Goal: Task Accomplishment & Management: Manage account settings

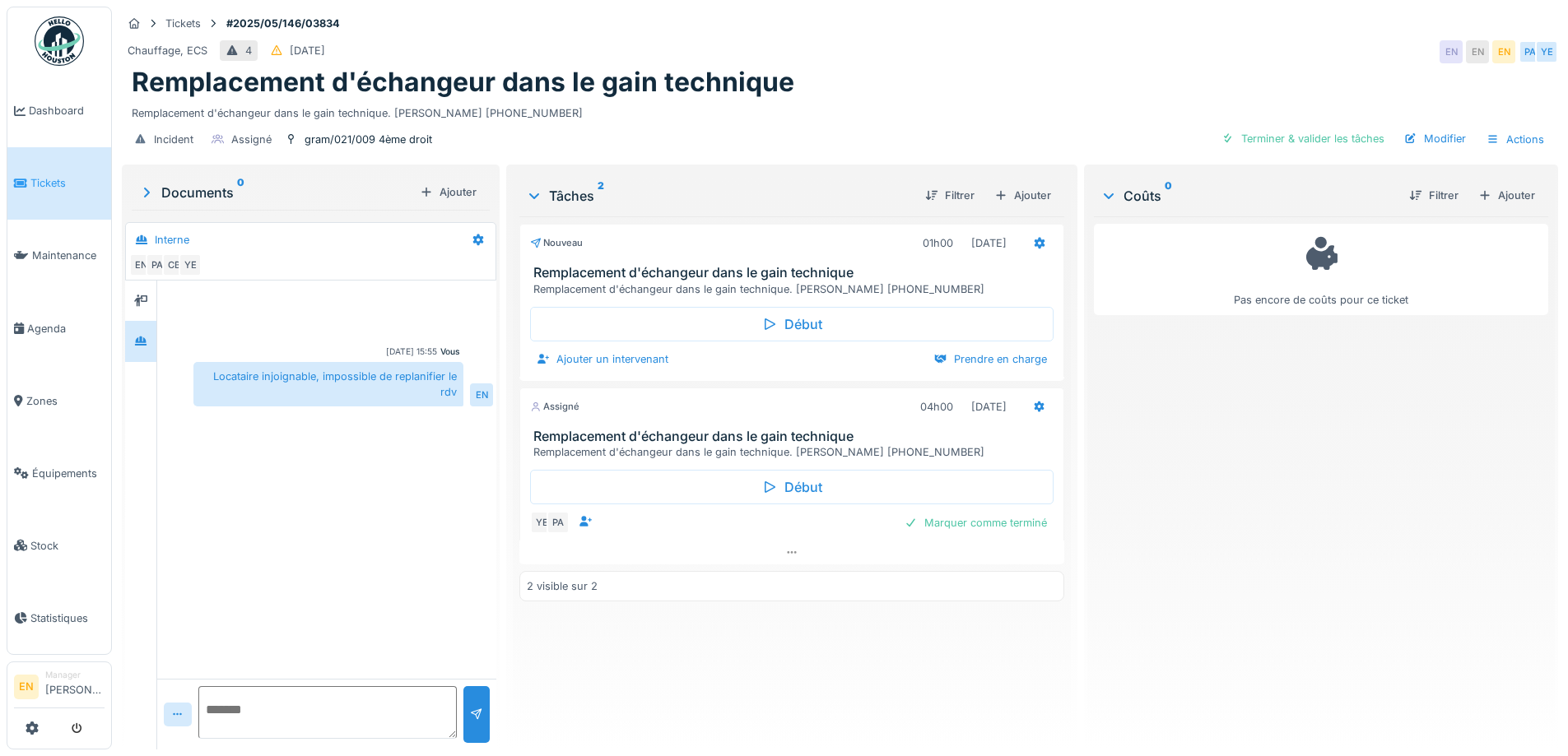
click at [1083, 56] on div "Chauffage, ECS 4 12/05/2025 EN EN EN PA YE" at bounding box center [840, 51] width 1437 height 30
click at [376, 559] on div "Vous 26/08/2025 15:55 Locataire injoignable, impossible de replanifier le rdv EN" at bounding box center [326, 480] width 339 height 398
click at [1106, 40] on div "Chauffage, ECS 4 12/05/2025 EN EN EN PA YE" at bounding box center [840, 51] width 1437 height 30
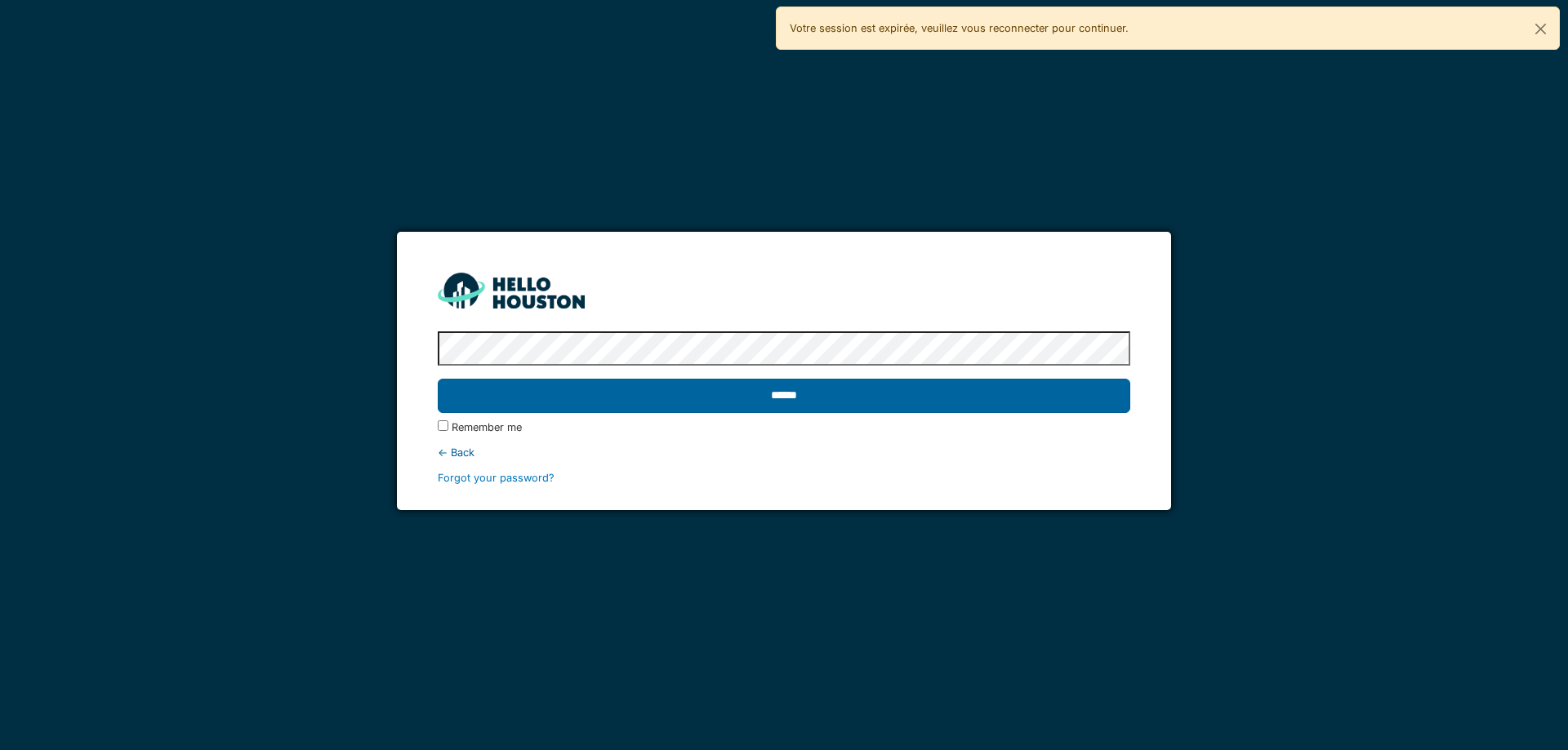
click at [767, 395] on input "******" at bounding box center [784, 396] width 692 height 34
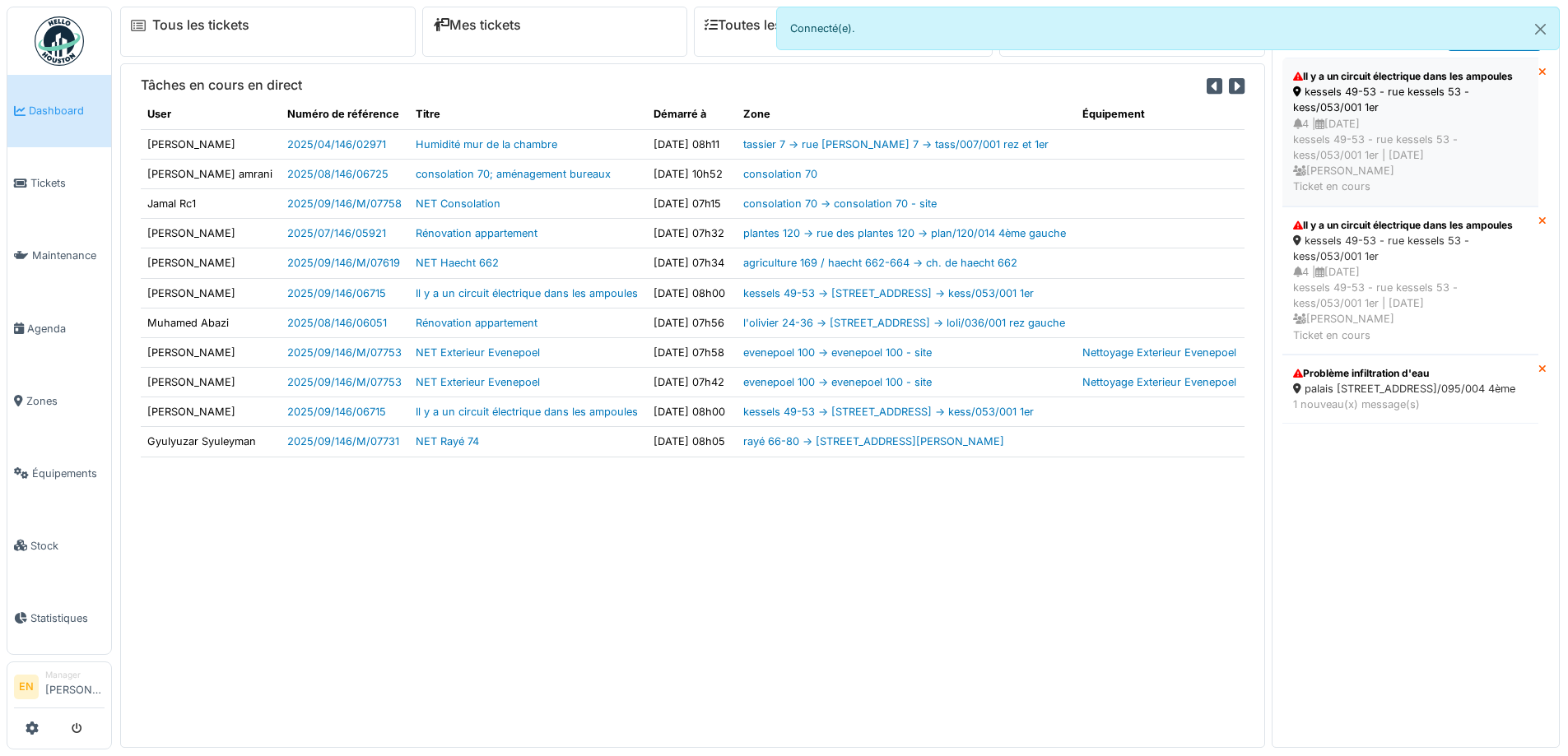
click at [1375, 115] on div "kessels 49-53 - rue kessels 53 - kess/053/001 1er" at bounding box center [1410, 100] width 234 height 31
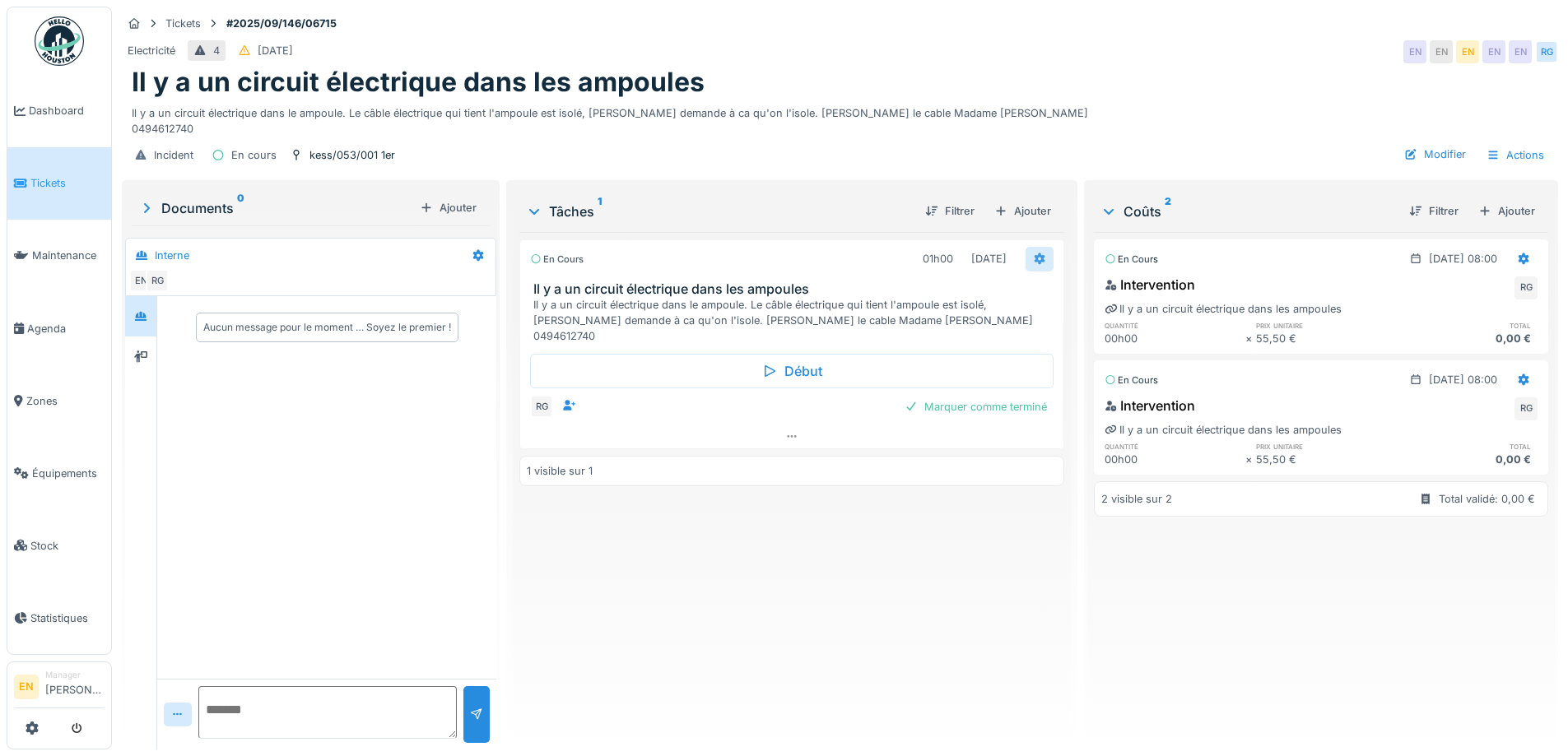
click at [1026, 255] on div at bounding box center [1039, 259] width 28 height 24
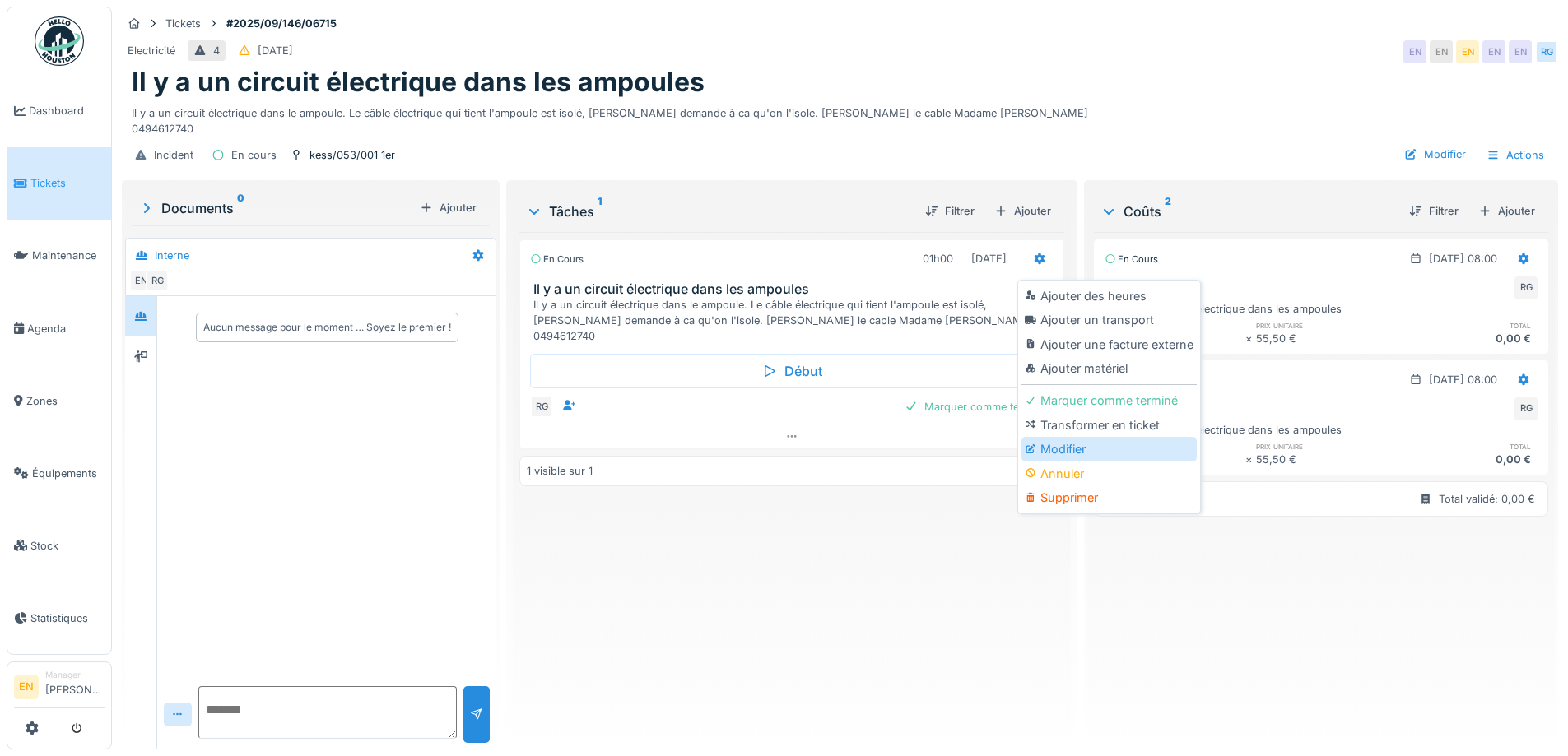
click at [1070, 451] on div "Modifier" at bounding box center [1109, 449] width 175 height 25
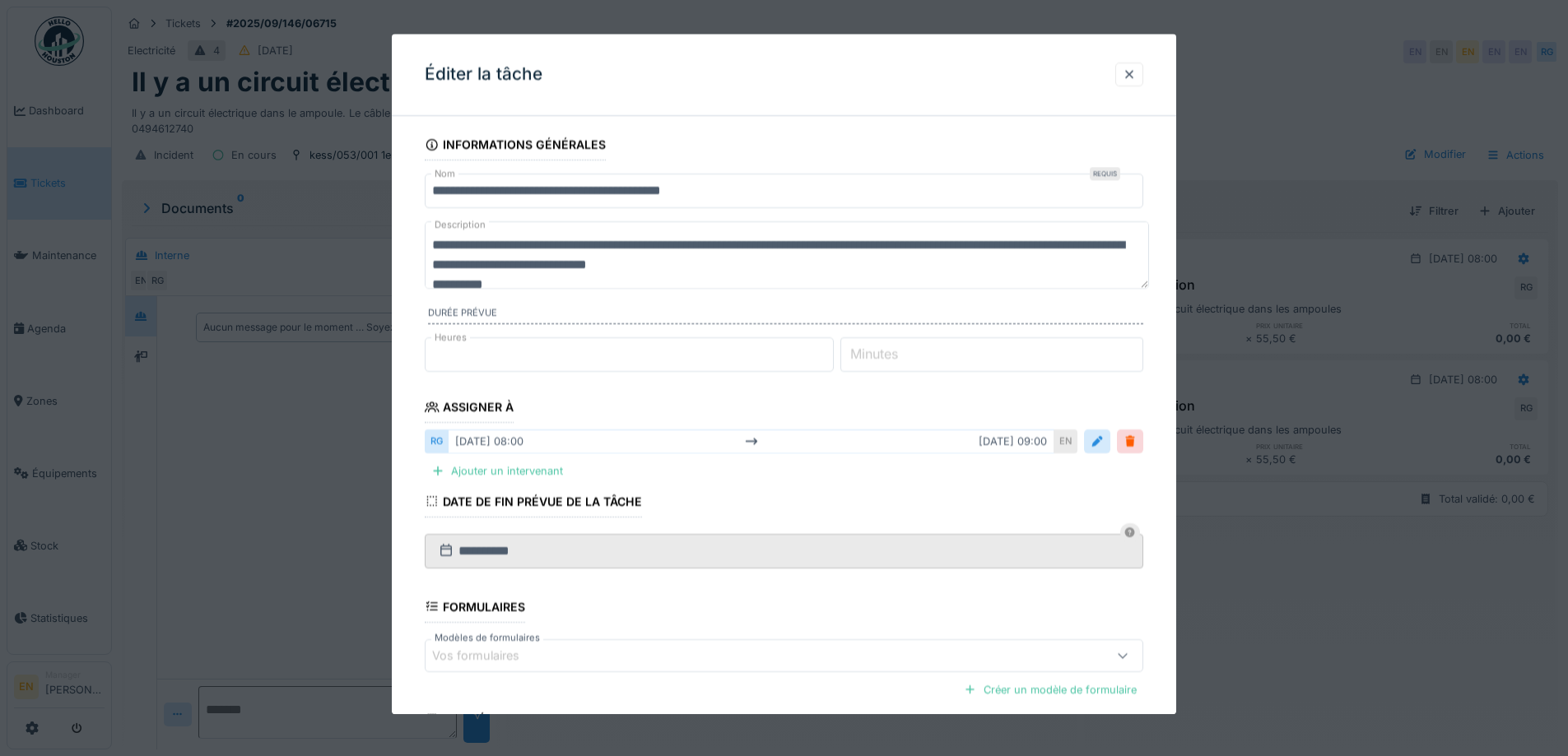
click at [636, 245] on textarea "**********" at bounding box center [787, 255] width 724 height 68
click at [697, 251] on textarea "**********" at bounding box center [787, 255] width 724 height 68
click at [699, 245] on textarea "**********" at bounding box center [787, 255] width 724 height 68
click at [517, 263] on textarea "**********" at bounding box center [787, 255] width 724 height 68
click at [636, 263] on textarea "**********" at bounding box center [787, 255] width 724 height 68
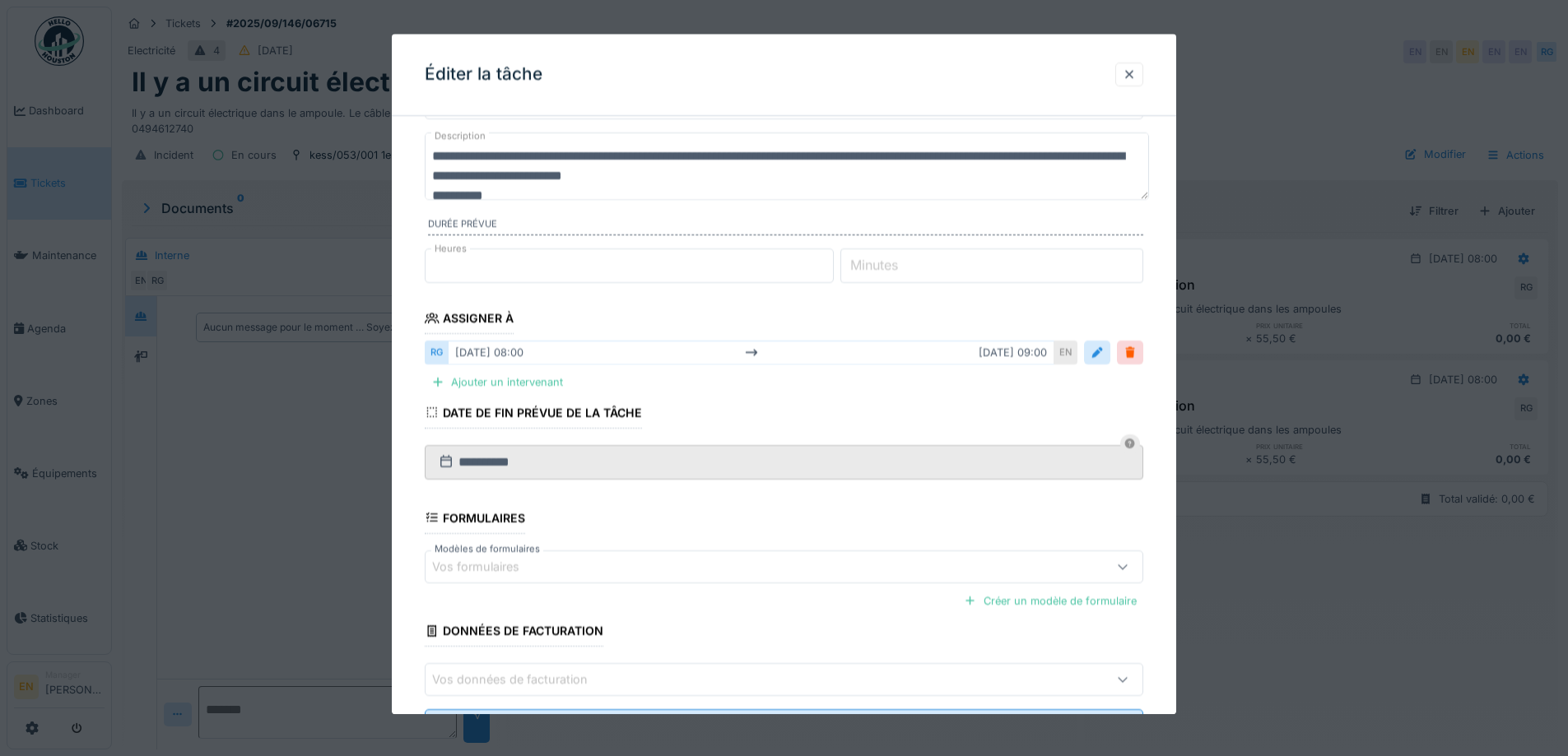
scroll to position [165, 0]
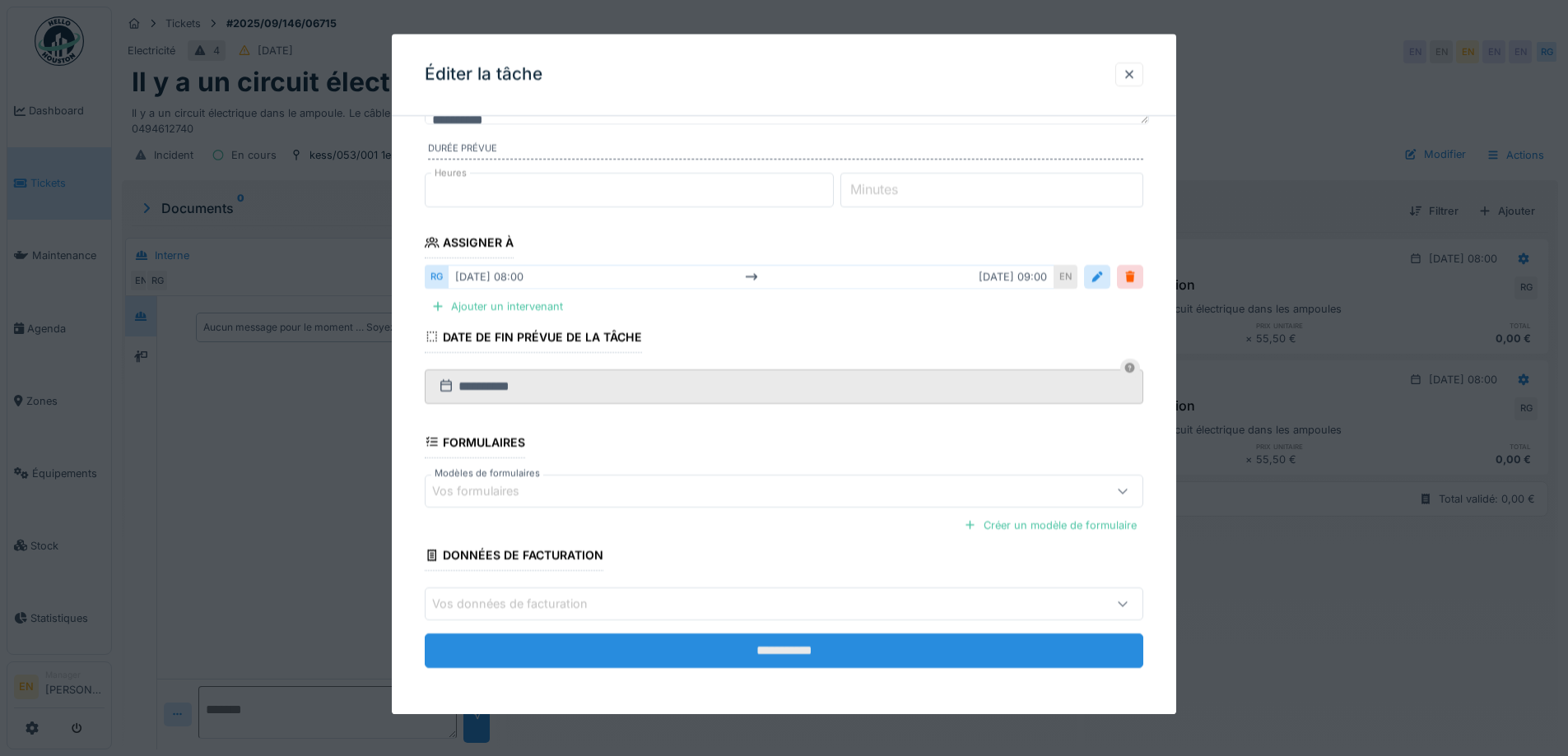
type textarea "**********"
click at [802, 660] on input "**********" at bounding box center [784, 651] width 718 height 34
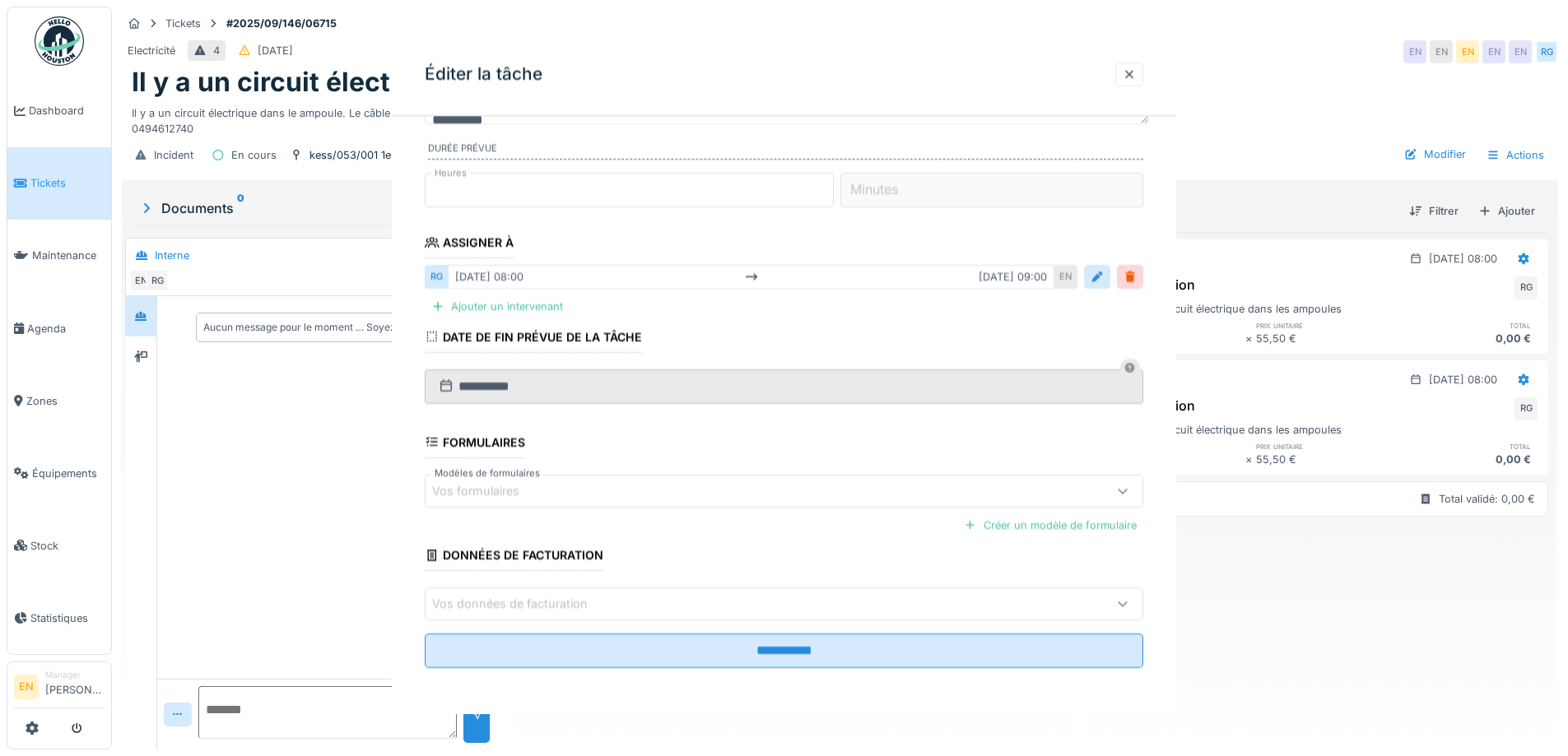
scroll to position [0, 0]
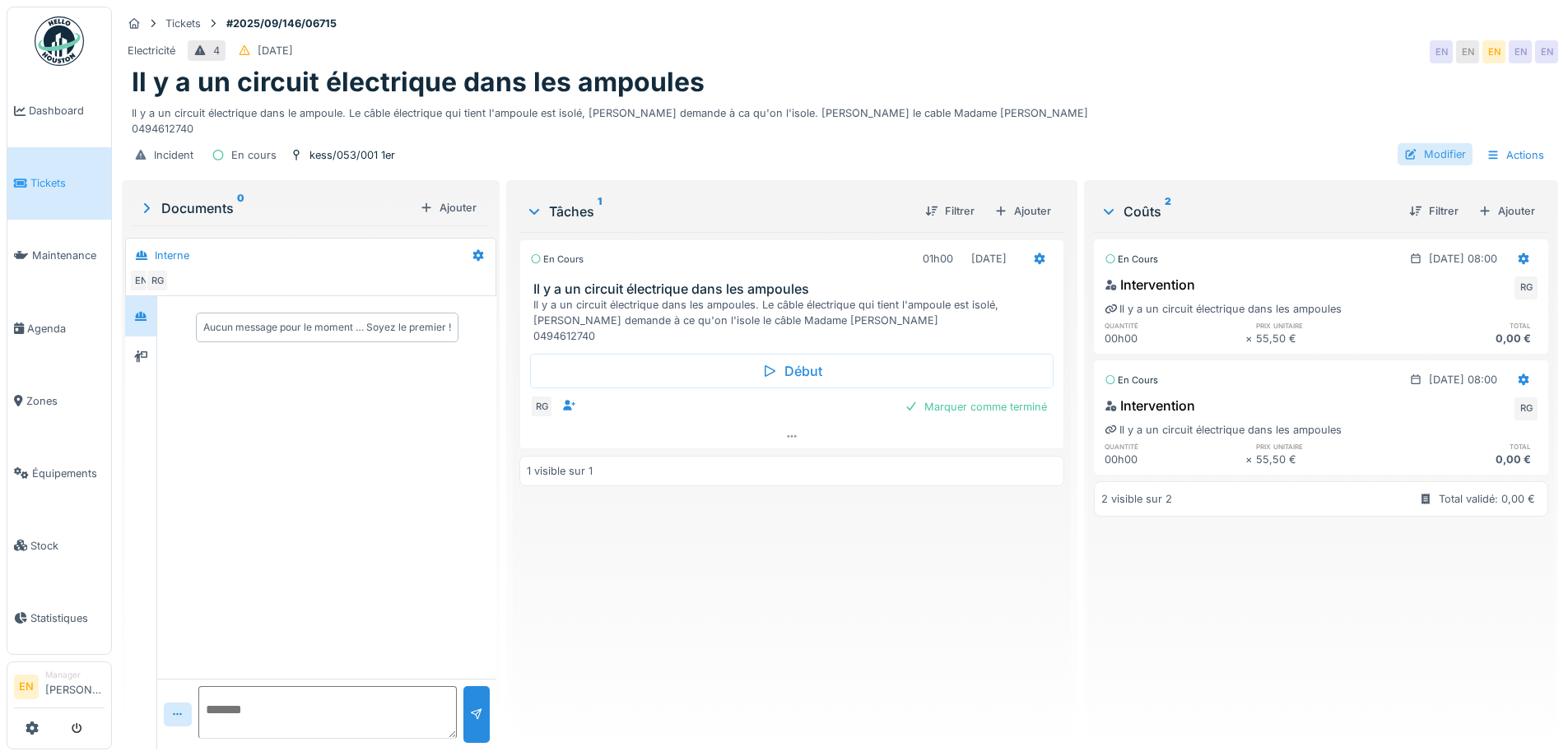
click at [1423, 151] on div "Modifier" at bounding box center [1435, 154] width 75 height 22
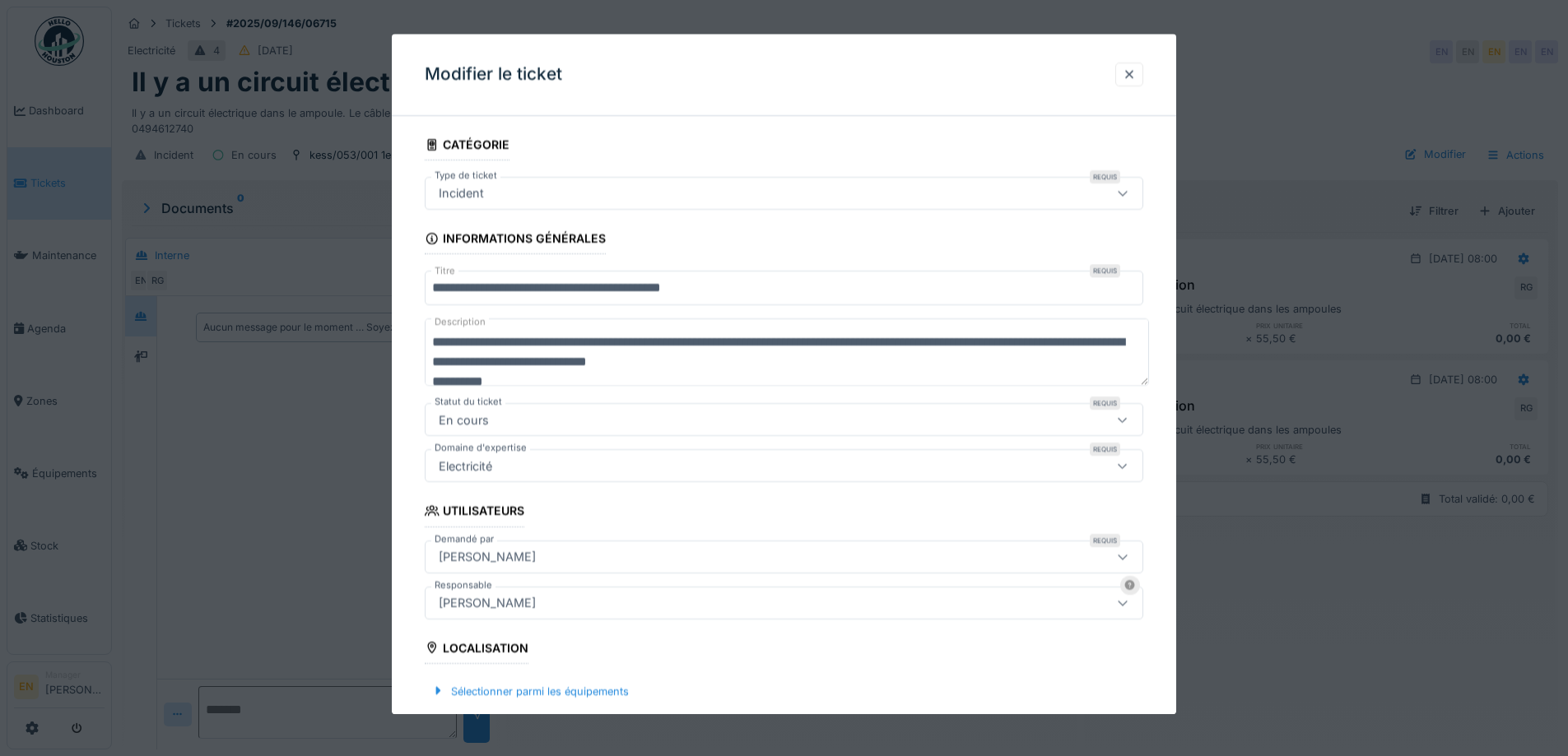
click at [637, 348] on textarea "**********" at bounding box center [787, 353] width 724 height 68
click at [700, 344] on textarea "**********" at bounding box center [787, 353] width 724 height 68
click at [635, 365] on textarea "**********" at bounding box center [787, 353] width 724 height 68
click at [615, 377] on textarea "**********" at bounding box center [787, 353] width 724 height 68
click at [524, 366] on textarea "**********" at bounding box center [787, 353] width 724 height 68
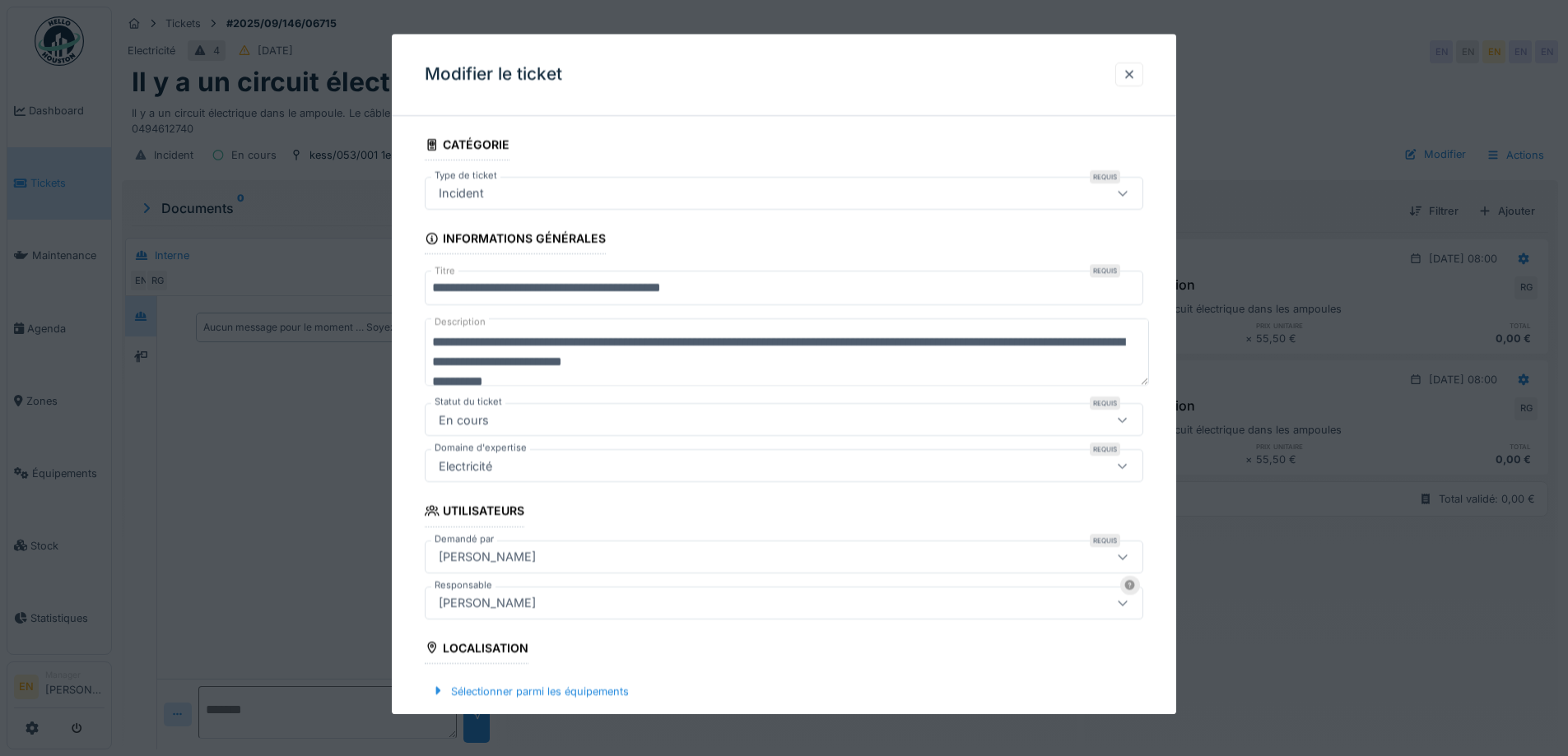
click at [519, 363] on textarea "**********" at bounding box center [787, 353] width 724 height 68
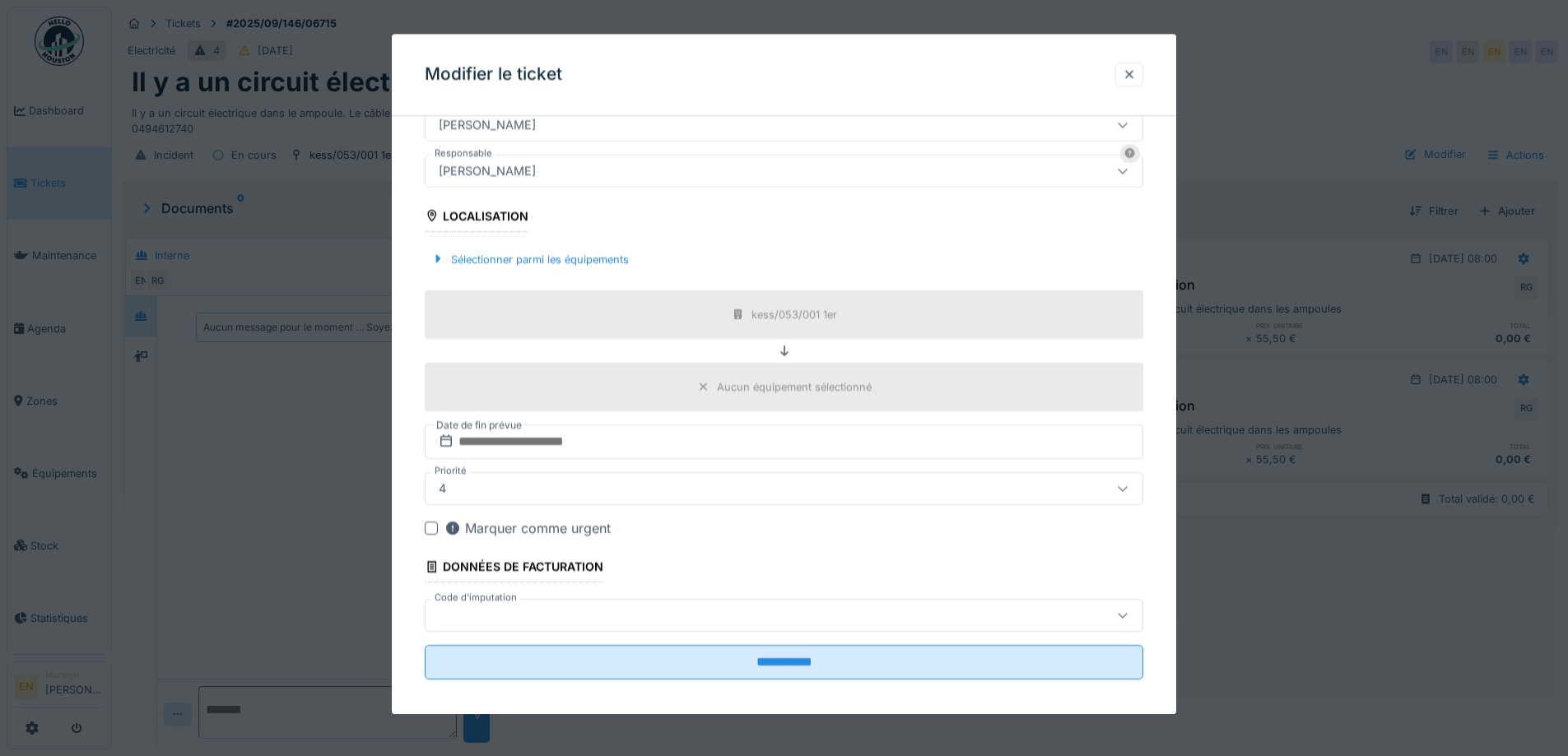
scroll to position [444, 0]
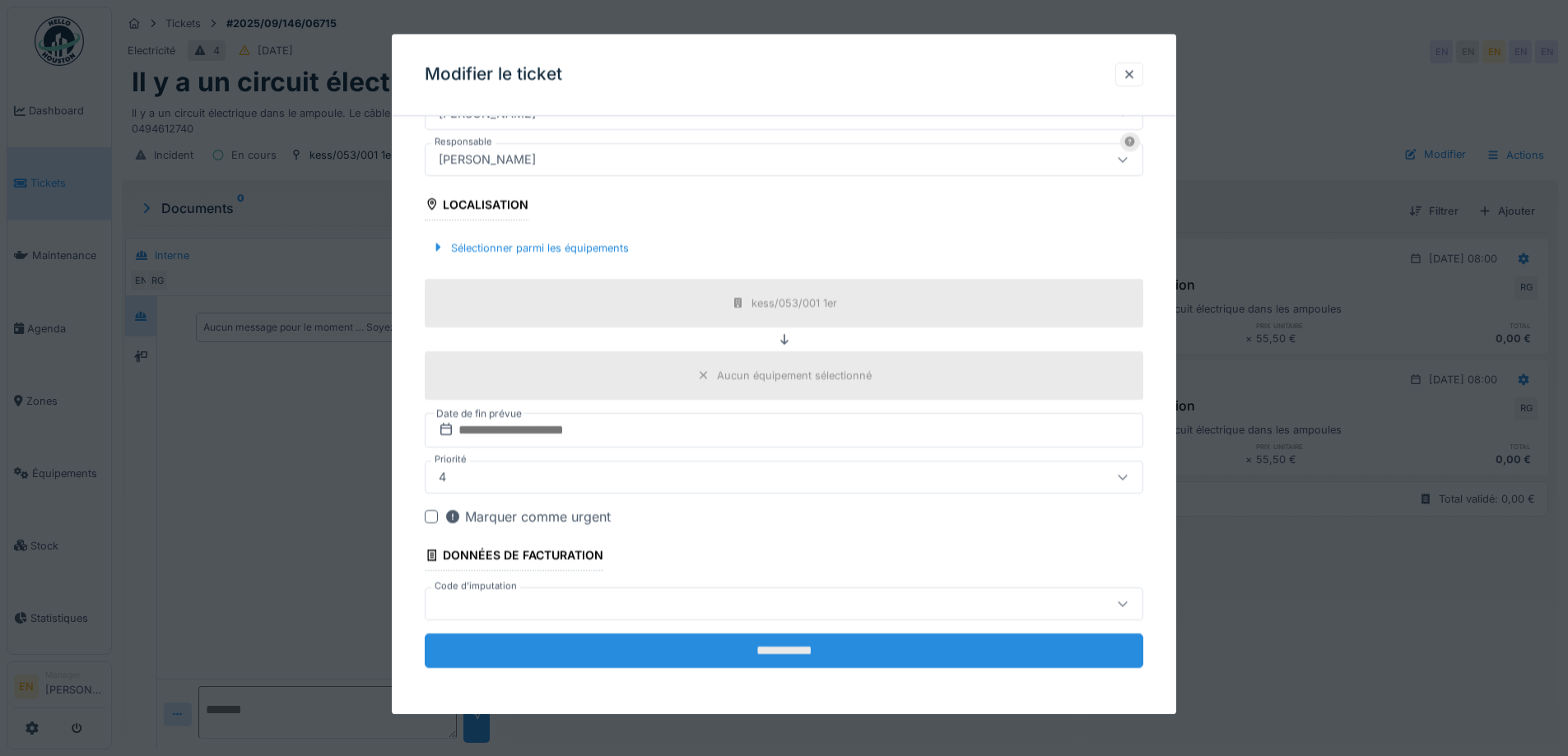
type textarea "**********"
click at [766, 654] on input "**********" at bounding box center [784, 651] width 718 height 34
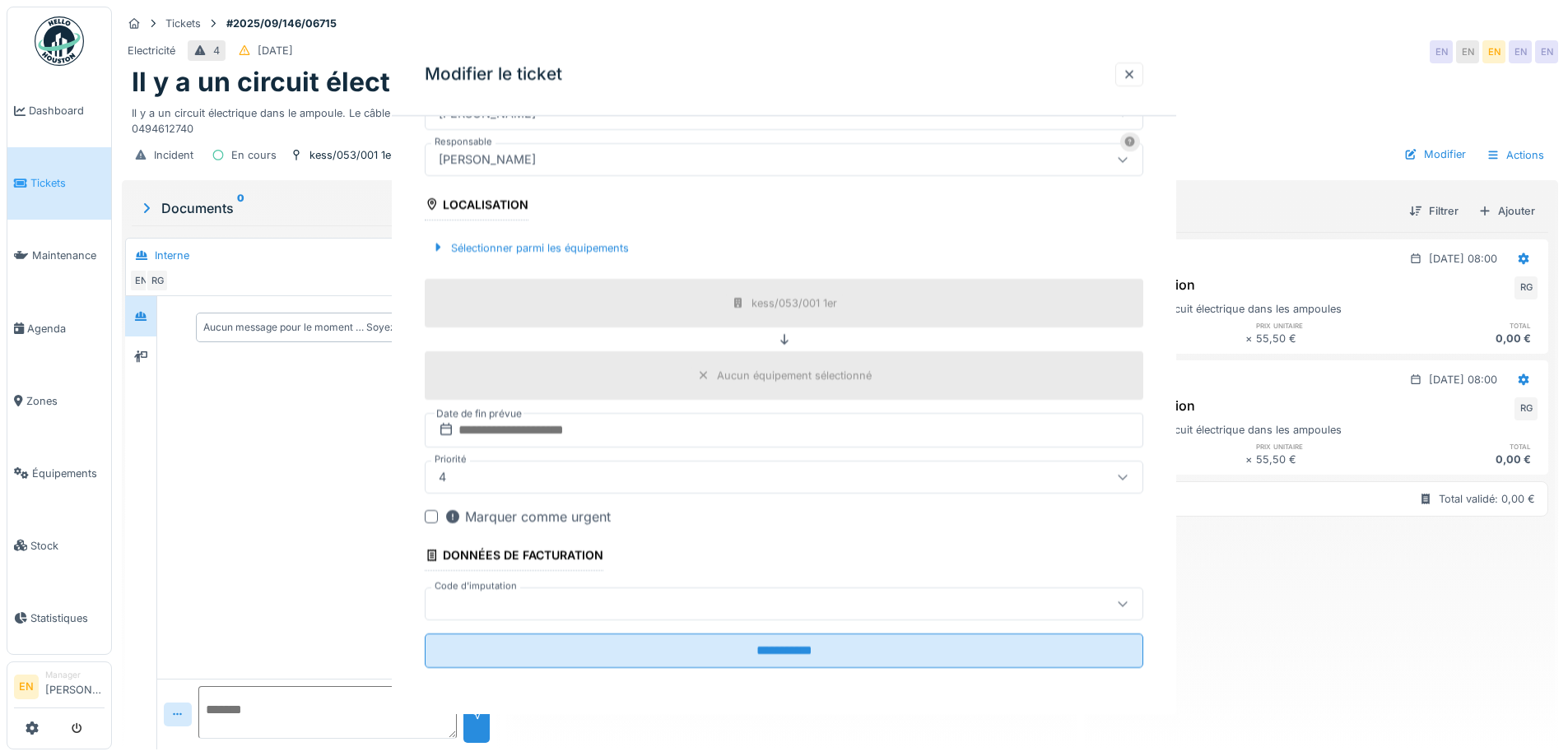
scroll to position [0, 0]
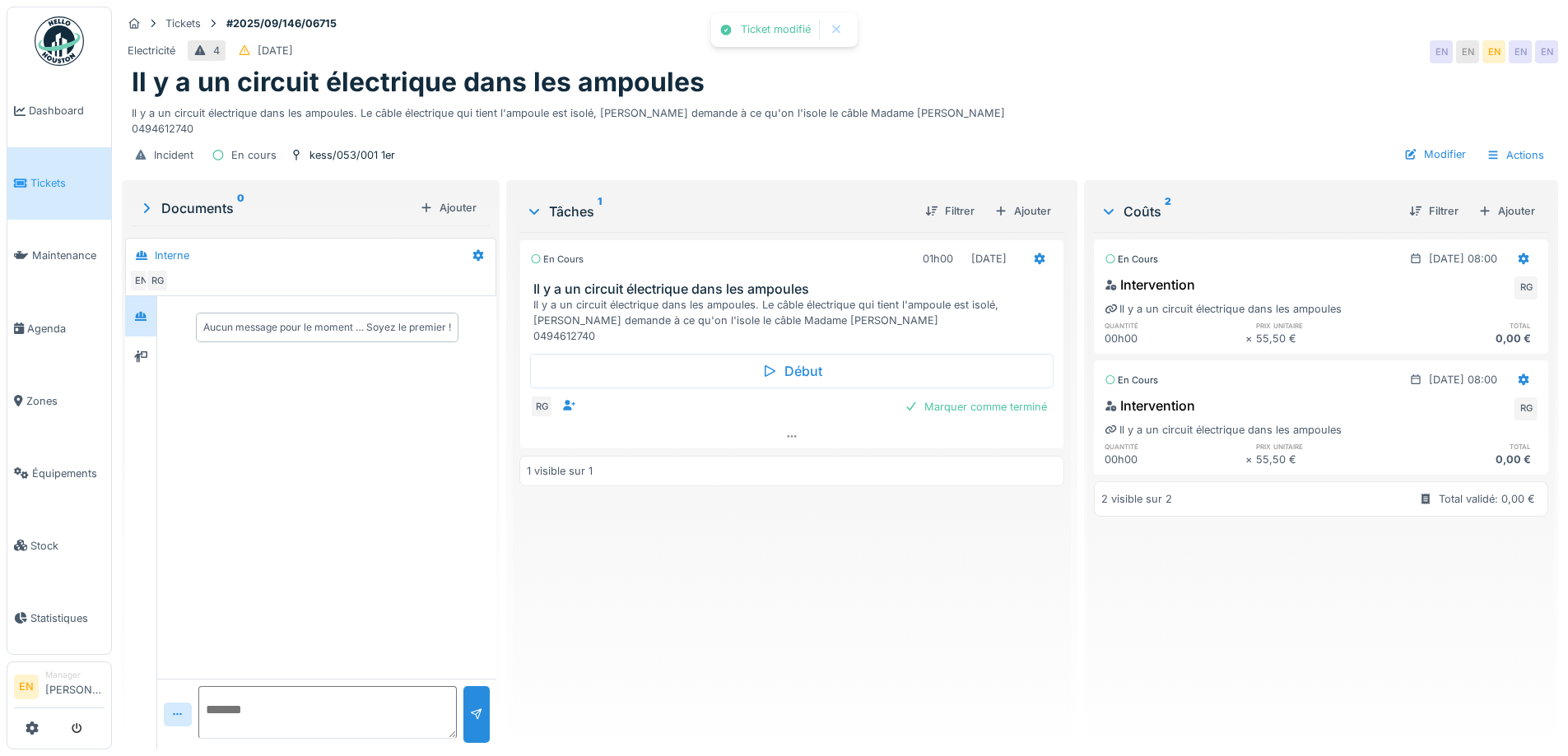
click at [783, 624] on div "En cours 01h00 02/09/2025 Il y a un circuit électrique dans les ampoules Il y a…" at bounding box center [791, 484] width 544 height 505
click at [56, 45] on img at bounding box center [59, 41] width 50 height 50
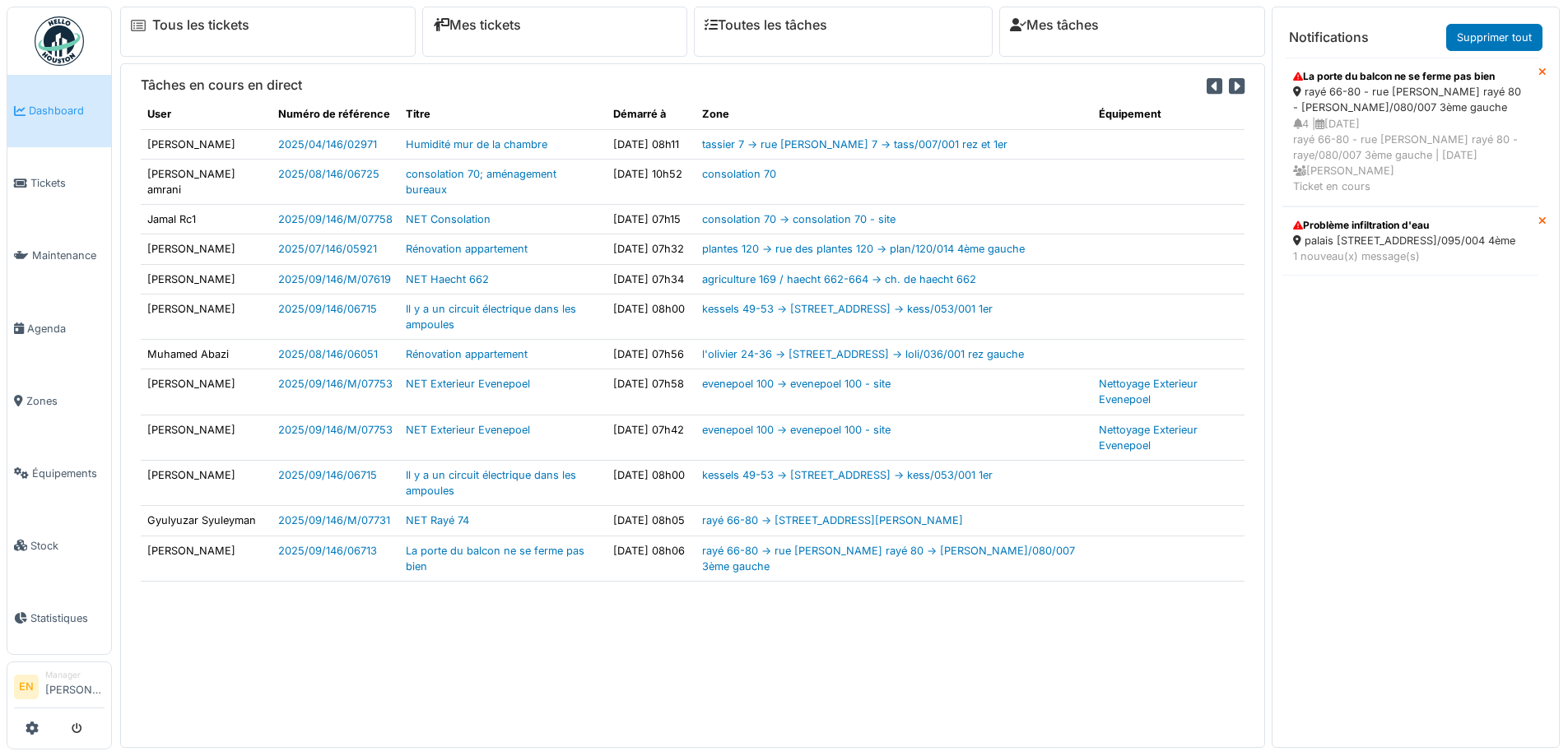
click at [1327, 111] on div "rayé 66-80 - rue [PERSON_NAME] rayé 80 - [PERSON_NAME]/080/007 3ème gauche" at bounding box center [1410, 100] width 234 height 31
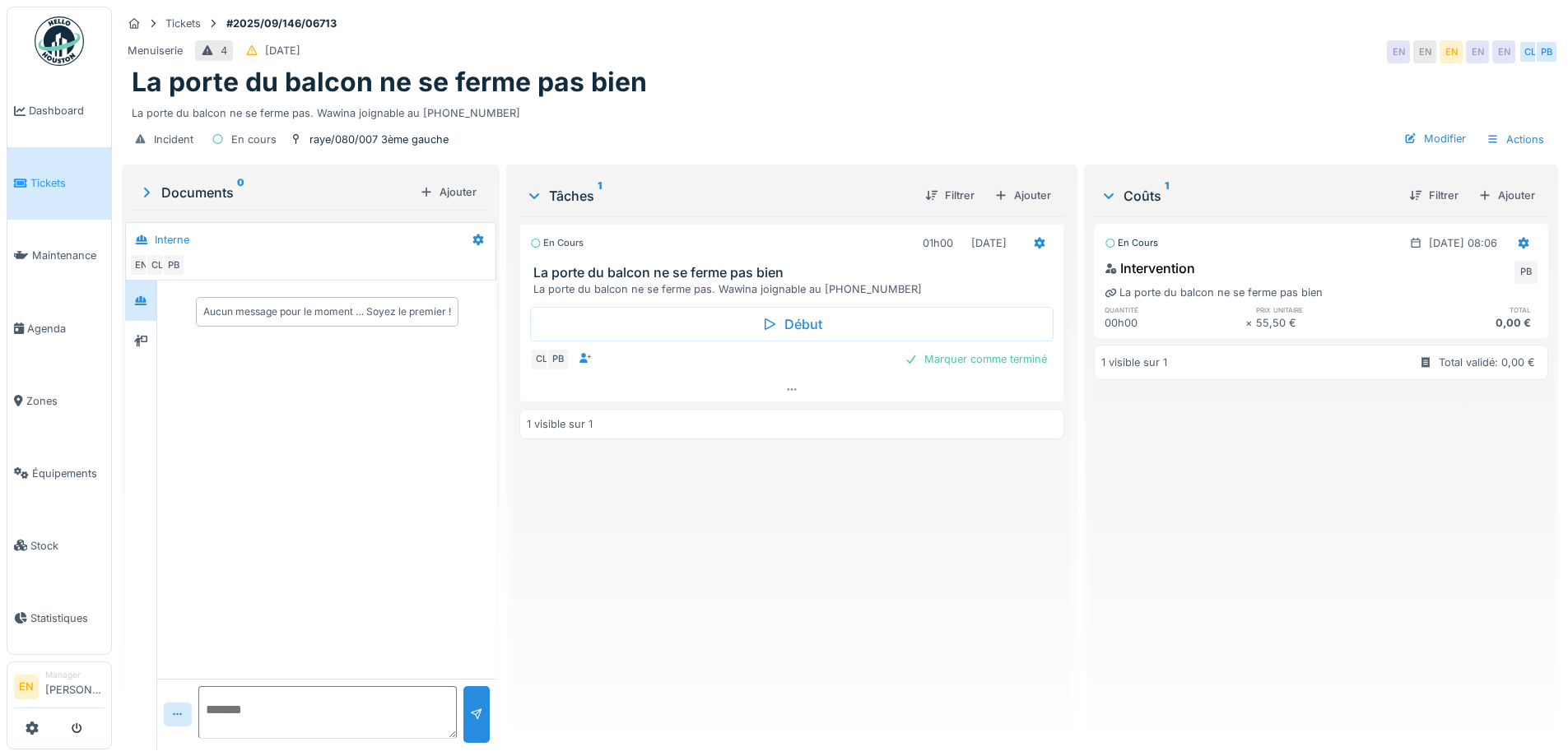
click at [765, 589] on div "En cours 01h00 02/09/2025 La porte du balcon ne se ferme pas bien La porte du b…" at bounding box center [791, 476] width 544 height 520
click at [66, 45] on img at bounding box center [59, 41] width 50 height 50
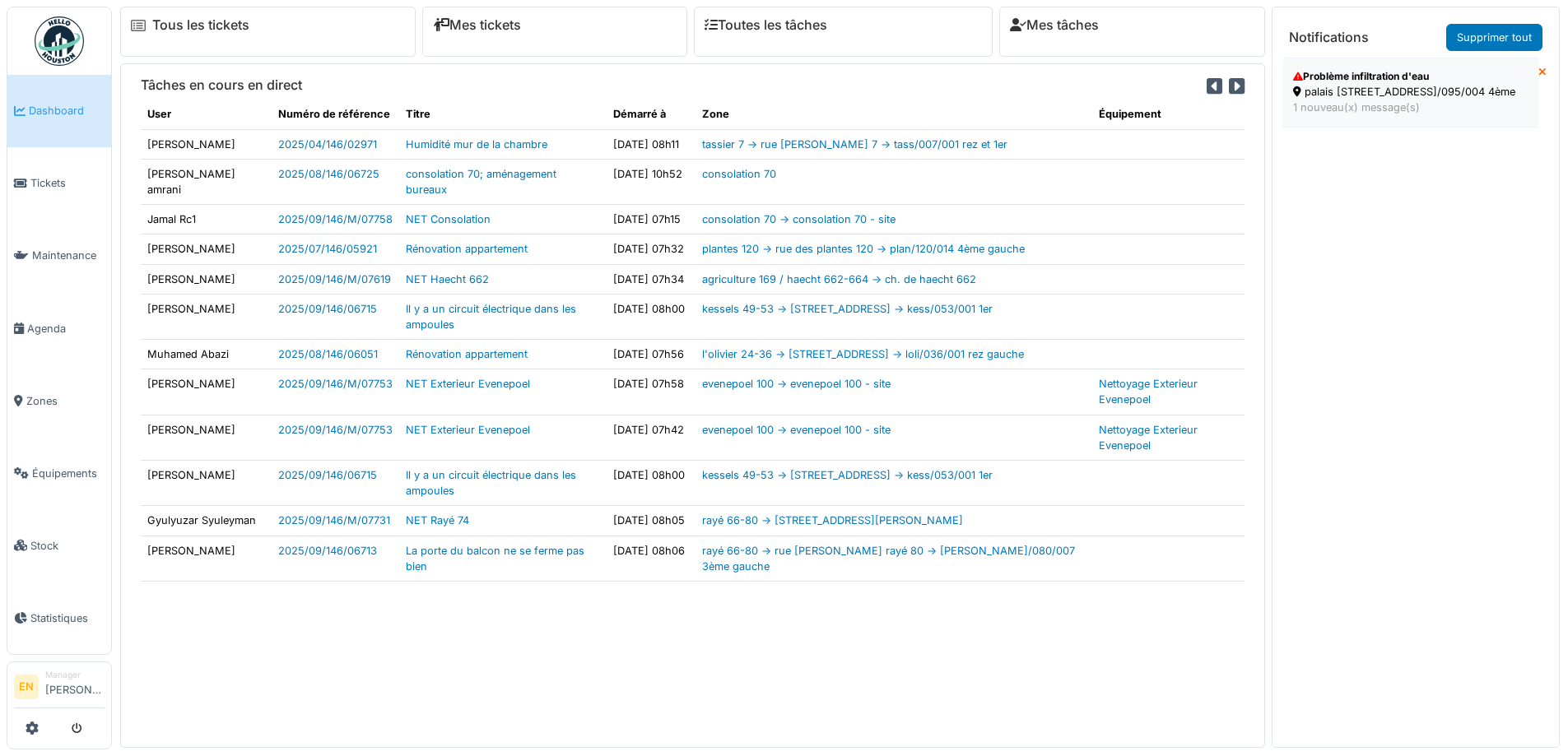
click at [1391, 115] on div "1 nouveau(x) message(s)" at bounding box center [1410, 107] width 234 height 15
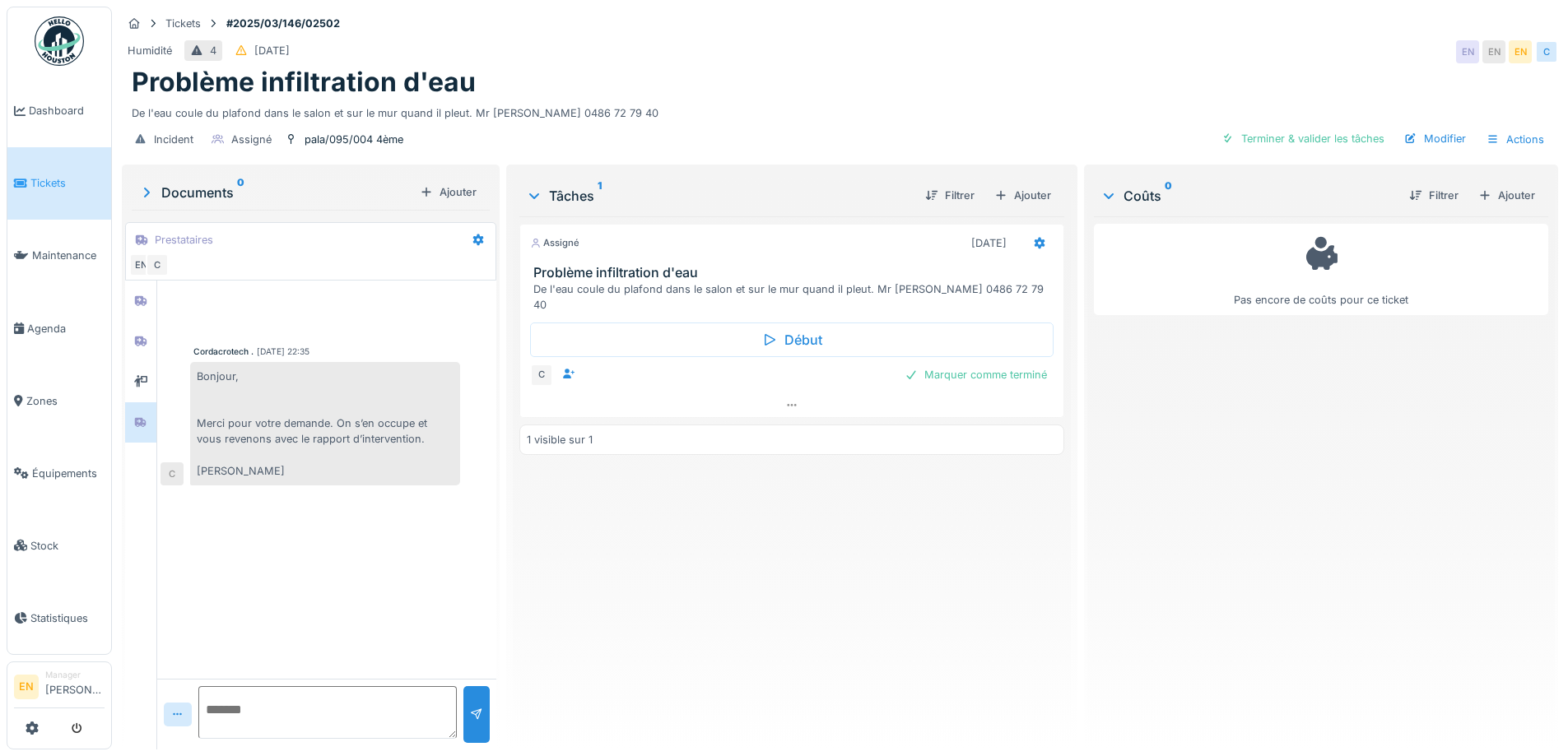
click at [667, 624] on div "Assigné [DATE] Problème infiltration d'eau De l'eau coule du plafond dans le sa…" at bounding box center [791, 476] width 544 height 520
click at [655, 611] on div "Assigné [DATE] Problème infiltration d'eau De l'eau coule du plafond dans le sa…" at bounding box center [791, 476] width 544 height 520
click at [612, 557] on div "Assigné [DATE] Problème infiltration d'eau De l'eau coule du plafond dans le sa…" at bounding box center [791, 476] width 544 height 520
click at [613, 590] on div "Assigné 08/09/2025 Problème infiltration d'eau De l'eau coule du plafond dans l…" at bounding box center [791, 476] width 544 height 520
click at [552, 609] on div "Assigné 08/09/2025 Problème infiltration d'eau De l'eau coule du plafond dans l…" at bounding box center [791, 476] width 544 height 520
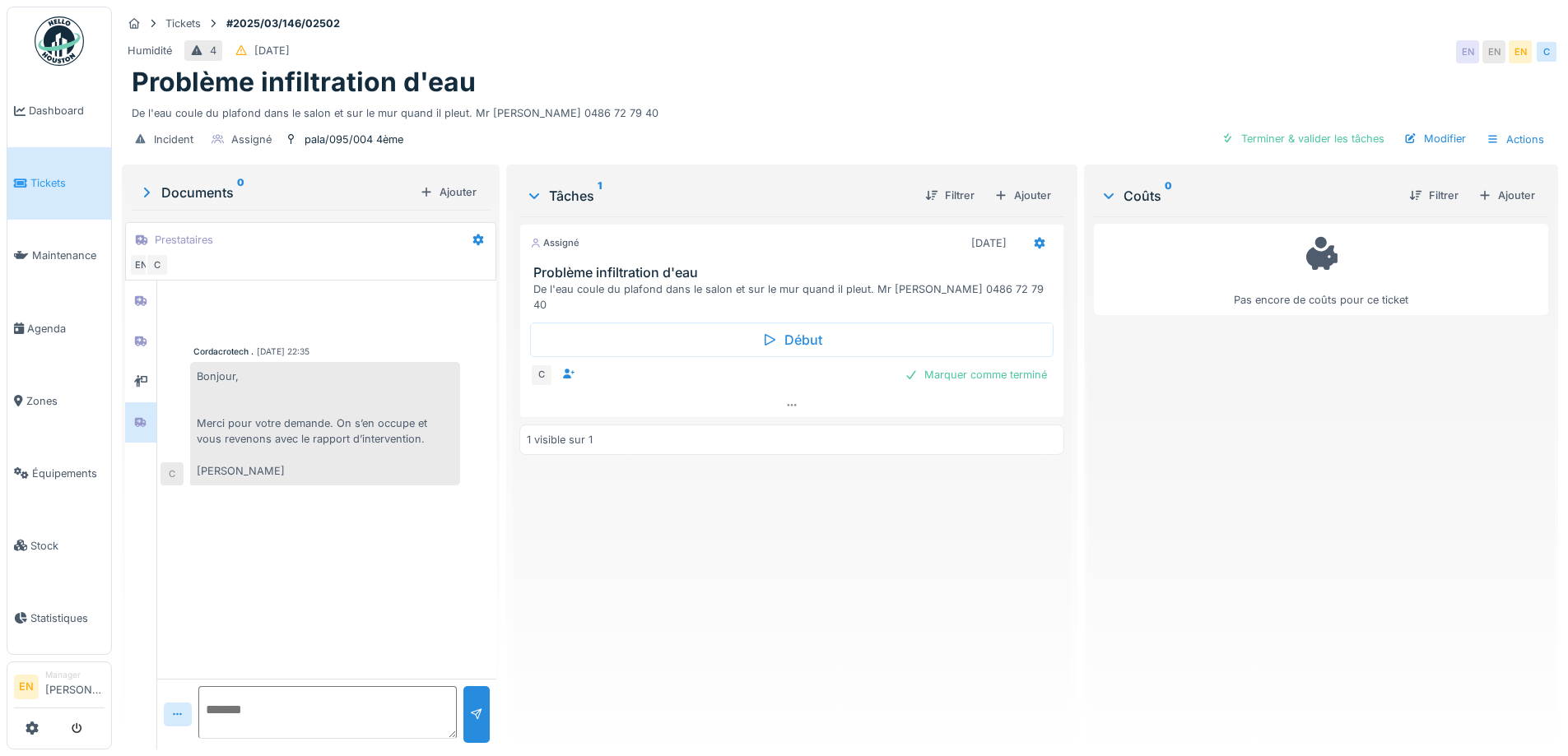
click at [348, 711] on textarea at bounding box center [327, 712] width 258 height 52
type textarea "**********"
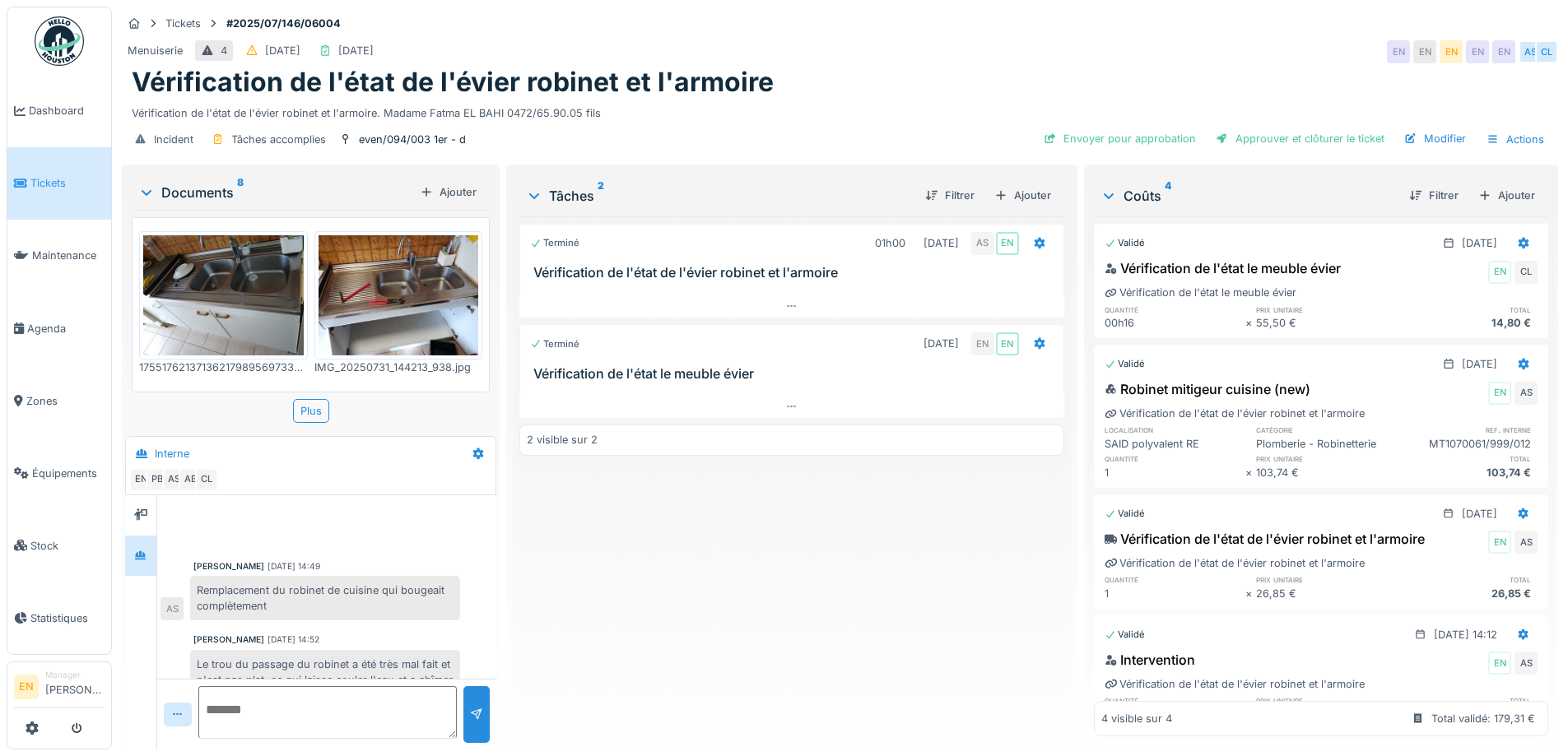
scroll to position [170, 0]
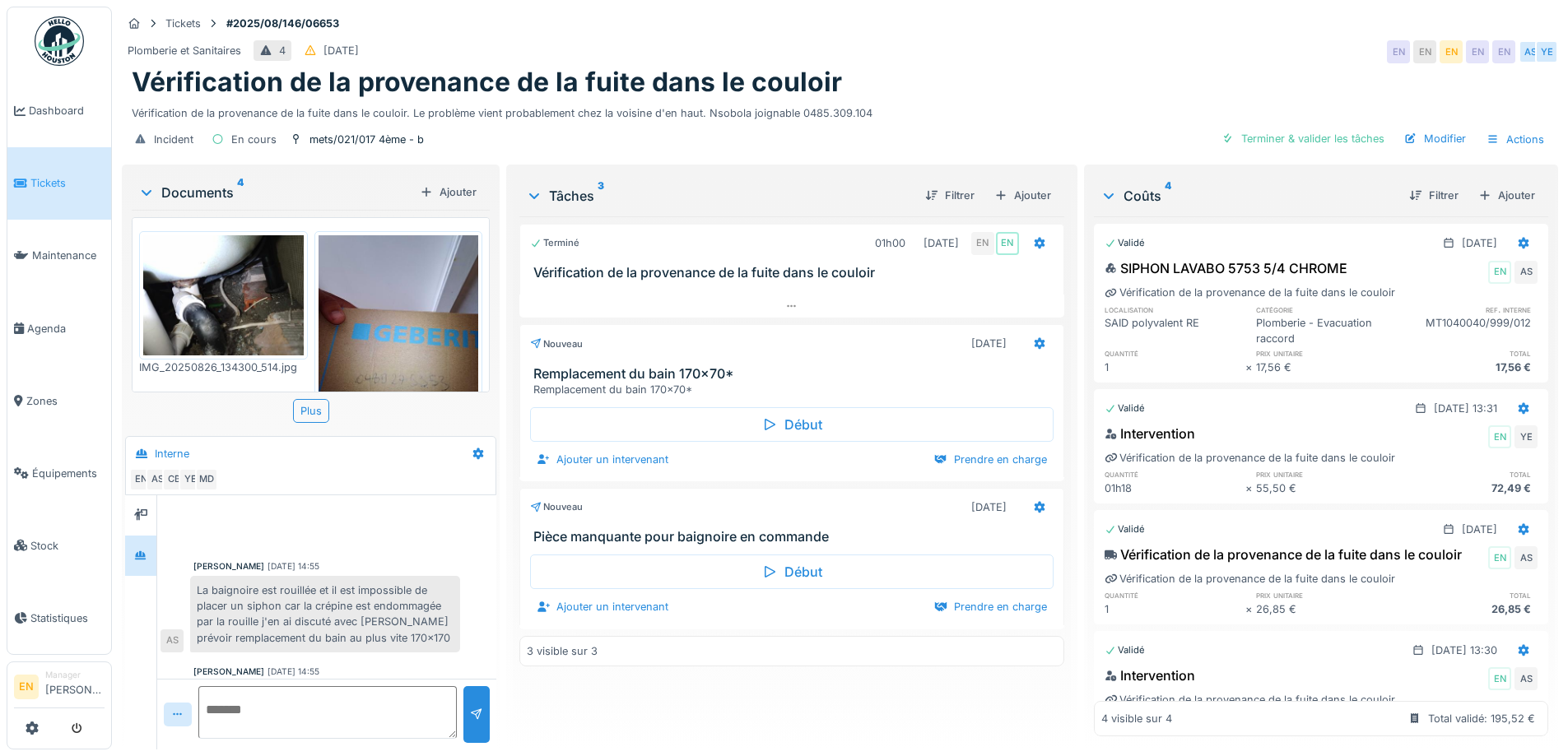
scroll to position [259, 0]
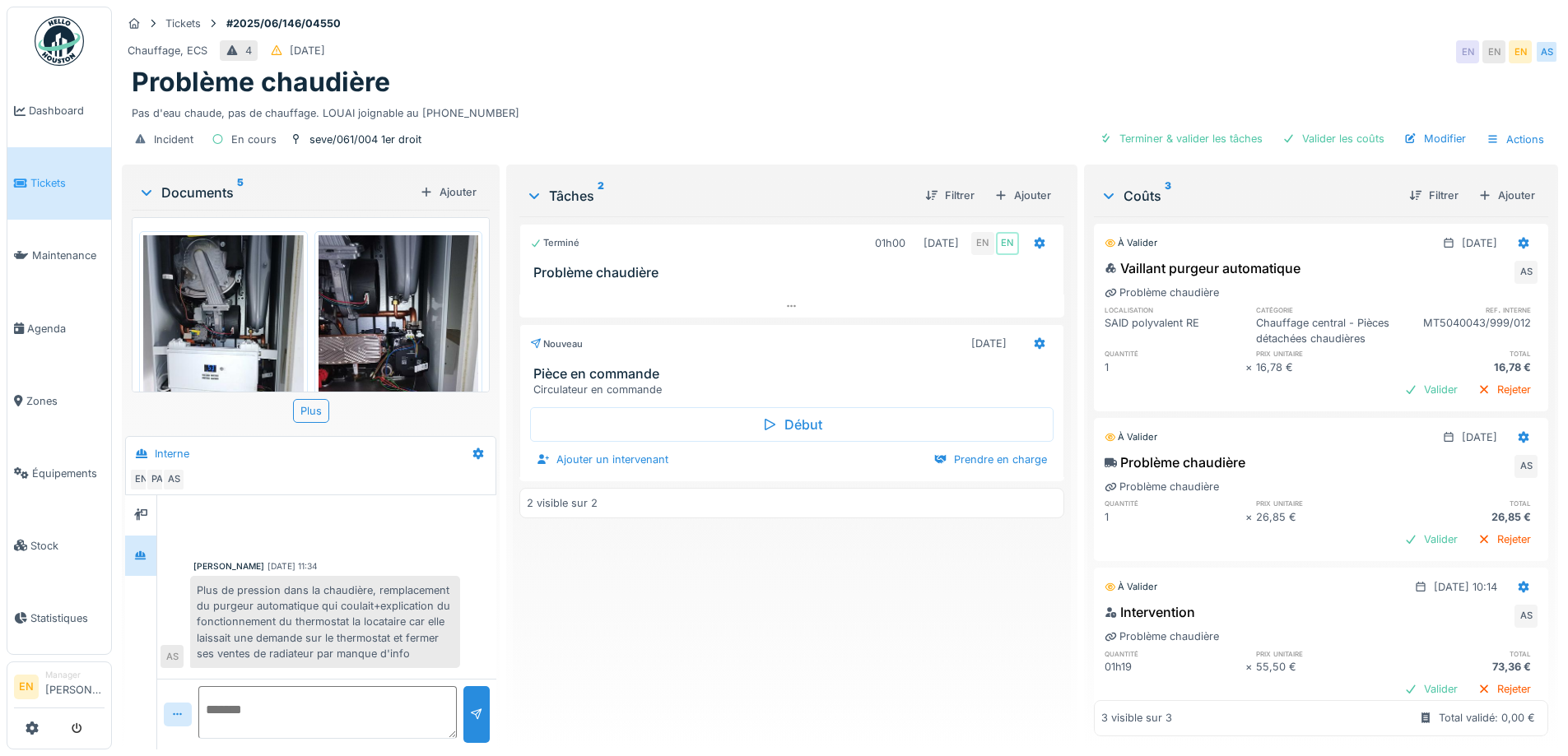
scroll to position [100, 0]
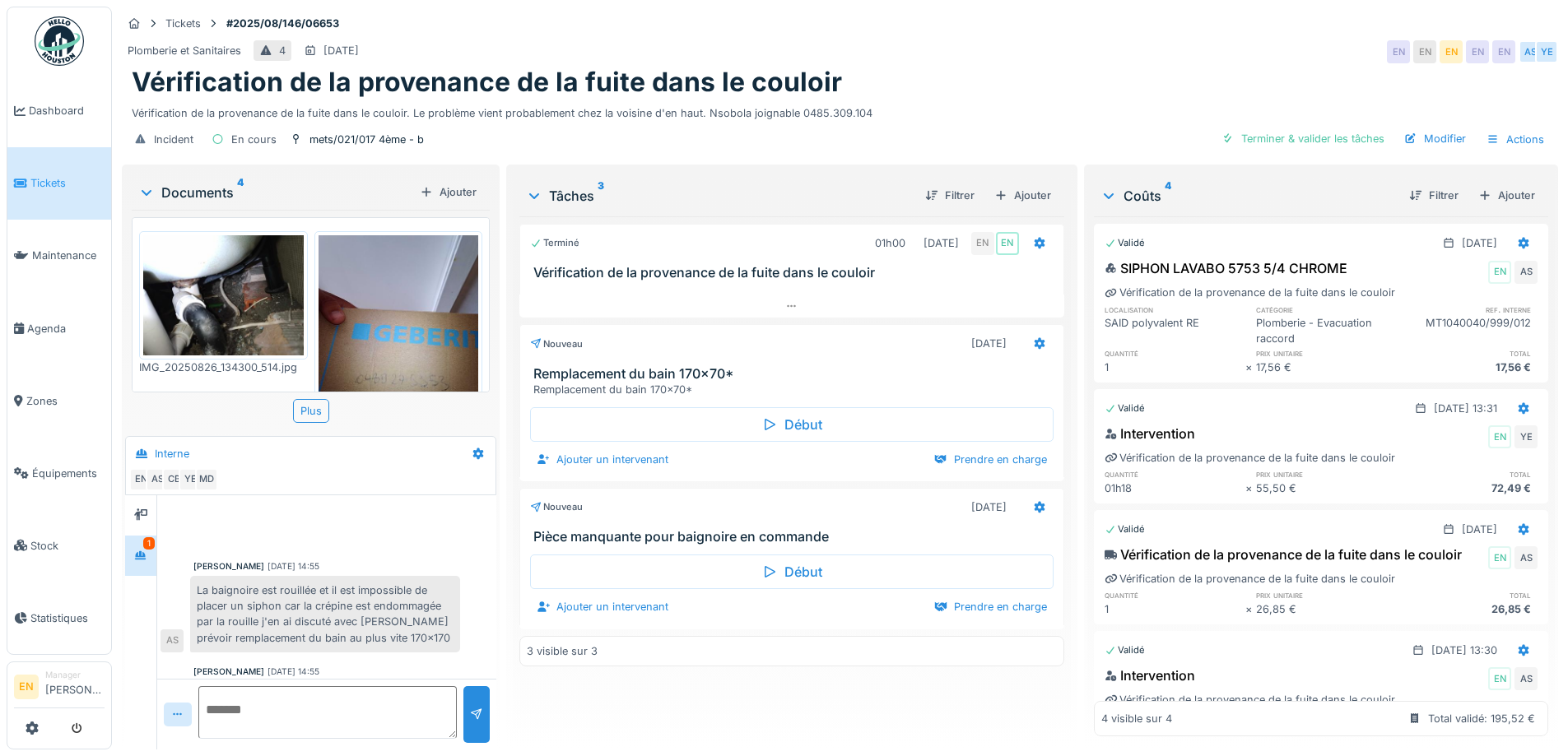
scroll to position [259, 0]
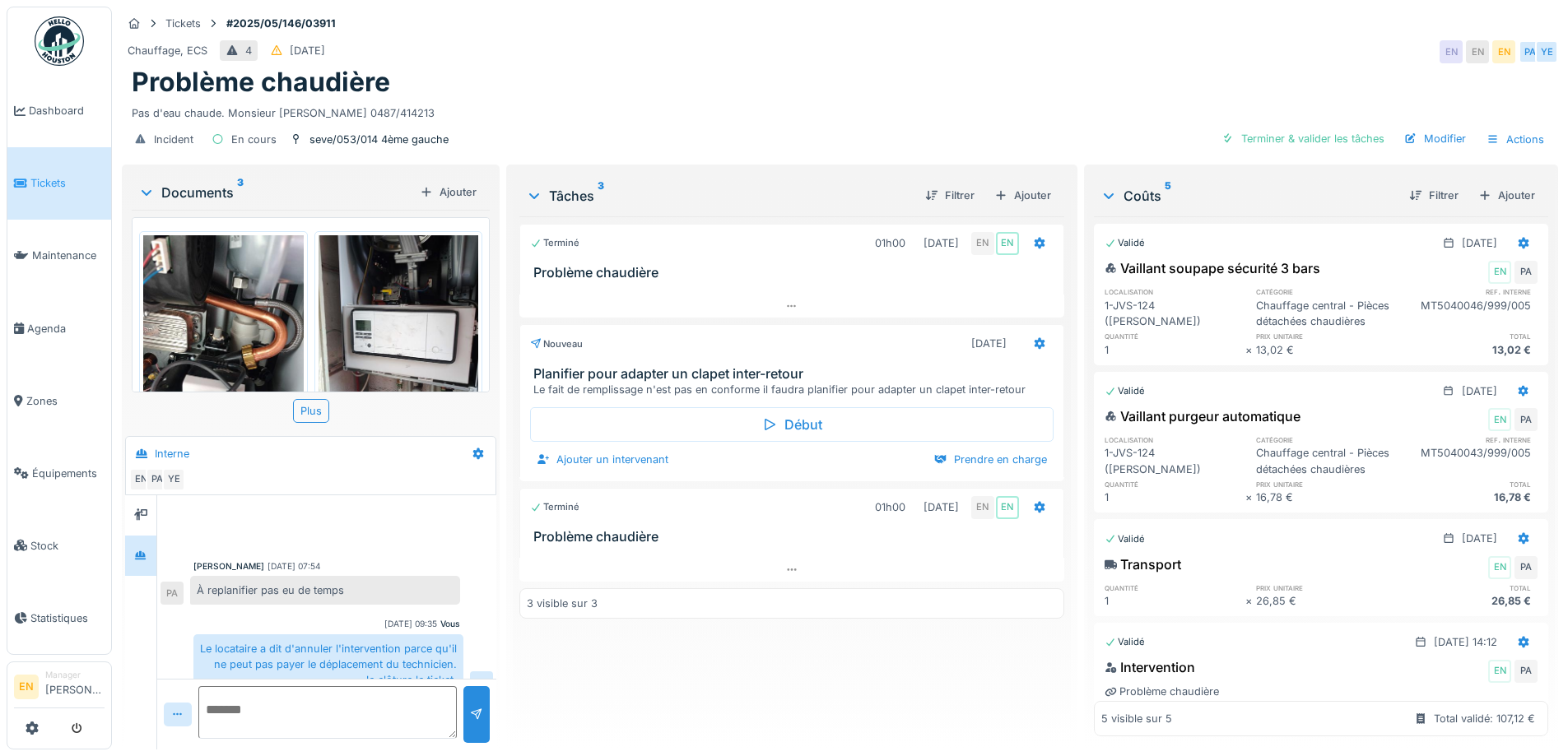
scroll to position [235, 0]
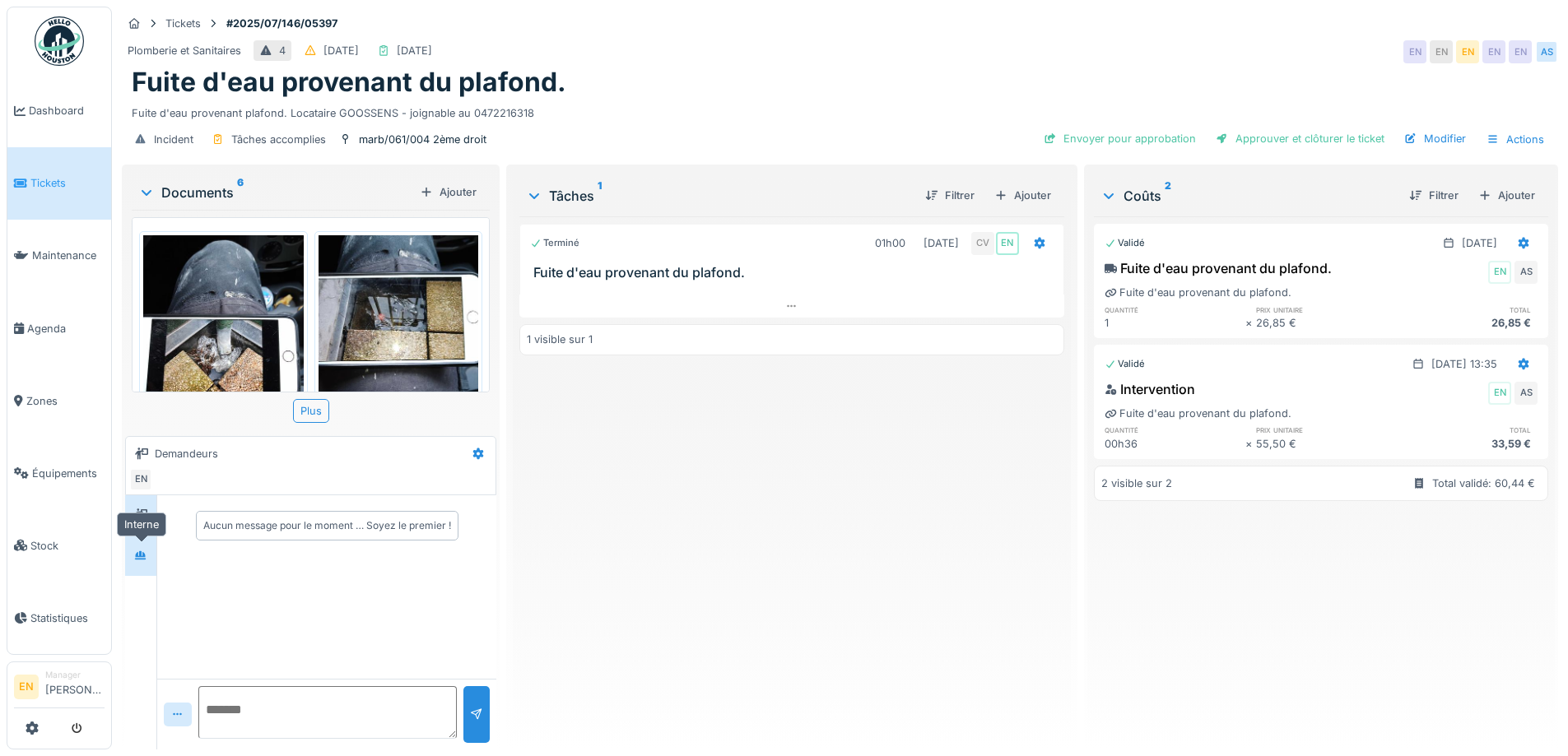
click at [146, 553] on icon at bounding box center [140, 555] width 11 height 9
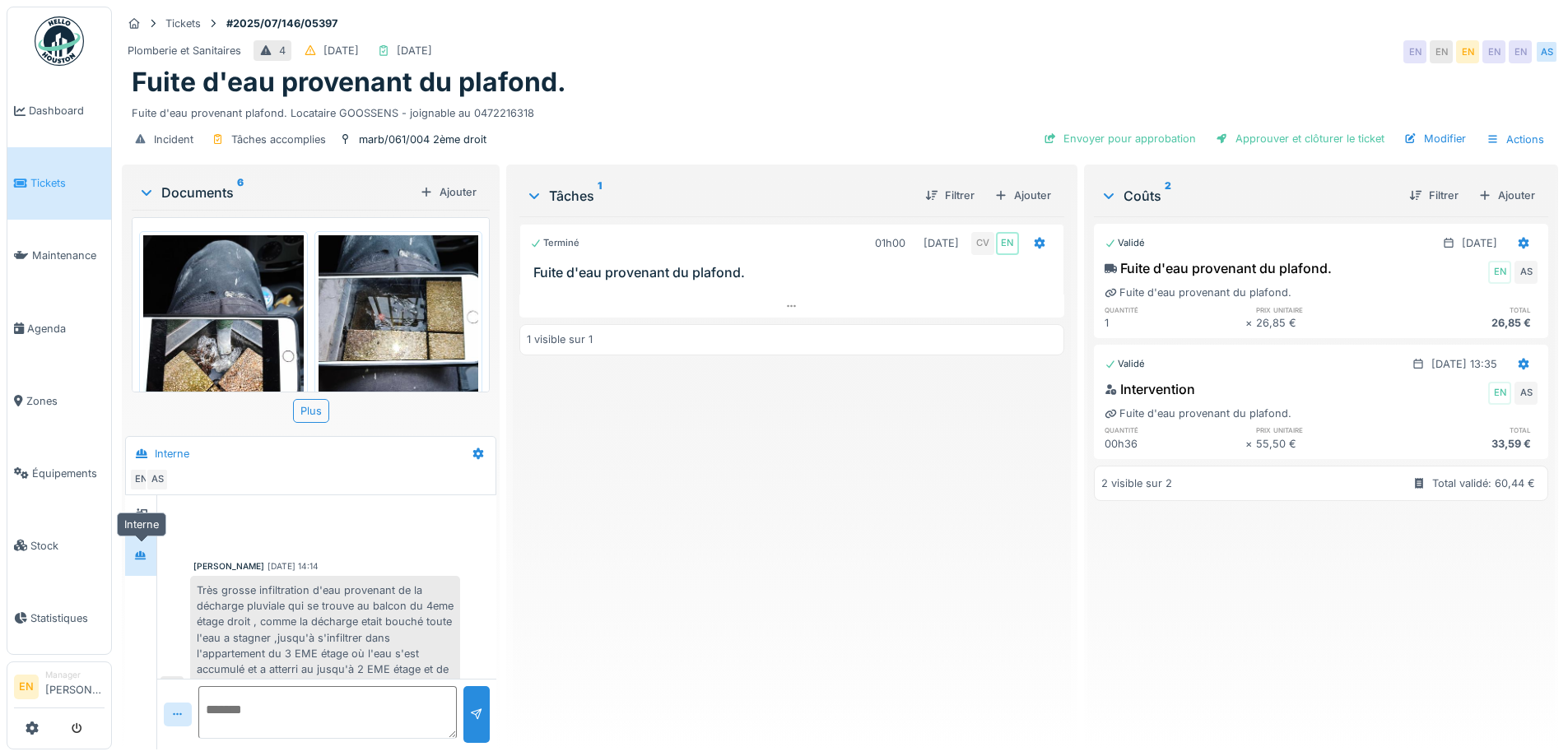
scroll to position [565, 0]
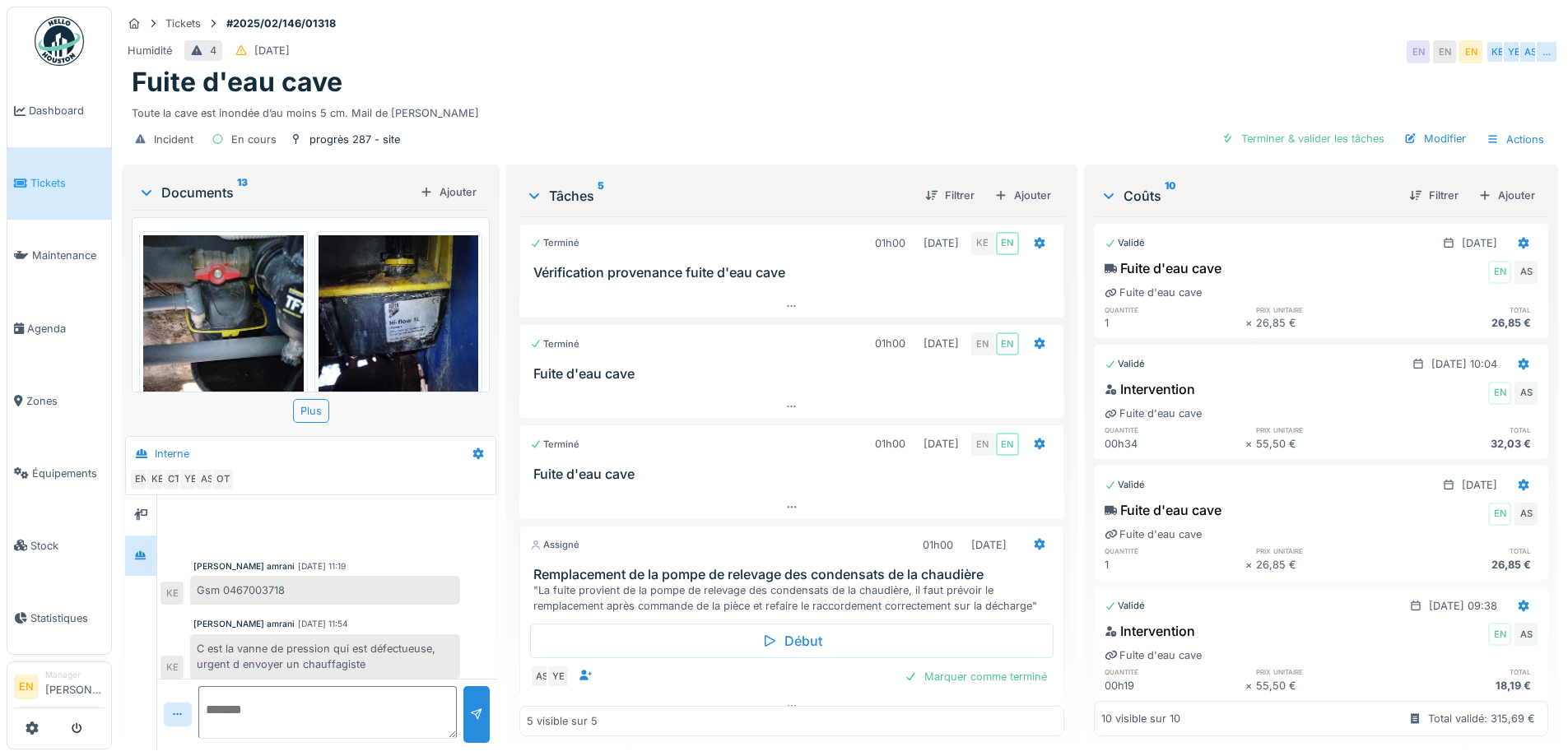
scroll to position [365, 0]
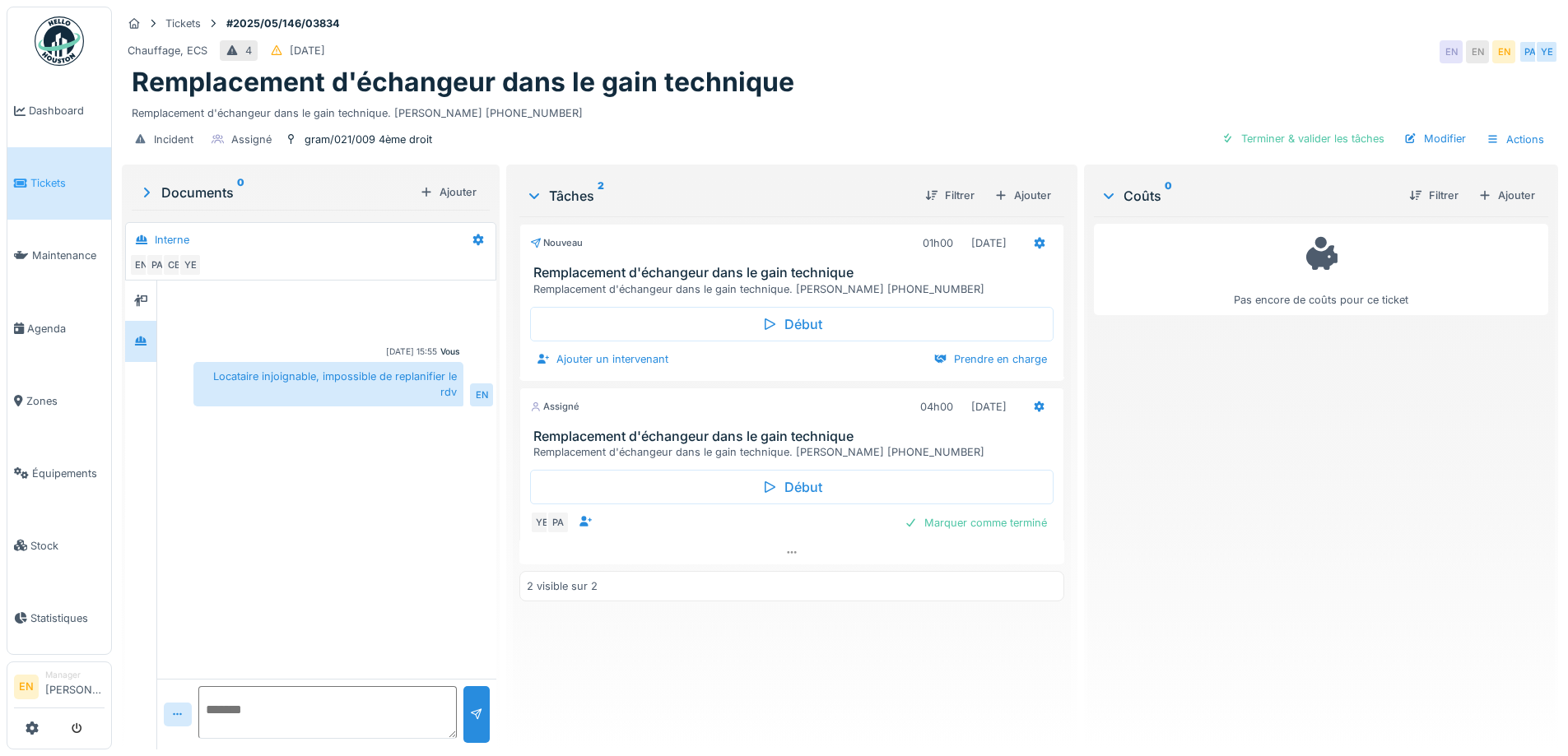
click at [424, 293] on div at bounding box center [326, 311] width 332 height 42
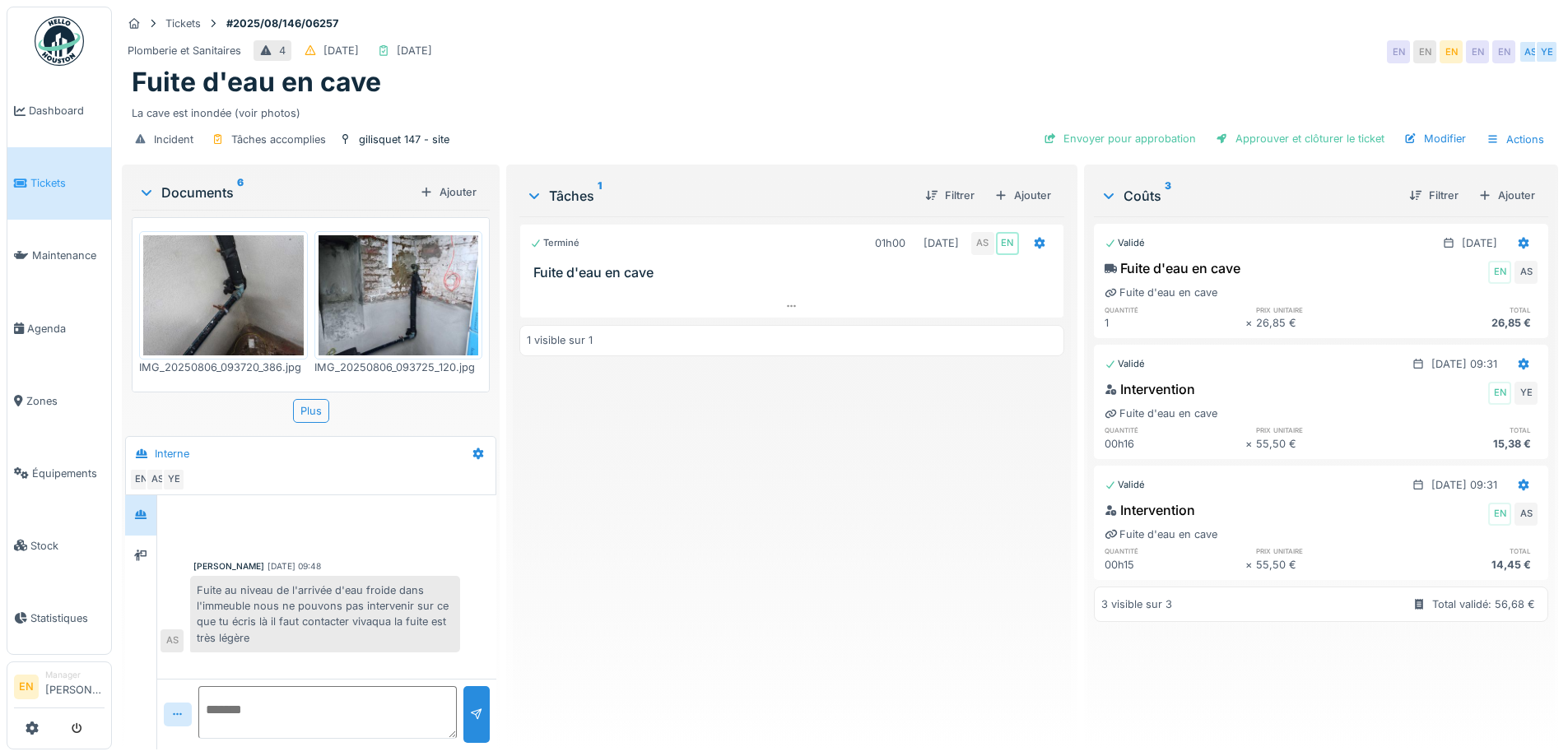
scroll to position [12, 0]
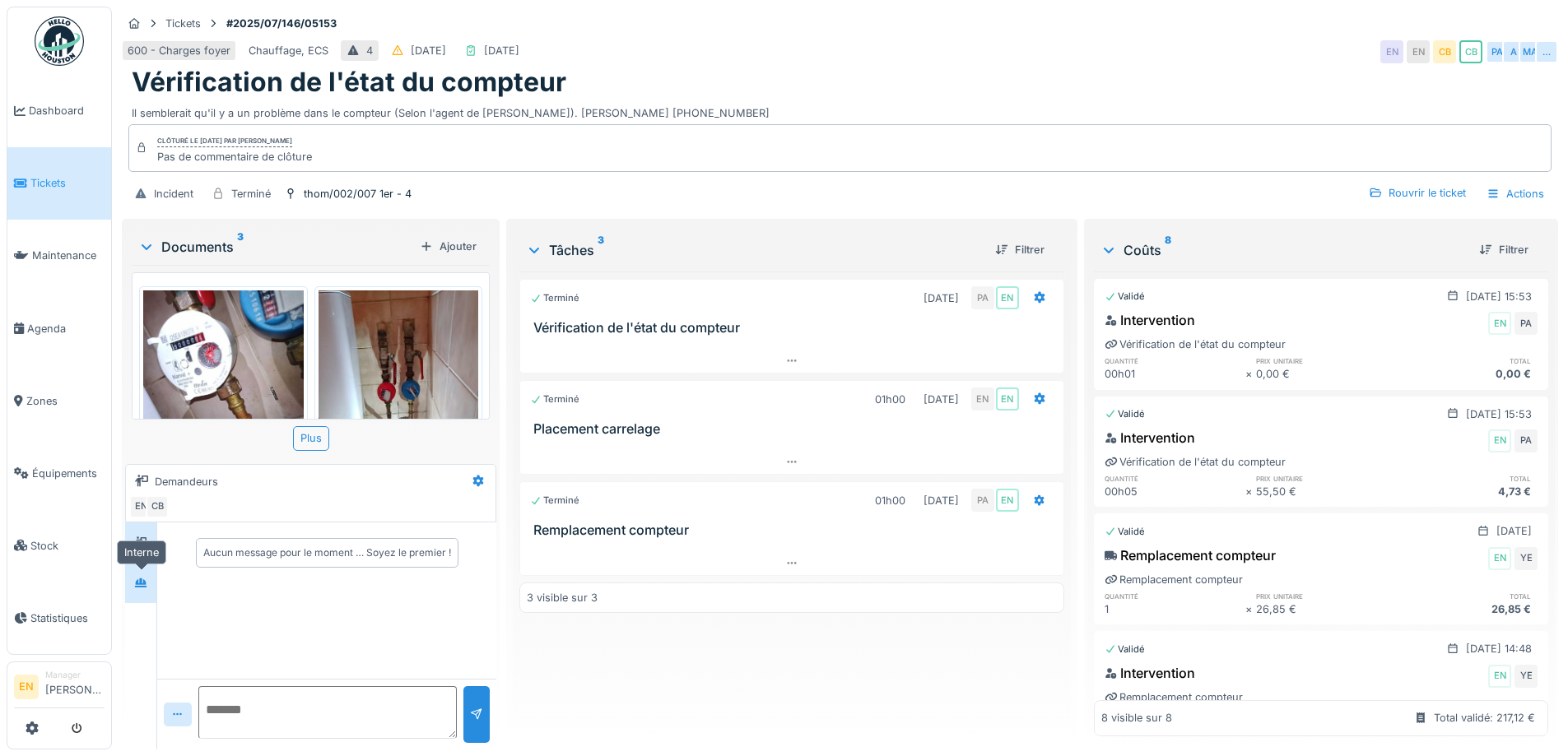
click at [146, 584] on icon at bounding box center [140, 583] width 11 height 9
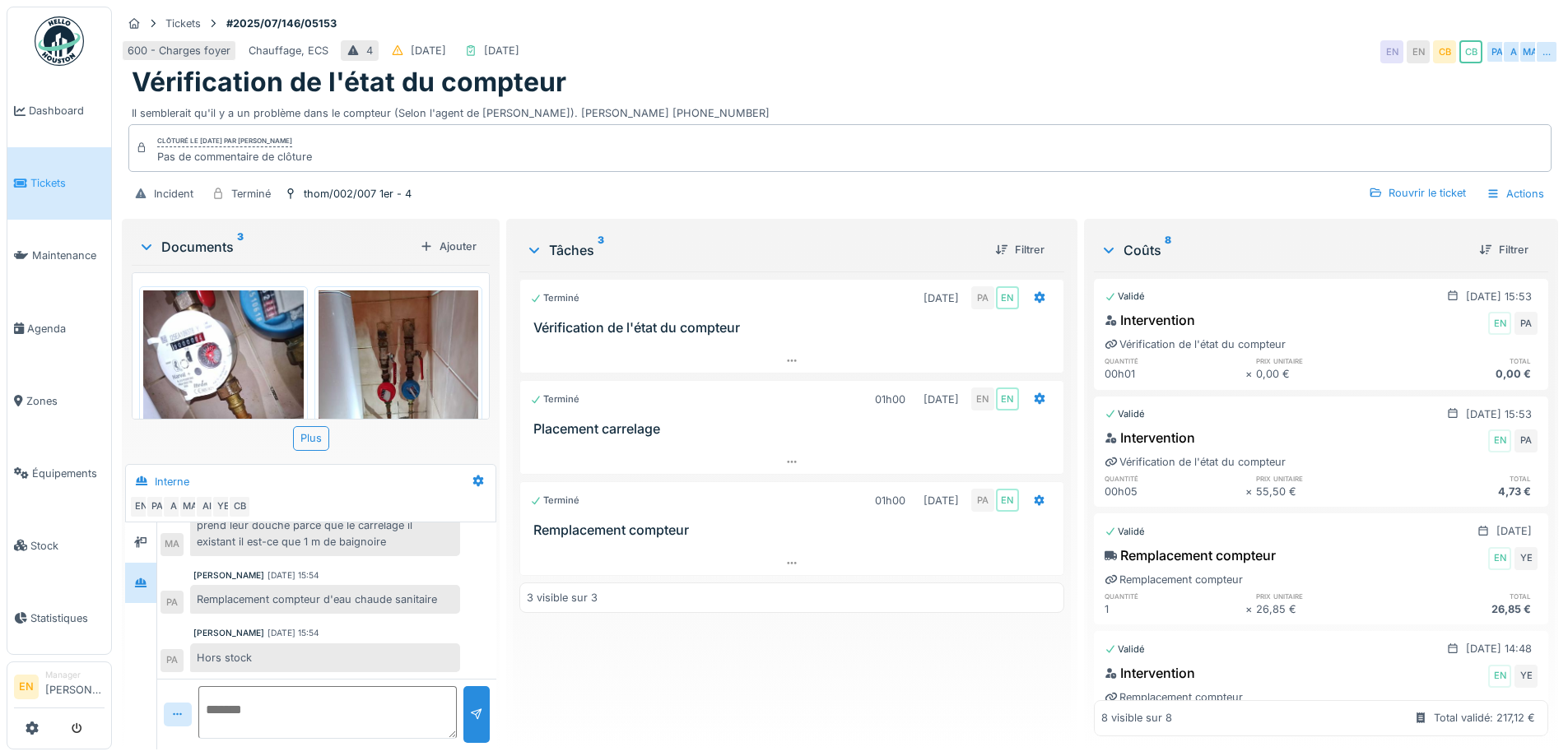
scroll to position [298, 0]
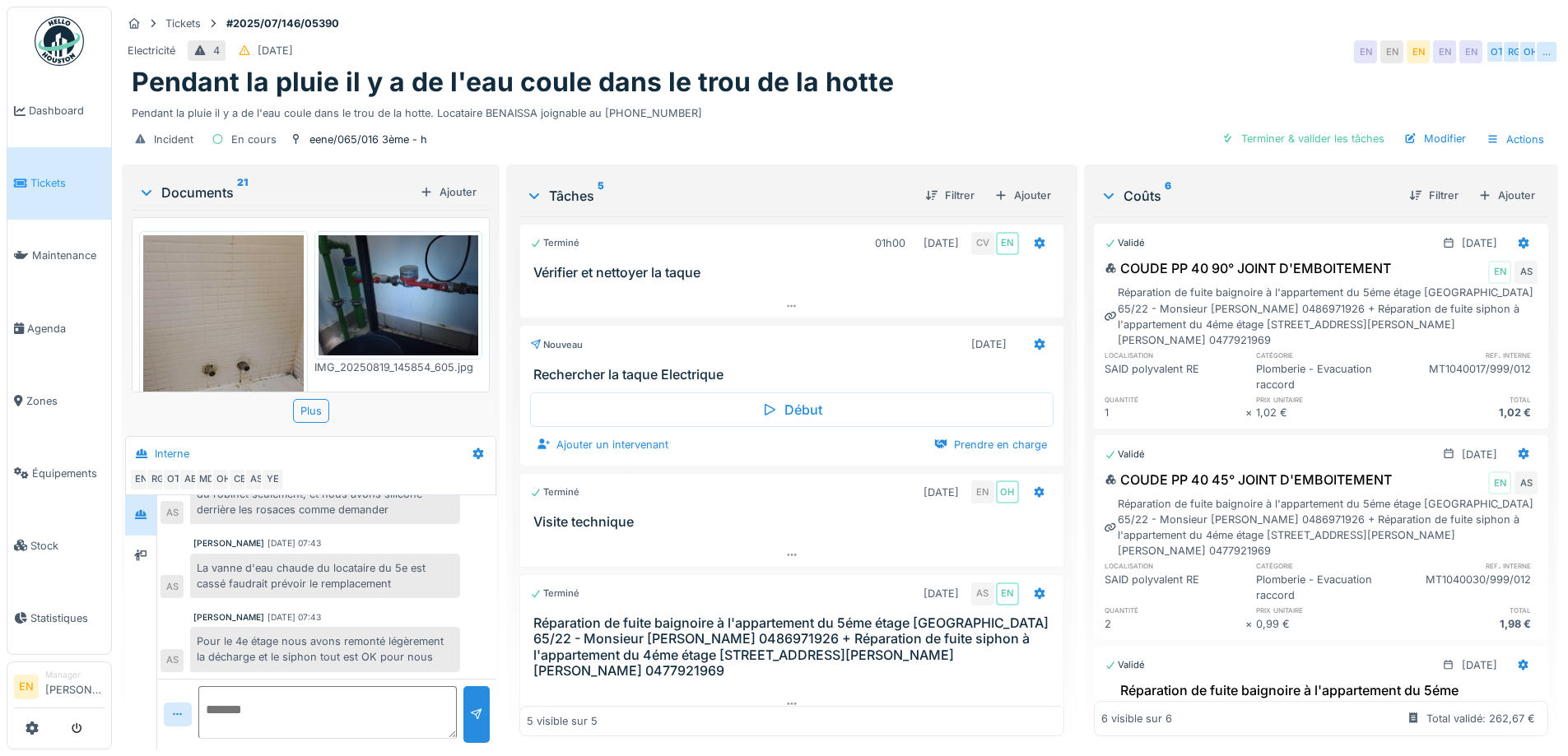
scroll to position [12, 0]
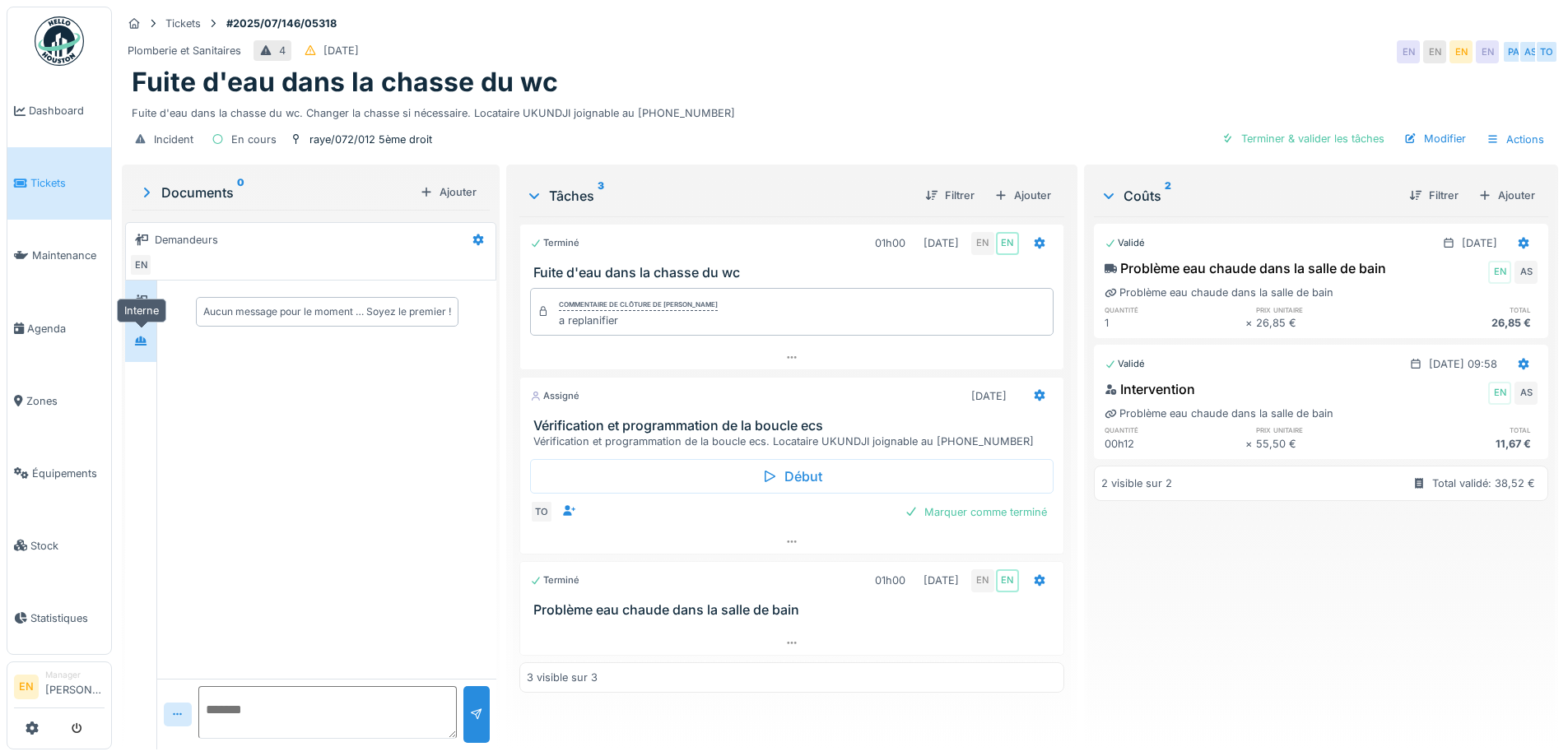
click at [147, 347] on div at bounding box center [140, 341] width 13 height 15
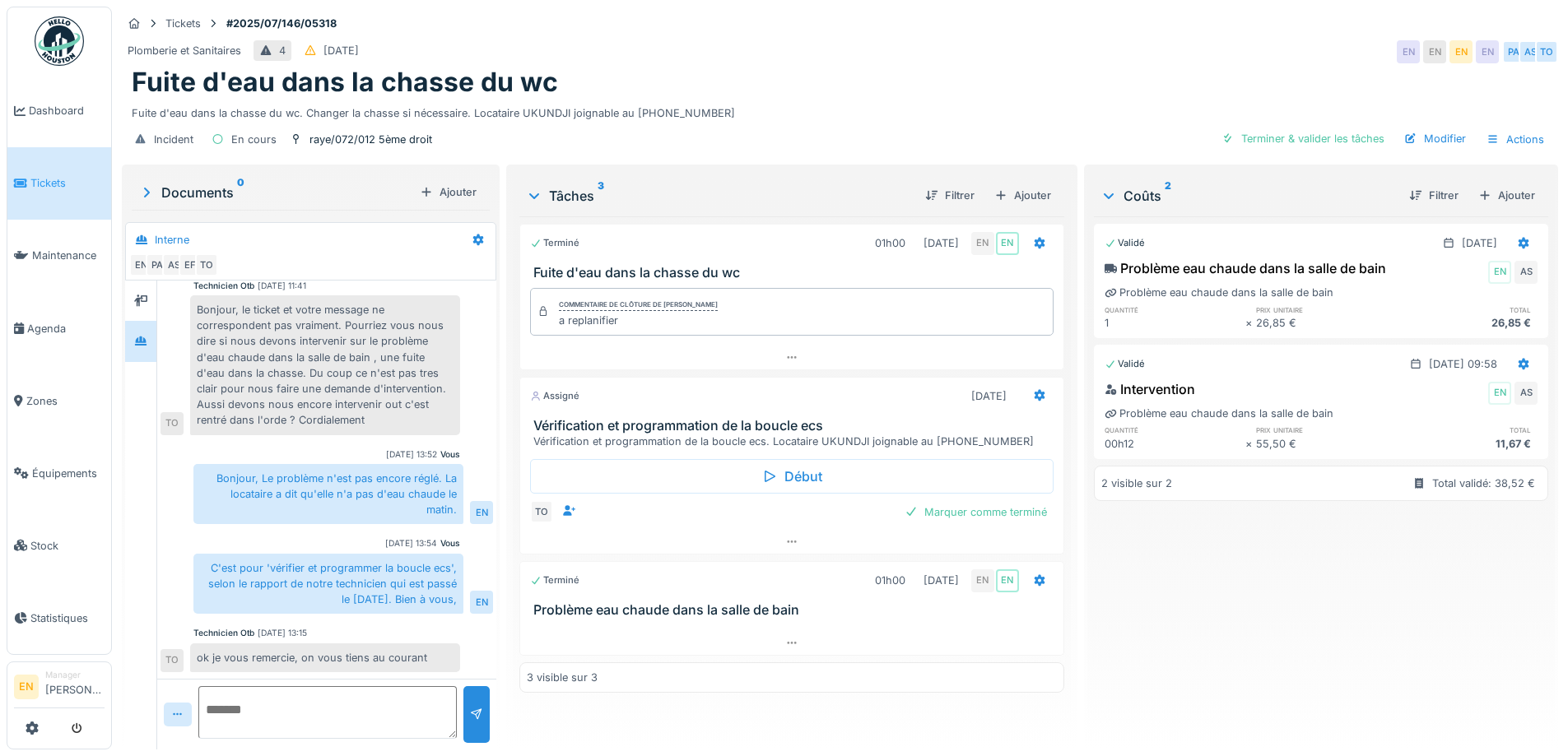
click at [317, 458] on div "Vous 12/08/2025 13:52" at bounding box center [326, 455] width 267 height 12
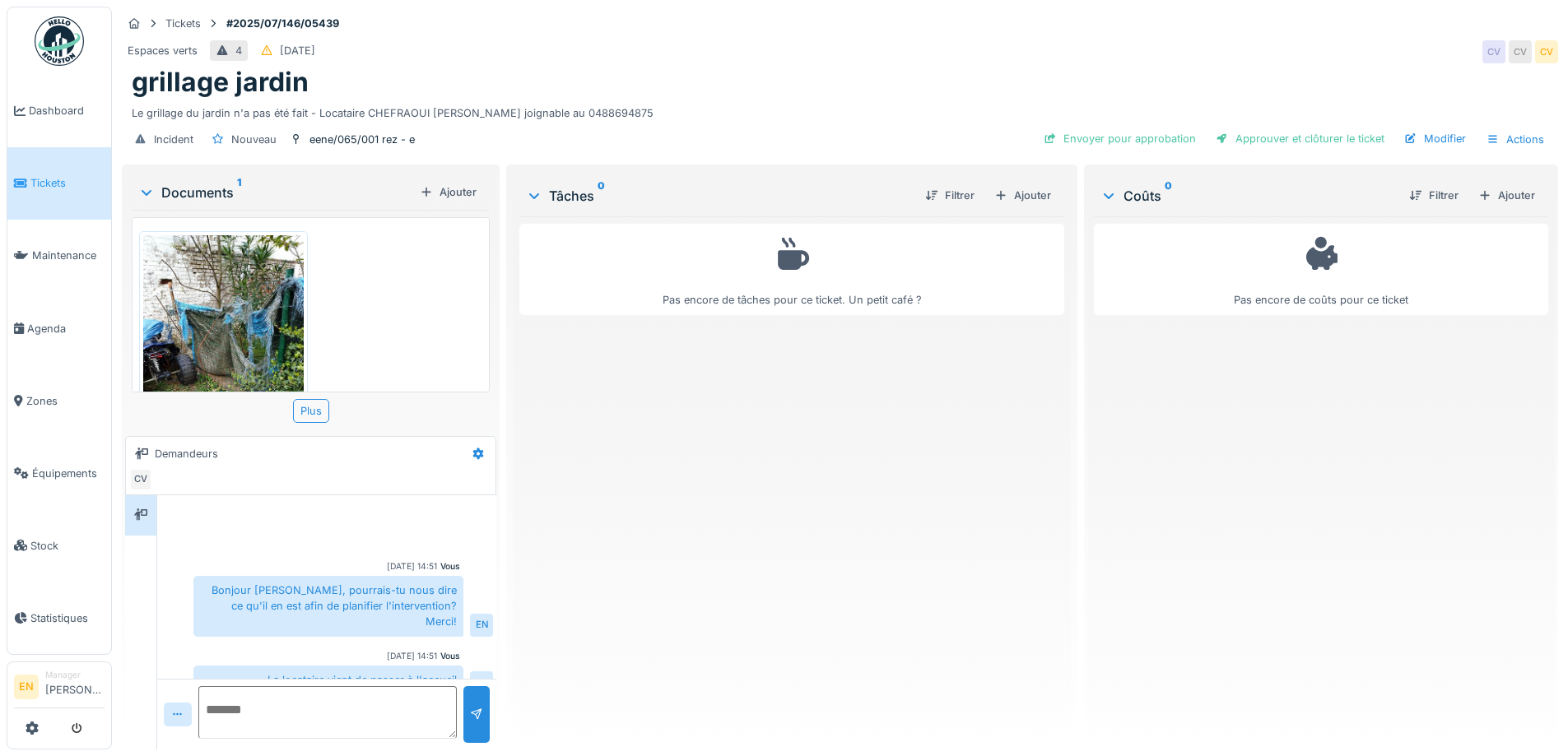
scroll to position [81, 0]
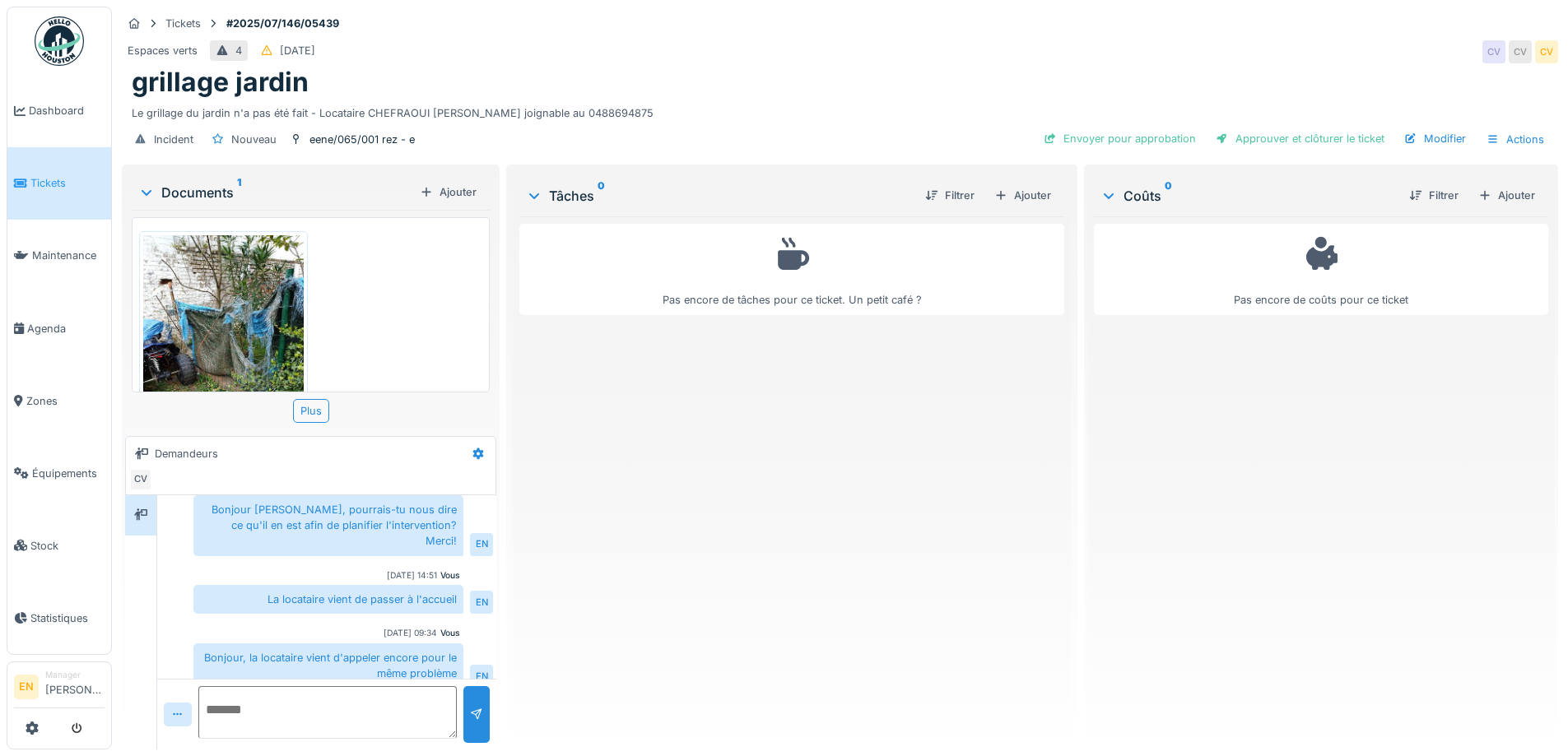
click at [663, 520] on div "Pas encore de tâches pour ce ticket. Un petit café ?" at bounding box center [791, 476] width 544 height 520
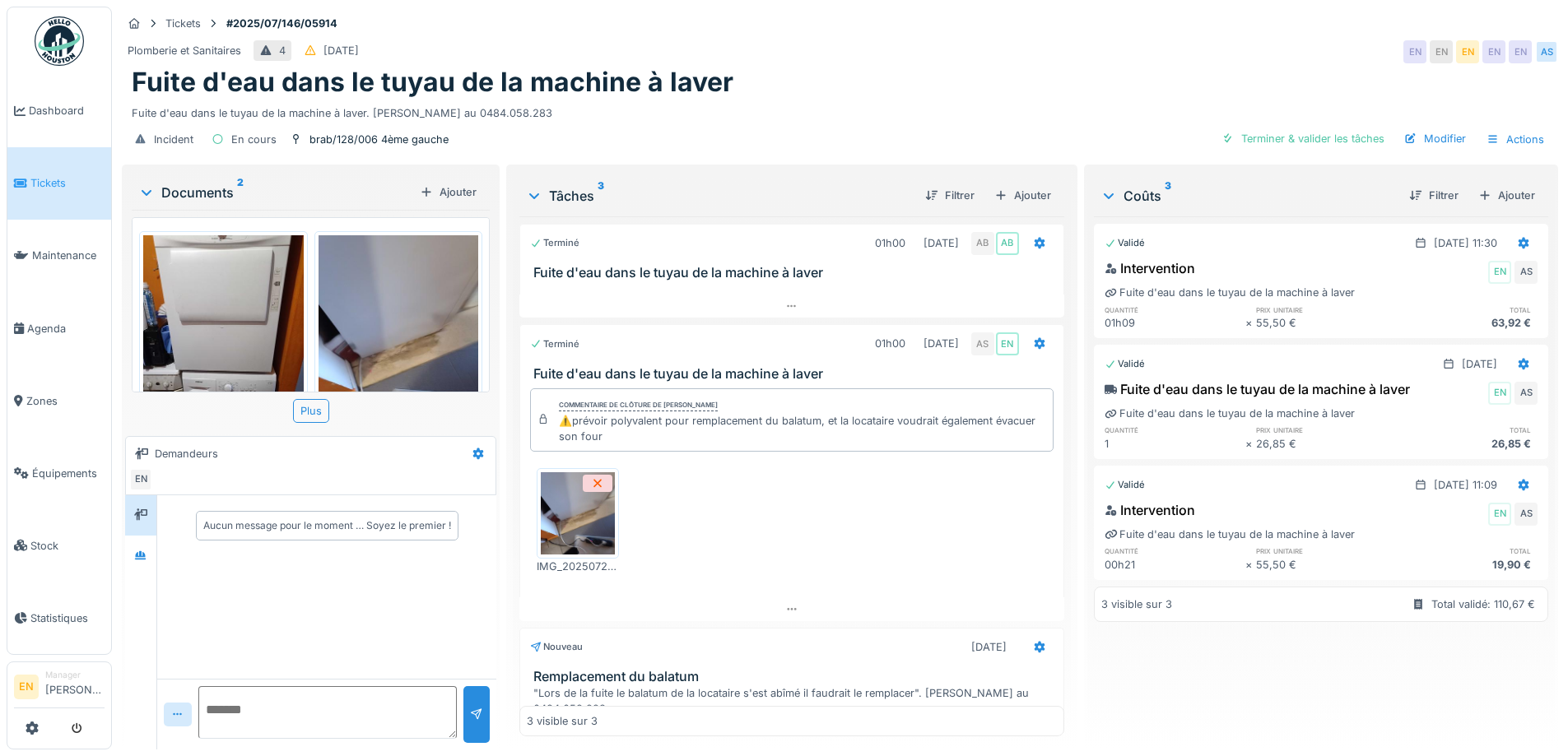
scroll to position [80, 0]
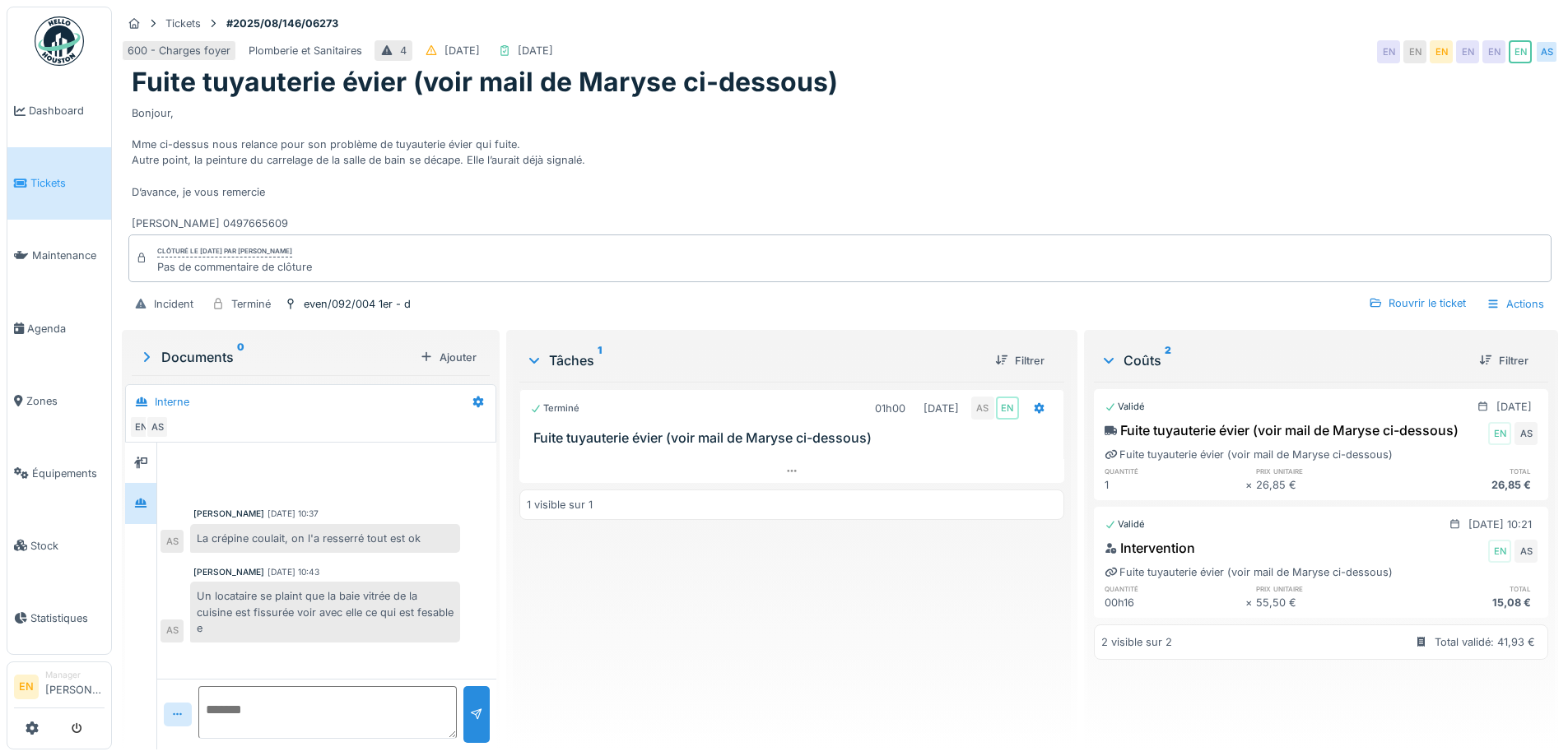
click at [582, 173] on div "Bonjour, Mme ci-dessus nous relance pour son problème de tuyauterie évier qui f…" at bounding box center [839, 165] width 1417 height 133
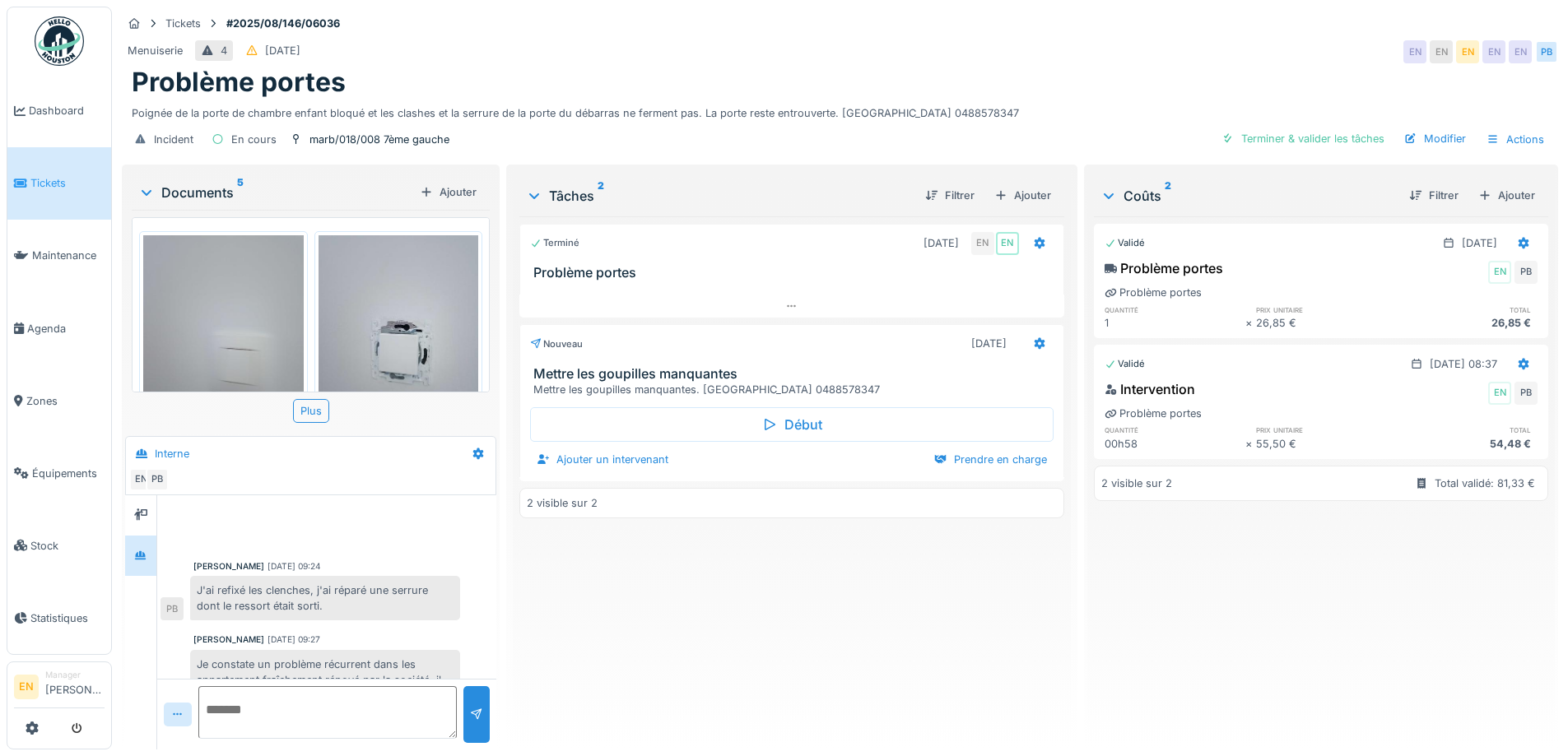
scroll to position [281, 0]
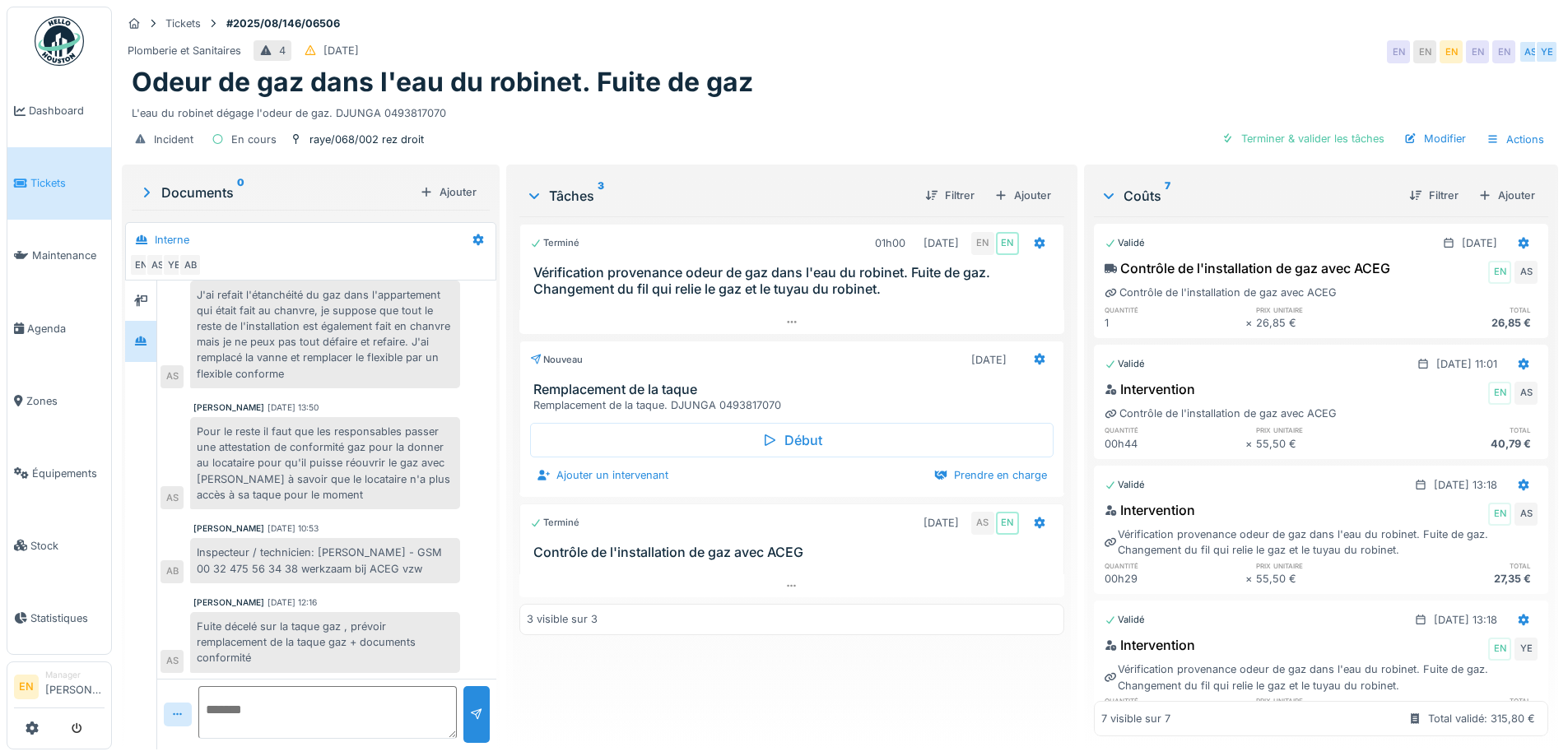
scroll to position [378, 0]
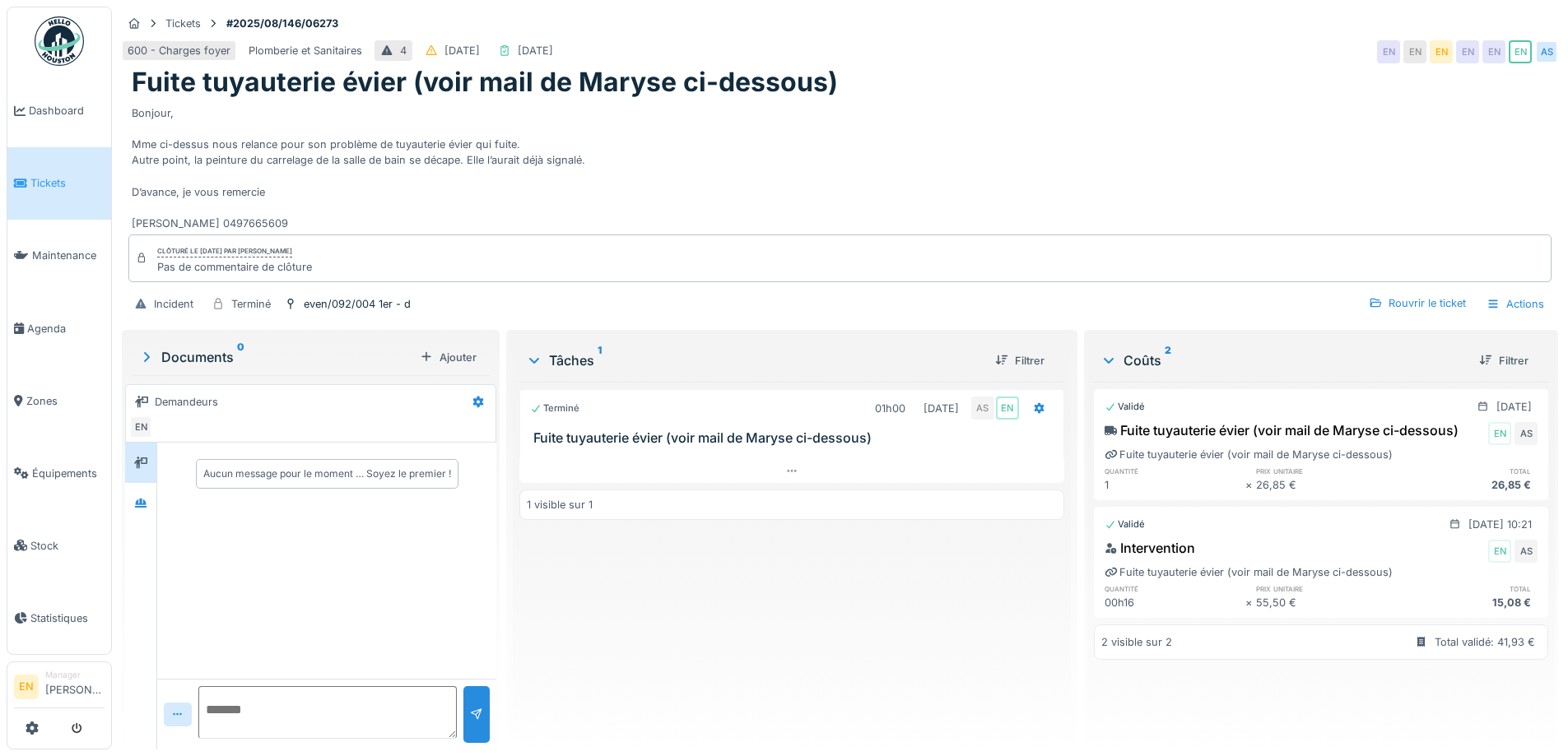
click at [681, 167] on div "Bonjour, Mme ci-dessus nous relance pour son problème de tuyauterie évier qui f…" at bounding box center [839, 165] width 1417 height 133
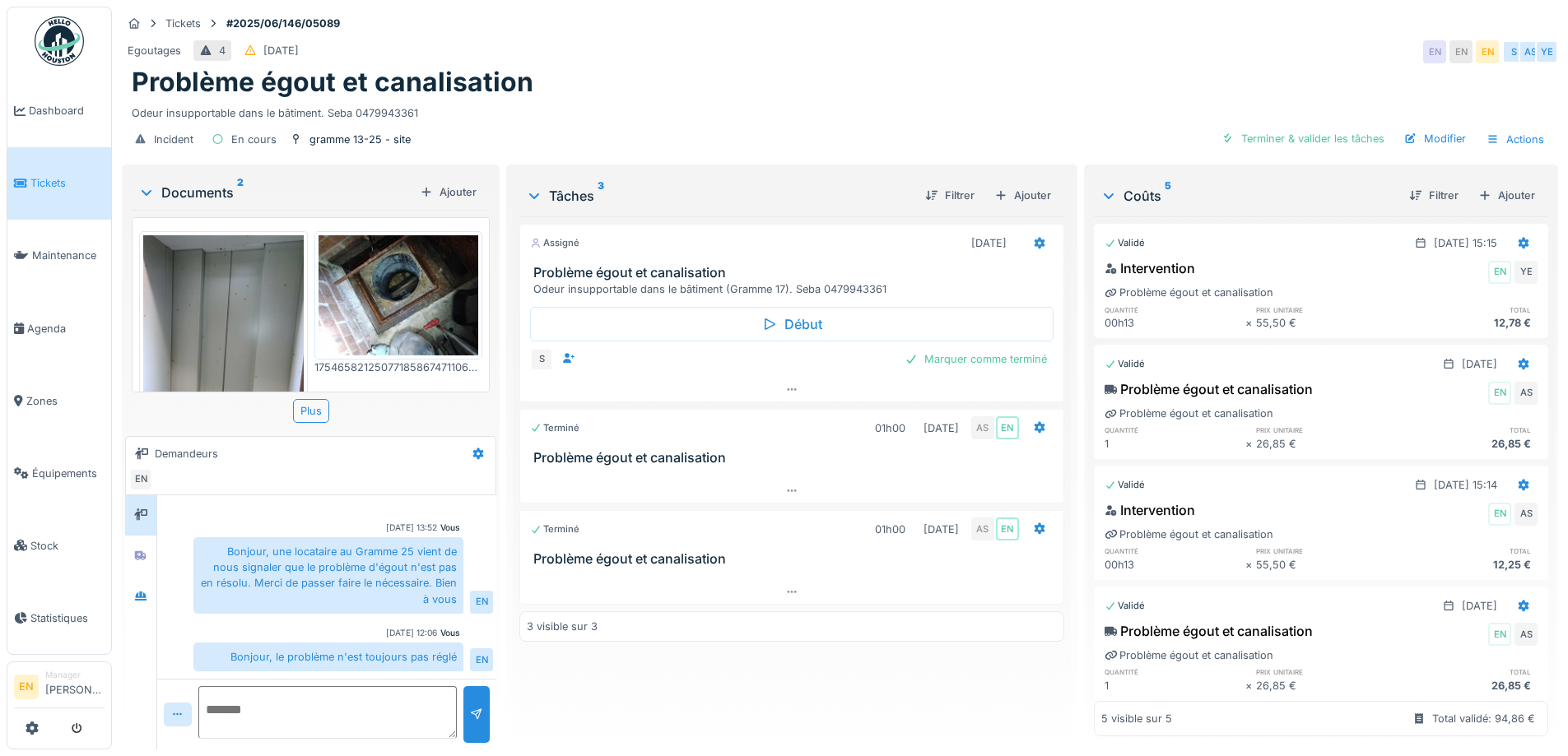
scroll to position [12, 0]
click at [786, 42] on div "Egoutages 4 29/06/2025 EN EN EN S AS YE" at bounding box center [840, 51] width 1437 height 30
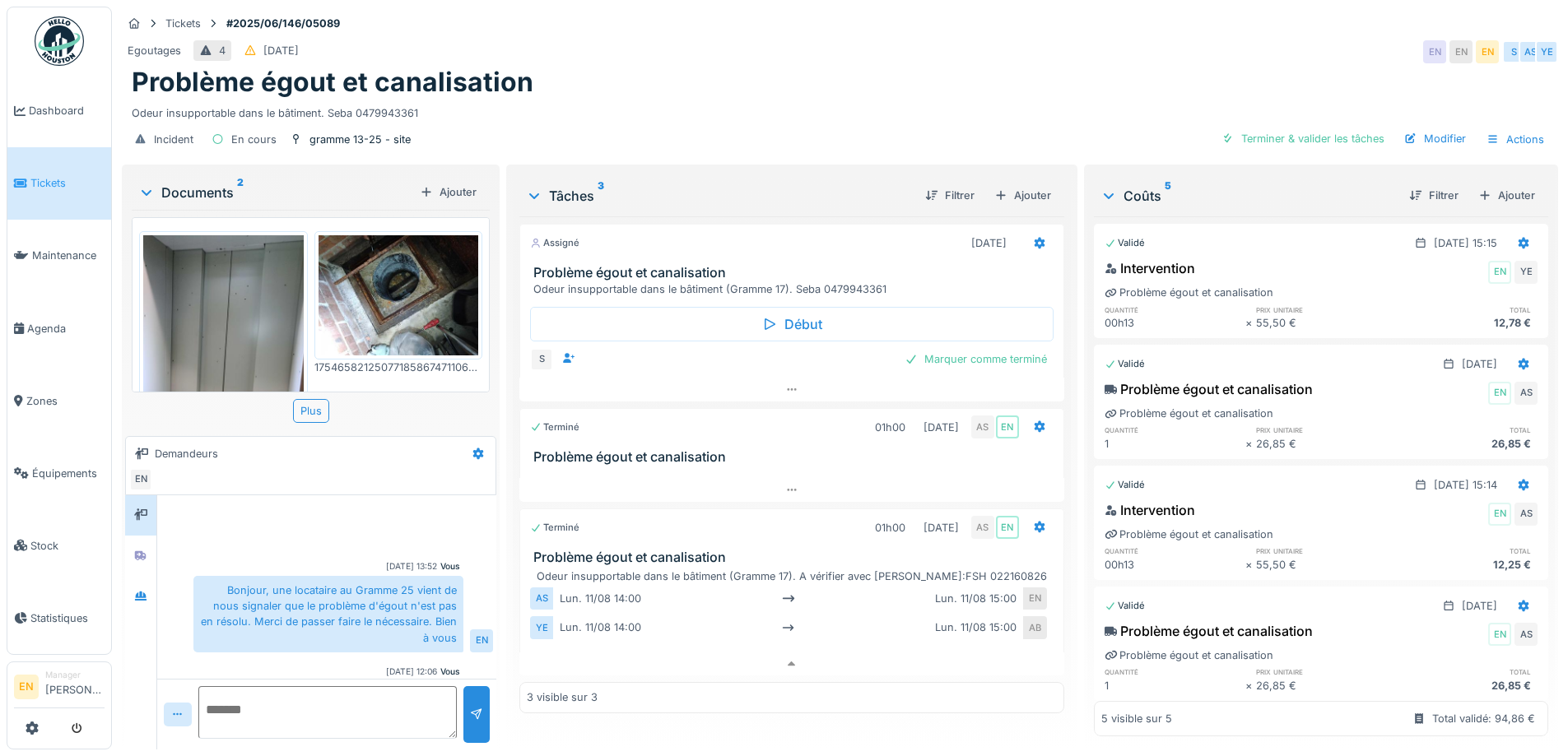
scroll to position [148, 0]
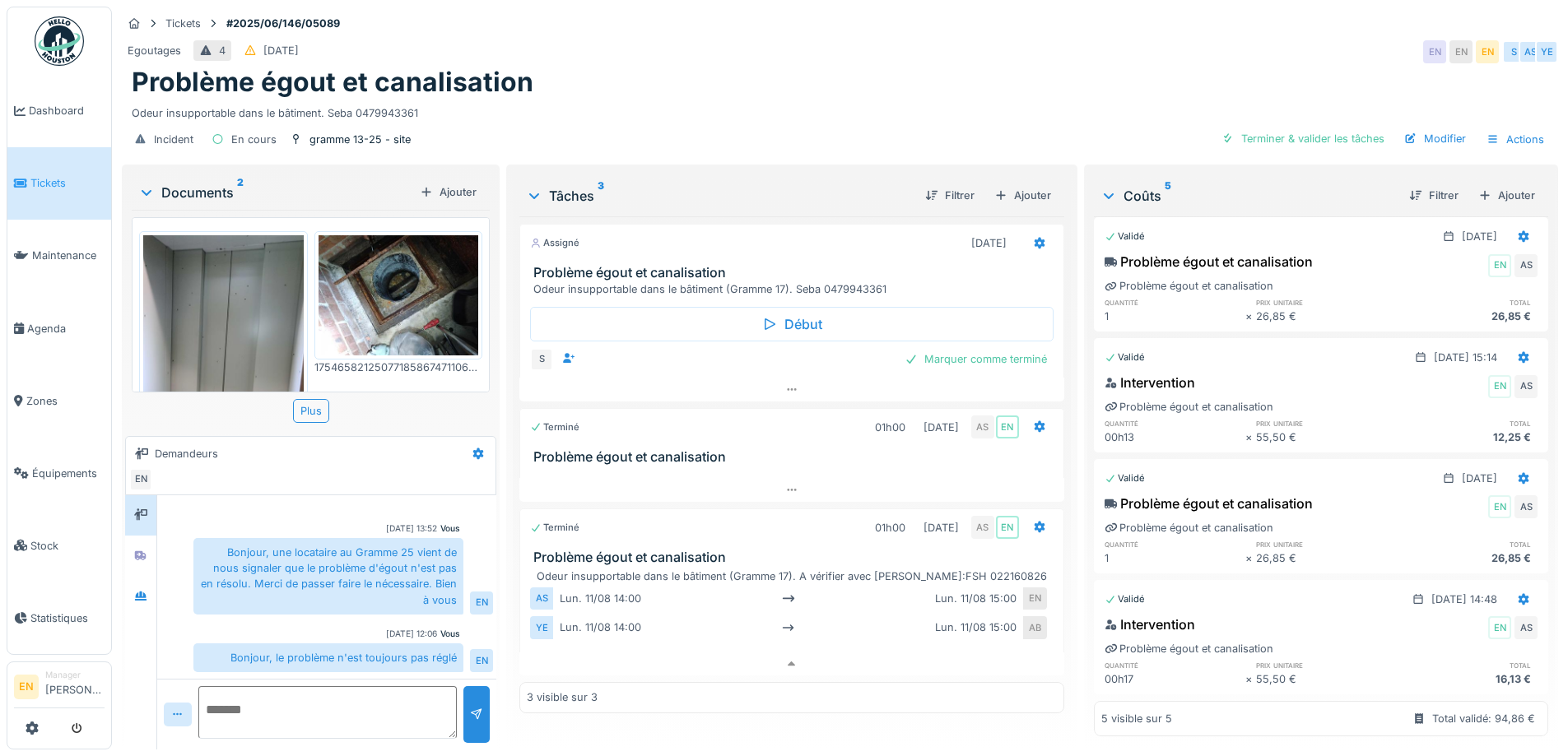
click at [905, 99] on div "Odeur insupportable dans le bâtiment. Seba 0479943361" at bounding box center [839, 110] width 1417 height 22
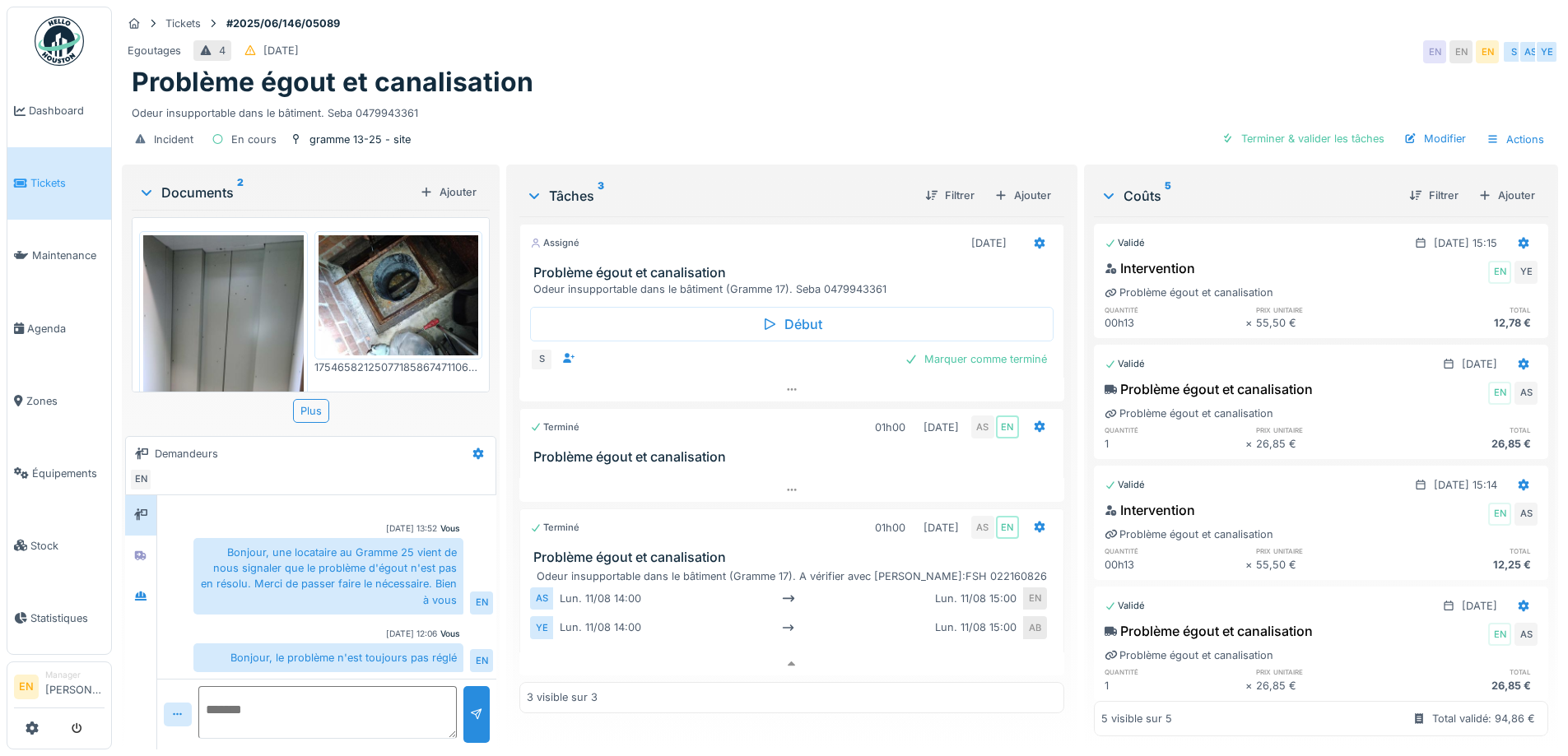
scroll to position [39, 0]
click at [148, 591] on icon at bounding box center [140, 596] width 13 height 10
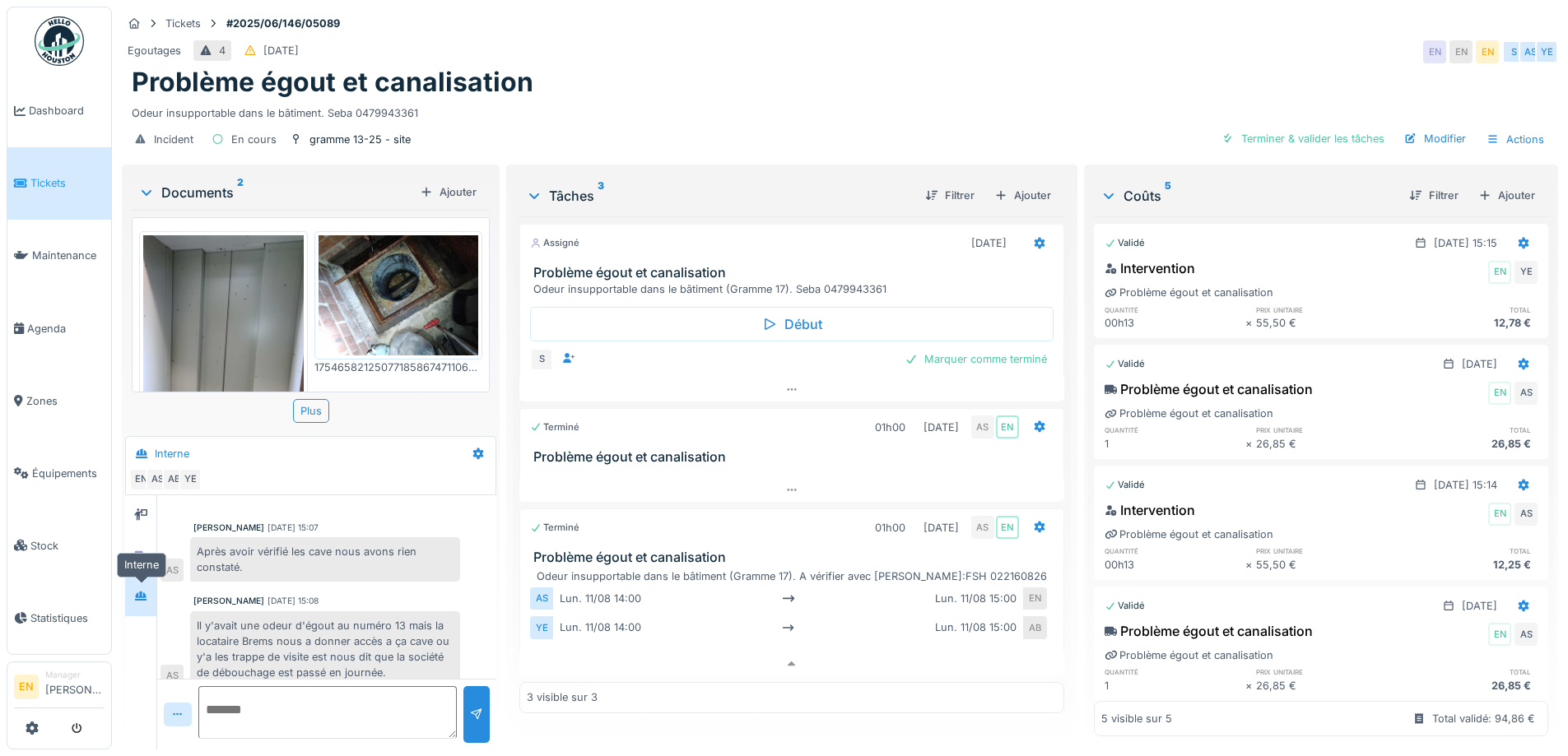
scroll to position [324, 0]
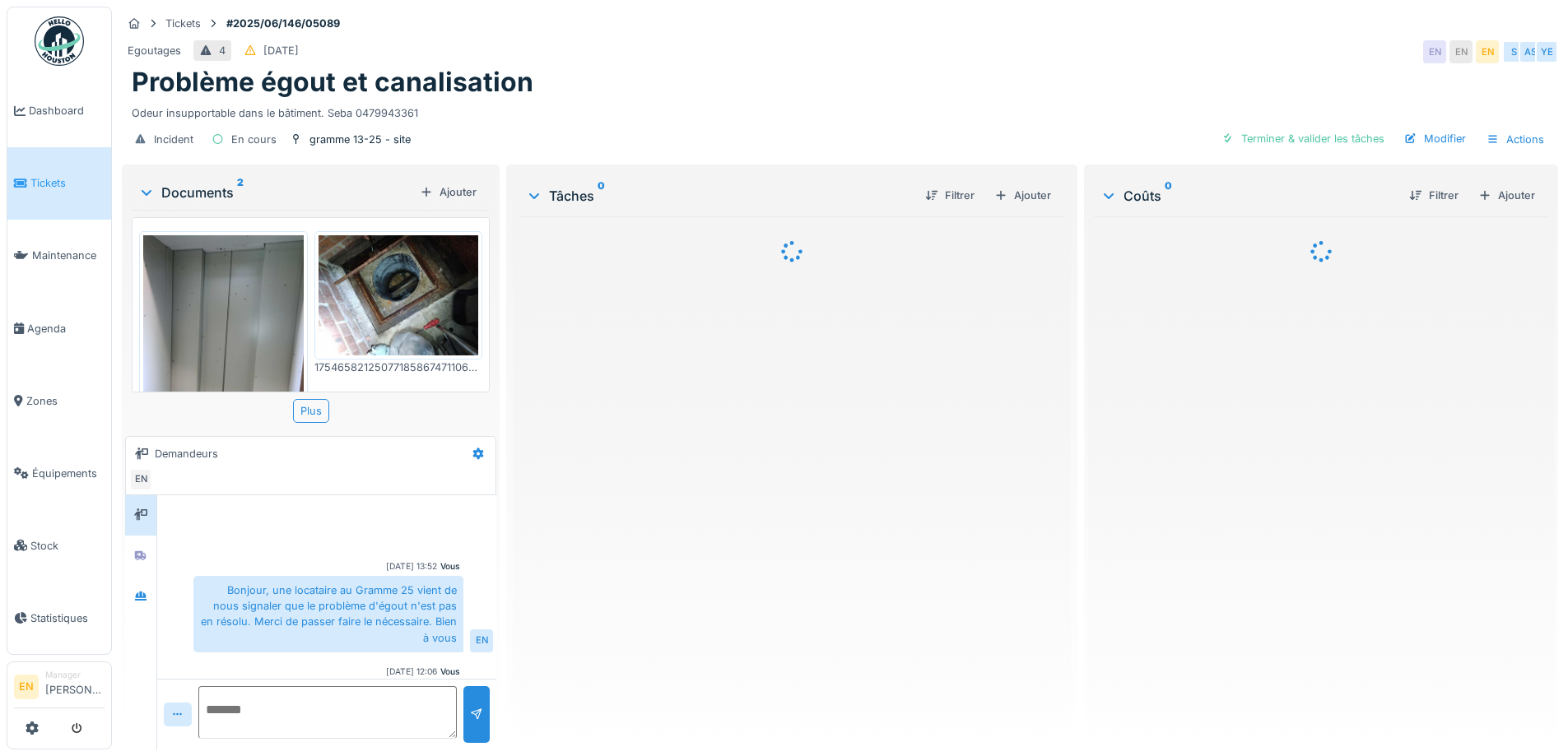
scroll to position [39, 0]
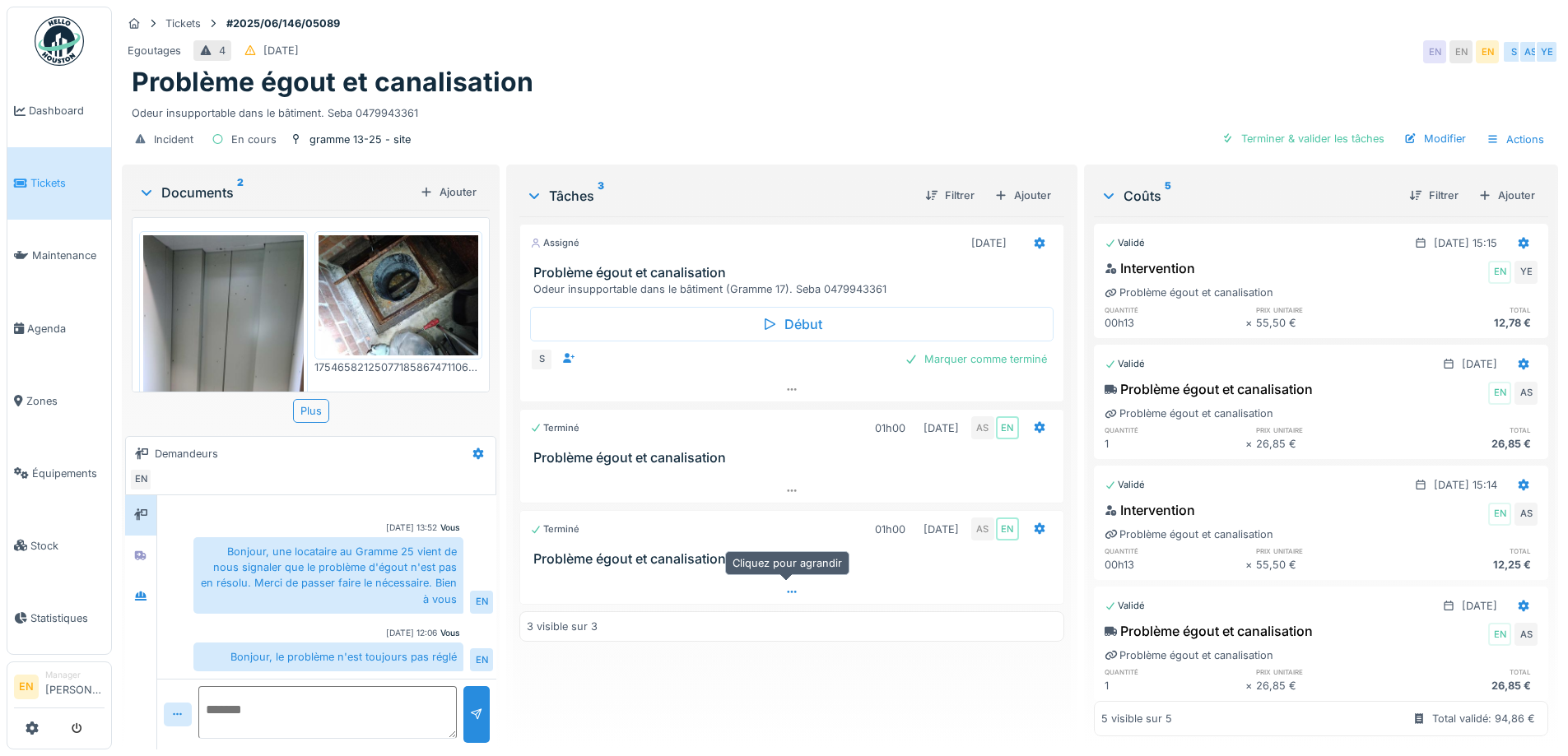
click at [794, 592] on div at bounding box center [791, 592] width 542 height 24
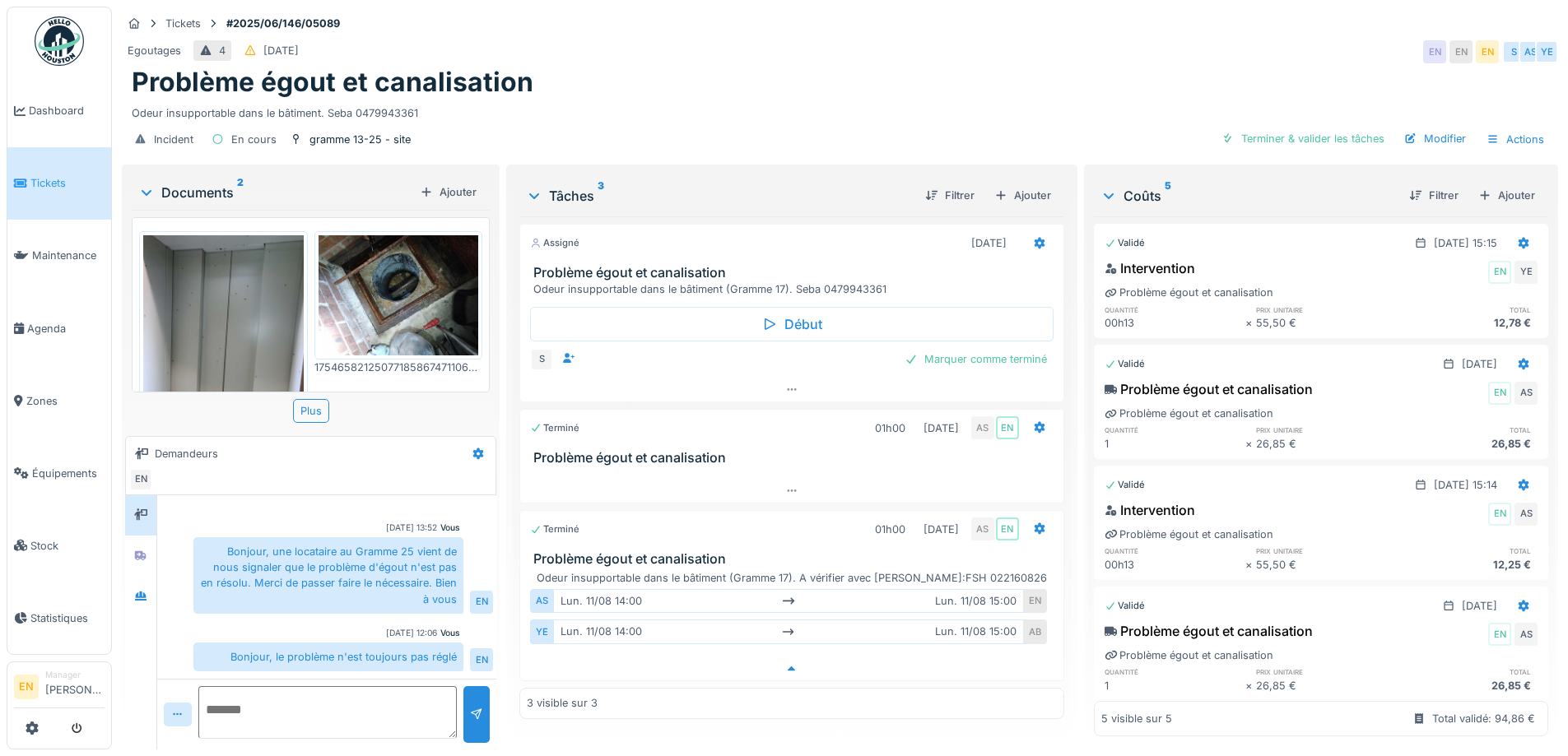
scroll to position [12, 0]
click at [993, 348] on div "Marquer comme terminé" at bounding box center [975, 360] width 155 height 22
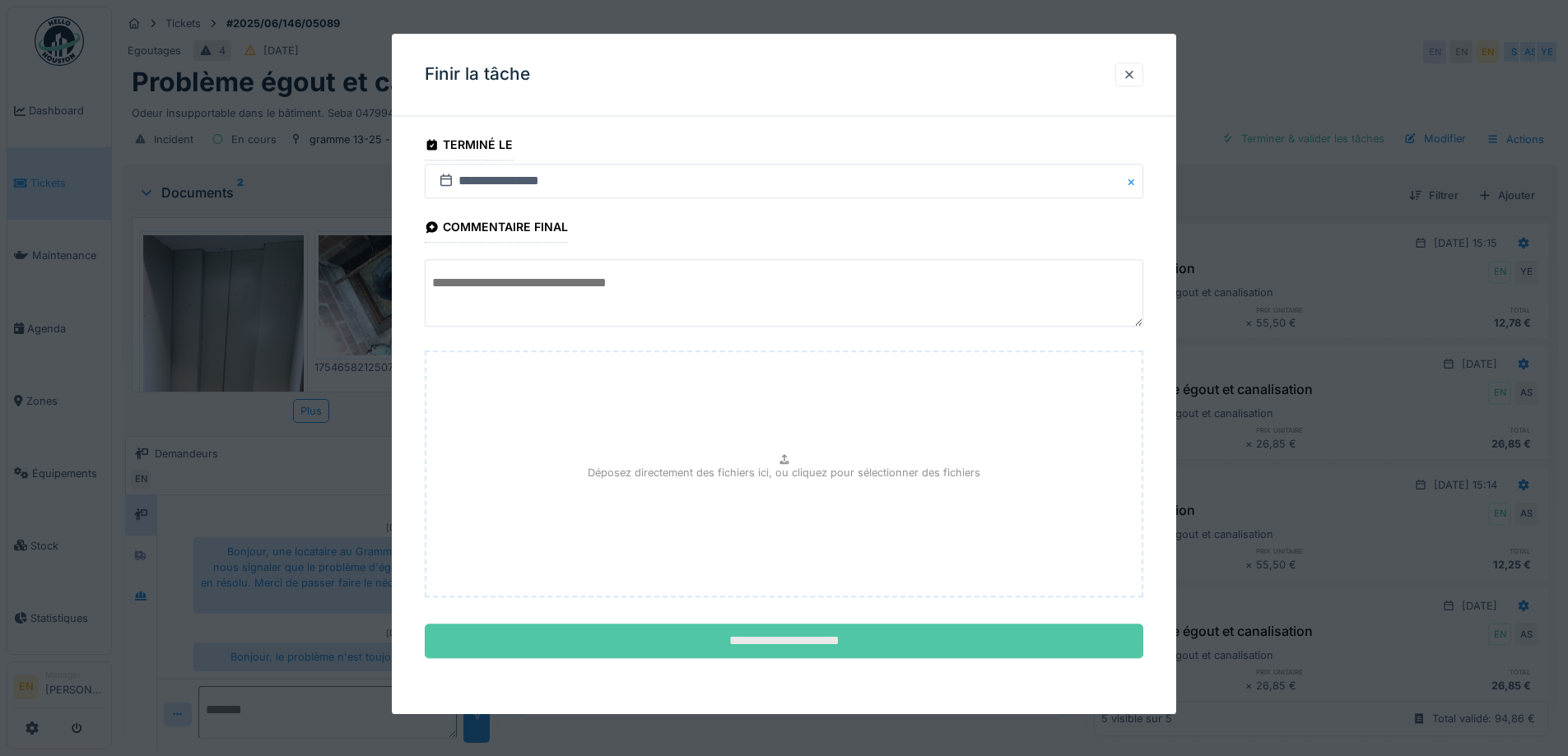
click at [810, 640] on input "**********" at bounding box center [784, 642] width 718 height 34
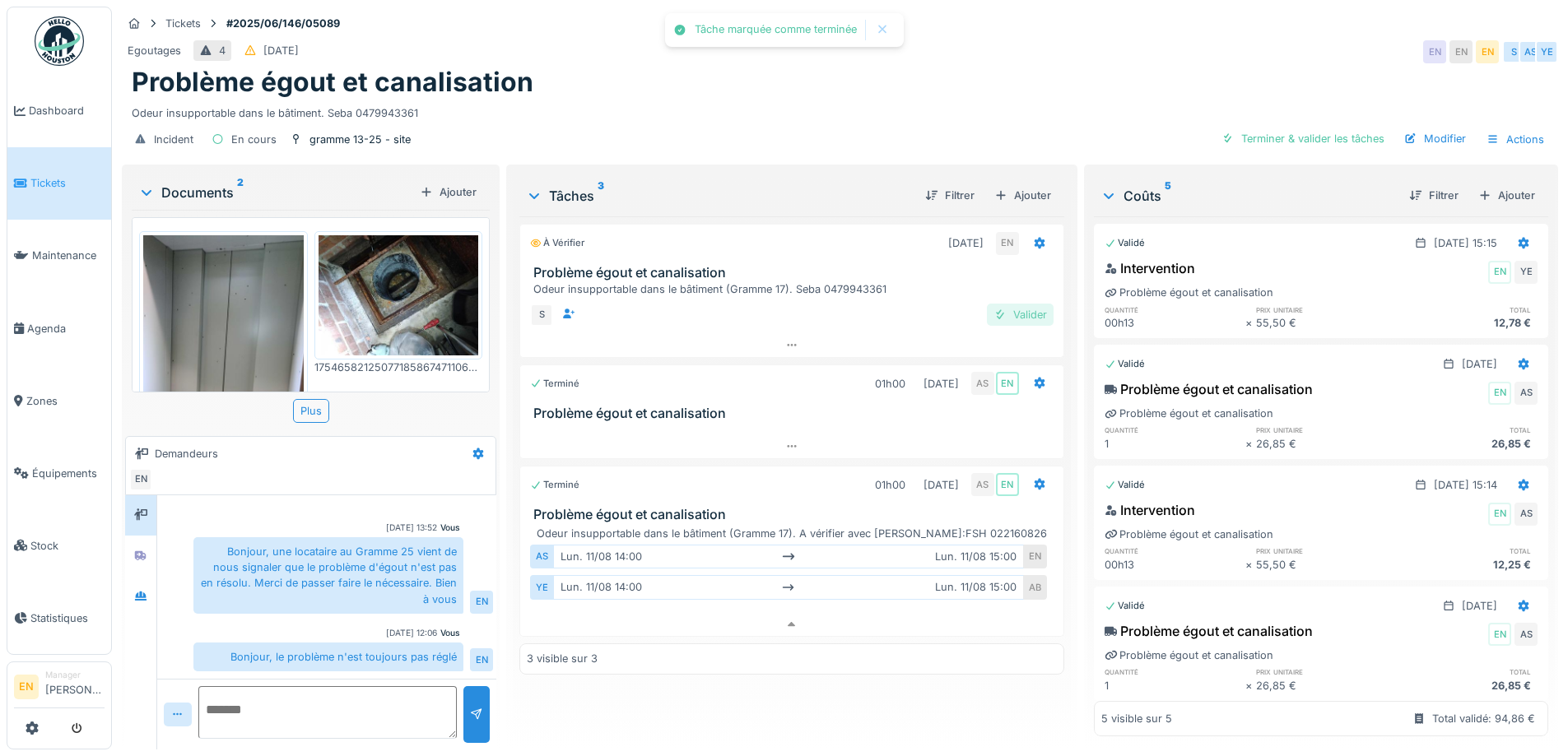
click at [1020, 309] on div "Valider" at bounding box center [1020, 315] width 67 height 22
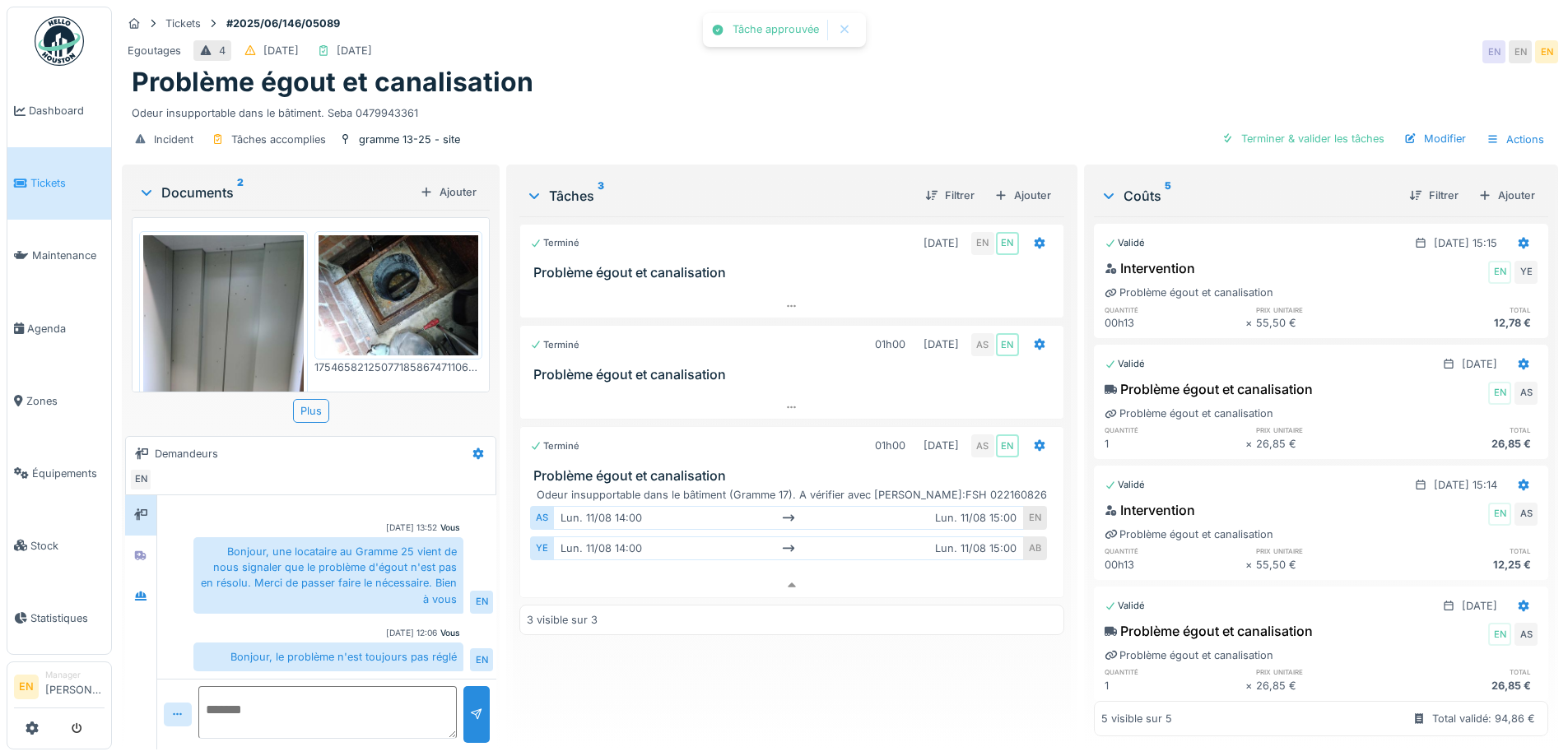
click at [740, 121] on div "Incident Tâches accomplies gramme 13-25 - site Terminer & valider les tâches Mo…" at bounding box center [840, 139] width 1437 height 37
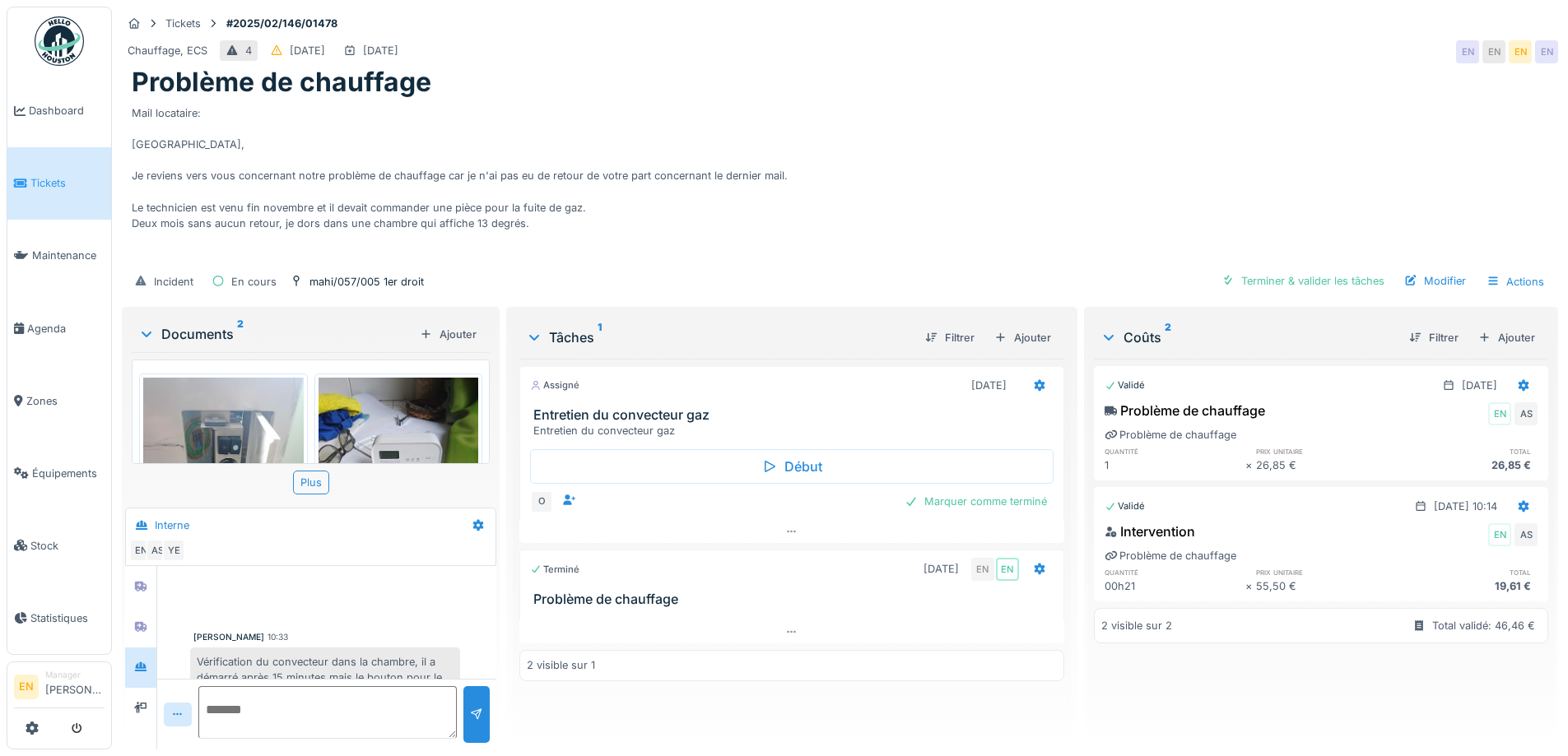
scroll to position [246, 0]
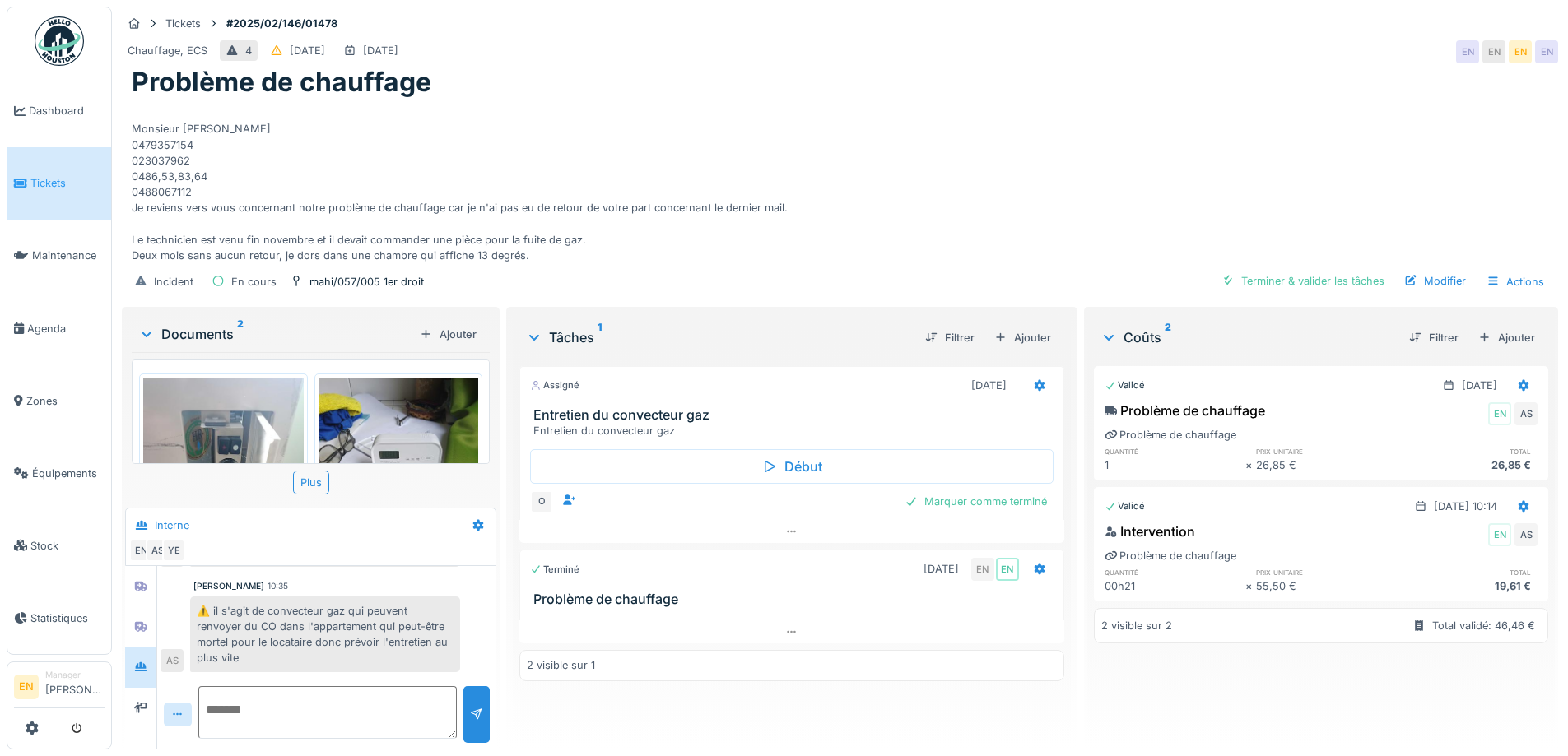
click at [884, 109] on div "Mail locataire: Bonjour, Je reviens vers vous concernant notre problème de chau…" at bounding box center [839, 181] width 1417 height 165
click at [947, 70] on div "Problème de chauffage" at bounding box center [839, 82] width 1417 height 31
click at [681, 220] on div "Mail locataire: Bonjour, Je reviens vers vous concernant notre problème de chau…" at bounding box center [839, 181] width 1417 height 165
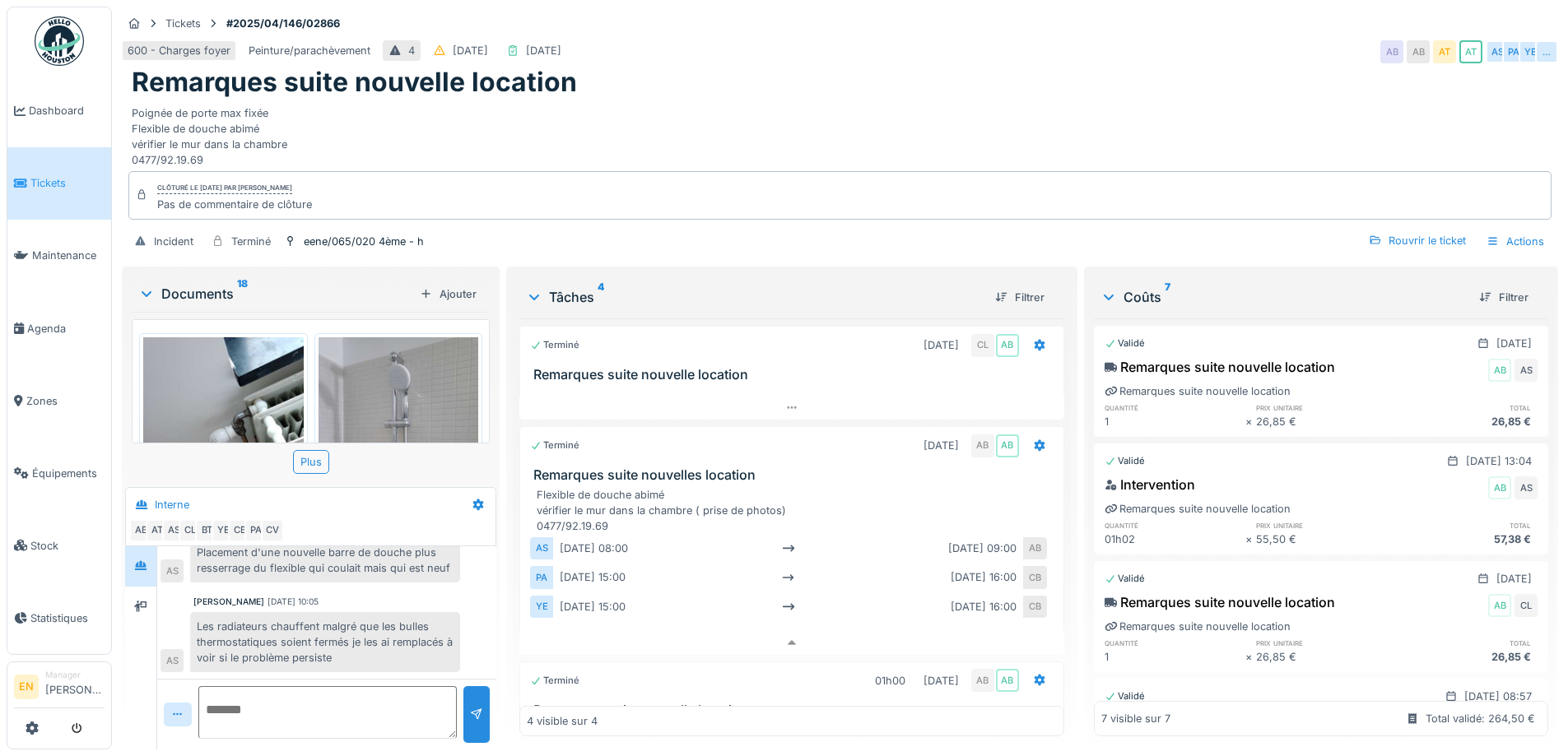
scroll to position [269, 0]
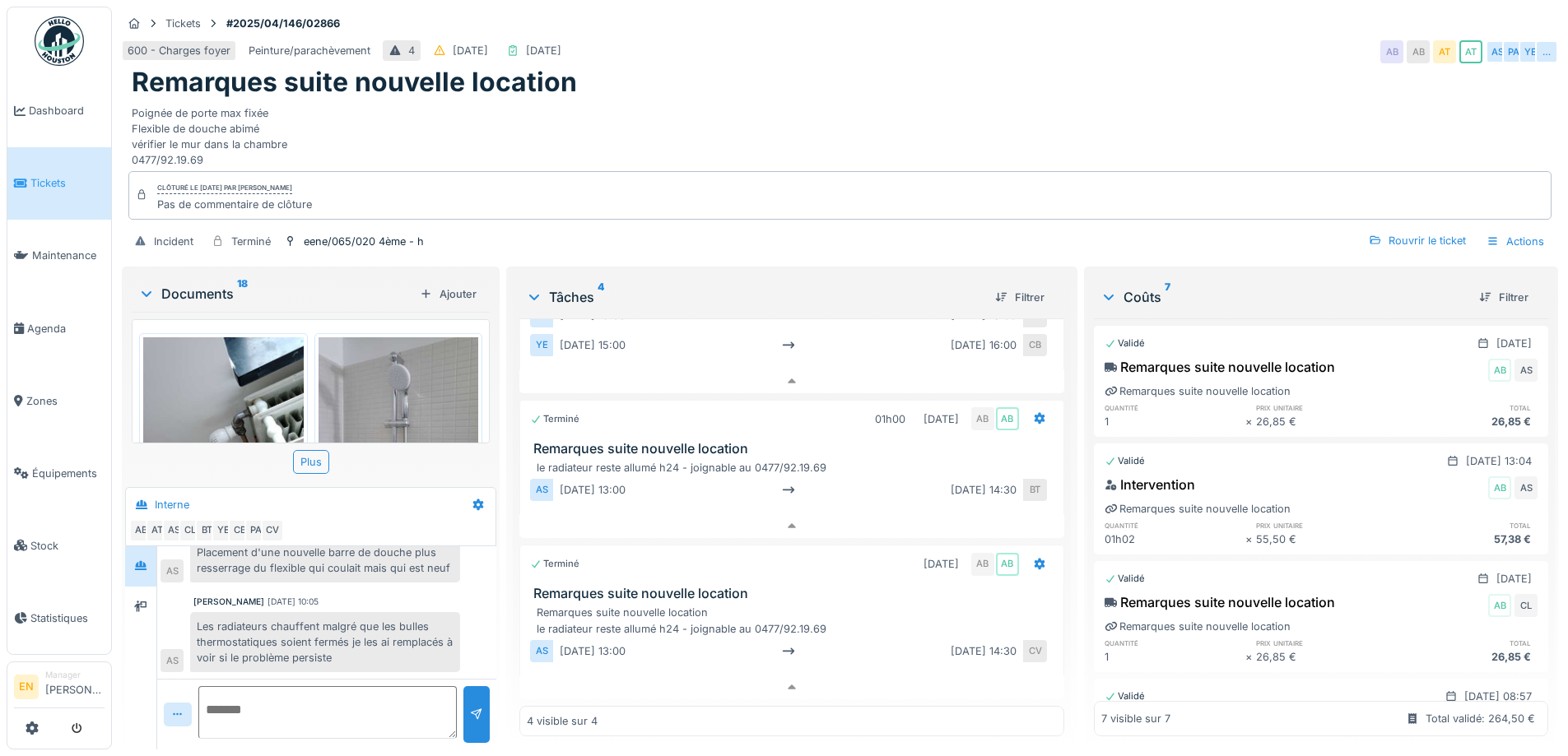
click at [1195, 77] on div "Remarques suite nouvelle location" at bounding box center [839, 82] width 1417 height 31
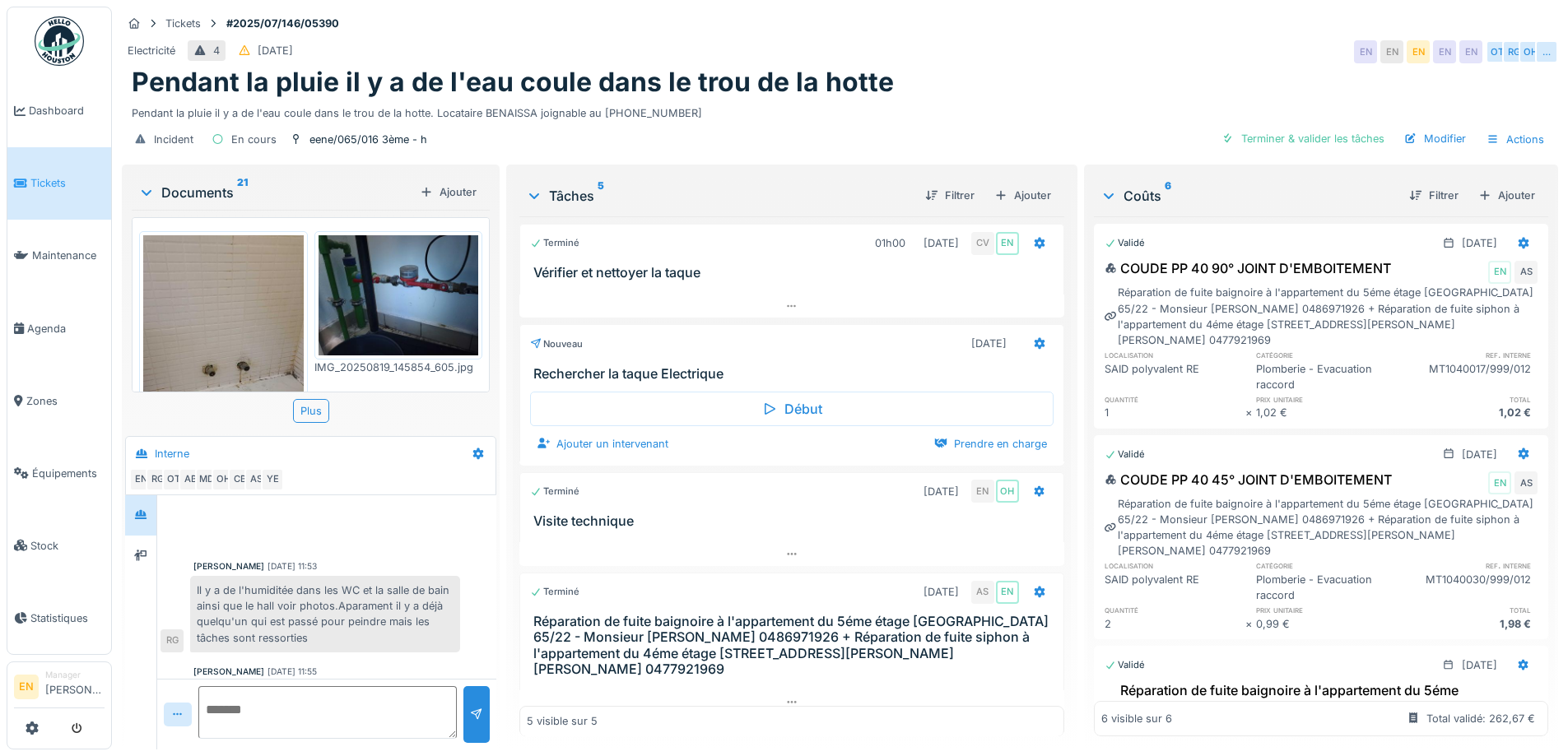
scroll to position [153, 0]
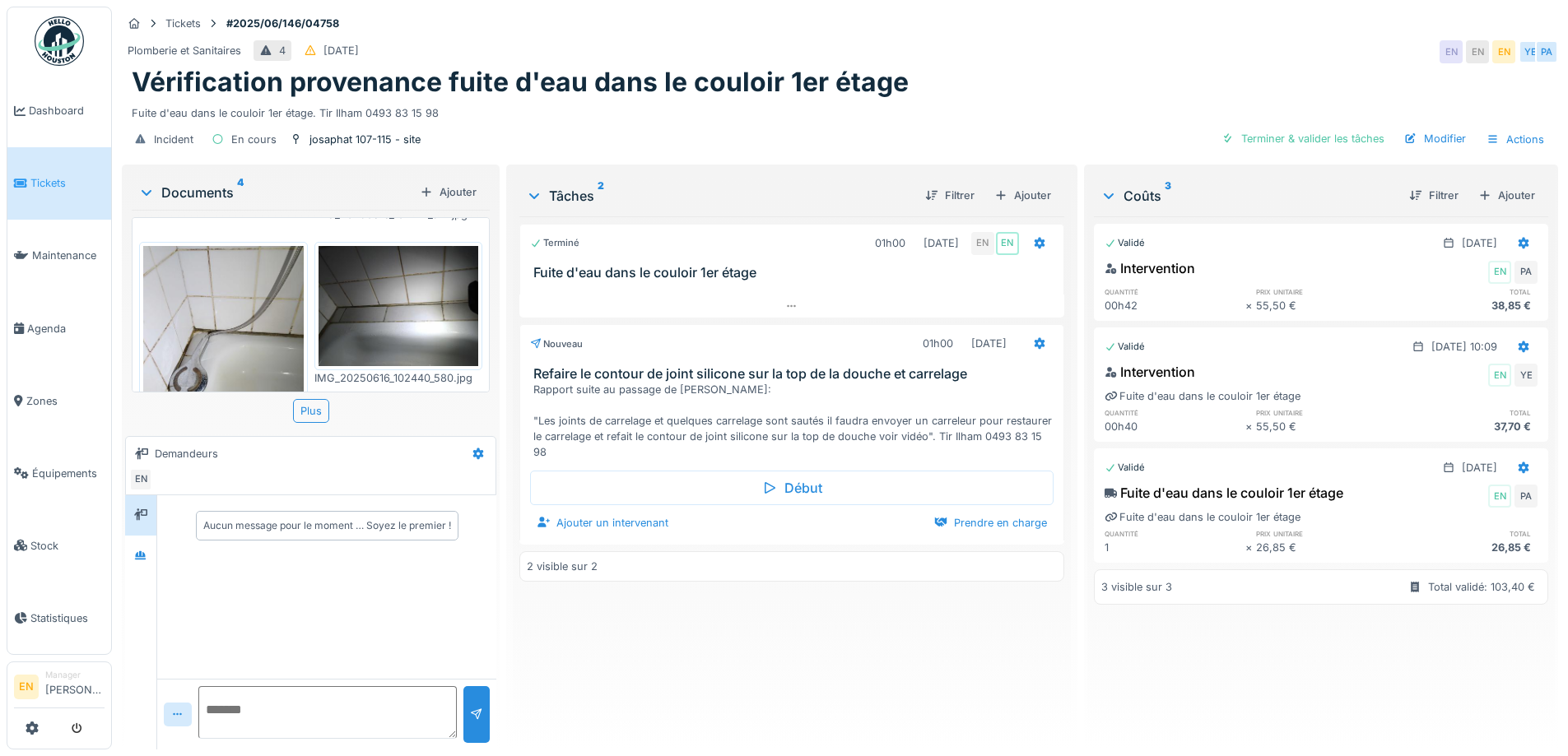
scroll to position [327, 0]
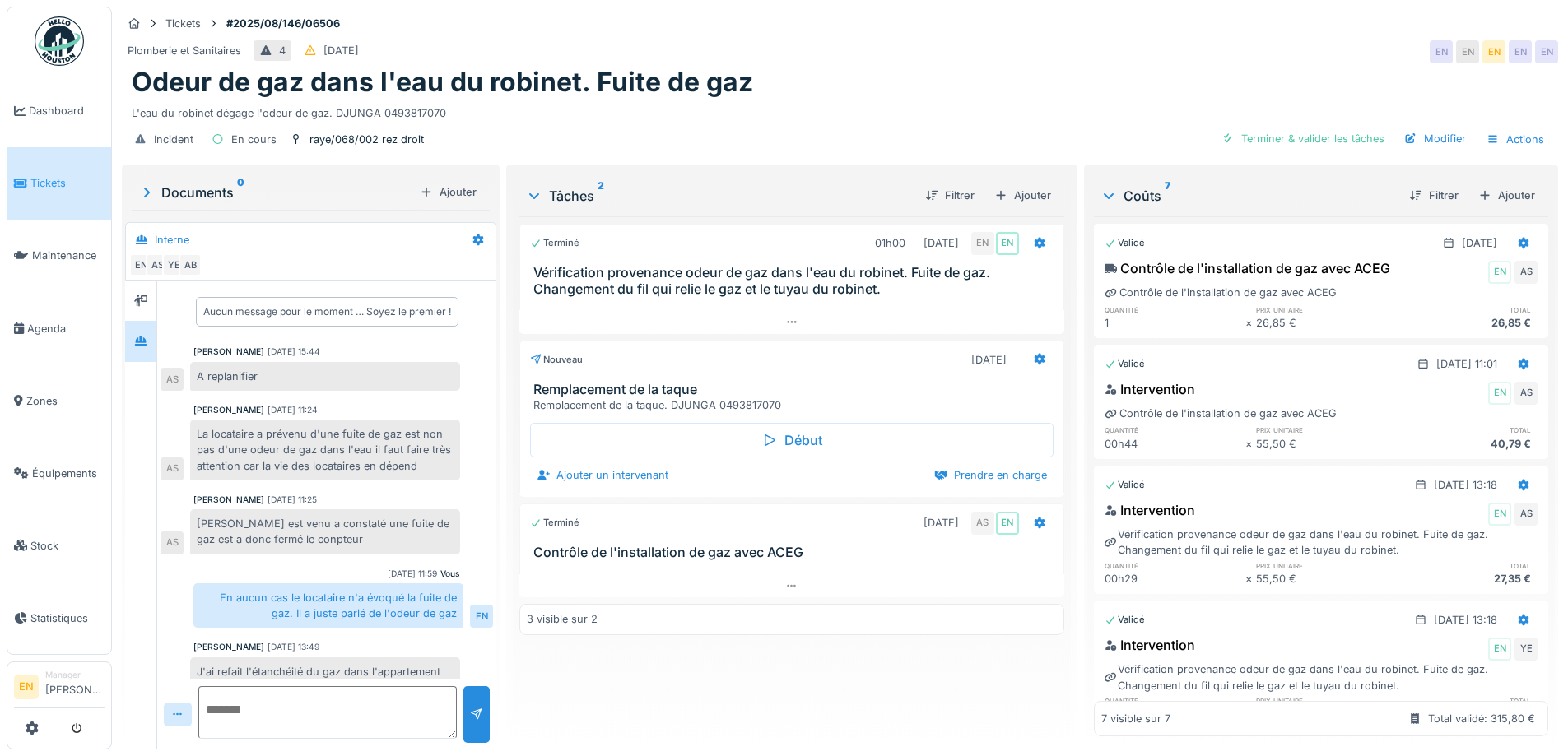
scroll to position [377, 0]
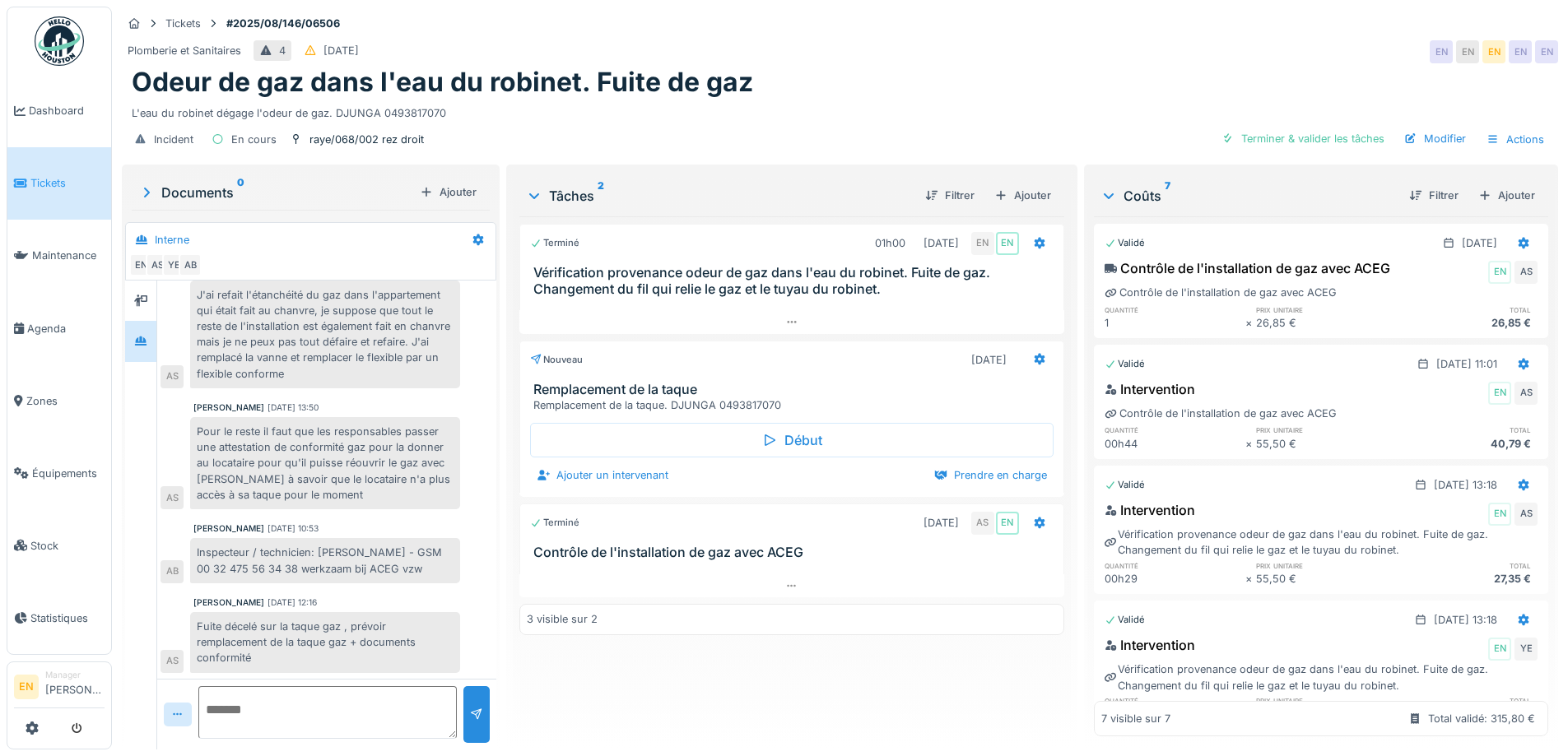
click at [792, 679] on div "Terminé 01h00 19/08/2025 EN EN Vérification provenance odeur de gaz dans l'eau …" at bounding box center [791, 476] width 544 height 520
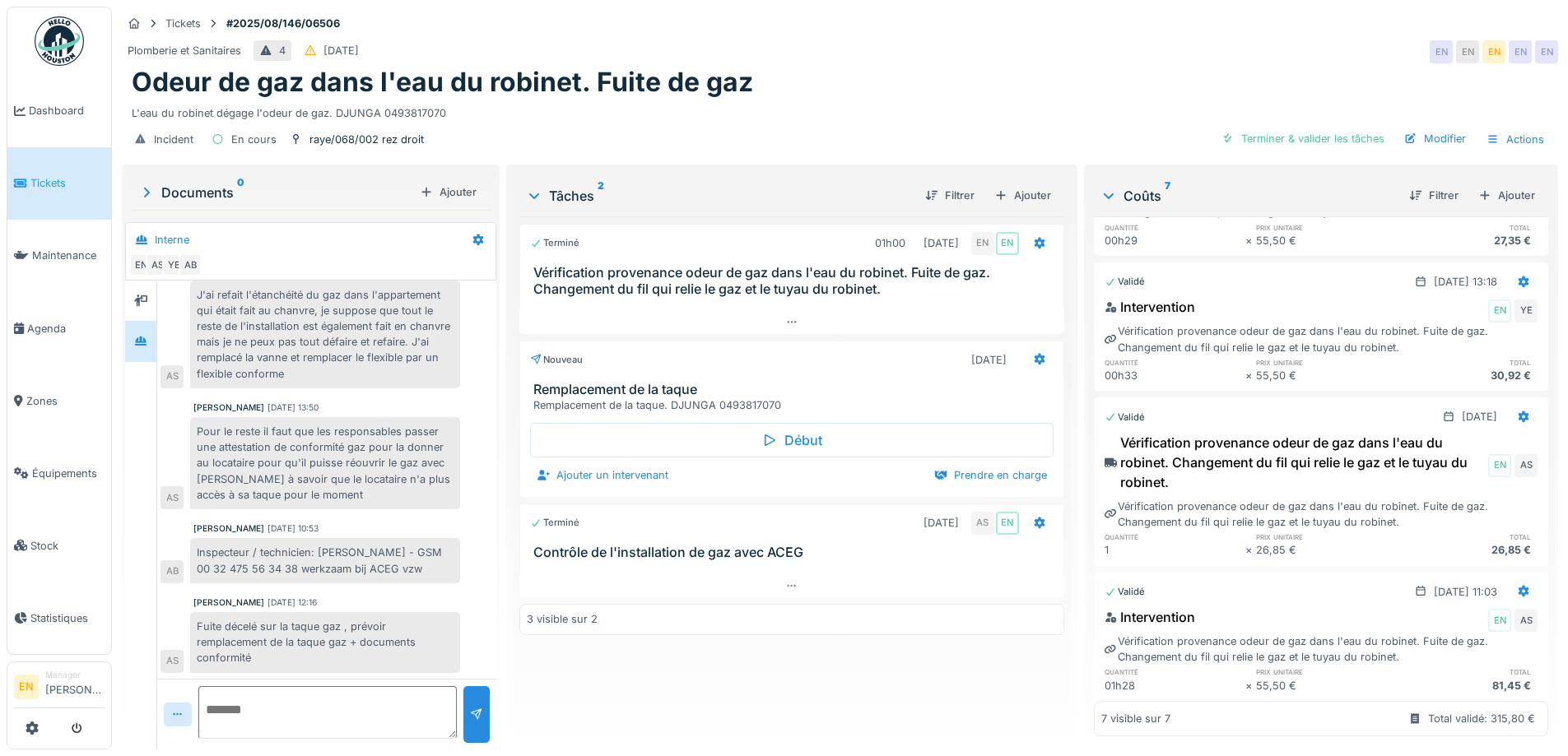
scroll to position [432, 0]
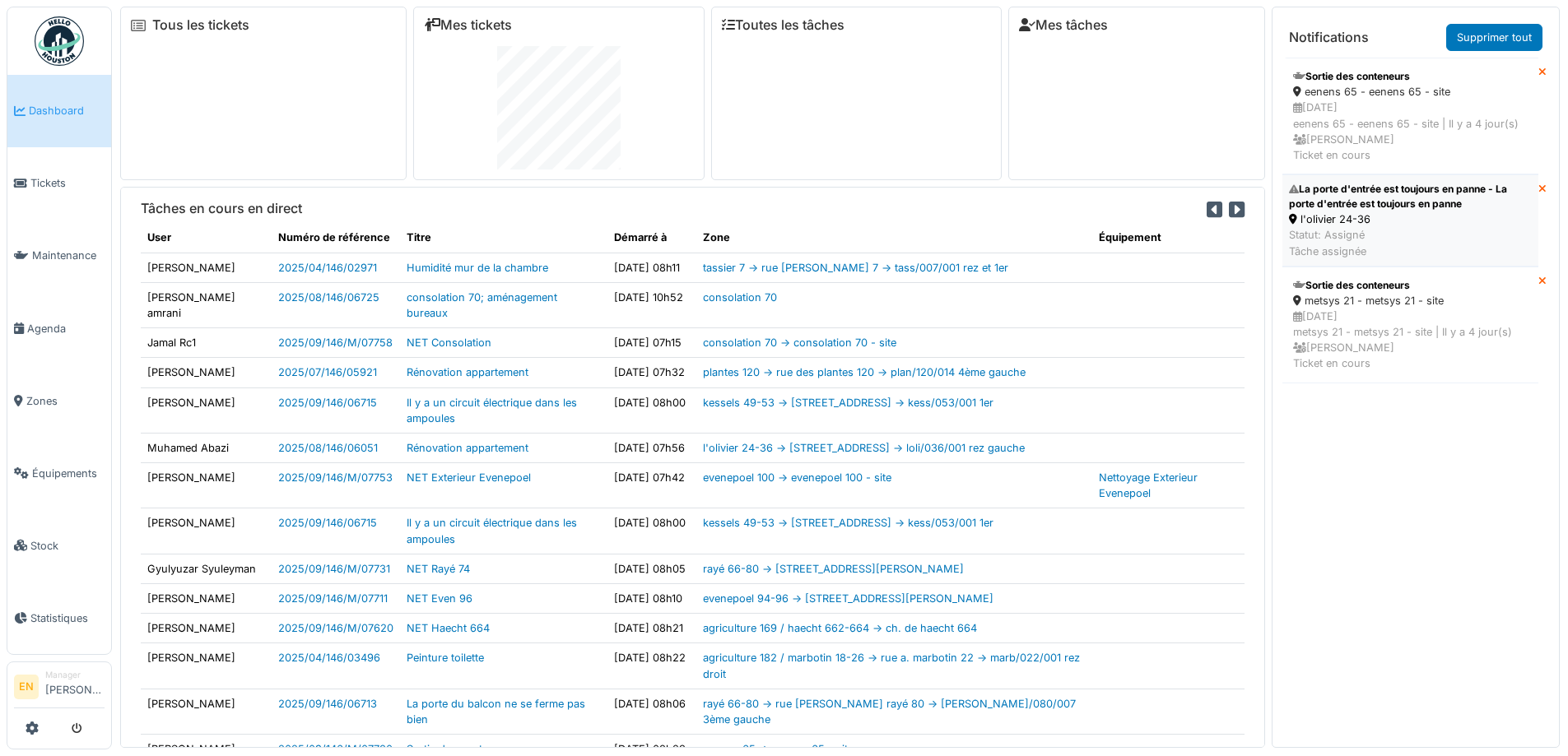
click at [1378, 211] on div "La porte d'entrée est toujours en panne - La porte d'entrée est toujours en pan…" at bounding box center [1410, 197] width 243 height 30
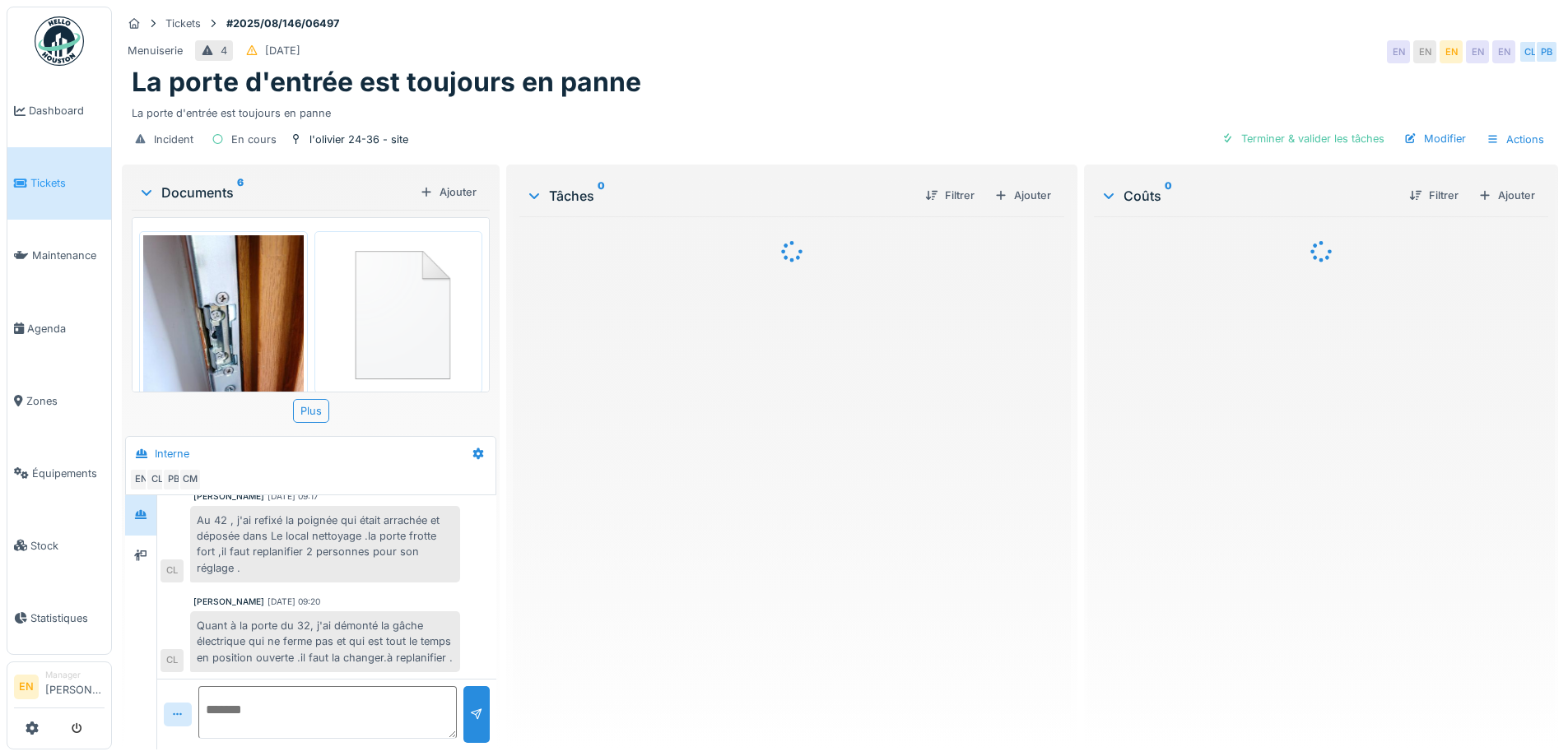
scroll to position [86, 0]
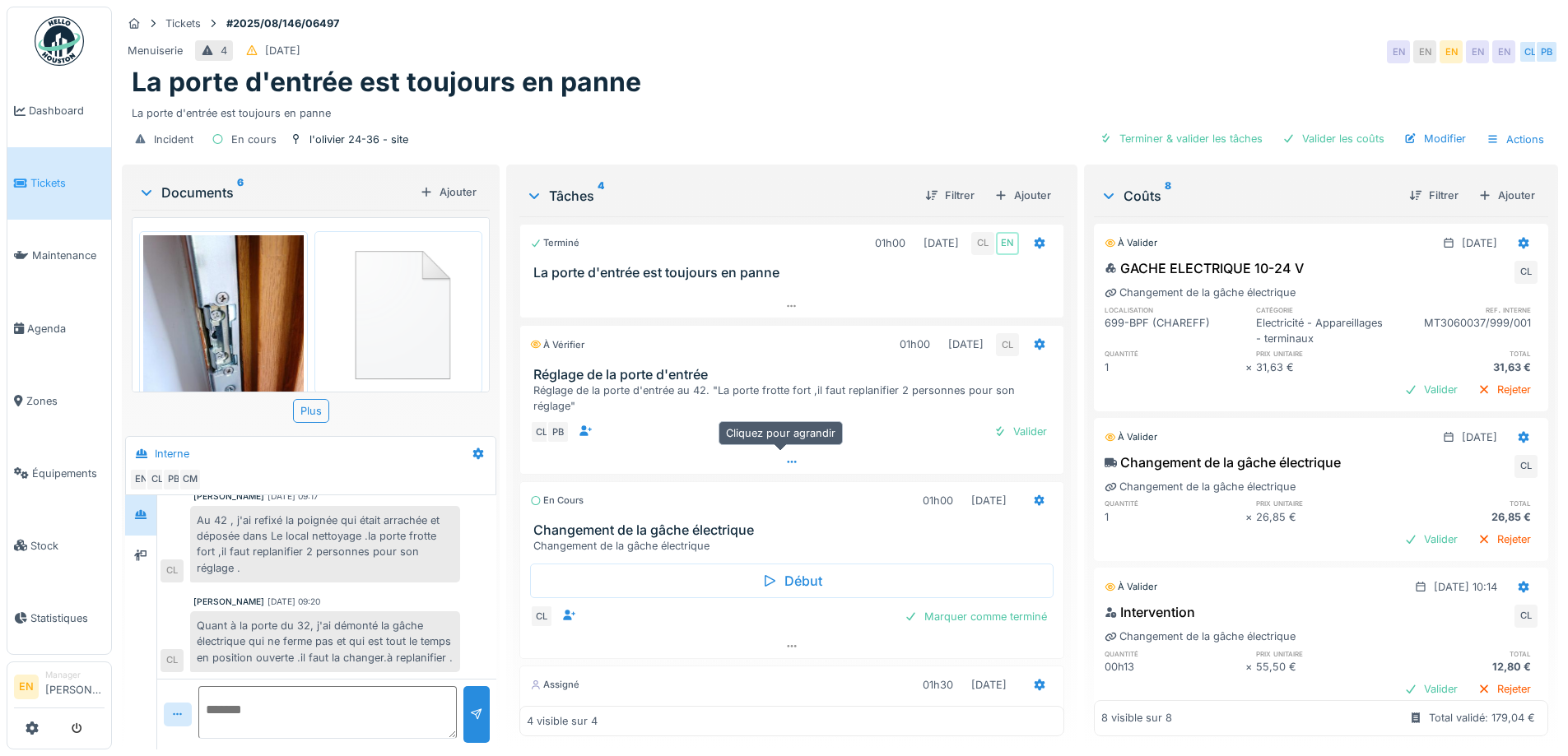
click at [785, 463] on icon at bounding box center [791, 462] width 13 height 10
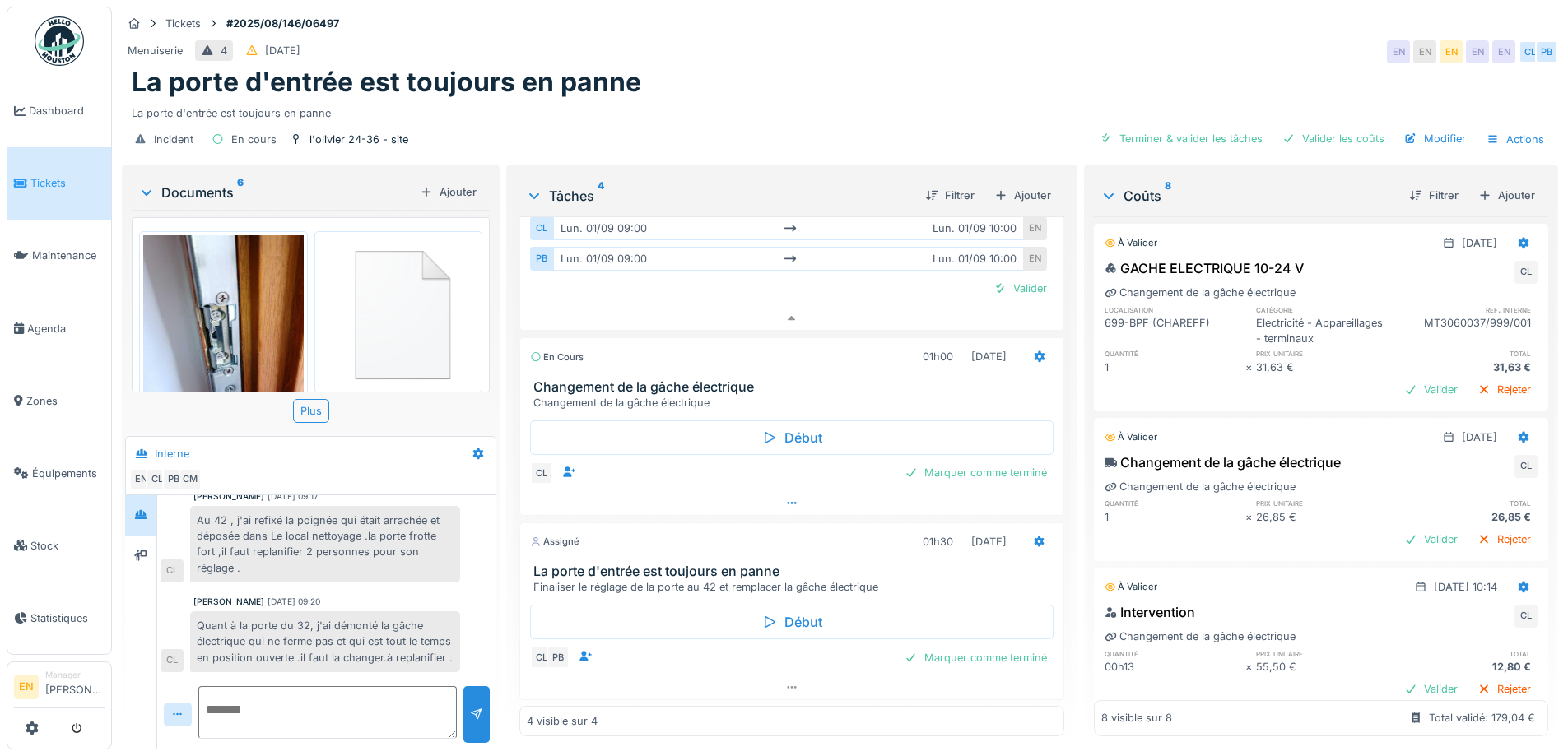
scroll to position [205, 0]
click at [785, 681] on icon at bounding box center [791, 686] width 13 height 10
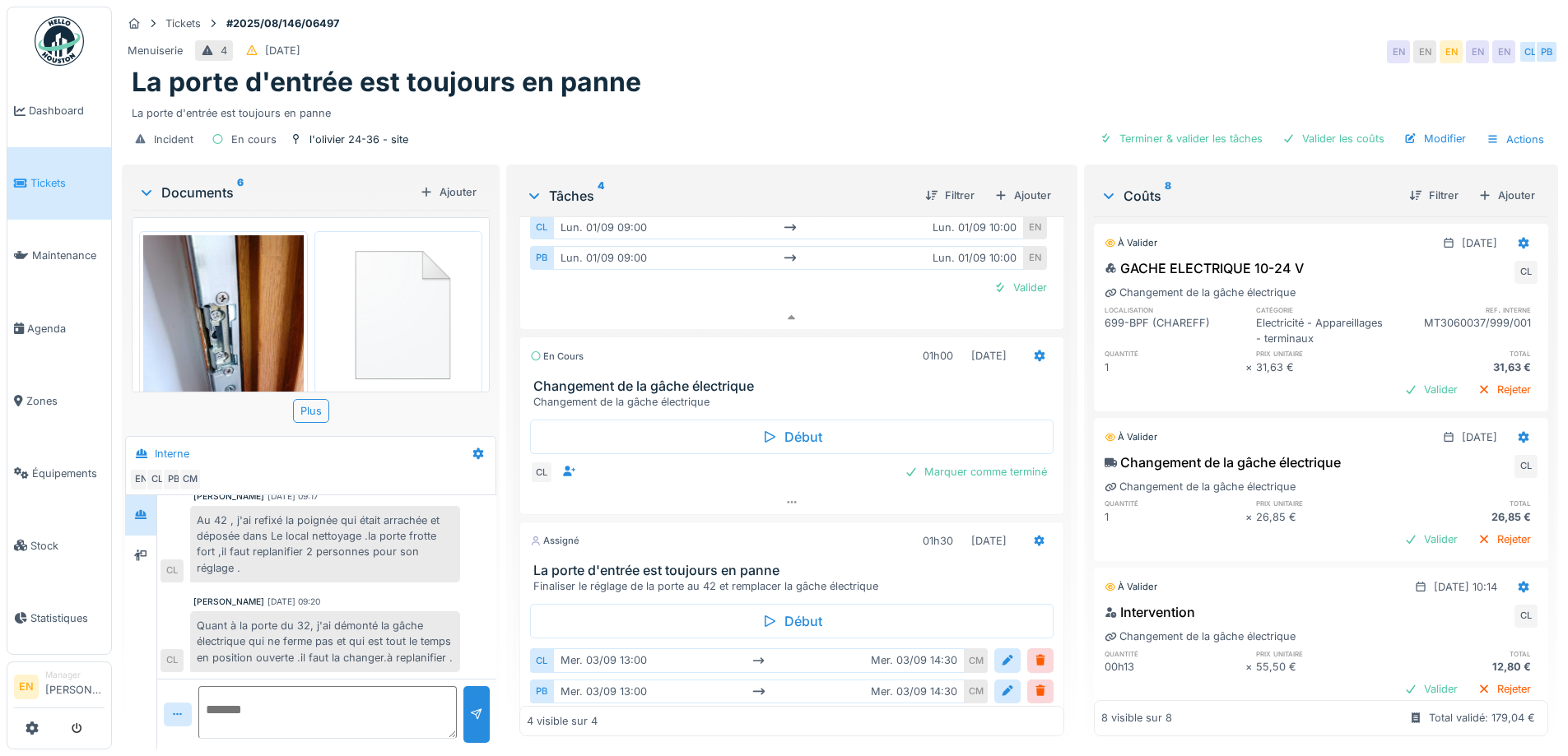
scroll to position [4, 0]
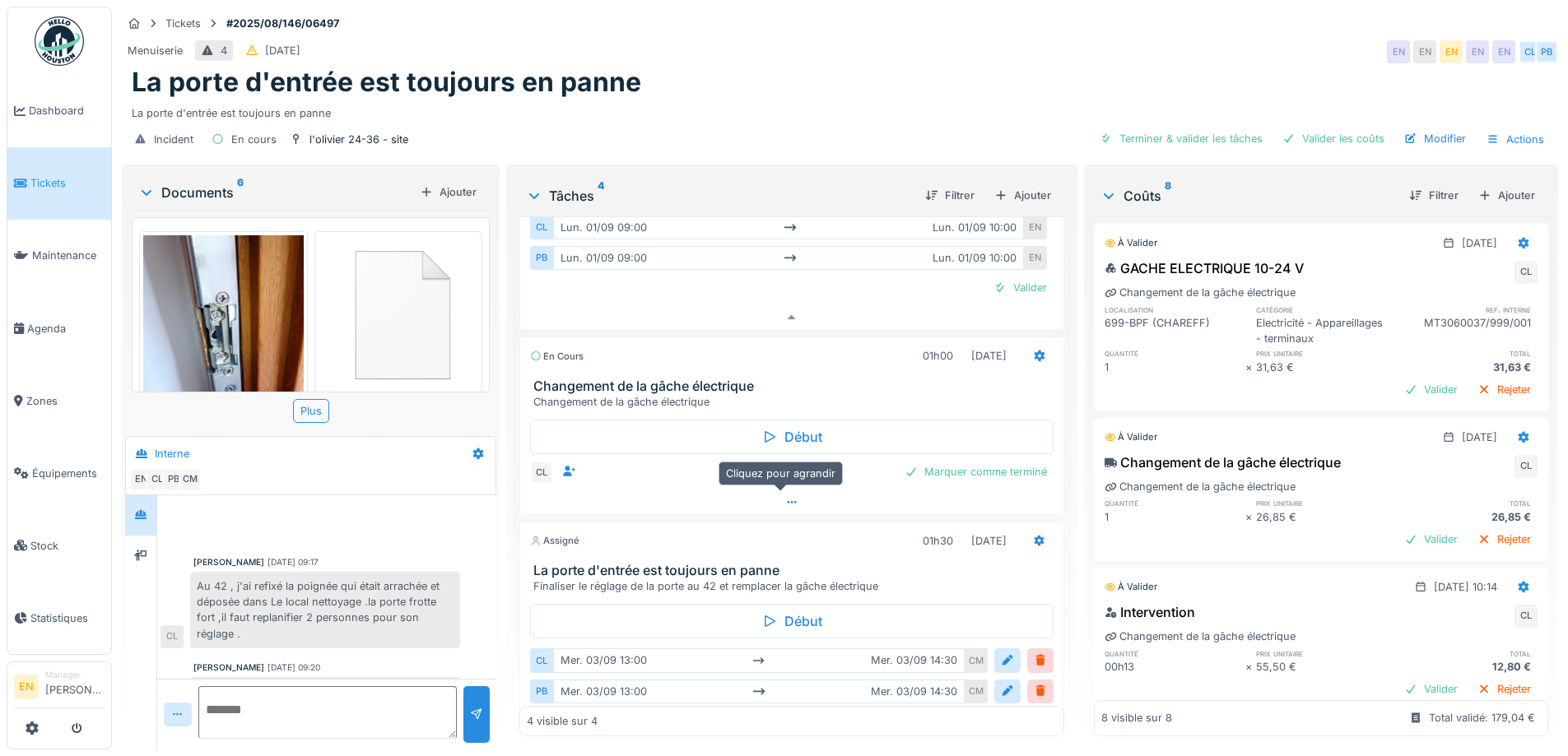
click at [777, 495] on div at bounding box center [791, 503] width 542 height 24
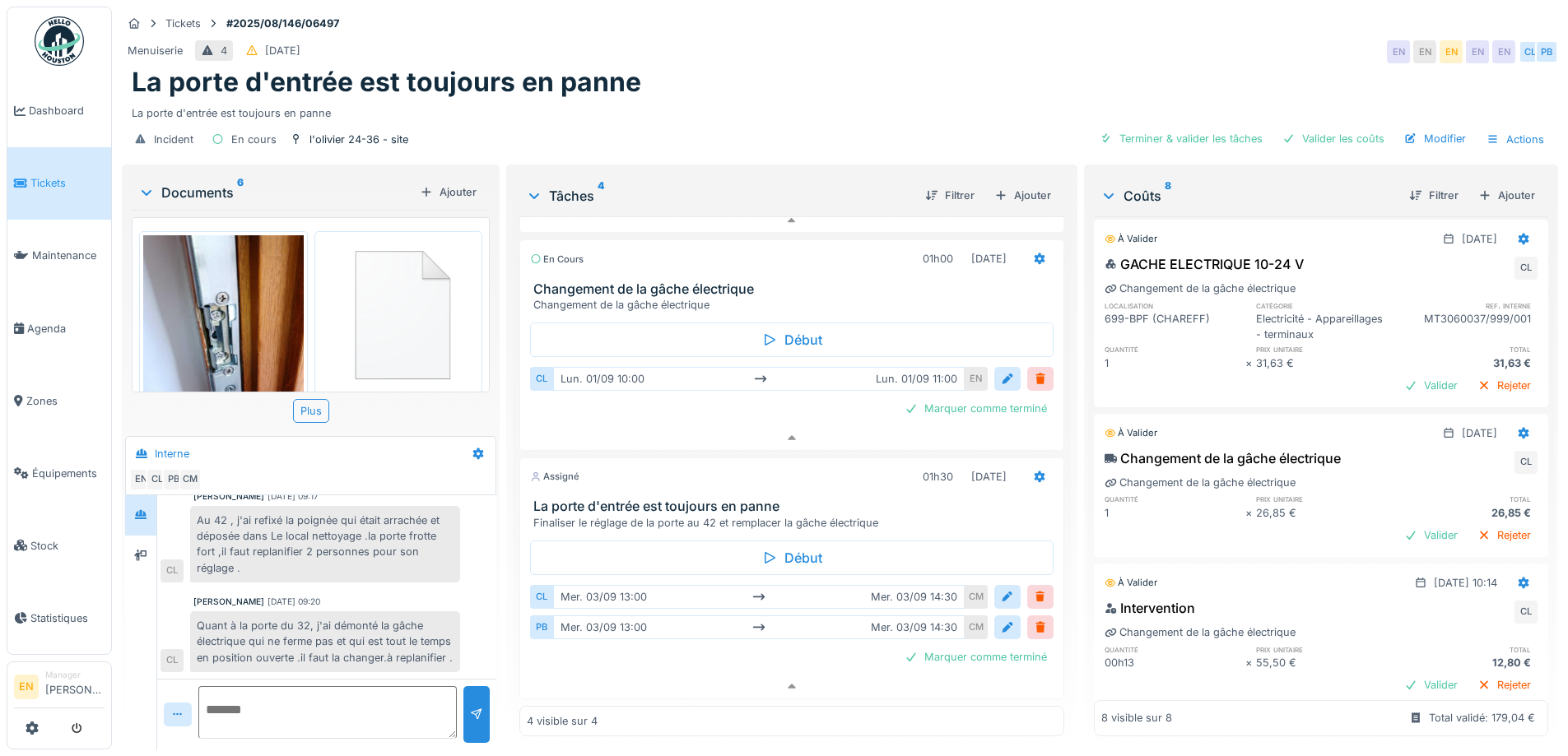
scroll to position [0, 0]
click at [56, 50] on img at bounding box center [59, 41] width 50 height 50
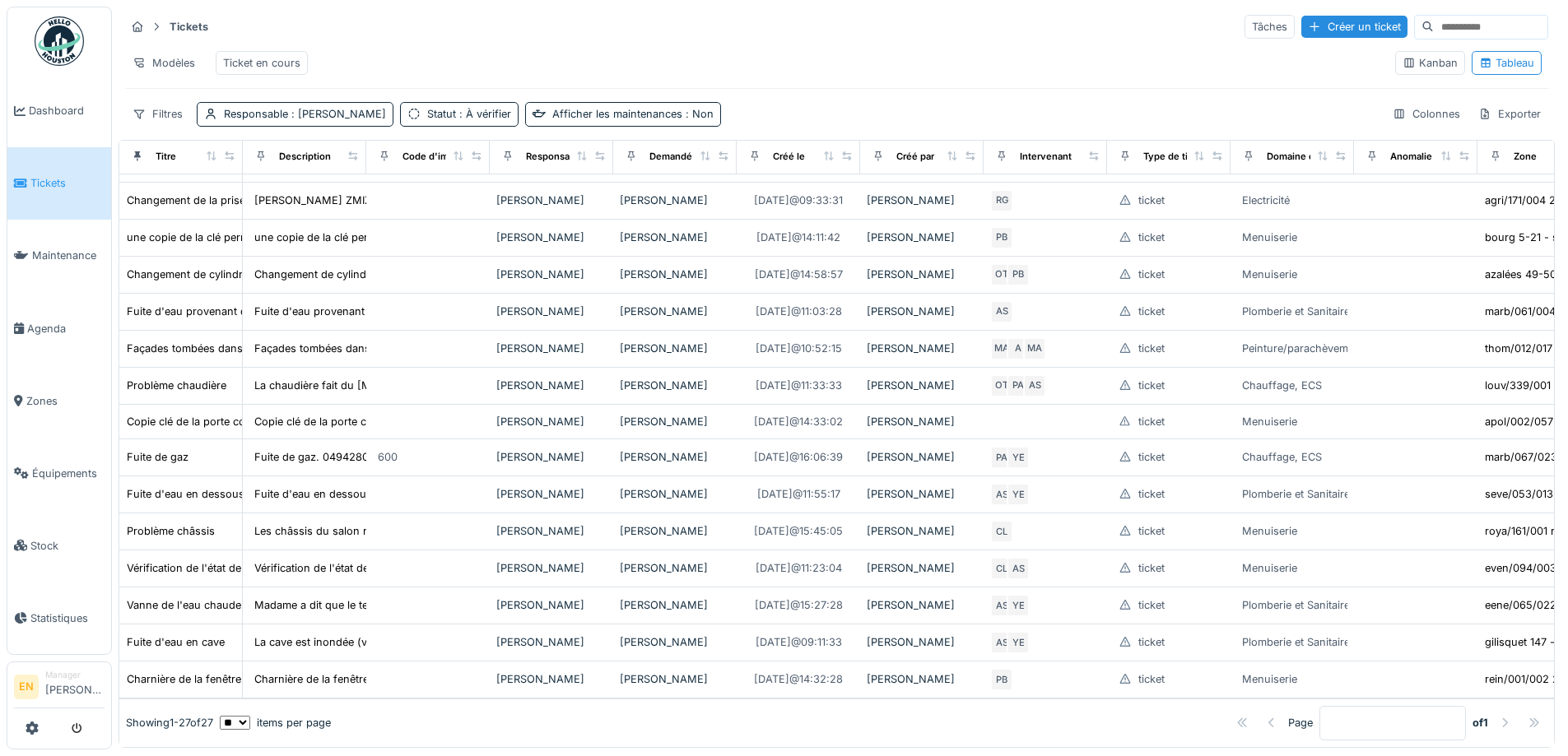
scroll to position [744, 0]
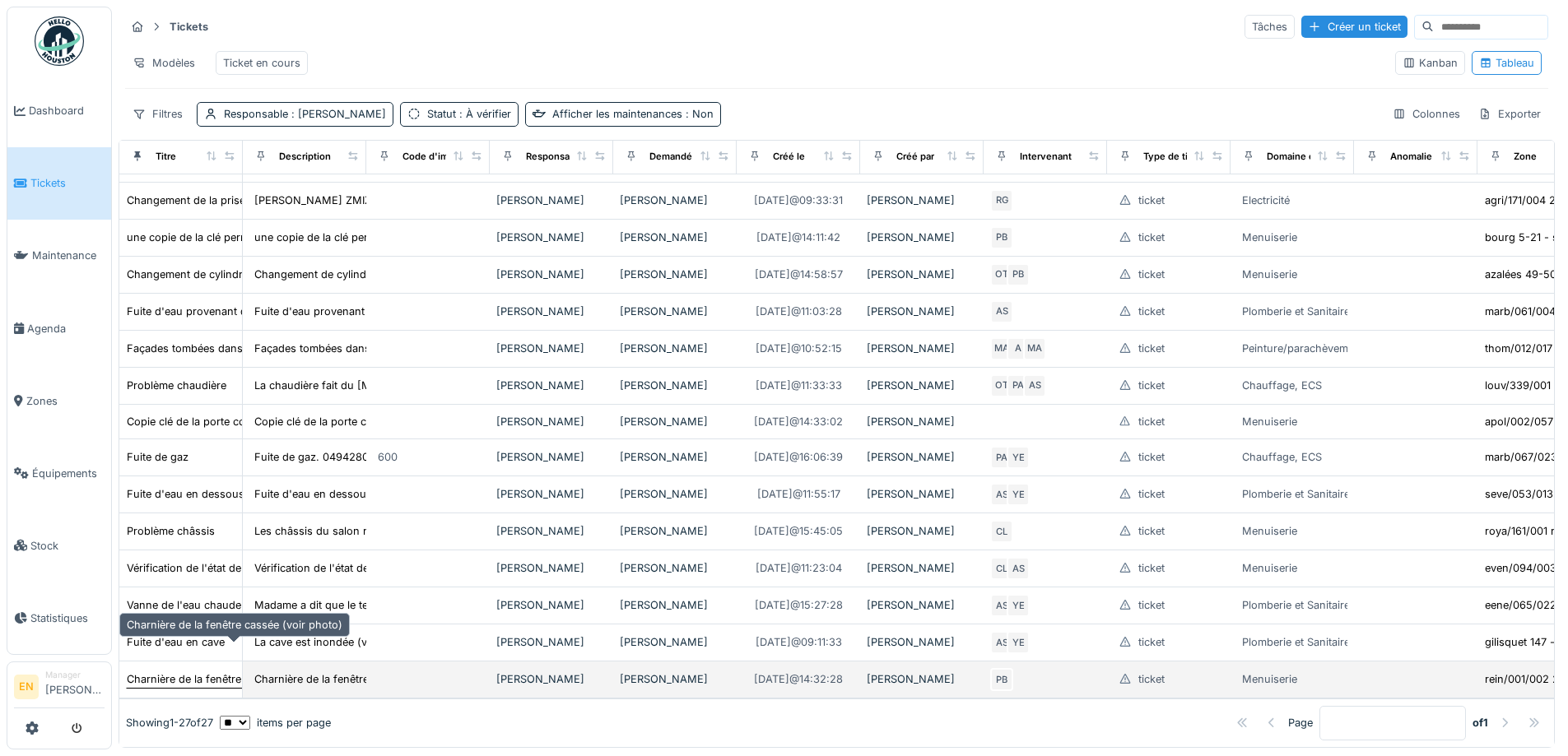
click at [153, 672] on div "Charnière de la fenêtre cassée (voir photo)" at bounding box center [234, 680] width 215 height 15
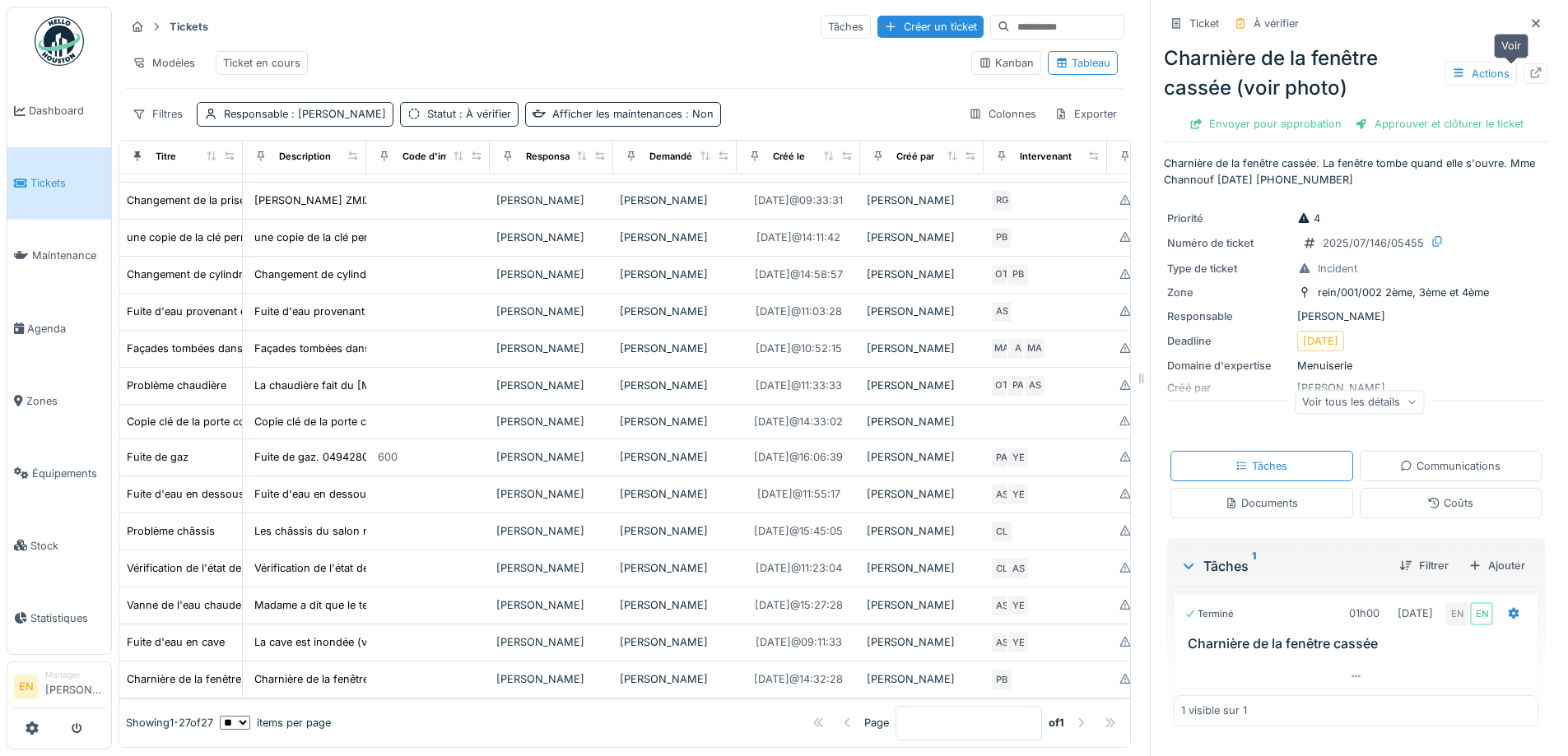
click at [1529, 75] on icon at bounding box center [1535, 73] width 13 height 10
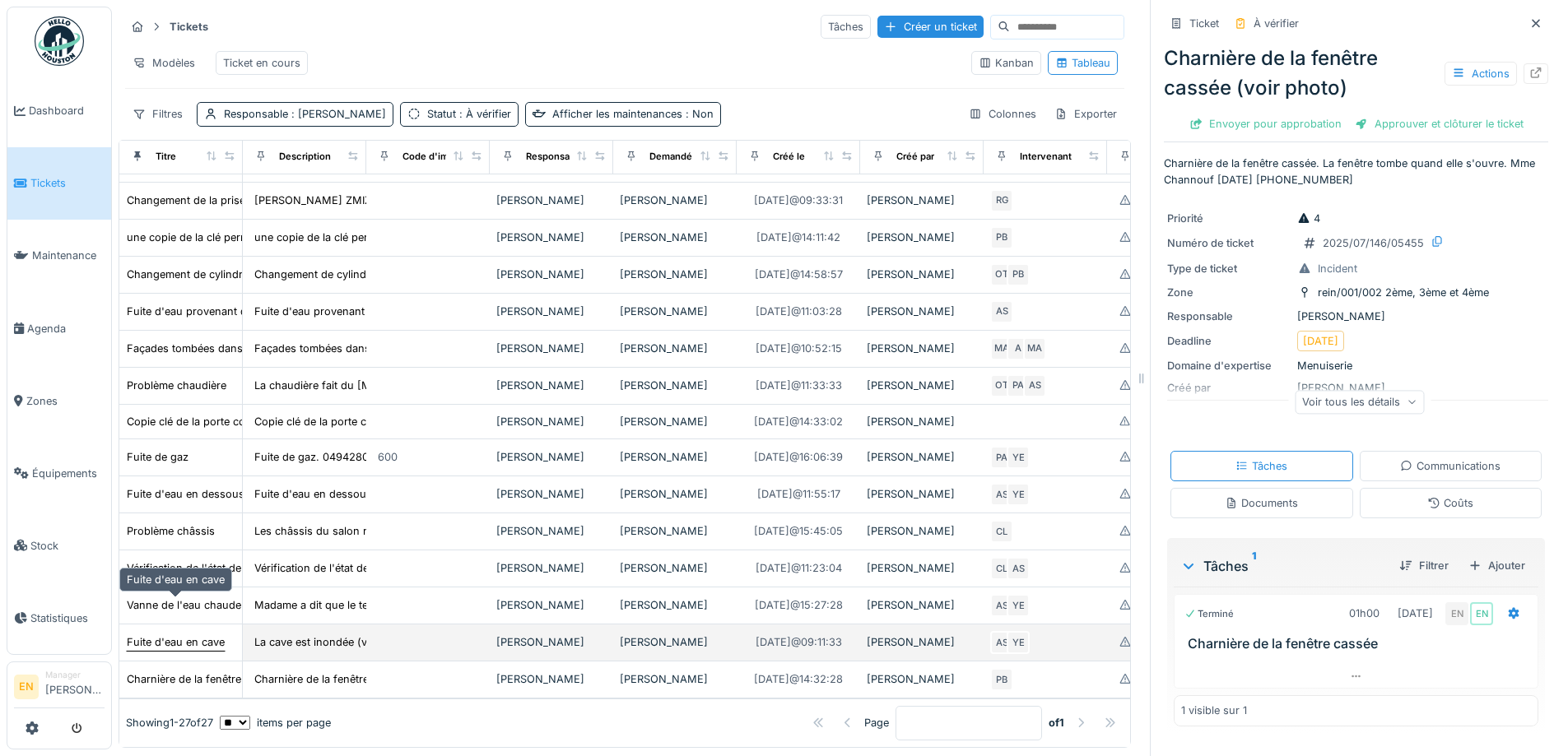
click at [179, 634] on div "Fuite d'eau en cave" at bounding box center [176, 642] width 98 height 15
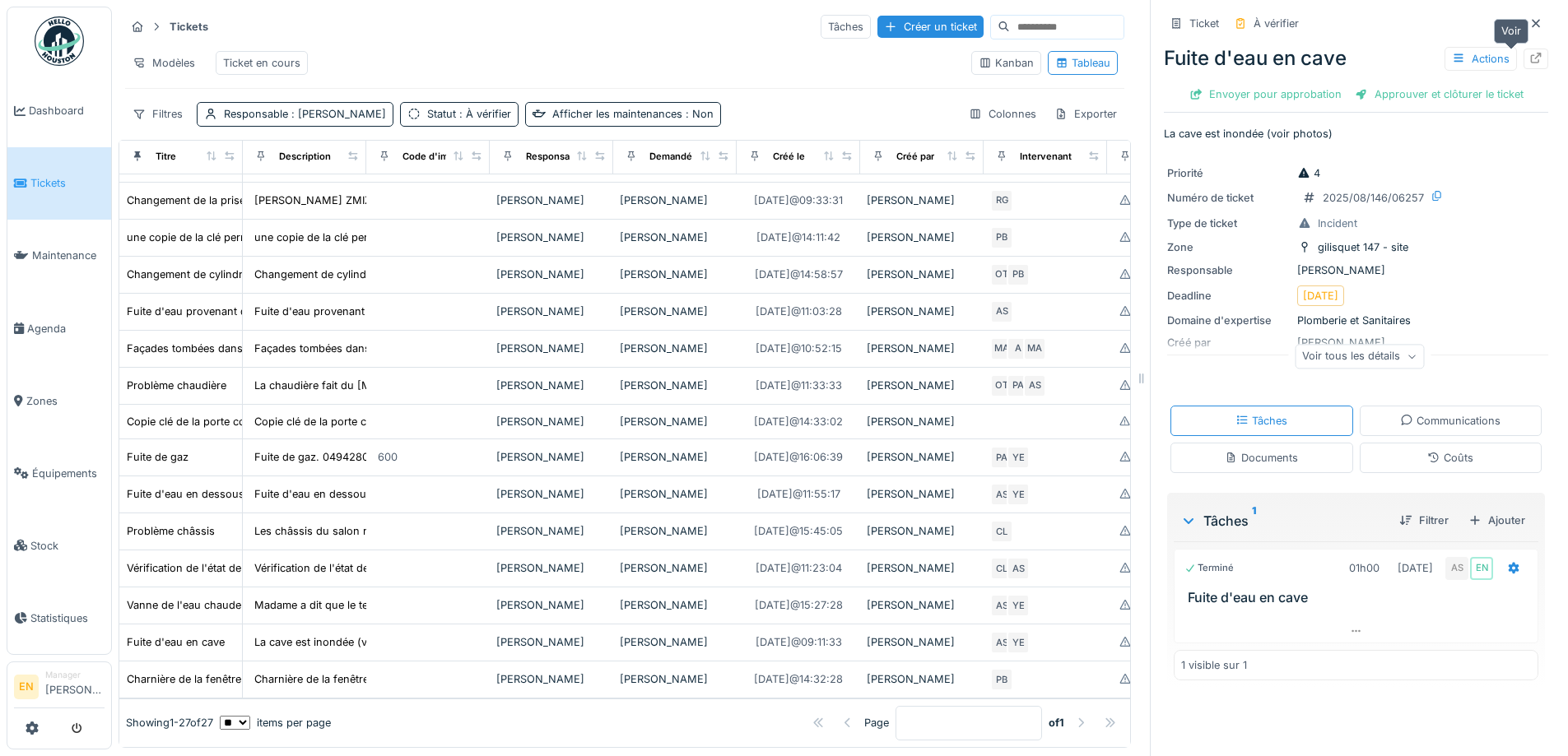
click at [1529, 60] on icon at bounding box center [1535, 57] width 13 height 10
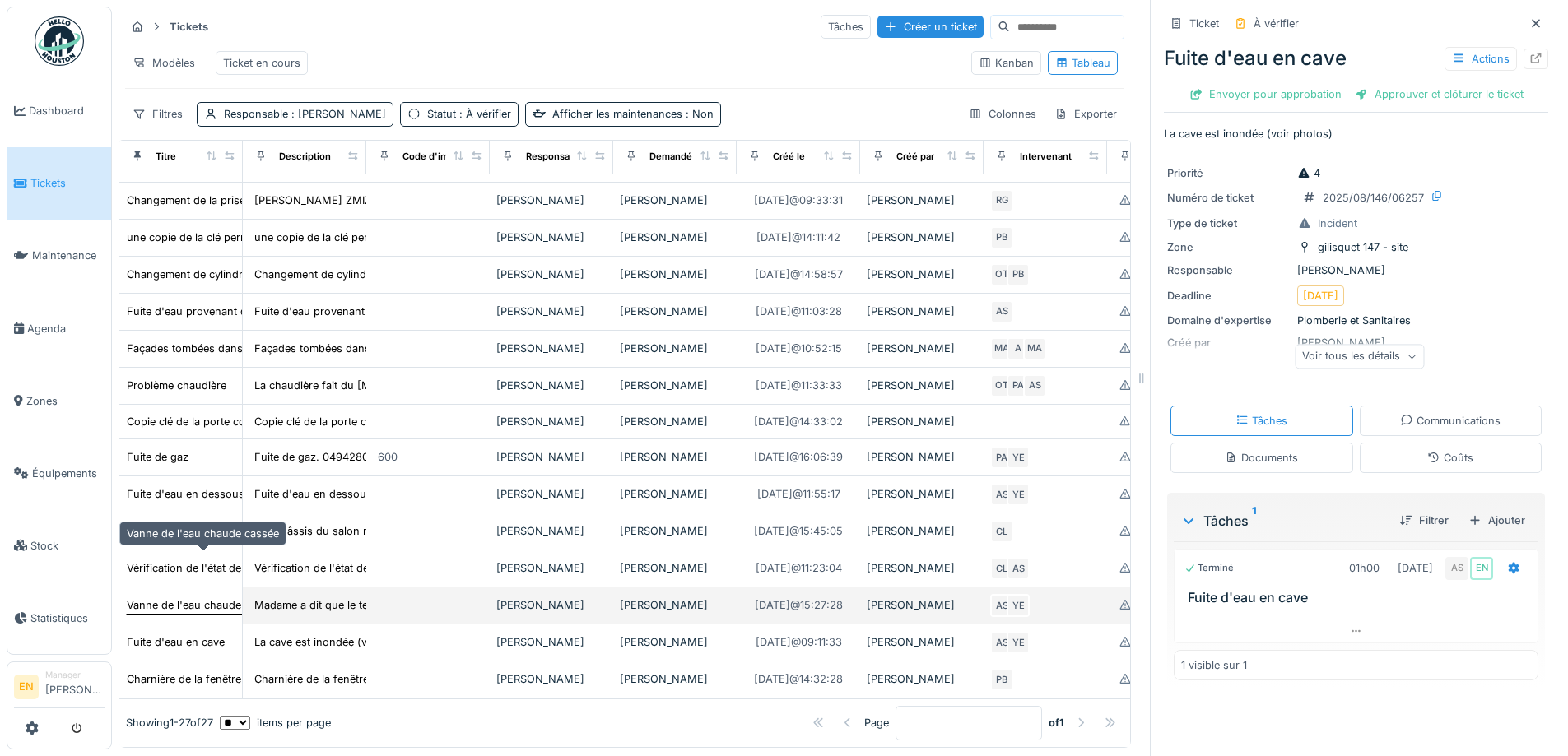
click at [197, 597] on div "Vanne de l'eau chaude cassée" at bounding box center [203, 605] width 152 height 15
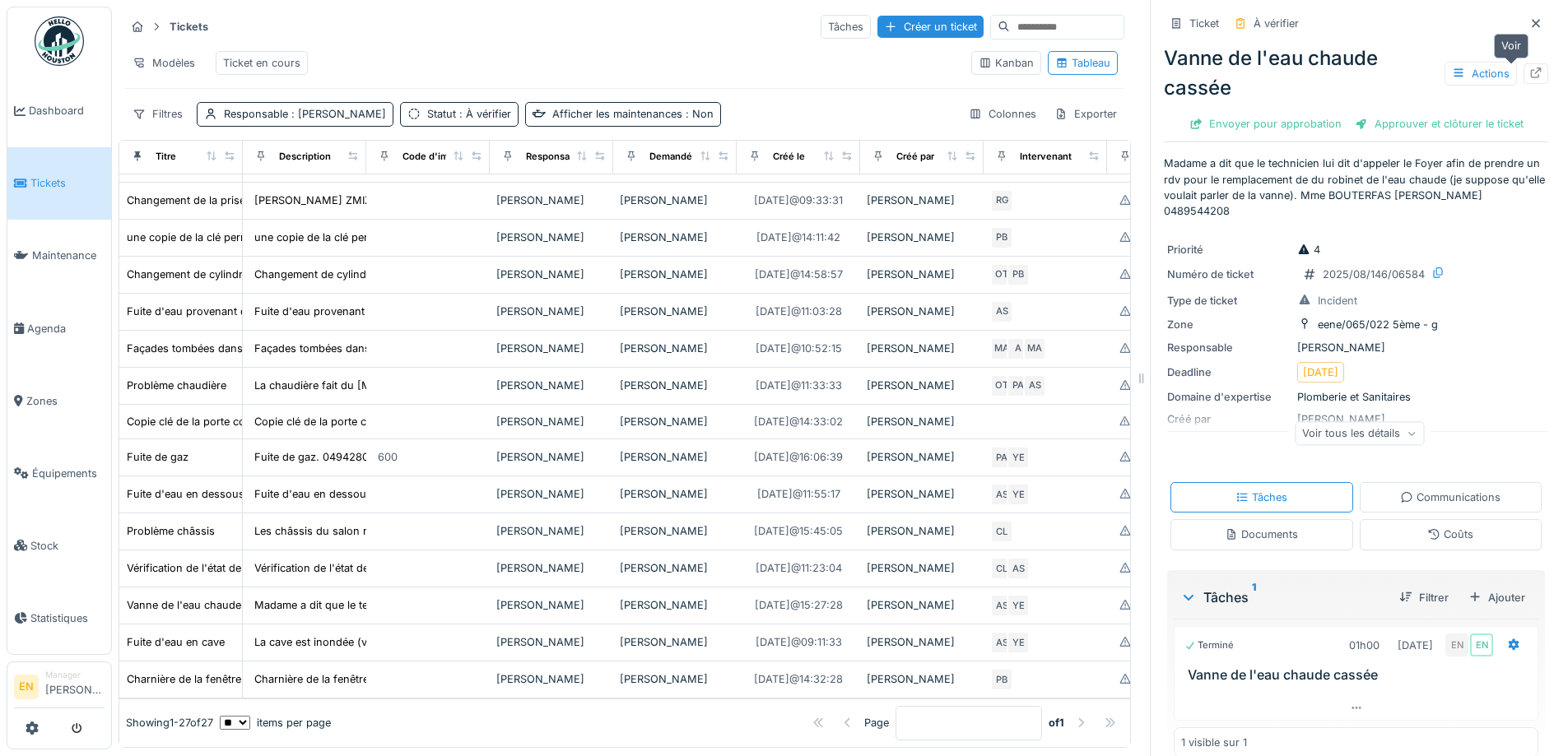
click at [1531, 71] on icon at bounding box center [1536, 73] width 10 height 10
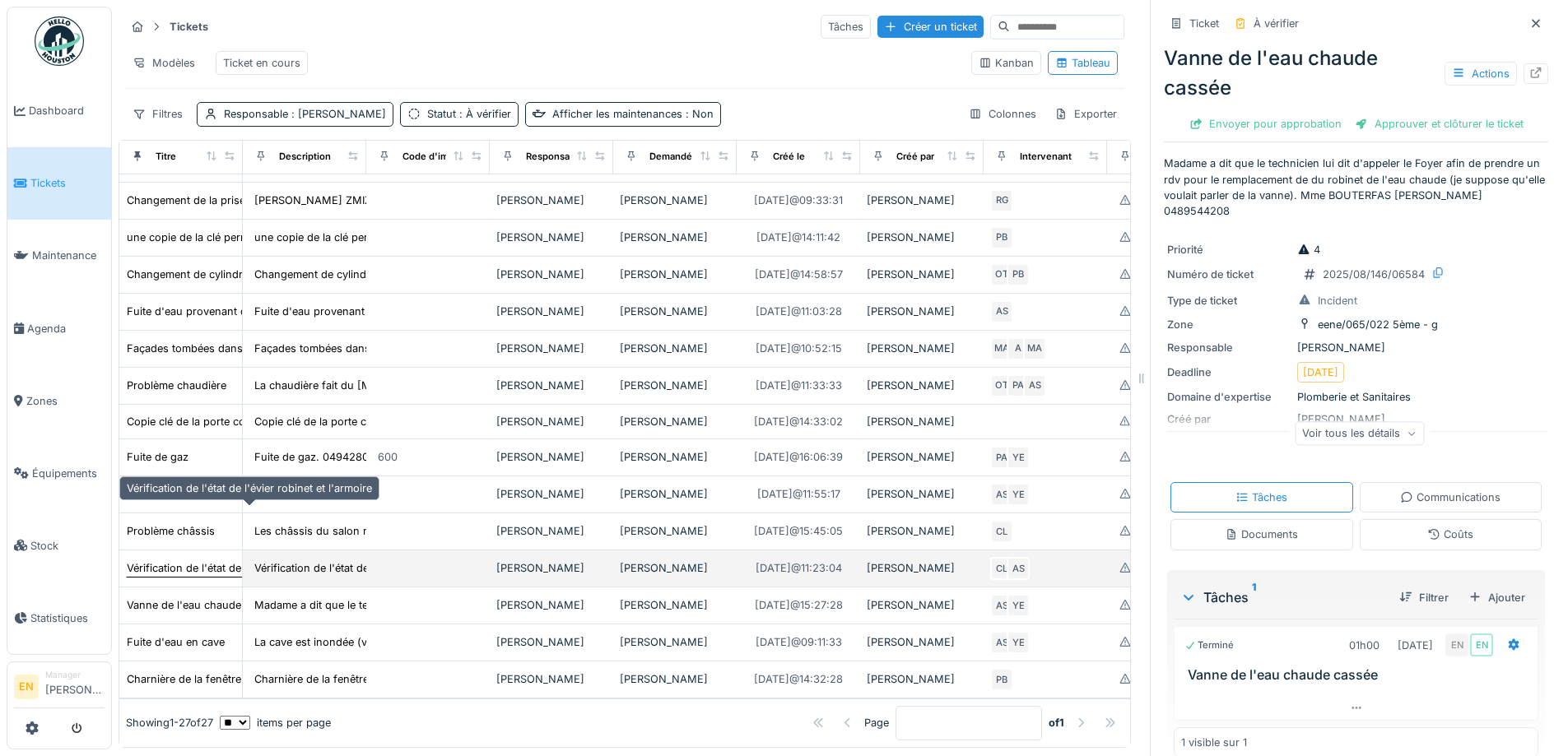
click at [219, 560] on div "Vérification de l'état de l'évier robinet et l'armoire" at bounding box center [250, 568] width 245 height 15
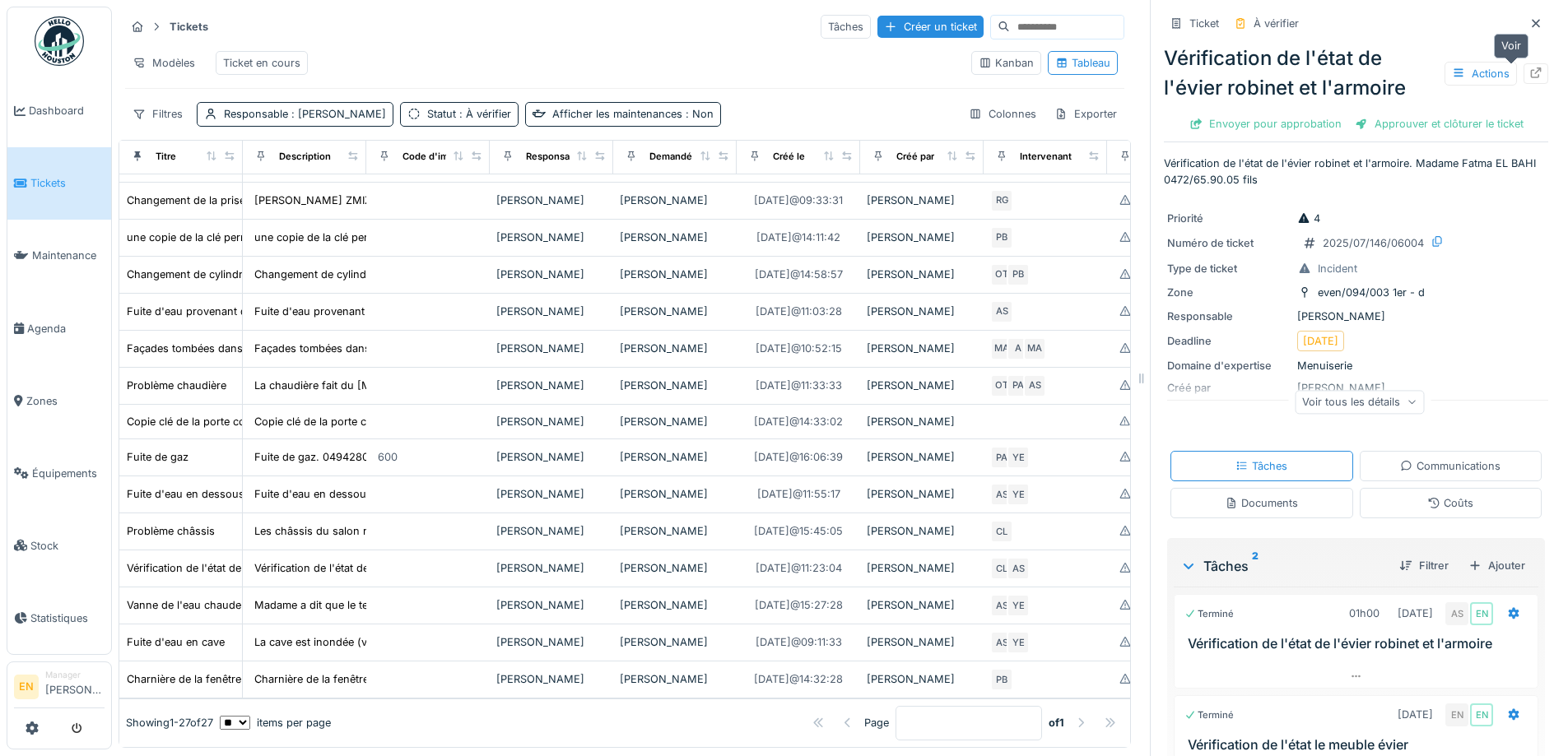
click at [1529, 75] on icon at bounding box center [1535, 73] width 13 height 10
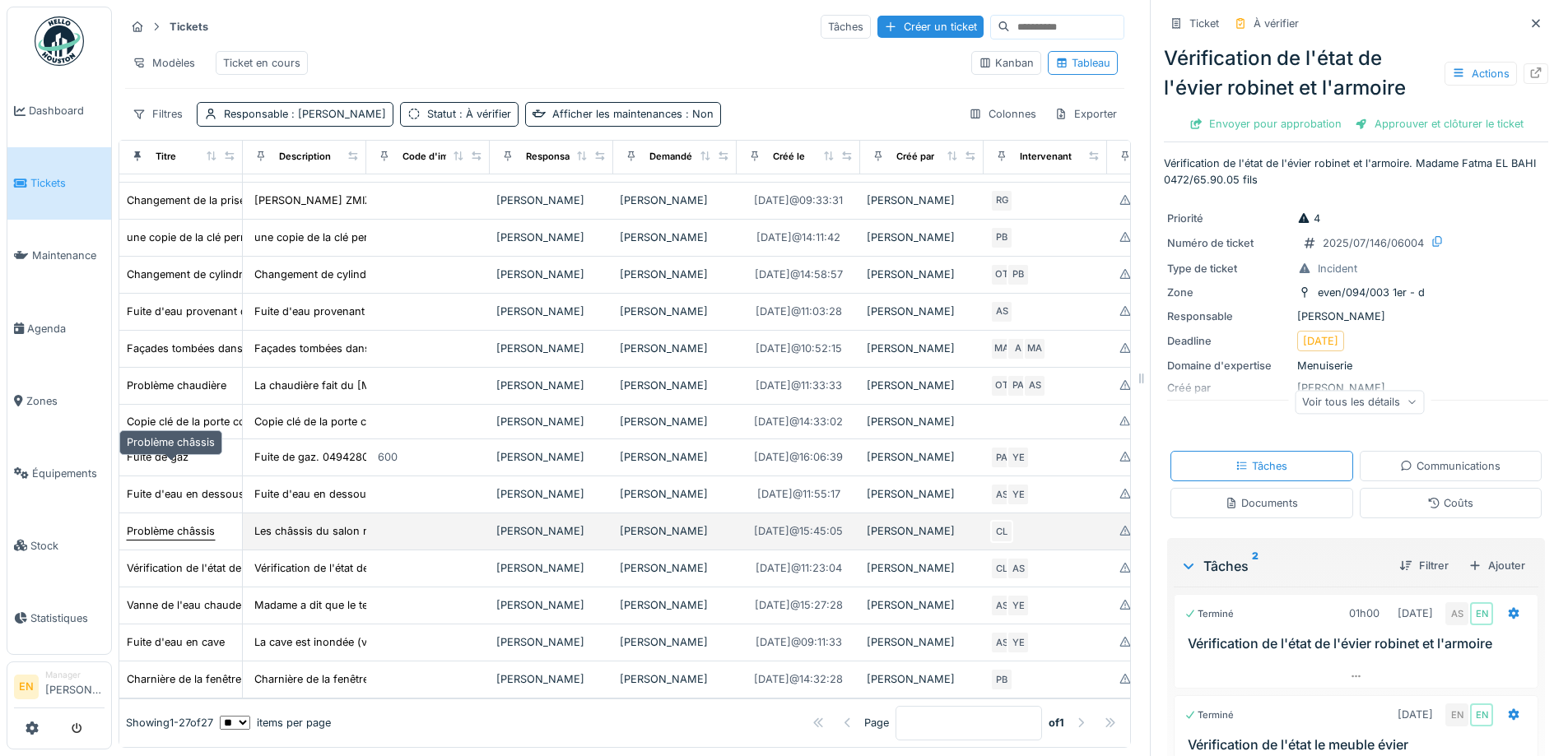
click at [199, 523] on div "Problème châssis" at bounding box center [171, 531] width 88 height 15
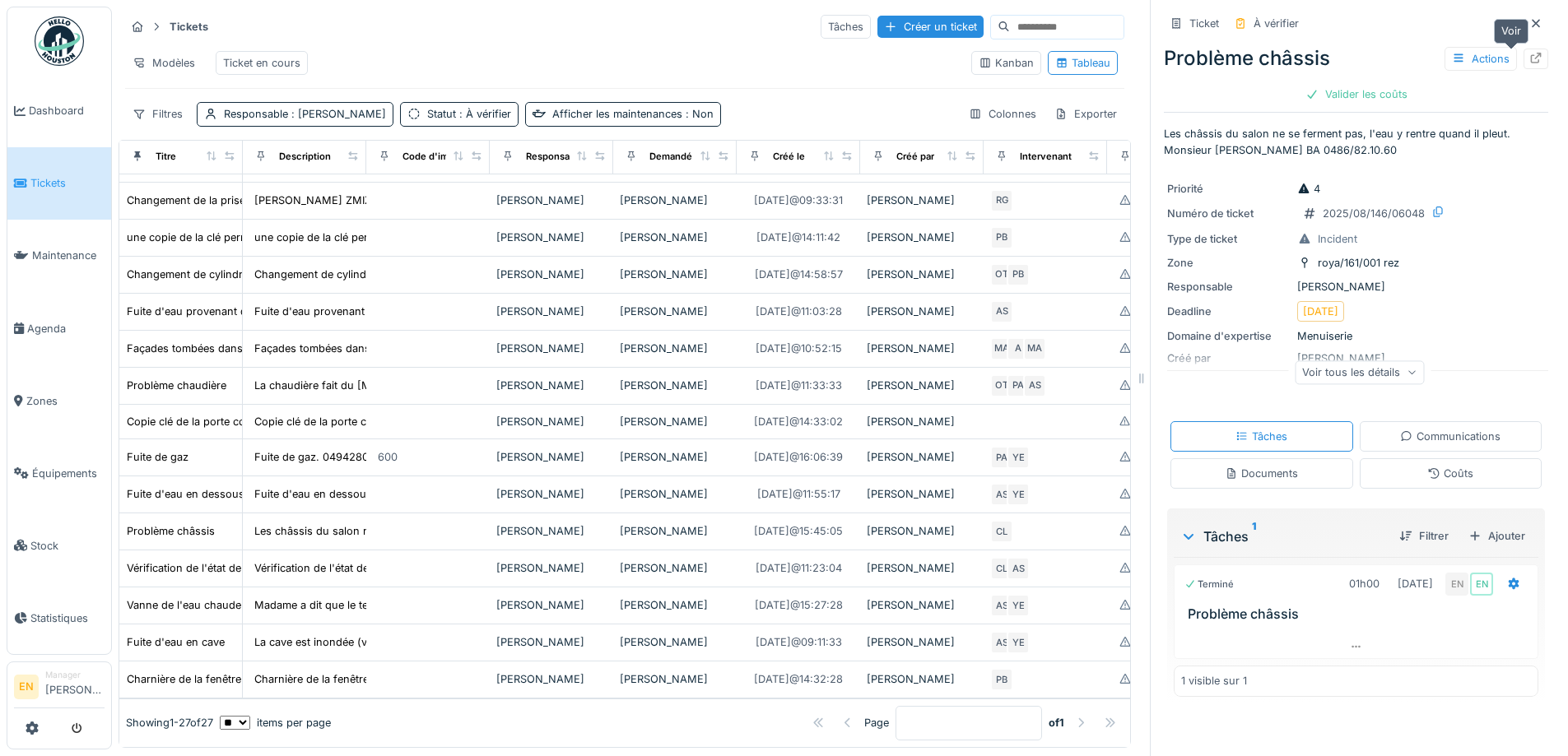
click at [1529, 57] on icon at bounding box center [1535, 57] width 13 height 10
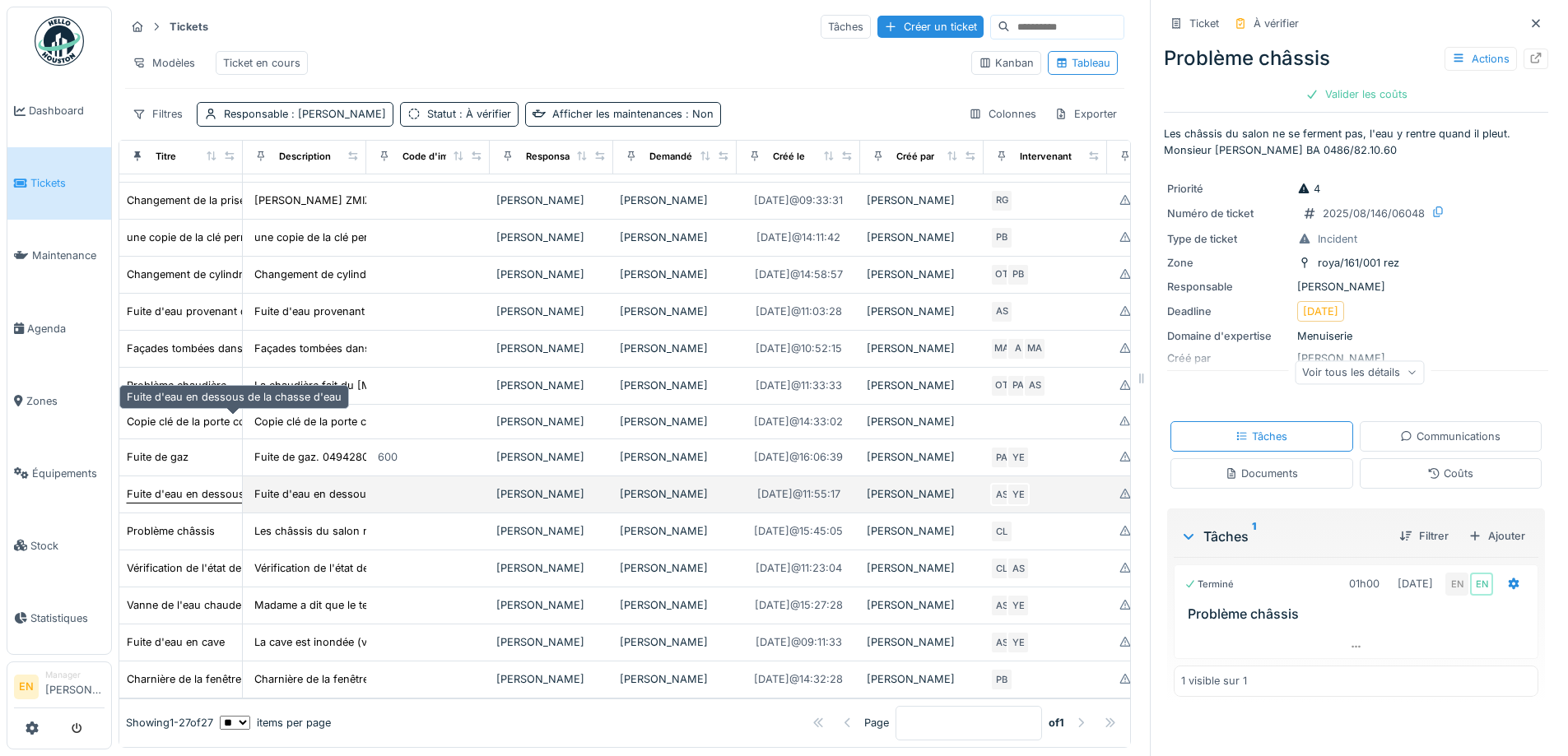
click at [197, 487] on div "Fuite d'eau en dessous de la chasse d'eau" at bounding box center [234, 494] width 215 height 15
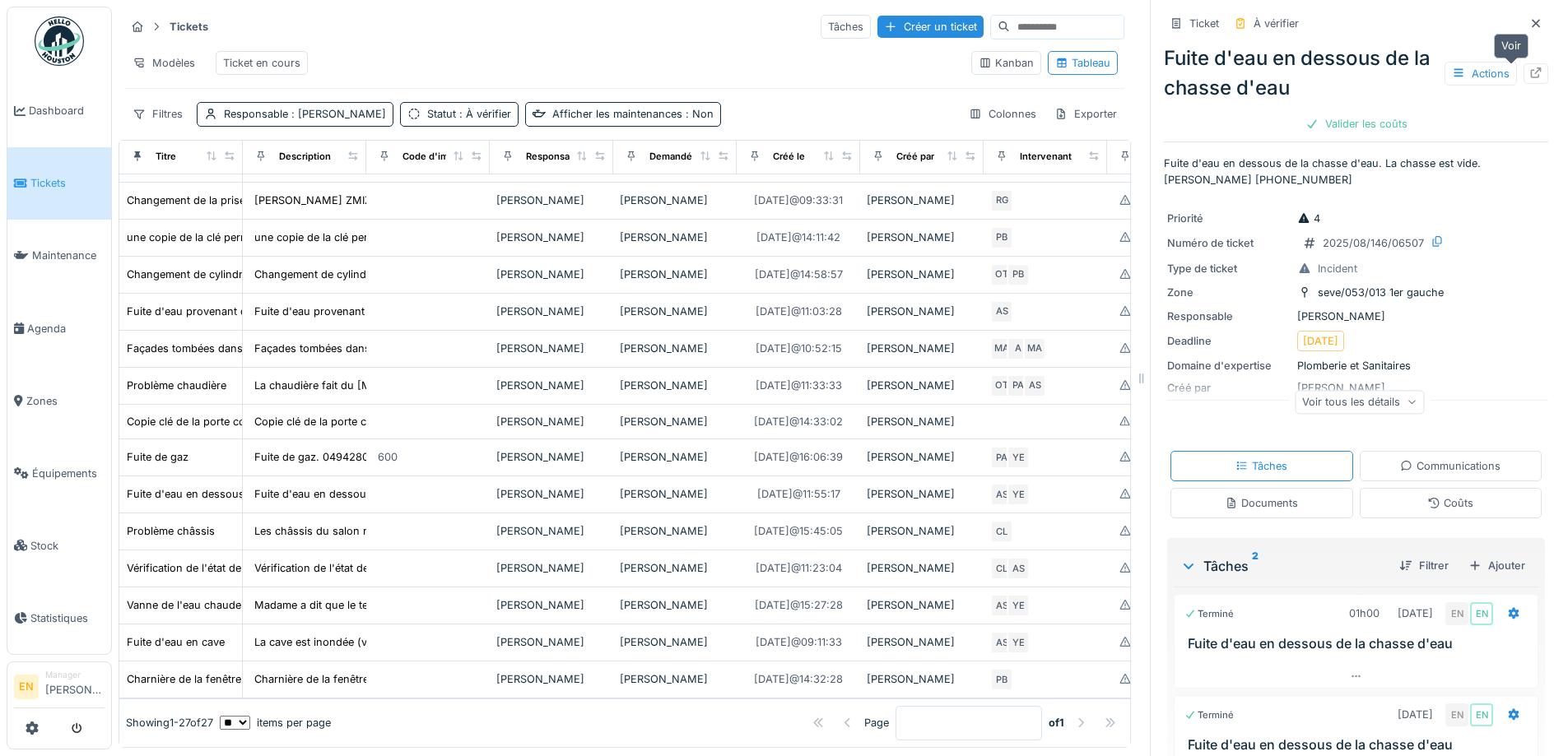
click at [1529, 80] on div at bounding box center [1535, 74] width 13 height 15
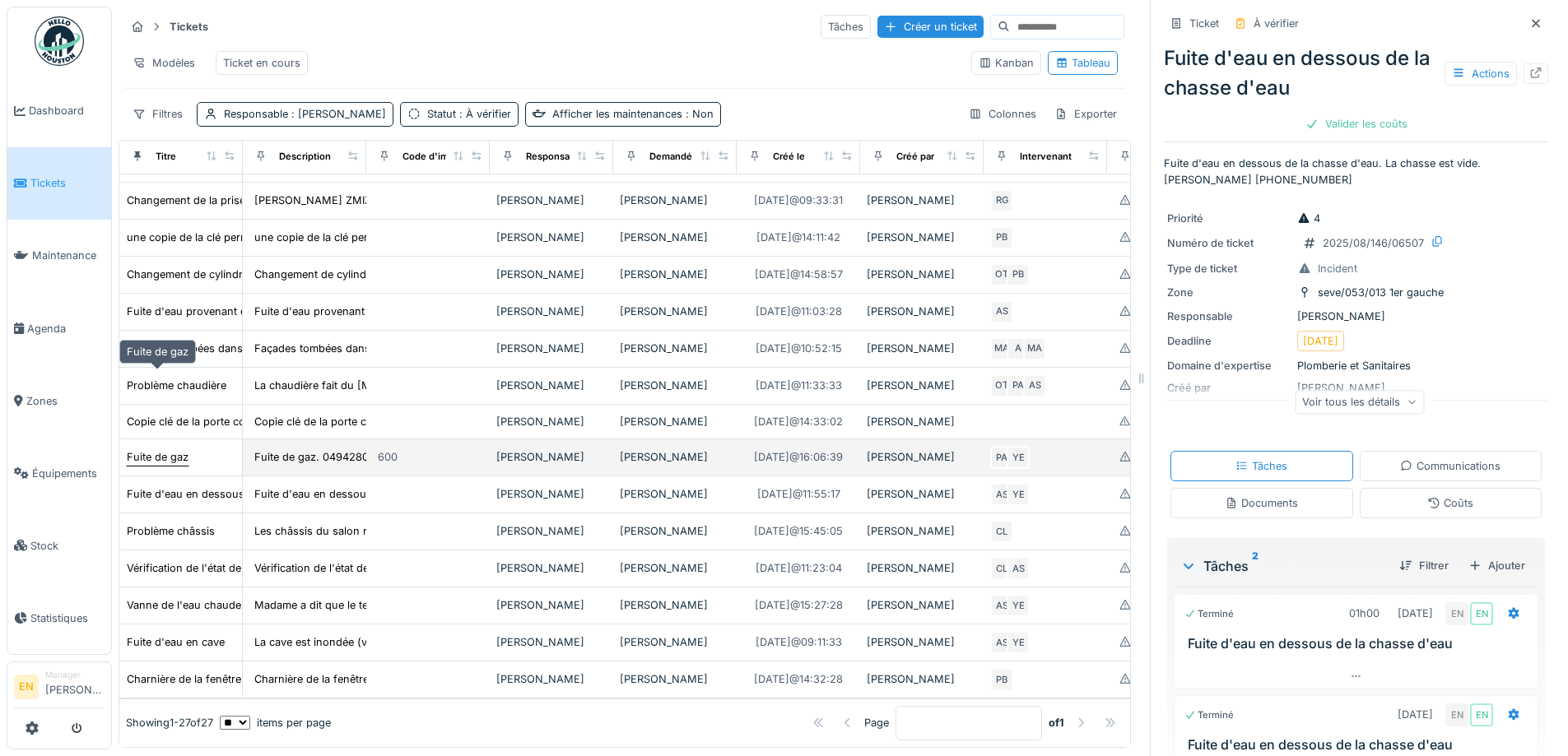
click at [181, 450] on div "Fuite de gaz" at bounding box center [158, 457] width 62 height 15
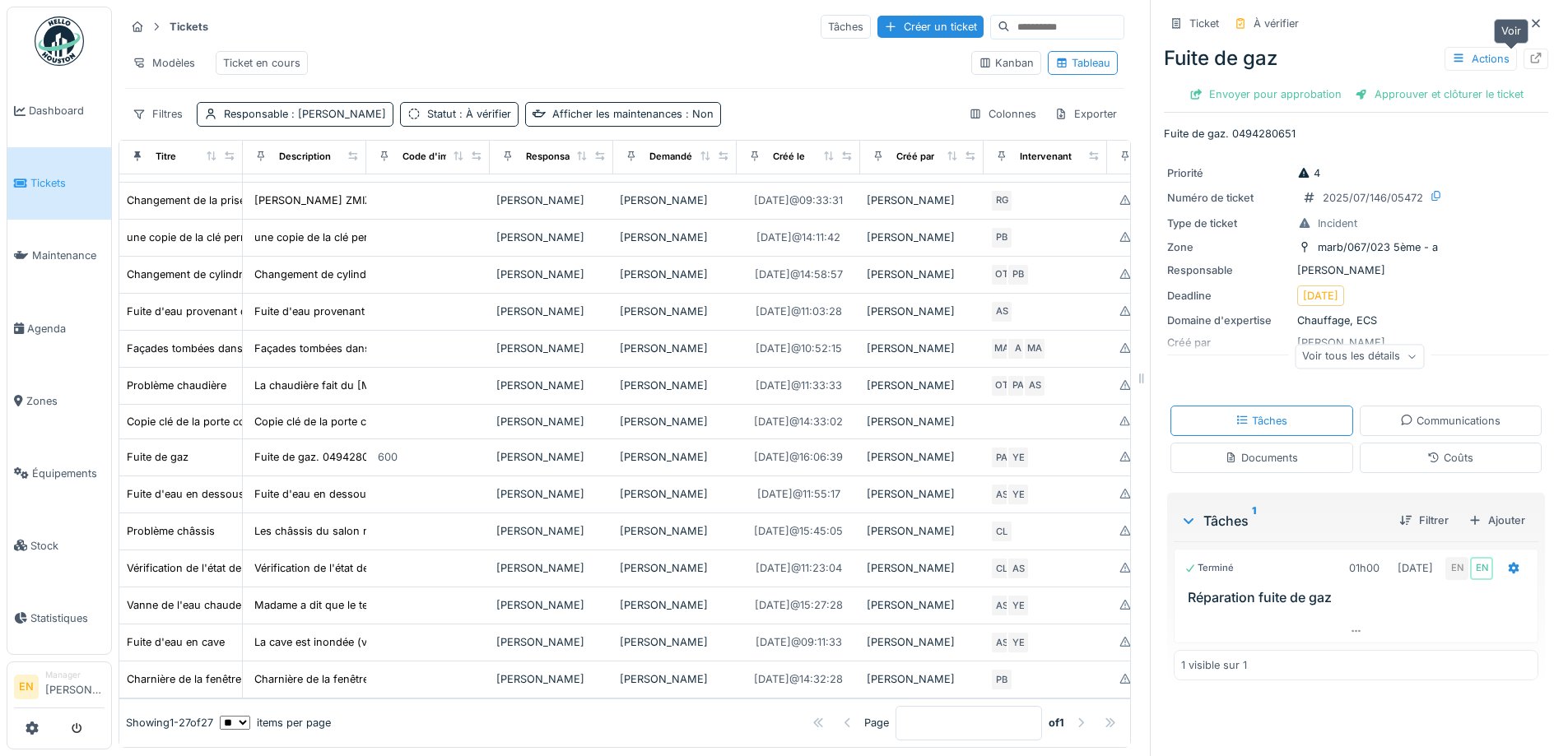
click at [1531, 56] on icon at bounding box center [1536, 57] width 10 height 10
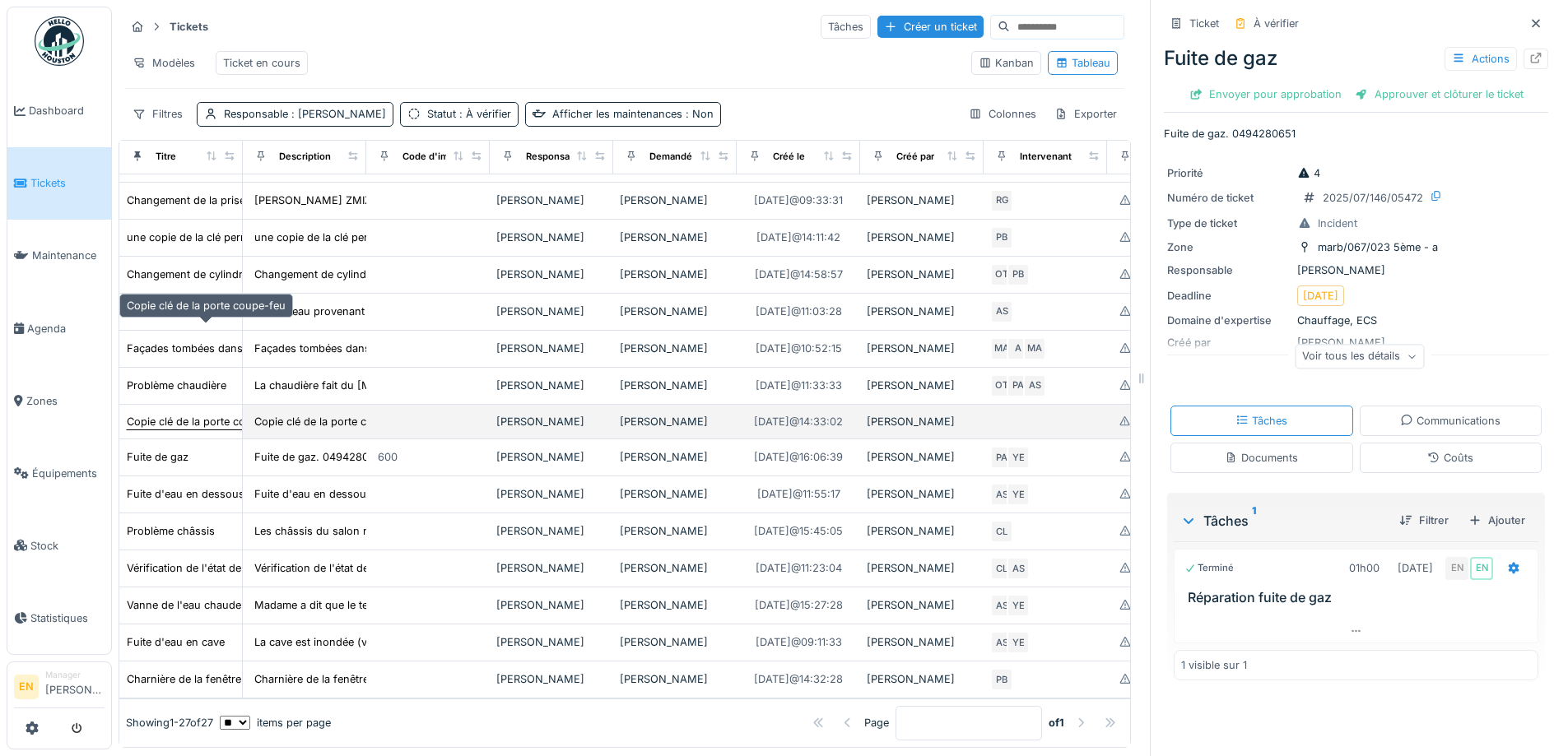
click at [181, 414] on div "Copie clé de la porte coupe-feu" at bounding box center [206, 421] width 159 height 15
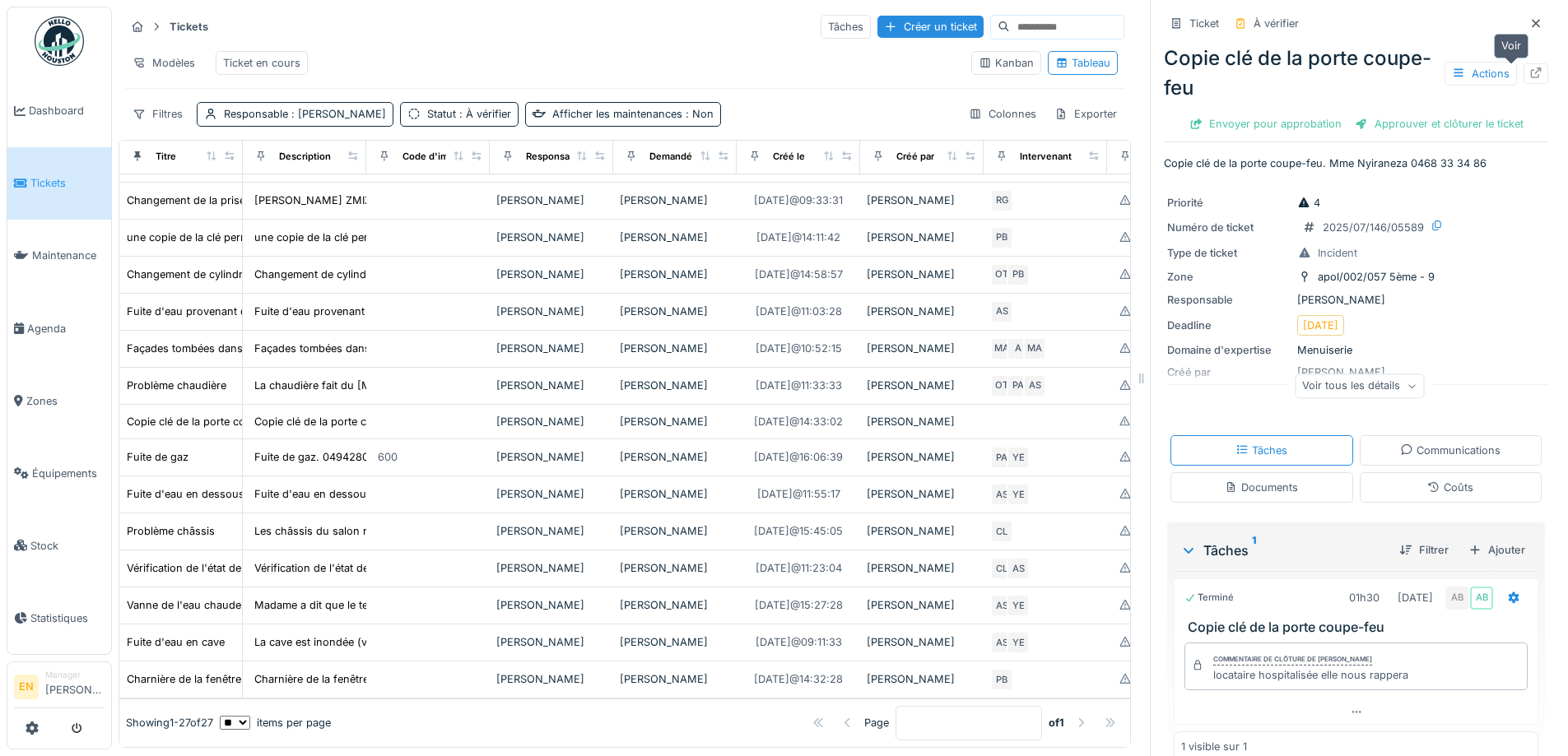
click at [1531, 72] on icon at bounding box center [1536, 73] width 10 height 10
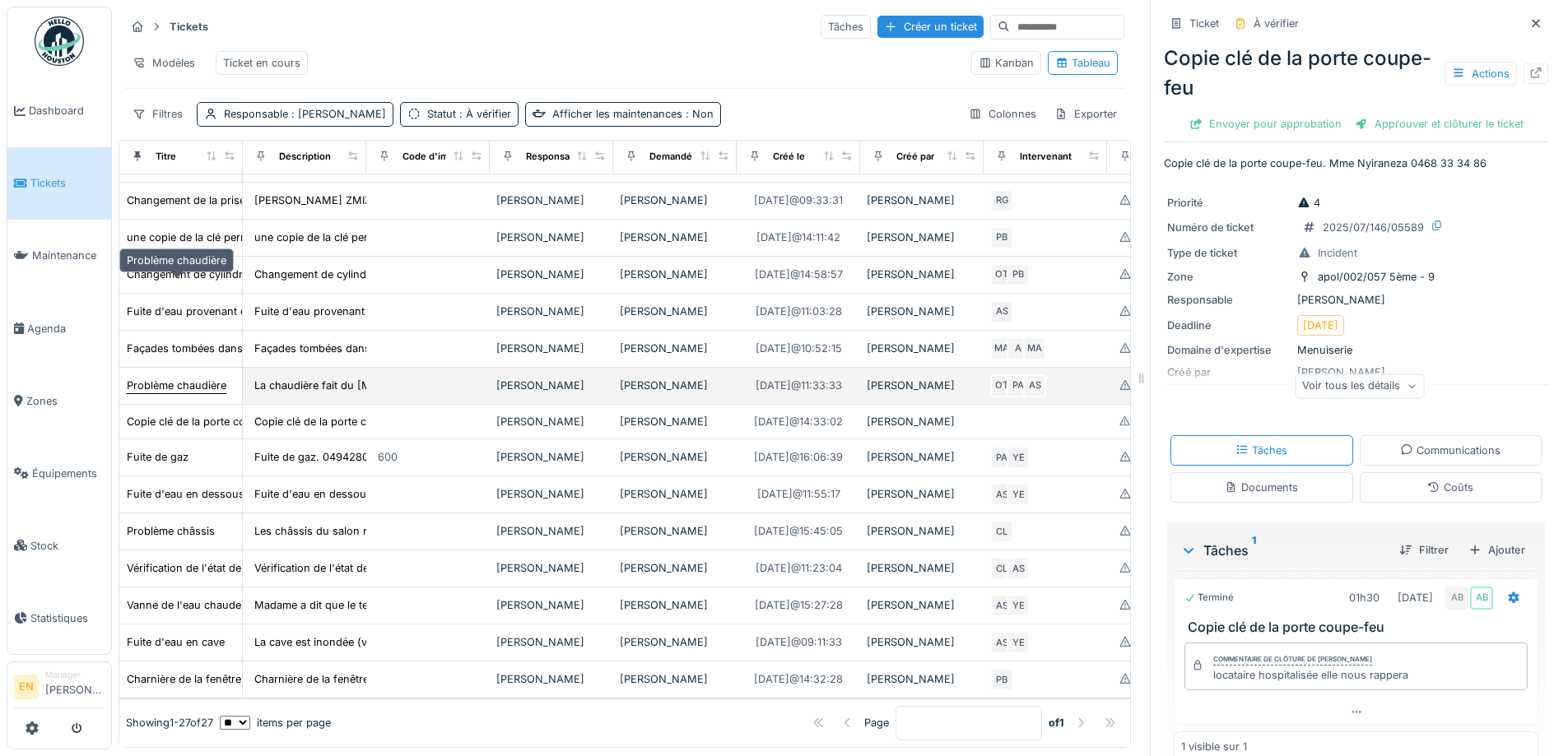
click at [203, 378] on div "Problème chaudière" at bounding box center [177, 385] width 100 height 15
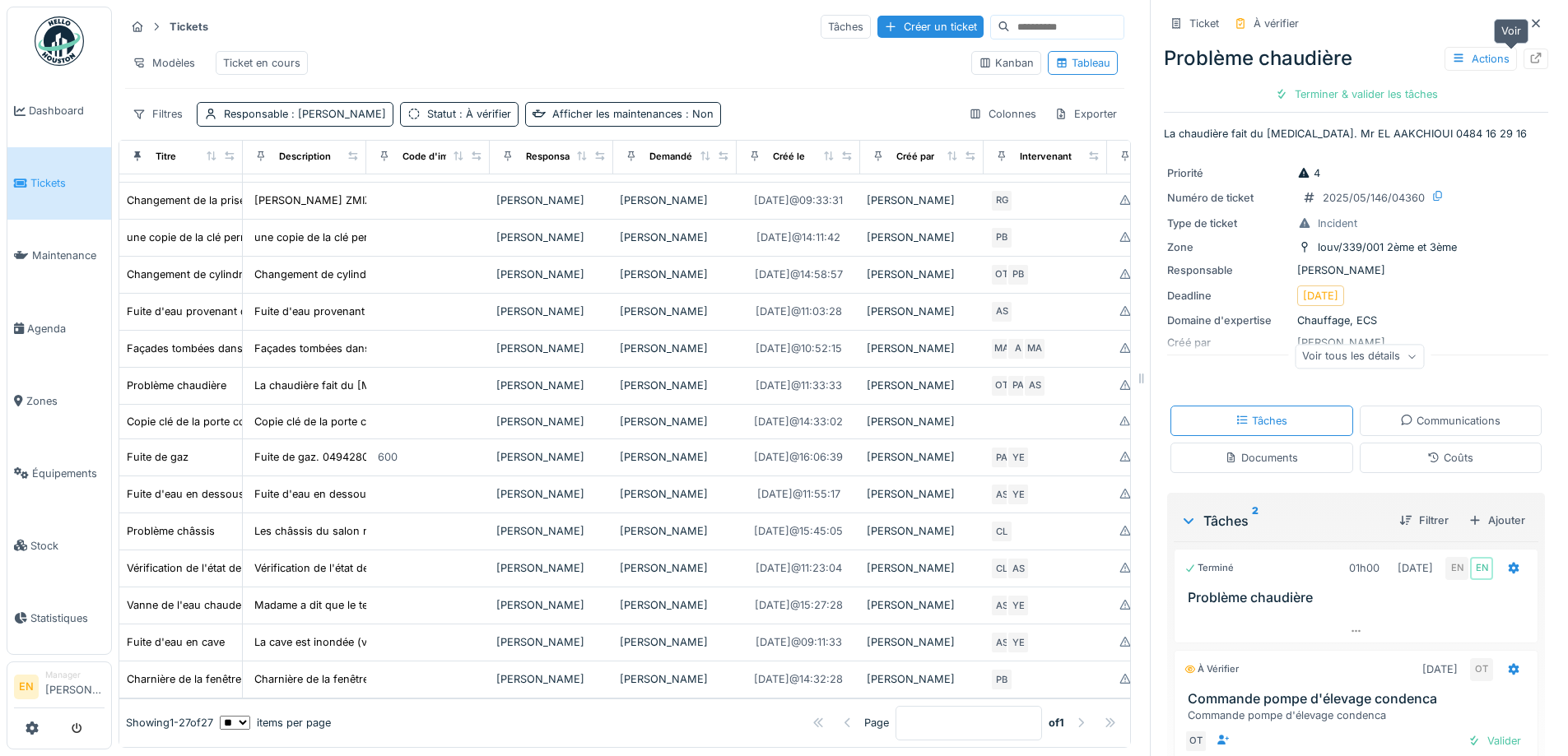
click at [1529, 56] on icon at bounding box center [1535, 57] width 13 height 10
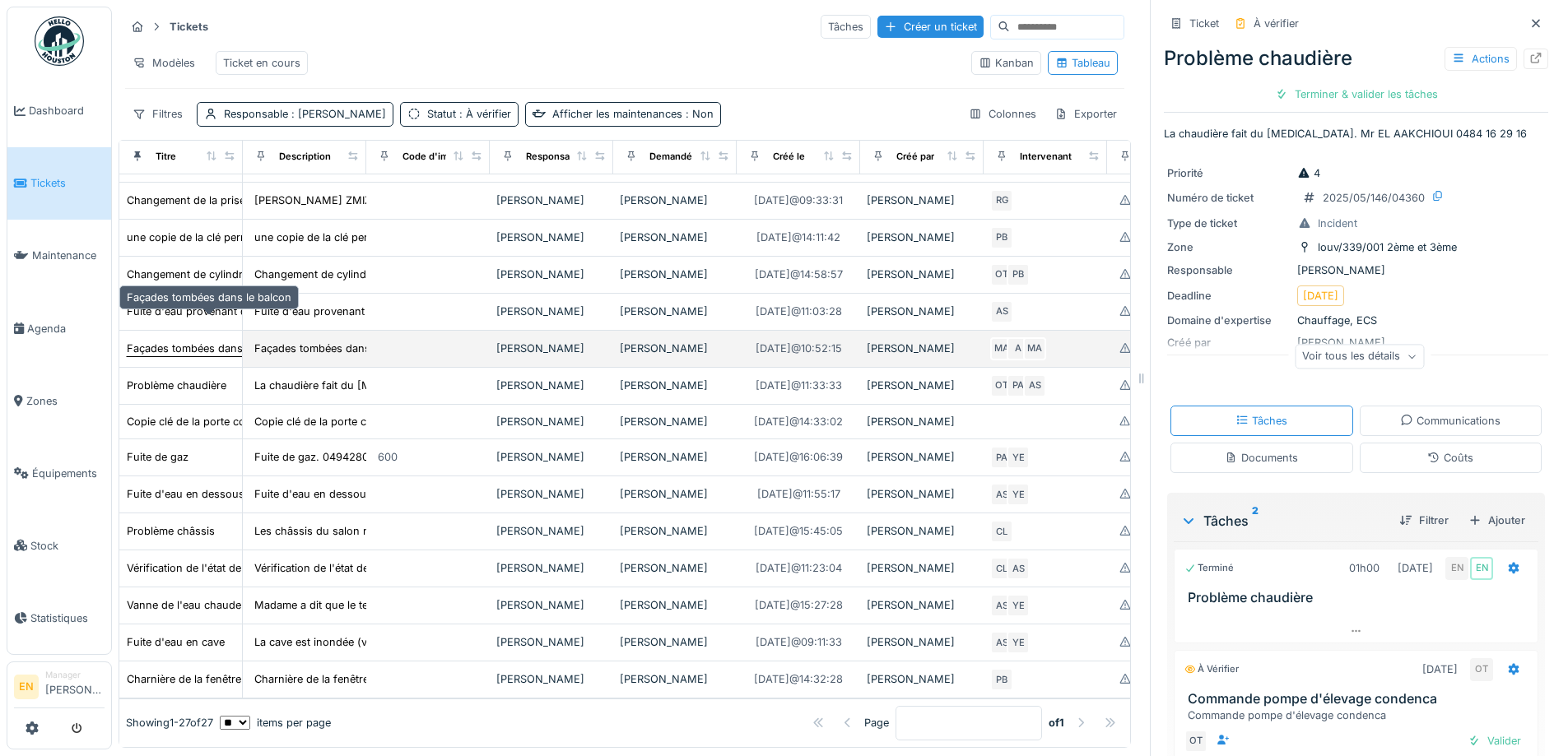
click at [206, 341] on div "Façades tombées dans le balcon" at bounding box center [209, 348] width 165 height 15
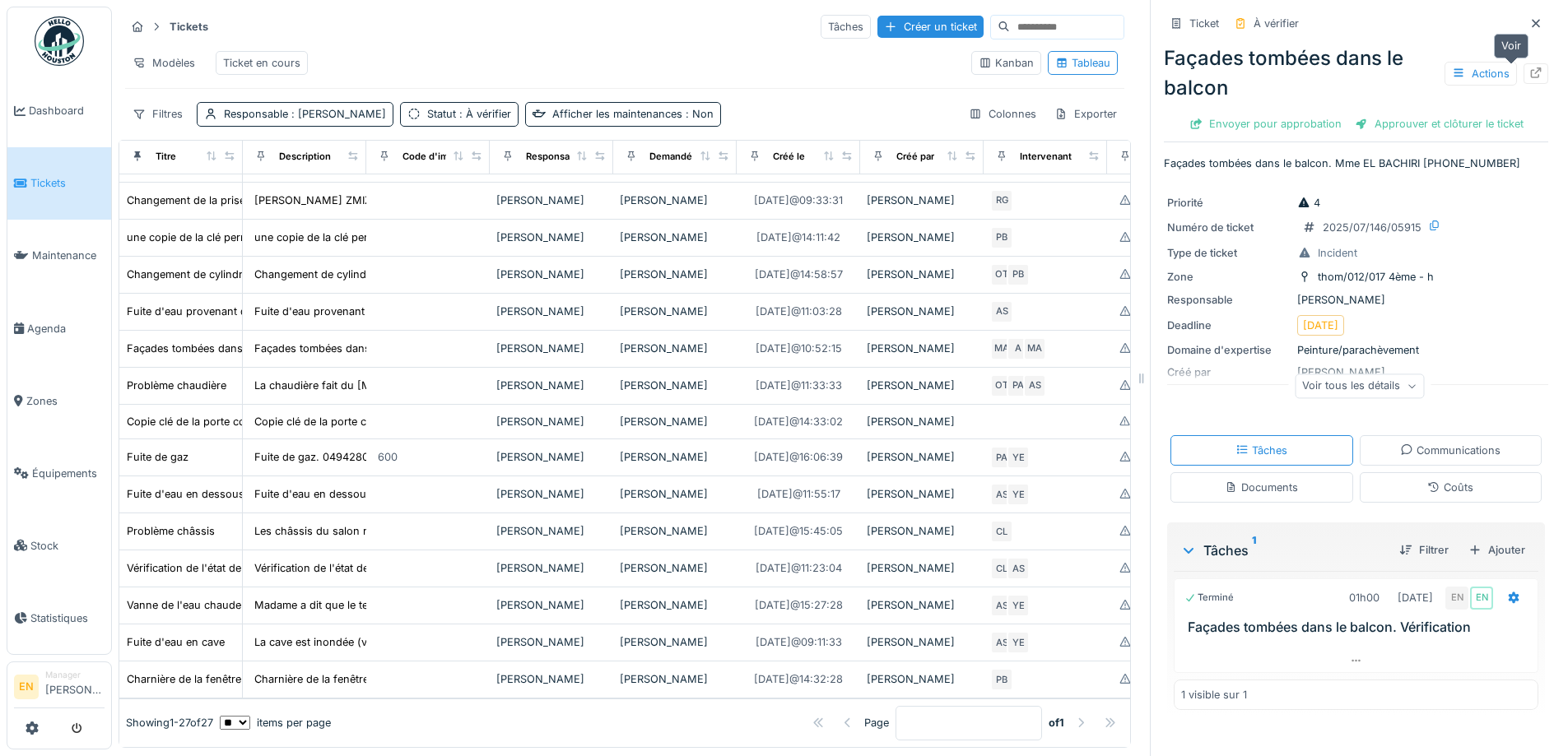
click at [1531, 70] on icon at bounding box center [1536, 73] width 10 height 10
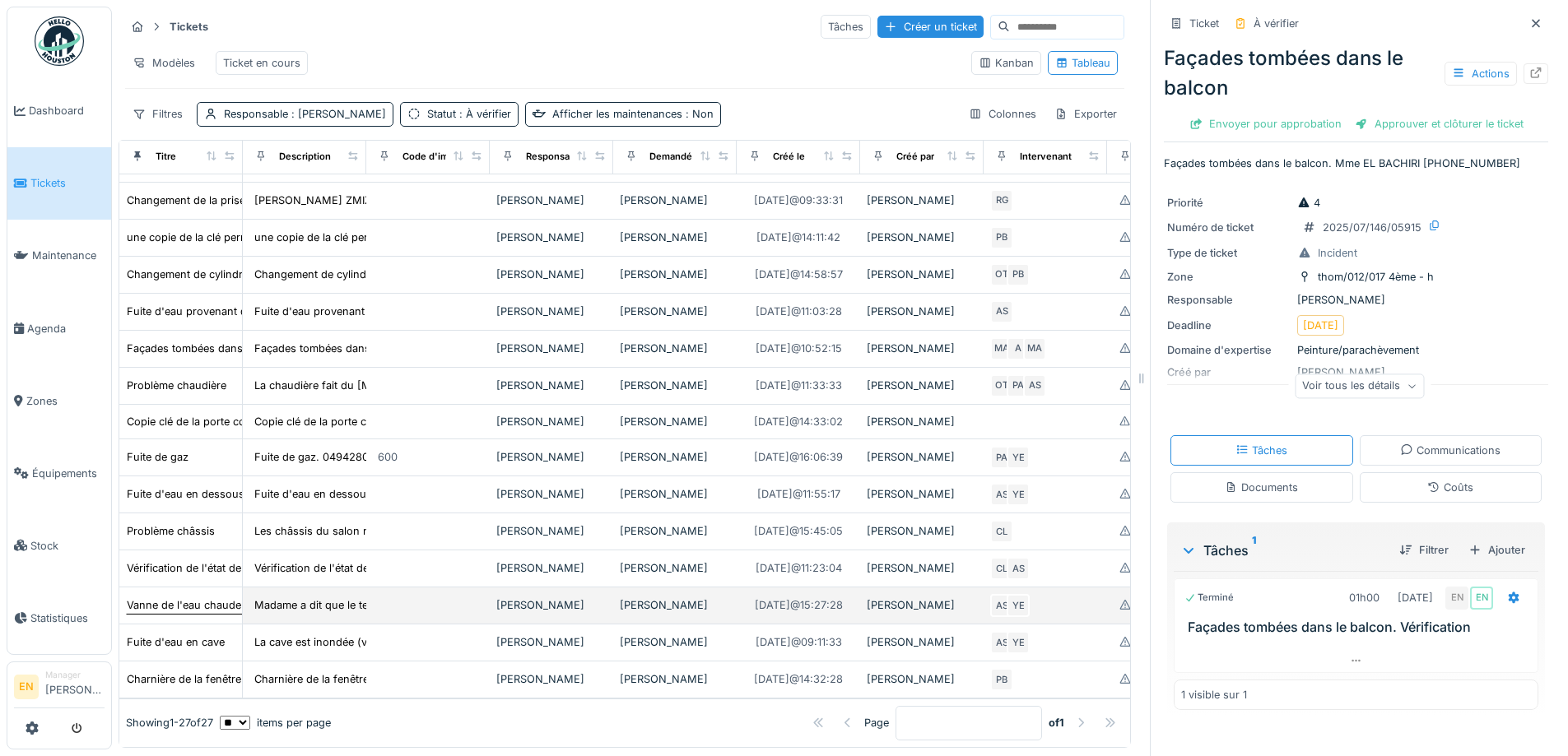
scroll to position [662, 0]
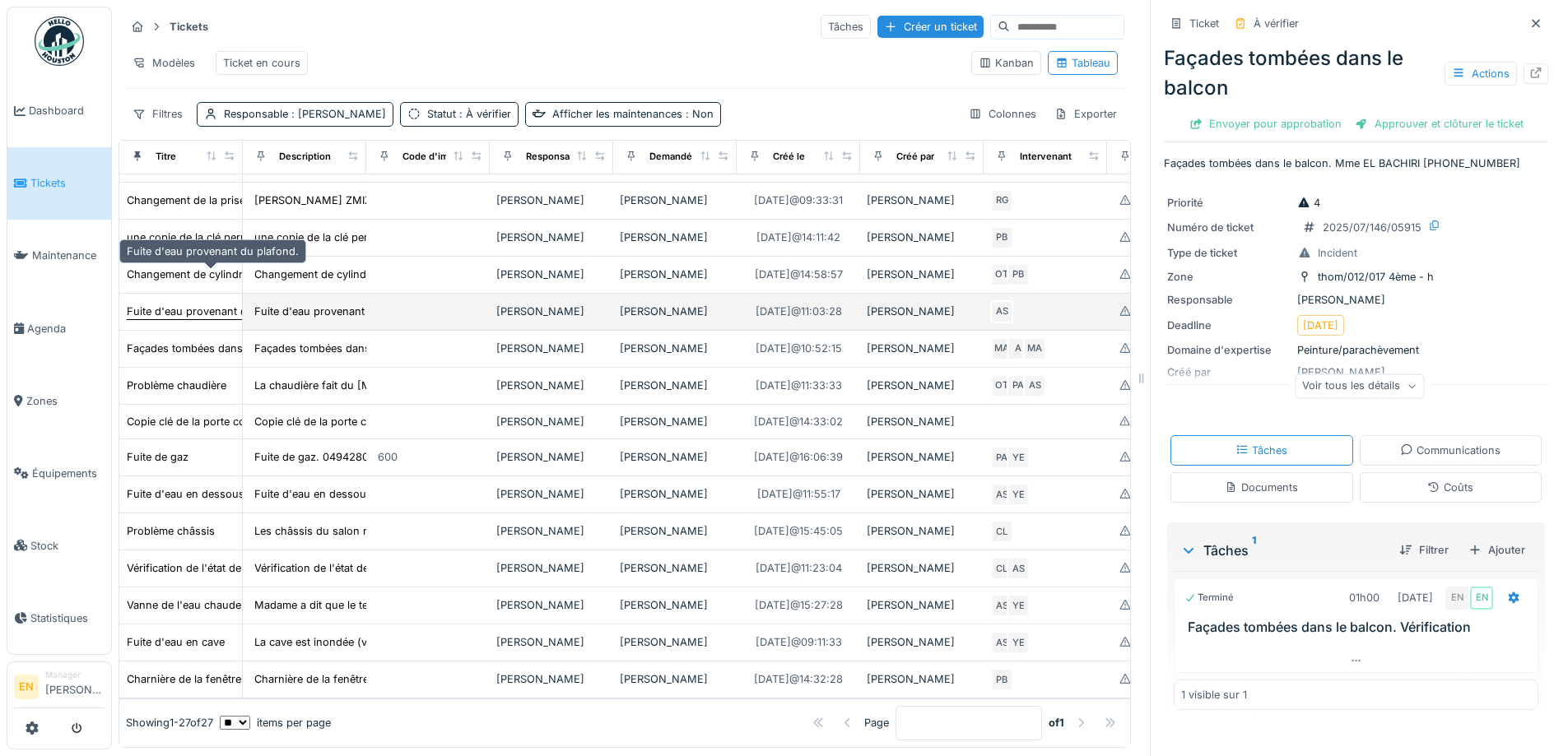
click at [199, 304] on div "Fuite d'eau provenant du plafond." at bounding box center [213, 311] width 172 height 15
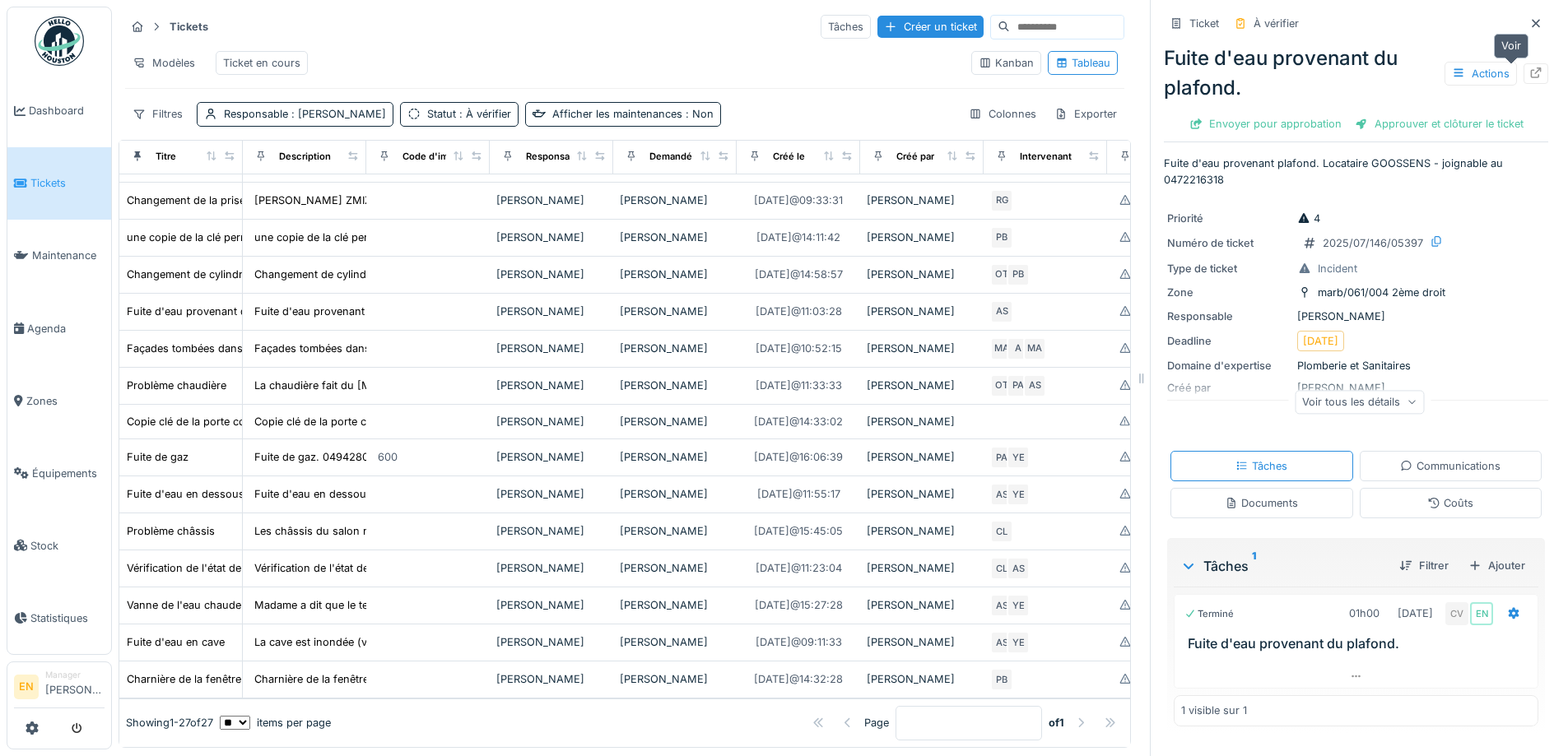
click at [1531, 70] on icon at bounding box center [1536, 73] width 10 height 10
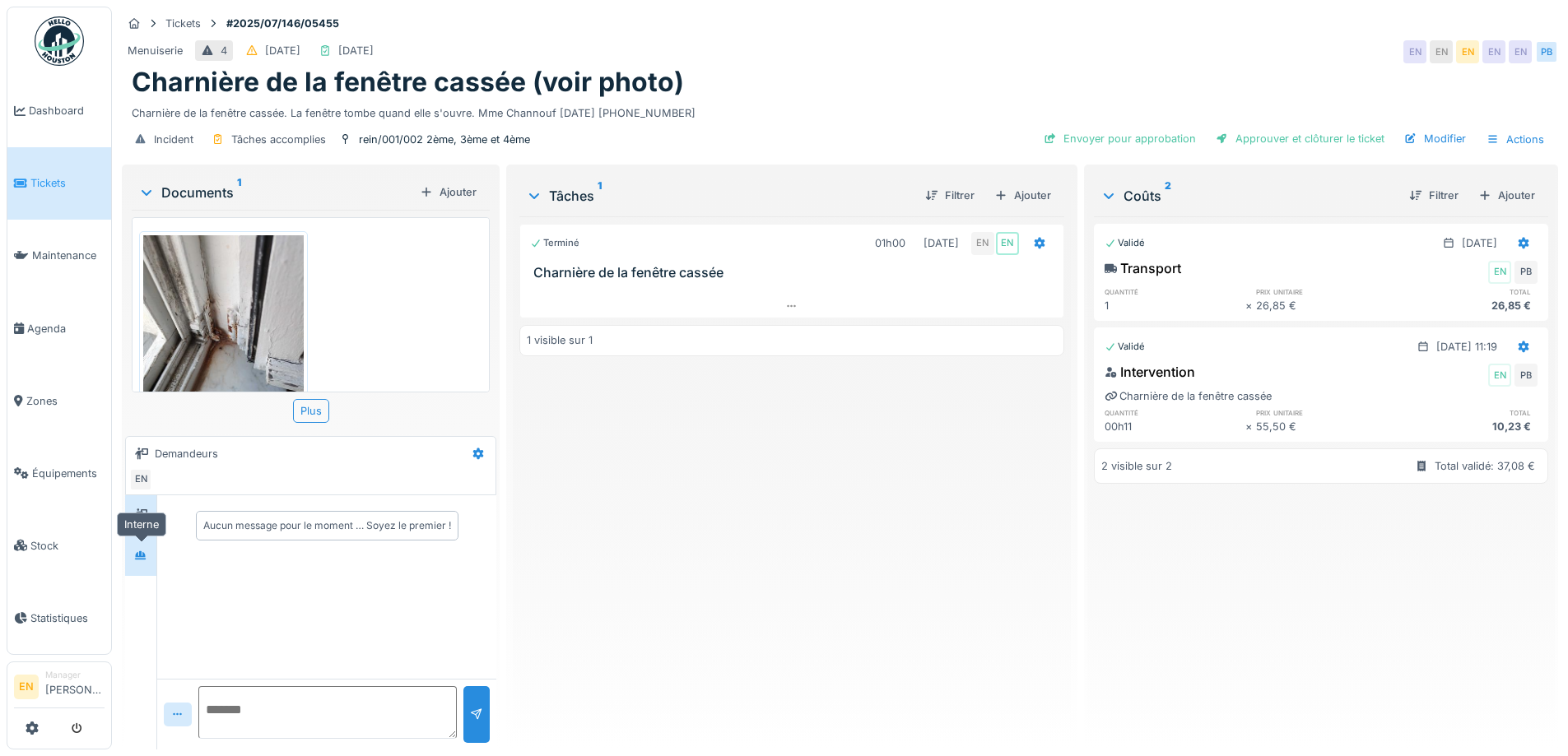
click at [140, 559] on icon at bounding box center [140, 555] width 11 height 9
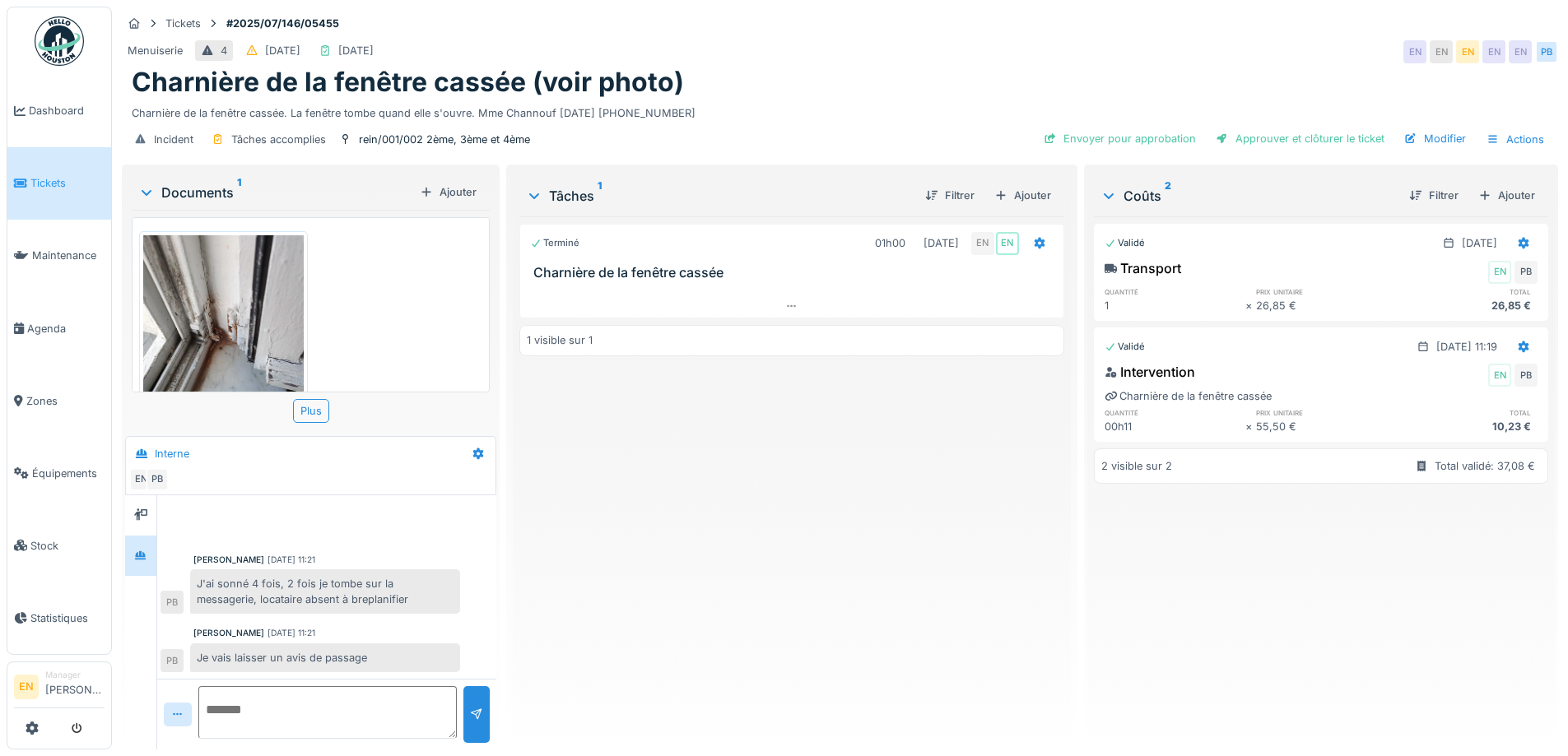
click at [633, 466] on div "Terminé 01h00 09/07/2025 EN EN Charnière de la fenêtre cassée 1 visible sur 1" at bounding box center [791, 476] width 544 height 520
click at [785, 307] on icon at bounding box center [791, 306] width 13 height 10
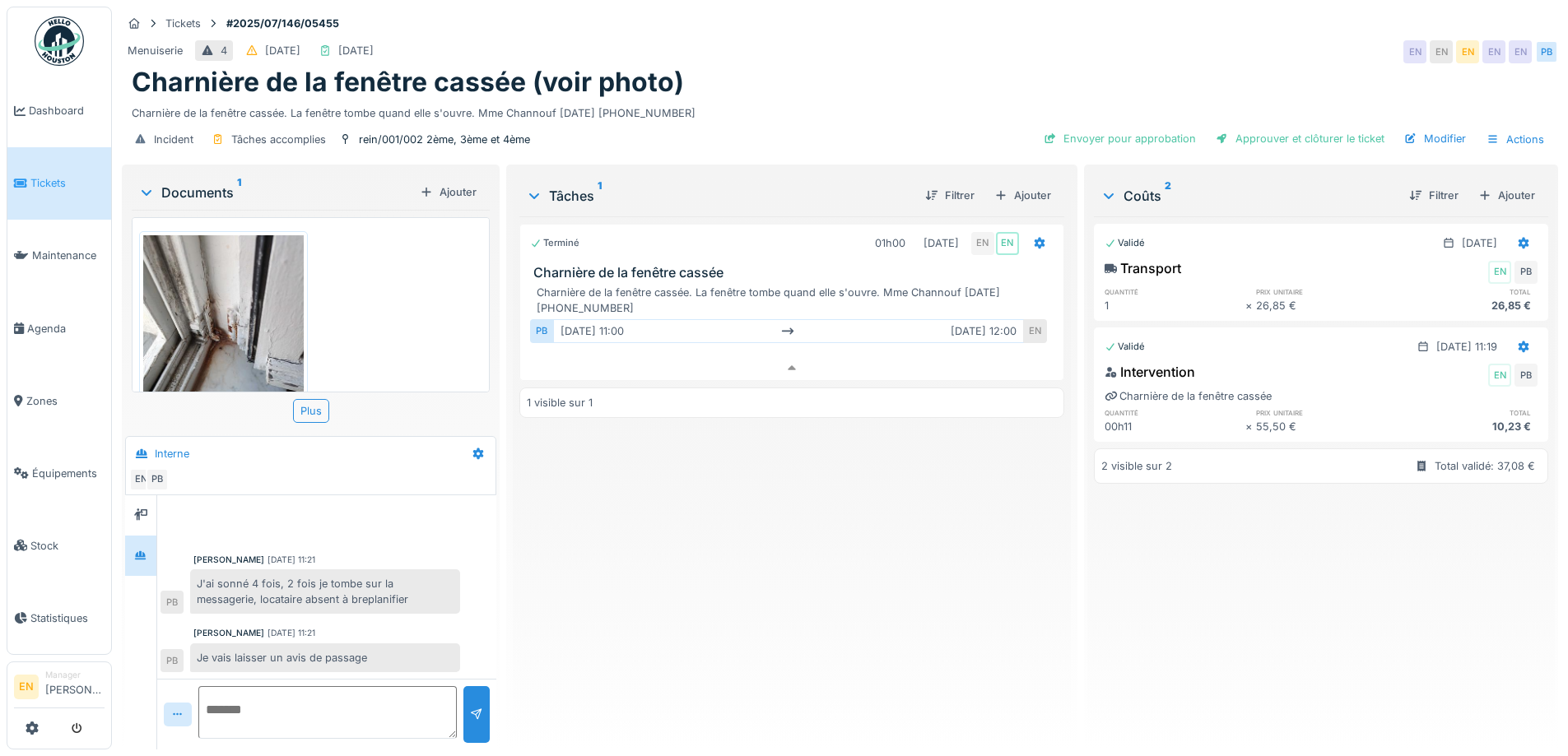
click at [655, 572] on div "Terminé 01h00 09/07/2025 EN EN Charnière de la fenêtre cassée Charnière de la f…" at bounding box center [791, 476] width 544 height 520
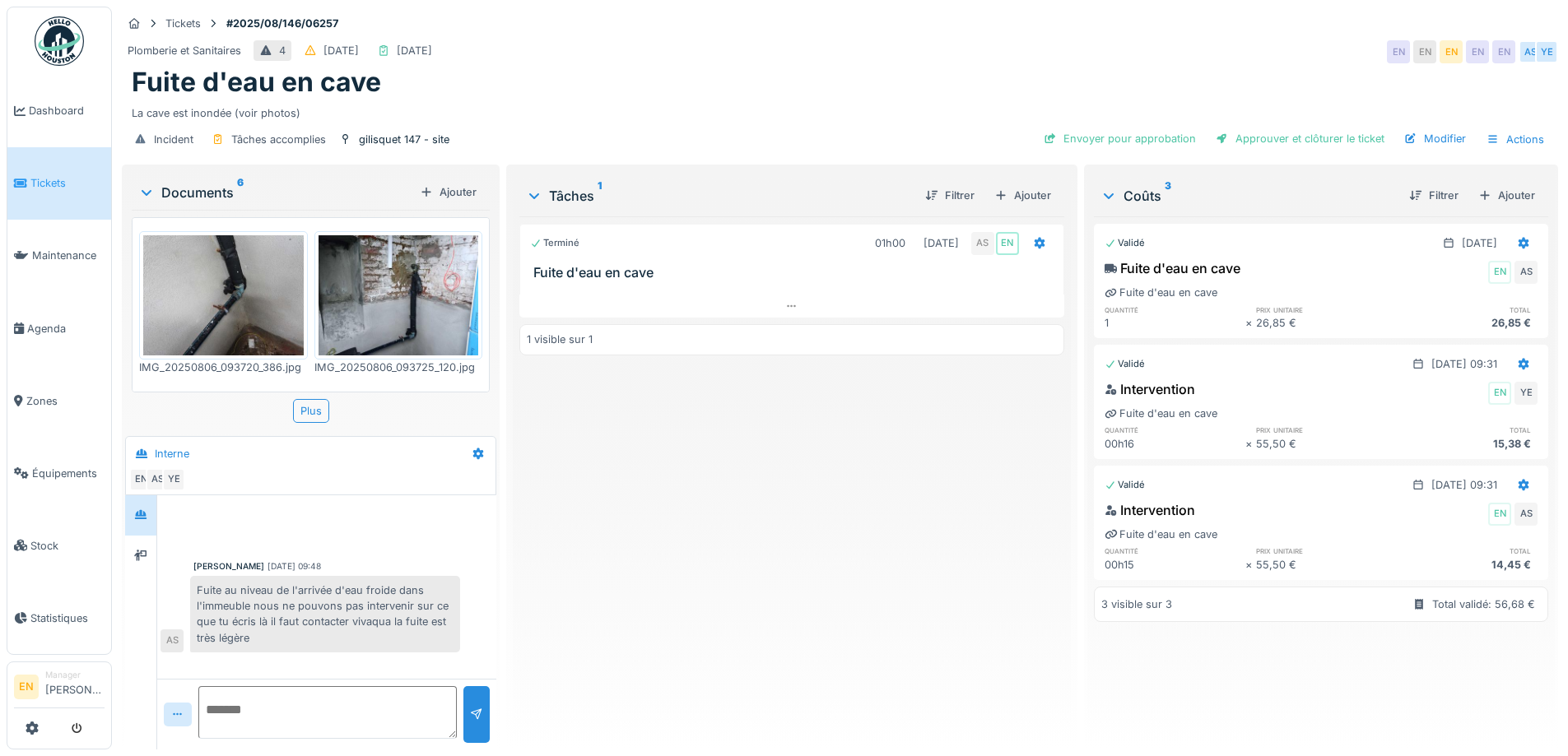
scroll to position [12, 0]
click at [790, 545] on div "Terminé 01h00 [DATE] AS EN Fuite d'eau en cave 1 visible sur 1" at bounding box center [791, 476] width 544 height 520
click at [787, 551] on div "Terminé 01h00 [DATE] AS EN Fuite d'eau en cave 1 visible sur 1" at bounding box center [791, 476] width 544 height 520
click at [215, 295] on img at bounding box center [223, 295] width 160 height 120
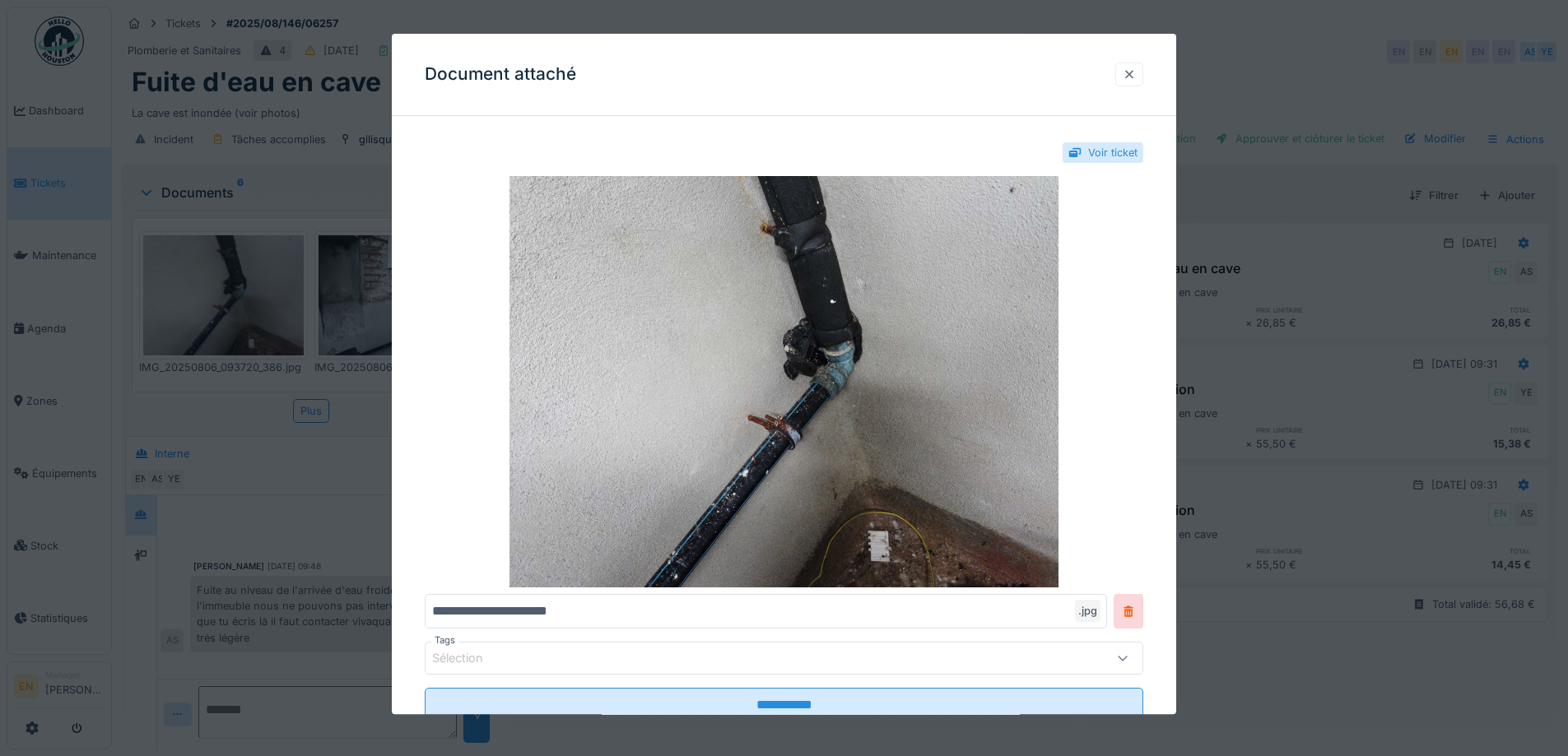
click at [1135, 70] on div at bounding box center [1129, 75] width 13 height 15
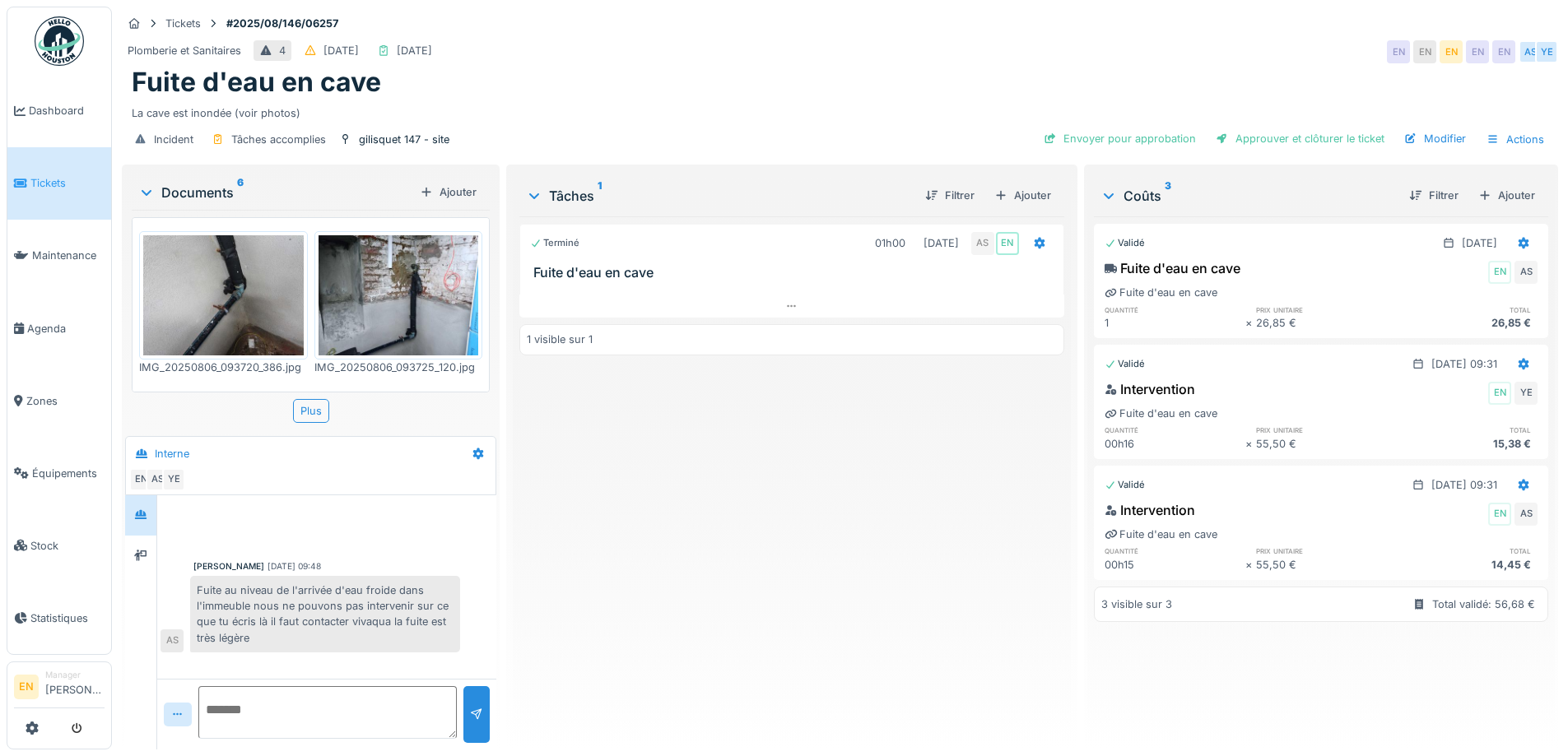
click at [670, 625] on div "Terminé 01h00 06/08/2025 AS EN Fuite d'eau en cave 1 visible sur 1" at bounding box center [791, 476] width 544 height 520
click at [785, 301] on icon at bounding box center [791, 306] width 13 height 10
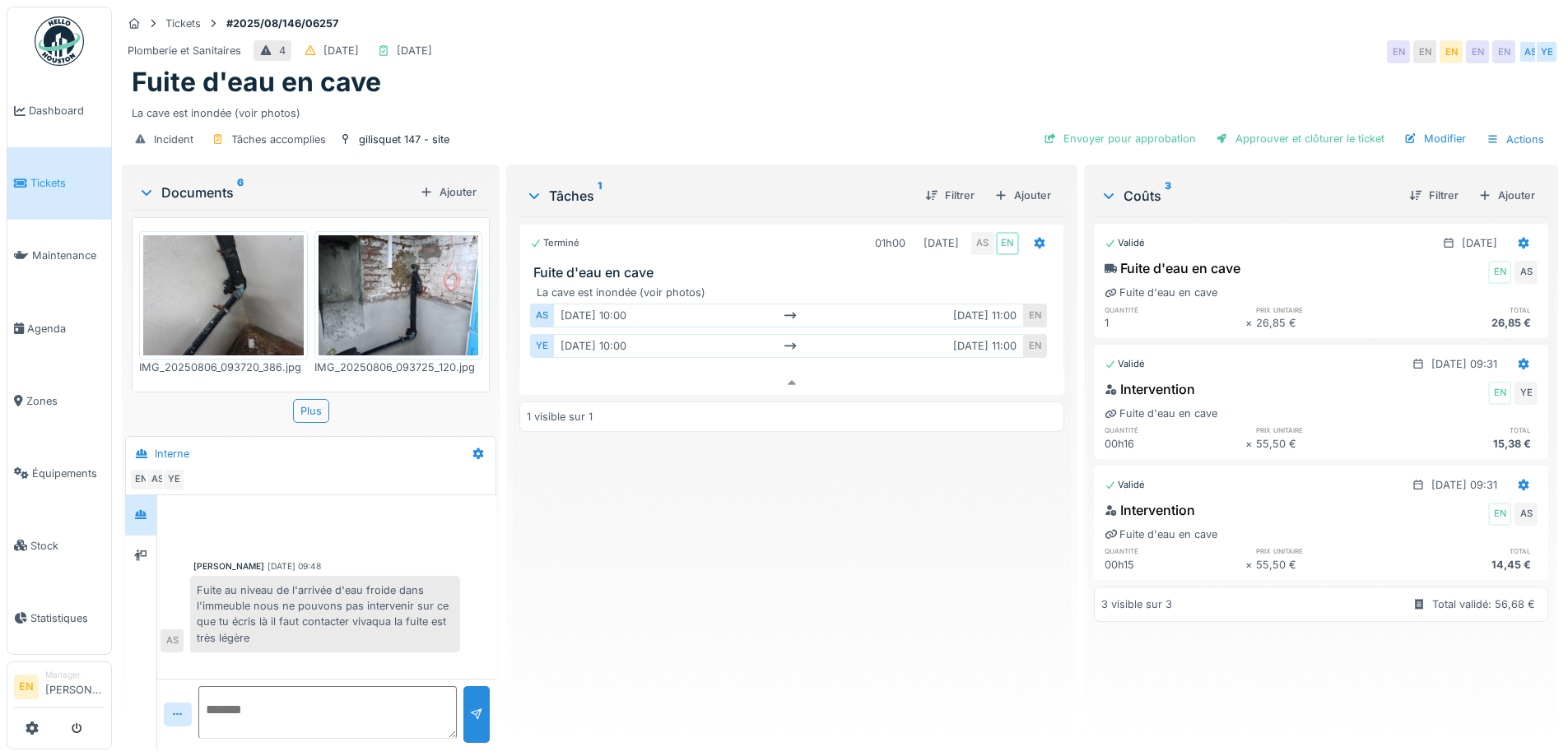
click at [704, 548] on div "Terminé 01h00 06/08/2025 AS EN Fuite d'eau en cave La cave est inondée (voir ph…" at bounding box center [791, 476] width 544 height 520
click at [710, 577] on div "Terminé 01h00 06/08/2025 AS EN Fuite d'eau en cave La cave est inondée (voir ph…" at bounding box center [791, 476] width 544 height 520
click at [664, 553] on div "Terminé 01h00 06/08/2025 AS EN Fuite d'eau en cave La cave est inondée (voir ph…" at bounding box center [791, 476] width 544 height 520
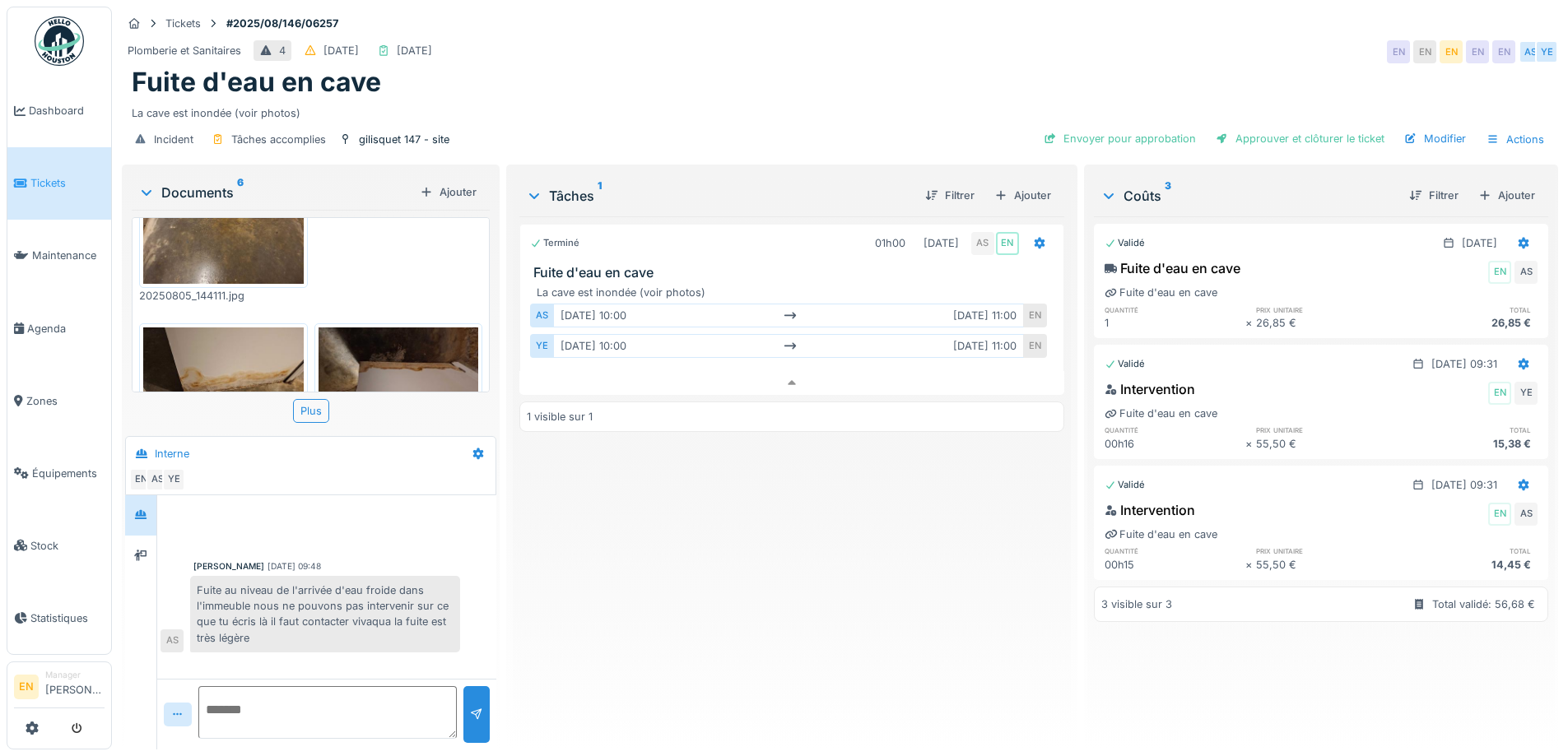
scroll to position [396, 0]
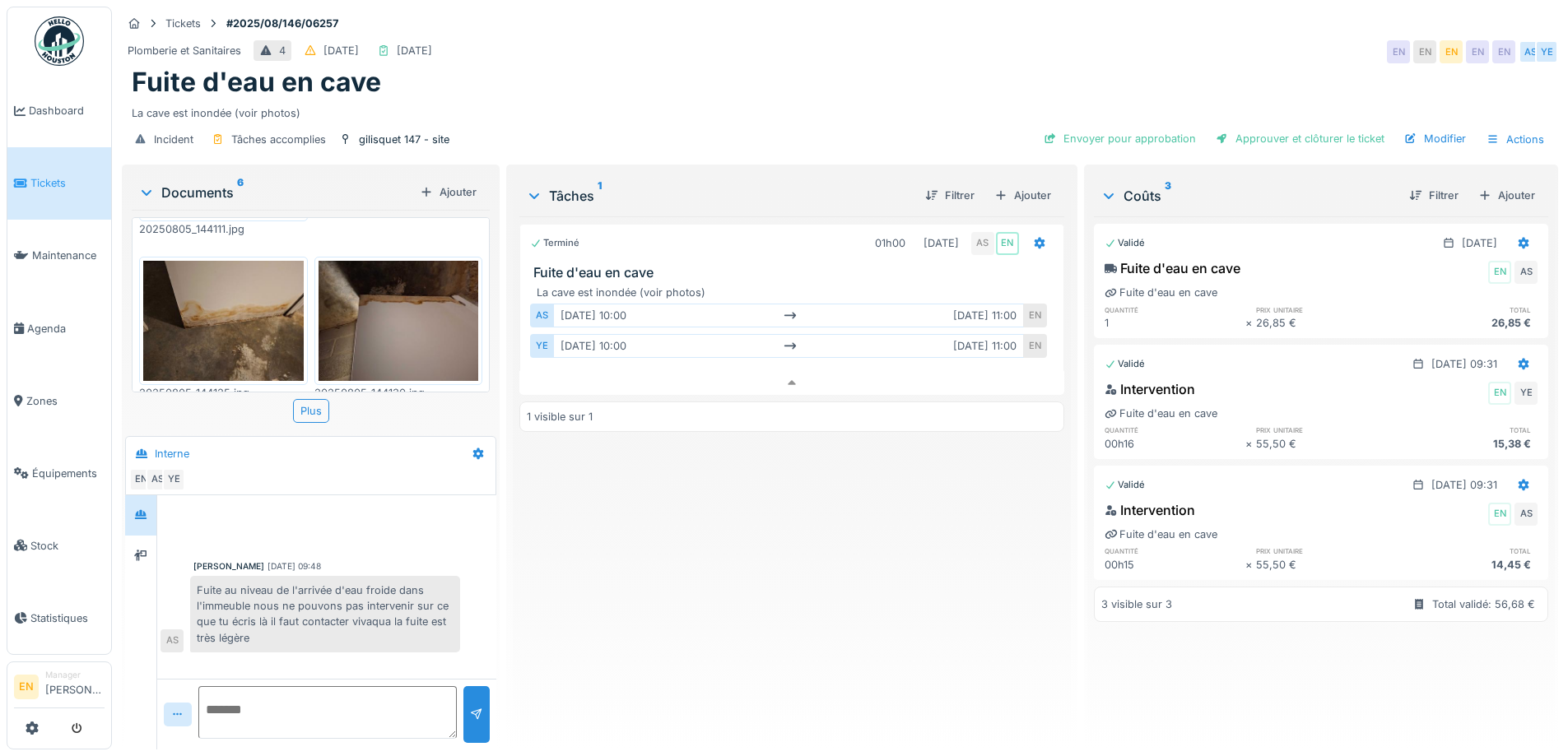
click at [793, 554] on div "Terminé 01h00 06/08/2025 AS EN Fuite d'eau en cave La cave est inondée (voir ph…" at bounding box center [791, 476] width 544 height 520
click at [1067, 20] on div "Tickets #2025/08/146/06257" at bounding box center [840, 23] width 1437 height 21
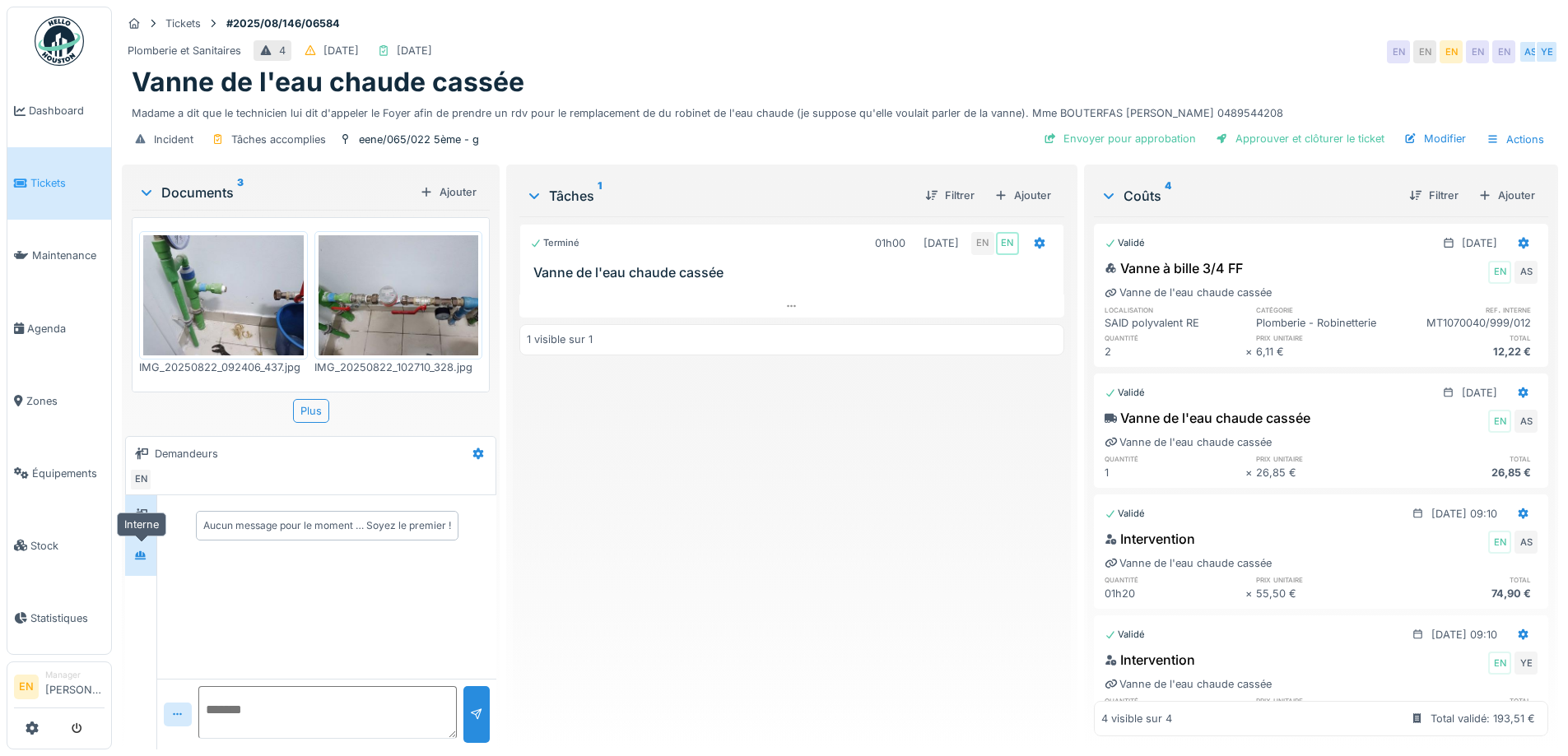
click at [142, 560] on div at bounding box center [140, 556] width 13 height 15
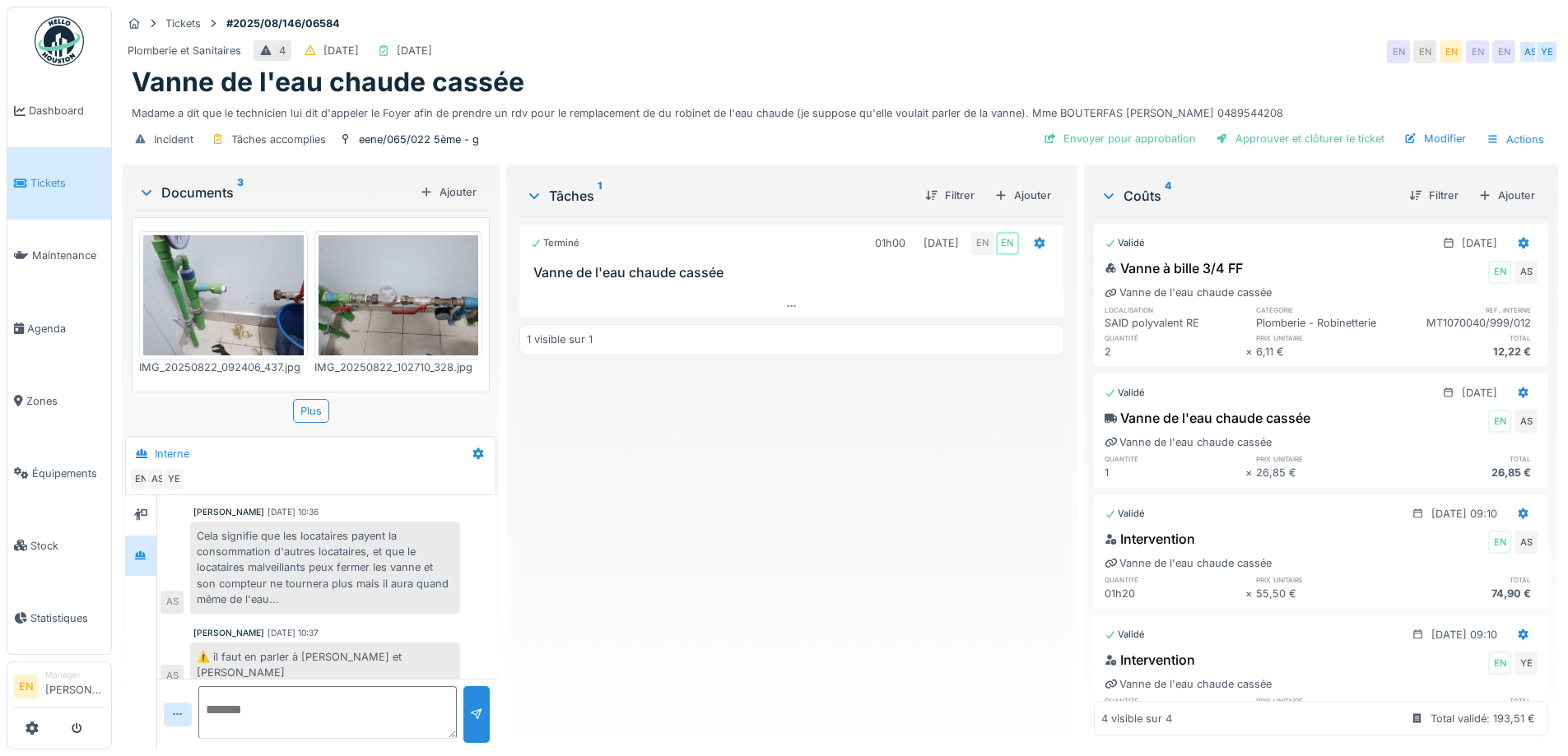
click at [337, 703] on textarea at bounding box center [327, 712] width 258 height 52
type textarea "**********"
click at [471, 719] on div at bounding box center [476, 715] width 13 height 15
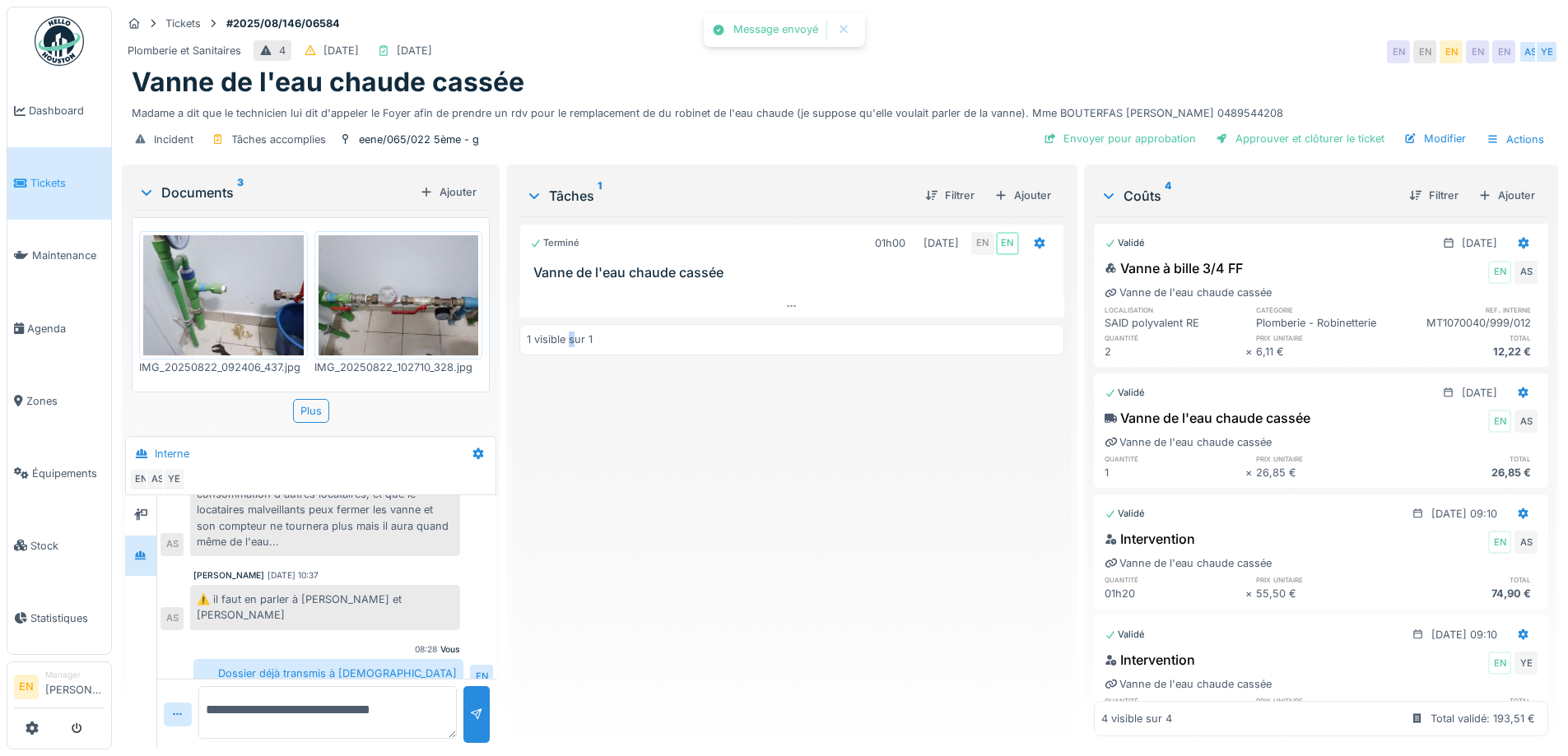
click at [570, 680] on div "Terminé 01h00 22/08/2025 EN EN Vanne de l'eau chaude cassée 1 visible sur 1" at bounding box center [791, 476] width 544 height 520
click at [778, 82] on div "Vanne de l'eau chaude cassée" at bounding box center [839, 82] width 1417 height 31
click at [785, 308] on icon at bounding box center [791, 306] width 13 height 10
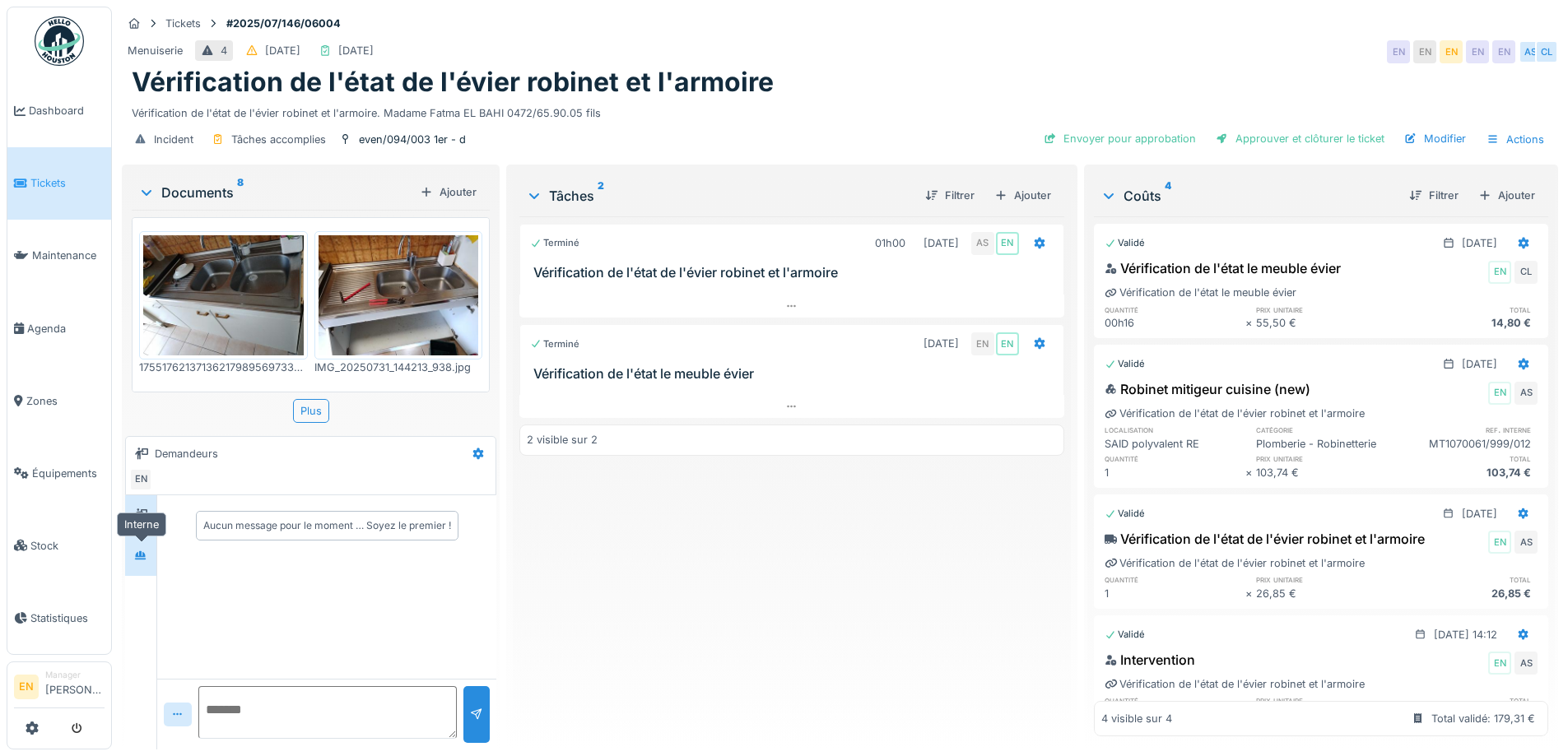
click at [148, 556] on icon at bounding box center [140, 556] width 13 height 10
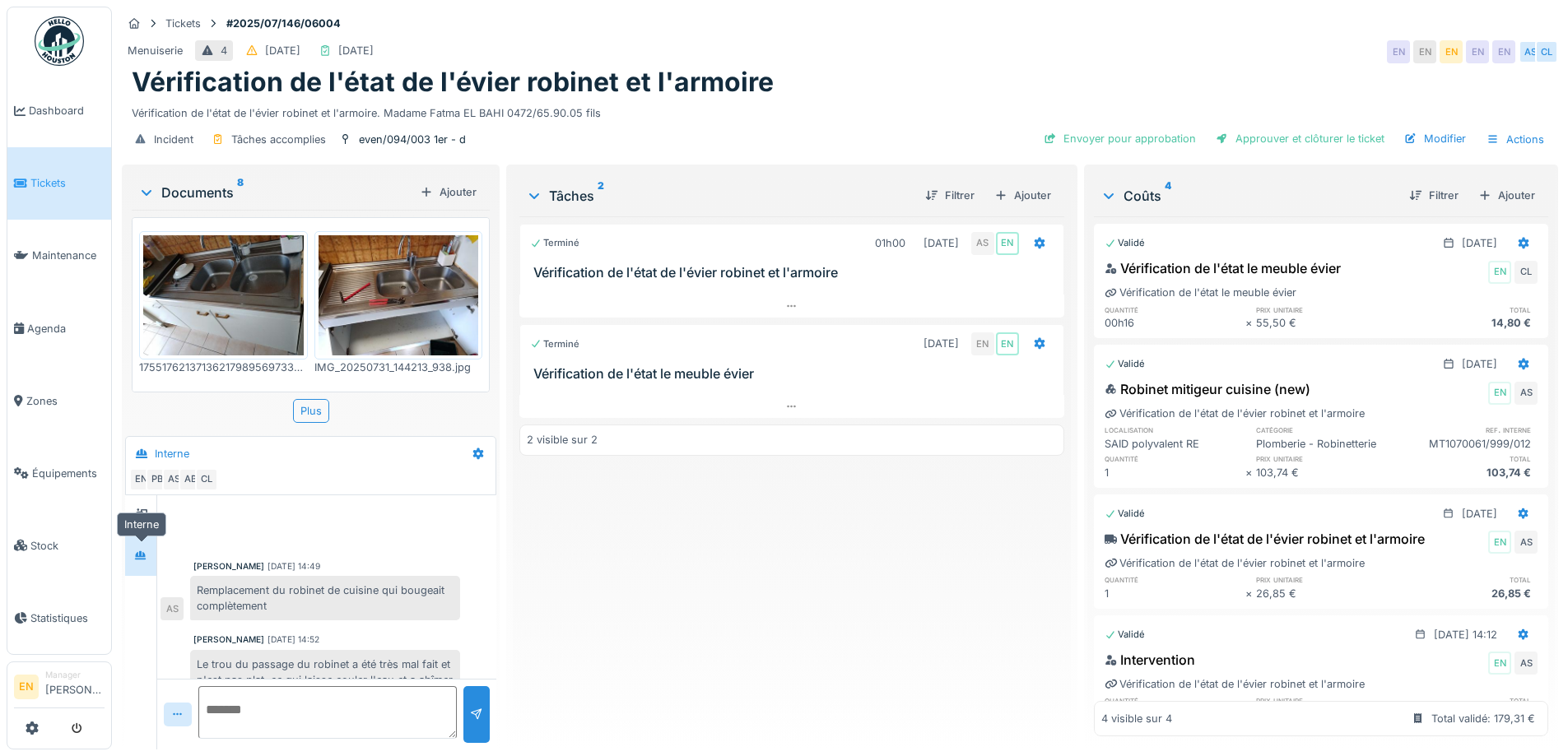
scroll to position [171, 0]
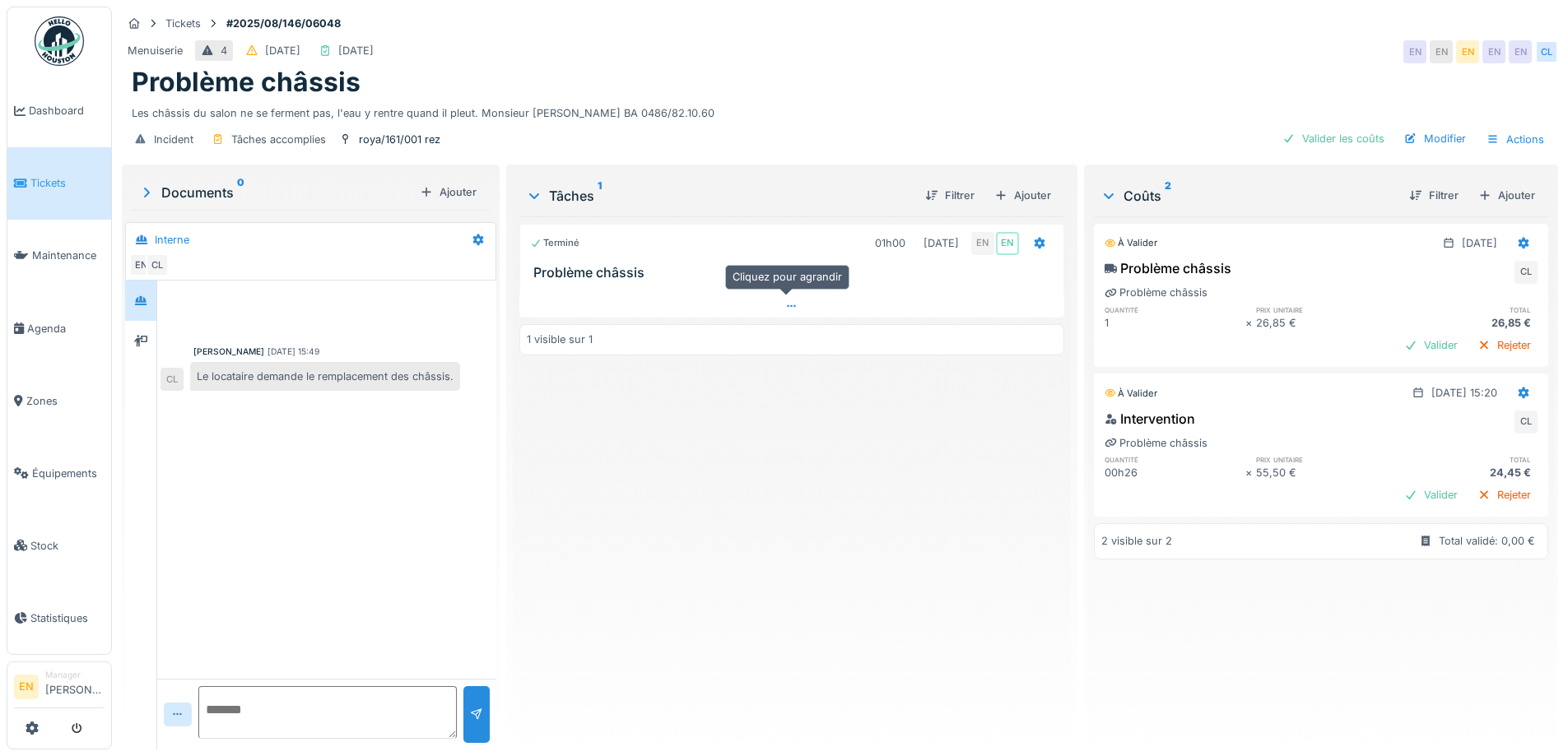
click at [788, 308] on icon at bounding box center [791, 306] width 13 height 10
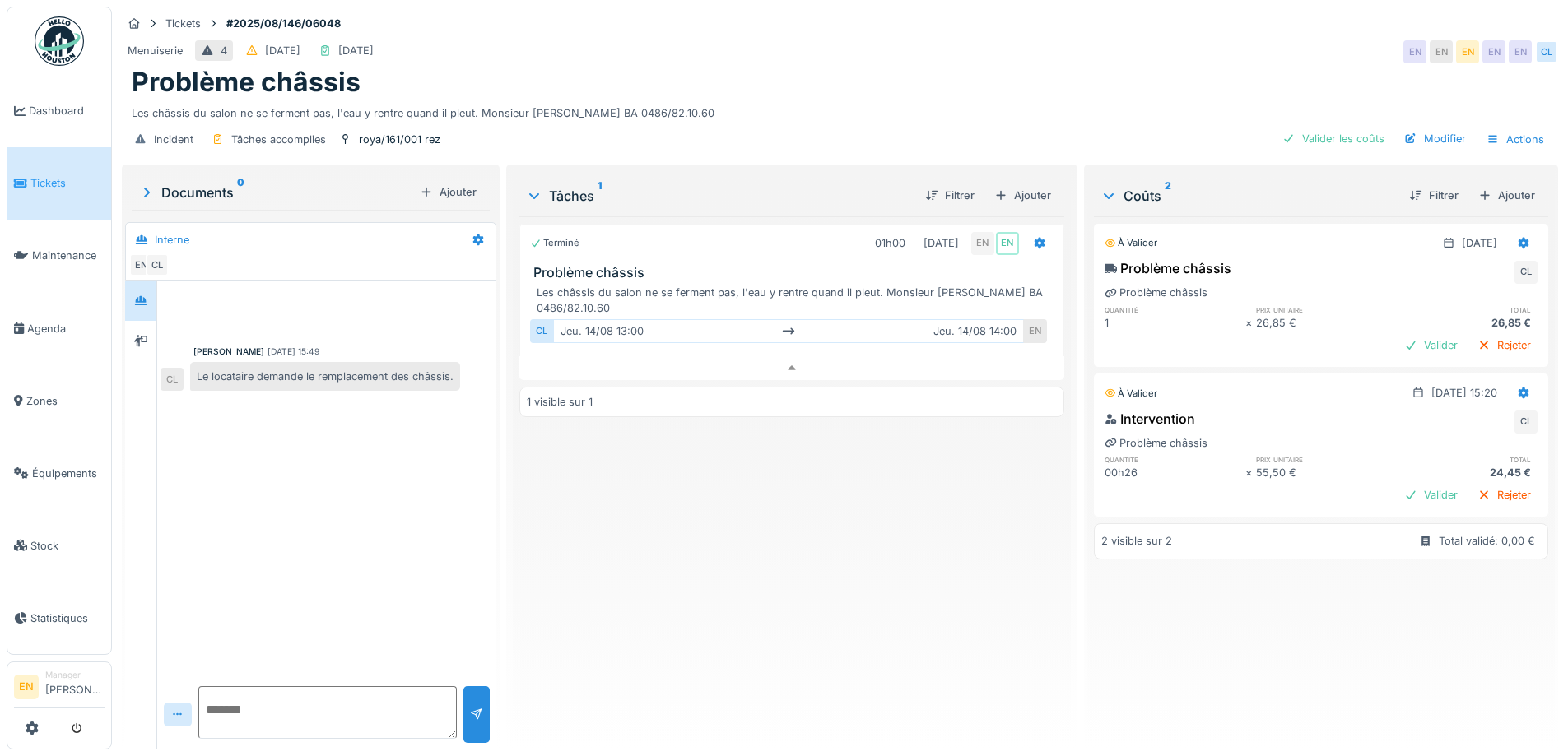
click at [711, 566] on div "Terminé 01h00 [DATE] EN EN Problème châssis Les châssis du salon ne se ferment …" at bounding box center [791, 476] width 544 height 520
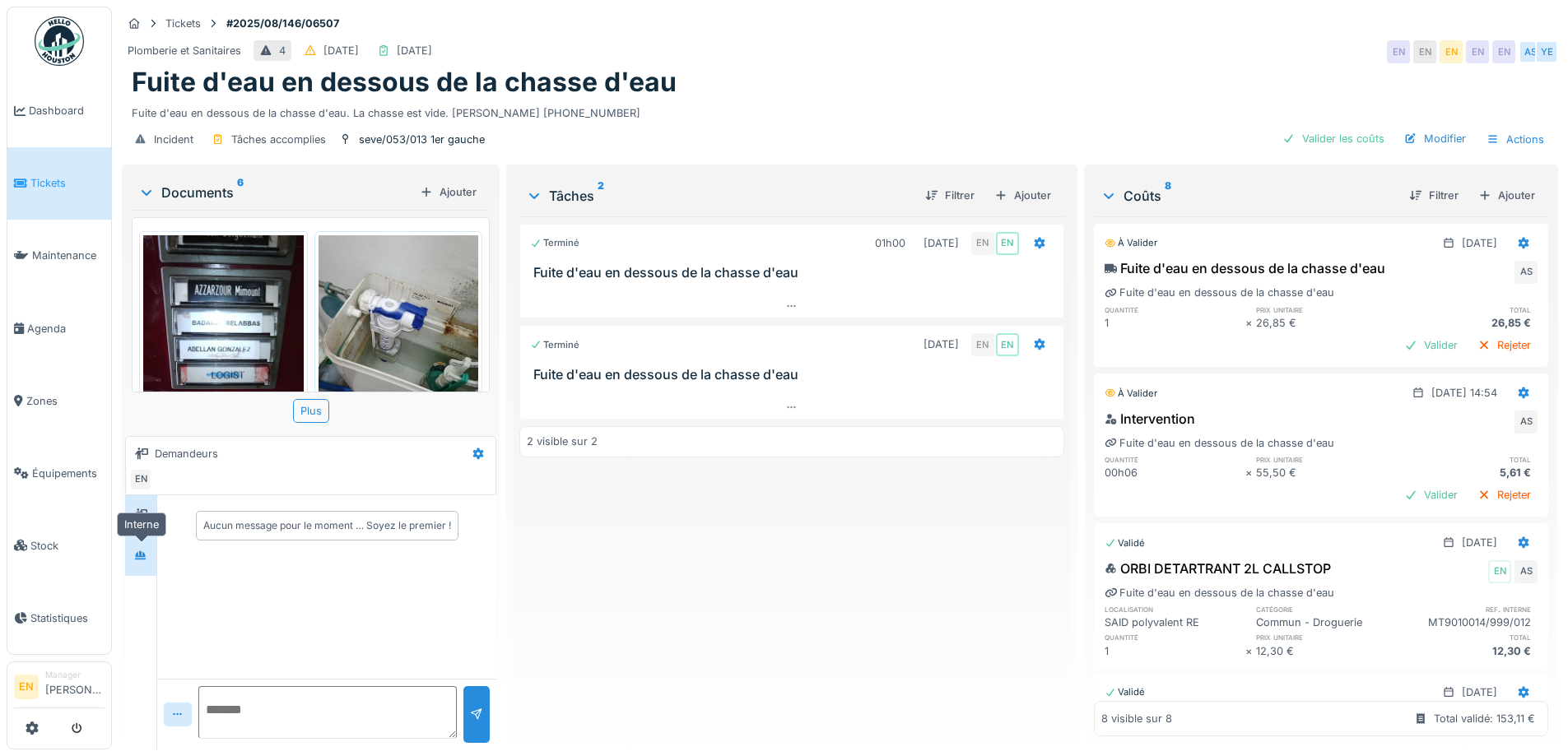
click at [144, 553] on icon at bounding box center [140, 555] width 11 height 9
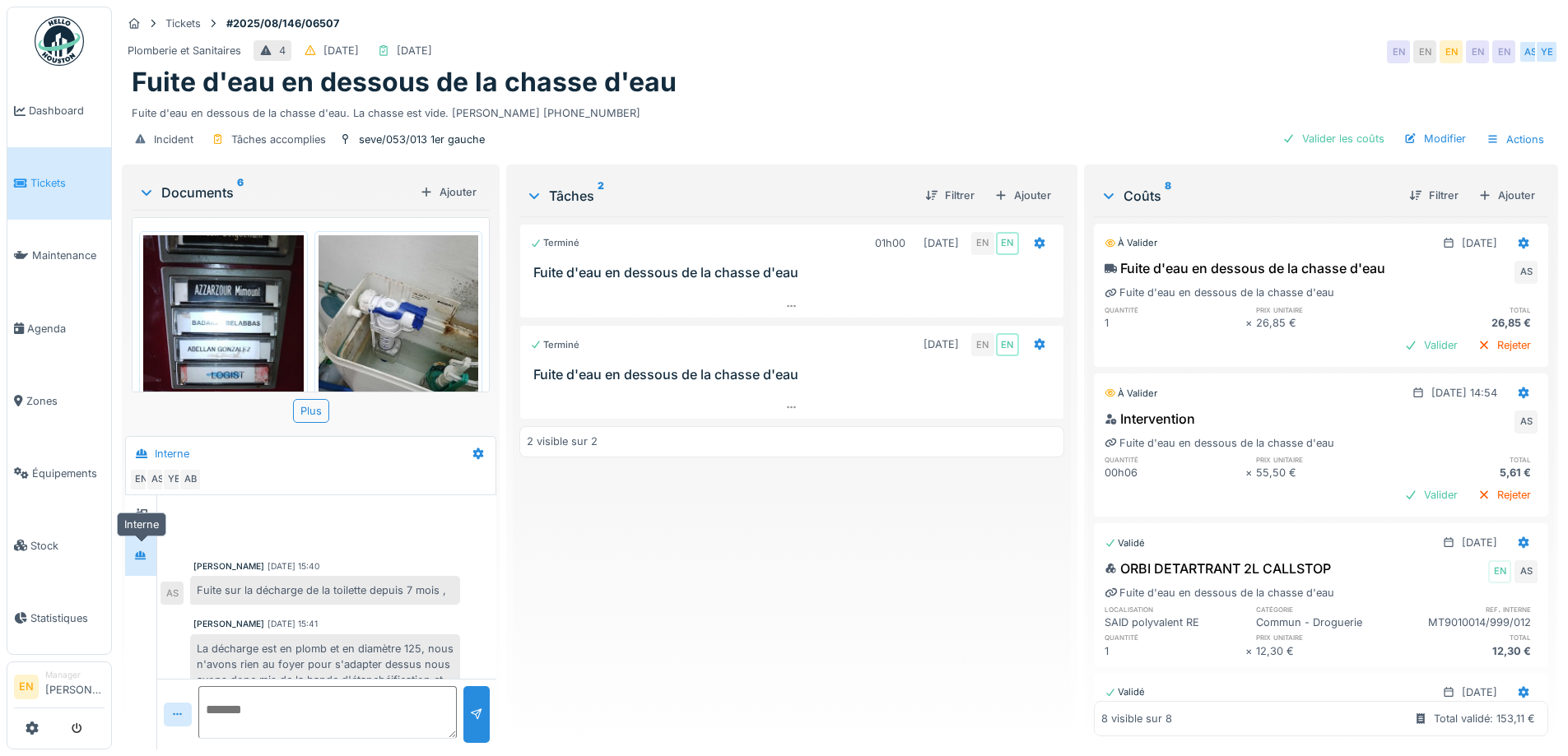
scroll to position [275, 0]
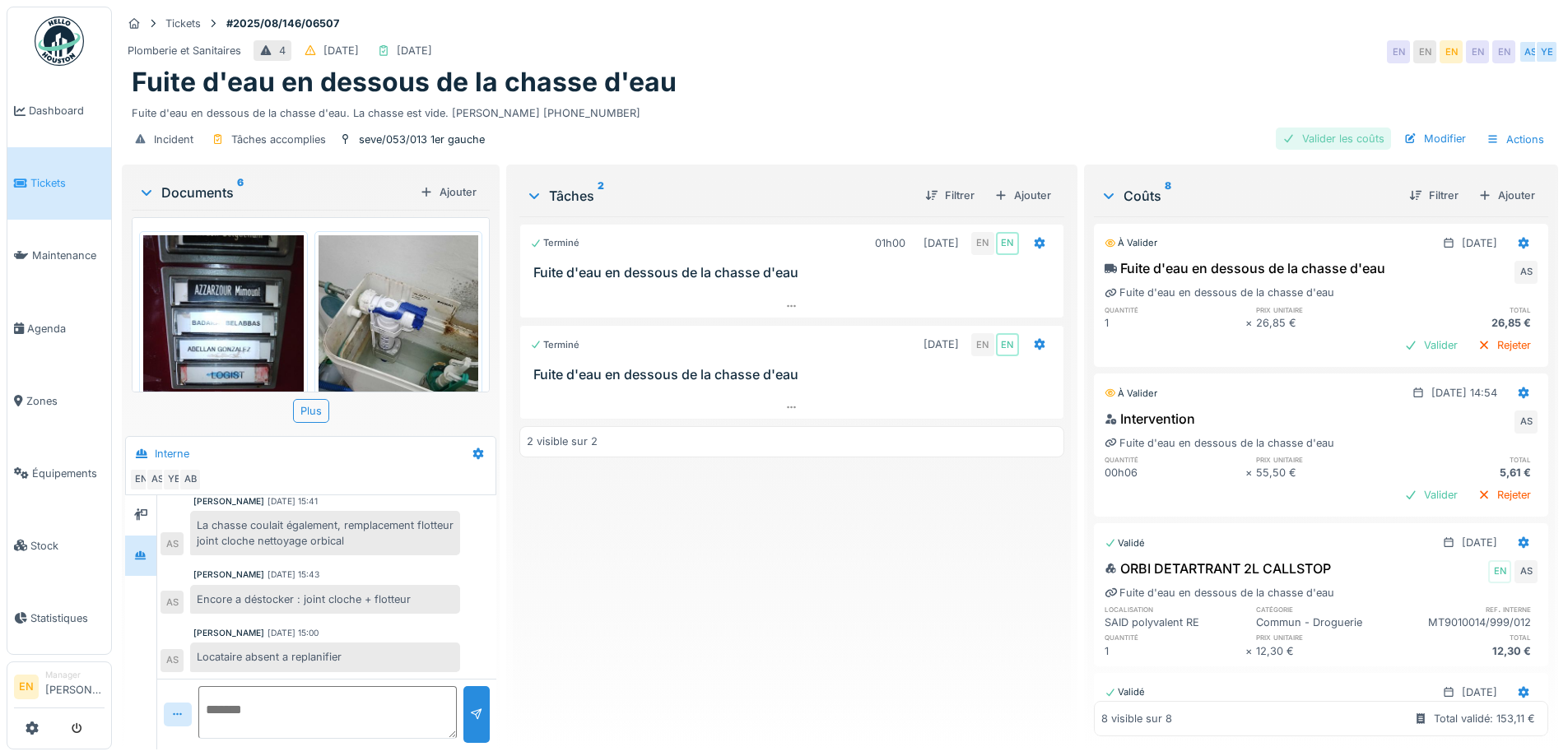
click at [1329, 144] on div "Valider les coûts" at bounding box center [1334, 139] width 115 height 22
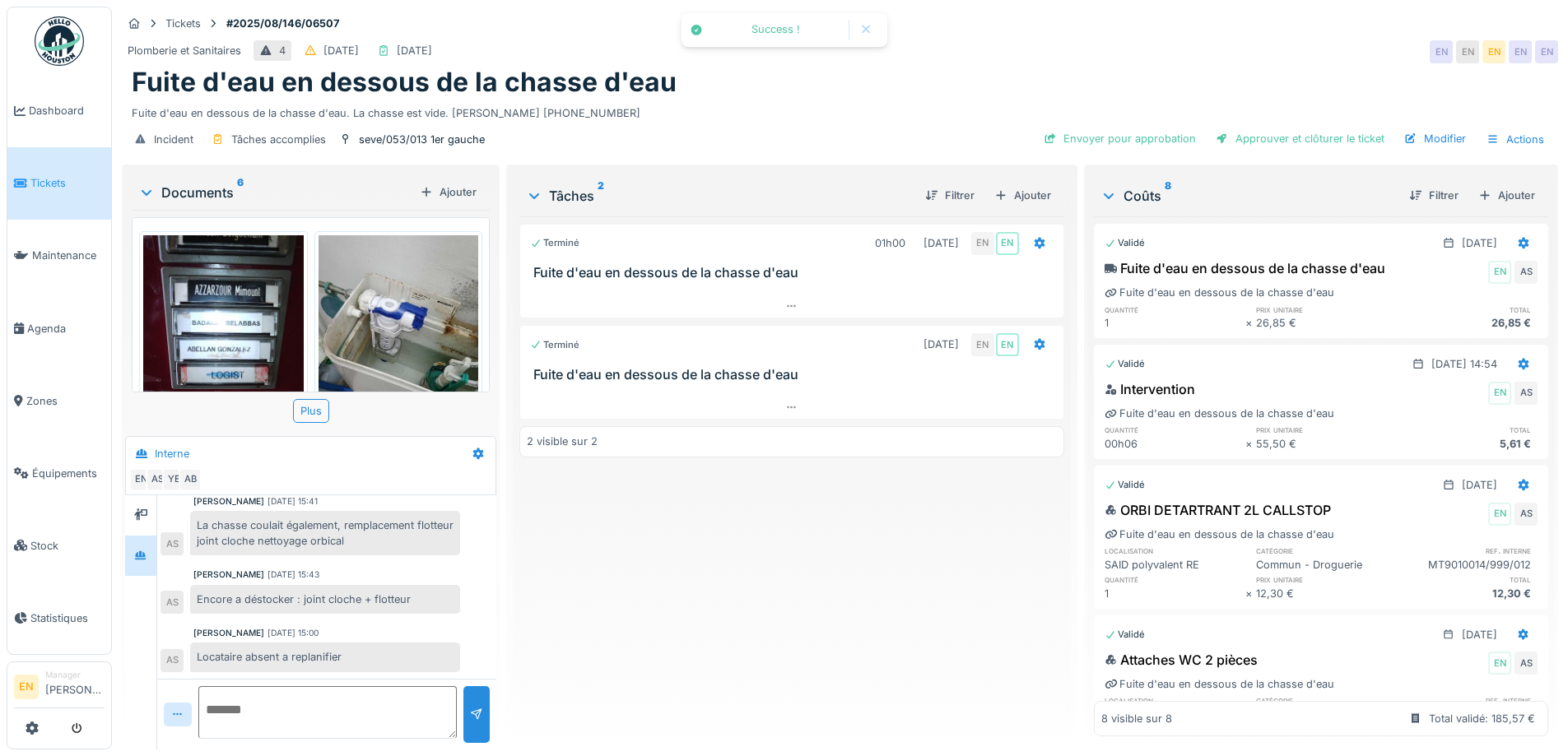
click at [898, 576] on div "Terminé 01h00 18/08/2025 EN EN Fuite d'eau en dessous de la chasse d'eau Termin…" at bounding box center [791, 476] width 544 height 520
click at [755, 531] on div "Terminé 01h00 18/08/2025 EN EN Fuite d'eau en dessous de la chasse d'eau Termin…" at bounding box center [791, 476] width 544 height 520
click at [627, 638] on div "Terminé 01h00 18/08/2025 EN EN Fuite d'eau en dessous de la chasse d'eau Termin…" at bounding box center [791, 476] width 544 height 520
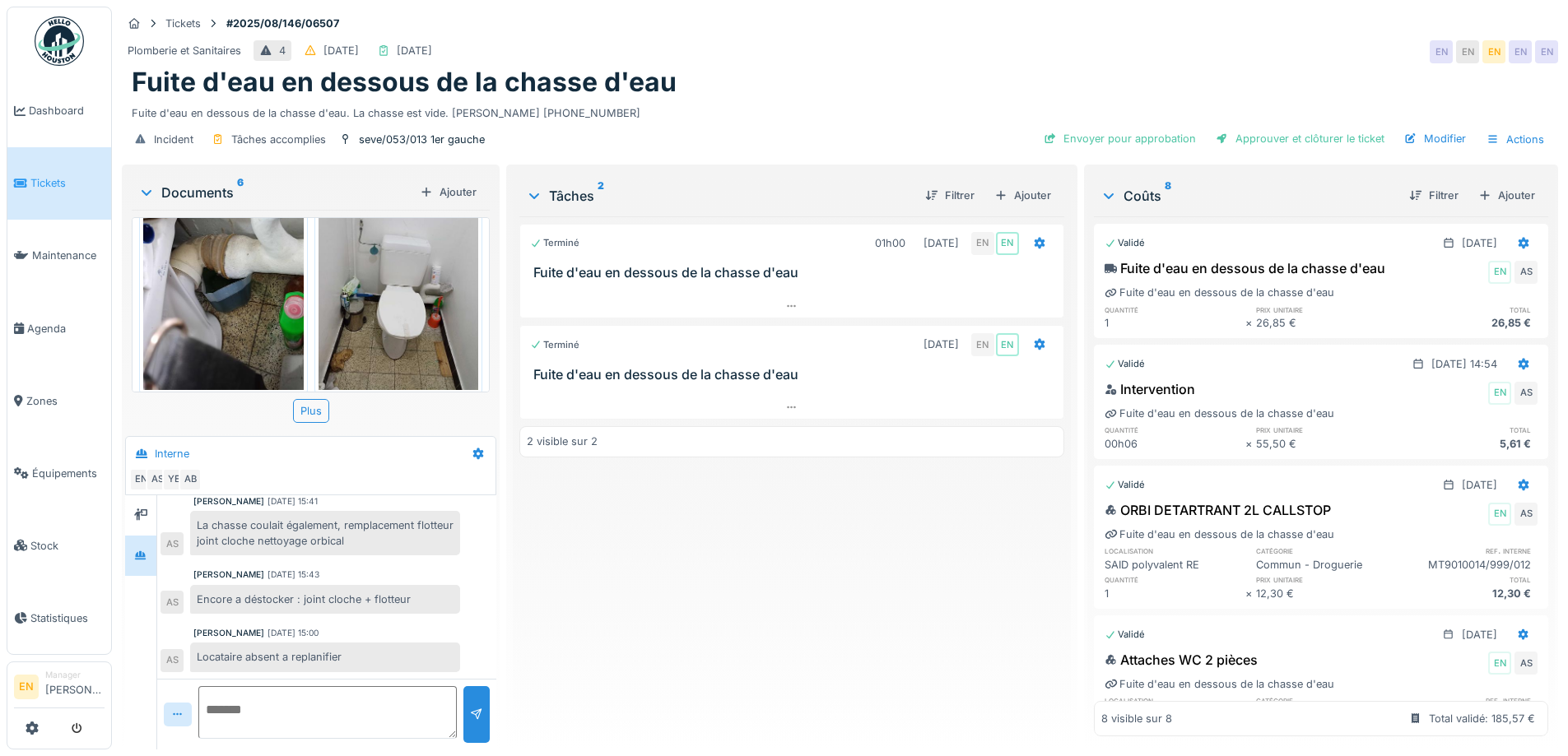
scroll to position [12, 0]
click at [402, 297] on img at bounding box center [398, 282] width 160 height 213
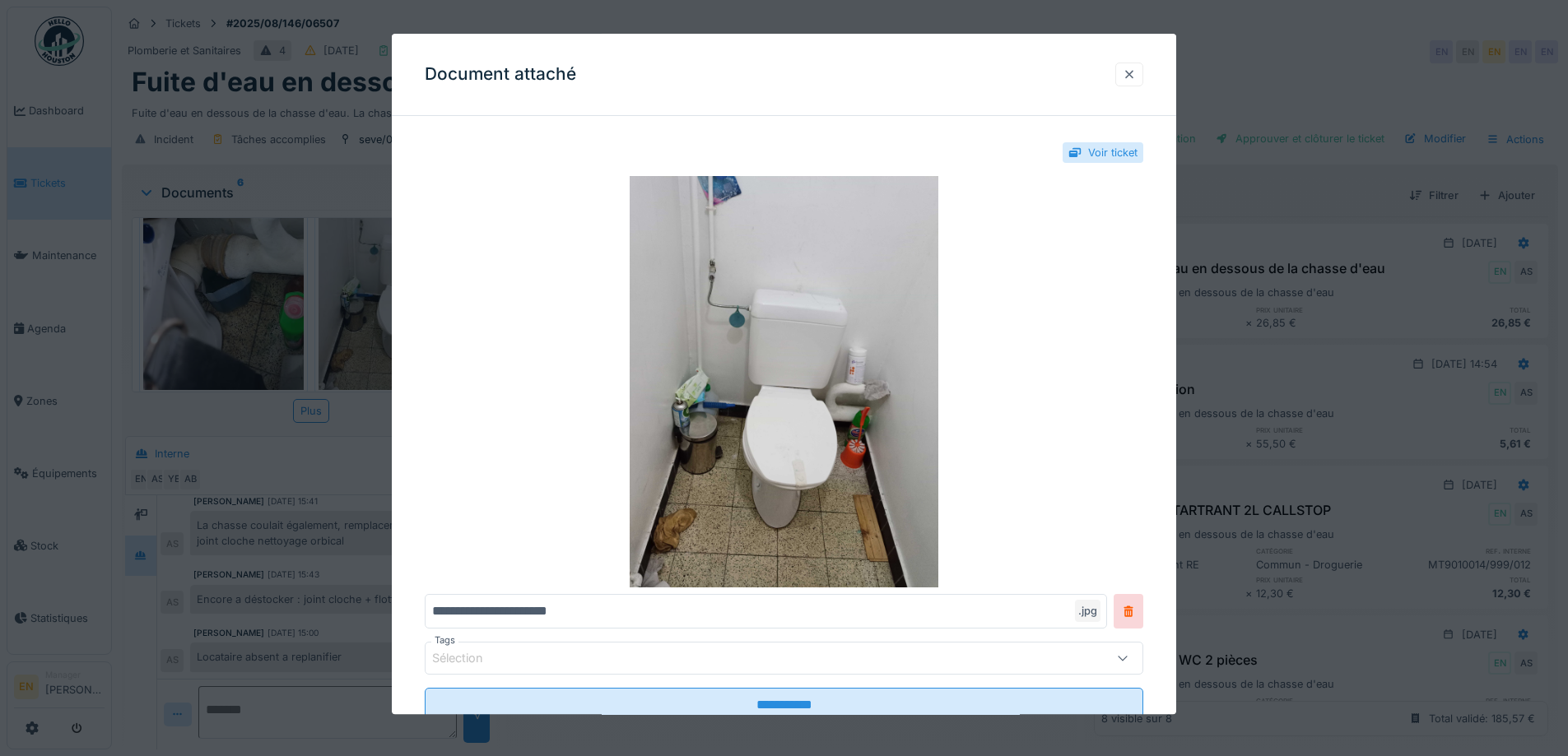
click at [1136, 74] on div at bounding box center [1129, 75] width 13 height 15
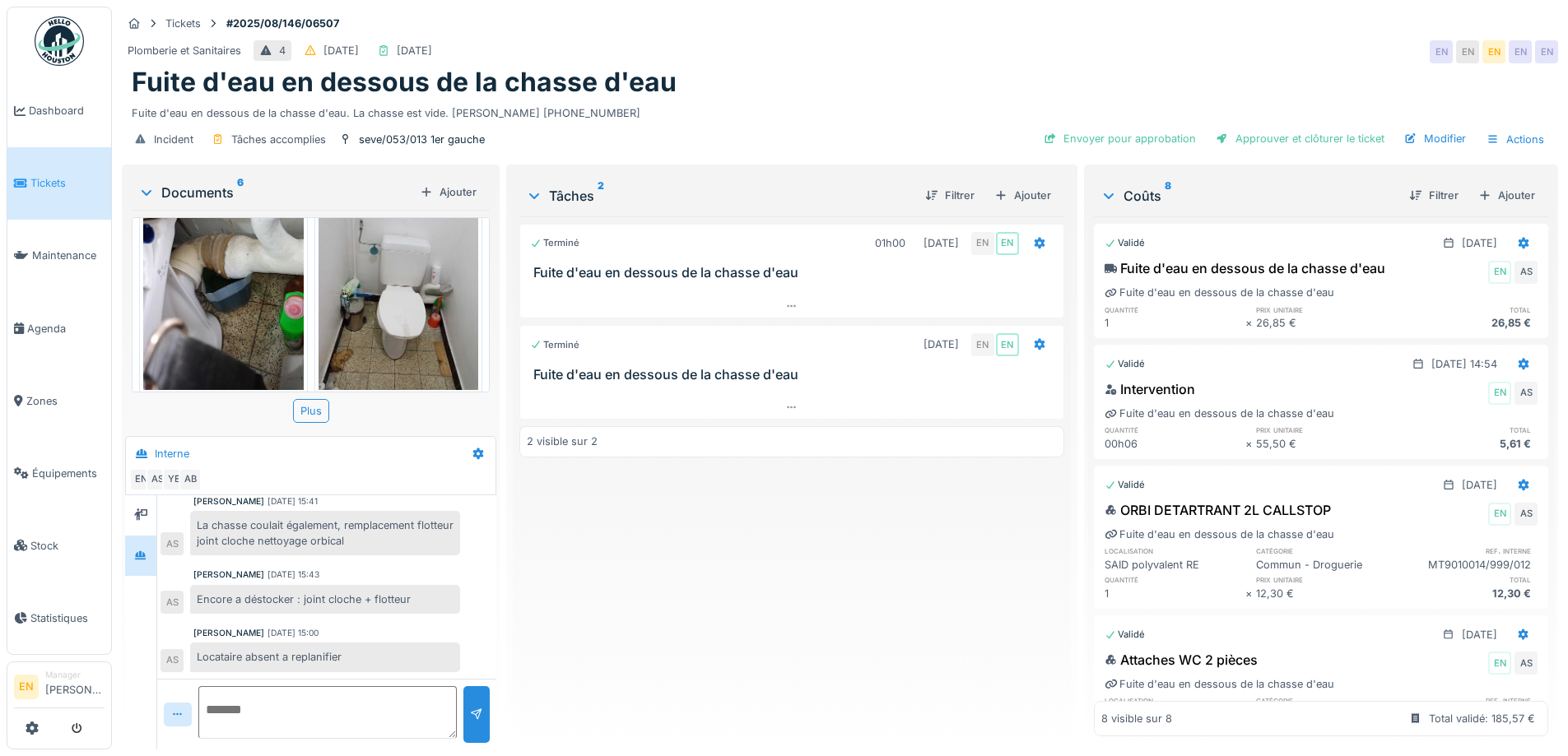
click at [737, 615] on div "Terminé 01h00 18/08/2025 EN EN Fuite d'eau en dessous de la chasse d'eau Termin…" at bounding box center [791, 476] width 544 height 520
click at [805, 671] on div "Terminé 01h00 18/08/2025 EN EN Fuite d'eau en dessous de la chasse d'eau Termin…" at bounding box center [791, 476] width 544 height 520
click at [723, 642] on div "Terminé 01h00 18/08/2025 EN EN Fuite d'eau en dessous de la chasse d'eau Termin…" at bounding box center [791, 476] width 544 height 520
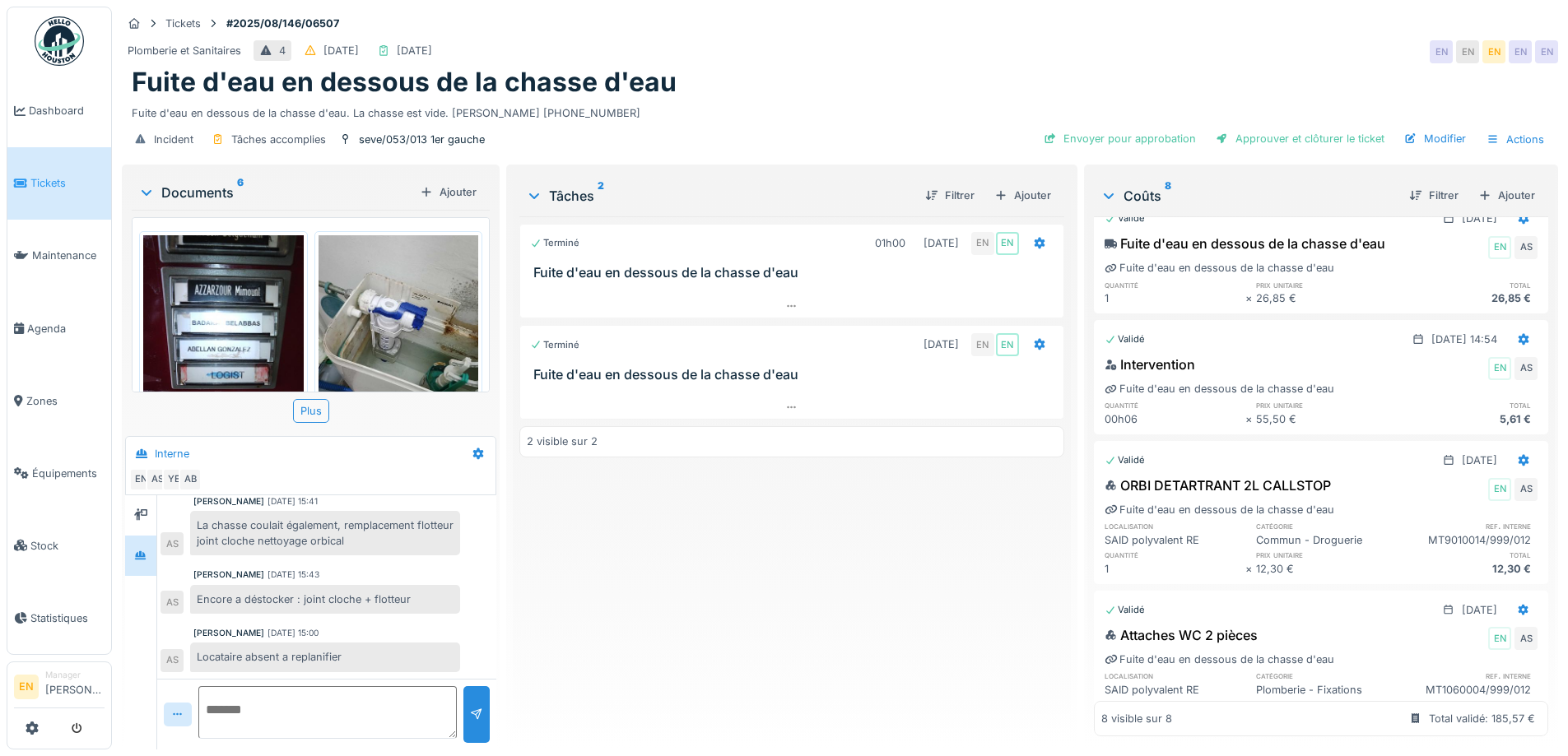
scroll to position [0, 0]
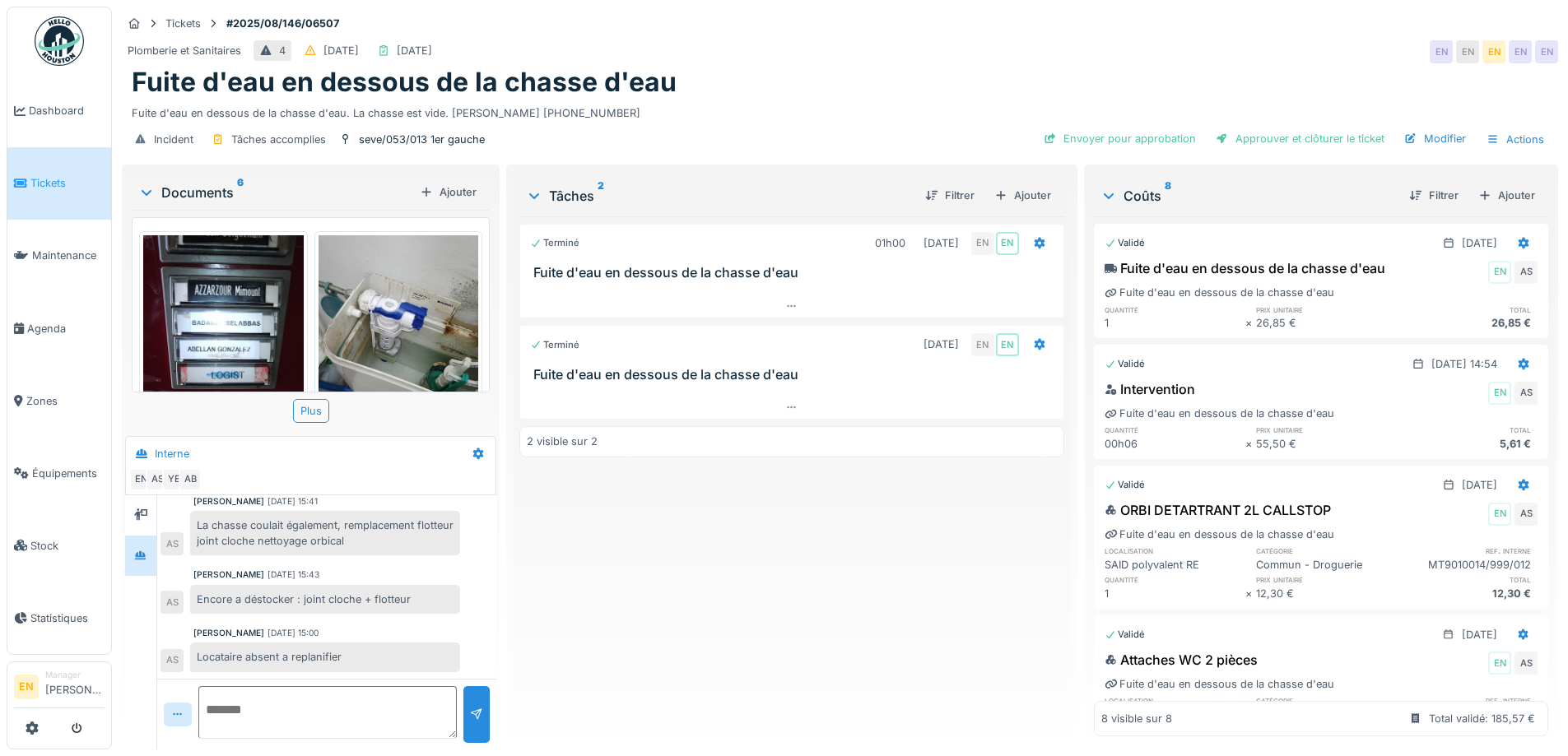
click at [950, 86] on div "Fuite d'eau en dessous de la chasse d'eau" at bounding box center [839, 82] width 1417 height 31
click at [832, 58] on div "Plomberie et Sanitaires 4 23/08/2025 01/09/2025 EN EN EN EN EN" at bounding box center [840, 51] width 1437 height 30
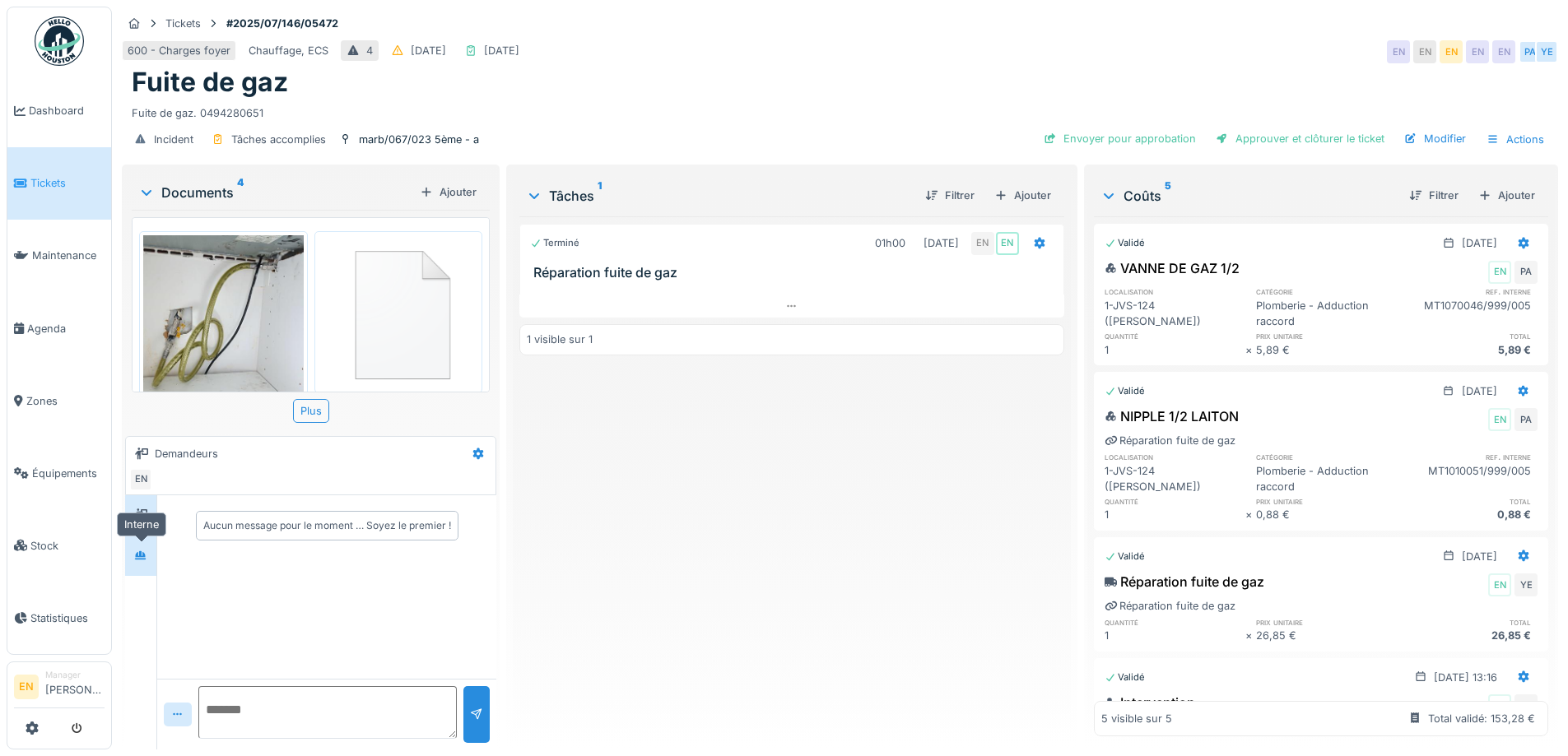
click at [145, 558] on icon at bounding box center [140, 556] width 13 height 10
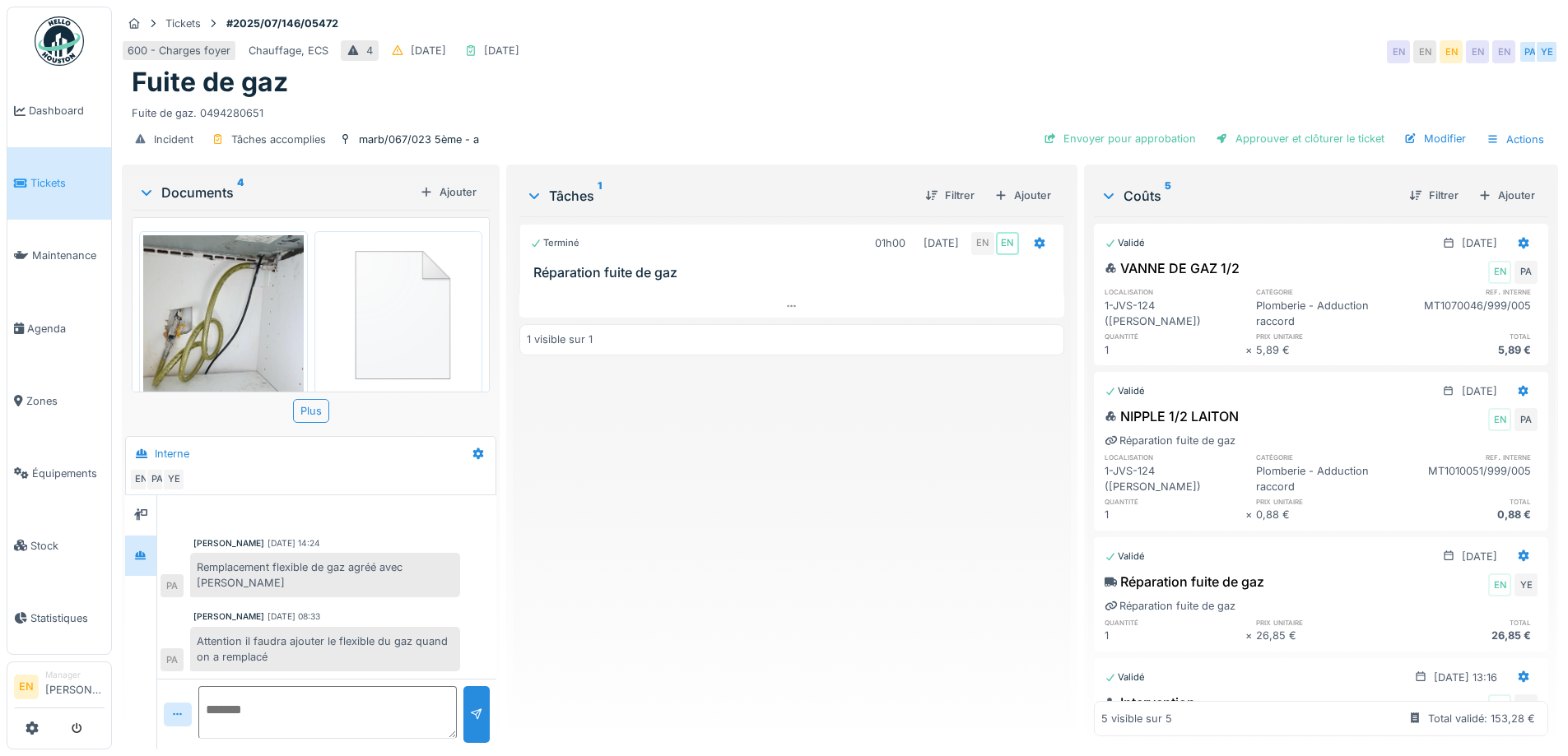
scroll to position [12, 0]
click at [1498, 128] on div "Actions" at bounding box center [1516, 140] width 72 height 24
drag, startPoint x: 1222, startPoint y: 42, endPoint x: 1470, endPoint y: 148, distance: 269.7
click at [1224, 41] on div "600 - Charges foyer Chauffage, ECS 4 13/07/2025 23/07/2025 EN EN EN EN EN PA YE" at bounding box center [840, 51] width 1437 height 30
click at [1500, 184] on div "Ajouter" at bounding box center [1507, 196] width 70 height 22
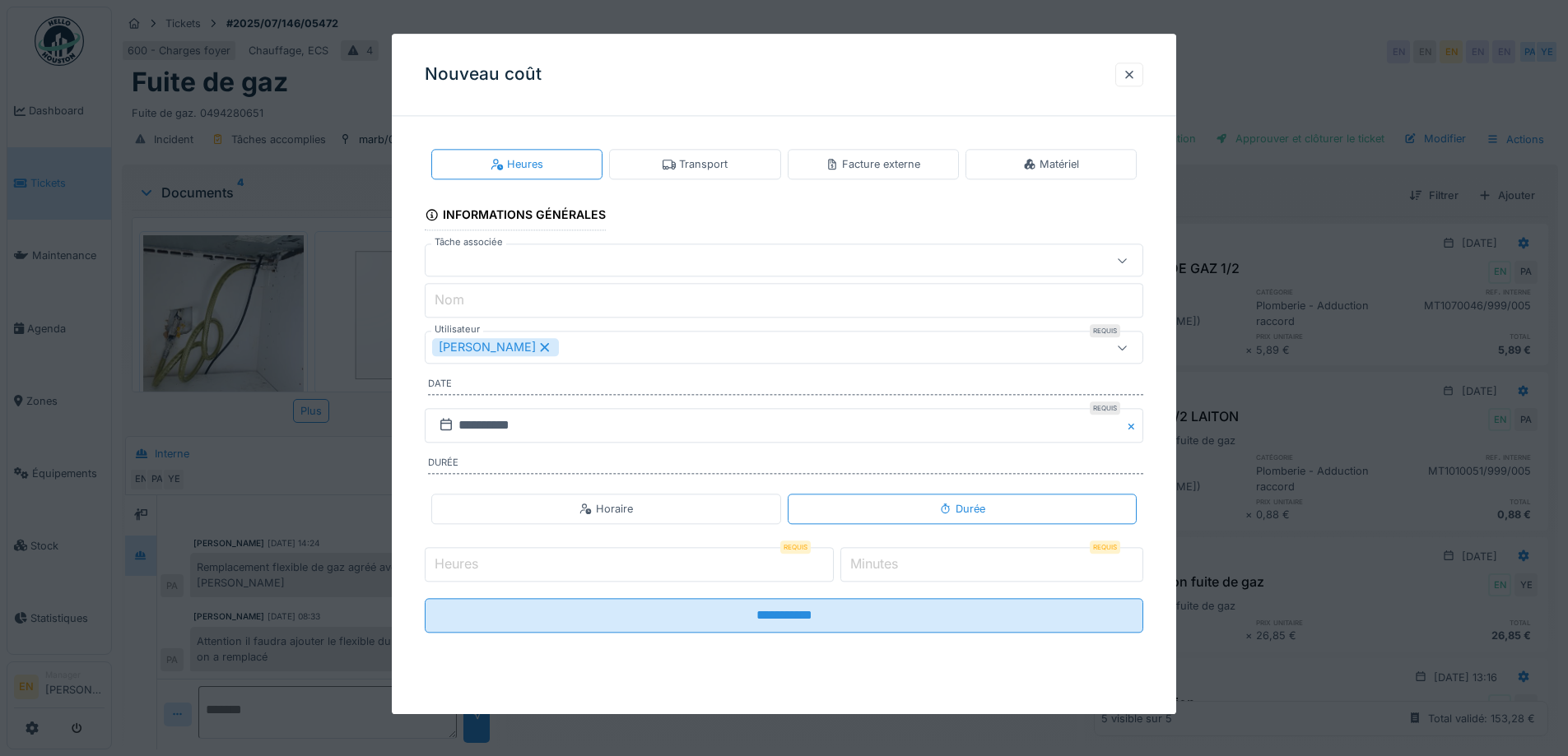
click at [1061, 166] on div "Matériel" at bounding box center [1050, 164] width 56 height 15
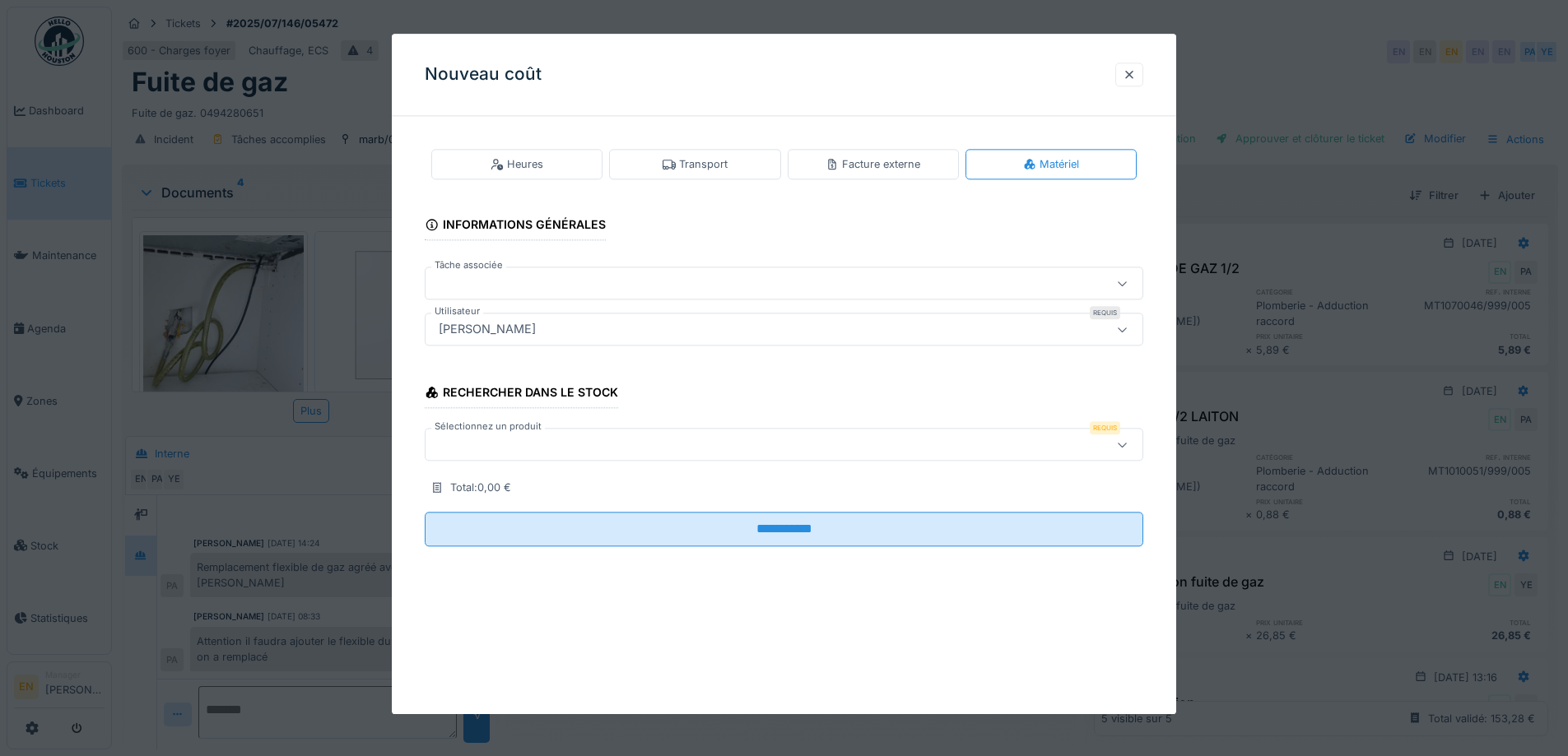
click at [1136, 446] on div at bounding box center [1123, 445] width 39 height 31
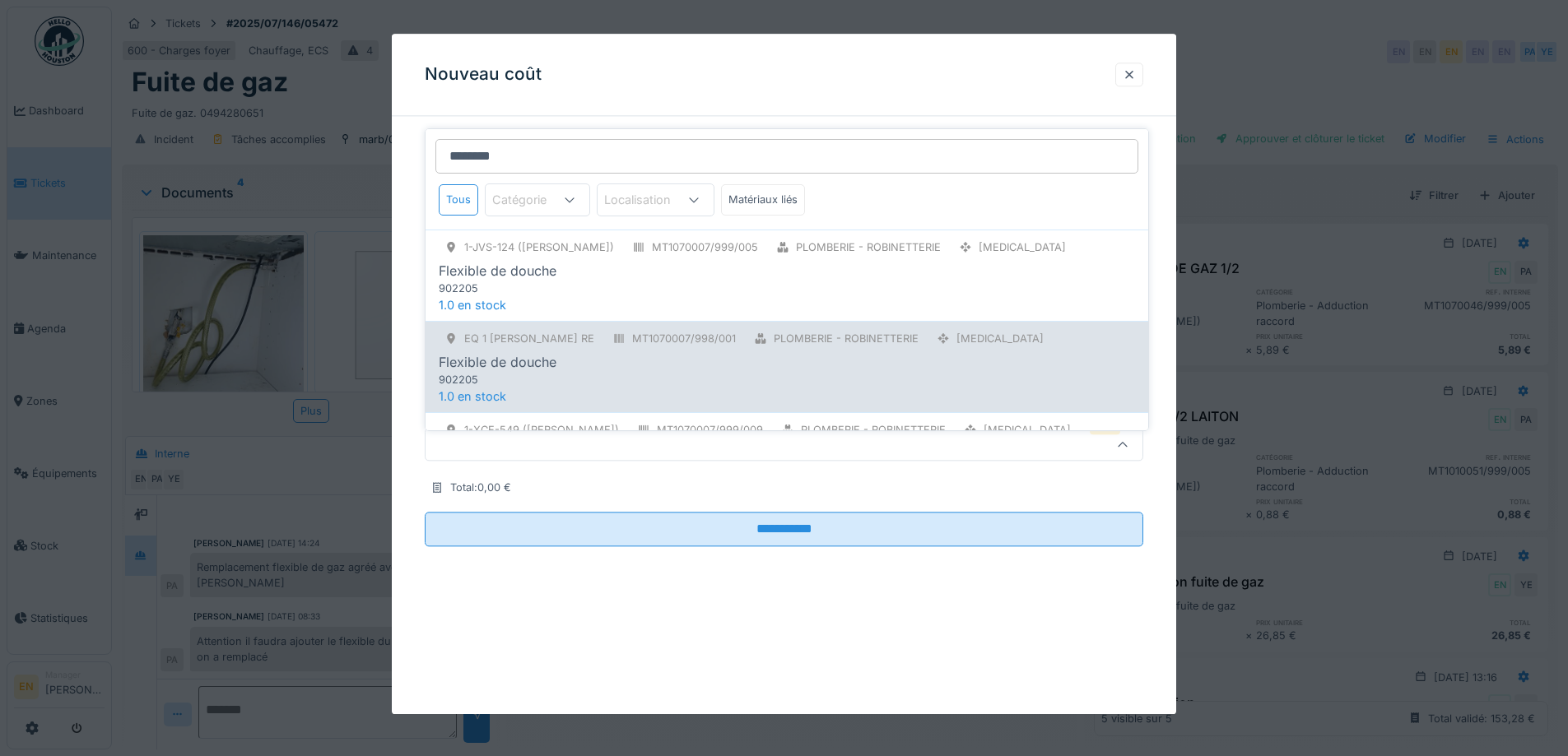
scroll to position [0, 0]
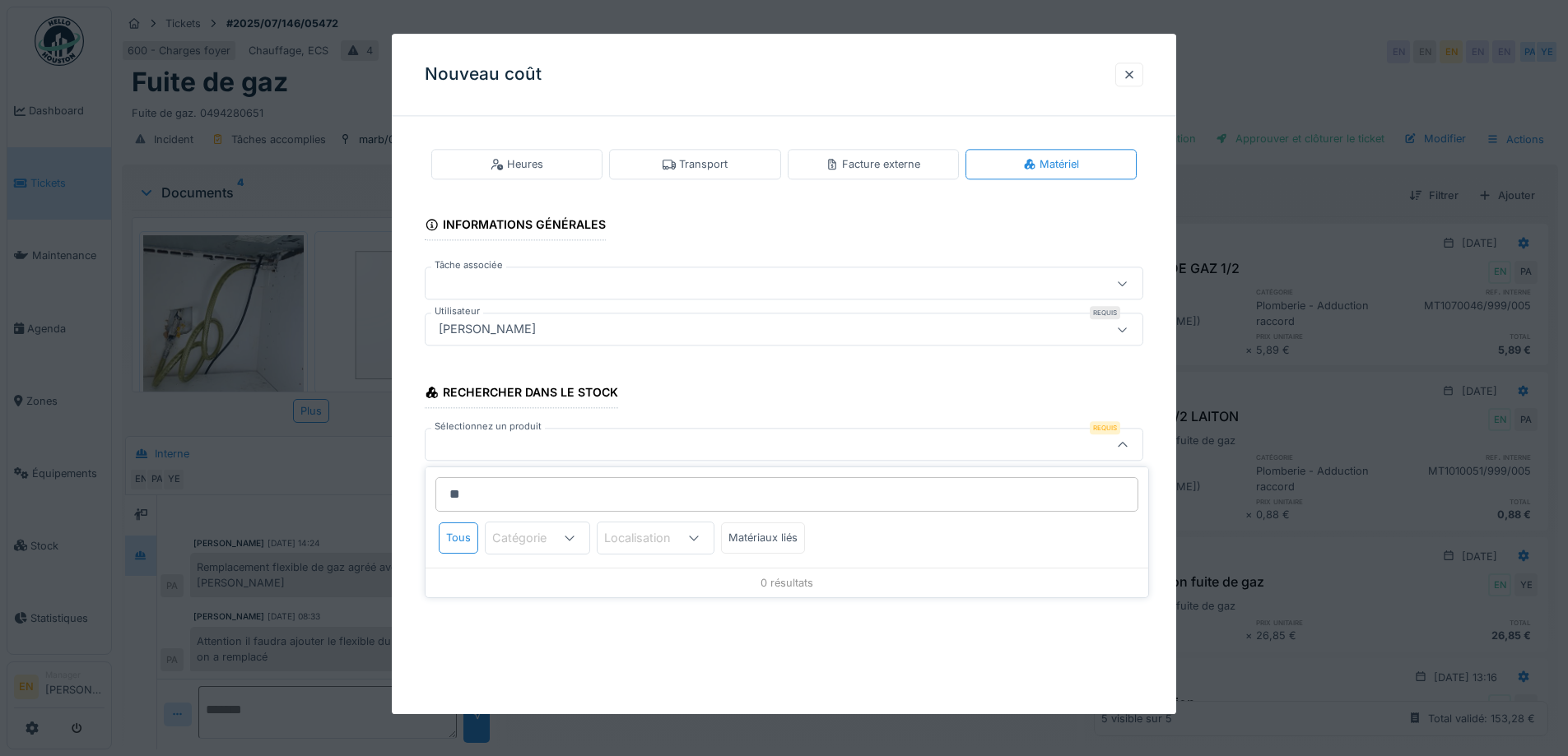
type input "*"
type input "***"
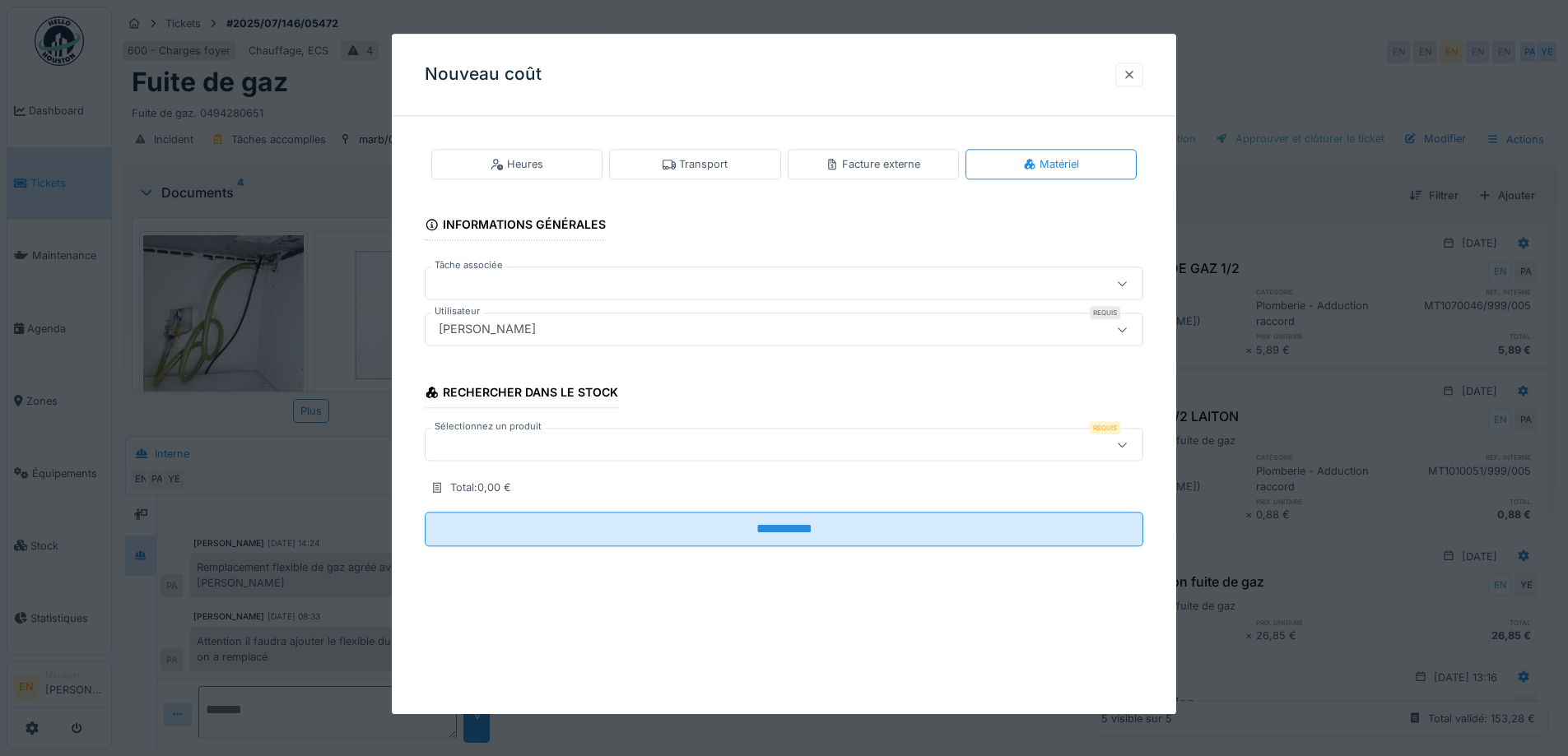
click at [1131, 73] on div at bounding box center [1129, 75] width 13 height 15
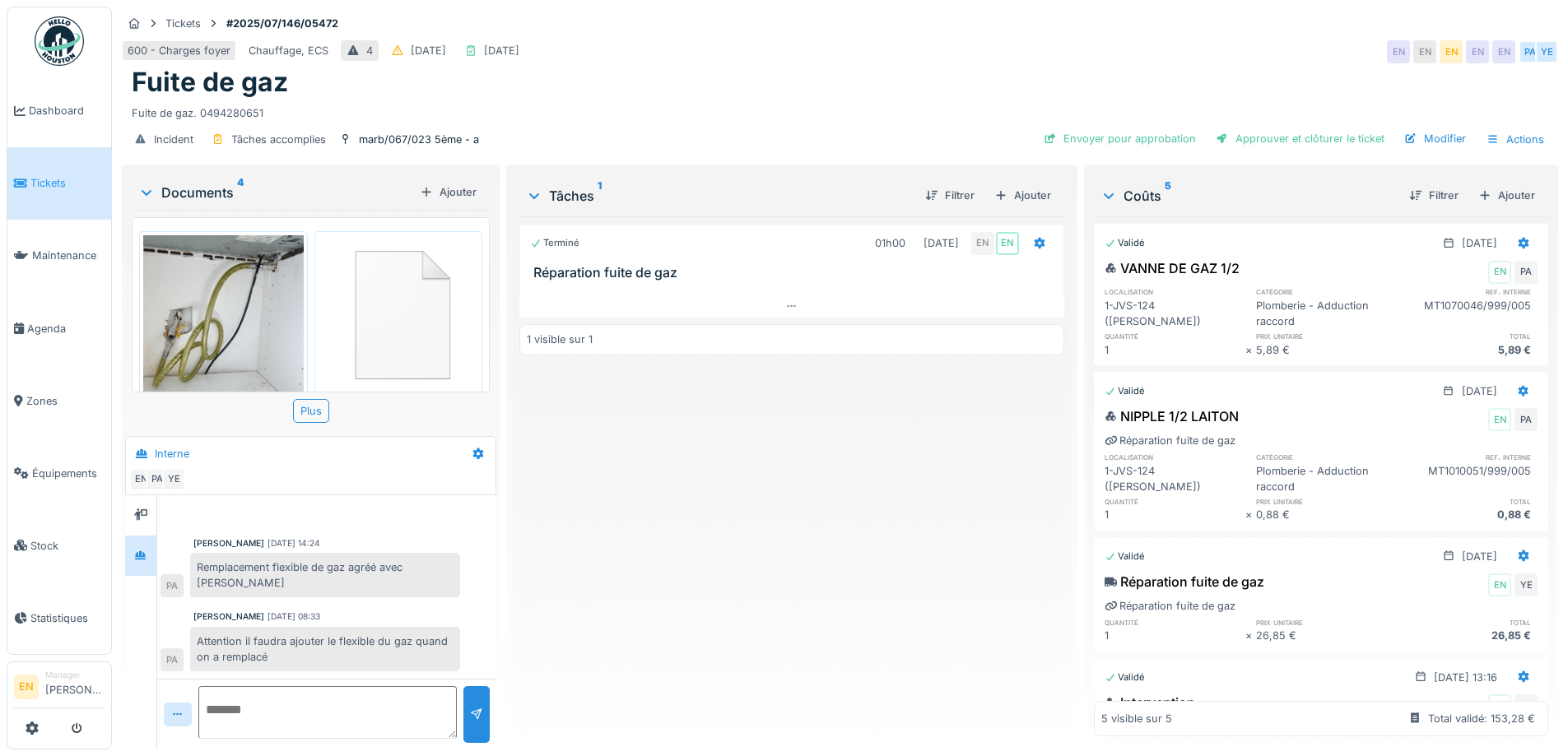
click at [804, 577] on div "Terminé 01h00 09/07/2025 EN EN Réparation fuite de gaz 1 visible sur 1" at bounding box center [791, 476] width 544 height 520
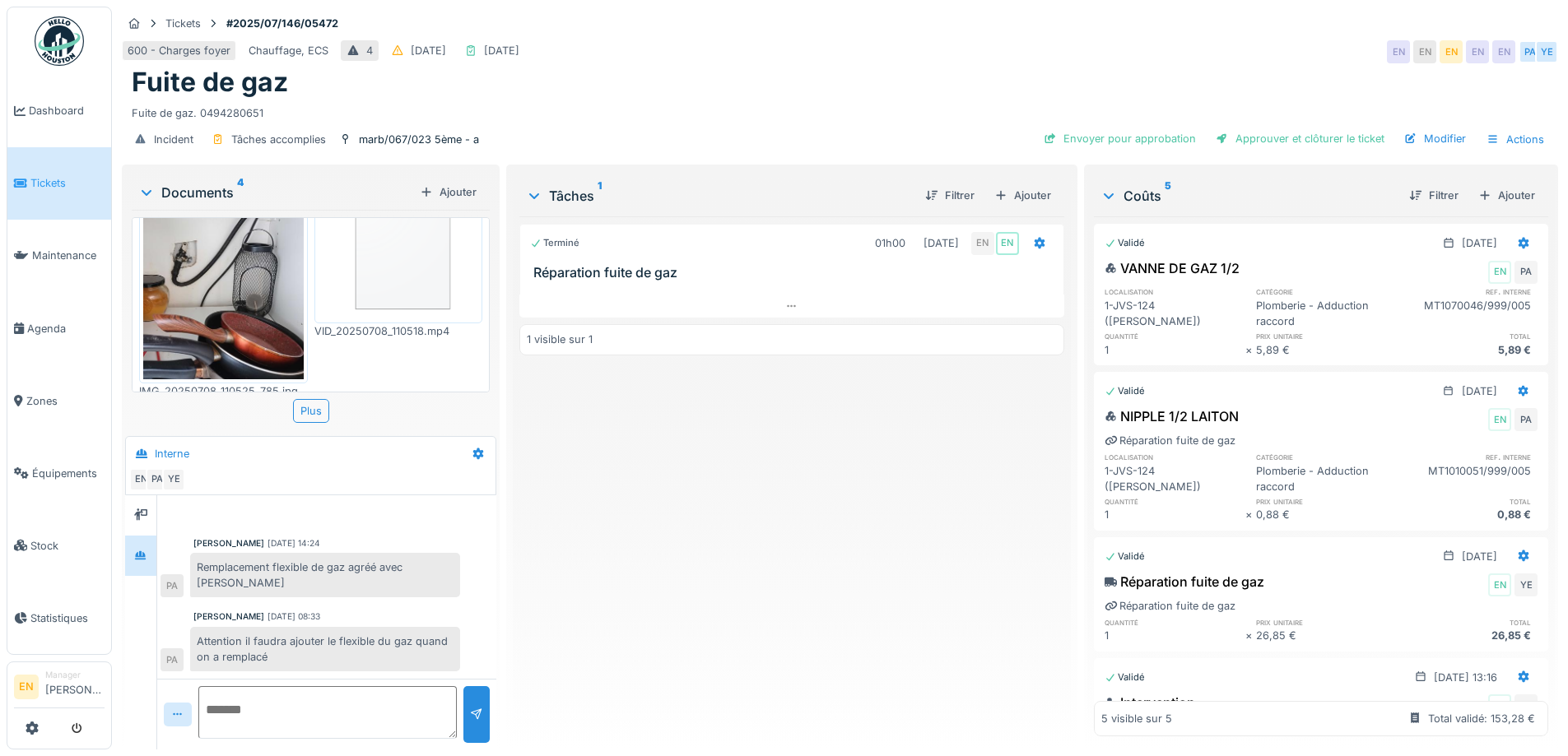
click at [923, 459] on div "Terminé 01h00 09/07/2025 EN EN Réparation fuite de gaz 1 visible sur 1" at bounding box center [791, 476] width 544 height 520
click at [686, 453] on div "Terminé 01h00 09/07/2025 EN EN Réparation fuite de gaz 1 visible sur 1" at bounding box center [791, 476] width 544 height 520
click at [962, 62] on div "600 - Charges foyer Chauffage, ECS 4 13/07/2025 23/07/2025 EN EN EN EN EN PA YE" at bounding box center [840, 51] width 1437 height 30
click at [1492, 193] on div "Ajouter" at bounding box center [1507, 196] width 70 height 22
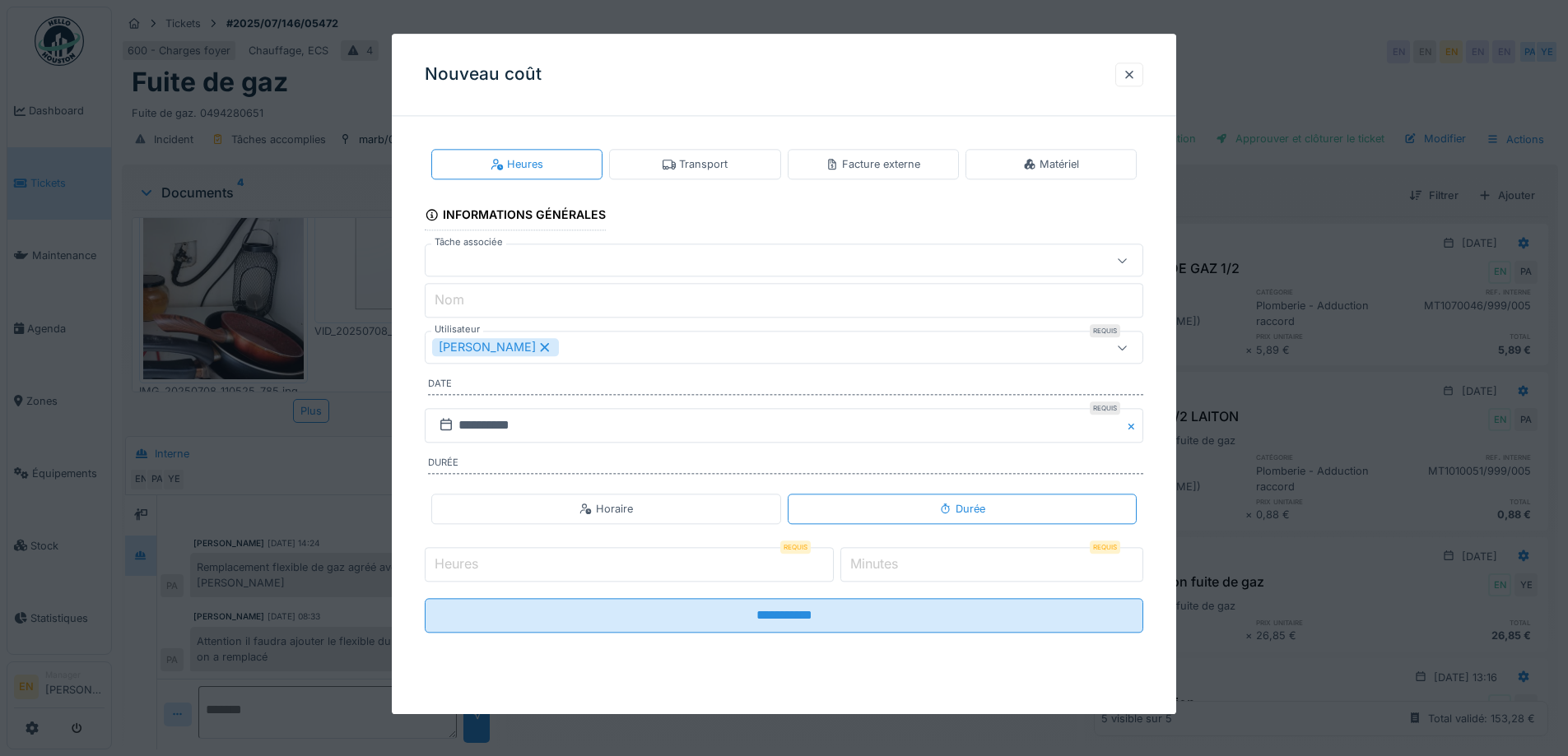
click at [1075, 166] on div "Matériel" at bounding box center [1050, 164] width 56 height 15
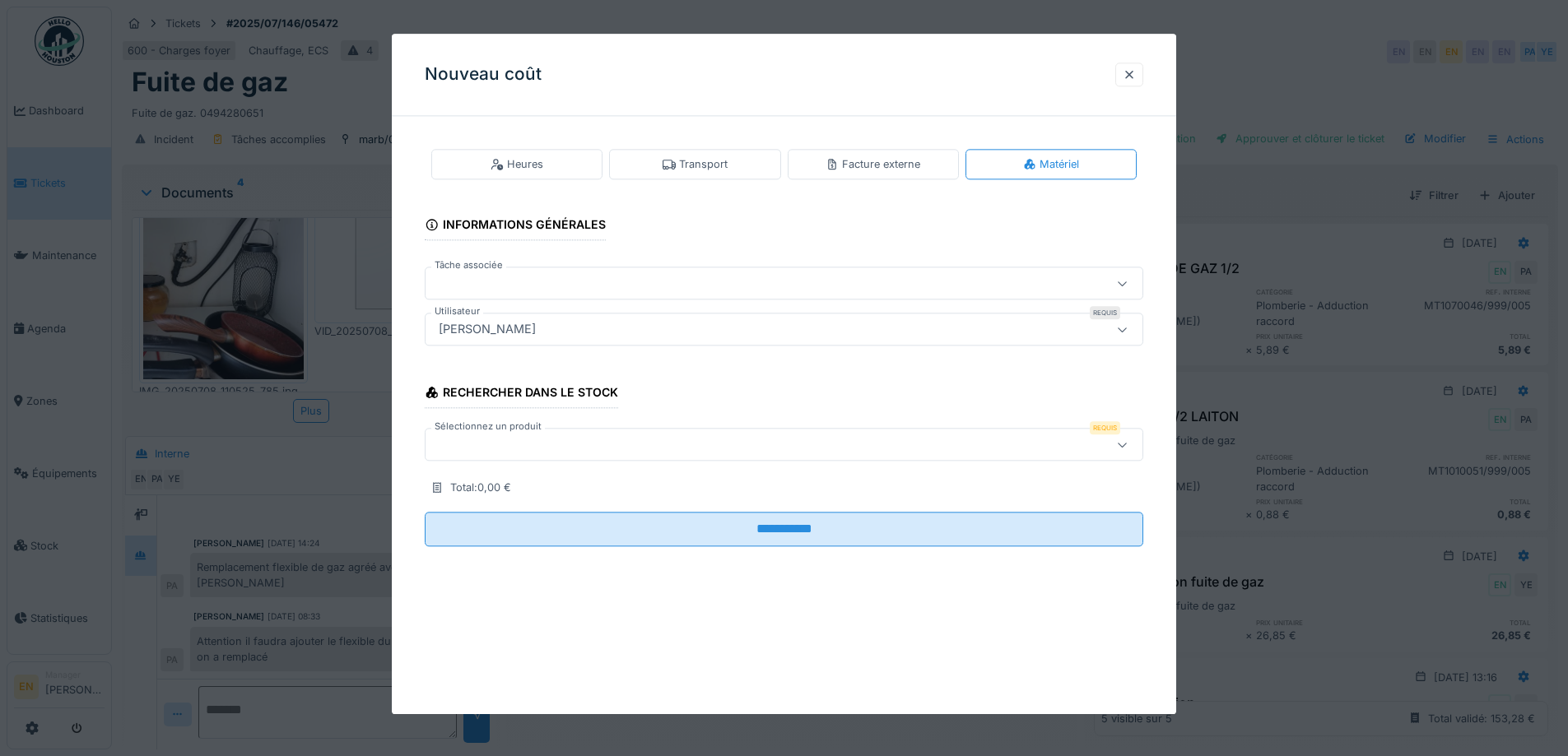
click at [701, 321] on div "[PERSON_NAME]" at bounding box center [742, 330] width 620 height 18
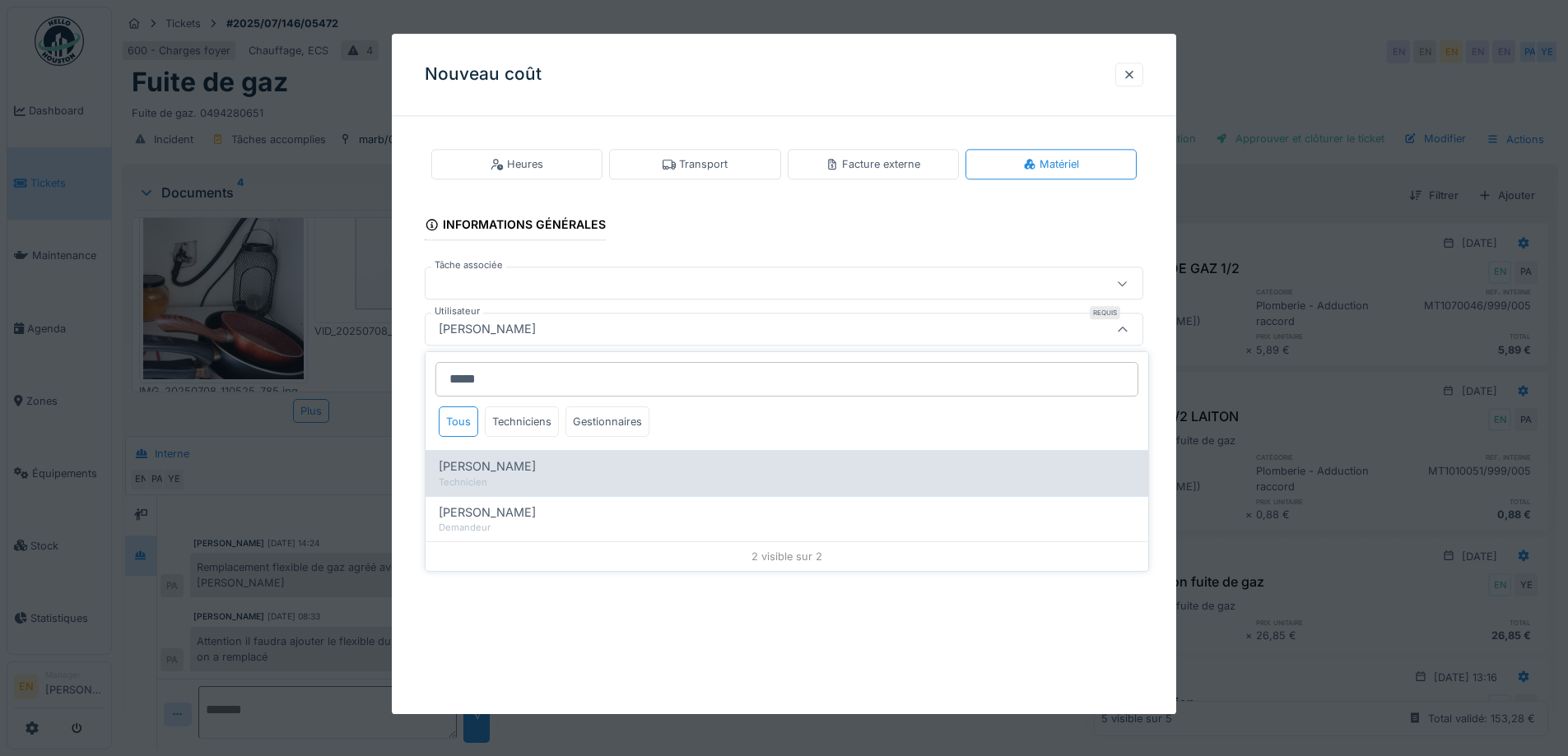
type input "*****"
click at [519, 473] on span "Peter Acheampong" at bounding box center [487, 466] width 97 height 18
type input "****"
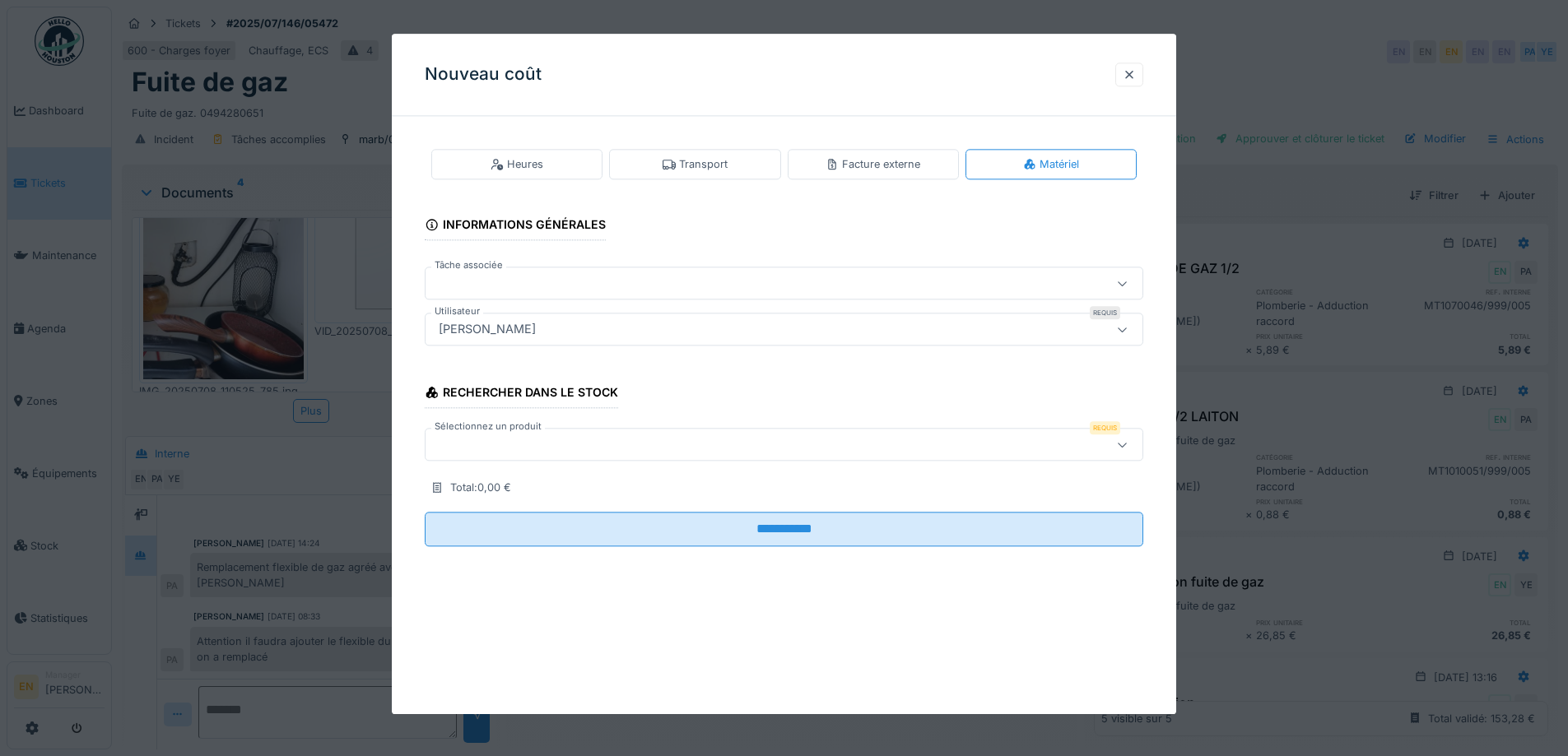
click at [554, 436] on div at bounding box center [742, 445] width 620 height 18
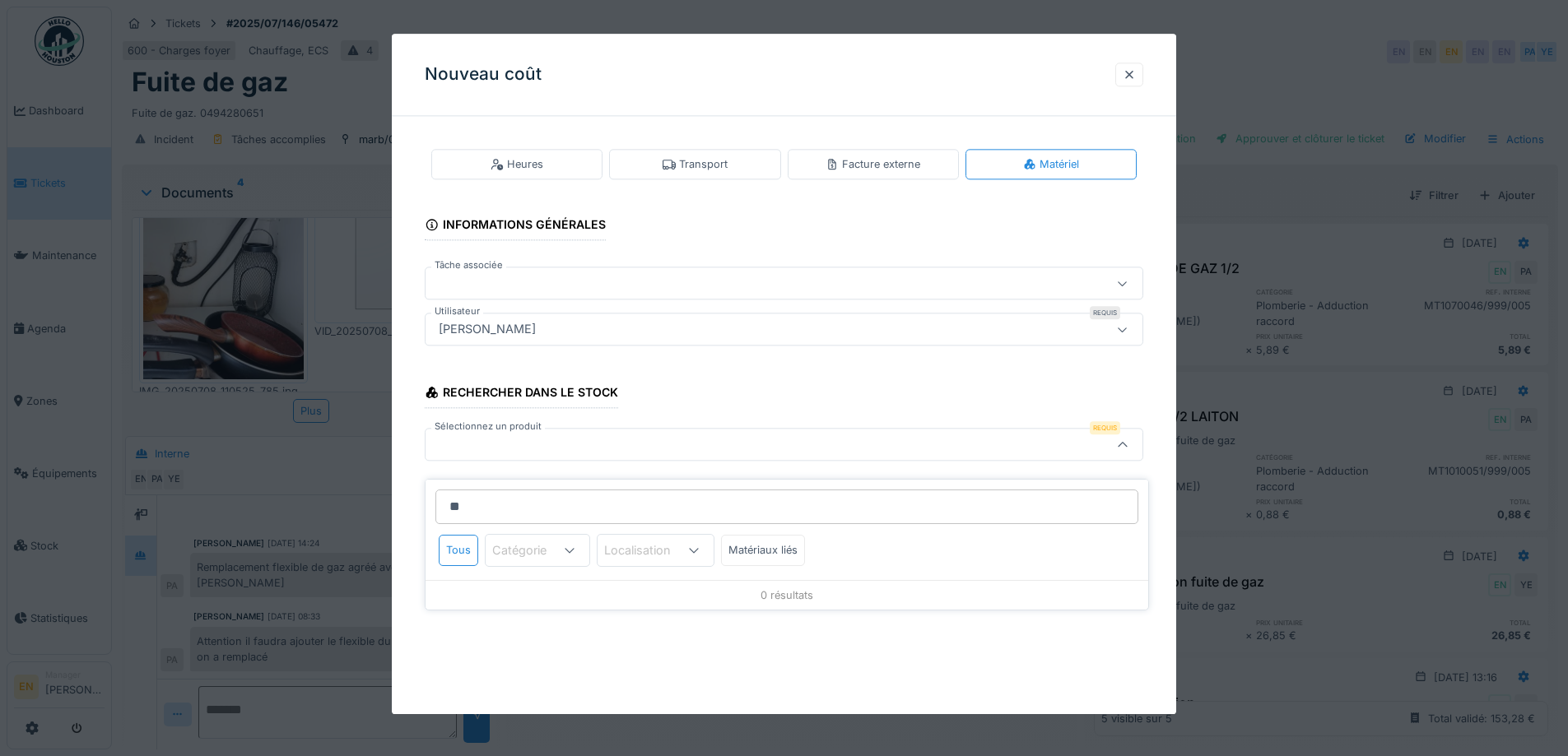
type input "*"
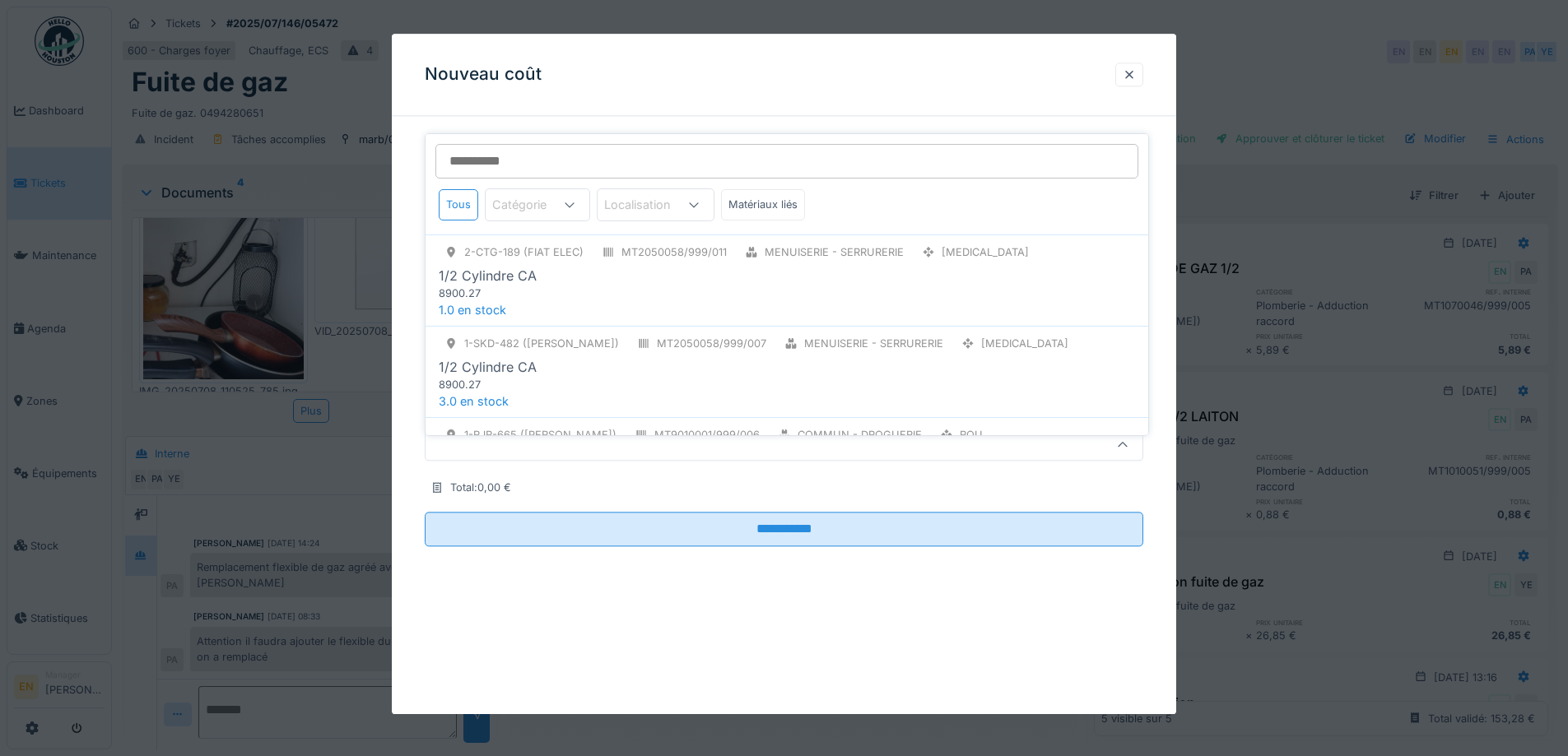
click at [1159, 428] on div "**********" at bounding box center [784, 361] width 784 height 463
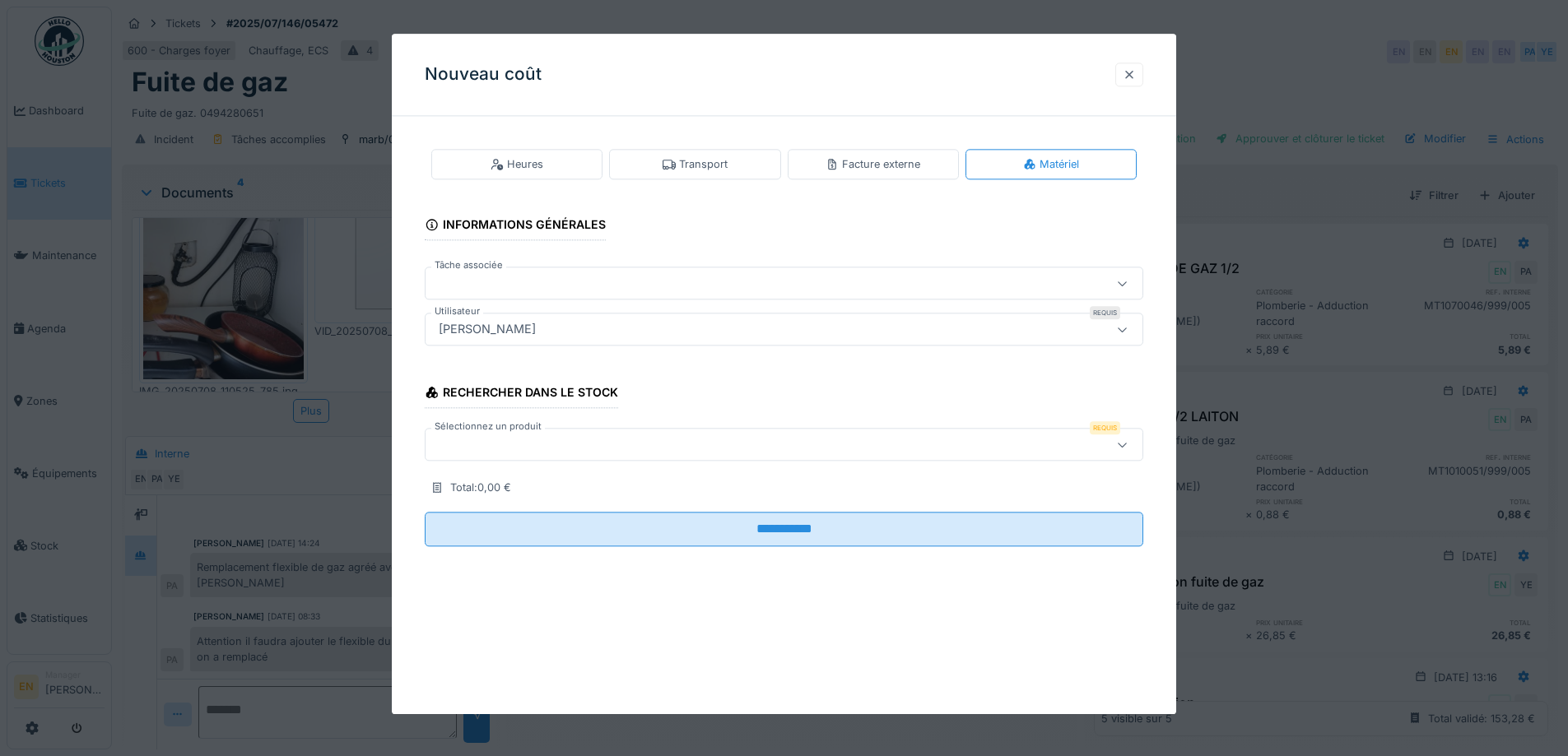
click at [1132, 79] on div at bounding box center [1129, 75] width 13 height 15
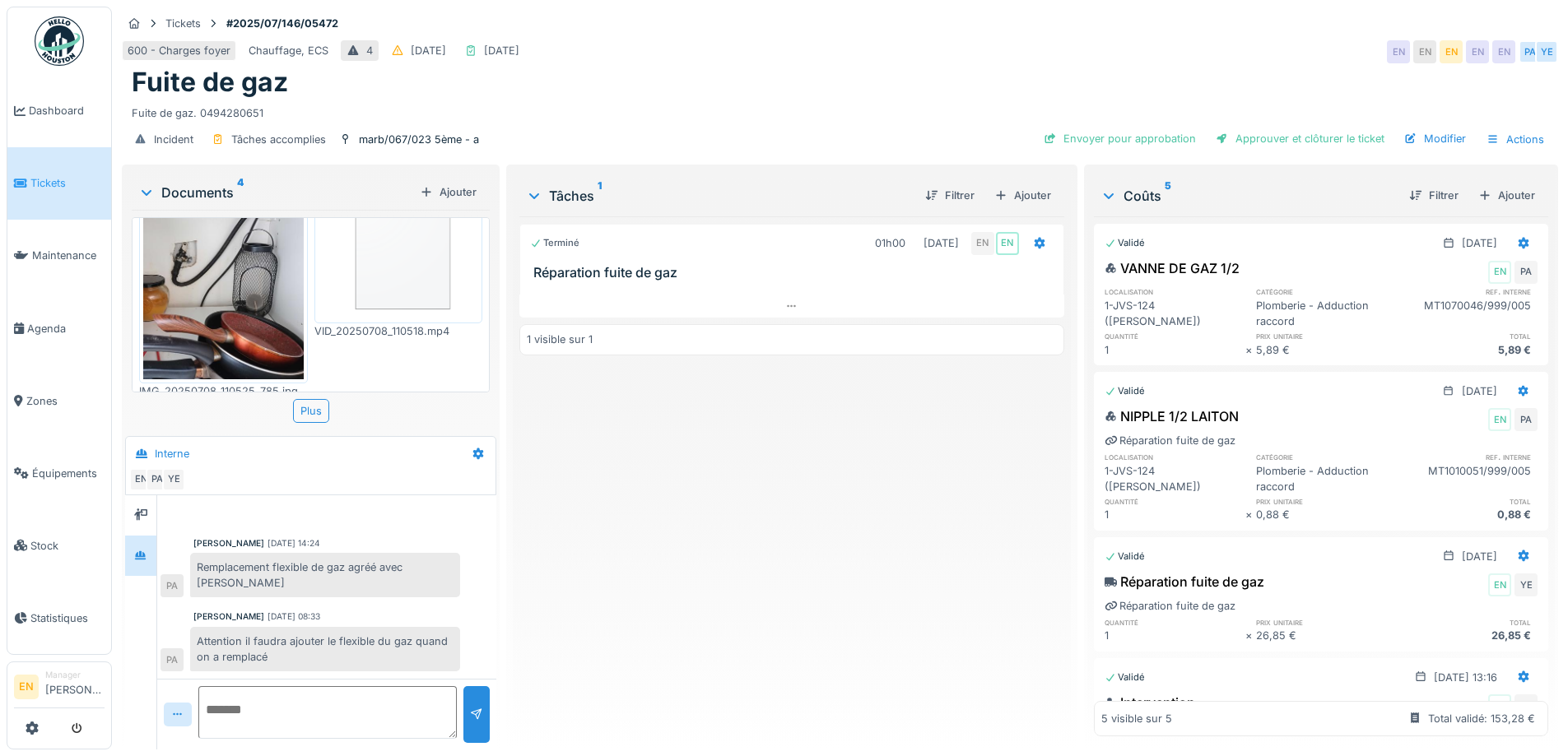
scroll to position [12, 0]
click at [310, 403] on div "Plus" at bounding box center [311, 411] width 36 height 24
click at [608, 507] on div "Terminé 01h00 09/07/2025 EN EN Réparation fuite de gaz 1 visible sur 1" at bounding box center [791, 476] width 544 height 520
click at [627, 656] on div "Terminé 01h00 09/07/2025 EN EN Réparation fuite de gaz 1 visible sur 1" at bounding box center [791, 476] width 544 height 520
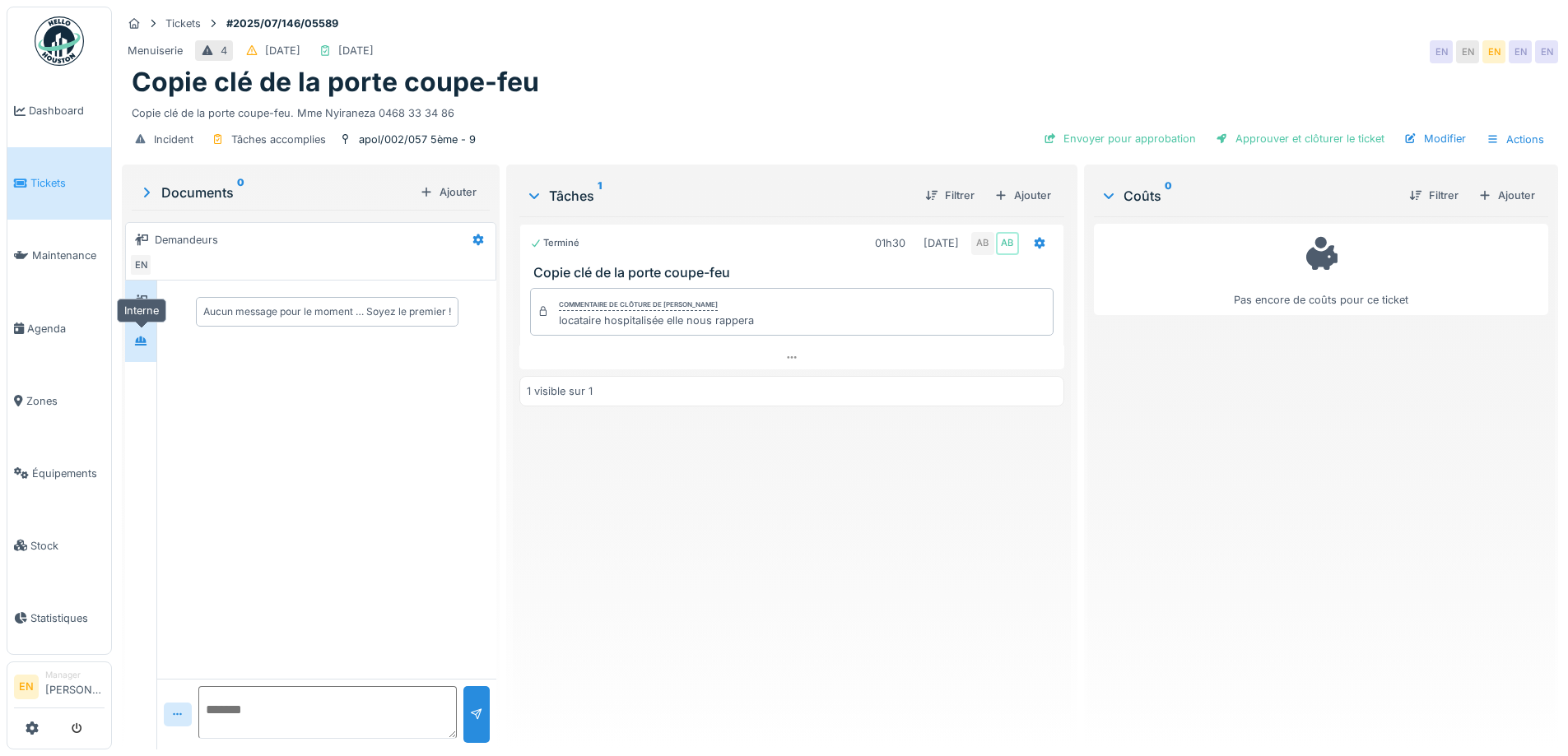
click at [147, 338] on icon at bounding box center [140, 341] width 13 height 10
click at [655, 528] on div "Terminé 01h30 [DATE] AB AB Copie clé de la porte coupe-feu Commentaire de clôtu…" at bounding box center [791, 476] width 544 height 520
click at [1287, 143] on div "Approuver et clôturer le ticket" at bounding box center [1300, 139] width 182 height 22
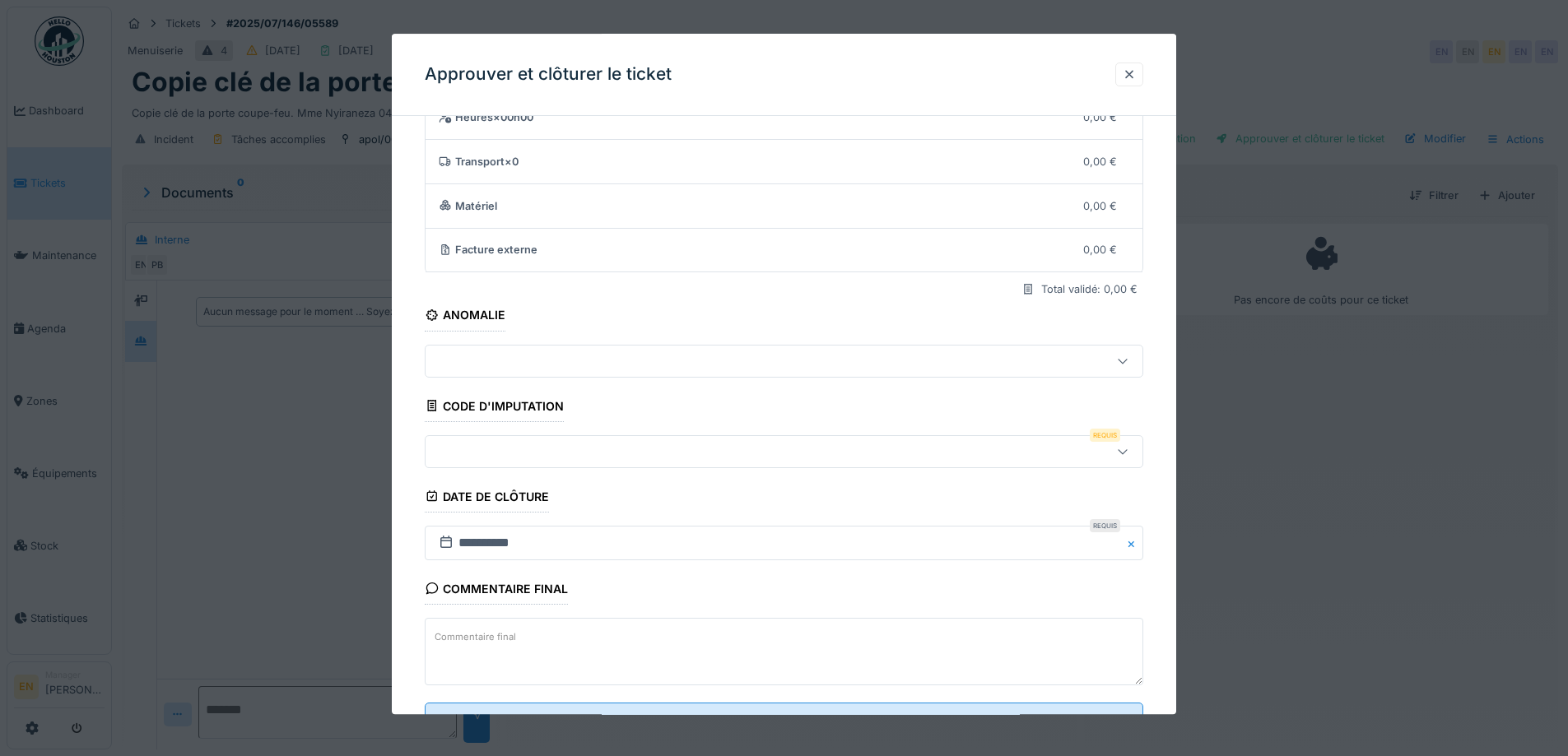
scroll to position [142, 0]
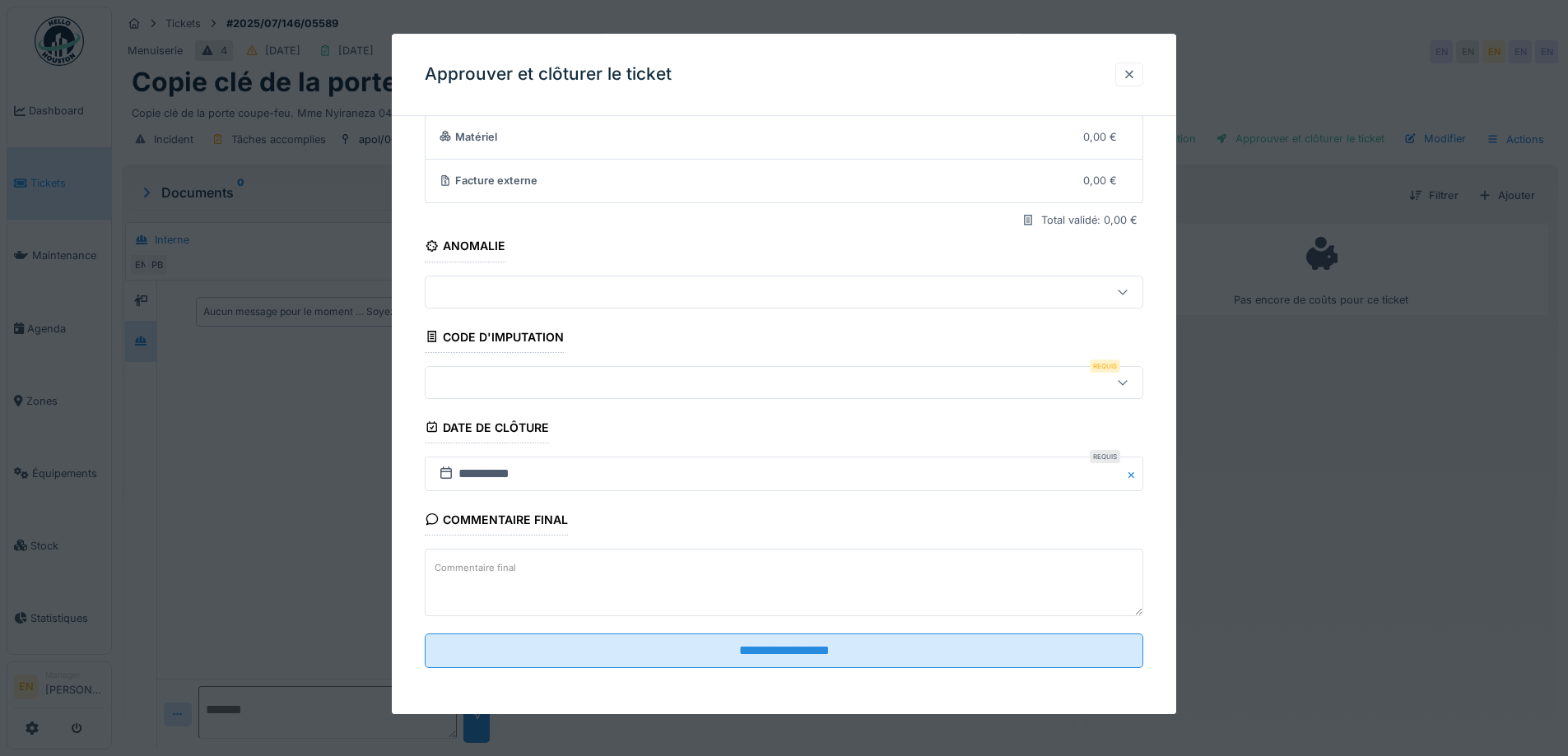
click at [1135, 76] on div at bounding box center [1129, 75] width 13 height 15
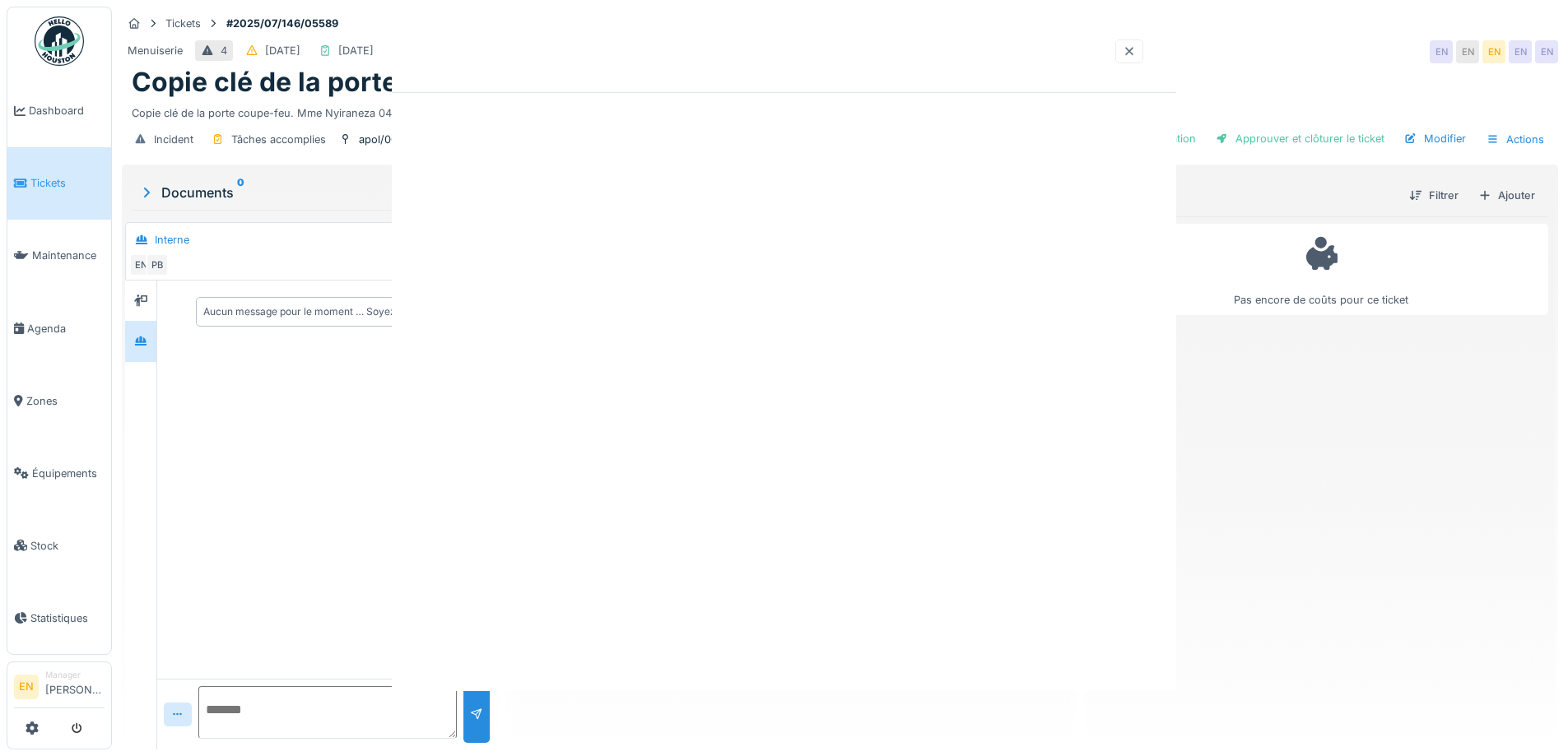
scroll to position [0, 0]
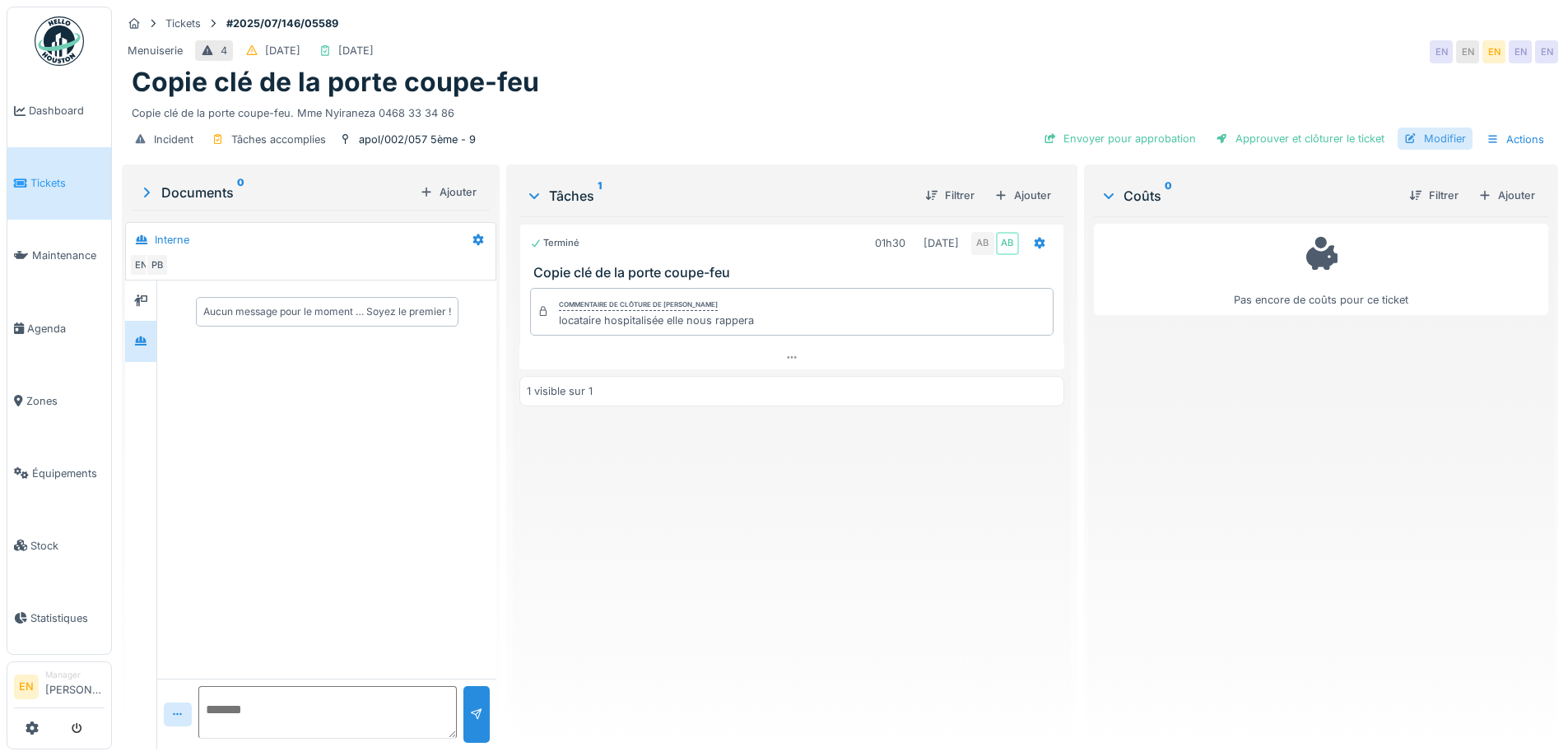
click at [1425, 133] on div "Modifier" at bounding box center [1435, 139] width 75 height 22
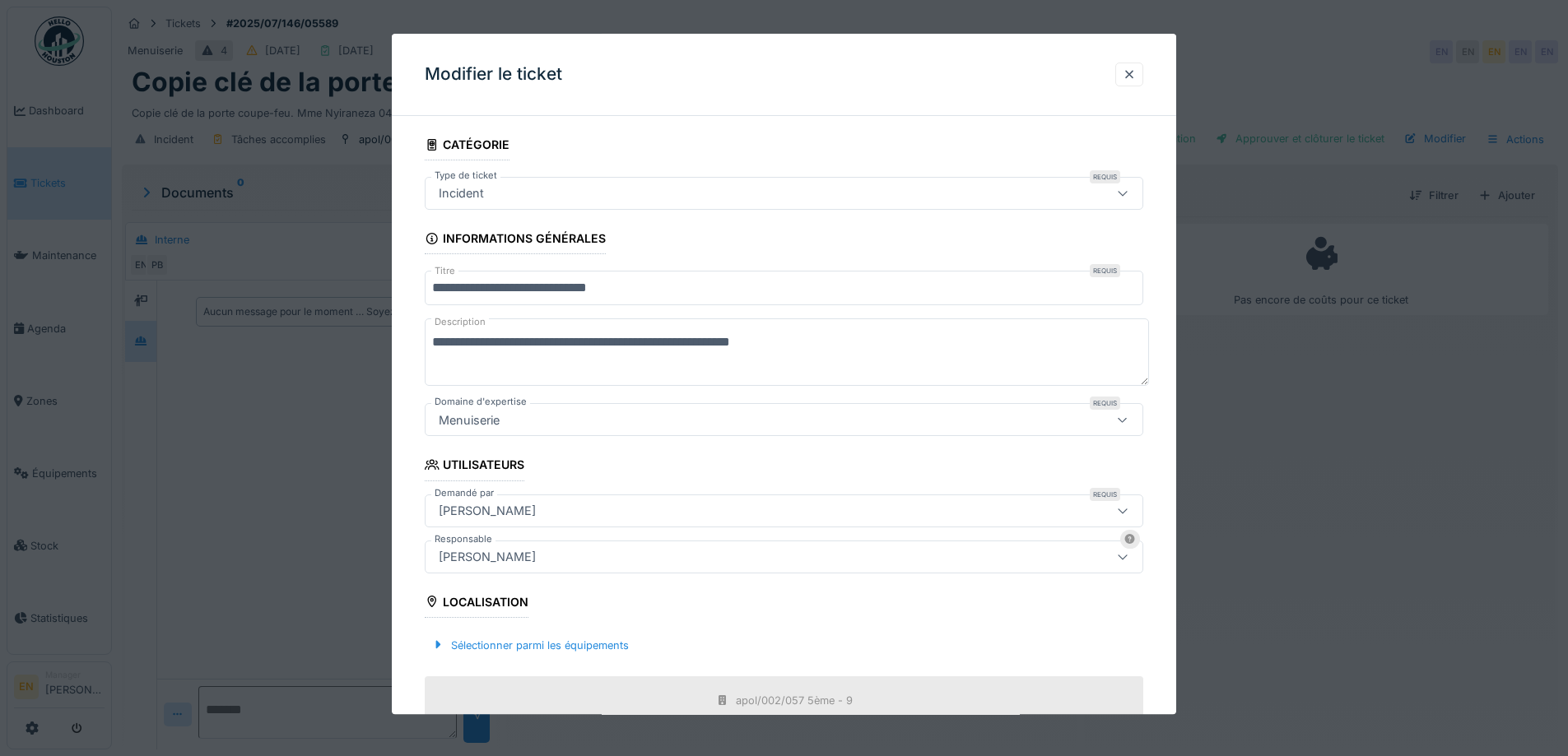
click at [739, 192] on div "Incident" at bounding box center [742, 193] width 620 height 18
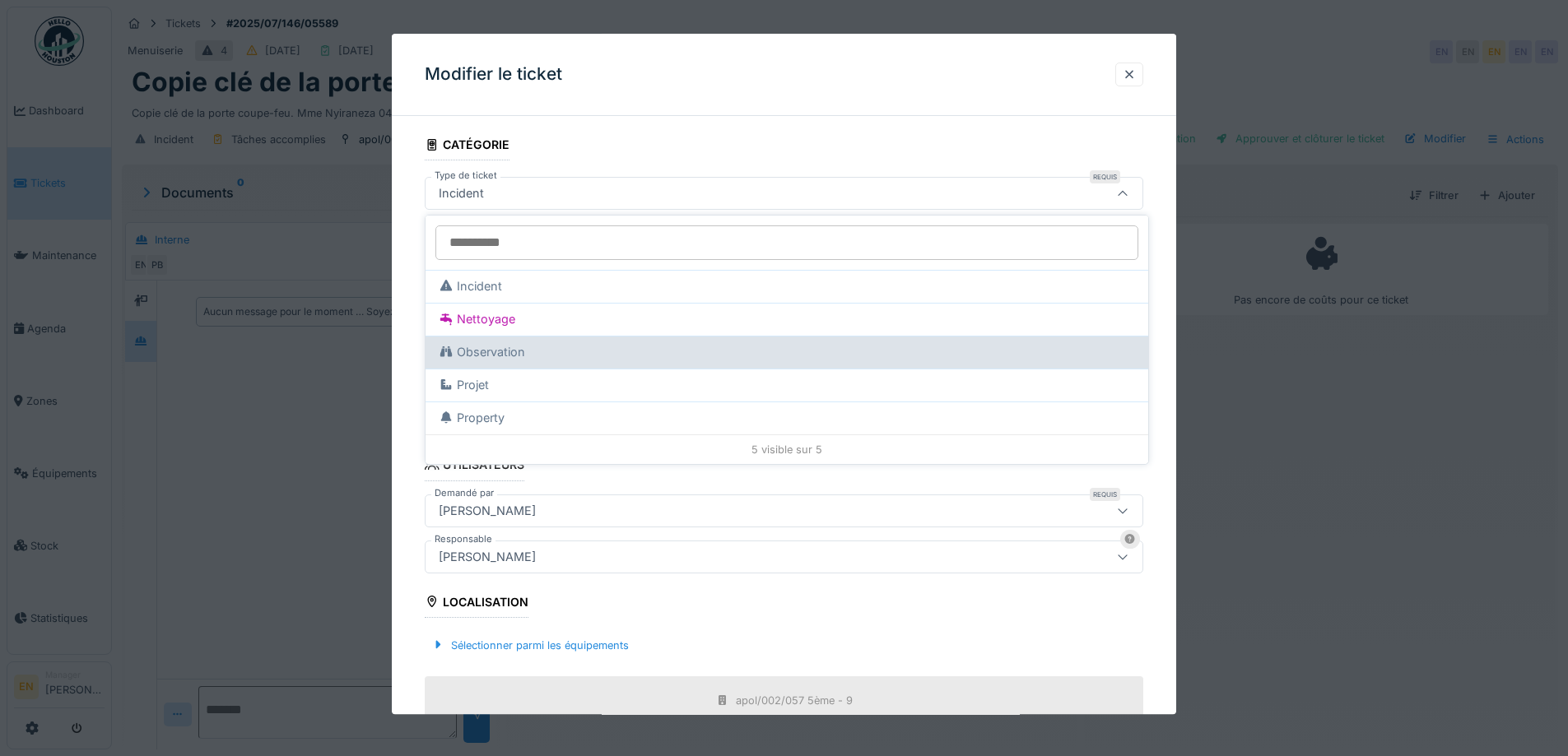
click at [505, 354] on div "Observation" at bounding box center [786, 352] width 696 height 18
type input "***"
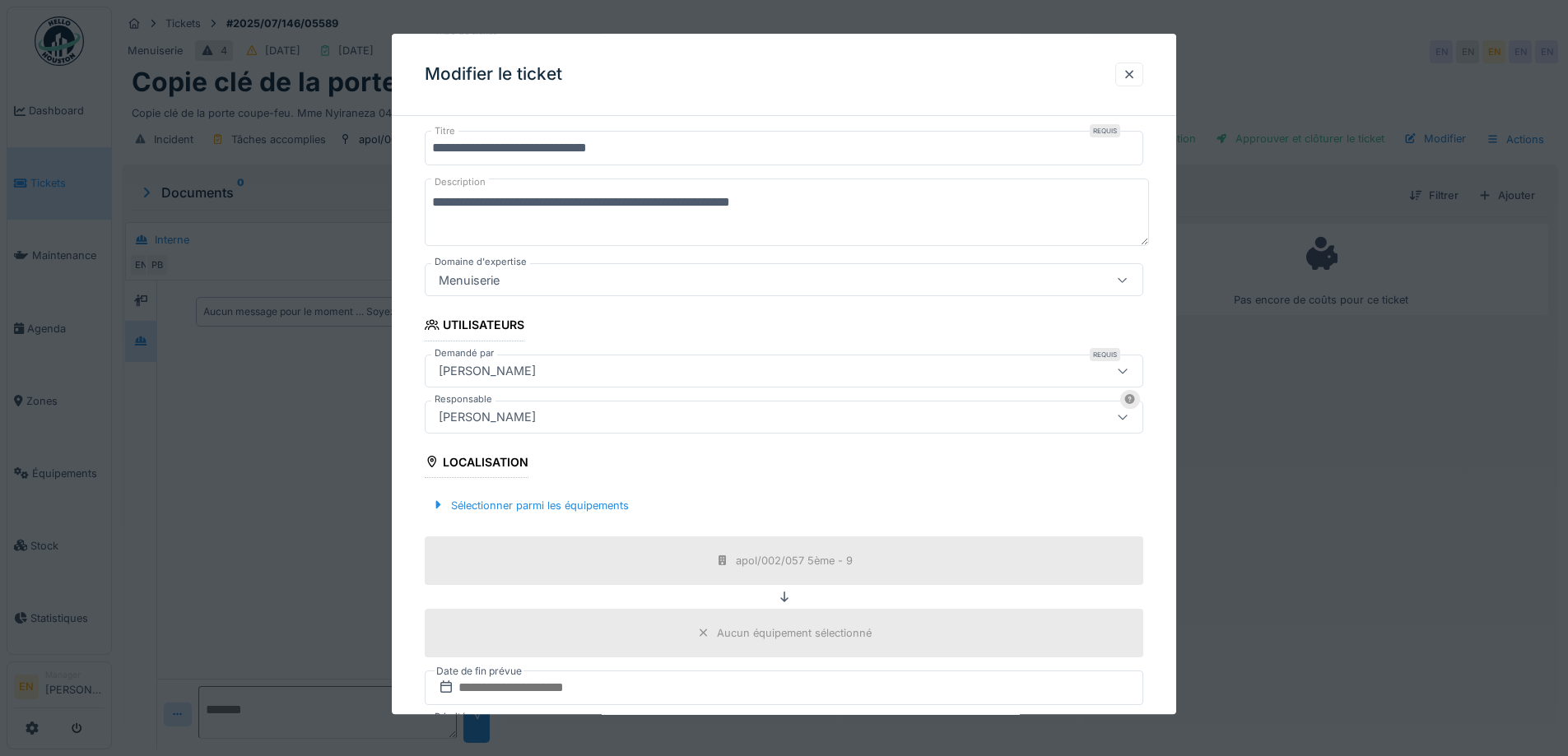
scroll to position [271, 0]
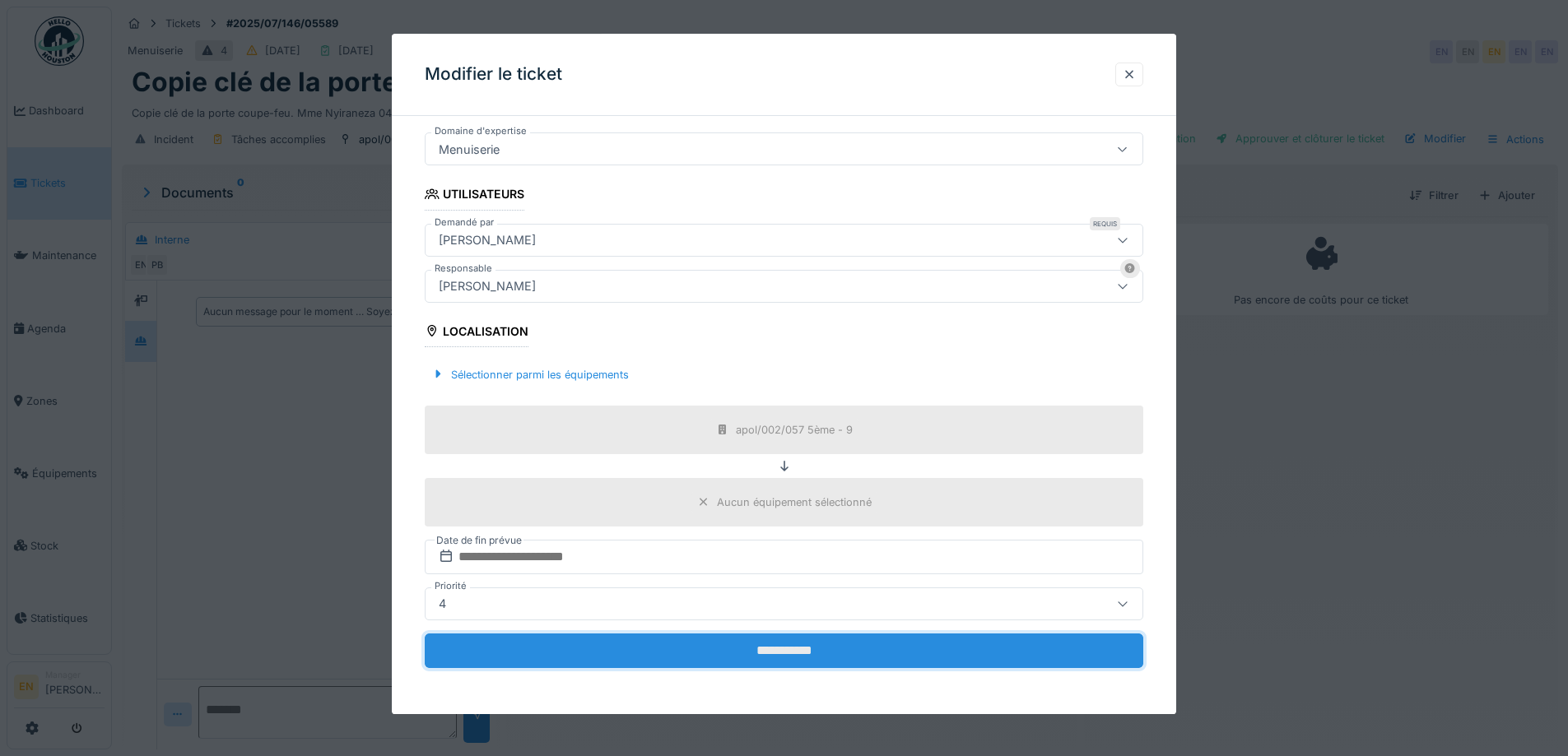
click at [818, 654] on input "**********" at bounding box center [784, 651] width 718 height 34
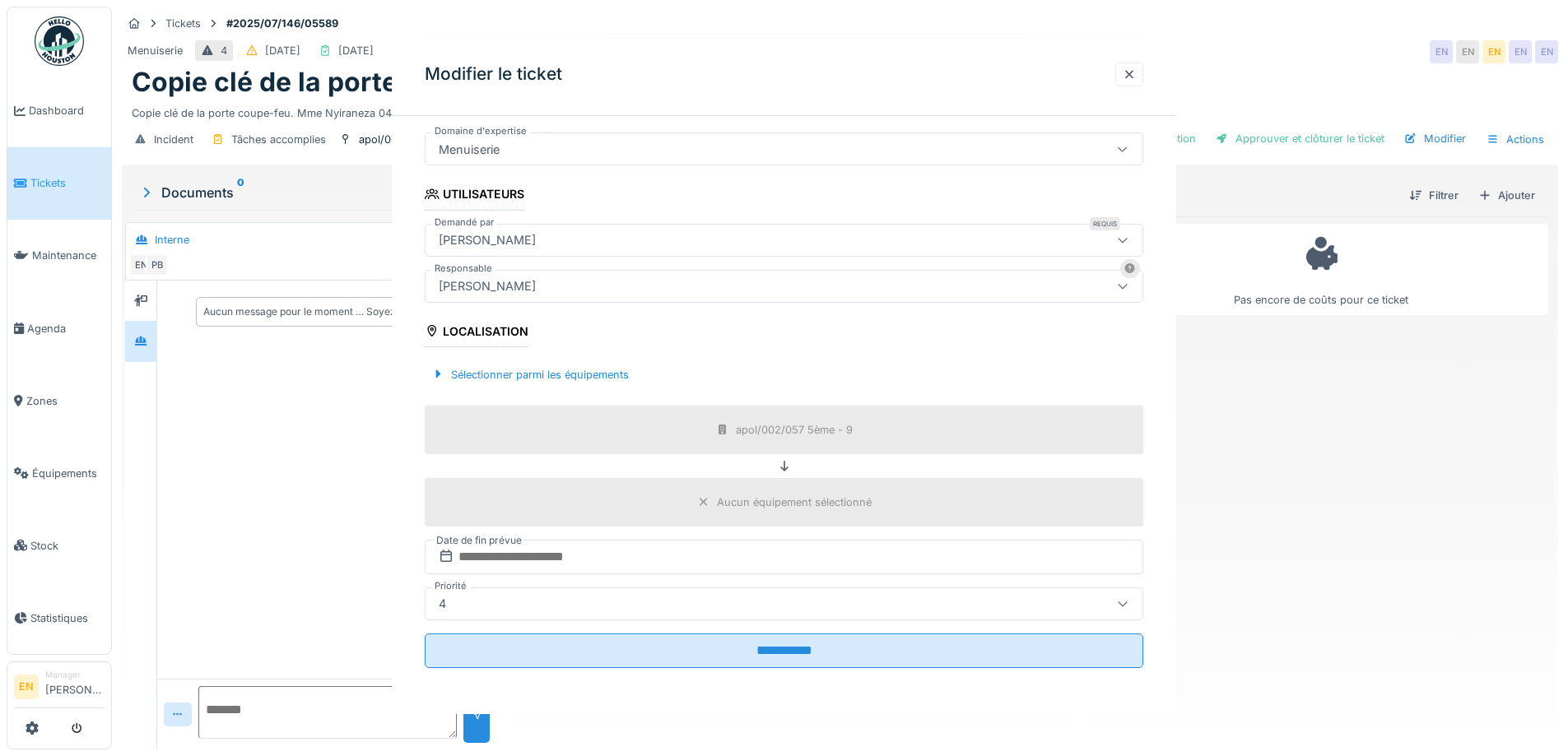
scroll to position [0, 0]
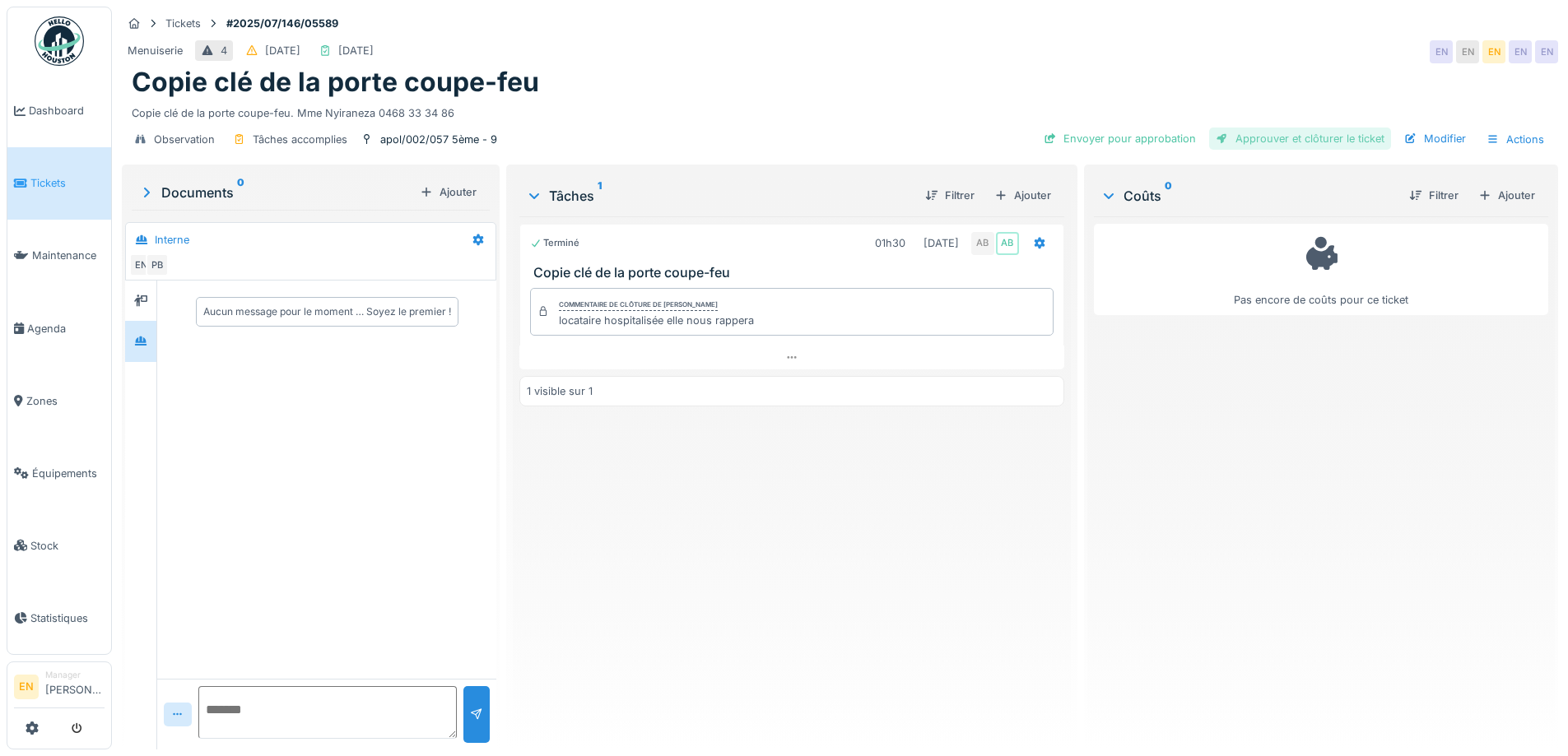
click at [1252, 136] on div "Approuver et clôturer le ticket" at bounding box center [1300, 139] width 182 height 22
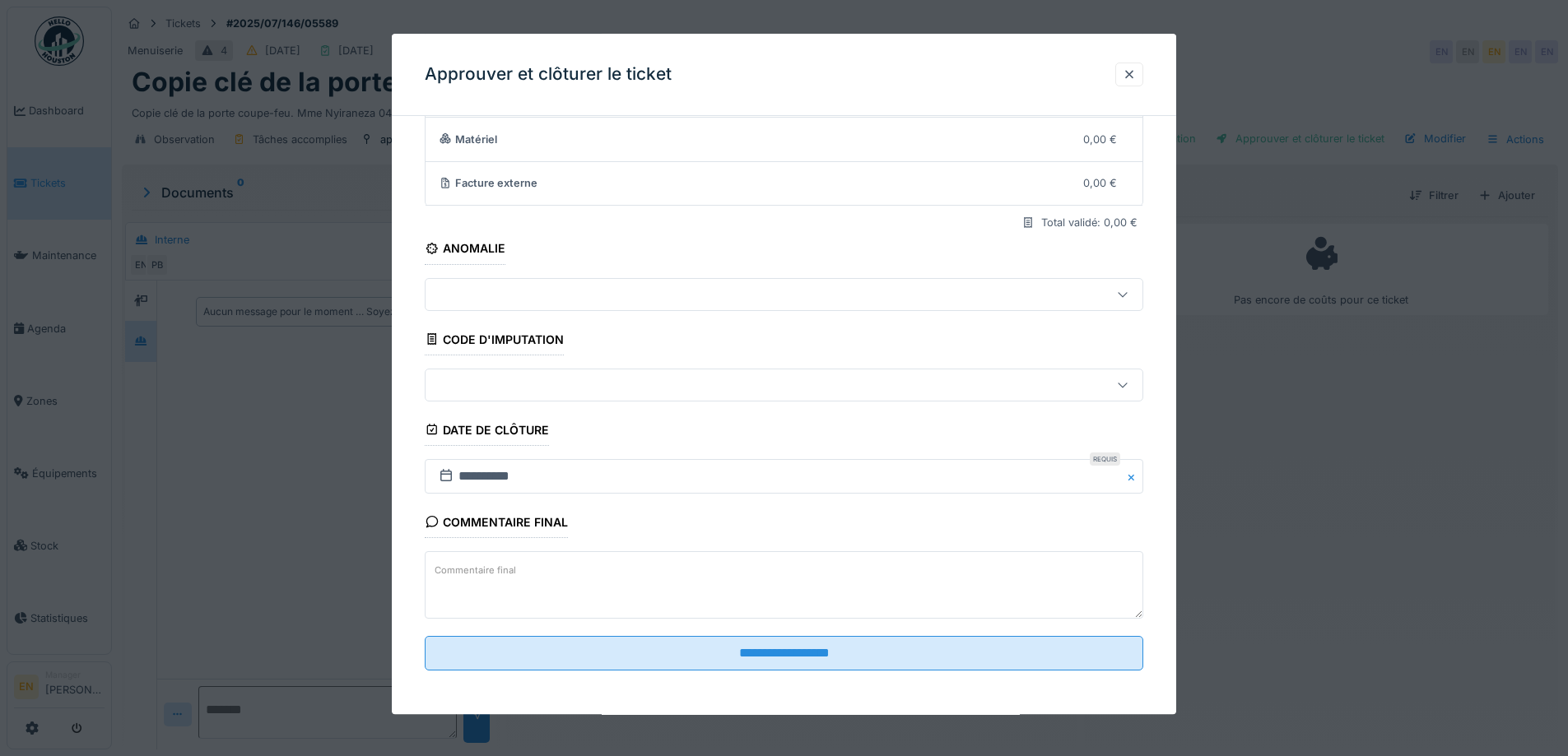
scroll to position [142, 0]
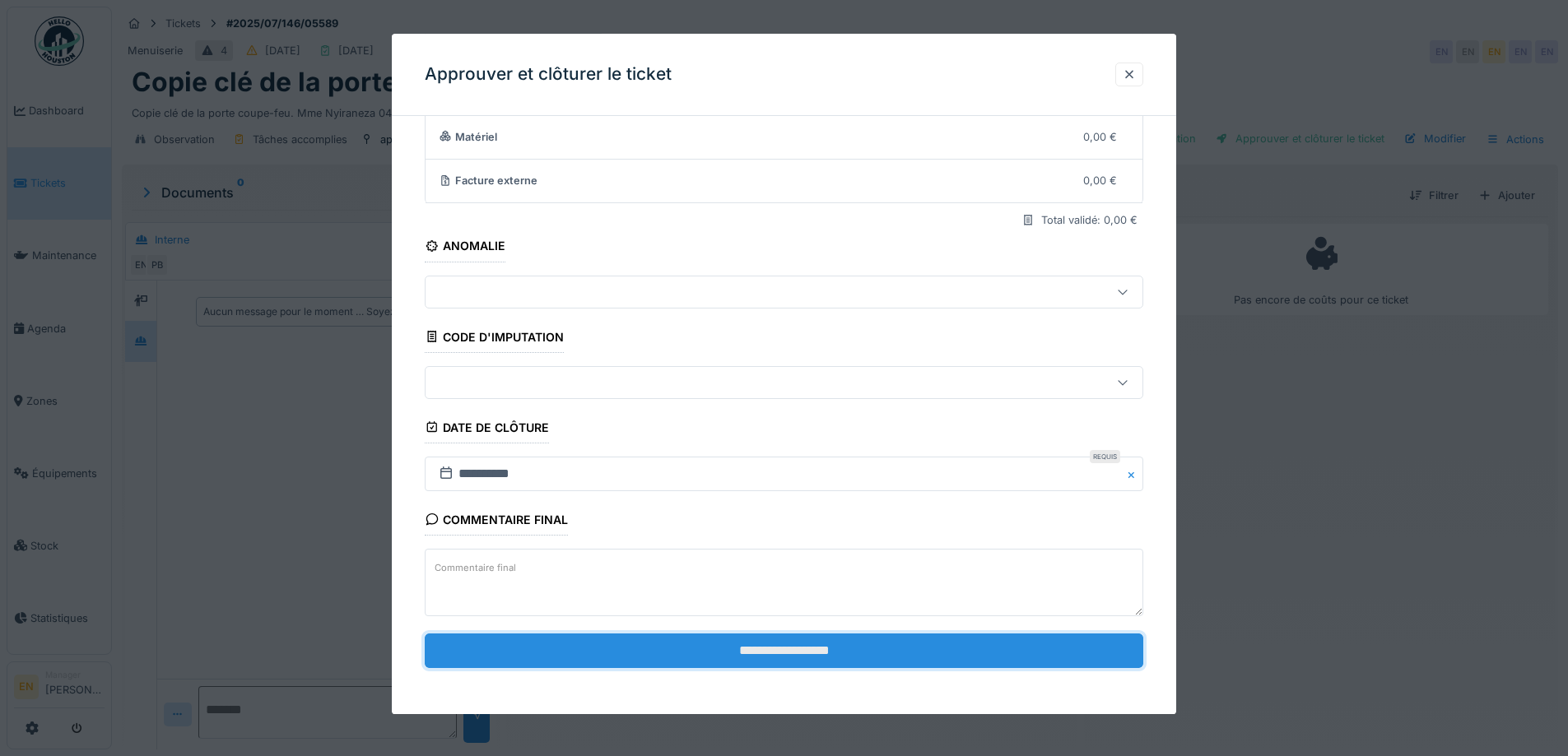
click at [794, 654] on input "**********" at bounding box center [784, 651] width 718 height 34
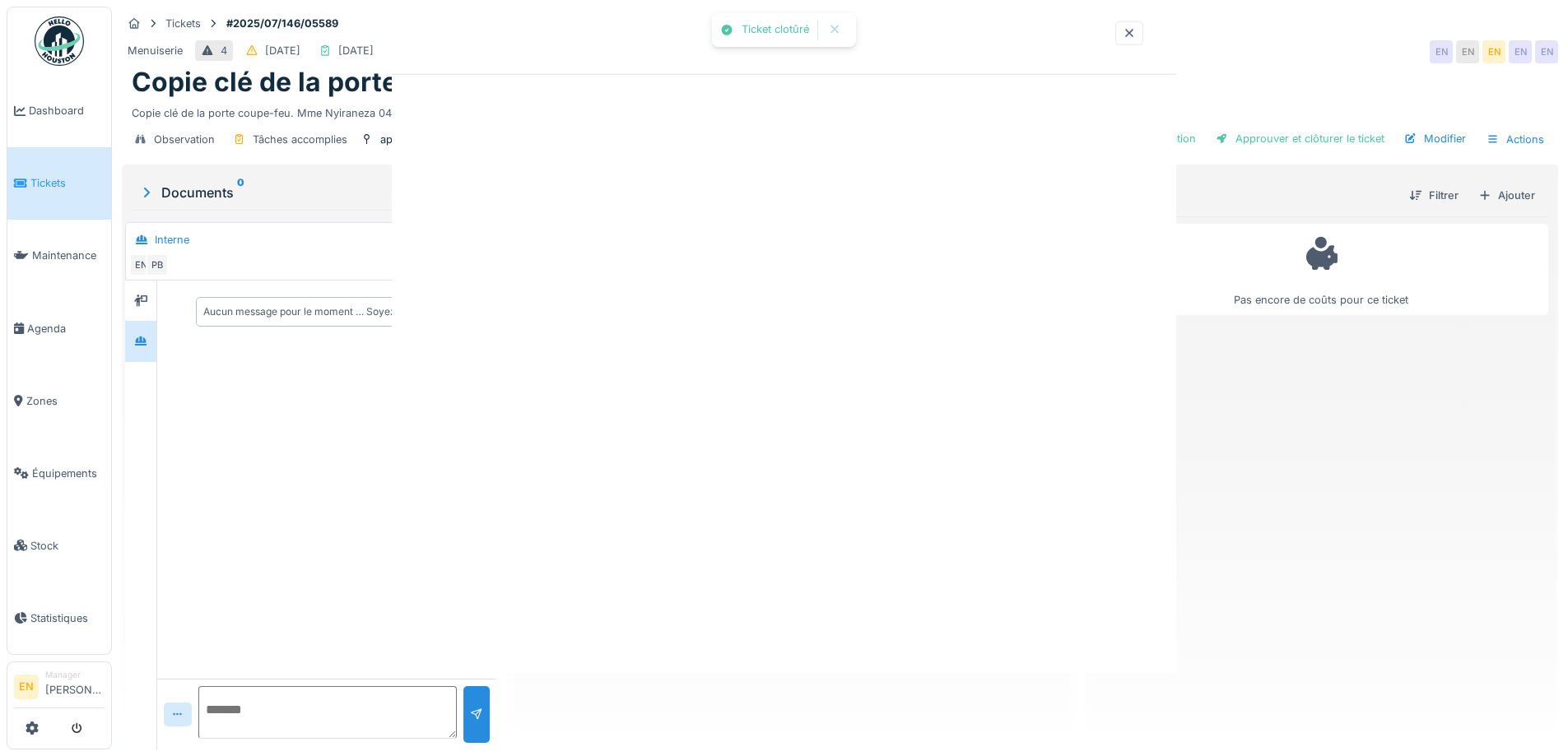
scroll to position [0, 0]
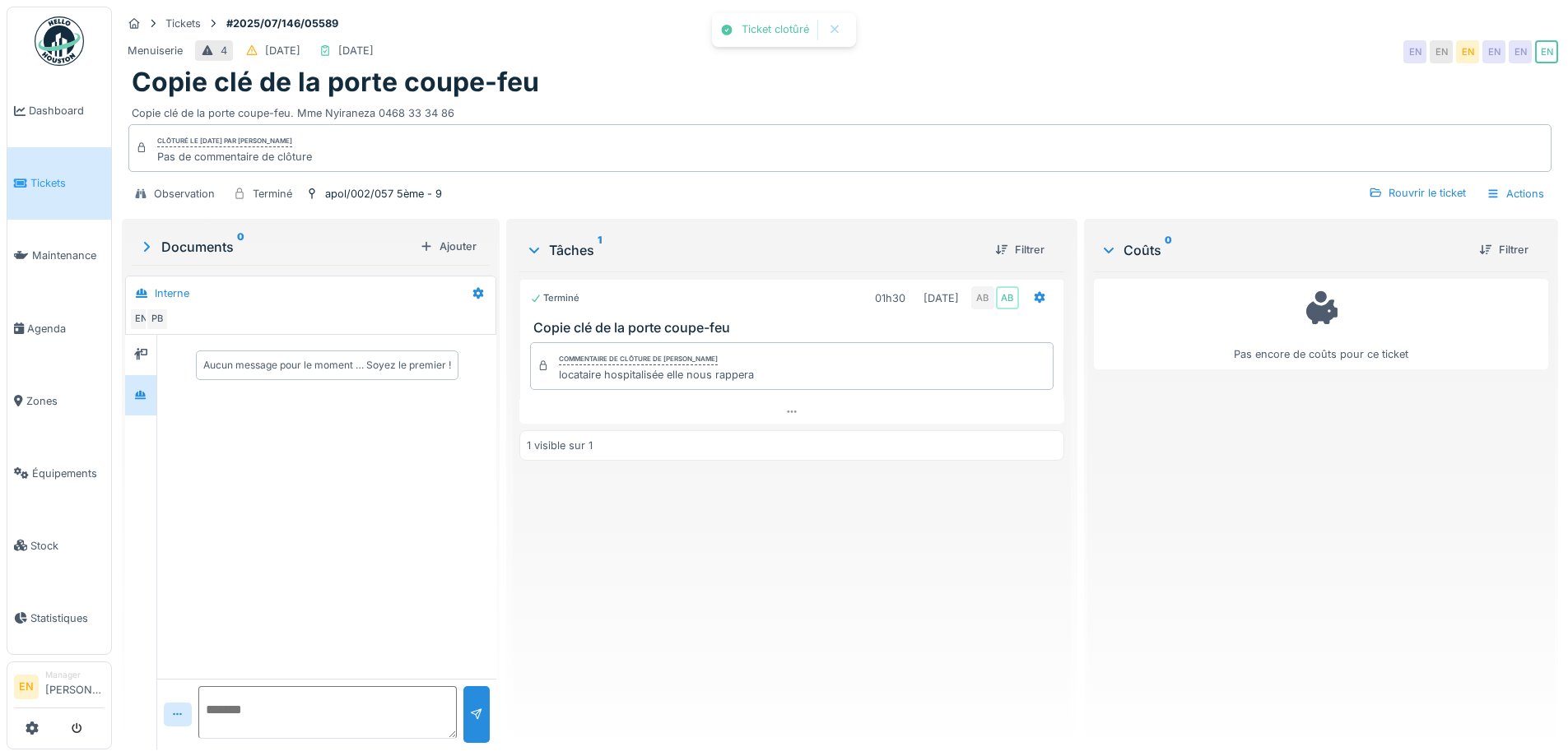
click at [796, 648] on div "Terminé 01h30 [DATE] AB AB Copie clé de la porte coupe-feu Commentaire de clôtu…" at bounding box center [791, 505] width 544 height 465
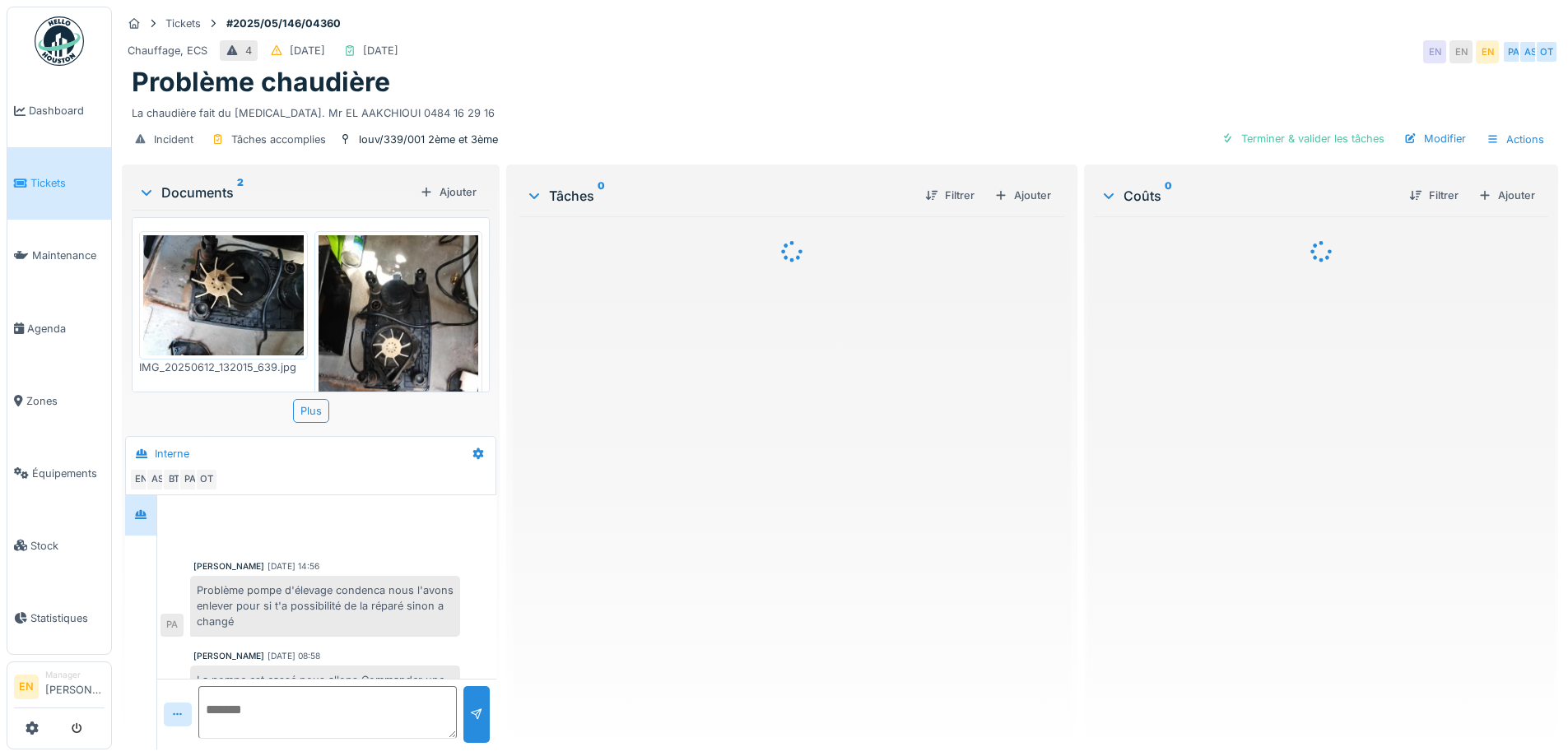
scroll to position [39, 0]
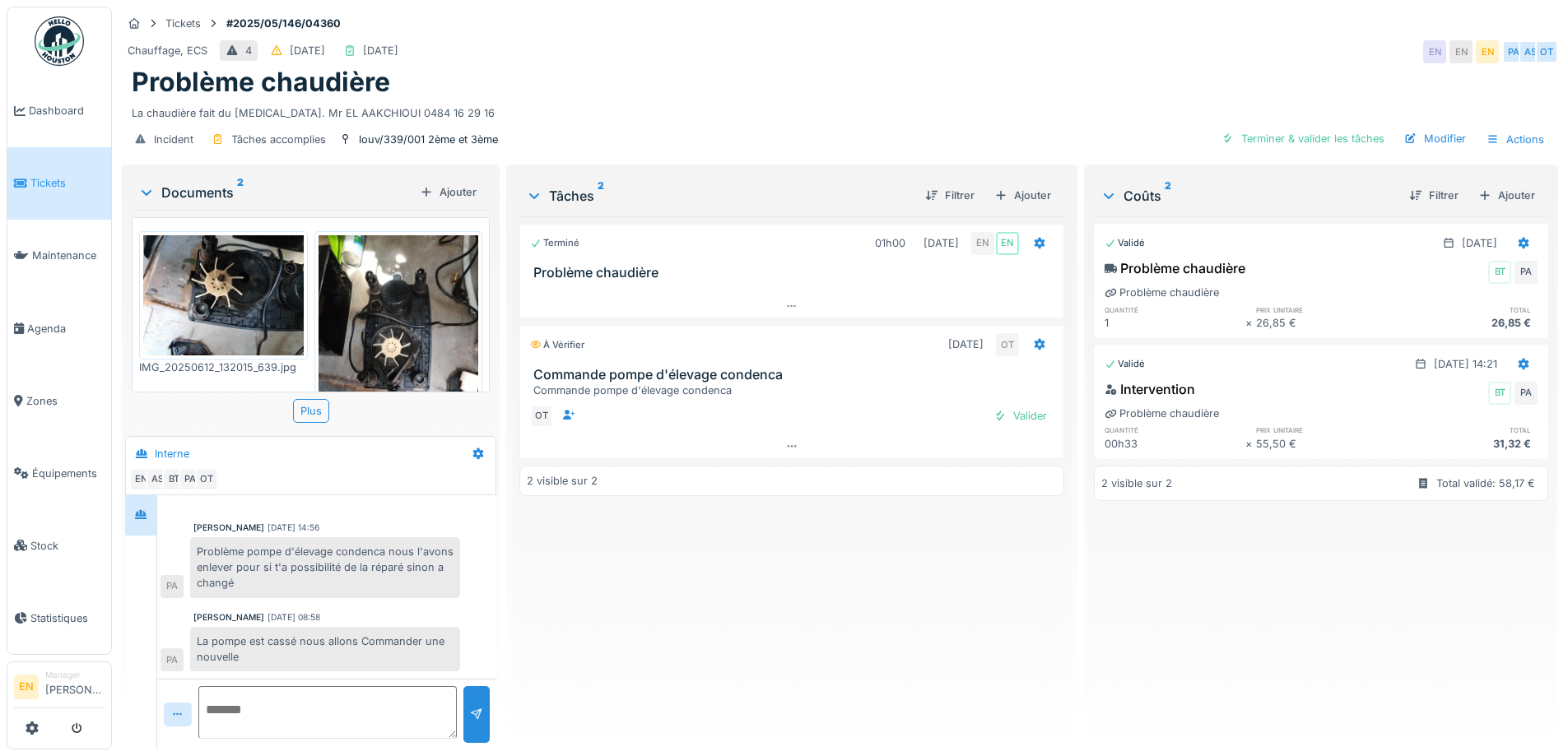
click at [598, 573] on div "Terminé 01h00 [DATE] EN EN Problème chaudière À vérifier [DATE] OT Commande pom…" at bounding box center [791, 476] width 544 height 520
click at [1021, 202] on div "Ajouter" at bounding box center [1023, 196] width 70 height 22
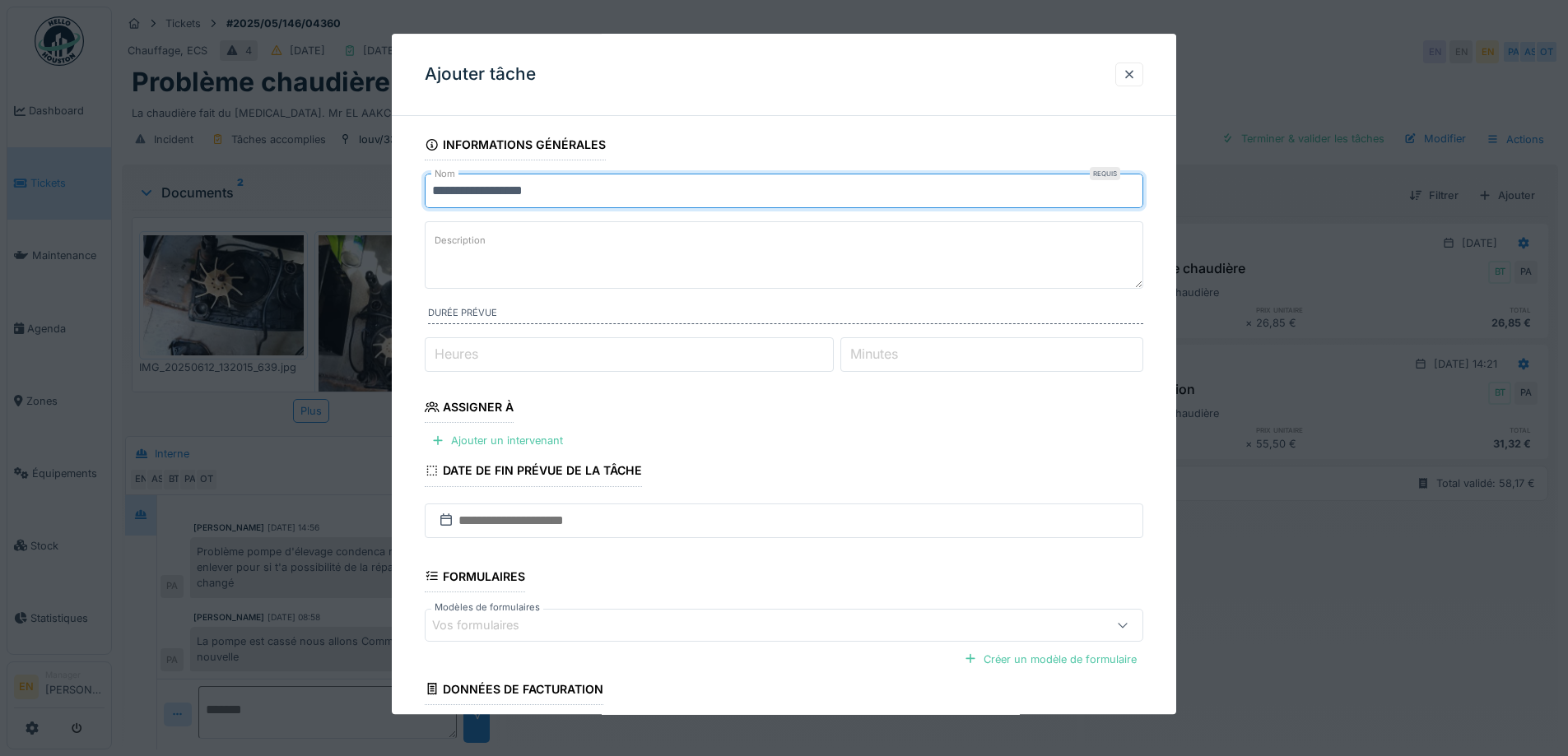
drag, startPoint x: 585, startPoint y: 191, endPoint x: 348, endPoint y: 215, distance: 238.2
click at [348, 215] on div "**********" at bounding box center [839, 378] width 1456 height 756
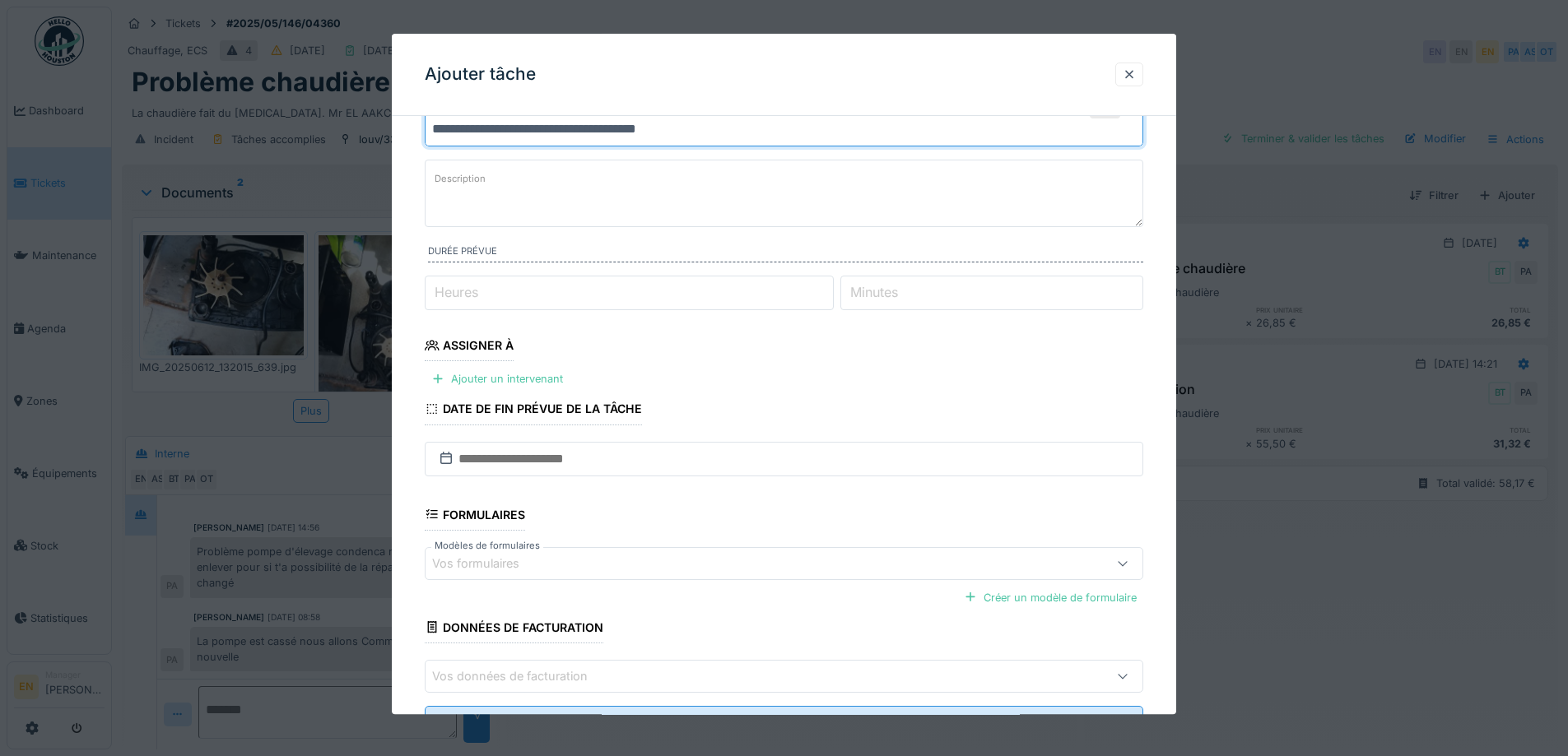
scroll to position [134, 0]
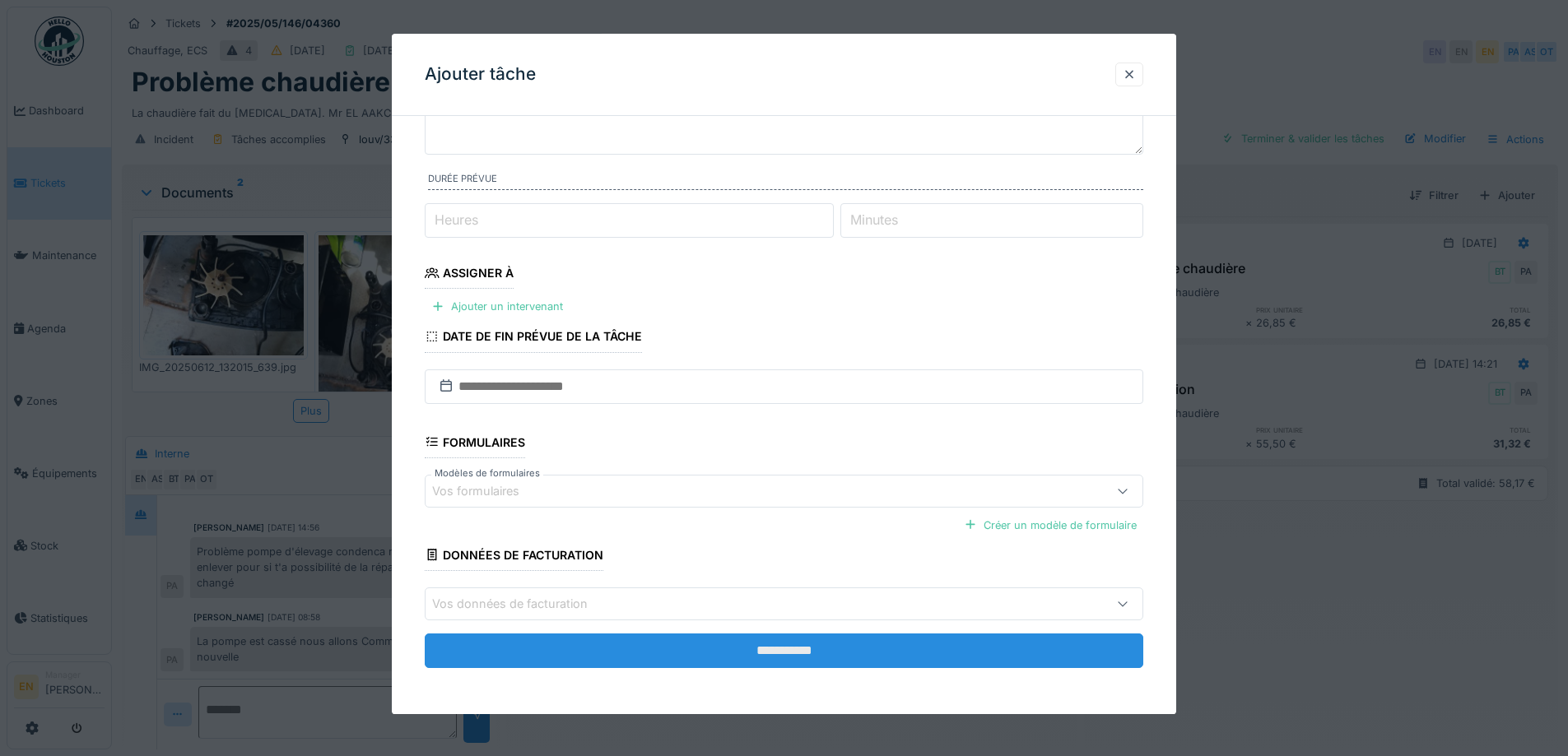
type input "**********"
click at [783, 647] on input "**********" at bounding box center [784, 651] width 718 height 34
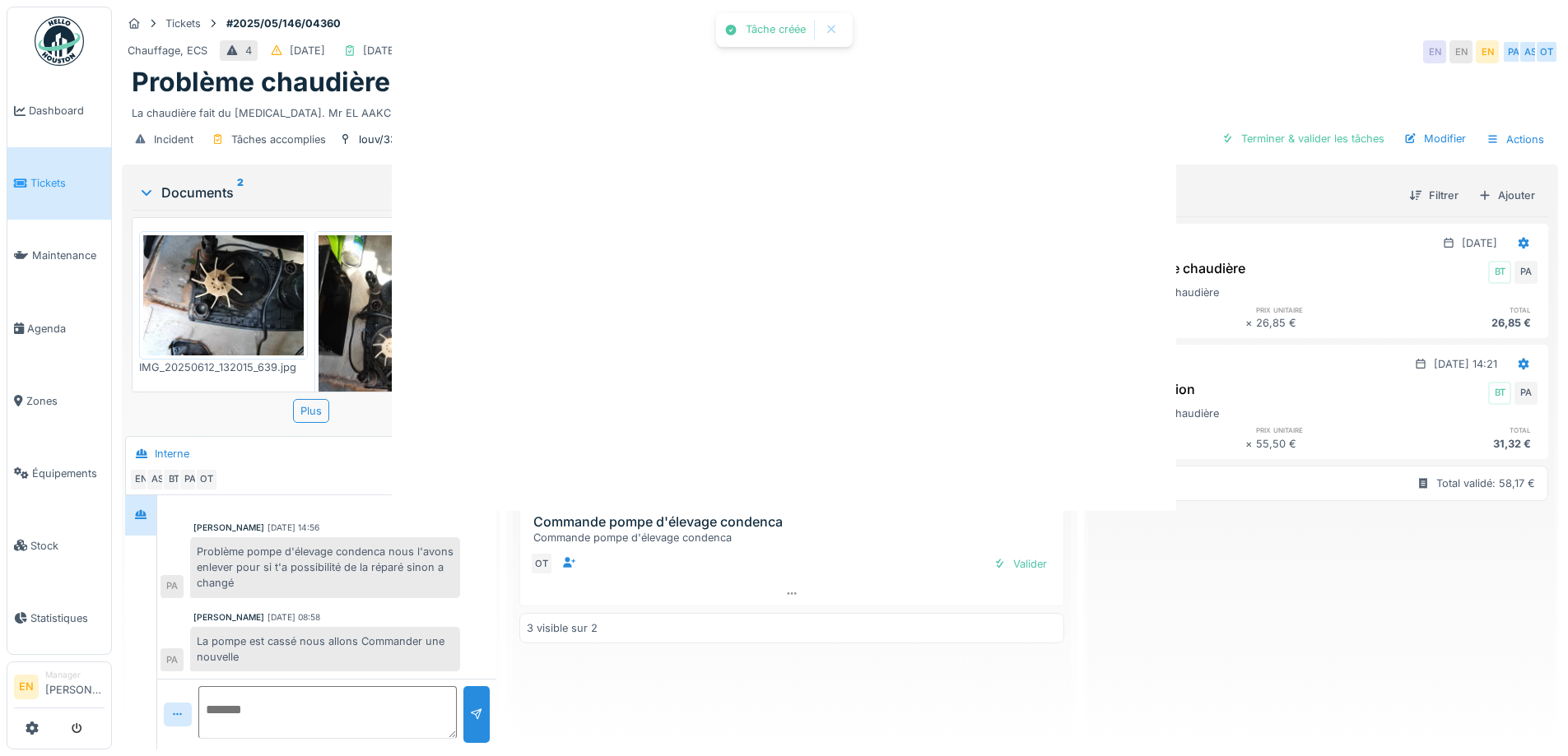
scroll to position [0, 0]
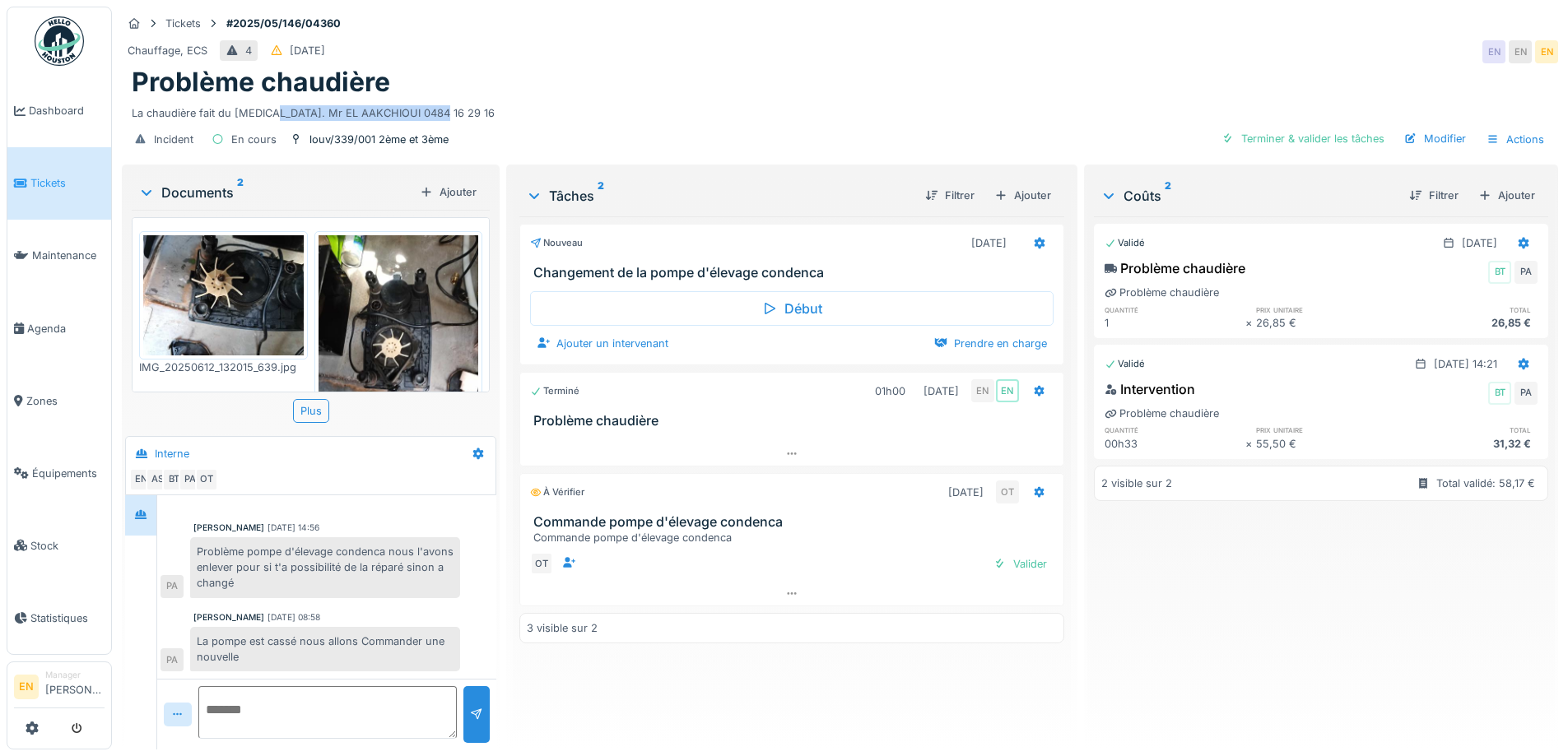
drag, startPoint x: 264, startPoint y: 111, endPoint x: 445, endPoint y: 115, distance: 181.0
click at [445, 115] on div "La chaudière fait du [MEDICAL_DATA]. Mr EL AAKCHIOUI 0484 16 29 16" at bounding box center [839, 110] width 1417 height 22
copy div "Mr EL AAKCHIOUI 0484 16 29 16"
click at [1039, 246] on div at bounding box center [1039, 244] width 28 height 24
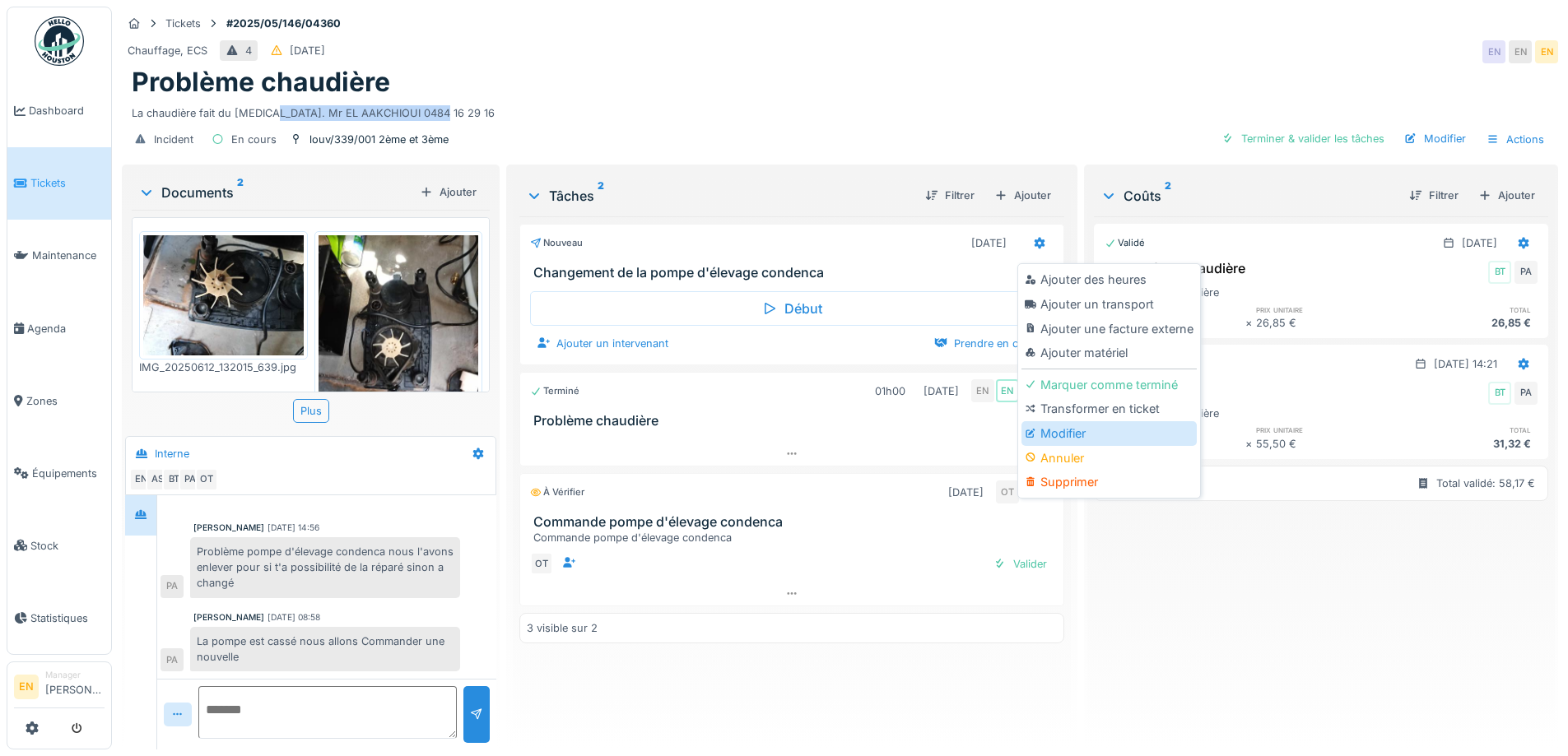
click at [1059, 431] on div "Modifier" at bounding box center [1109, 433] width 175 height 25
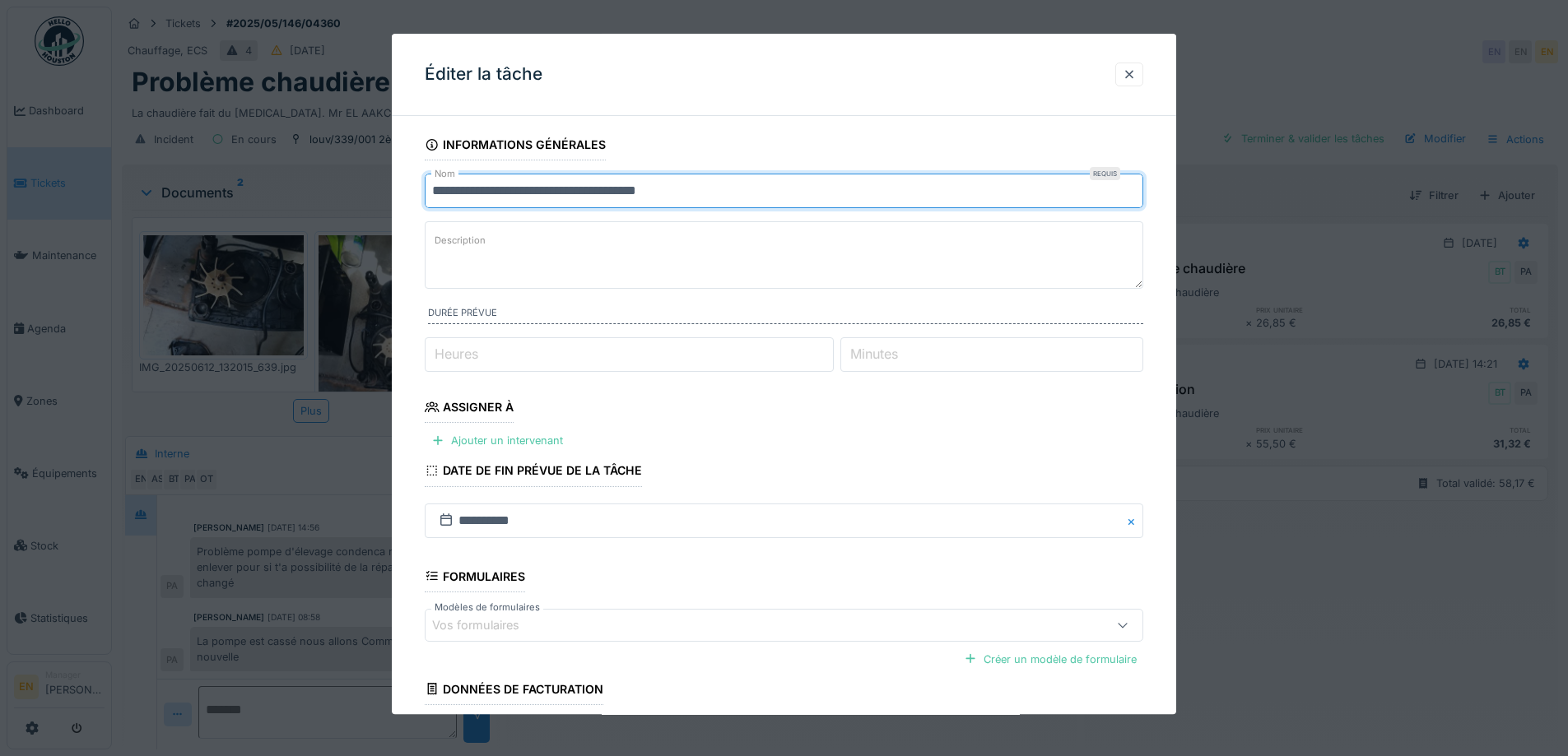
click at [728, 193] on input "**********" at bounding box center [784, 191] width 718 height 34
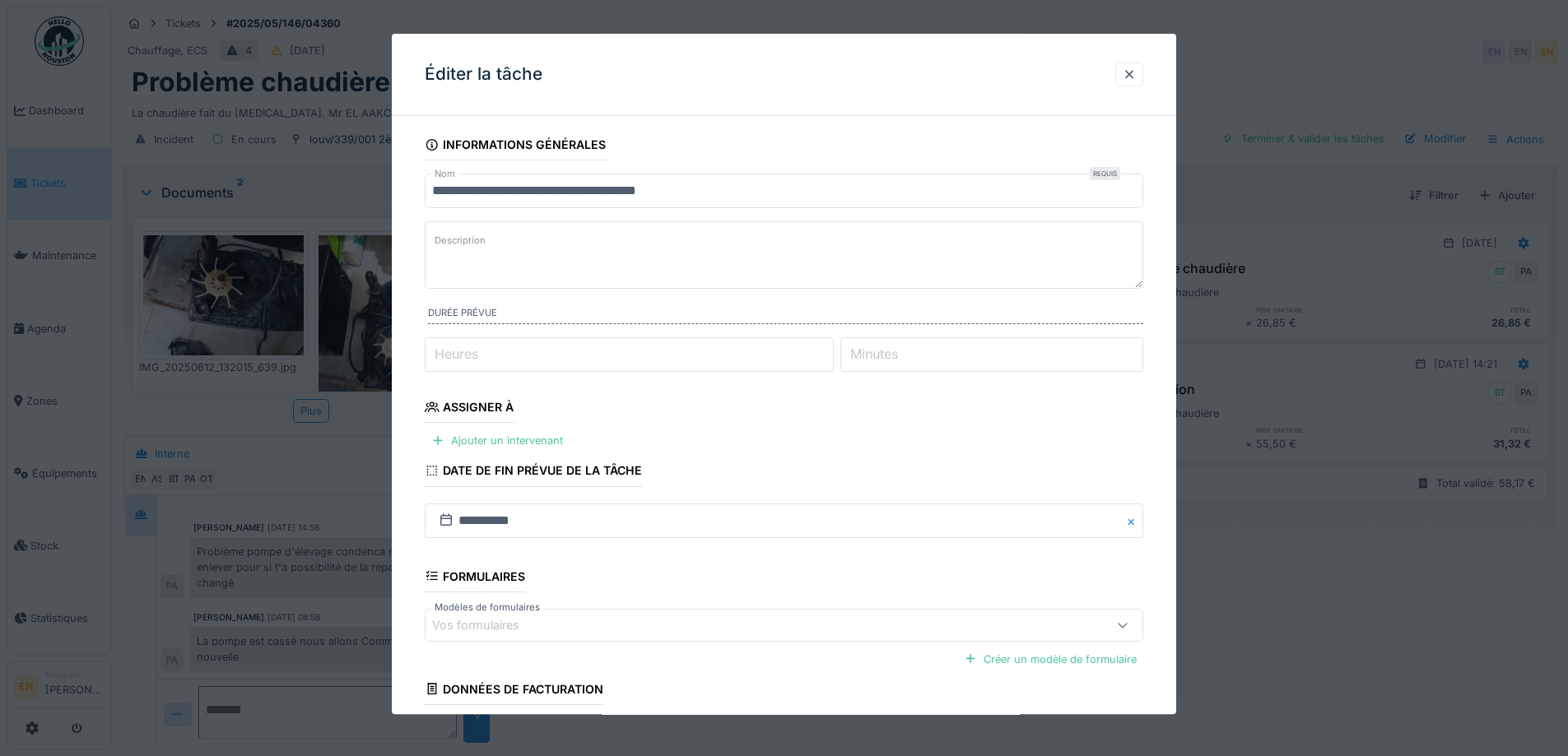
click at [527, 248] on textarea "Description" at bounding box center [784, 255] width 718 height 68
paste textarea "**********"
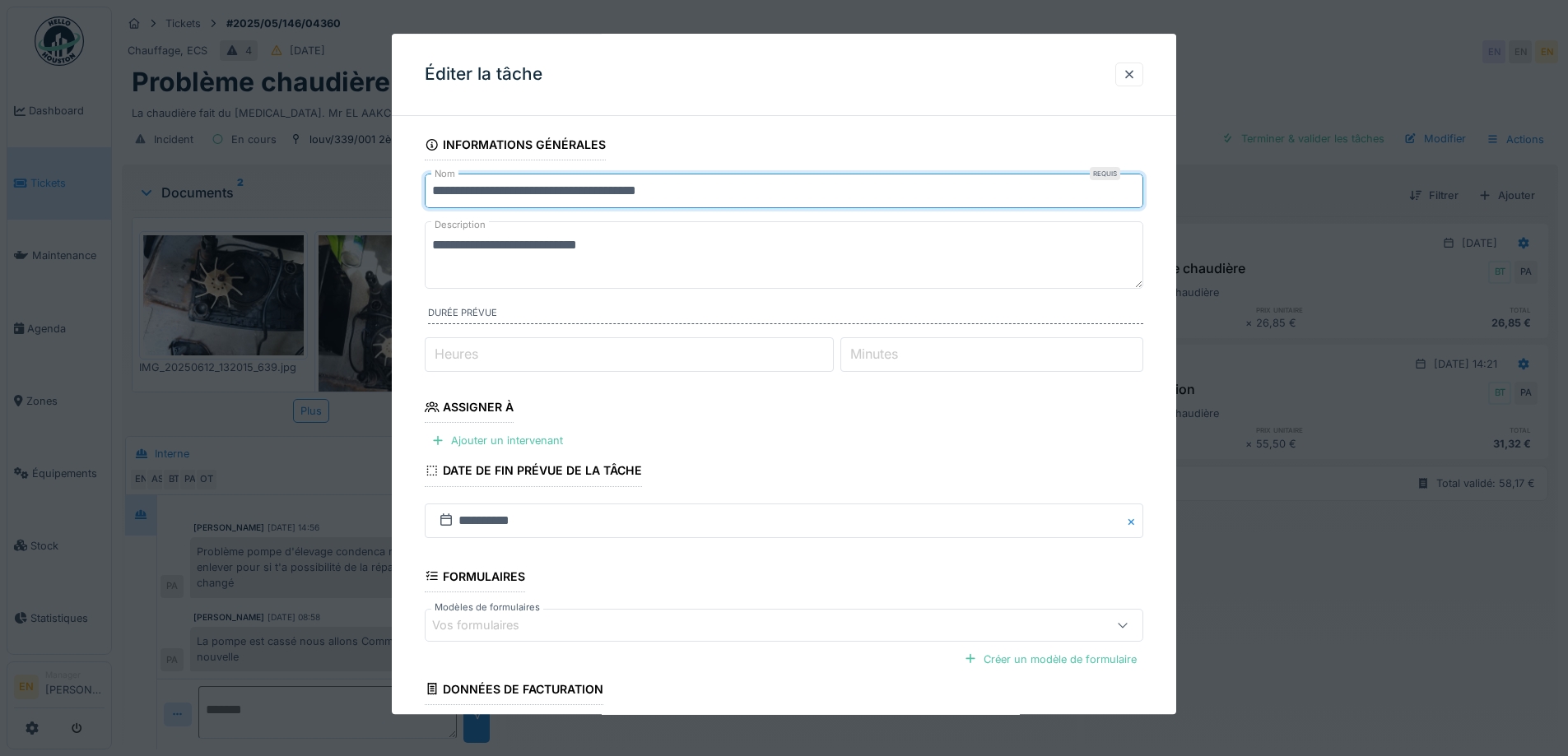
drag, startPoint x: 746, startPoint y: 188, endPoint x: 397, endPoint y: 199, distance: 349.2
click at [397, 199] on div "**********" at bounding box center [784, 489] width 784 height 719
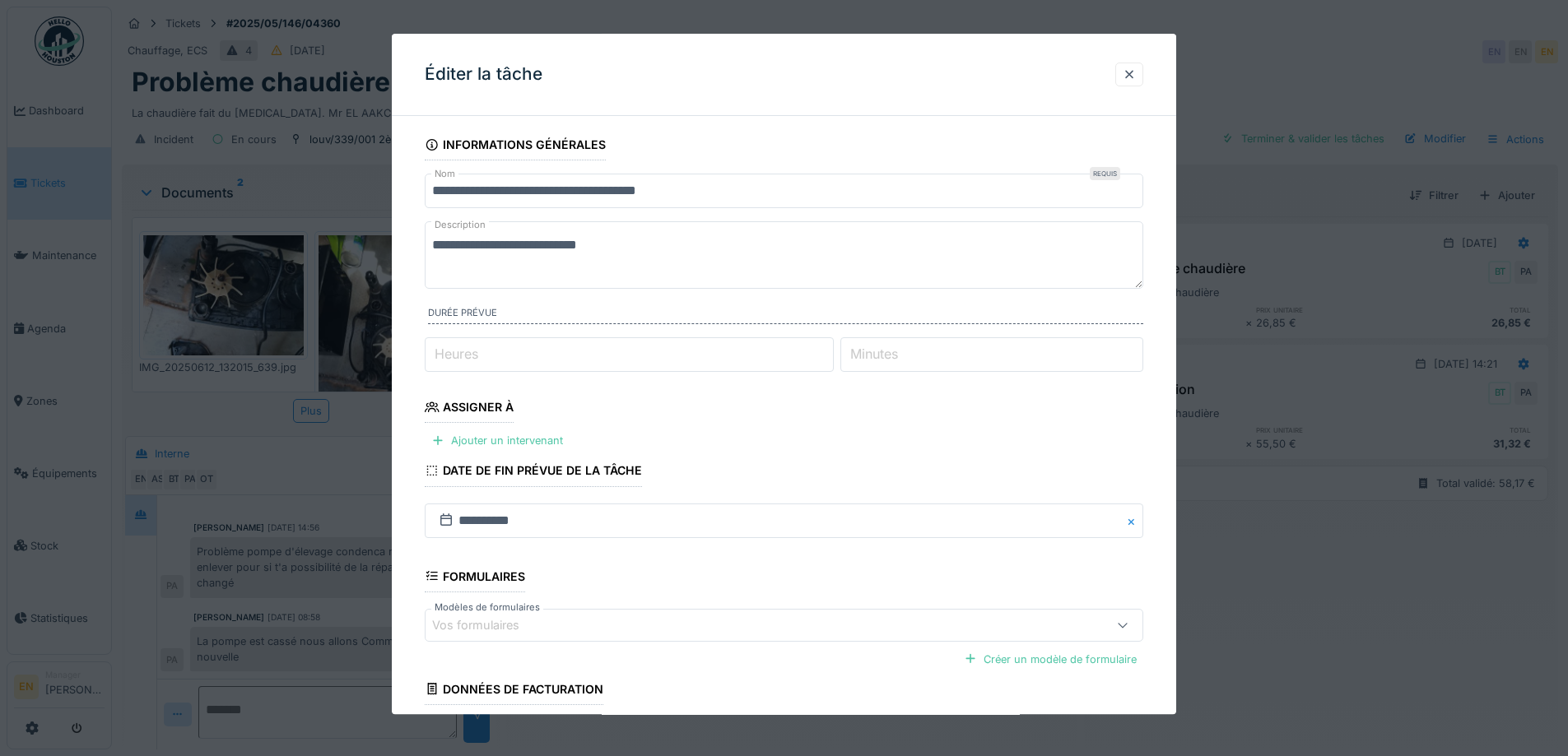
click at [432, 244] on textarea "**********" at bounding box center [784, 255] width 718 height 68
paste textarea "**********"
type textarea "**********"
click at [745, 293] on fieldset "**********" at bounding box center [784, 473] width 718 height 686
click at [1022, 256] on textarea "**********" at bounding box center [784, 255] width 718 height 68
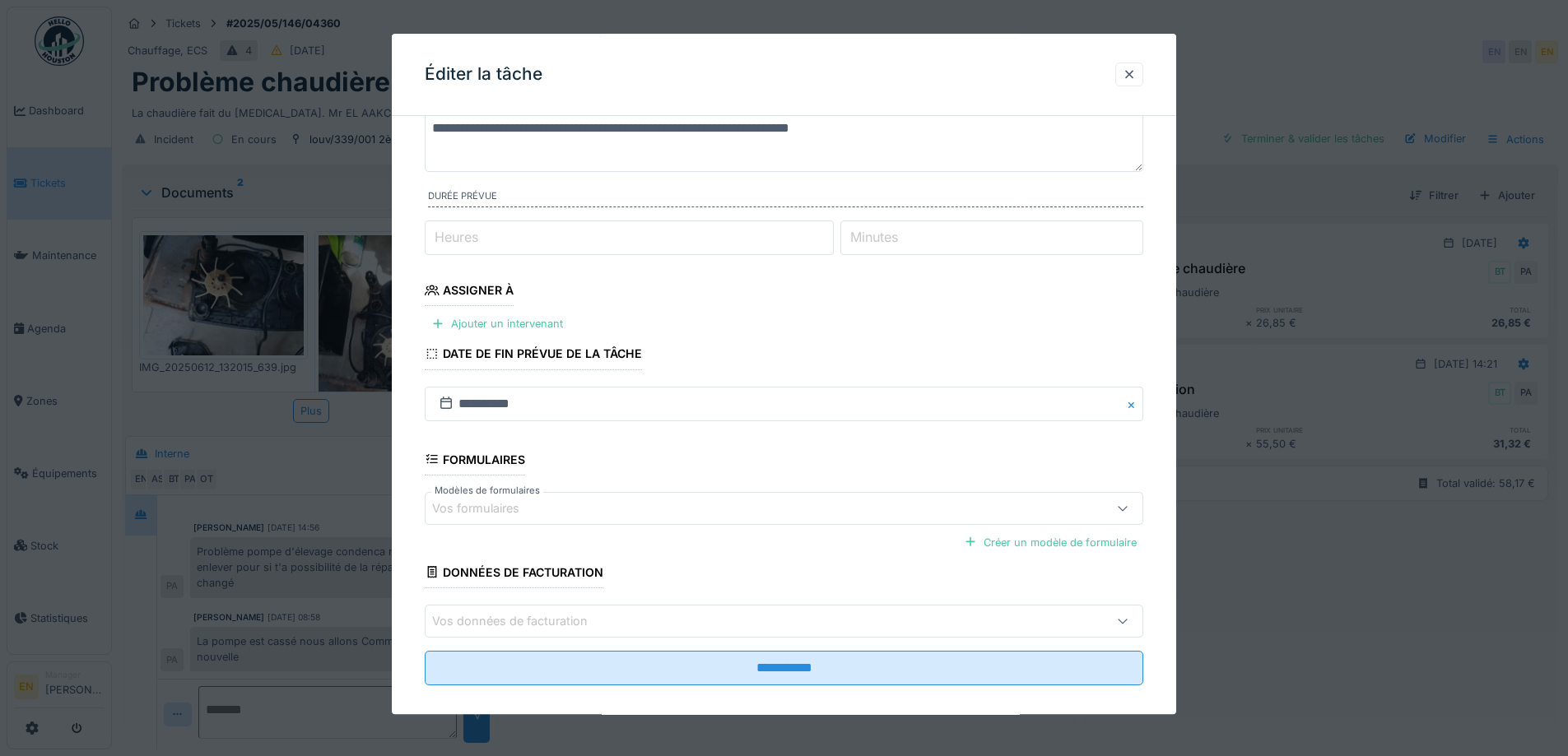
scroll to position [134, 0]
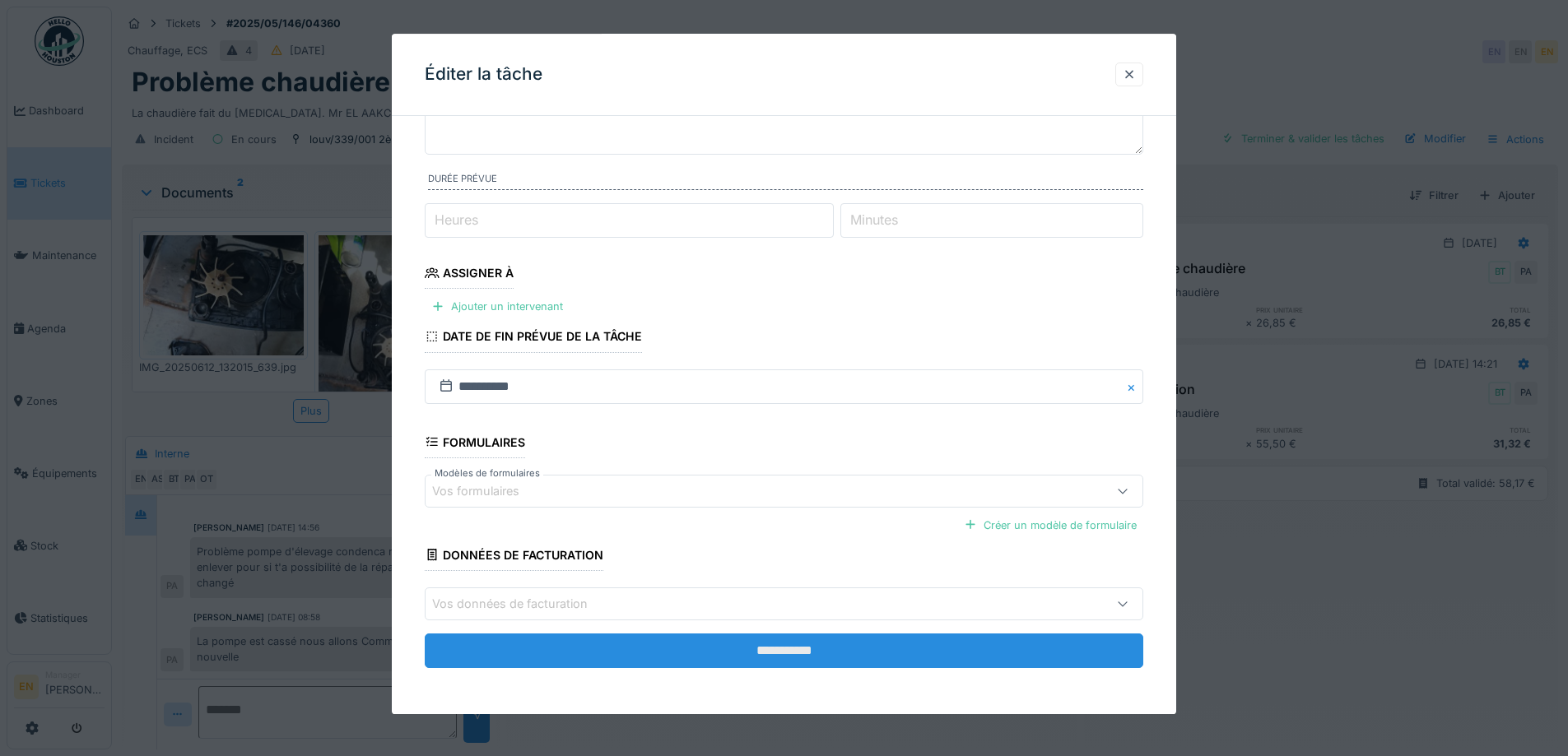
click at [786, 655] on input "**********" at bounding box center [784, 651] width 718 height 34
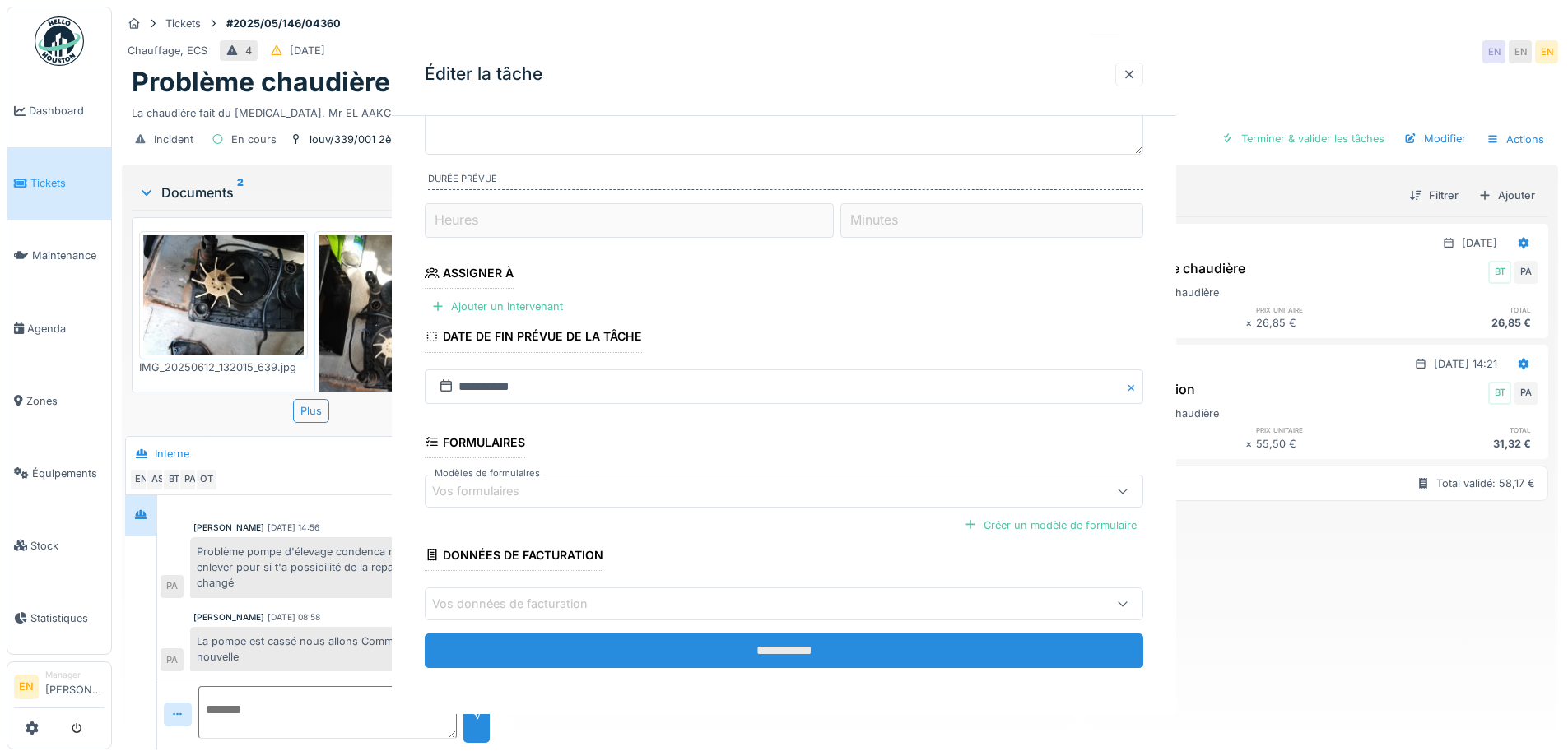
scroll to position [0, 0]
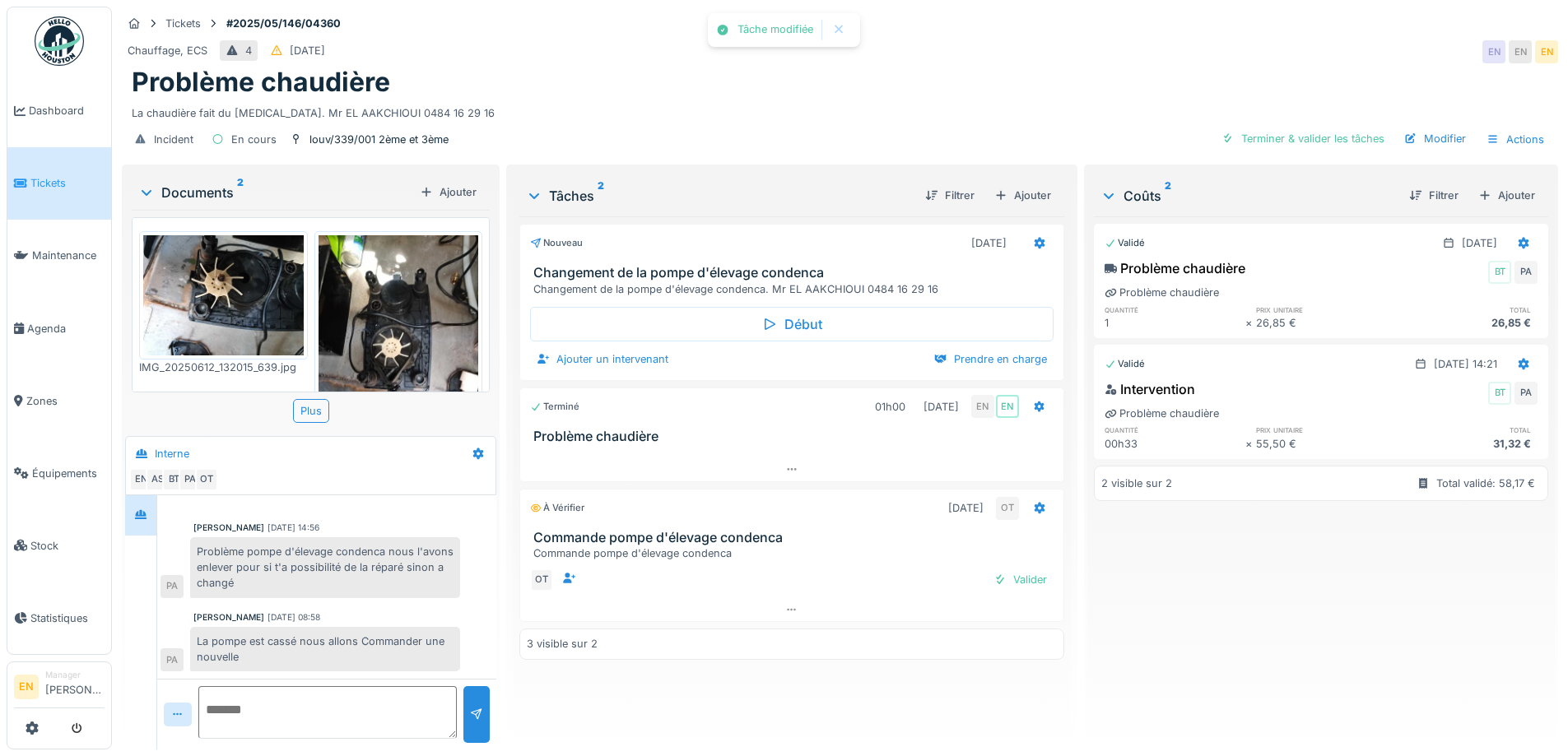
click at [1024, 45] on div "Chauffage, ECS 4 31/05/2025 EN EN EN" at bounding box center [840, 51] width 1437 height 30
click at [857, 93] on div "Problème chaudière" at bounding box center [839, 82] width 1417 height 31
drag, startPoint x: 1009, startPoint y: 89, endPoint x: 1198, endPoint y: 5, distance: 206.8
click at [1009, 88] on div "Problème chaudière" at bounding box center [839, 82] width 1417 height 31
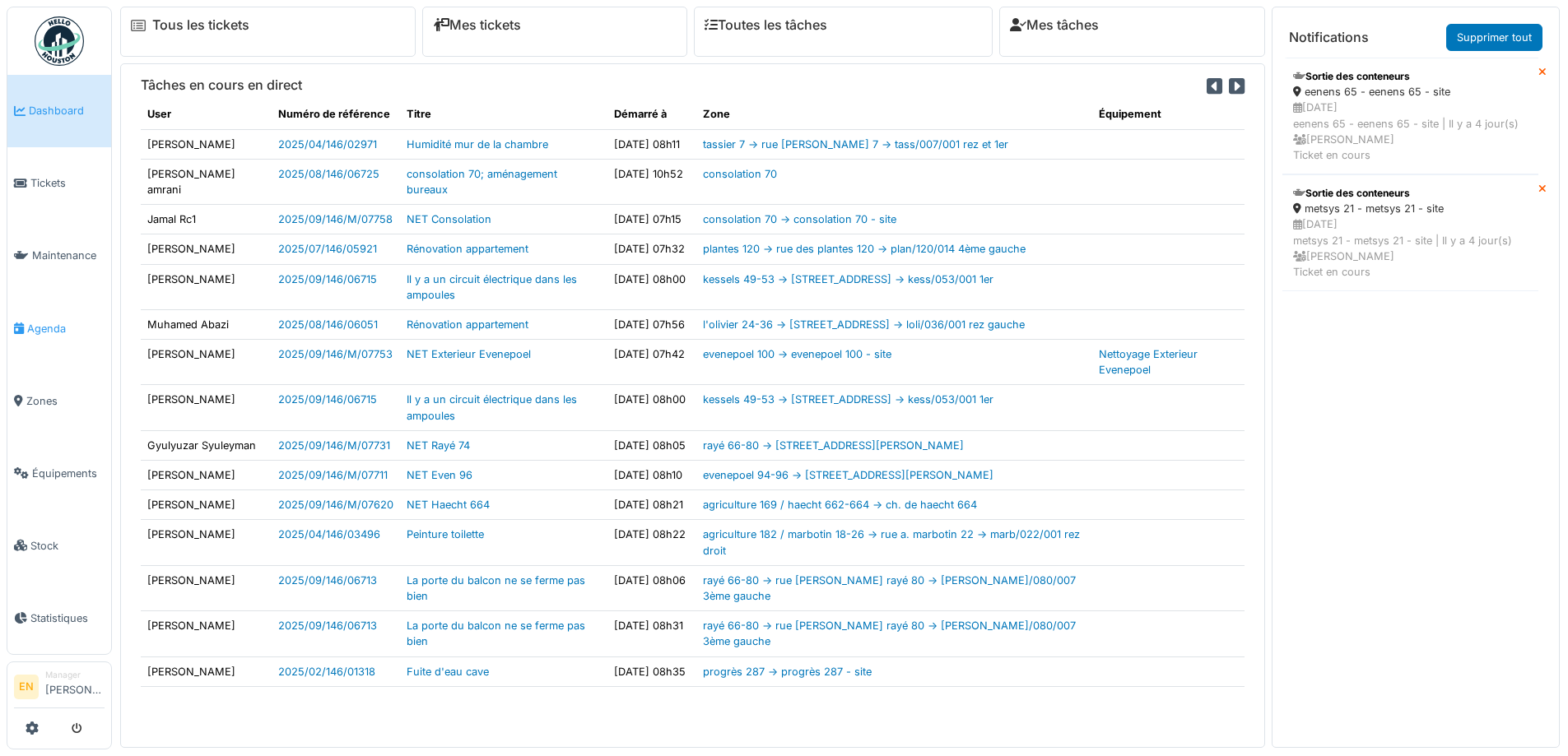
click at [44, 328] on span "Agenda" at bounding box center [66, 329] width 77 height 15
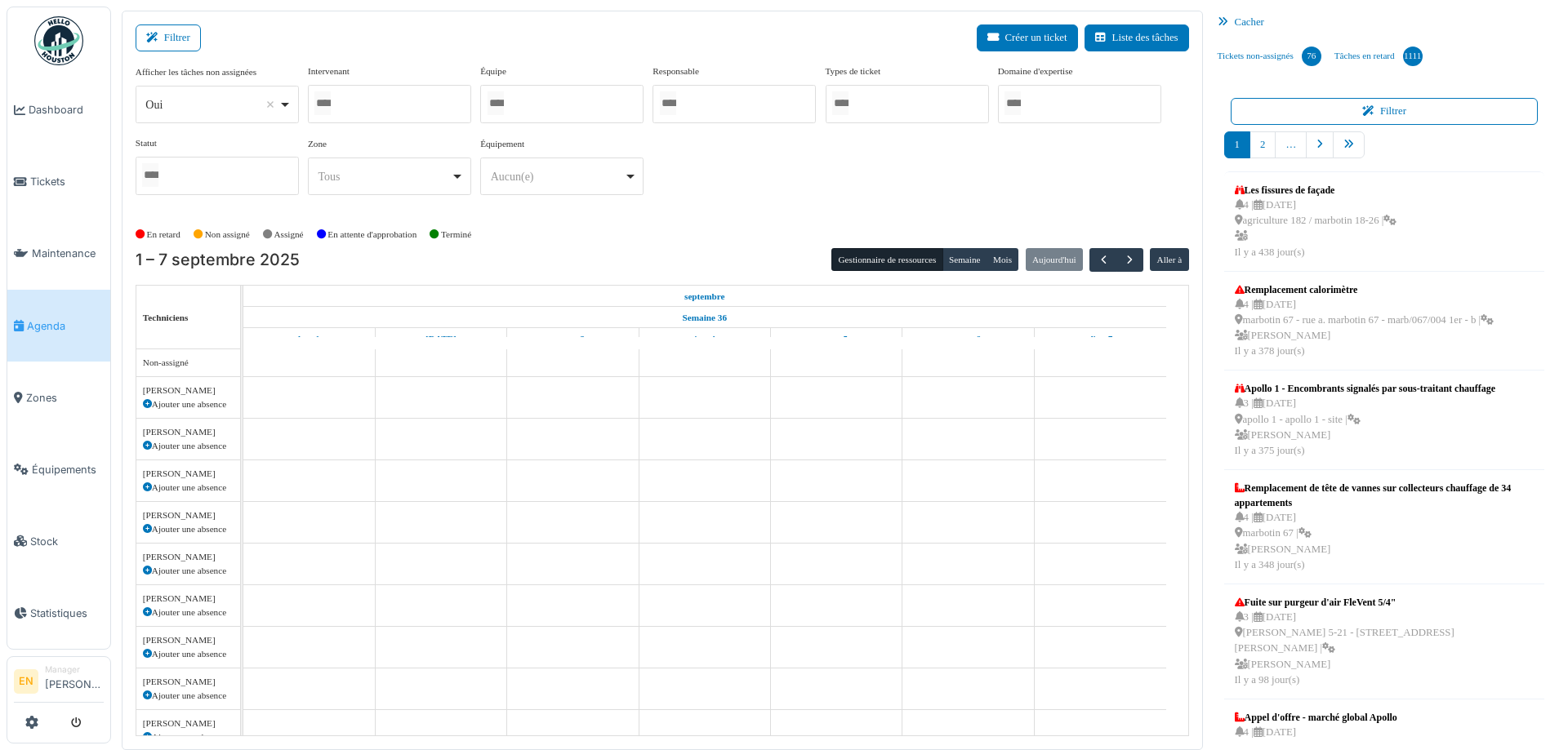
click at [283, 105] on div "Oui Remove item" at bounding box center [217, 105] width 150 height 24
select select "**"
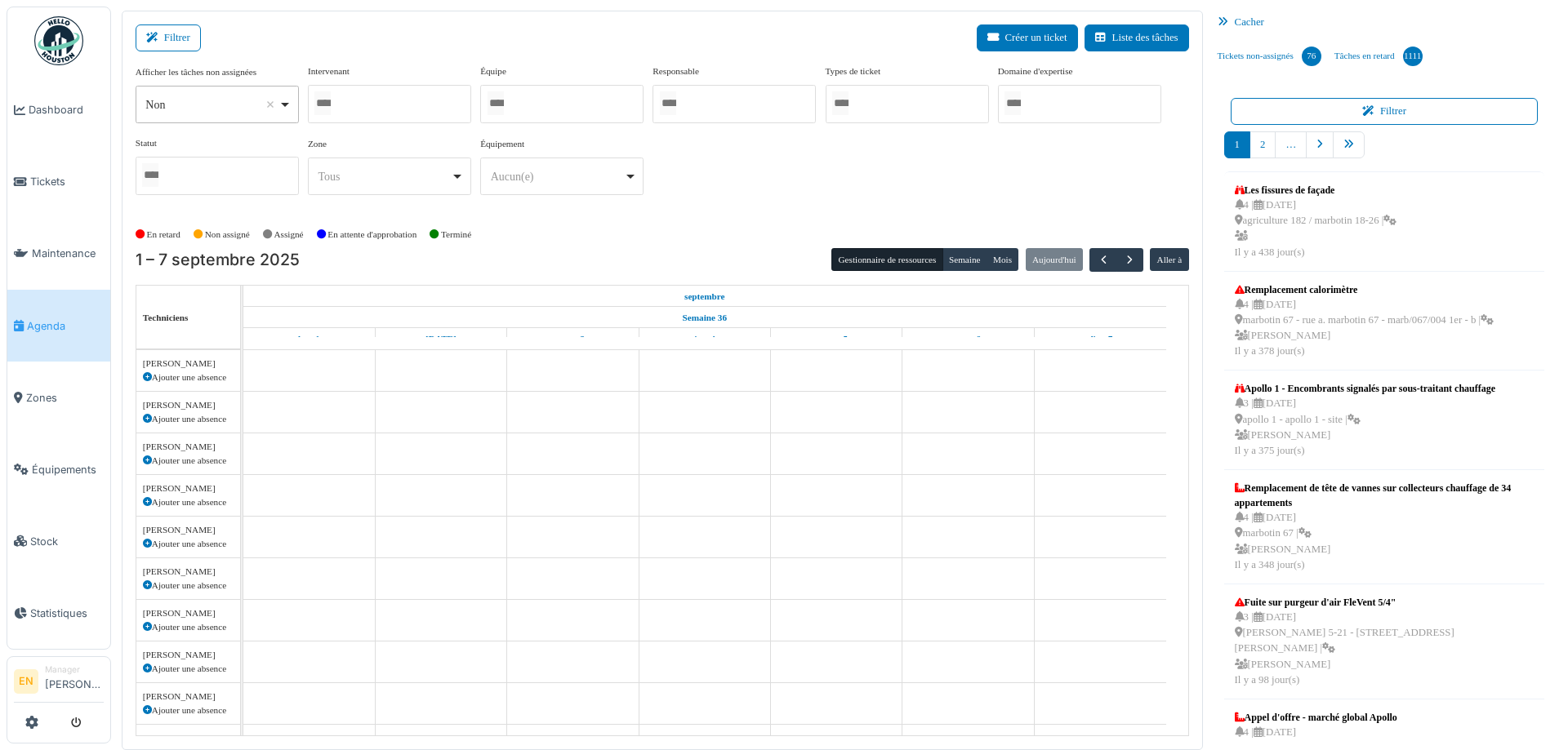
click at [363, 100] on div at bounding box center [390, 104] width 164 height 38
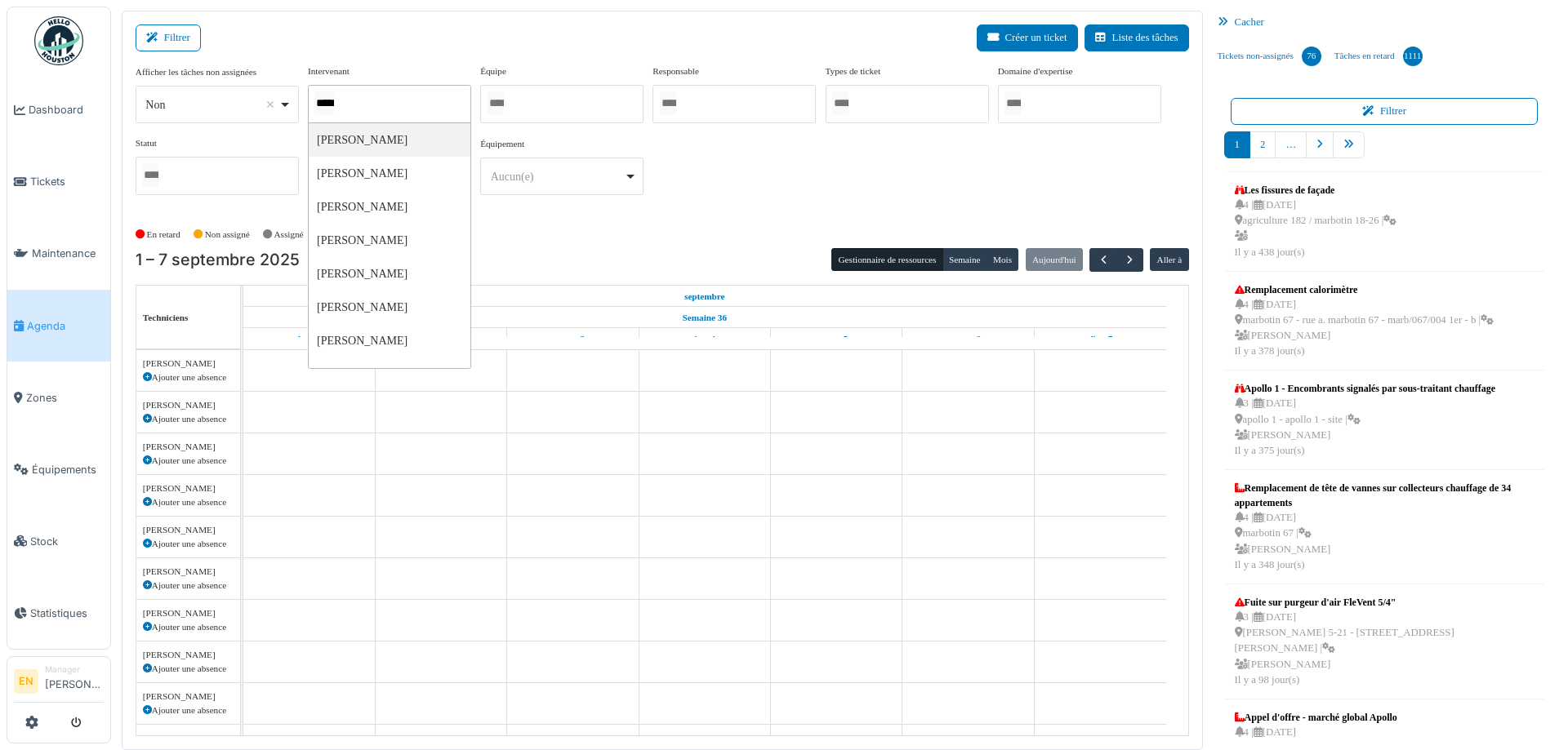
type input "******"
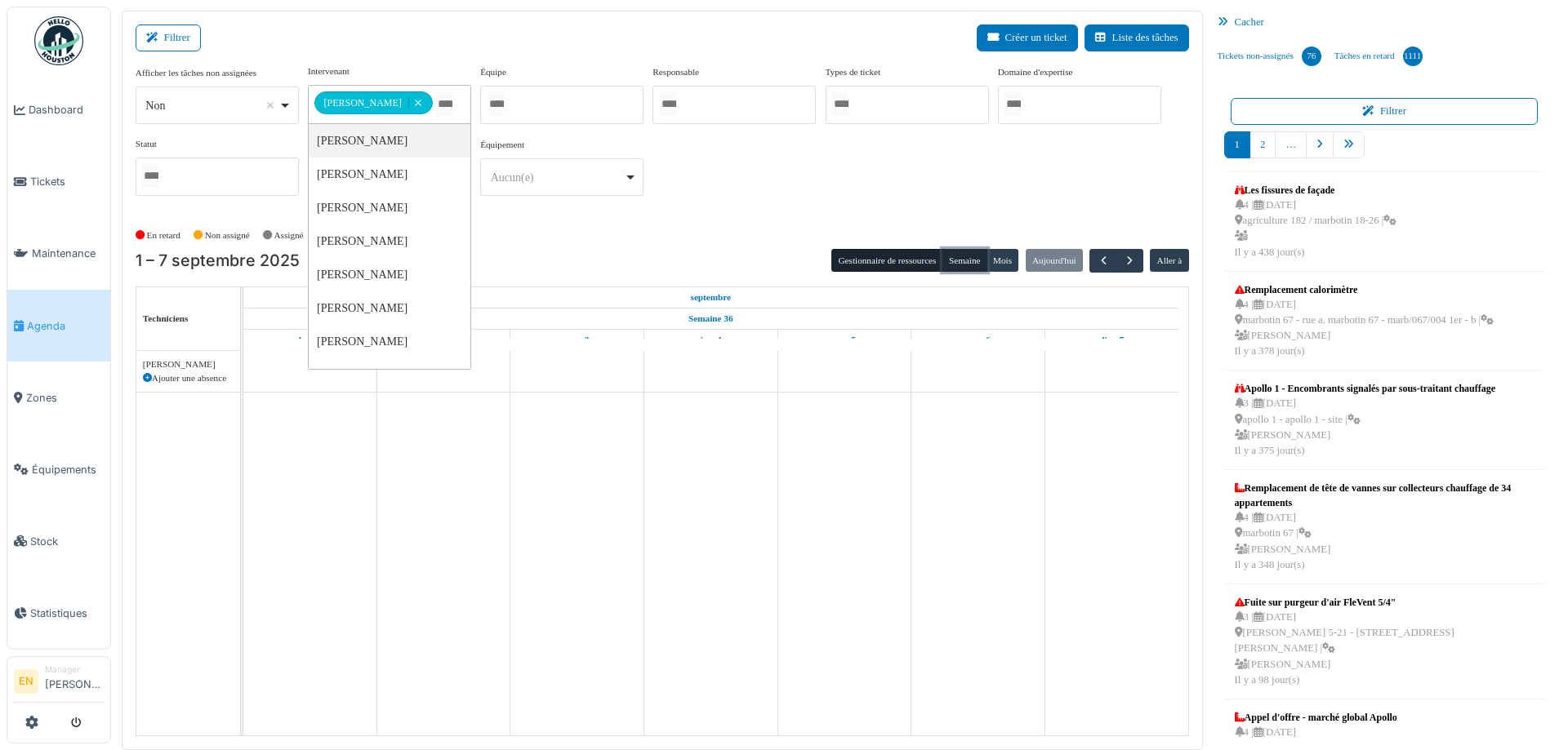
click at [955, 260] on button "Semaine" at bounding box center [965, 260] width 45 height 23
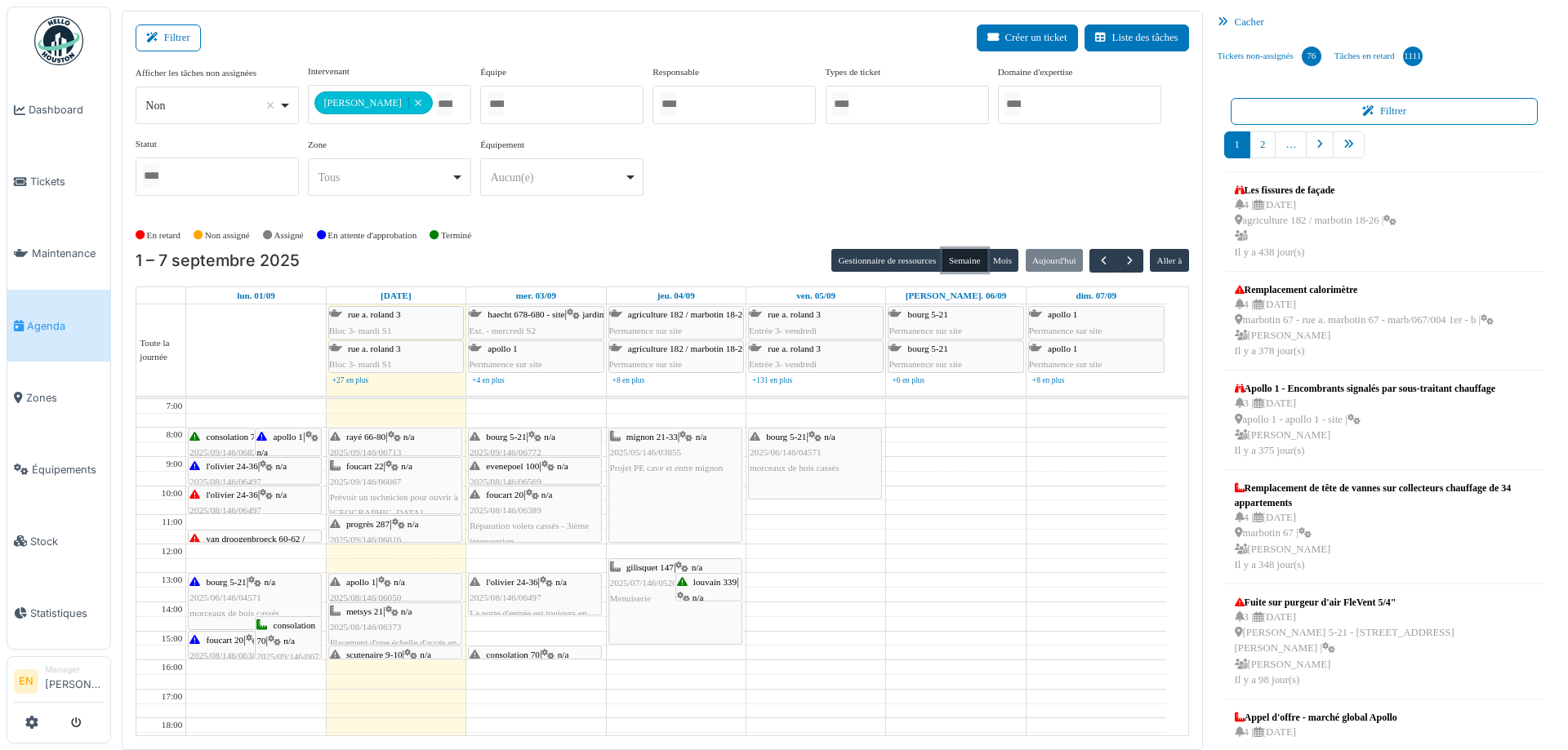
click at [511, 435] on span "bourg 5-21" at bounding box center [506, 437] width 40 height 10
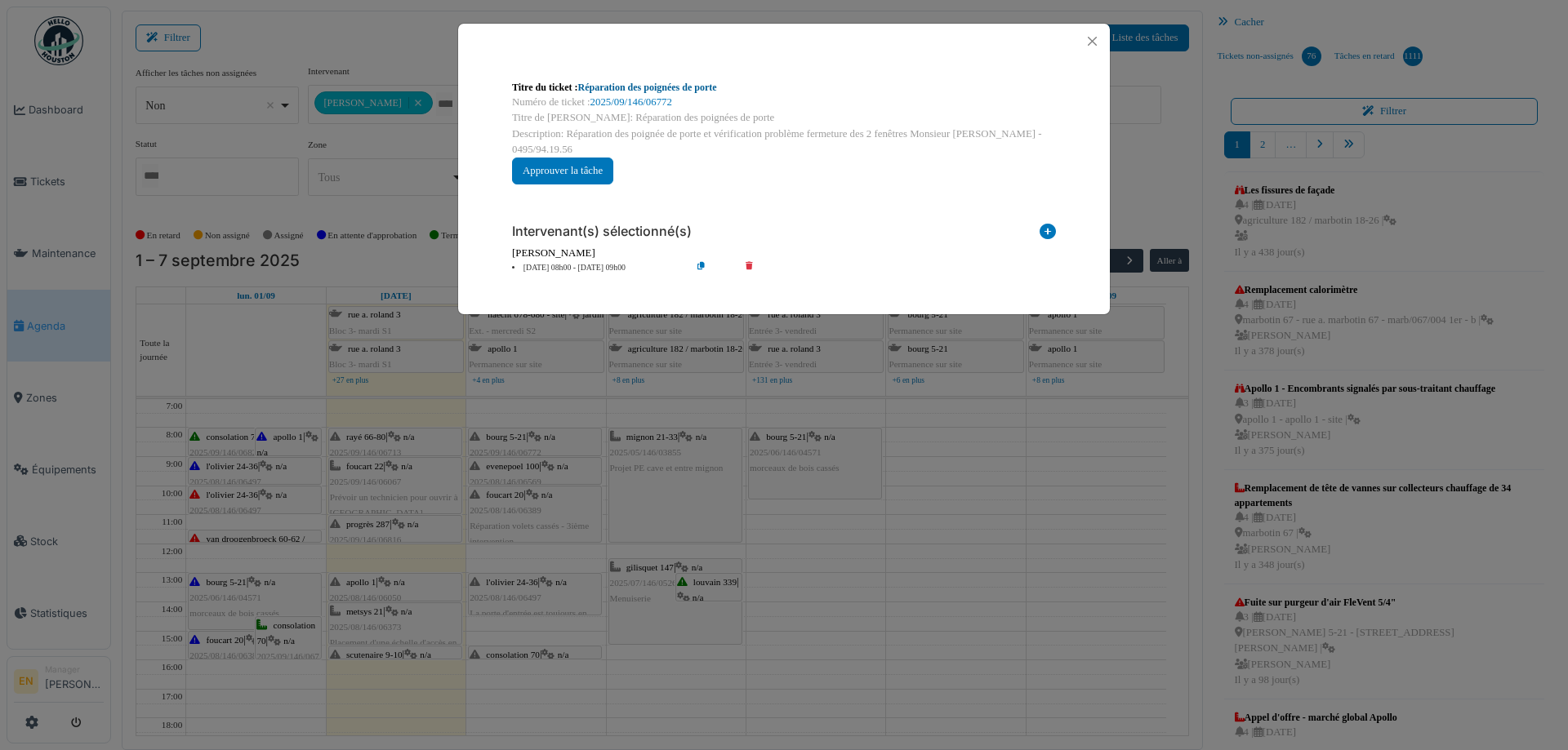
click at [703, 84] on link "Réparation des poignées de porte" at bounding box center [647, 87] width 139 height 11
click at [1098, 46] on button "Close" at bounding box center [1093, 41] width 22 height 22
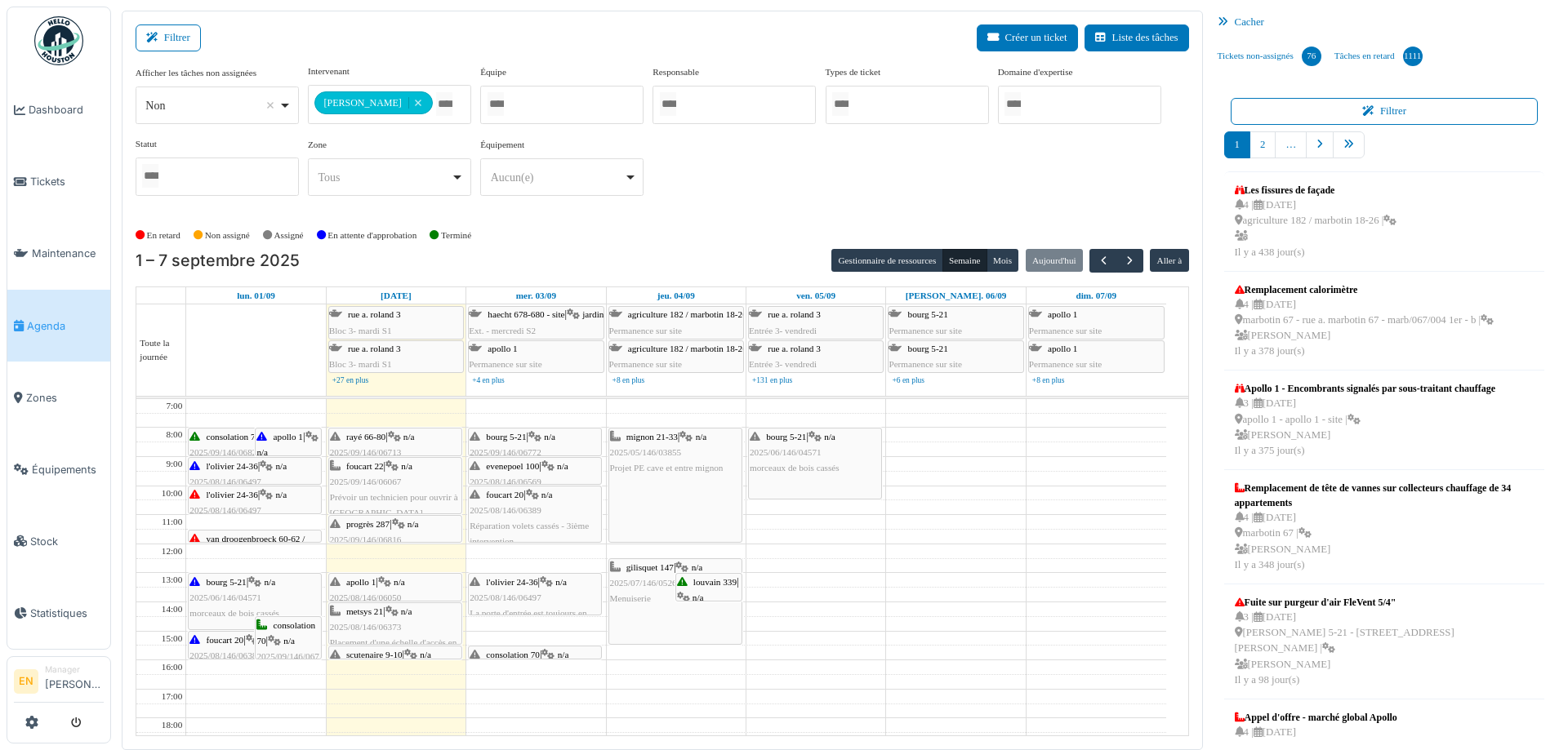
click at [539, 467] on span "evenepoel 100" at bounding box center [513, 467] width 53 height 10
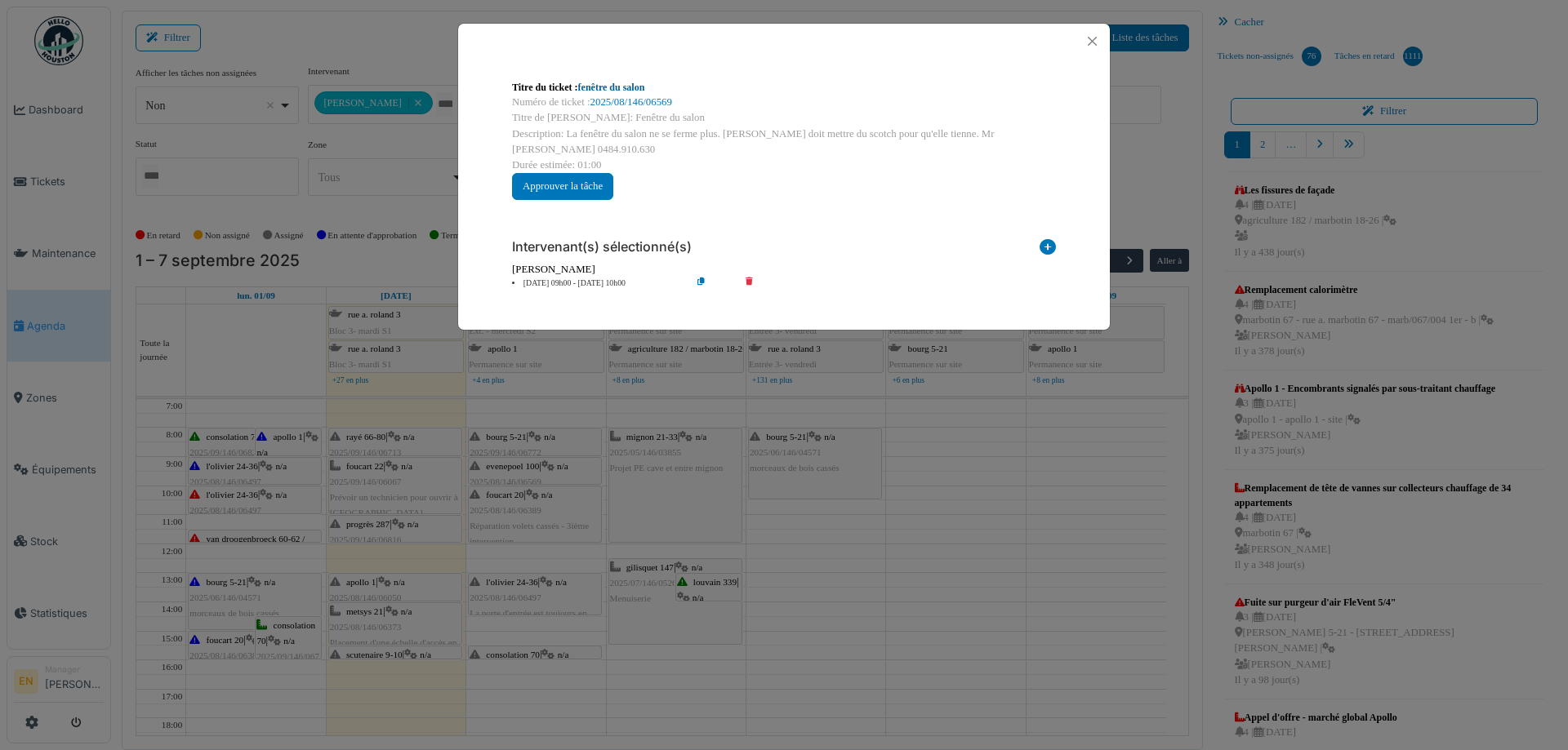
click at [638, 87] on link "fenêtre du salon" at bounding box center [612, 87] width 67 height 11
click at [1096, 42] on button "Close" at bounding box center [1093, 41] width 22 height 22
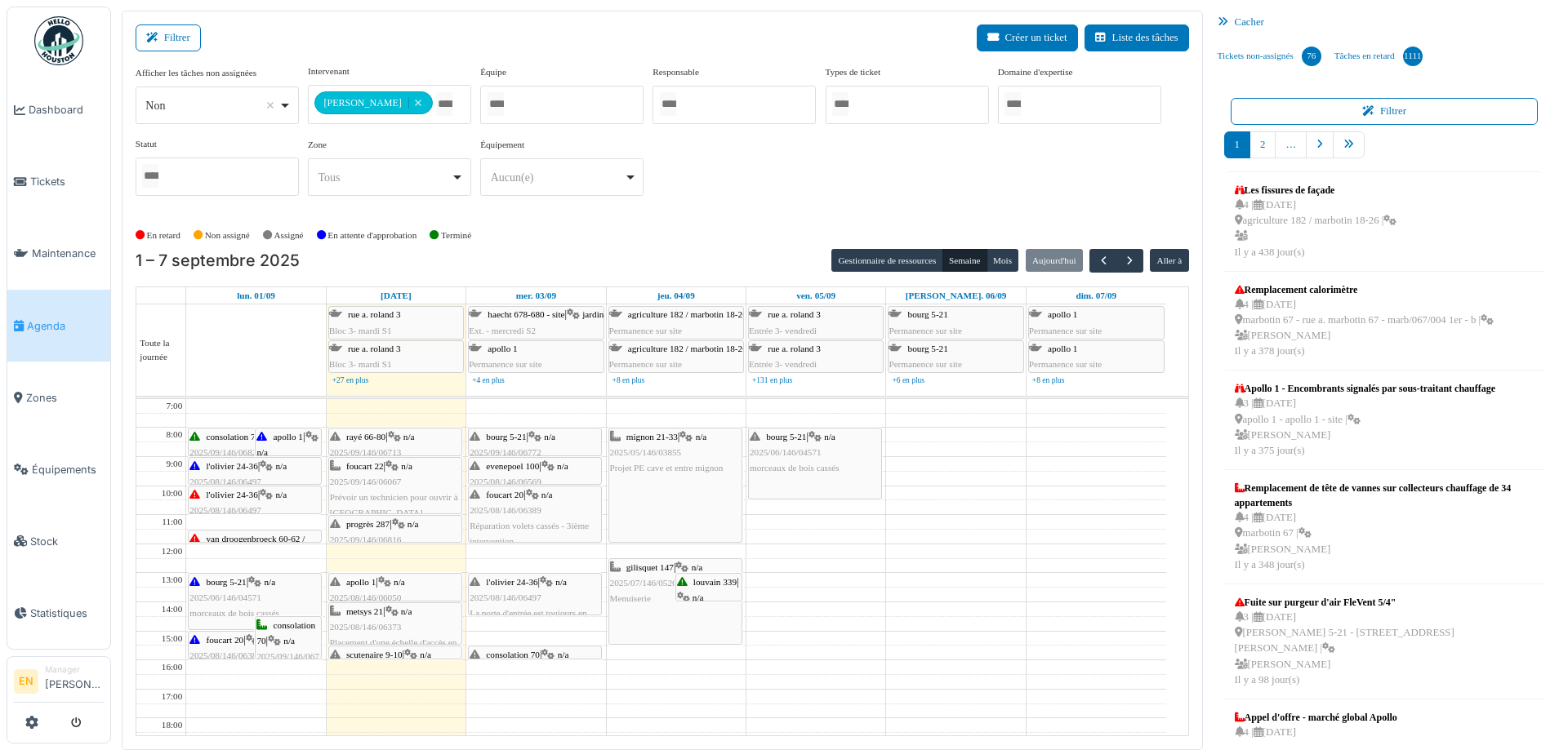
click at [541, 506] on span "2025/08/146/06389" at bounding box center [505, 511] width 72 height 10
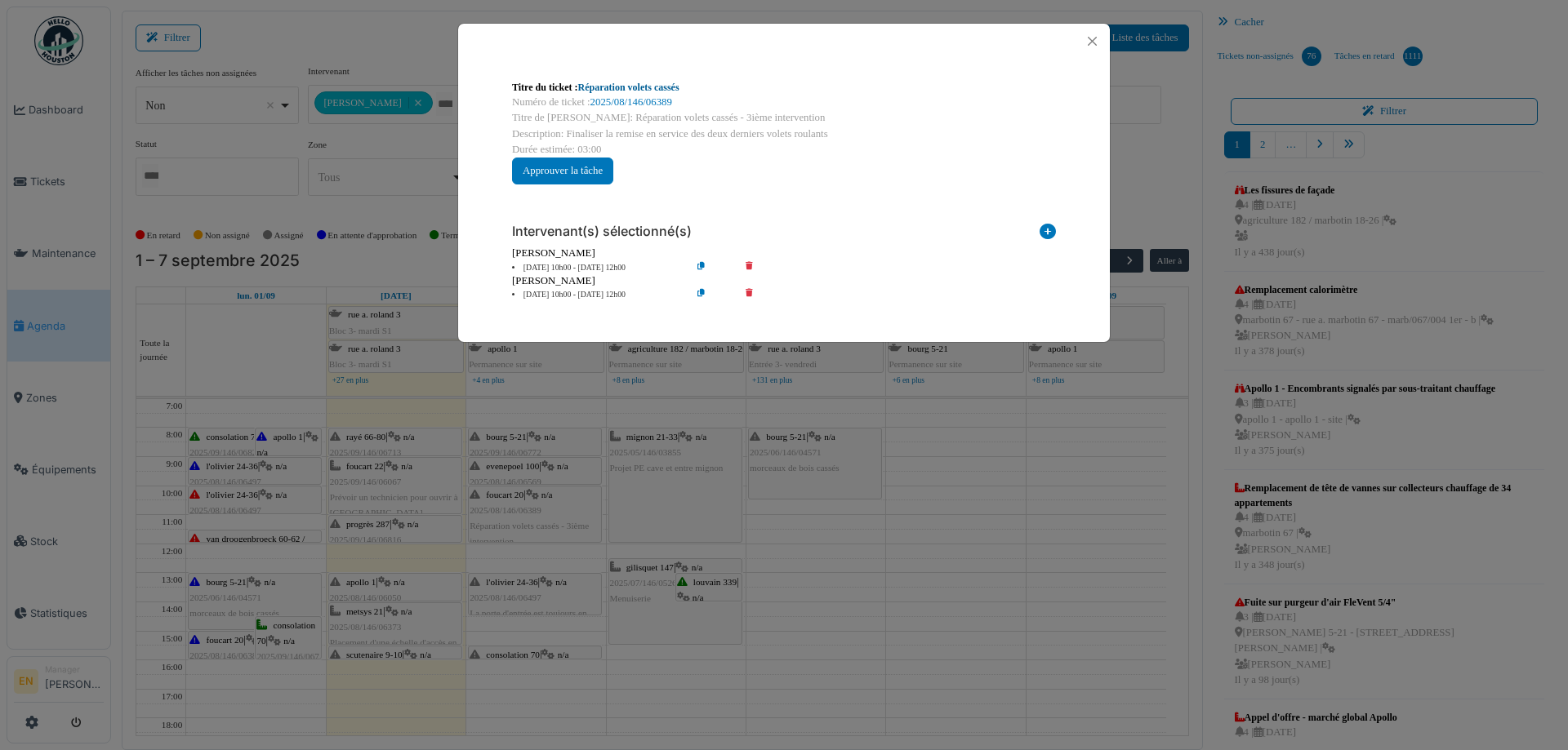
click at [656, 90] on link "Réparation volets cassés" at bounding box center [629, 87] width 101 height 11
click at [1097, 43] on button "Close" at bounding box center [1093, 41] width 22 height 22
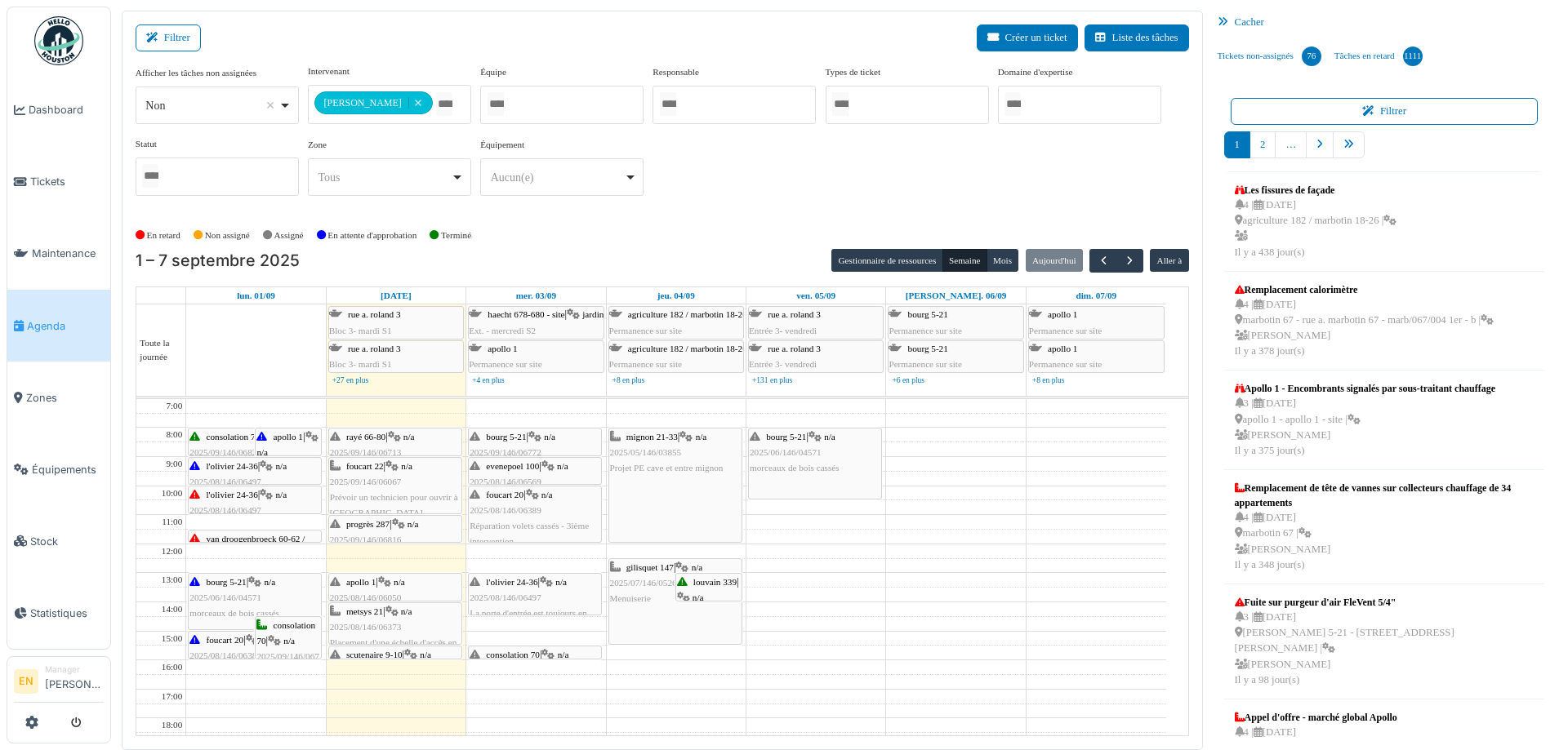
click at [527, 595] on span "2025/08/146/06497" at bounding box center [505, 598] width 72 height 10
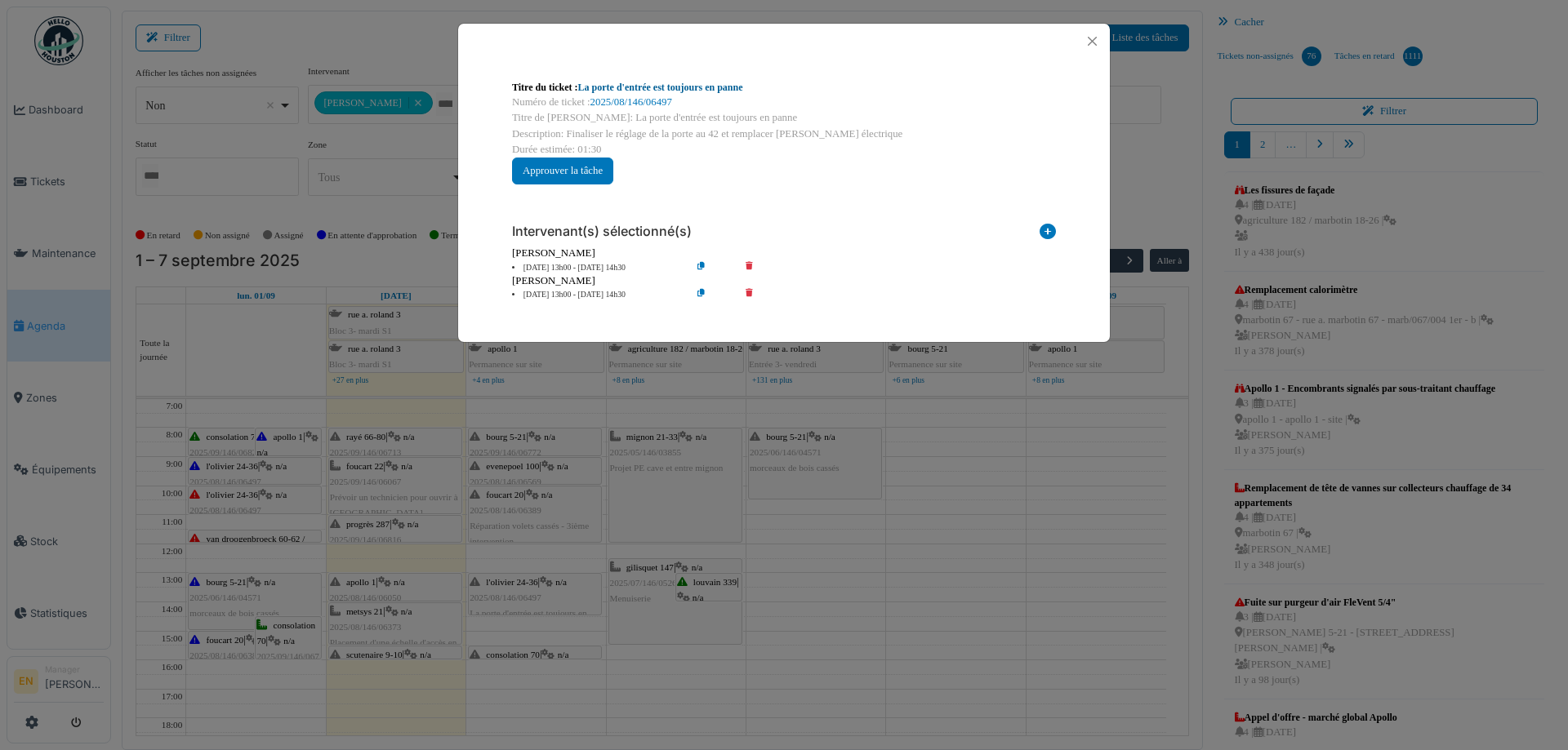
click at [721, 89] on link "La porte d'entrée est toujours en panne" at bounding box center [661, 87] width 165 height 11
click at [1099, 39] on button "Close" at bounding box center [1093, 41] width 22 height 22
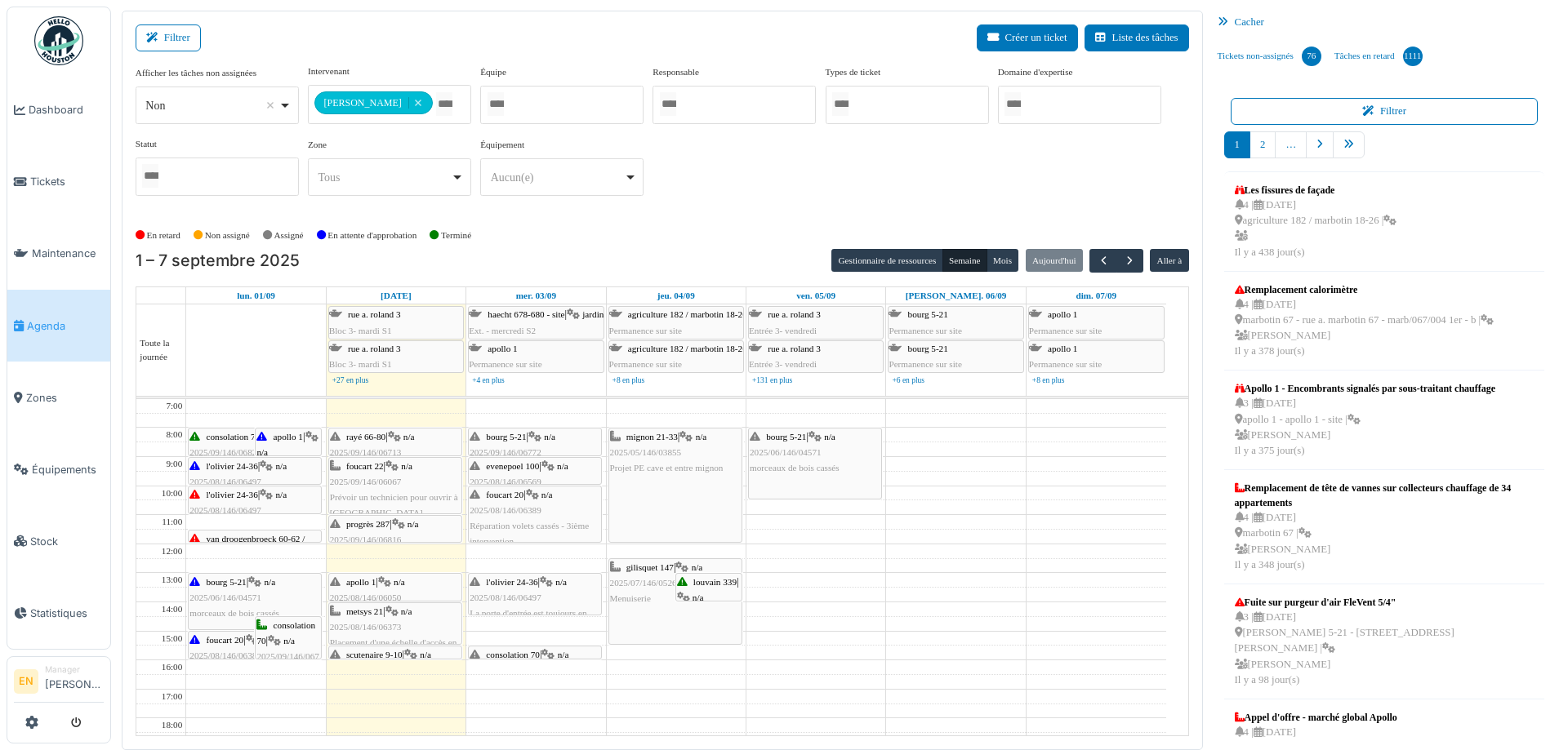
click at [704, 593] on span "n/a" at bounding box center [698, 598] width 11 height 10
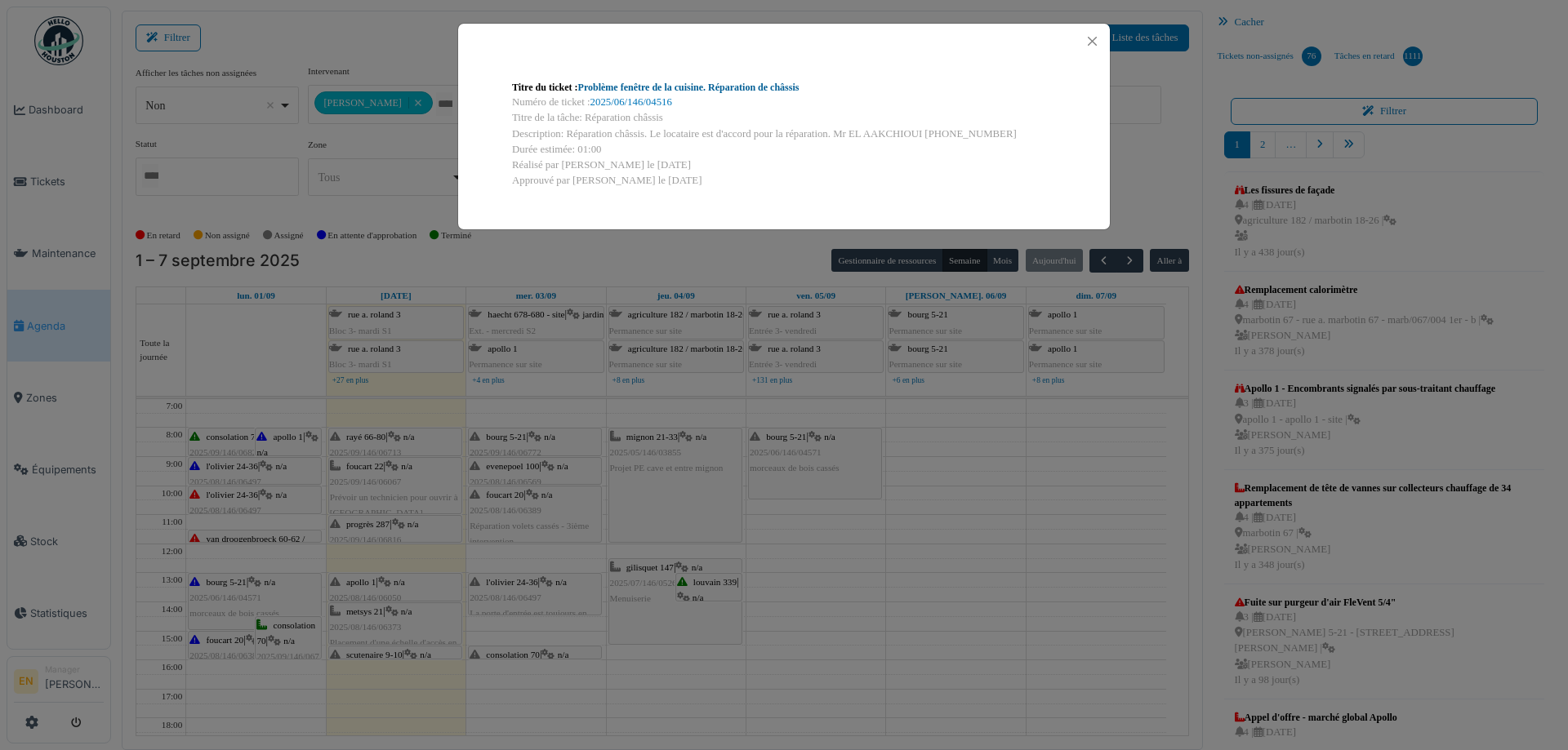
click at [738, 91] on link "Problème fenêtre de la cuisine. Réparation de châssis" at bounding box center [689, 87] width 221 height 11
click at [1094, 40] on button "Close" at bounding box center [1093, 41] width 22 height 22
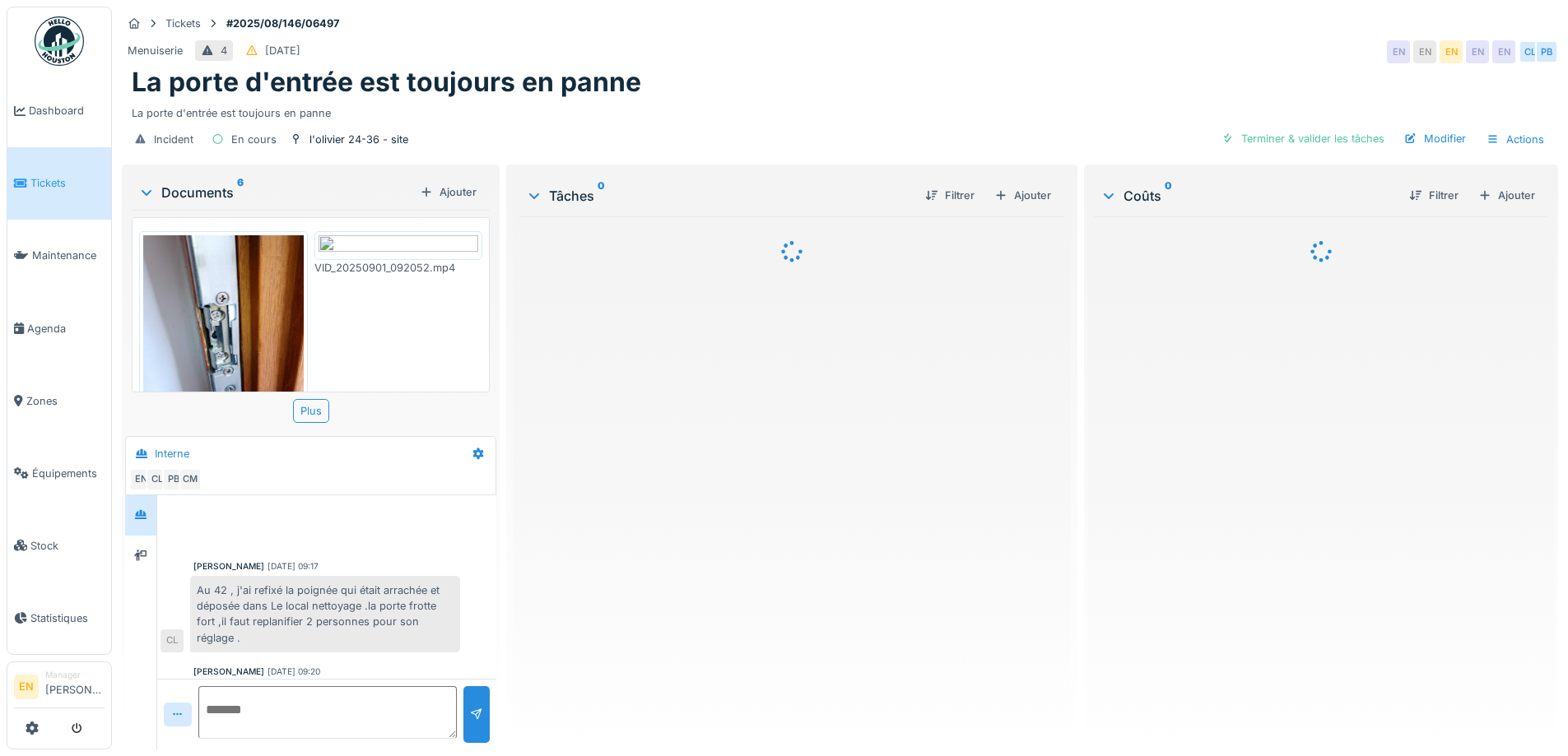
scroll to position [86, 0]
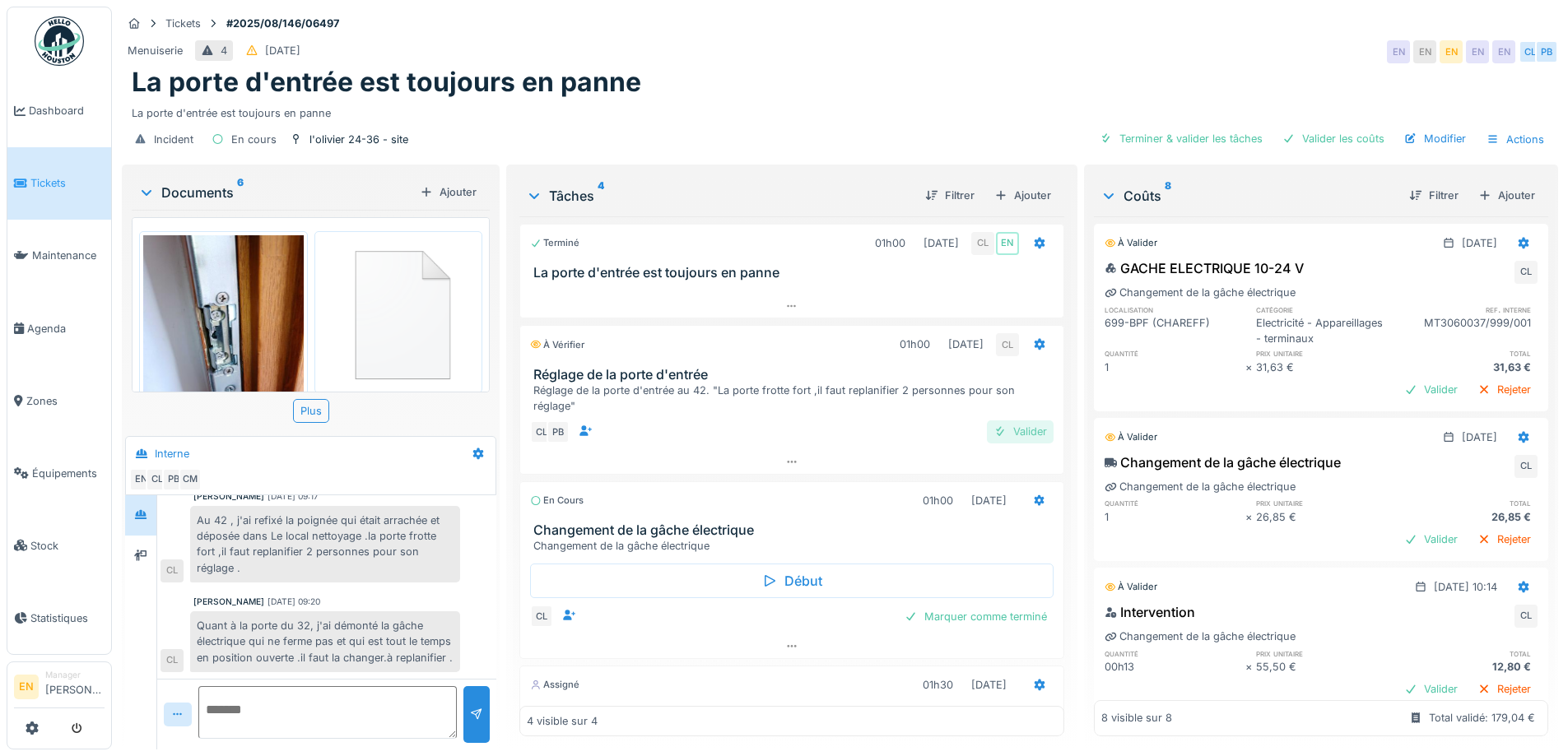
click at [1021, 430] on div "Valider" at bounding box center [1020, 432] width 67 height 22
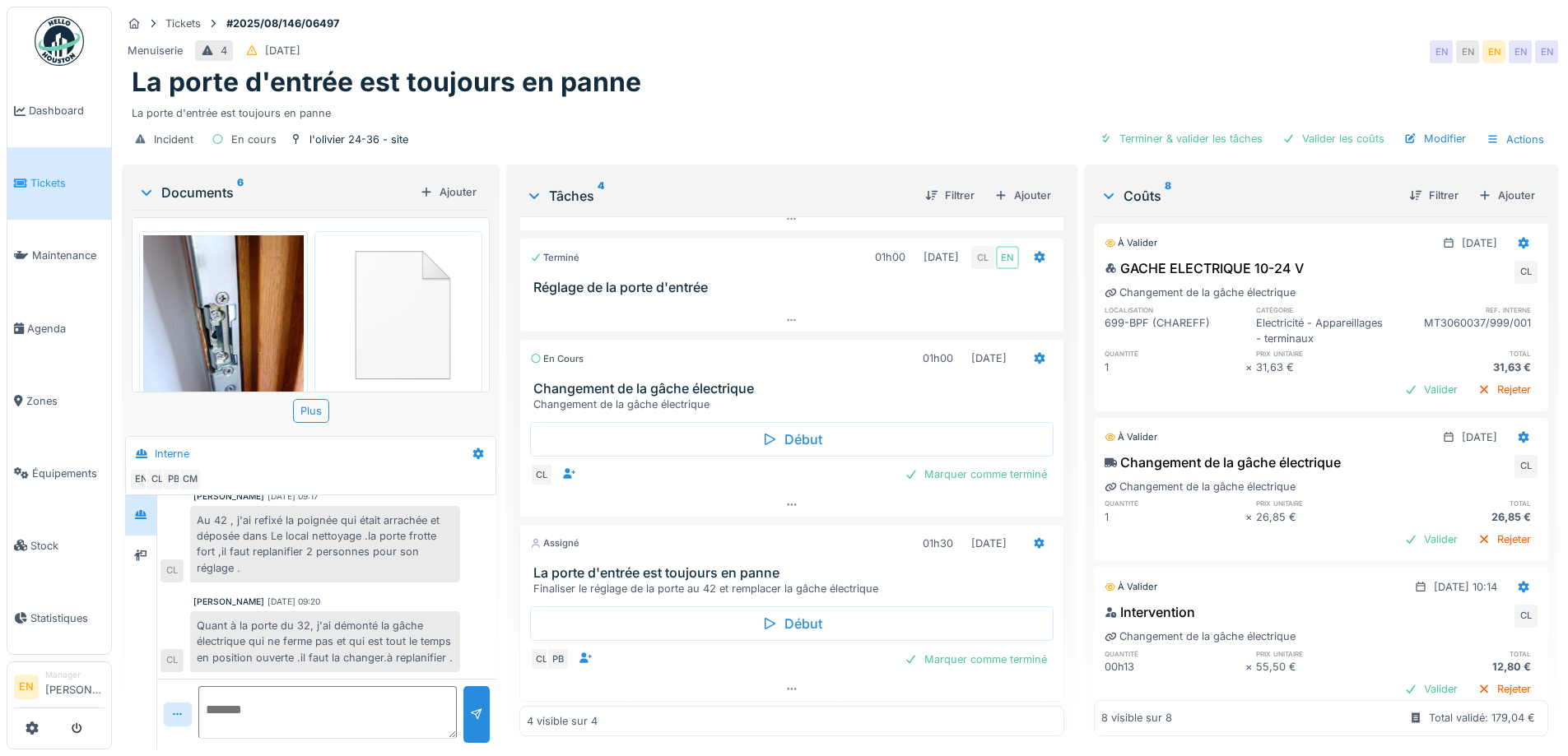
scroll to position [90, 0]
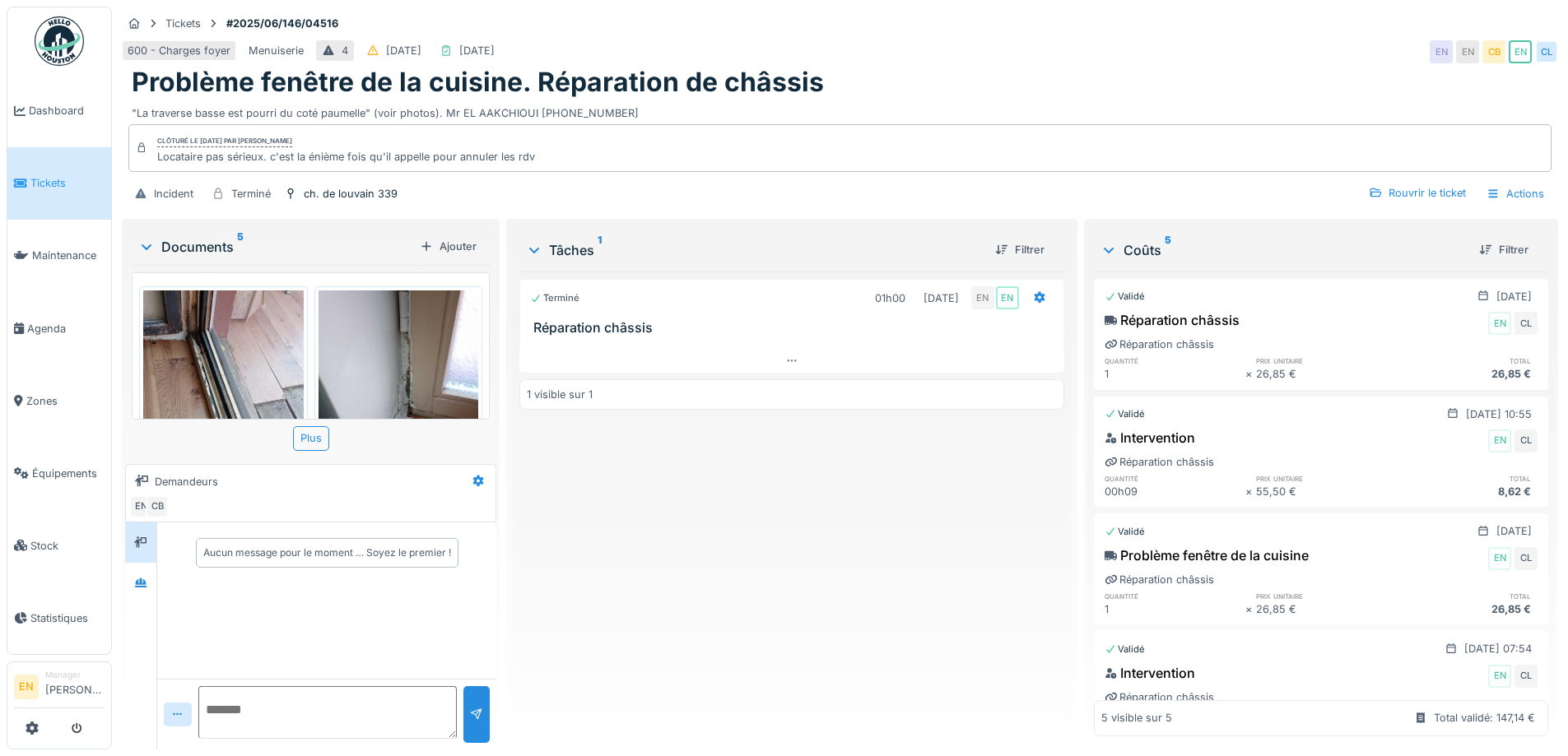
click at [810, 566] on div "Terminé 01h00 [DATE] EN EN Réparation châssis 1 visible sur 1" at bounding box center [791, 505] width 544 height 465
click at [795, 576] on div "Terminé 01h00 [DATE] EN EN Réparation châssis 1 visible sur 1" at bounding box center [791, 505] width 544 height 465
click at [1133, 53] on div "600 - Charges foyer Menuiserie 4 [DATE] [DATE] EN EN CB EN CL" at bounding box center [840, 51] width 1437 height 30
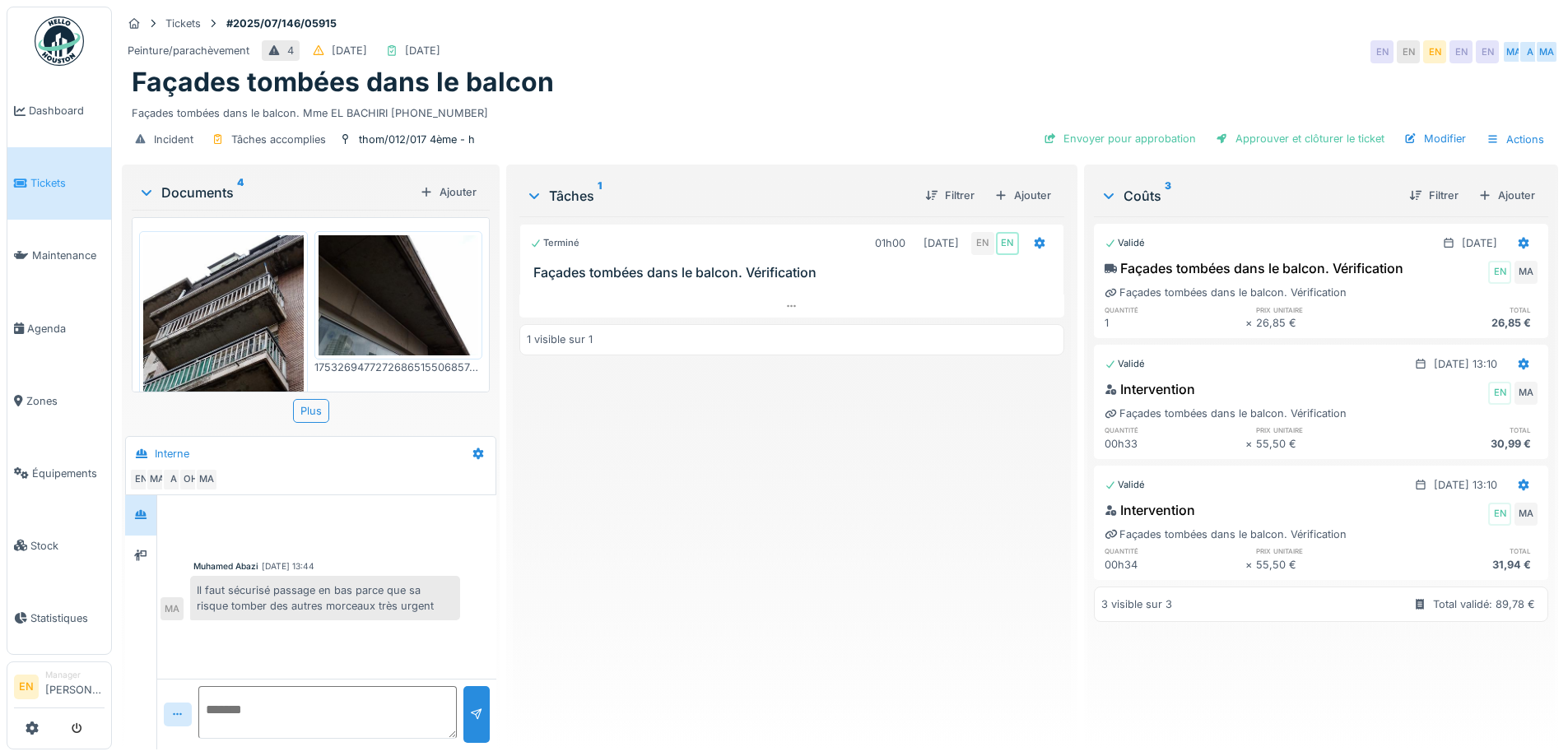
click at [708, 513] on div "Terminé 01h00 23/07/2025 EN EN Façades tombées dans le balcon. Vérification 1 v…" at bounding box center [791, 476] width 544 height 520
click at [210, 333] on img at bounding box center [223, 342] width 160 height 213
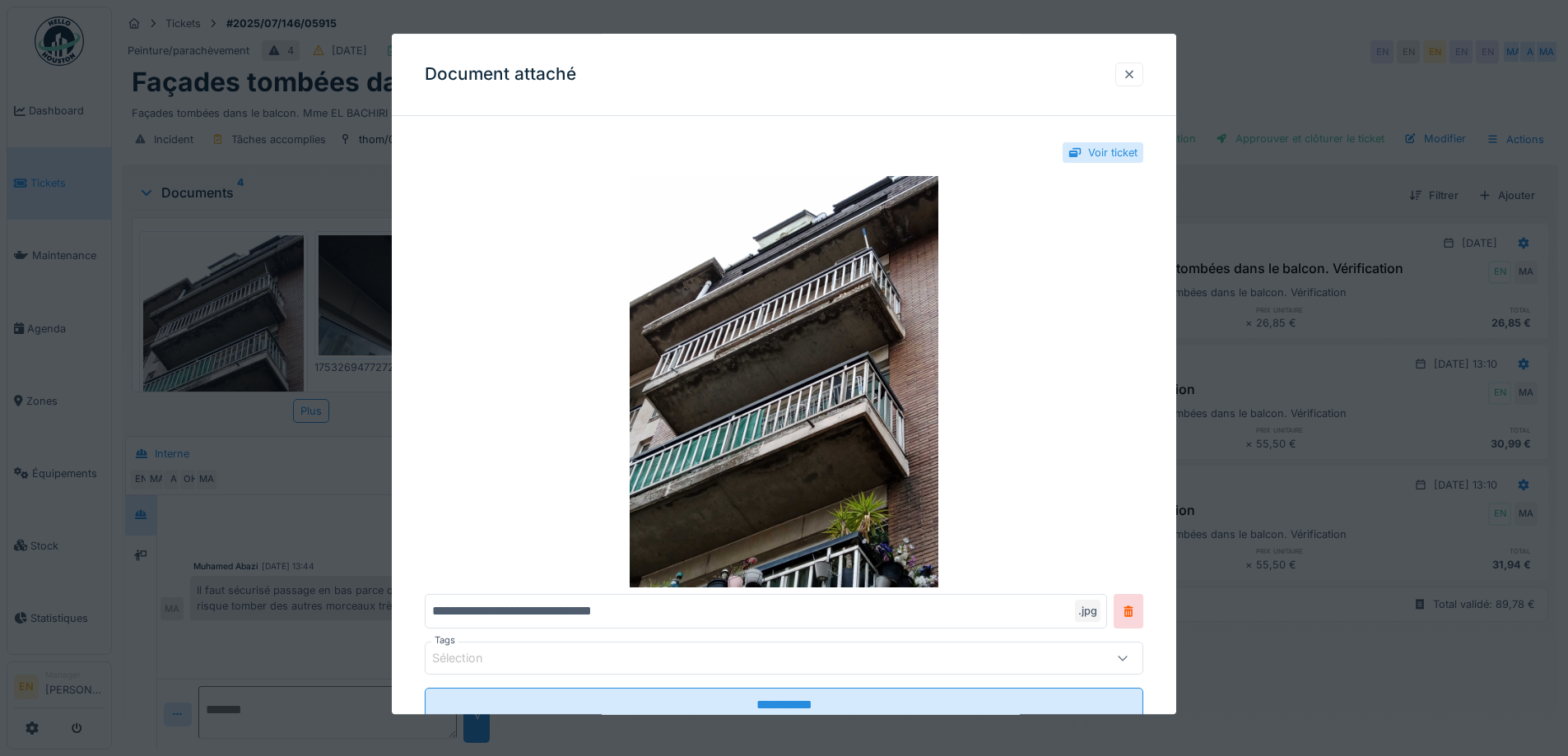
click at [1136, 71] on div at bounding box center [1129, 75] width 13 height 15
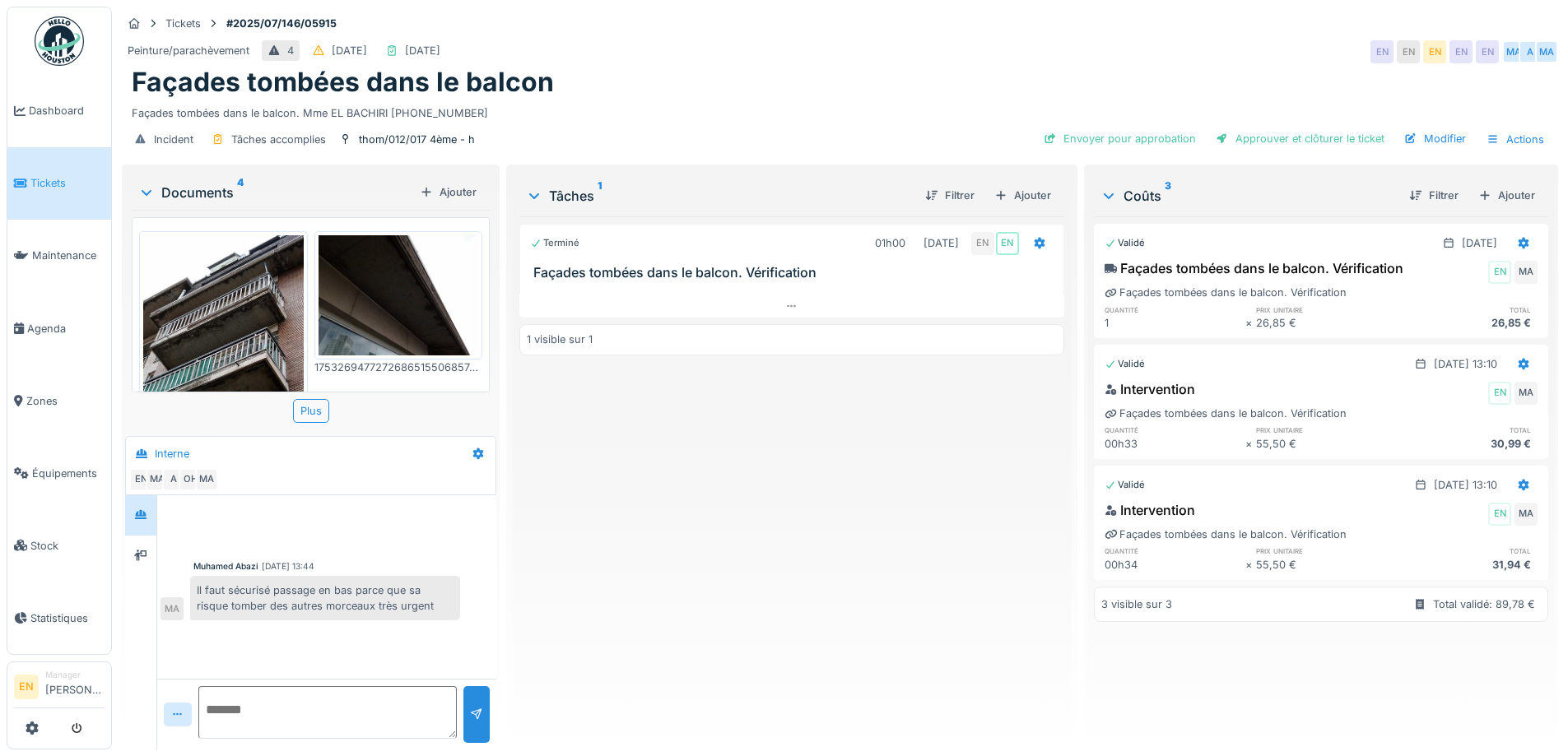
click at [392, 313] on img at bounding box center [398, 295] width 160 height 120
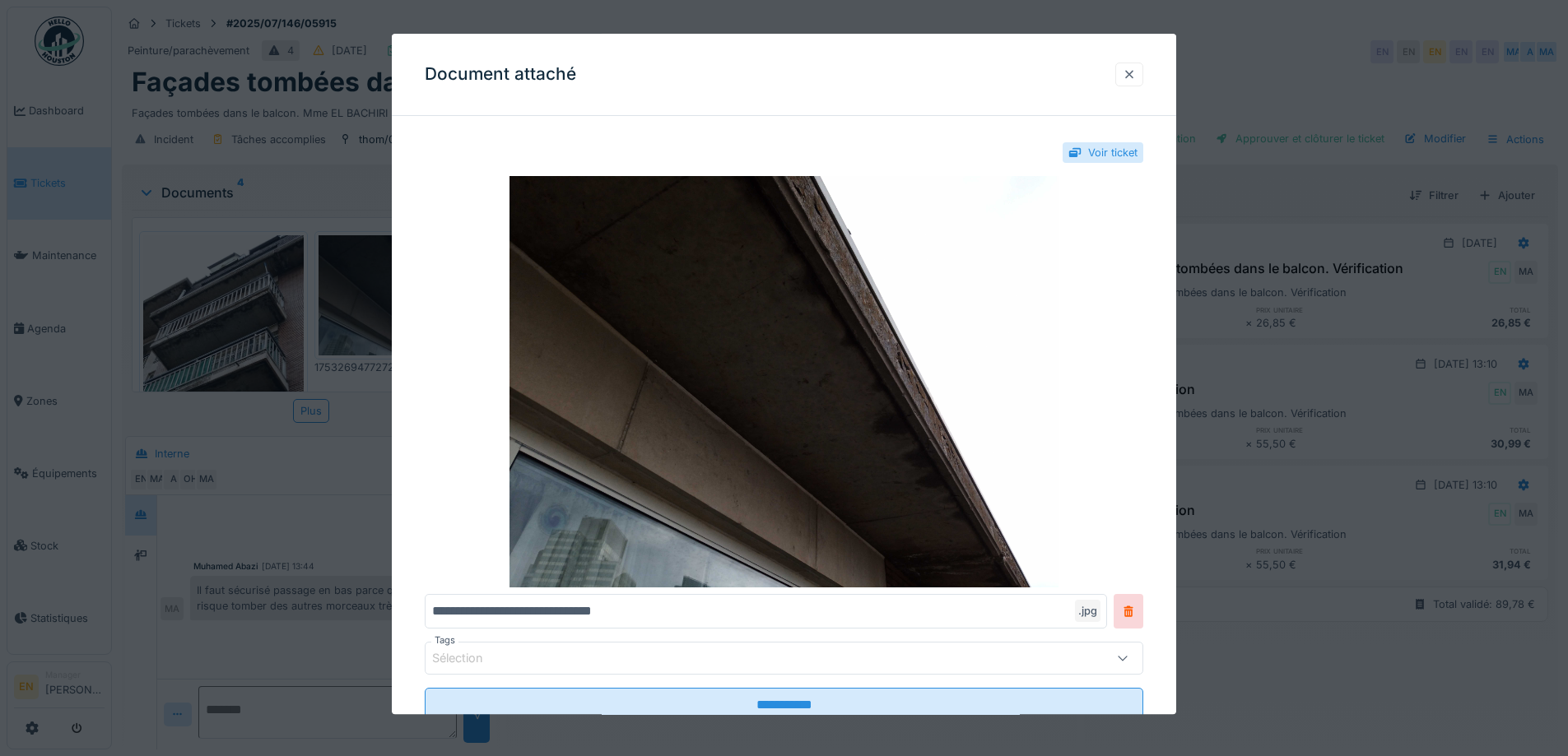
click at [1134, 71] on div at bounding box center [1129, 75] width 13 height 15
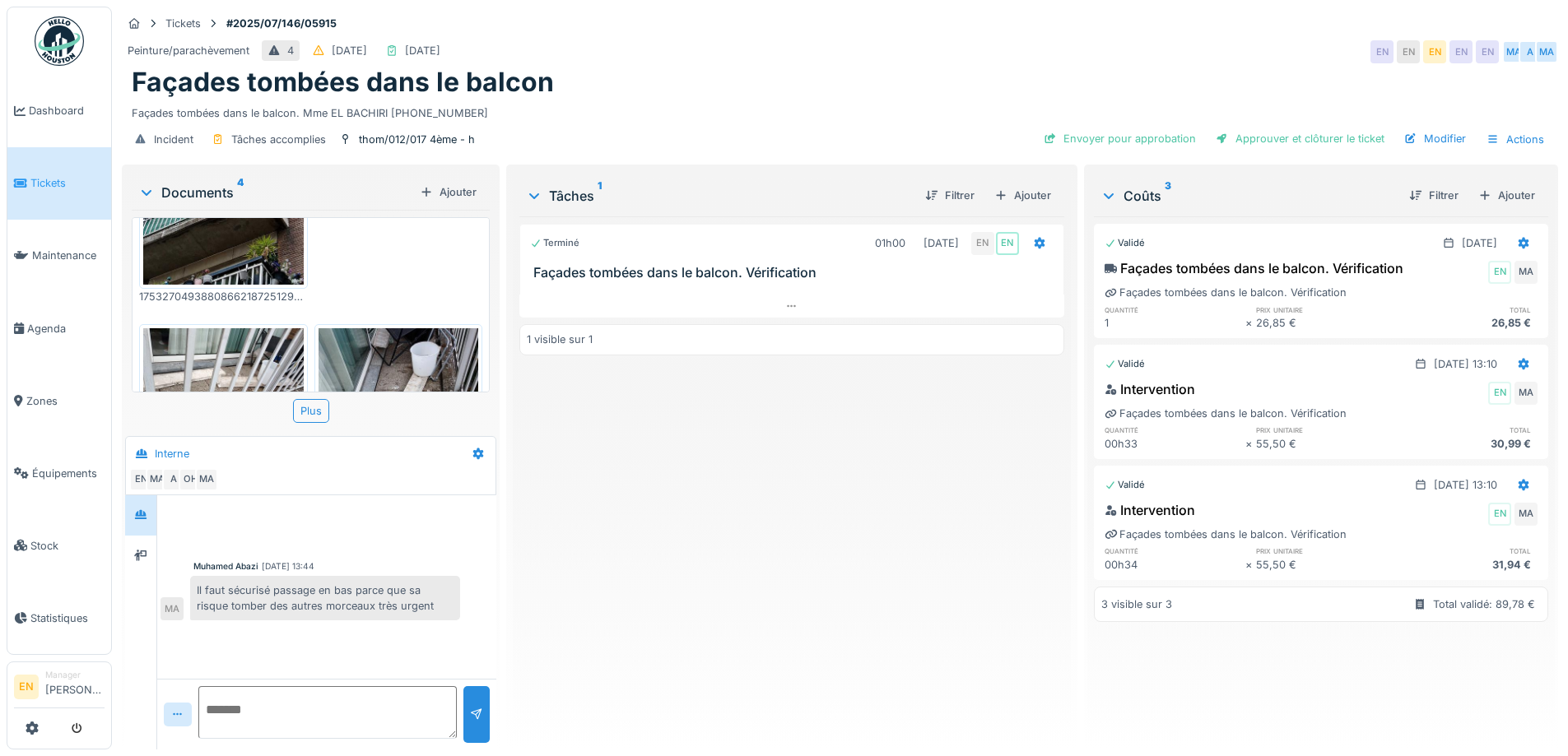
scroll to position [247, 0]
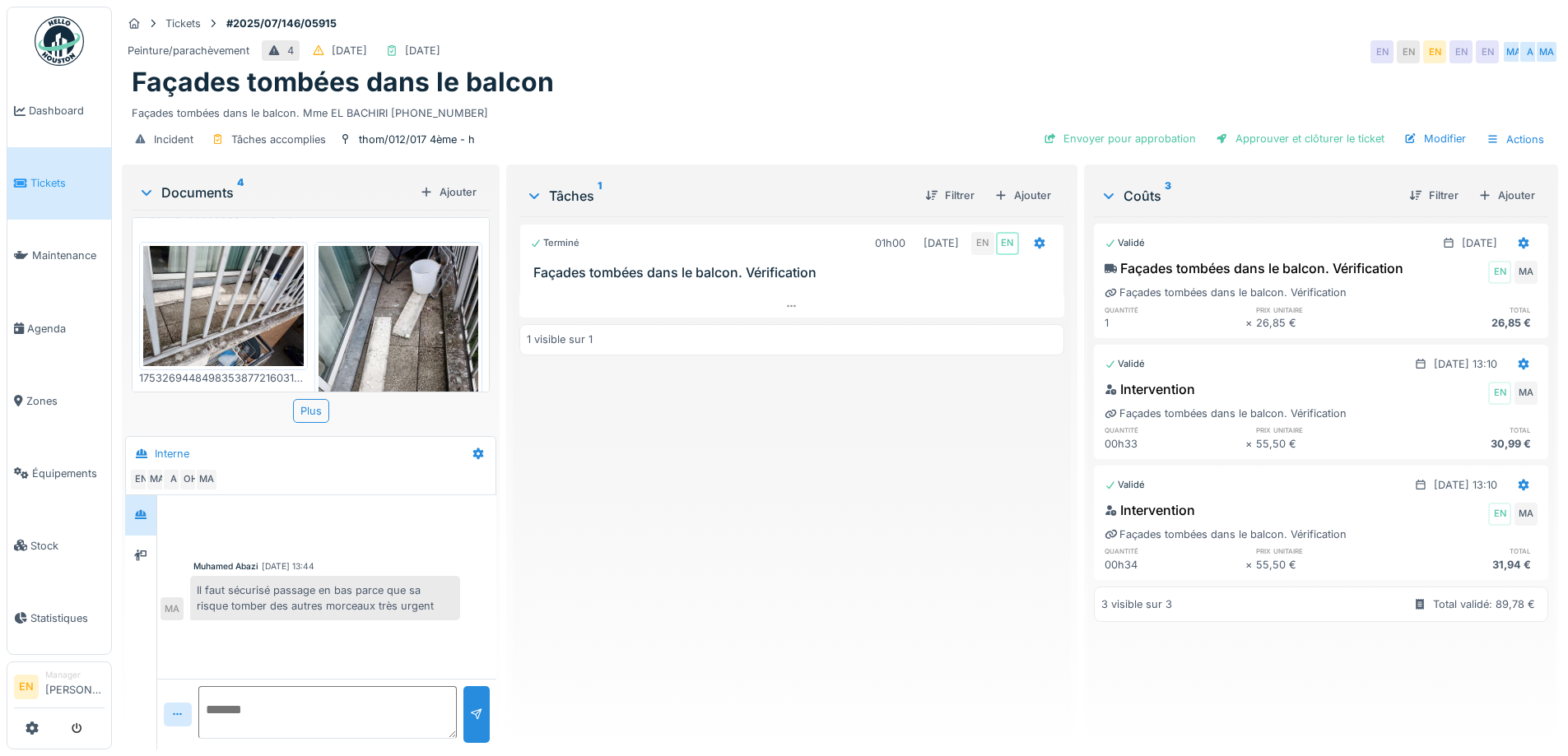
click at [426, 305] on img at bounding box center [398, 353] width 160 height 213
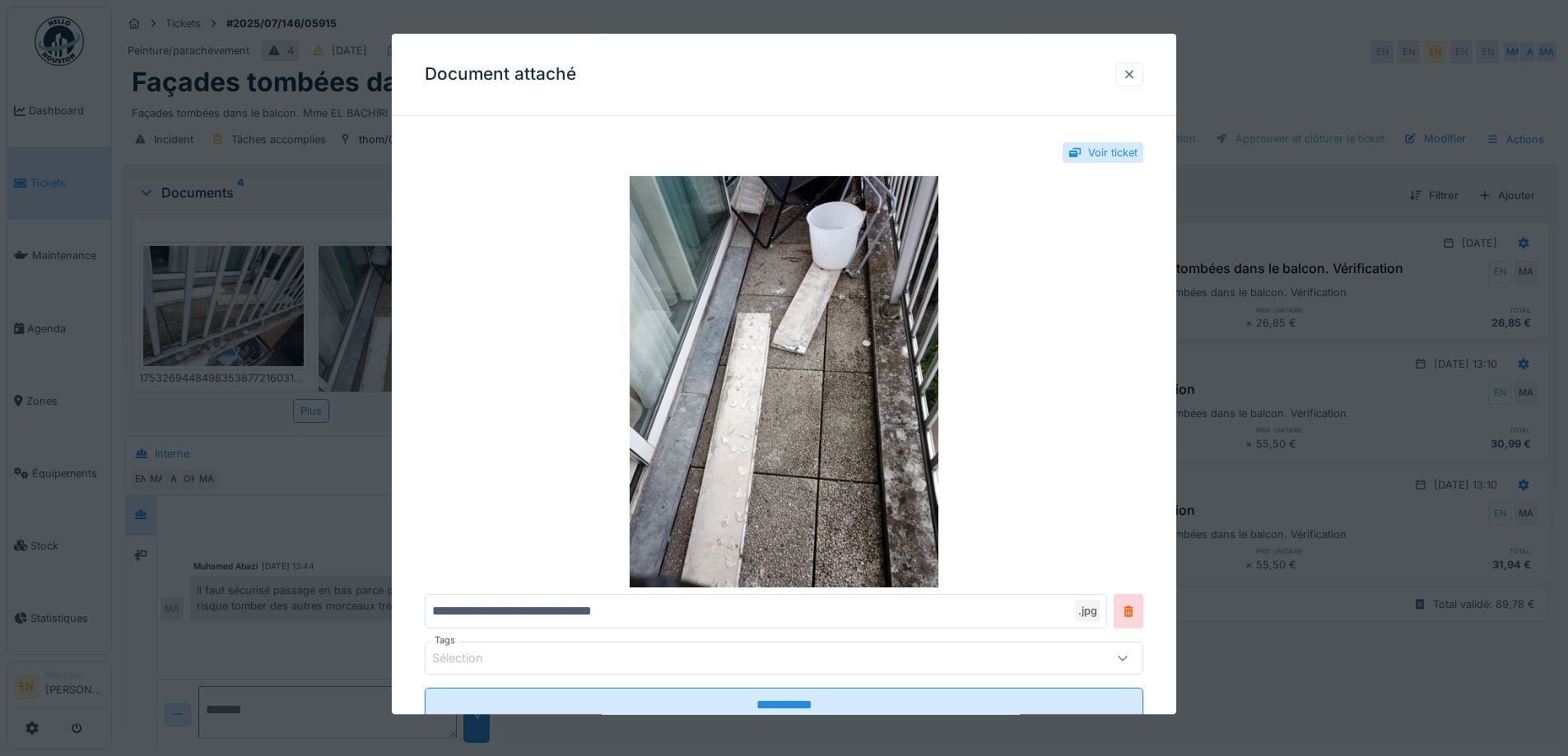
click at [1135, 79] on div at bounding box center [1129, 75] width 13 height 15
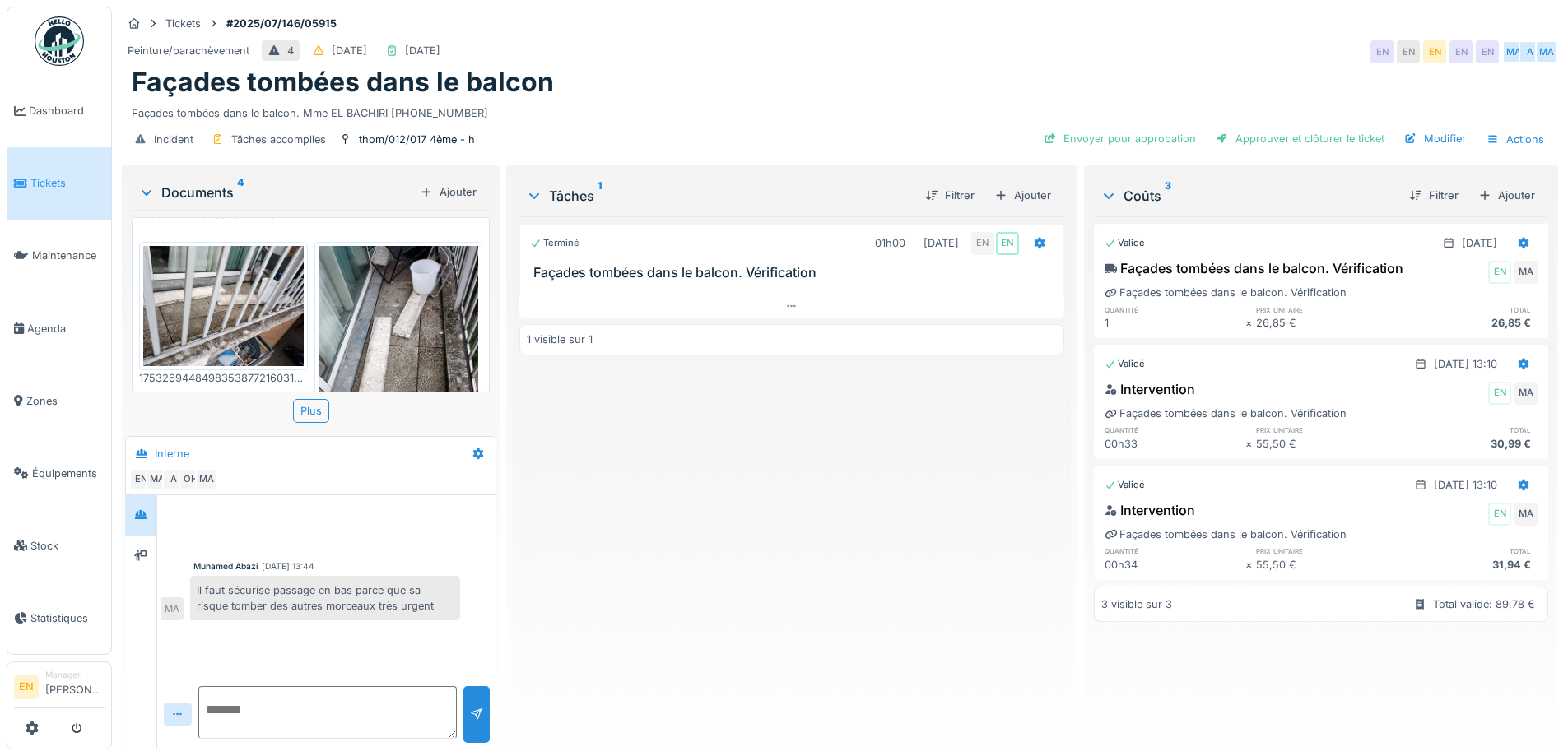
click at [271, 330] on img at bounding box center [223, 306] width 160 height 120
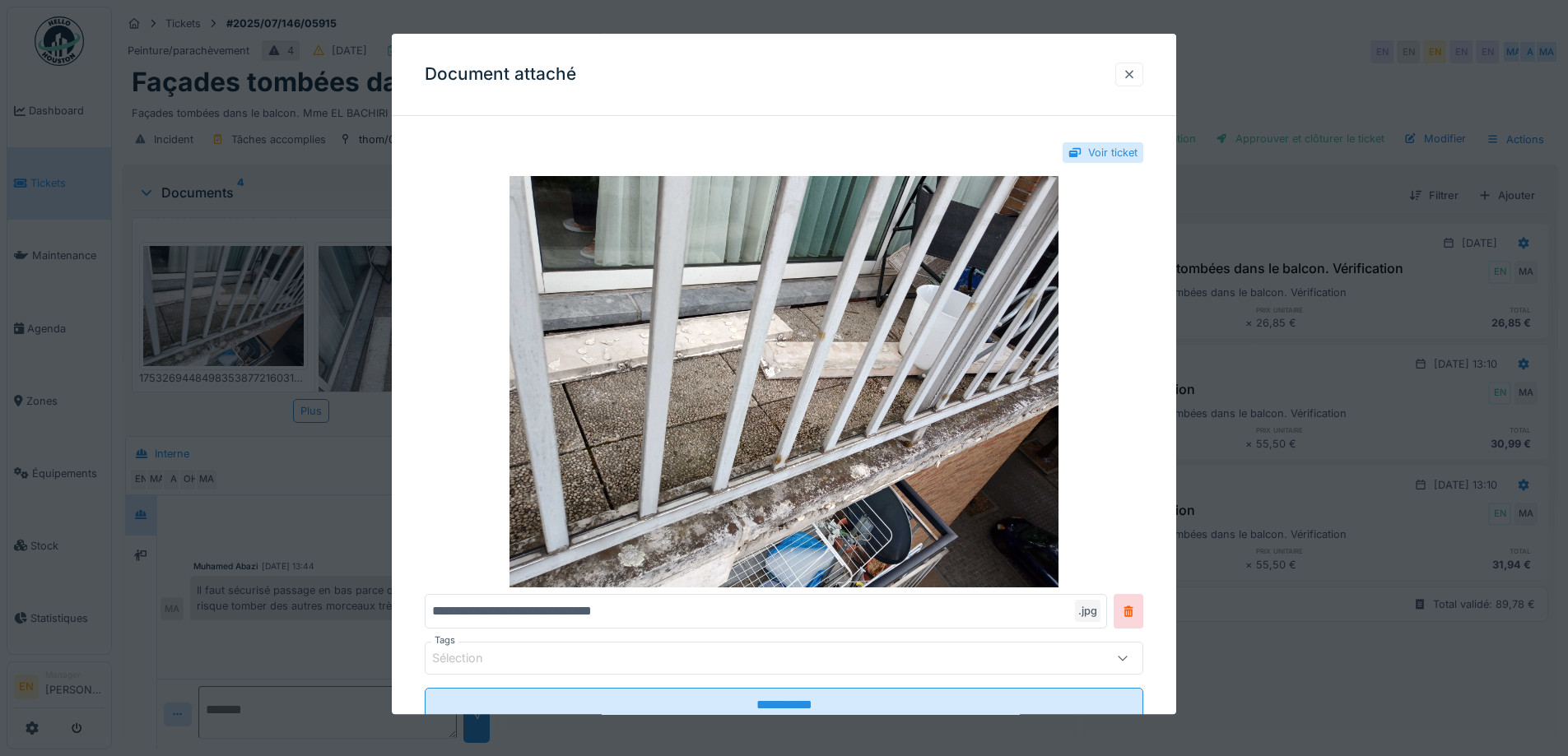
click at [1134, 76] on div at bounding box center [1129, 75] width 13 height 15
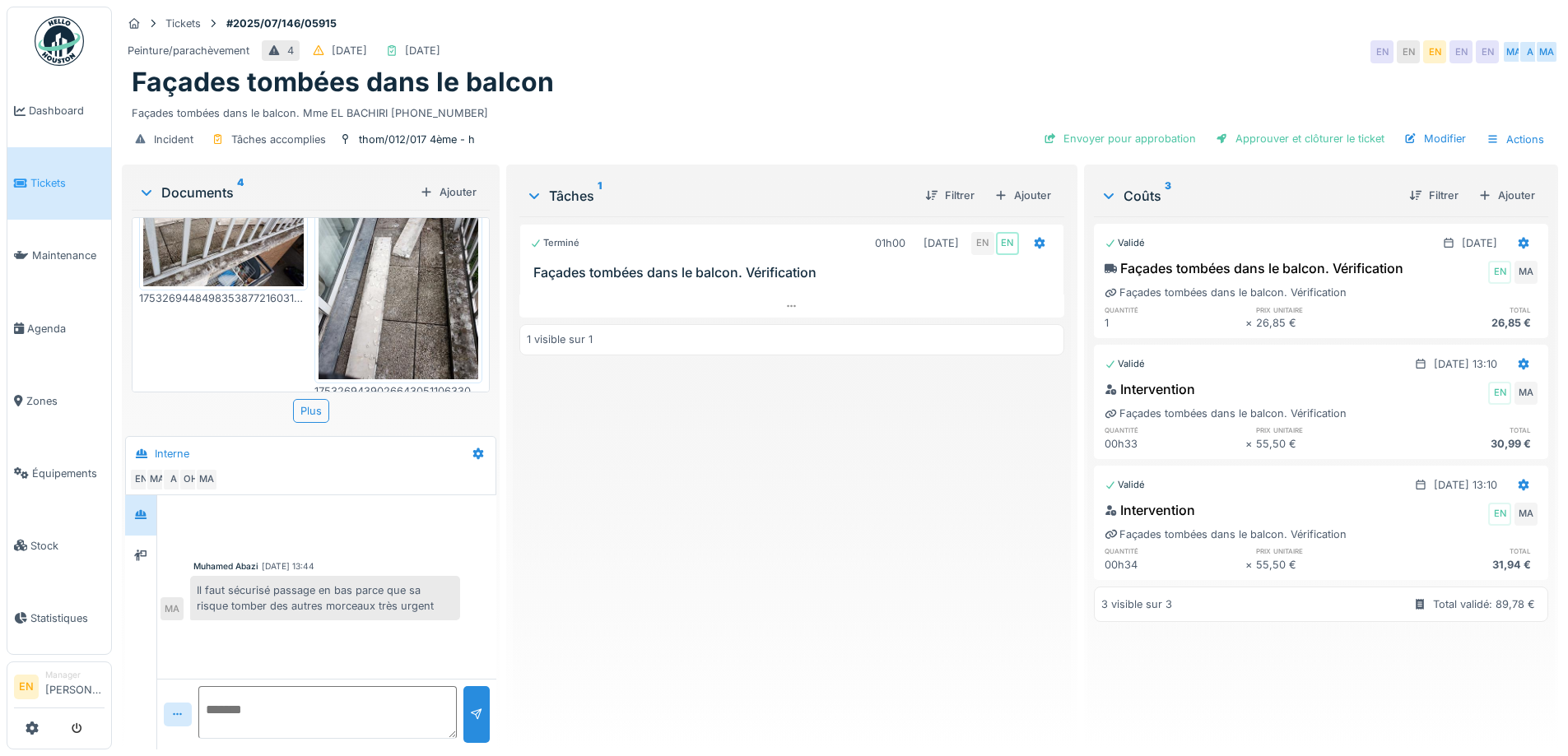
scroll to position [12, 0]
click at [309, 403] on div "Plus" at bounding box center [311, 411] width 36 height 24
click at [890, 77] on div "Façades tombées dans le balcon" at bounding box center [839, 82] width 1417 height 31
click at [974, 579] on div "Terminé 01h00 23/07/2025 EN EN Façades tombées dans le balcon. Vérification 1 v…" at bounding box center [791, 476] width 544 height 520
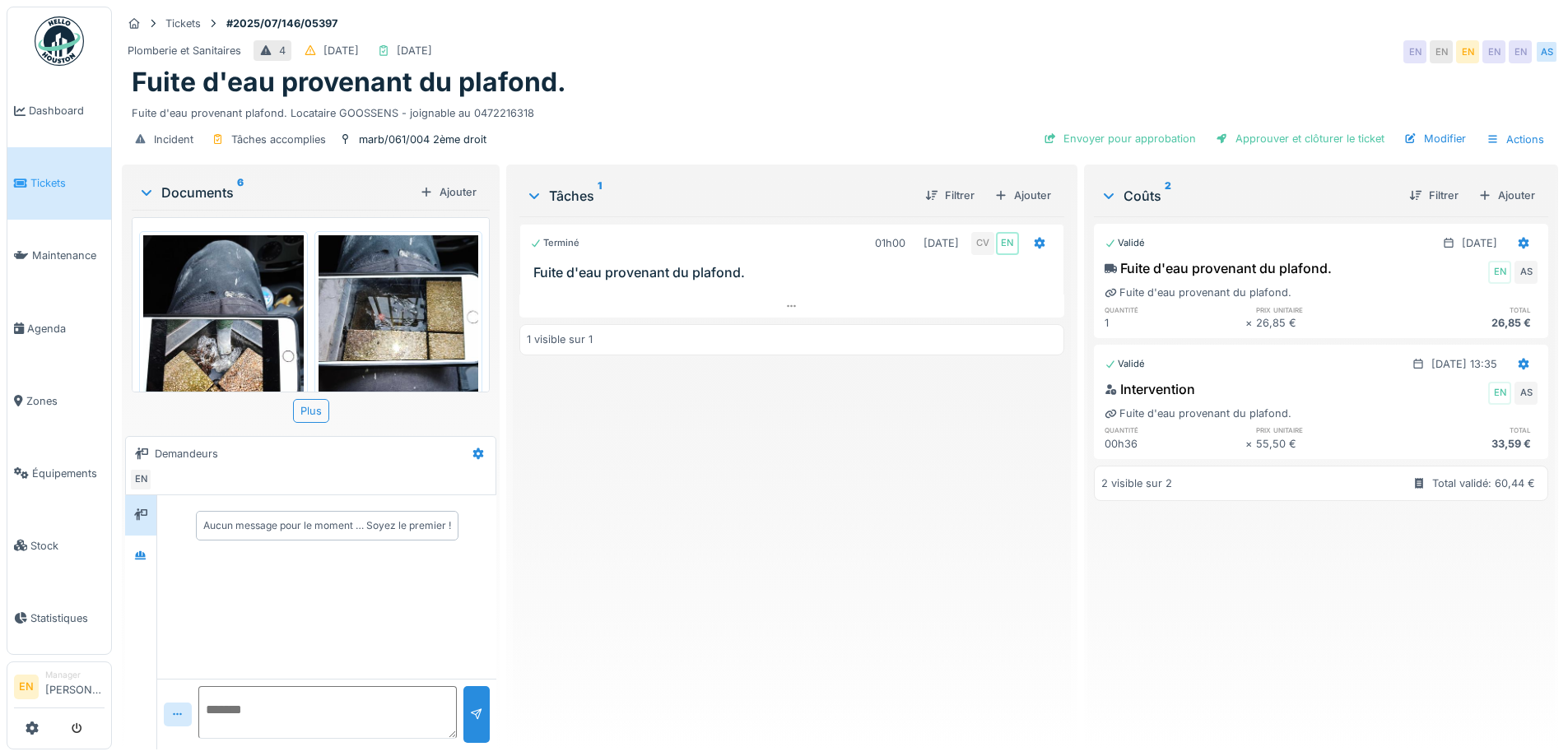
click at [763, 480] on div "Terminé 01h00 [DATE] CV EN Fuite d'eau provenant du plafond. 1 visible sur 1" at bounding box center [791, 476] width 544 height 520
click at [142, 558] on icon at bounding box center [140, 556] width 13 height 10
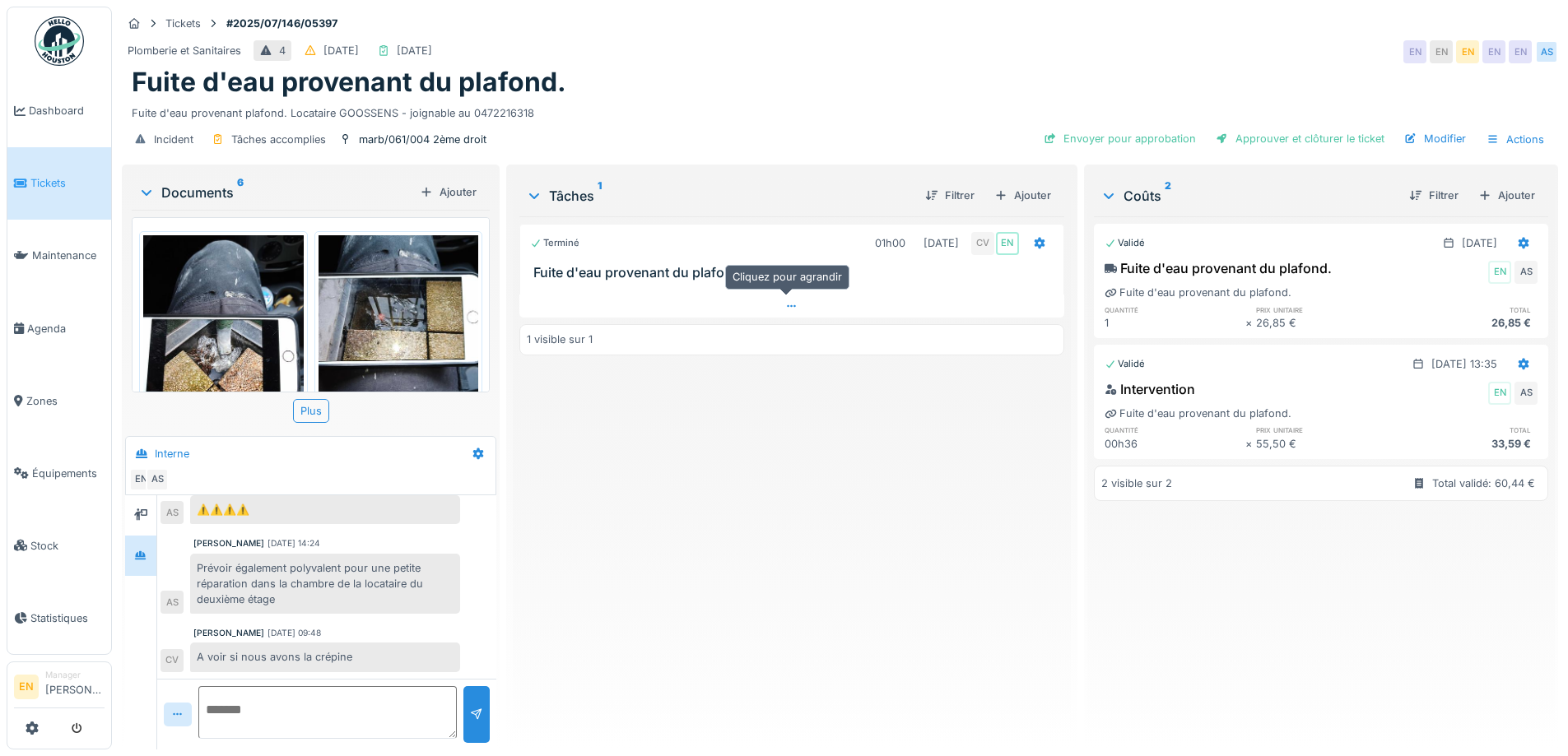
click at [792, 309] on icon at bounding box center [791, 306] width 13 height 10
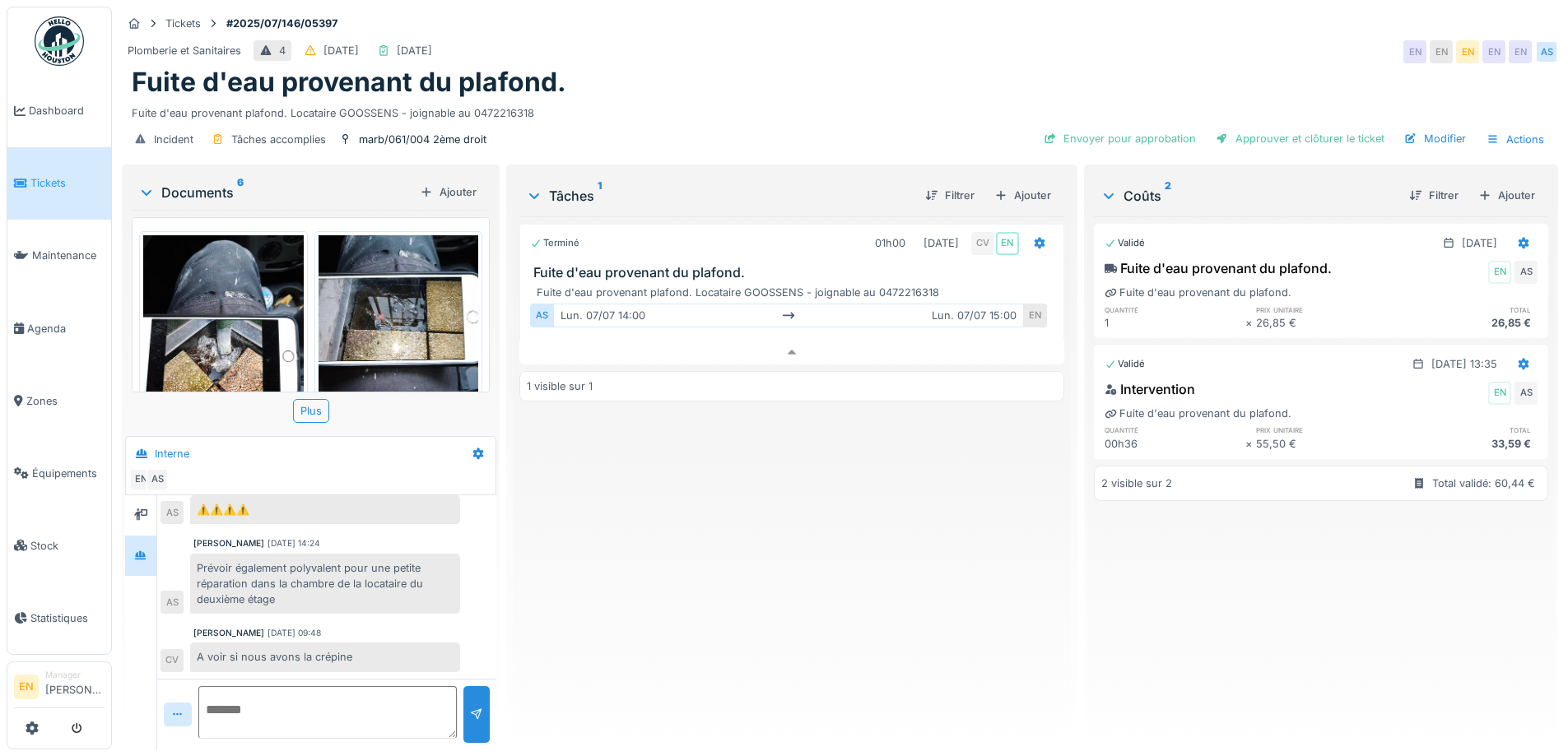
click at [736, 557] on div "Terminé 01h00 [DATE] CV EN Fuite d'eau provenant du plafond. Fuite d'eau proven…" at bounding box center [791, 476] width 544 height 520
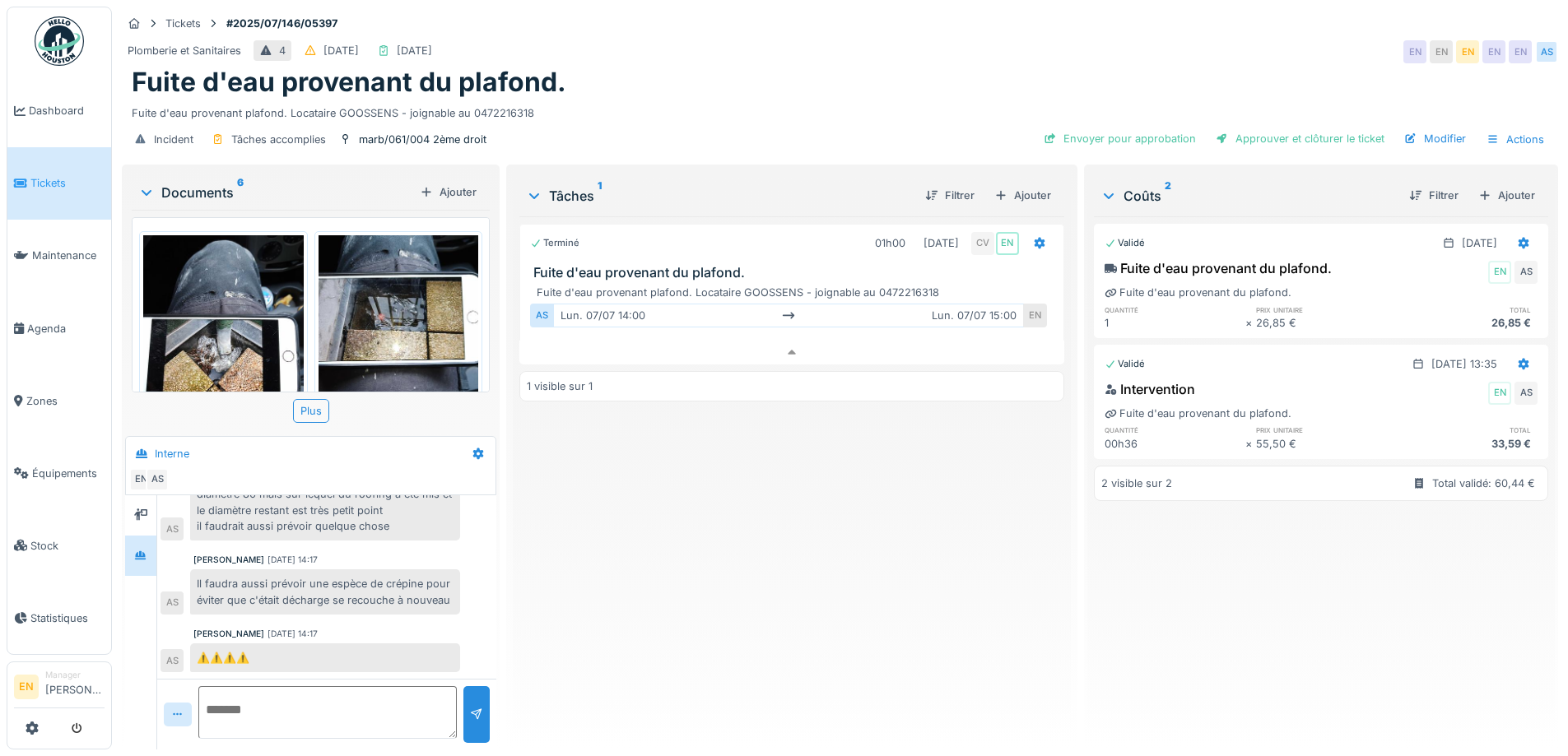
scroll to position [484, 0]
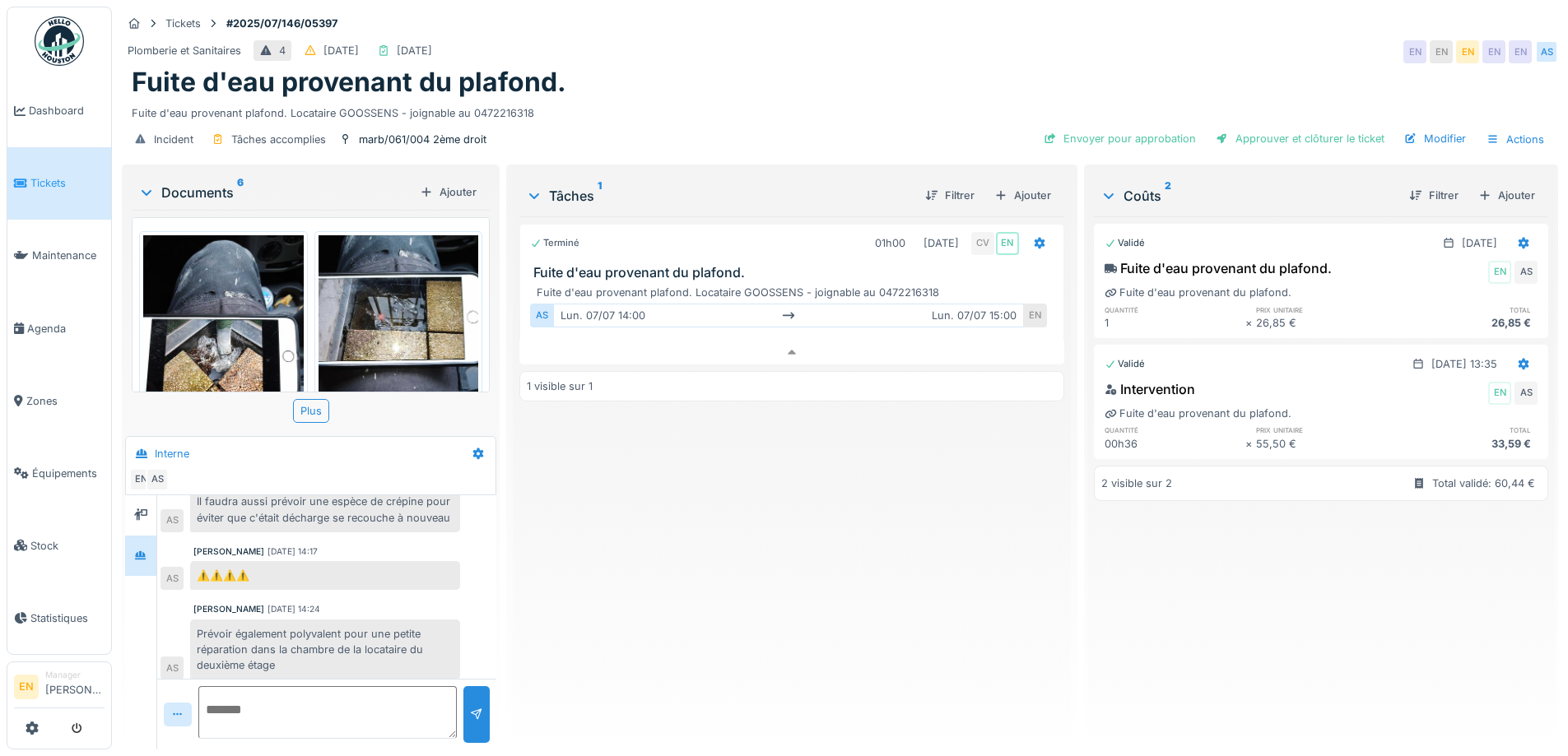
drag, startPoint x: 725, startPoint y: 599, endPoint x: 835, endPoint y: 372, distance: 252.2
click at [726, 599] on div "Terminé 01h00 [DATE] CV EN Fuite d'eau provenant du plafond. Fuite d'eau proven…" at bounding box center [791, 476] width 544 height 520
click at [840, 630] on div "Terminé 01h00 07/07/2025 CV EN Fuite d'eau provenant du plafond. Fuite d'eau pr…" at bounding box center [791, 476] width 544 height 520
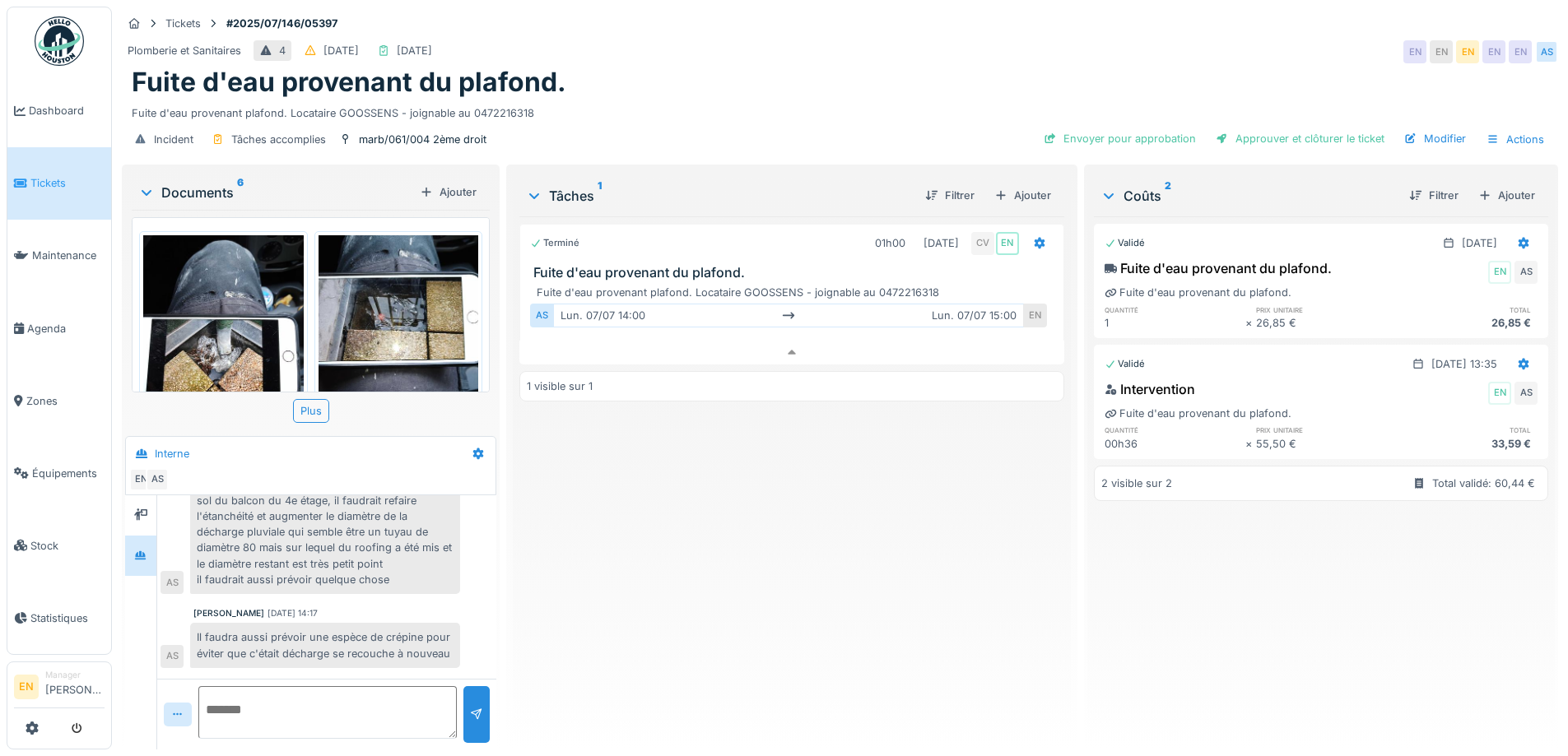
scroll to position [319, 0]
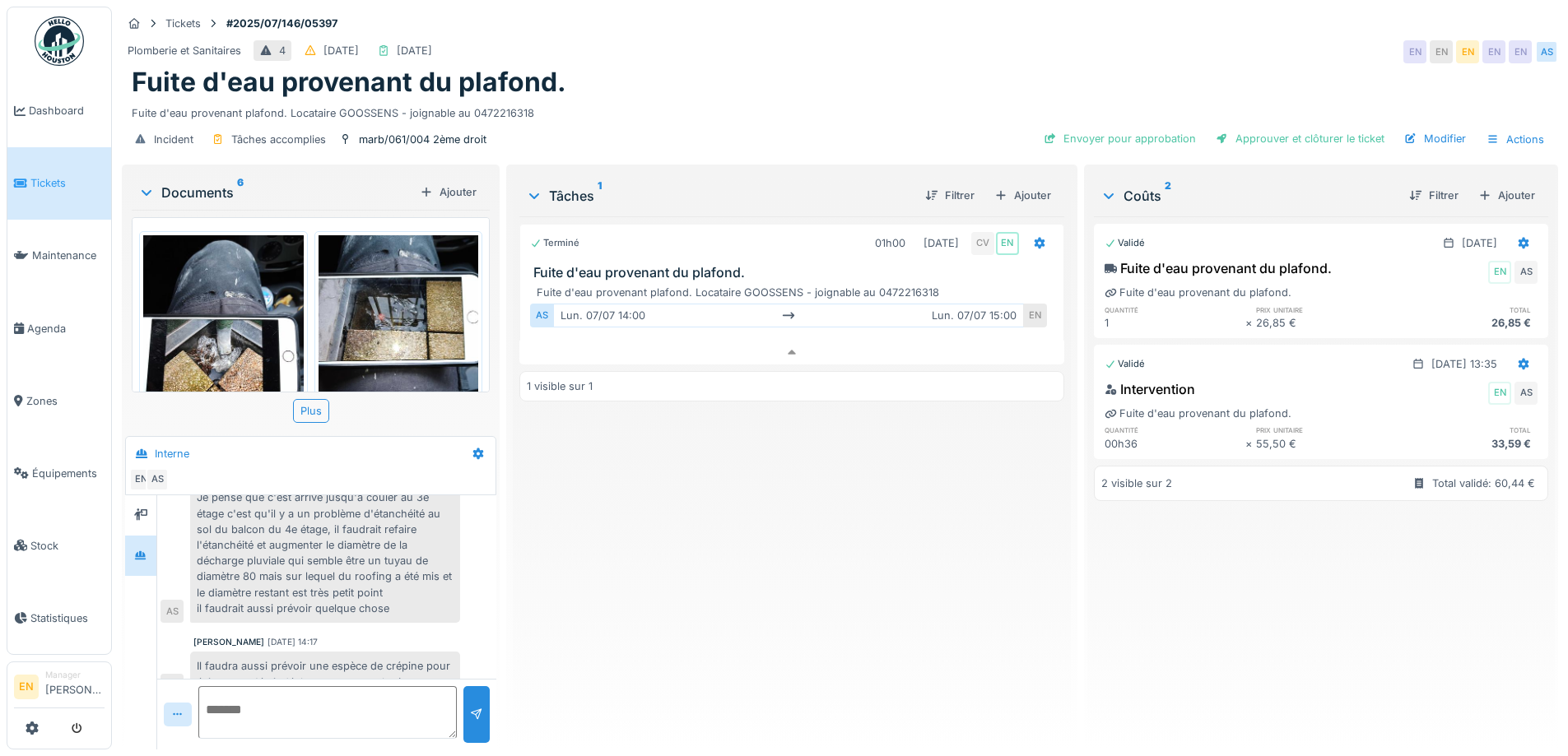
click at [392, 598] on div "Je pense que c'est arrivé jusqu'à couler au 3e étage c'est qu'il y a un problèm…" at bounding box center [325, 553] width 270 height 140
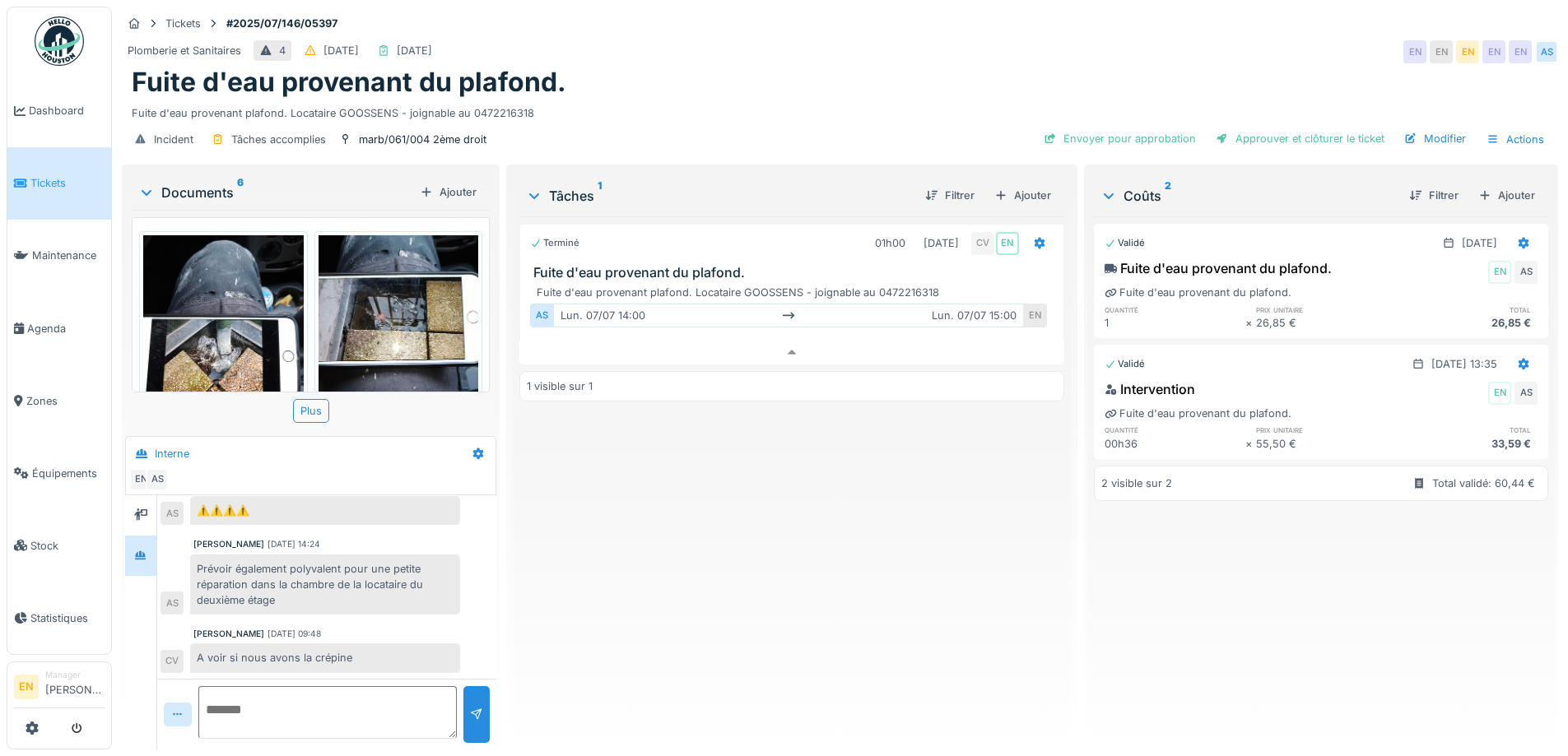
scroll to position [565, 0]
drag, startPoint x: 658, startPoint y: 549, endPoint x: 1190, endPoint y: 88, distance: 703.9
click at [661, 549] on div "Terminé 01h00 07/07/2025 CV EN Fuite d'eau provenant du plafond. Fuite d'eau pr…" at bounding box center [791, 476] width 544 height 520
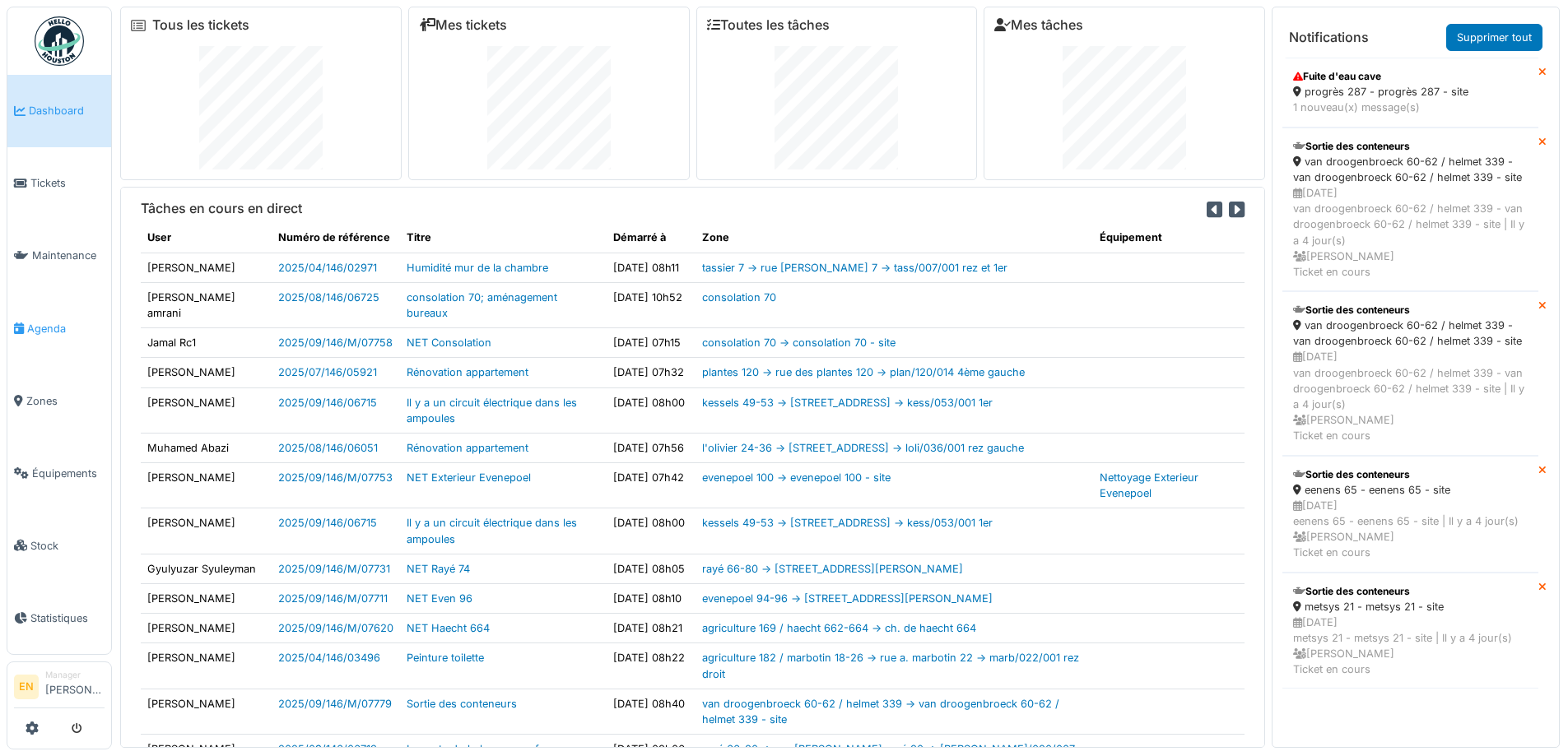
click at [57, 326] on span "Agenda" at bounding box center [66, 329] width 77 height 15
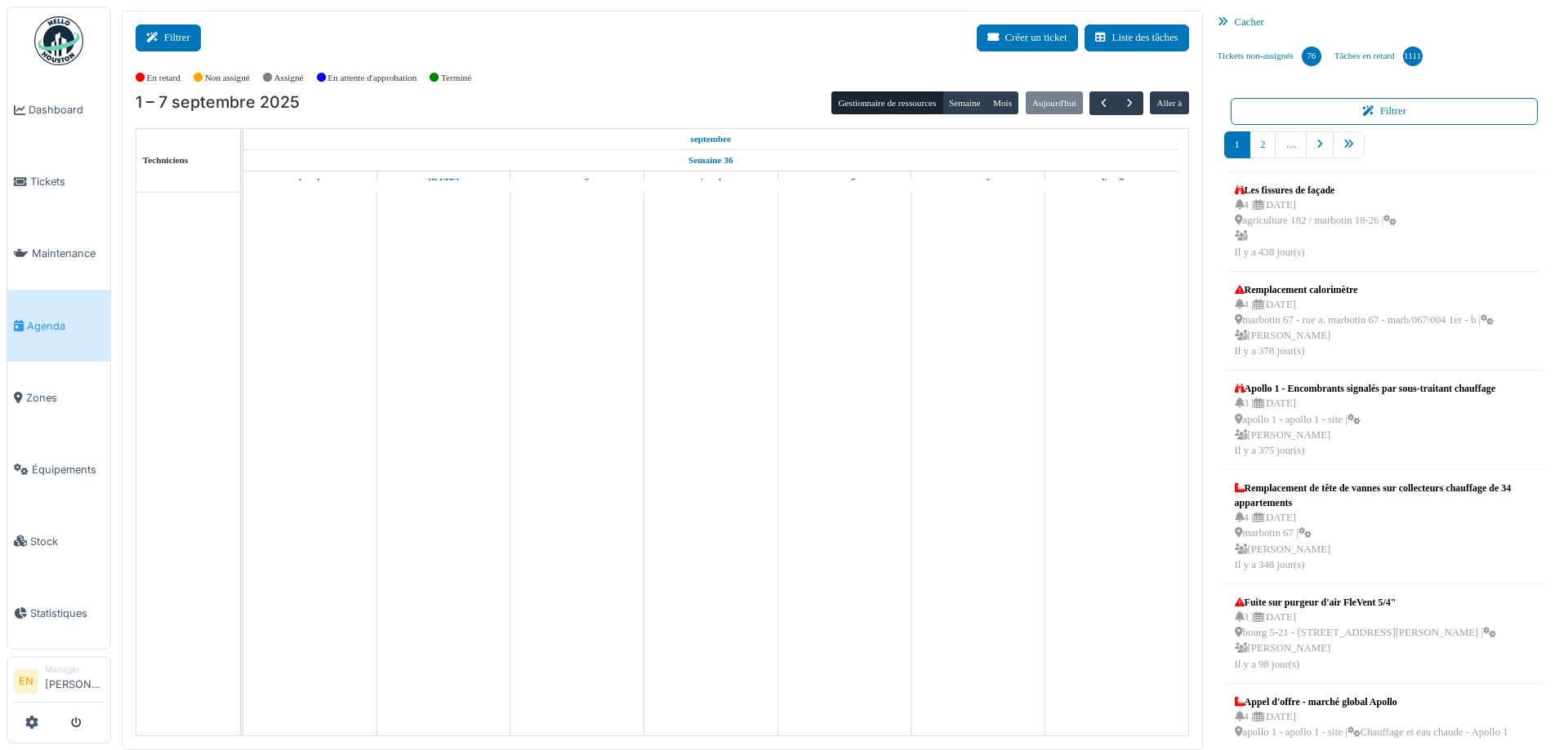
click at [169, 44] on button "Filtrer" at bounding box center [168, 38] width 66 height 27
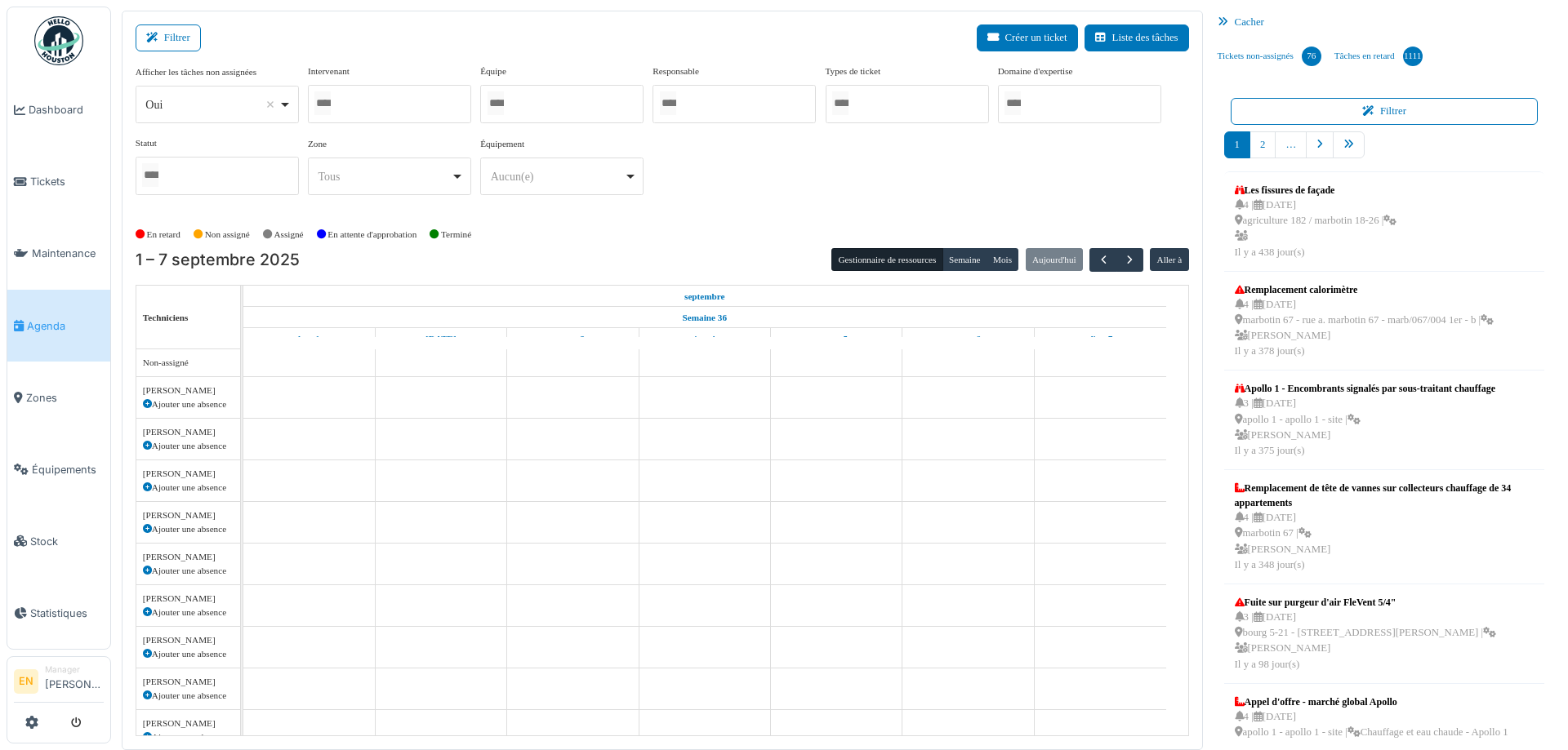
click at [289, 101] on div "Oui Remove item" at bounding box center [217, 105] width 150 height 24
select select "**"
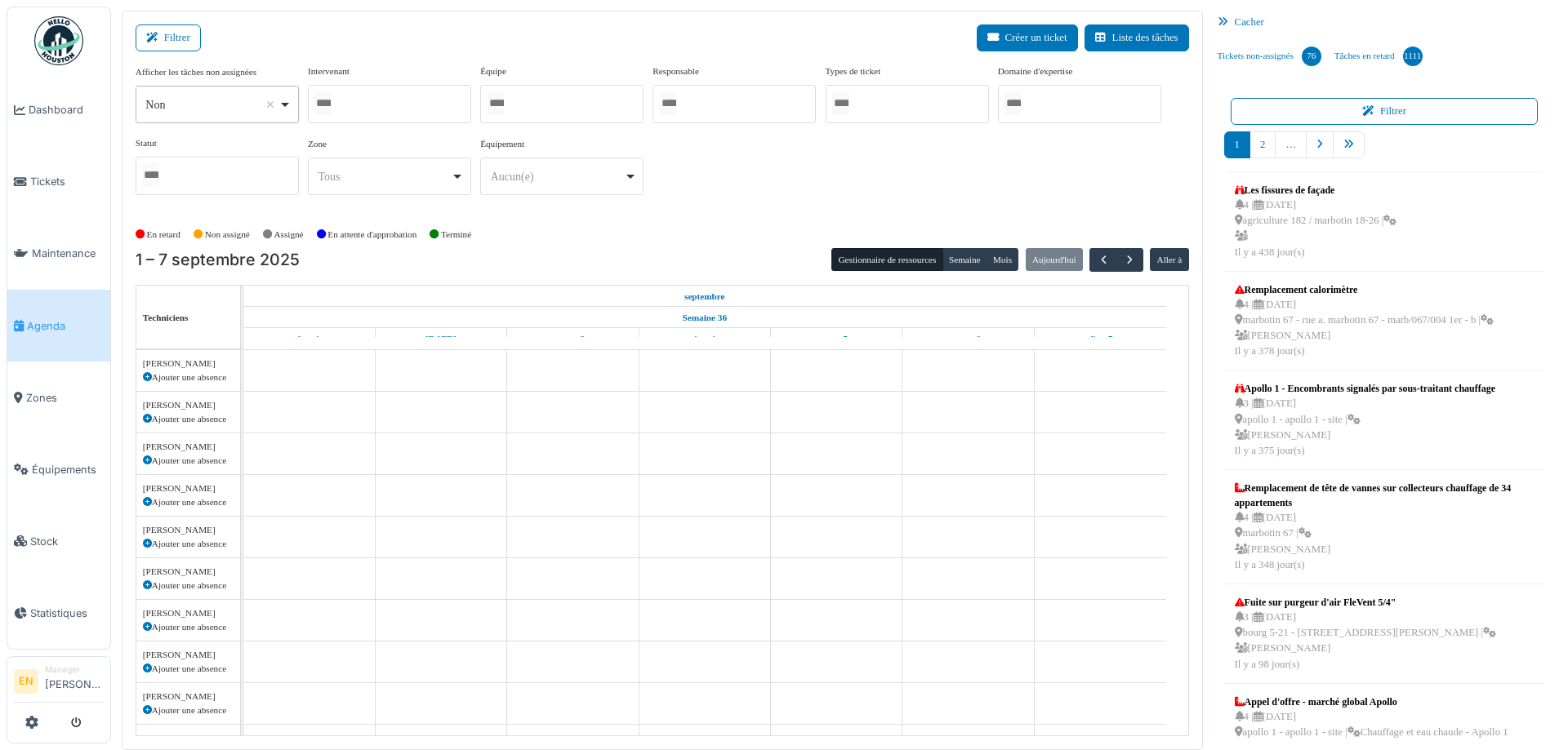
click at [405, 89] on div at bounding box center [390, 104] width 164 height 38
click at [504, 100] on input "Tous" at bounding box center [496, 103] width 16 height 24
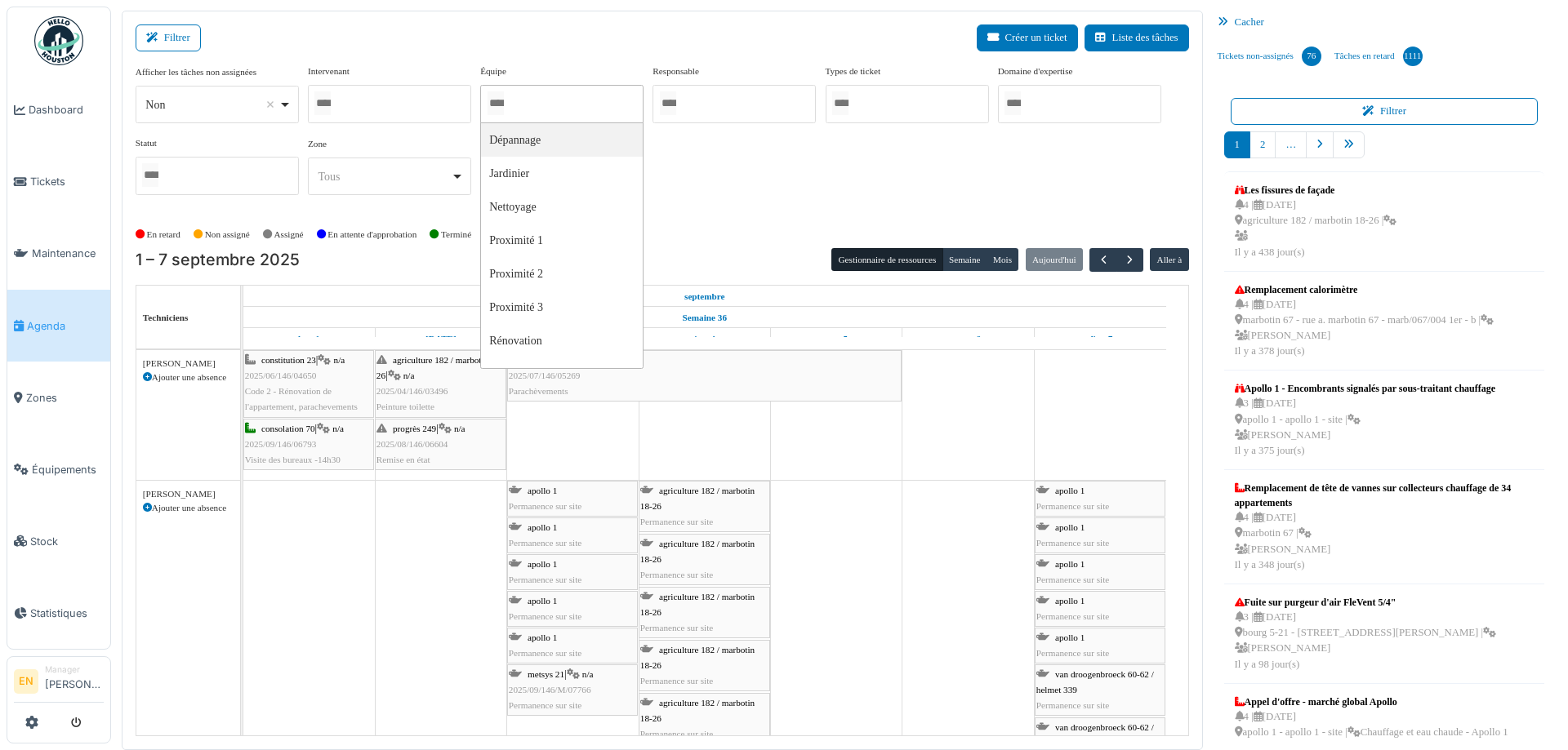
click at [427, 101] on div at bounding box center [390, 104] width 164 height 38
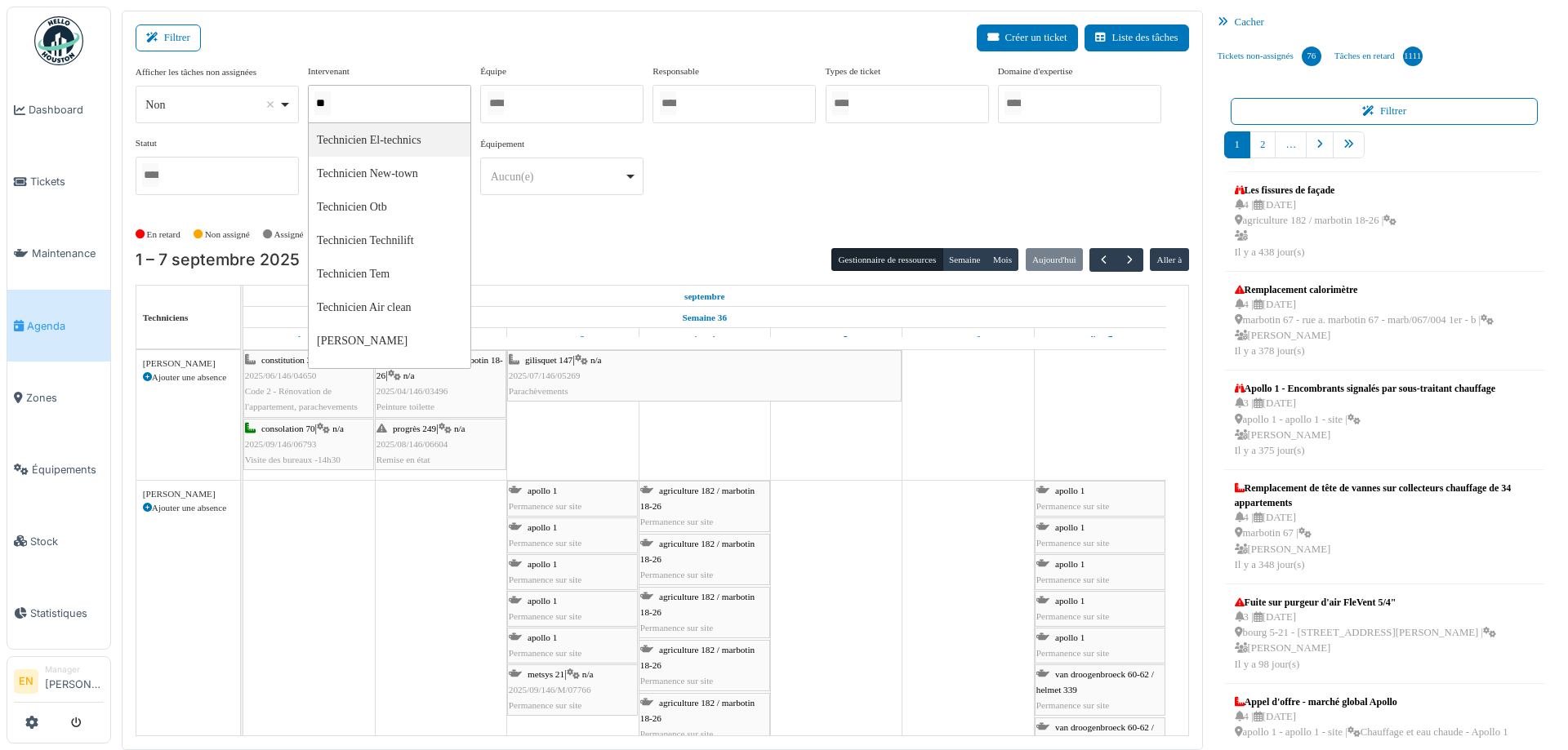
type input "*"
type input "*****"
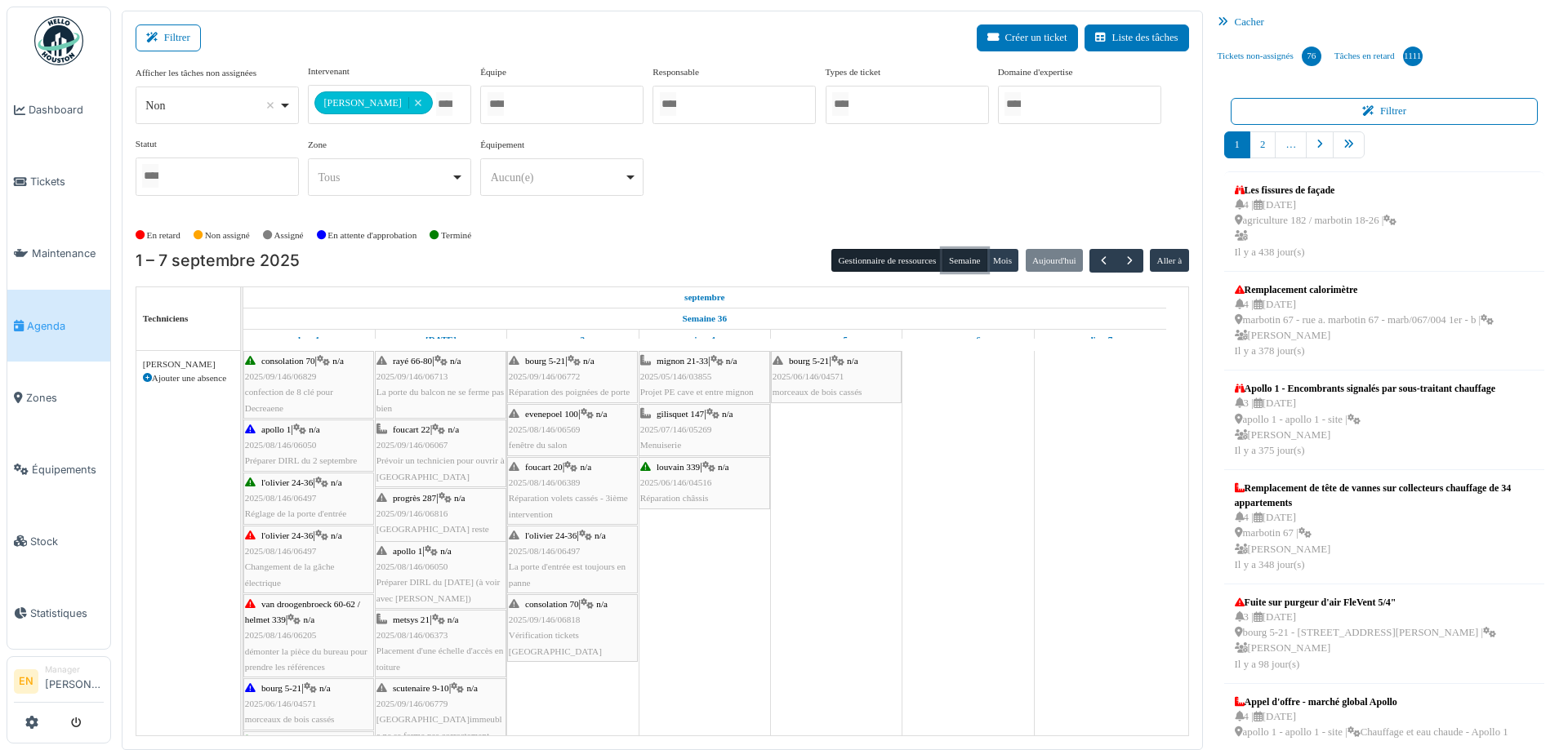
click at [961, 260] on button "Semaine" at bounding box center [965, 260] width 45 height 23
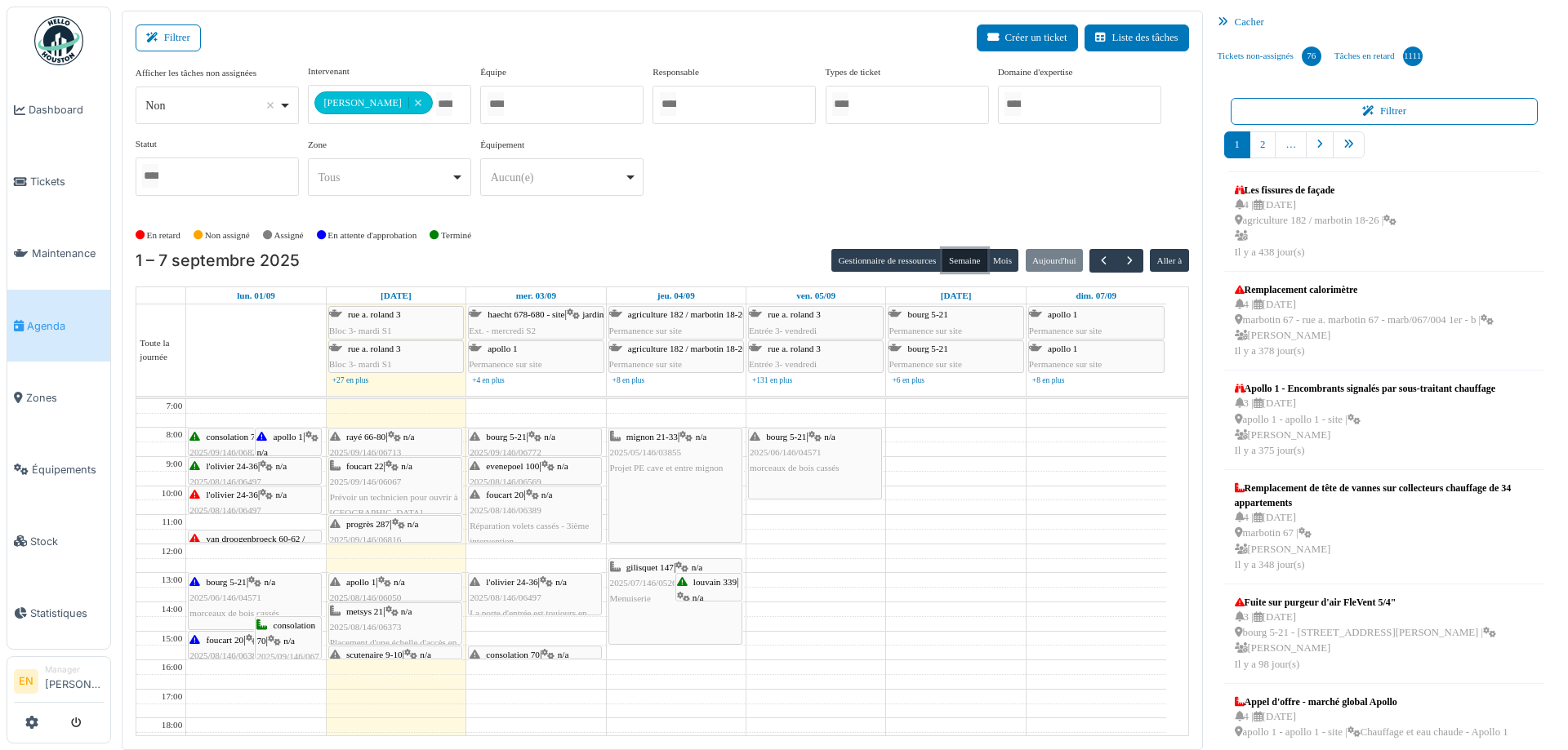
click at [233, 473] on div "l'olivier 24-36 | n/a 2025/08/146/06497 Réglage de la porte d'entrée" at bounding box center [255, 483] width 130 height 48
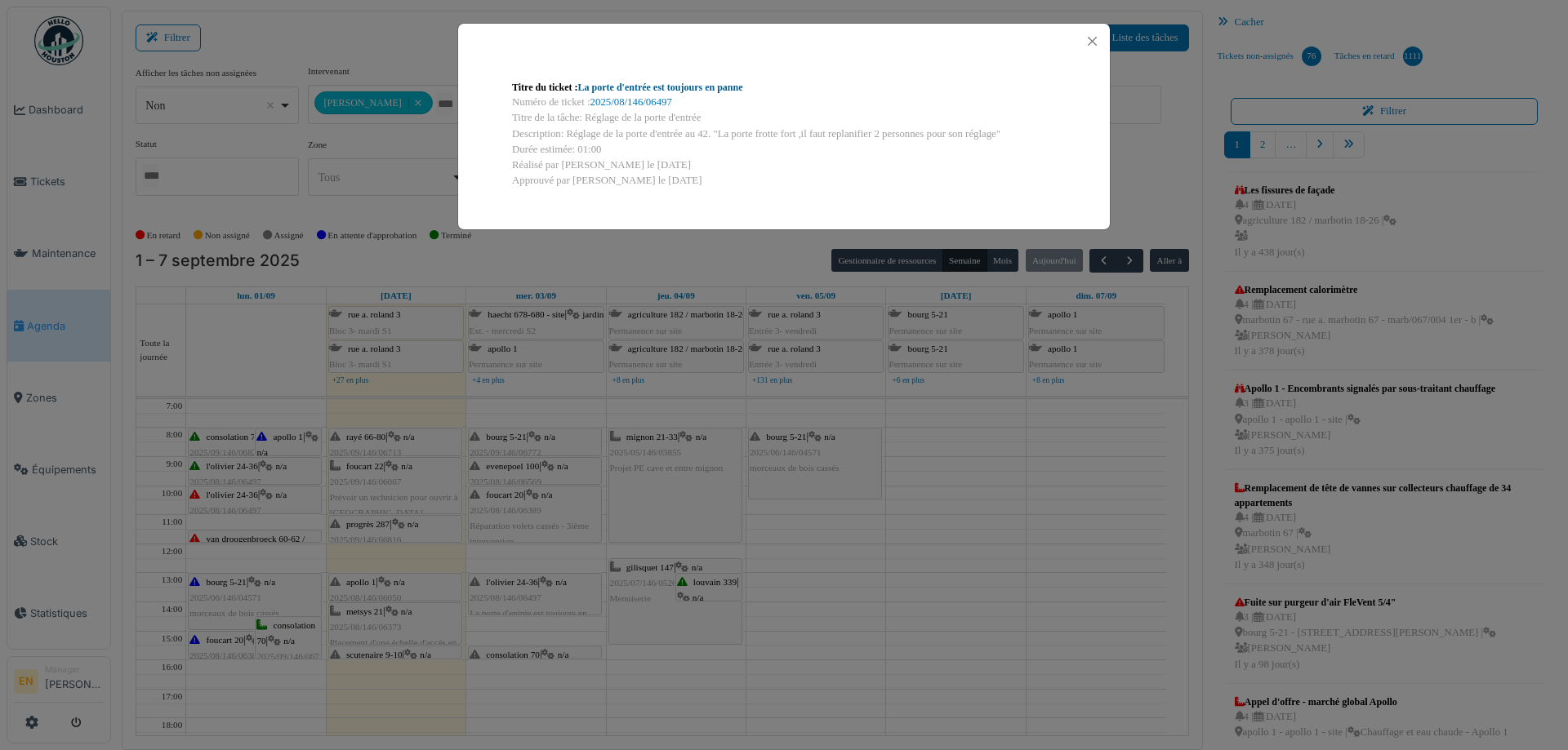
click at [695, 89] on link "La porte d'entrée est toujours en panne" at bounding box center [661, 87] width 165 height 11
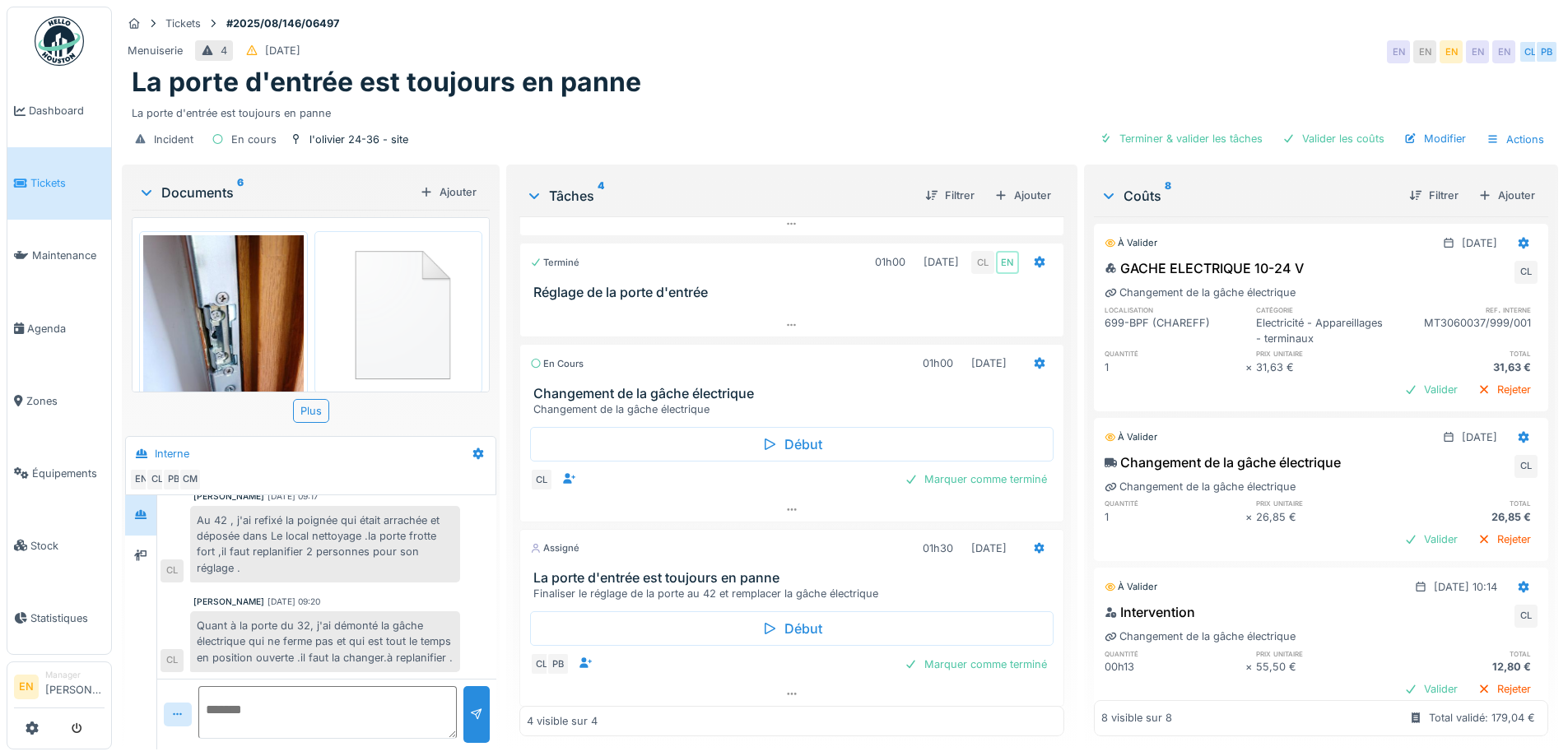
scroll to position [90, 0]
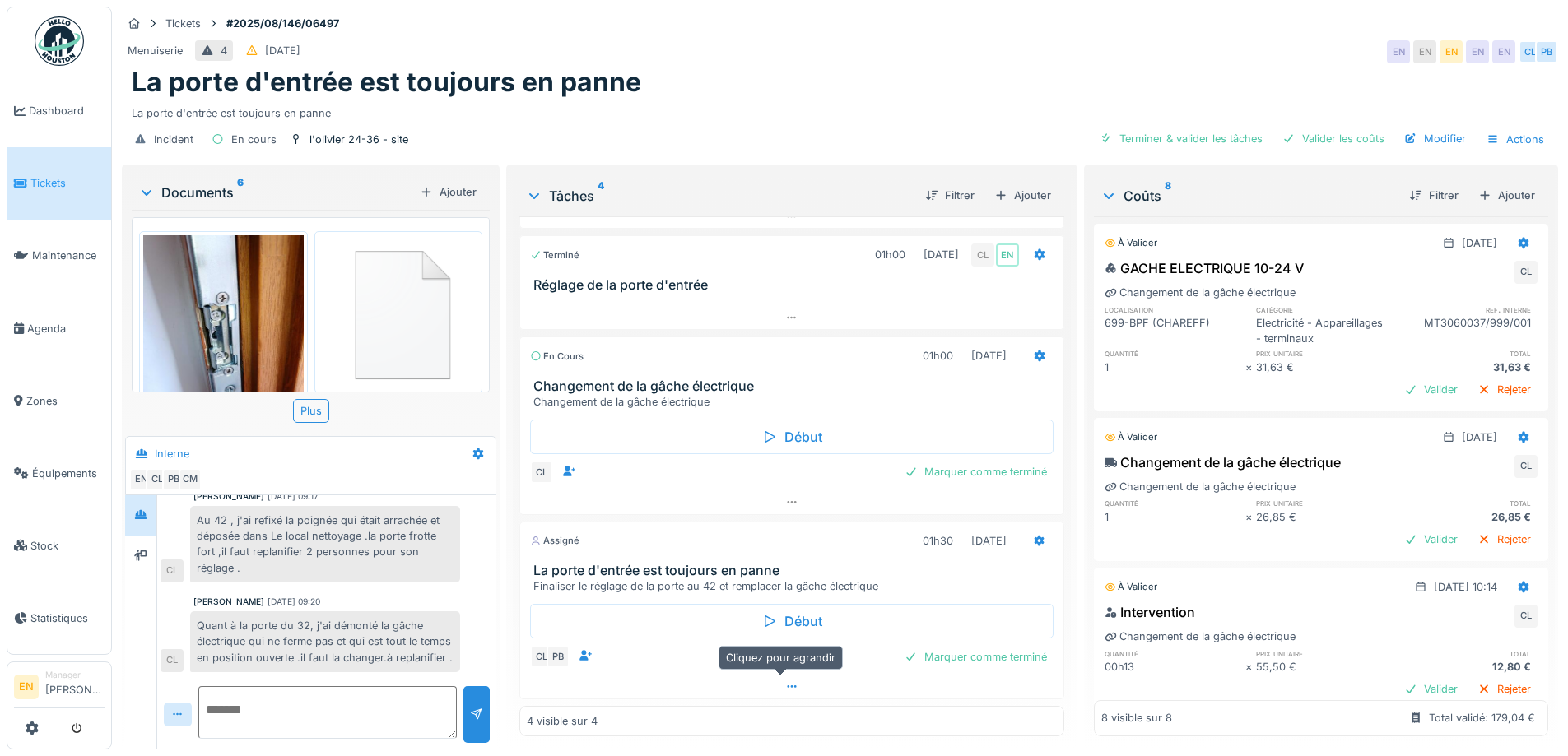
click at [785, 681] on icon at bounding box center [791, 686] width 13 height 10
click at [723, 67] on div "La porte d'entrée est toujours en panne" at bounding box center [839, 82] width 1417 height 31
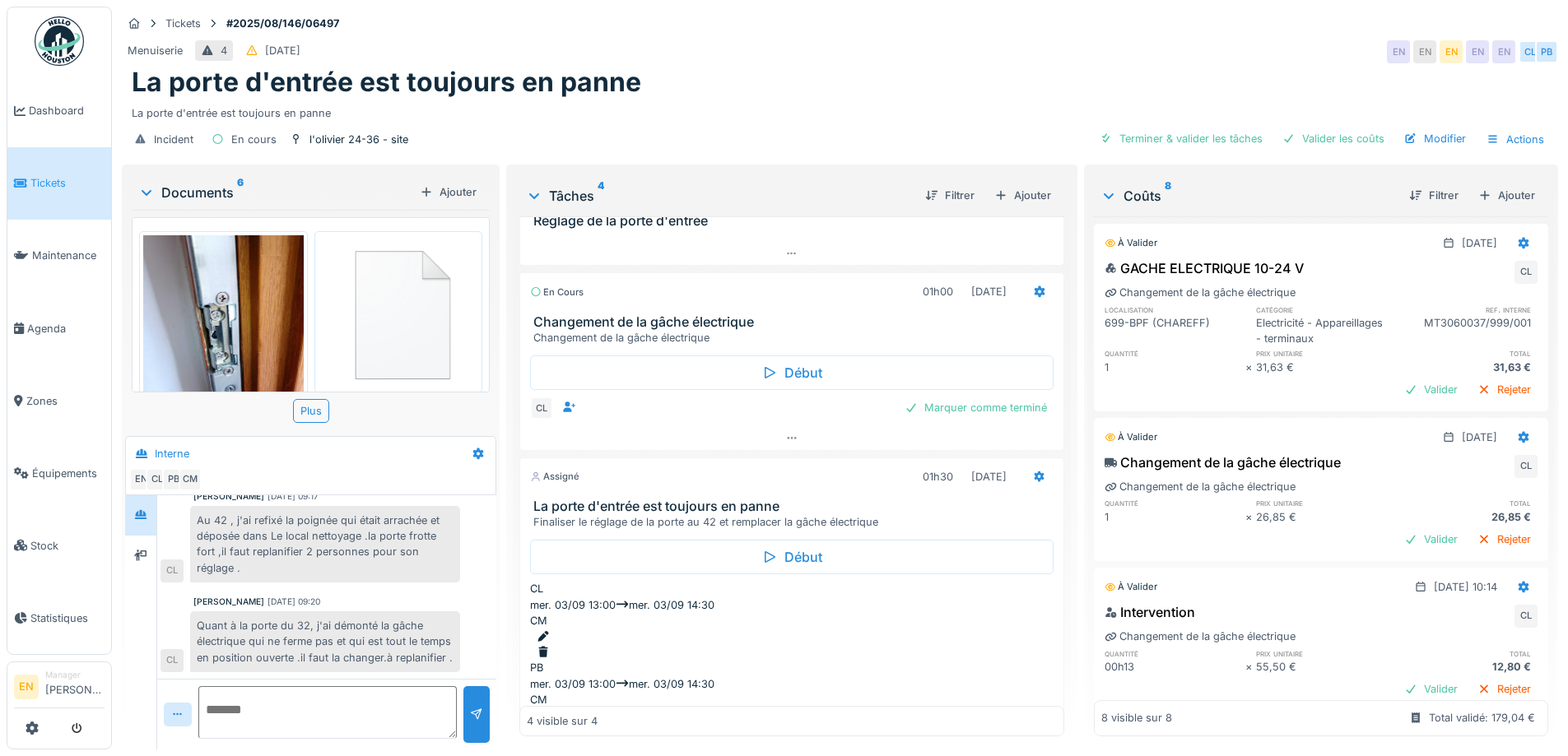
click at [878, 76] on div "La porte d'entrée est toujours en panne" at bounding box center [839, 82] width 1417 height 31
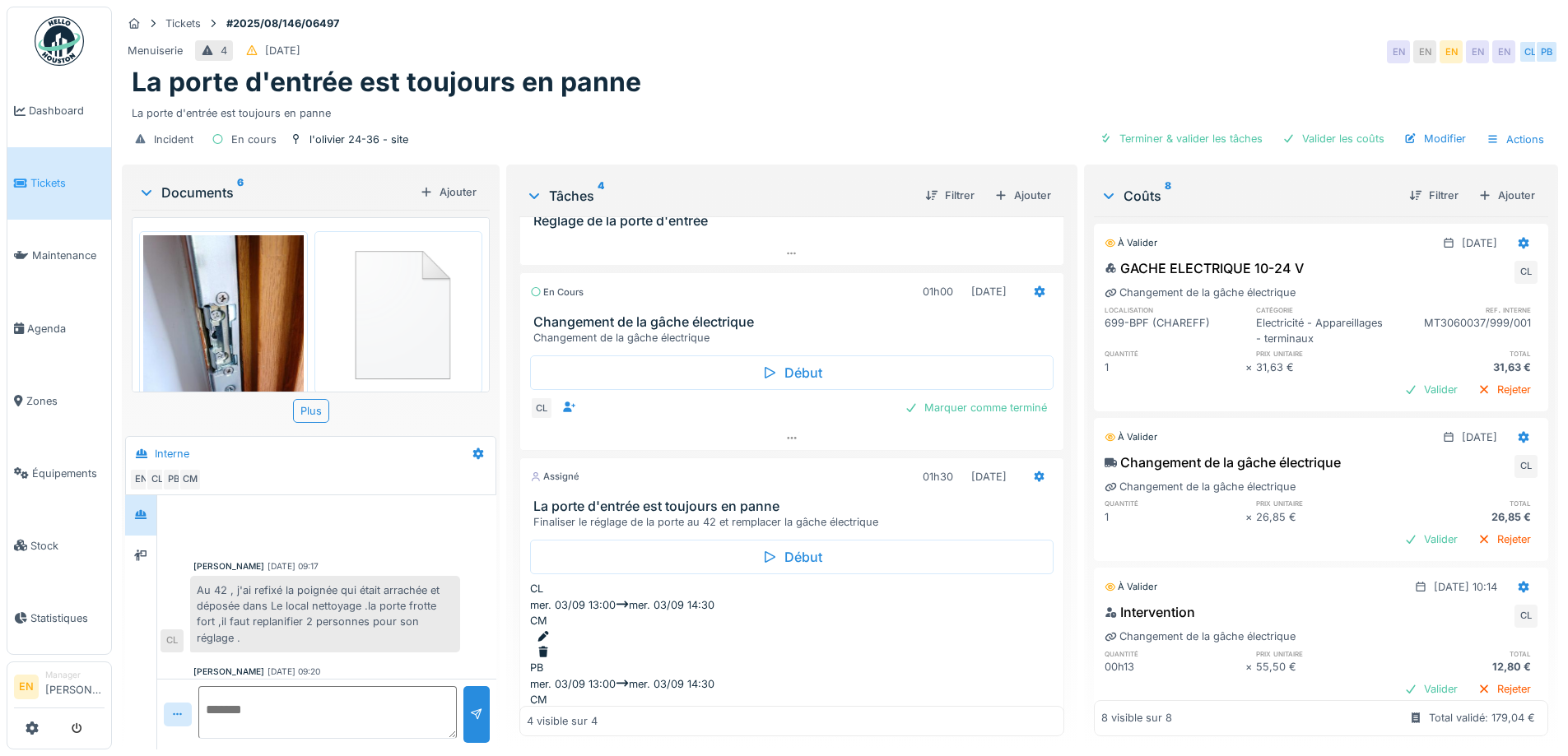
click at [1092, 67] on div "La porte d'entrée est toujours en panne" at bounding box center [839, 82] width 1417 height 31
click at [897, 99] on div "La porte d'entrée est toujours en panne" at bounding box center [839, 110] width 1417 height 22
click at [962, 75] on div "La porte d'entrée est toujours en panne" at bounding box center [839, 82] width 1417 height 31
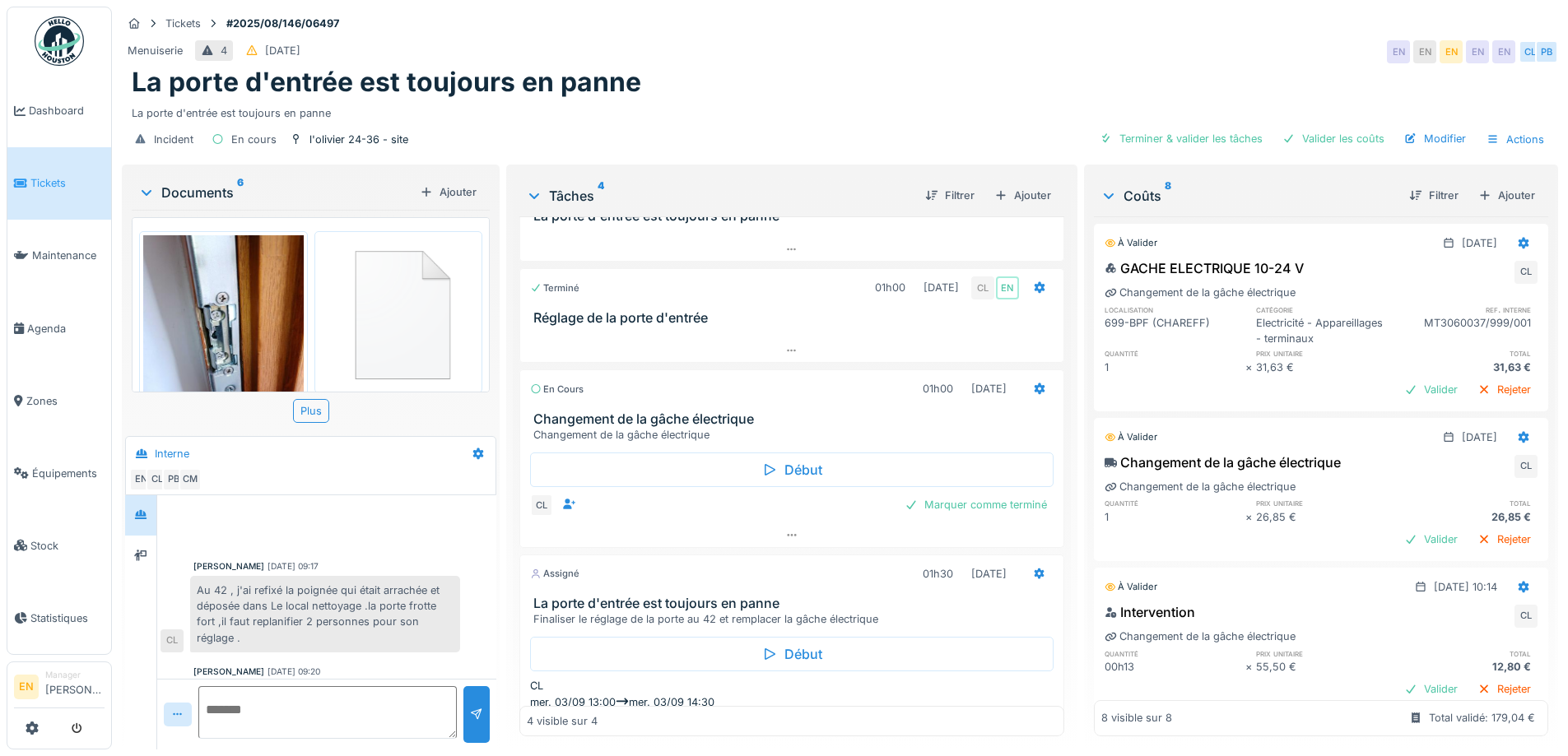
scroll to position [54, 0]
click at [942, 496] on div "Marquer comme terminé" at bounding box center [975, 507] width 155 height 22
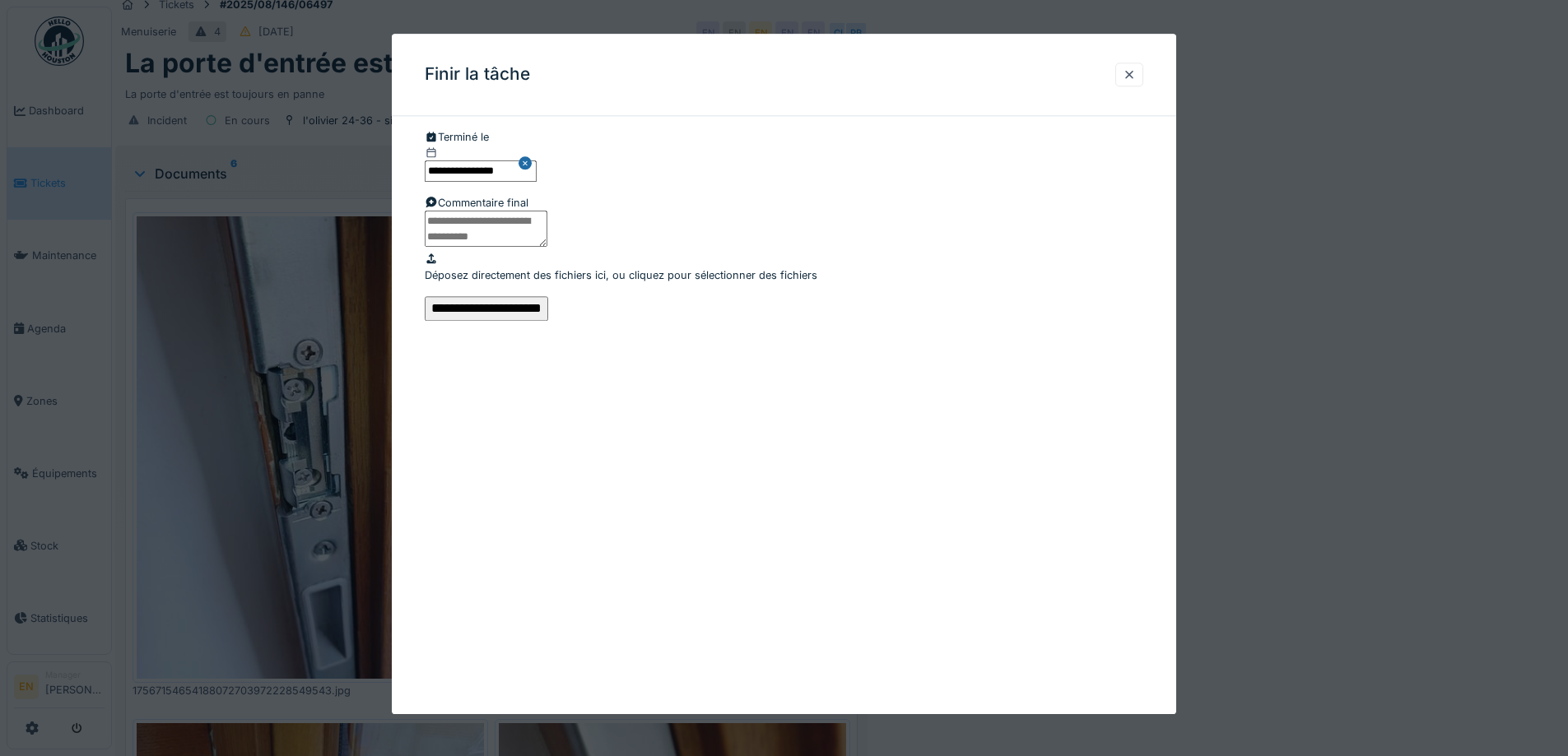
click at [548, 321] on input "**********" at bounding box center [487, 308] width 124 height 25
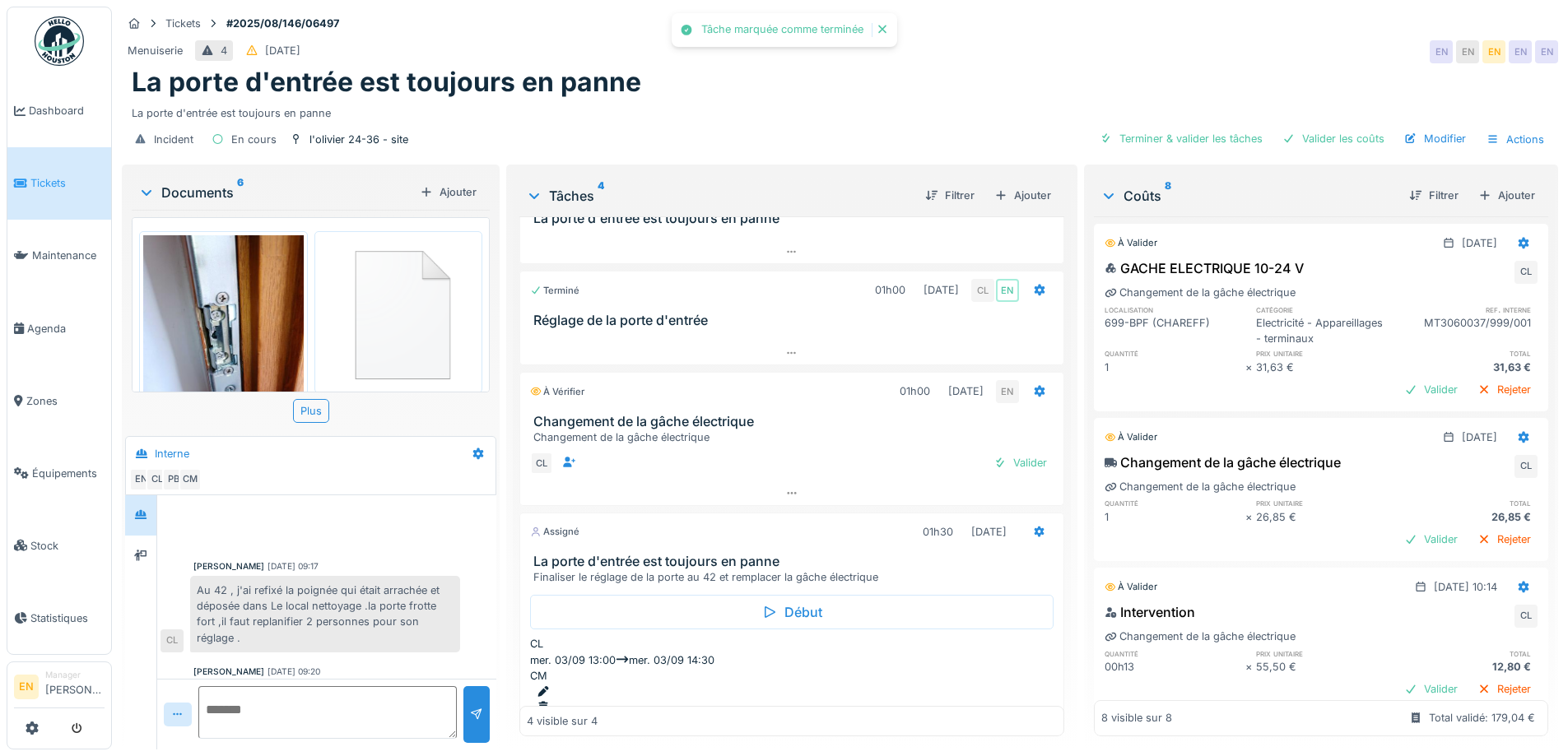
scroll to position [86, 0]
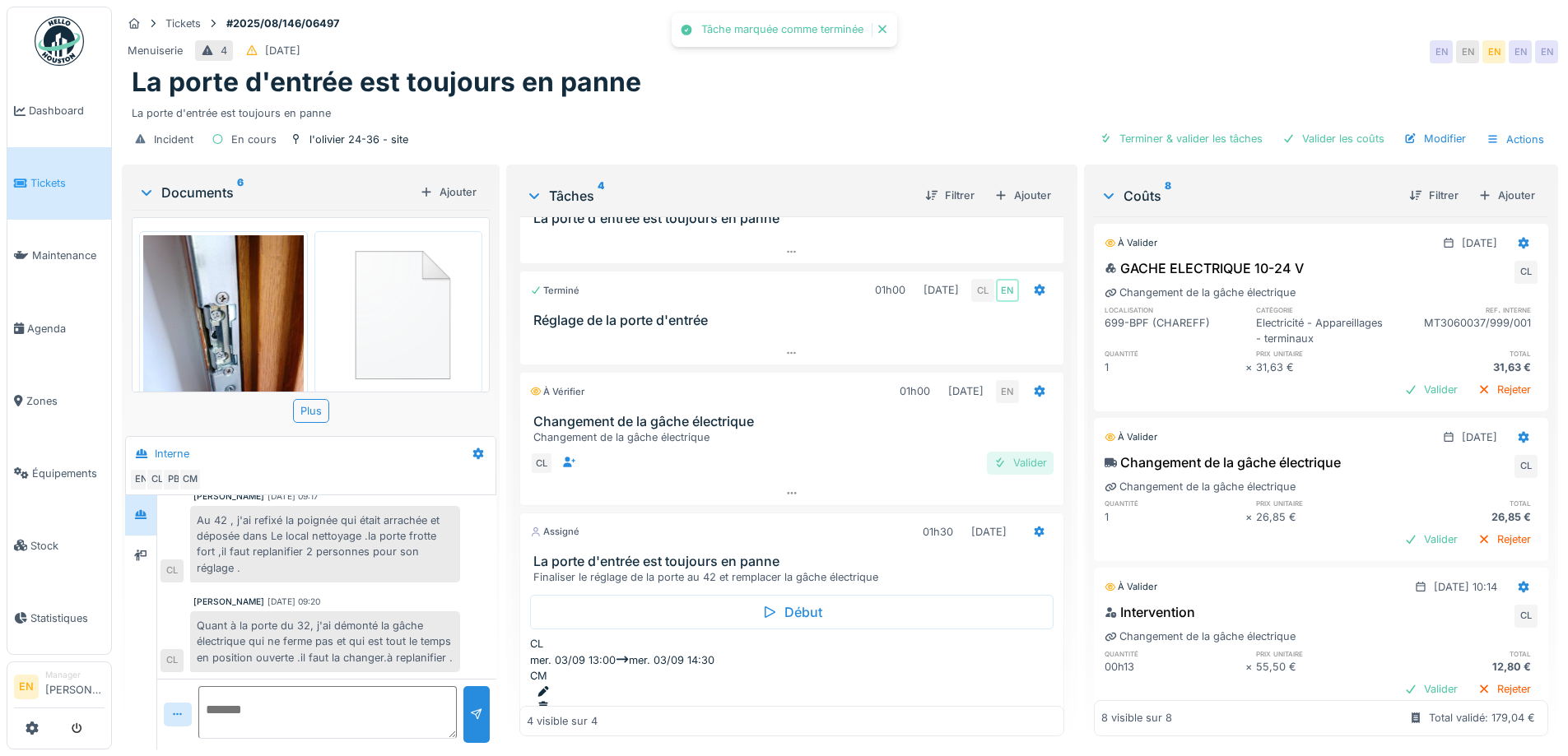
click at [1012, 452] on div "Valider" at bounding box center [1020, 463] width 67 height 22
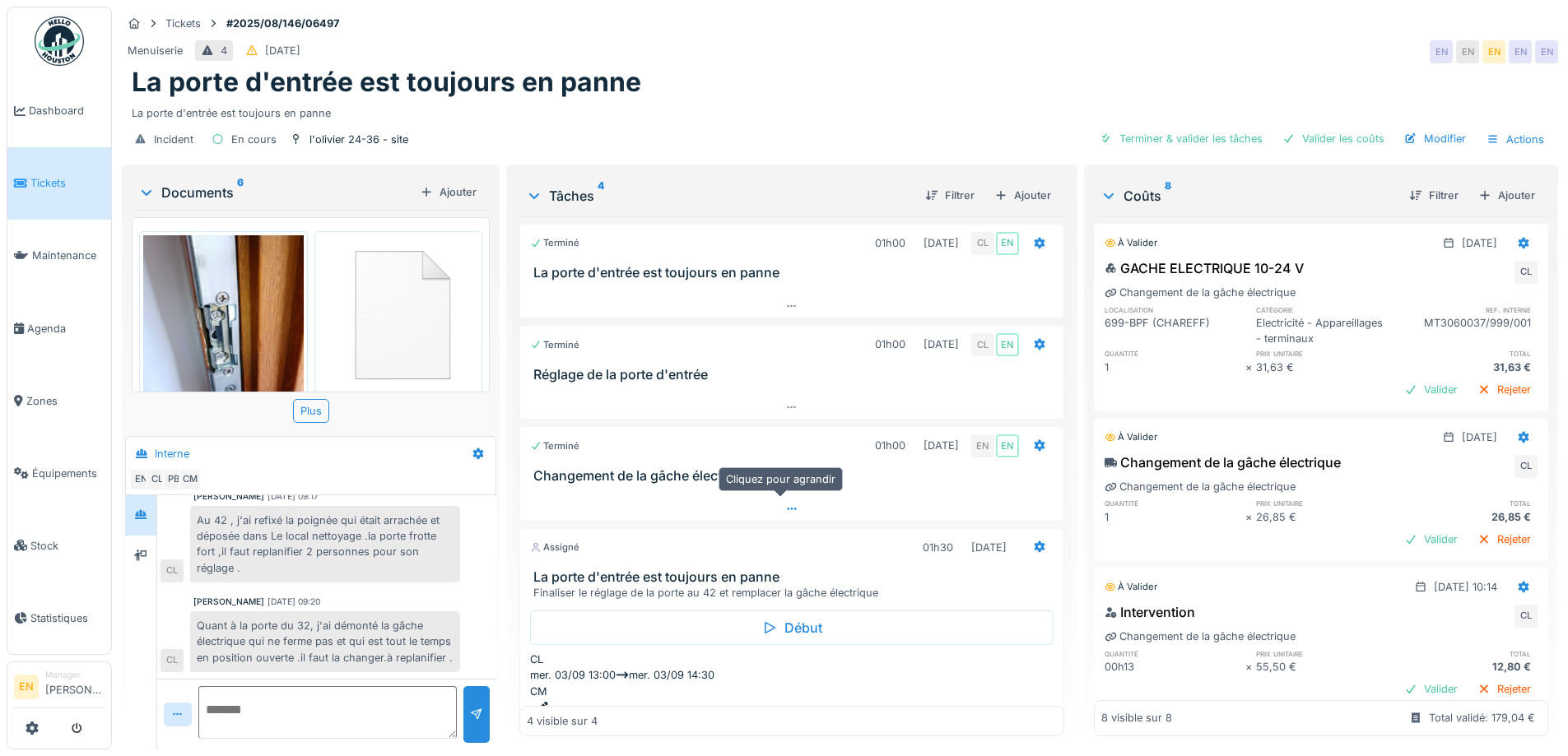
scroll to position [70, 0]
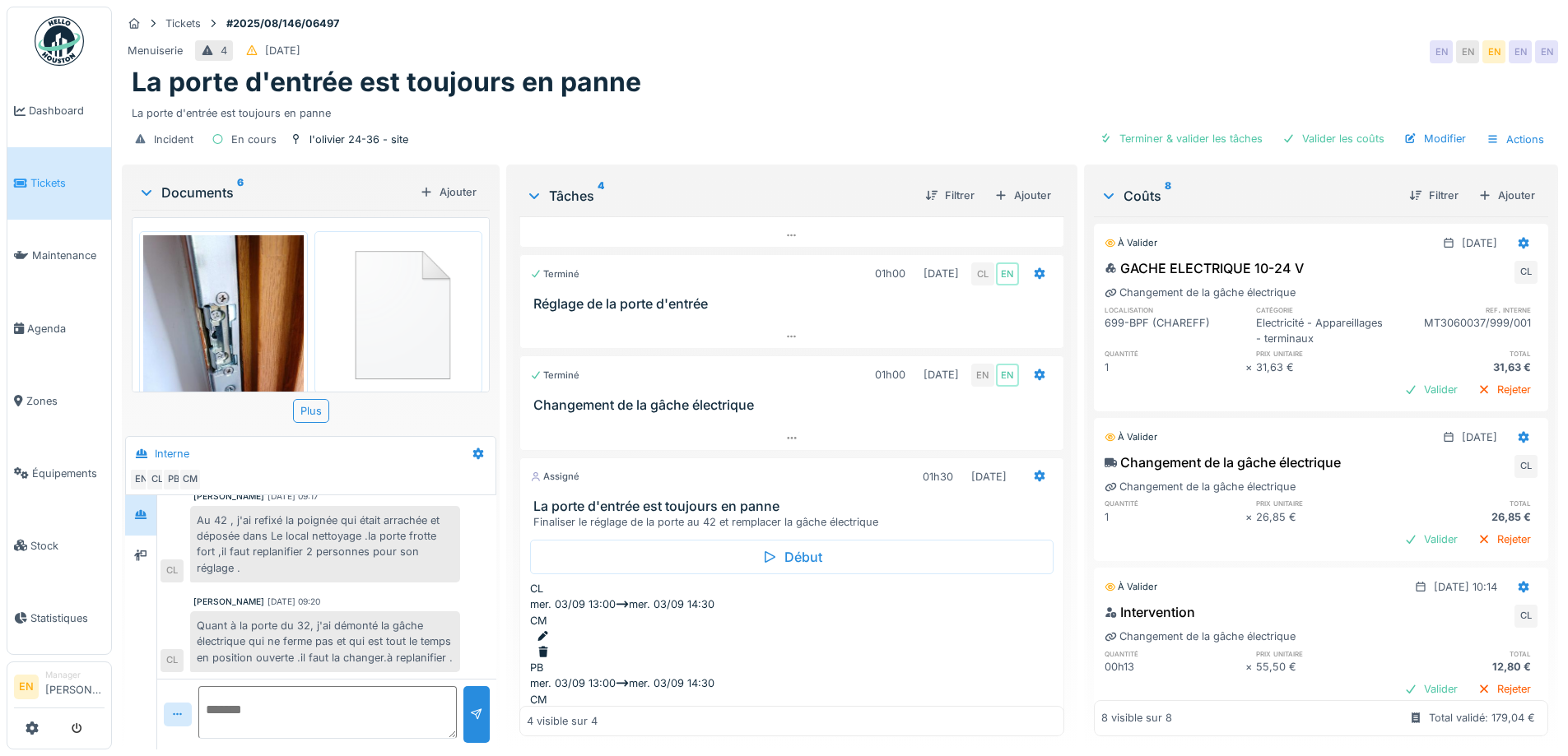
click at [1229, 17] on div "Tickets #2025/08/146/06497" at bounding box center [840, 23] width 1437 height 21
click at [925, 74] on div "La porte d'entrée est toujours en panne" at bounding box center [839, 82] width 1417 height 31
click at [859, 99] on div "La porte d'entrée est toujours en panne" at bounding box center [839, 110] width 1417 height 22
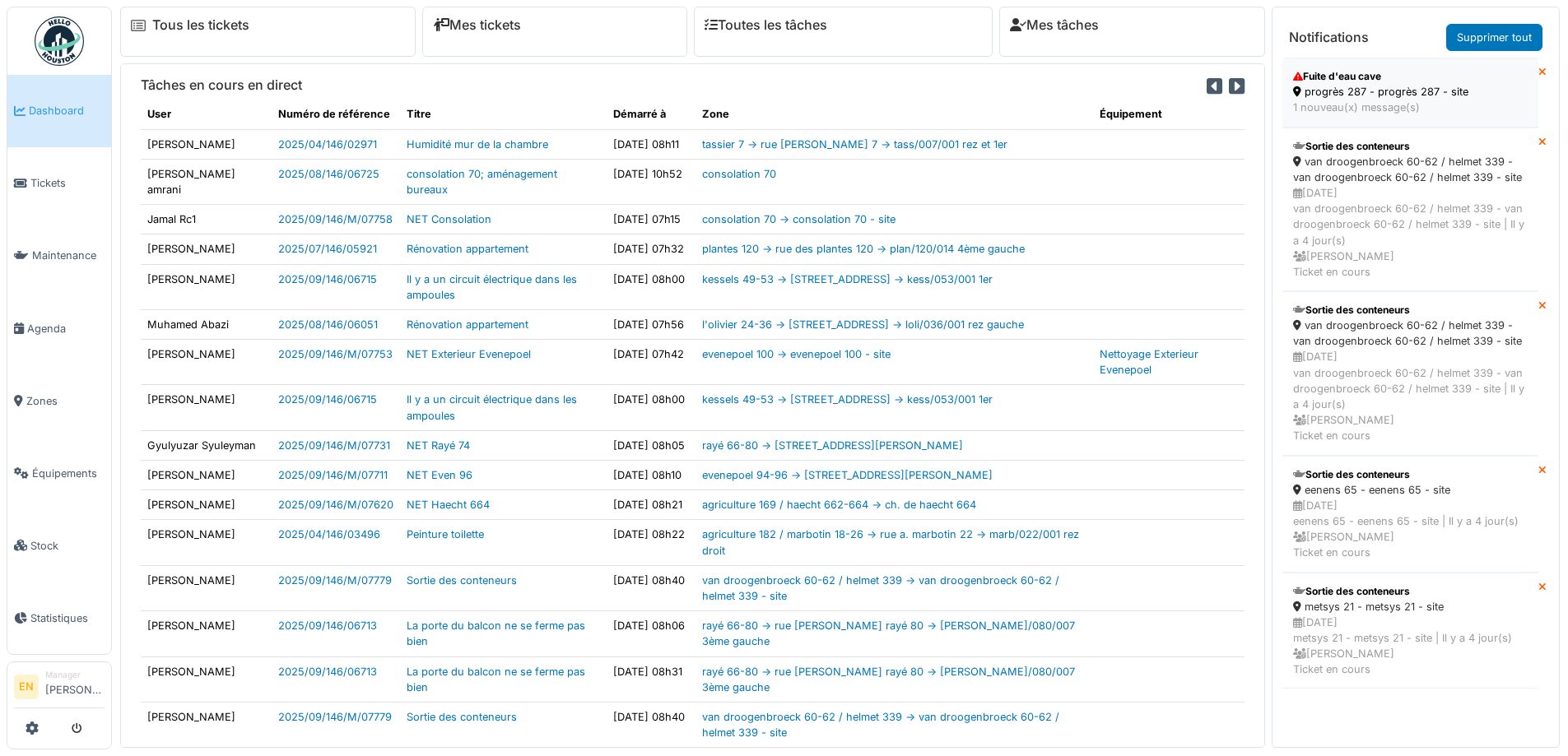
click at [1344, 96] on div "progrès 287 - progrès 287 - site" at bounding box center [1410, 92] width 234 height 15
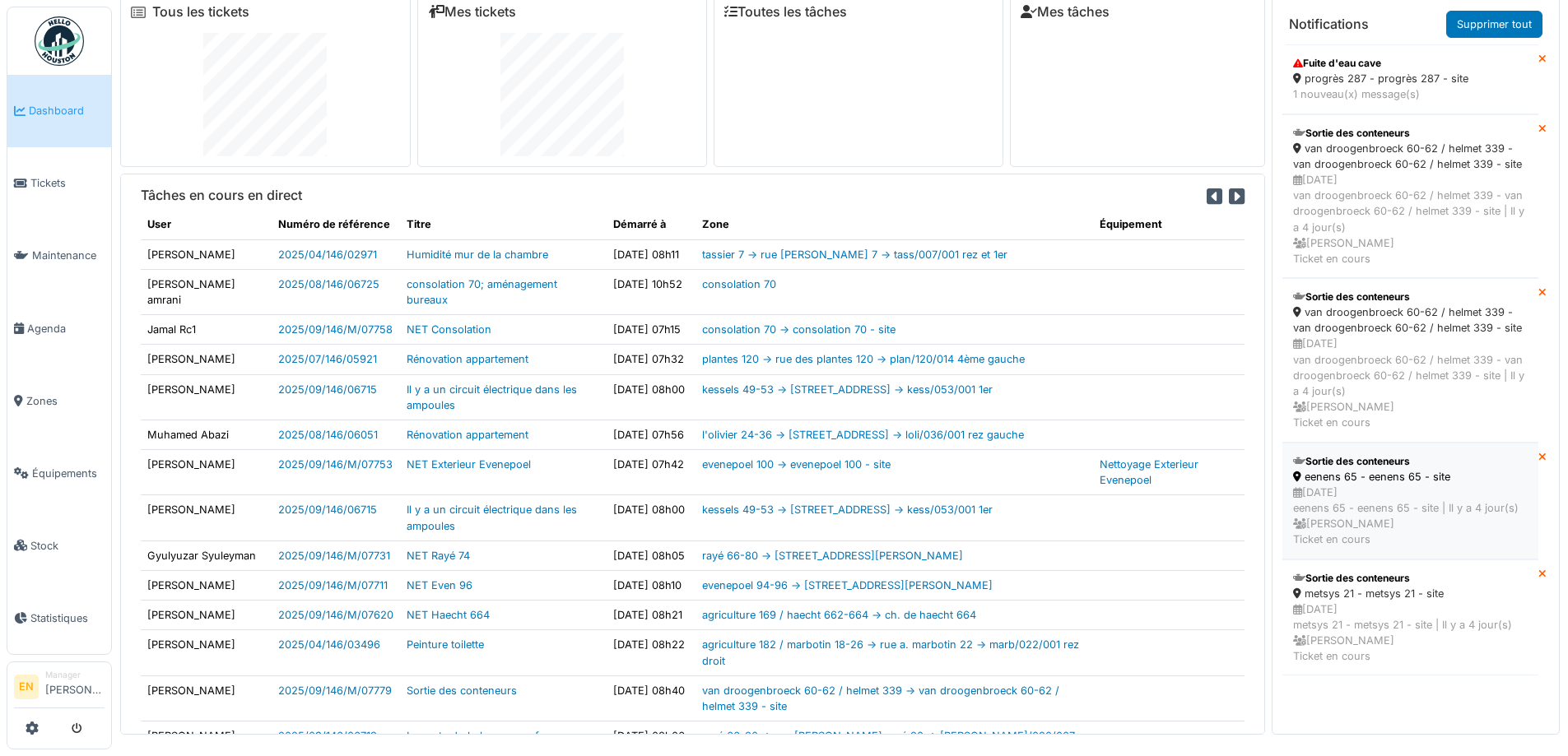
scroll to position [17, 0]
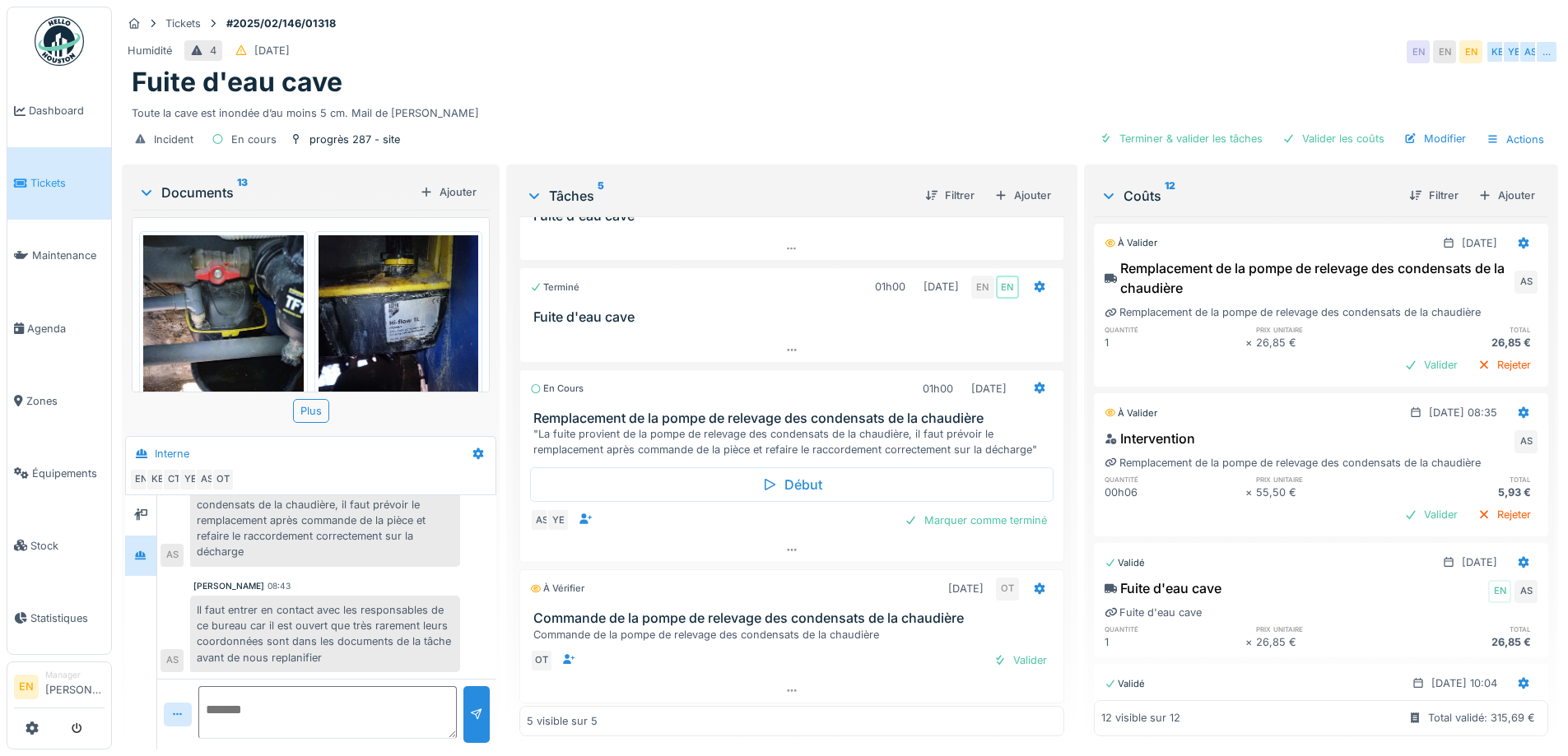
scroll to position [163, 0]
click at [787, 546] on icon at bounding box center [791, 546] width 9 height 3
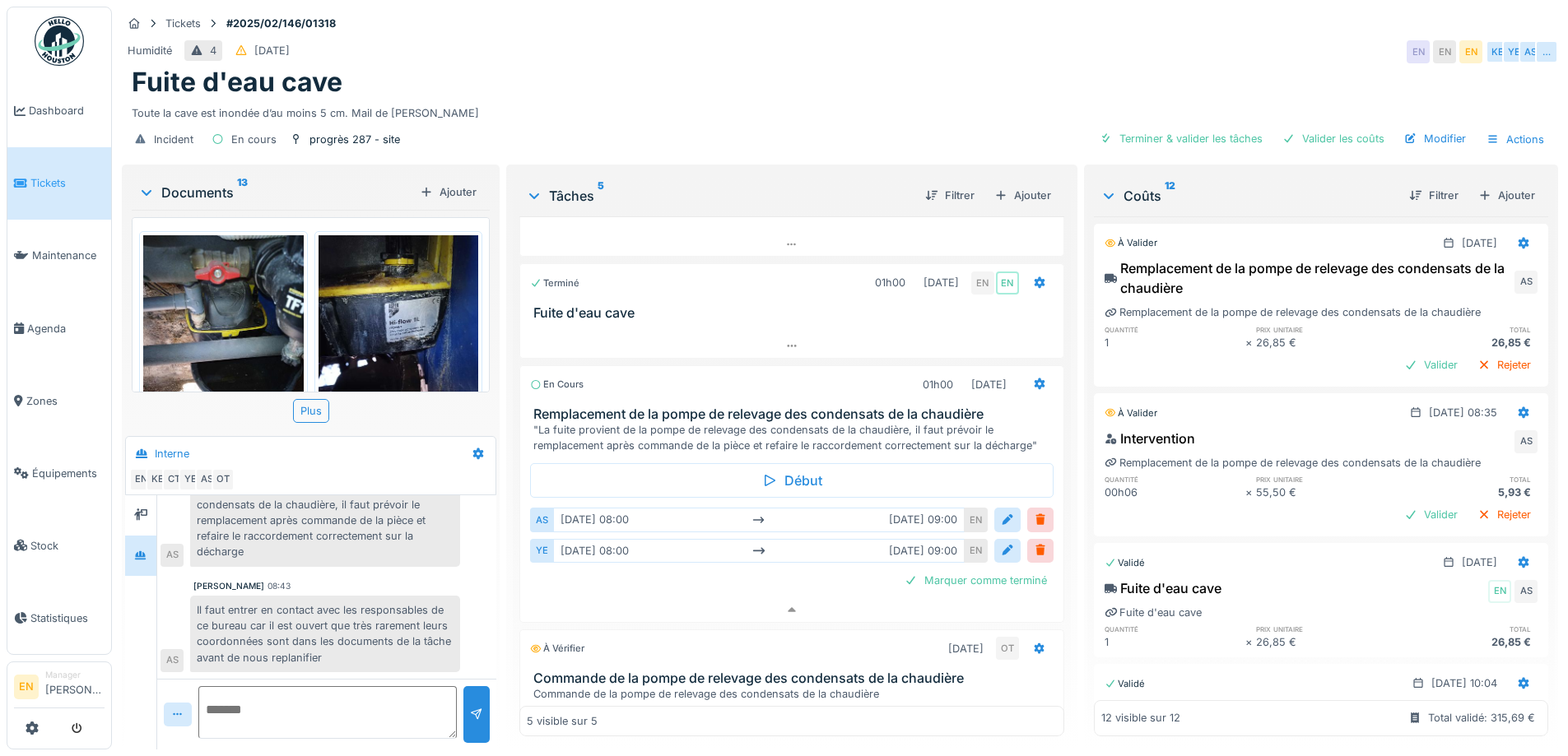
click at [390, 600] on div "Il faut entrer en contact avec les responsables de ce bureau car il est ouvert …" at bounding box center [325, 633] width 270 height 76
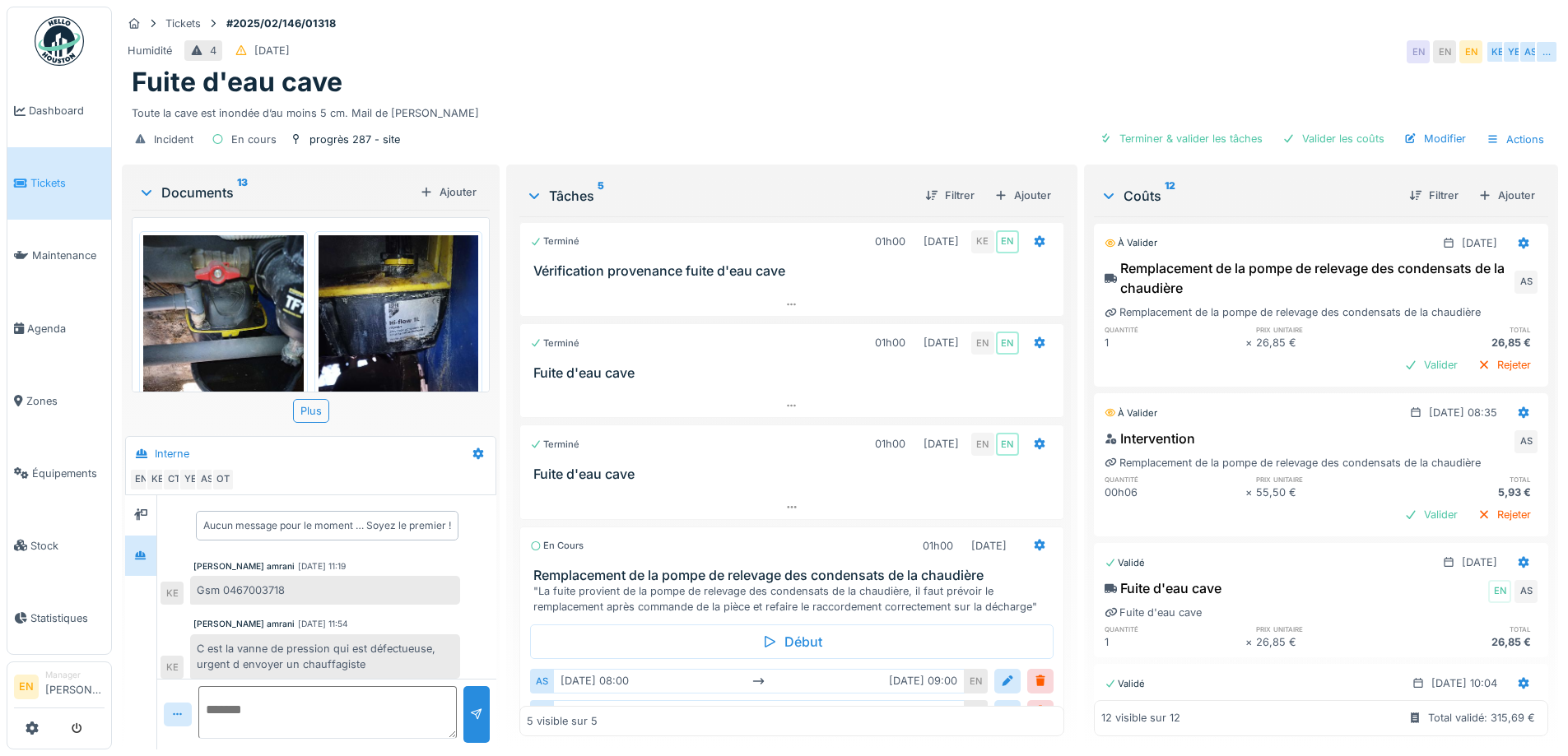
scroll to position [0, 0]
click at [785, 505] on icon at bounding box center [791, 509] width 13 height 10
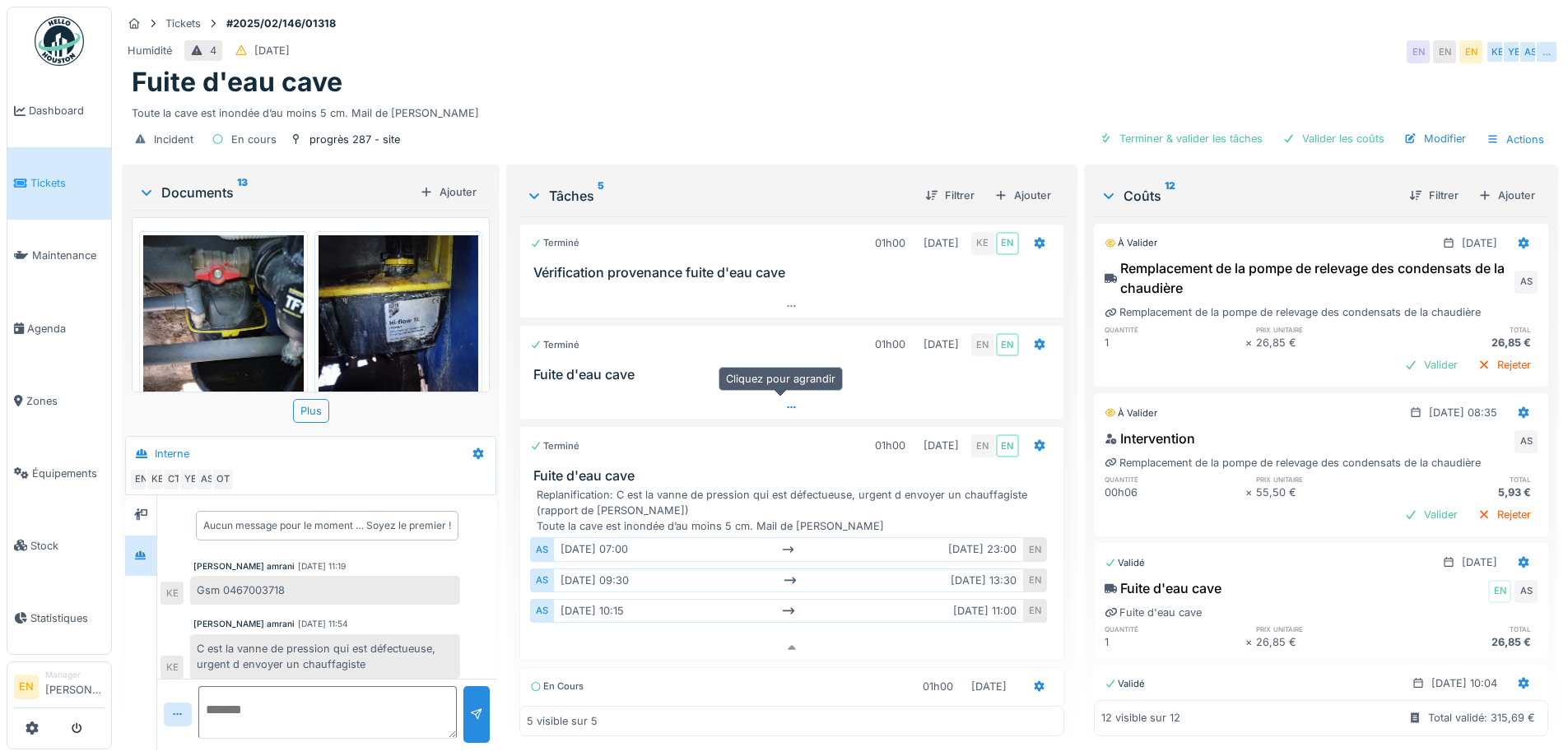
click at [787, 407] on icon at bounding box center [791, 408] width 9 height 3
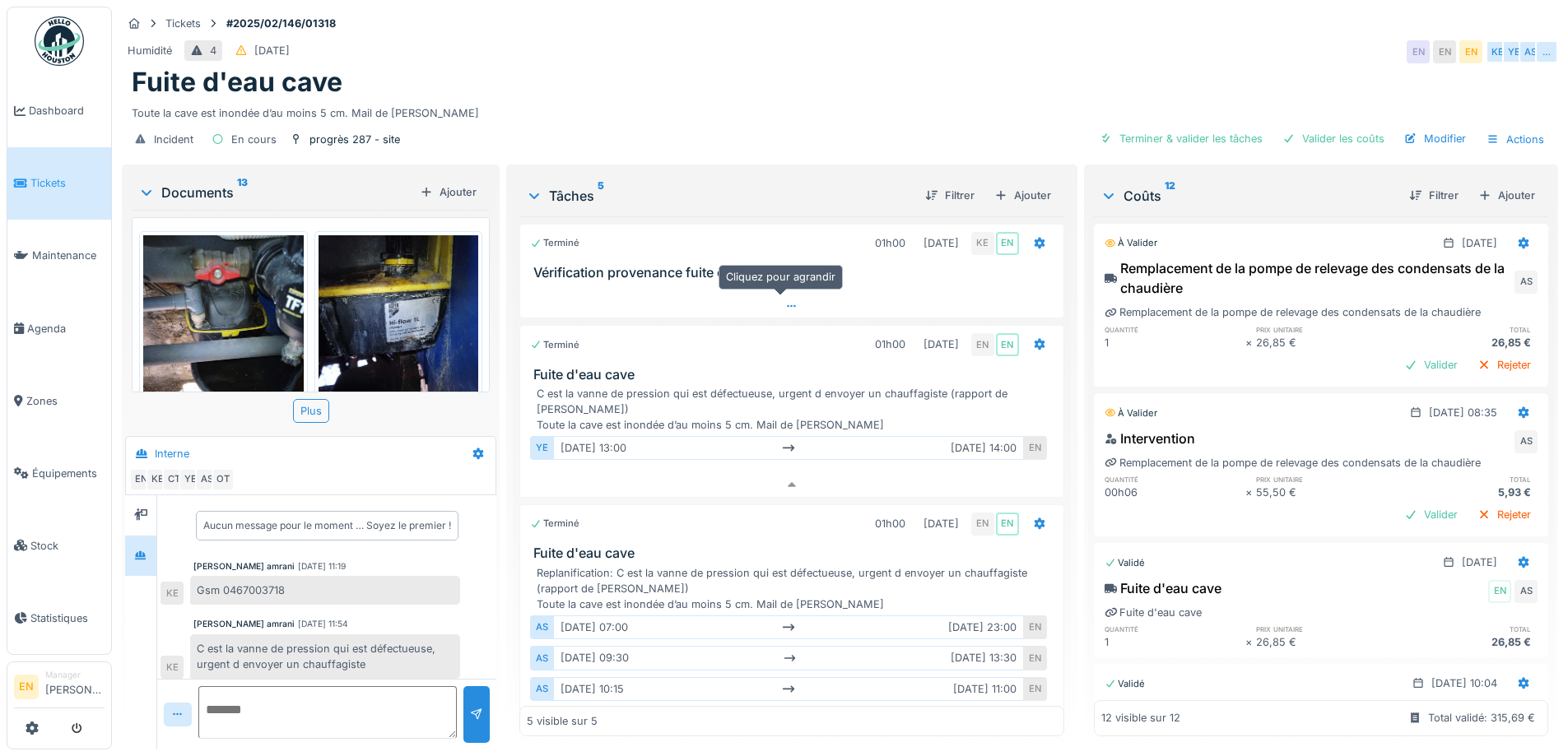
click at [786, 301] on icon at bounding box center [791, 306] width 13 height 10
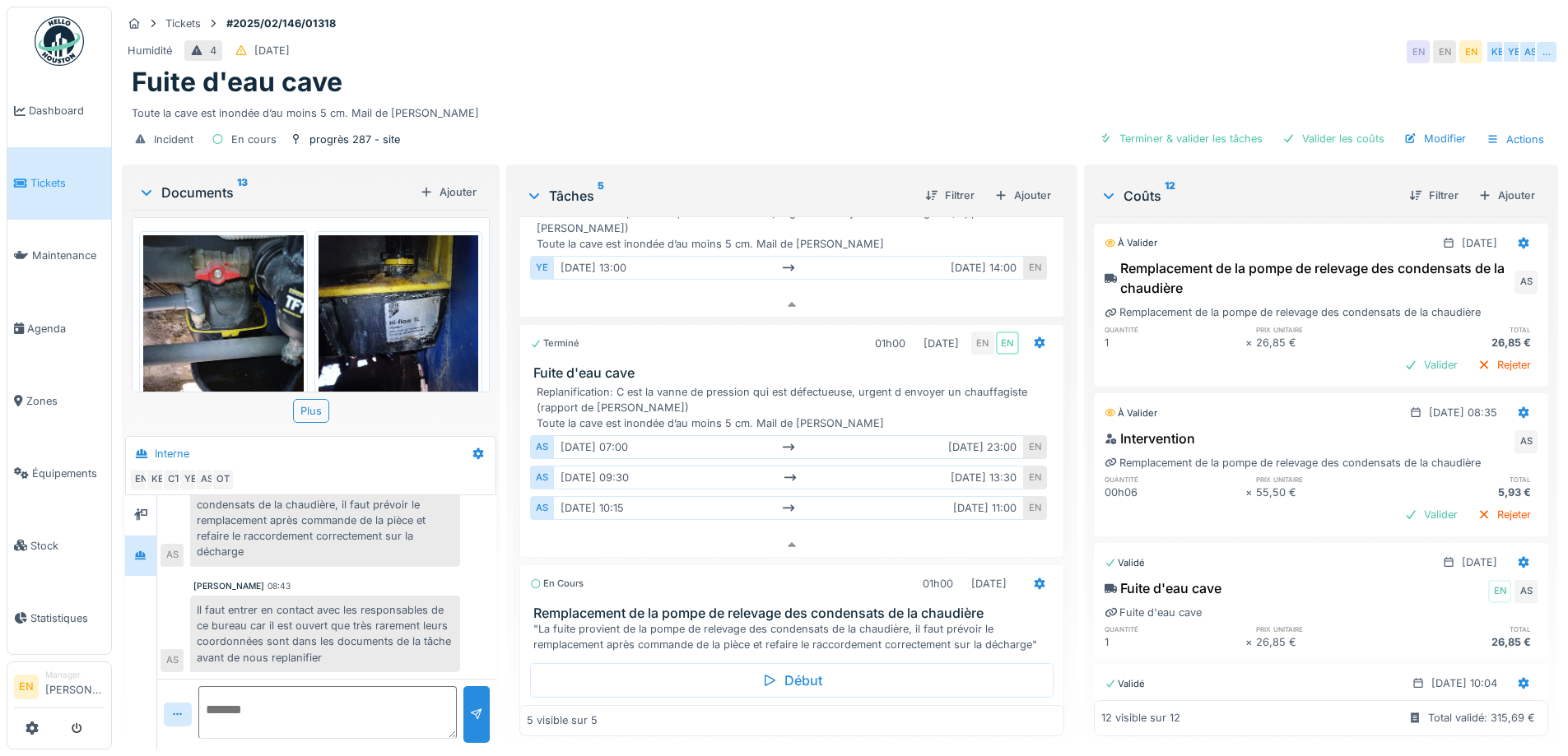
scroll to position [224, 0]
click at [841, 74] on div "Fuite d'eau cave" at bounding box center [839, 82] width 1417 height 31
click at [932, 42] on div "Humidité 4 11/02/2025 EN EN EN KE YE AS …" at bounding box center [840, 51] width 1437 height 30
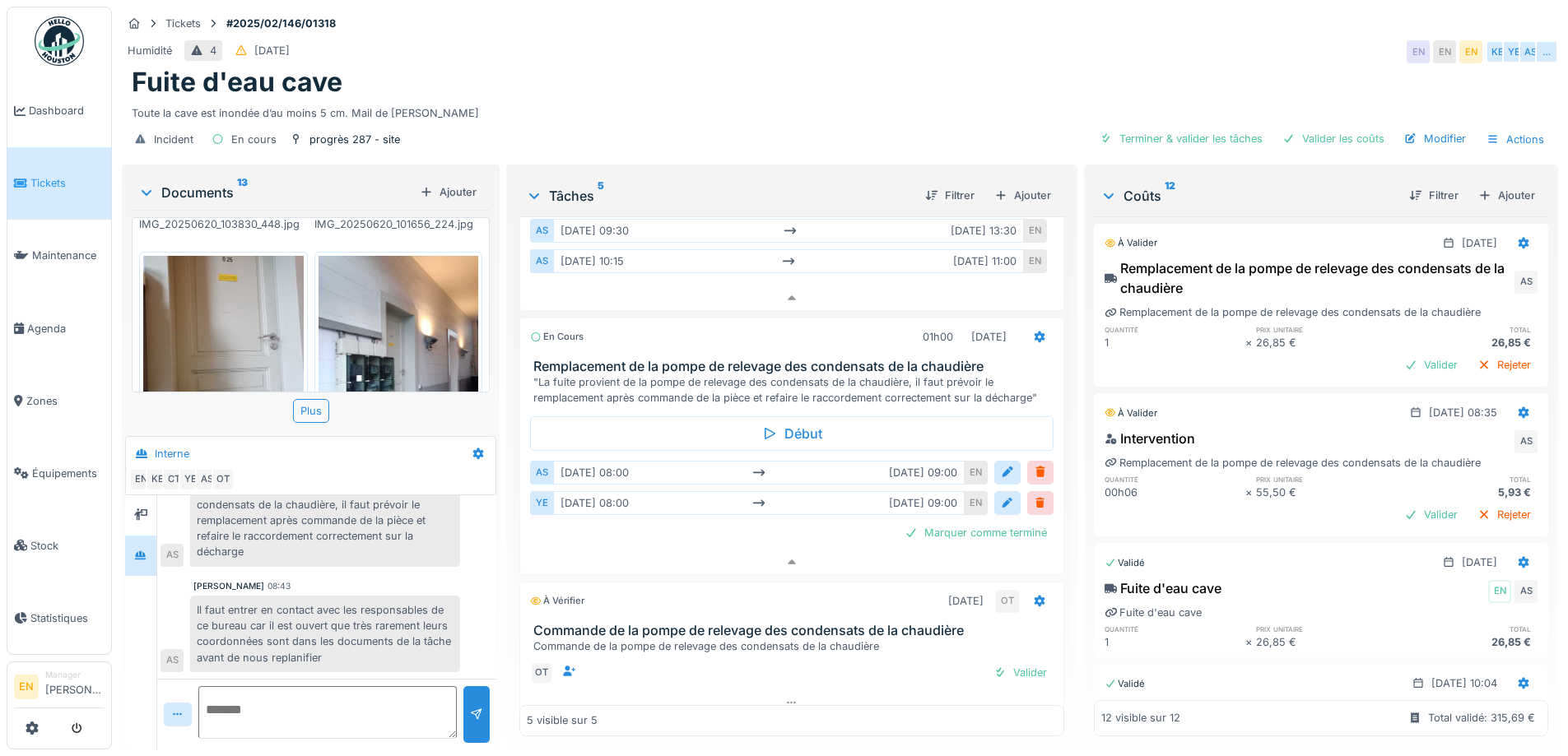
scroll to position [330, 0]
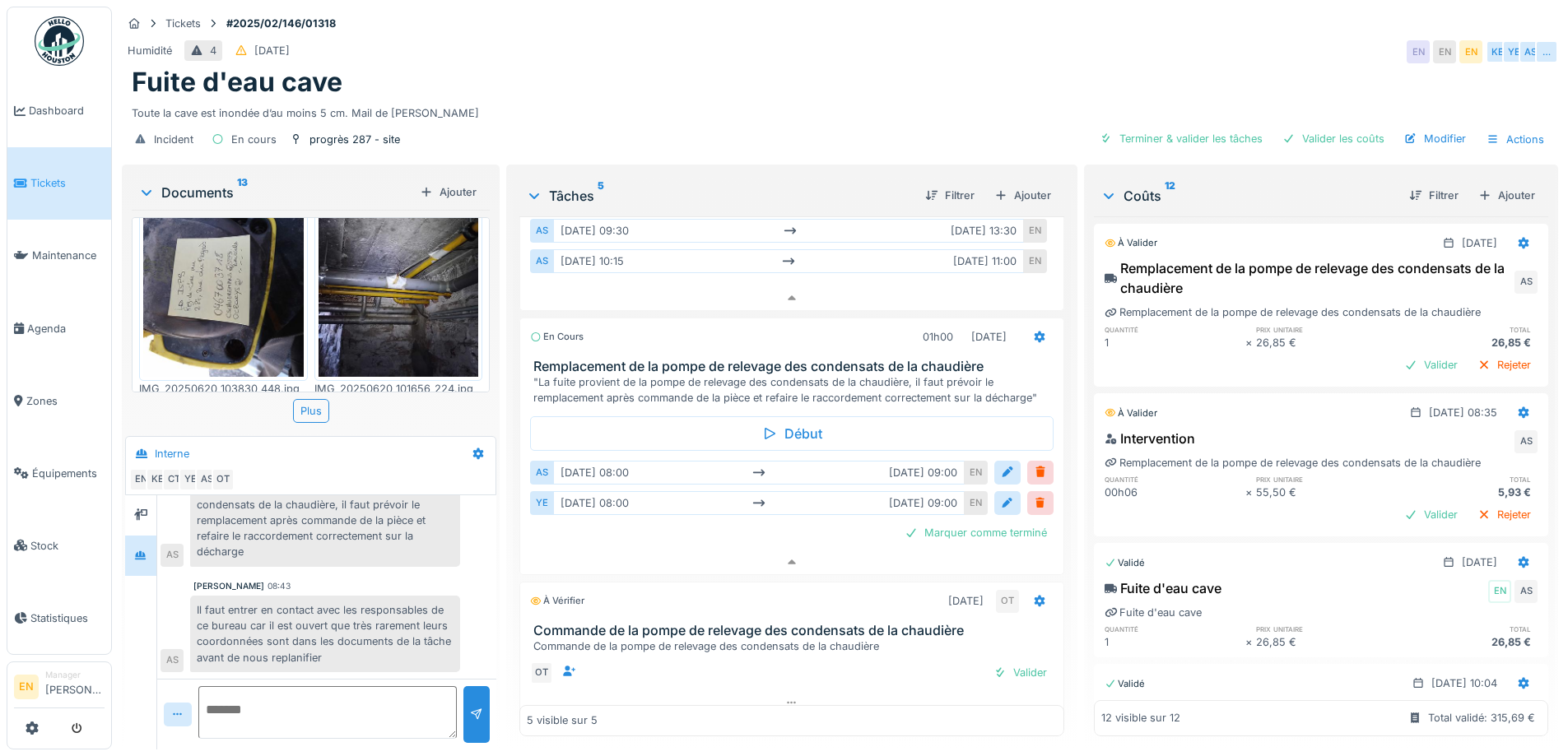
click at [209, 295] on img at bounding box center [223, 270] width 160 height 213
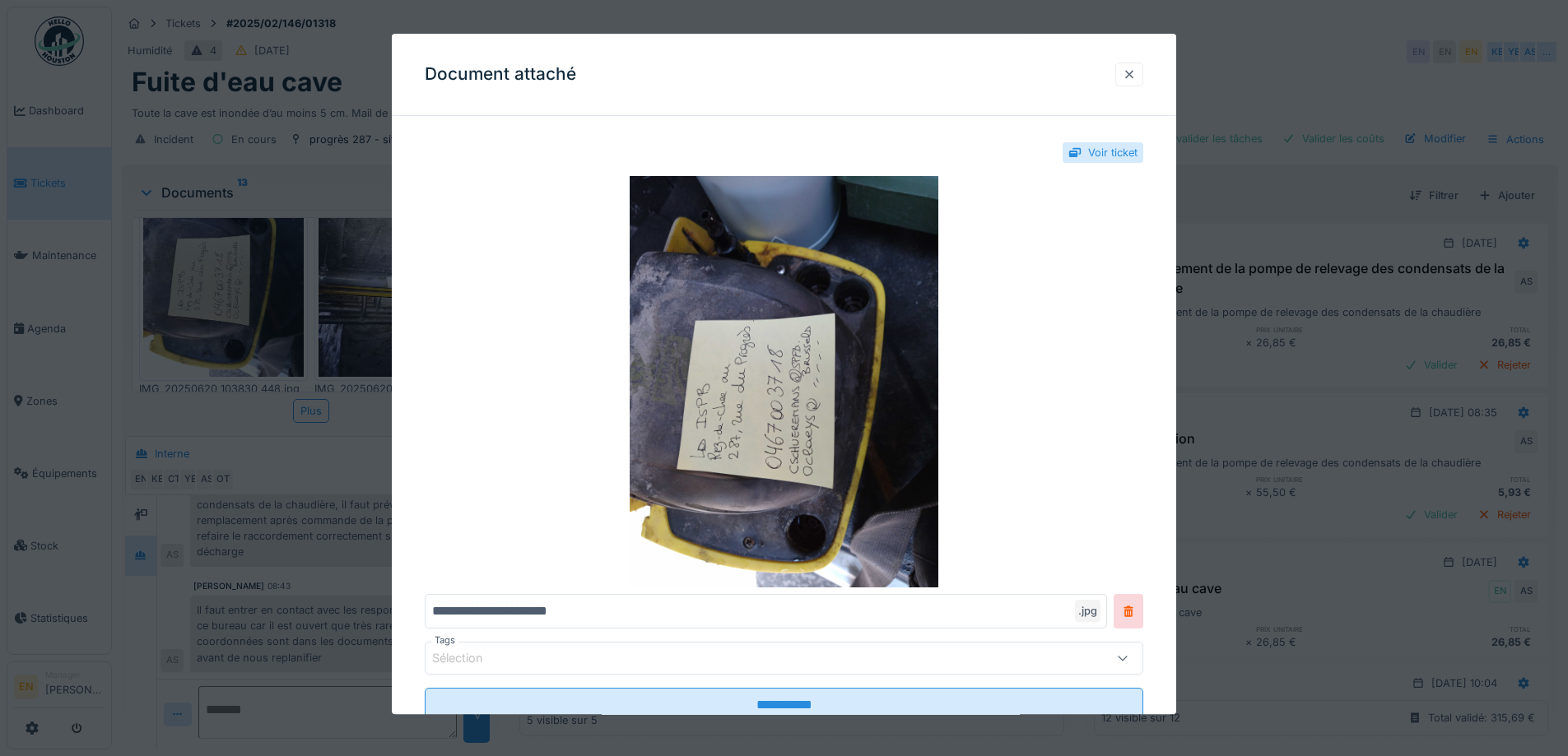
click at [1134, 81] on div at bounding box center [1129, 75] width 13 height 15
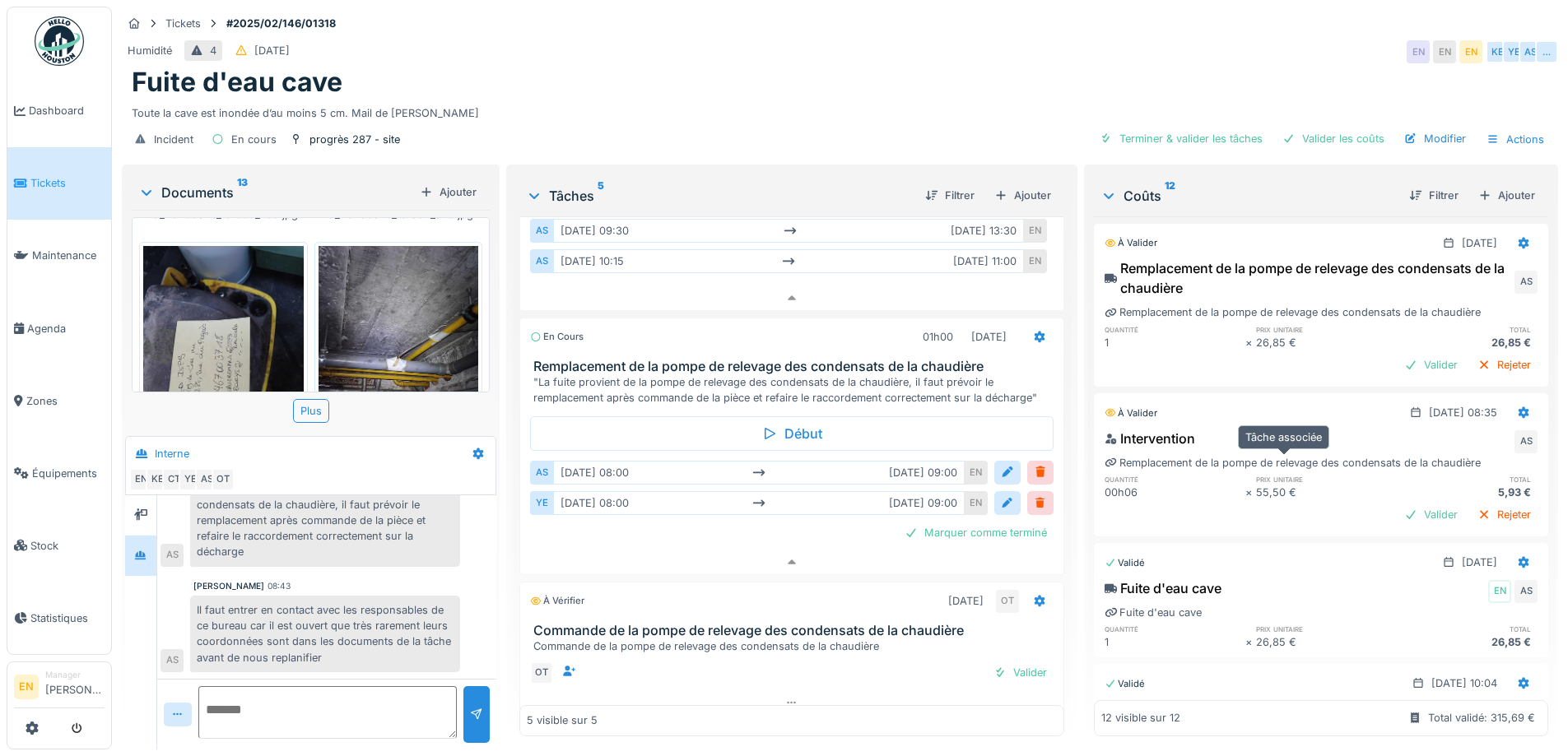
scroll to position [0, 0]
click at [693, 122] on div "Incident En cours progrès 287 - site Terminer & valider les tâches Valider les …" at bounding box center [840, 139] width 1437 height 37
click at [693, 121] on div "Incident En cours progrès 287 - site Terminer & valider les tâches Valider les …" at bounding box center [840, 139] width 1437 height 37
click at [790, 76] on div "Fuite d'eau cave" at bounding box center [839, 82] width 1417 height 31
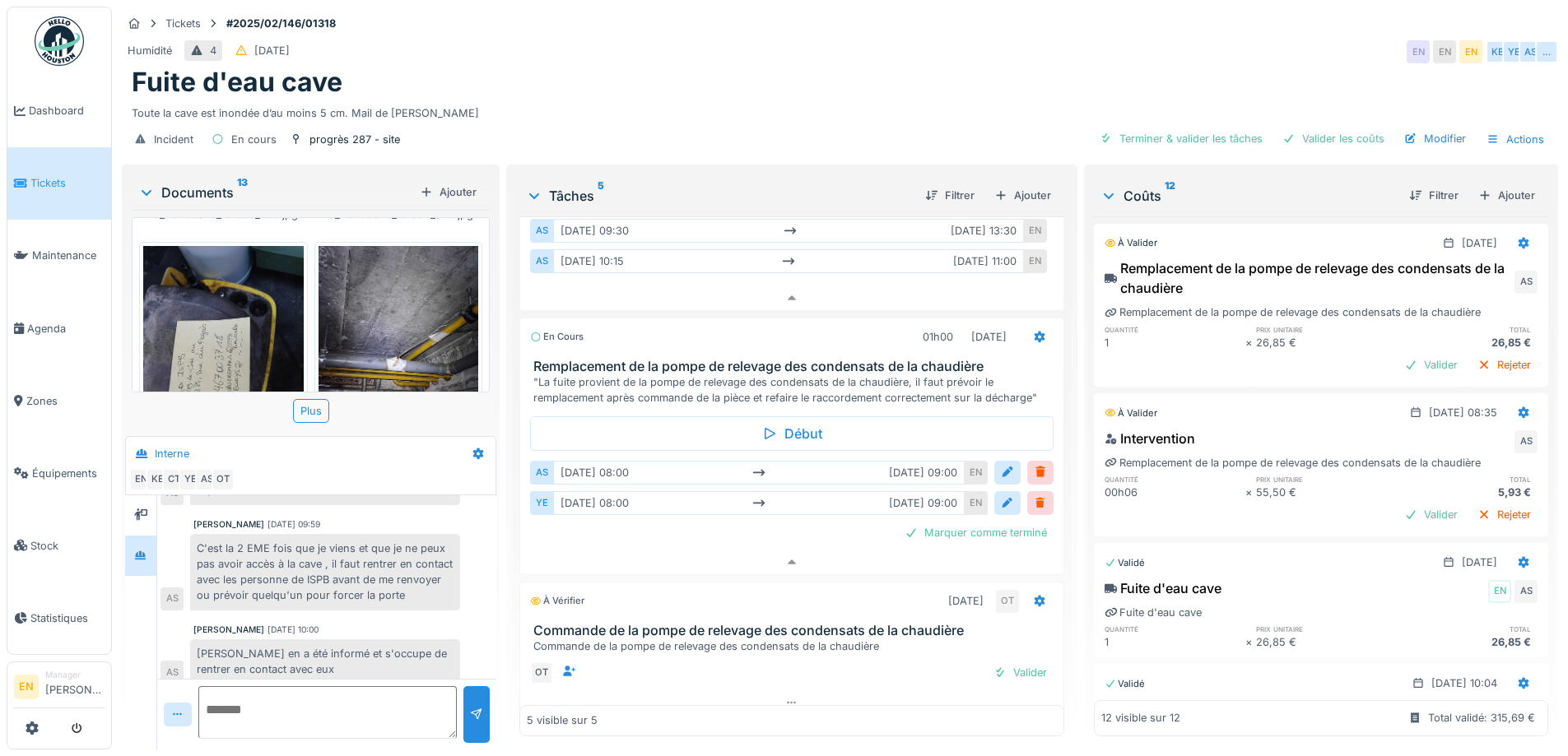
scroll to position [224, 0]
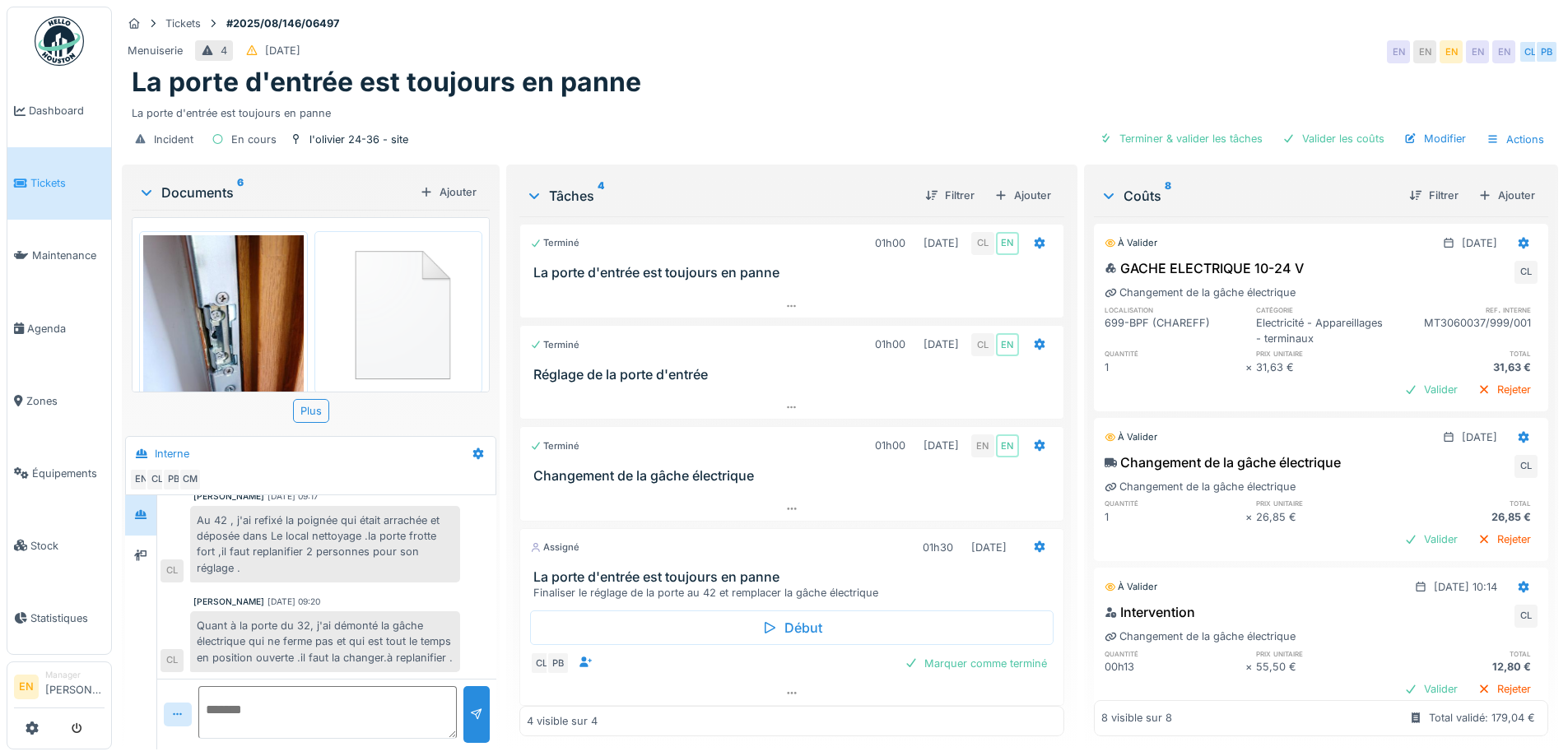
click at [776, 119] on div "La porte d'entrée est toujours en panne" at bounding box center [839, 110] width 1417 height 22
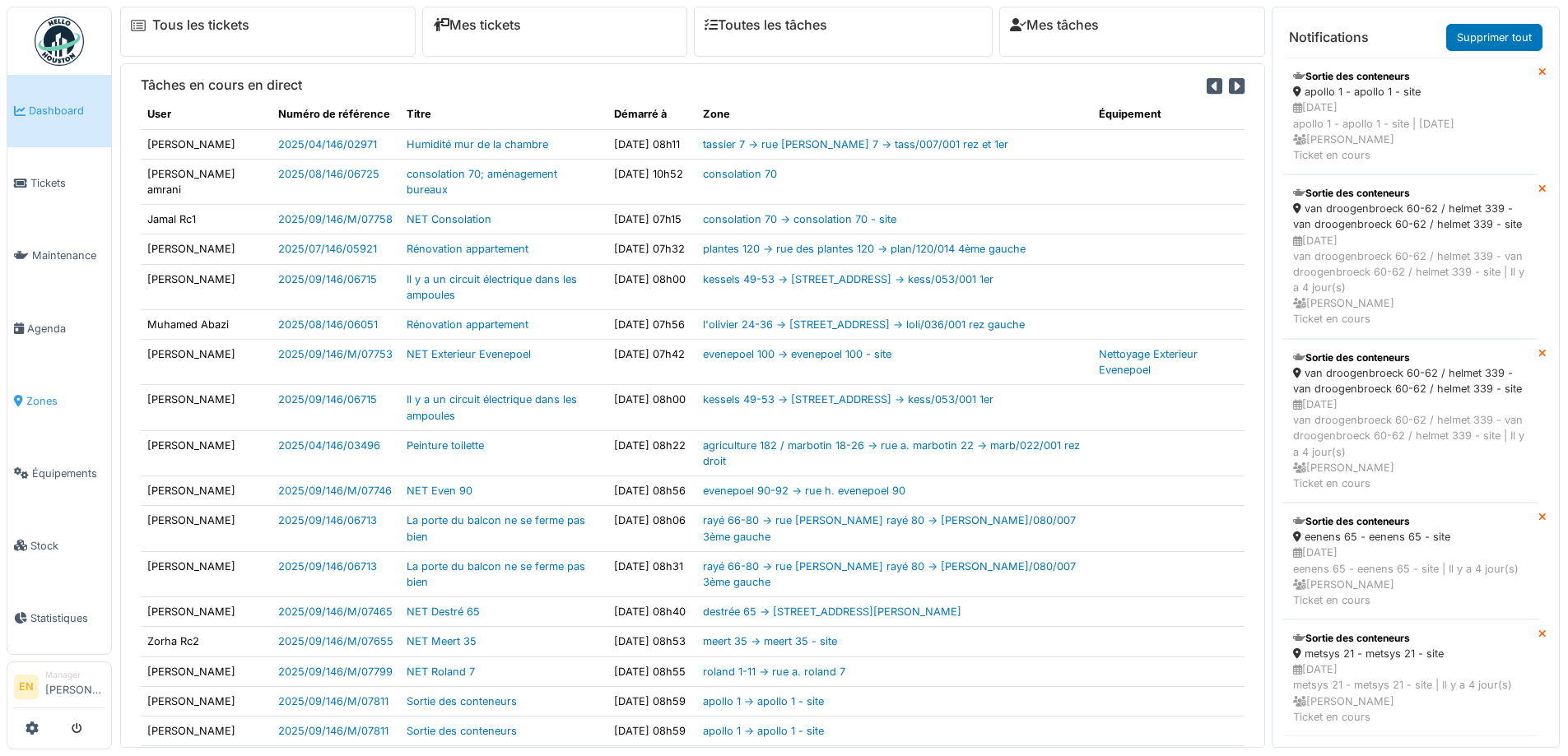
click at [34, 396] on span "Zones" at bounding box center [65, 401] width 78 height 15
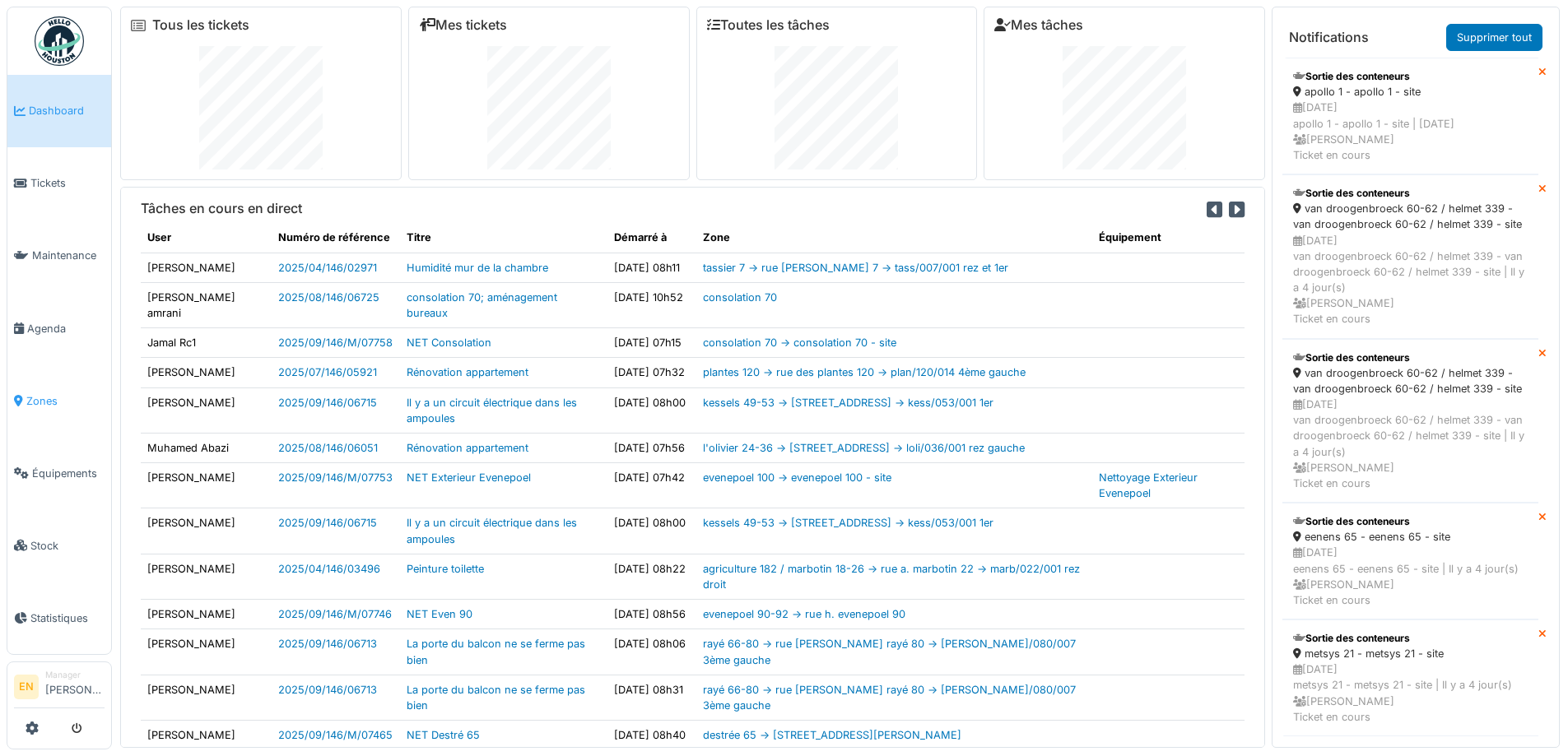
click at [44, 393] on span "Zones" at bounding box center [65, 401] width 78 height 15
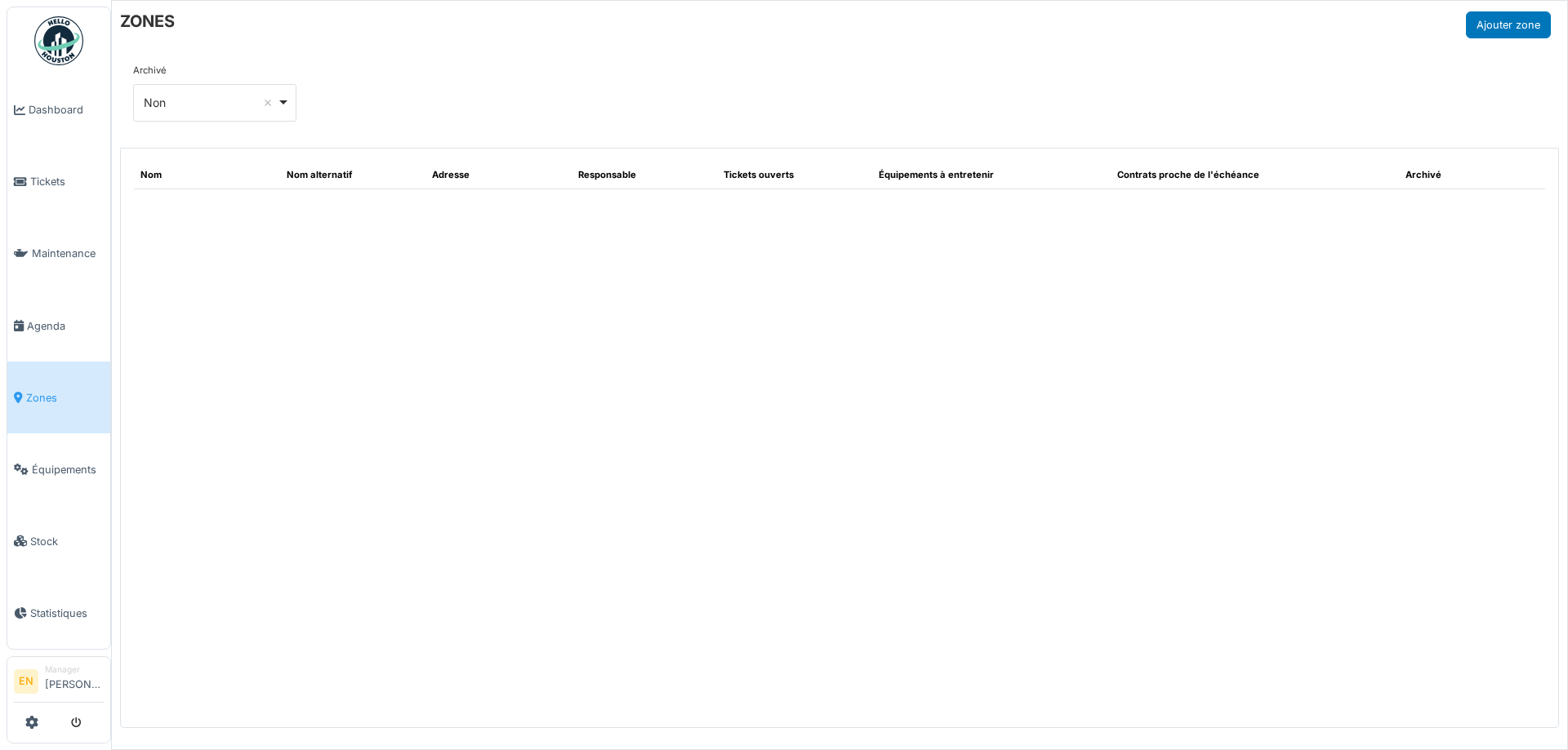
select select "***"
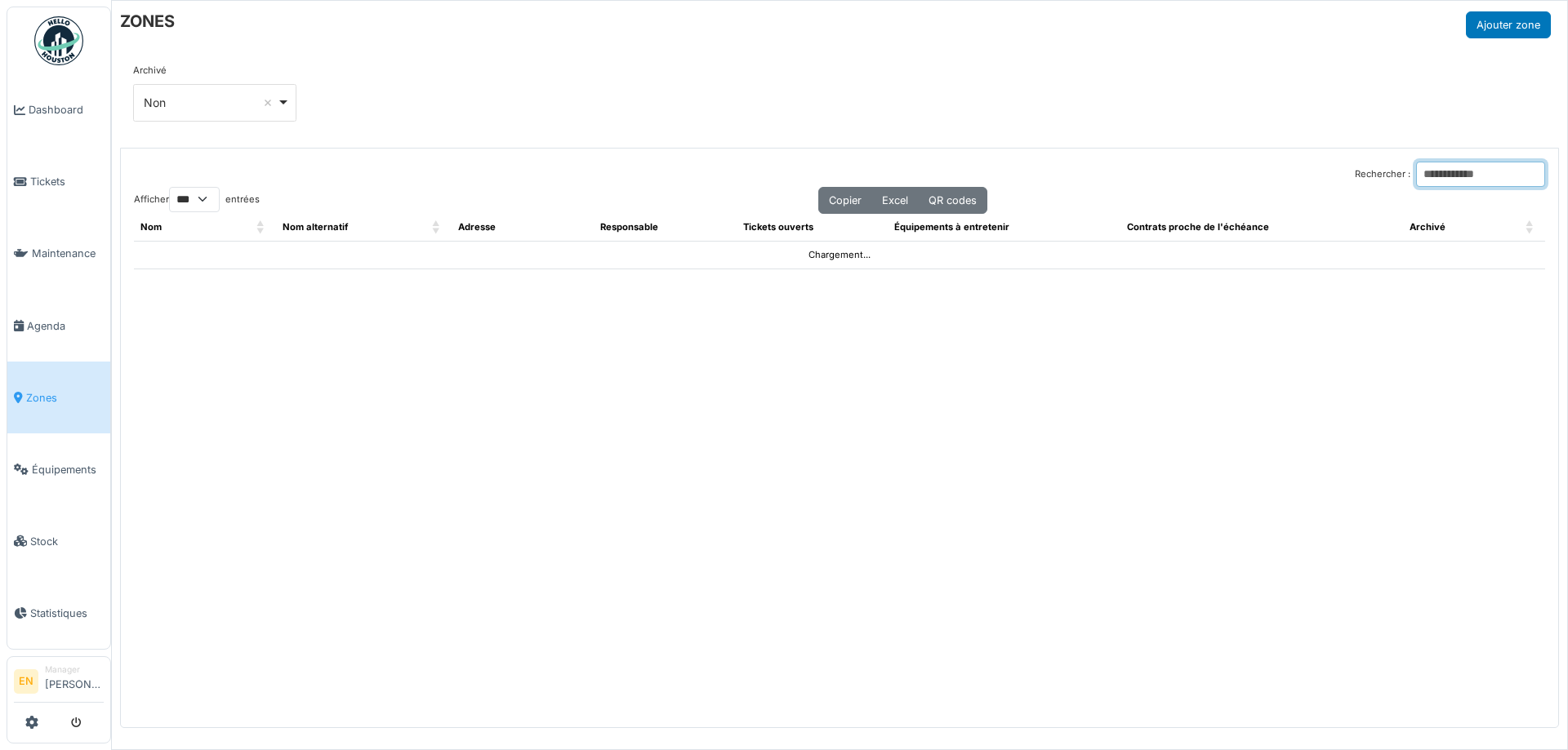
click at [1433, 179] on input "Rechercher :" at bounding box center [1481, 175] width 129 height 26
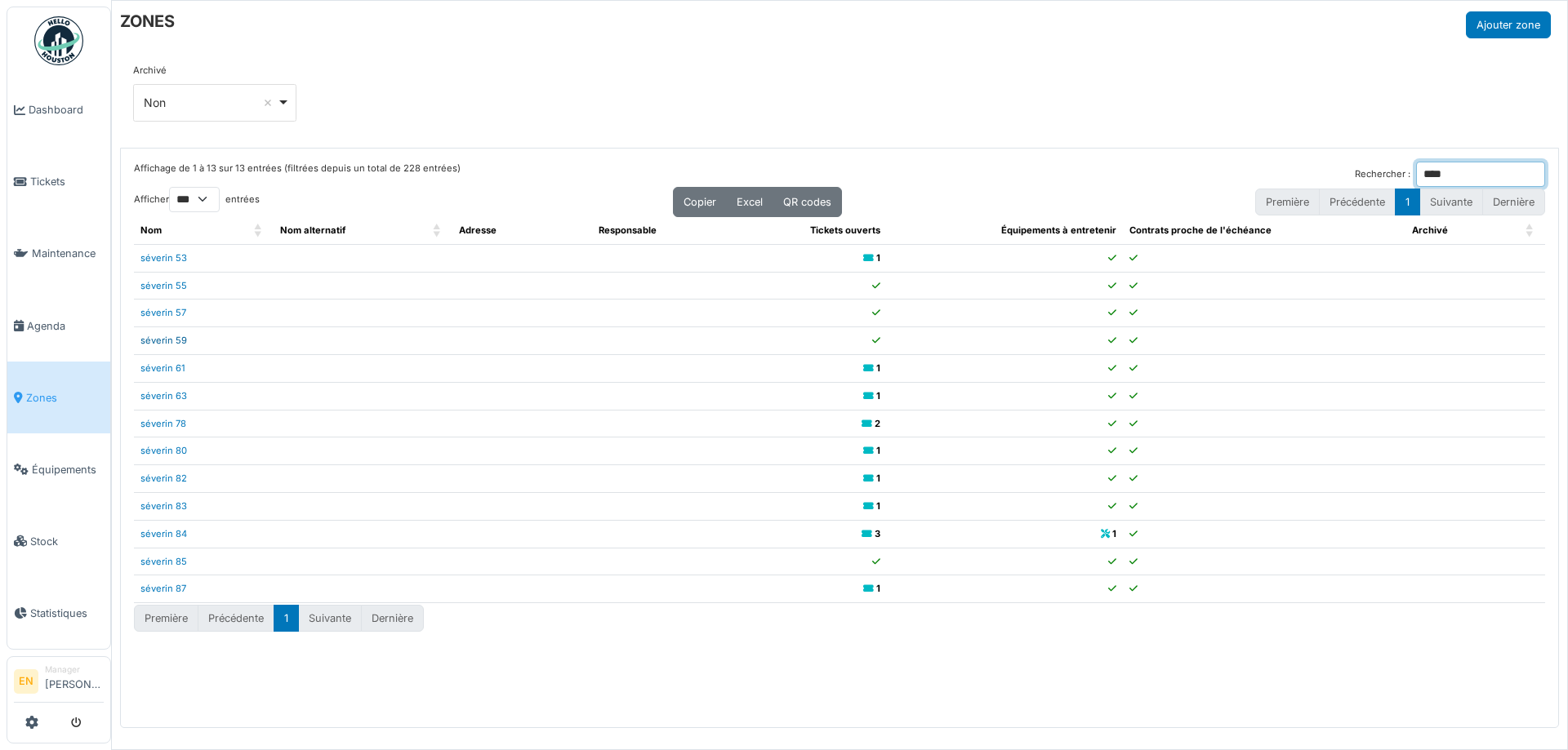
type input "****"
click at [178, 341] on link "séverin 59" at bounding box center [164, 340] width 47 height 11
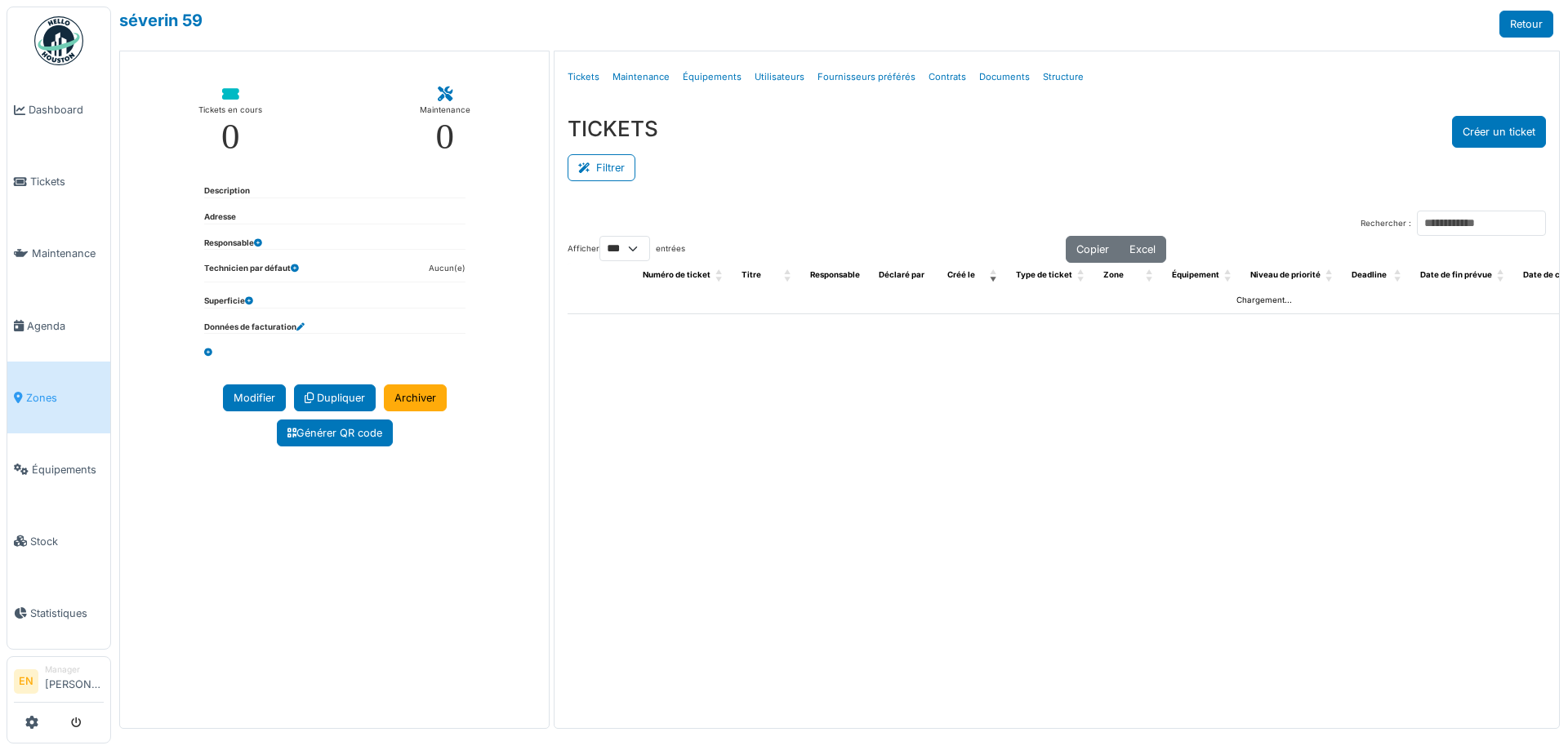
select select "***"
click at [1051, 77] on link "Structure" at bounding box center [1063, 77] width 54 height 38
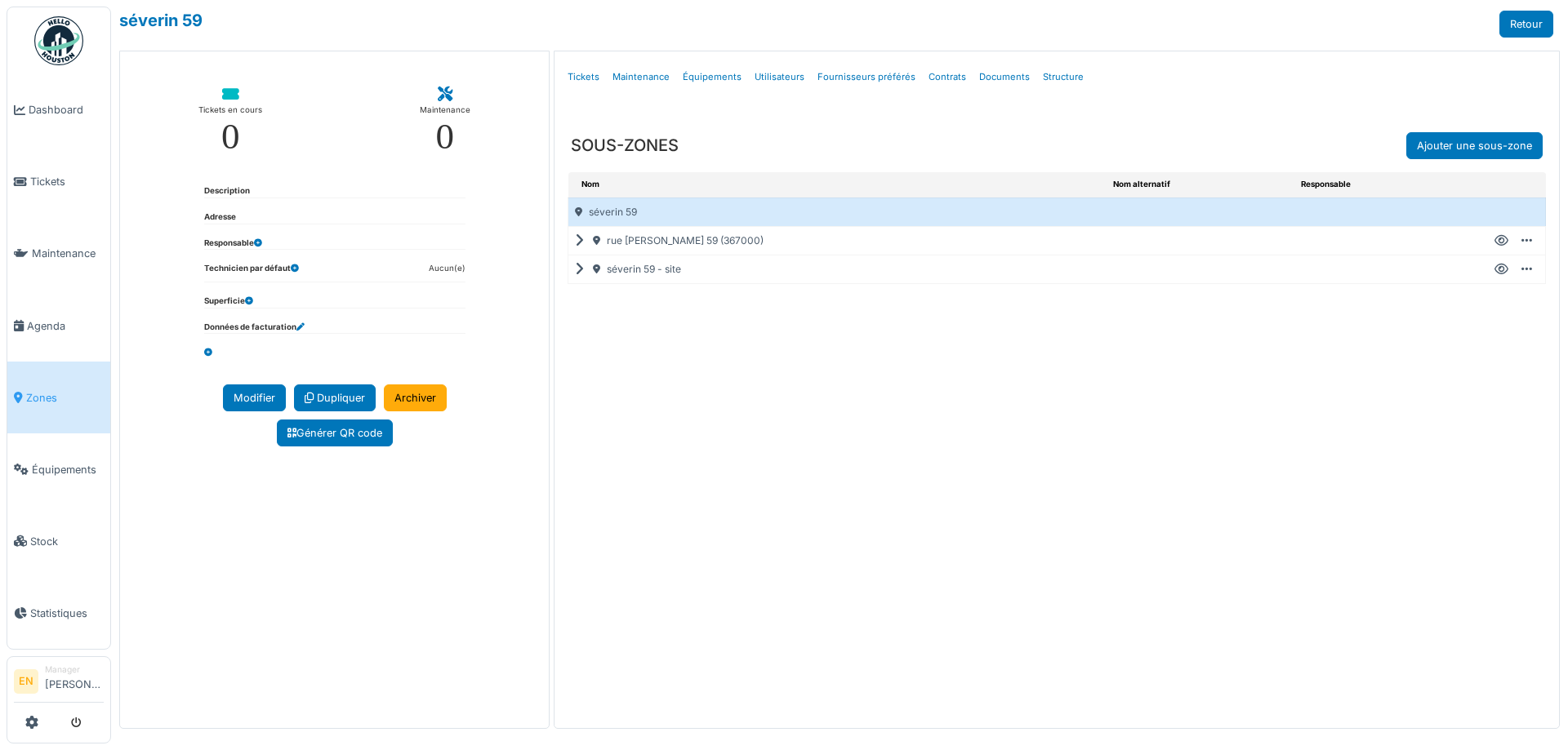
click at [573, 243] on div "rue f. séverin 59 (367000)" at bounding box center [838, 241] width 538 height 28
click at [583, 242] on icon at bounding box center [583, 241] width 15 height 1
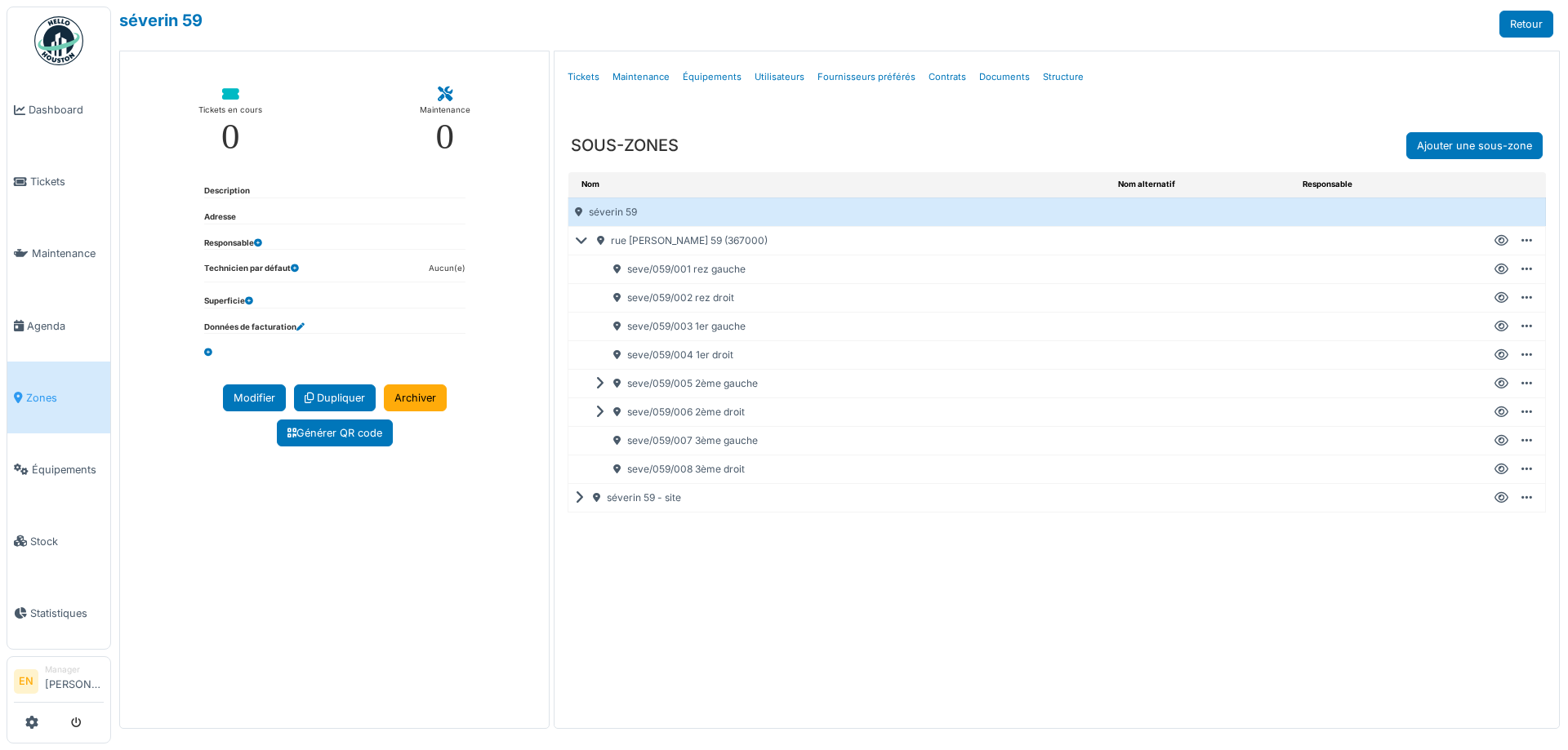
click at [1504, 469] on icon at bounding box center [1502, 469] width 14 height 1
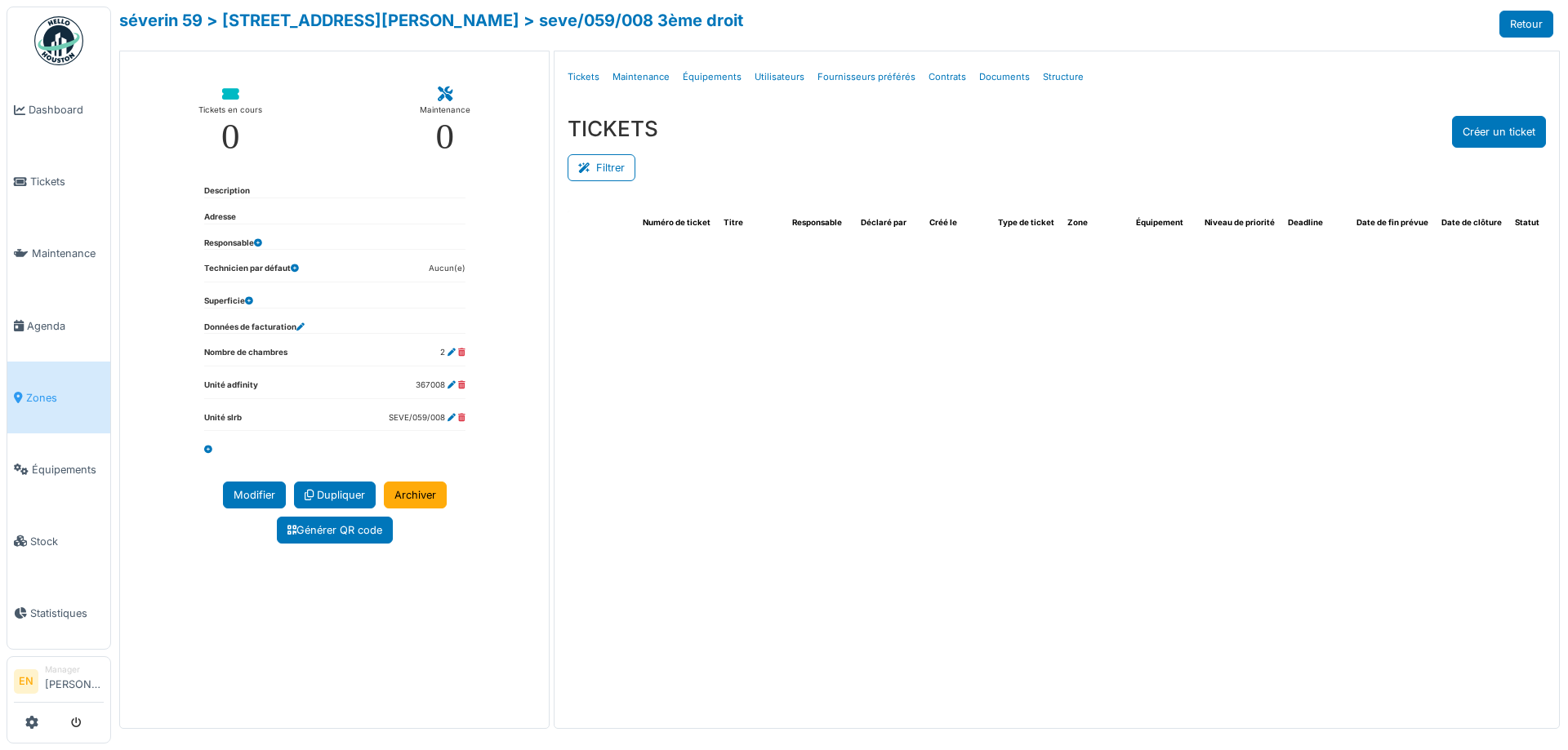
select select "***"
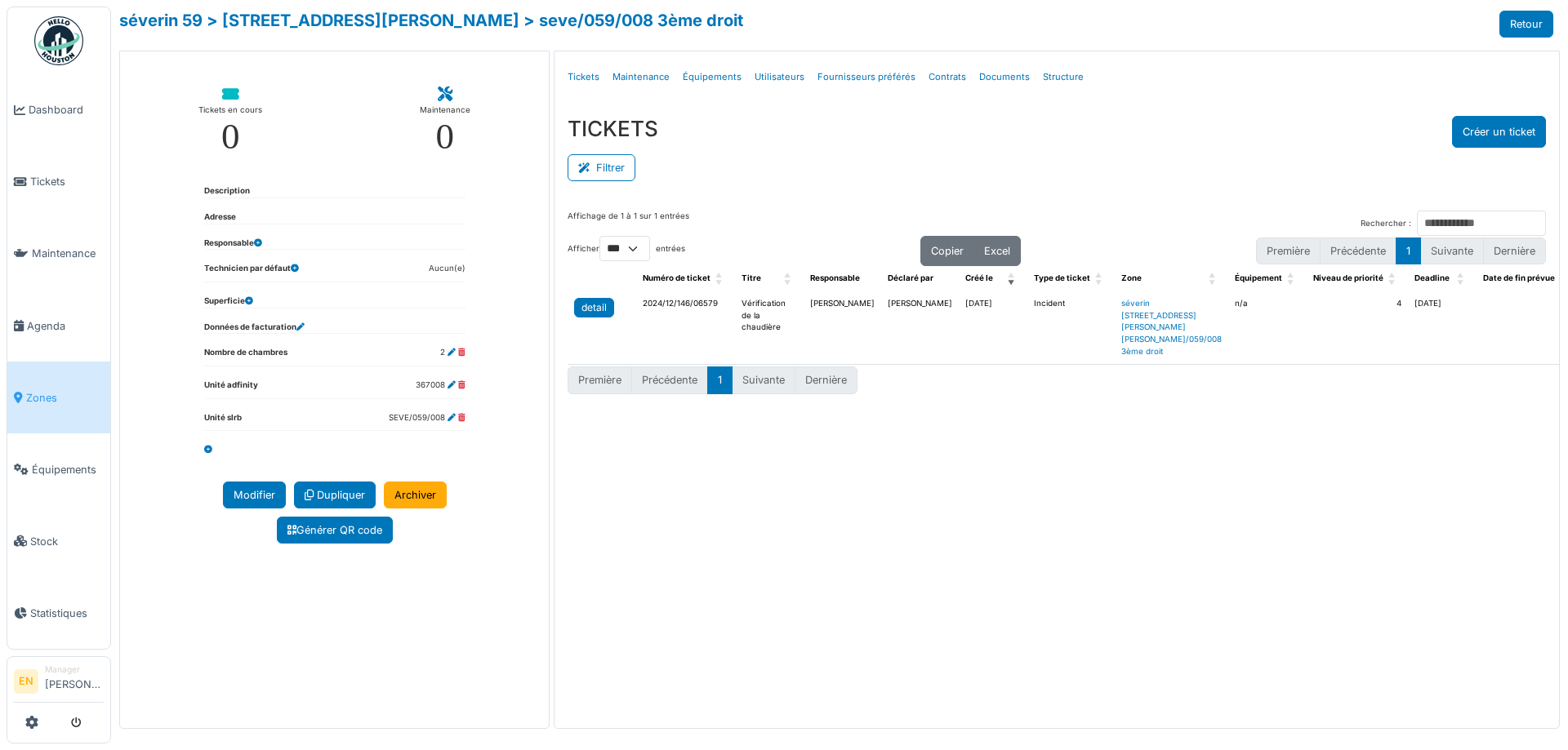
click at [581, 310] on link "detail" at bounding box center [594, 307] width 40 height 20
click at [1502, 129] on button "Créer un ticket" at bounding box center [1499, 131] width 94 height 31
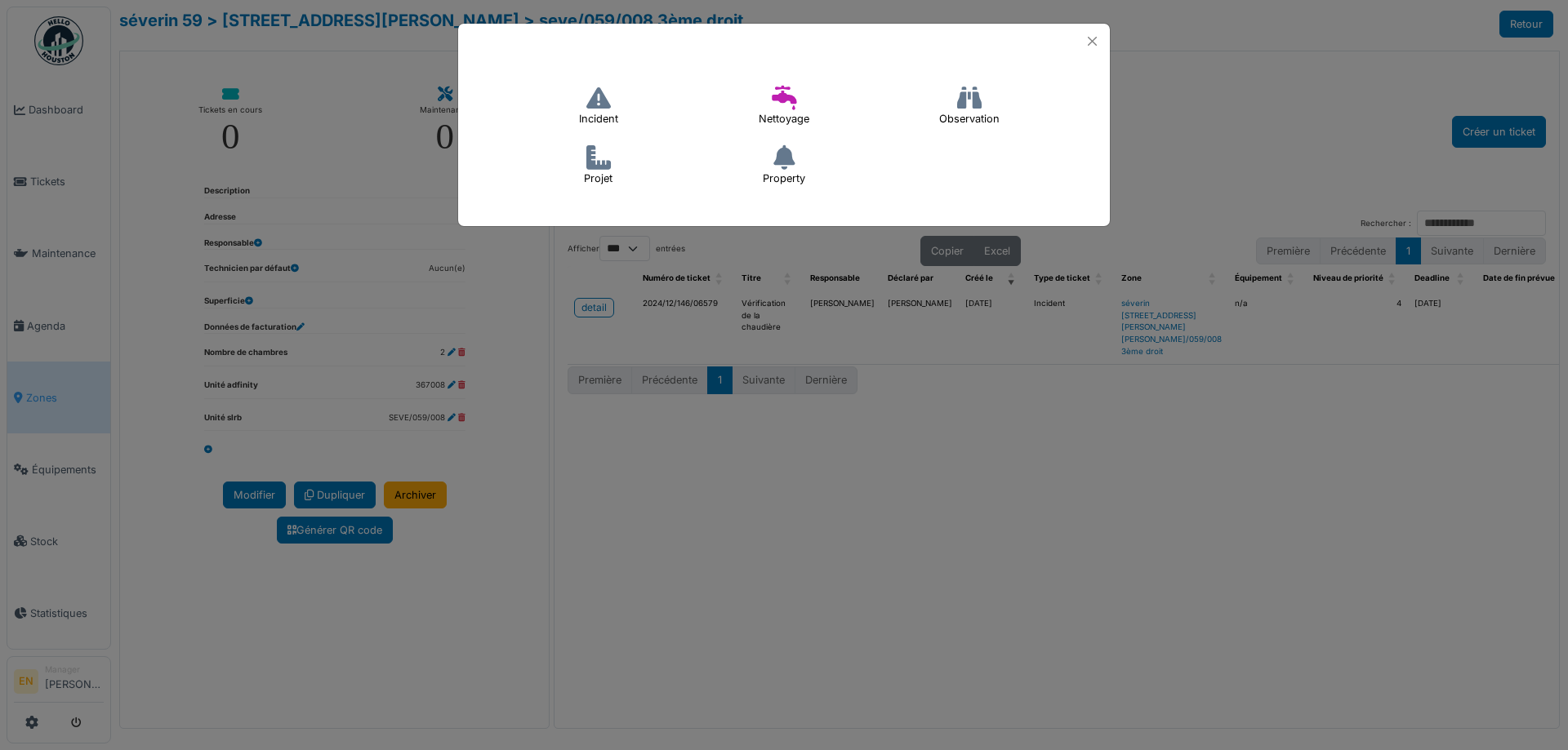
click at [605, 108] on icon at bounding box center [599, 98] width 25 height 25
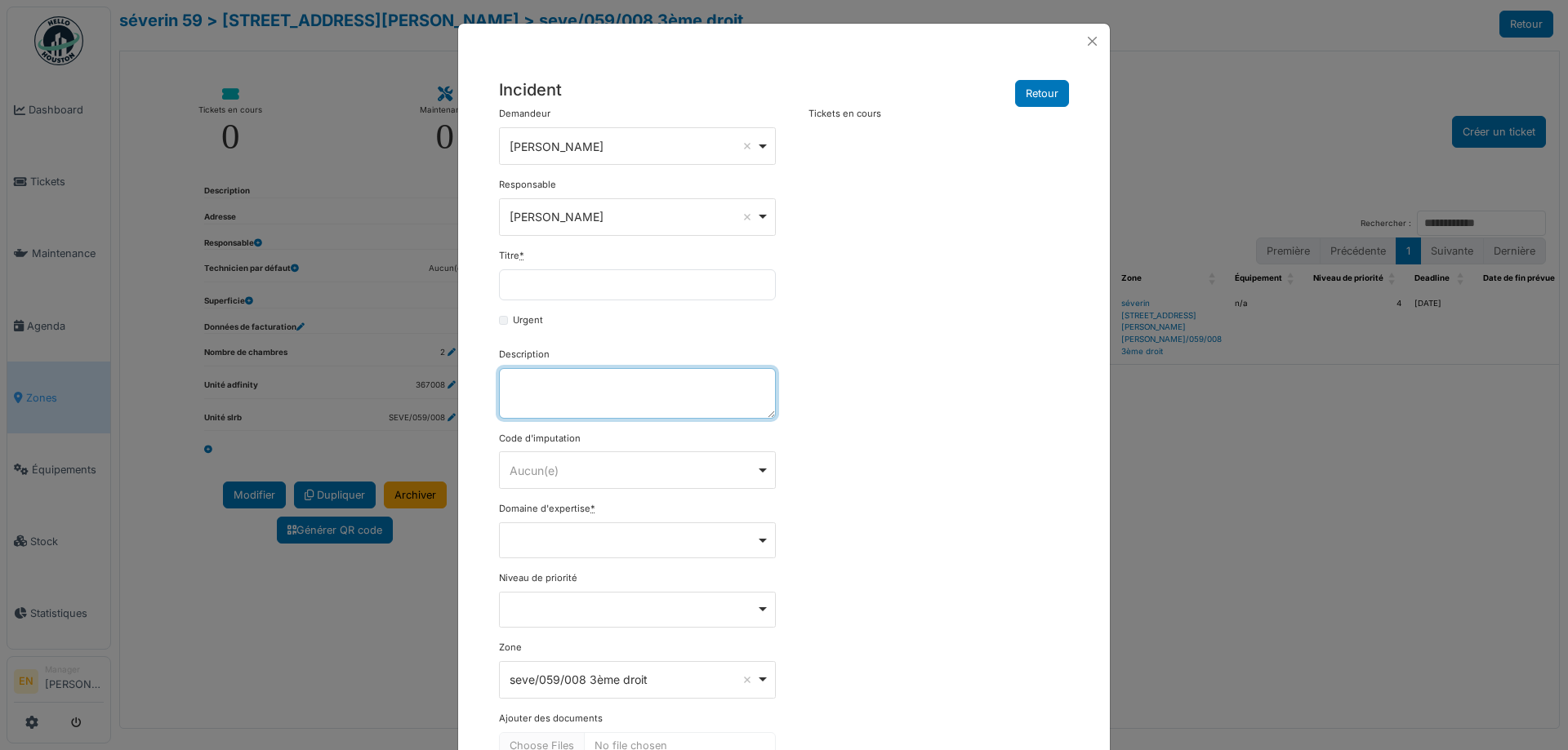
click at [588, 382] on textarea "Description" at bounding box center [637, 393] width 277 height 50
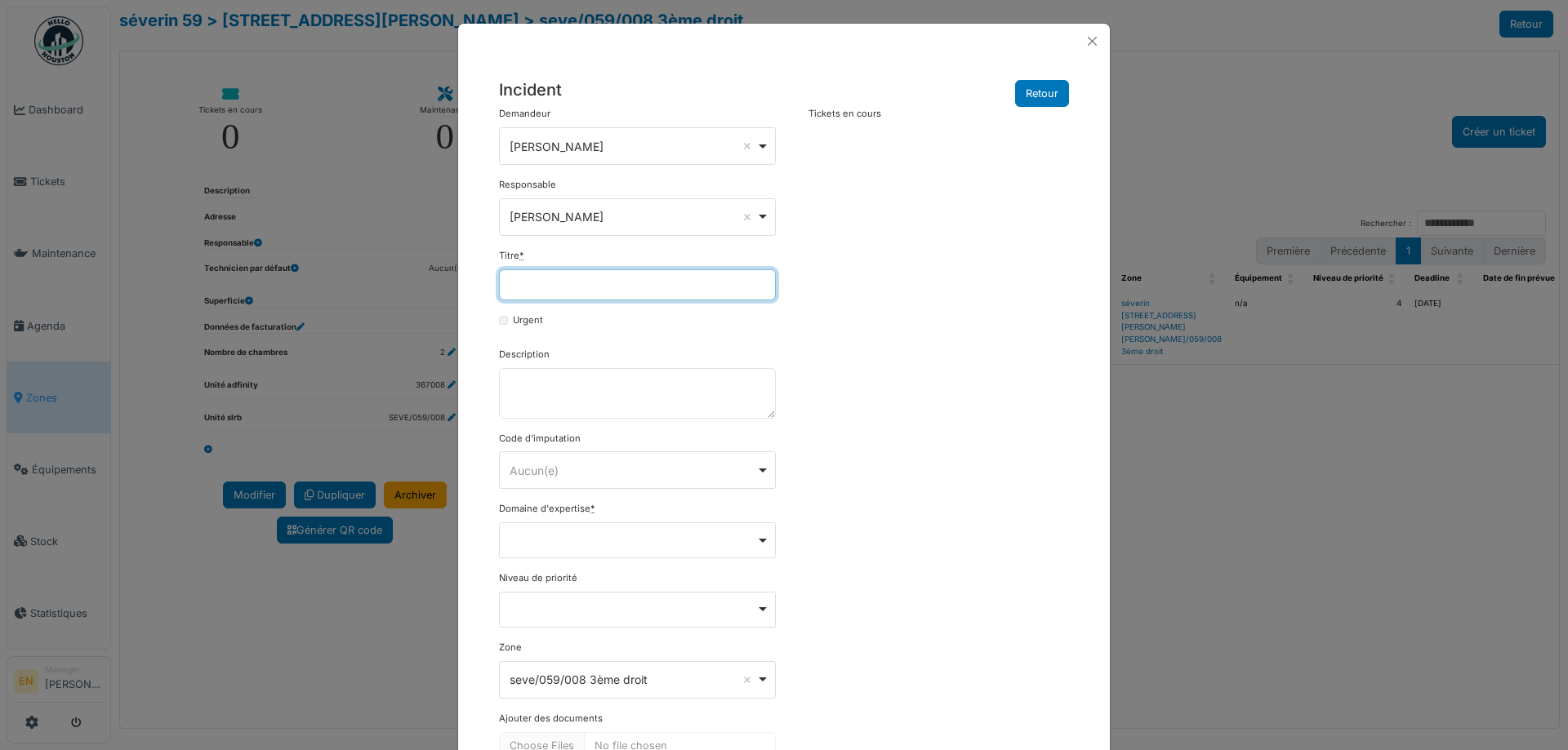
click at [585, 274] on input "Titre *" at bounding box center [637, 285] width 277 height 31
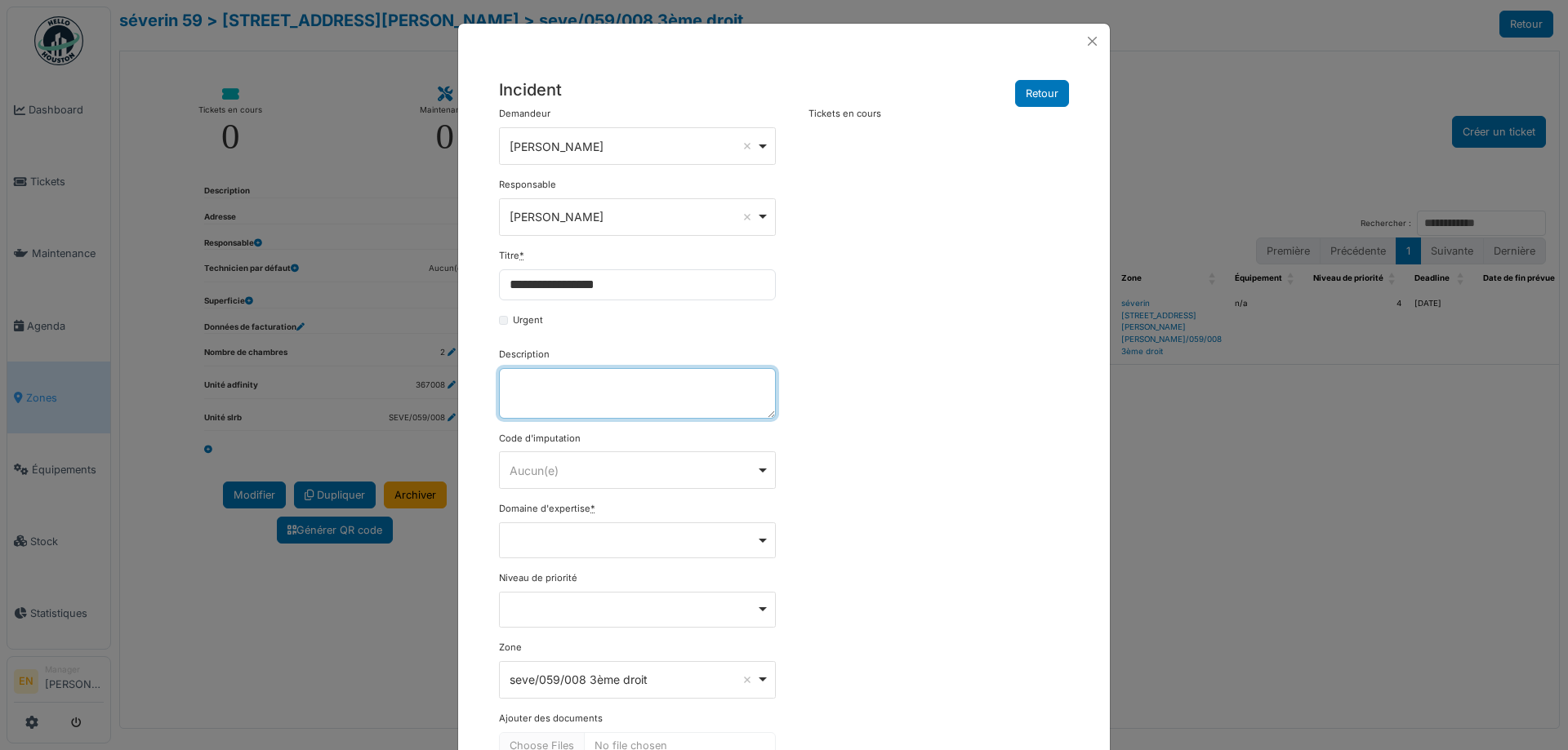
click at [616, 376] on textarea "Description" at bounding box center [637, 393] width 277 height 50
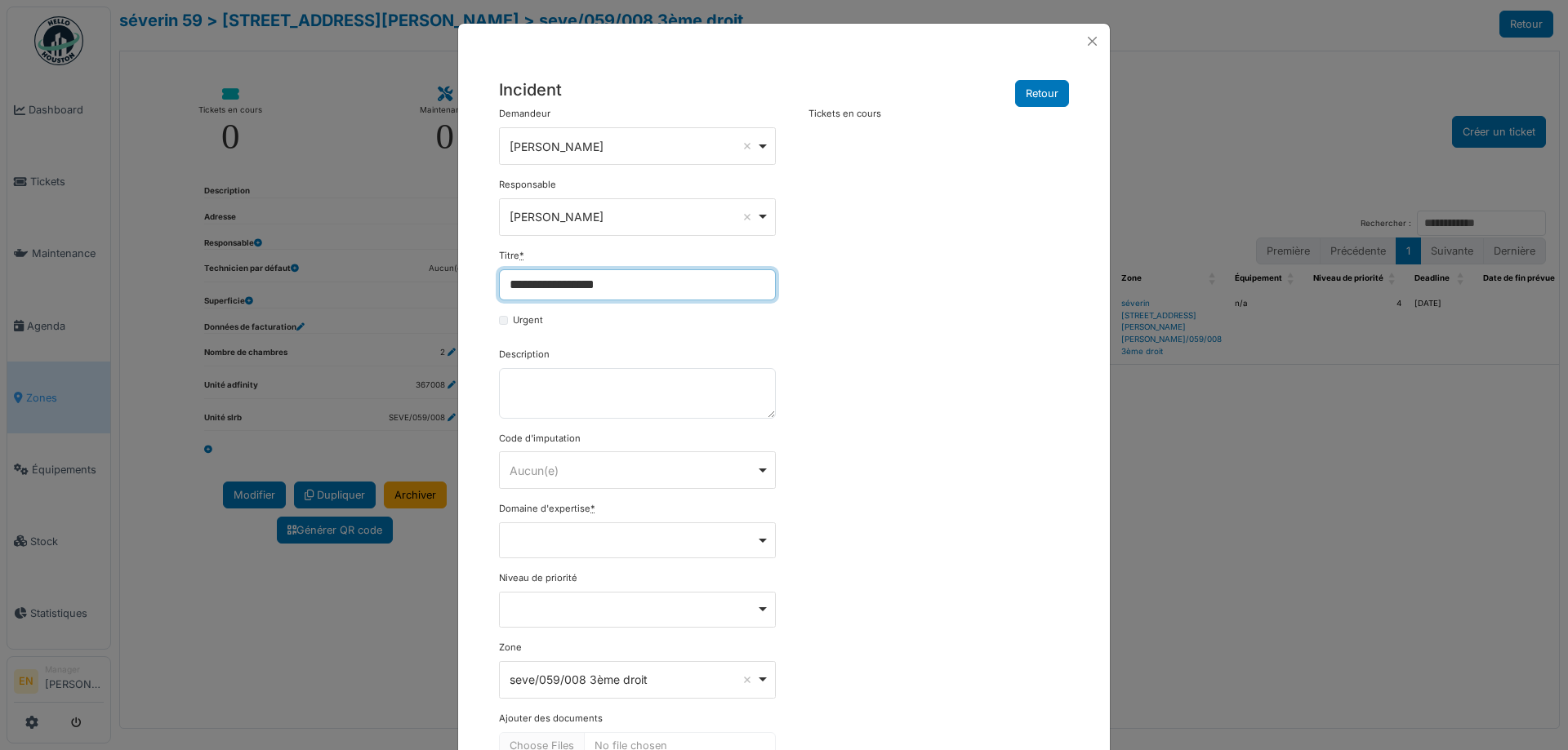
click at [617, 289] on input "**********" at bounding box center [637, 285] width 277 height 31
type input "**********"
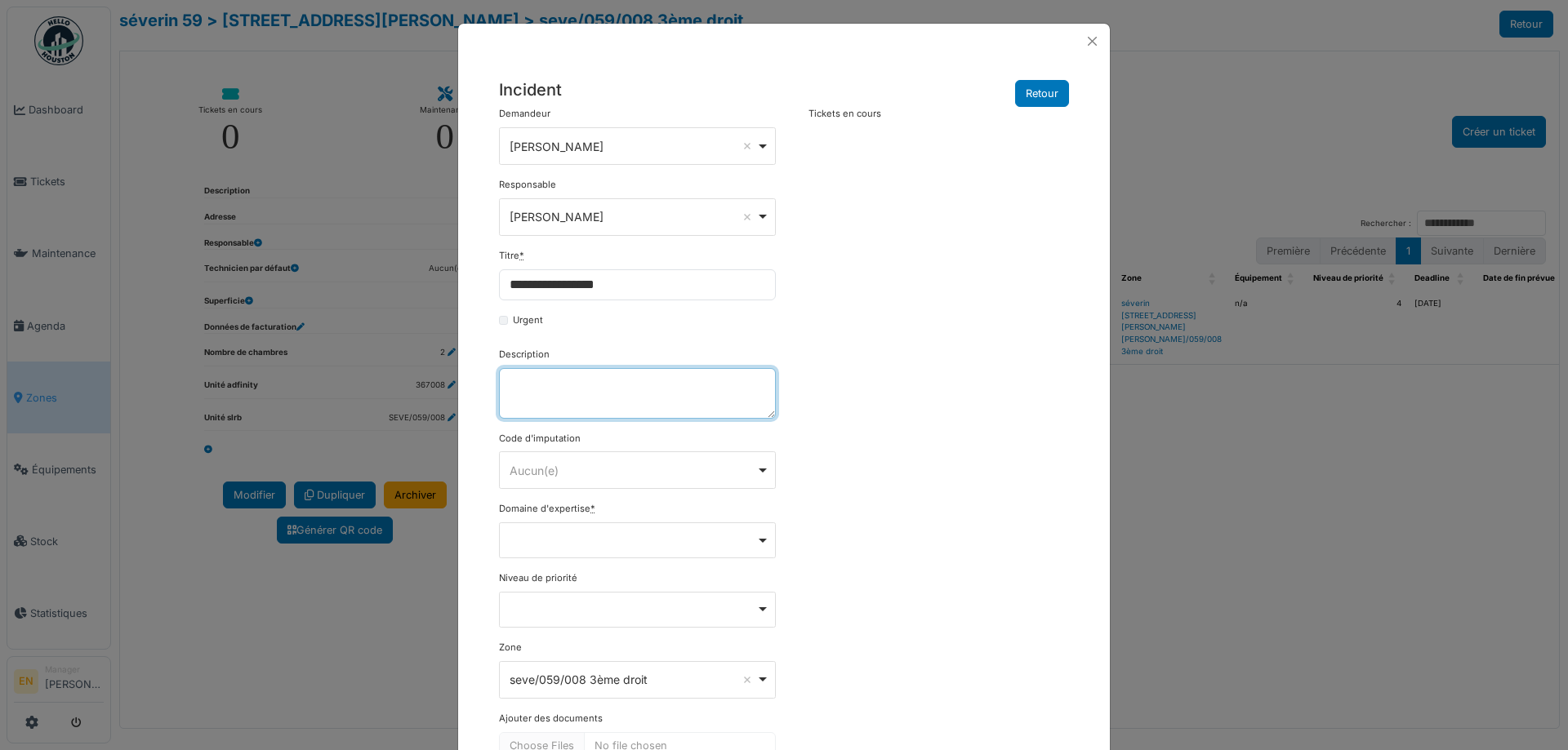
click at [589, 385] on textarea "Description" at bounding box center [637, 393] width 277 height 50
paste textarea "**********"
click at [673, 402] on textarea "**********" at bounding box center [637, 393] width 277 height 50
click at [652, 389] on textarea "**********" at bounding box center [637, 393] width 277 height 50
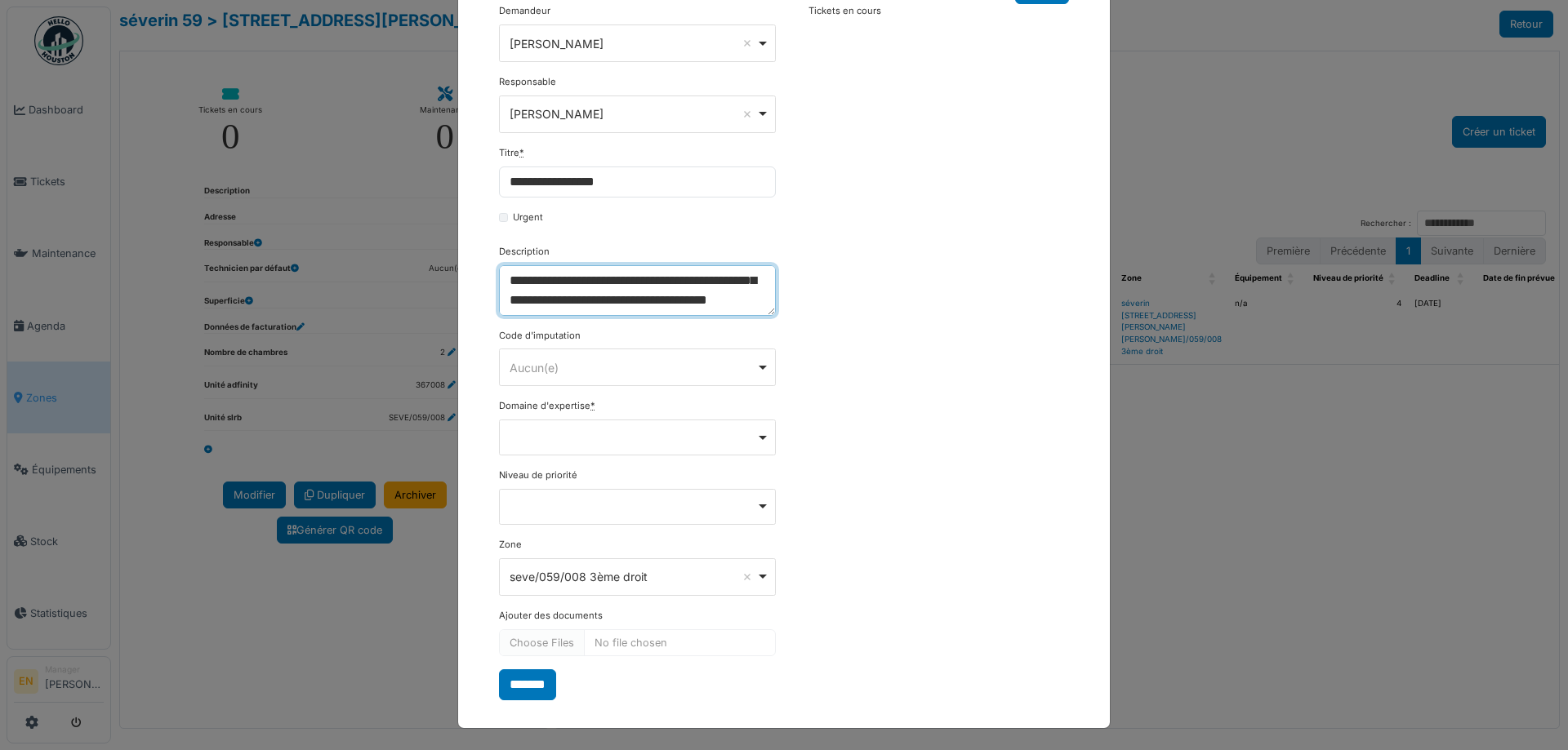
scroll to position [105, 0]
click at [756, 442] on div "Remove item" at bounding box center [637, 436] width 277 height 36
type textarea "**********"
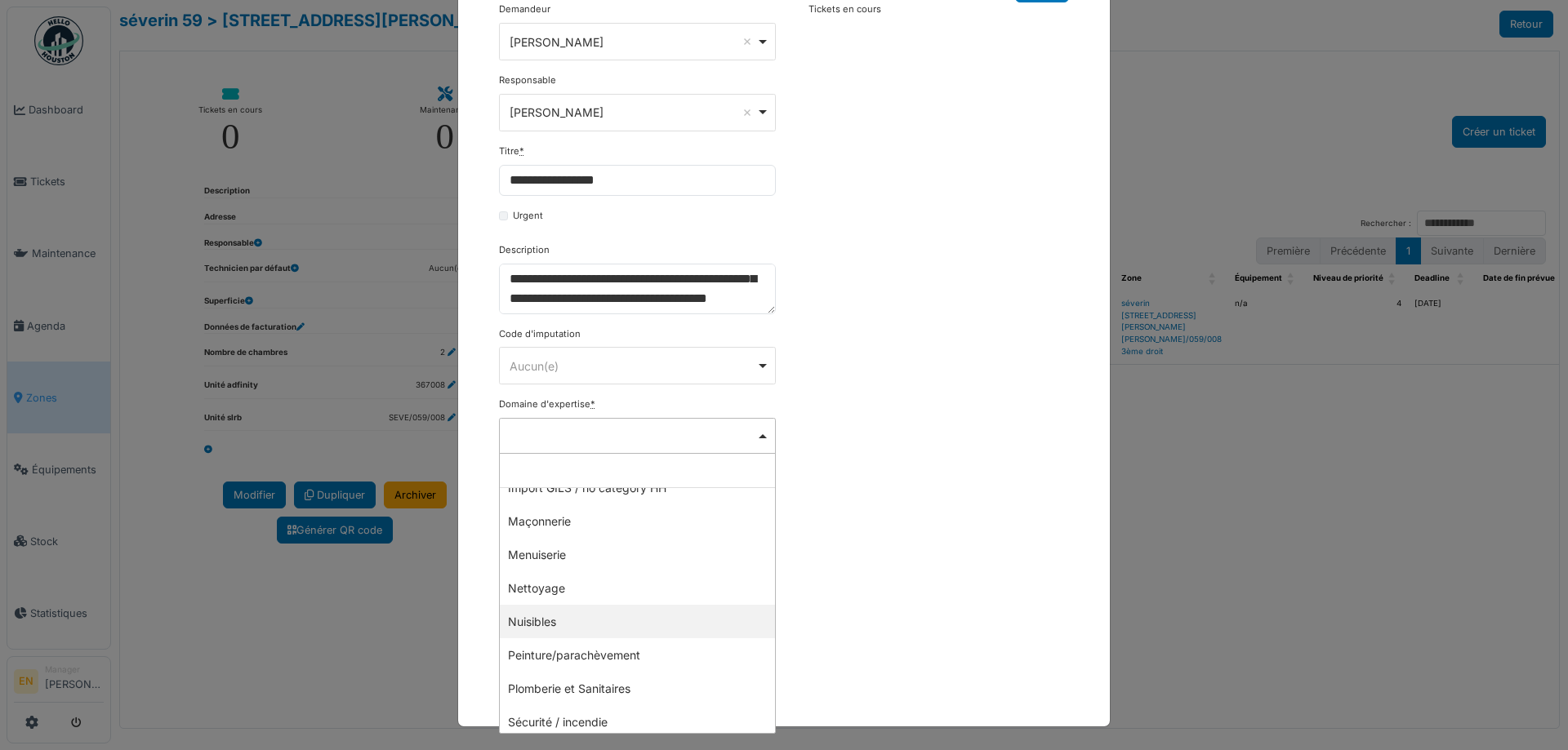
scroll to position [409, 0]
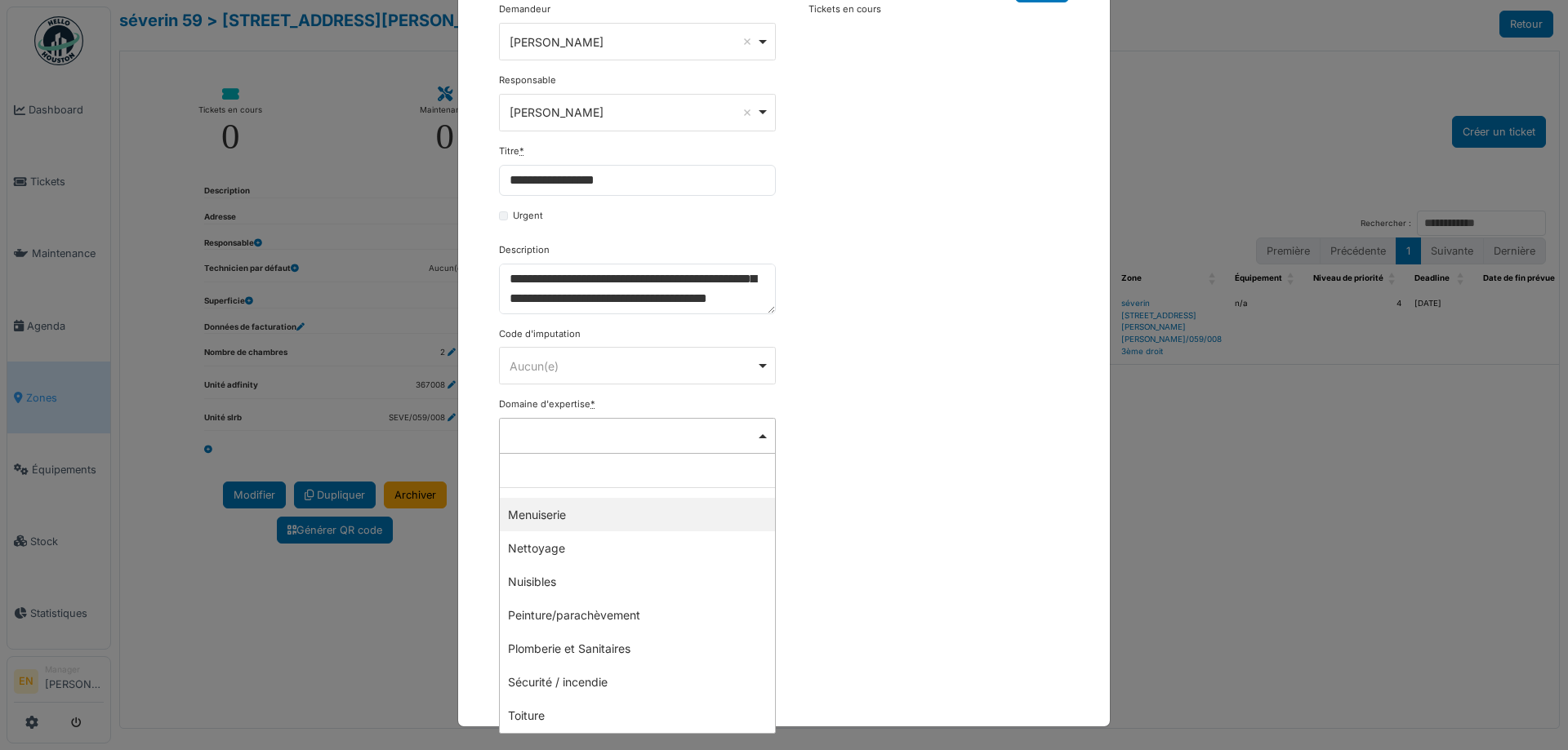
select select "***"
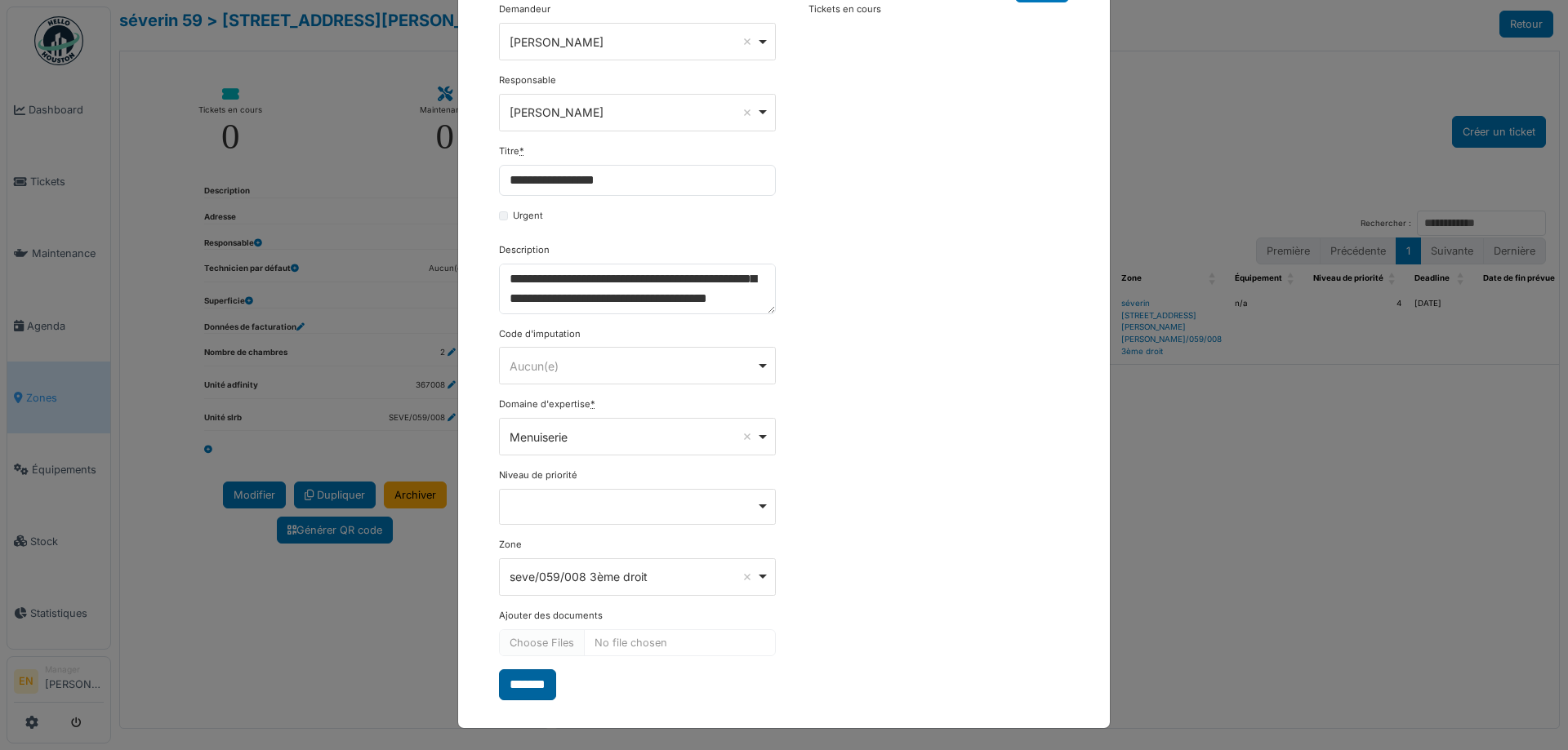
click at [526, 694] on input "*******" at bounding box center [527, 684] width 57 height 31
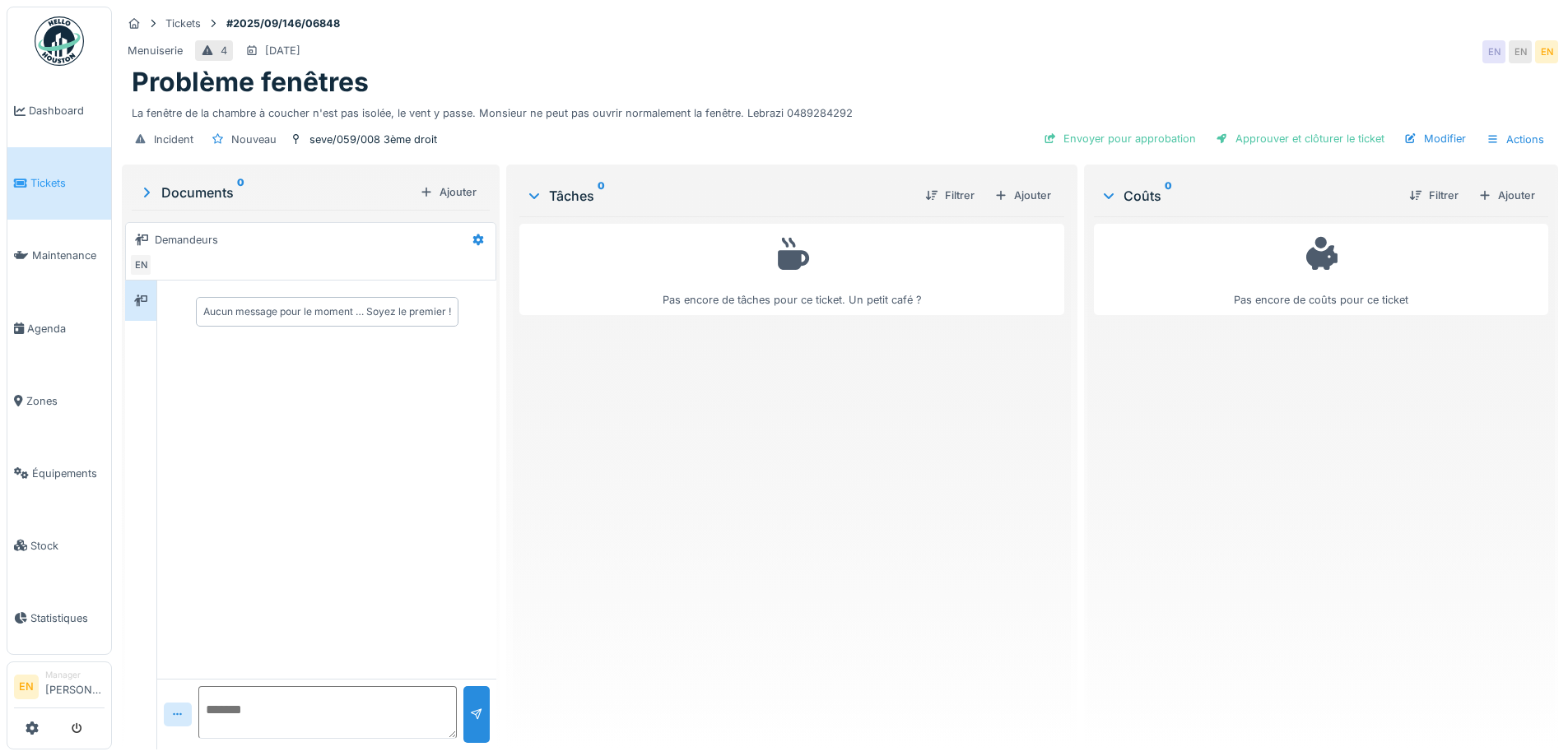
drag, startPoint x: 822, startPoint y: 481, endPoint x: 1227, endPoint y: 19, distance: 614.4
click at [835, 468] on div "Pas encore de tâches pour ce ticket. Un petit café ?" at bounding box center [791, 476] width 544 height 520
click at [1016, 191] on div "Ajouter" at bounding box center [1023, 196] width 70 height 22
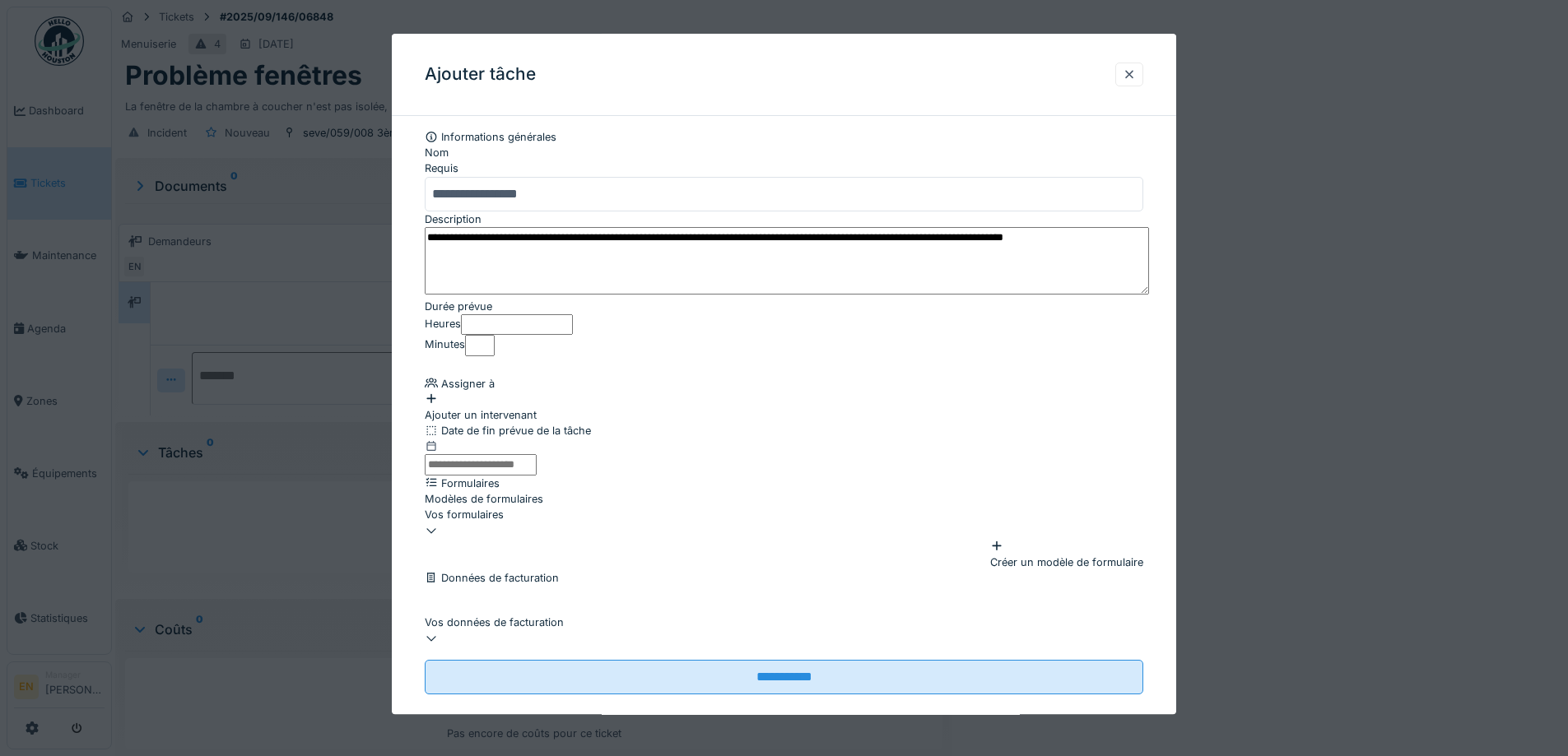
drag, startPoint x: 835, startPoint y: 351, endPoint x: 650, endPoint y: 391, distance: 189.3
type input "*"
click at [573, 335] on input "*" at bounding box center [517, 324] width 112 height 21
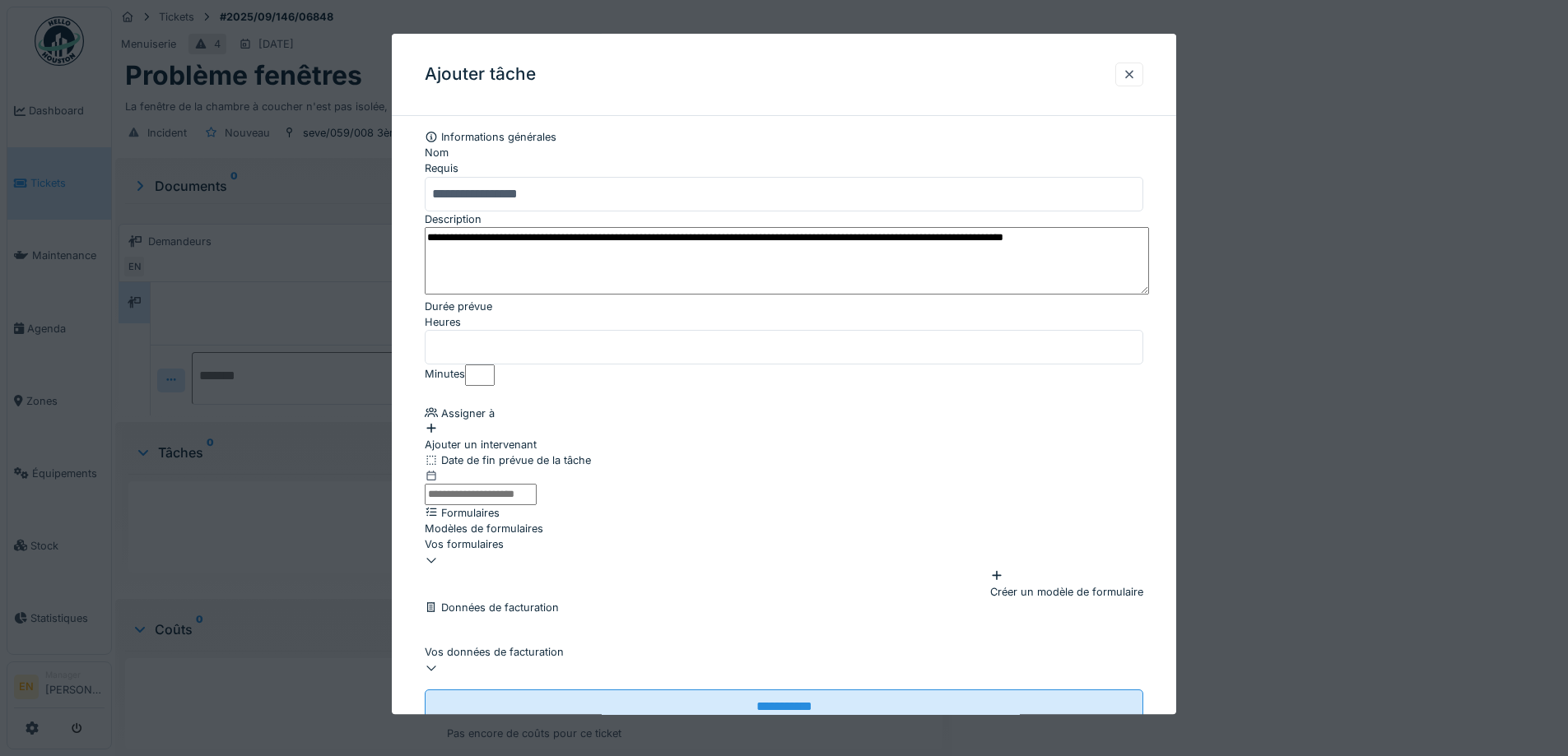
click at [537, 446] on div "Ajouter un intervenant" at bounding box center [784, 437] width 718 height 31
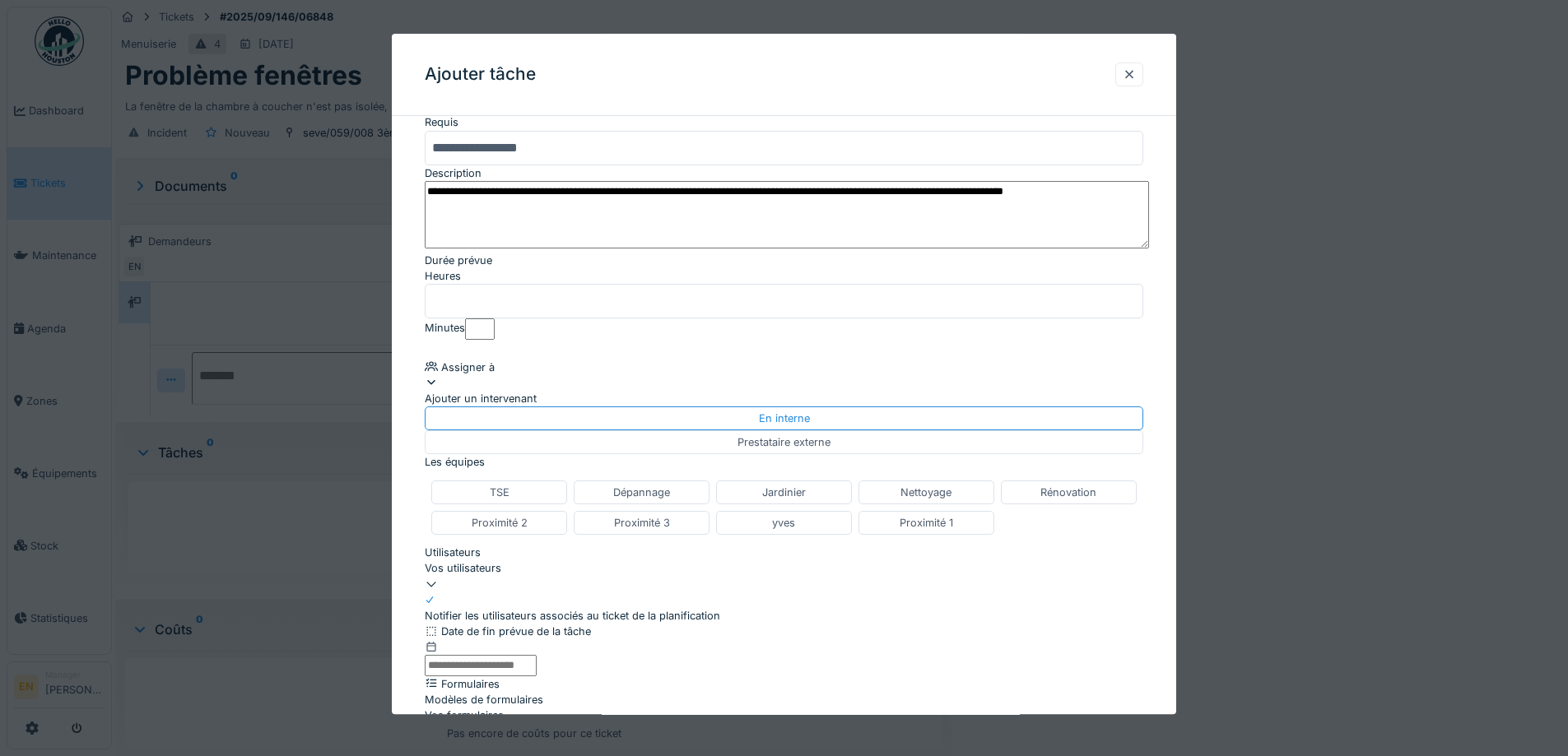
scroll to position [247, 0]
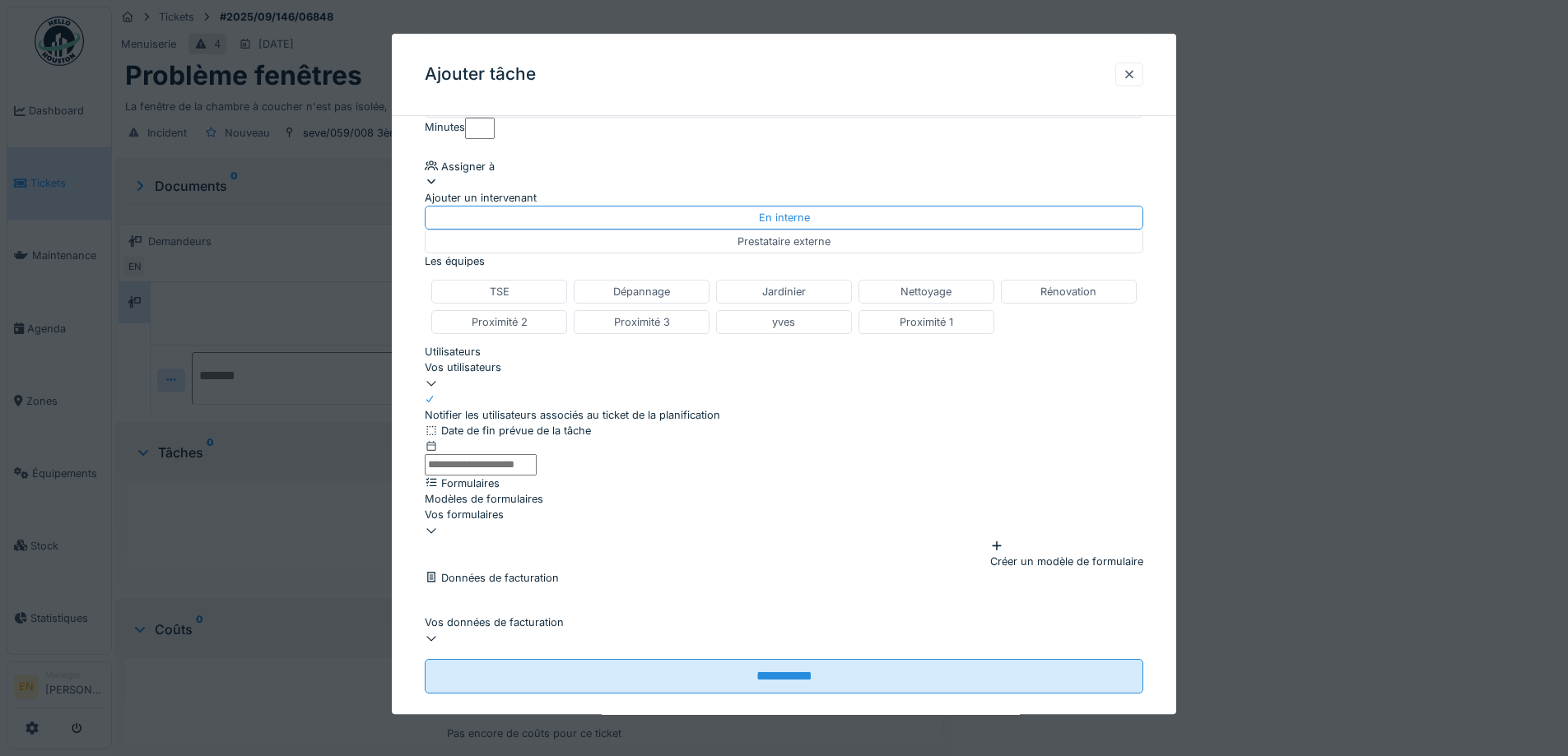
click at [584, 376] on div "Vos utilisateurs" at bounding box center [784, 368] width 718 height 15
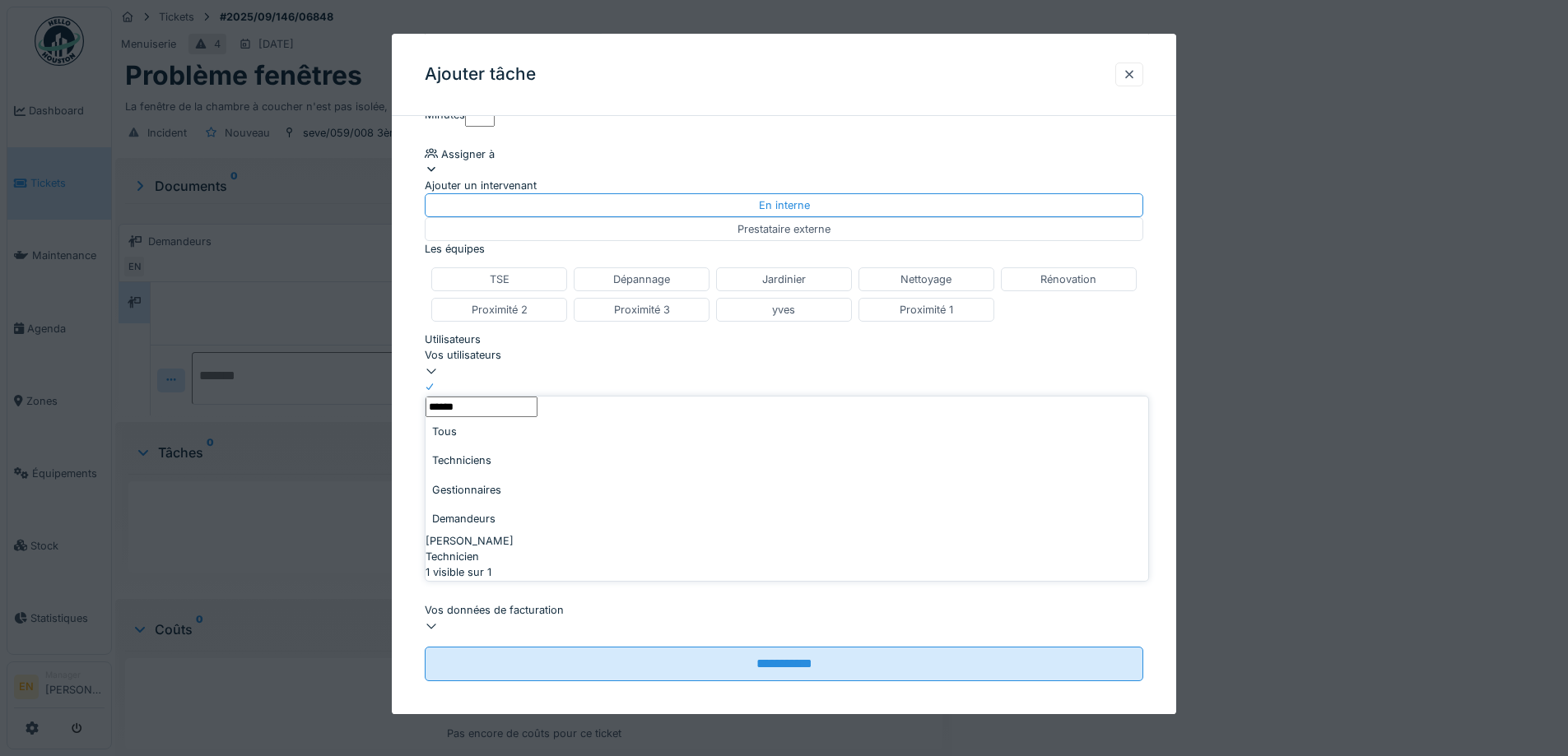
type input "******"
click at [504, 549] on div "Technicien" at bounding box center [787, 557] width 723 height 15
type input "****"
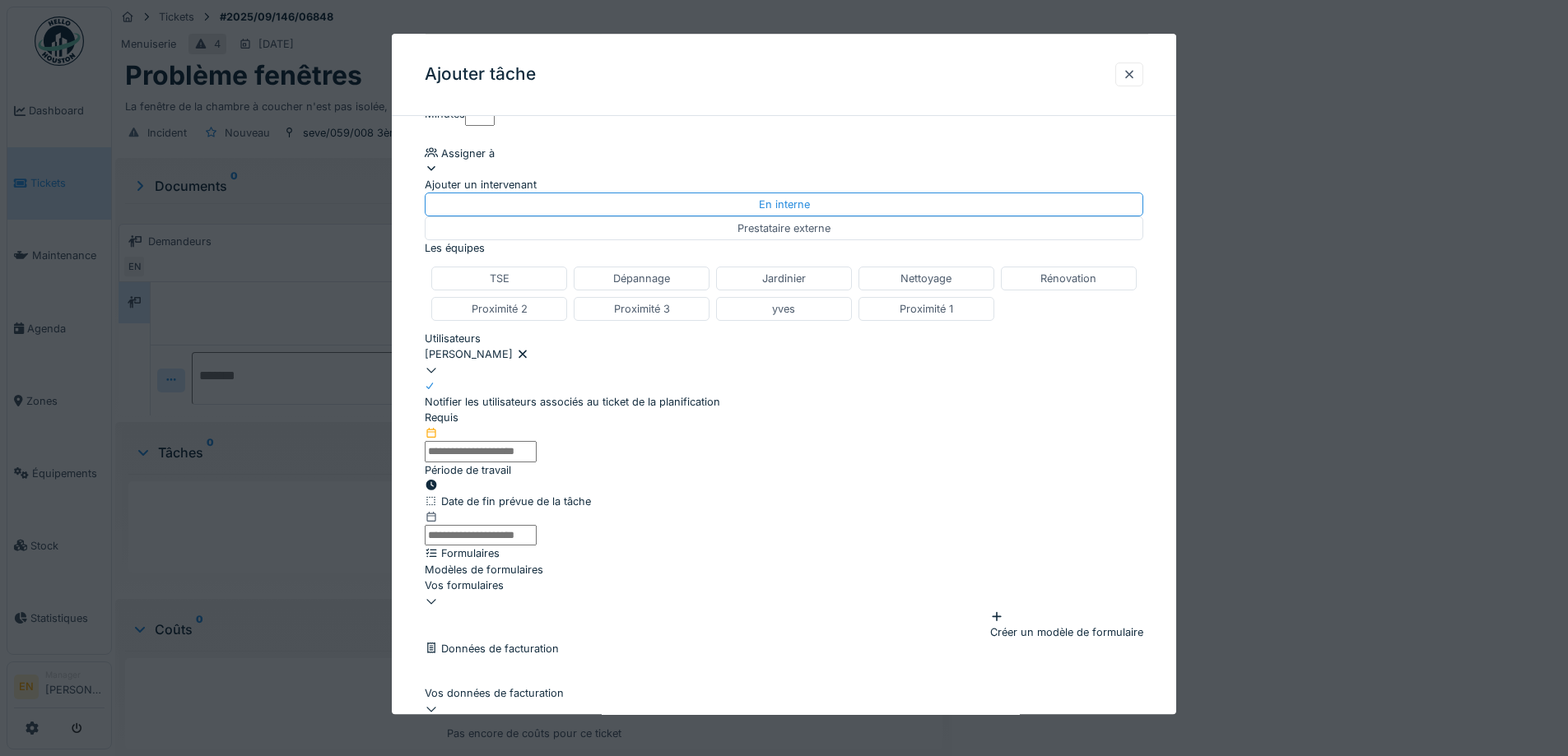
drag, startPoint x: 1166, startPoint y: 519, endPoint x: 902, endPoint y: 542, distance: 265.0
click at [1165, 520] on div "**********" at bounding box center [784, 334] width 784 height 928
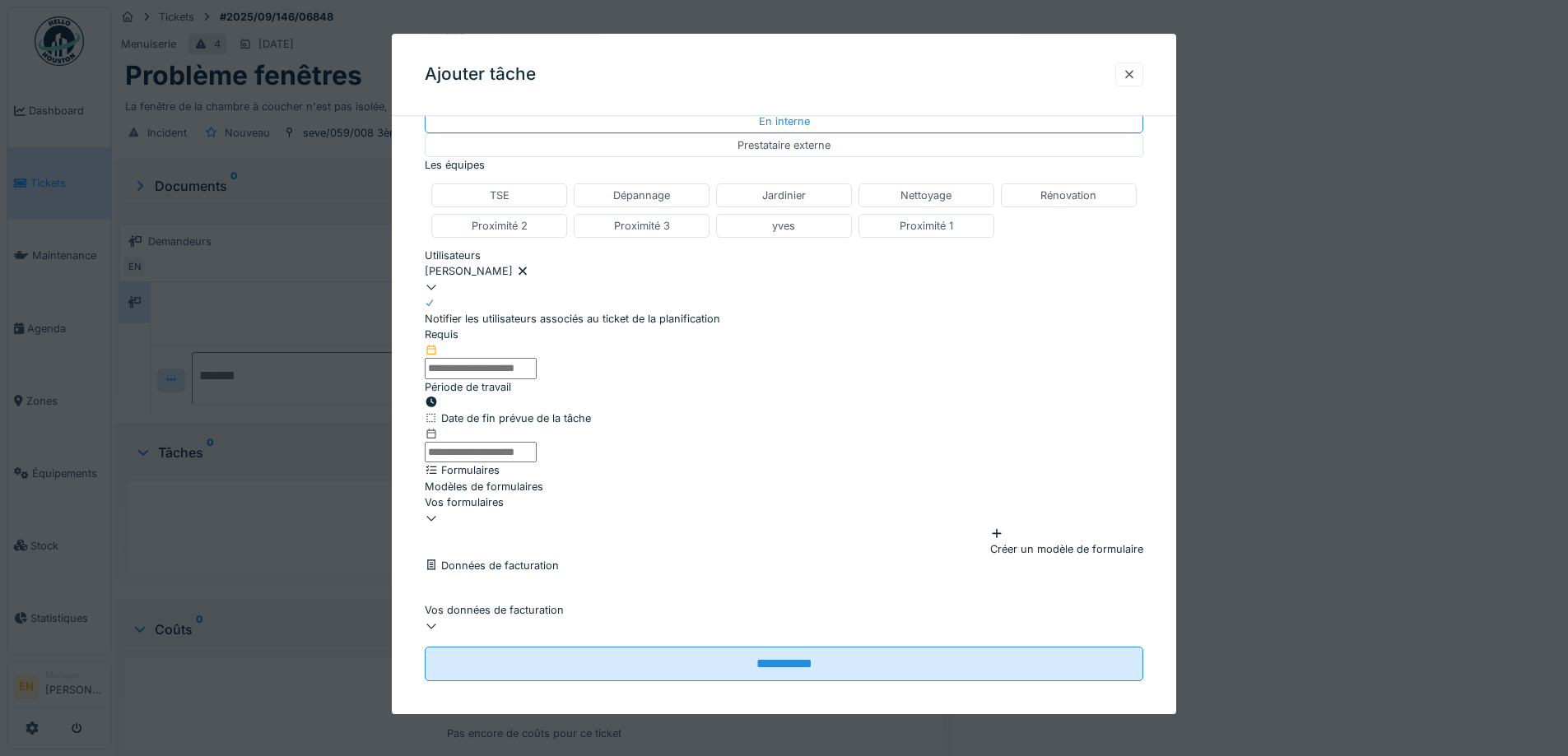
scroll to position [439, 0]
click at [437, 397] on icon at bounding box center [432, 402] width 10 height 10
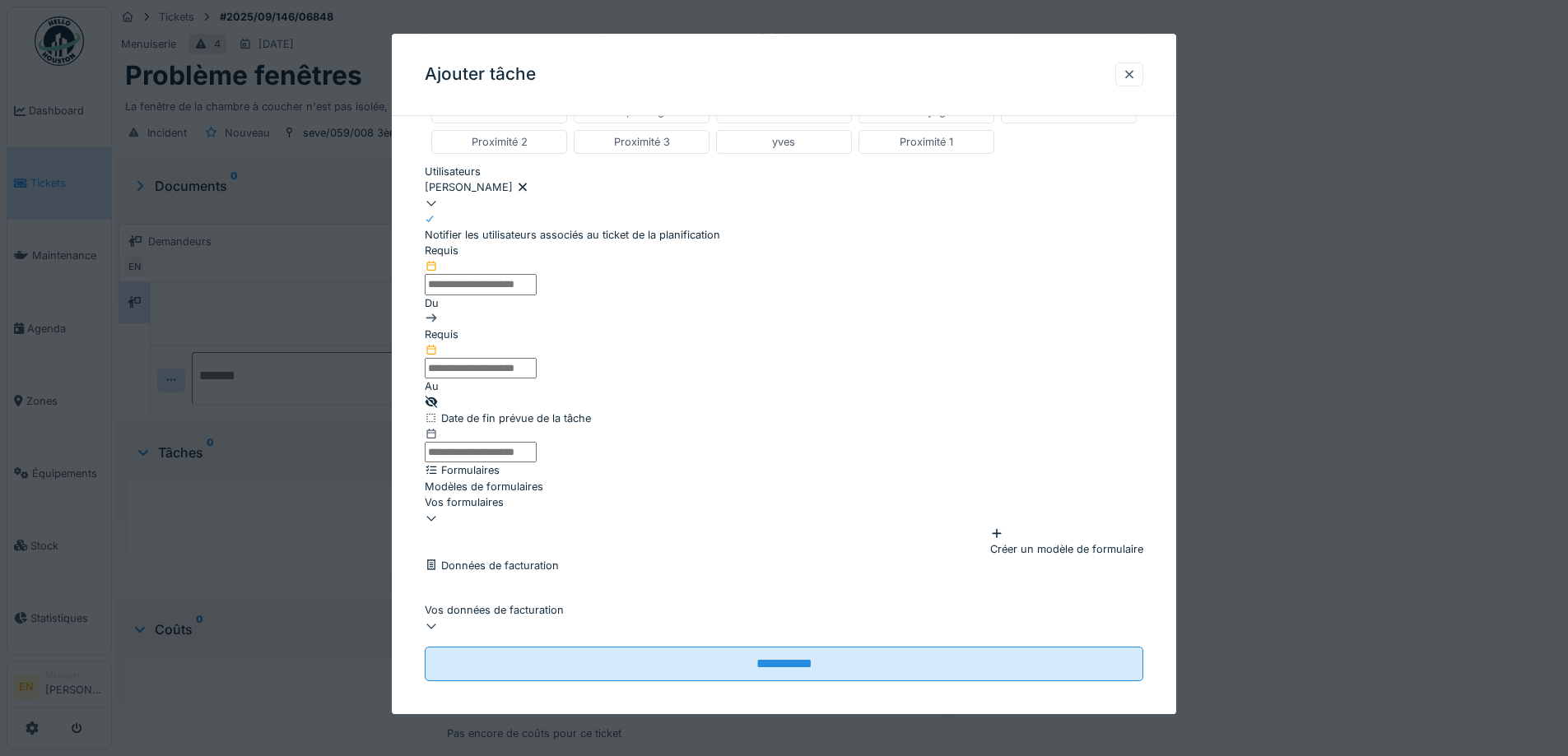
click at [497, 289] on input "text" at bounding box center [481, 285] width 112 height 21
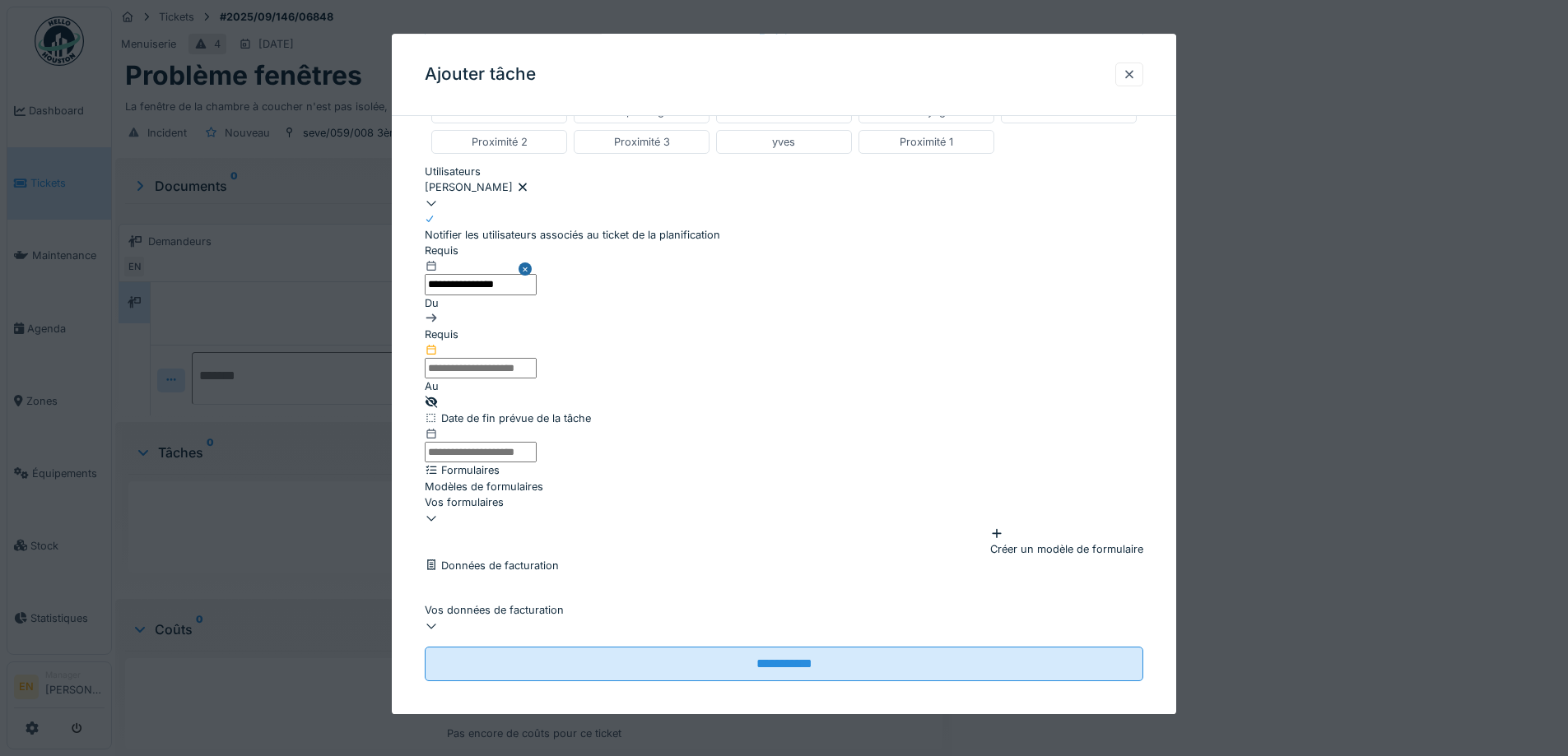
click at [536, 359] on input "text" at bounding box center [481, 369] width 112 height 21
click at [536, 294] on input "**********" at bounding box center [481, 285] width 112 height 21
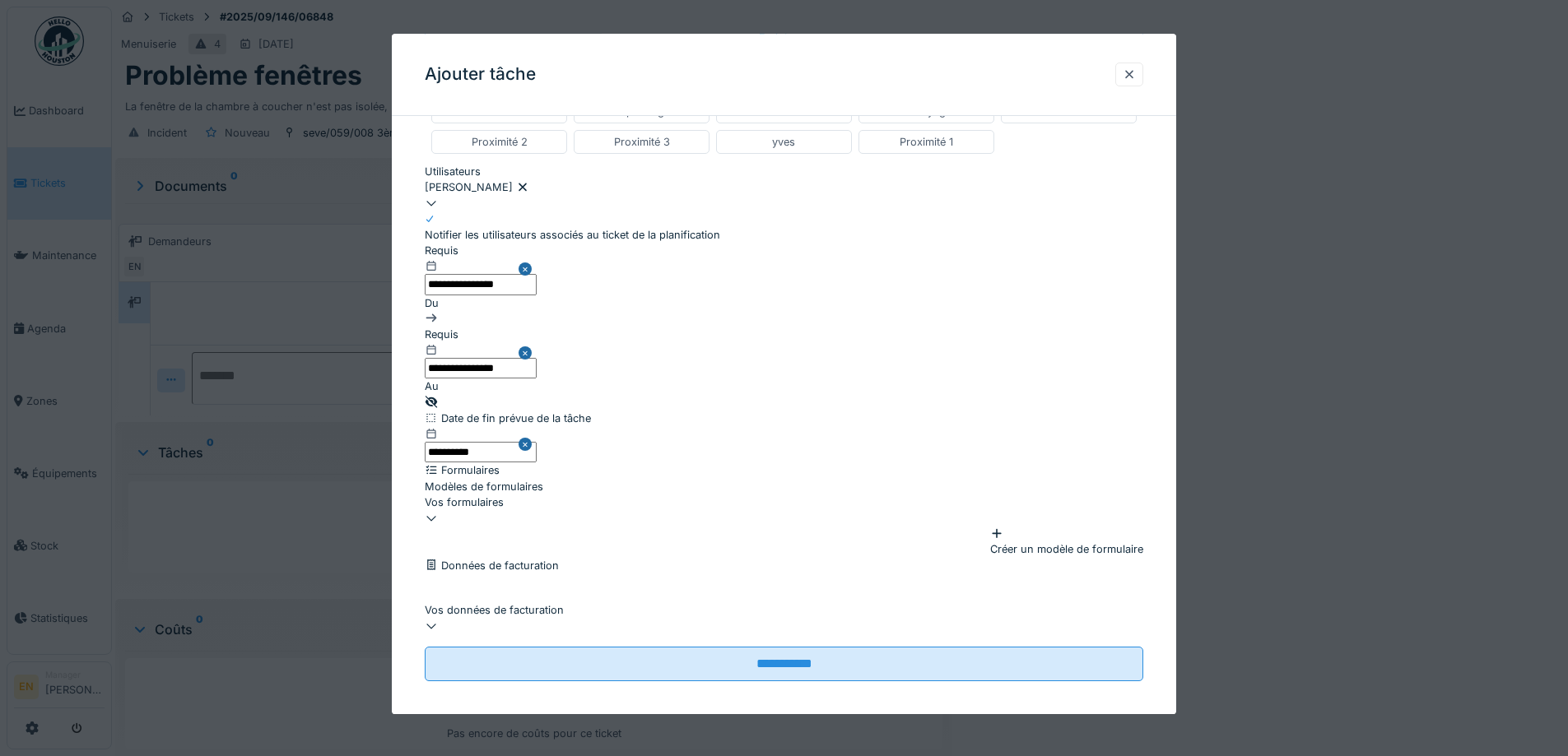
scroll to position [927, 0]
click at [536, 359] on input "text" at bounding box center [481, 369] width 112 height 21
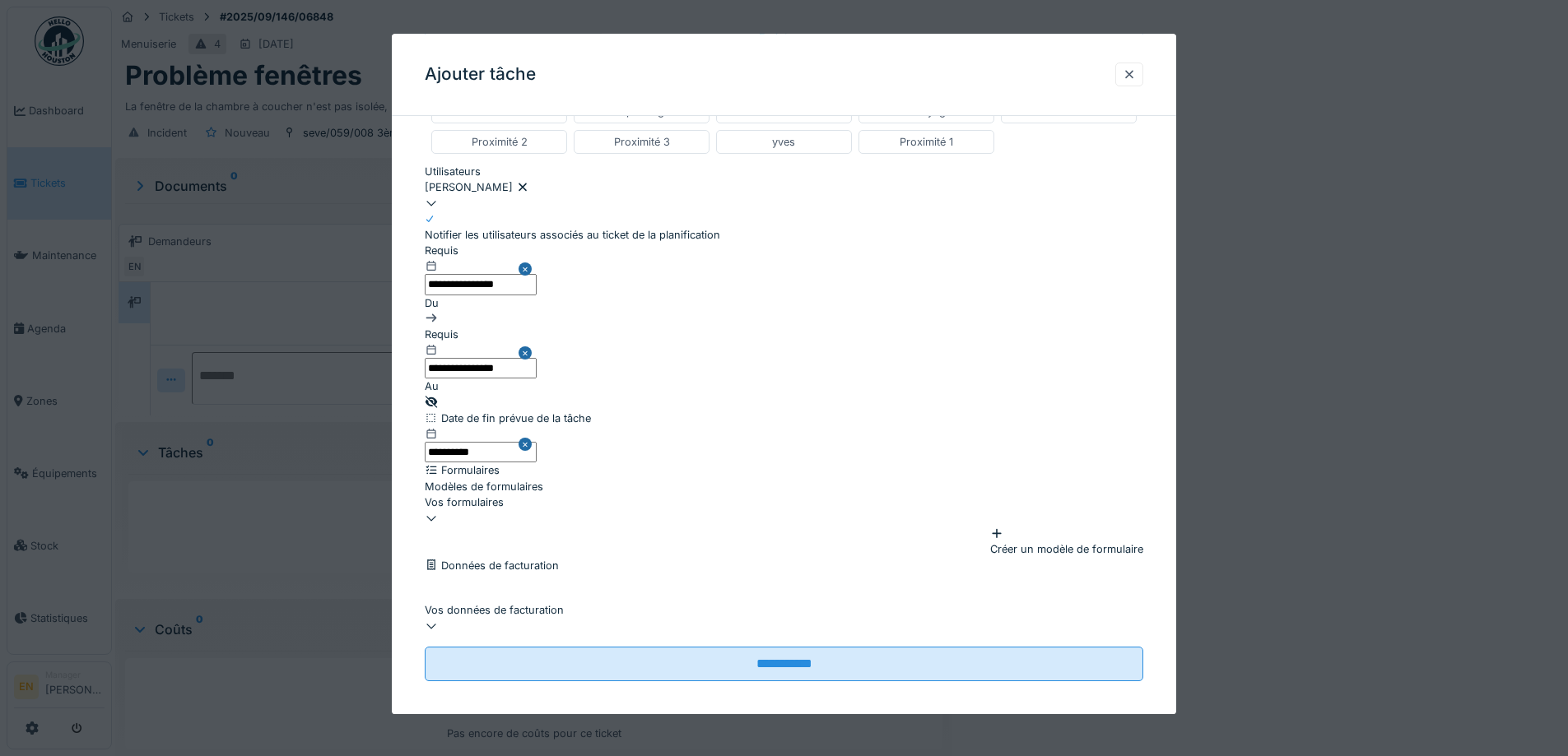
scroll to position [989, 0]
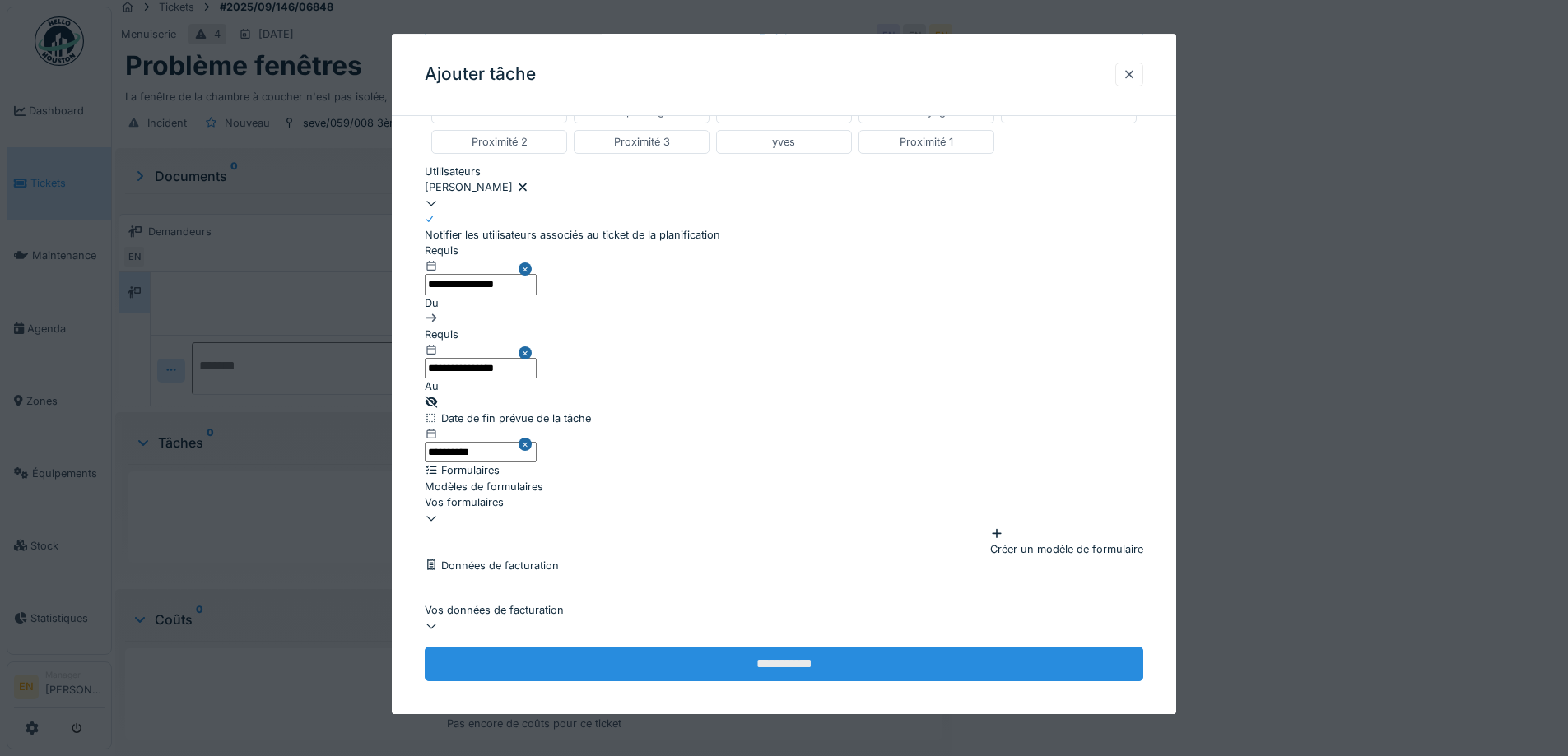
scroll to position [12, 0]
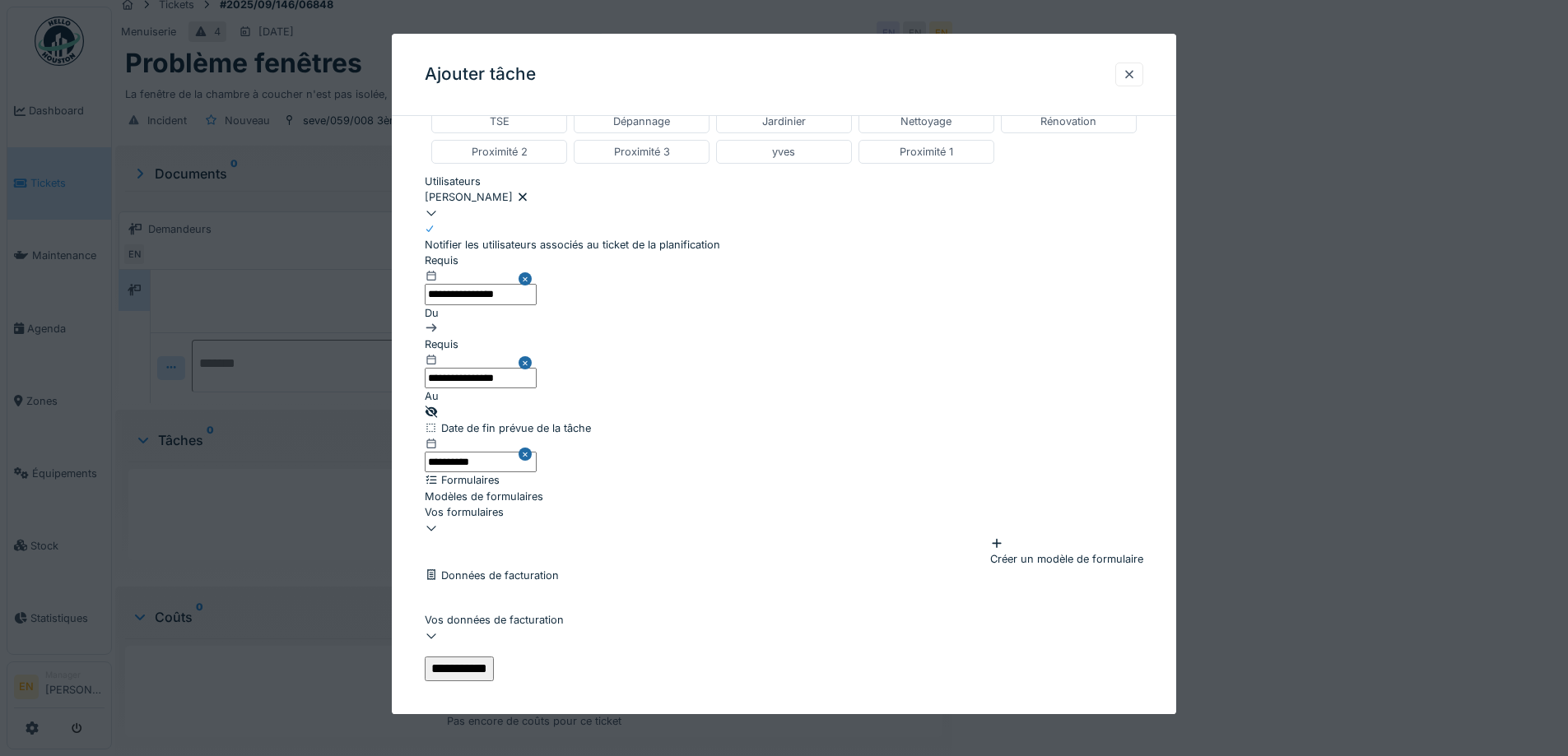
click at [493, 657] on input "**********" at bounding box center [459, 669] width 70 height 25
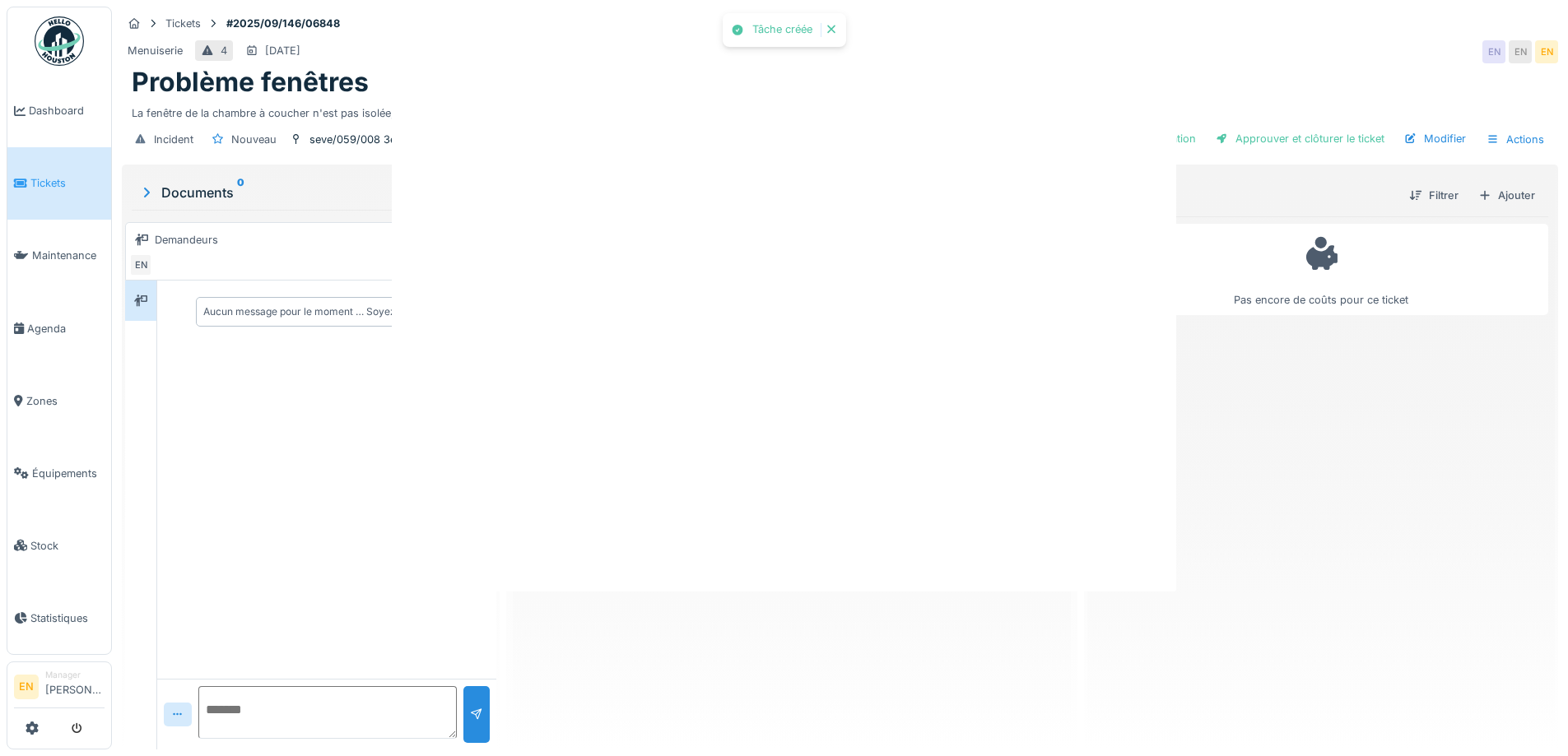
scroll to position [0, 0]
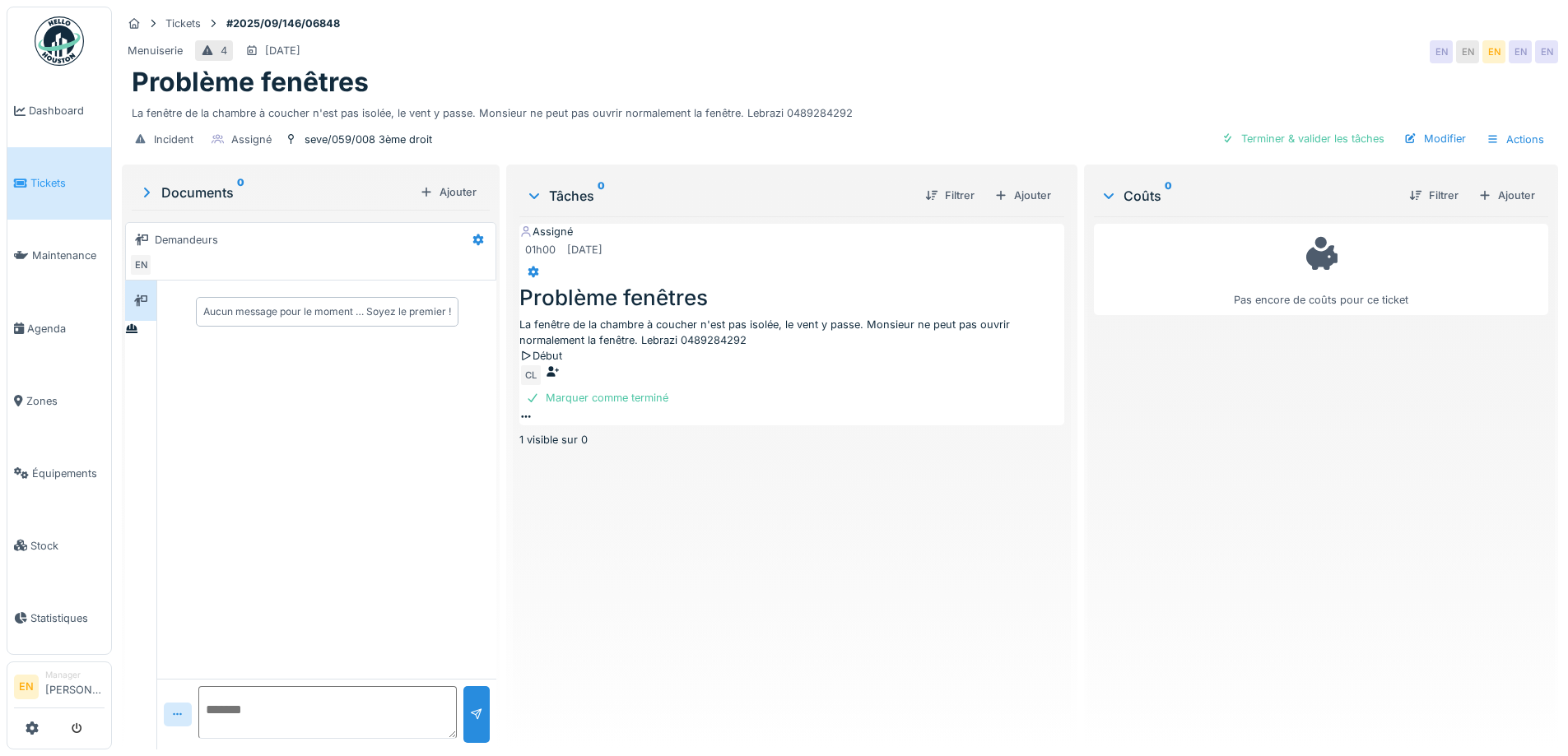
click at [885, 567] on div "Assigné 01h00 05/09/2025 Problème fenêtres La fenêtre de la chambre à coucher n…" at bounding box center [791, 476] width 544 height 520
click at [1099, 13] on div "Tickets #2025/09/146/06848" at bounding box center [840, 23] width 1437 height 21
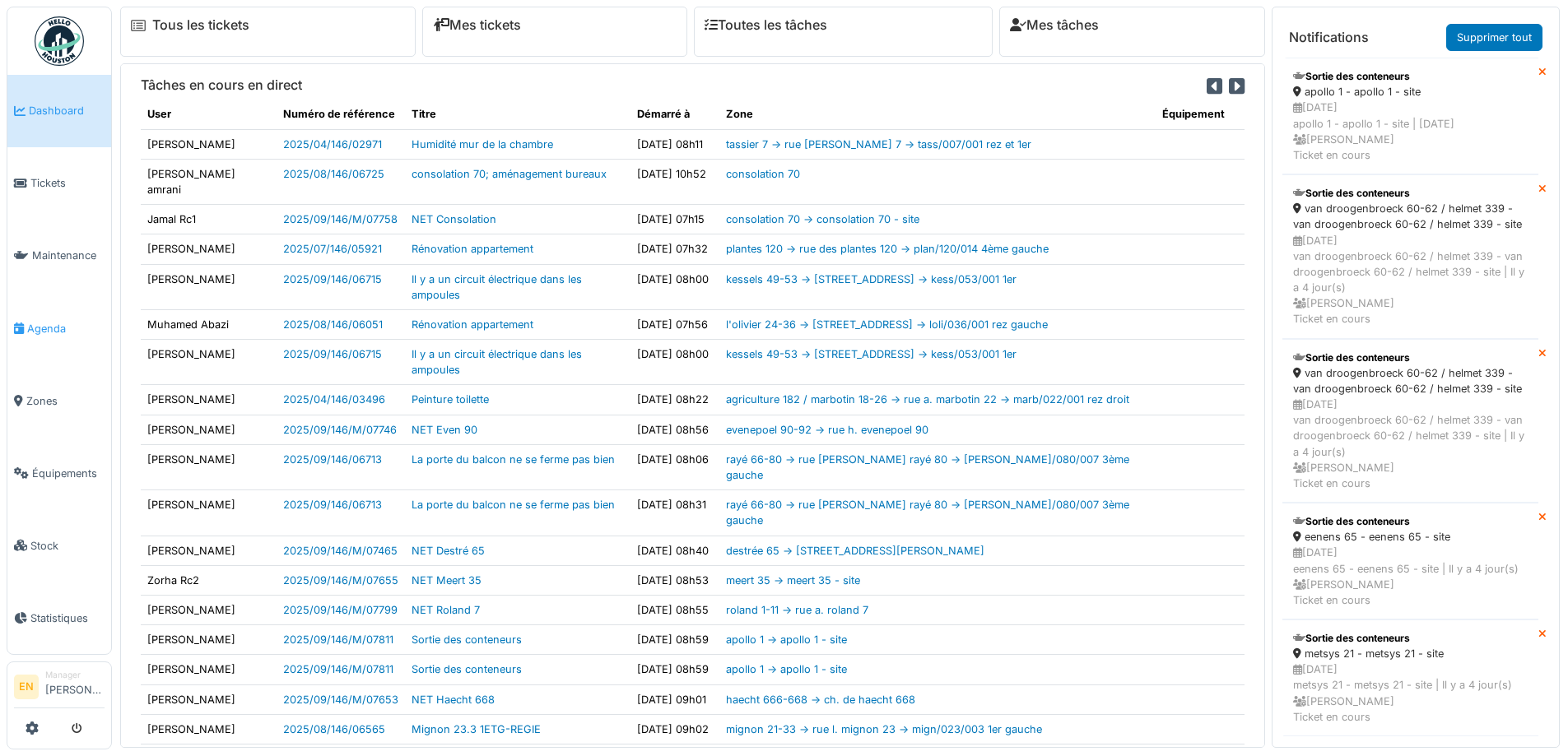
click at [32, 321] on span "Agenda" at bounding box center [66, 329] width 77 height 15
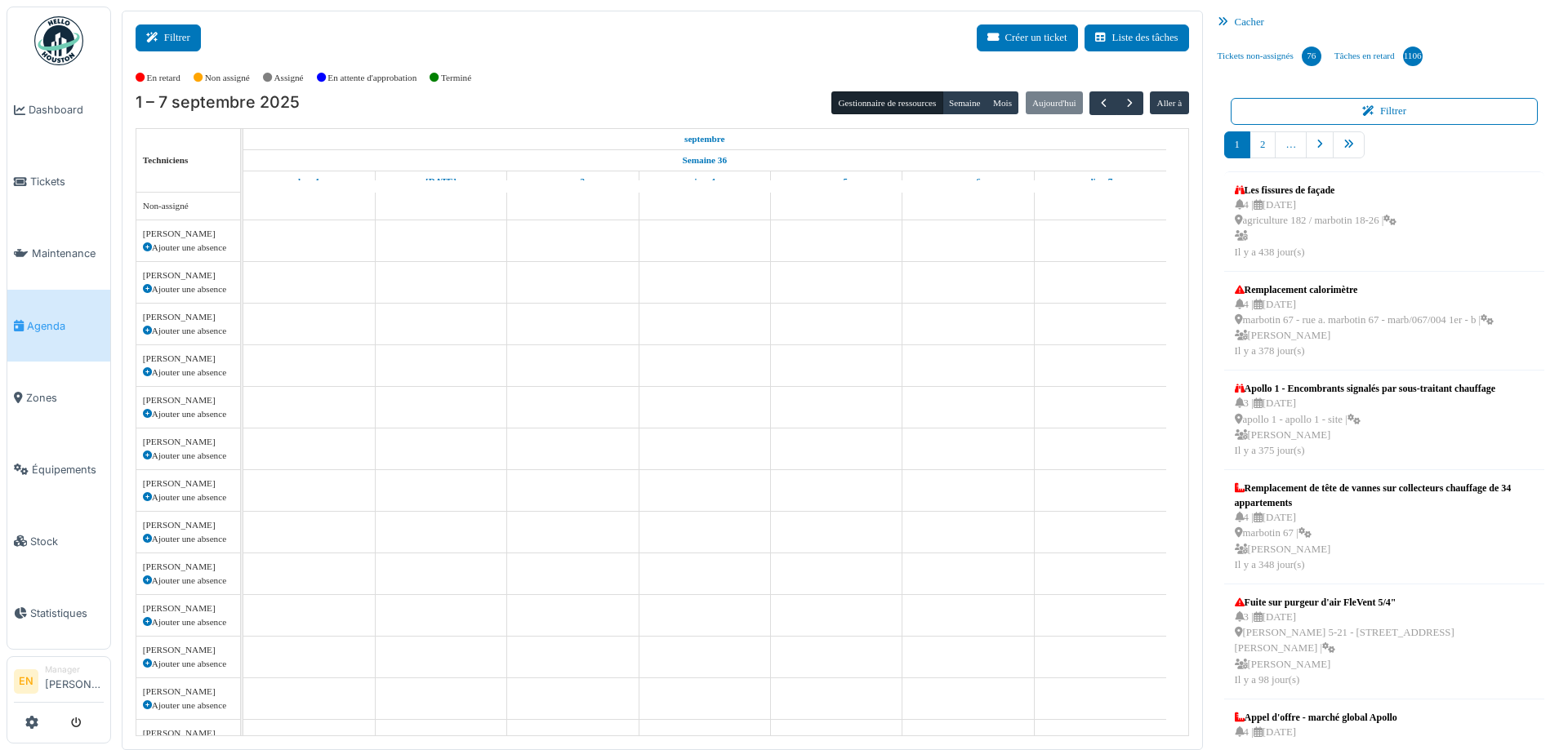
click at [169, 33] on button "Filtrer" at bounding box center [168, 38] width 66 height 27
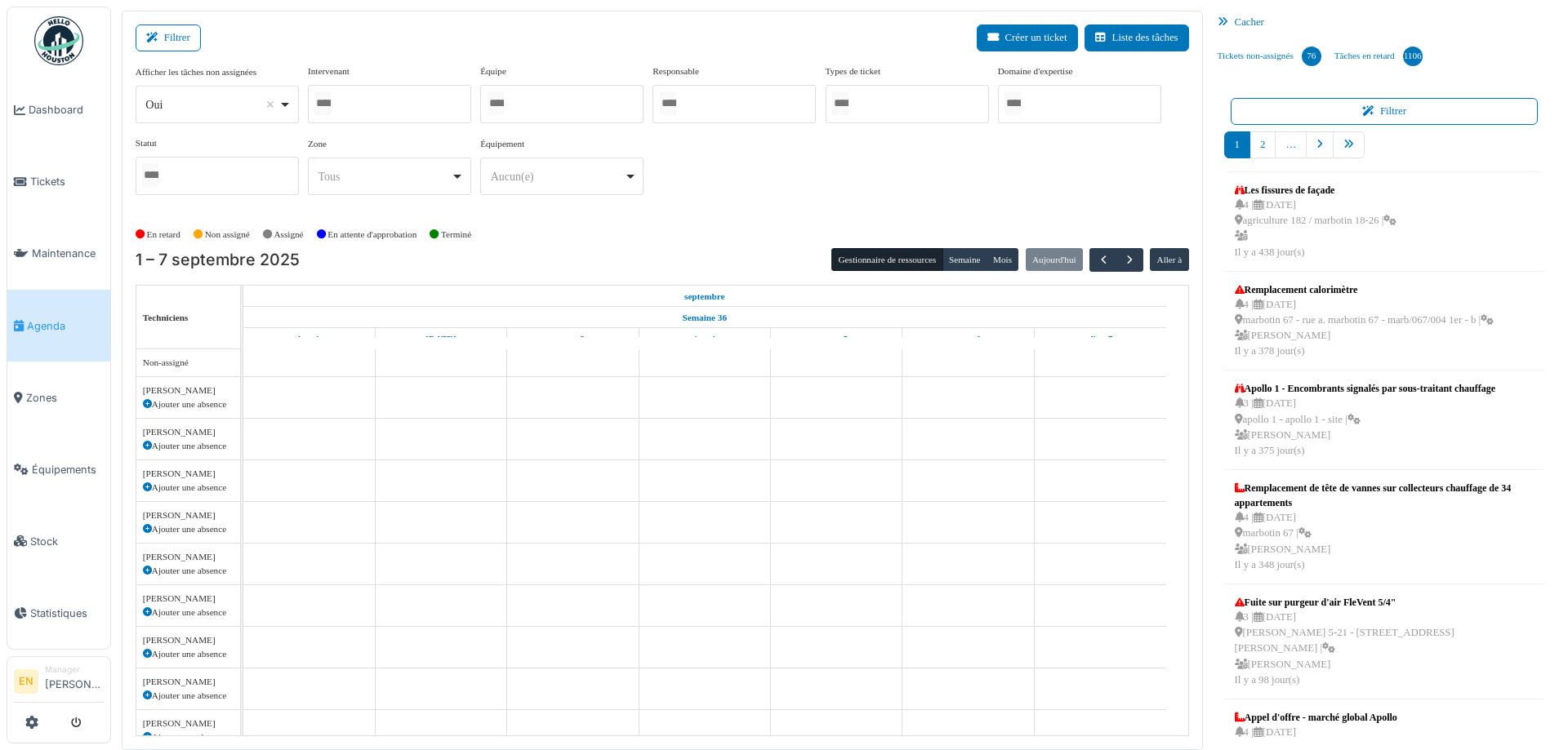
click at [290, 101] on div "Oui Remove item" at bounding box center [217, 105] width 150 height 24
select select "**"
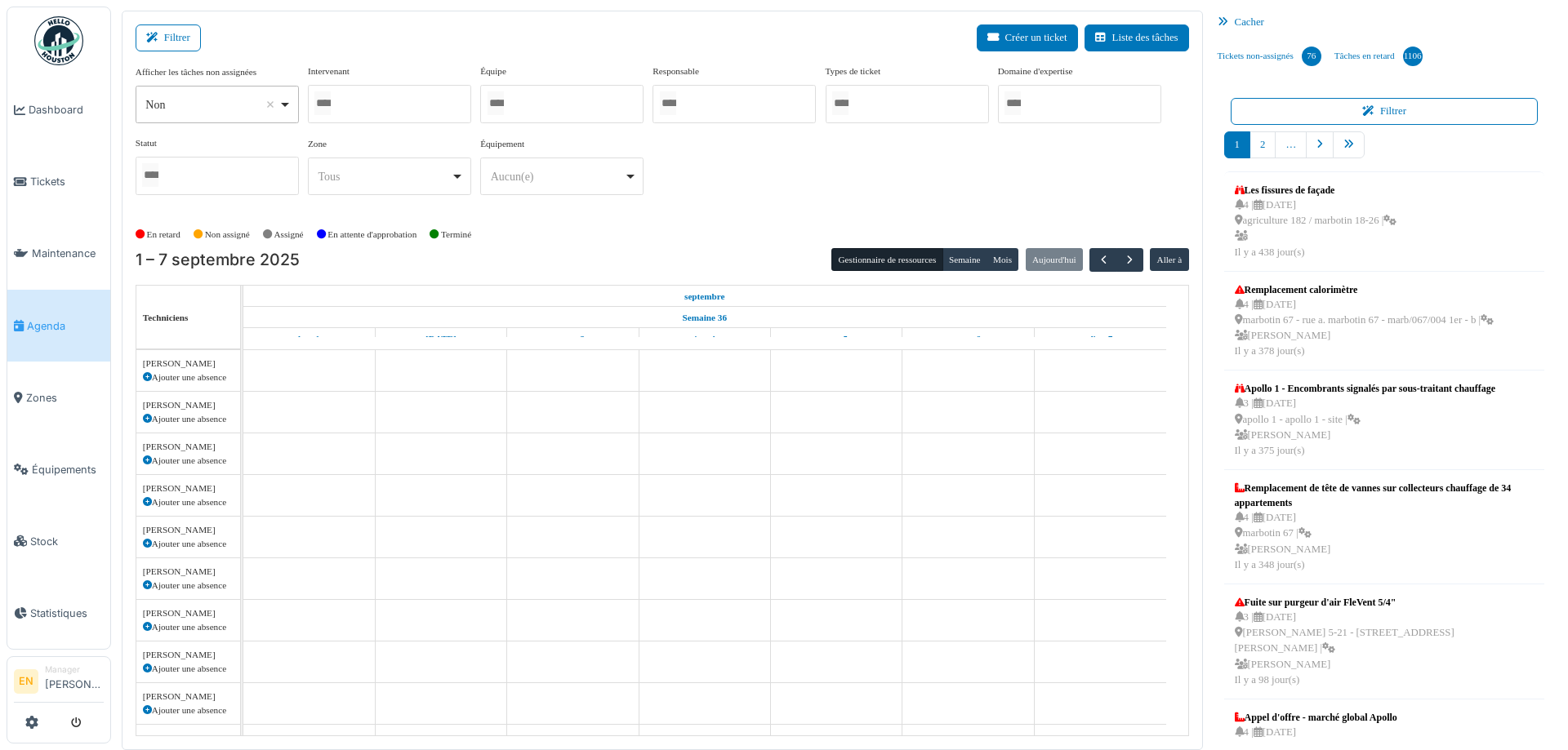
click at [430, 94] on div at bounding box center [390, 104] width 164 height 38
type input "****"
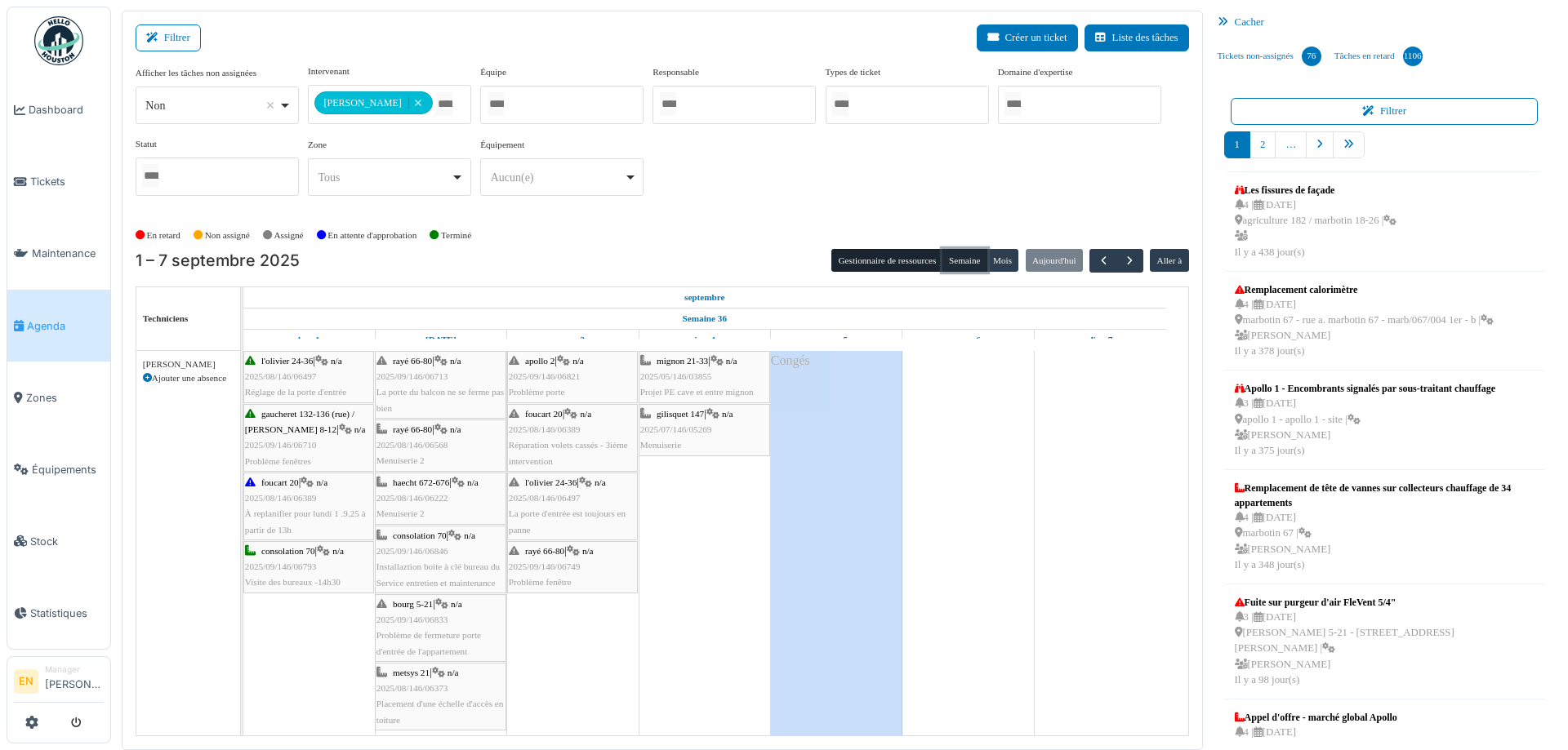
click at [964, 263] on button "Semaine" at bounding box center [965, 260] width 45 height 23
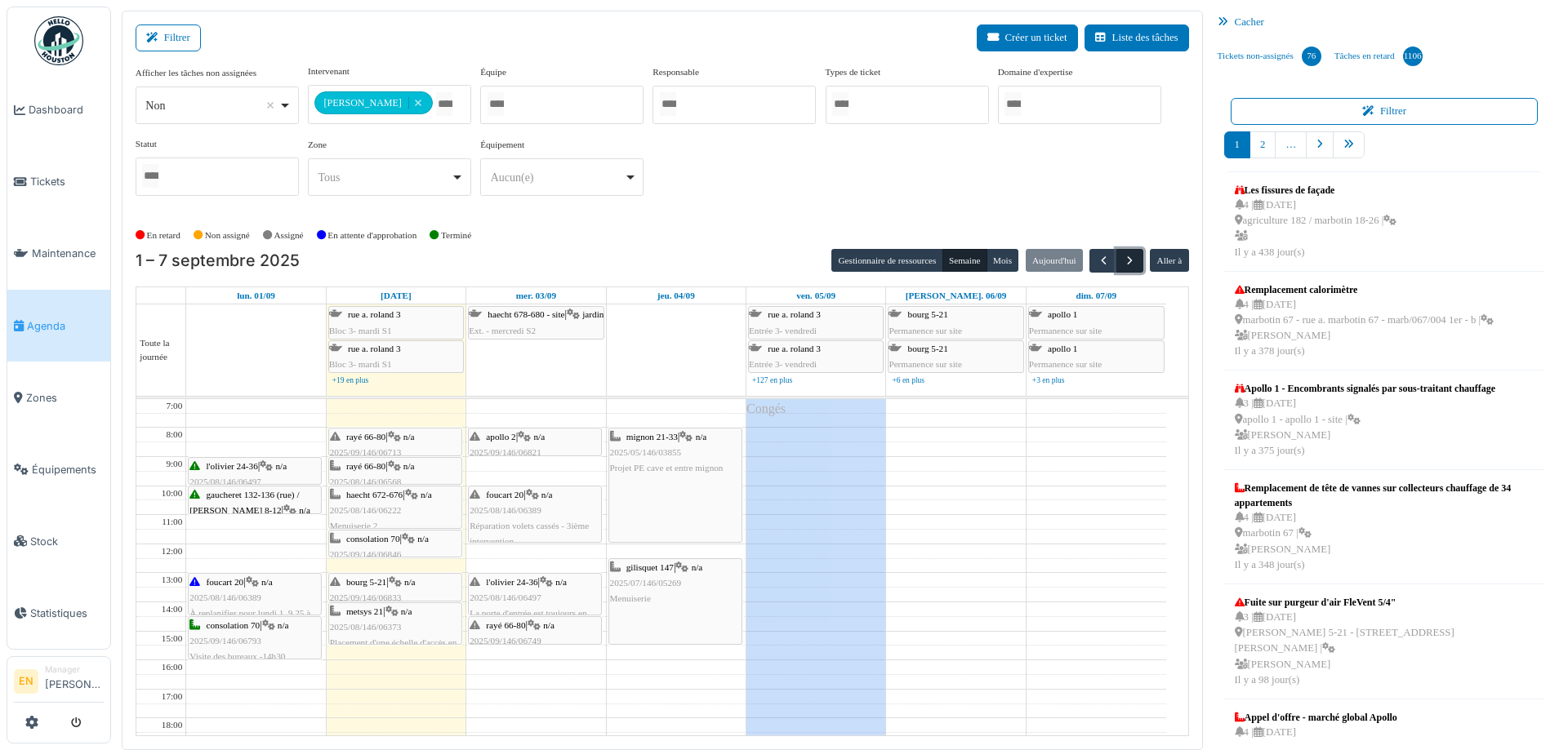
click at [1123, 263] on span "button" at bounding box center [1130, 260] width 14 height 14
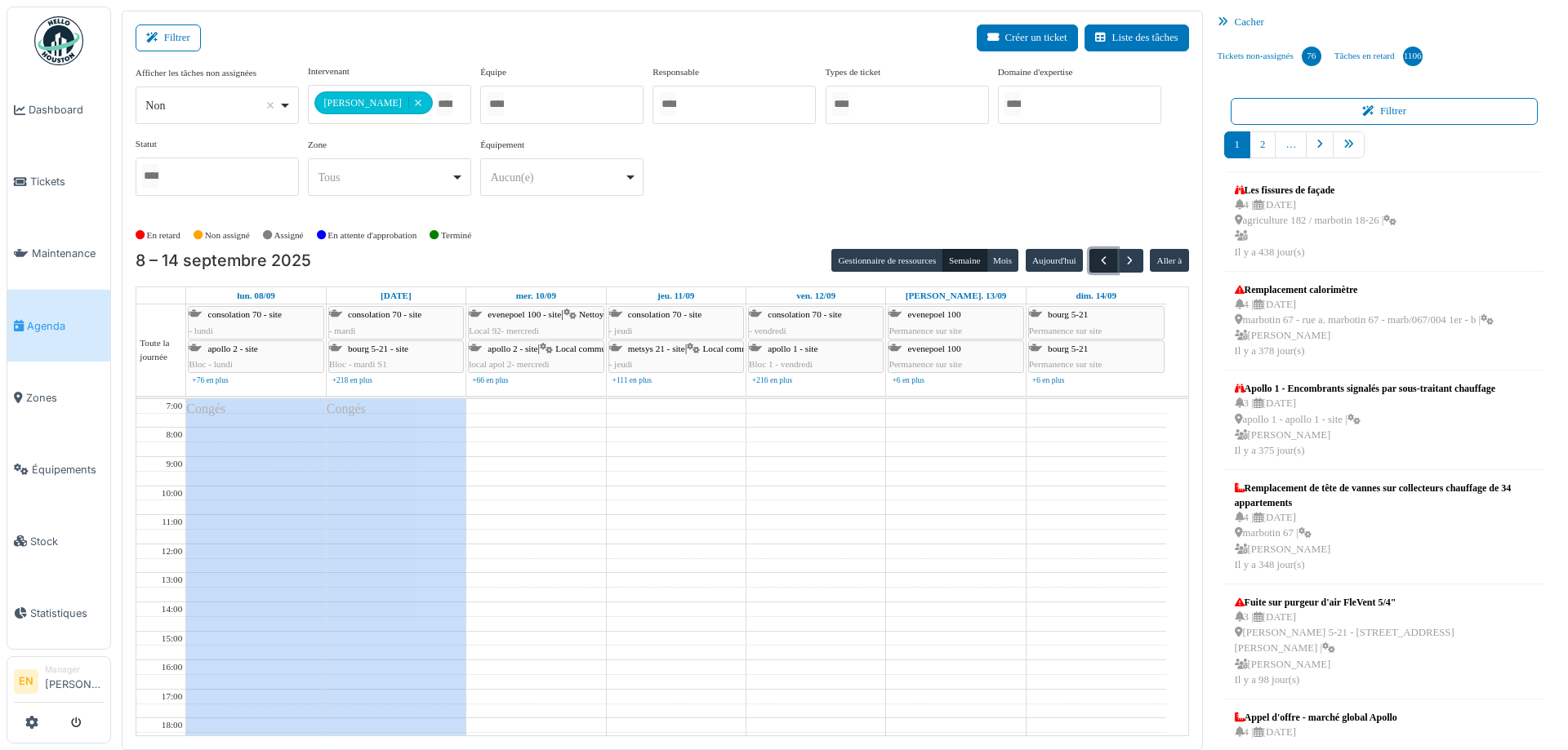
click at [1097, 260] on span "button" at bounding box center [1104, 260] width 14 height 14
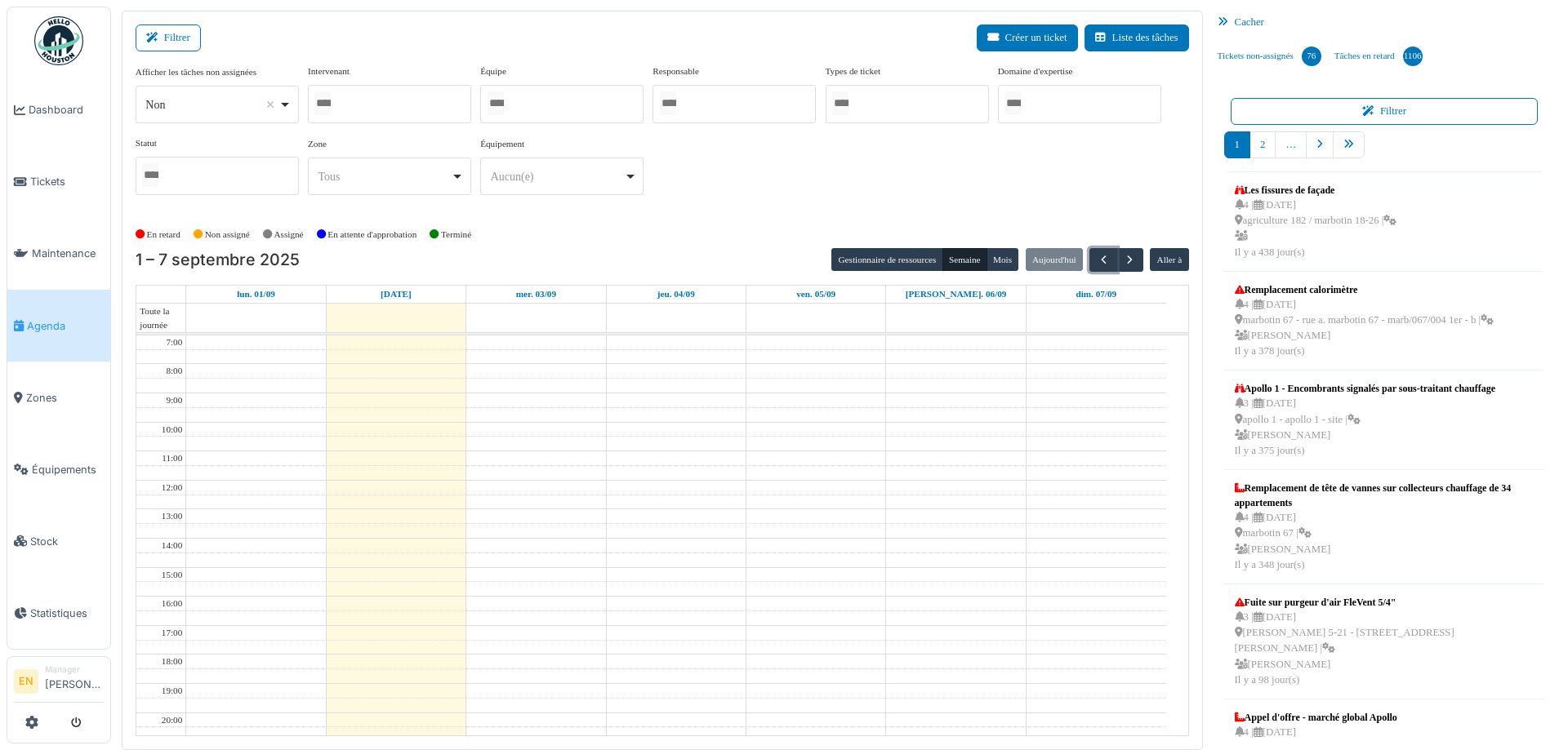
click at [364, 106] on div at bounding box center [390, 104] width 164 height 38
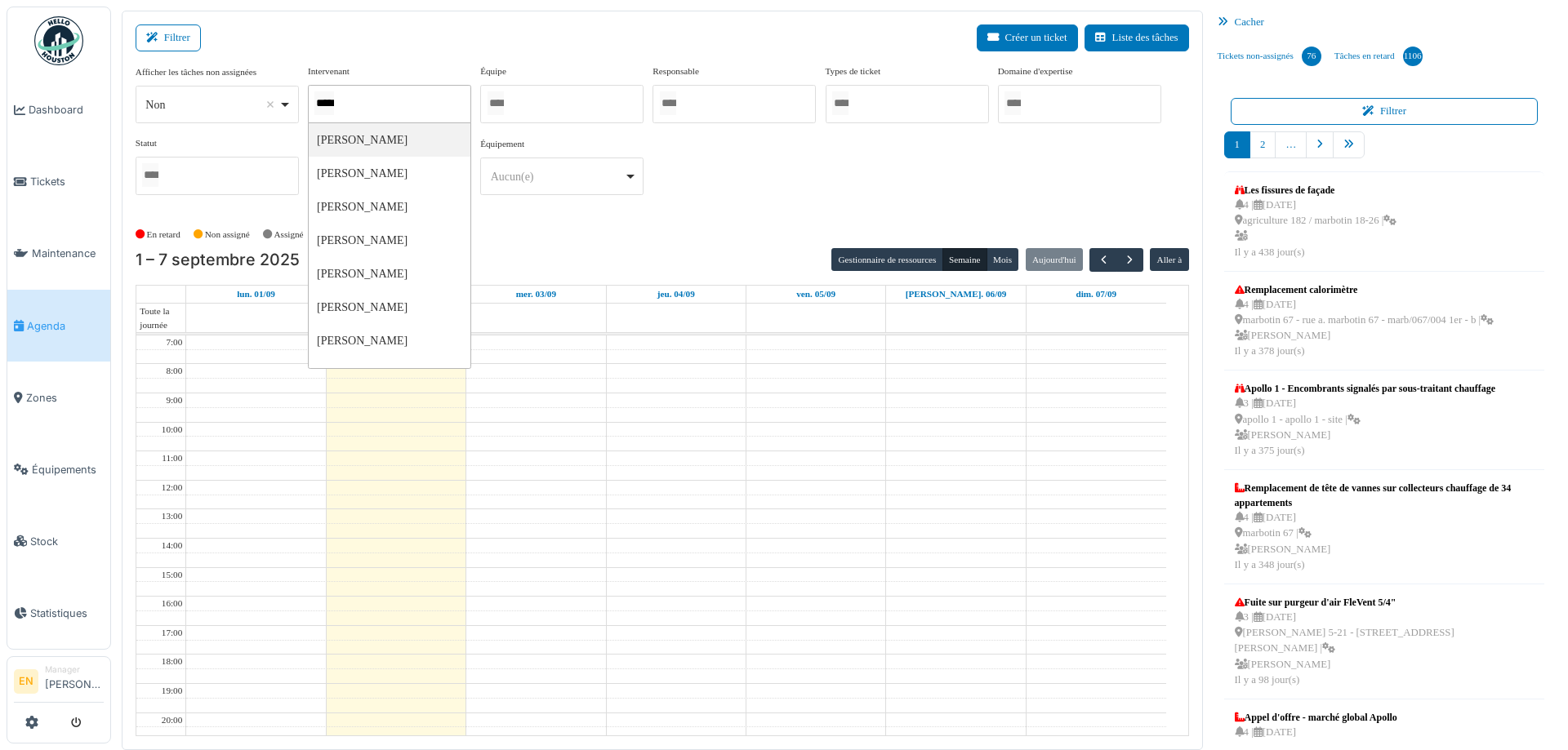
type input "******"
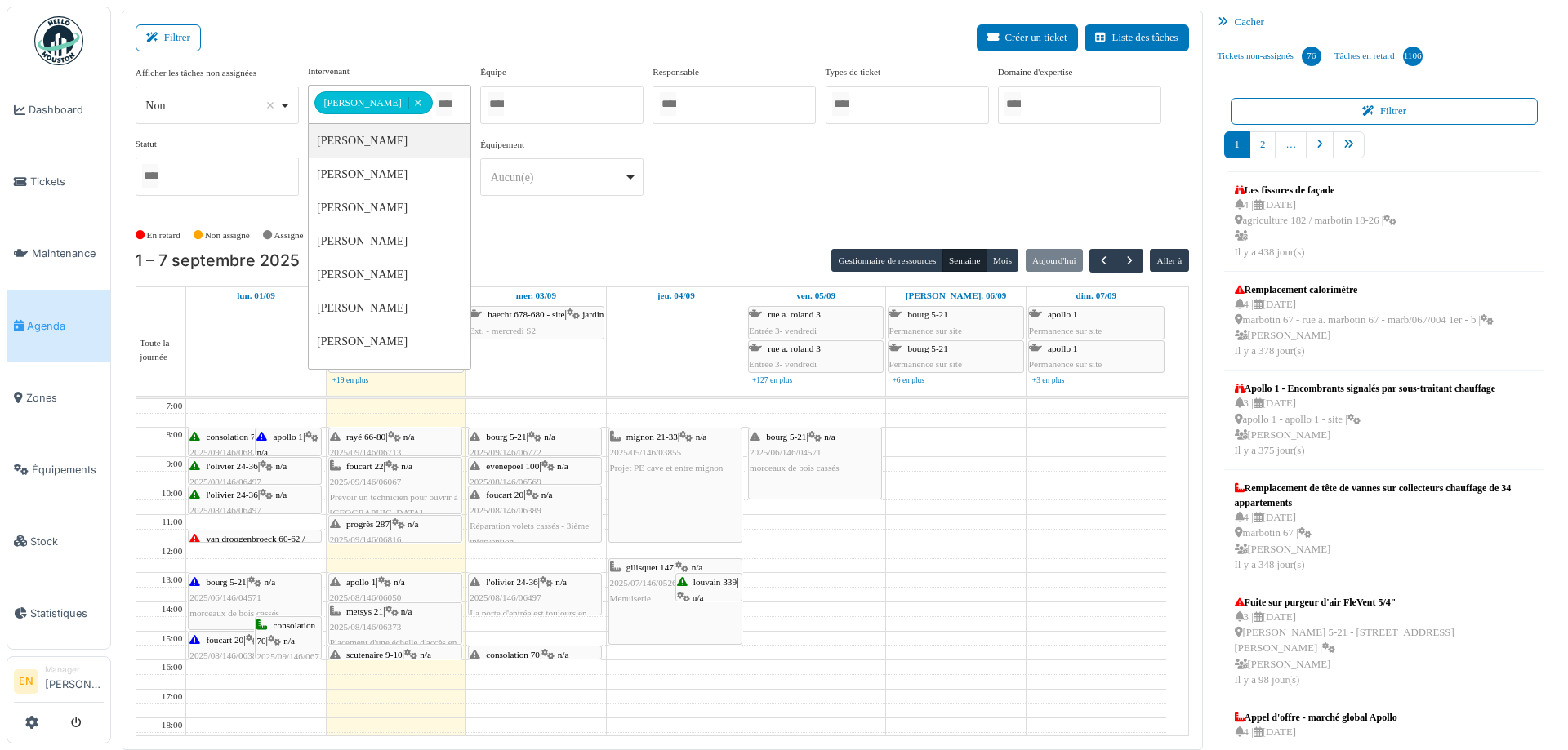
click at [1040, 222] on div "En retard Non assigné Assigné En attente d'approbation Terminé" at bounding box center [662, 236] width 1054 height 27
click at [896, 164] on div "**********" at bounding box center [662, 137] width 1054 height 145
click at [1123, 261] on span "button" at bounding box center [1130, 260] width 14 height 14
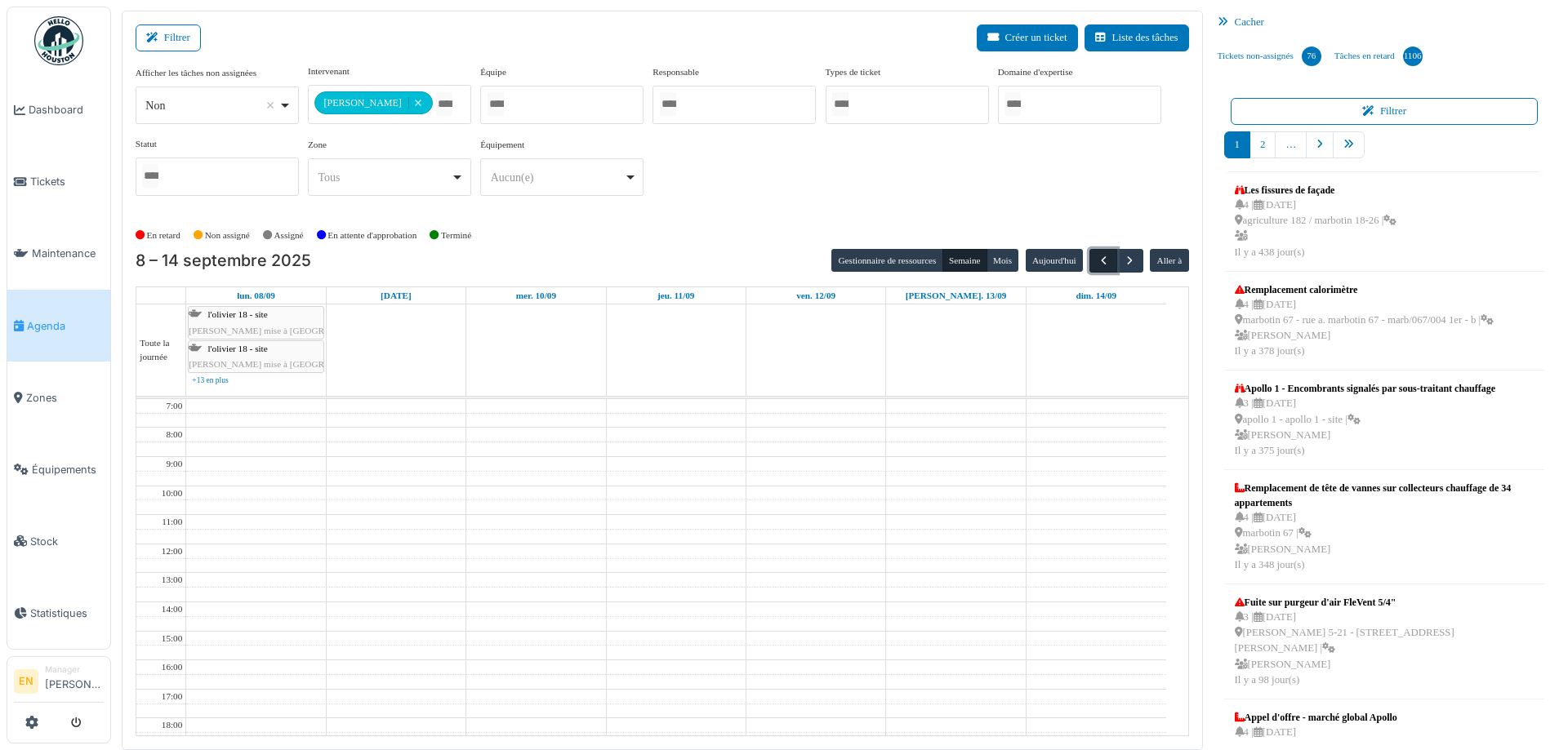
click at [1098, 262] on span "button" at bounding box center [1104, 260] width 14 height 14
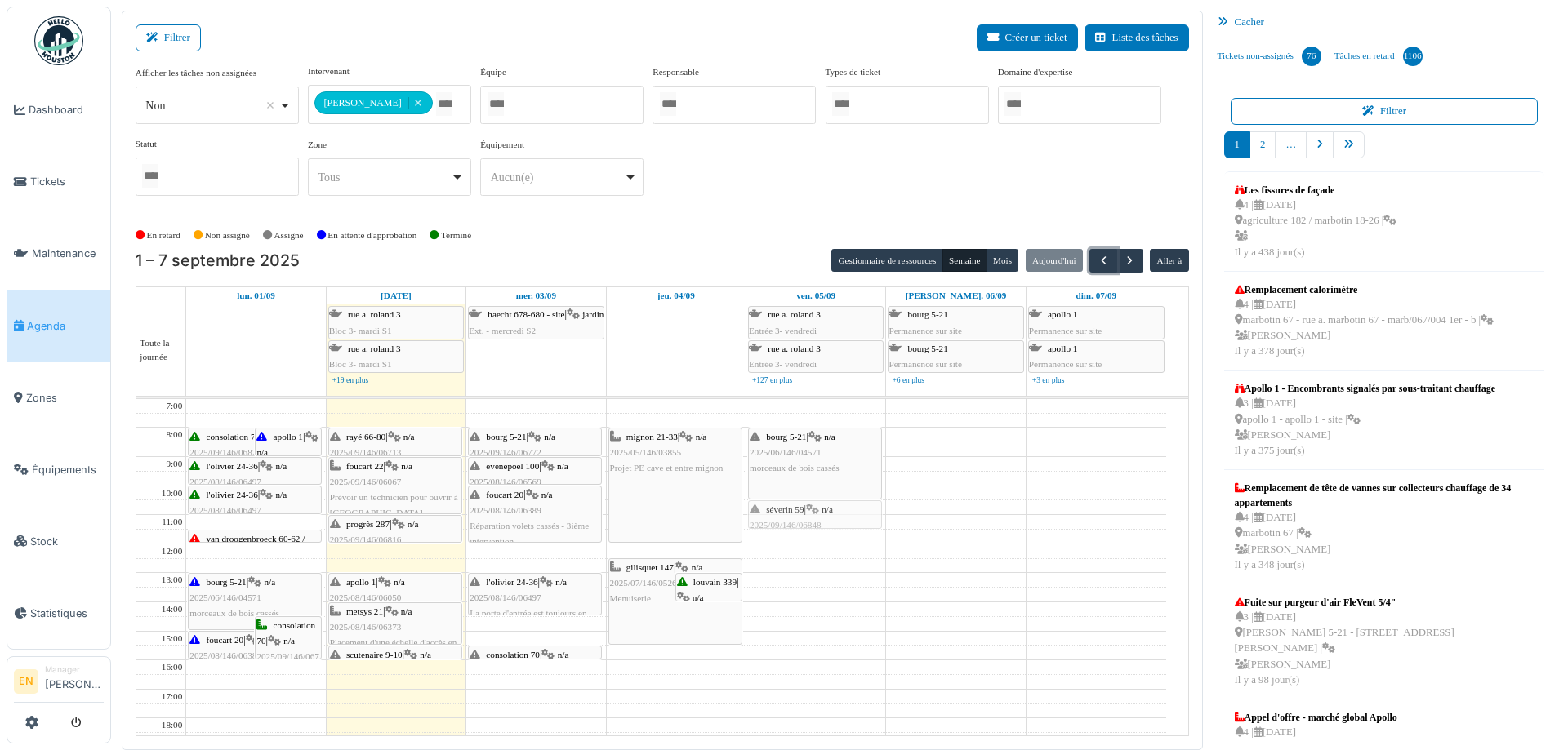
drag, startPoint x: 850, startPoint y: 497, endPoint x: 818, endPoint y: 513, distance: 35.8
click at [818, 513] on div "bourg 5-21 | n/a 2025/06/146/04571 morceaux de bois cassés séverin 59 | n/a 202…" at bounding box center [816, 645] width 139 height 493
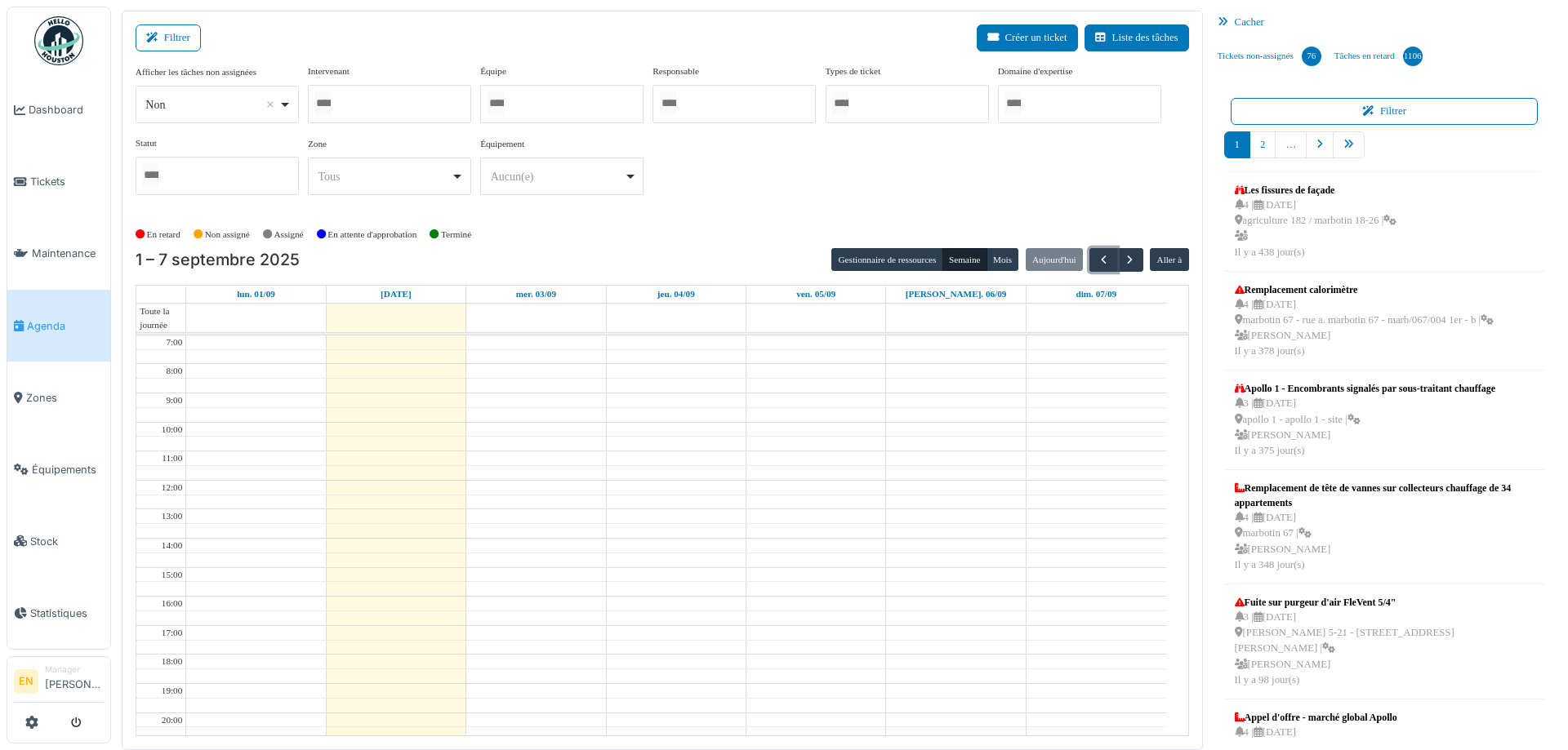
click at [387, 105] on div at bounding box center [390, 104] width 164 height 38
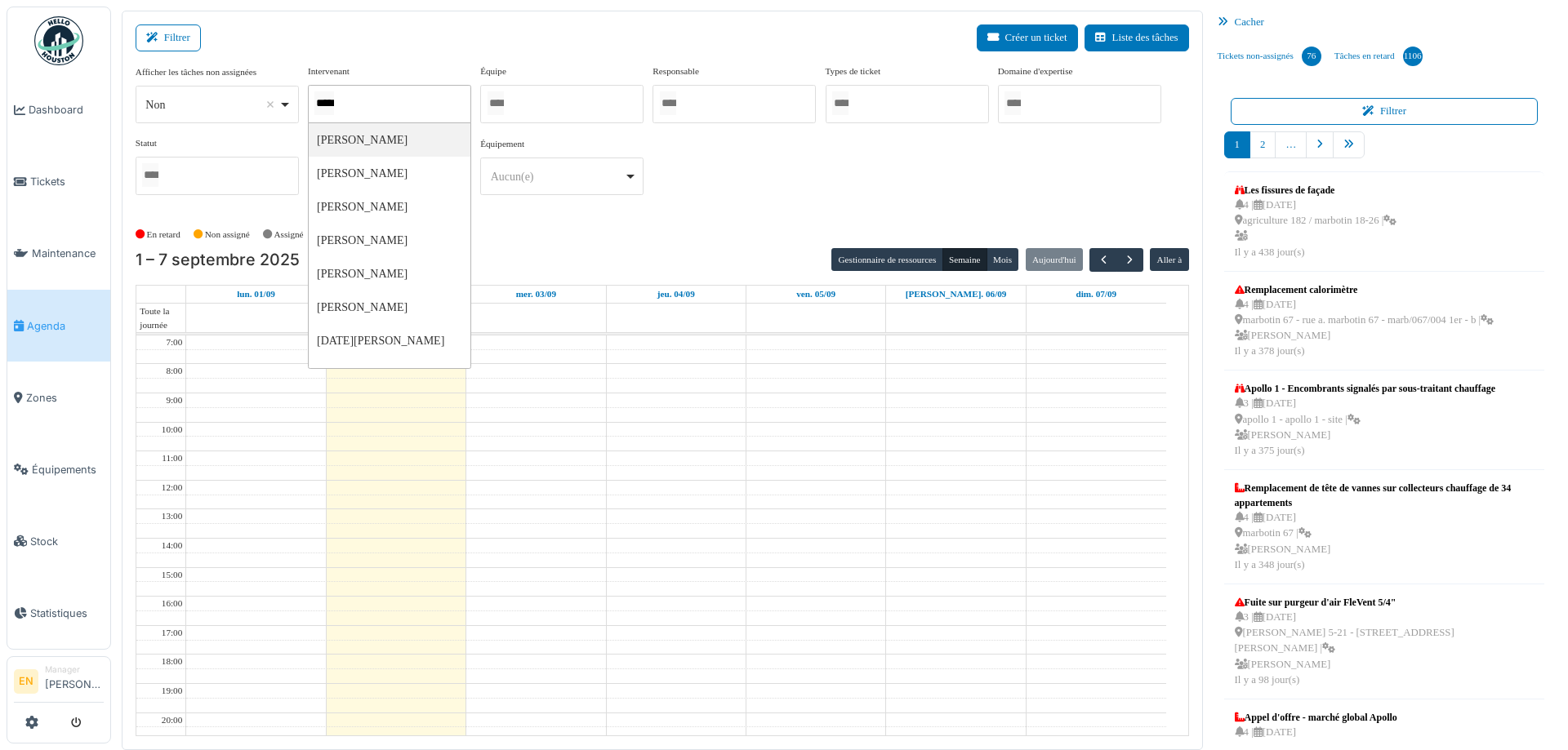
type input "****"
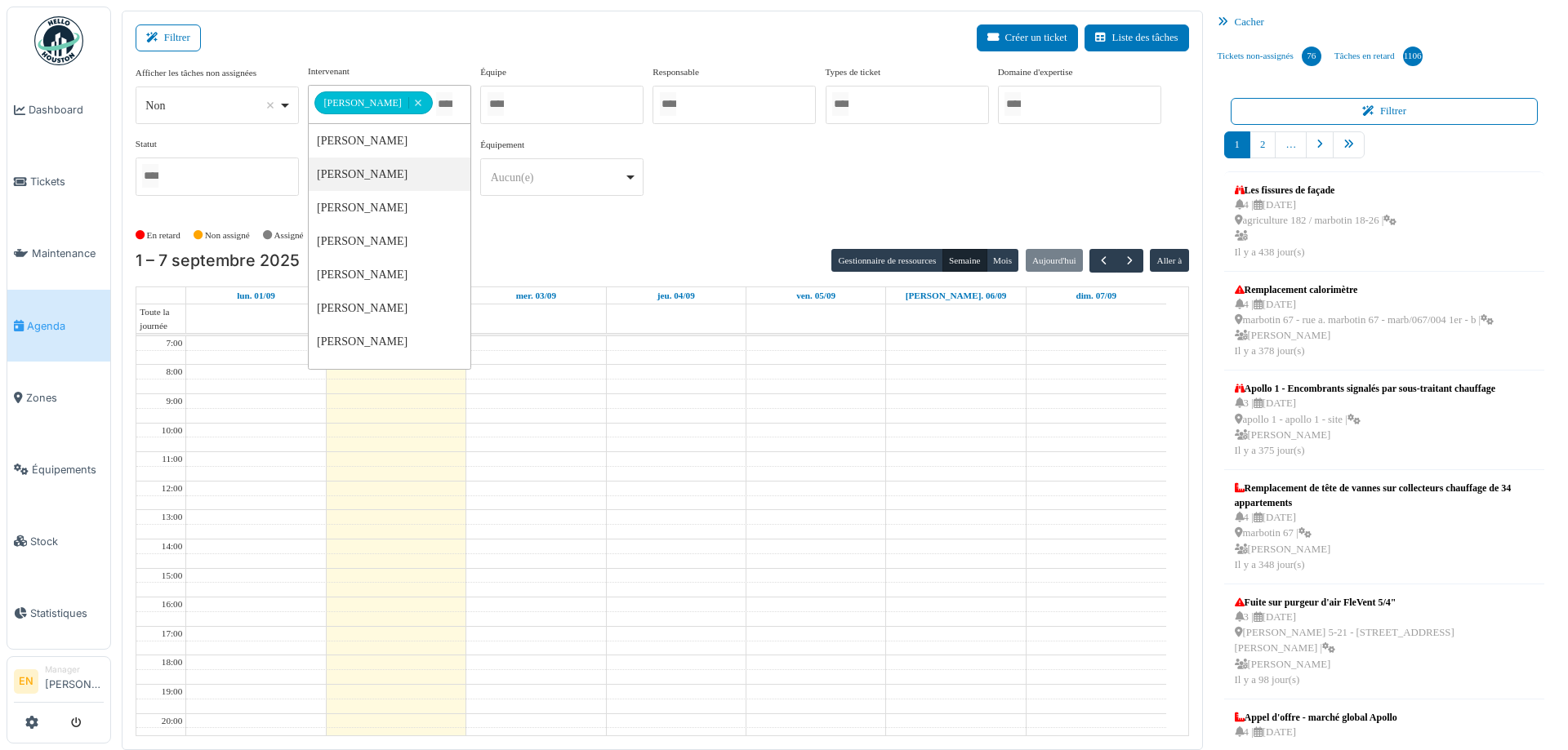
click at [729, 215] on div "**********" at bounding box center [662, 143] width 1054 height 157
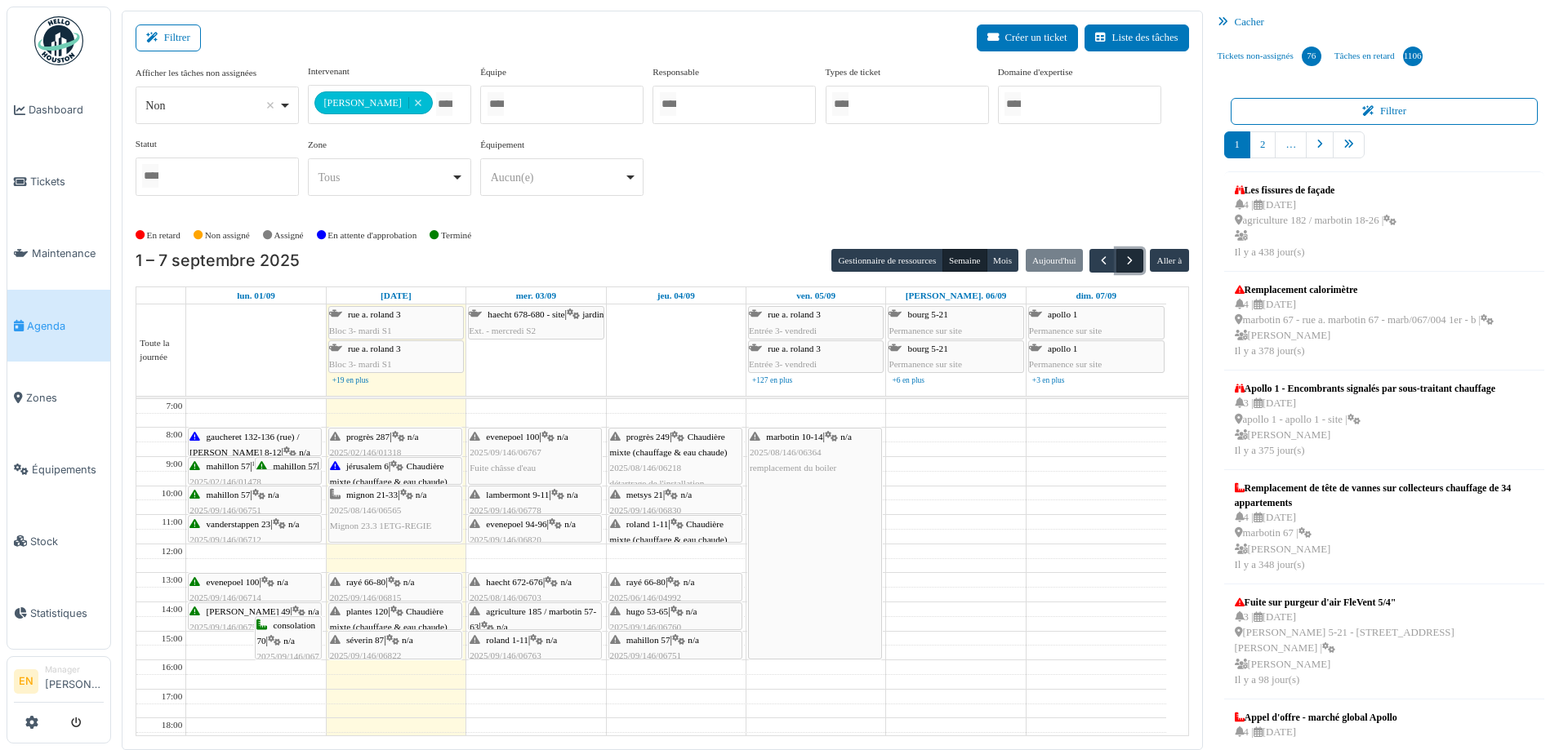
click at [1117, 261] on button "button" at bounding box center [1130, 261] width 27 height 24
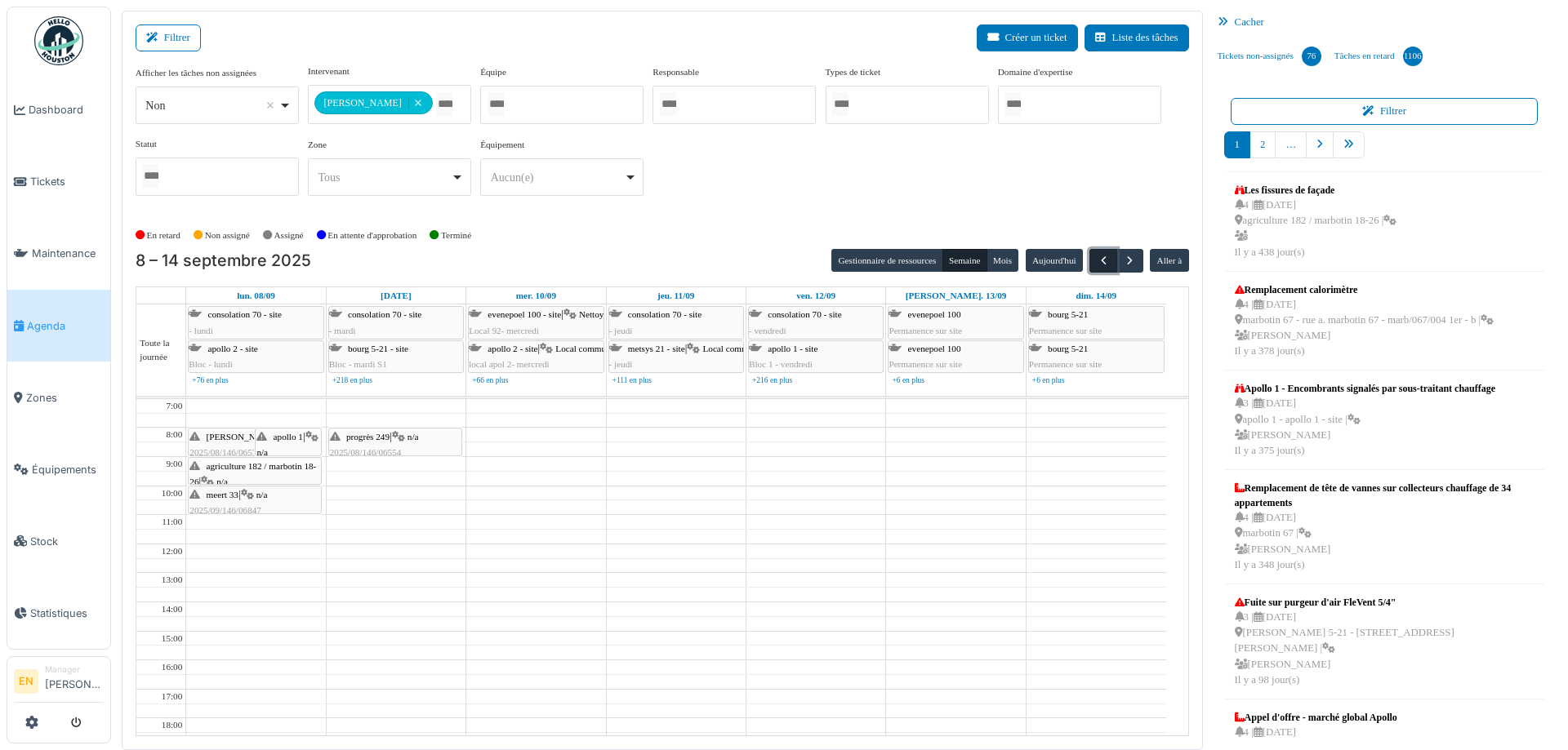
click at [1098, 261] on span "button" at bounding box center [1104, 260] width 14 height 14
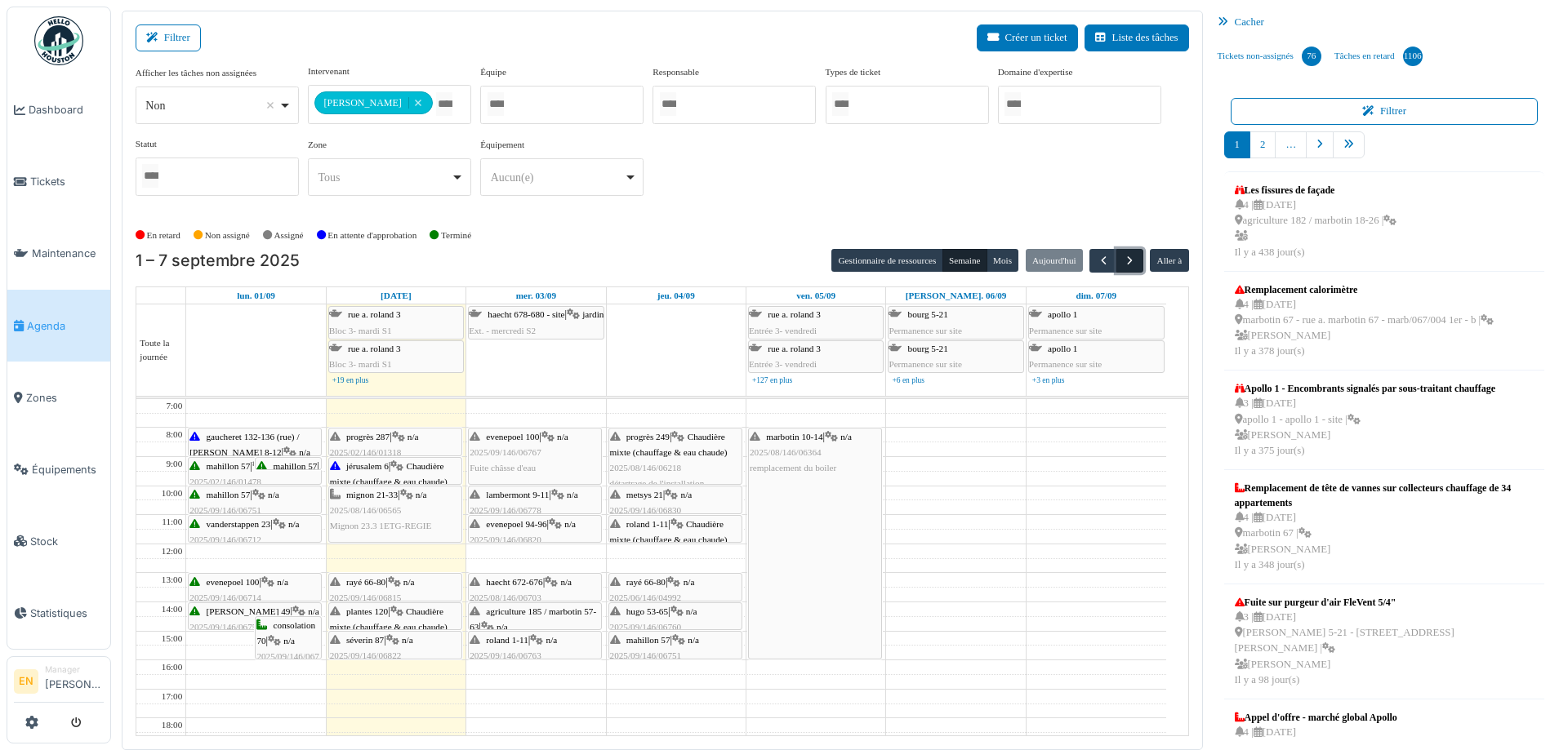
click at [1128, 262] on span "button" at bounding box center [1130, 260] width 14 height 14
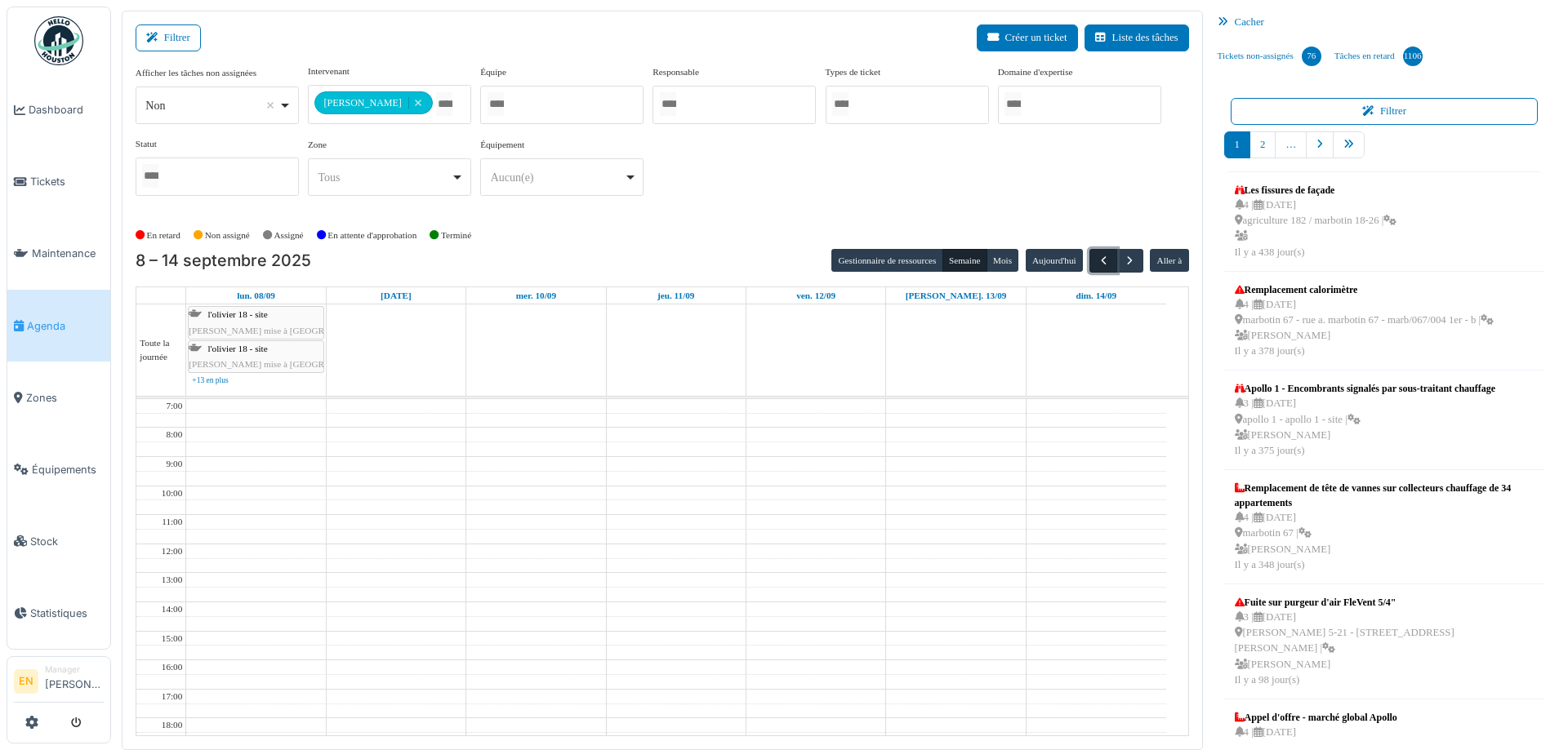
click at [1097, 263] on span "button" at bounding box center [1104, 260] width 14 height 14
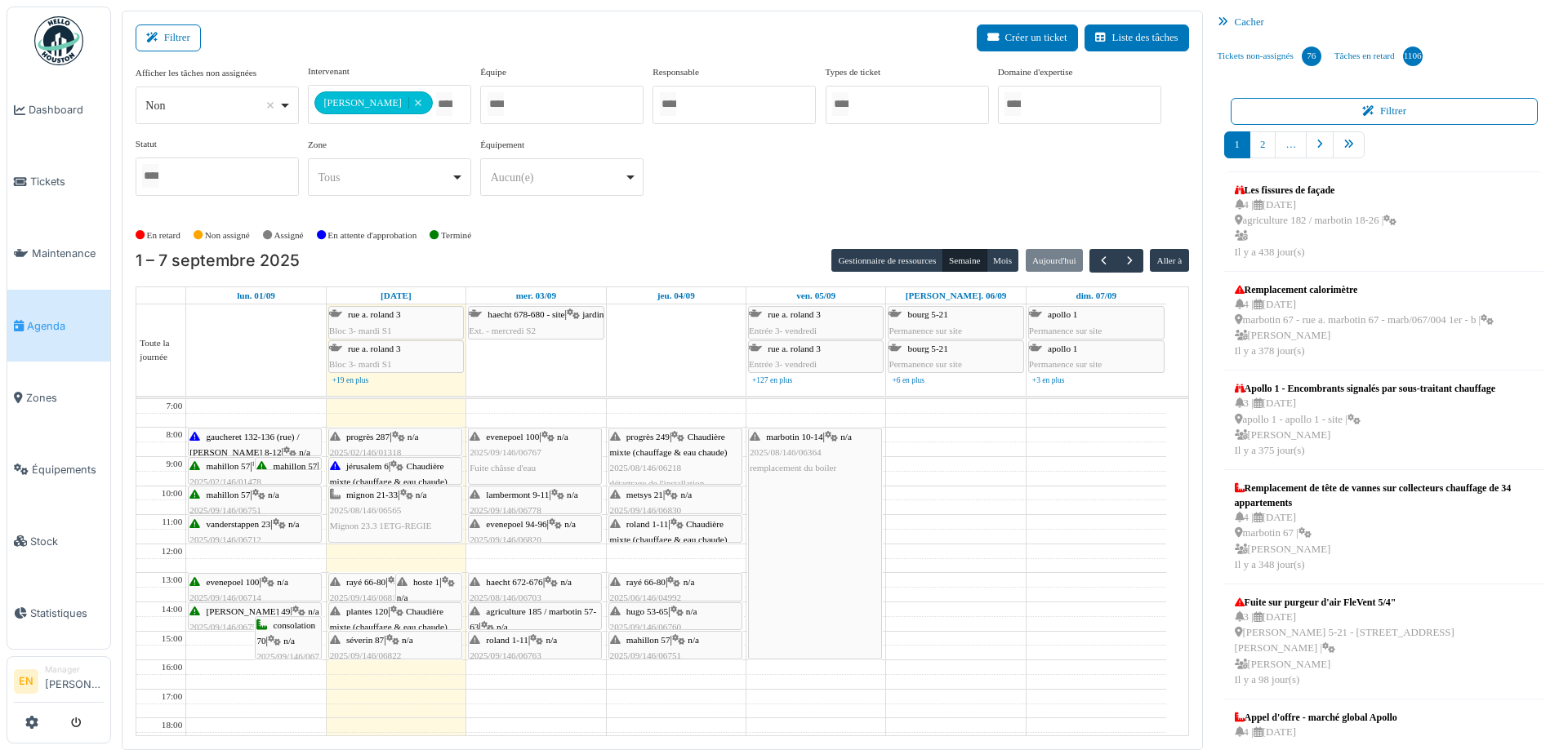
click at [1022, 169] on div "**********" at bounding box center [662, 137] width 1054 height 145
click at [556, 429] on div "evenepoel 100 | n/a 2025/09/146/06767 Fuite châsse d'eau" at bounding box center [534, 453] width 130 height 48
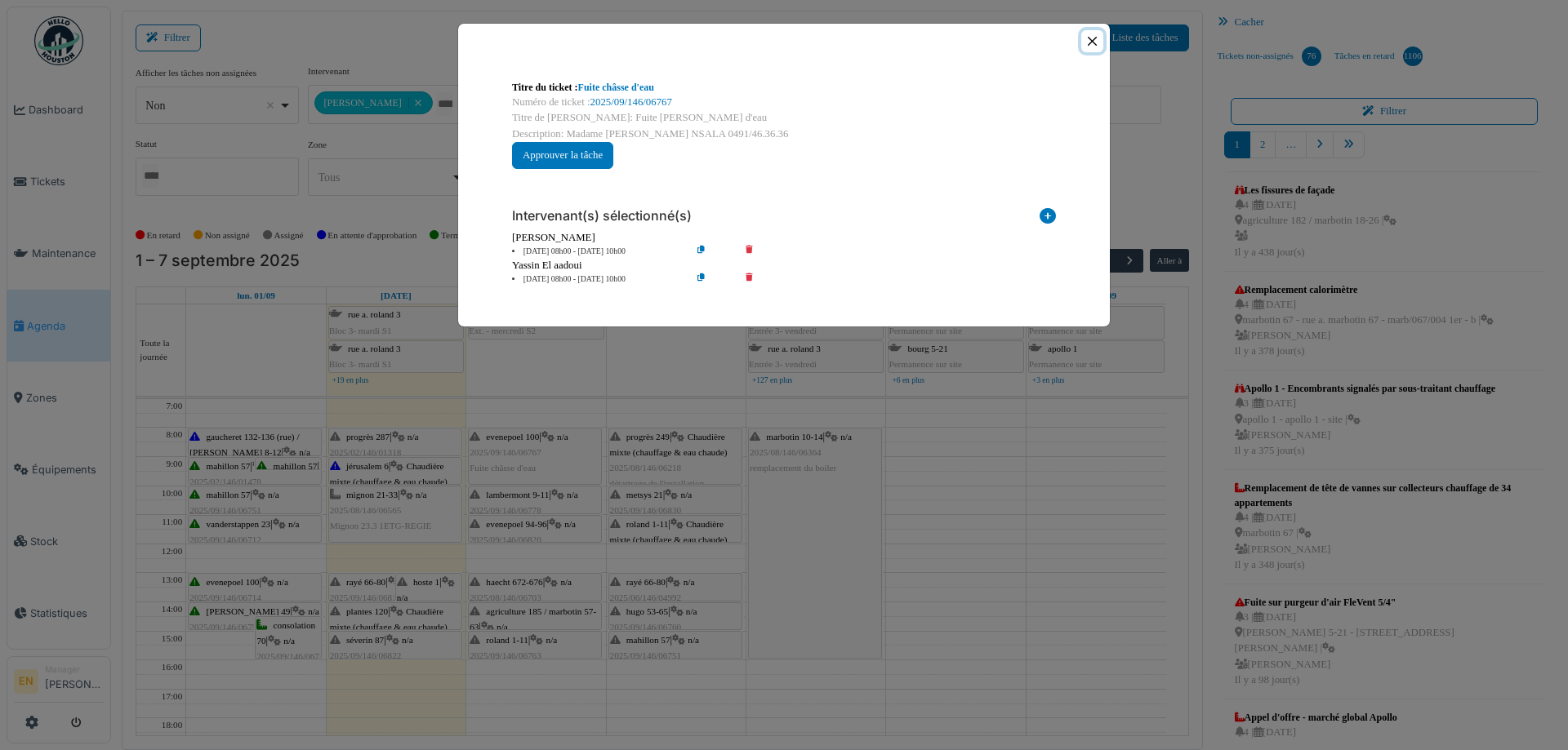
click at [1092, 41] on button "Close" at bounding box center [1093, 41] width 22 height 22
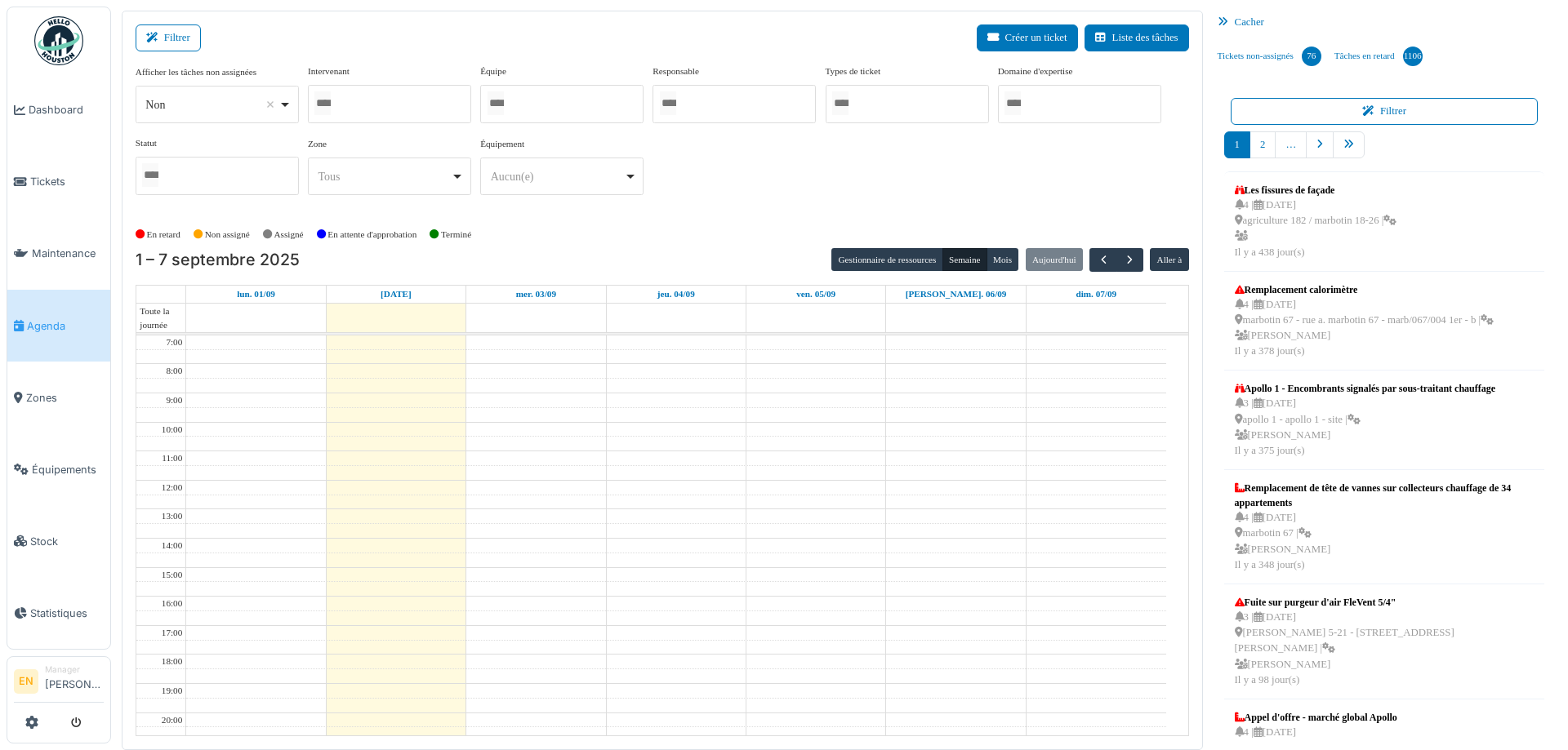
click at [383, 106] on div at bounding box center [390, 104] width 164 height 38
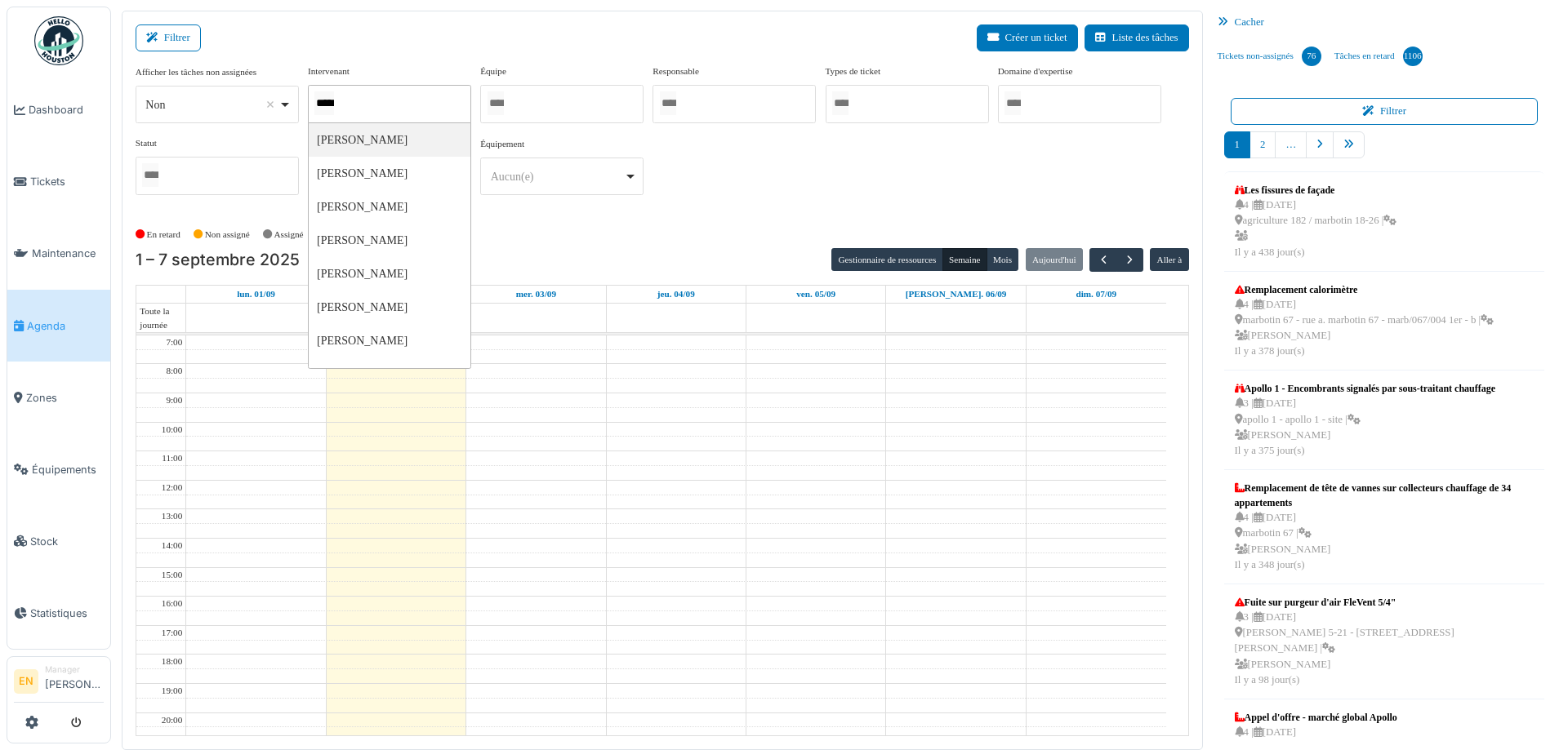
type input "******"
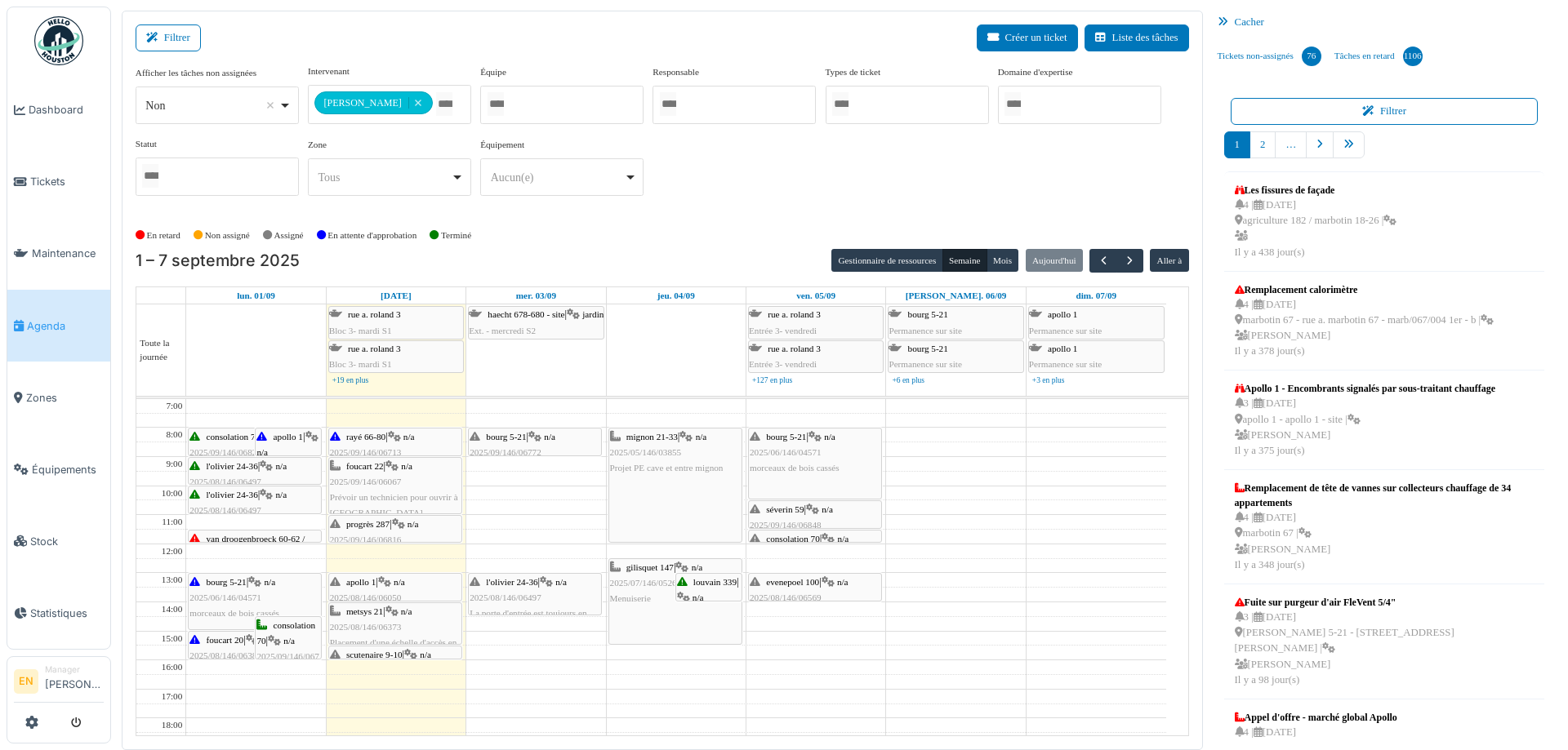
click at [712, 231] on div "En retard Non assigné Assigné En attente d'approbation Terminé" at bounding box center [662, 236] width 1054 height 27
click at [517, 438] on span "bourg 5-21" at bounding box center [506, 437] width 40 height 10
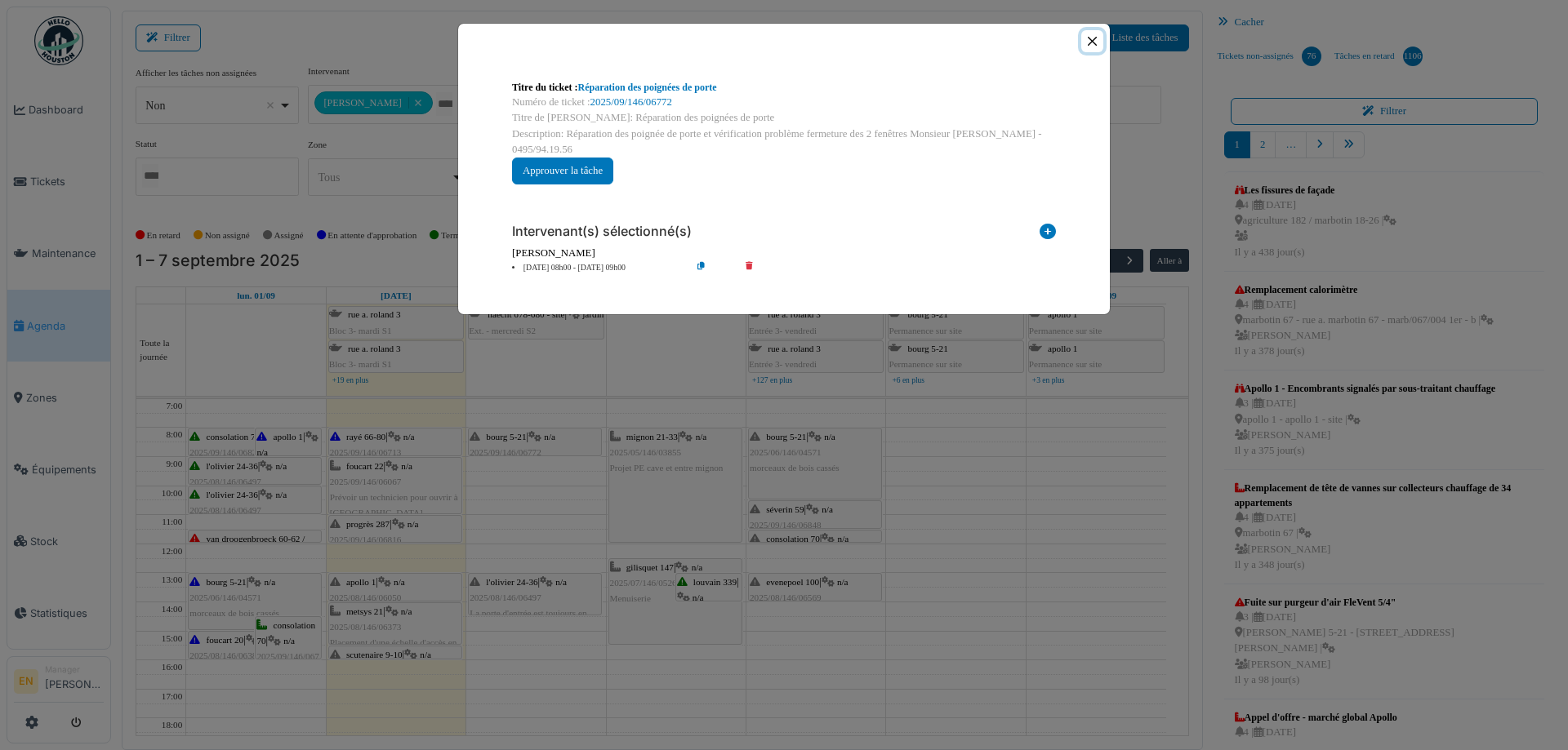
click at [1093, 42] on button "Close" at bounding box center [1093, 41] width 22 height 22
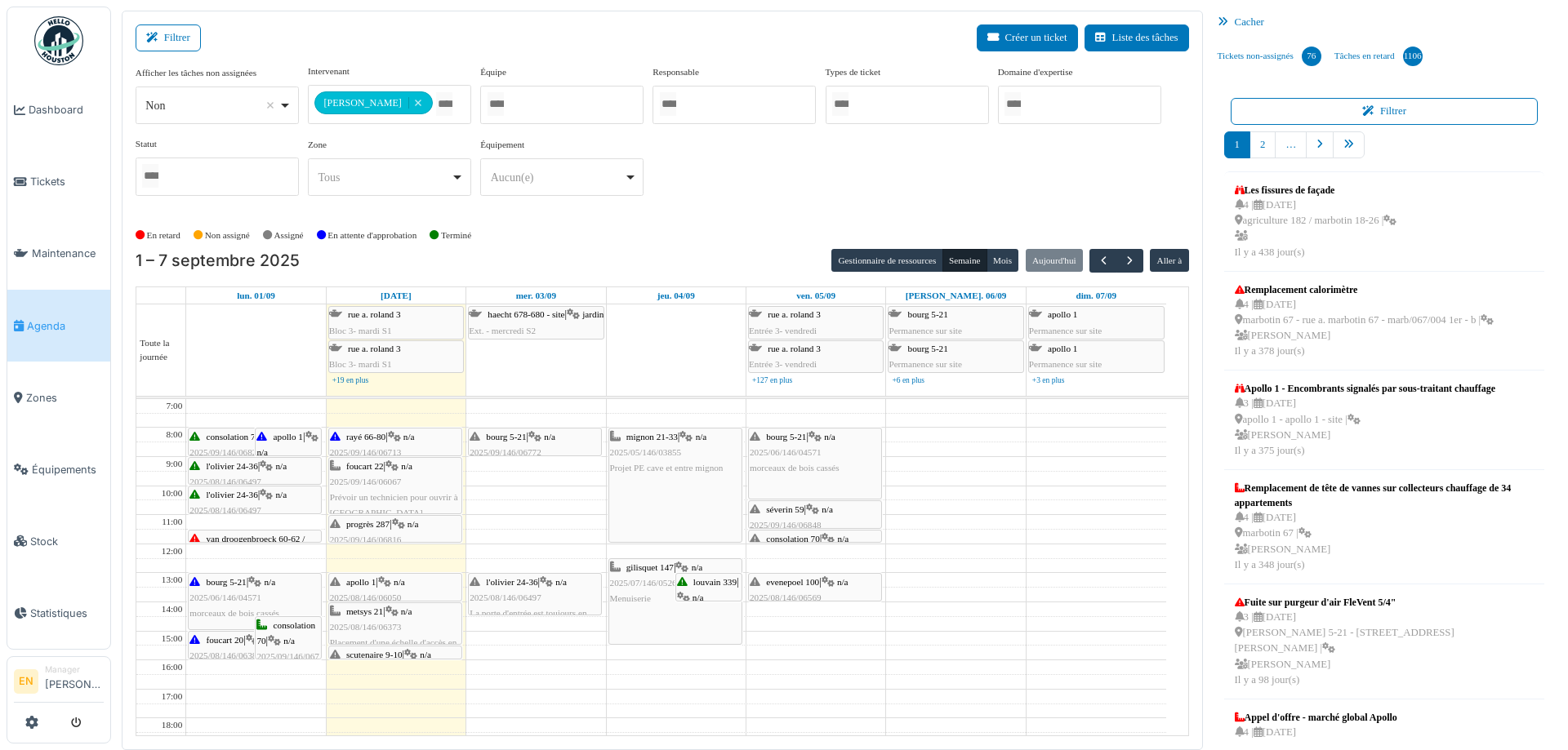
click at [540, 466] on td at bounding box center [676, 463] width 980 height 14
drag, startPoint x: 554, startPoint y: 465, endPoint x: 543, endPoint y: 501, distance: 37.6
click at [543, 501] on td at bounding box center [676, 507] width 980 height 14
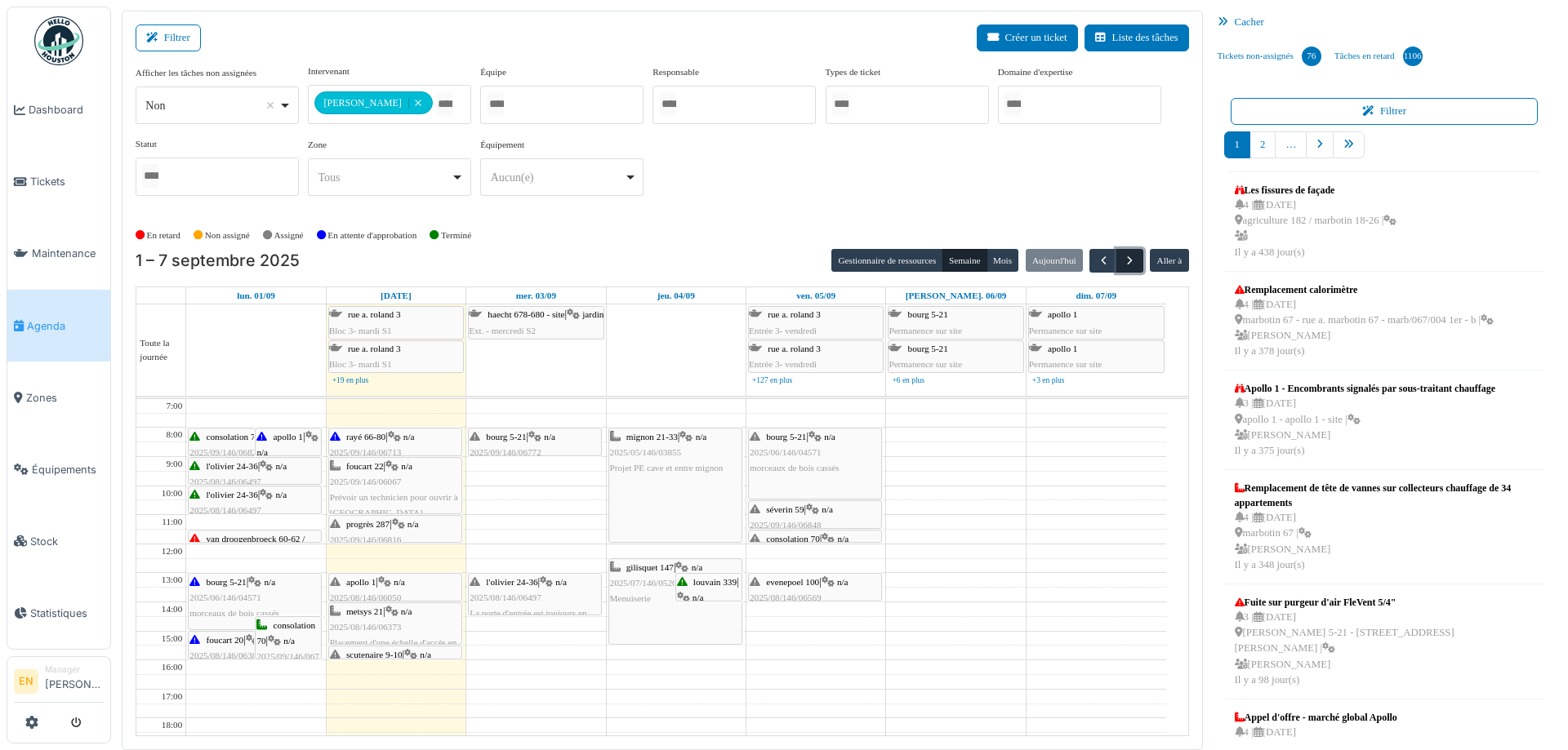
click at [1117, 264] on button "button" at bounding box center [1130, 261] width 27 height 24
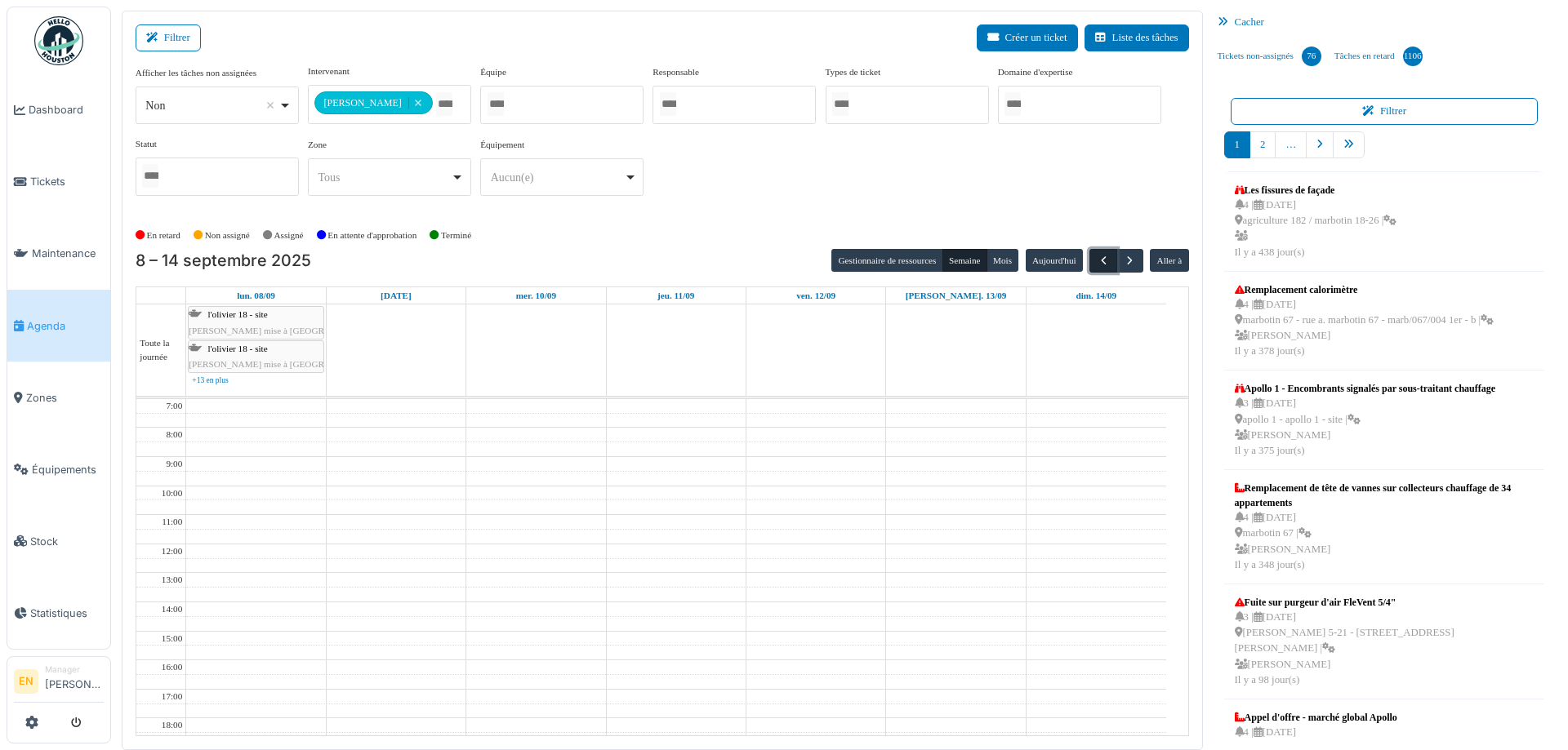
click at [1097, 255] on span "button" at bounding box center [1104, 260] width 14 height 14
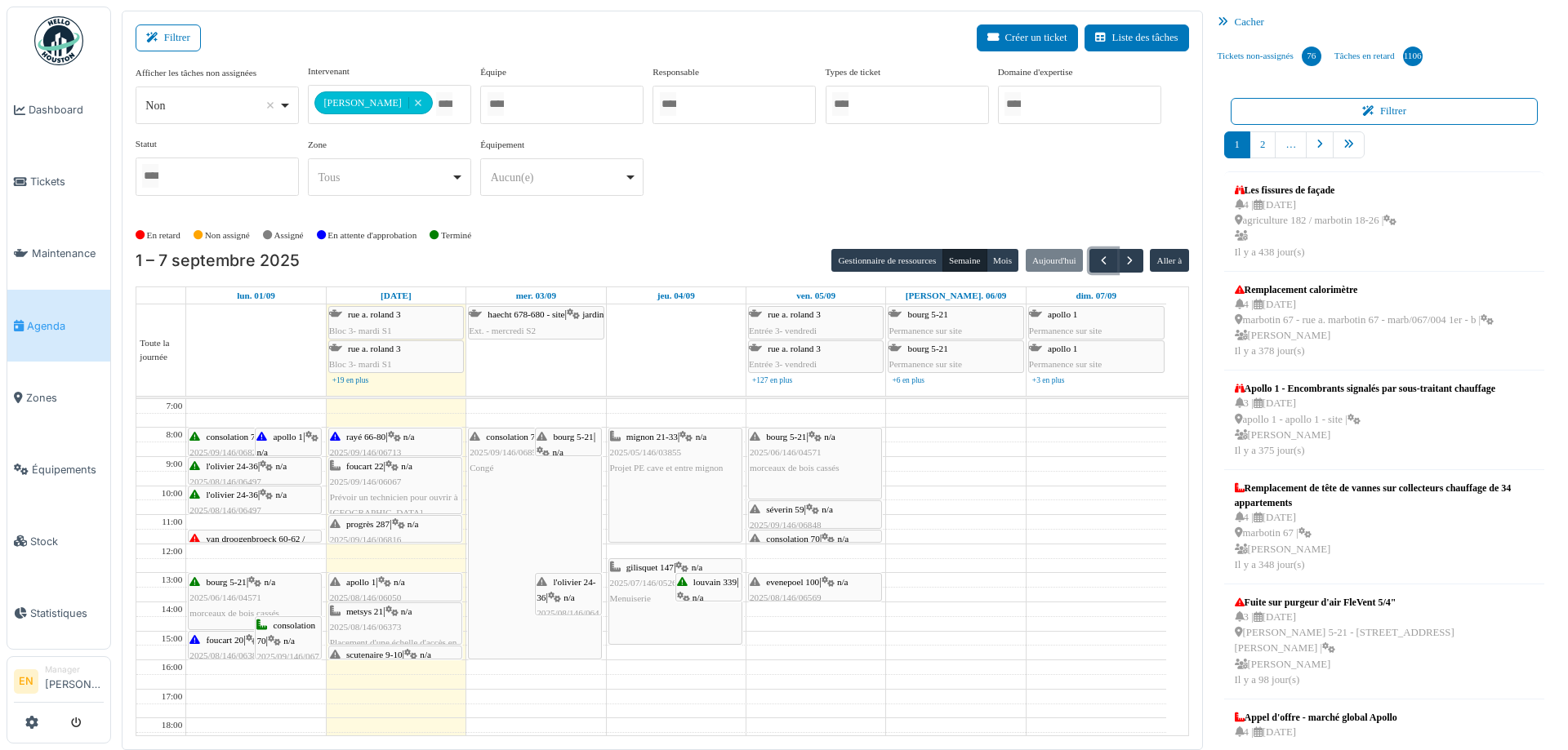
click at [514, 511] on div "consolation 70 | n/a 2025/09/146/06853 Congé" at bounding box center [535, 544] width 132 height 230
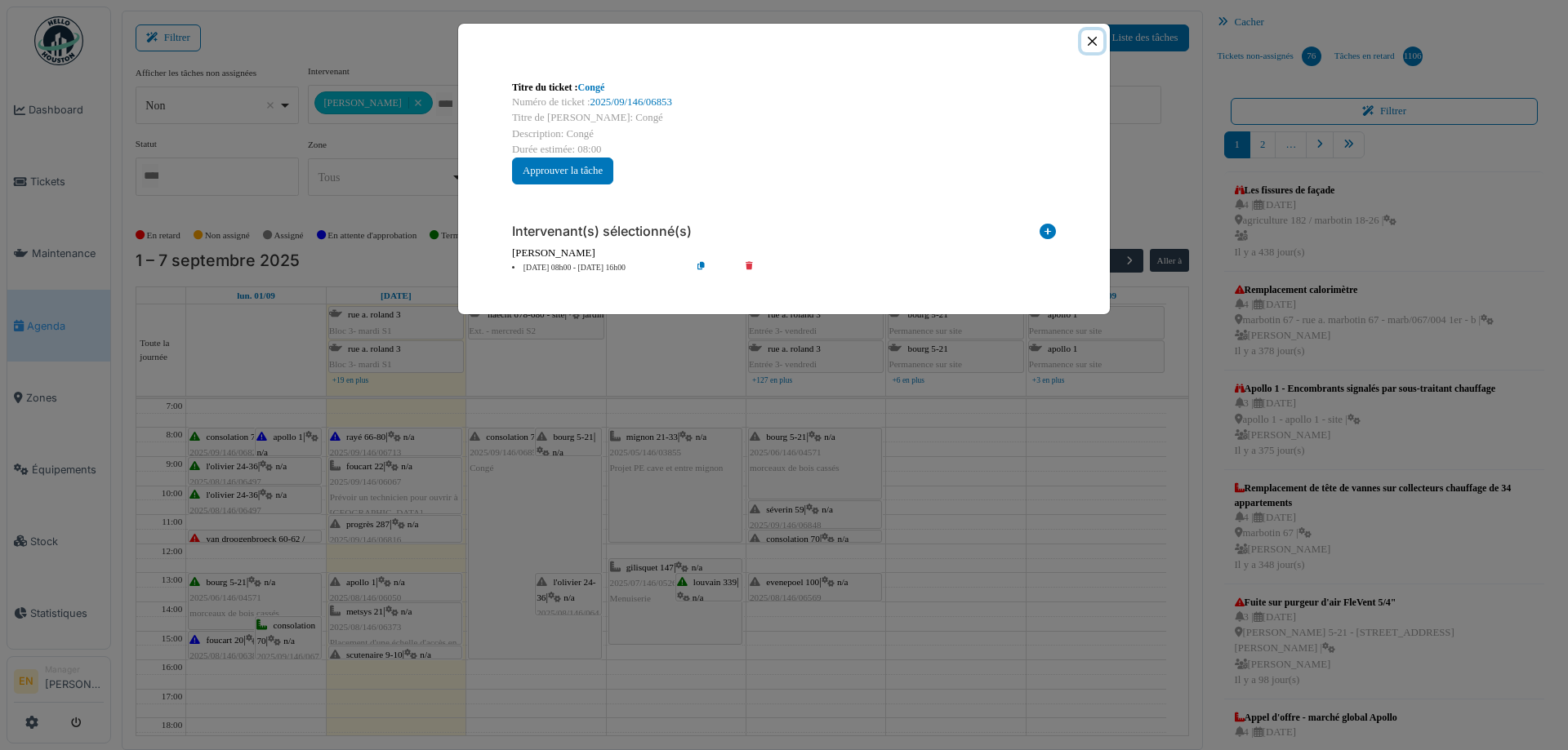
click at [1090, 41] on button "Close" at bounding box center [1093, 41] width 22 height 22
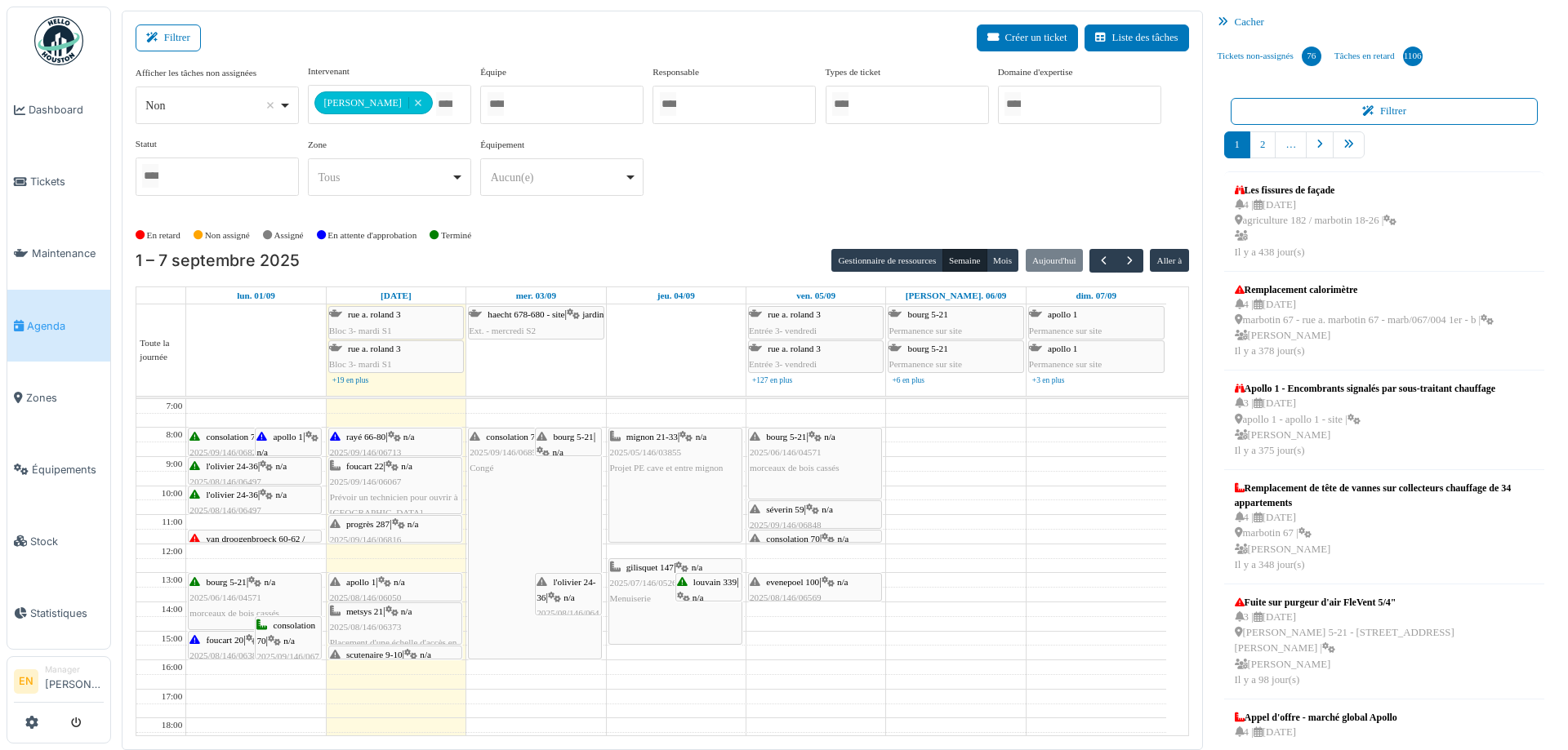
click at [730, 211] on div "**********" at bounding box center [662, 143] width 1054 height 157
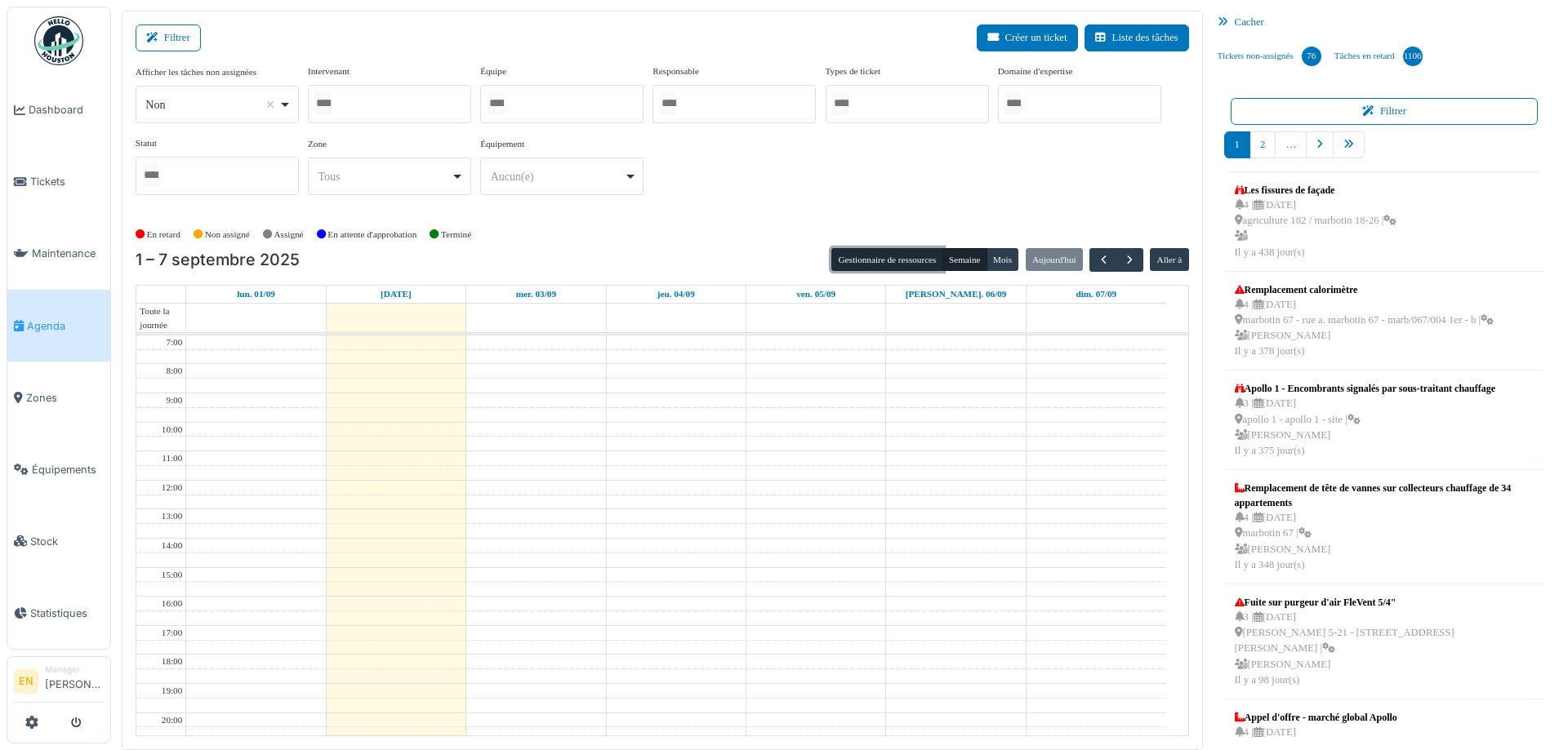
click at [873, 263] on button "Gestionnaire de ressources" at bounding box center [887, 260] width 111 height 23
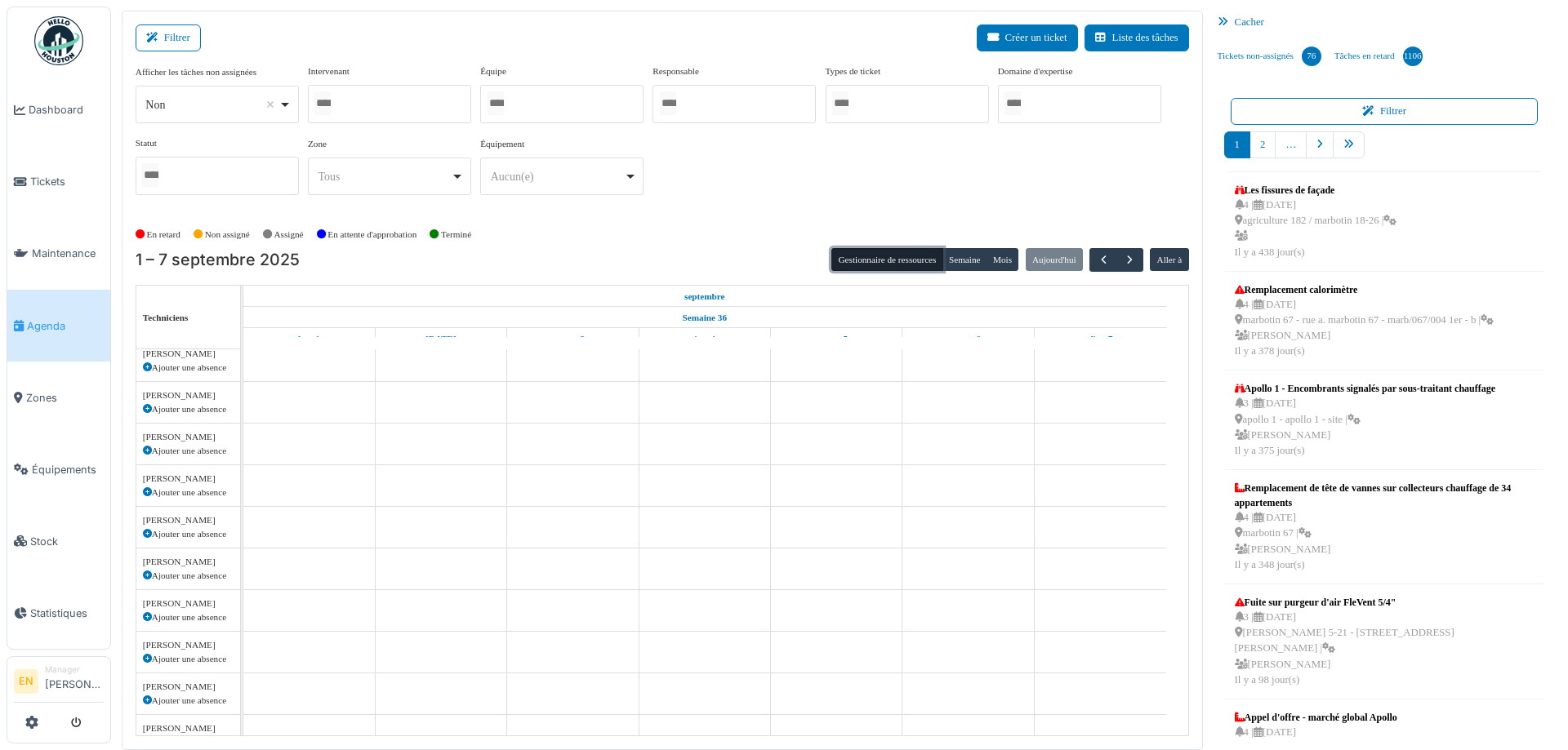
scroll to position [327, 0]
click at [150, 621] on icon at bounding box center [147, 619] width 9 height 9
click at [146, 616] on icon at bounding box center [147, 619] width 9 height 9
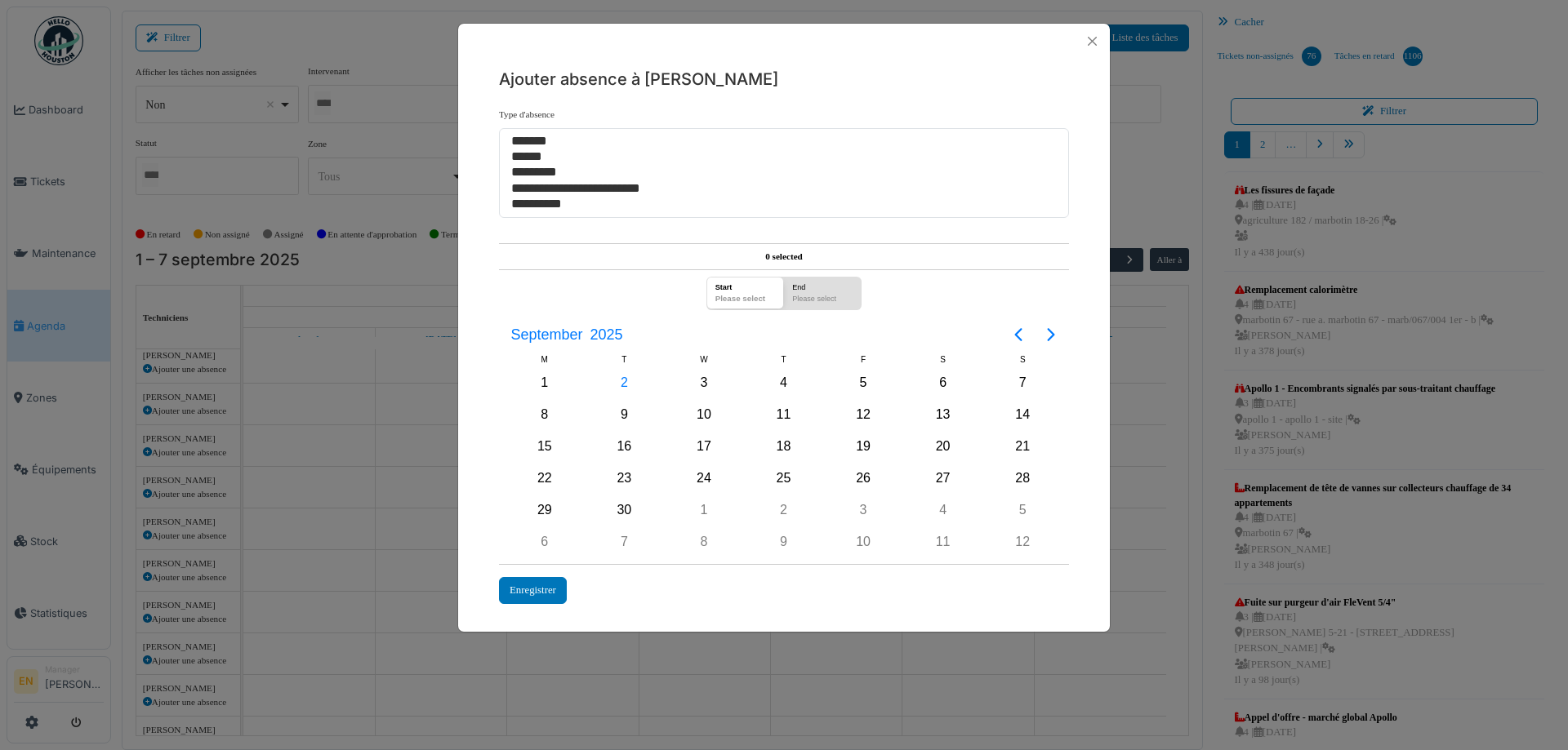
select select
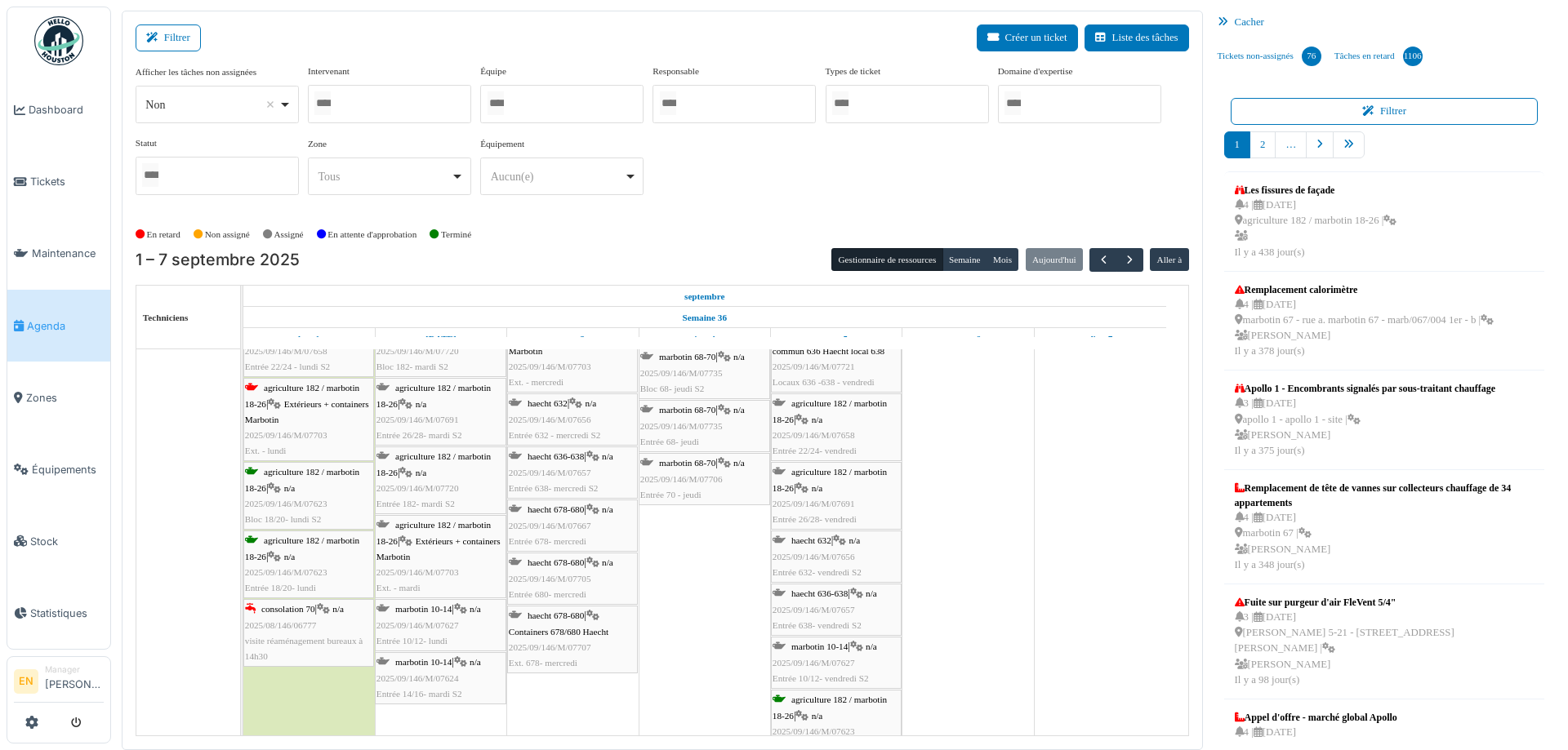
scroll to position [1521, 0]
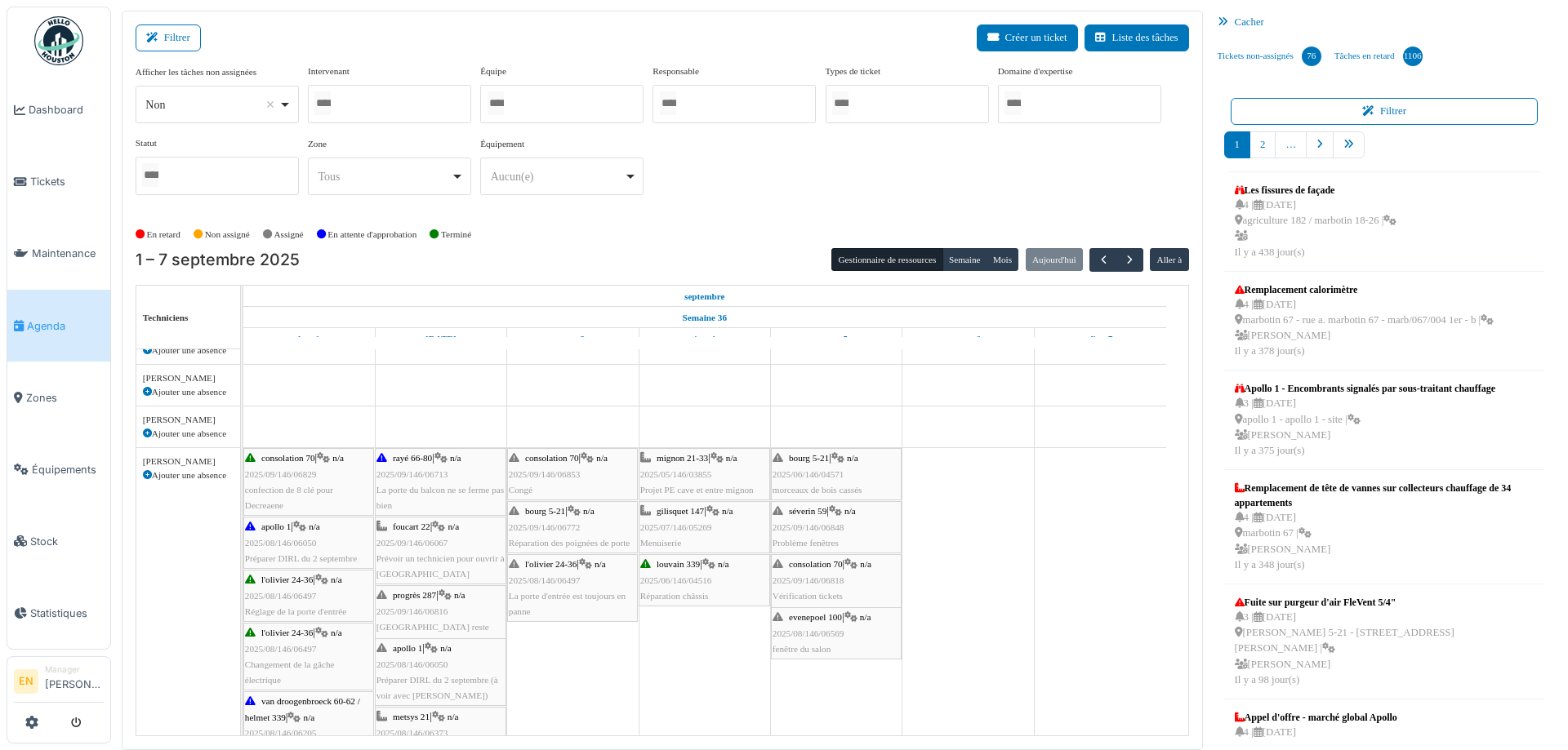
click at [145, 473] on icon at bounding box center [147, 475] width 9 height 9
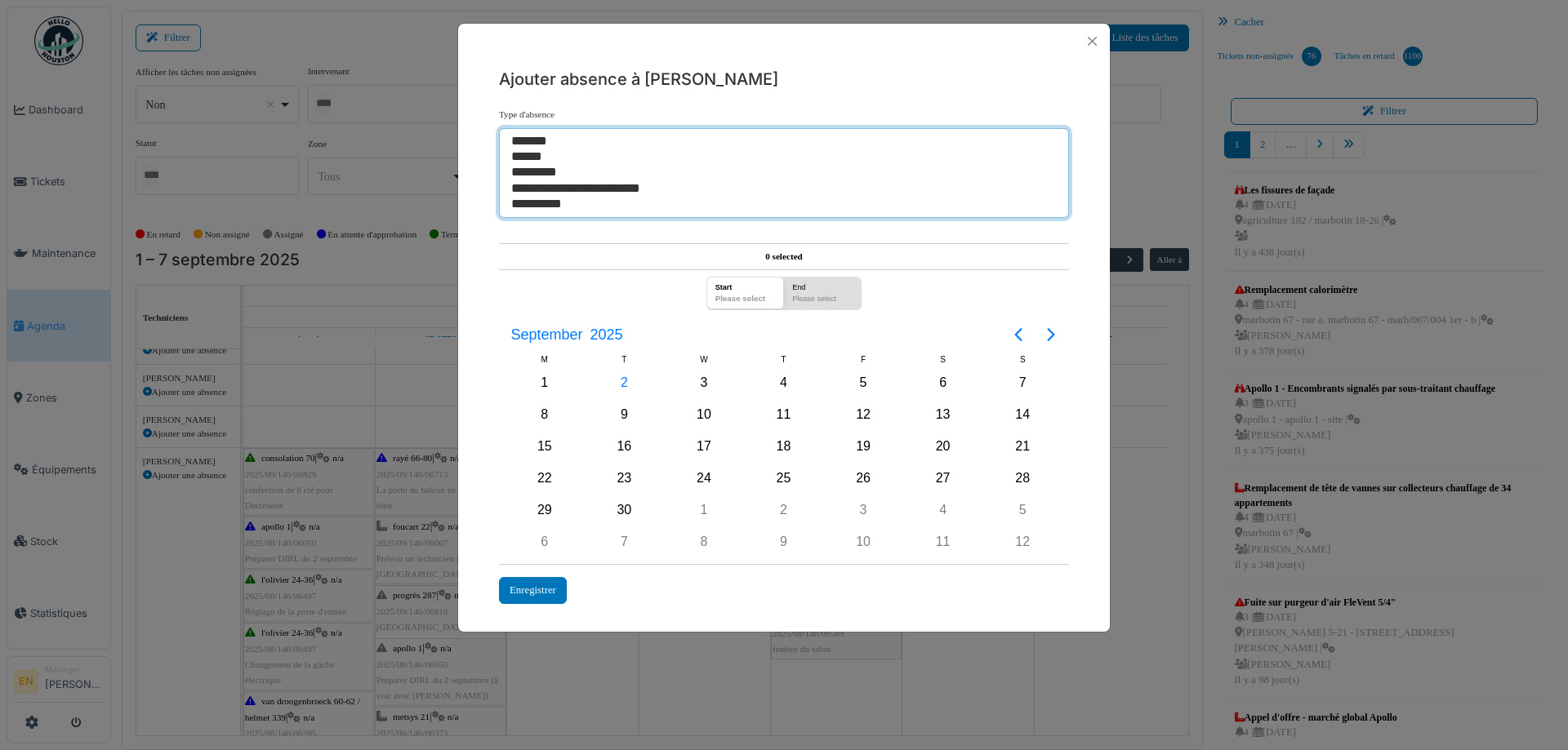
select select "***"
click at [534, 174] on option "*********" at bounding box center [778, 173] width 537 height 15
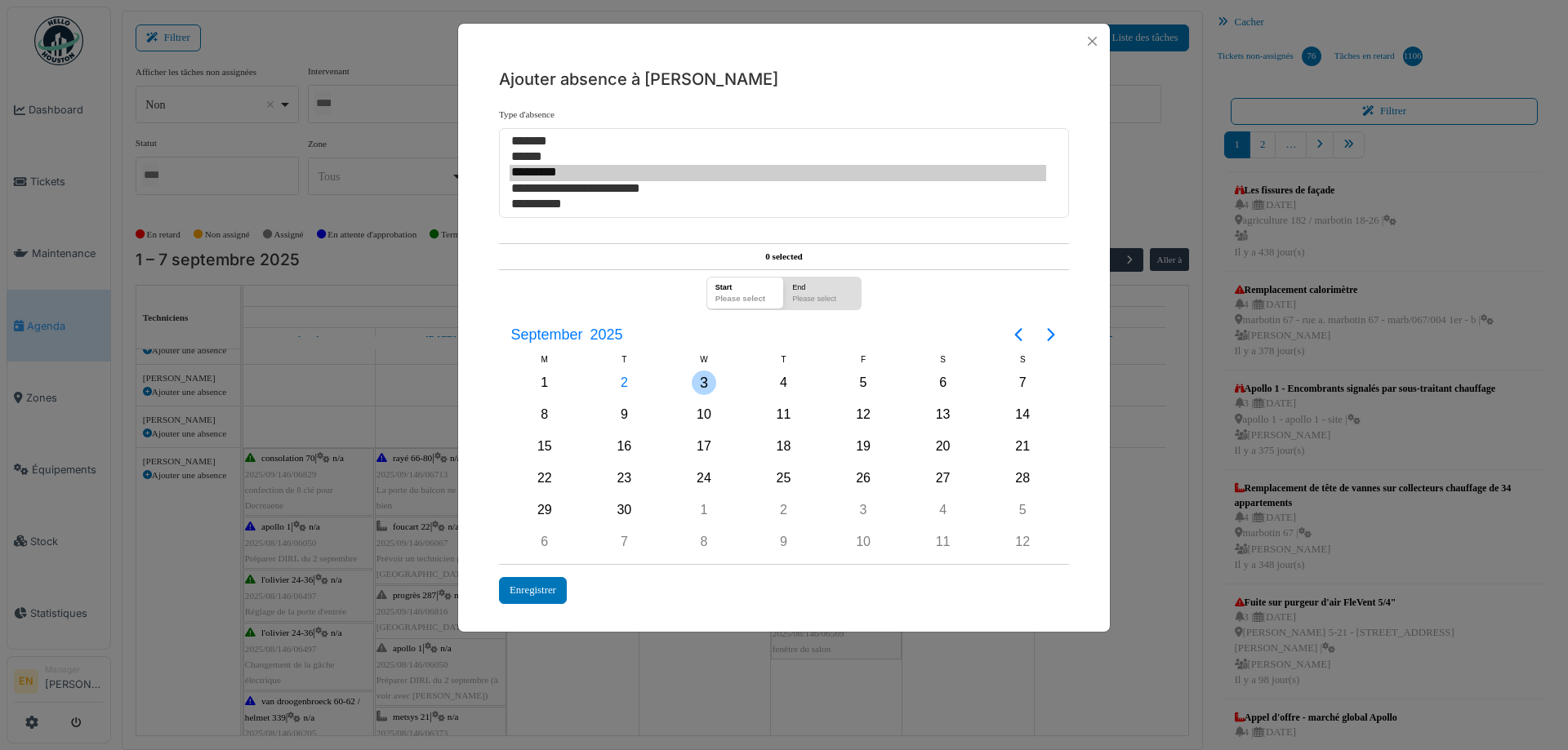
click at [708, 382] on div "3" at bounding box center [704, 382] width 25 height 25
click at [530, 587] on div "Enregistrer" at bounding box center [533, 591] width 68 height 27
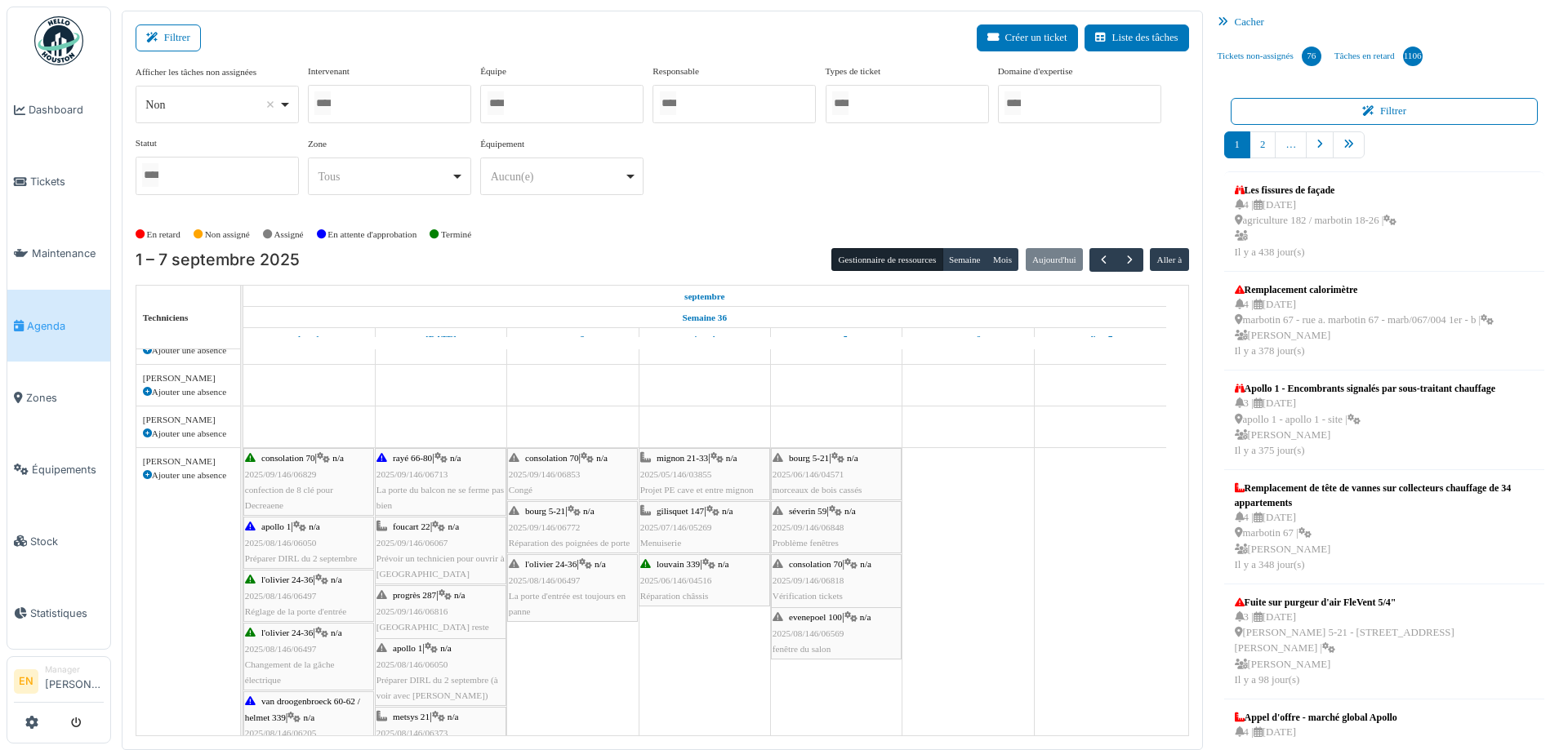
click at [388, 114] on div at bounding box center [390, 104] width 164 height 38
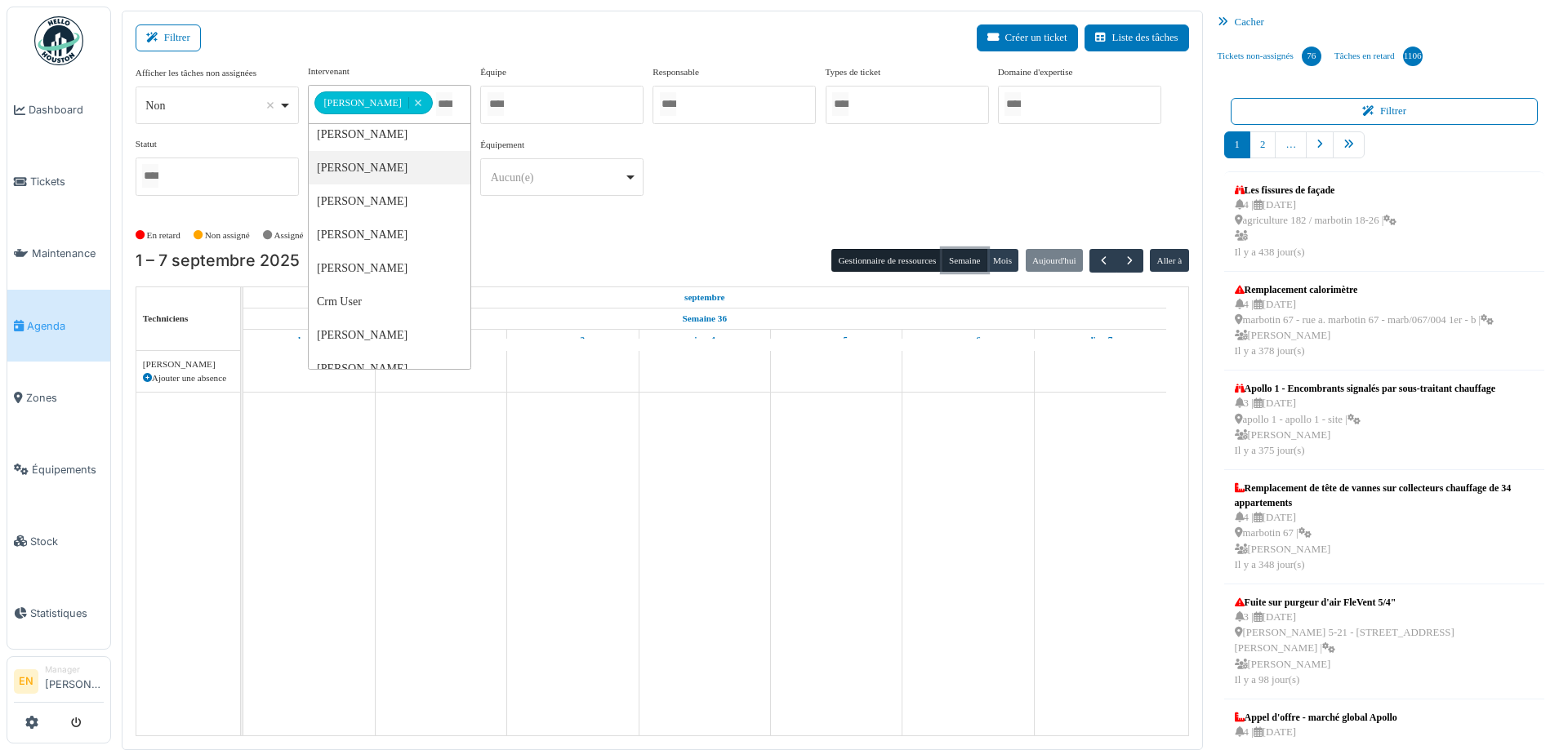
click at [955, 259] on button "Semaine" at bounding box center [965, 260] width 45 height 23
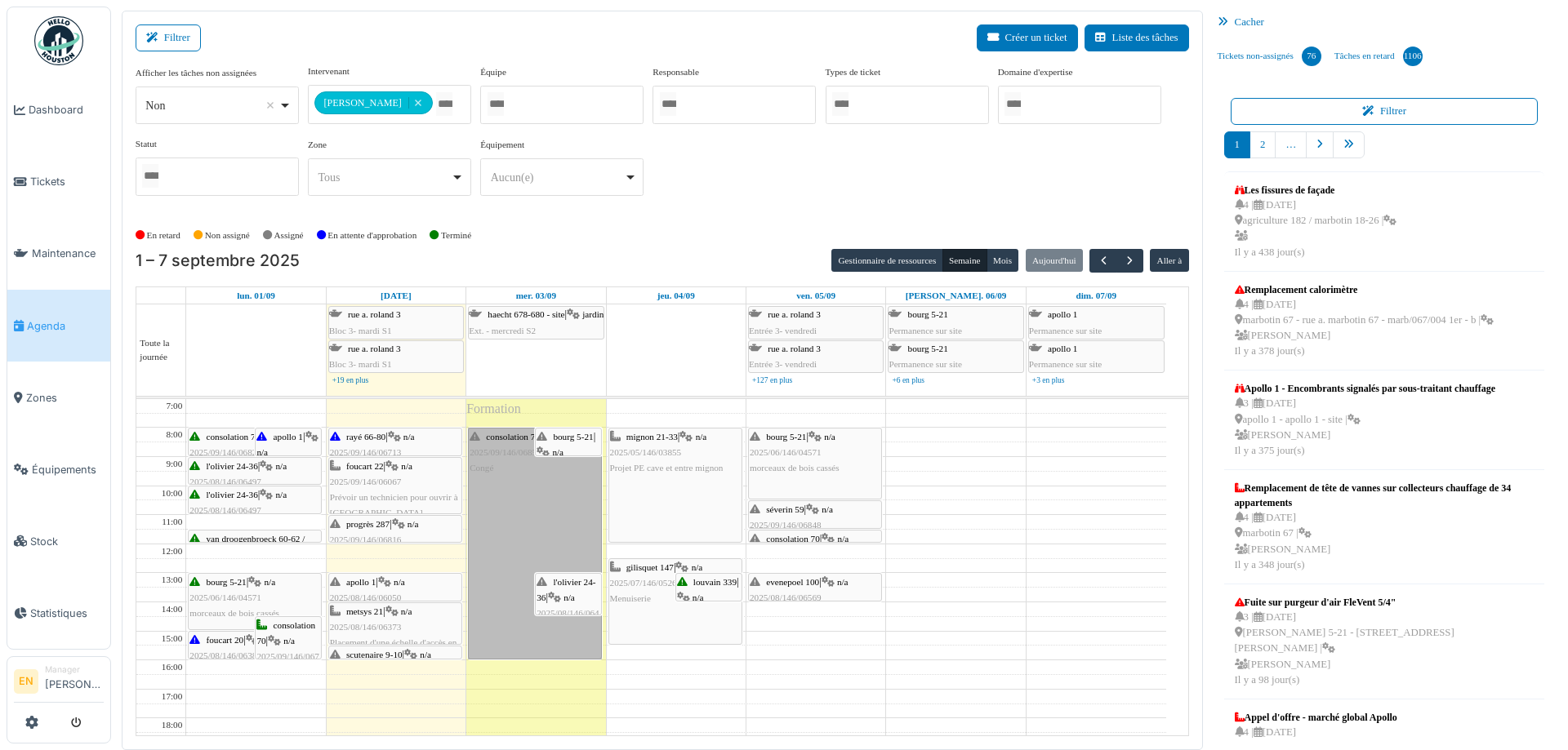
drag, startPoint x: 530, startPoint y: 513, endPoint x: 497, endPoint y: 485, distance: 43.3
click at [497, 485] on link "consolation 70 | n/a 2025/09/146/06853 Congé" at bounding box center [535, 544] width 134 height 232
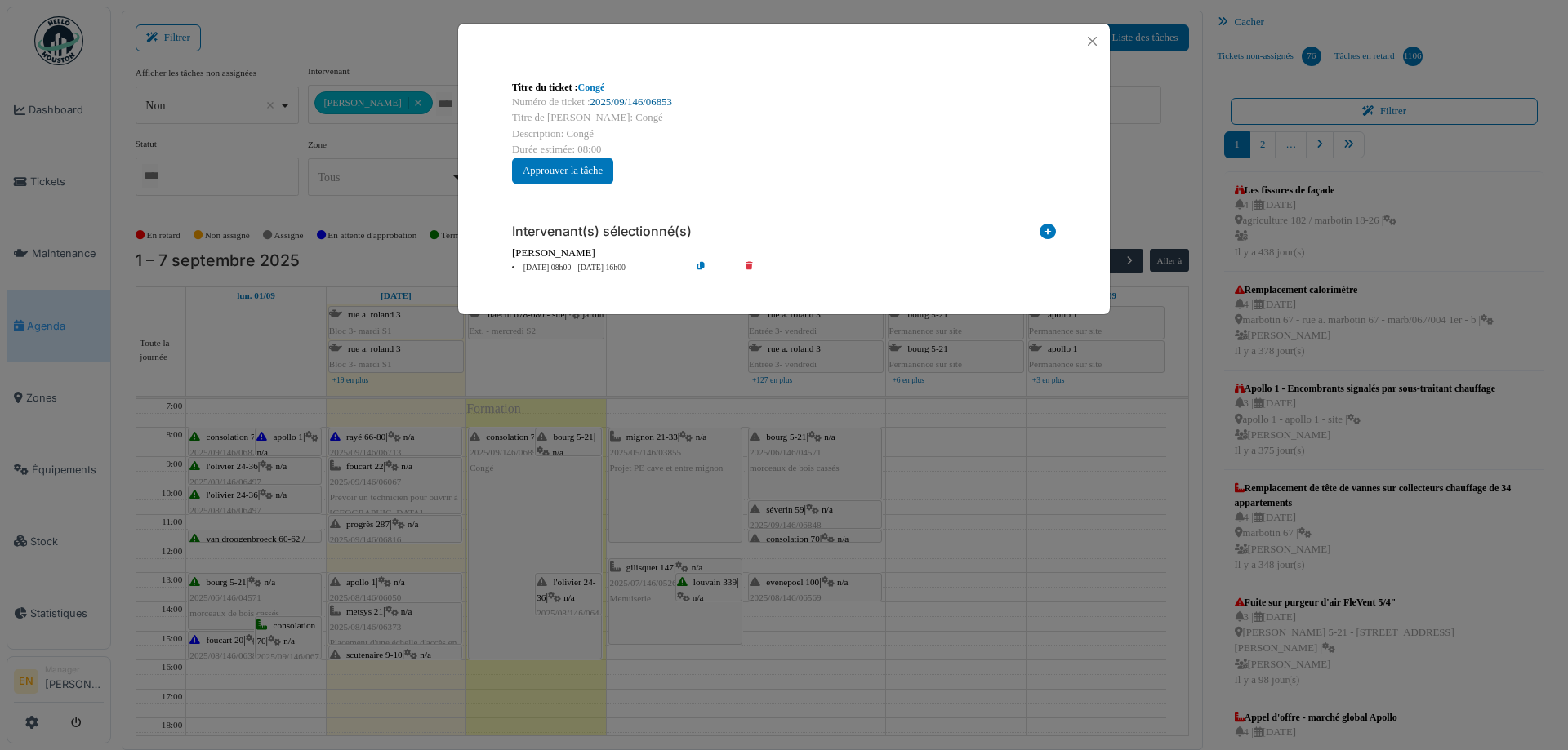
click at [655, 103] on link "2025/09/146/06853" at bounding box center [631, 101] width 82 height 11
click at [1094, 44] on button "Close" at bounding box center [1093, 41] width 22 height 22
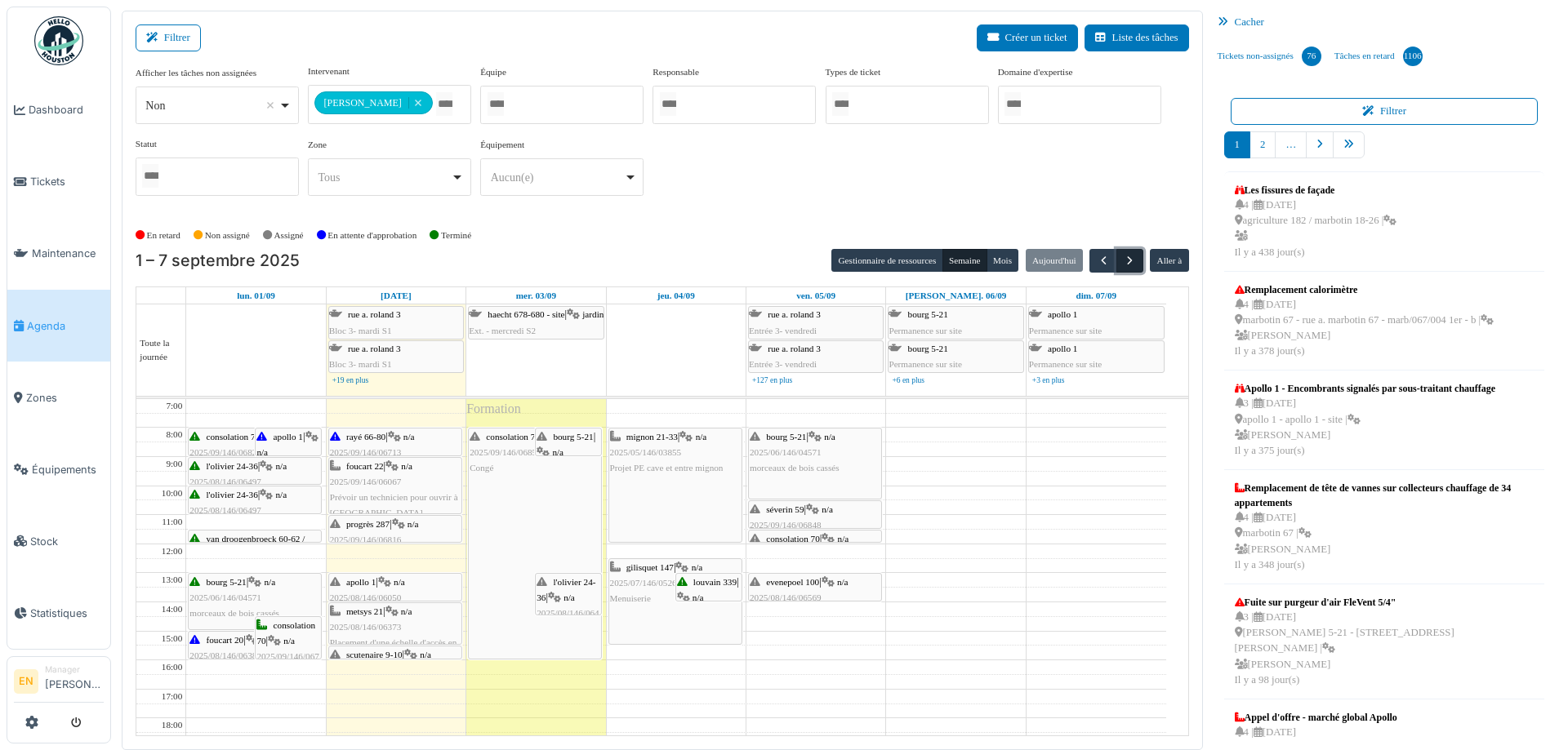
click at [1123, 264] on span "button" at bounding box center [1130, 260] width 14 height 14
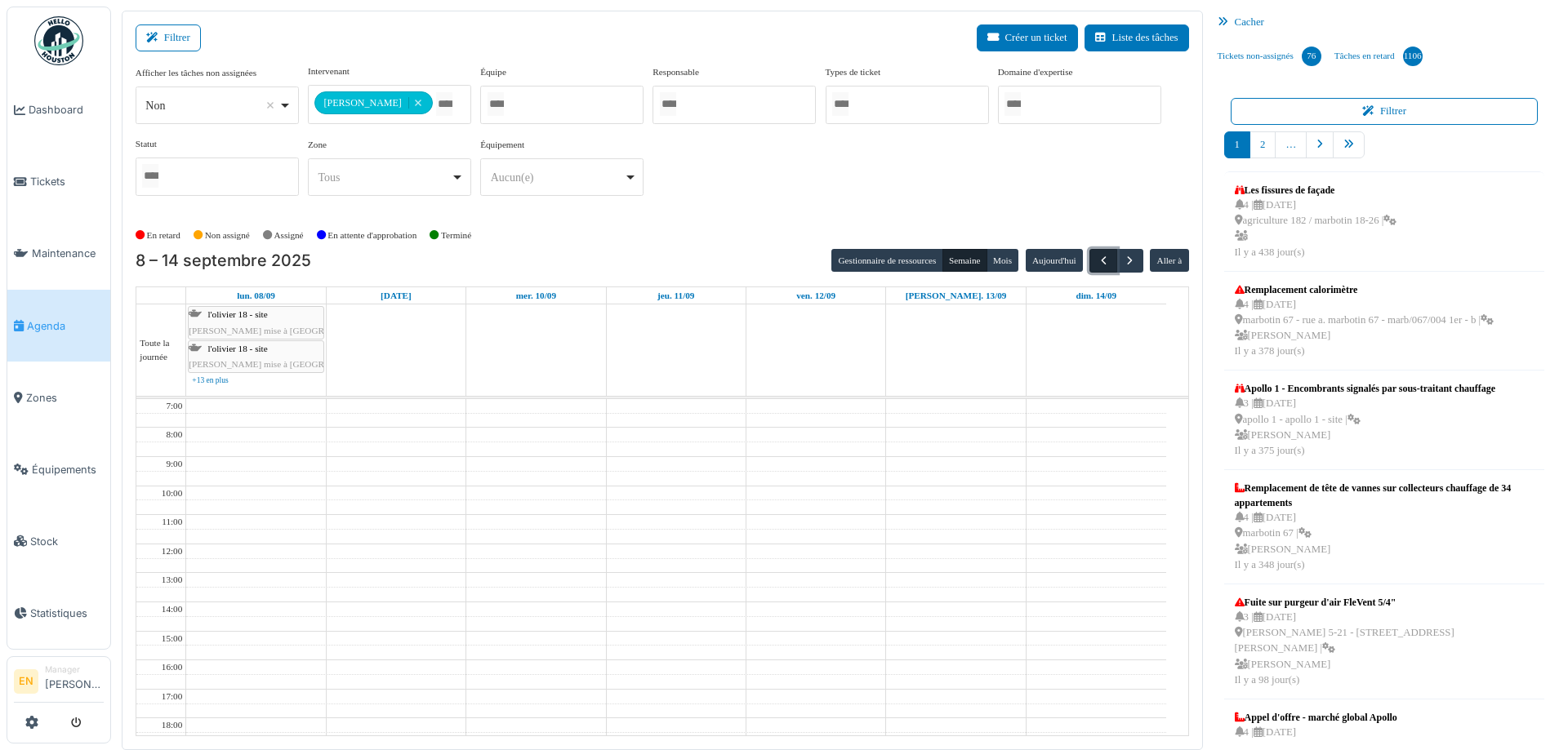
click at [1097, 259] on span "button" at bounding box center [1104, 260] width 14 height 14
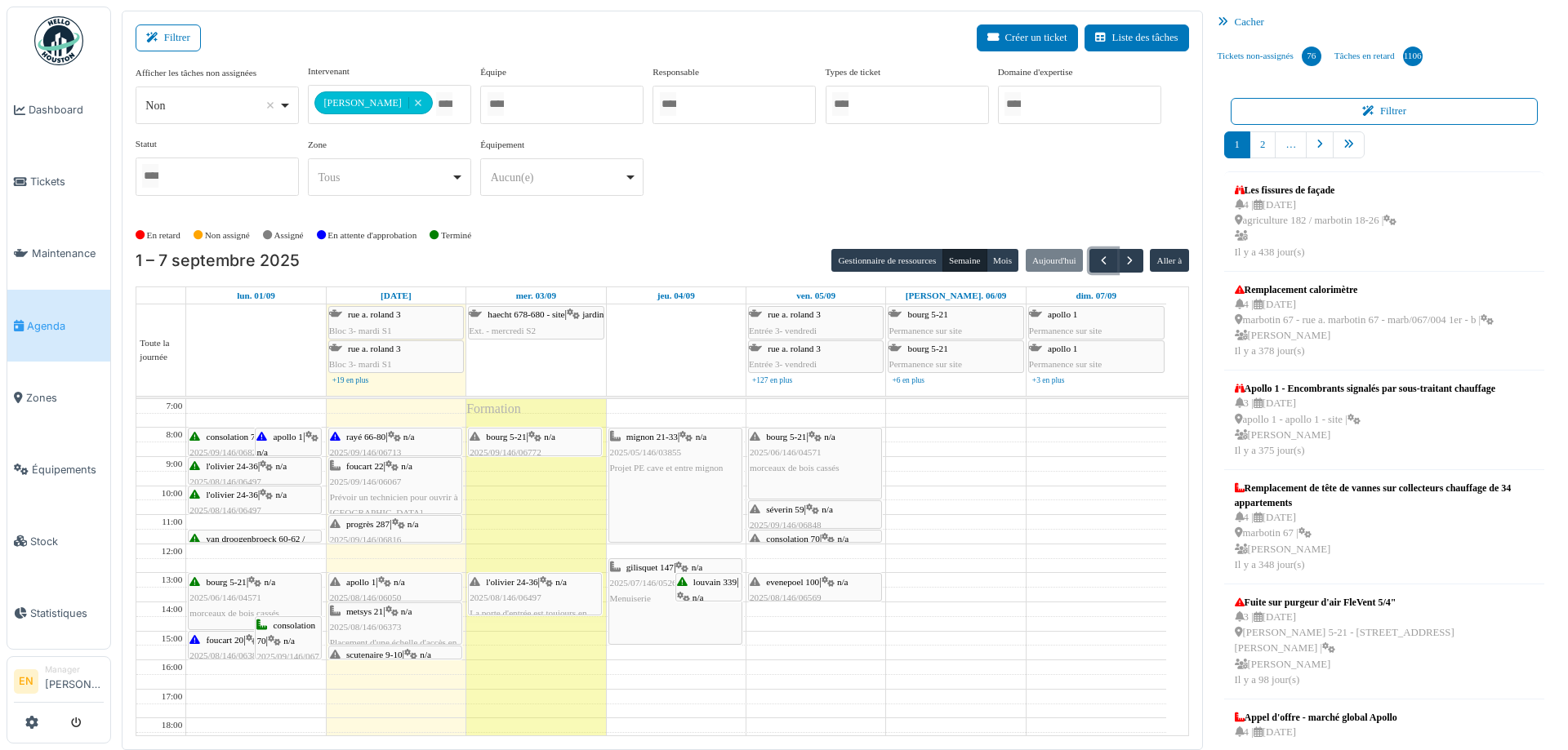
click at [276, 438] on span "apollo 1" at bounding box center [288, 437] width 30 height 10
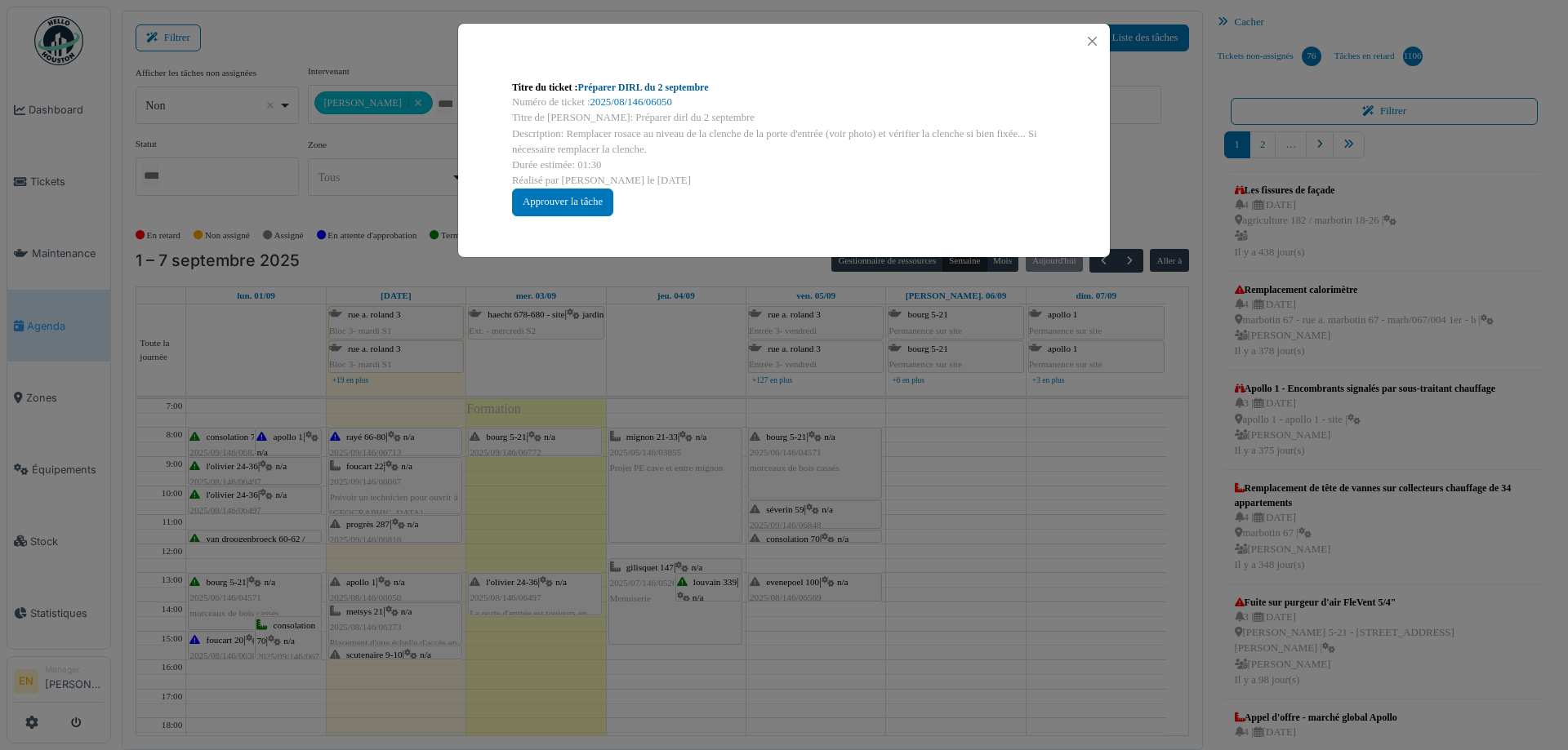
click at [694, 90] on link "Préparer DIRL du 2 septembre" at bounding box center [643, 87] width 130 height 11
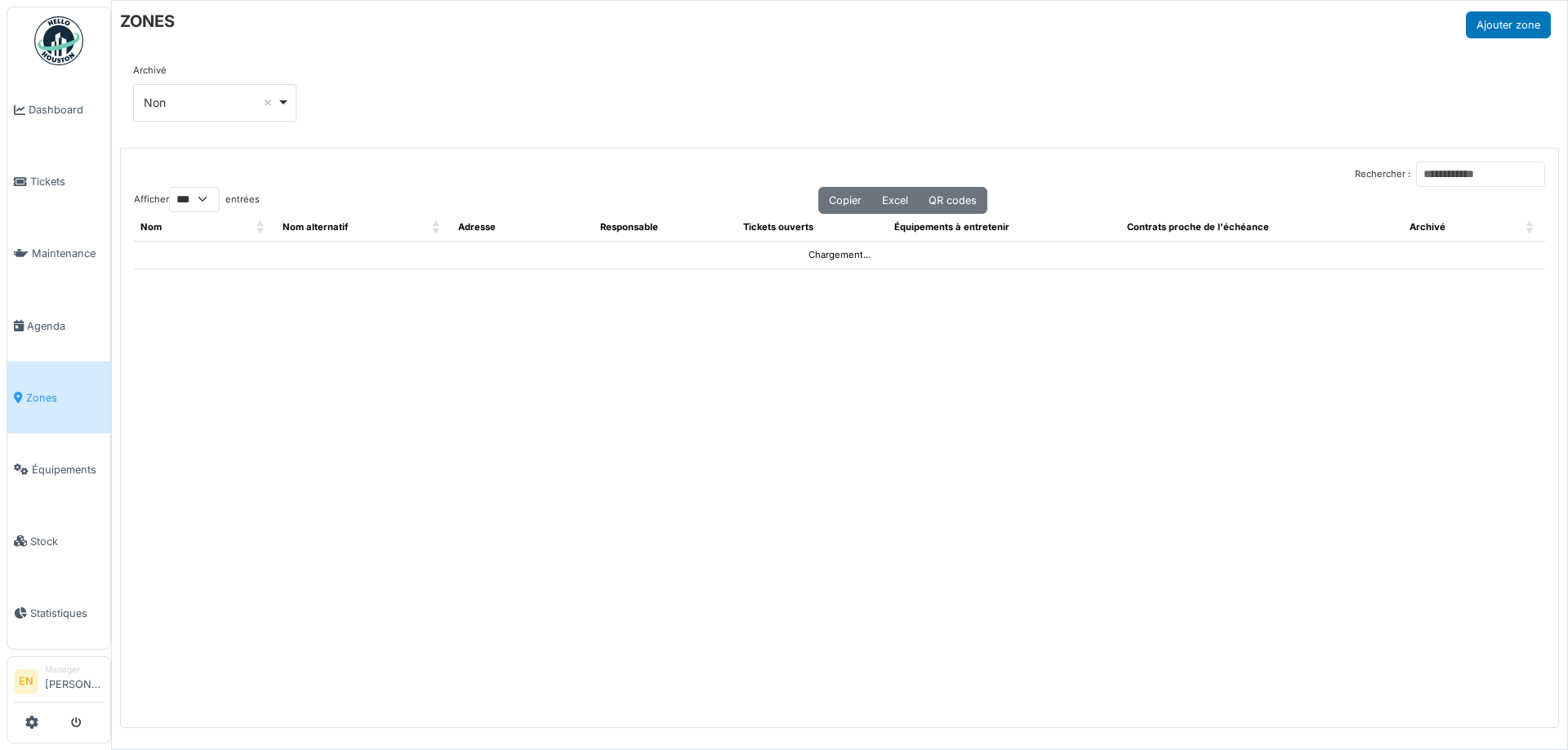
select select "***"
click at [1452, 178] on input "Rechercher :" at bounding box center [1481, 175] width 129 height 26
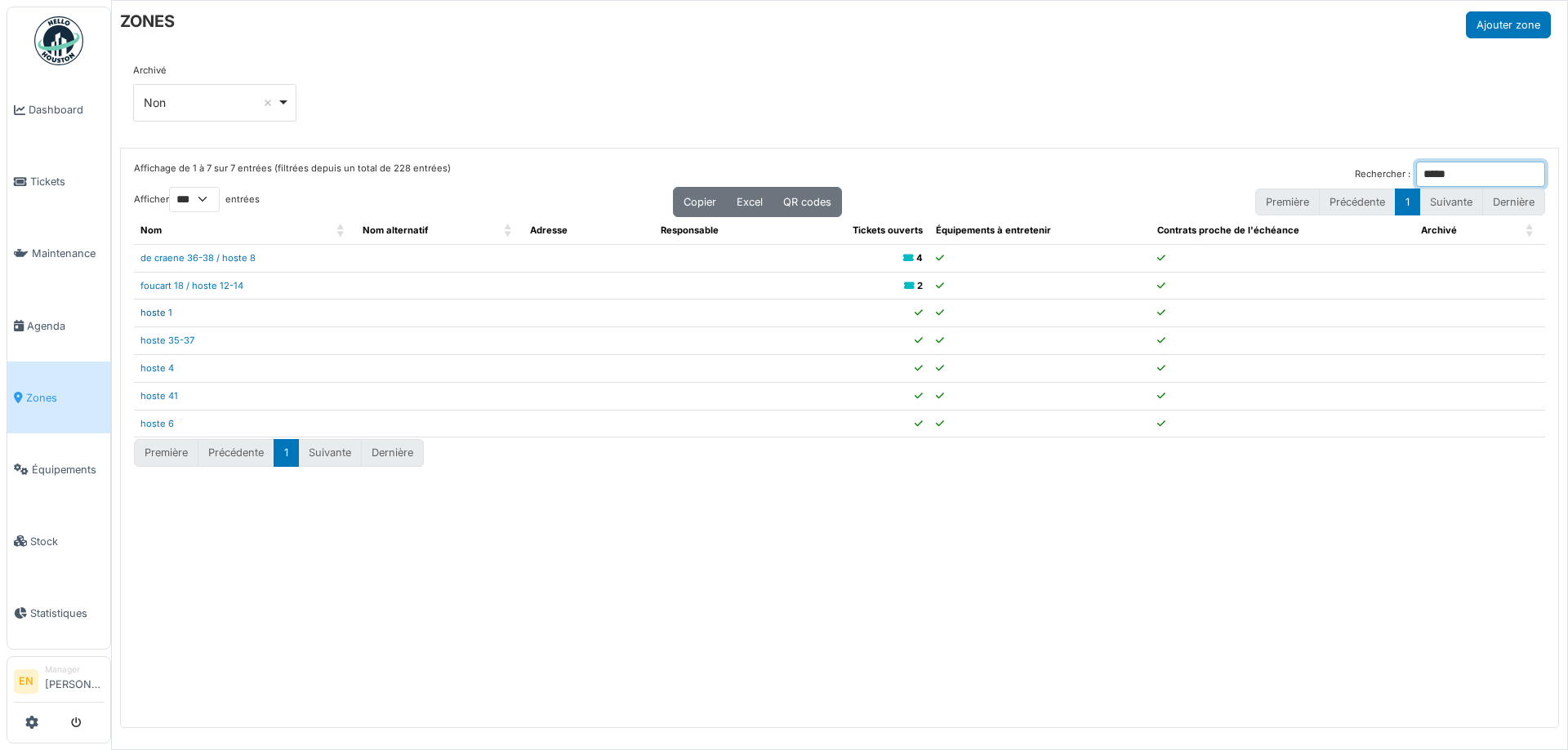
type input "*****"
click at [162, 316] on link "hoste 1" at bounding box center [156, 312] width 32 height 11
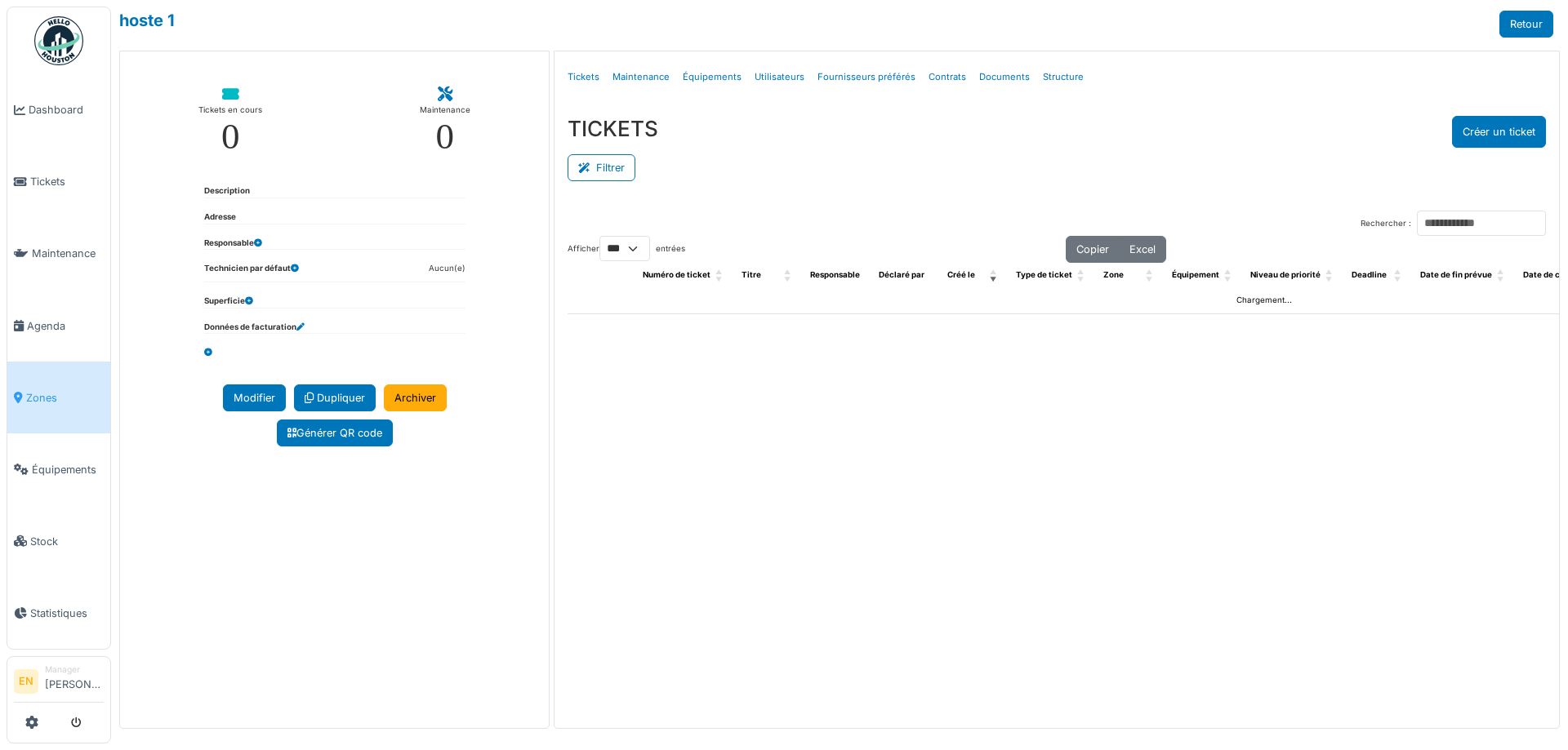
select select "***"
click at [1050, 80] on link "Structure" at bounding box center [1063, 77] width 54 height 38
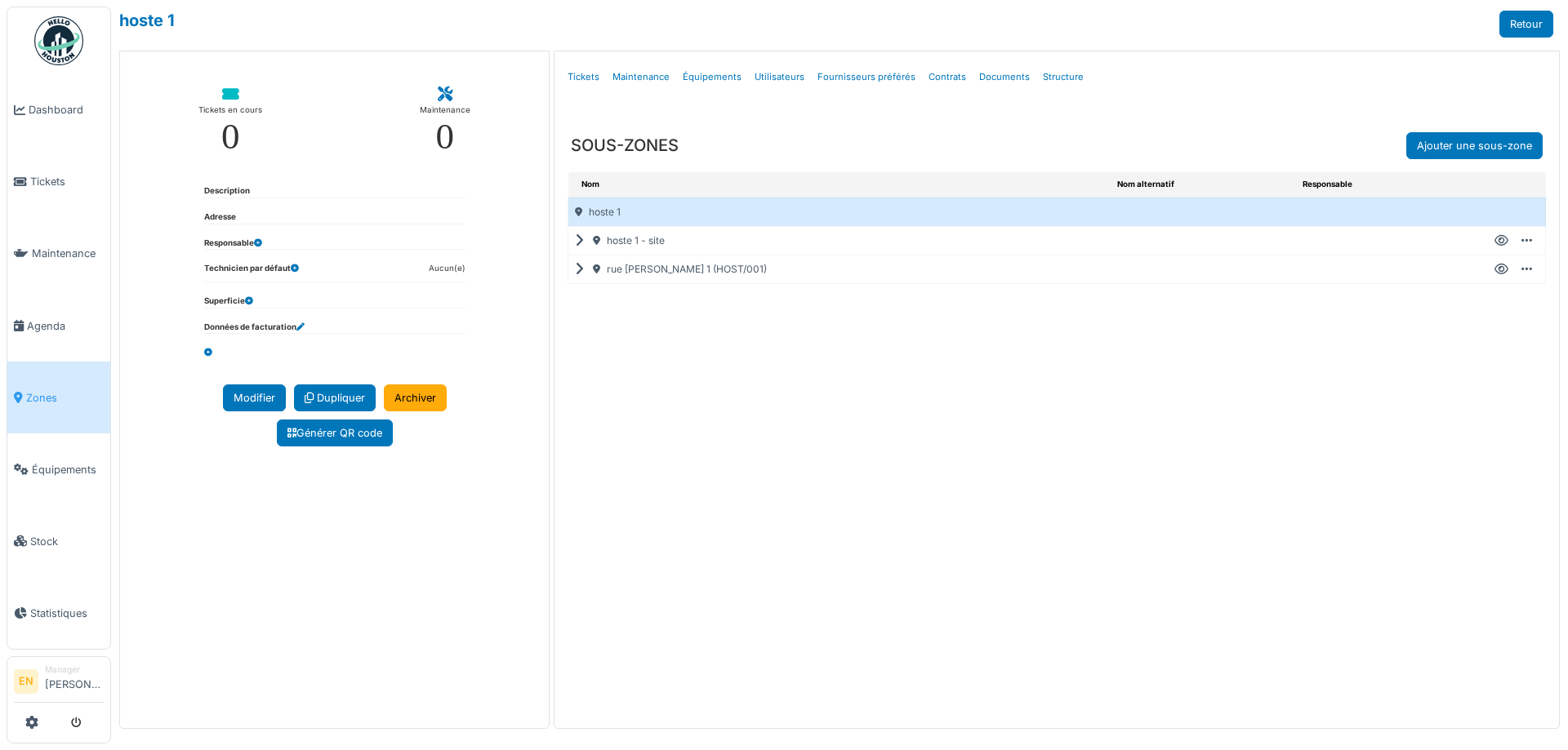
click at [581, 270] on icon at bounding box center [583, 270] width 15 height 1
click at [1504, 298] on icon at bounding box center [1502, 298] width 14 height 1
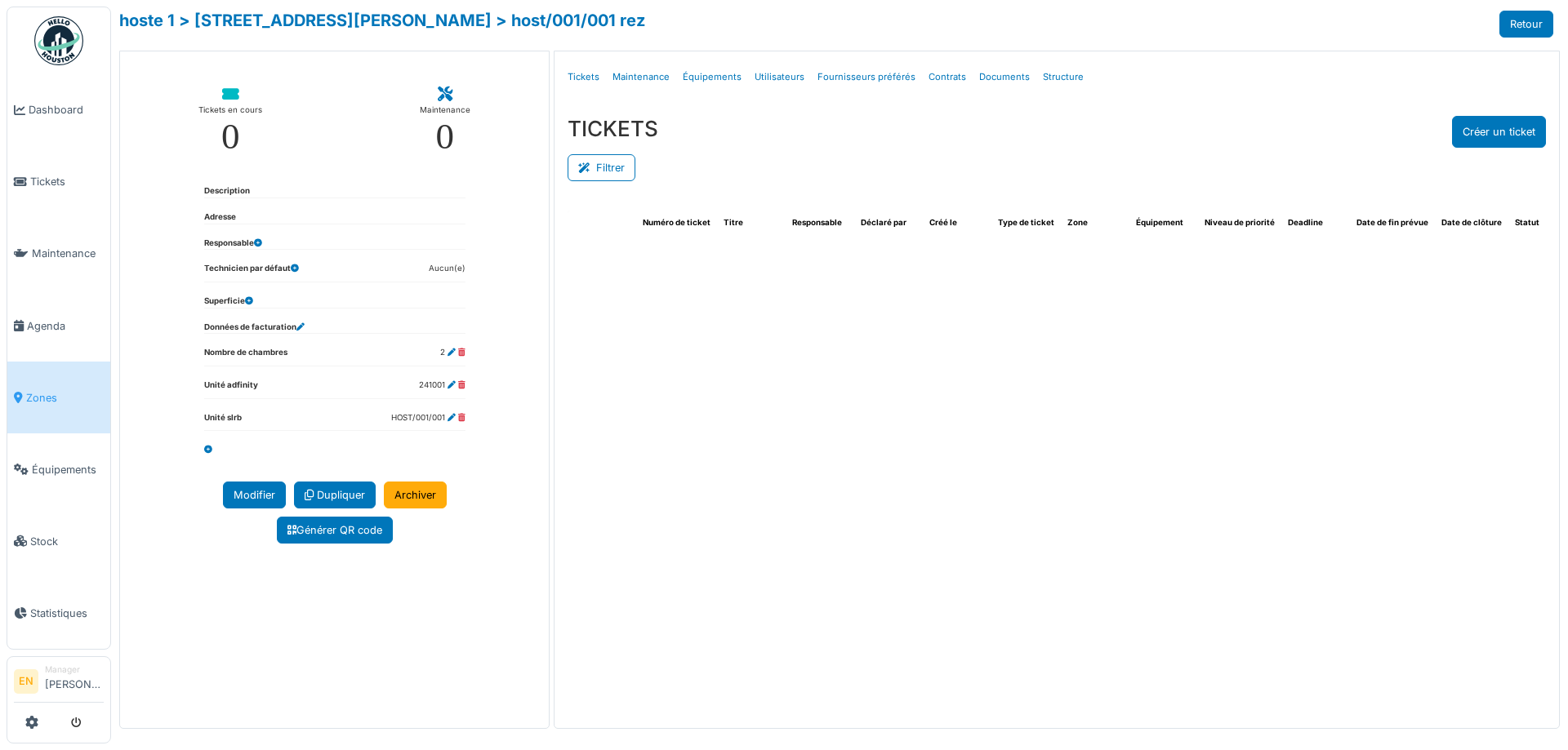
select select "***"
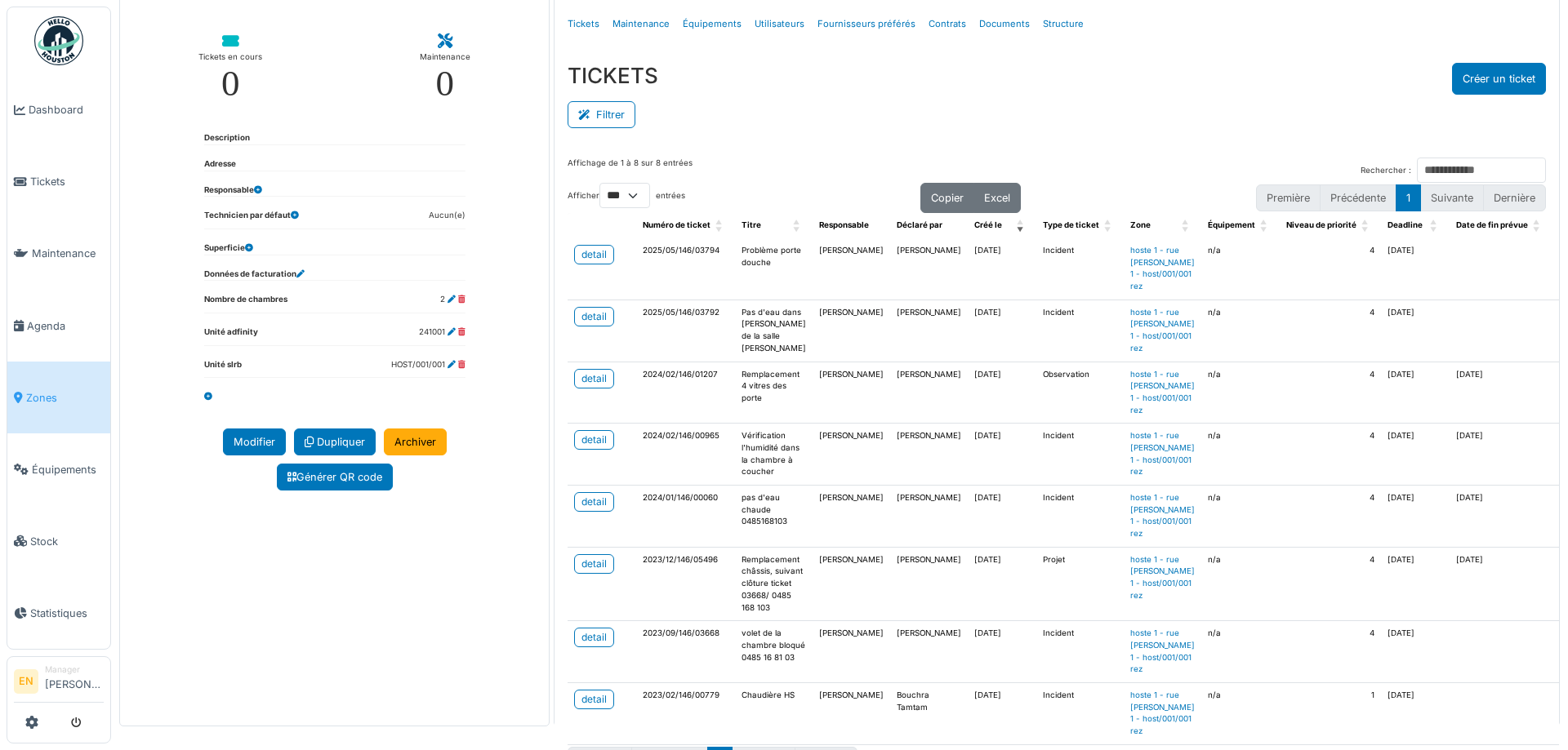
scroll to position [82, 0]
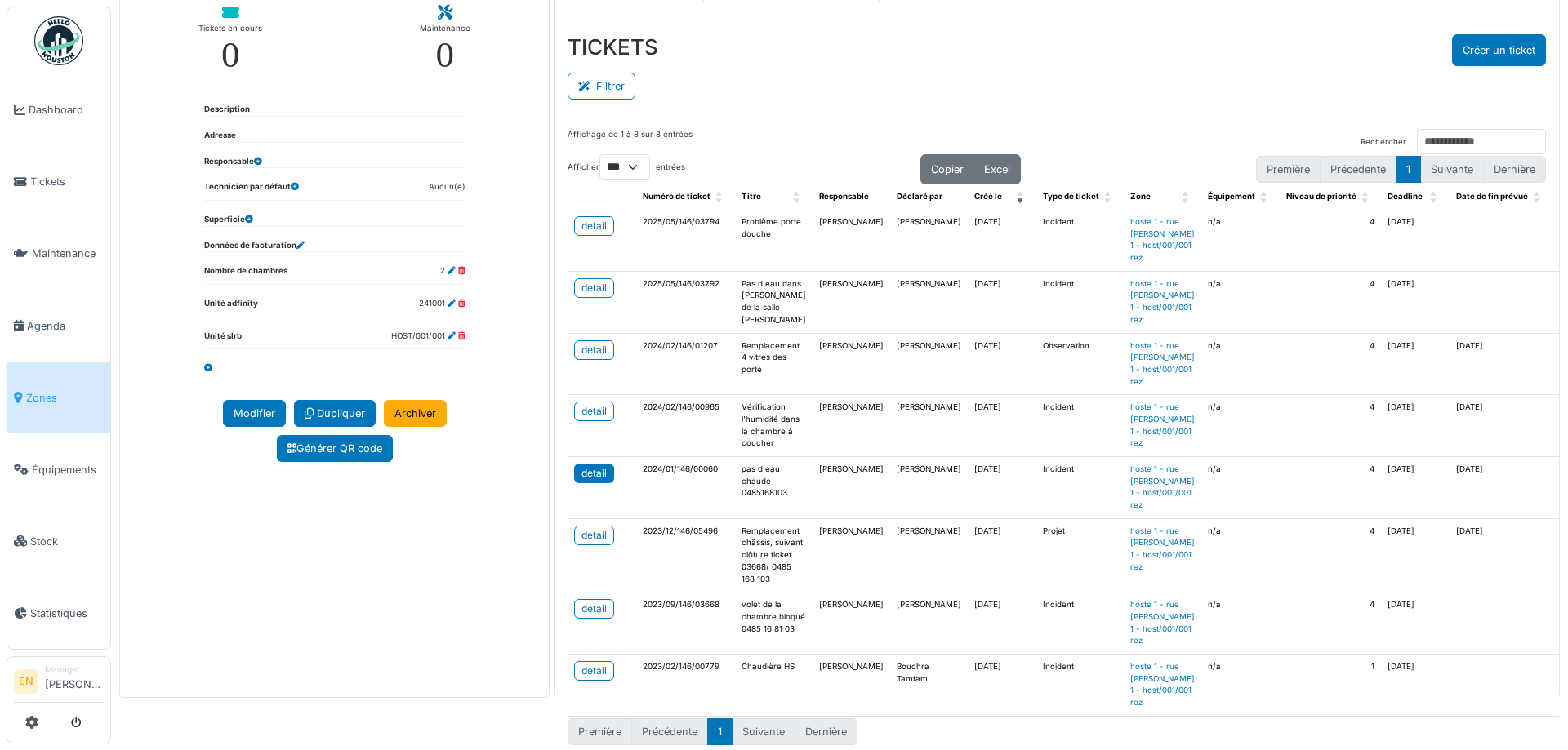
click at [605, 484] on link "detail" at bounding box center [594, 473] width 40 height 20
click at [1205, 82] on div "Filtrer" at bounding box center [1057, 84] width 979 height 37
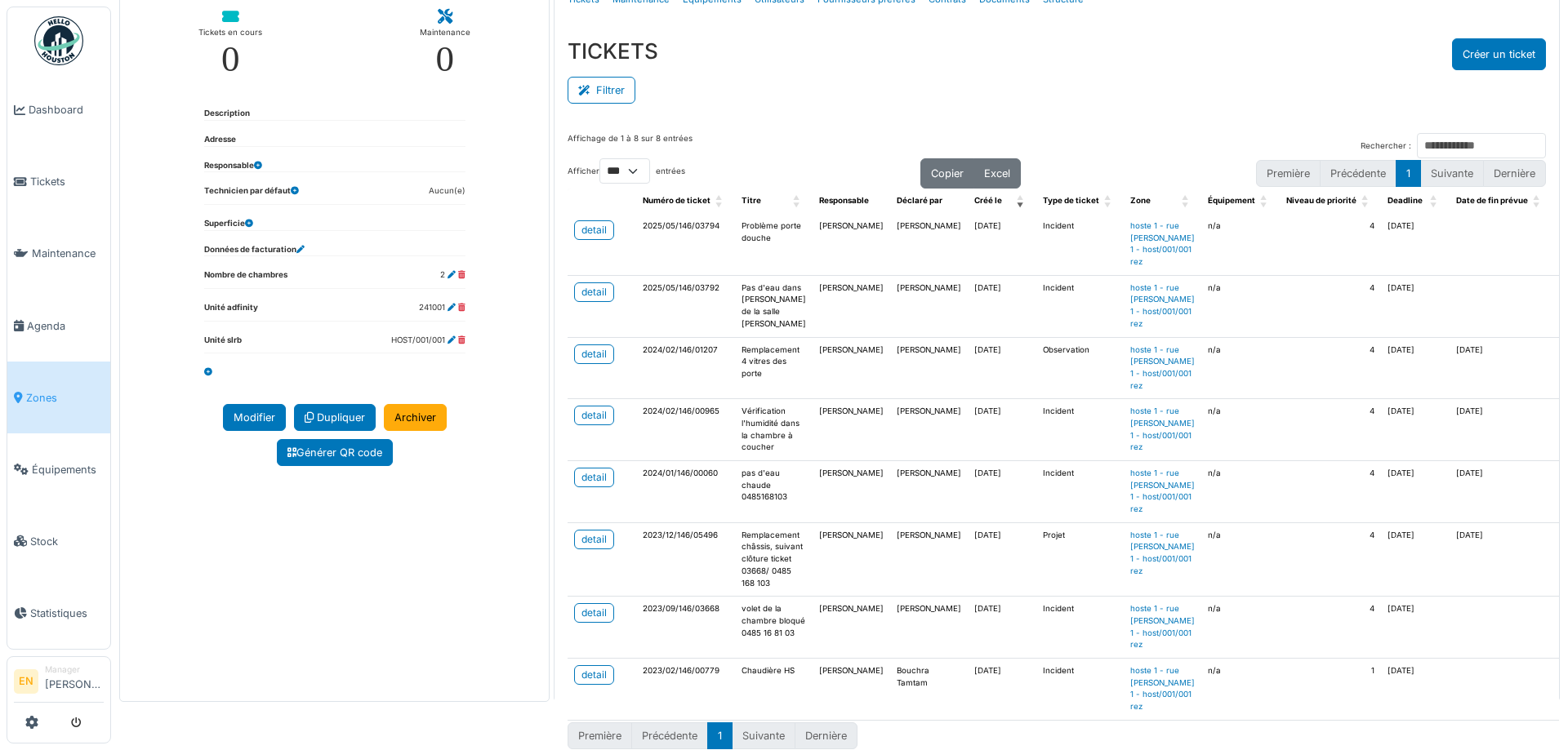
scroll to position [0, 0]
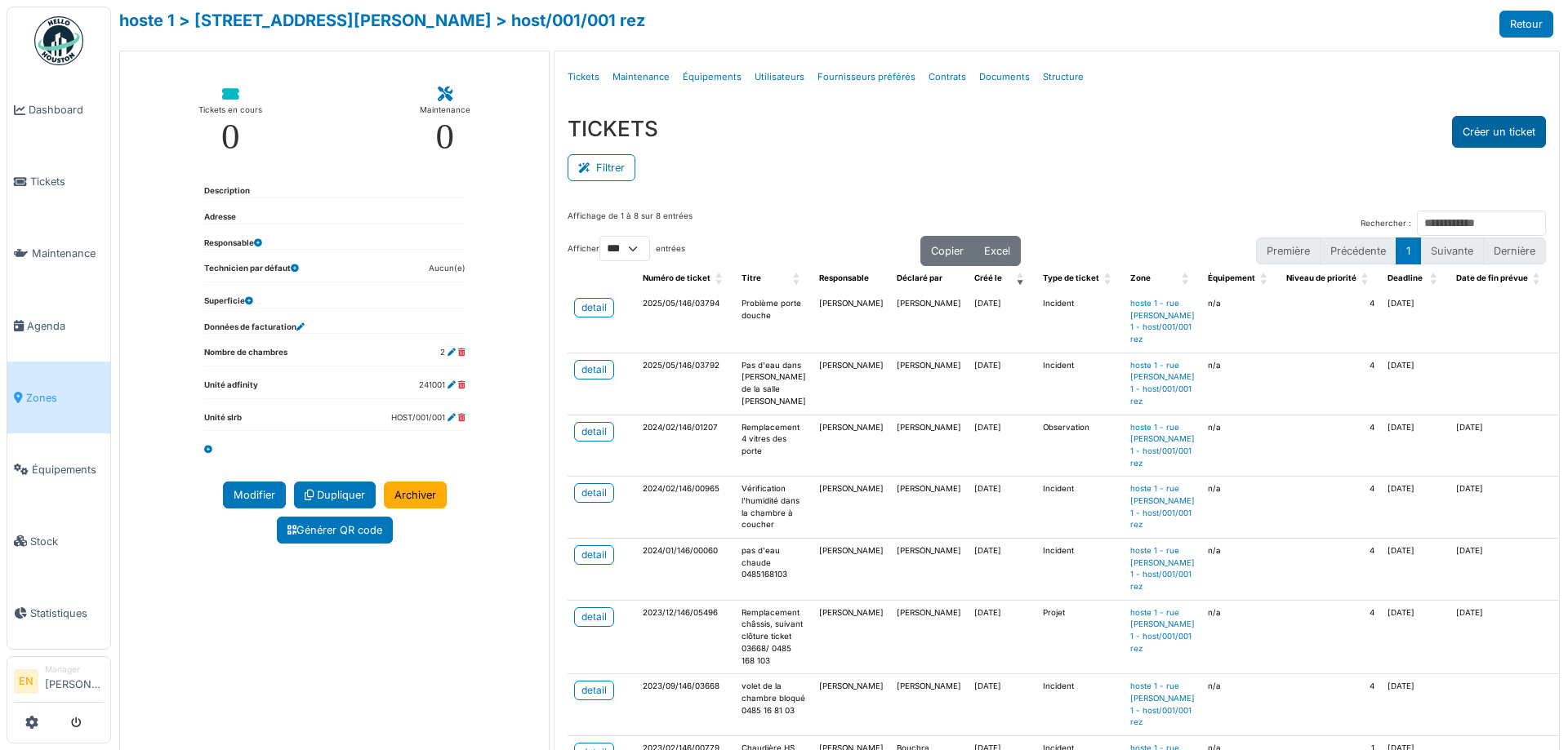
click at [1498, 133] on button "Créer un ticket" at bounding box center [1499, 131] width 94 height 31
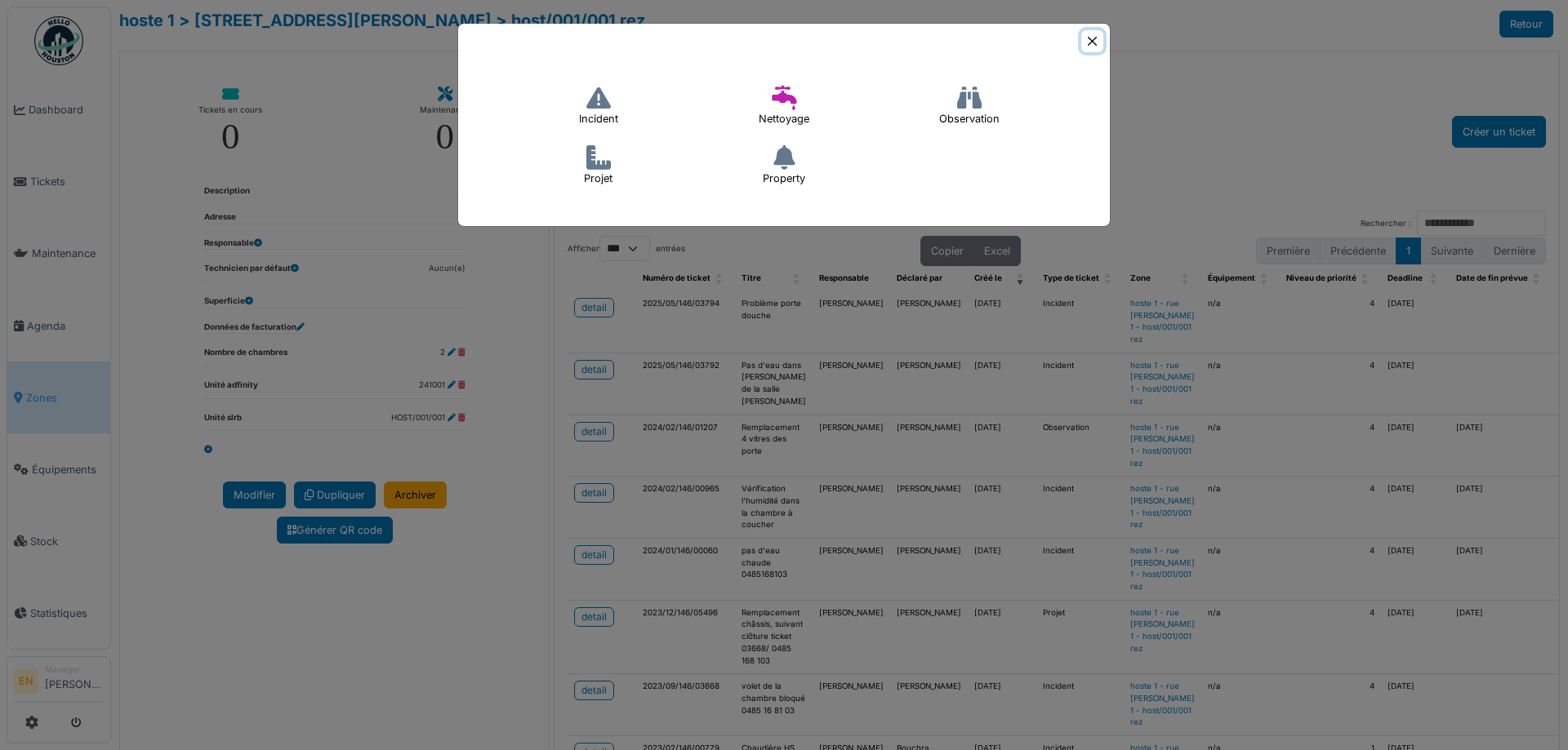
click at [1099, 45] on button "Close" at bounding box center [1093, 41] width 22 height 22
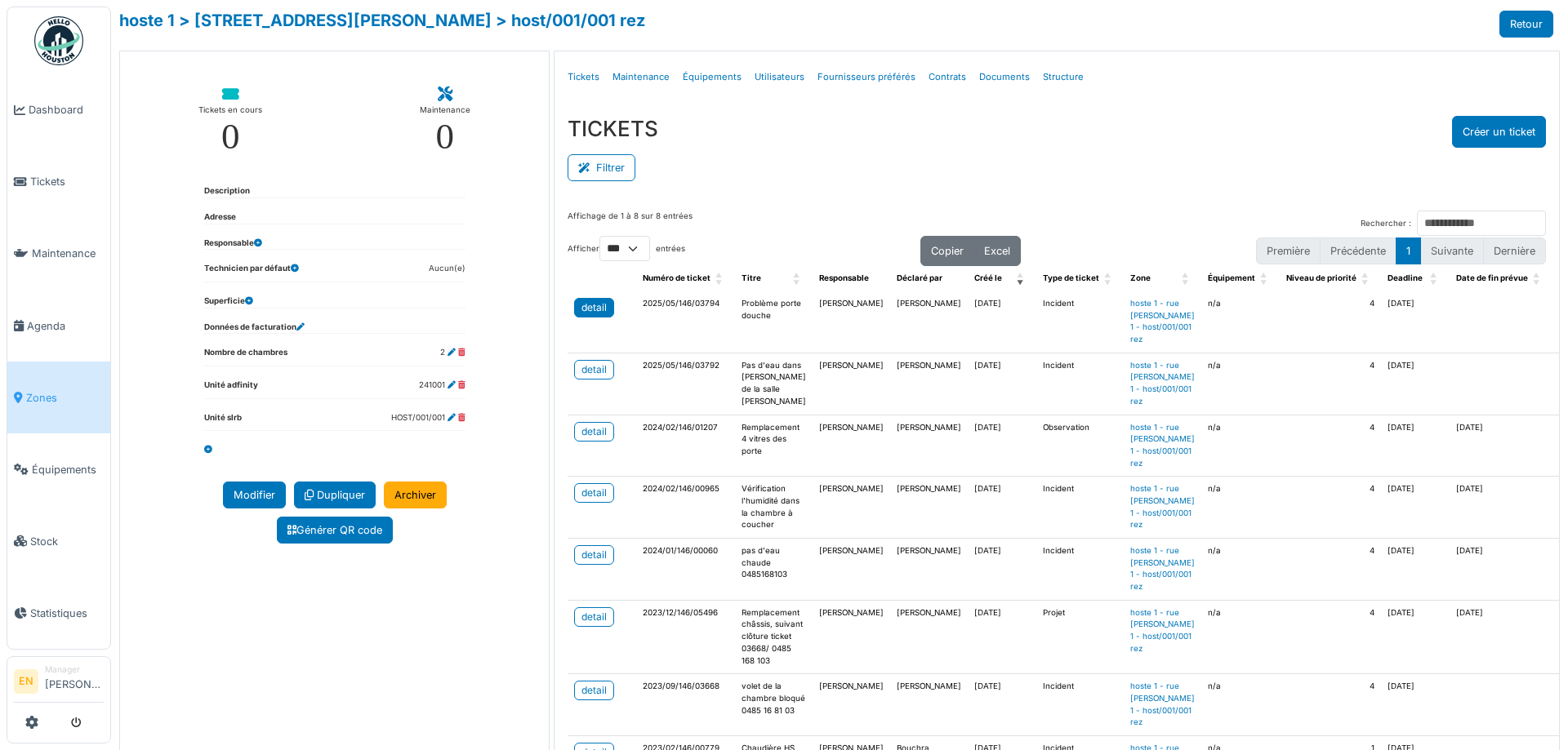
click at [582, 307] on div "detail" at bounding box center [594, 307] width 26 height 14
click at [1473, 130] on button "Créer un ticket" at bounding box center [1499, 131] width 94 height 31
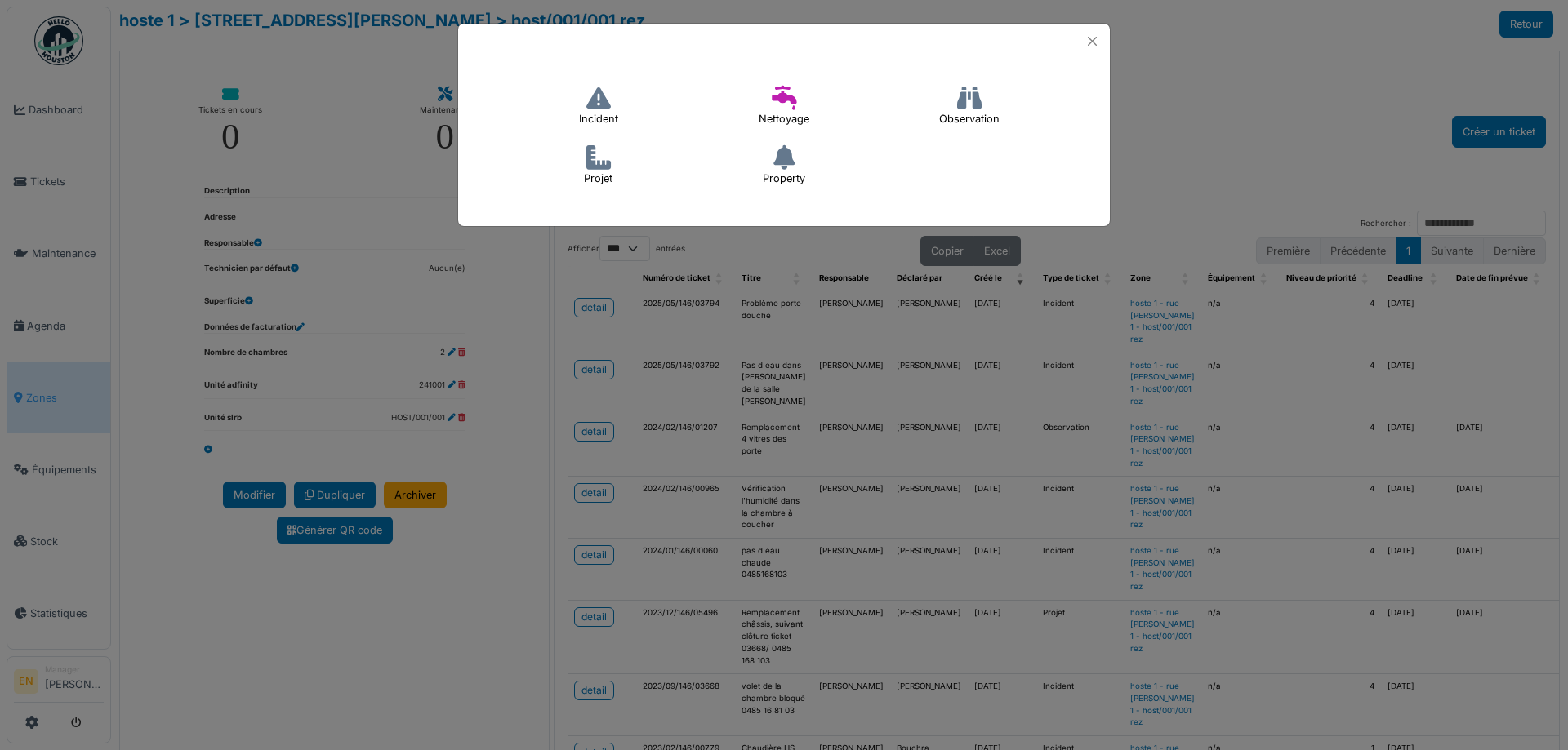
click at [609, 105] on icon at bounding box center [599, 98] width 25 height 25
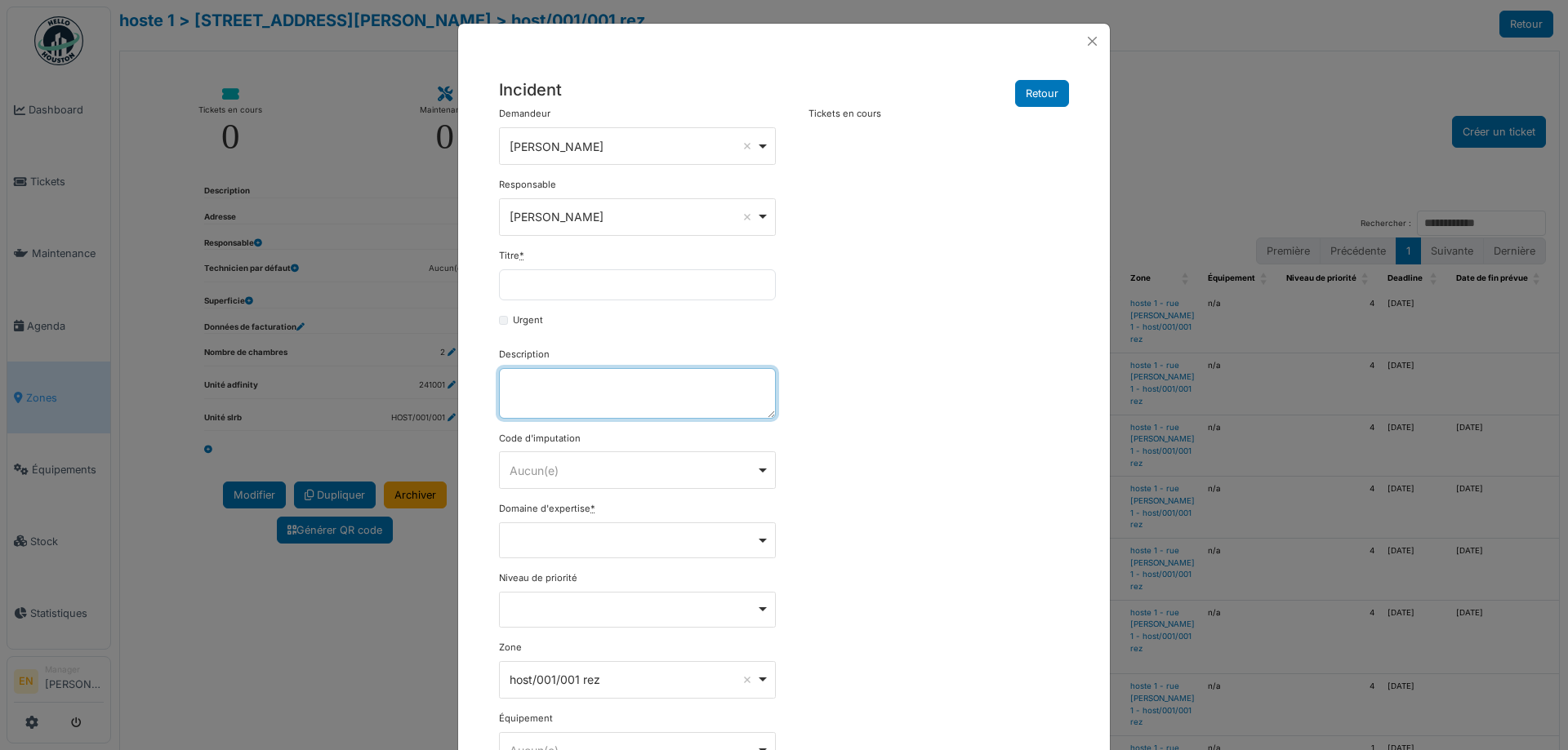
click at [603, 391] on textarea "Description" at bounding box center [637, 393] width 277 height 50
paste textarea "**********"
type textarea "**********"
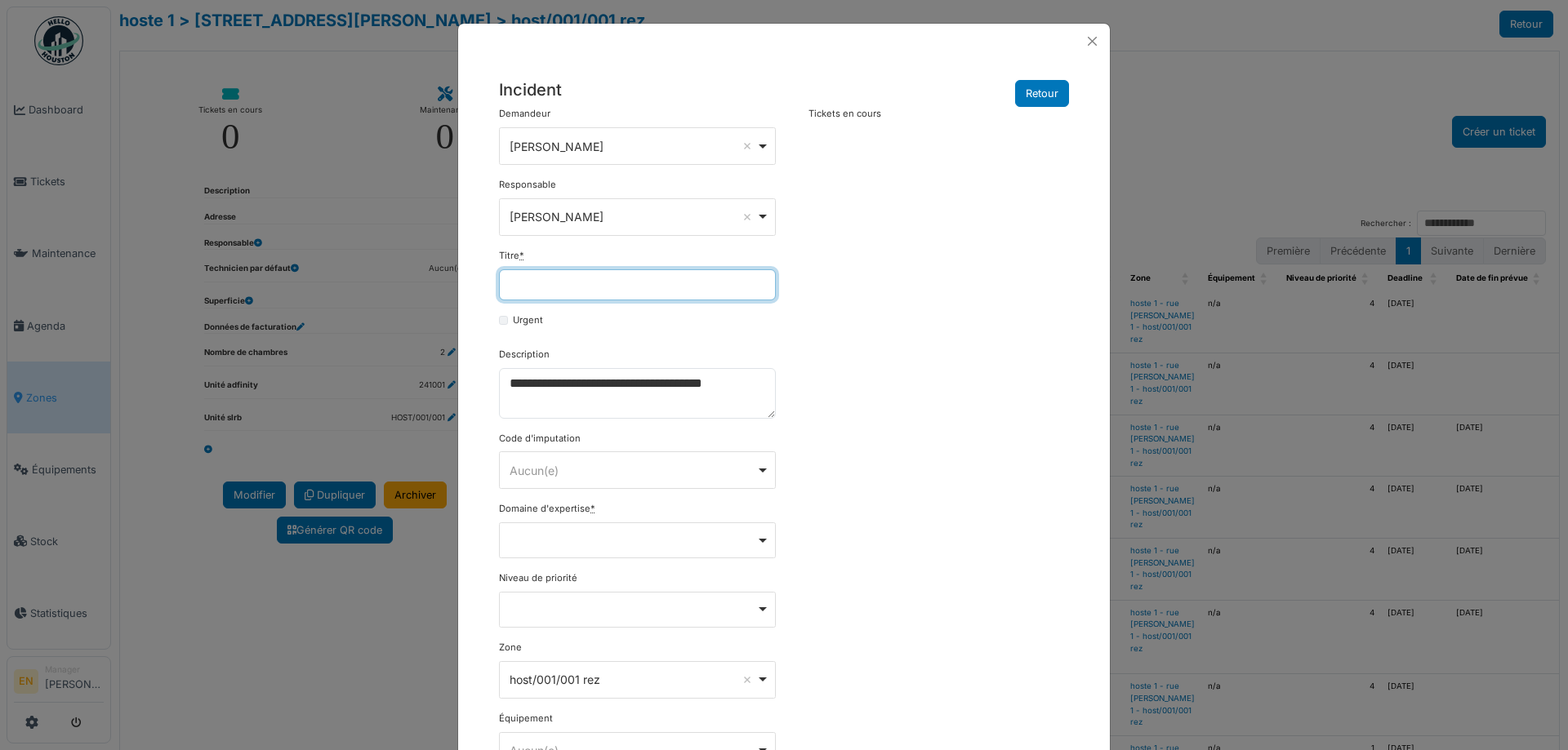
click at [598, 281] on input "Titre *" at bounding box center [637, 285] width 277 height 31
type input "**********"
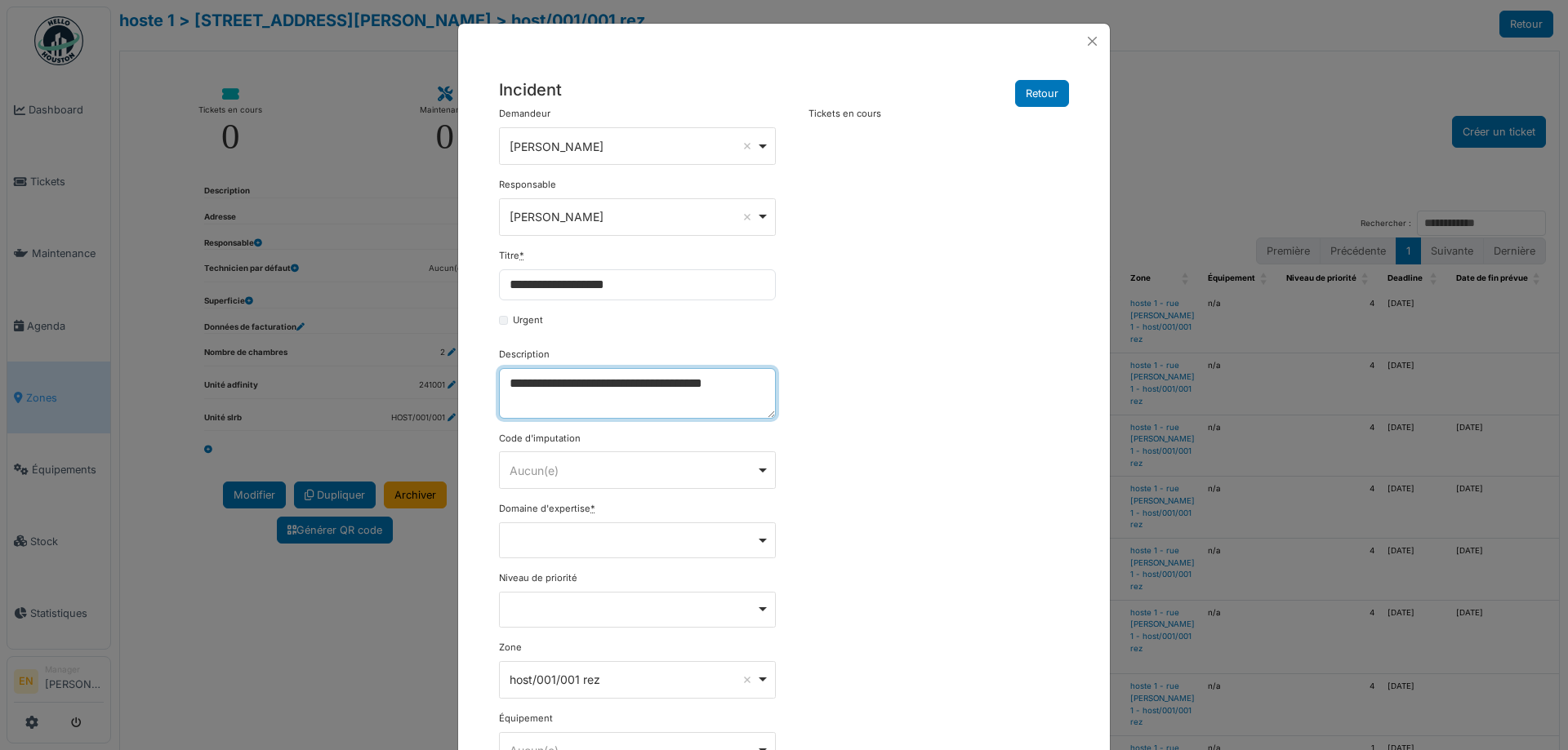
click at [503, 387] on textarea "**********" at bounding box center [637, 393] width 277 height 50
click at [757, 542] on div "Remove item" at bounding box center [638, 540] width 263 height 7
type textarea "**********"
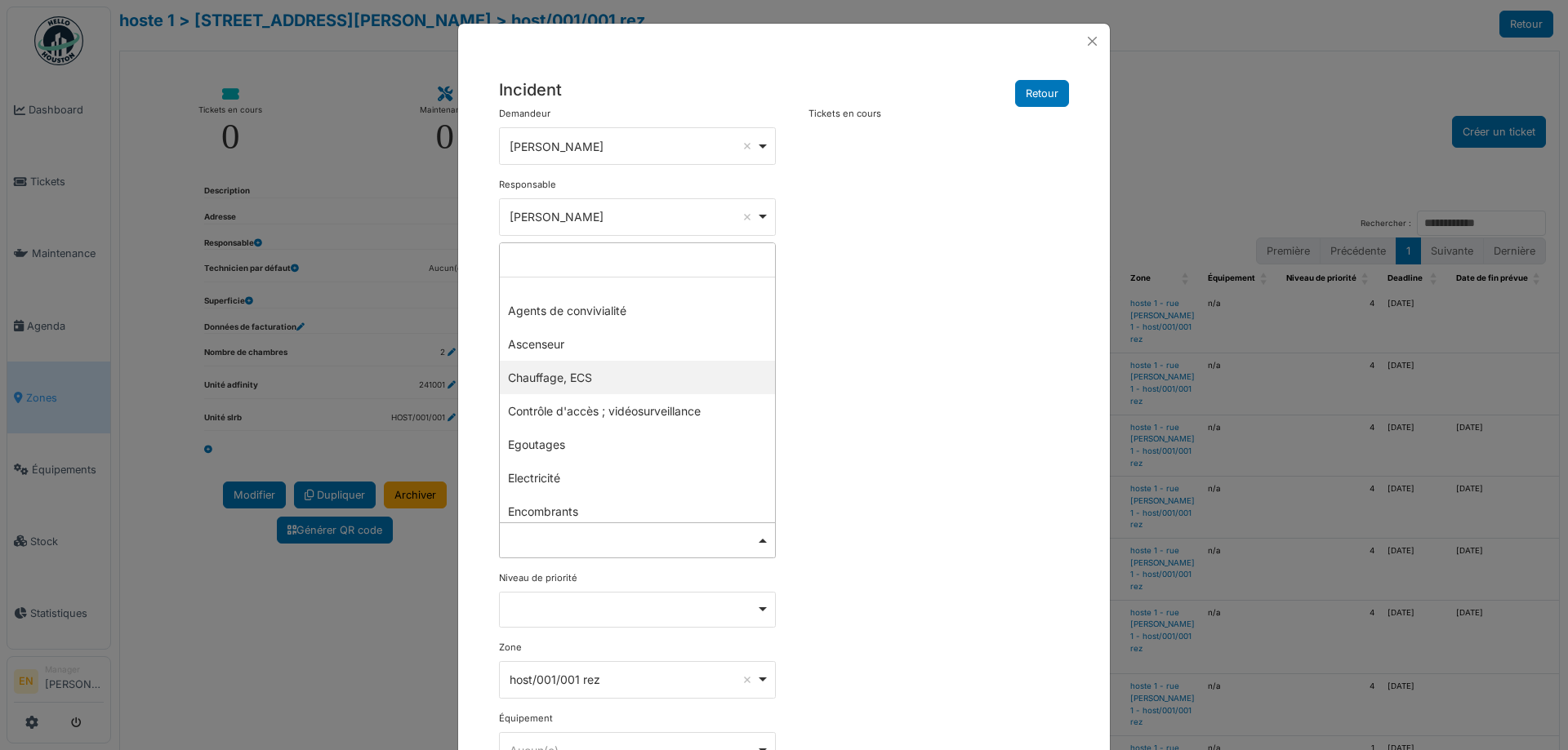
select select "***"
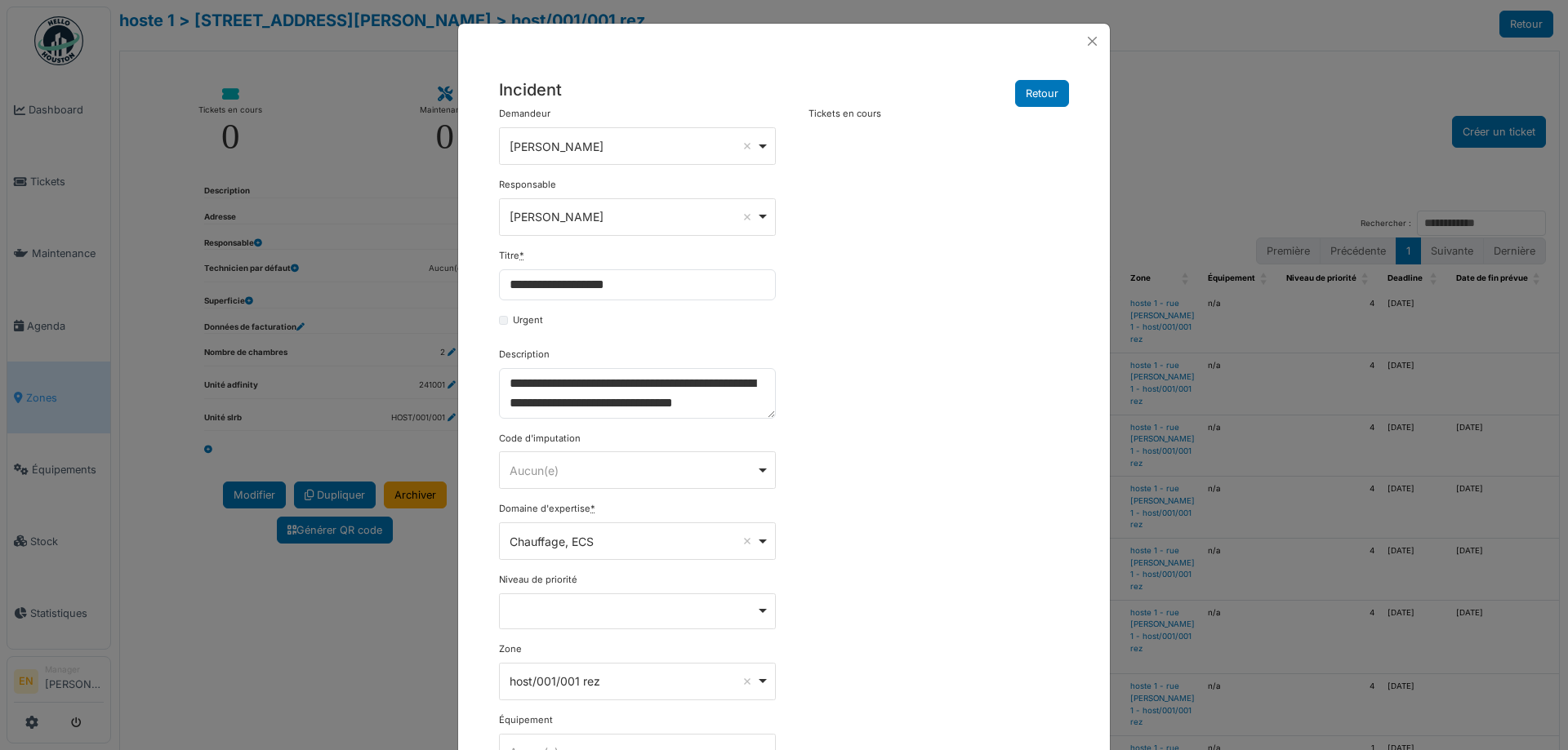
click at [884, 506] on div "**********" at bounding box center [784, 491] width 587 height 769
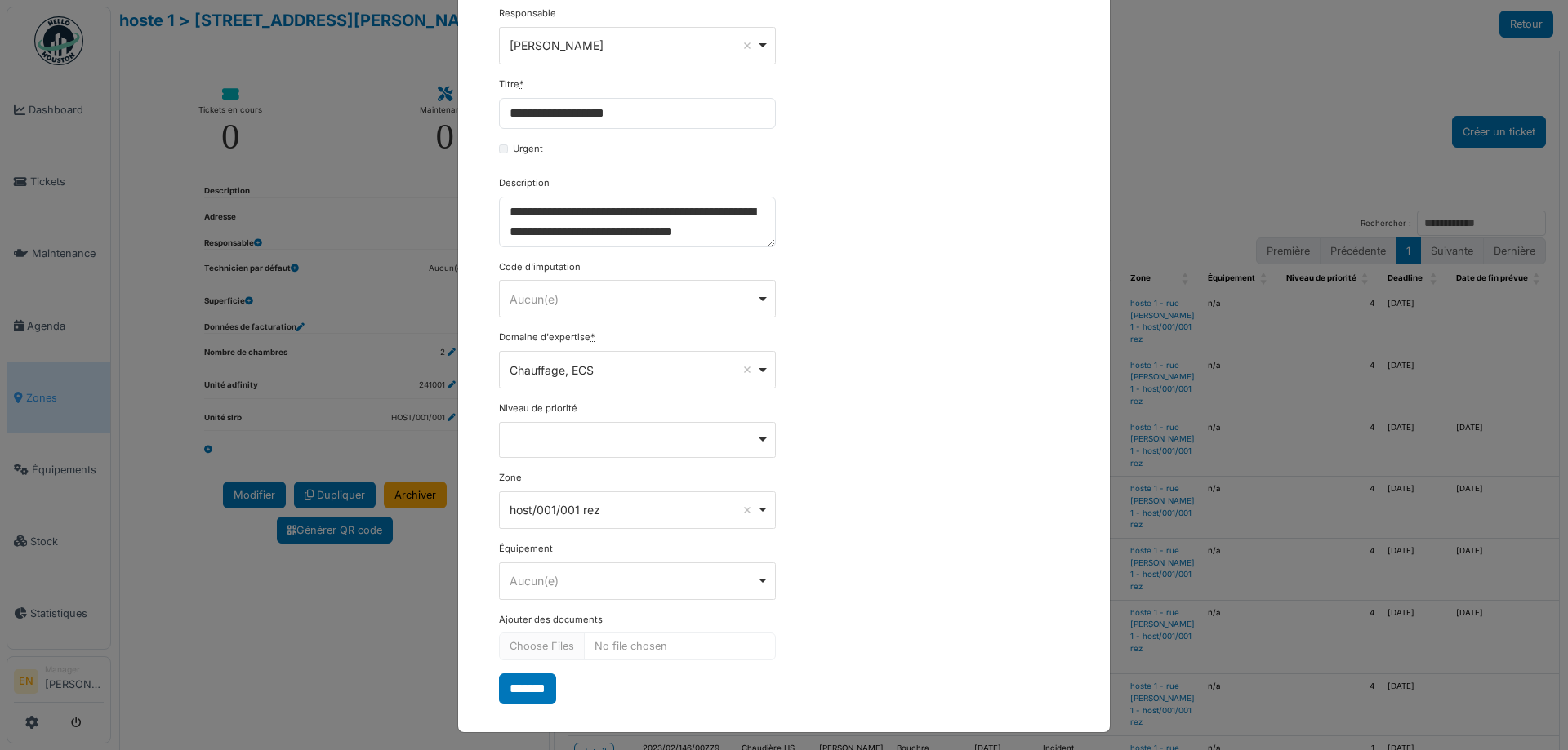
scroll to position [177, 0]
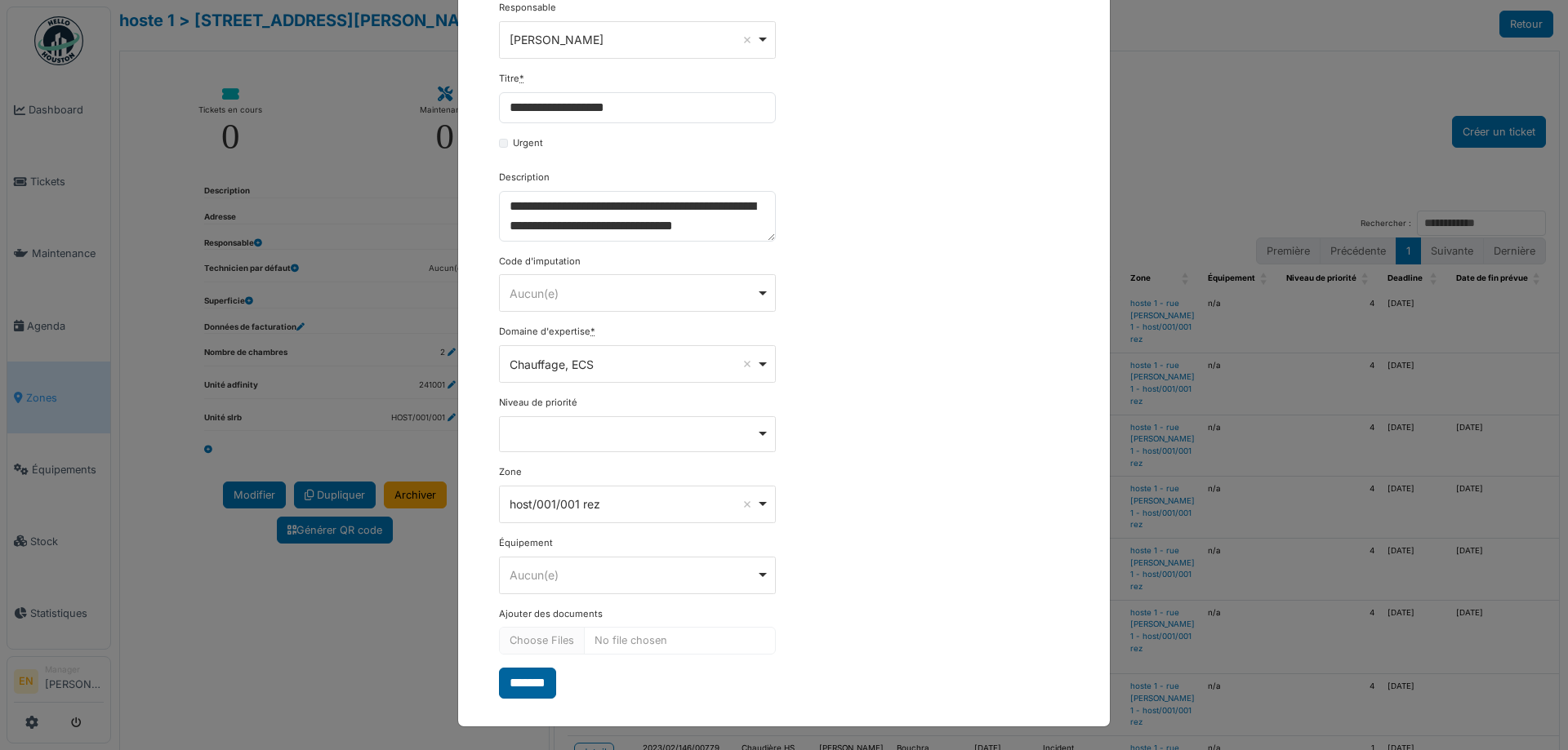
click at [530, 676] on input "*******" at bounding box center [527, 684] width 57 height 31
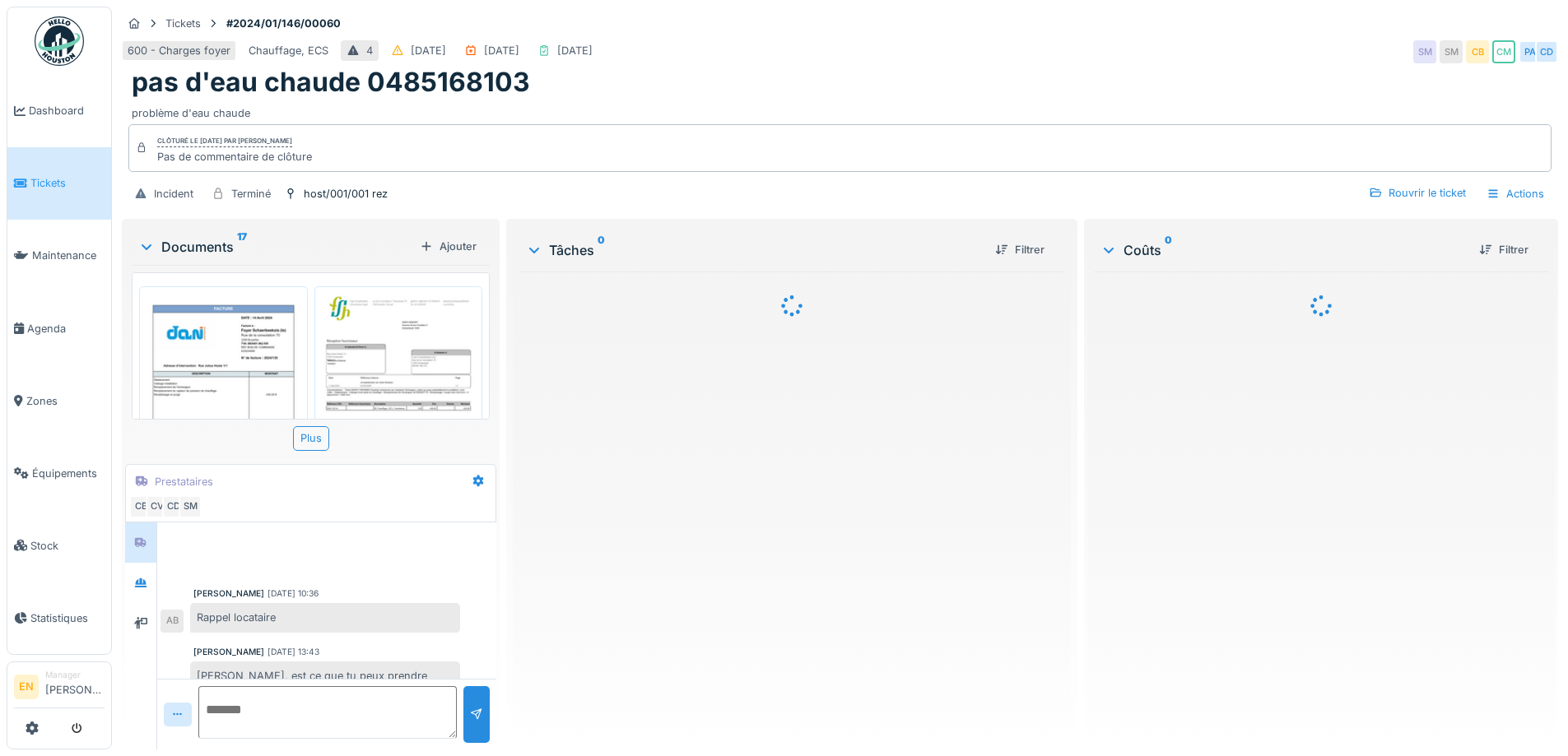
scroll to position [795, 0]
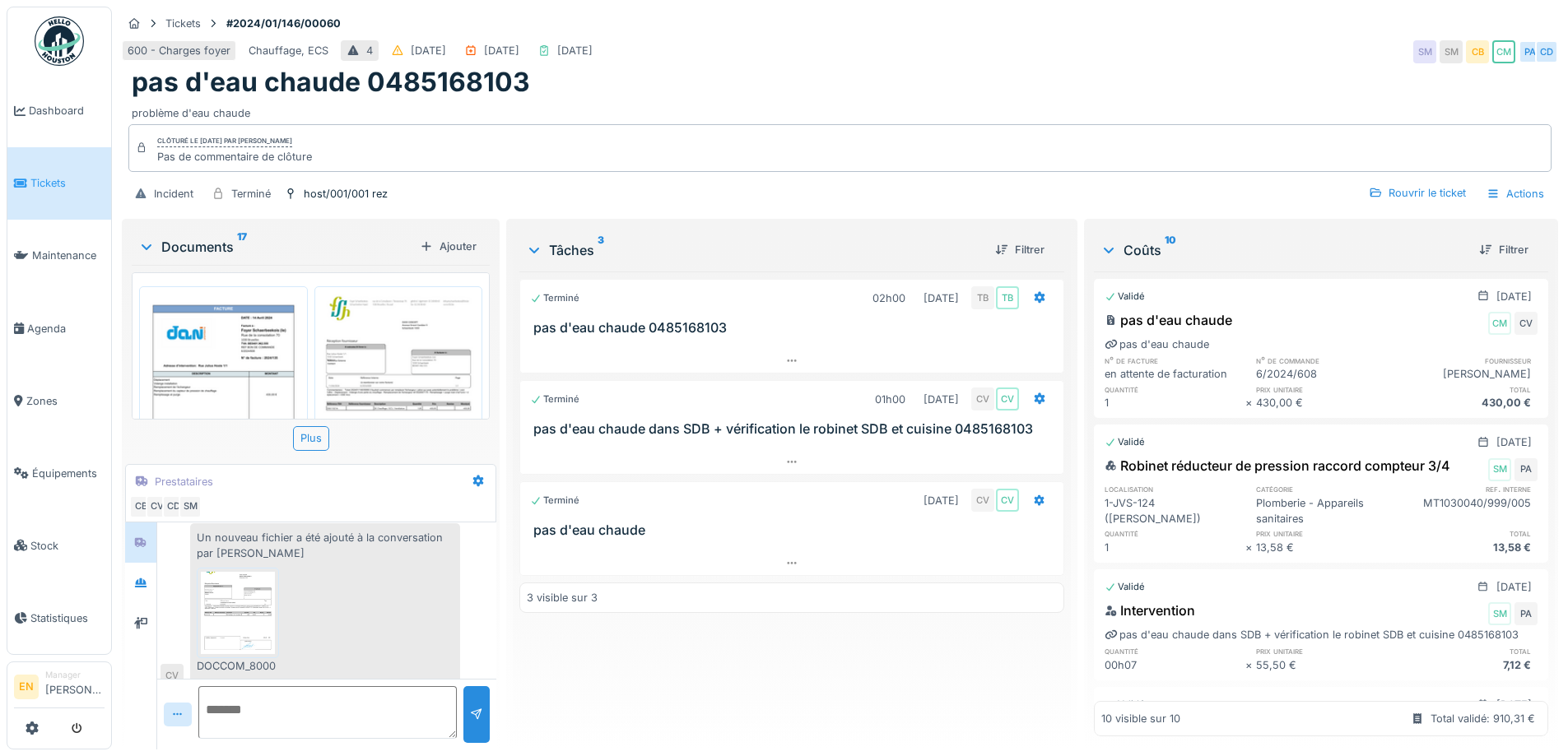
click at [814, 668] on div "Terminé 02h00 [DATE] TB TB pas d'eau chaude 0485168103 Terminé 01h00 [DATE] CV …" at bounding box center [791, 505] width 544 height 465
click at [795, 564] on div at bounding box center [791, 564] width 542 height 24
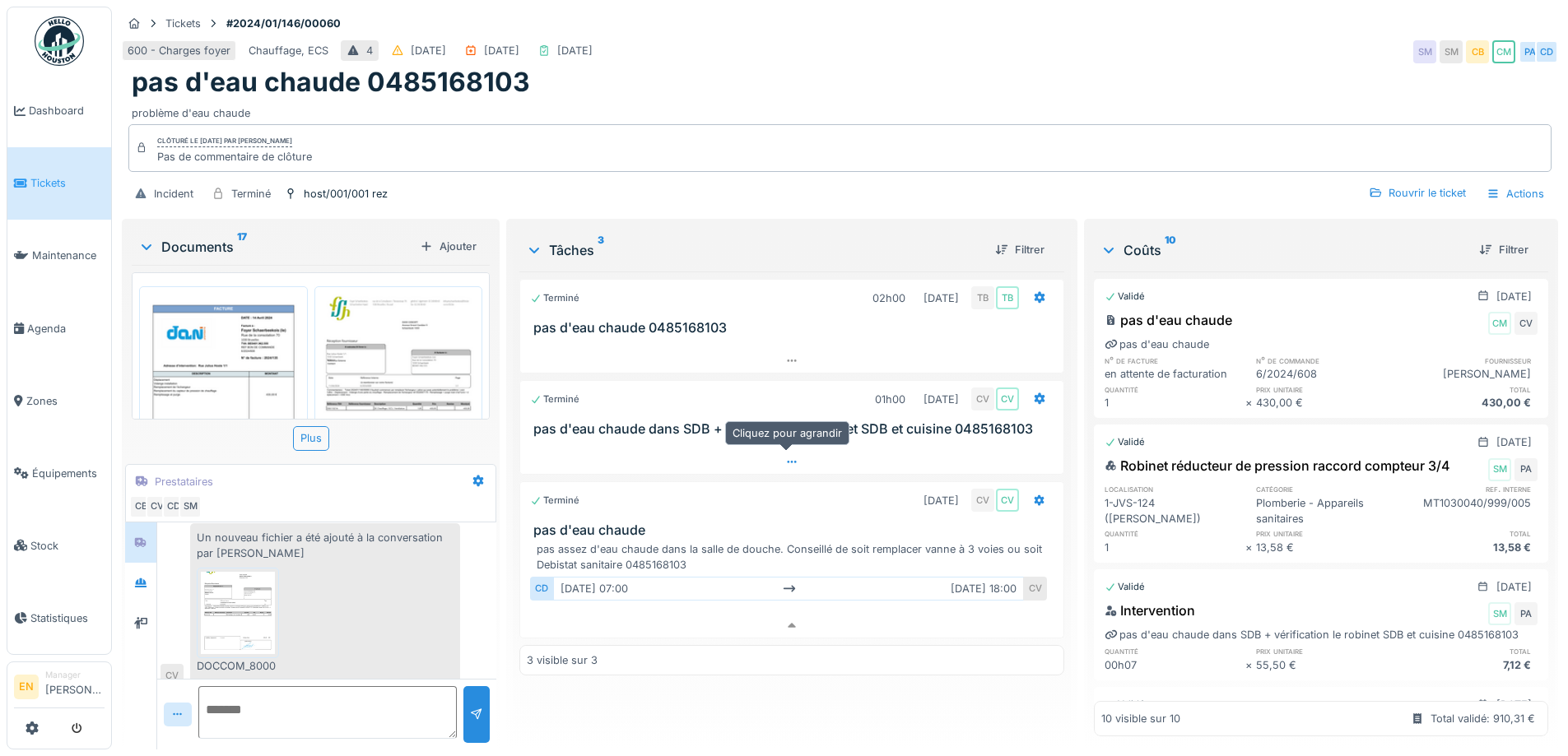
click at [790, 457] on icon at bounding box center [791, 462] width 13 height 10
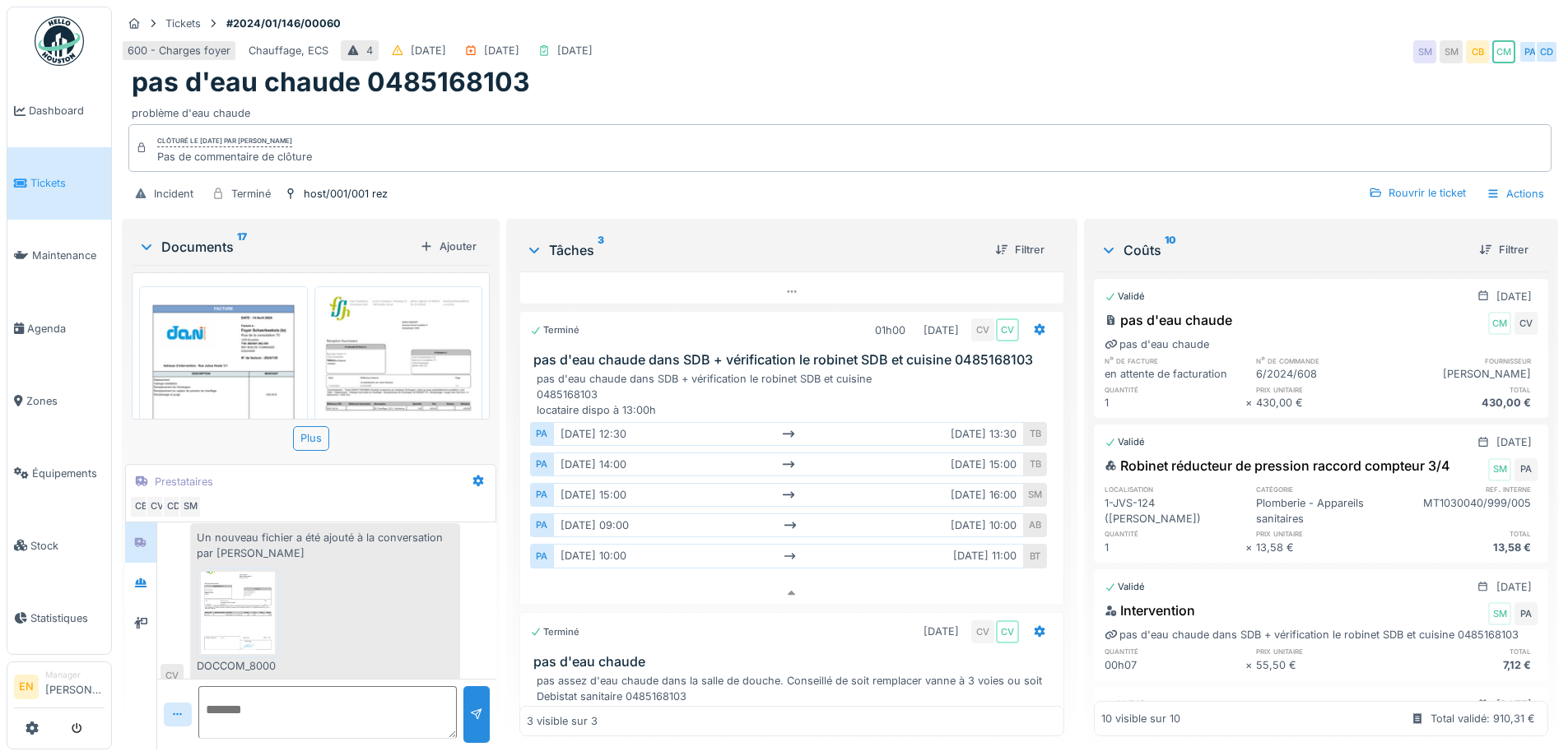
scroll to position [0, 0]
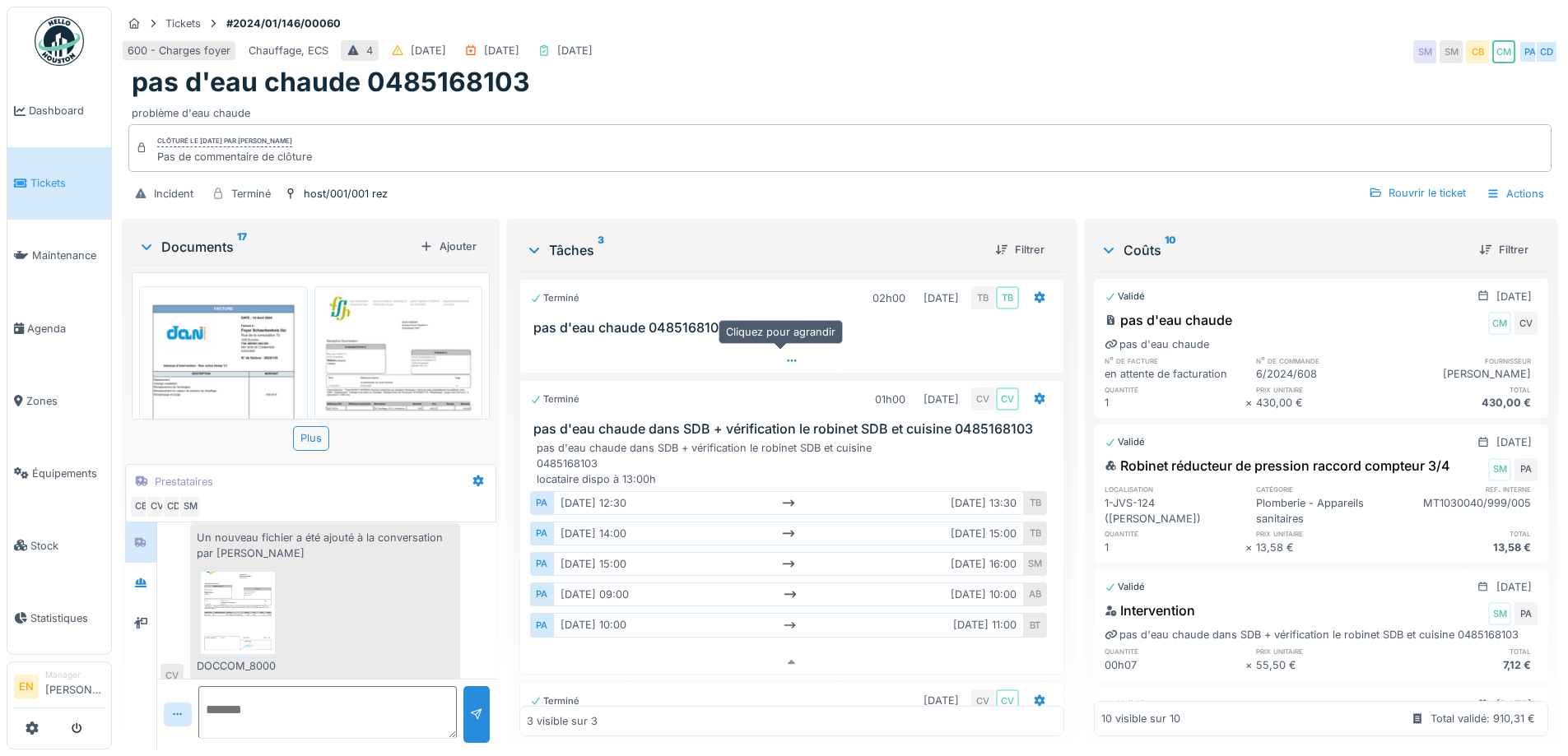
click at [784, 349] on div at bounding box center [791, 361] width 542 height 24
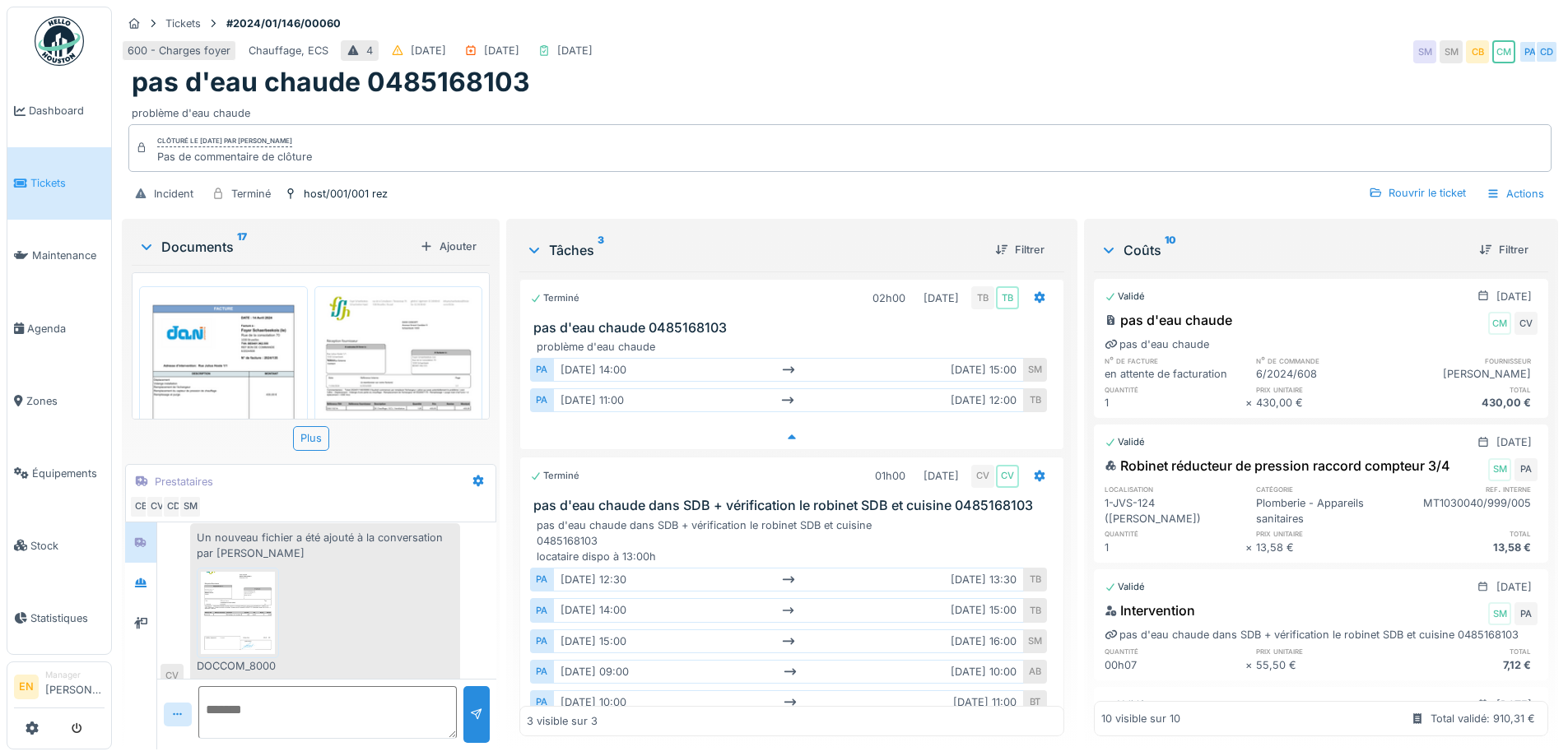
scroll to position [7, 0]
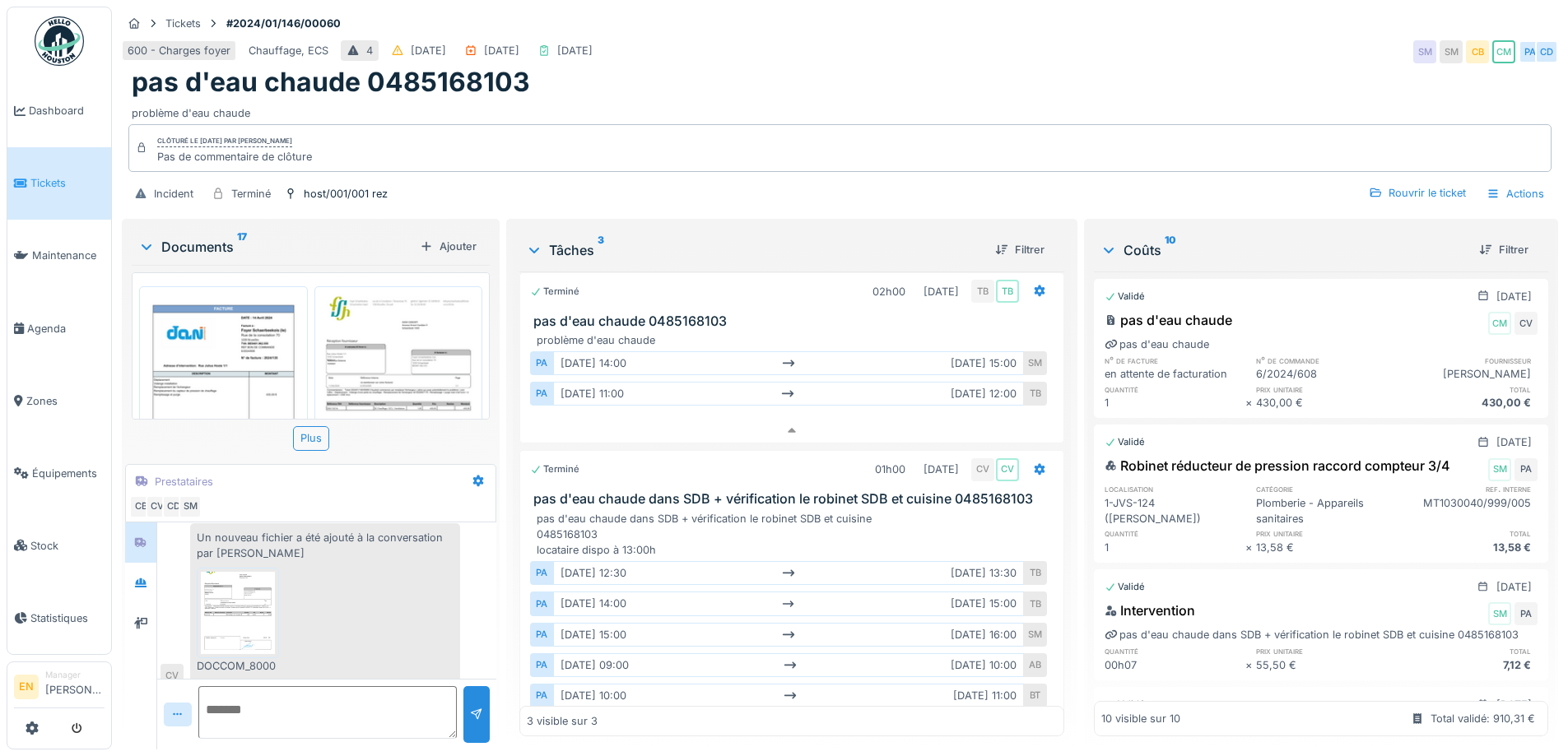
click at [915, 15] on div "Tickets #2024/01/146/00060" at bounding box center [840, 23] width 1437 height 21
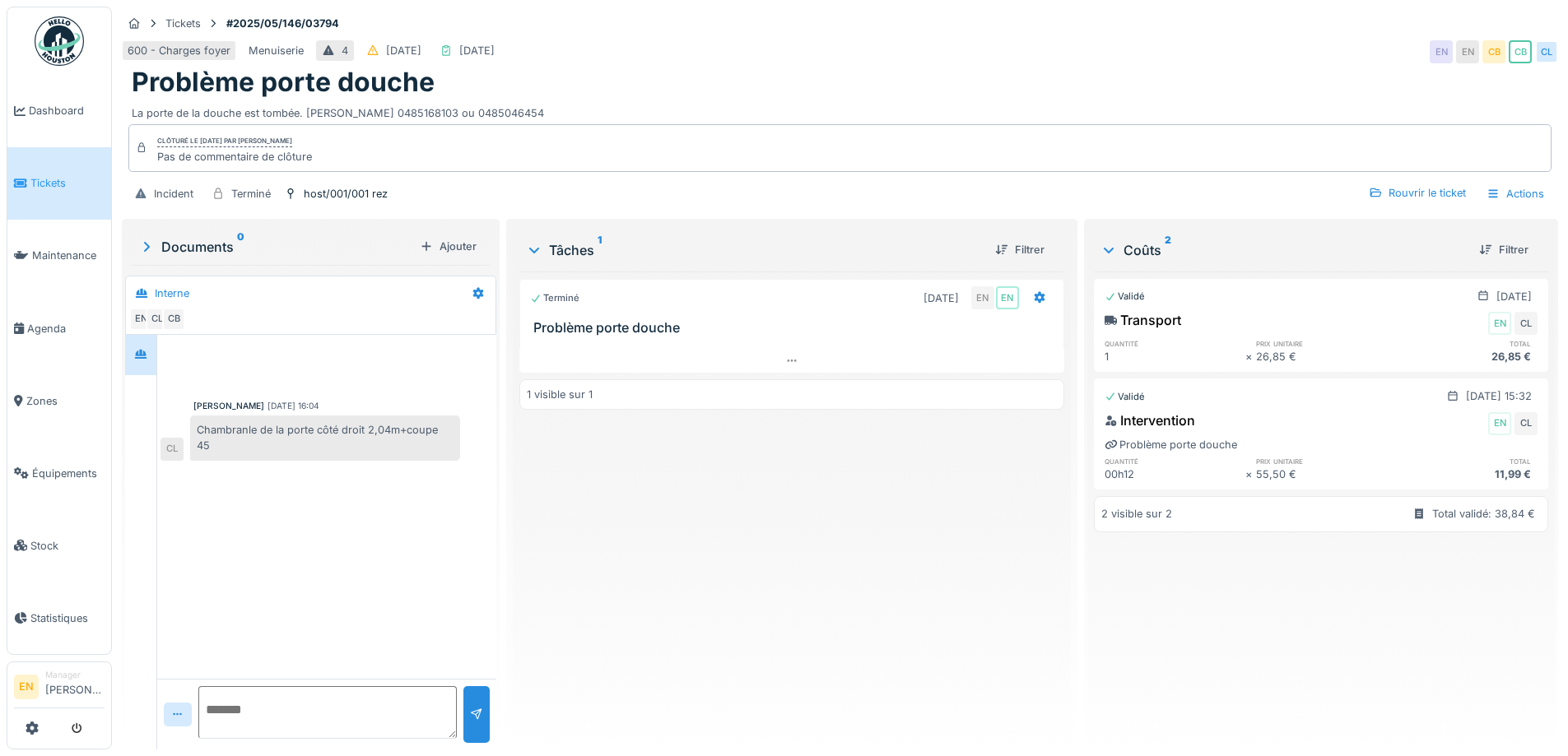
drag, startPoint x: 307, startPoint y: 111, endPoint x: 554, endPoint y: 117, distance: 247.1
click at [554, 117] on div "La porte de la douche est tombée. [PERSON_NAME] 0485168103 ou 0485046454" at bounding box center [839, 110] width 1417 height 22
copy div "[PERSON_NAME] 0485168103 ou 0485046454"
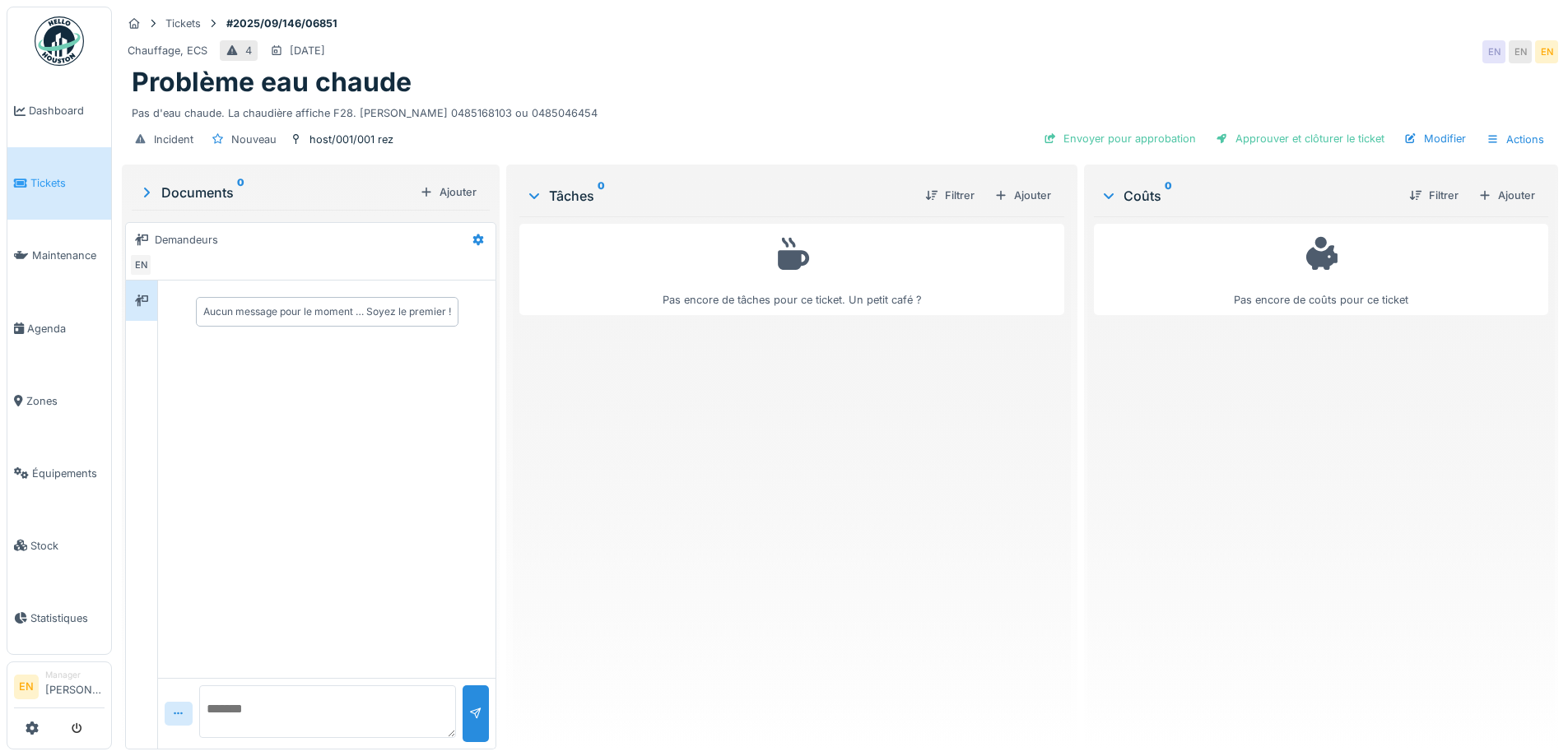
drag, startPoint x: 805, startPoint y: 401, endPoint x: 998, endPoint y: 299, distance: 218.3
click at [807, 401] on div "Pas encore de tâches pour ce ticket. Un petit café ?" at bounding box center [791, 476] width 544 height 520
click at [917, 104] on div "Pas d'eau chaude. La chaudière affiche F28. [PERSON_NAME] 0485168103 ou 0485046…" at bounding box center [839, 110] width 1417 height 22
click at [1016, 192] on div "Ajouter" at bounding box center [1023, 196] width 70 height 22
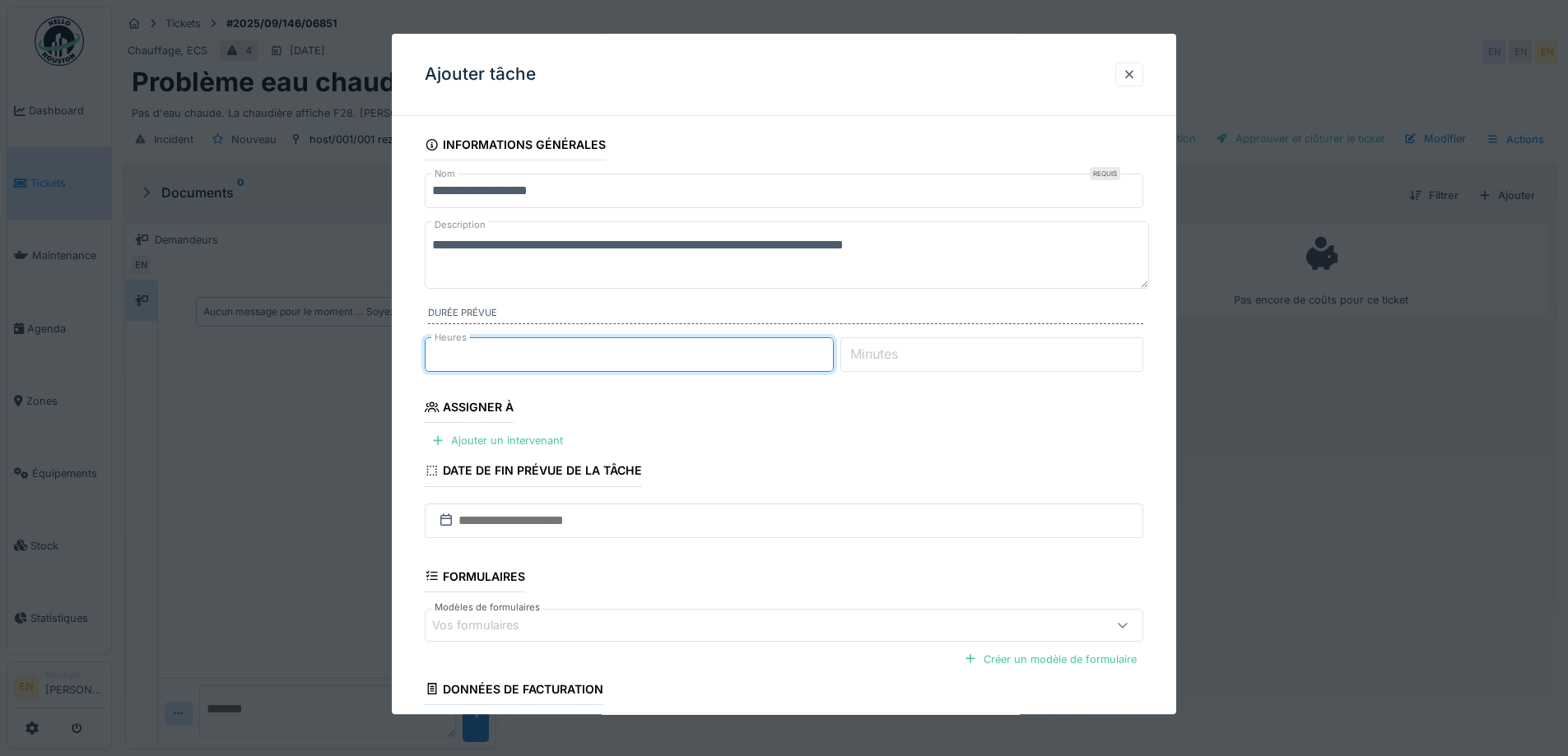
type input "*"
click at [832, 349] on input "*" at bounding box center [629, 354] width 409 height 34
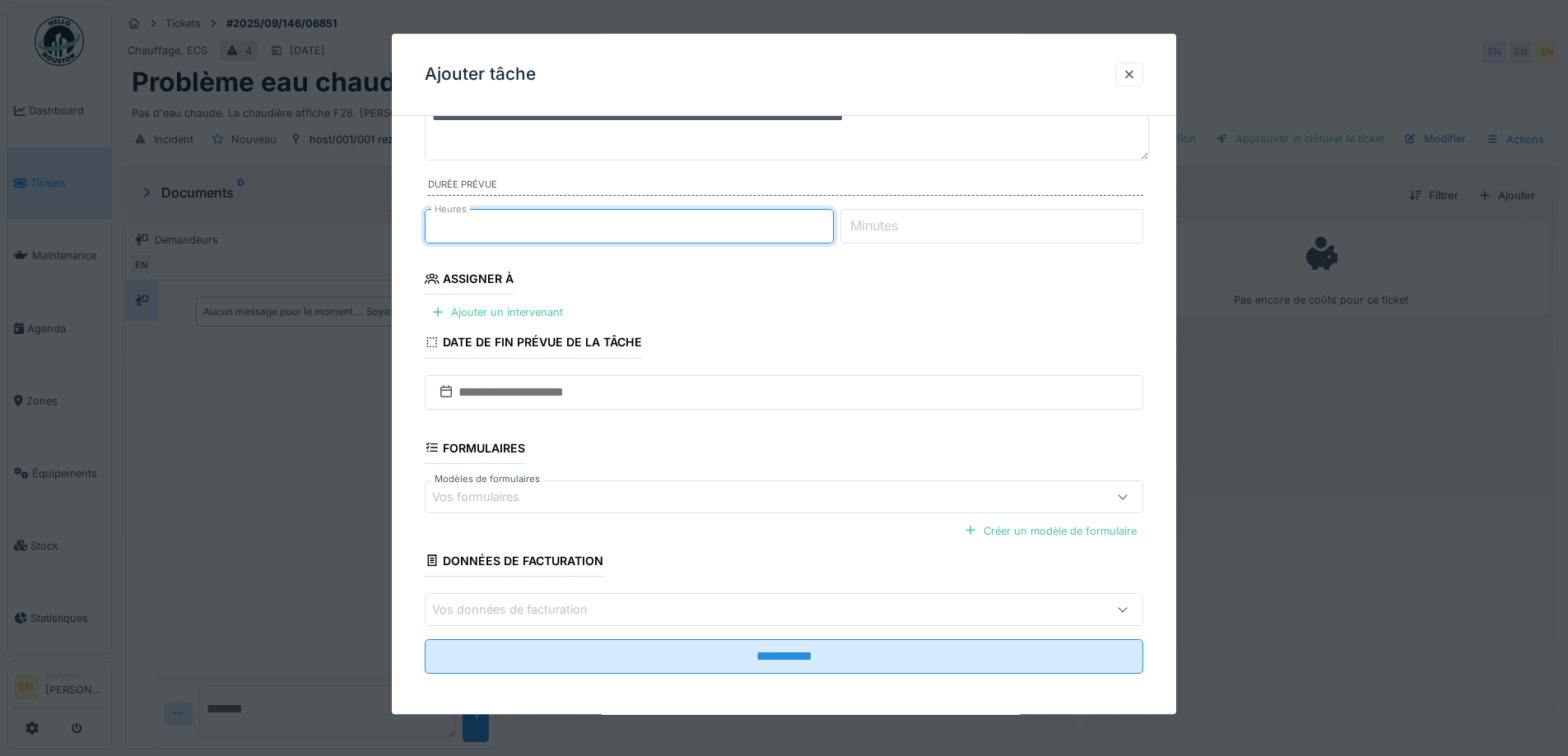
scroll to position [134, 0]
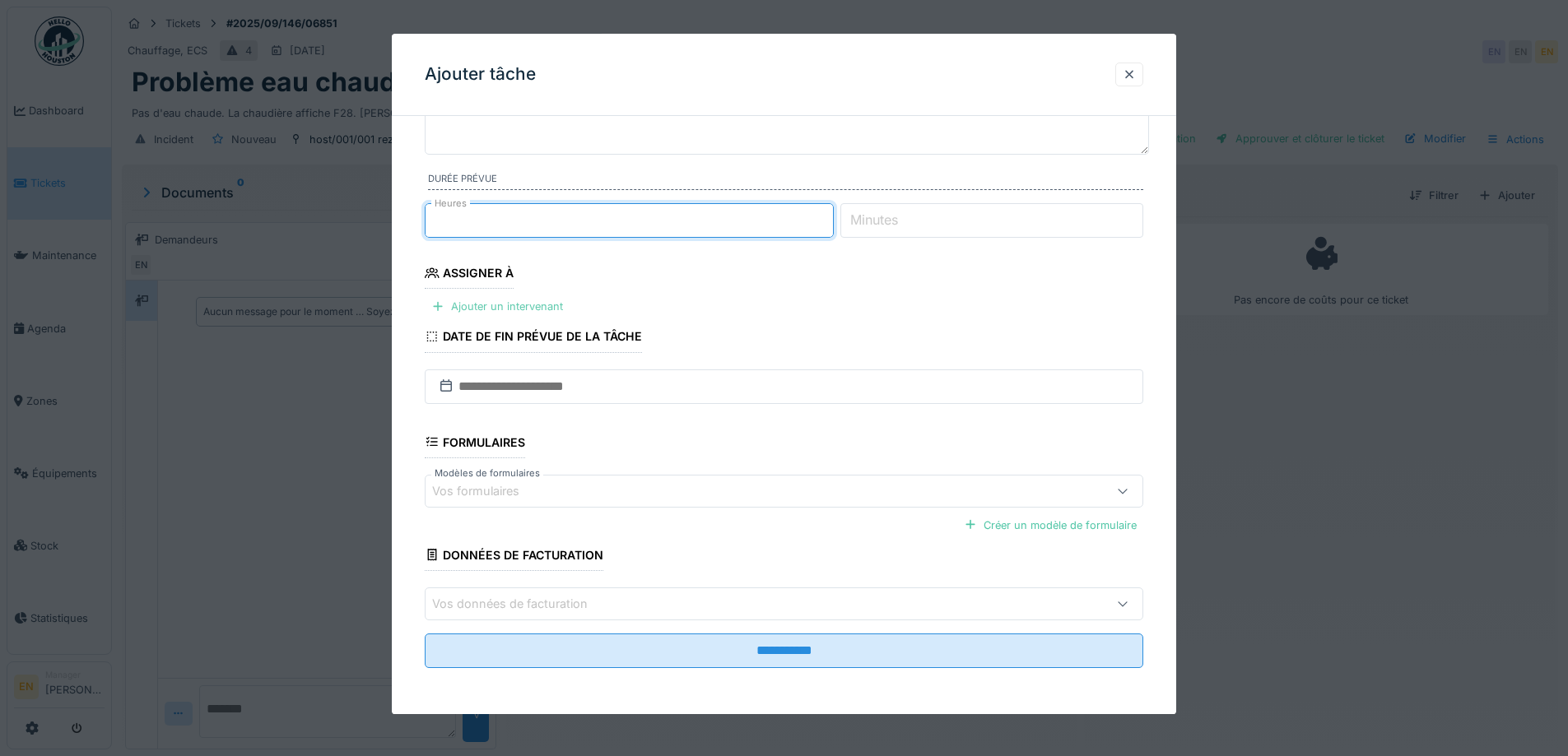
click at [544, 303] on div "Ajouter un intervenant" at bounding box center [497, 307] width 145 height 22
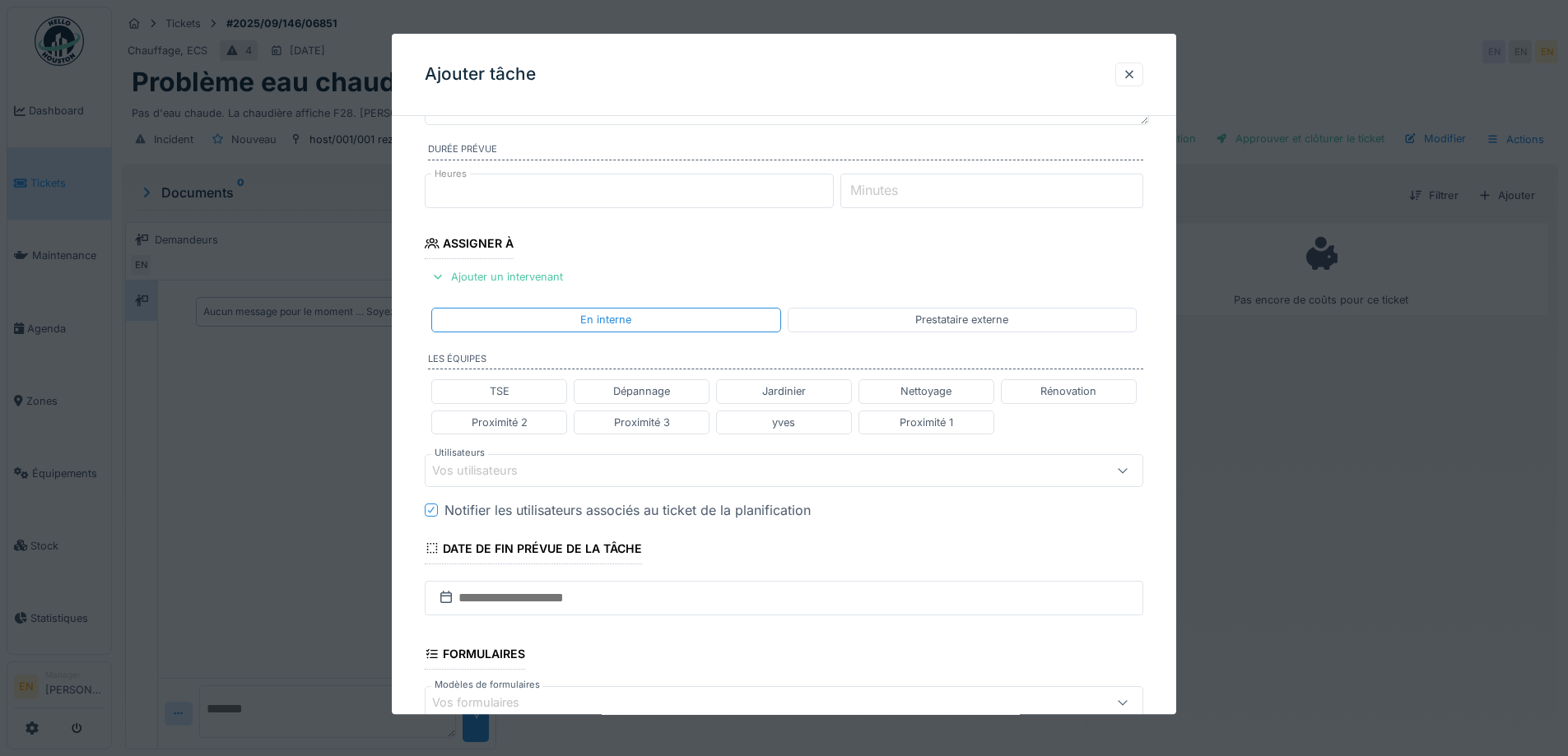
scroll to position [165, 0]
click at [675, 473] on div "Vos utilisateurs" at bounding box center [742, 469] width 620 height 18
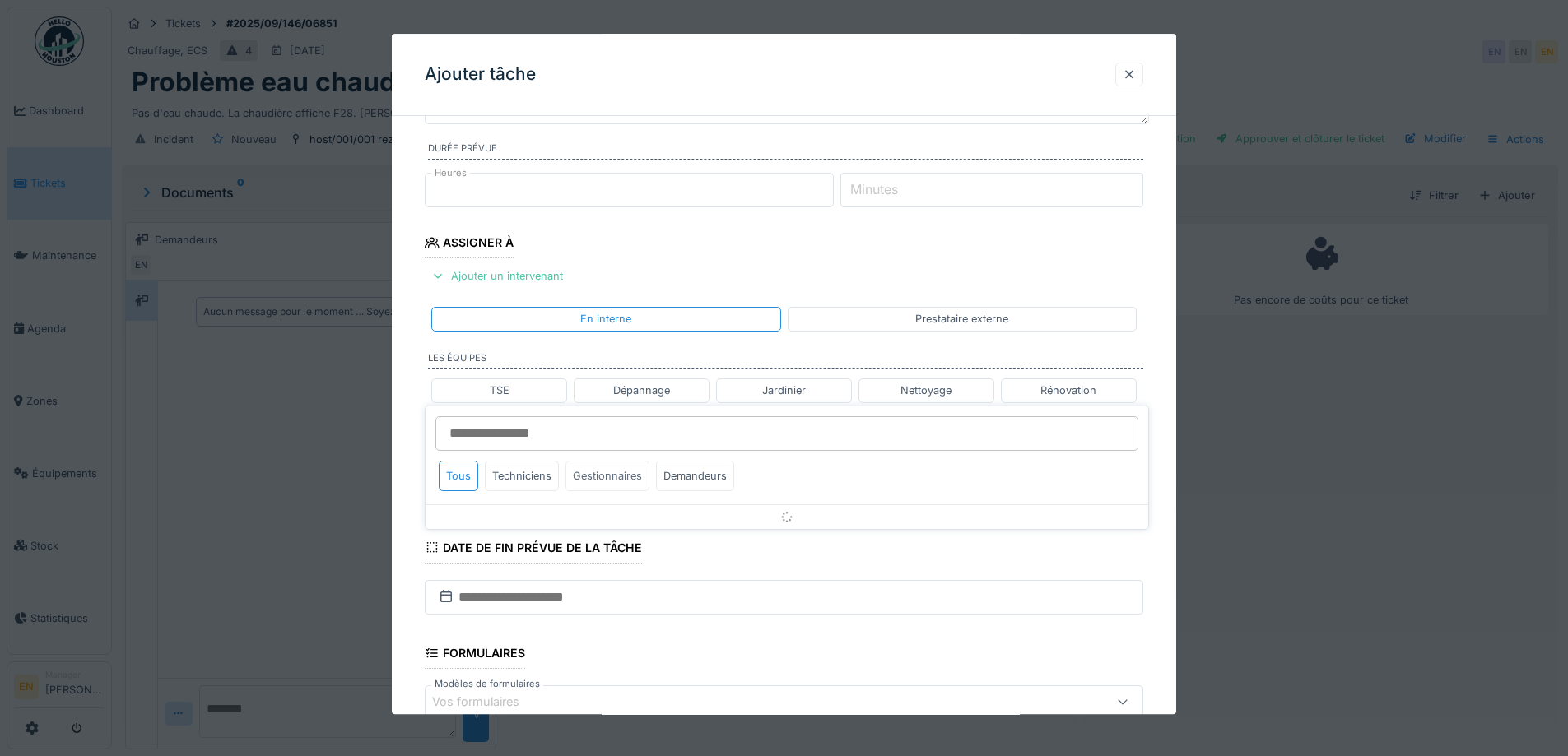
scroll to position [260, 0]
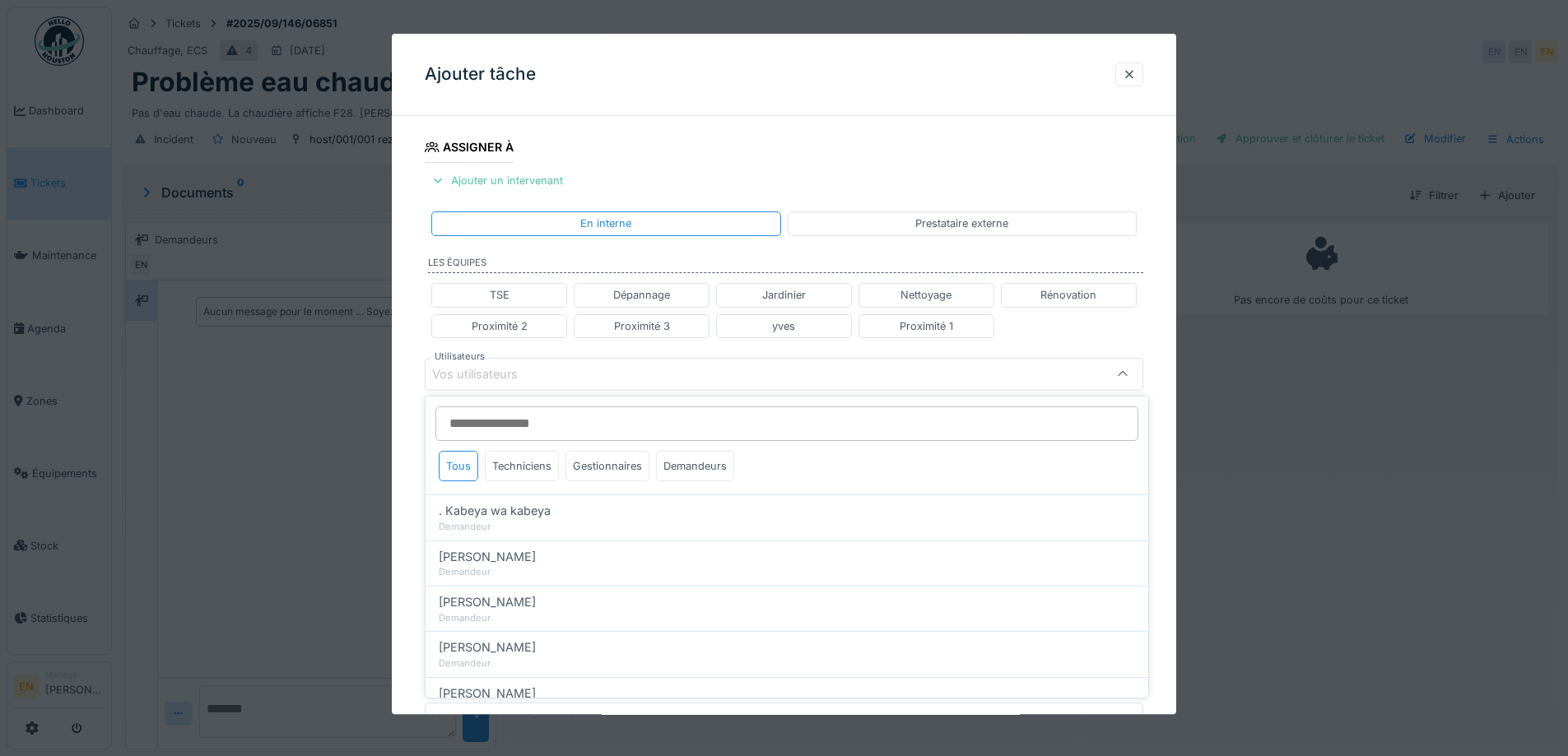
click at [545, 421] on input "Utilisateurs" at bounding box center [786, 424] width 703 height 34
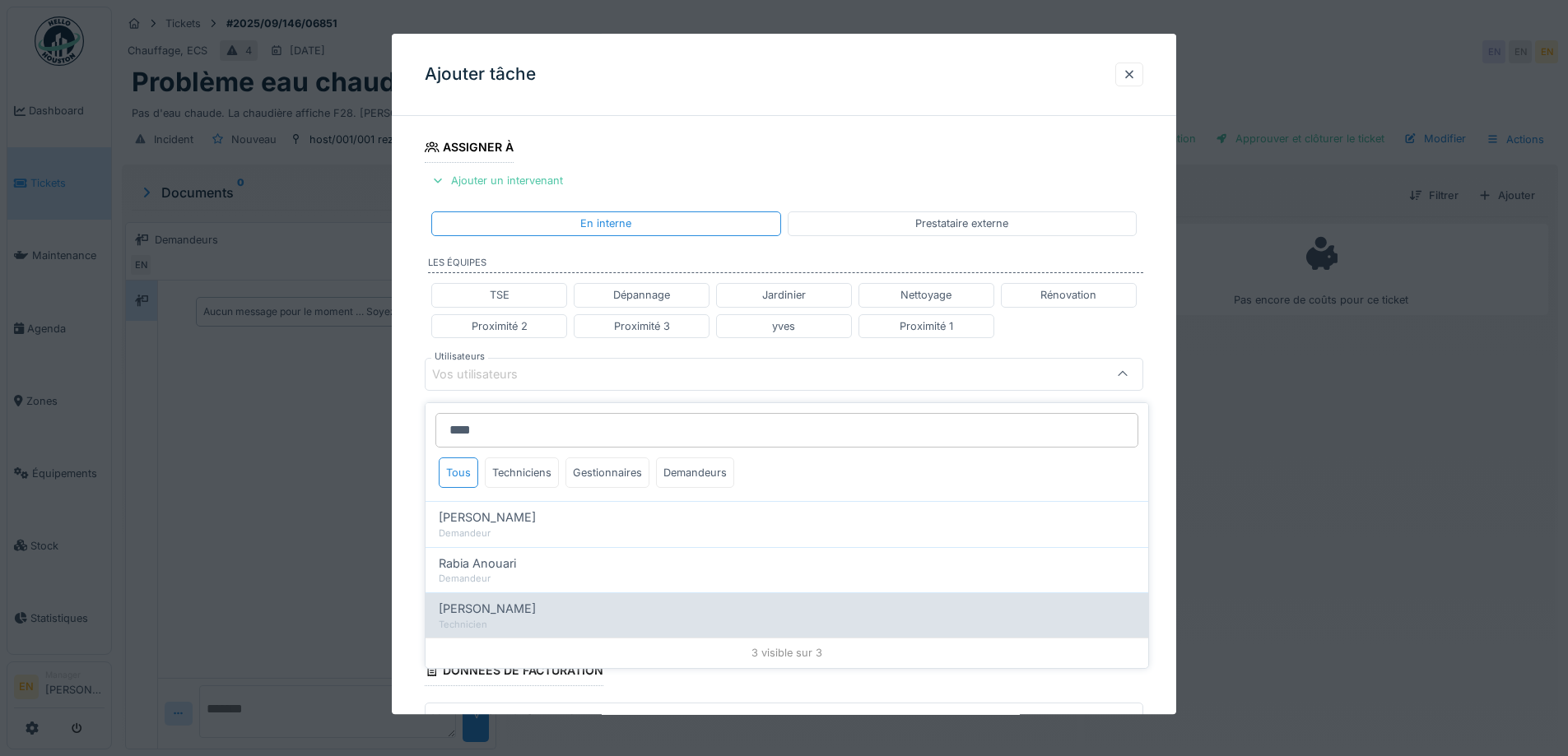
scroll to position [12, 0]
type input "****"
click at [514, 606] on div "[PERSON_NAME]" at bounding box center [786, 614] width 696 height 18
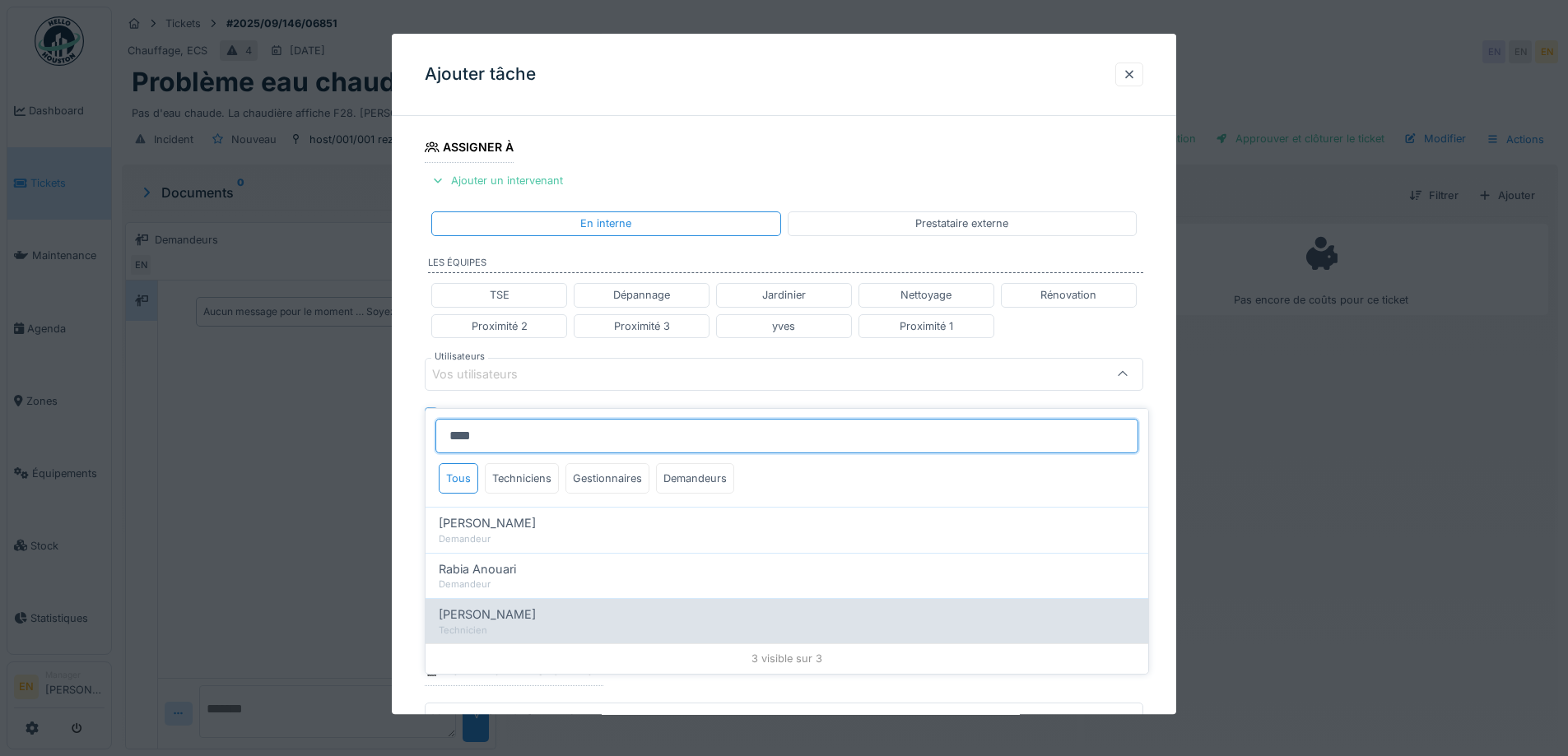
type input "*****"
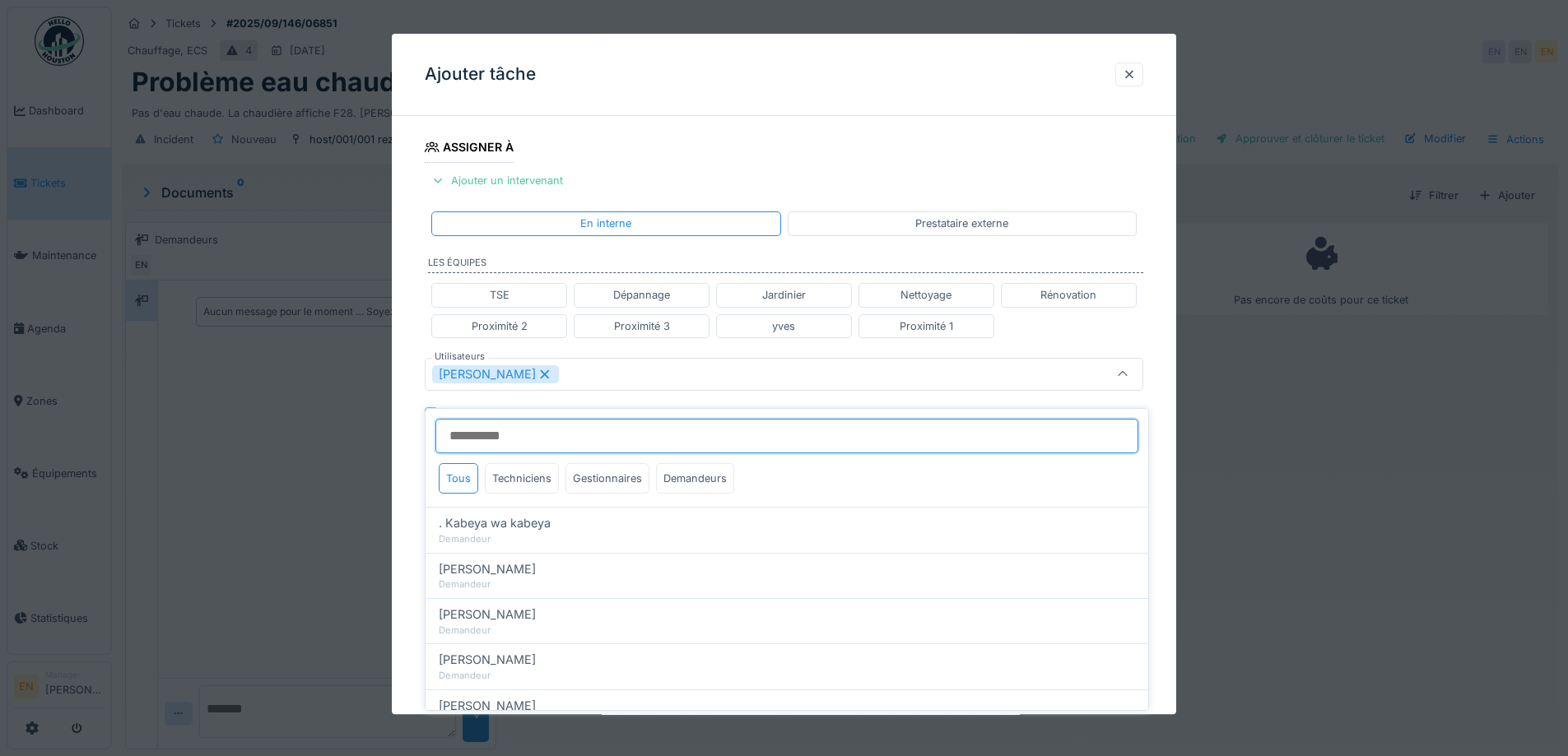
click at [578, 420] on input "Utilisateurs" at bounding box center [786, 436] width 703 height 34
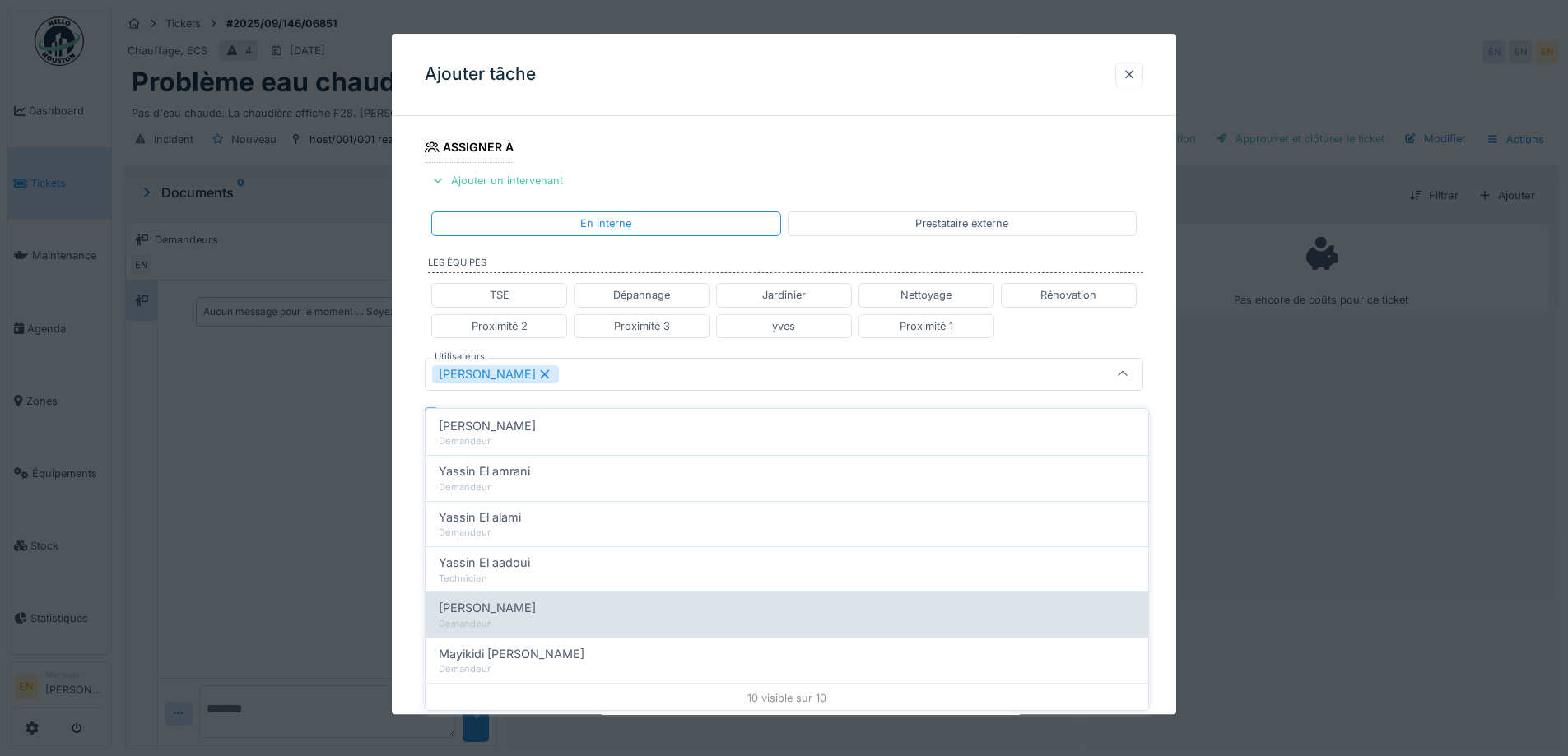
scroll to position [282, 0]
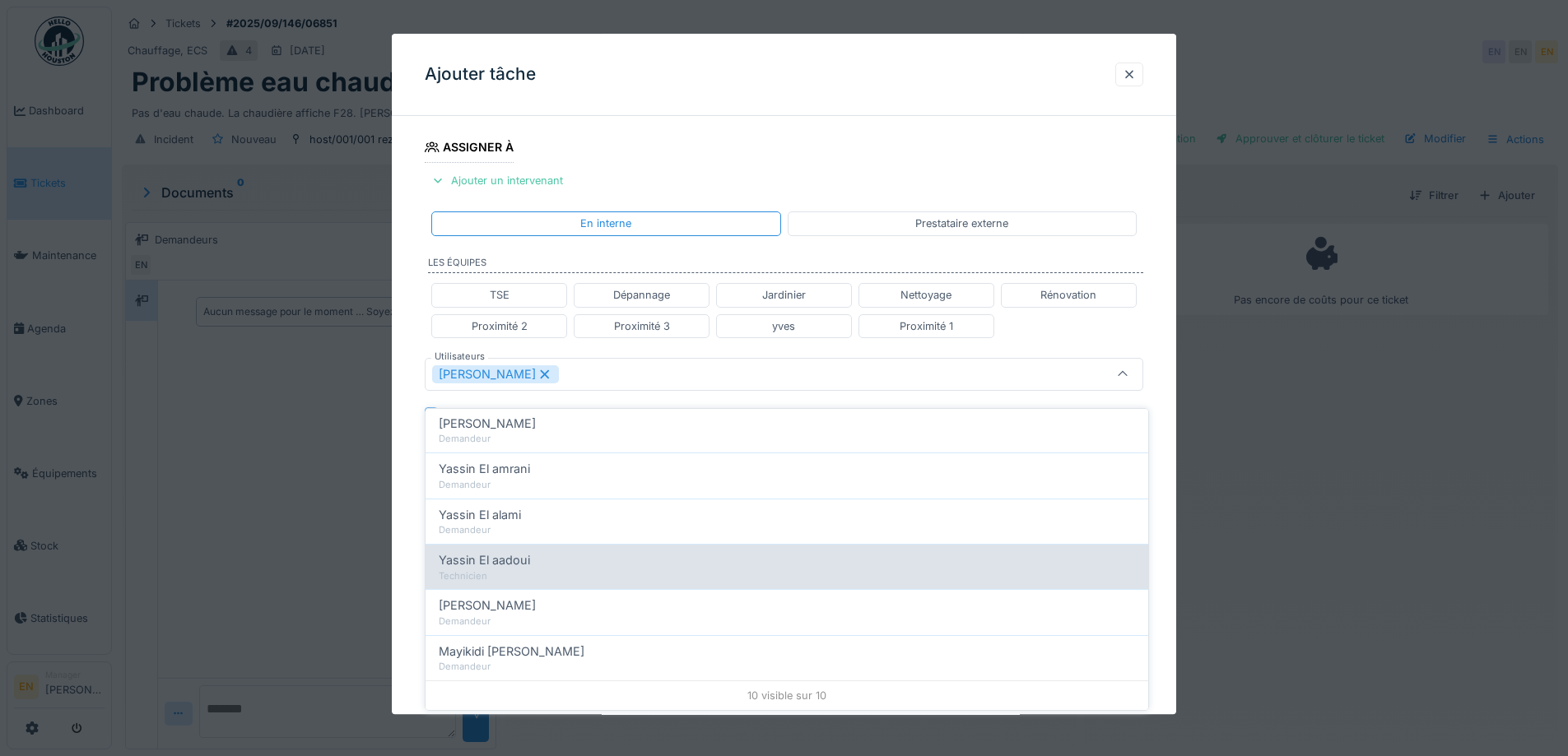
type input "****"
click at [499, 553] on span "Yassin El aadoui" at bounding box center [484, 560] width 91 height 18
type input "**********"
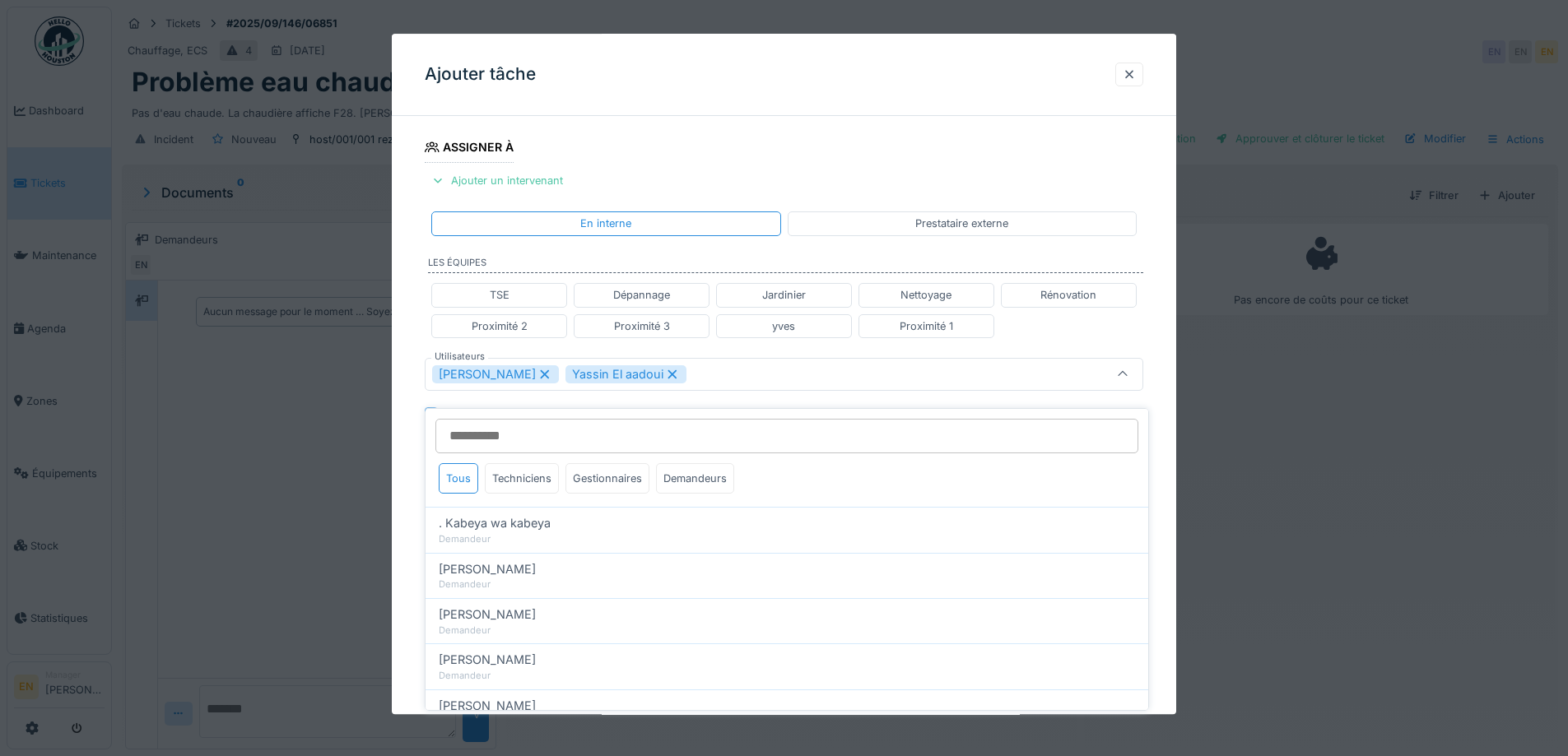
click at [1174, 522] on div "**********" at bounding box center [784, 382] width 784 height 1025
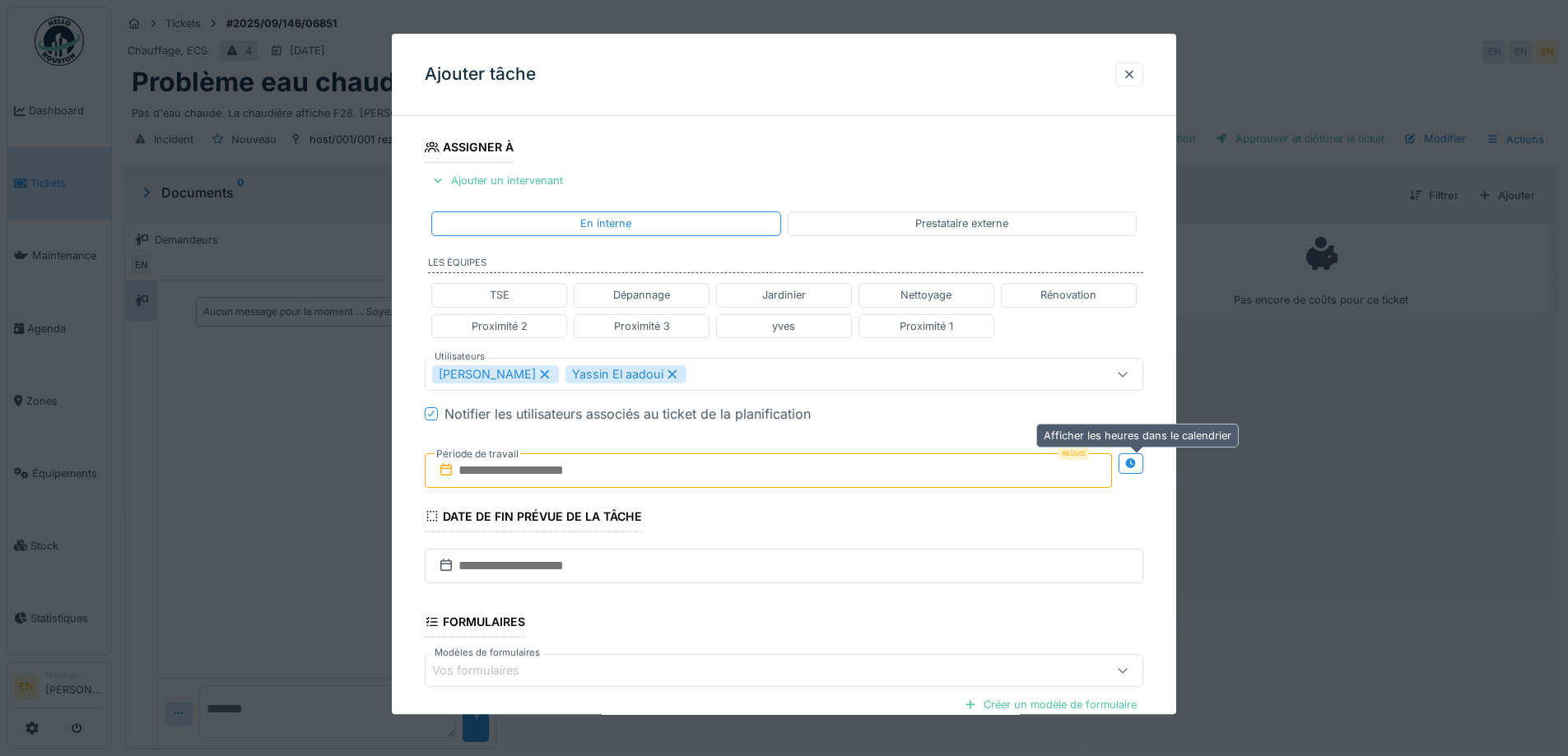
click at [1137, 457] on div at bounding box center [1130, 463] width 13 height 15
click at [580, 466] on input "text" at bounding box center [590, 470] width 332 height 34
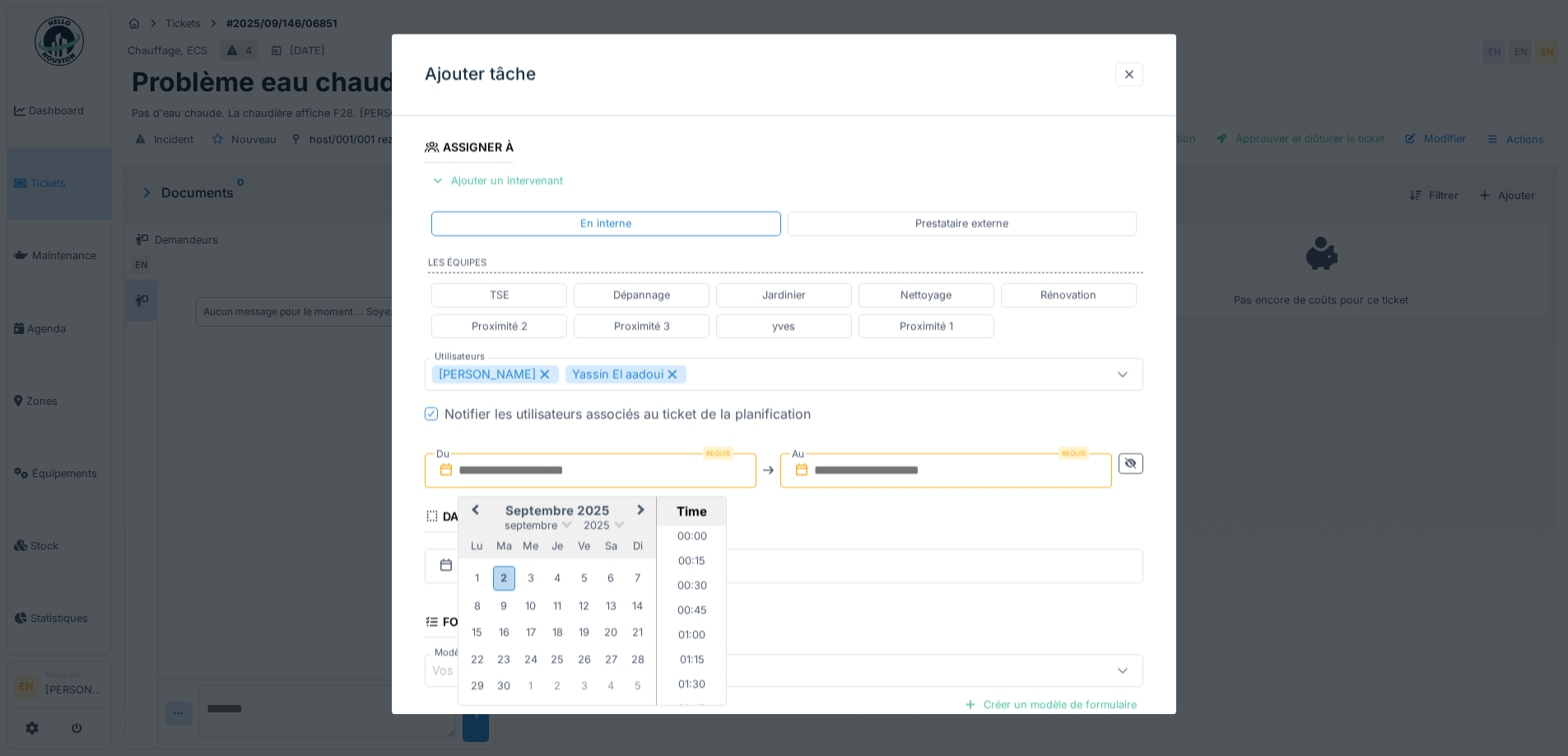
scroll to position [836, 0]
click at [495, 581] on div "2" at bounding box center [505, 579] width 22 height 24
click at [683, 564] on li "13:00" at bounding box center [692, 574] width 70 height 25
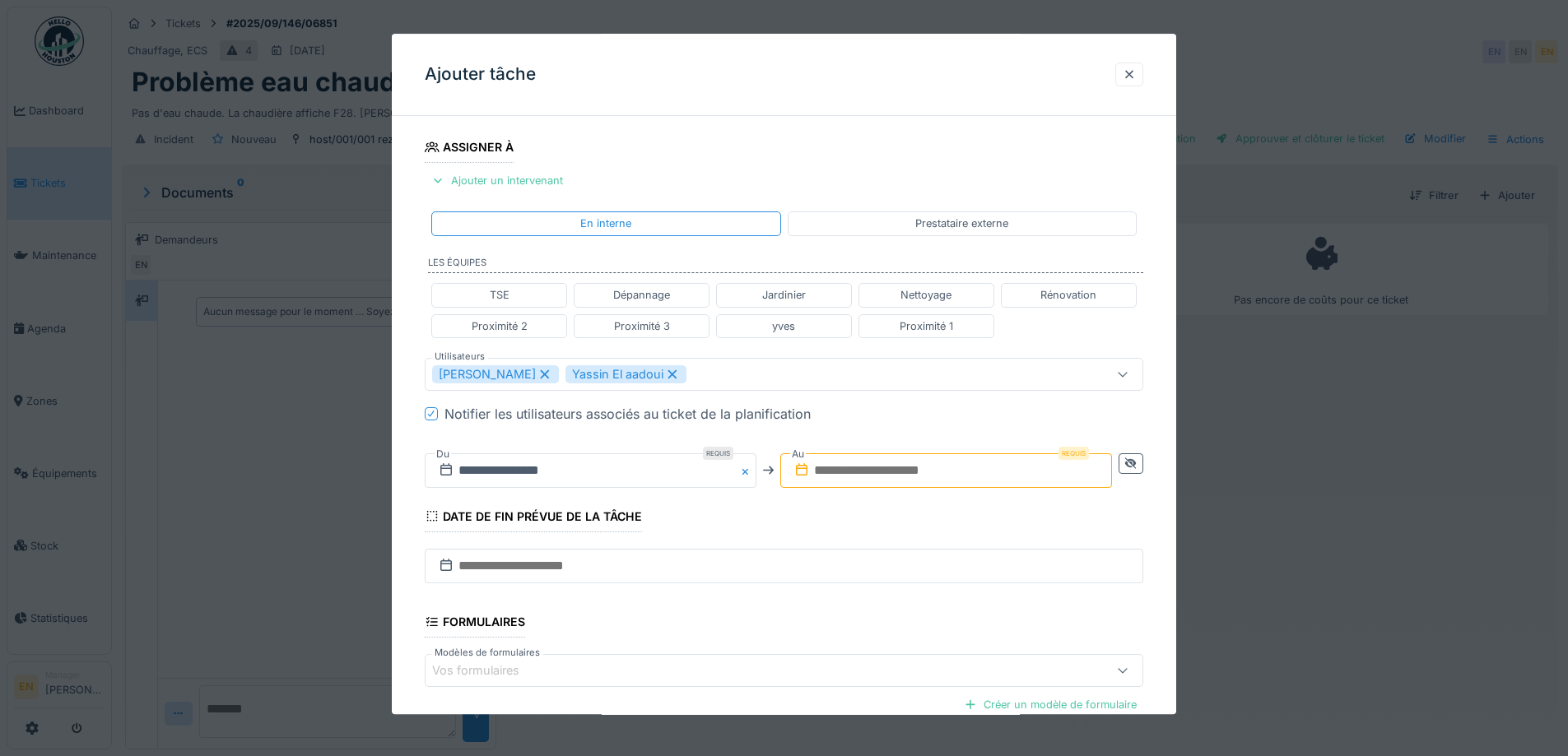
click at [881, 468] on input "text" at bounding box center [946, 470] width 332 height 34
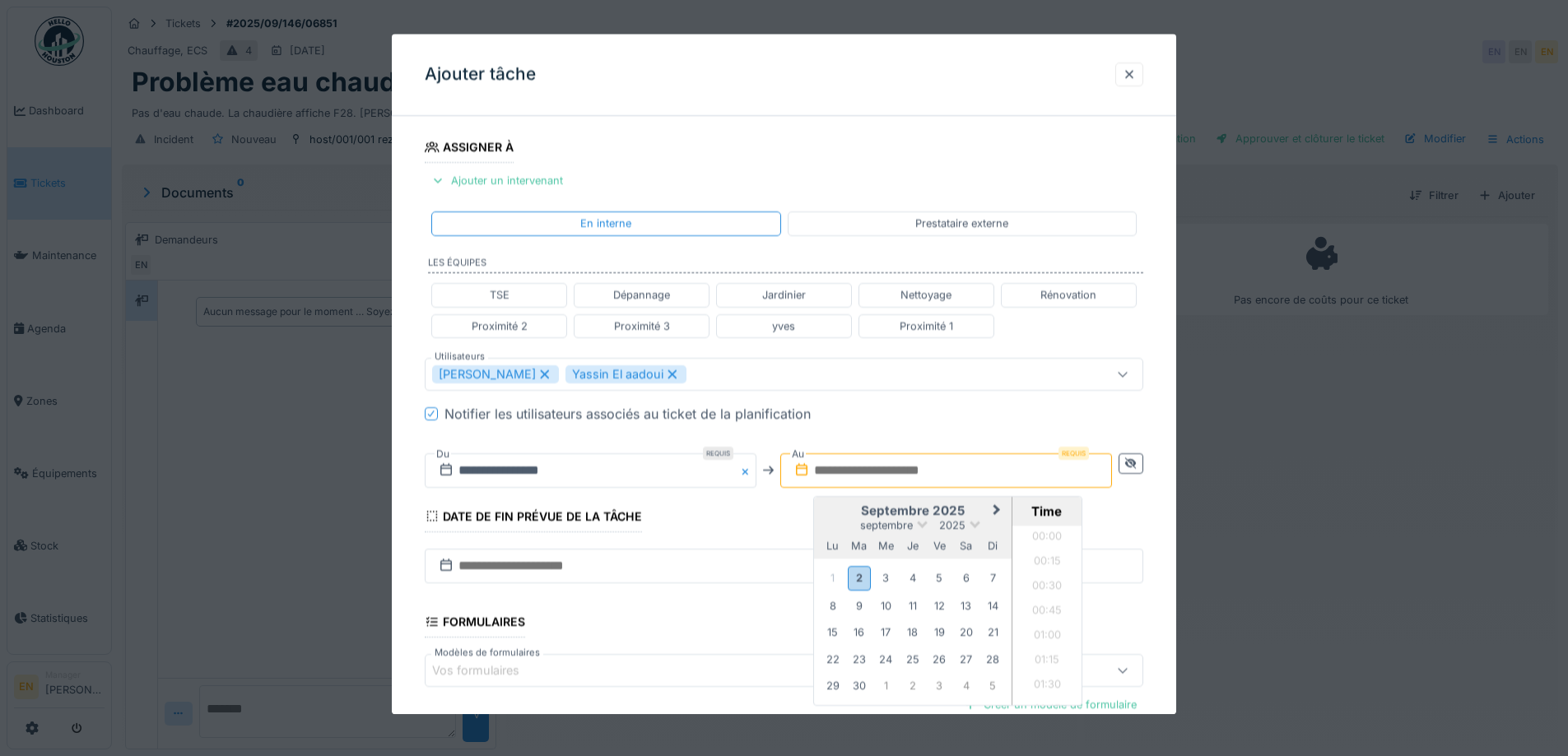
scroll to position [836, 0]
click at [857, 582] on div "2" at bounding box center [859, 579] width 22 height 24
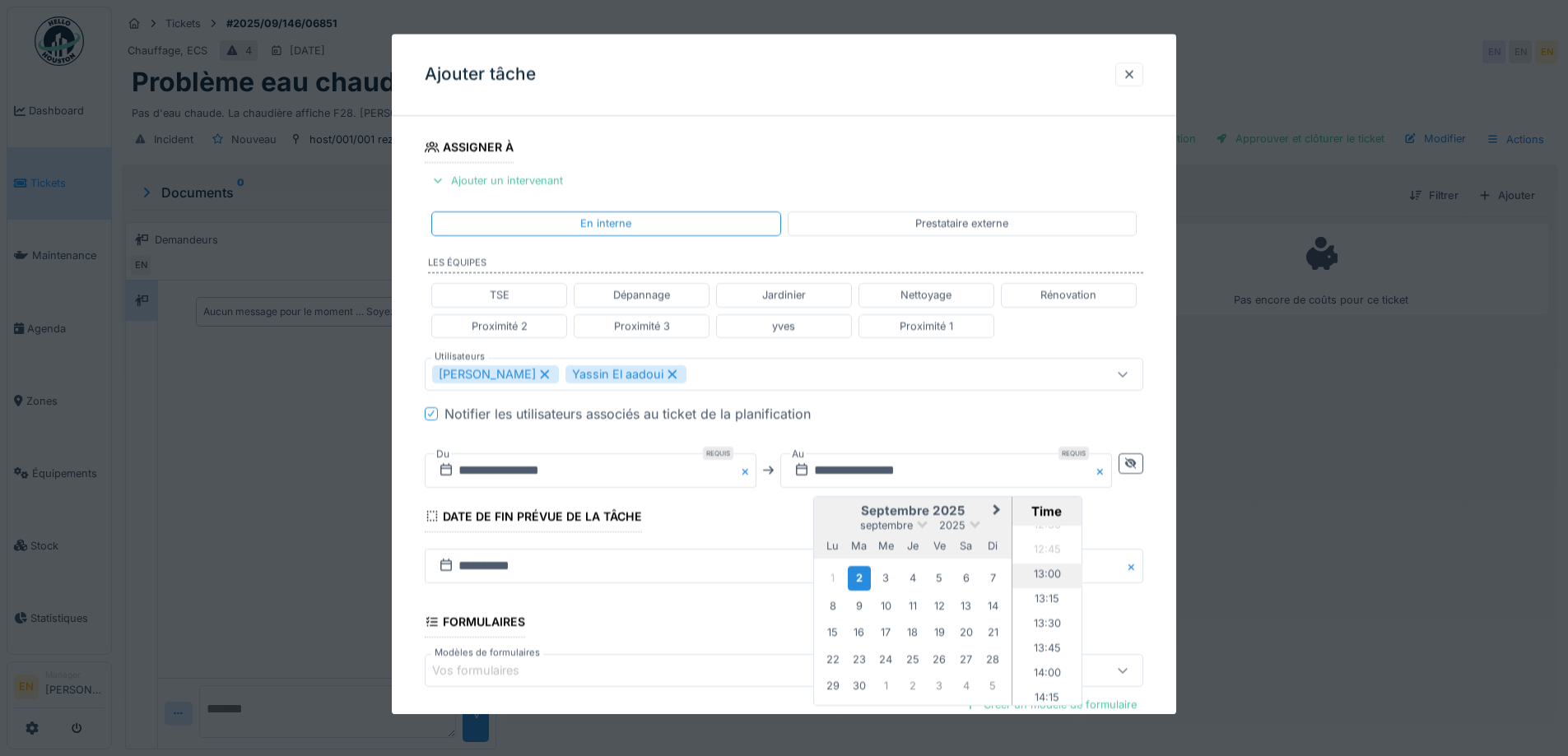
scroll to position [1248, 0]
click at [1046, 668] on li "14:00" at bounding box center [1048, 673] width 70 height 25
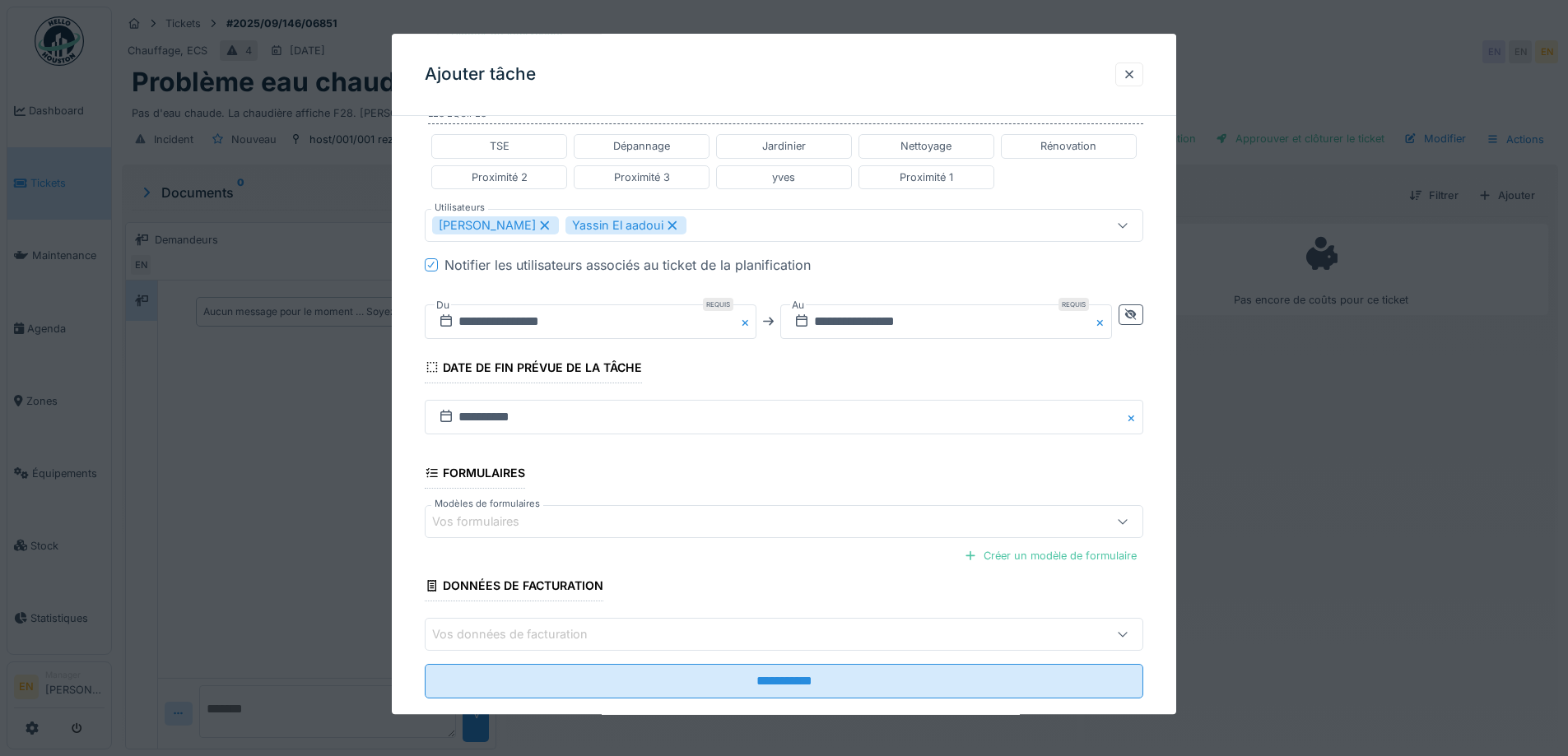
scroll to position [439, 0]
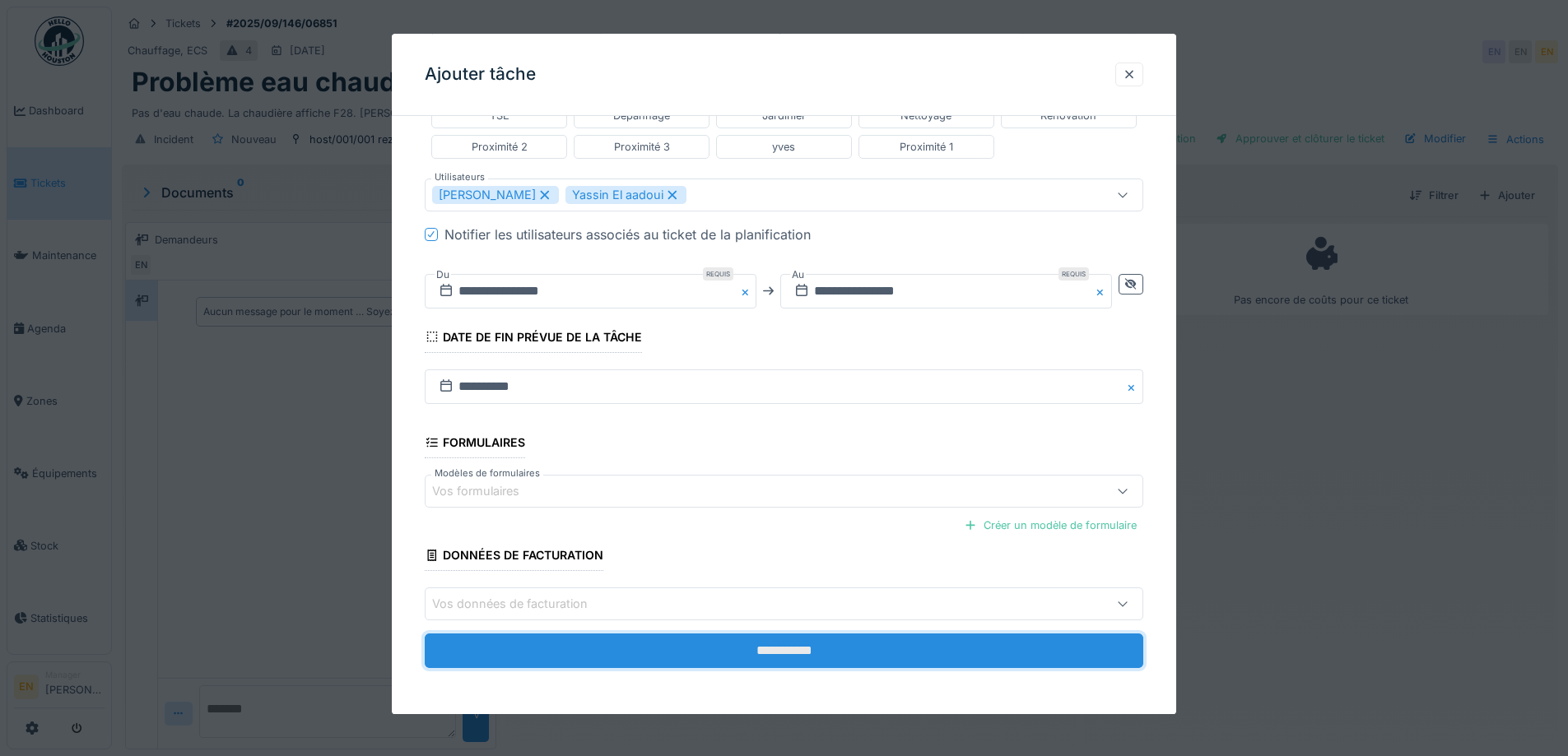
click at [799, 639] on input "**********" at bounding box center [784, 651] width 718 height 34
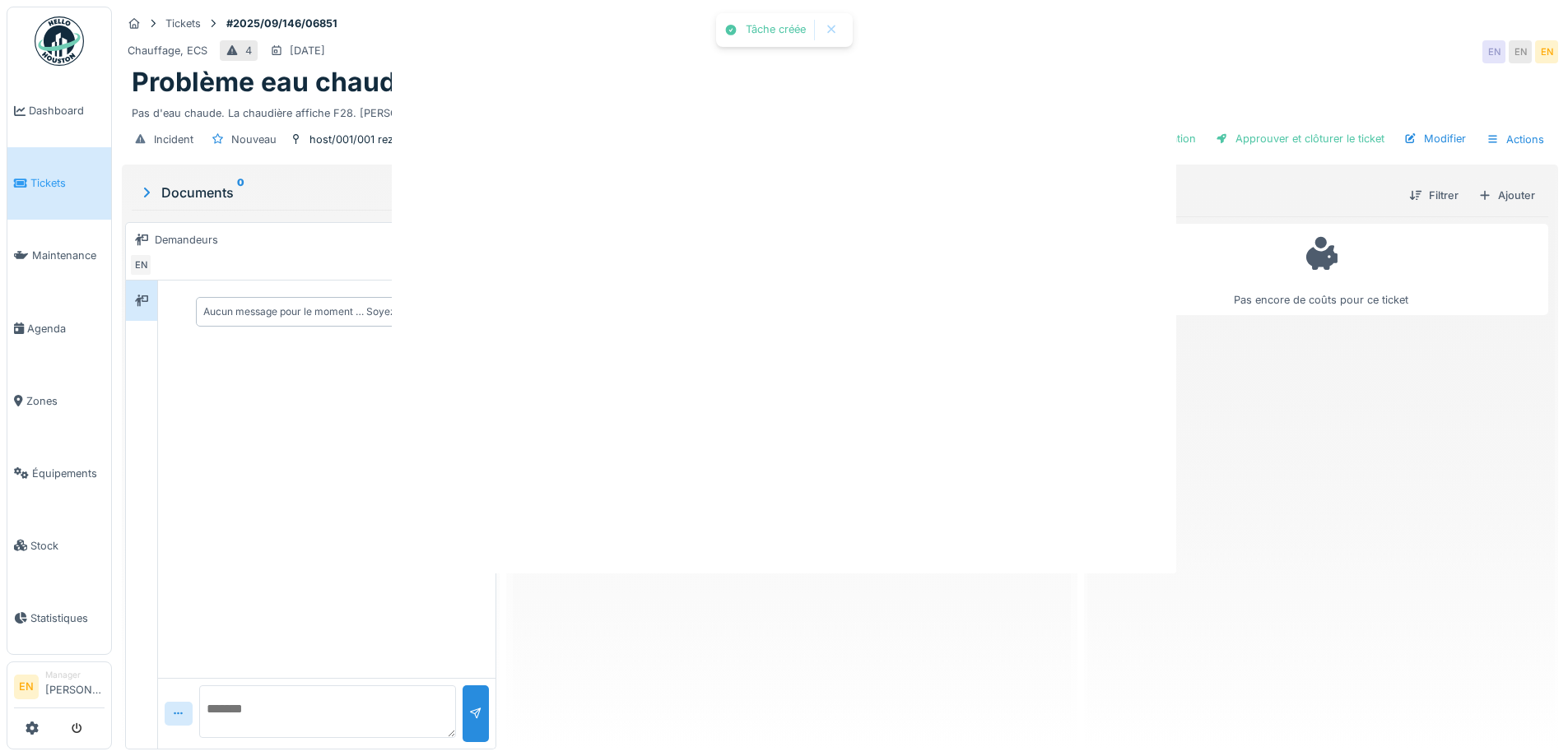
scroll to position [0, 0]
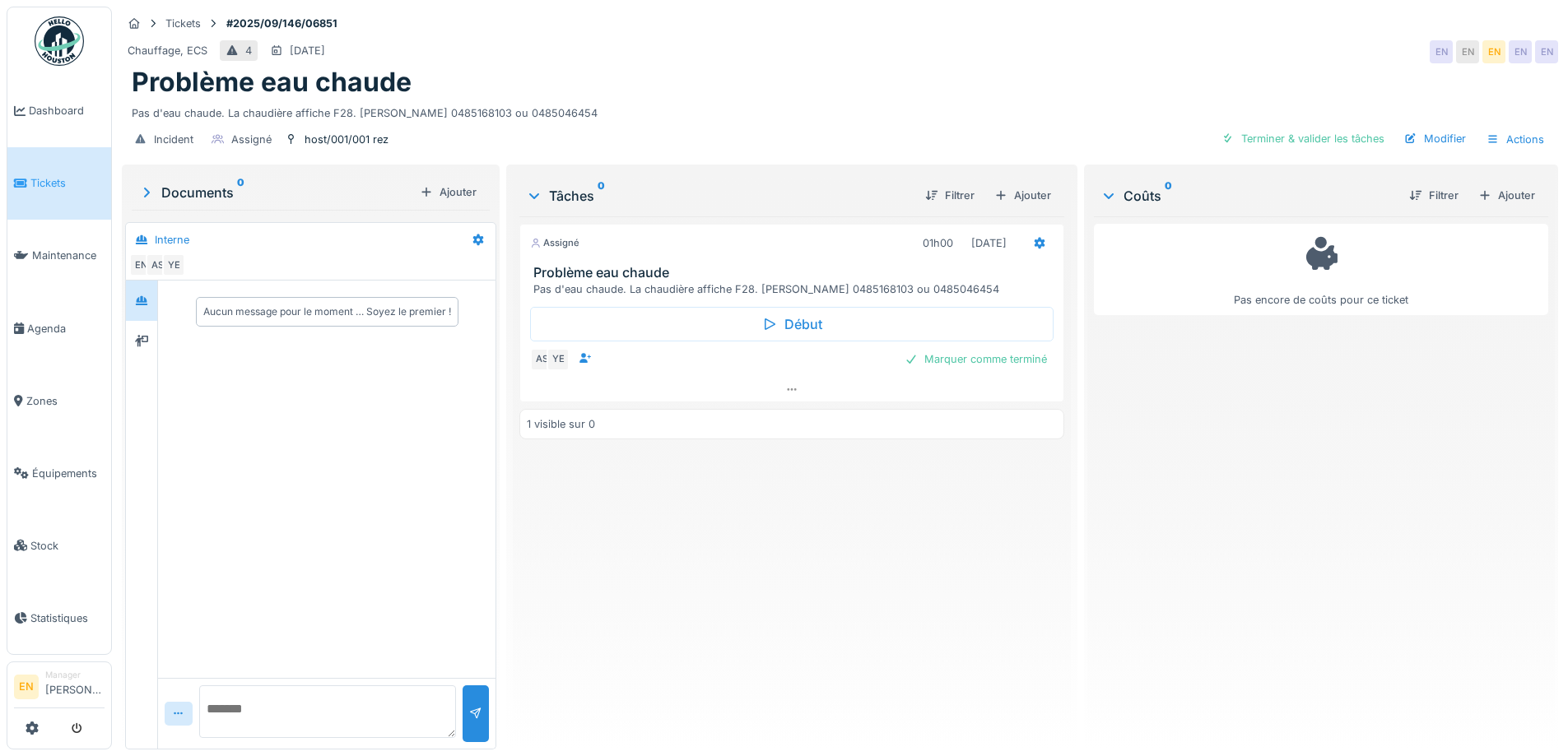
click at [770, 544] on div "Assigné 01h00 [DATE] Problème eau chaude Pas d'eau chaude. La chaudière affiche…" at bounding box center [791, 476] width 544 height 520
click at [654, 523] on div "Assigné 01h00 [DATE] Problème eau chaude Pas d'eau chaude. La chaudière affiche…" at bounding box center [791, 476] width 544 height 520
click at [664, 535] on div "Assigné 01h00 [DATE] Problème eau chaude Pas d'eau chaude. La chaudière affiche…" at bounding box center [791, 476] width 544 height 520
click at [730, 76] on div "Problème eau chaude" at bounding box center [839, 82] width 1417 height 31
click at [750, 597] on div "Assigné 01h00 [DATE] Problème eau chaude Pas d'eau chaude. La chaudière affiche…" at bounding box center [791, 476] width 544 height 520
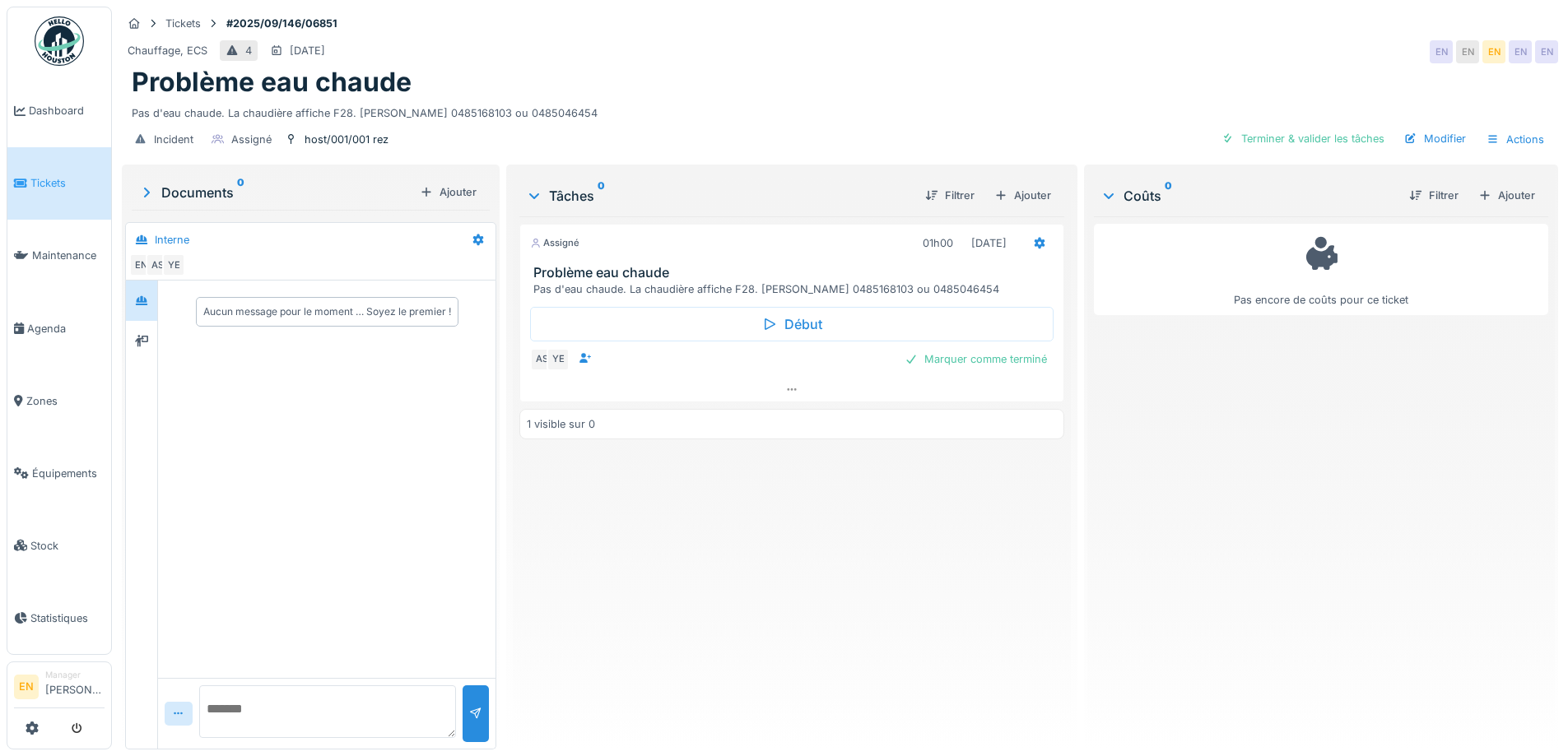
click at [744, 596] on div "Assigné 01h00 [DATE] Problème eau chaude Pas d'eau chaude. La chaudière affiche…" at bounding box center [791, 476] width 544 height 520
click at [751, 530] on div "Assigné 01h00 [DATE] Problème eau chaude Pas d'eau chaude. La chaudière affiche…" at bounding box center [791, 476] width 544 height 520
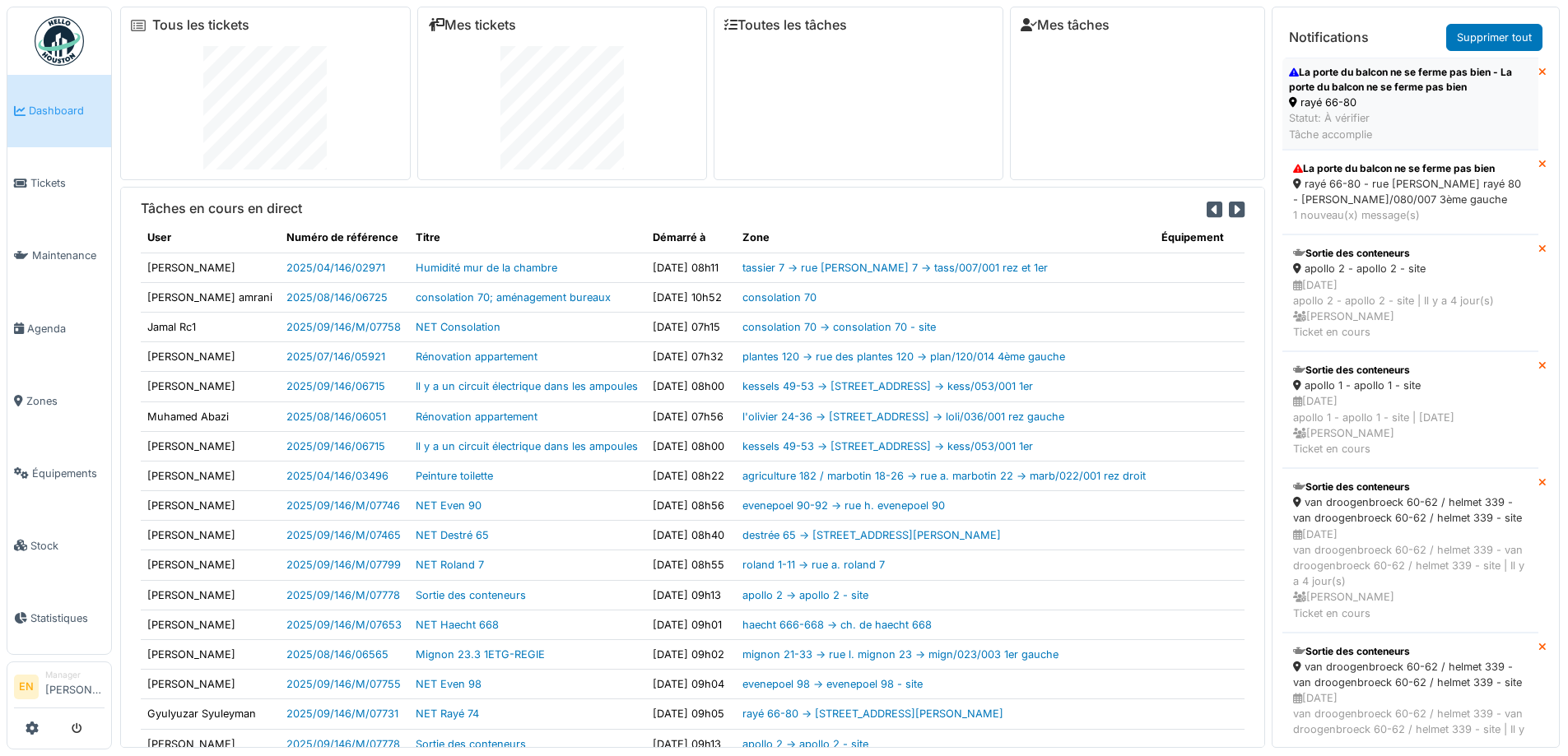
click at [1360, 84] on div "La porte du balcon ne se ferme pas bien - La porte du balcon ne se ferme pas bi…" at bounding box center [1410, 80] width 243 height 30
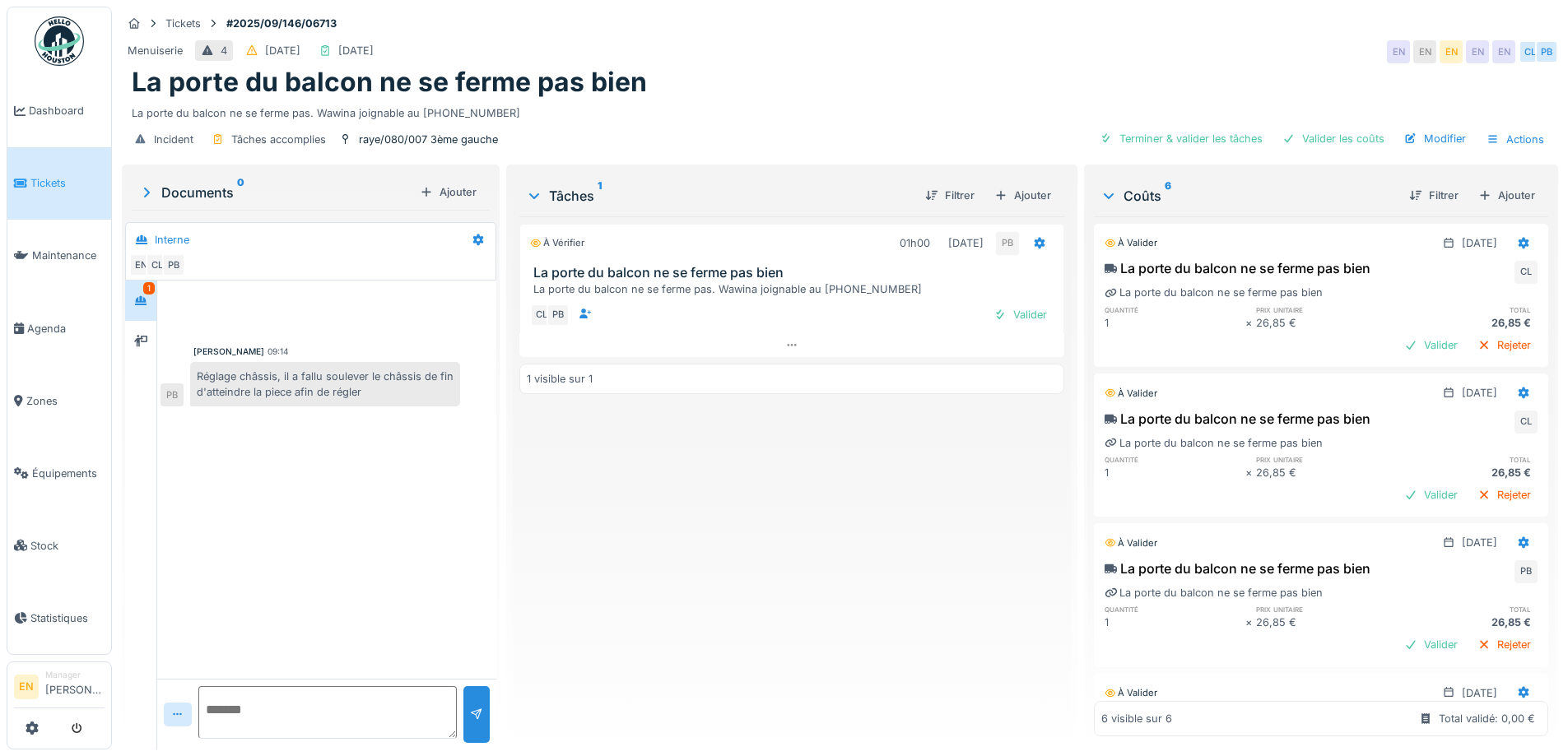
click at [752, 565] on div "À vérifier 01h00 [DATE] PB La porte du balcon ne se ferme pas bien La porte du …" at bounding box center [791, 476] width 544 height 520
click at [732, 537] on div "À vérifier 01h00 [DATE] PB La porte du balcon ne se ferme pas bien La porte du …" at bounding box center [791, 476] width 544 height 520
drag, startPoint x: 666, startPoint y: 506, endPoint x: 661, endPoint y: 490, distance: 16.8
click at [664, 494] on div "À vérifier 01h00 [DATE] PB La porte du balcon ne se ferme pas bien La porte du …" at bounding box center [791, 476] width 544 height 520
click at [829, 494] on div "À vérifier 01h00 [DATE] PB La porte du balcon ne se ferme pas bien La porte du …" at bounding box center [791, 476] width 544 height 520
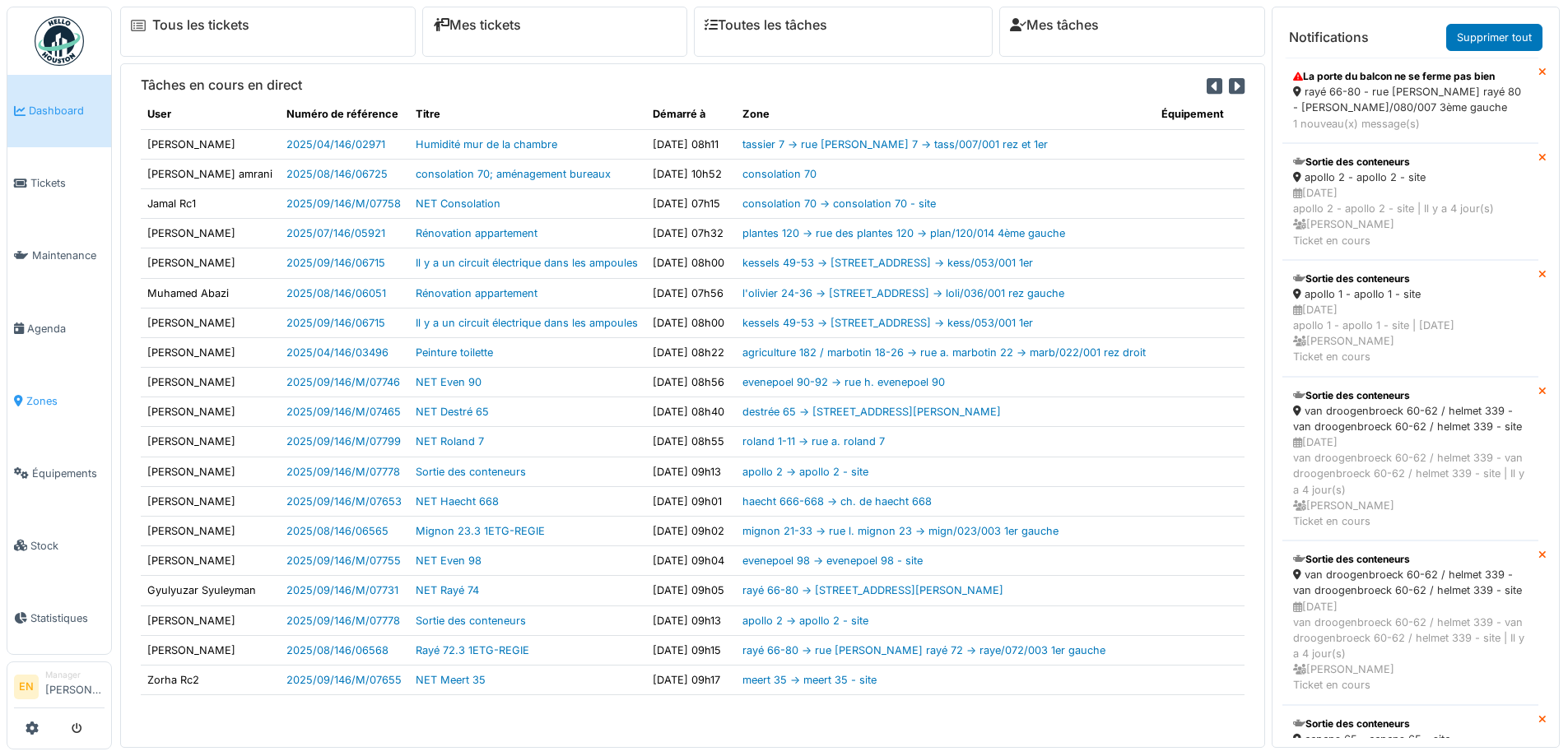
click at [45, 393] on span "Zones" at bounding box center [65, 401] width 78 height 15
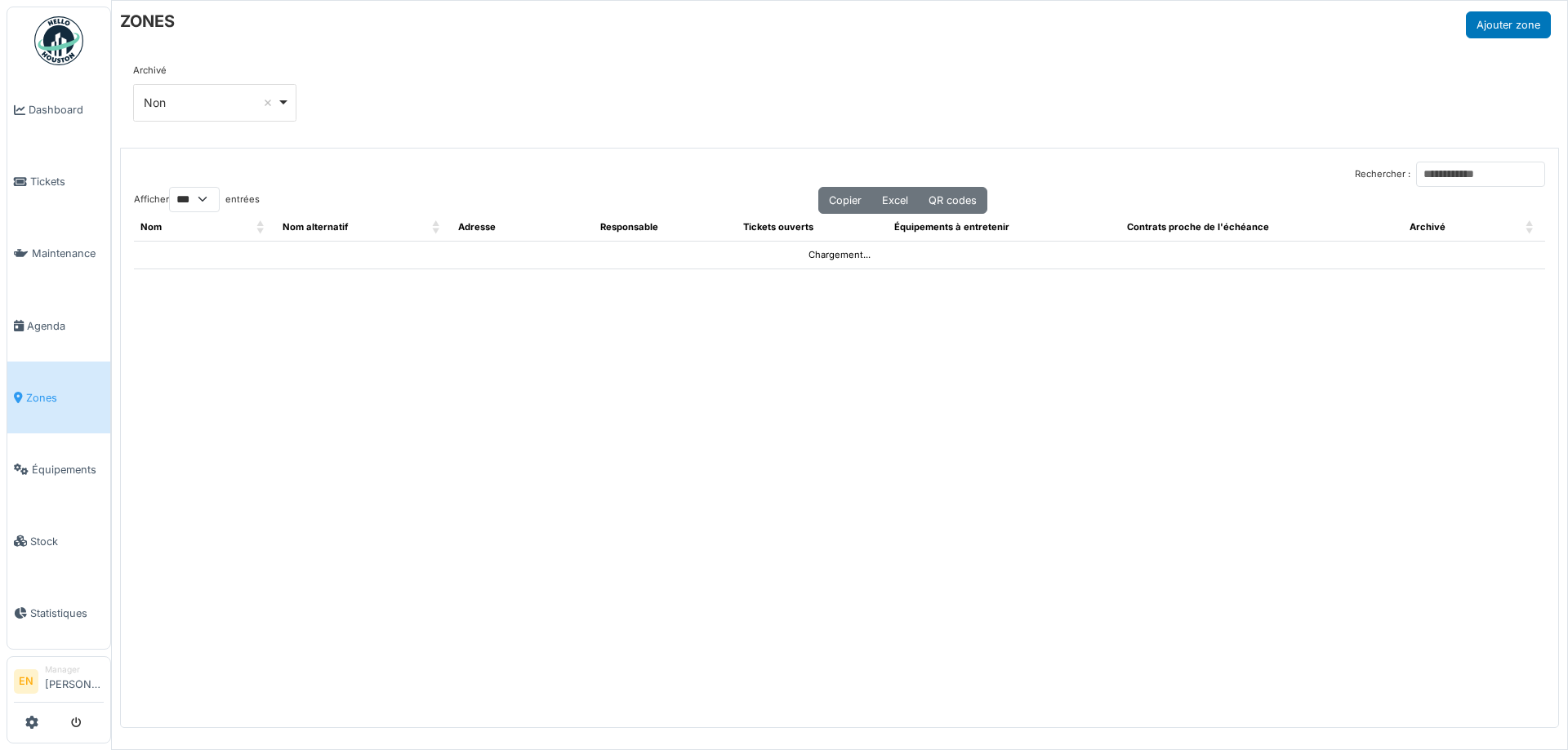
select select "***"
click at [1428, 176] on input "Rechercher :" at bounding box center [1481, 175] width 129 height 26
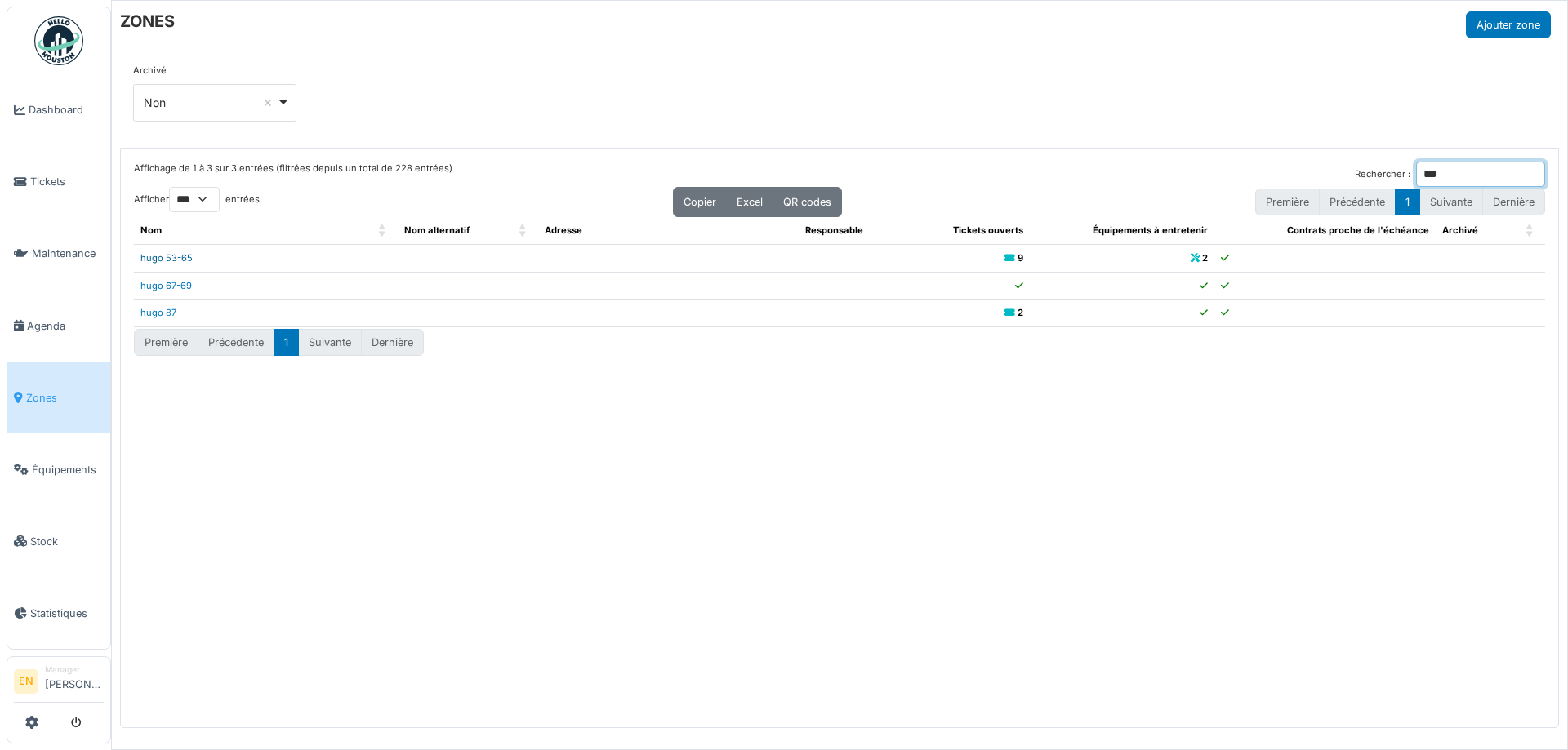
type input "***"
click at [184, 259] on link "hugo 53-65" at bounding box center [166, 257] width 52 height 11
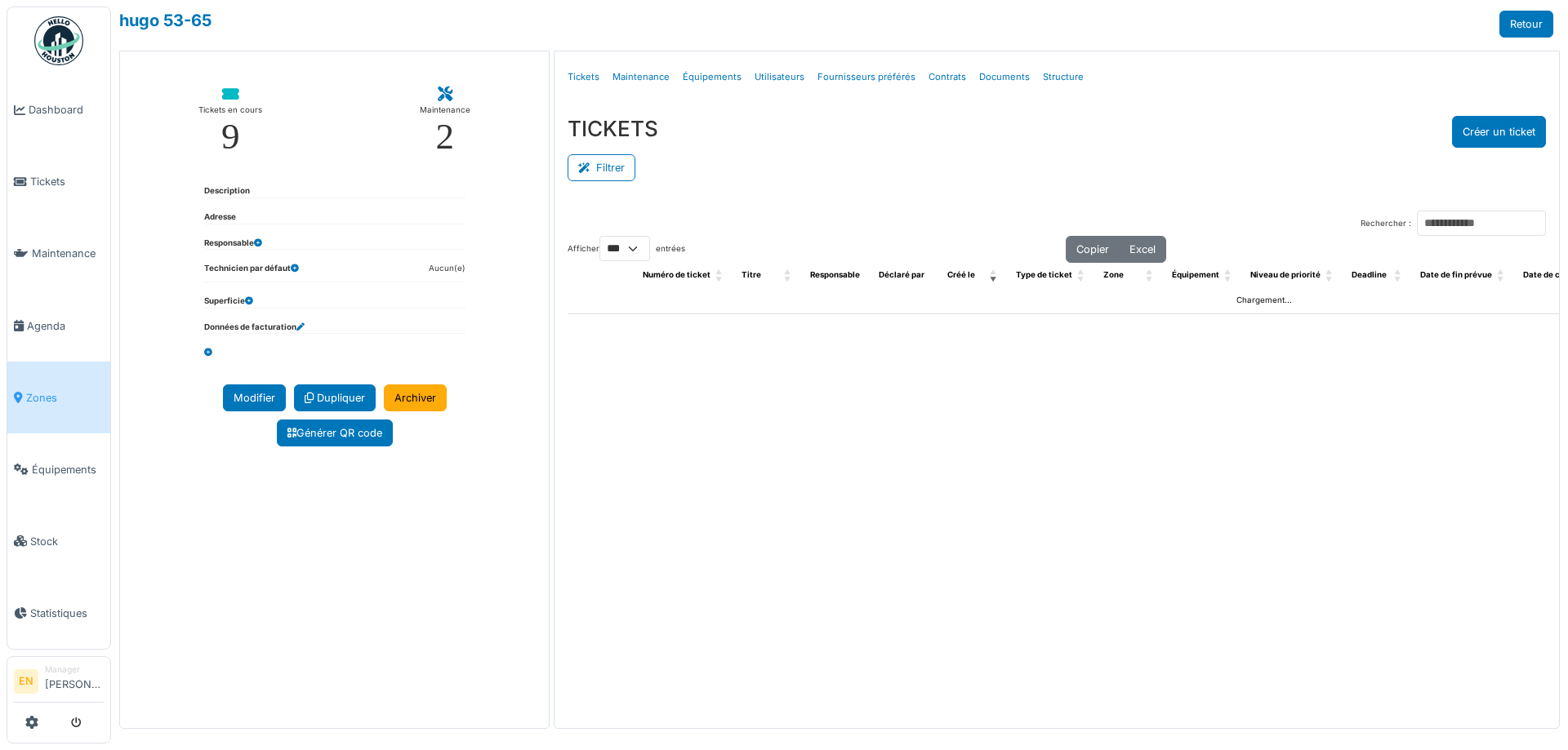
select select "***"
click at [1057, 78] on link "Structure" at bounding box center [1063, 77] width 54 height 38
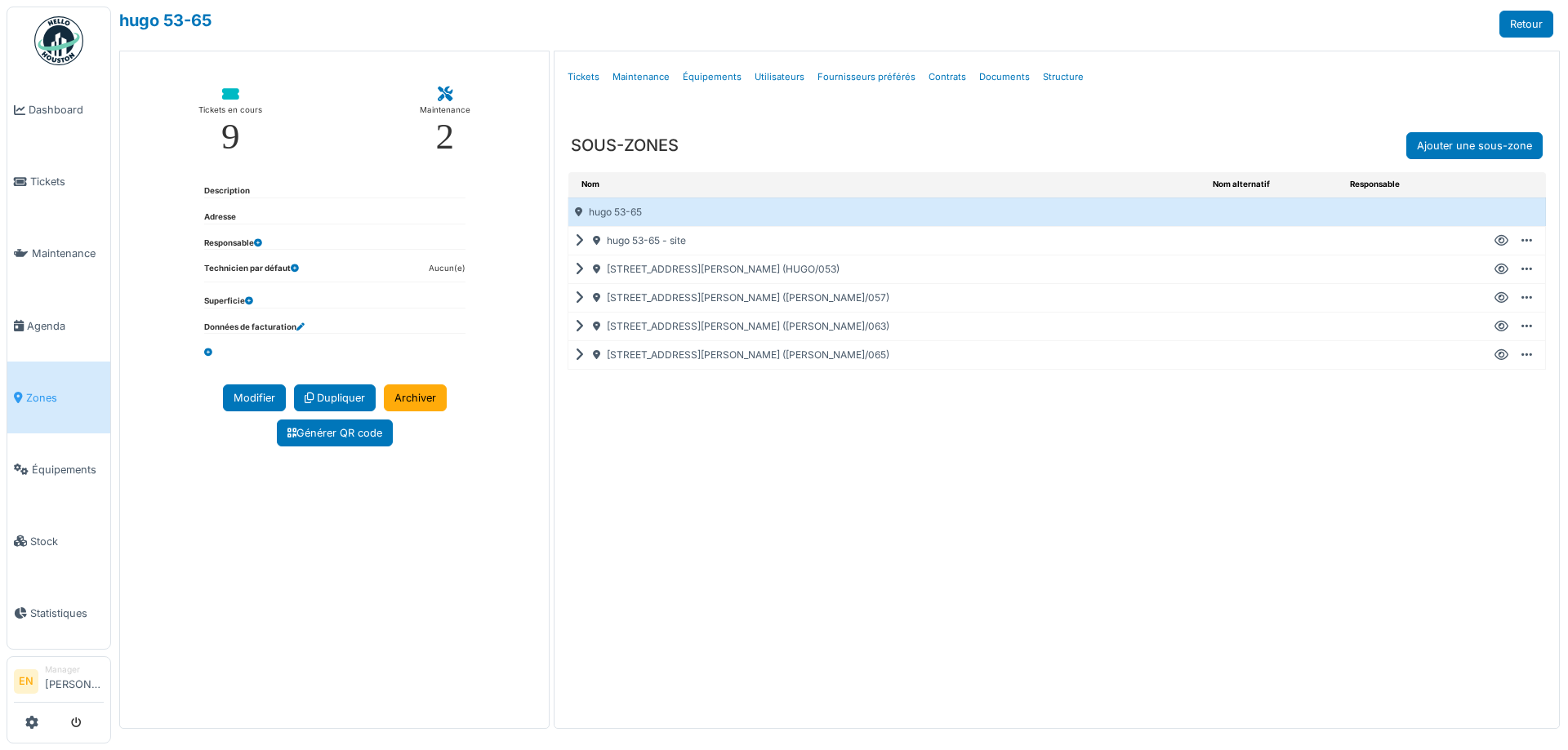
click at [1496, 327] on icon at bounding box center [1502, 327] width 14 height 1
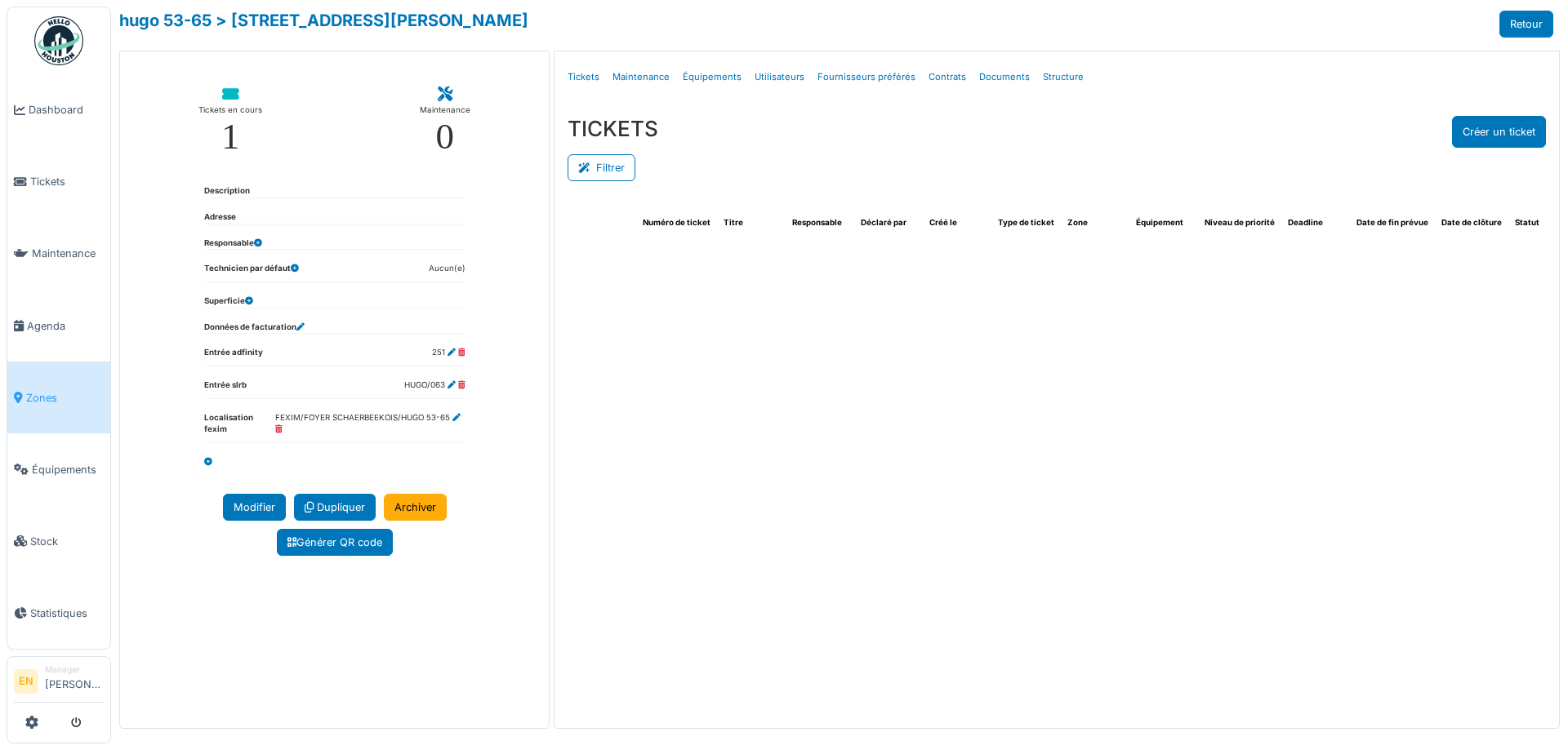
select select "***"
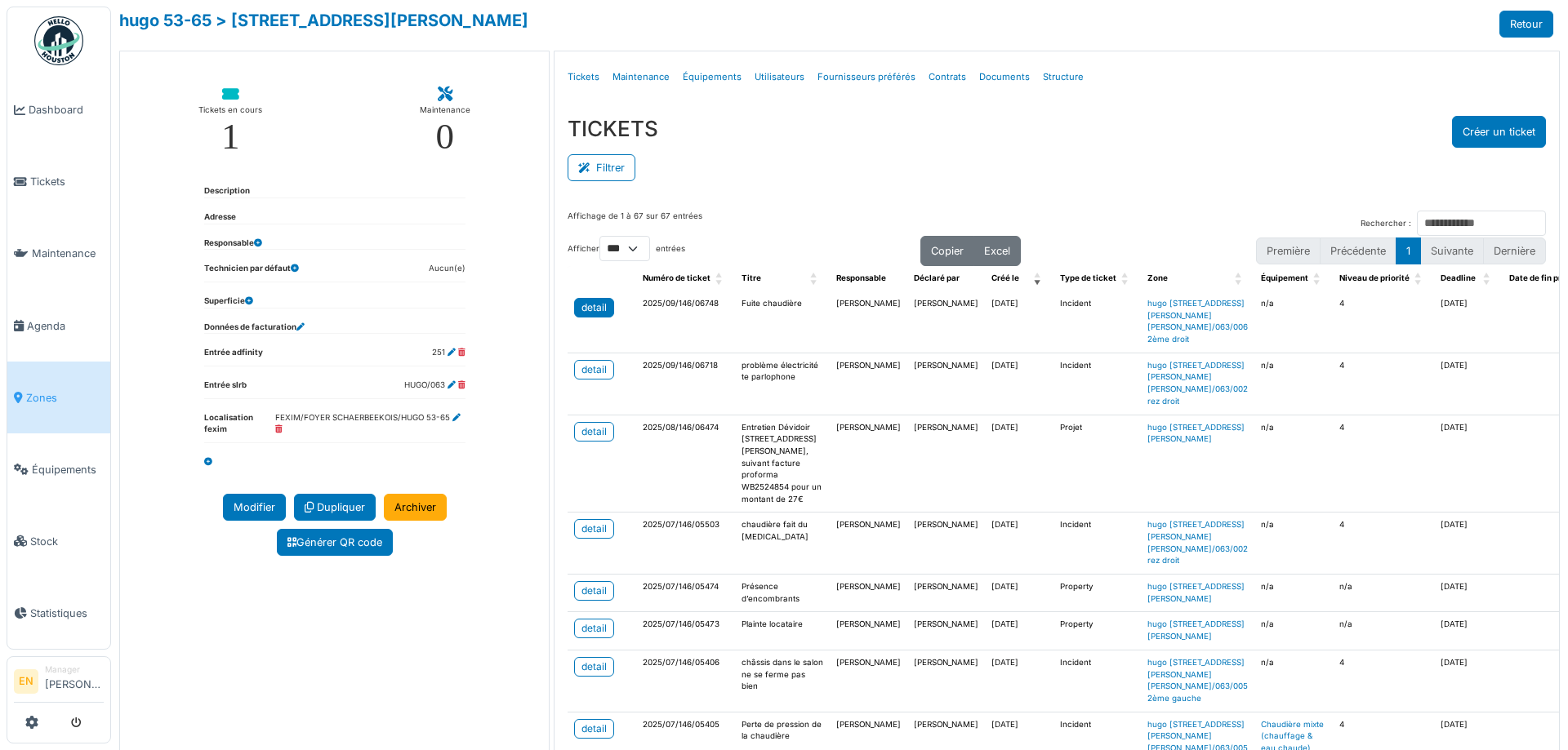
click at [593, 308] on div "detail" at bounding box center [594, 307] width 26 height 14
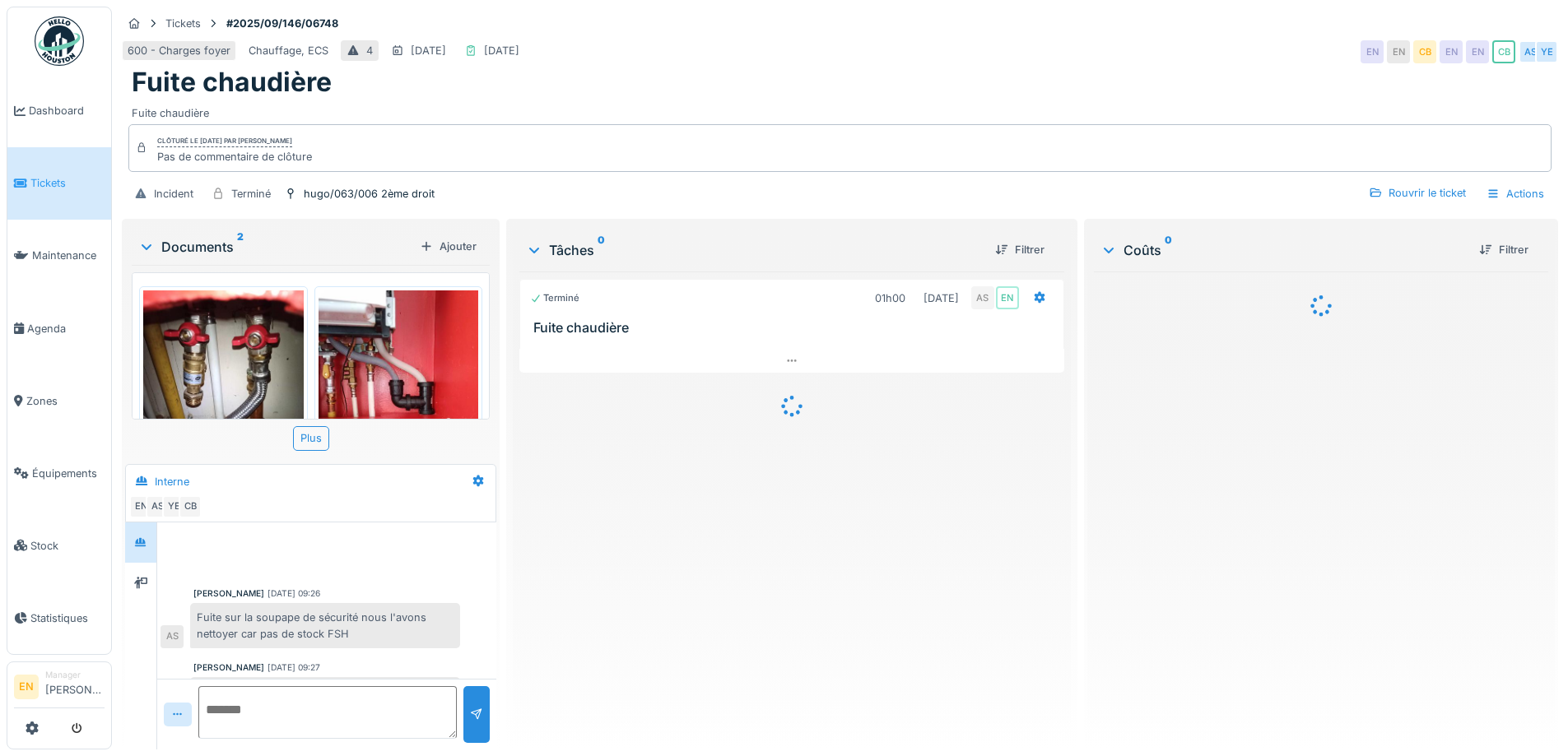
scroll to position [293, 0]
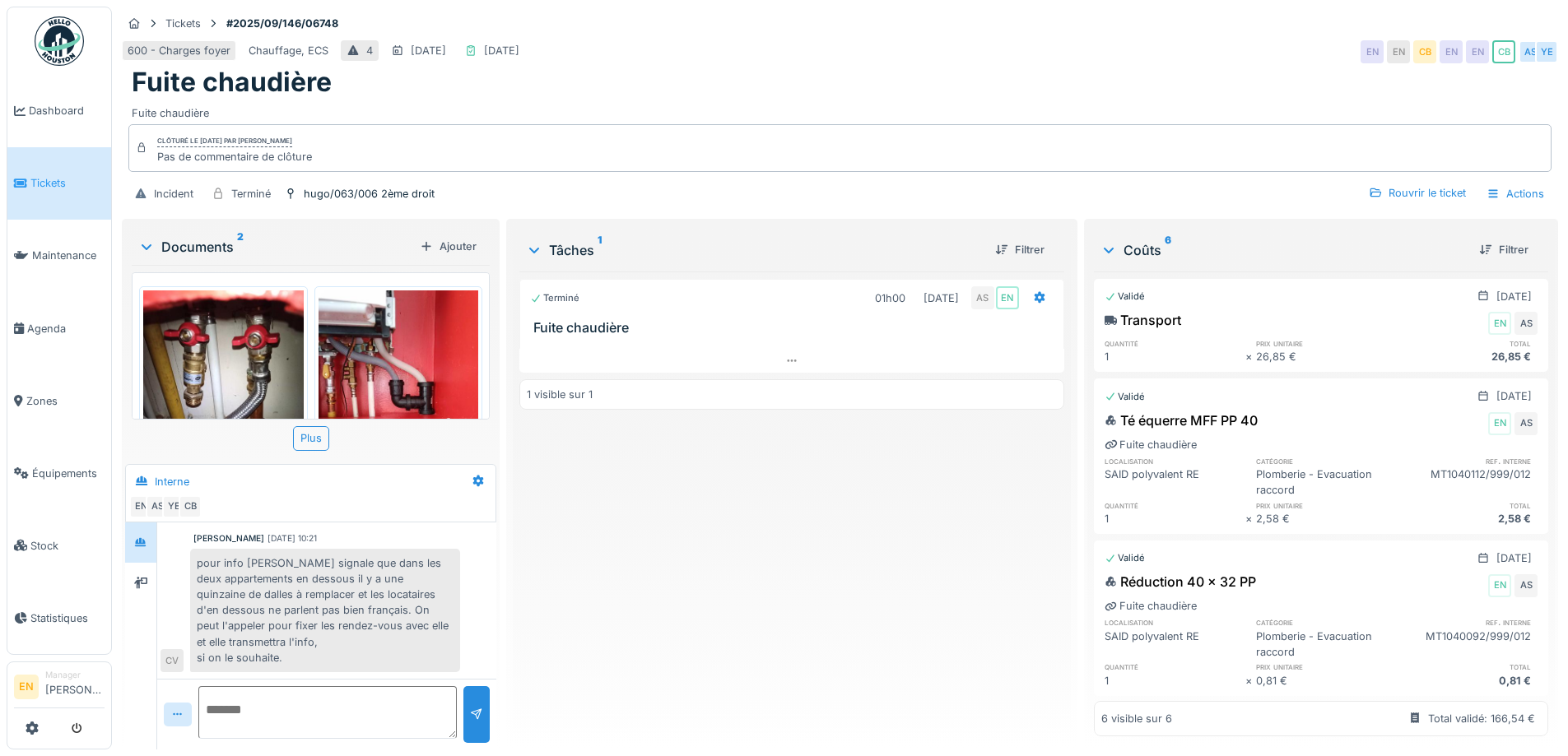
click at [635, 590] on div "Terminé 01h00 [DATE] AS EN Fuite chaudière 1 visible sur 1" at bounding box center [791, 505] width 544 height 465
click at [790, 360] on icon at bounding box center [791, 360] width 9 height 3
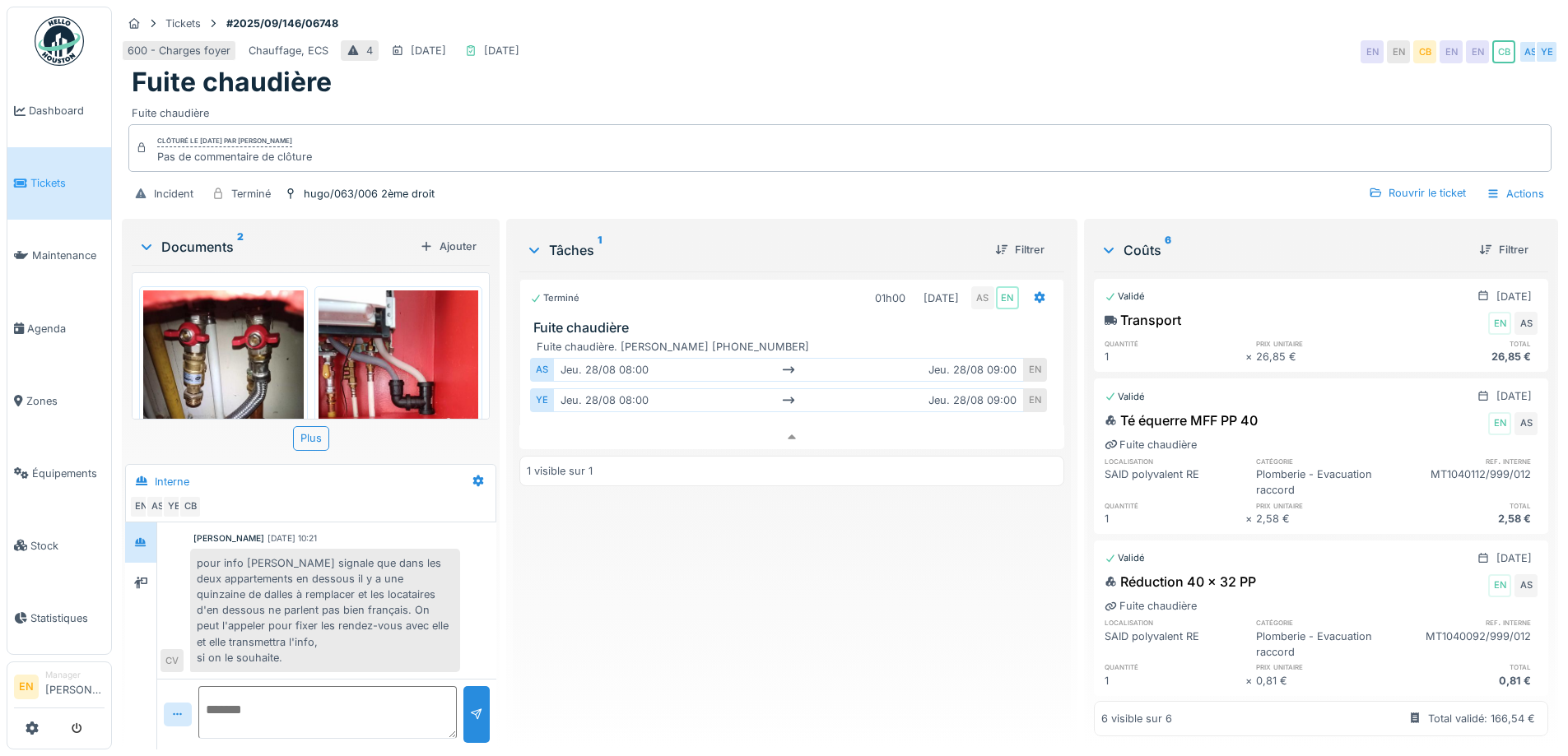
click at [729, 599] on div "Terminé 01h00 [DATE] AS EN Fuite chaudière Fuite chaudière. [PERSON_NAME] [PHON…" at bounding box center [791, 505] width 544 height 465
click at [717, 609] on div "Terminé 01h00 [DATE] AS EN Fuite chaudière Fuite chaudière. [PERSON_NAME] [PHON…" at bounding box center [791, 505] width 544 height 465
click at [693, 606] on div "Terminé 01h00 [DATE] AS EN Fuite chaudière Fuite chaudière. [PERSON_NAME] [PHON…" at bounding box center [791, 505] width 544 height 465
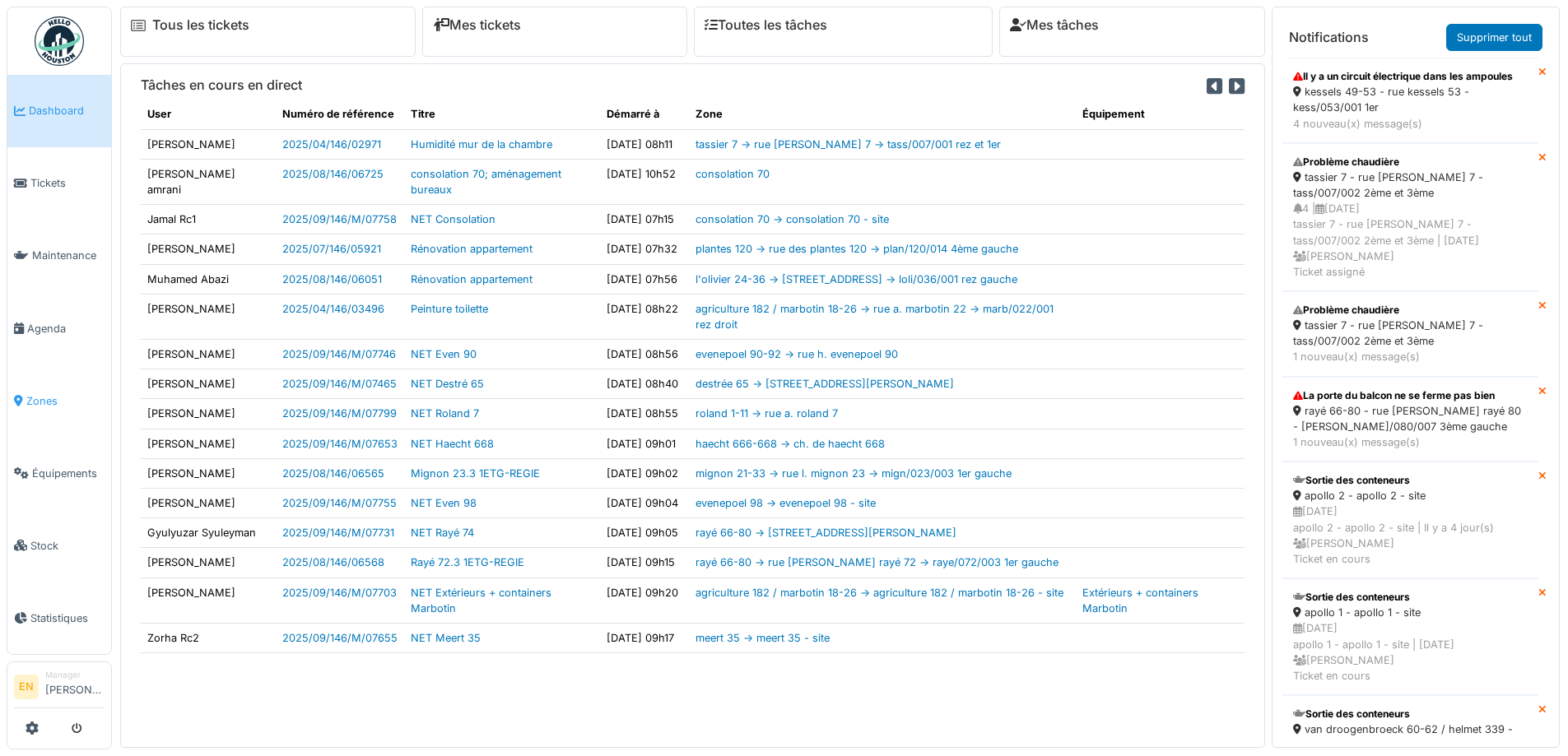
click at [39, 394] on span "Zones" at bounding box center [65, 401] width 78 height 15
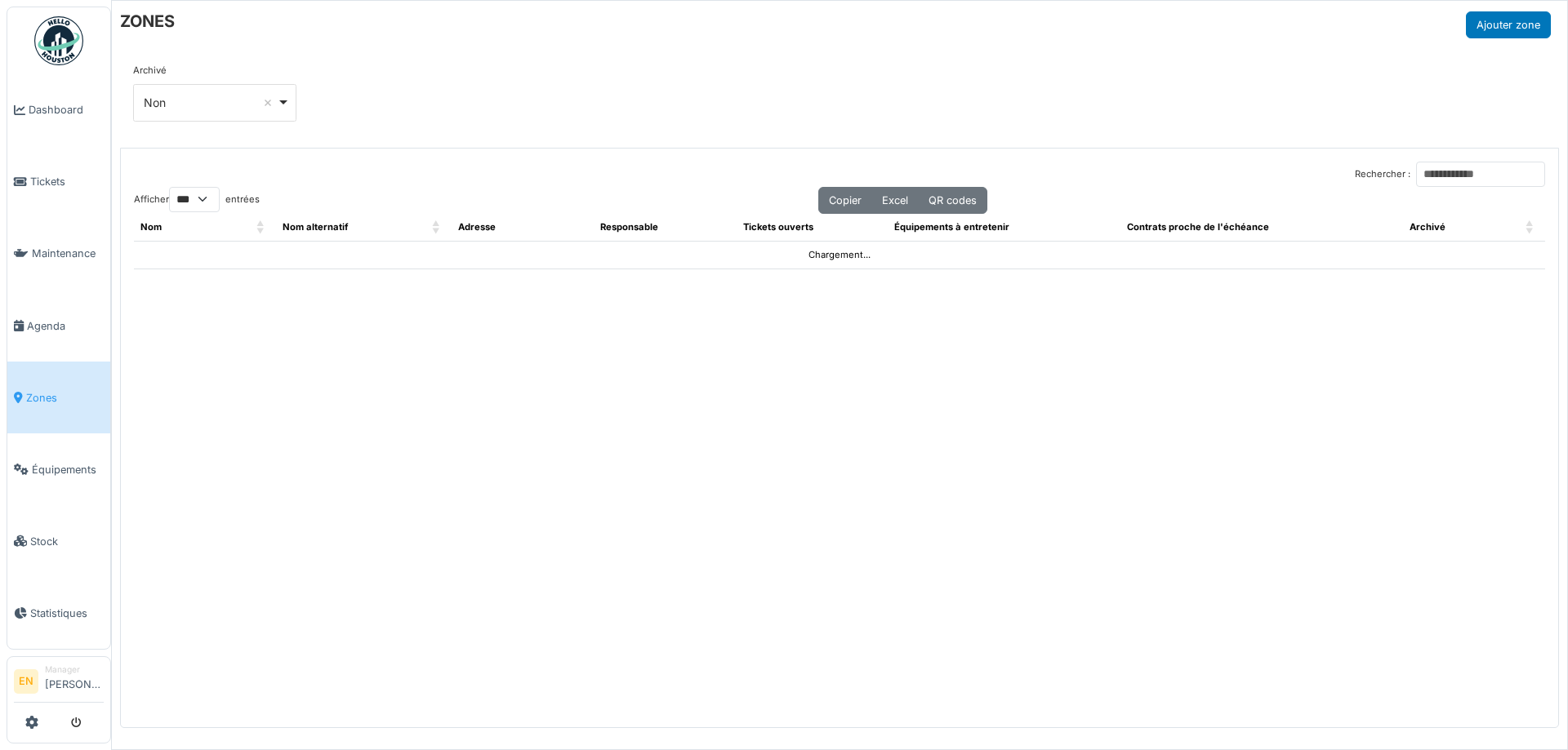
select select "***"
click at [280, 107] on div "Non Remove item" at bounding box center [215, 102] width 150 height 24
click at [474, 90] on div "Archivé *** Non Remove item Tous Oui Non" at bounding box center [839, 99] width 1413 height 71
select select
click at [1438, 179] on input "Rechercher :" at bounding box center [1481, 175] width 129 height 26
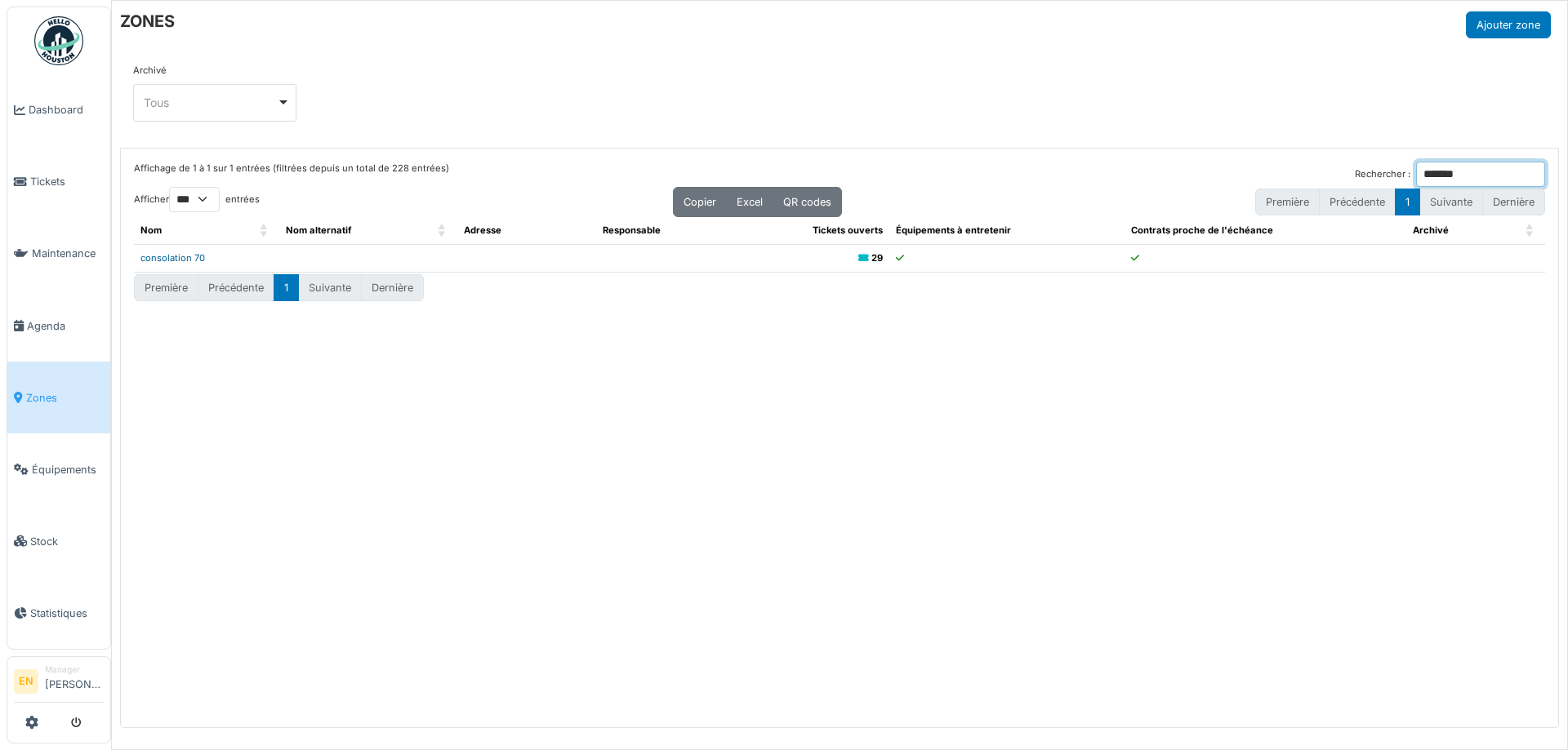
type input "*******"
click at [196, 261] on link "consolation 70" at bounding box center [173, 257] width 65 height 11
click at [48, 392] on span "Zones" at bounding box center [65, 398] width 78 height 15
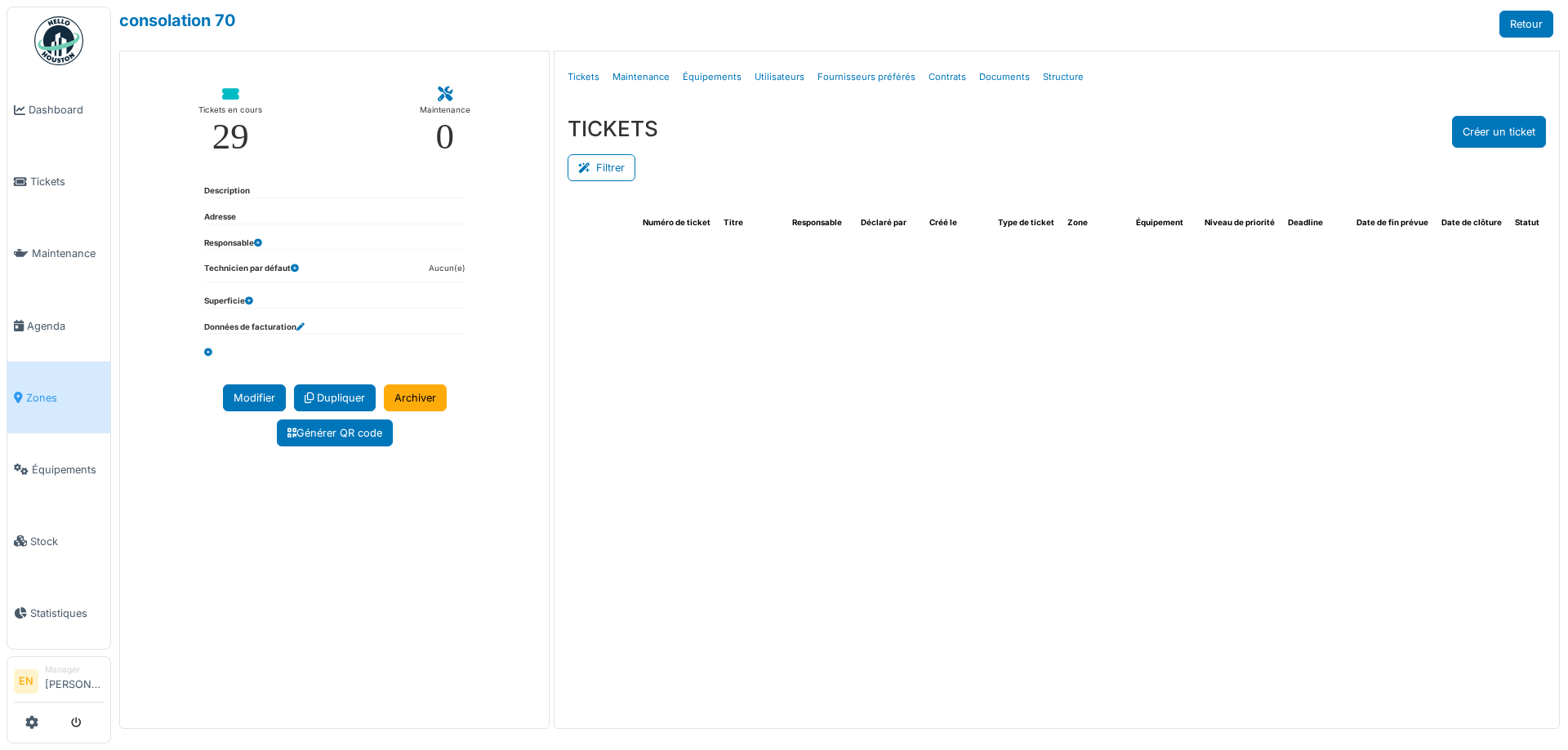
select select "***"
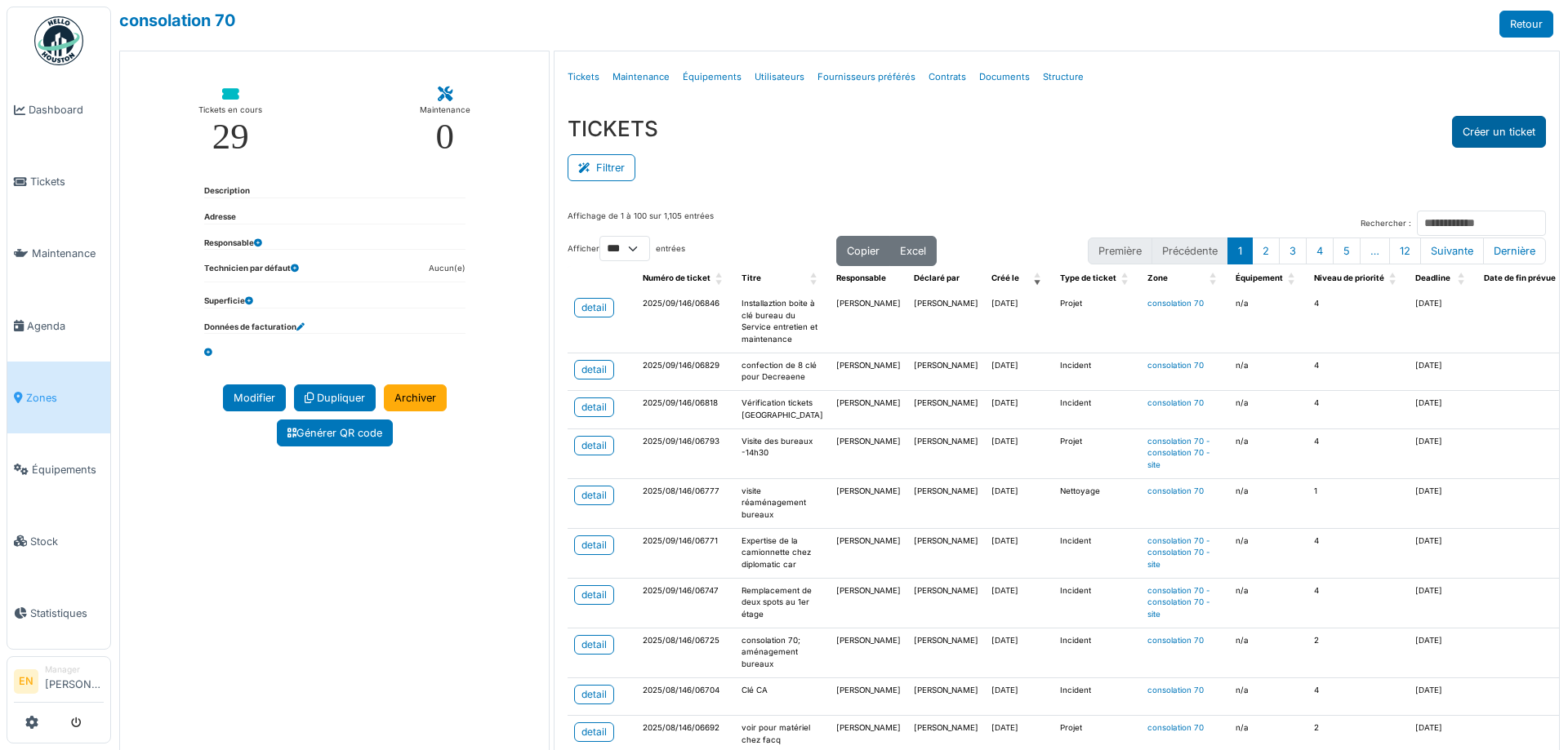
click at [1478, 136] on button "Créer un ticket" at bounding box center [1499, 131] width 94 height 31
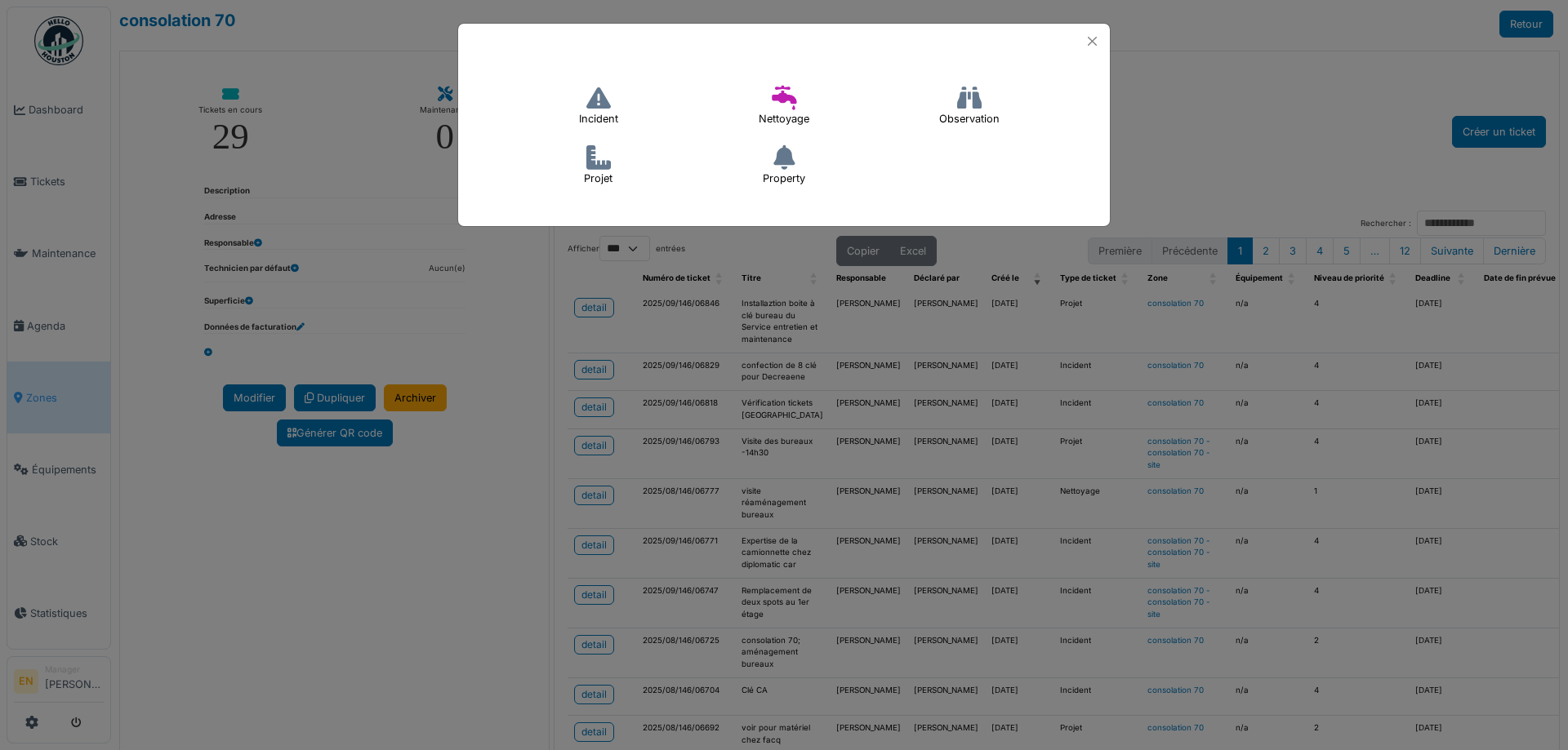
click at [589, 112] on h4 "Incident" at bounding box center [599, 106] width 60 height 52
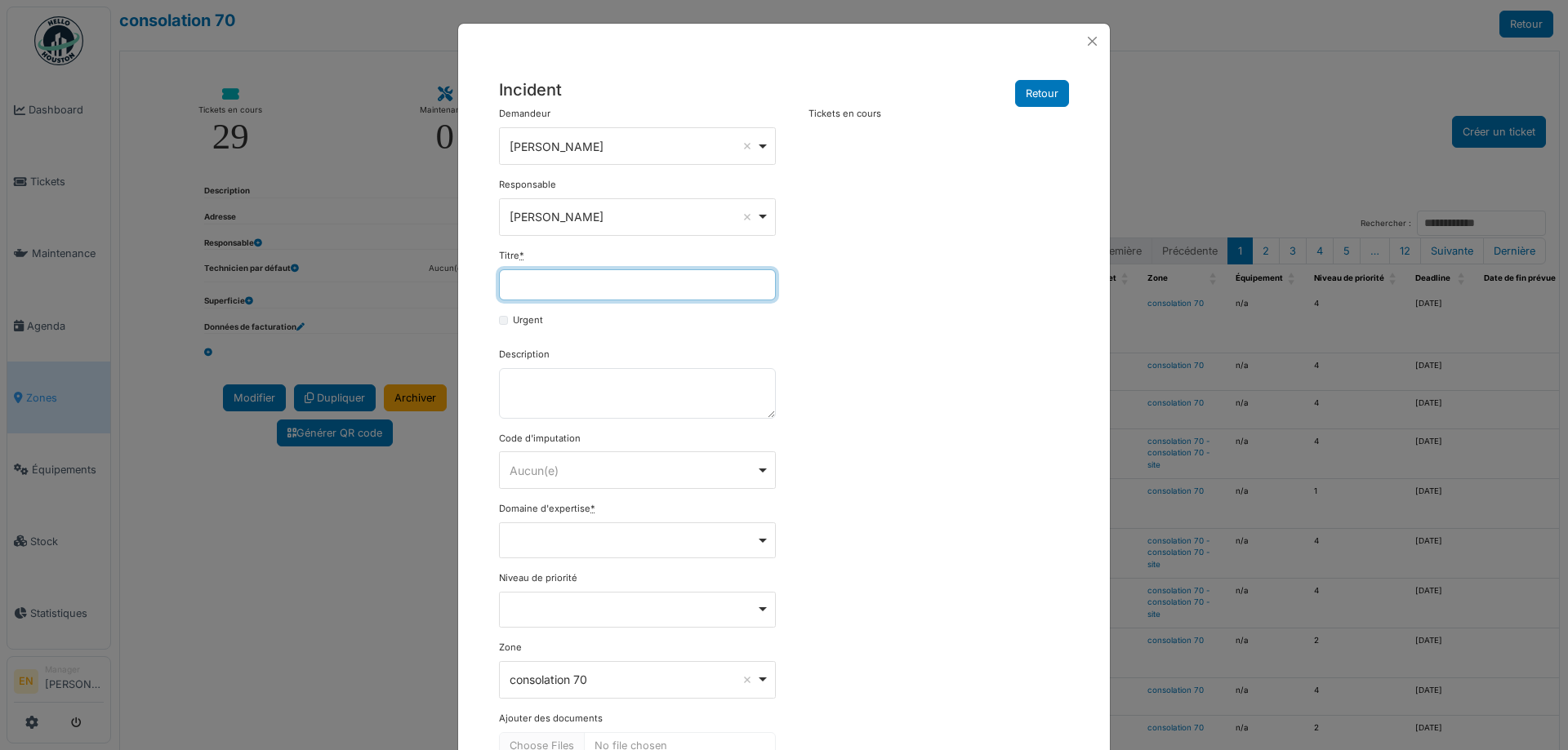
click at [543, 283] on input "Titre *" at bounding box center [637, 285] width 277 height 31
click at [512, 285] on input "*****" at bounding box center [637, 285] width 277 height 31
type input "*****"
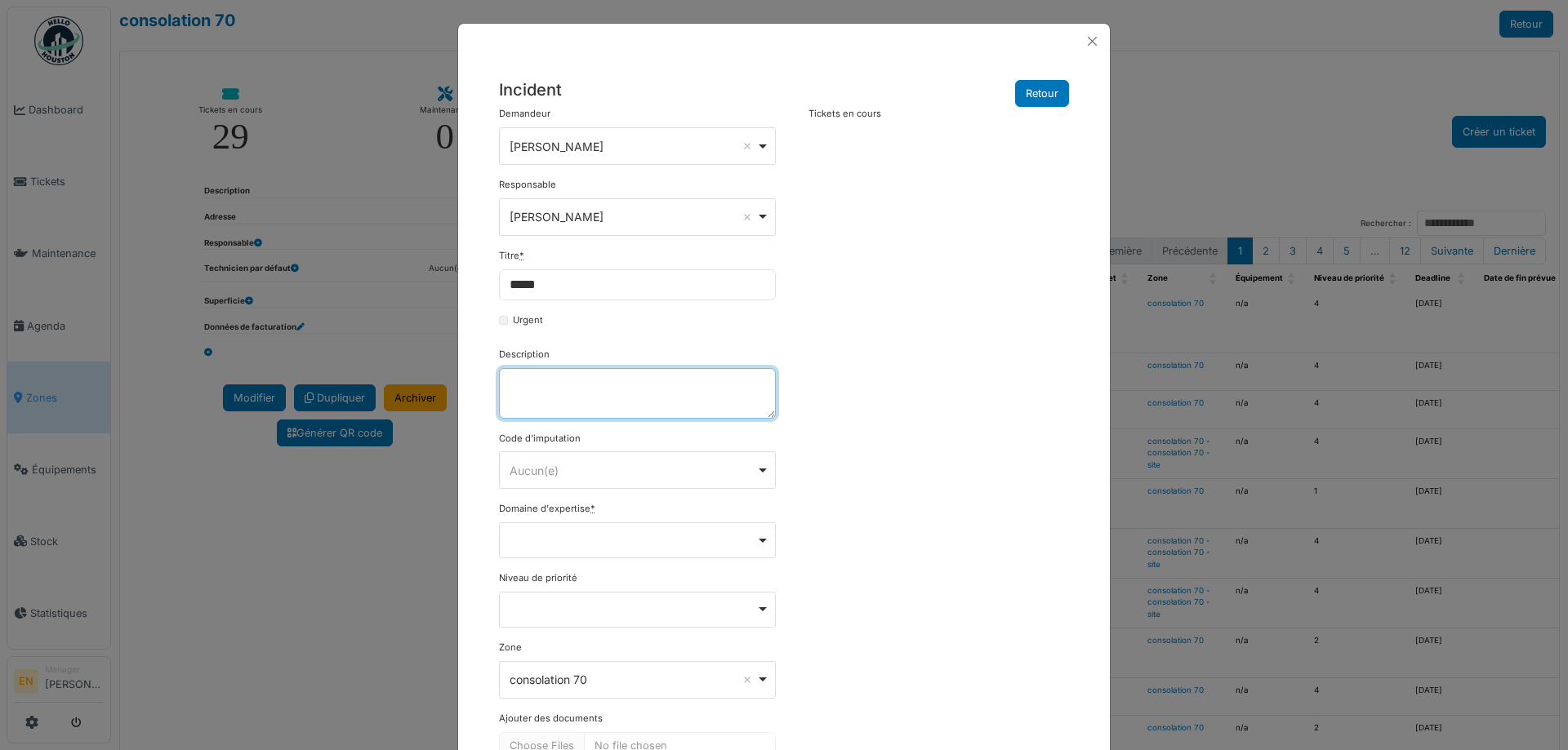
click at [565, 398] on textarea "Description" at bounding box center [637, 393] width 277 height 50
type textarea "*****"
click at [951, 452] on div "**********" at bounding box center [784, 455] width 587 height 696
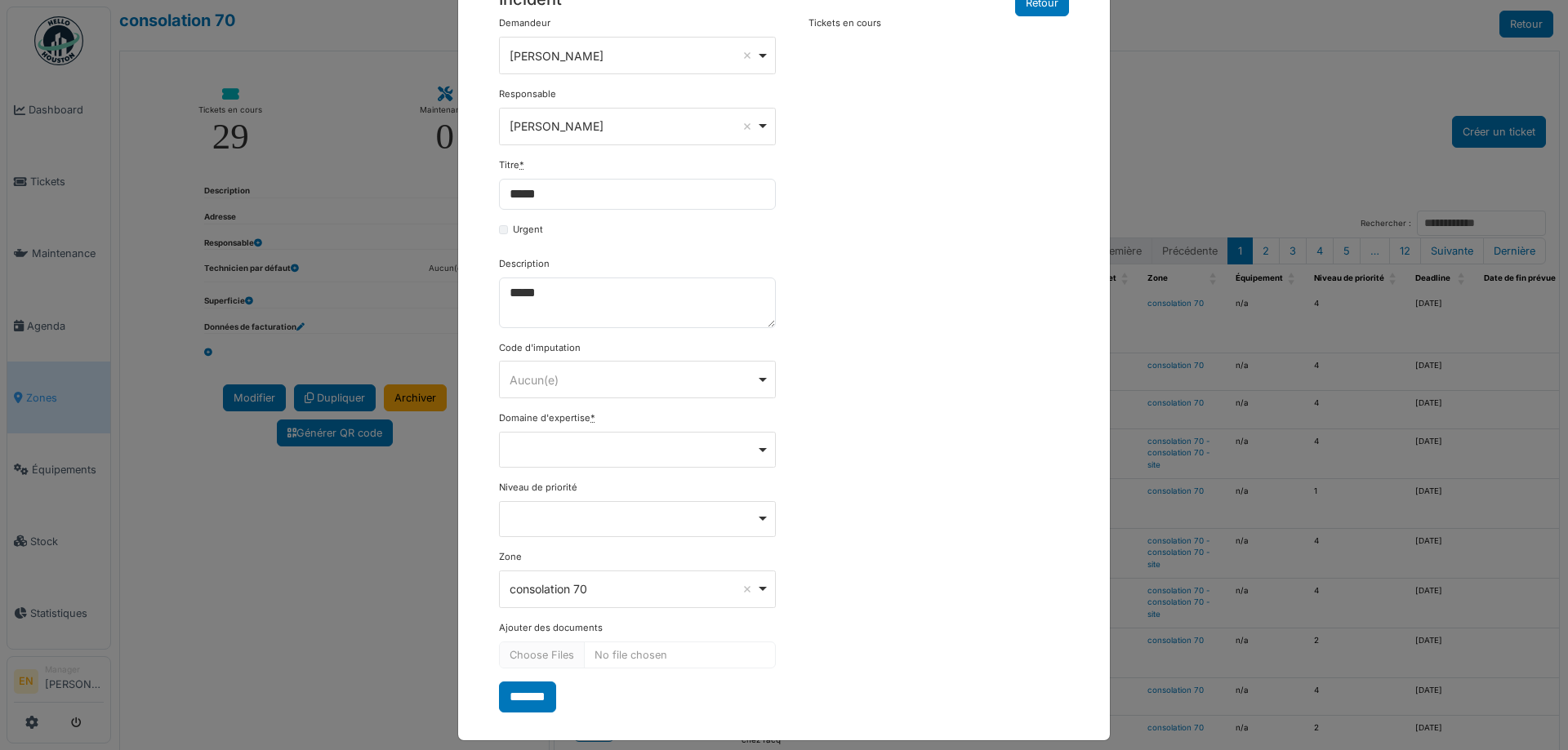
scroll to position [105, 0]
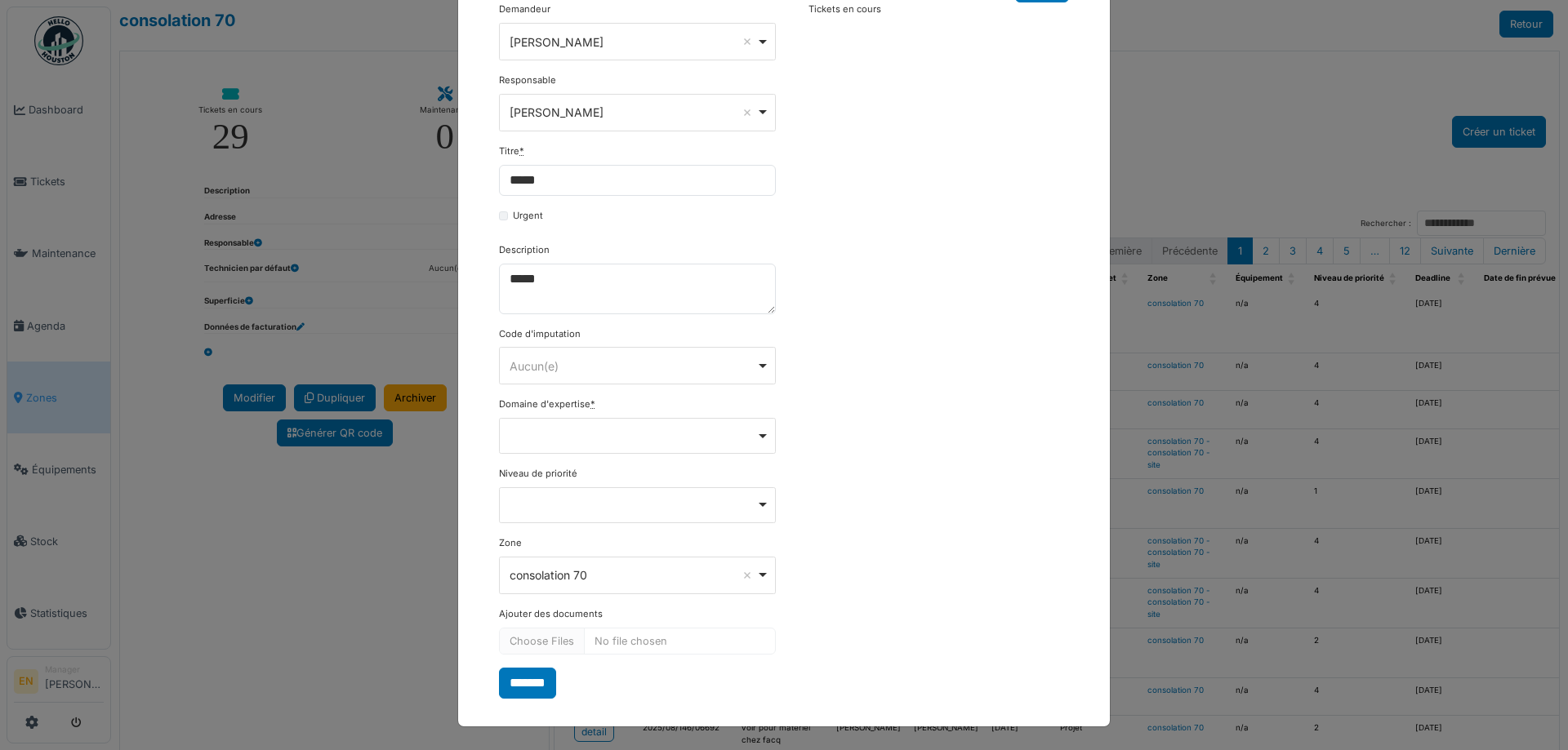
click at [758, 441] on div "Remove item" at bounding box center [637, 436] width 277 height 36
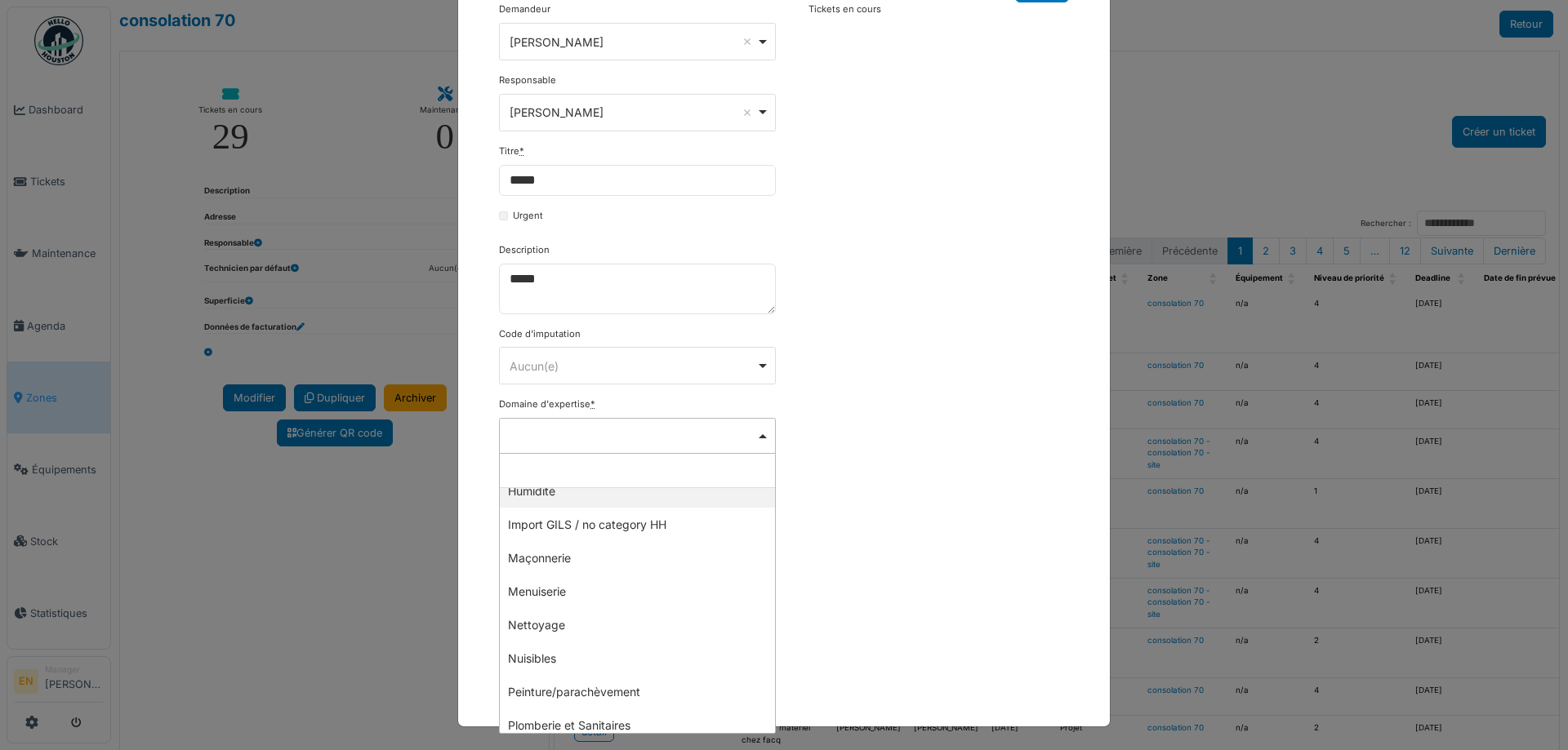
scroll to position [409, 0]
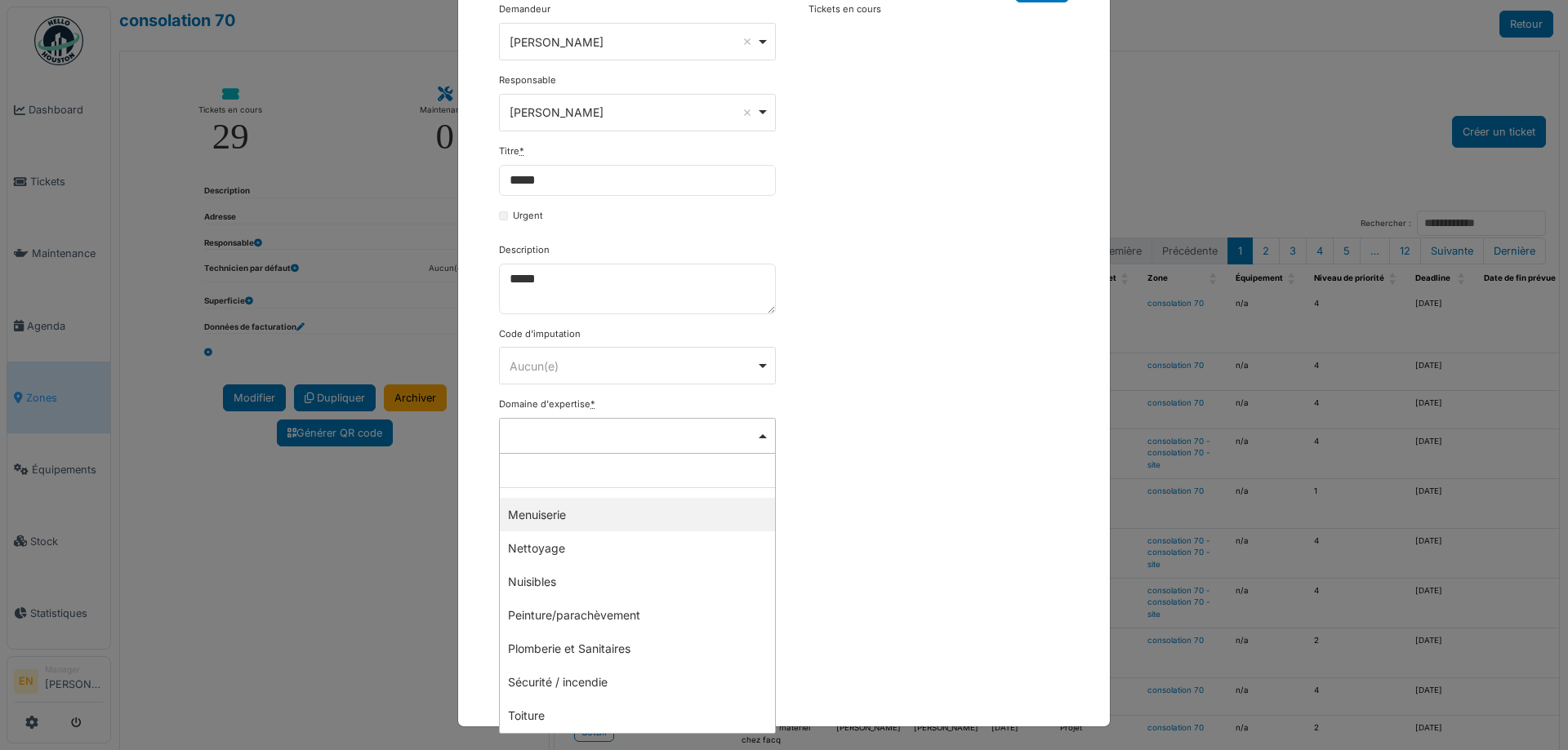
select select "***"
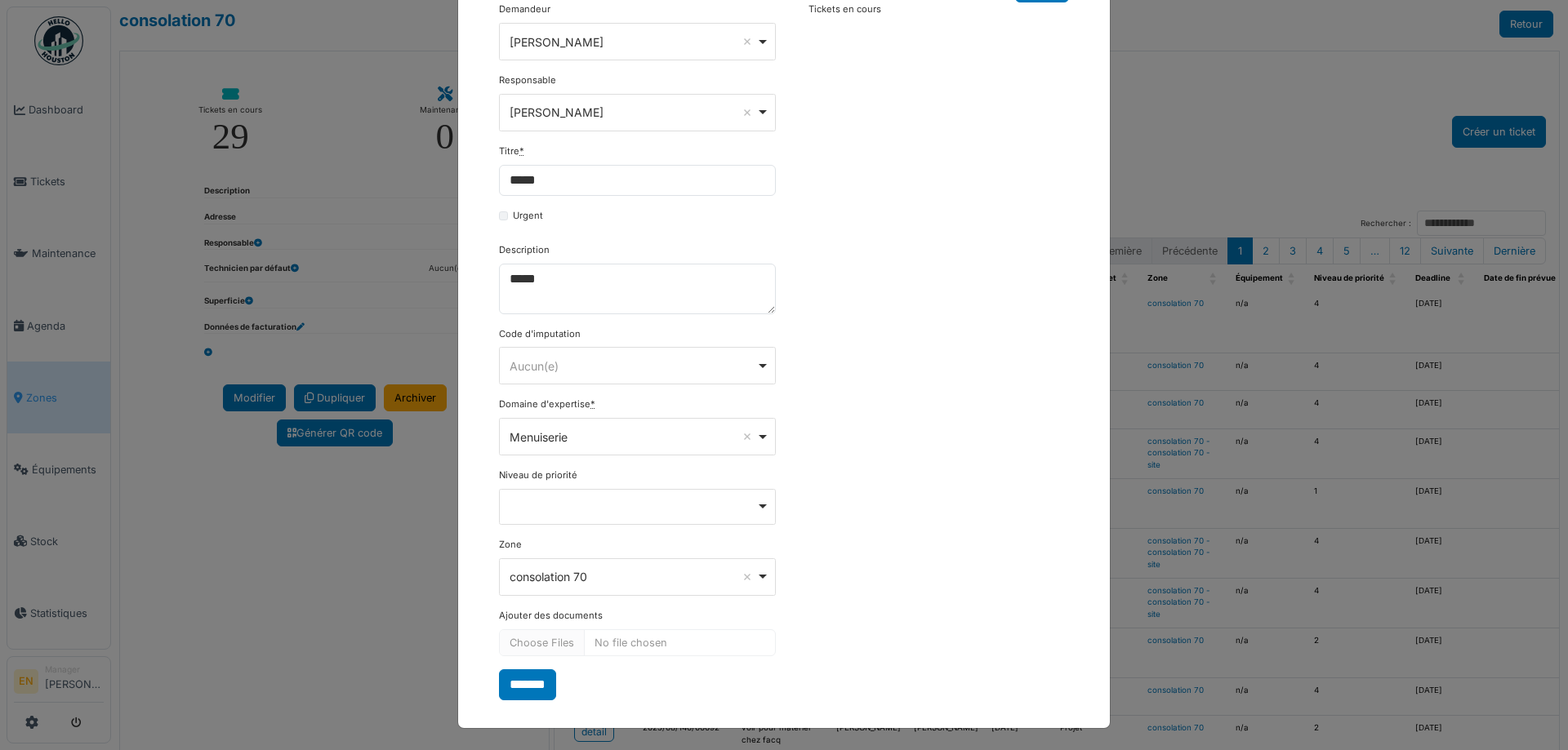
click at [889, 475] on div "**********" at bounding box center [784, 351] width 587 height 697
click at [521, 689] on input "*******" at bounding box center [527, 684] width 57 height 31
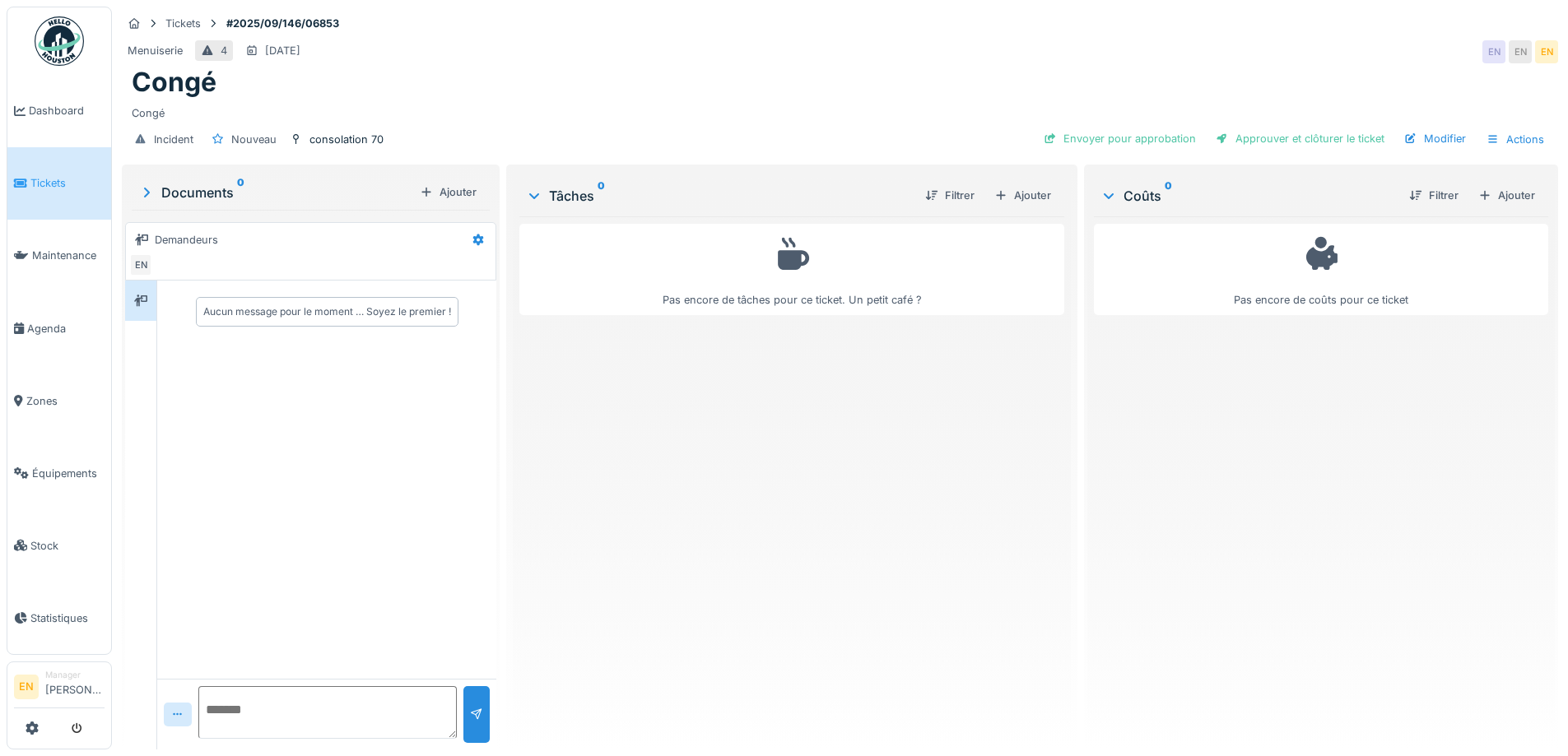
scroll to position [12, 0]
click at [1032, 184] on div "Ajouter" at bounding box center [1023, 196] width 70 height 22
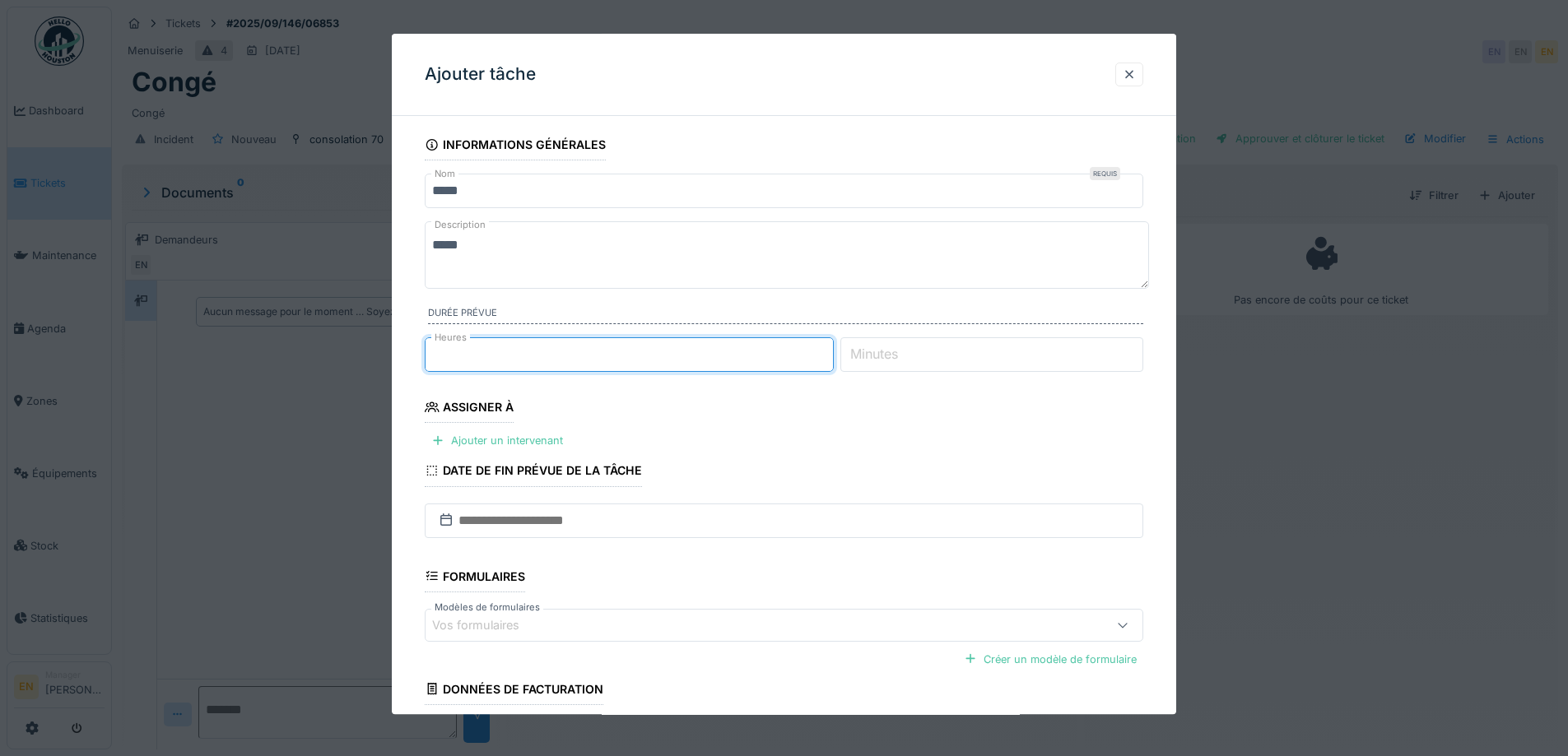
click at [831, 350] on input "**" at bounding box center [629, 354] width 409 height 34
click at [831, 359] on input "**" at bounding box center [629, 354] width 409 height 34
click at [831, 359] on input "*" at bounding box center [629, 354] width 409 height 34
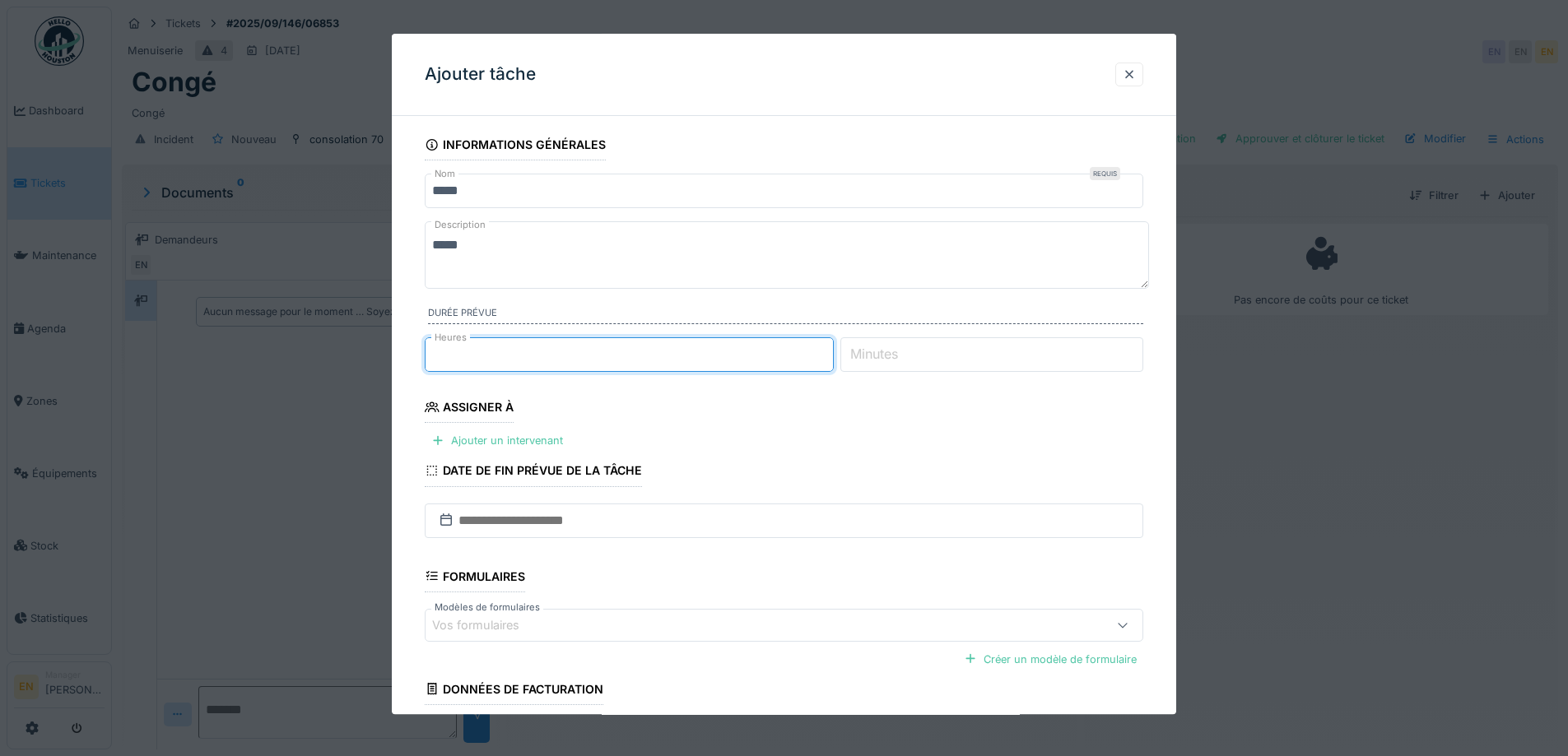
click at [831, 359] on input "*" at bounding box center [629, 354] width 409 height 34
type input "*"
click at [831, 359] on input "*" at bounding box center [629, 354] width 409 height 34
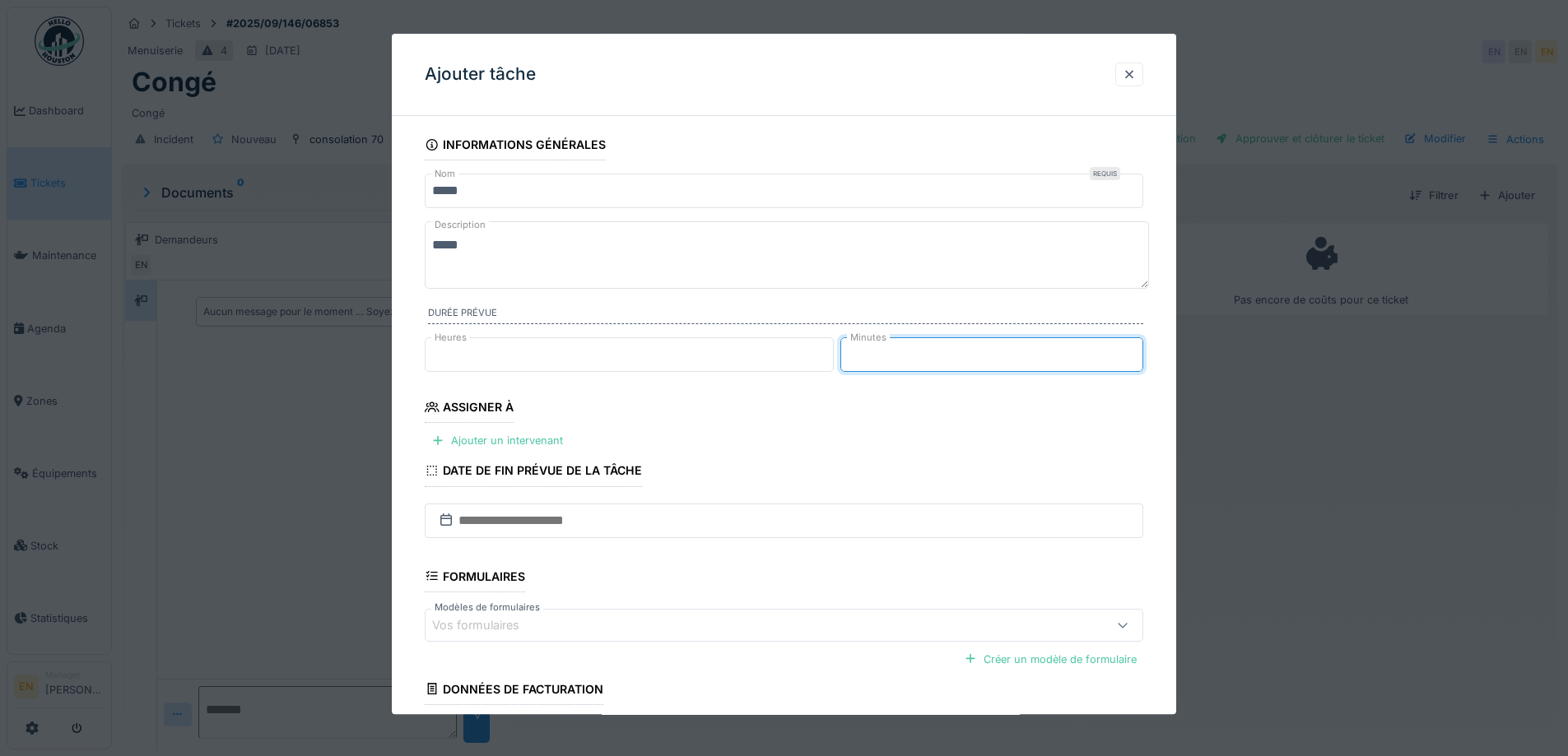
click at [1136, 352] on input "**" at bounding box center [991, 354] width 303 height 34
type input "**"
click at [1132, 360] on input "**" at bounding box center [991, 354] width 303 height 34
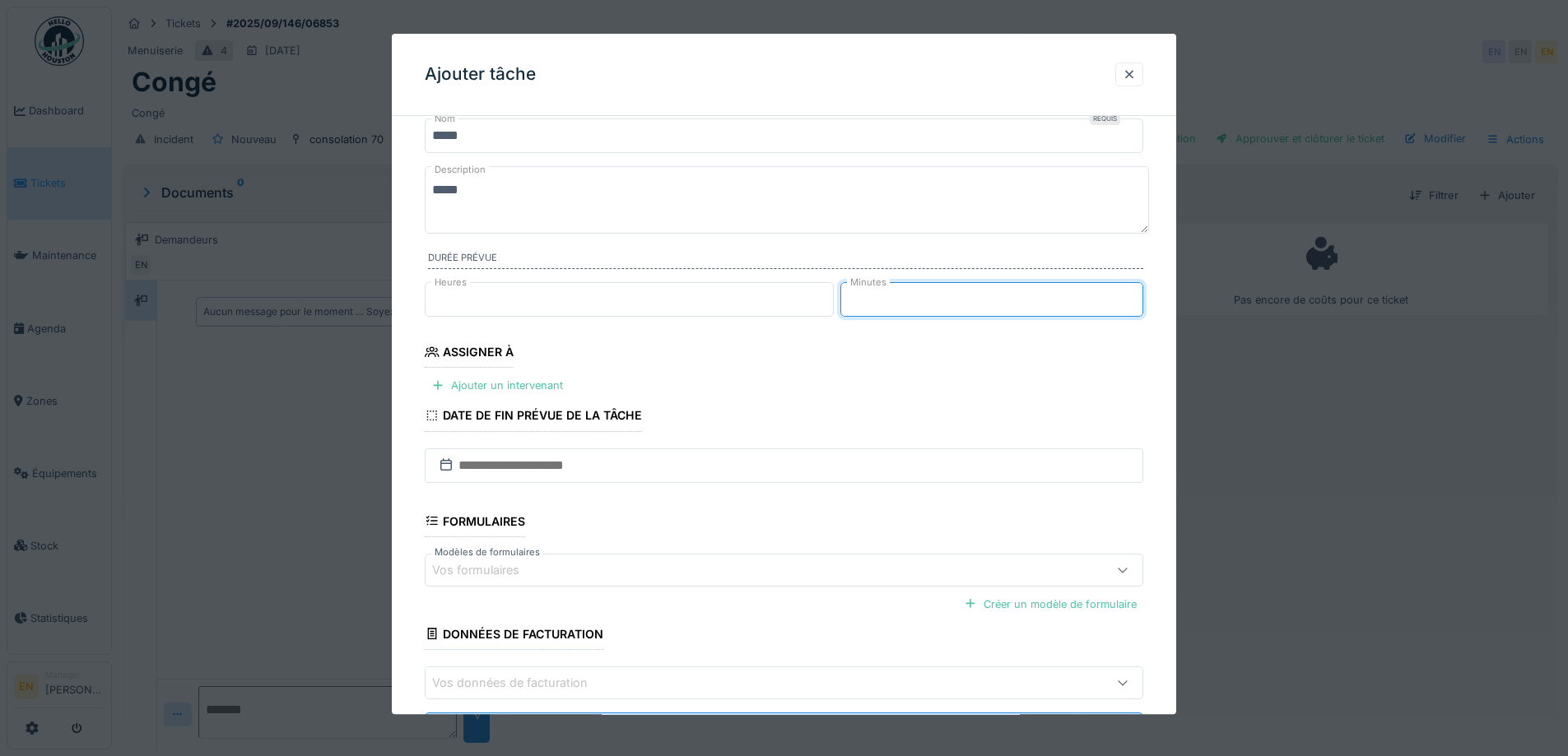
scroll to position [134, 0]
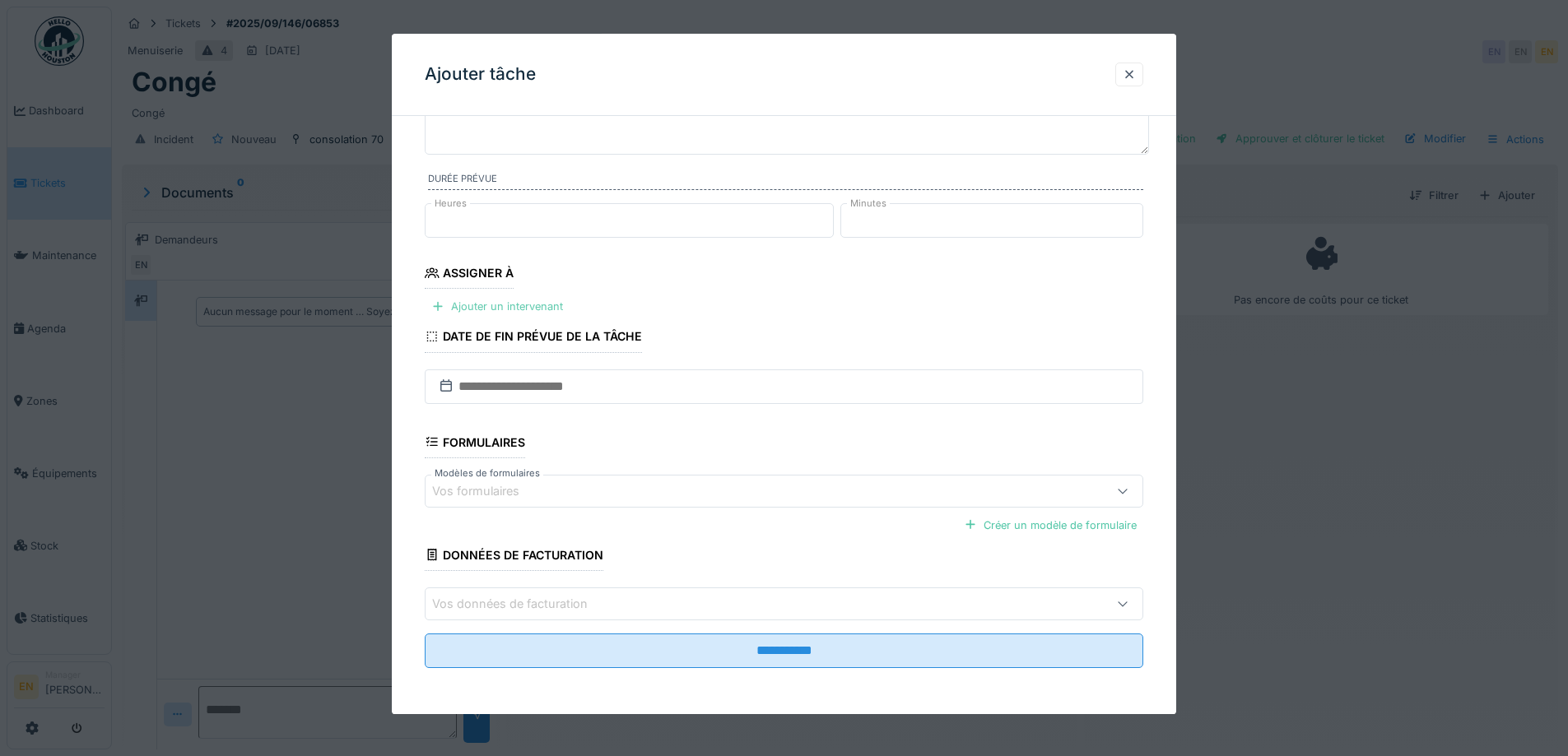
click at [506, 307] on div "Ajouter un intervenant" at bounding box center [497, 307] width 145 height 22
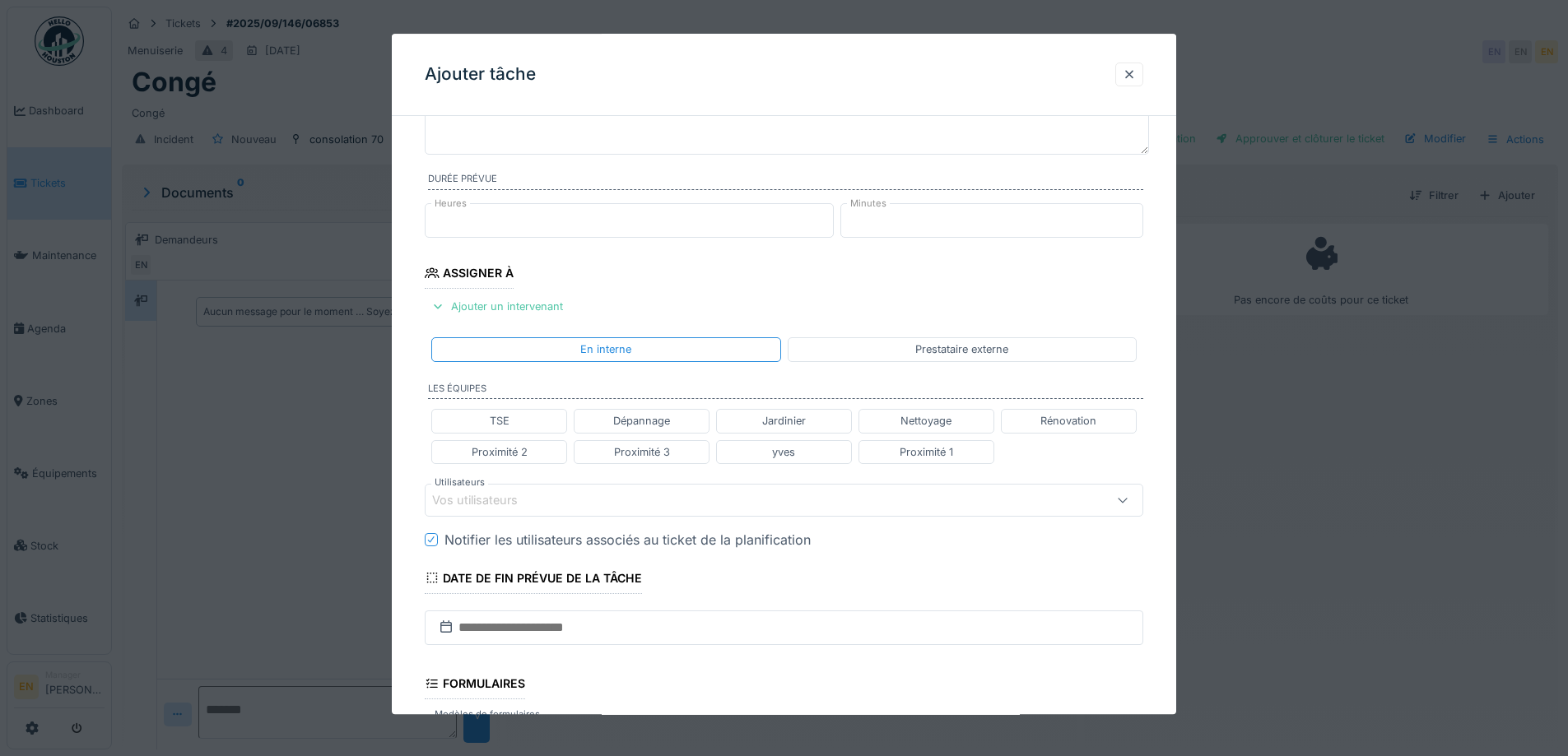
click at [565, 493] on div "Vos utilisateurs" at bounding box center [742, 500] width 620 height 18
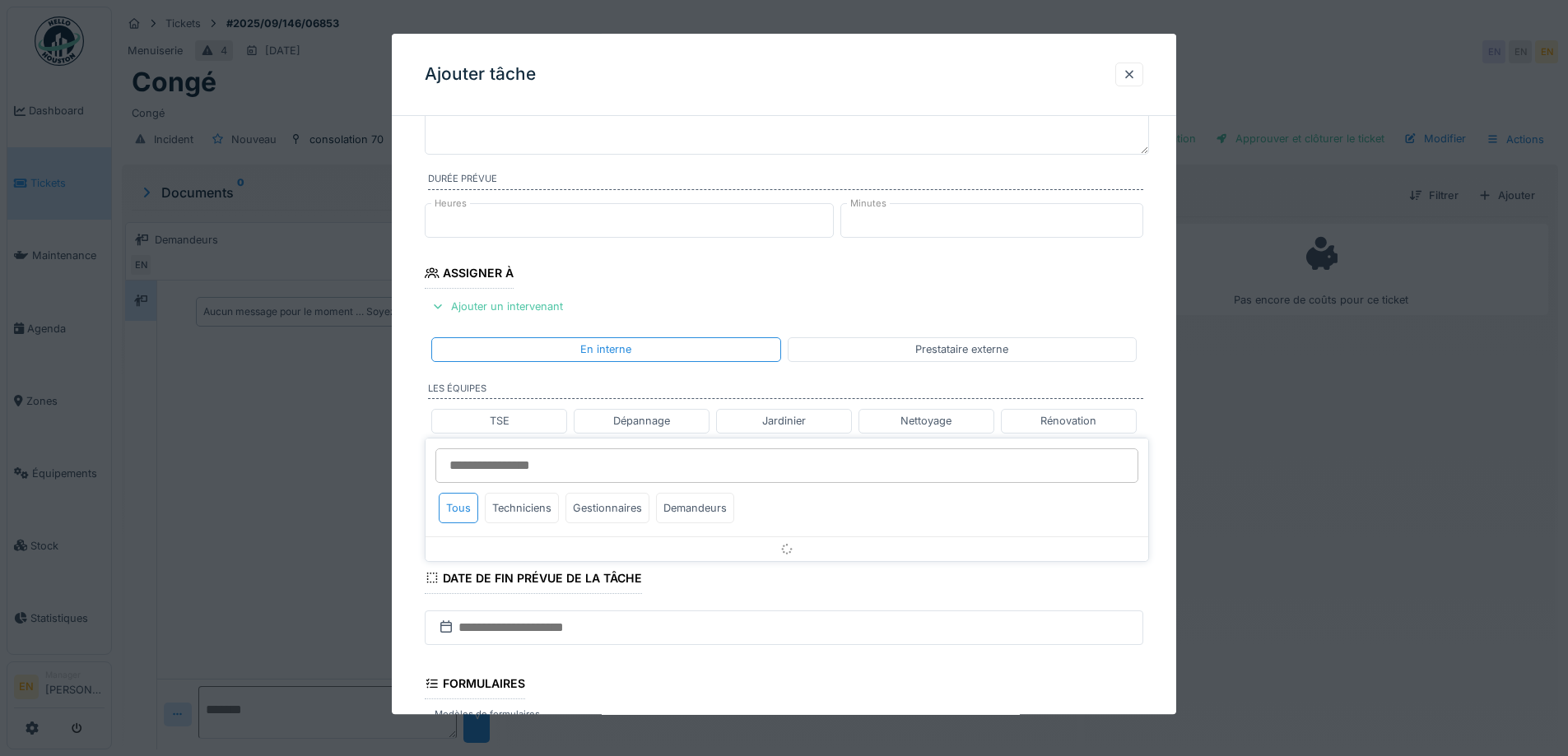
scroll to position [260, 0]
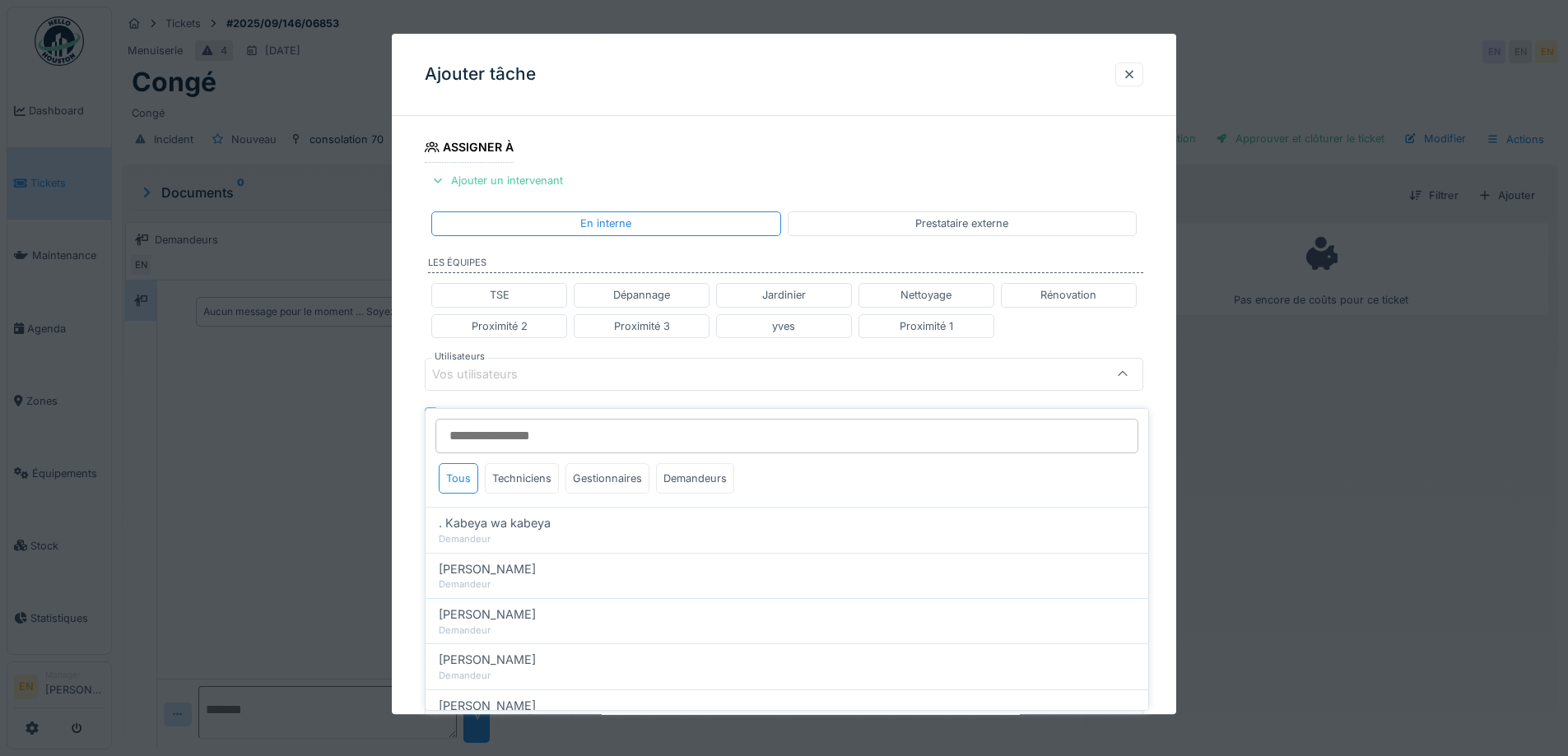
click at [510, 432] on input "Utilisateurs" at bounding box center [786, 436] width 703 height 34
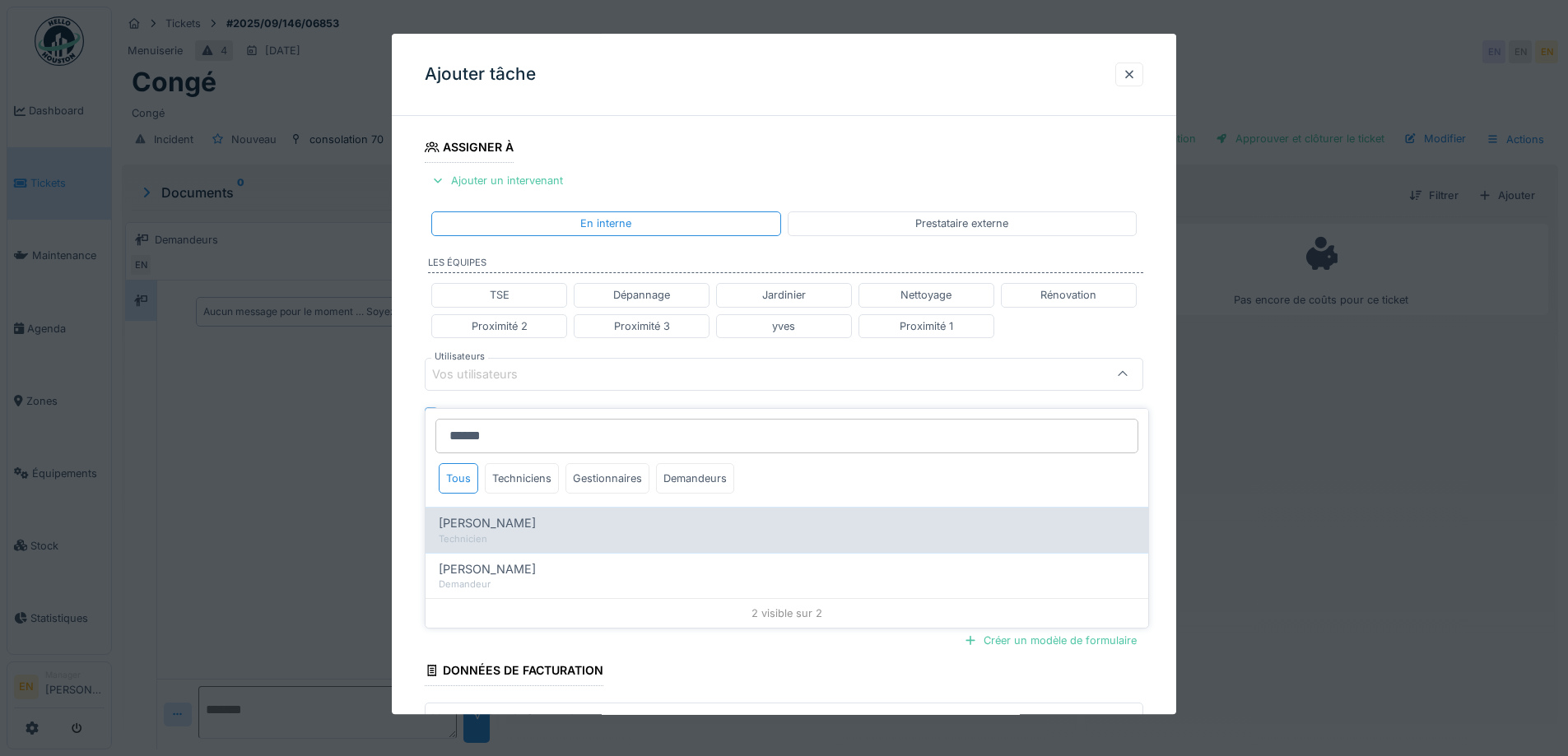
type input "******"
click at [505, 514] on span "Charef Lahmar" at bounding box center [487, 523] width 97 height 18
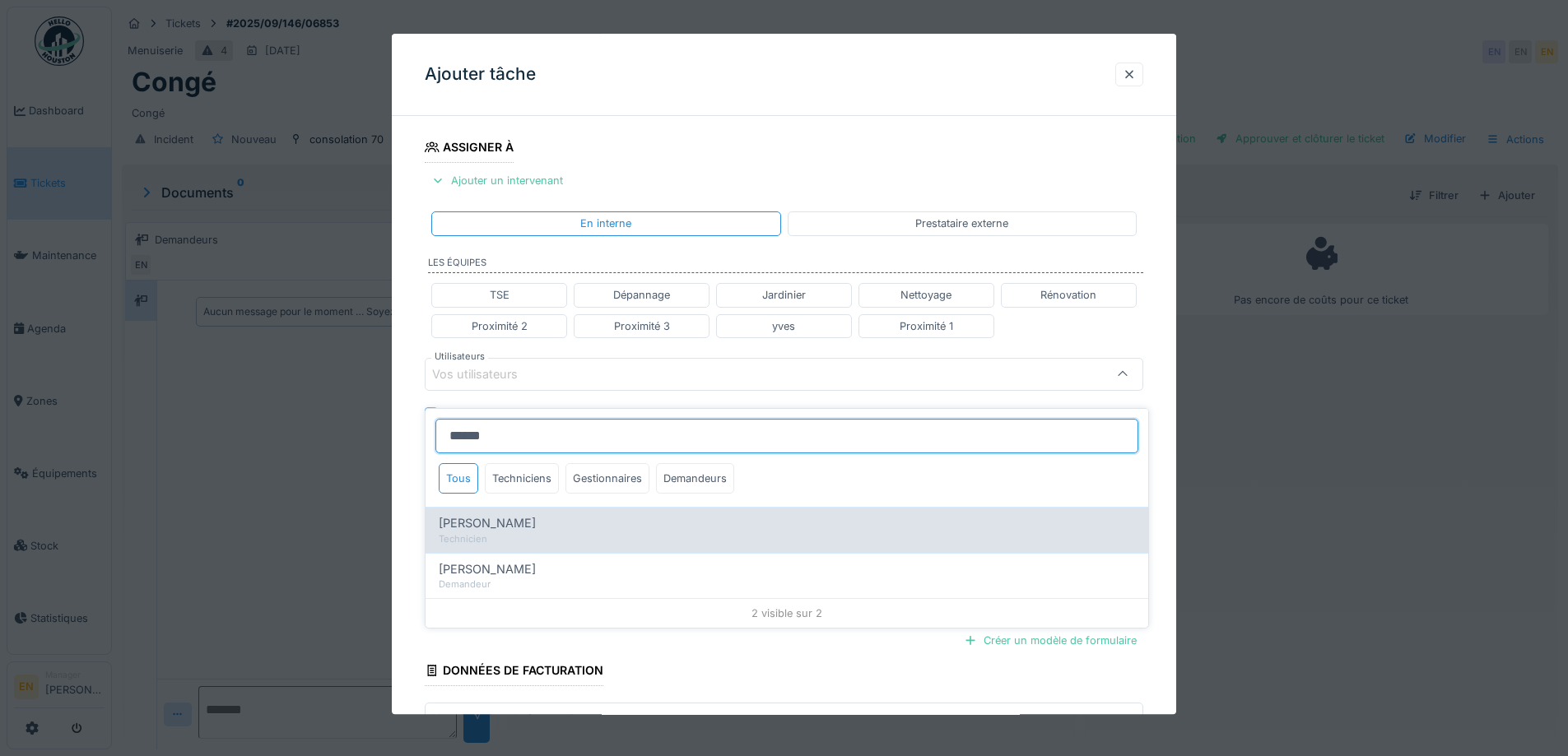
type input "****"
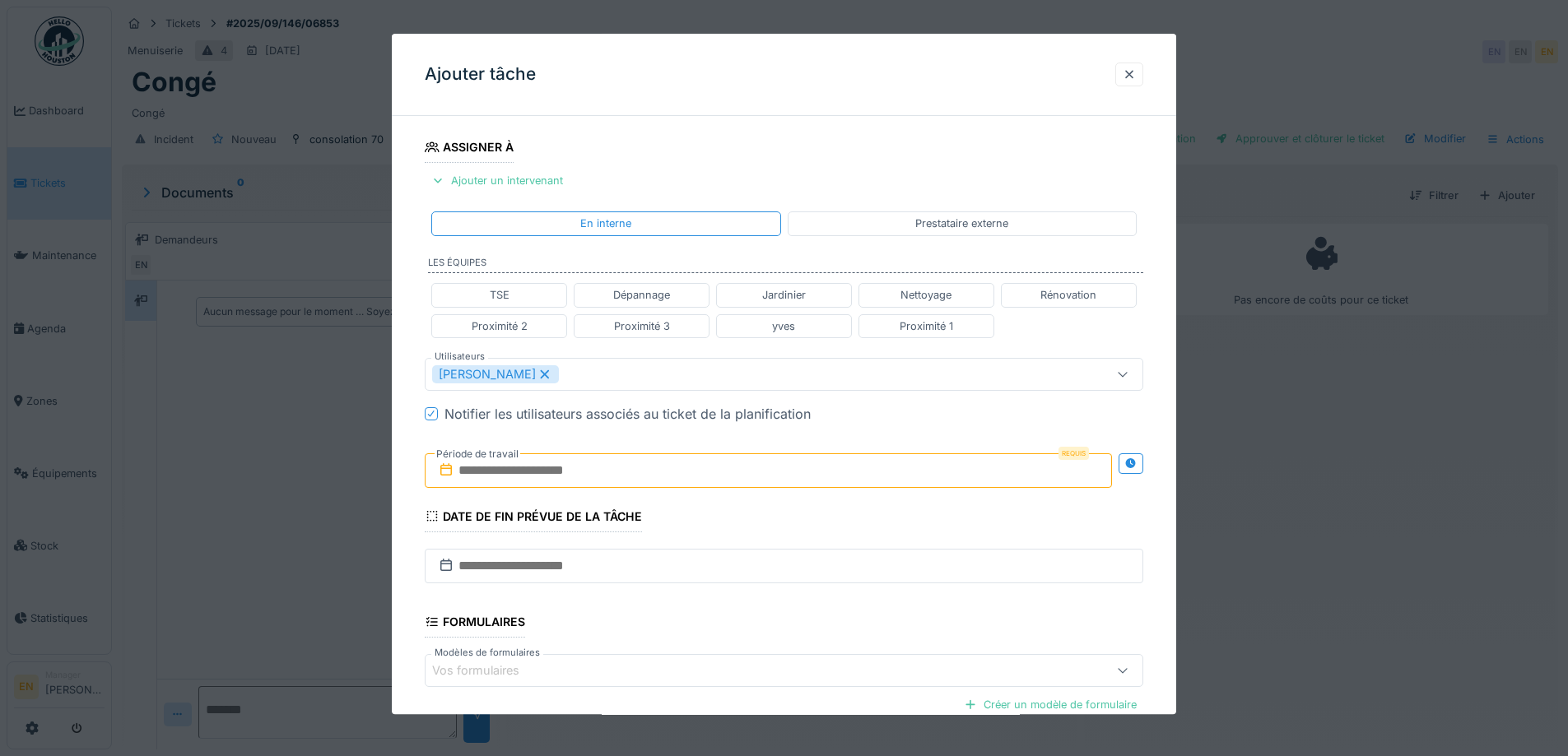
click at [1165, 352] on div "**********" at bounding box center [784, 382] width 784 height 1025
click at [1137, 464] on icon at bounding box center [1130, 463] width 13 height 10
click at [513, 466] on input "text" at bounding box center [590, 470] width 332 height 34
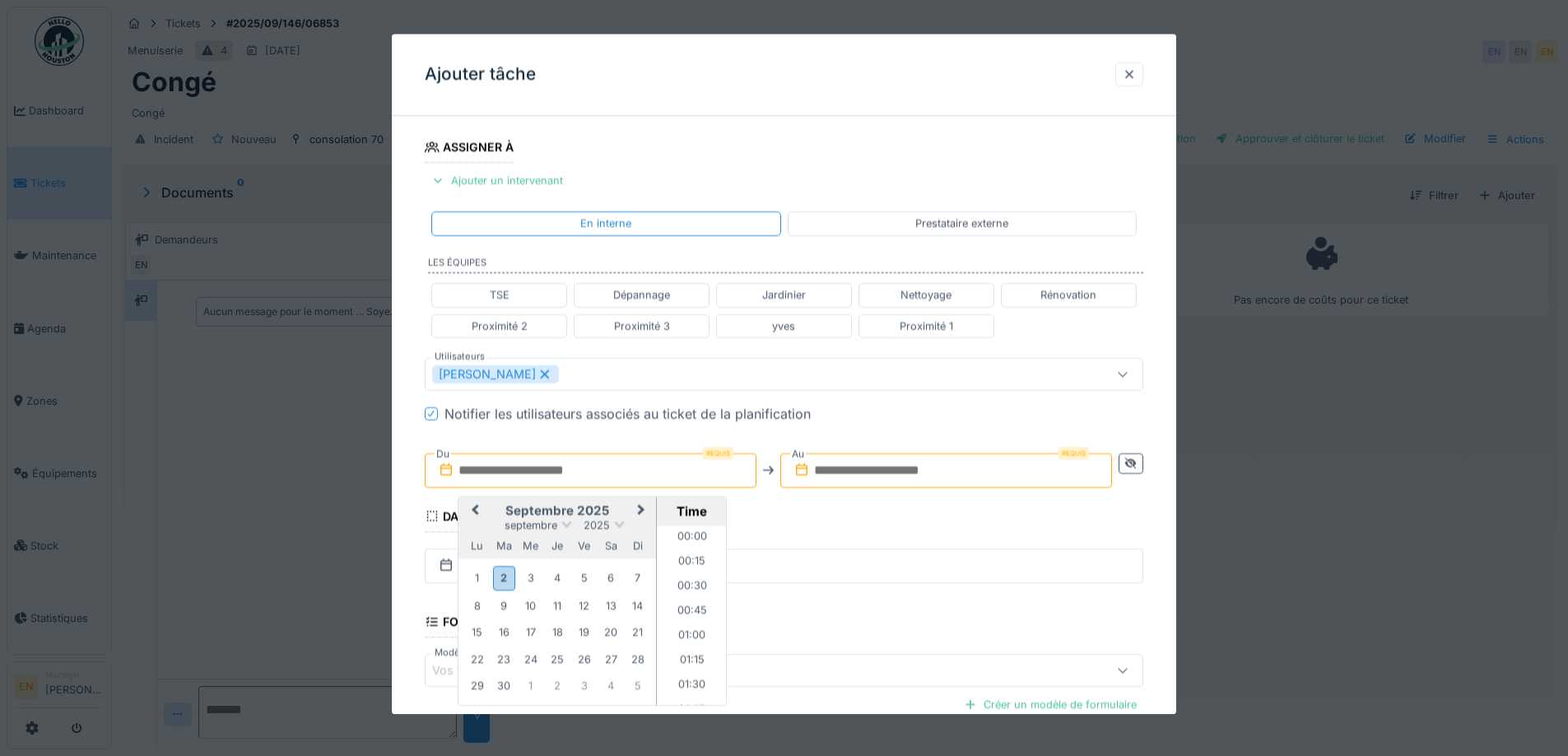
scroll to position [861, 0]
click at [531, 574] on div "3" at bounding box center [530, 579] width 22 height 22
click at [681, 545] on li "08:00" at bounding box center [692, 549] width 70 height 25
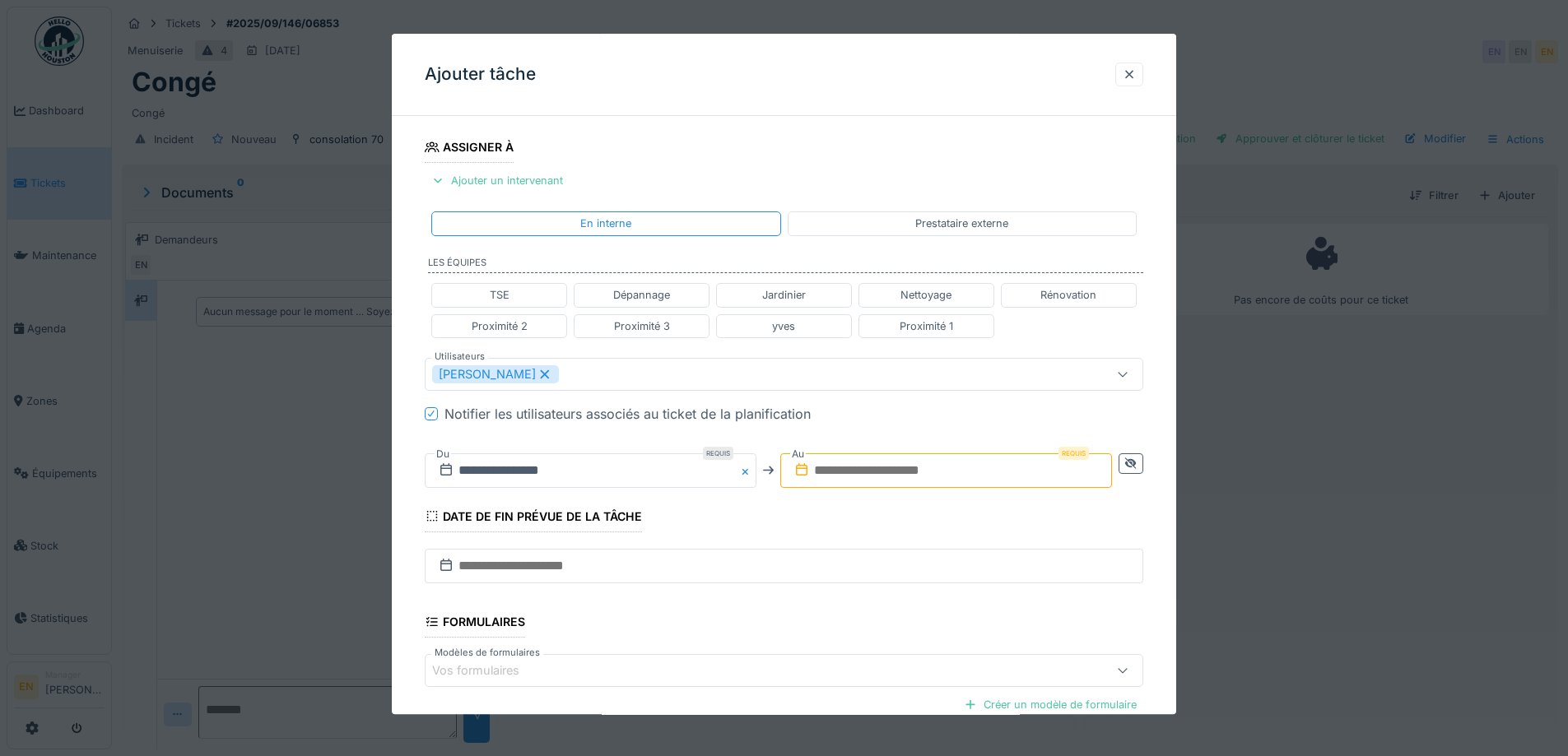
click at [978, 473] on input "text" at bounding box center [946, 470] width 332 height 34
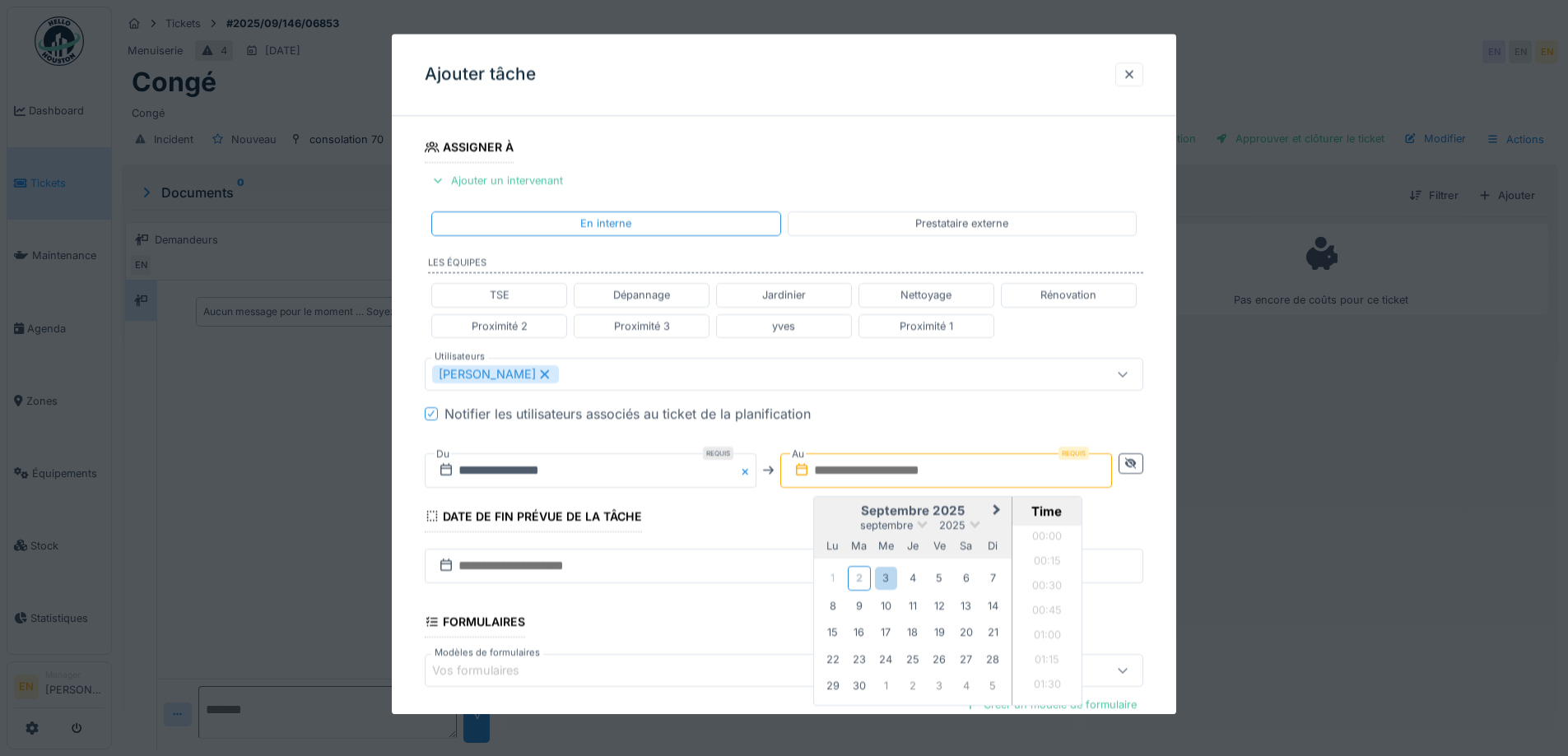
scroll to position [861, 0]
click at [894, 581] on div "3" at bounding box center [887, 579] width 22 height 22
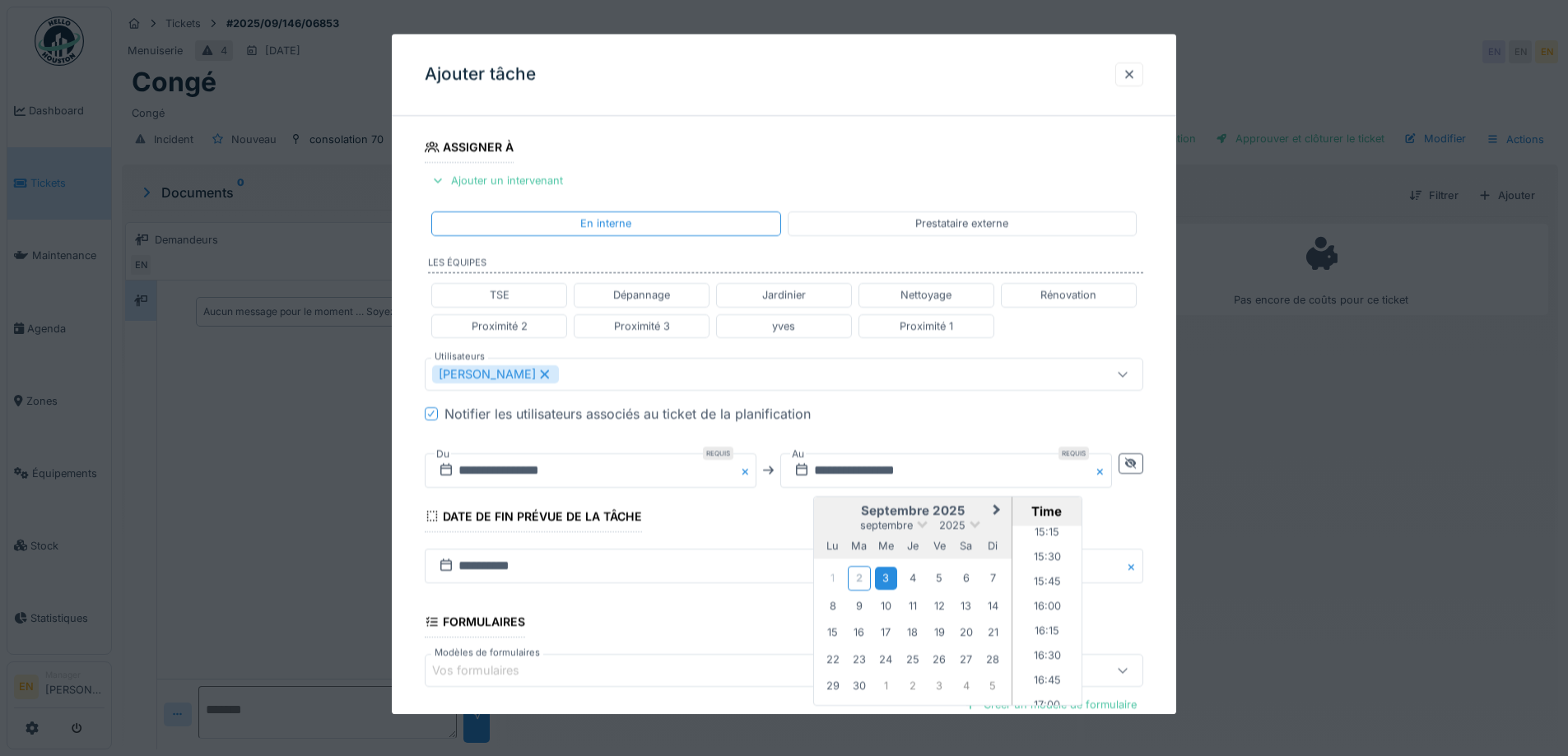
scroll to position [1520, 0]
click at [1046, 601] on li "16:00" at bounding box center [1048, 599] width 70 height 25
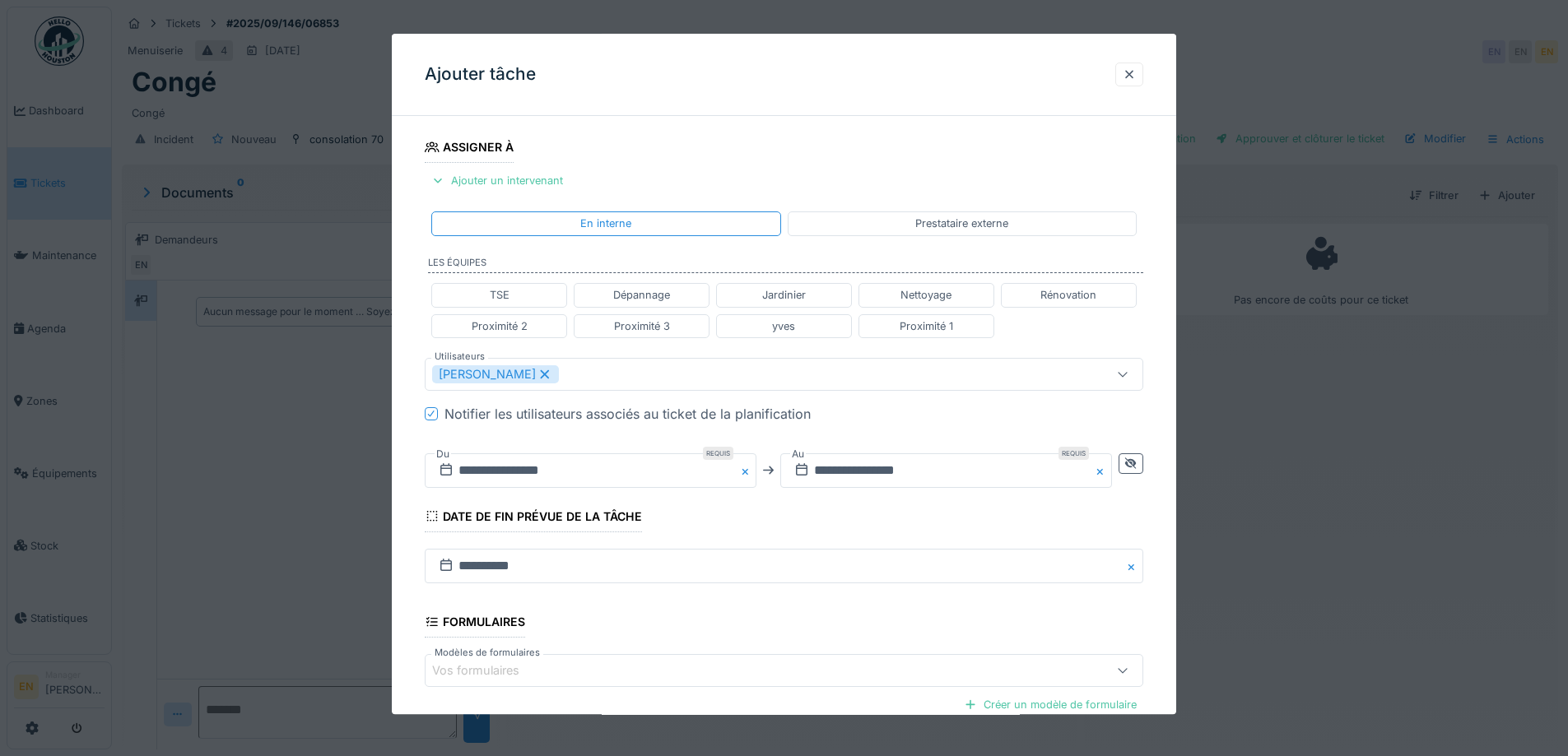
click at [797, 510] on fieldset "**********" at bounding box center [784, 366] width 718 height 992
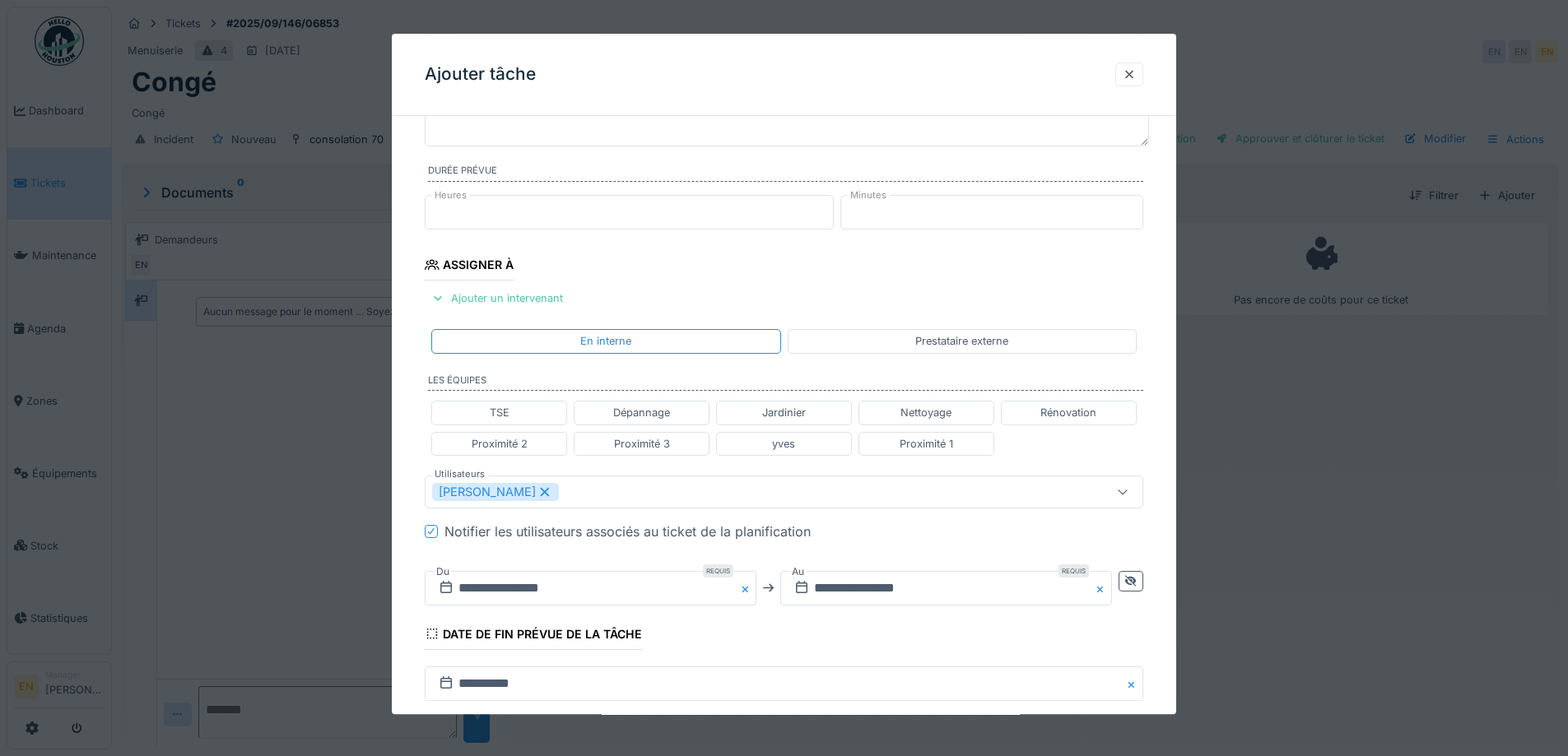
scroll to position [95, 0]
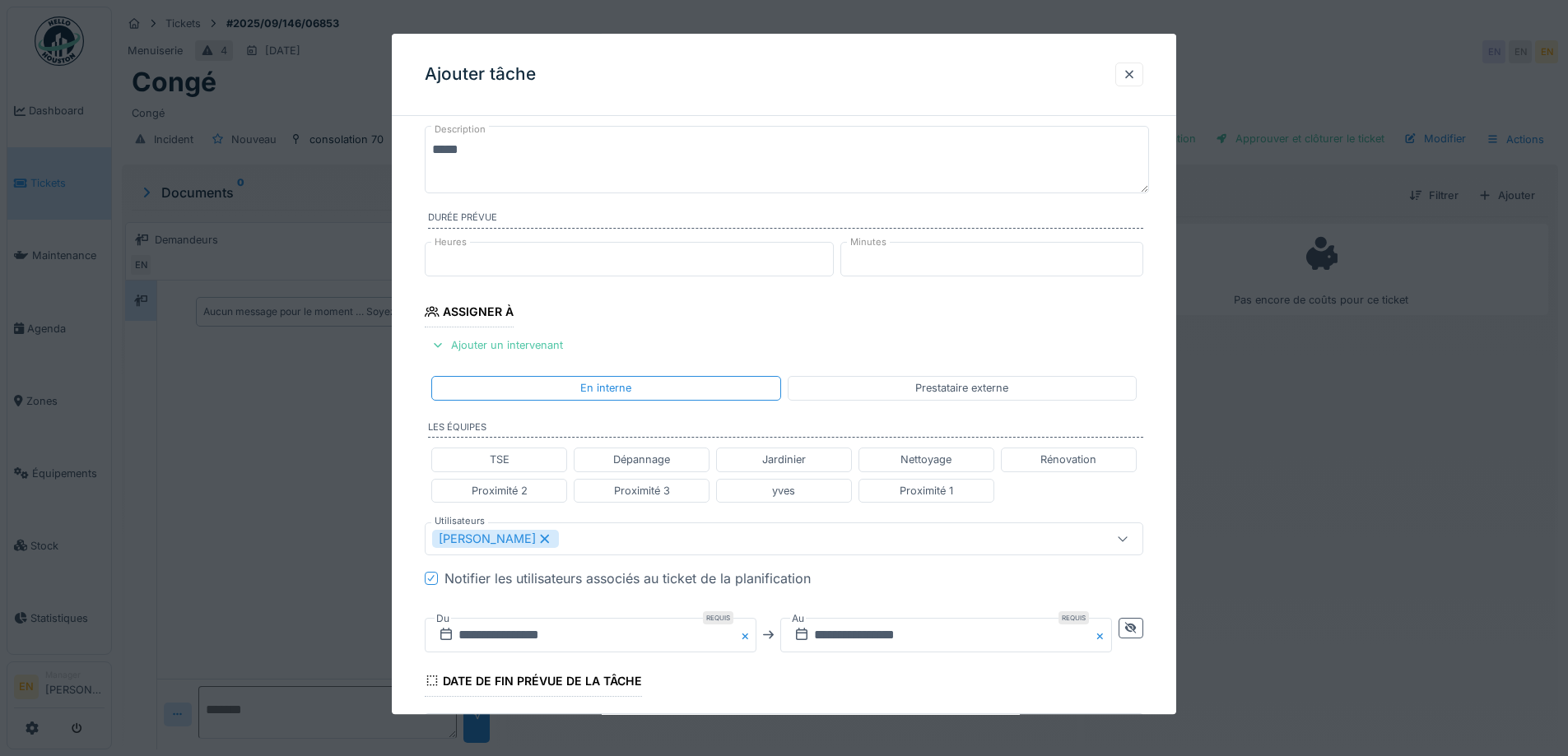
type input "*"
click at [832, 254] on input "*" at bounding box center [629, 259] width 409 height 34
drag, startPoint x: 893, startPoint y: 258, endPoint x: 854, endPoint y: 262, distance: 39.2
click at [854, 262] on input "**" at bounding box center [991, 259] width 303 height 34
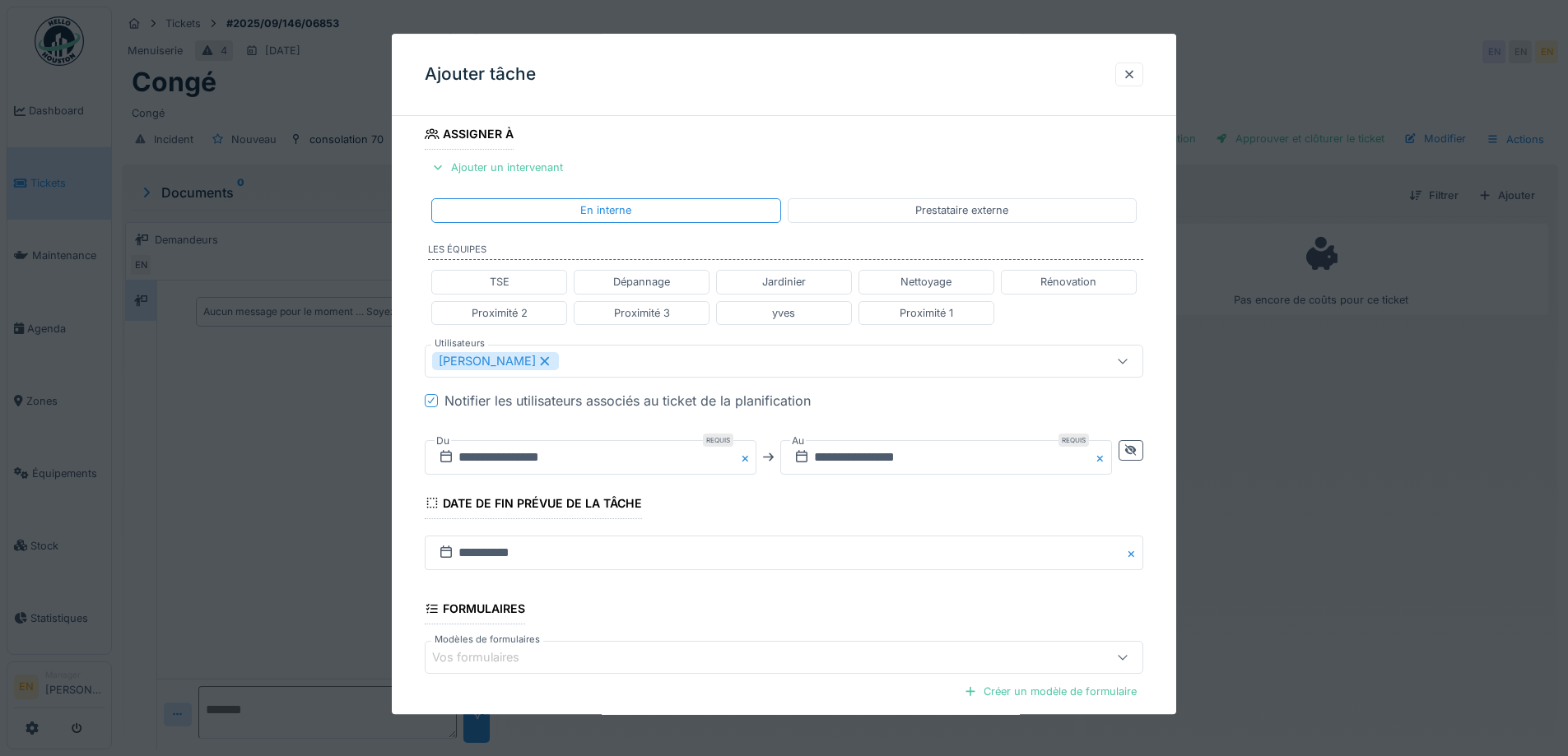
scroll to position [439, 0]
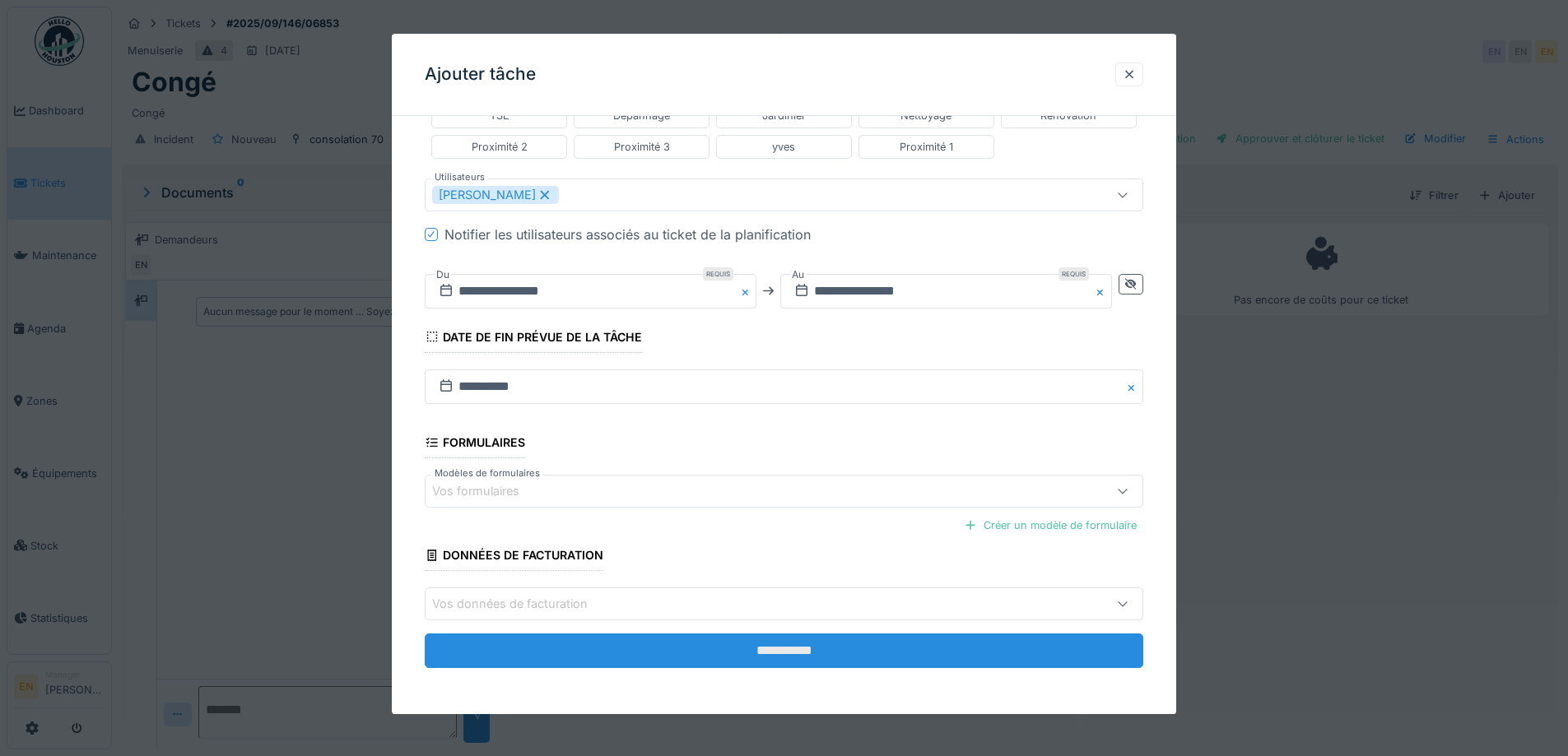
click at [776, 650] on input "**********" at bounding box center [784, 651] width 718 height 34
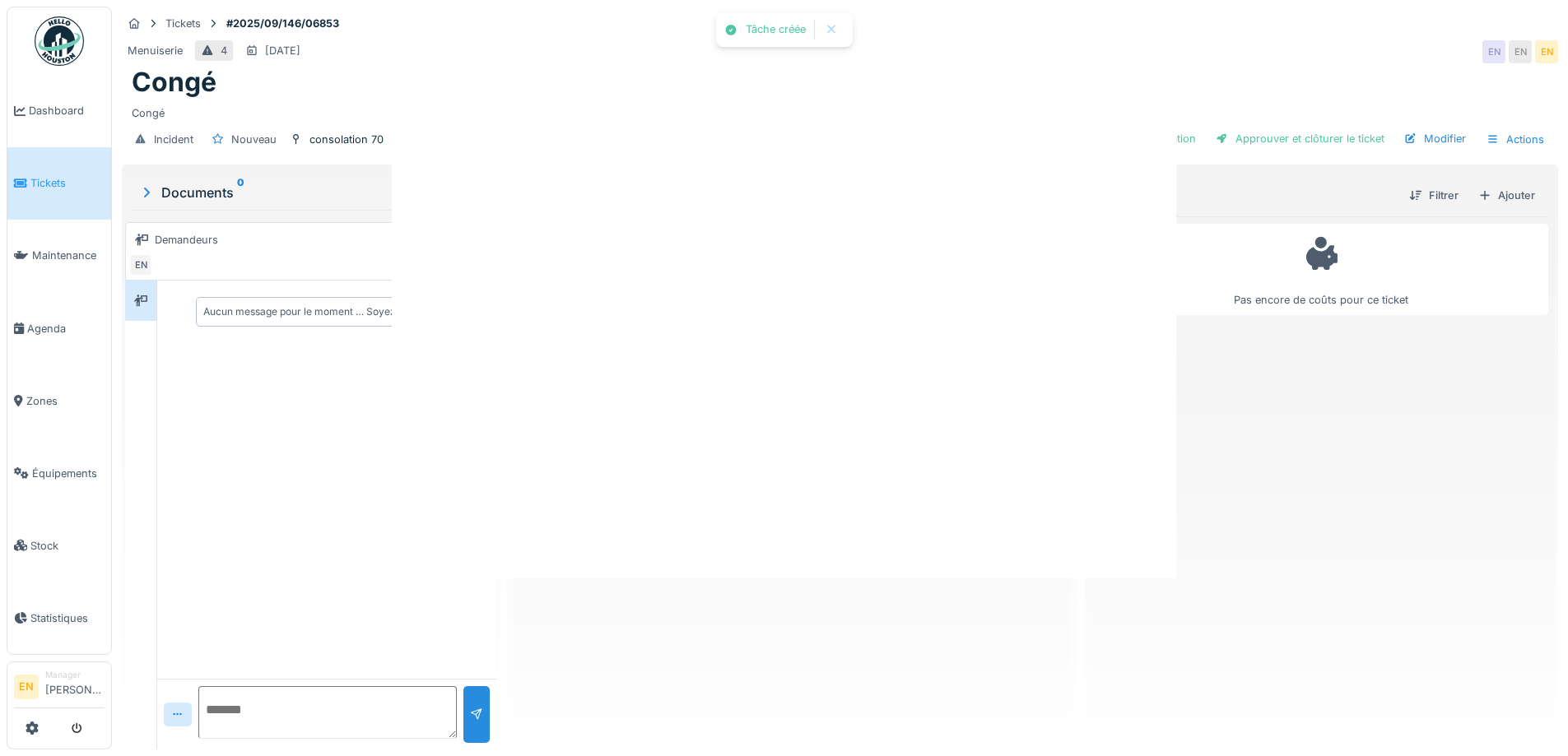
scroll to position [0, 0]
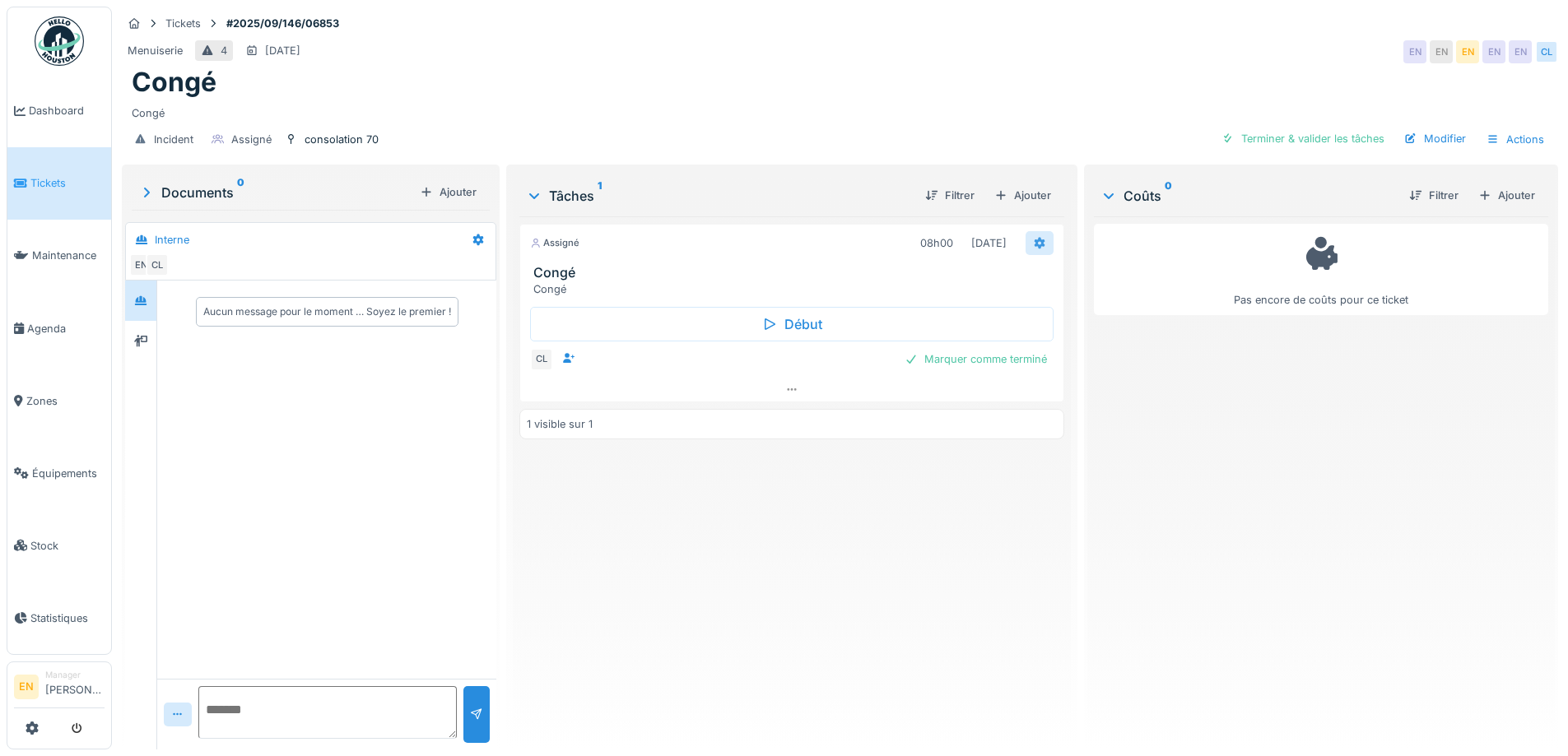
click at [1032, 252] on div at bounding box center [1039, 244] width 28 height 24
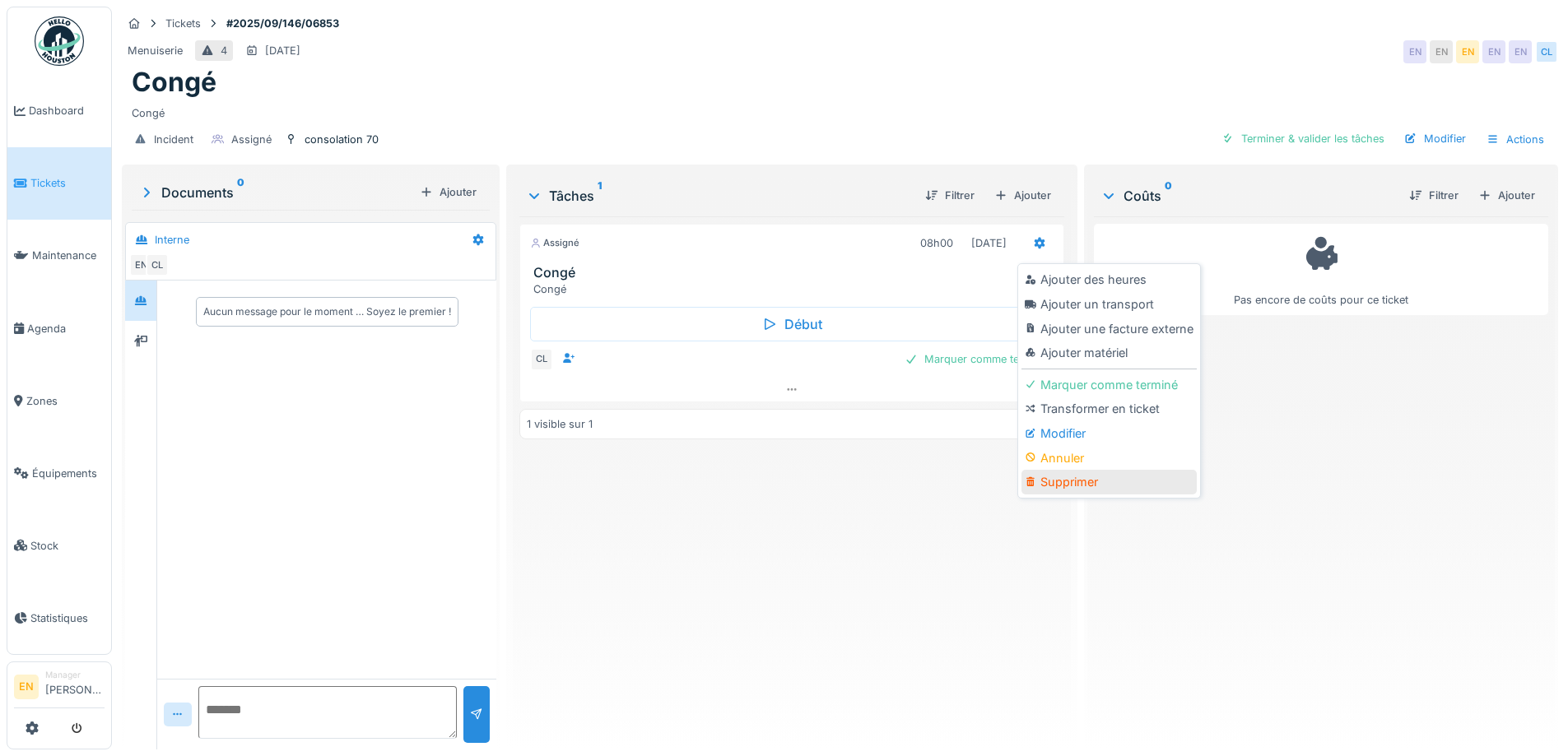
click at [1058, 480] on div "Supprimer" at bounding box center [1109, 482] width 175 height 25
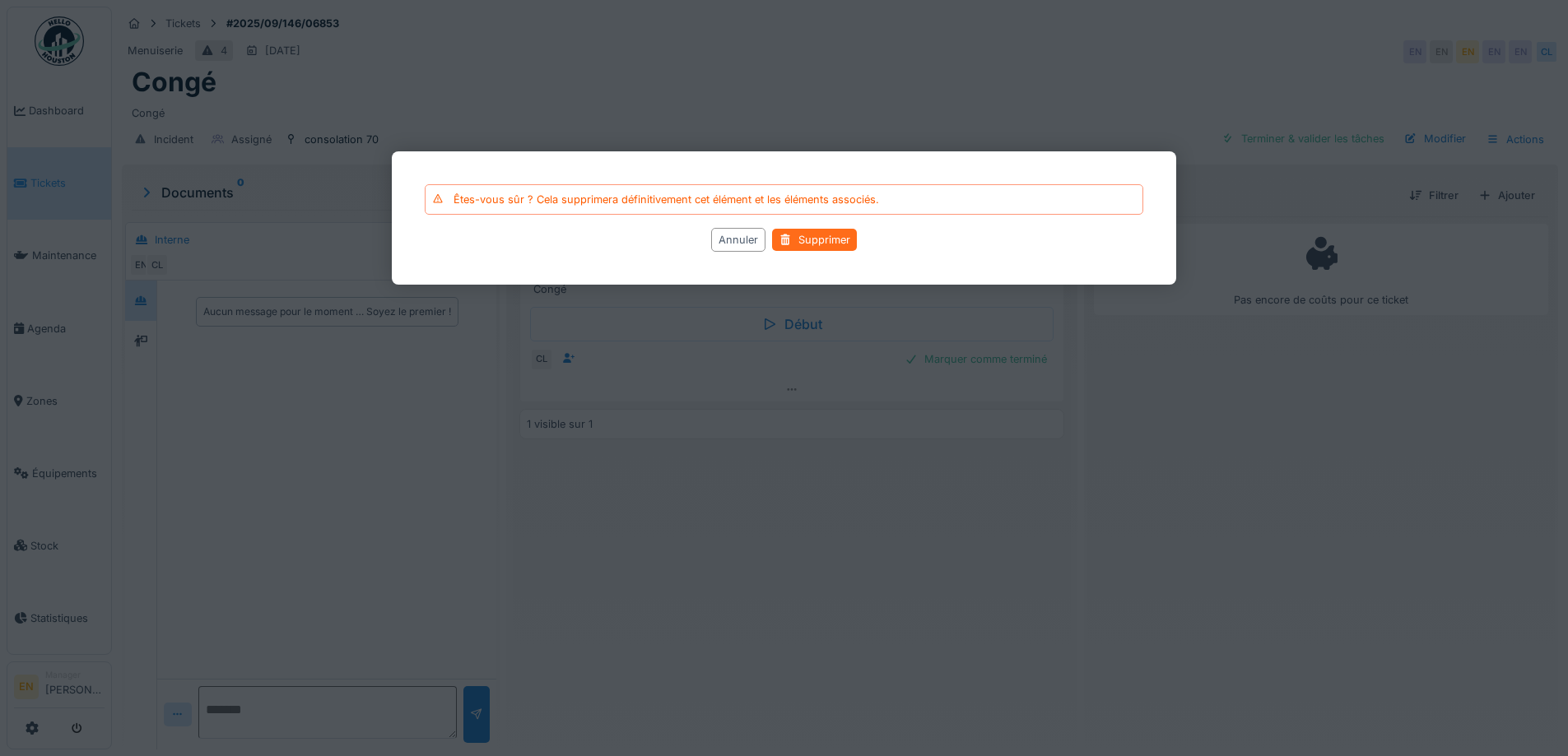
click at [820, 248] on div "Supprimer" at bounding box center [814, 240] width 85 height 22
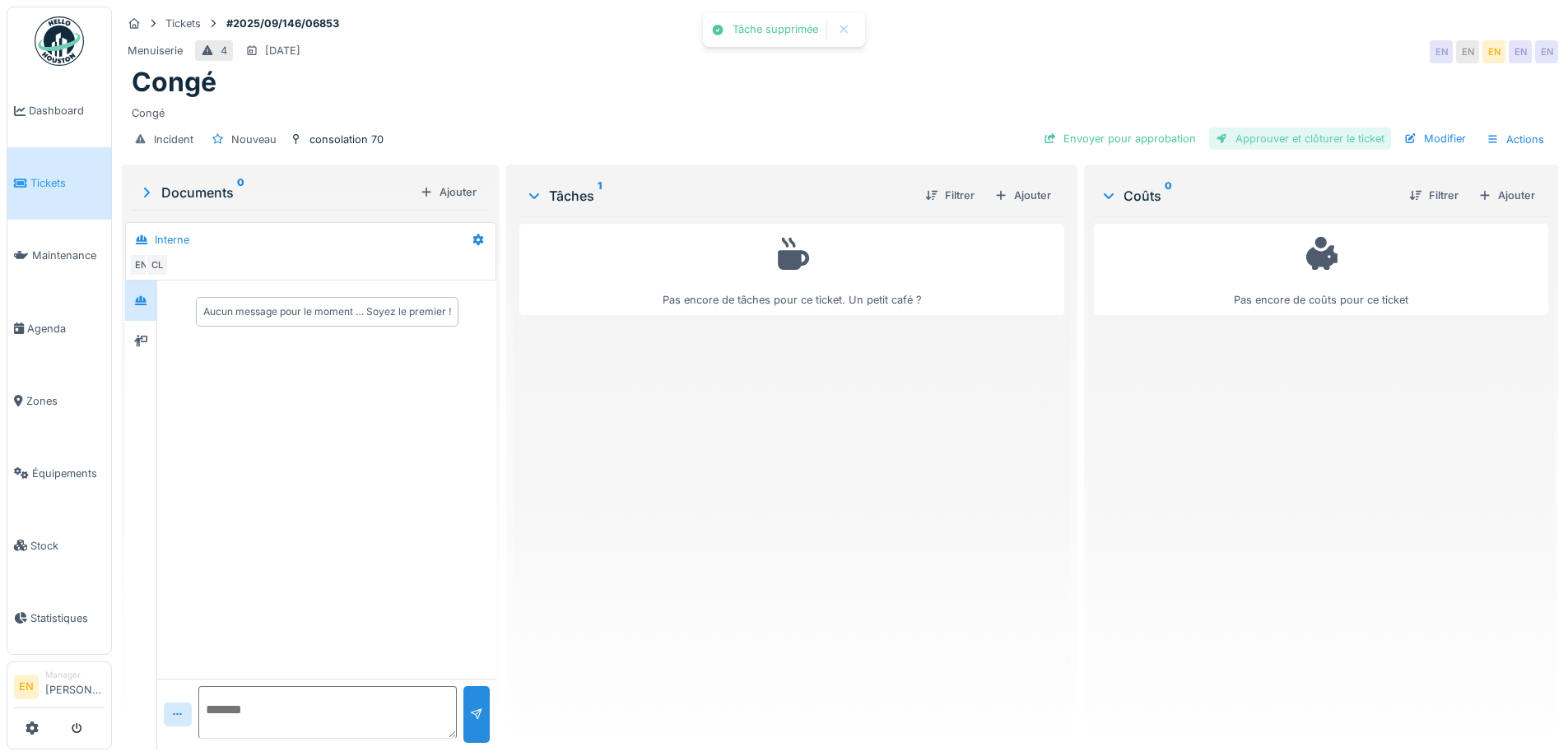
click at [1262, 148] on div "Approuver et clôturer le ticket" at bounding box center [1300, 139] width 182 height 22
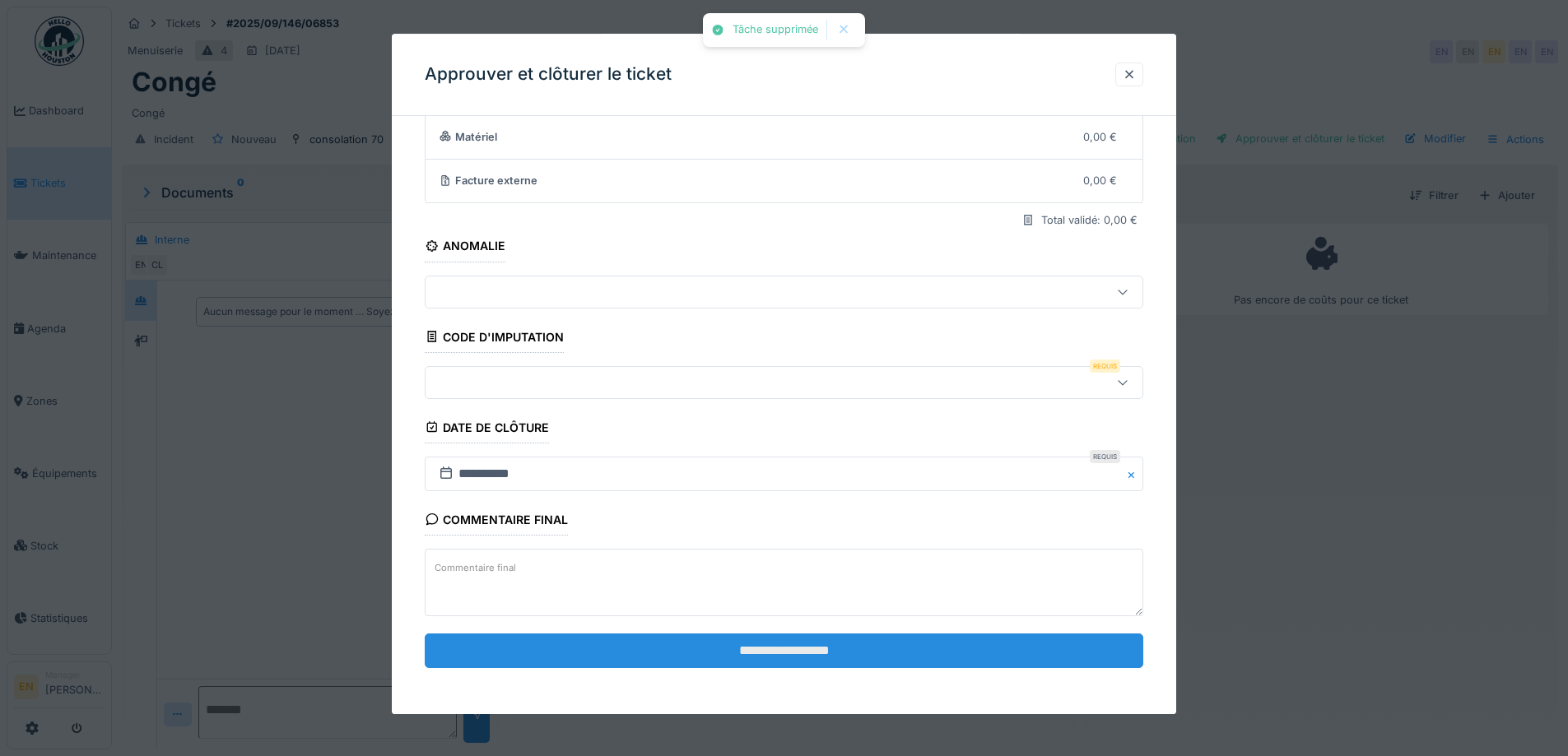
scroll to position [12, 0]
click at [855, 663] on input "**********" at bounding box center [784, 651] width 718 height 34
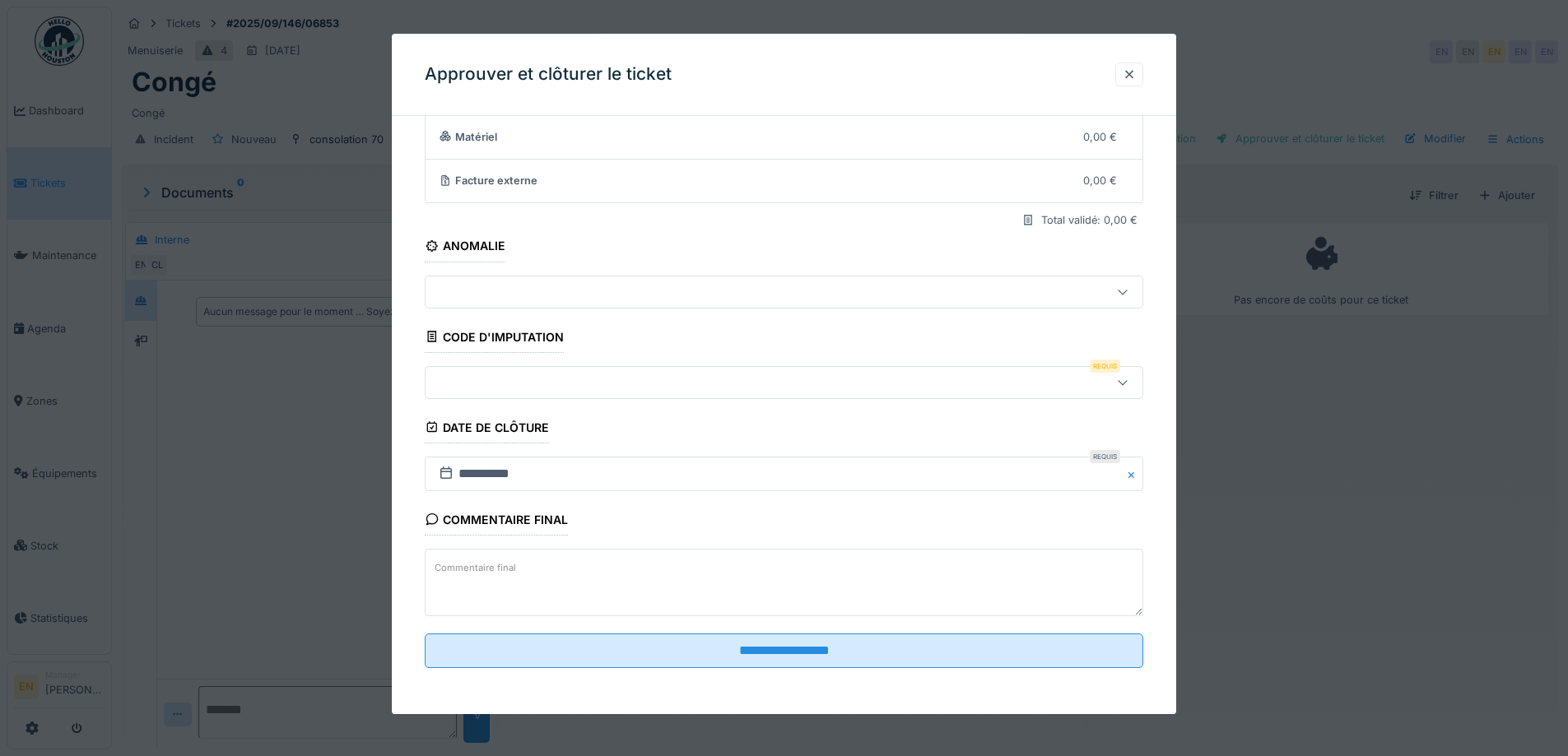
click at [756, 380] on div at bounding box center [742, 382] width 620 height 18
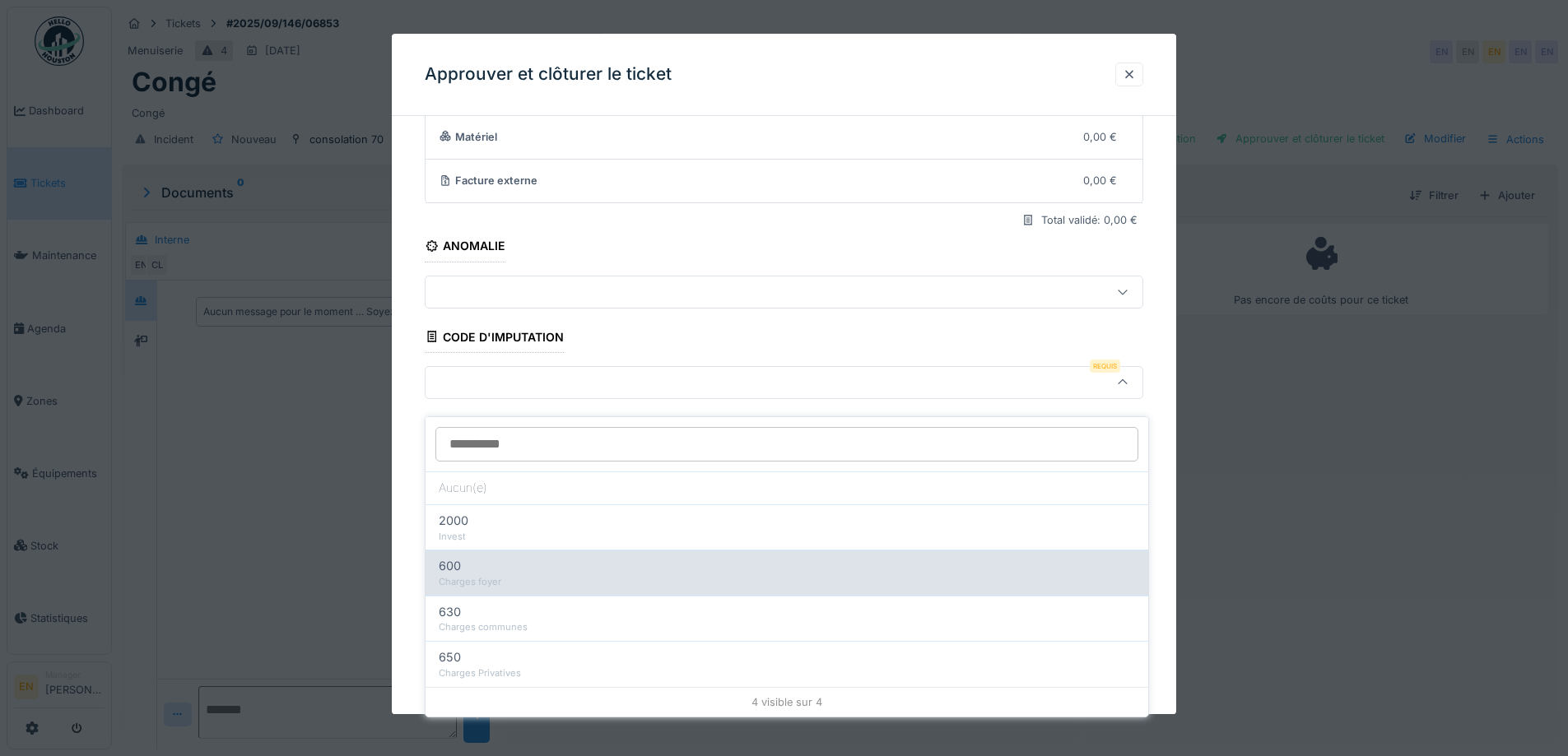
click at [530, 575] on div "Charges foyer" at bounding box center [786, 582] width 696 height 14
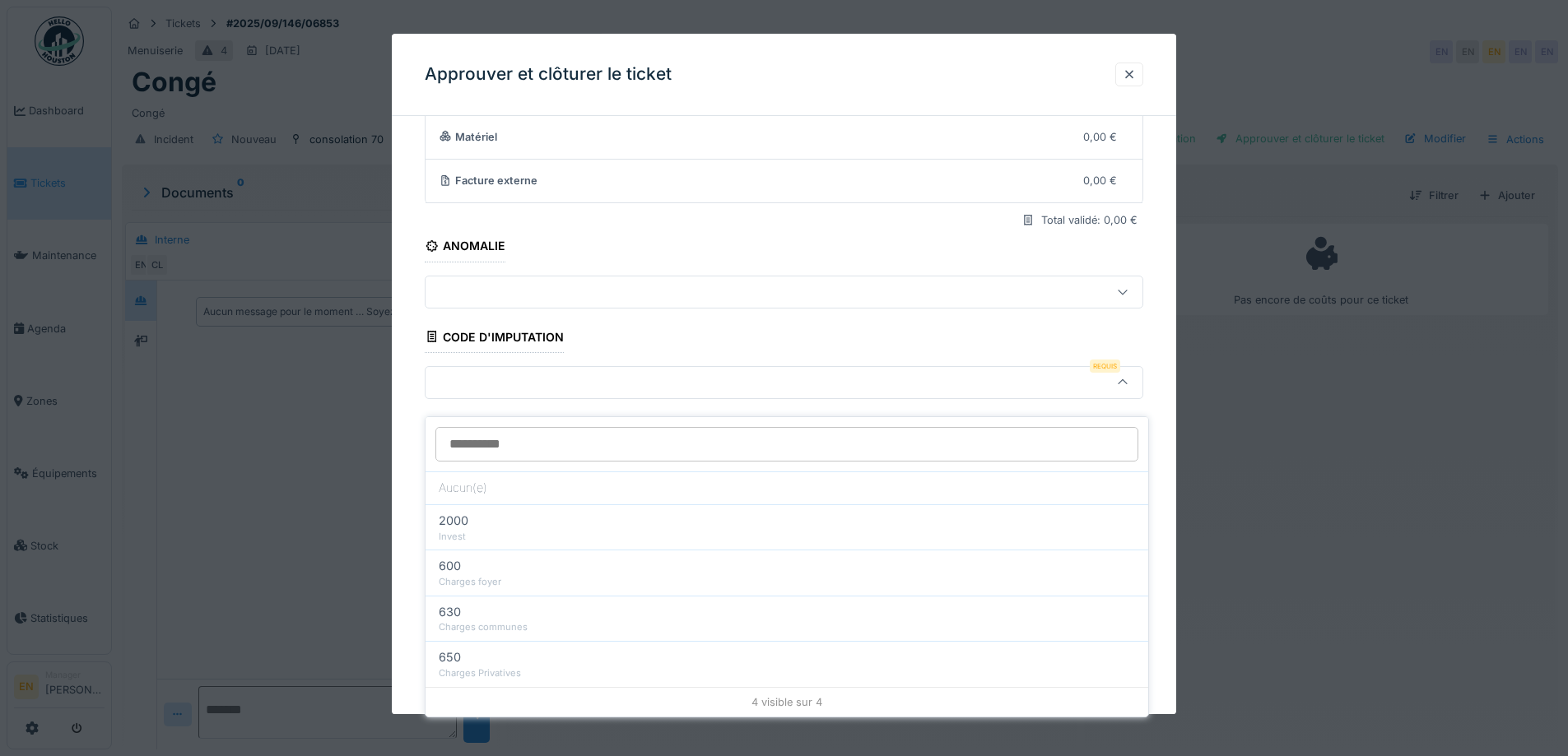
type input "***"
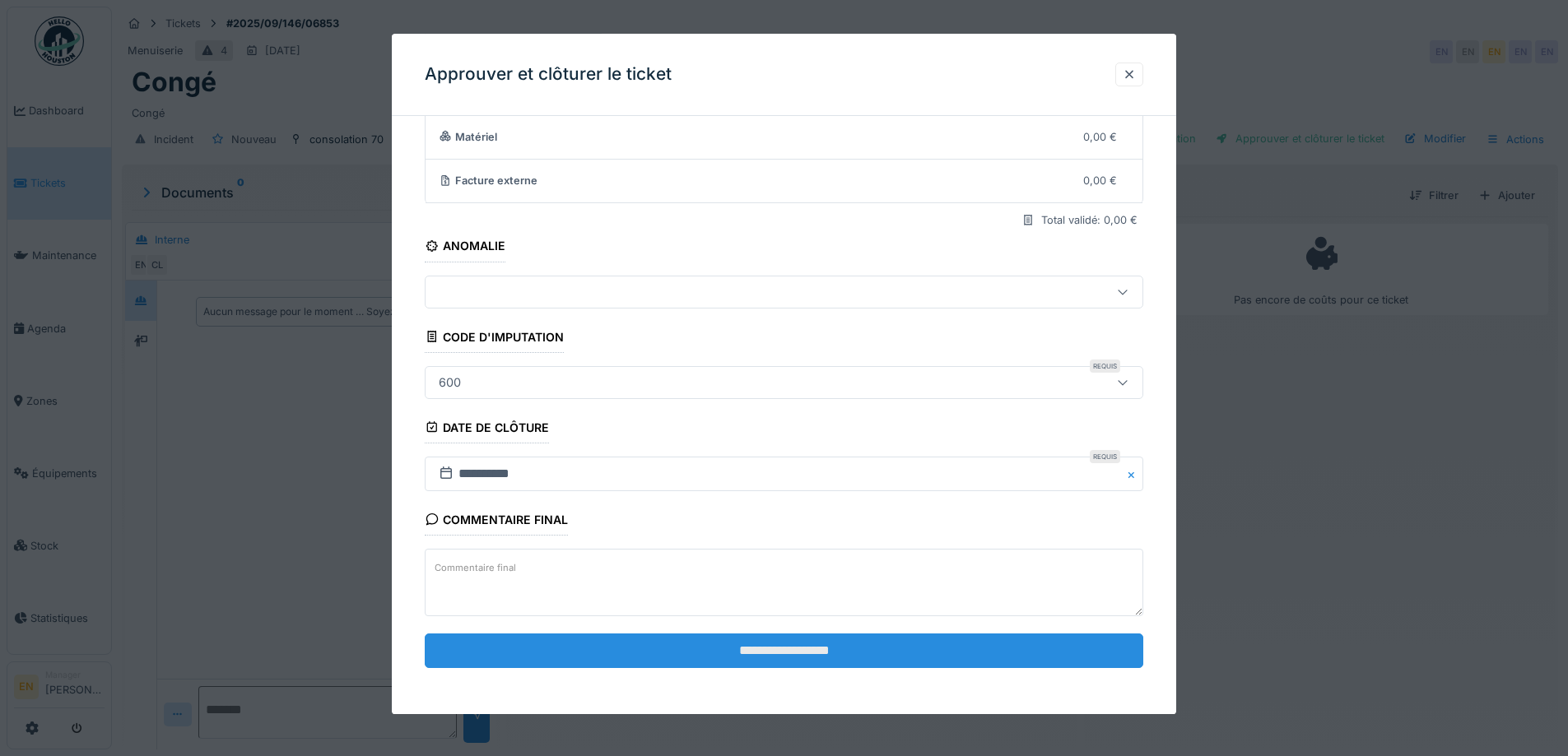
click at [835, 643] on input "**********" at bounding box center [784, 651] width 718 height 34
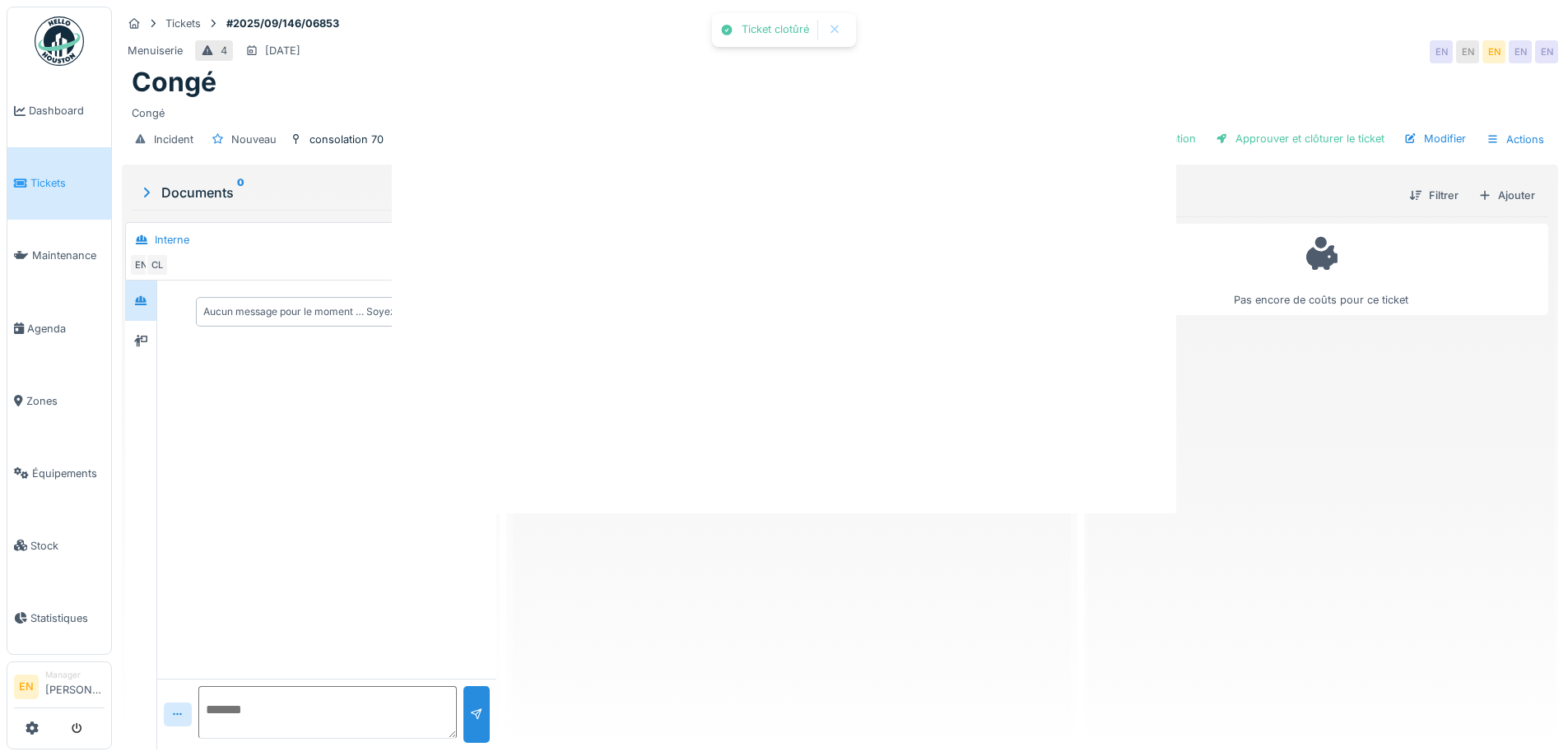
scroll to position [0, 0]
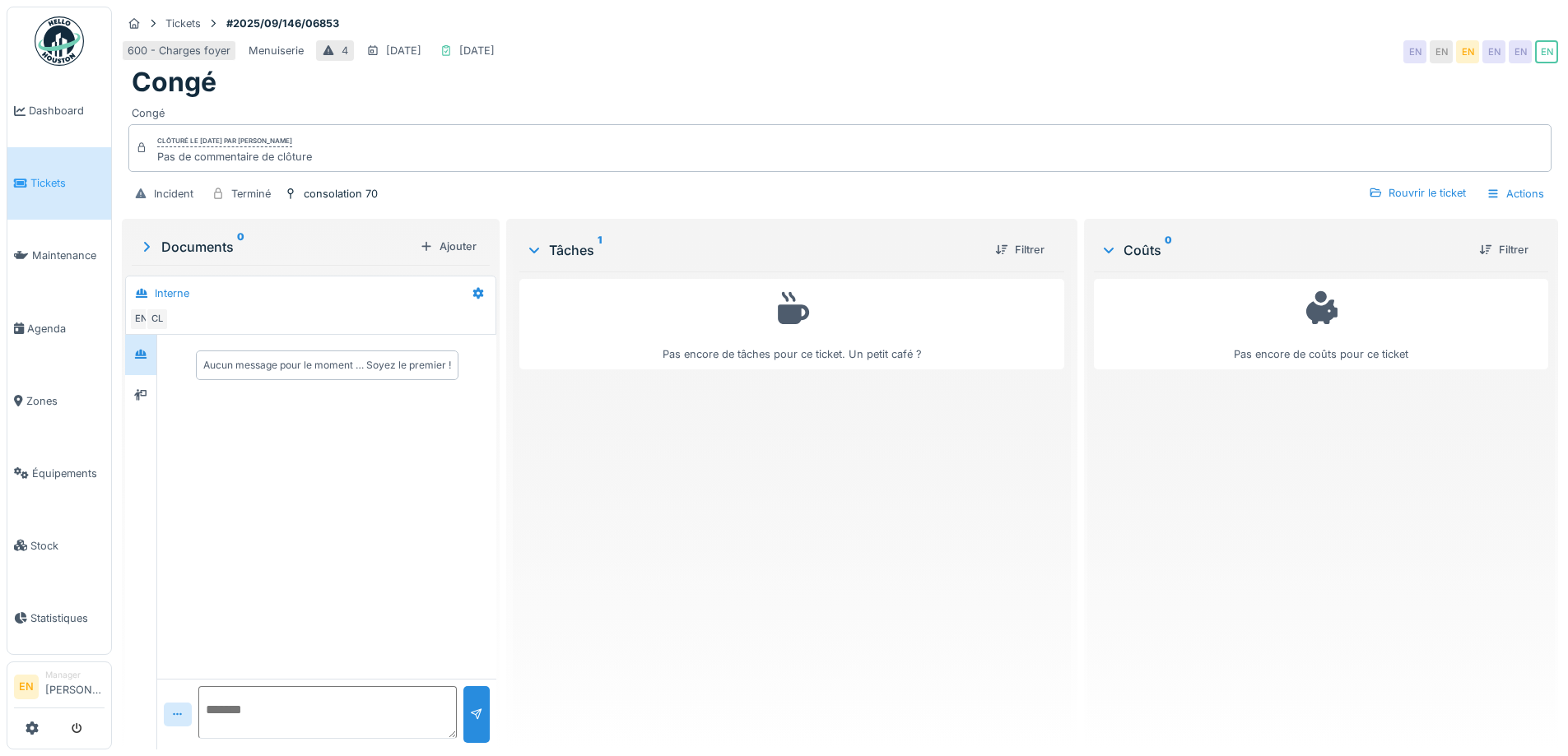
click at [749, 641] on div "Pas encore de tâches pour ce ticket. Un petit café ?" at bounding box center [791, 505] width 544 height 465
click at [753, 656] on div "Pas encore de tâches pour ce ticket. Un petit café ?" at bounding box center [791, 505] width 544 height 465
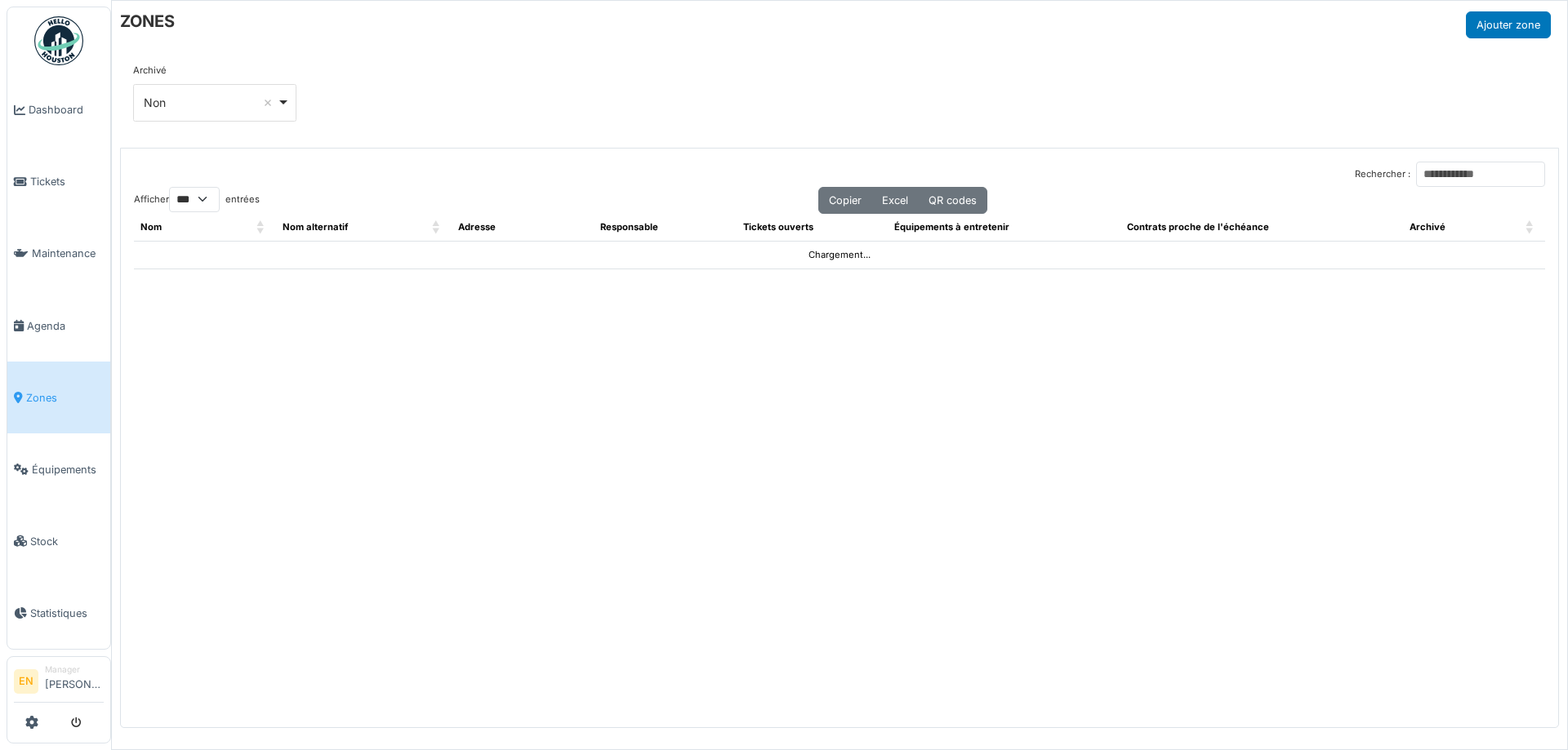
select select "***"
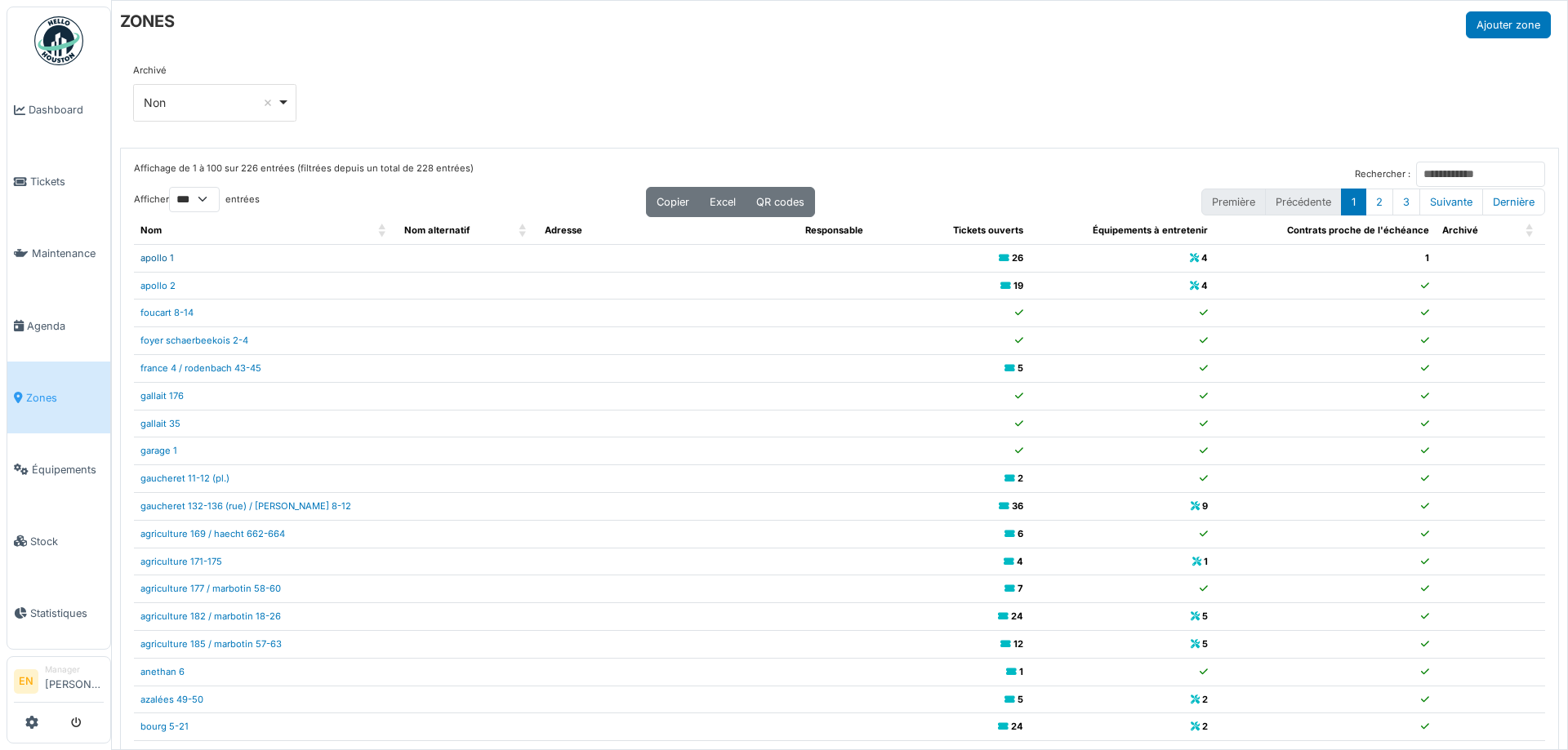
click at [164, 260] on link "apollo 1" at bounding box center [157, 257] width 33 height 11
click at [1416, 171] on input "Rechercher :" at bounding box center [1481, 175] width 129 height 26
click at [1202, 52] on div "Archivé *** Non Remove item Tous Oui Non" at bounding box center [840, 99] width 1439 height 97
click at [1435, 171] on input "Rechercher :" at bounding box center [1481, 175] width 129 height 26
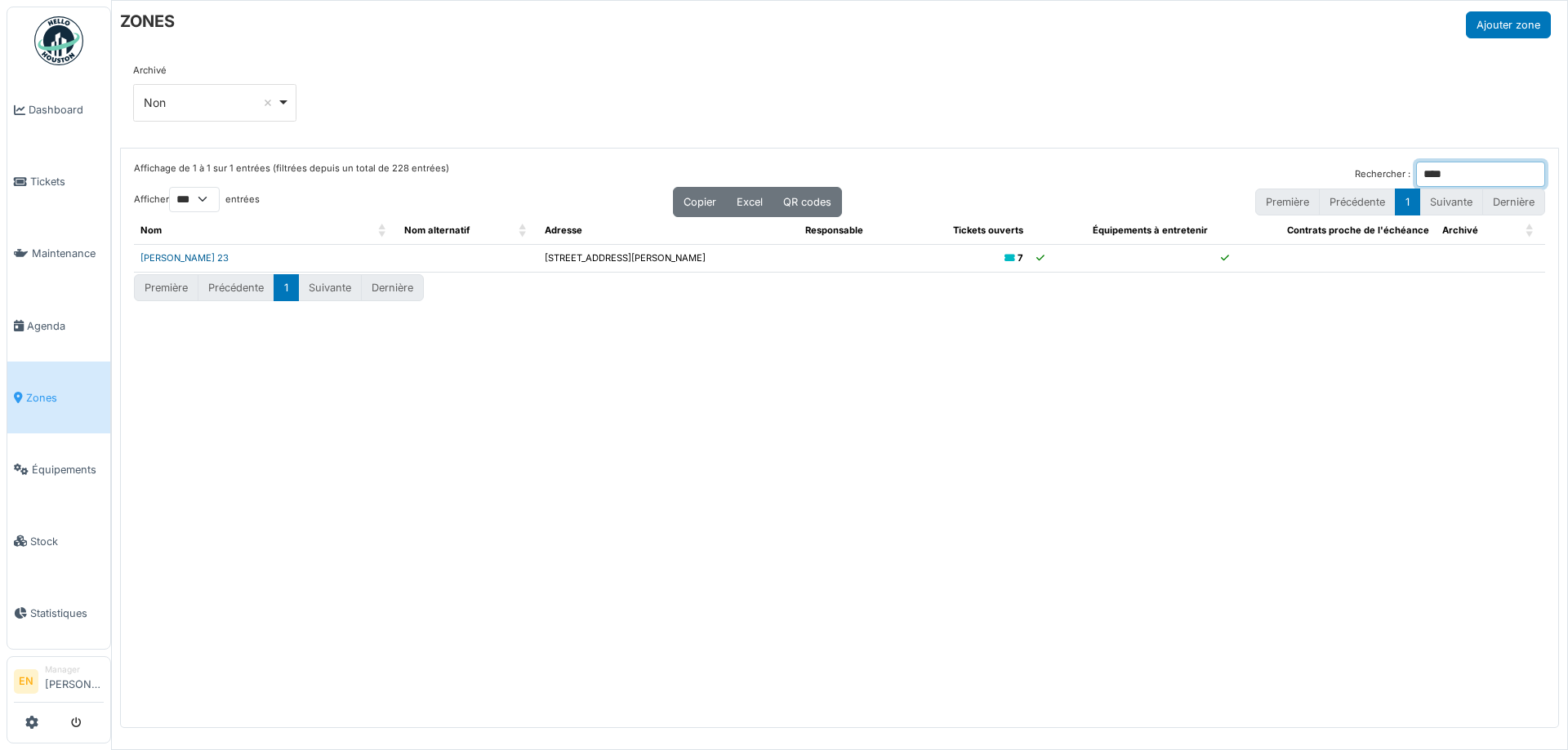
type input "****"
click at [192, 261] on link "Léopold III 23" at bounding box center [185, 257] width 89 height 11
click at [43, 390] on span "Zones" at bounding box center [65, 398] width 78 height 15
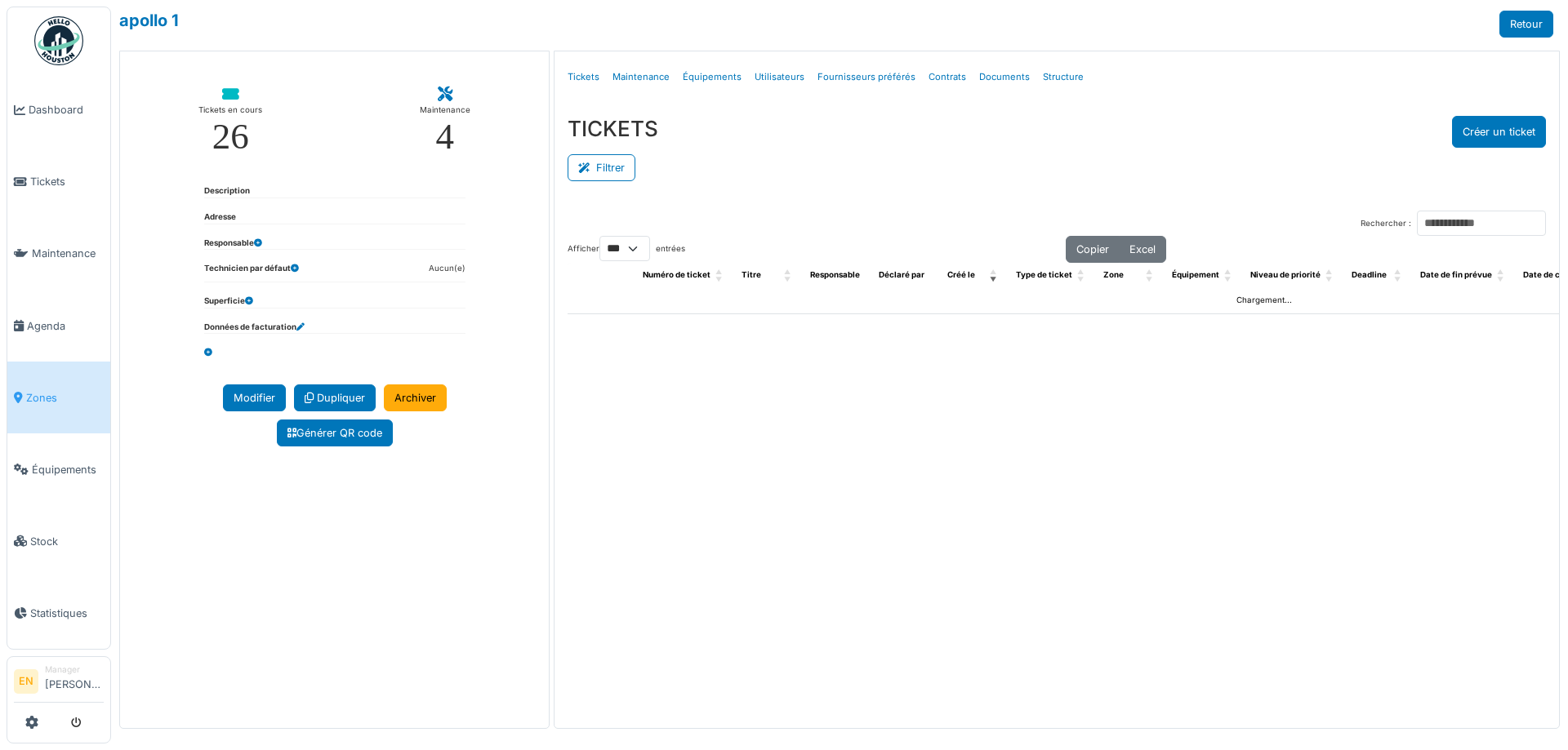
select select "***"
click at [1042, 78] on link "Structure" at bounding box center [1063, 77] width 54 height 38
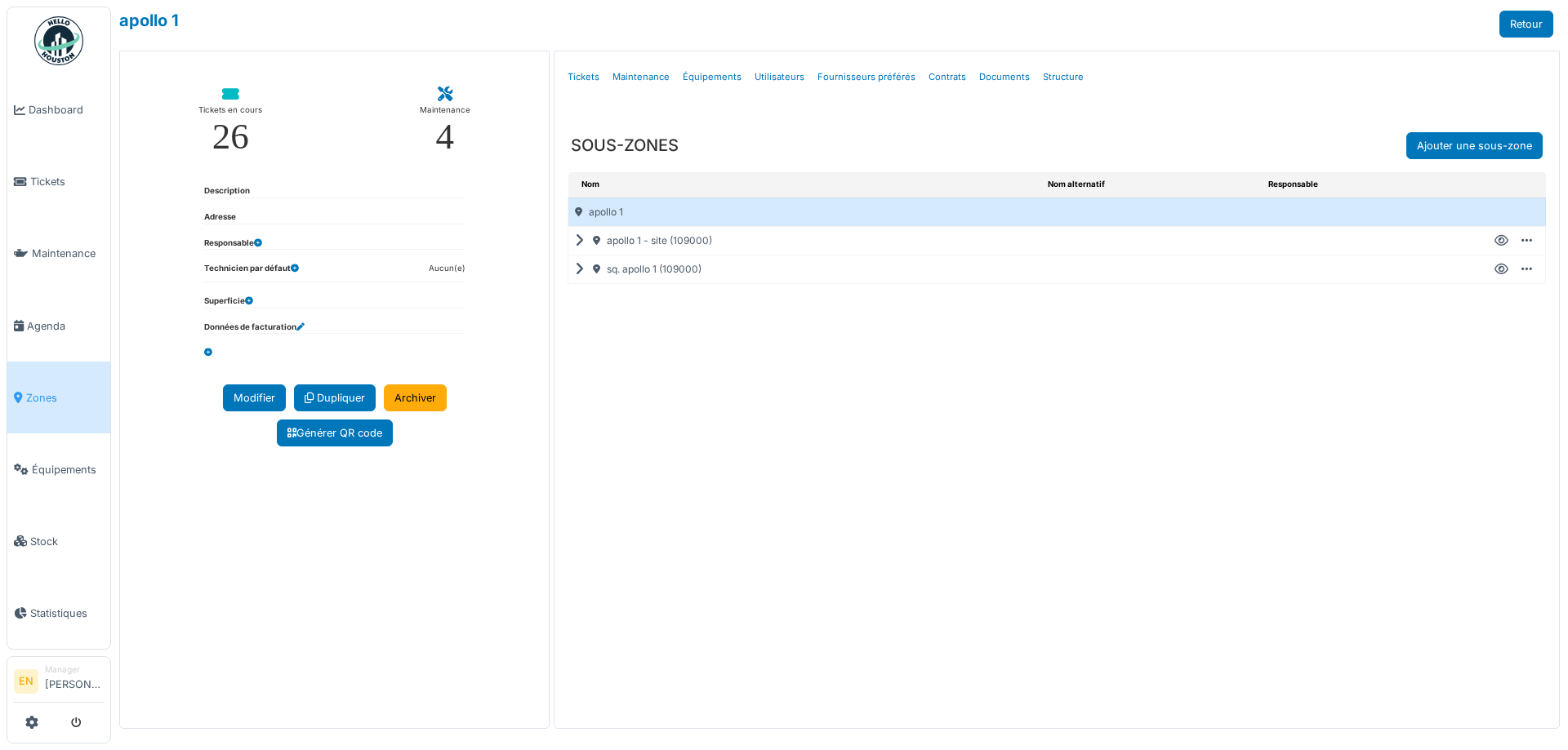
click at [578, 270] on icon at bounding box center [583, 270] width 15 height 1
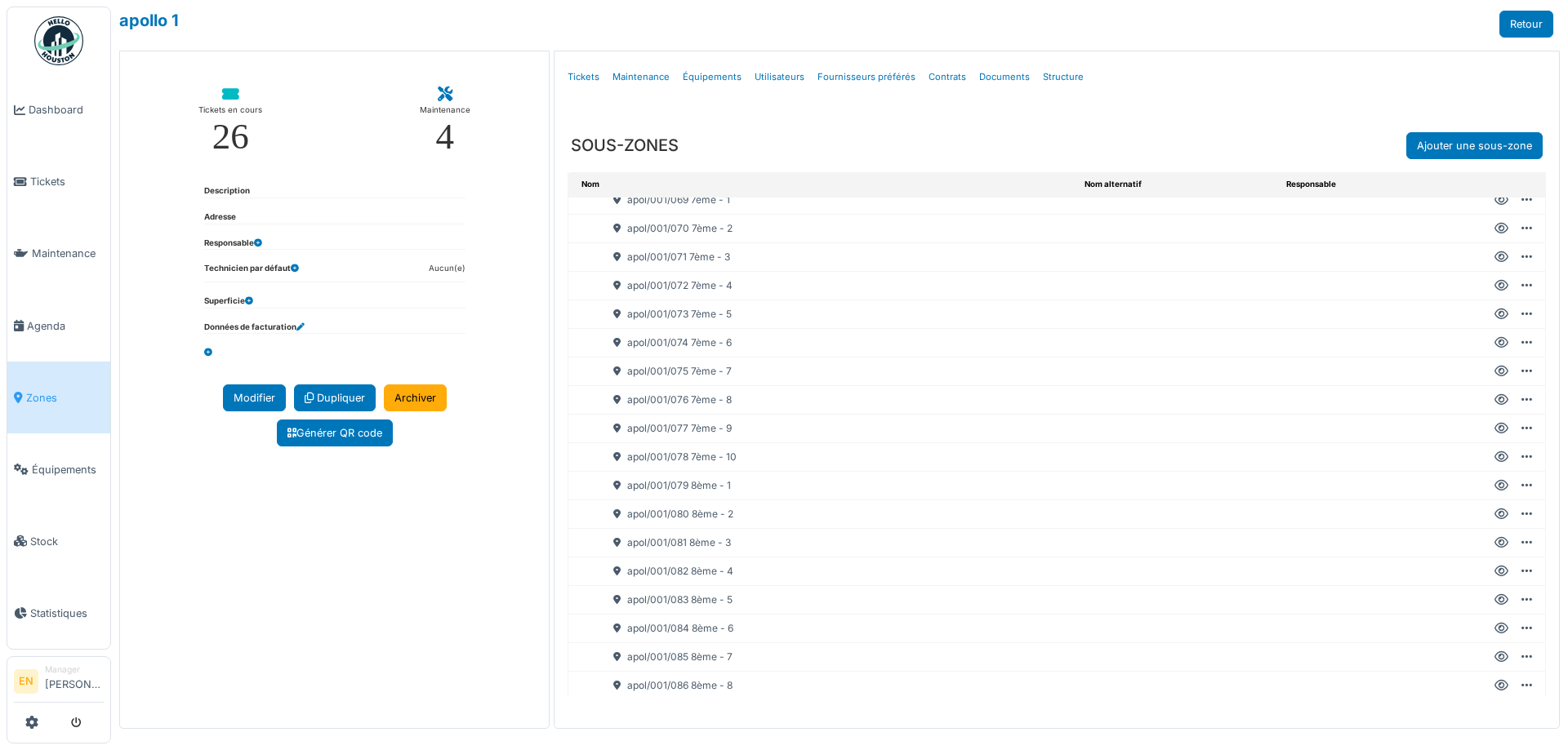
scroll to position [1960, 0]
click at [1495, 568] on icon at bounding box center [1502, 568] width 14 height 1
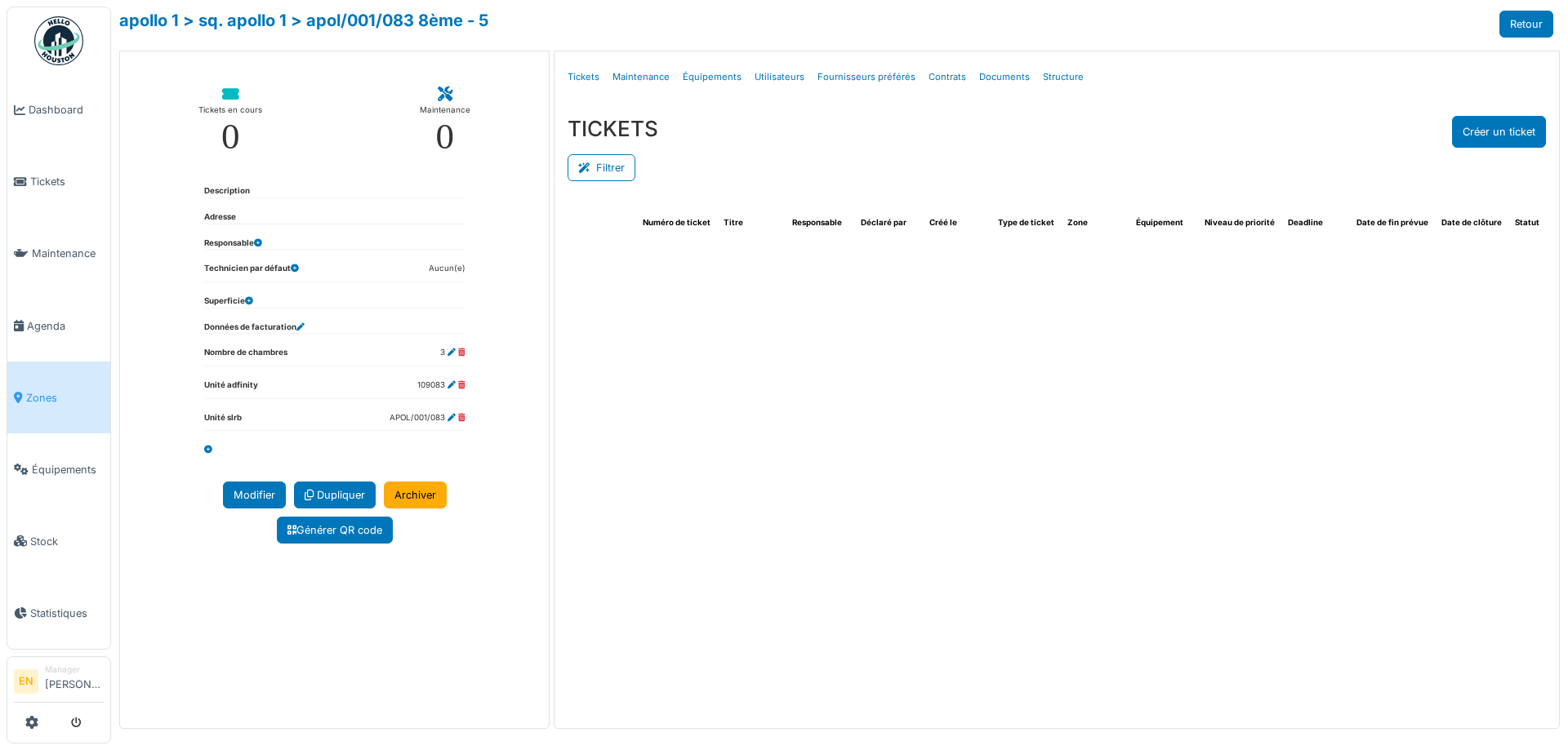
select select "***"
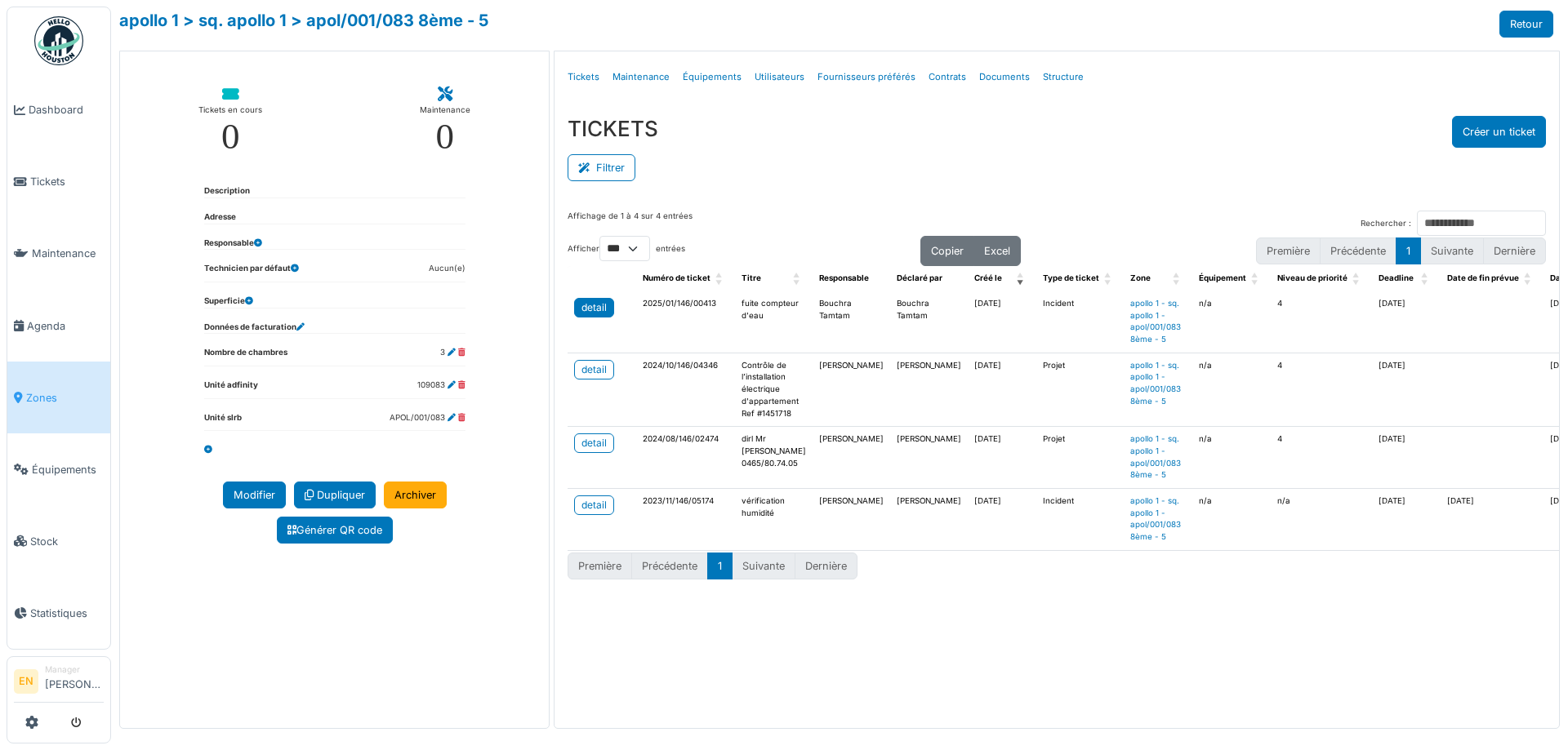
click at [595, 310] on div "detail" at bounding box center [594, 307] width 26 height 14
click at [778, 183] on div "Filtrer" at bounding box center [1057, 166] width 979 height 37
click at [598, 310] on div "detail" at bounding box center [594, 307] width 26 height 14
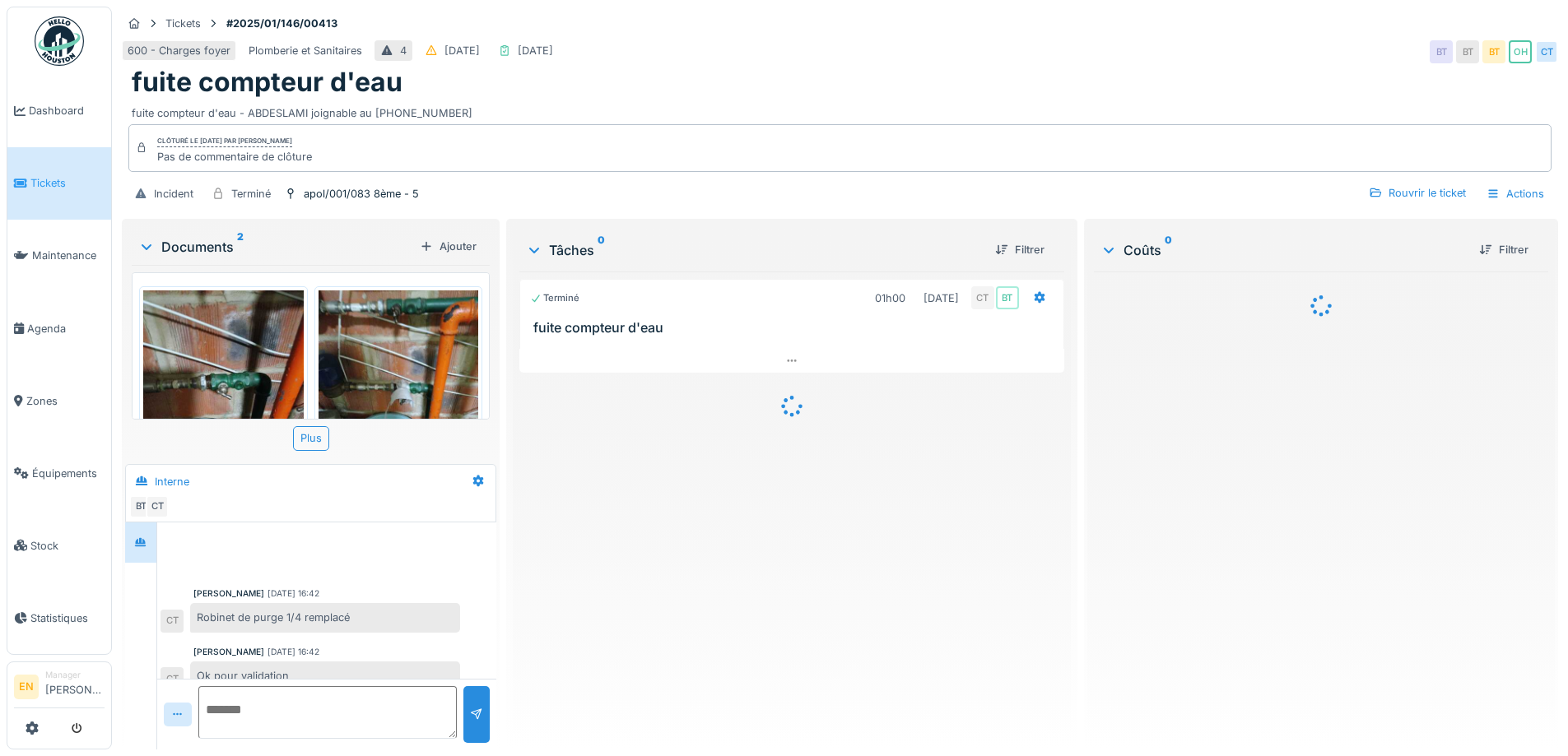
scroll to position [19, 0]
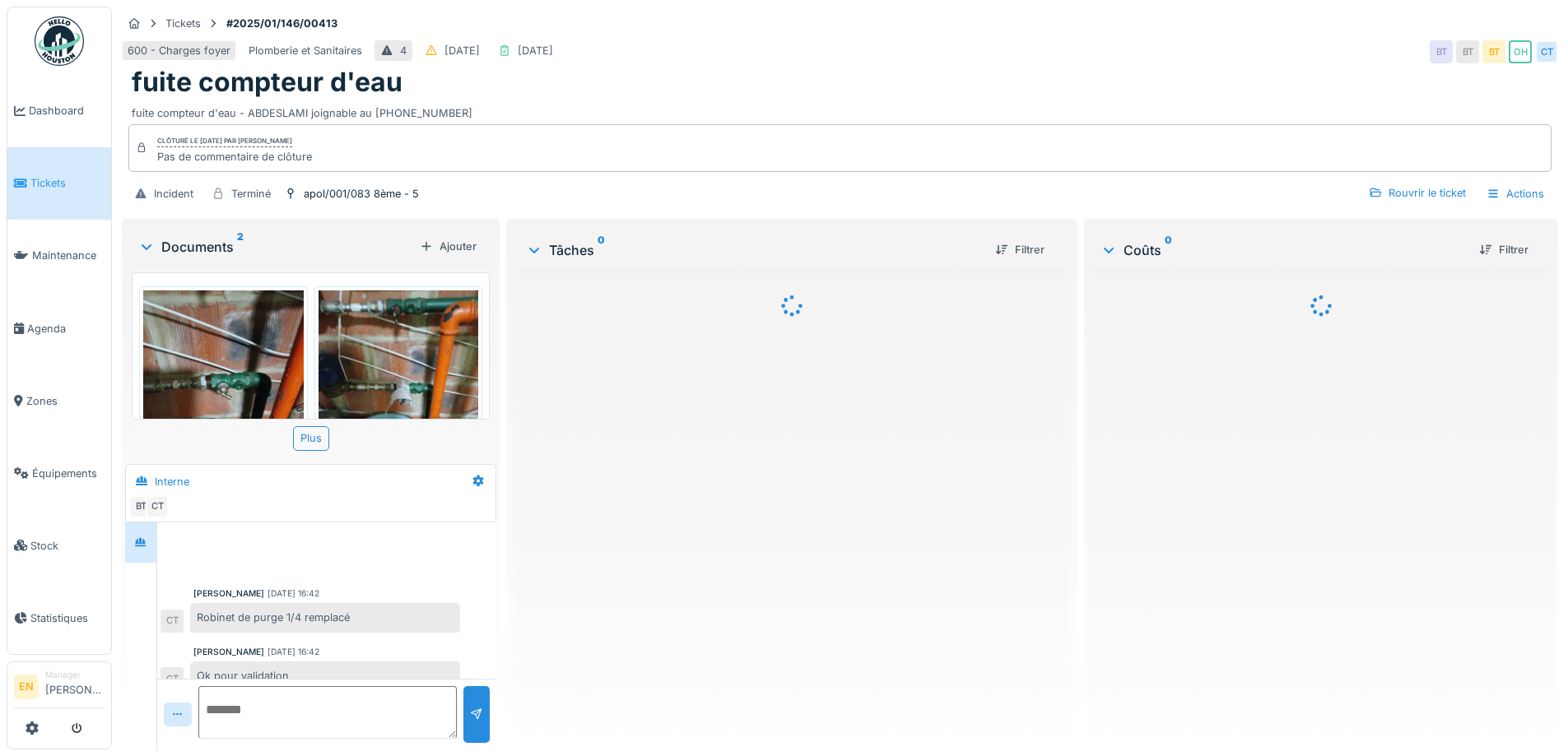
scroll to position [19, 0]
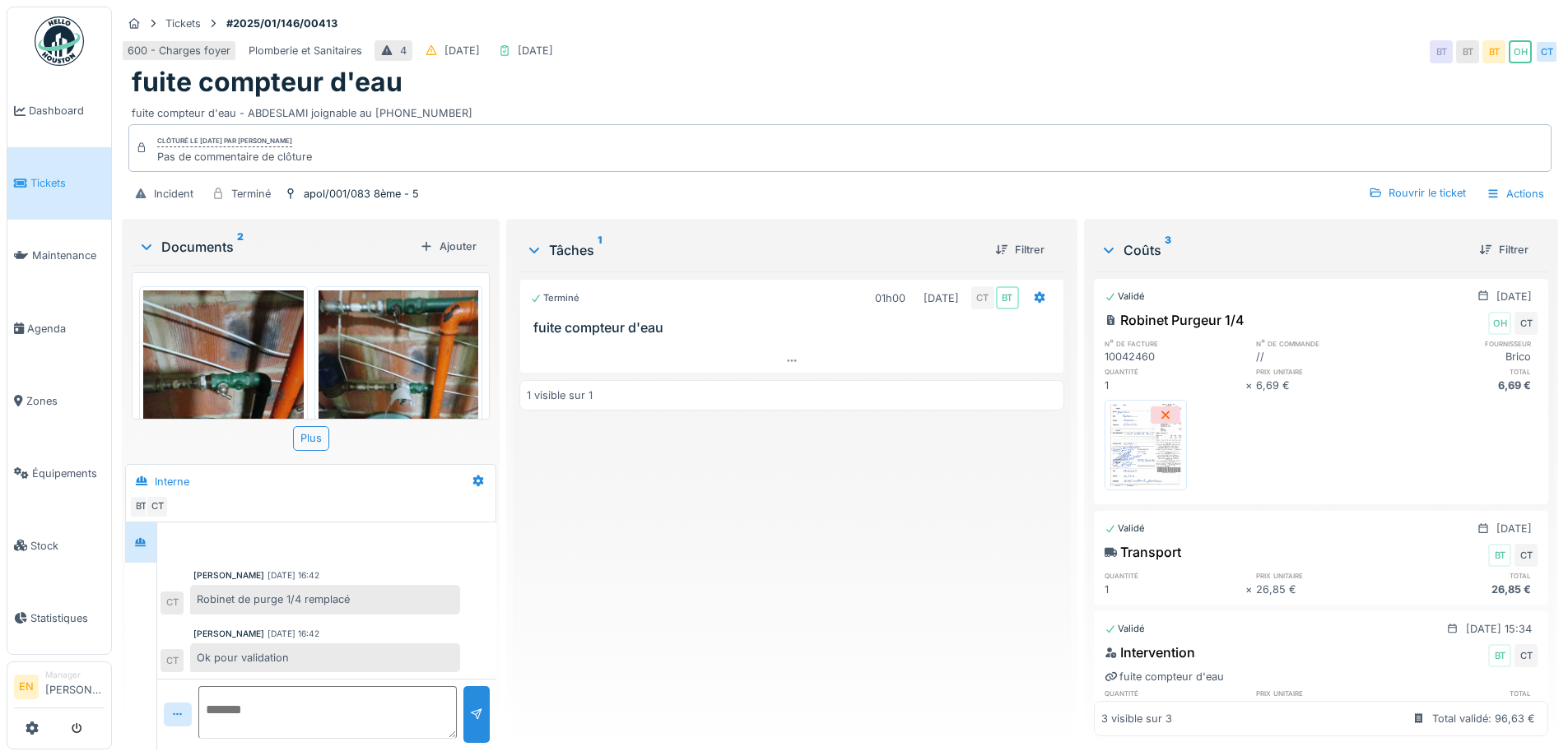
click at [674, 584] on div "Terminé 01h00 [DATE] CT BT fuite compteur d'eau 1 visible sur 1" at bounding box center [791, 505] width 544 height 465
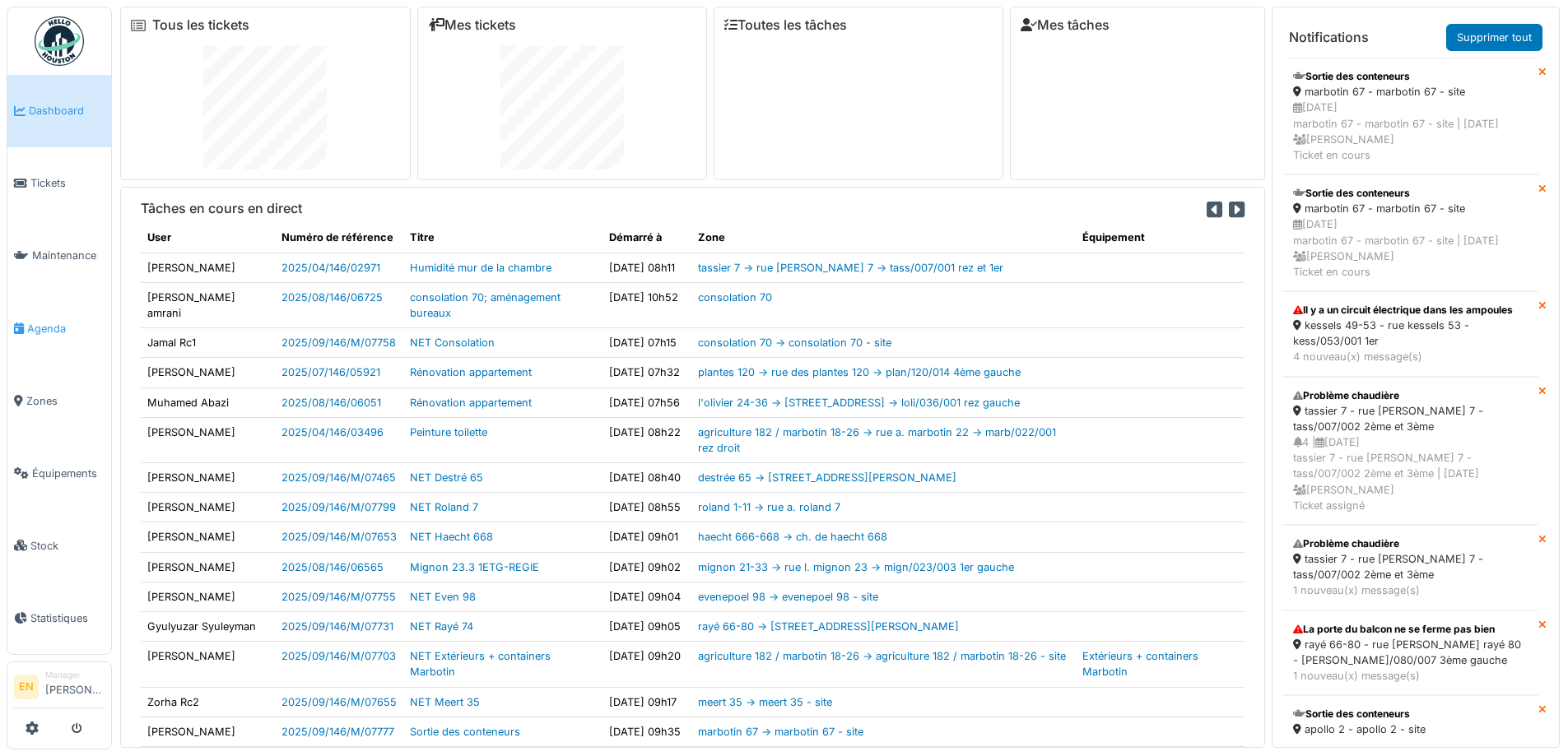
click at [56, 324] on span "Agenda" at bounding box center [66, 329] width 77 height 15
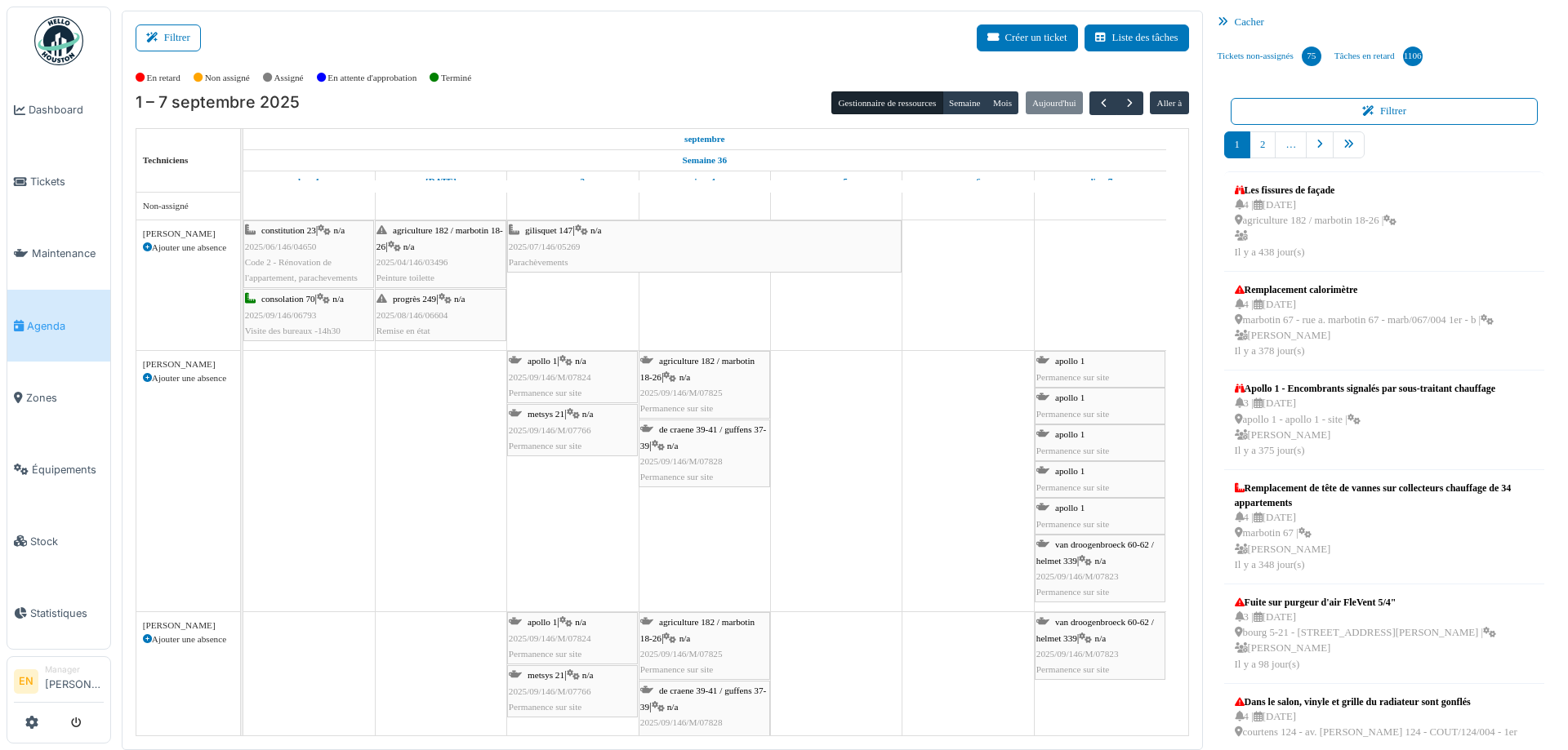
click at [818, 30] on div "Filtrer Créer un ticket Liste des tâches" at bounding box center [662, 44] width 1054 height 40
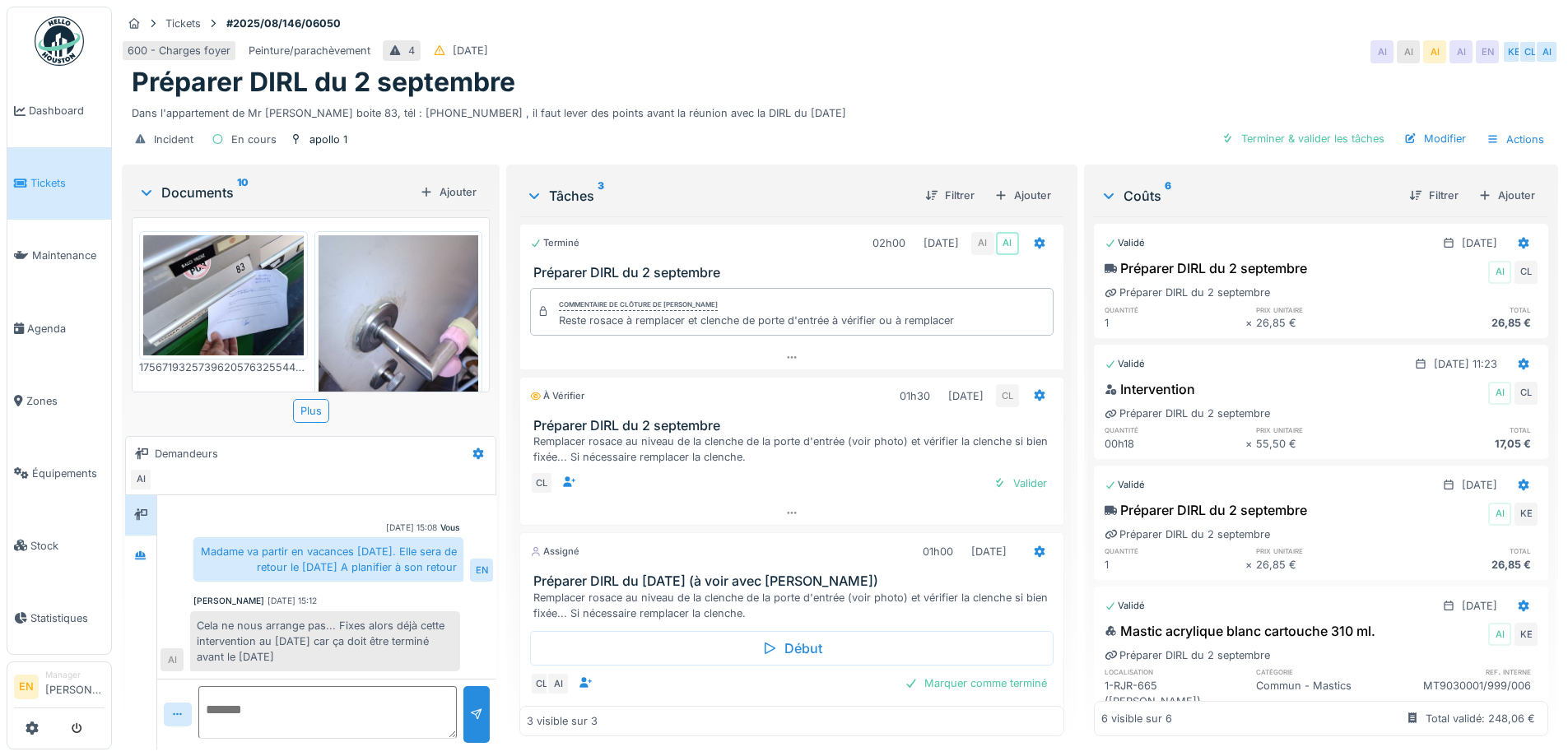
scroll to position [27, 0]
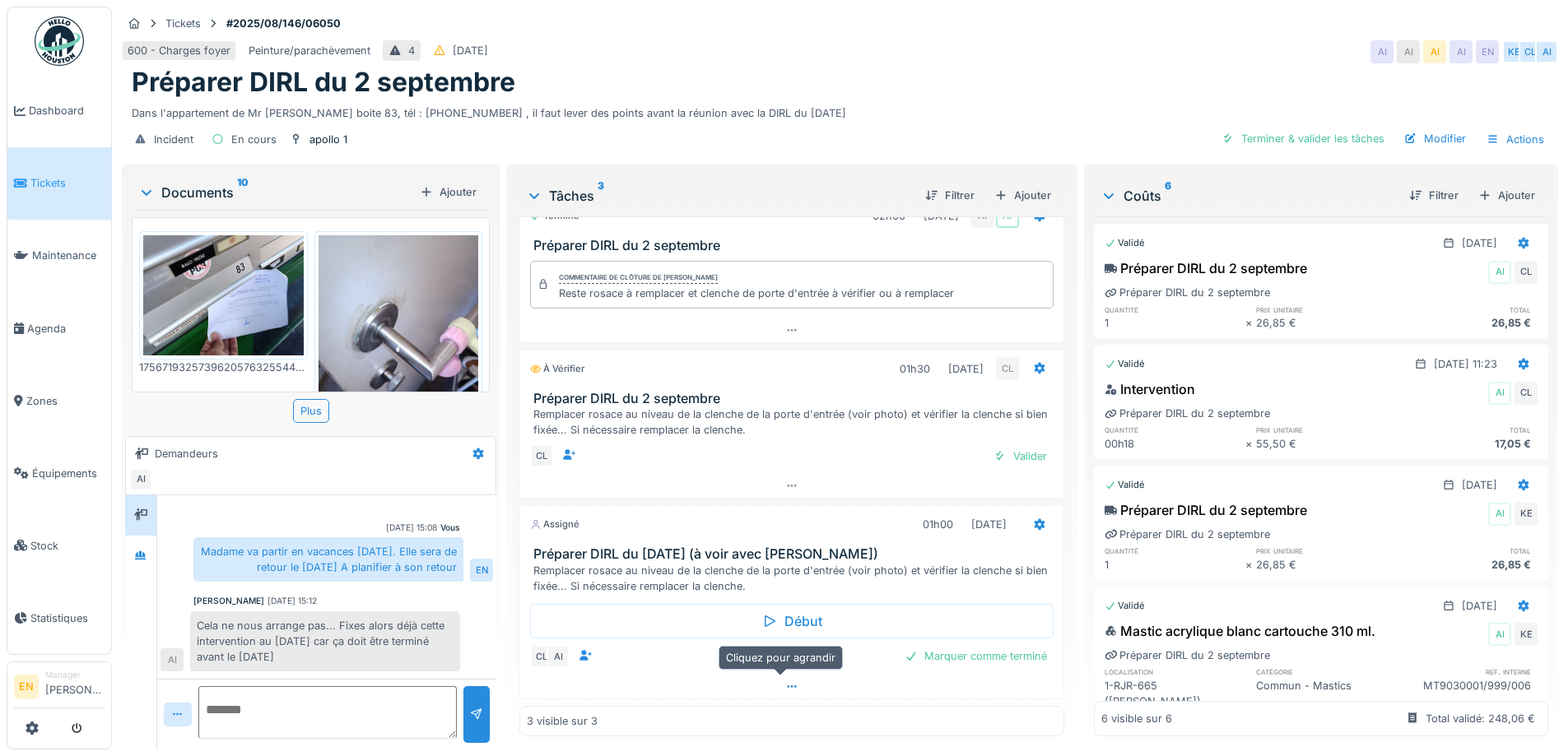
click at [785, 681] on icon at bounding box center [791, 686] width 13 height 10
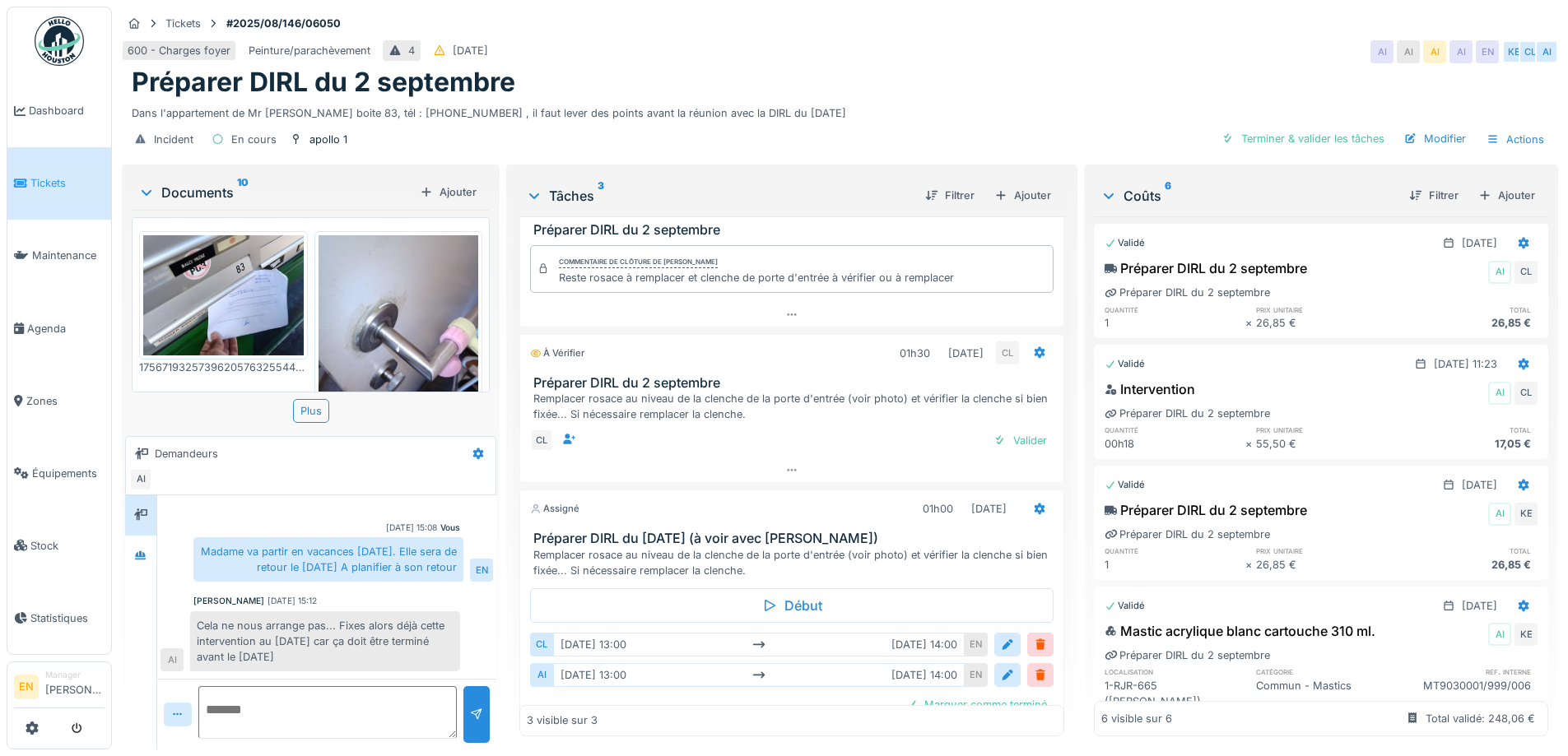
scroll to position [76, 0]
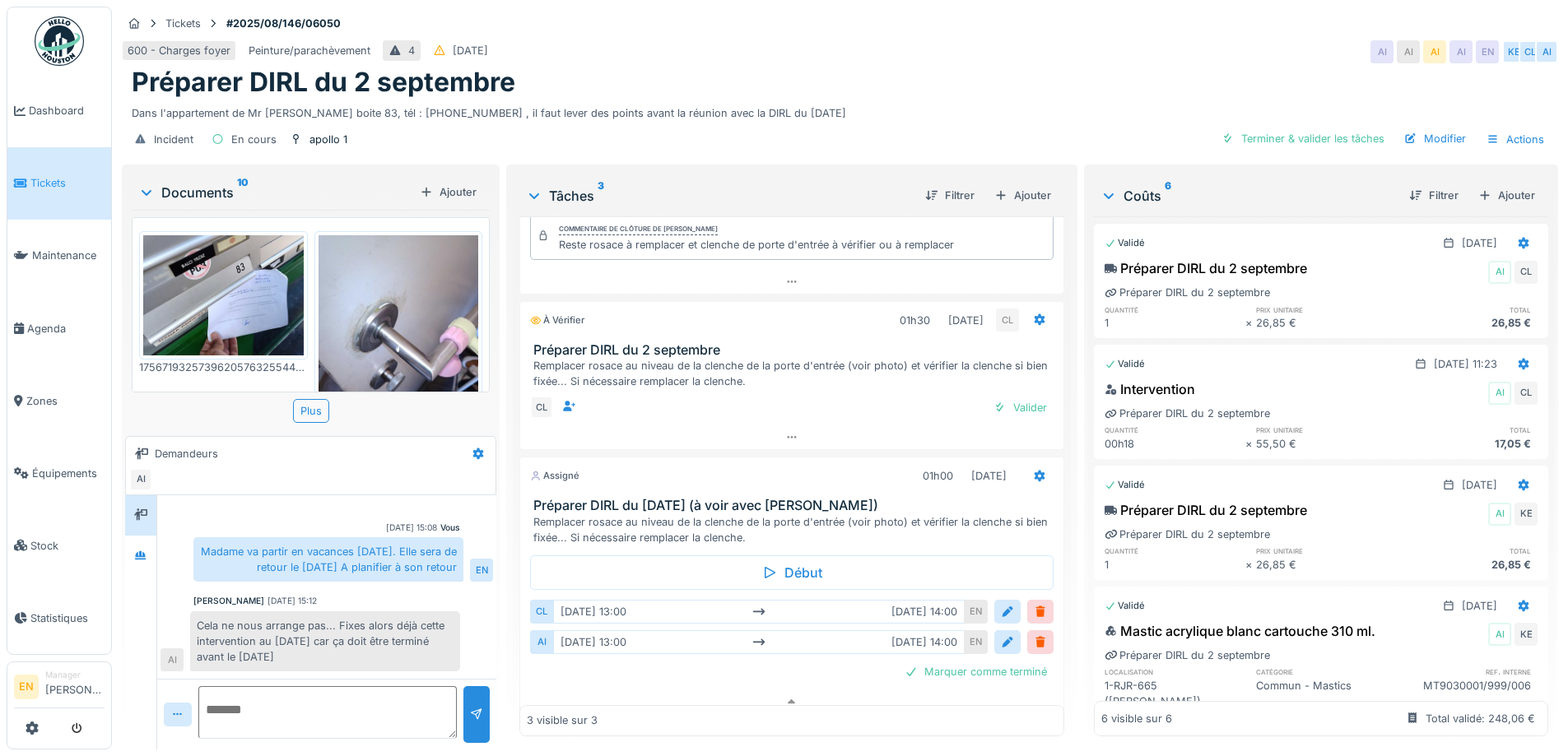
click at [902, 67] on div "Préparer DIRL du 2 septembre" at bounding box center [839, 82] width 1417 height 31
click at [1042, 81] on div "Préparer DIRL du 2 septembre" at bounding box center [839, 82] width 1417 height 31
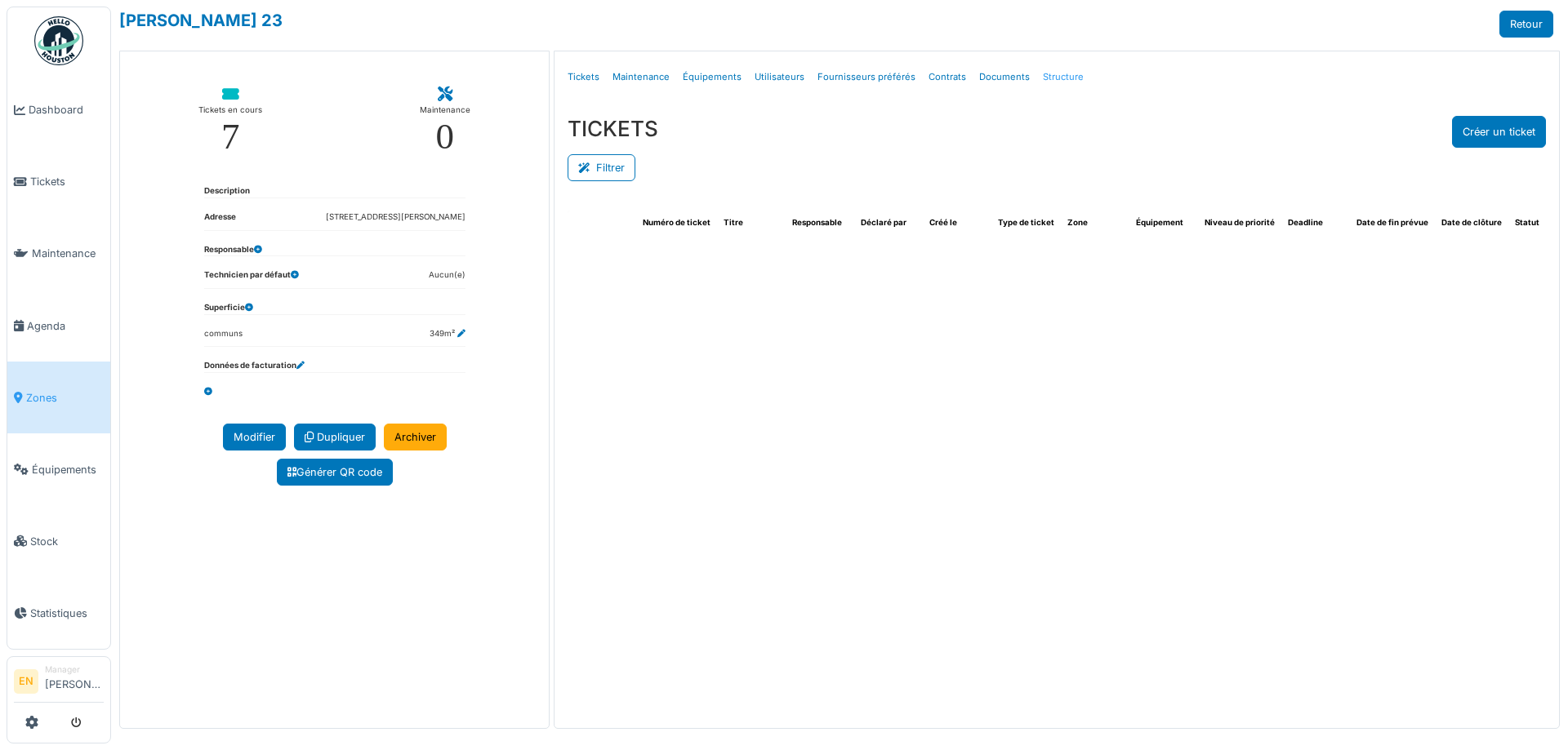
select select "***"
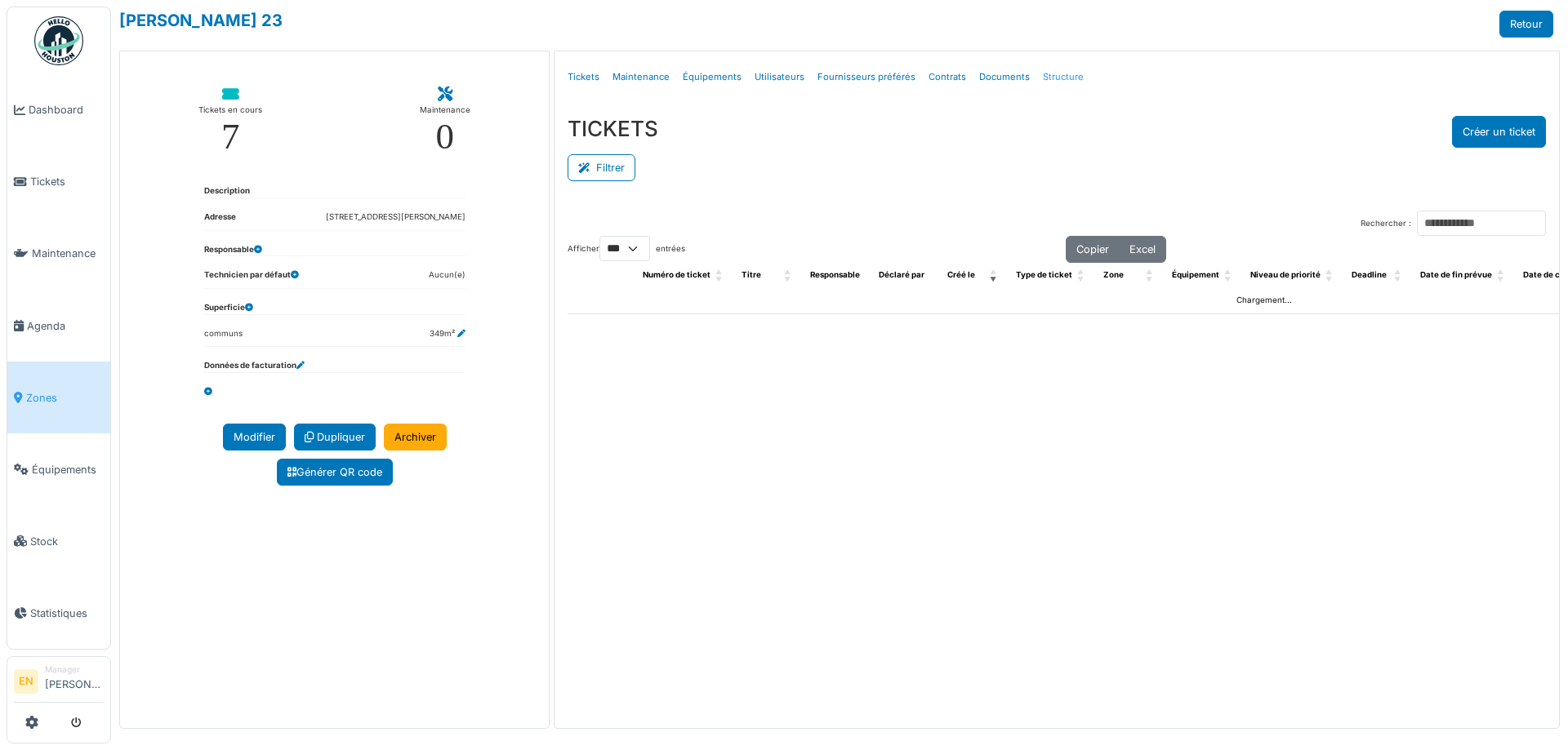
click at [1054, 78] on link "Structure" at bounding box center [1063, 77] width 54 height 38
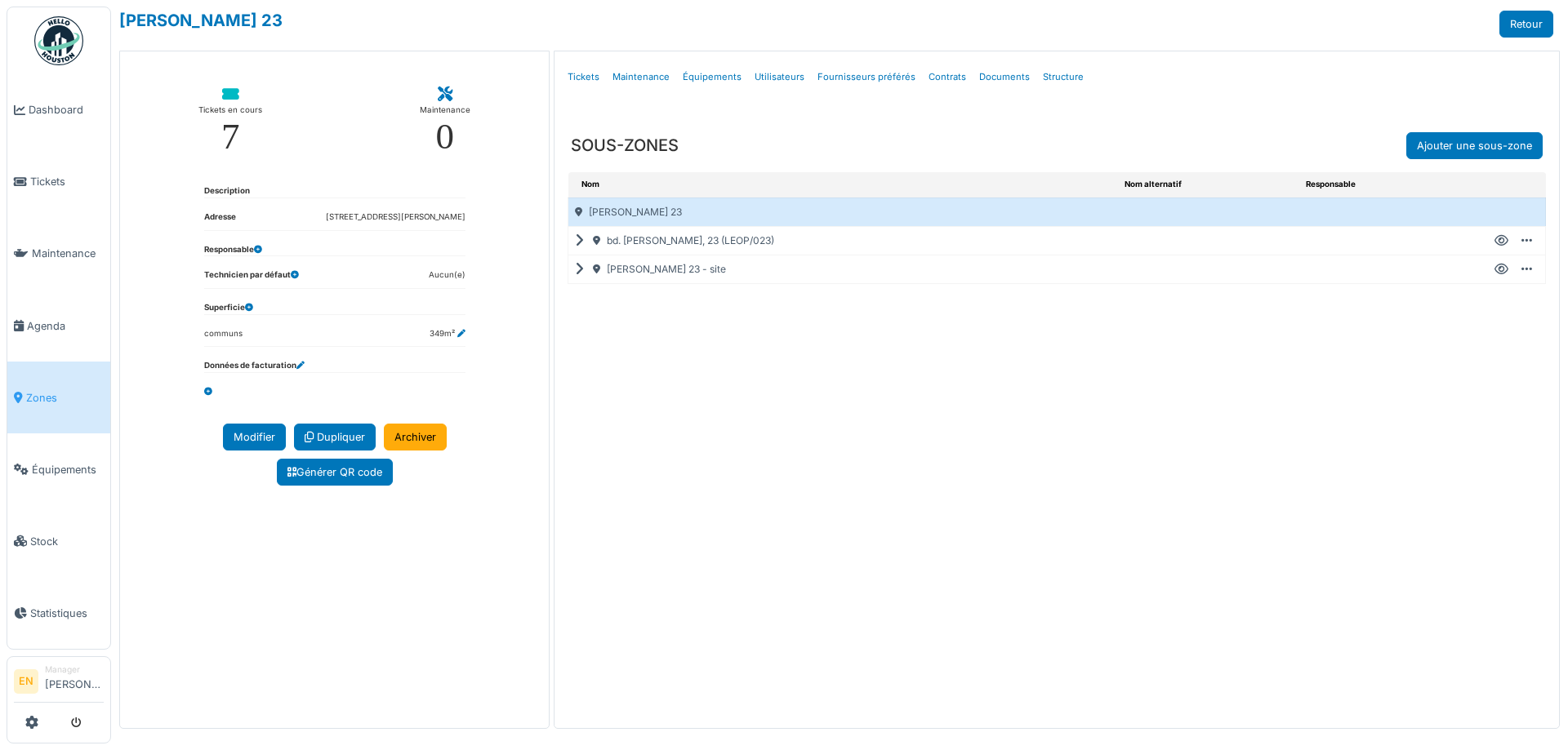
click at [581, 241] on icon at bounding box center [583, 241] width 15 height 1
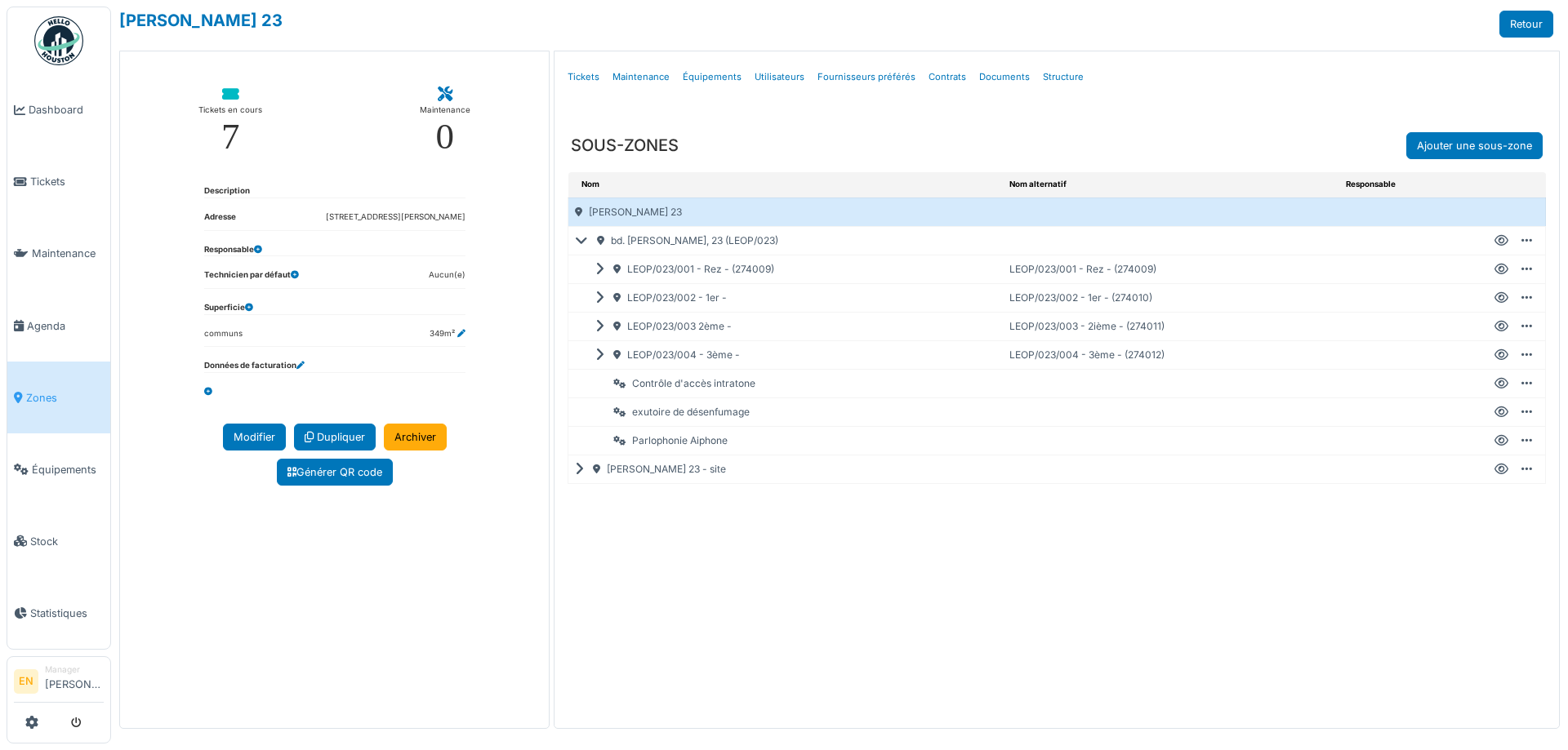
click at [1502, 355] on icon at bounding box center [1502, 355] width 14 height 1
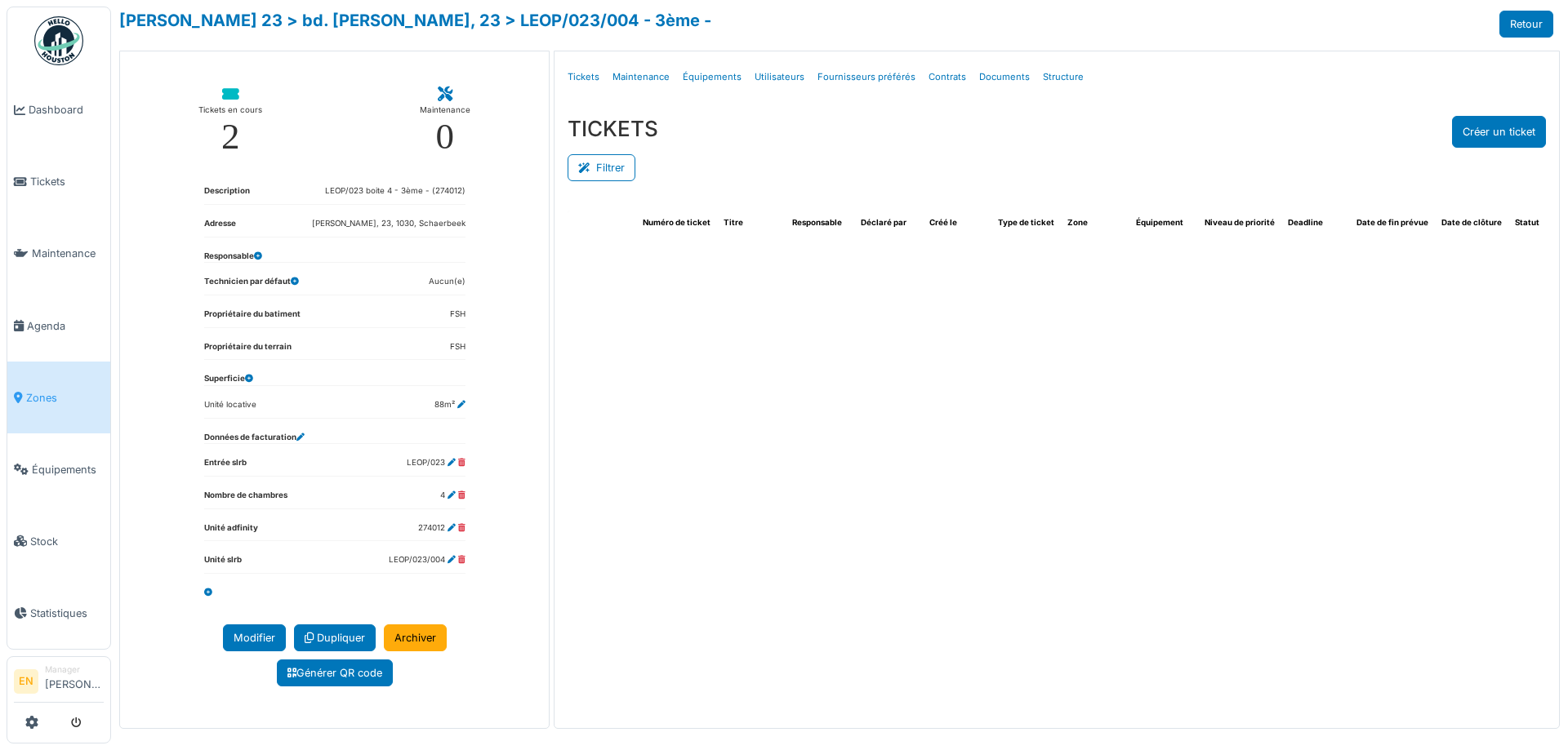
select select "***"
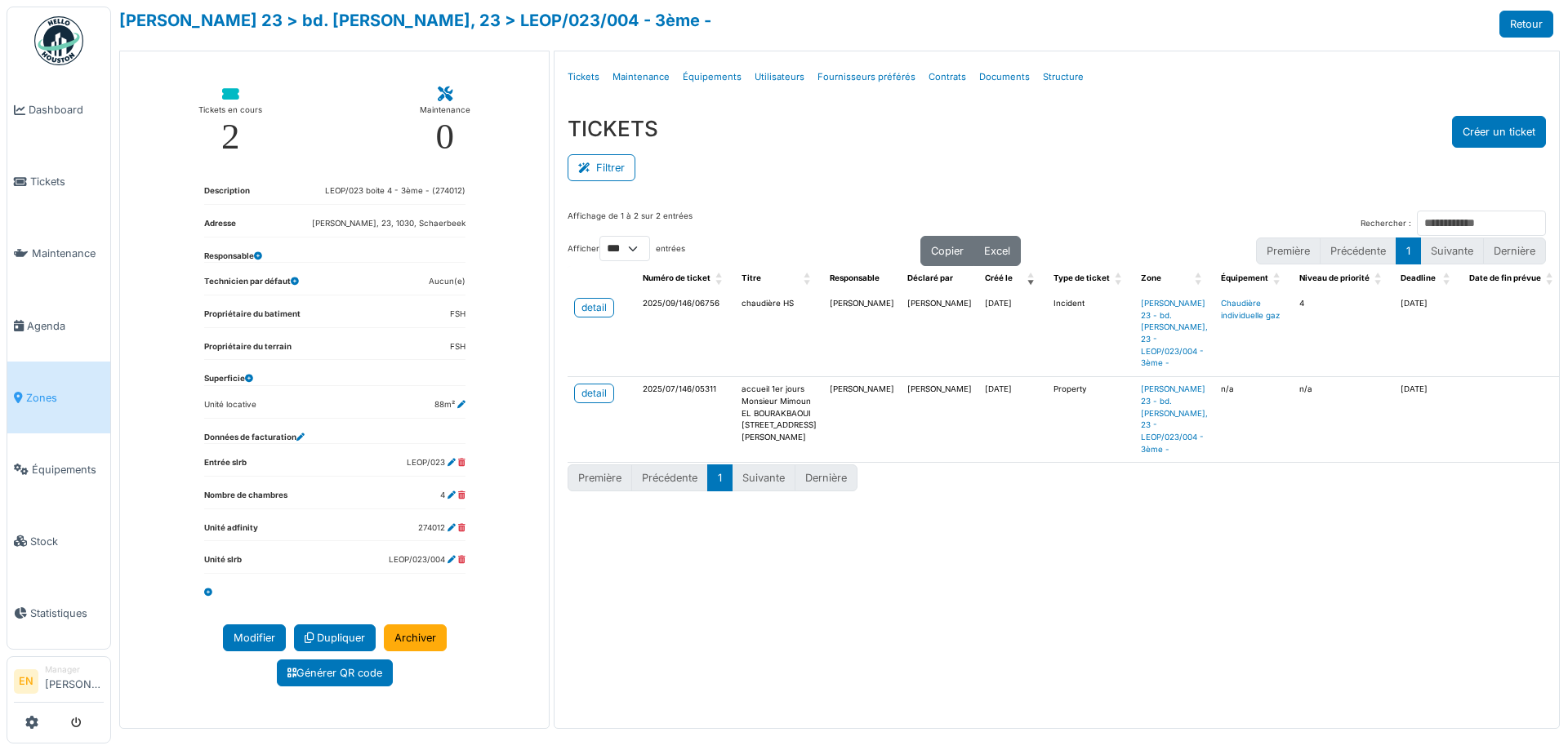
click at [851, 152] on div "Filtrer" at bounding box center [1057, 166] width 979 height 37
click at [594, 312] on div "detail" at bounding box center [594, 307] width 26 height 14
click at [43, 392] on span "Zones" at bounding box center [65, 398] width 78 height 15
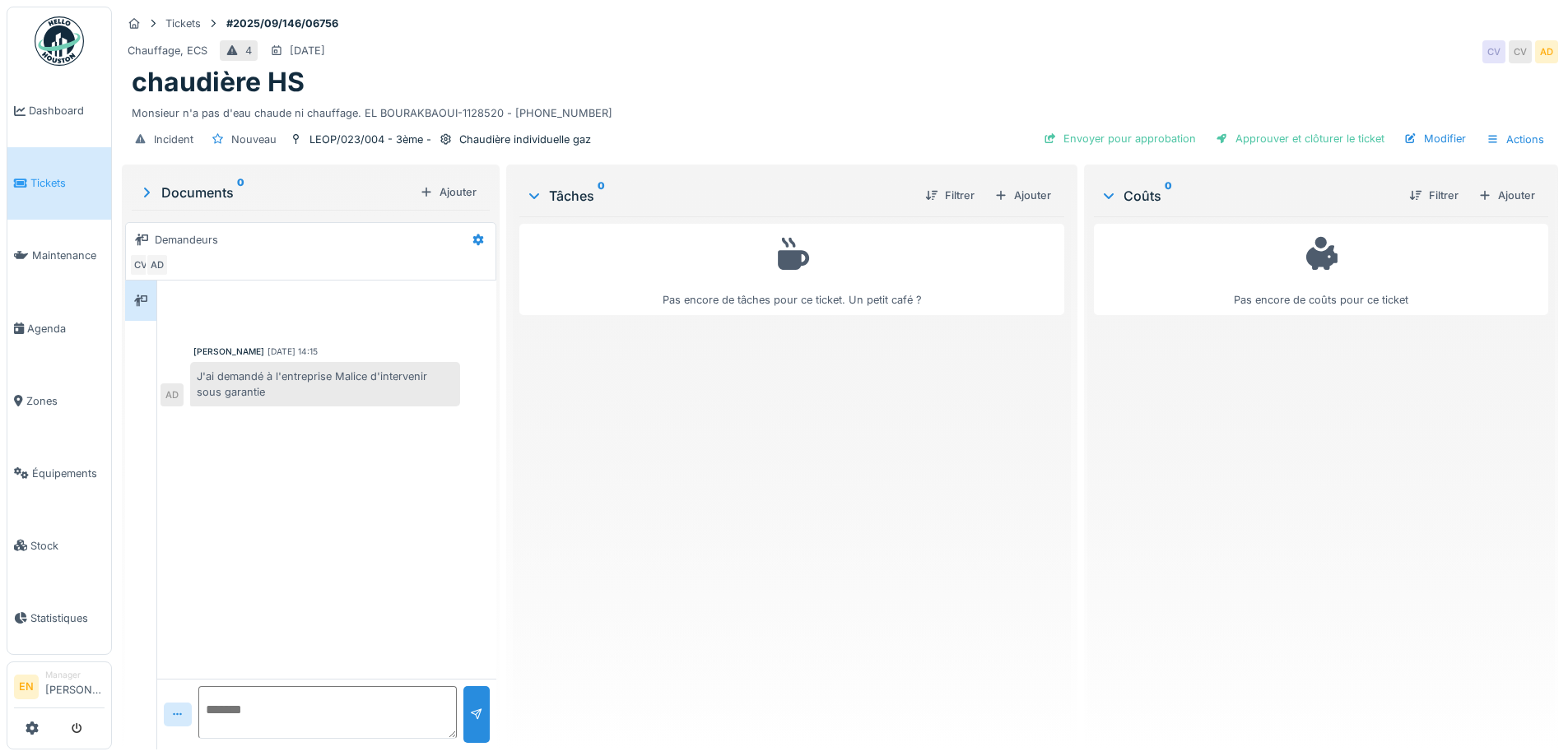
click at [775, 510] on div "Pas encore de tâches pour ce ticket. Un petit café ?" at bounding box center [791, 476] width 544 height 520
click at [774, 510] on div "Pas encore de tâches pour ce ticket. Un petit café ?" at bounding box center [791, 476] width 544 height 520
click at [288, 721] on textarea at bounding box center [327, 712] width 258 height 52
click at [445, 709] on textarea "**********" at bounding box center [327, 712] width 258 height 52
drag, startPoint x: 446, startPoint y: 711, endPoint x: 392, endPoint y: 717, distance: 54.3
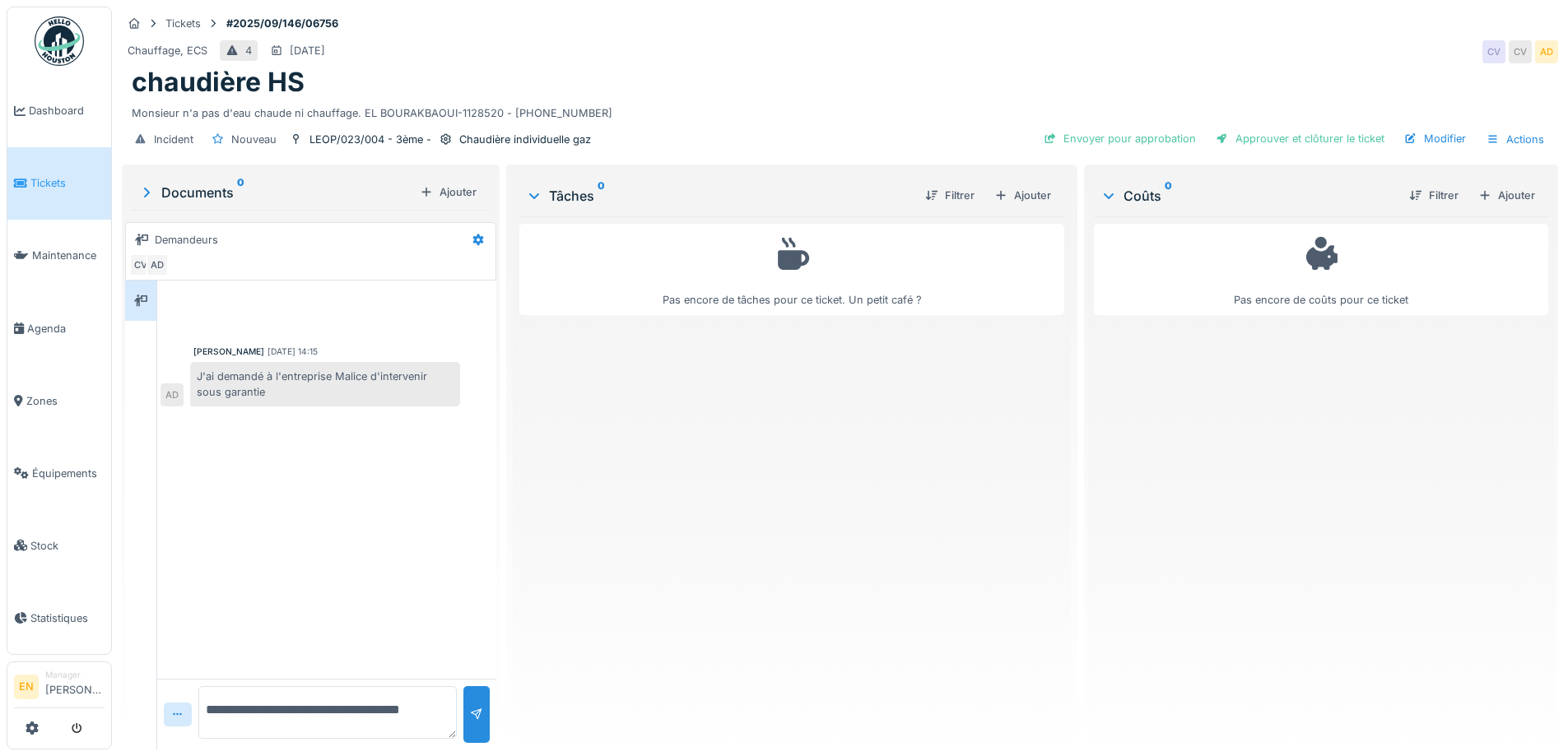
click at [392, 717] on textarea "**********" at bounding box center [327, 712] width 258 height 52
click at [384, 714] on textarea "**********" at bounding box center [327, 712] width 258 height 52
click at [369, 727] on textarea "**********" at bounding box center [327, 712] width 258 height 52
click at [377, 731] on textarea "**********" at bounding box center [327, 712] width 258 height 52
click at [352, 604] on div "[PERSON_NAME] [DATE] 14:15 J'ai demandé à l'entreprise Malice d'intervenir sous…" at bounding box center [326, 480] width 339 height 398
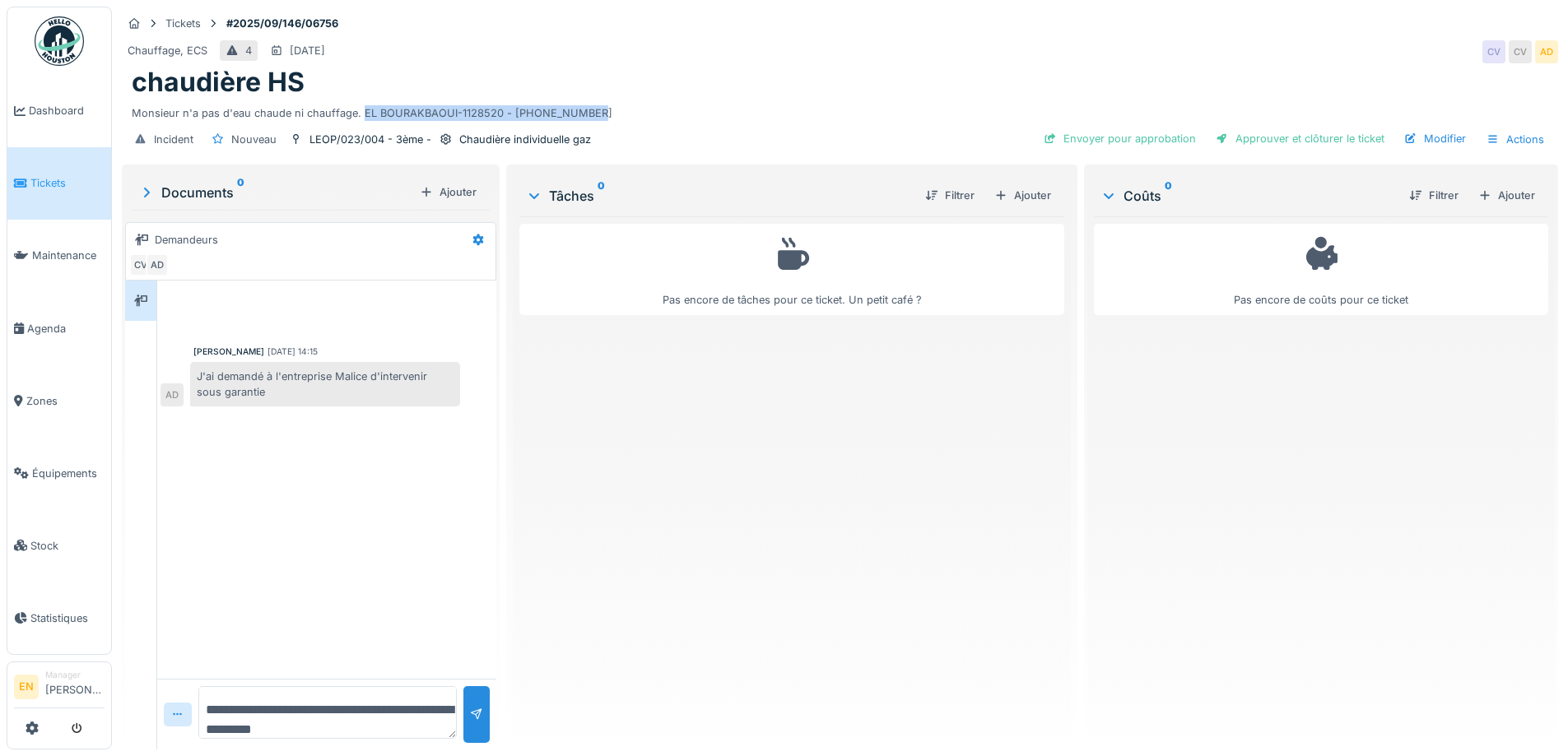
drag, startPoint x: 359, startPoint y: 110, endPoint x: 596, endPoint y: 119, distance: 237.2
click at [596, 119] on div "Monsieur n'a pas d'eau chaude ni chauffage. EL BOURAKBAOUI-1128520 - [PHONE_NUM…" at bounding box center [839, 110] width 1417 height 22
copy div "EL BOURAKBAOUI-1128520 - [PHONE_NUMBER]"
click at [372, 731] on textarea "**********" at bounding box center [327, 712] width 258 height 52
paste textarea "**********"
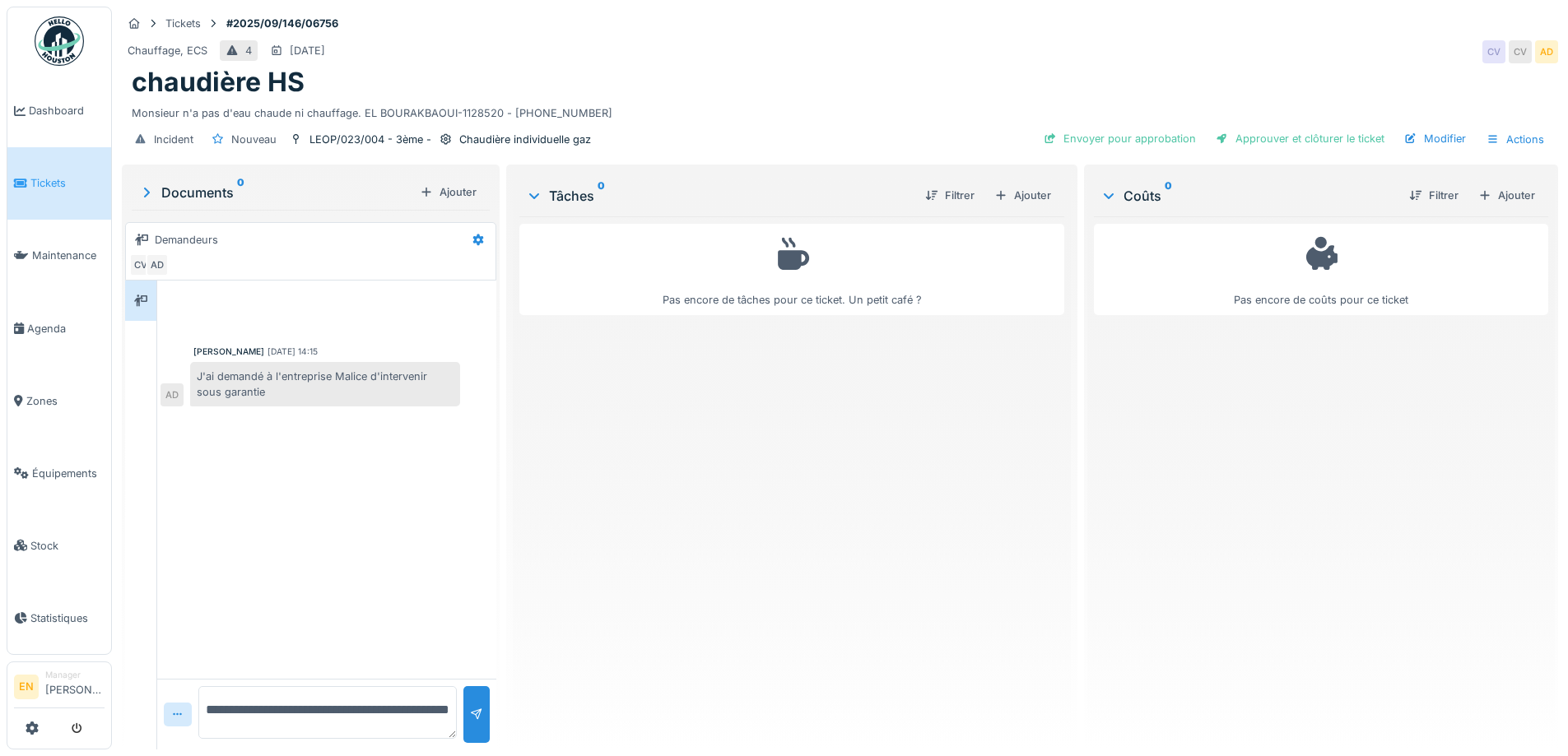
type textarea "**********"
drag, startPoint x: 369, startPoint y: 731, endPoint x: 192, endPoint y: 691, distance: 181.5
click at [192, 691] on div "**********" at bounding box center [326, 714] width 339 height 70
click at [342, 711] on textarea at bounding box center [324, 712] width 253 height 52
type textarea "**********"
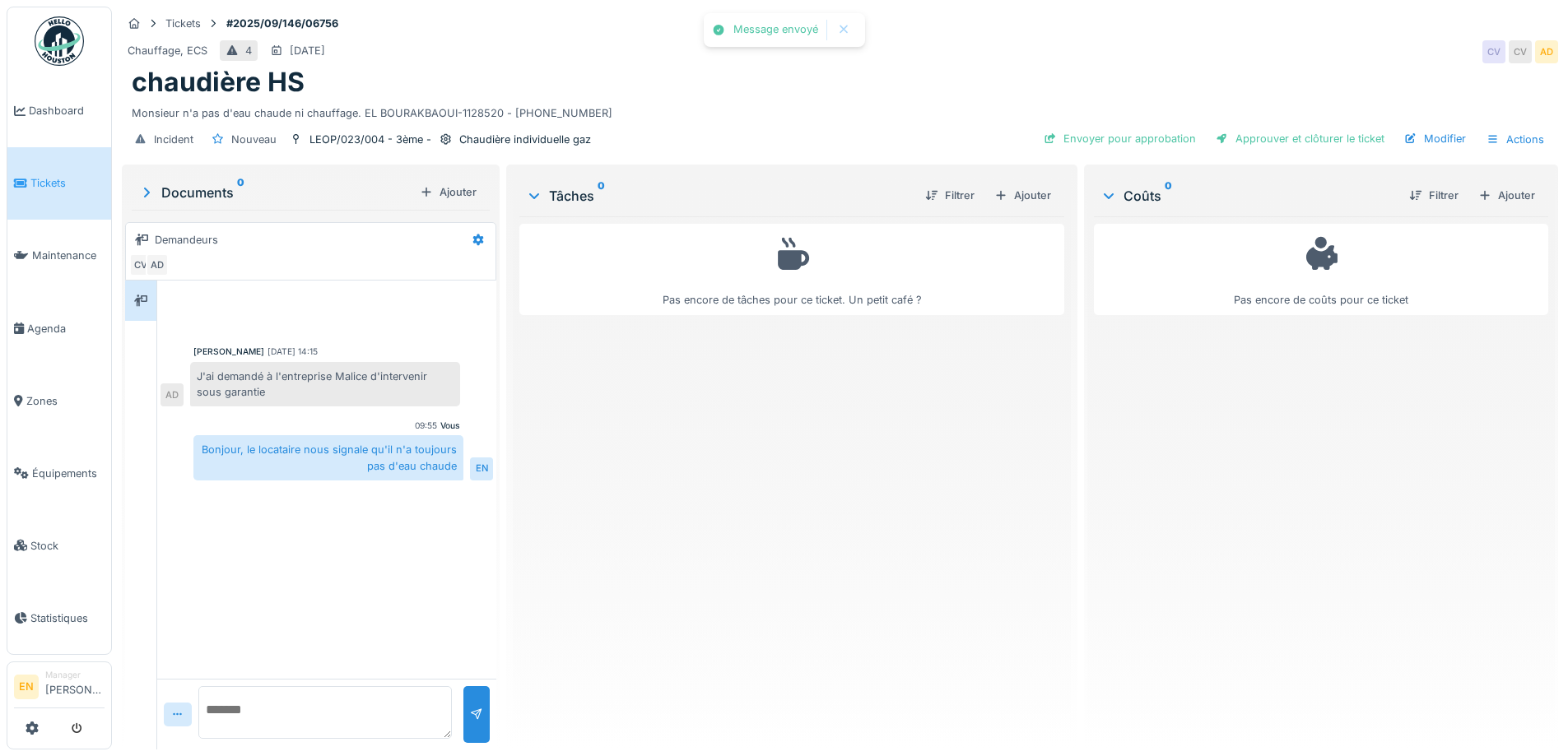
click at [586, 678] on div "Pas encore de tâches pour ce ticket. Un petit café ?" at bounding box center [791, 476] width 544 height 520
click at [513, 639] on div "Tâches 0 Filtrer Ajouter Pas encore de tâches pour ce ticket. Un petit café ?" at bounding box center [791, 456] width 557 height 575
click at [345, 565] on div "Alexia Debie 28/08/2025 14:15 J'ai demandé à l'entreprise Malice d'intervenir s…" at bounding box center [326, 480] width 339 height 398
click at [675, 578] on div "Pas encore de tâches pour ce ticket. Un petit café ?" at bounding box center [791, 476] width 544 height 520
click at [361, 703] on textarea at bounding box center [324, 712] width 253 height 52
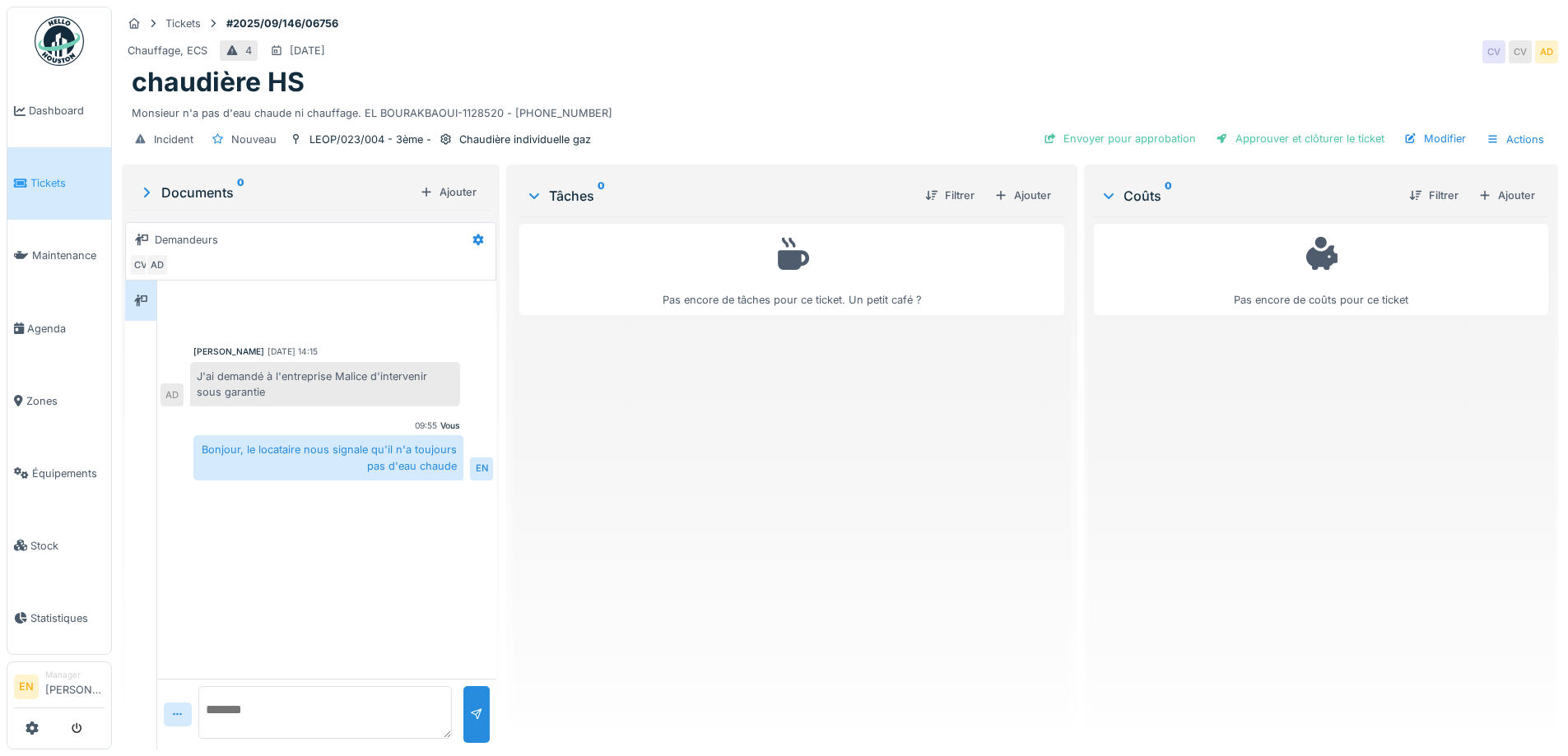
click at [346, 712] on textarea at bounding box center [324, 712] width 253 height 52
type textarea "**********"
click at [835, 125] on div "Incident Nouveau LEOP/023/004 - 3ème - Chaudière individuelle gaz Envoyer pour …" at bounding box center [840, 139] width 1437 height 37
click at [720, 572] on div "Pas encore de tâches pour ce ticket. Un petit café ?" at bounding box center [791, 476] width 544 height 520
click at [681, 607] on div "Pas encore de tâches pour ce ticket. Un petit café ?" at bounding box center [791, 476] width 544 height 520
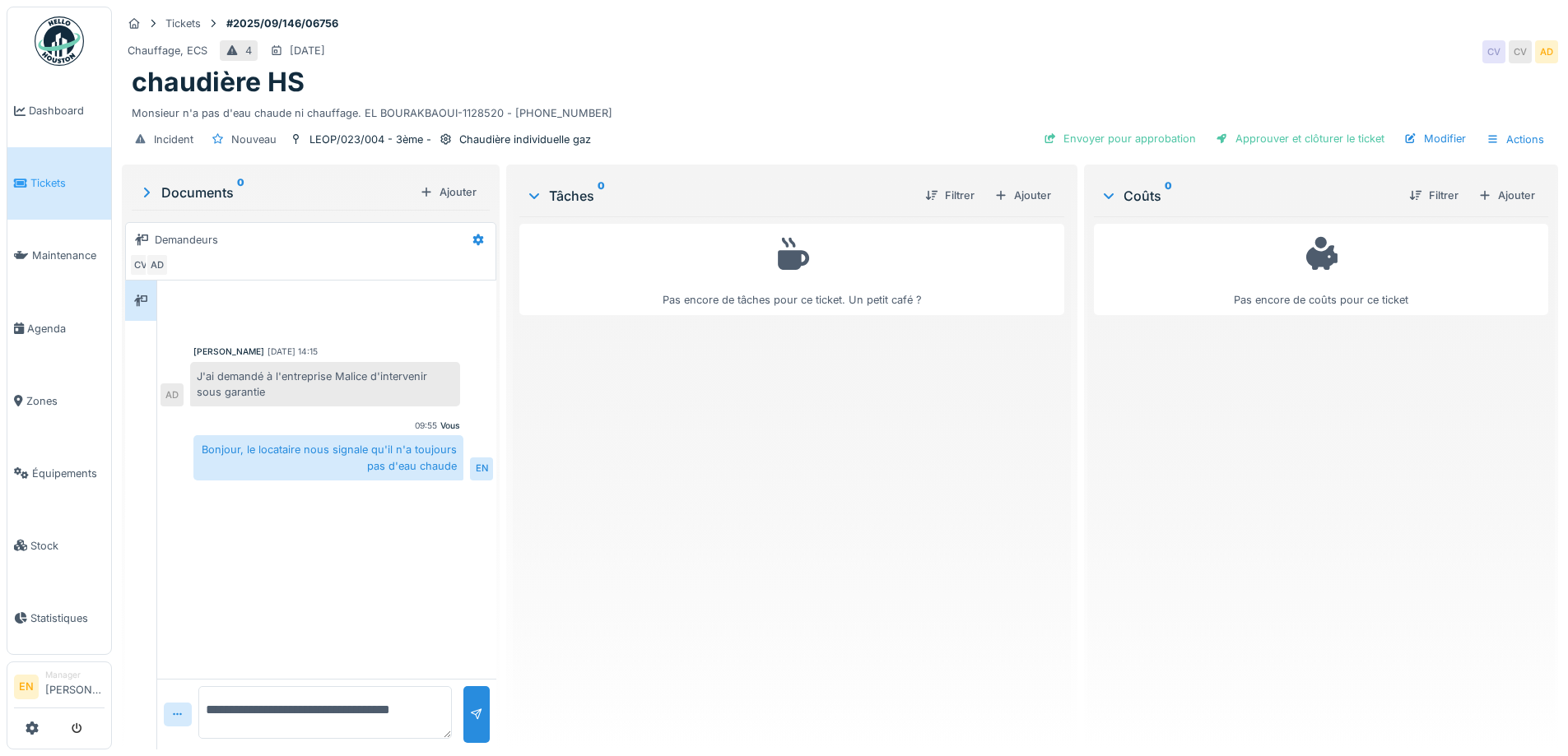
click at [817, 91] on div "chaudière HS" at bounding box center [839, 82] width 1417 height 31
click at [771, 454] on div "Pas encore de tâches pour ce ticket. Un petit café ?" at bounding box center [791, 476] width 544 height 520
click at [1056, 64] on div "Chauffage, ECS 4 02/09/2025 CV CV AD" at bounding box center [840, 51] width 1437 height 30
click at [1285, 39] on div "Chauffage, ECS 4 02/09/2025 CV CV AD" at bounding box center [840, 51] width 1437 height 30
click at [579, 517] on div "Pas encore de tâches pour ce ticket. Un petit café ?" at bounding box center [791, 476] width 544 height 520
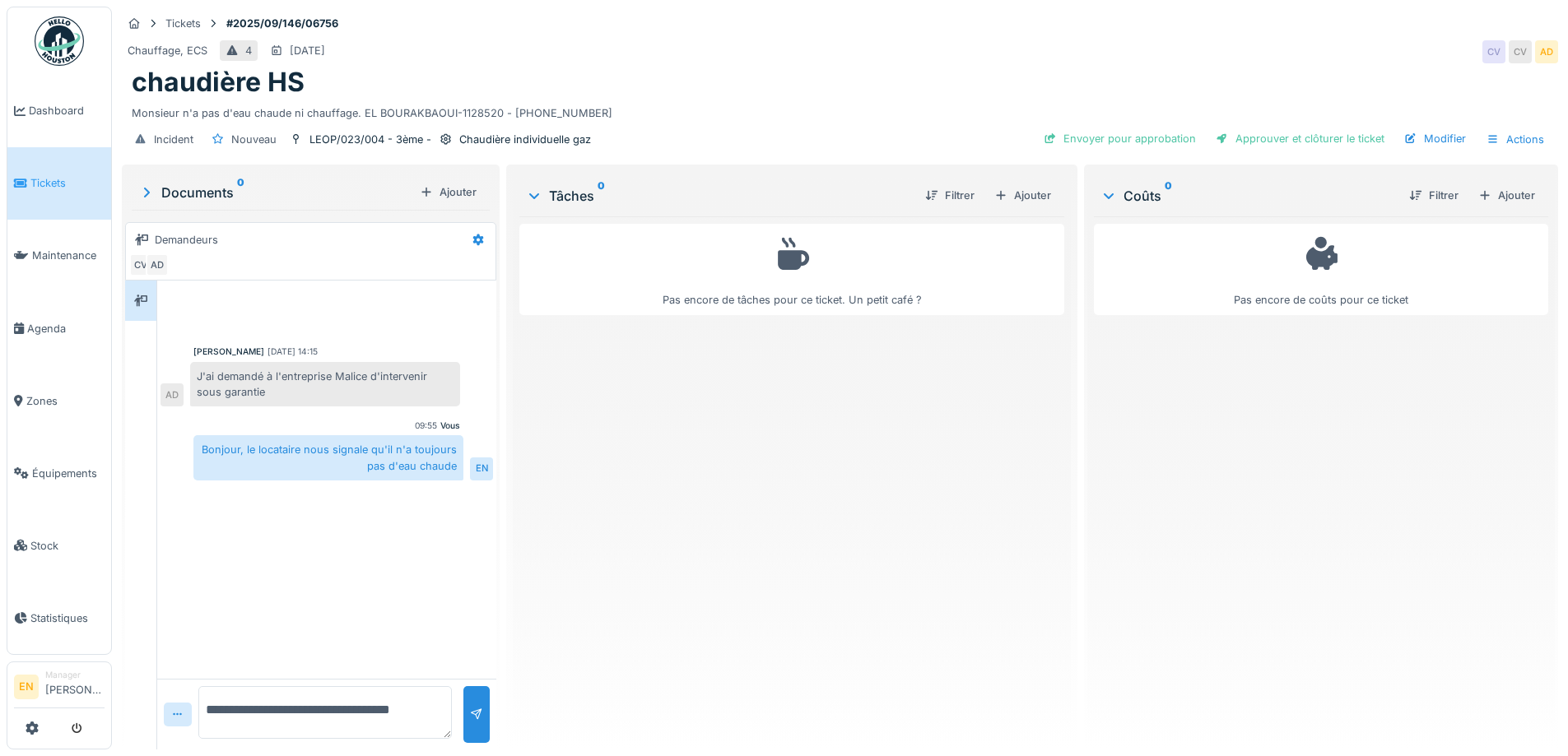
click at [388, 711] on textarea "**********" at bounding box center [324, 712] width 253 height 52
click at [413, 713] on textarea "**********" at bounding box center [324, 712] width 253 height 52
click at [614, 493] on div "Pas encore de tâches pour ce ticket. Un petit café ?" at bounding box center [791, 476] width 544 height 520
click at [931, 617] on div "Pas encore de tâches pour ce ticket. Un petit café ?" at bounding box center [791, 476] width 544 height 520
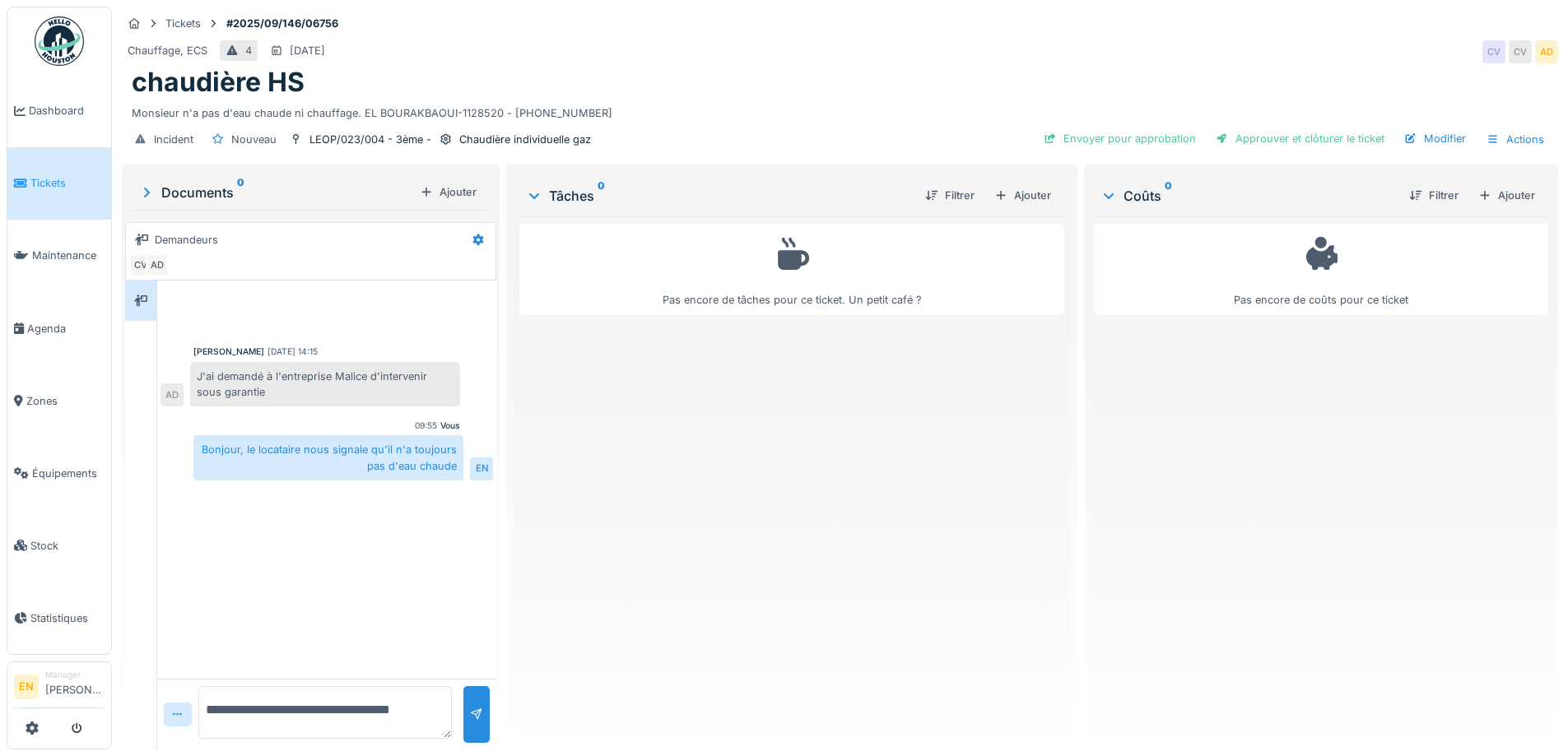
scroll to position [12, 0]
click at [850, 587] on div "Pas encore de tâches pour ce ticket. Un petit café ?" at bounding box center [791, 476] width 544 height 520
drag, startPoint x: 205, startPoint y: 694, endPoint x: 475, endPoint y: 703, distance: 270.1
click at [475, 703] on div "**********" at bounding box center [326, 714] width 339 height 70
click at [817, 574] on div "Pas encore de tâches pour ce ticket. Un petit café ?" at bounding box center [791, 476] width 544 height 520
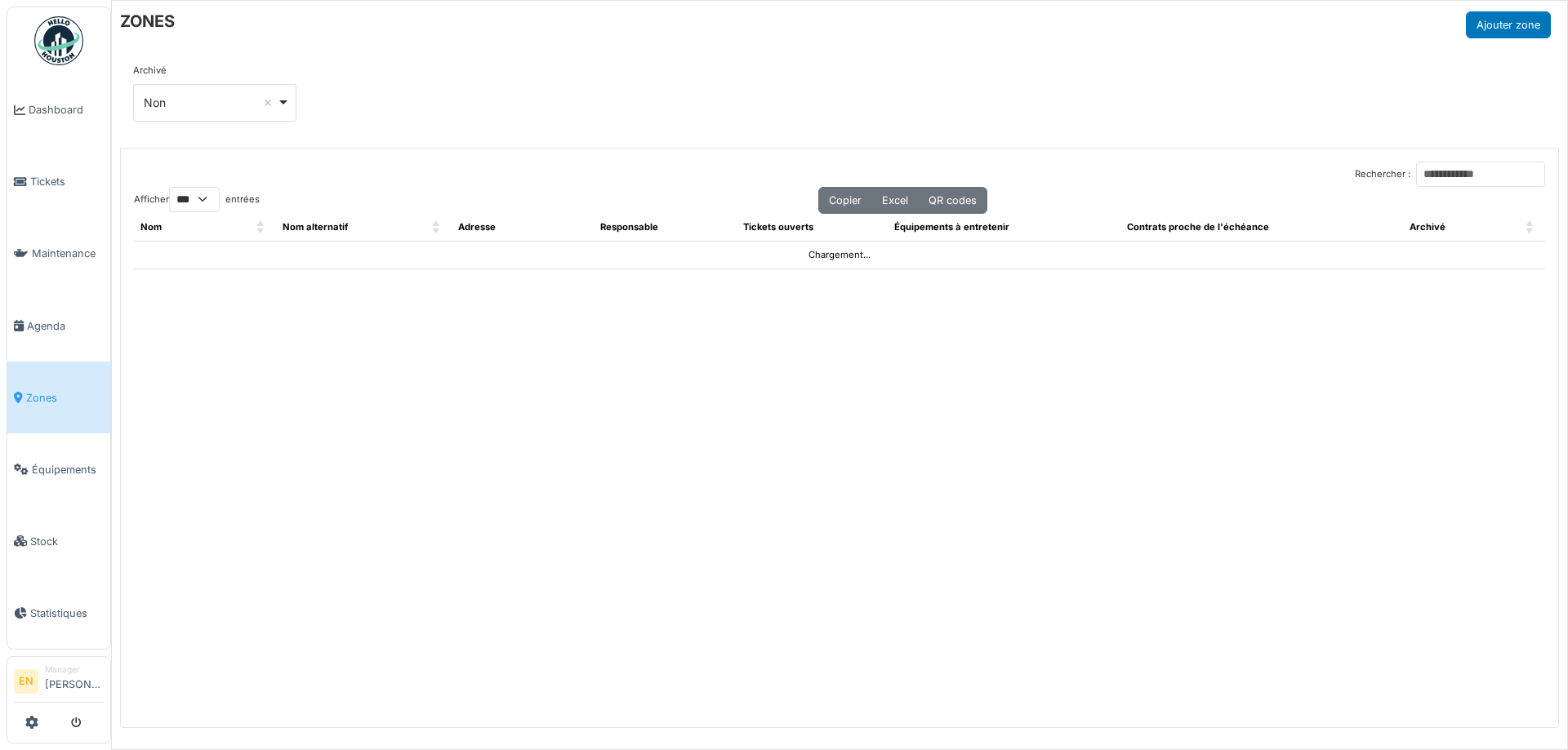
select select "***"
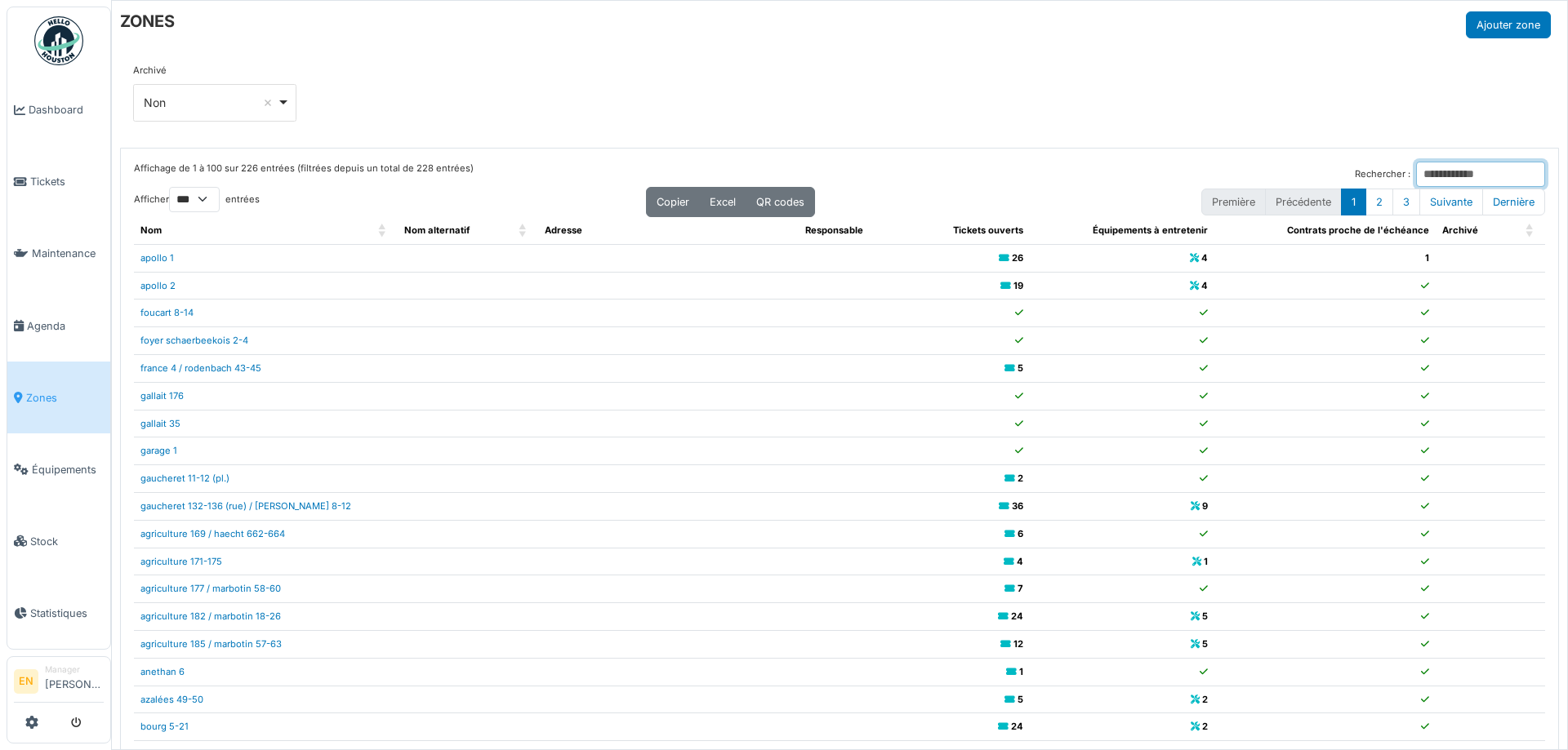
click at [1448, 169] on input "Rechercher :" at bounding box center [1481, 175] width 129 height 26
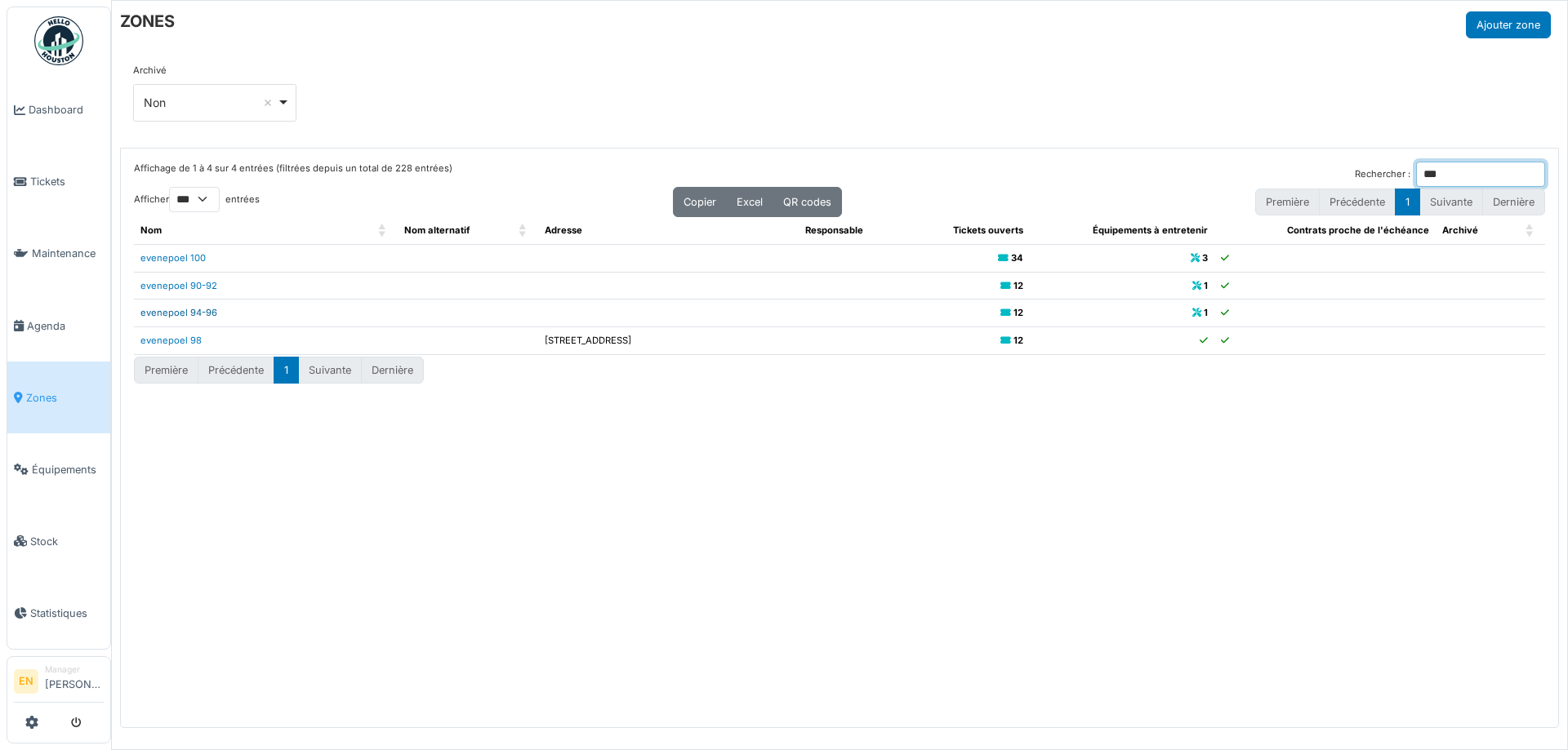
type input "***"
click at [190, 310] on link "evenepoel 94-96" at bounding box center [179, 312] width 77 height 11
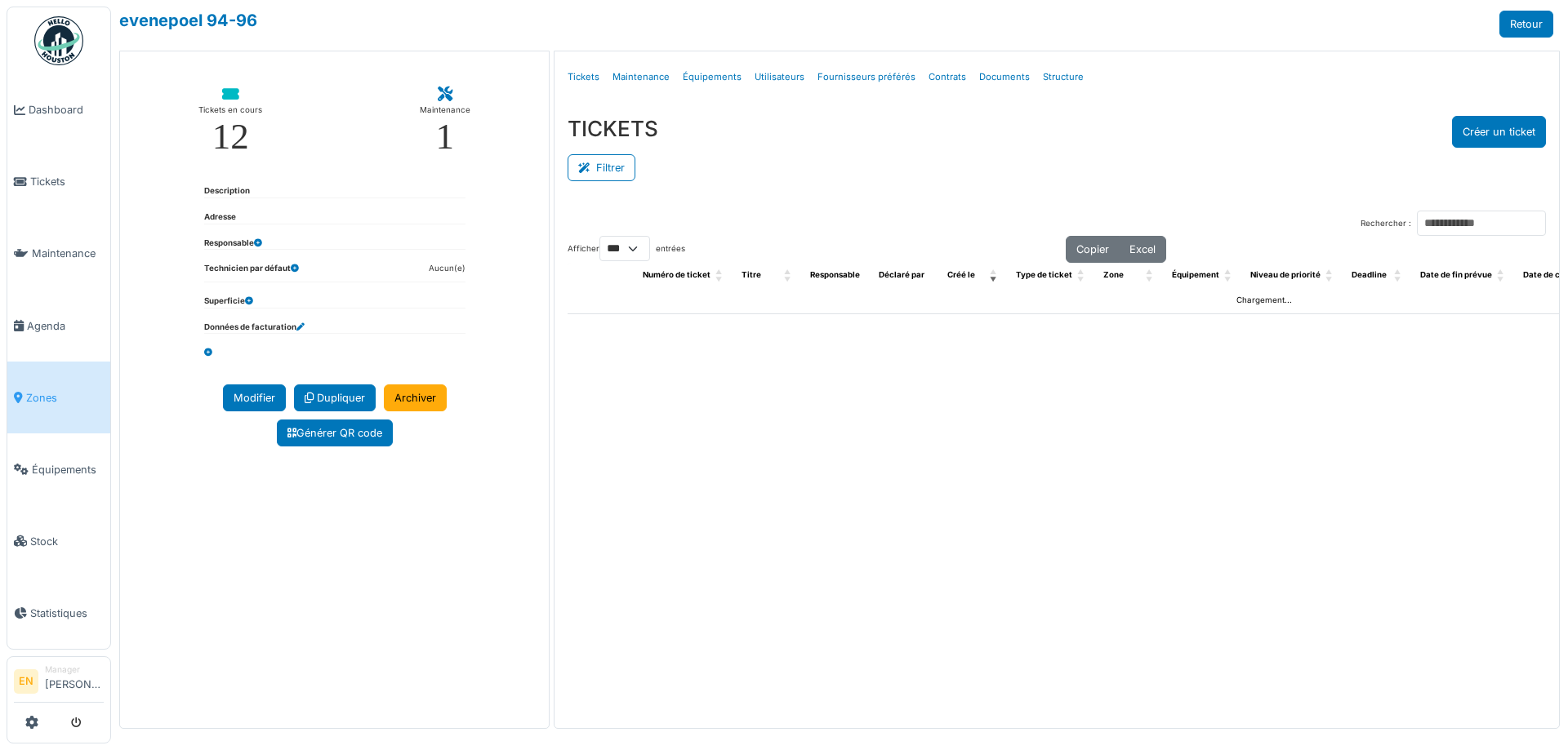
select select "***"
click at [1042, 77] on link "Structure" at bounding box center [1063, 77] width 54 height 38
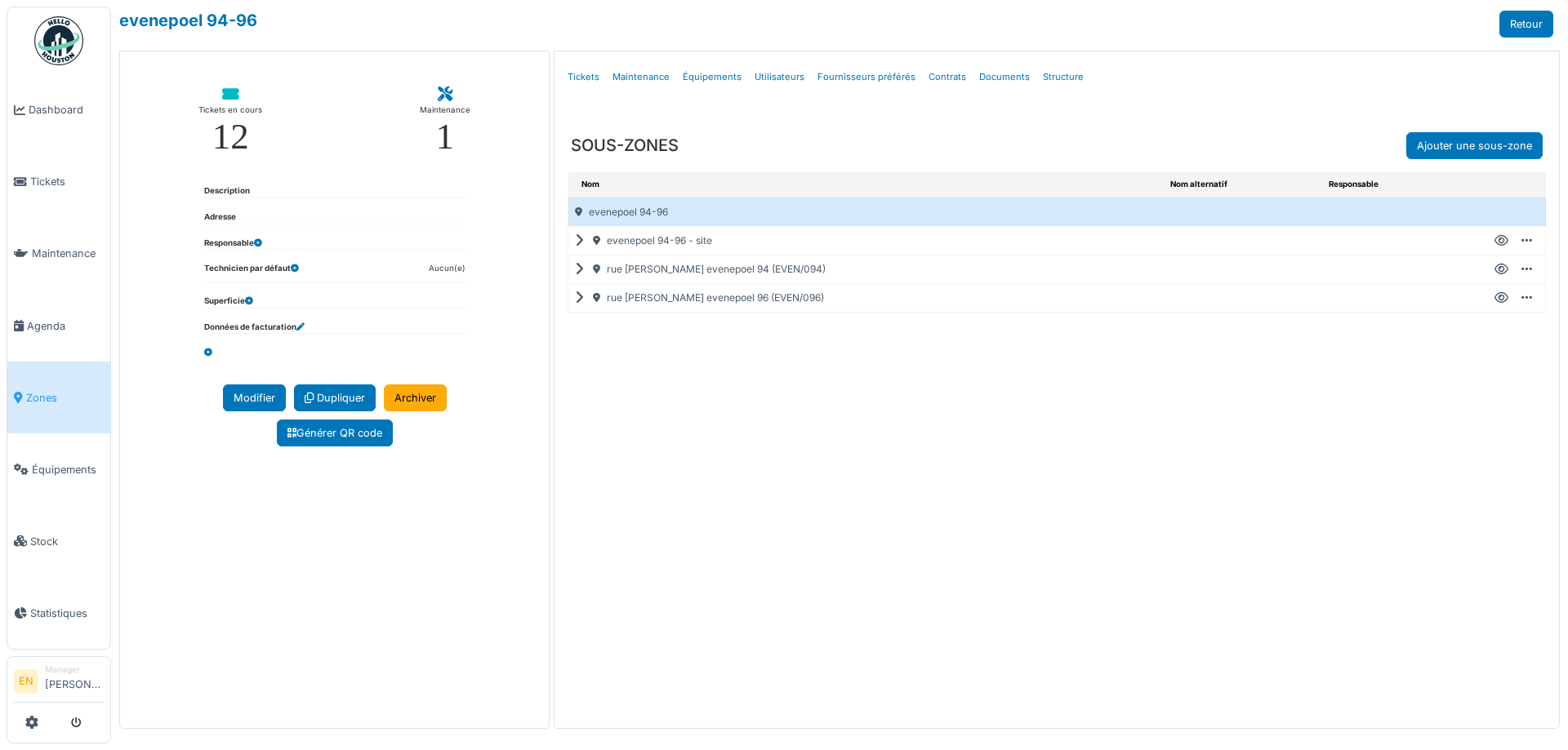
click at [580, 270] on icon at bounding box center [583, 270] width 15 height 1
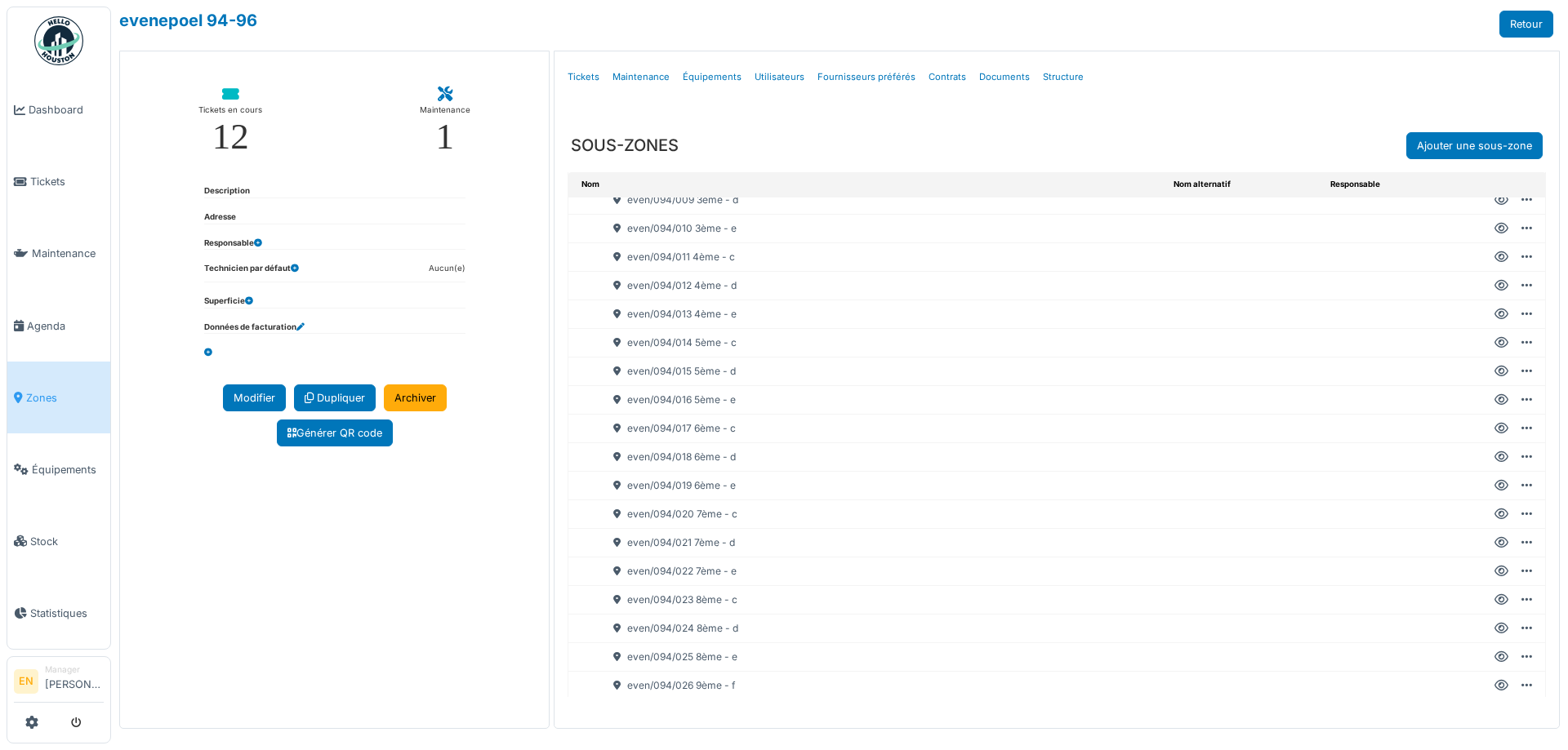
scroll to position [409, 0]
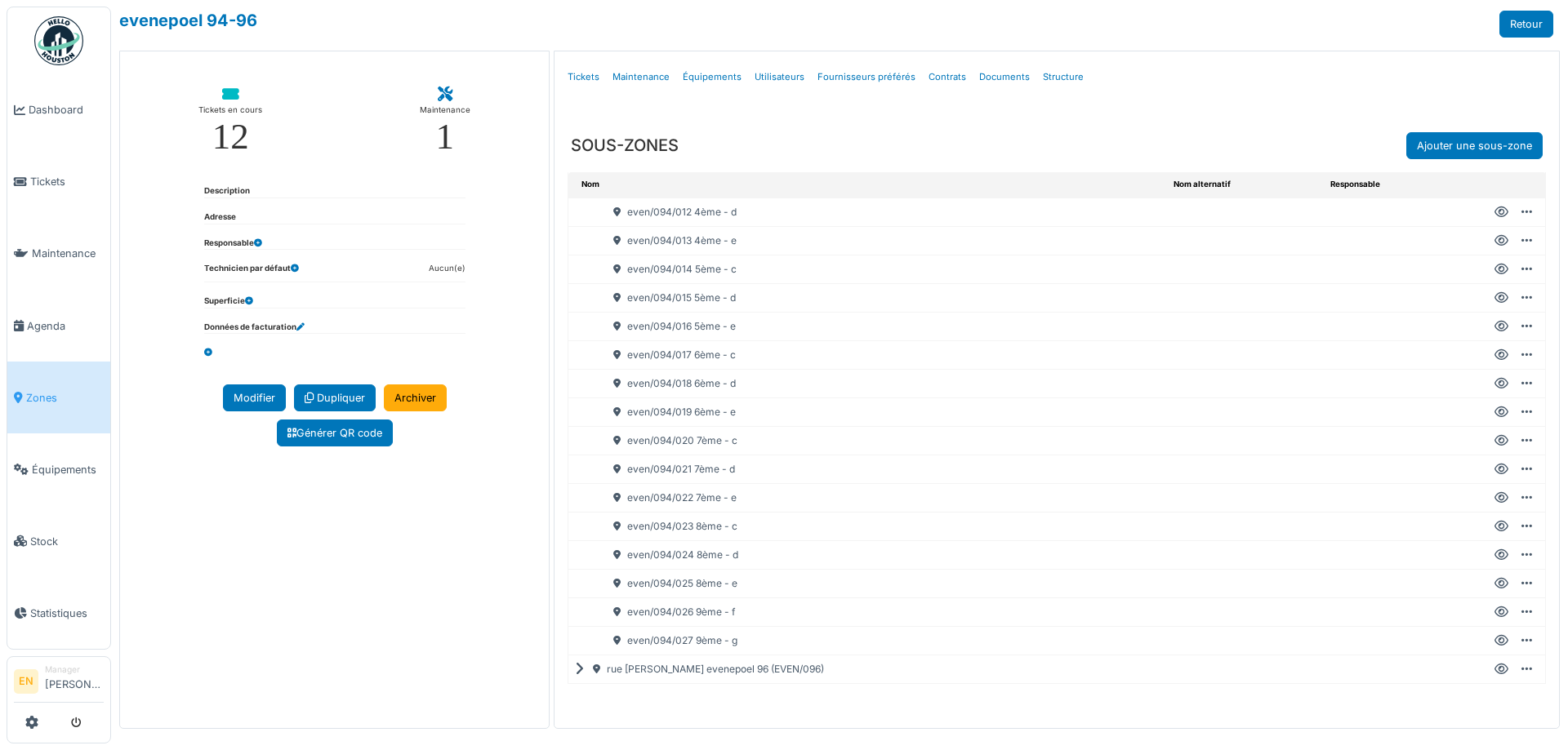
click at [1496, 584] on icon at bounding box center [1502, 584] width 14 height 1
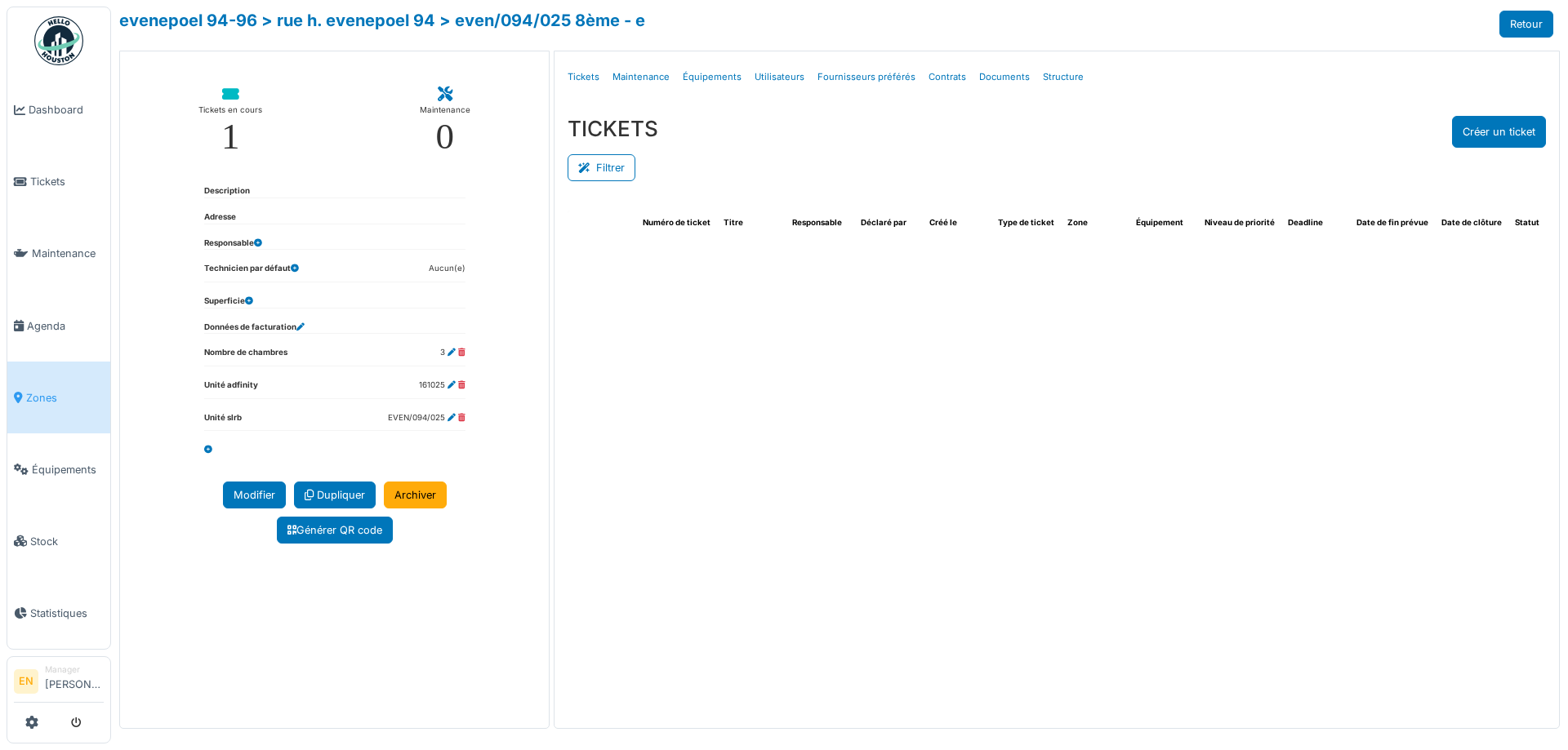
select select "***"
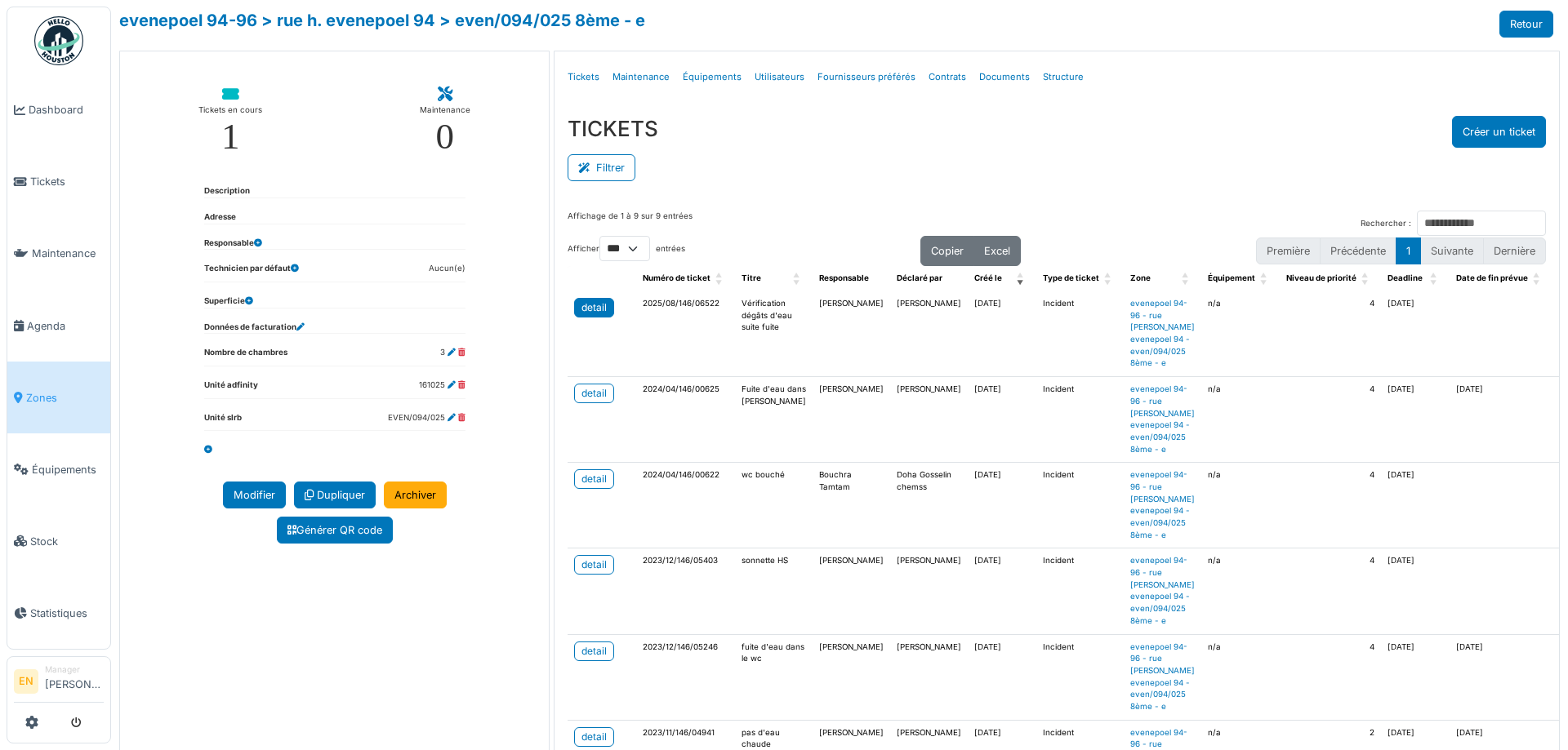
click at [591, 313] on div "detail" at bounding box center [594, 307] width 26 height 14
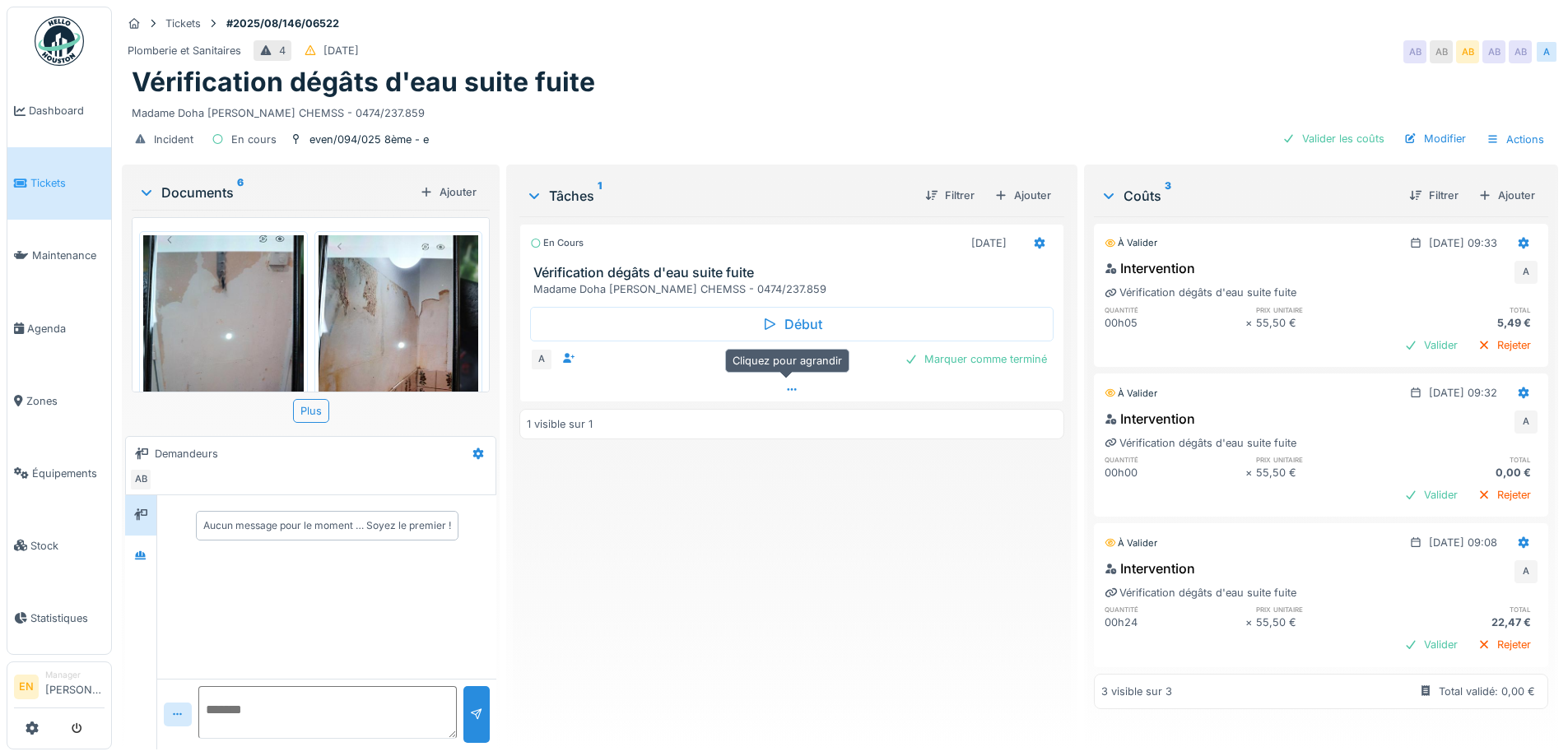
click at [792, 388] on icon at bounding box center [791, 390] width 13 height 10
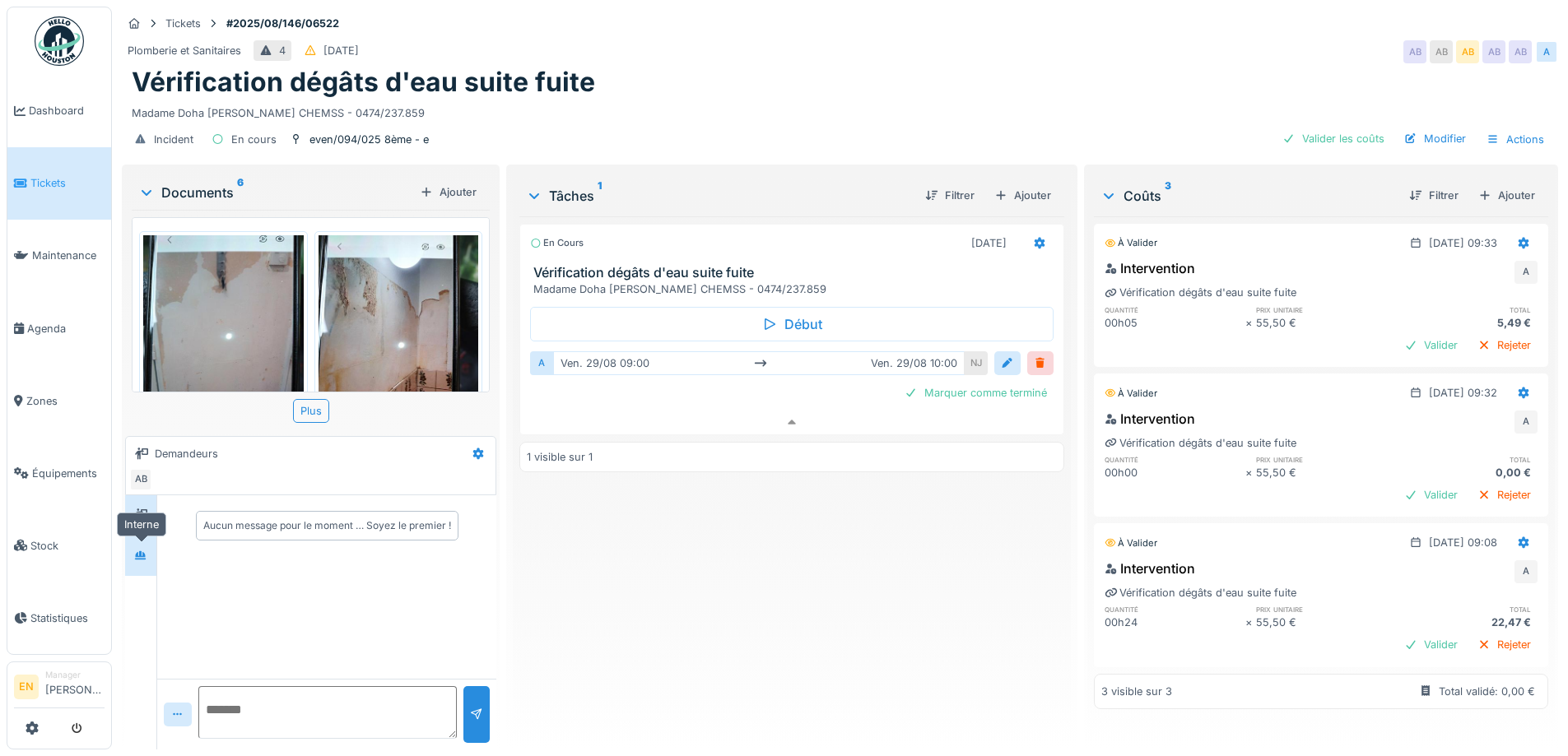
click at [135, 551] on icon at bounding box center [140, 556] width 13 height 10
click at [528, 567] on div "En cours [DATE] Vérification dégâts d'eau suite fuite Madame Doha [PERSON_NAME]…" at bounding box center [791, 476] width 544 height 520
click at [611, 557] on div "En cours [DATE] Vérification dégâts d'eau suite fuite Madame Doha [PERSON_NAME]…" at bounding box center [791, 476] width 544 height 520
click at [834, 592] on div "En cours [DATE] Vérification dégâts d'eau suite fuite Madame Doha [PERSON_NAME]…" at bounding box center [791, 476] width 544 height 520
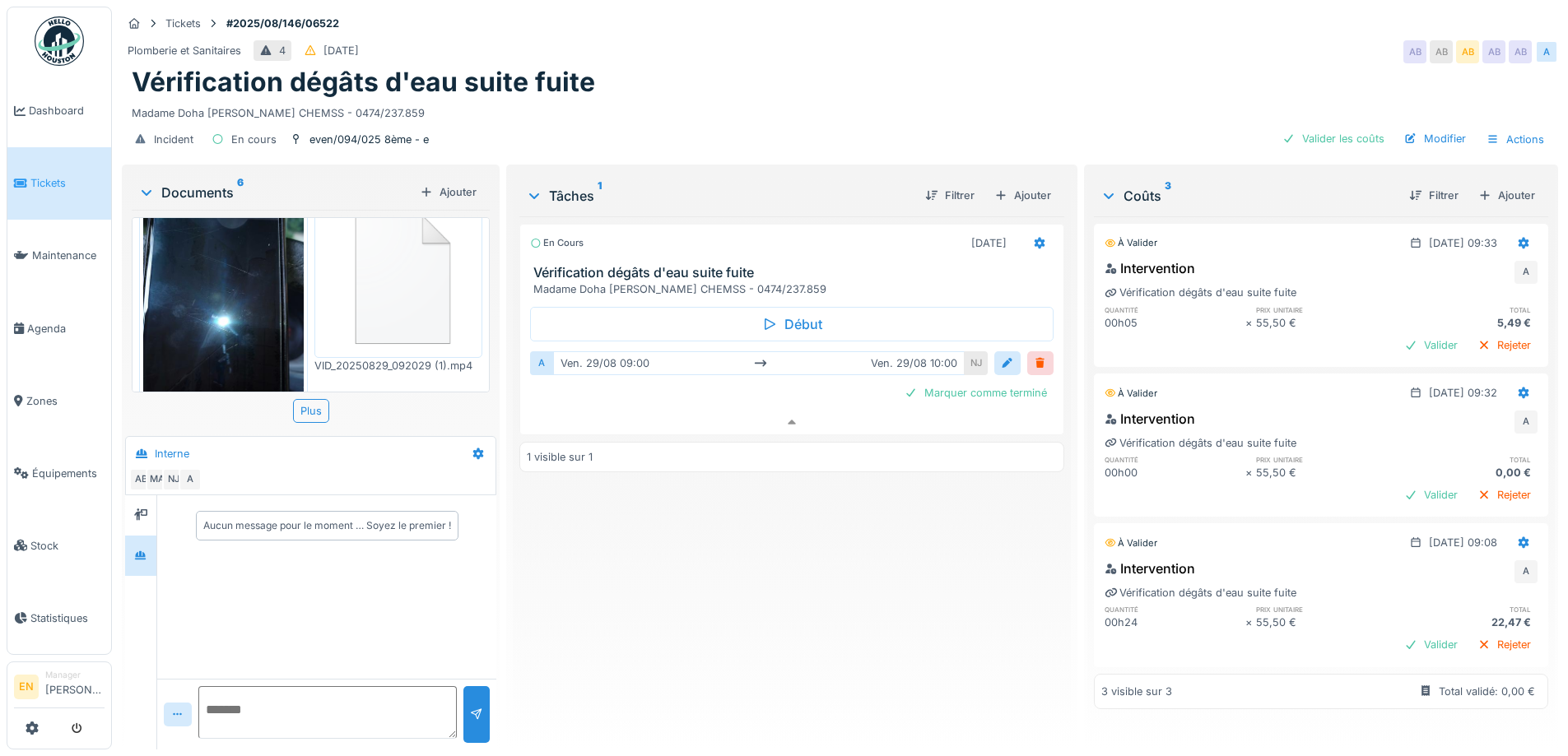
scroll to position [573, 0]
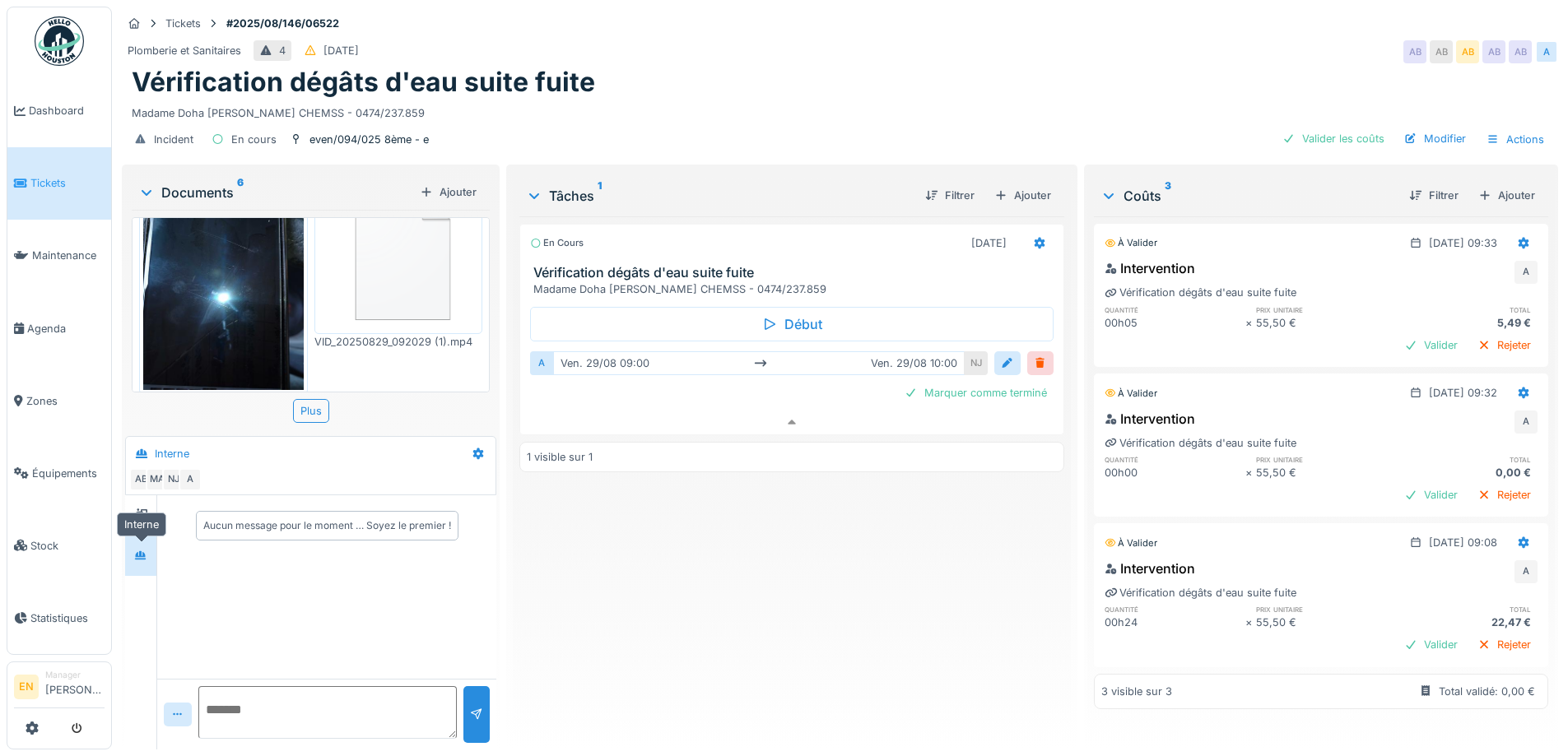
click at [136, 549] on div at bounding box center [140, 556] width 13 height 15
click at [755, 575] on div "En cours 29/08/2025 Vérification dégâts d'eau suite fuite Madame Doha GOSSELIN …" at bounding box center [791, 476] width 544 height 520
click at [966, 596] on div "En cours 29/08/2025 Vérification dégâts d'eau suite fuite Madame Doha GOSSELIN …" at bounding box center [791, 476] width 544 height 520
click at [826, 614] on div "En cours 29/08/2025 Vérification dégâts d'eau suite fuite Madame Doha GOSSELIN …" at bounding box center [791, 476] width 544 height 520
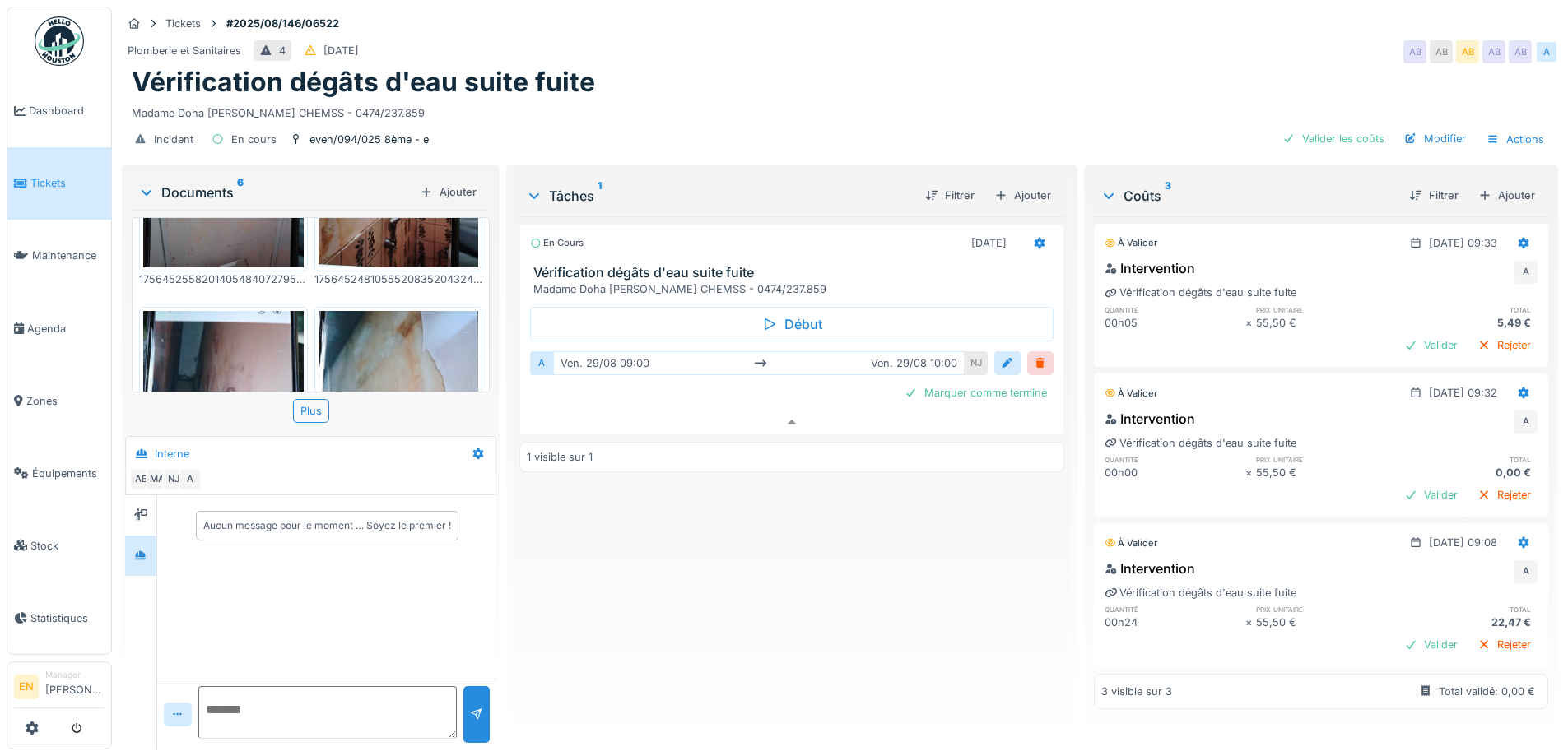
scroll to position [80, 0]
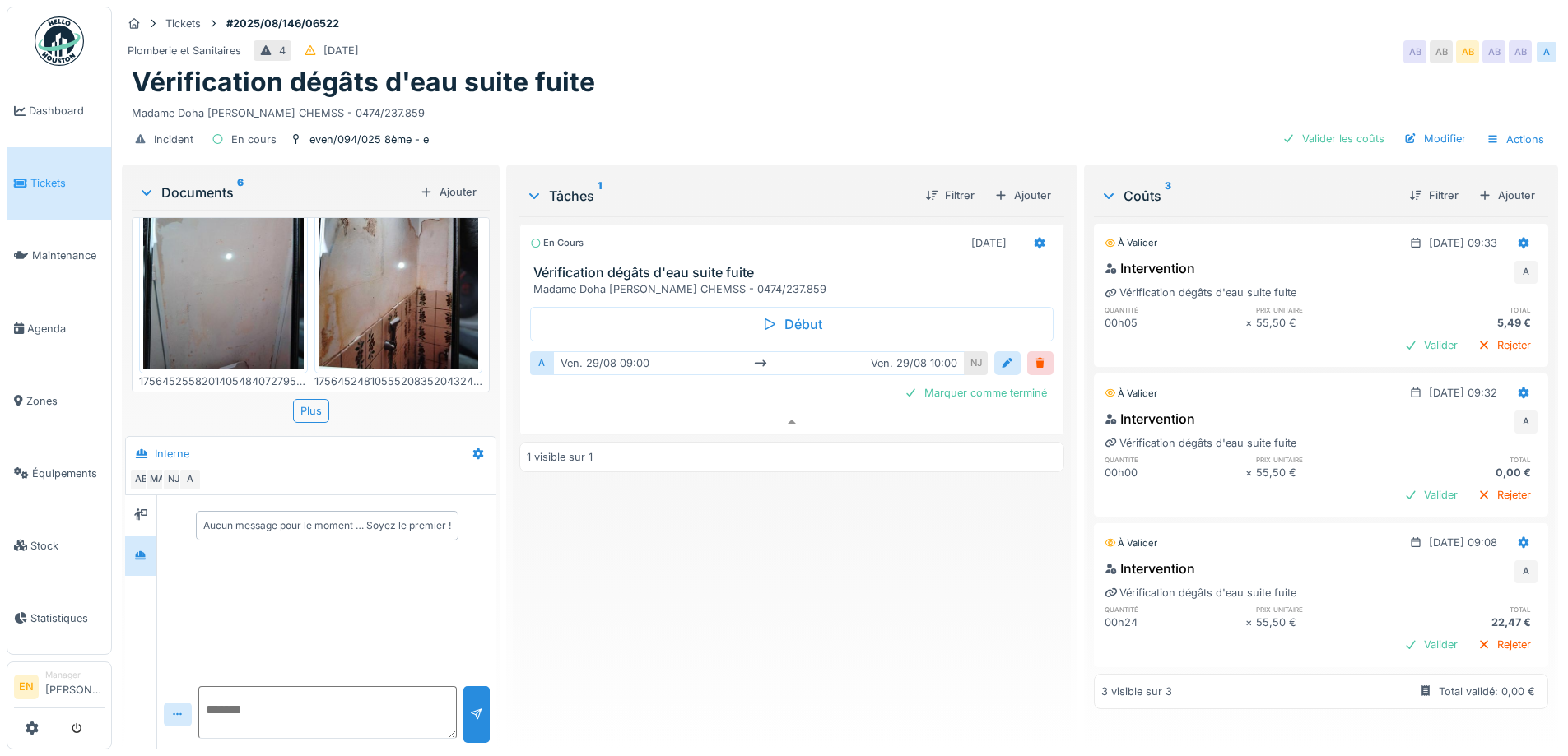
click at [665, 590] on div "En cours 29/08/2025 Vérification dégâts d'eau suite fuite Madame Doha GOSSELIN …" at bounding box center [791, 476] width 544 height 520
click at [631, 655] on div "En cours 29/08/2025 Vérification dégâts d'eau suite fuite Madame Doha GOSSELIN …" at bounding box center [791, 476] width 544 height 520
click at [639, 662] on div "En cours 29/08/2025 Vérification dégâts d'eau suite fuite Madame Doha GOSSELIN …" at bounding box center [791, 476] width 544 height 520
click at [621, 662] on div "En cours 29/08/2025 Vérification dégâts d'eau suite fuite Madame Doha GOSSELIN …" at bounding box center [791, 476] width 544 height 520
click at [936, 91] on div "Vérification dégâts d'eau suite fuite" at bounding box center [839, 82] width 1417 height 31
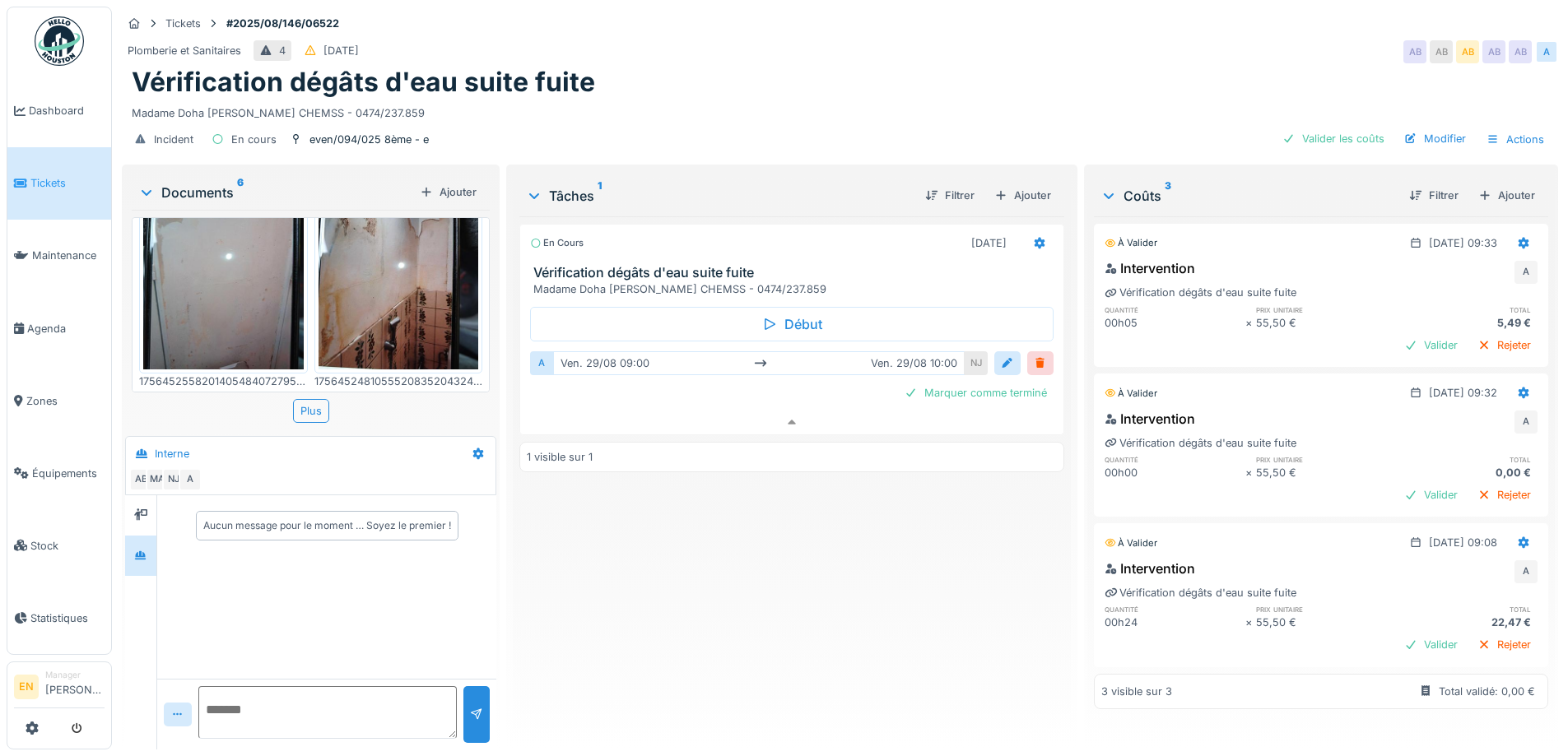
click at [736, 626] on div "En cours 29/08/2025 Vérification dégâts d'eau suite fuite Madame Doha GOSSELIN …" at bounding box center [791, 476] width 544 height 520
click at [790, 426] on icon at bounding box center [791, 422] width 13 height 10
click at [737, 544] on div "En cours 29/08/2025 Vérification dégâts d'eau suite fuite Madame Doha GOSSELIN …" at bounding box center [791, 476] width 544 height 520
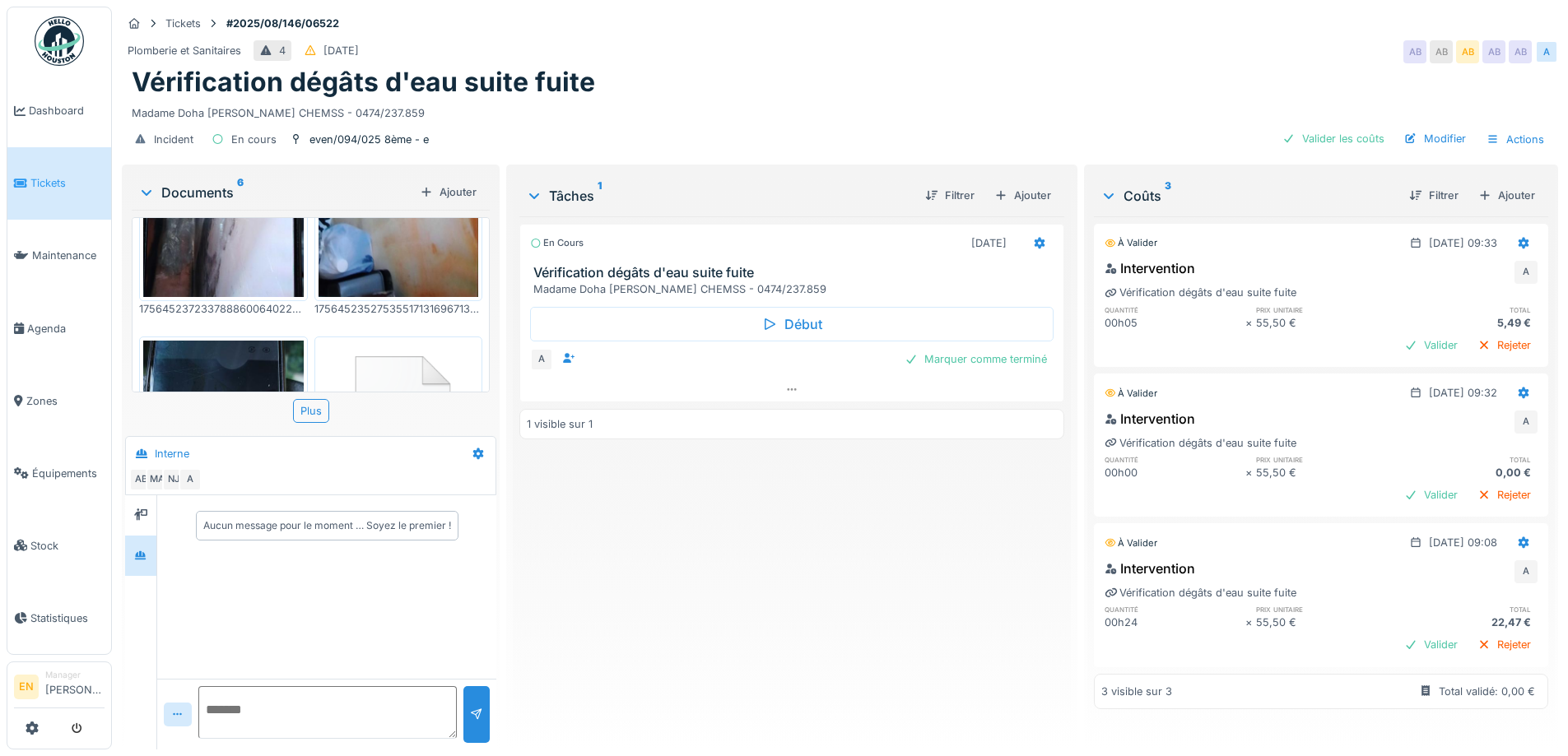
scroll to position [573, 0]
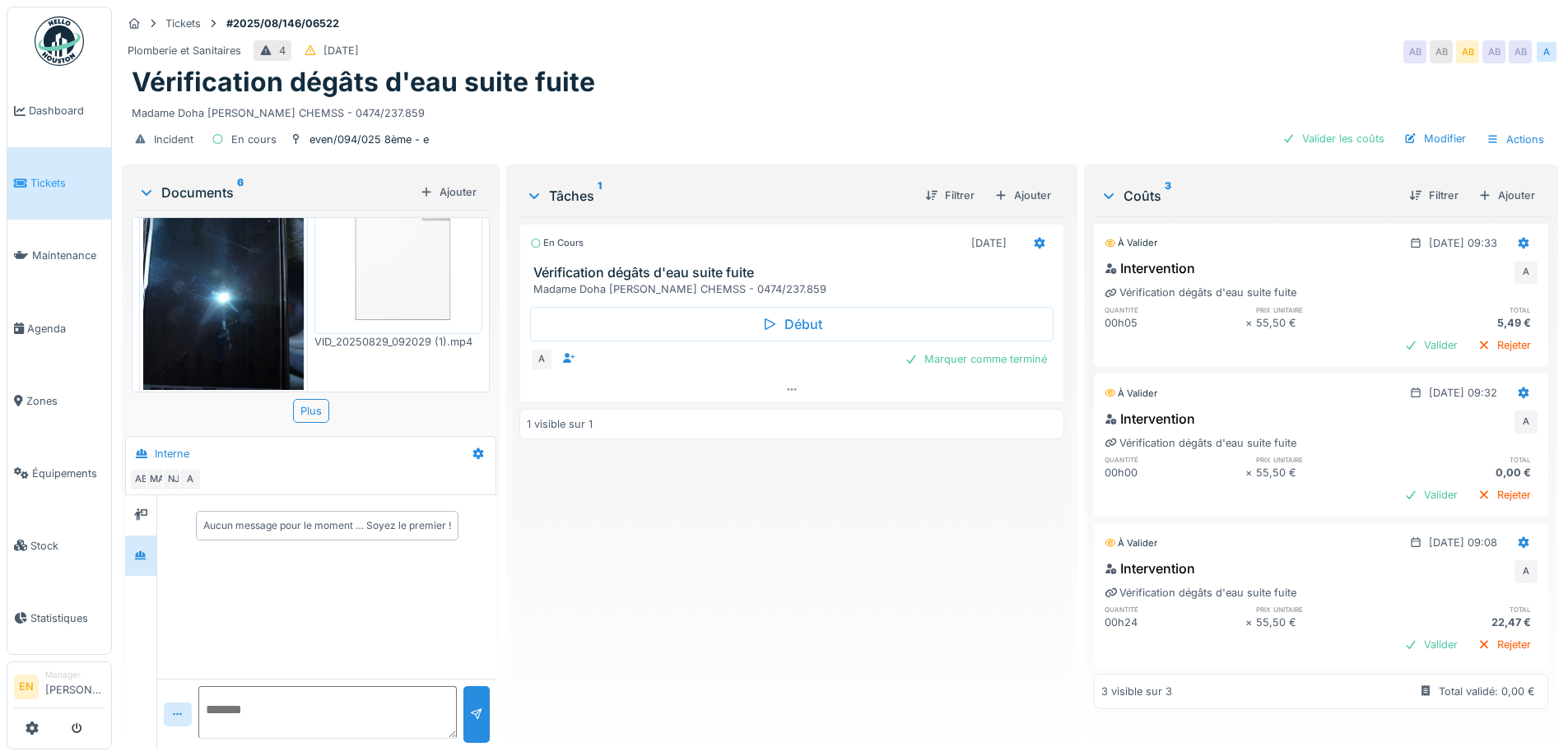
click at [398, 274] on img at bounding box center [398, 252] width 160 height 154
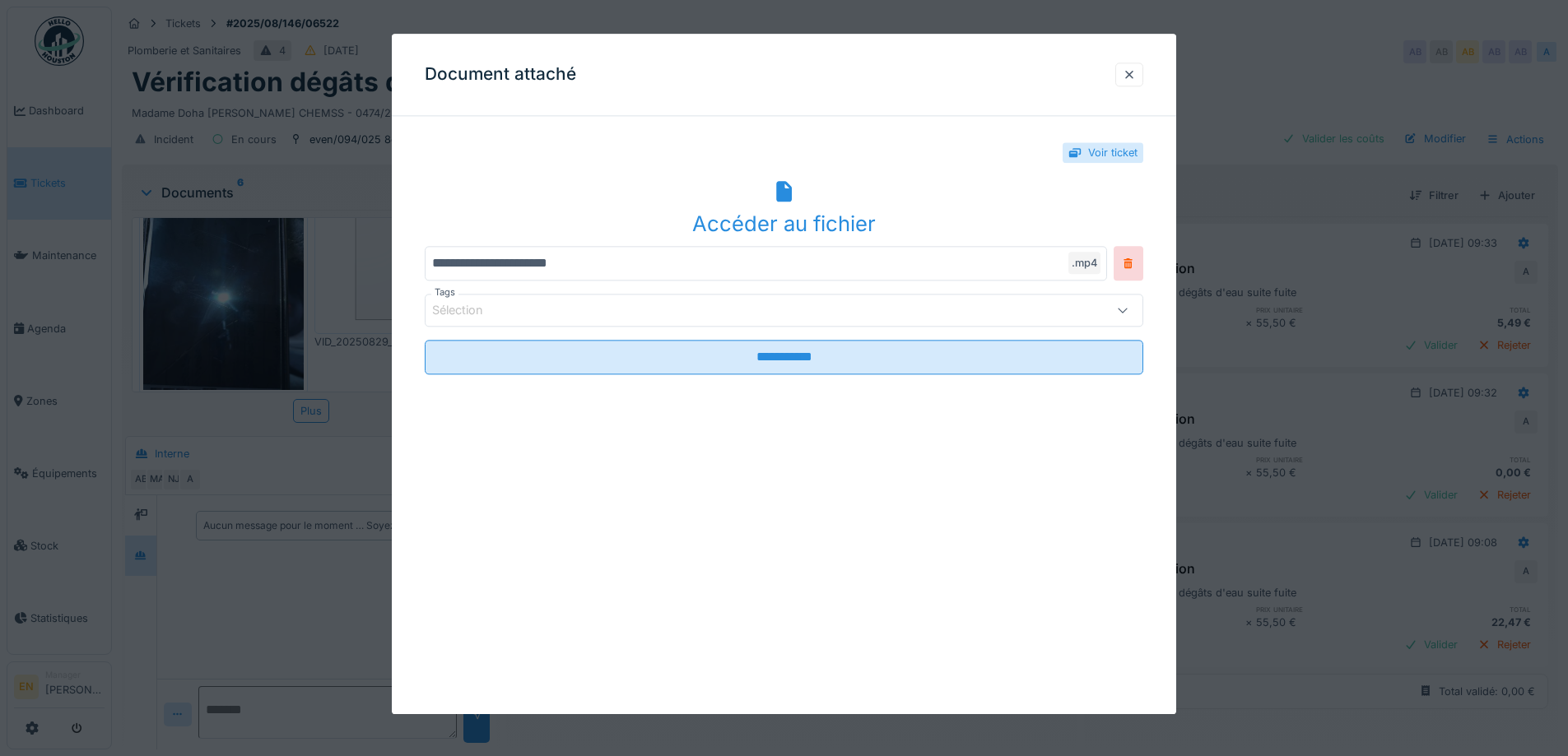
click at [794, 216] on div "Accéder au fichier" at bounding box center [784, 224] width 718 height 31
click at [1136, 71] on div at bounding box center [1129, 75] width 13 height 15
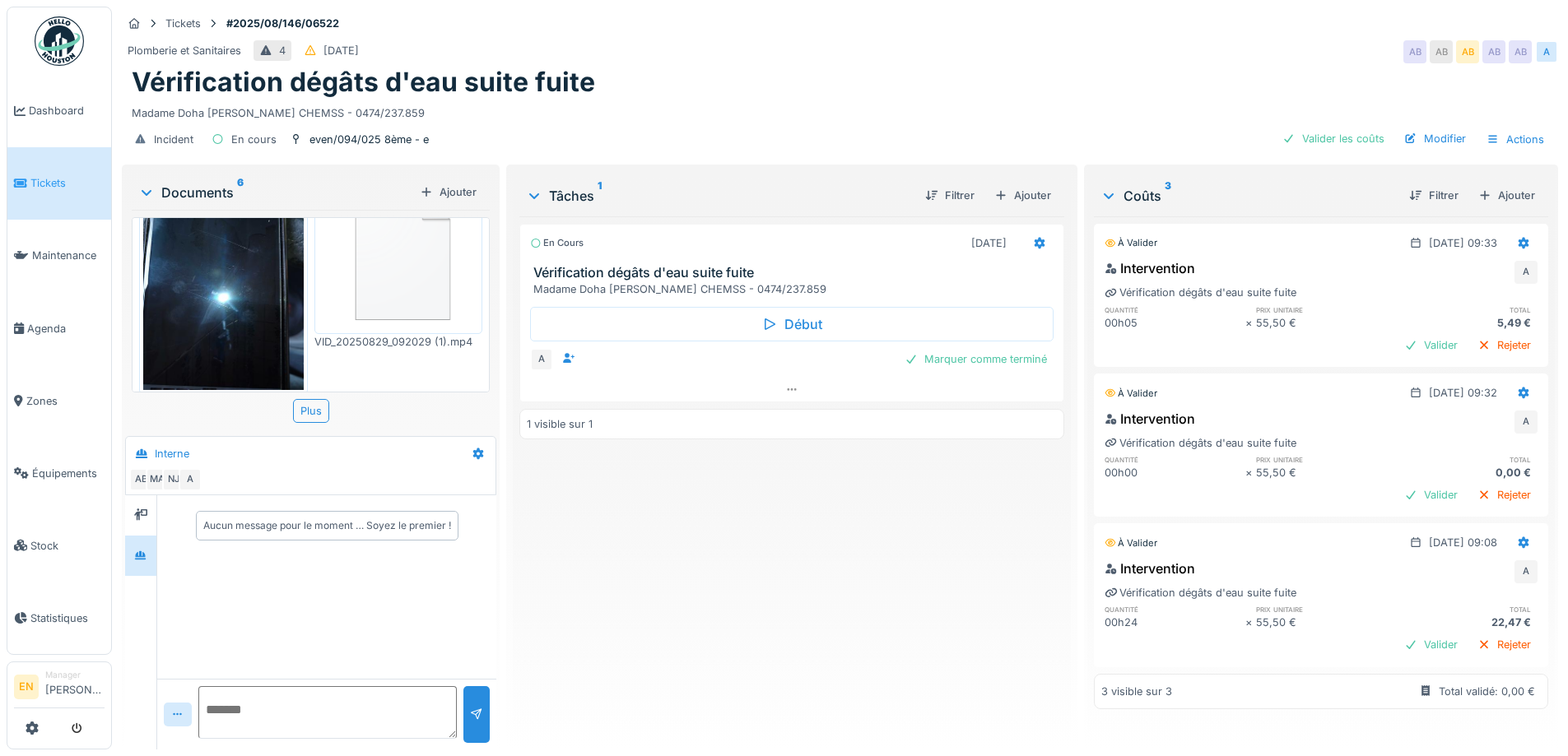
click at [797, 596] on div "En cours 29/08/2025 Vérification dégâts d'eau suite fuite Madame Doha GOSSELIN …" at bounding box center [791, 476] width 544 height 520
click at [675, 596] on div "En cours 29/08/2025 Vérification dégâts d'eau suite fuite Madame Doha GOSSELIN …" at bounding box center [791, 476] width 544 height 520
click at [685, 638] on div "En cours 29/08/2025 Vérification dégâts d'eau suite fuite Madame Doha GOSSELIN …" at bounding box center [791, 476] width 544 height 520
click at [812, 574] on div "En cours 29/08/2025 Vérification dégâts d'eau suite fuite Madame Doha GOSSELIN …" at bounding box center [791, 476] width 544 height 520
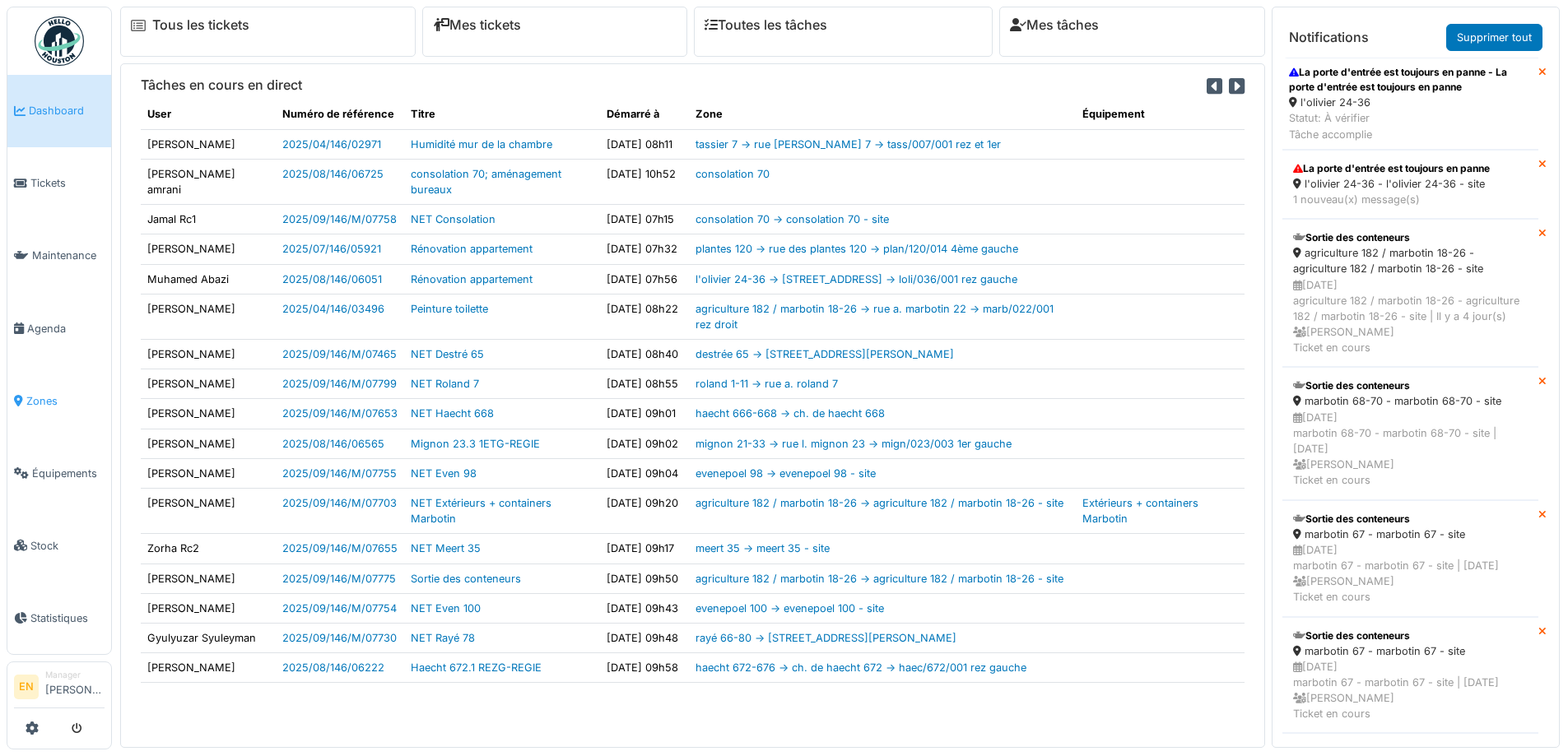
click at [43, 395] on span "Zones" at bounding box center [65, 401] width 78 height 15
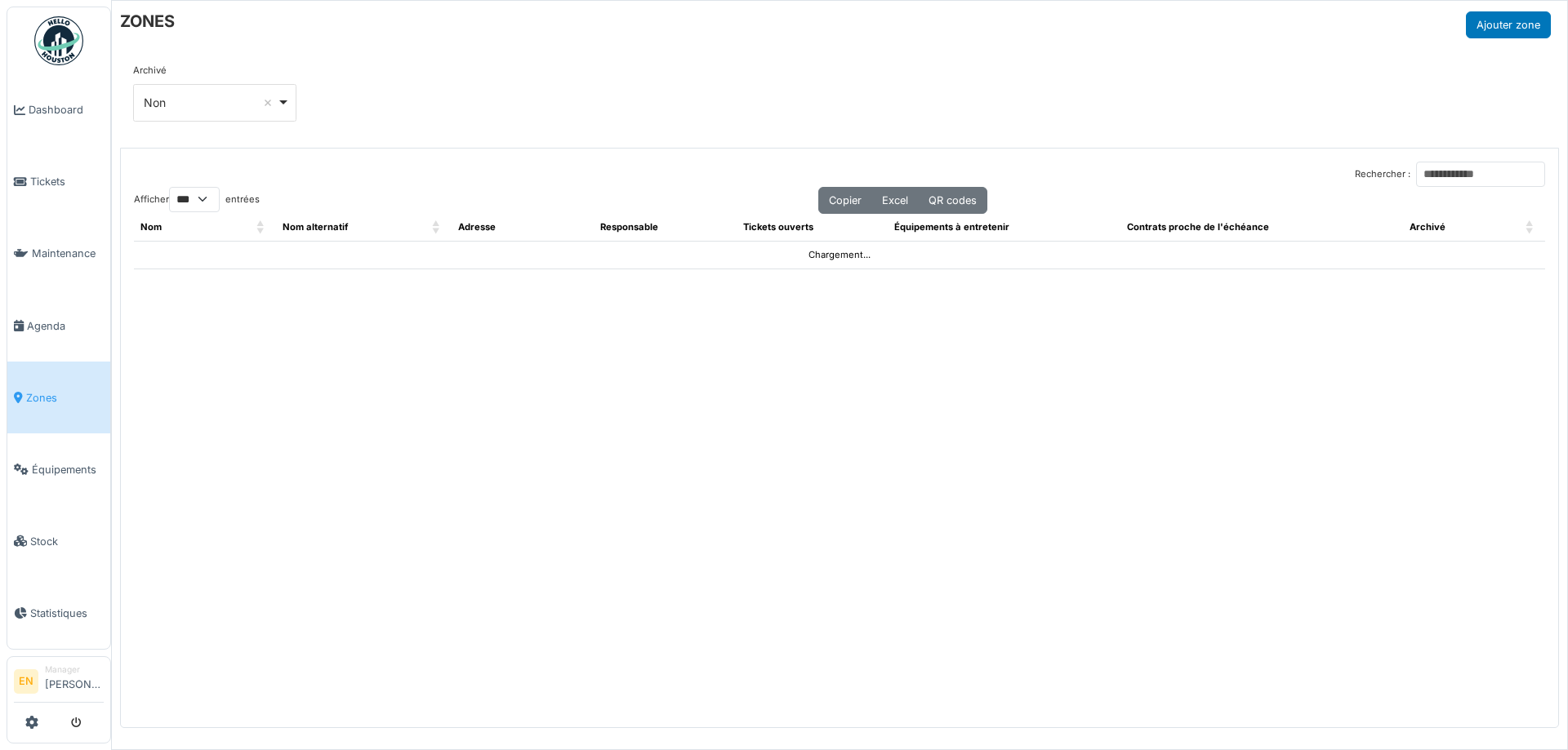
select select "***"
click at [1445, 176] on input "Rechercher :" at bounding box center [1481, 175] width 129 height 26
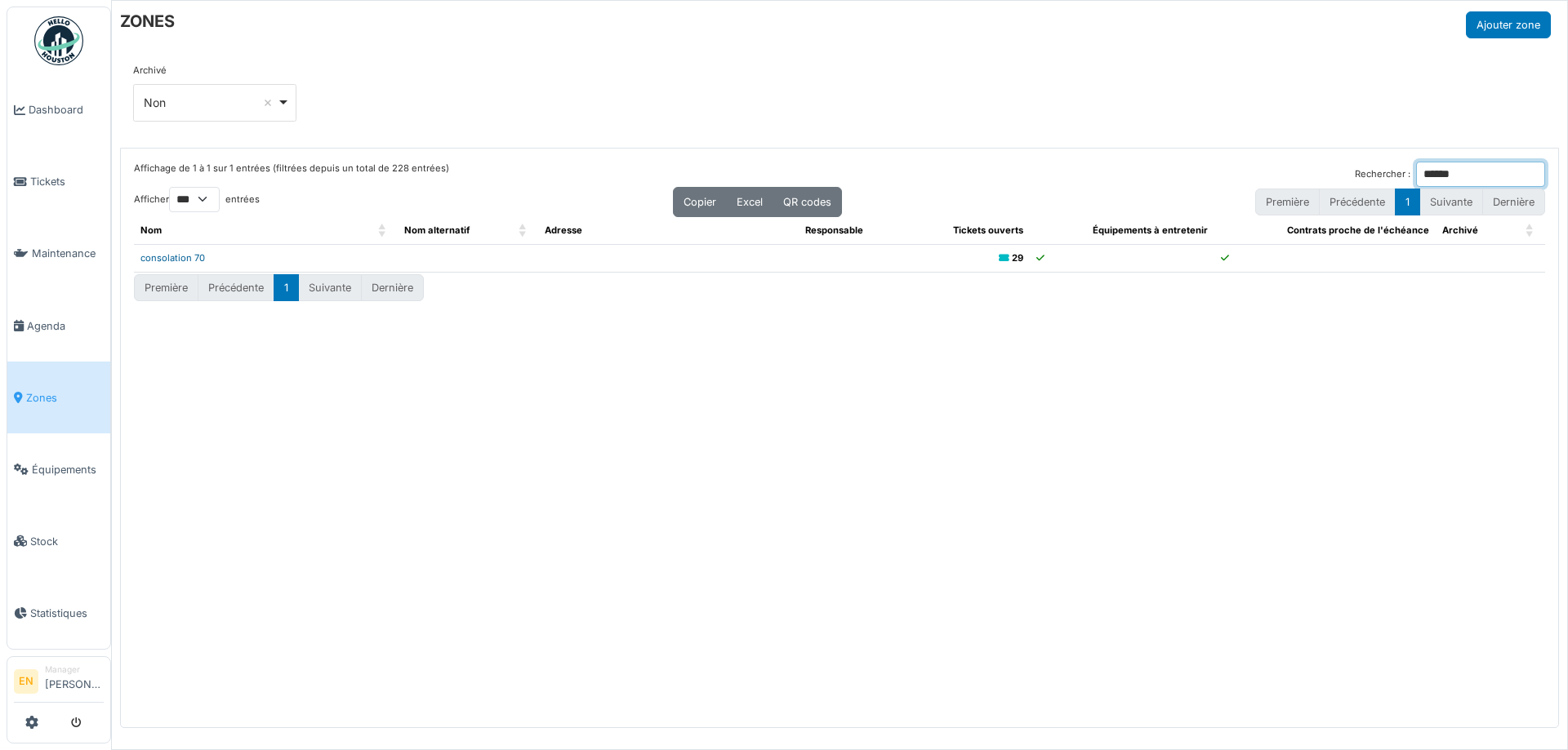
type input "******"
click at [188, 262] on link "consolation 70" at bounding box center [173, 257] width 65 height 11
click at [847, 467] on div "Affichage de 1 à 1 sur 1 entrées (filtrées depuis un total de 228 entrées) Rech…" at bounding box center [840, 438] width 1438 height 580
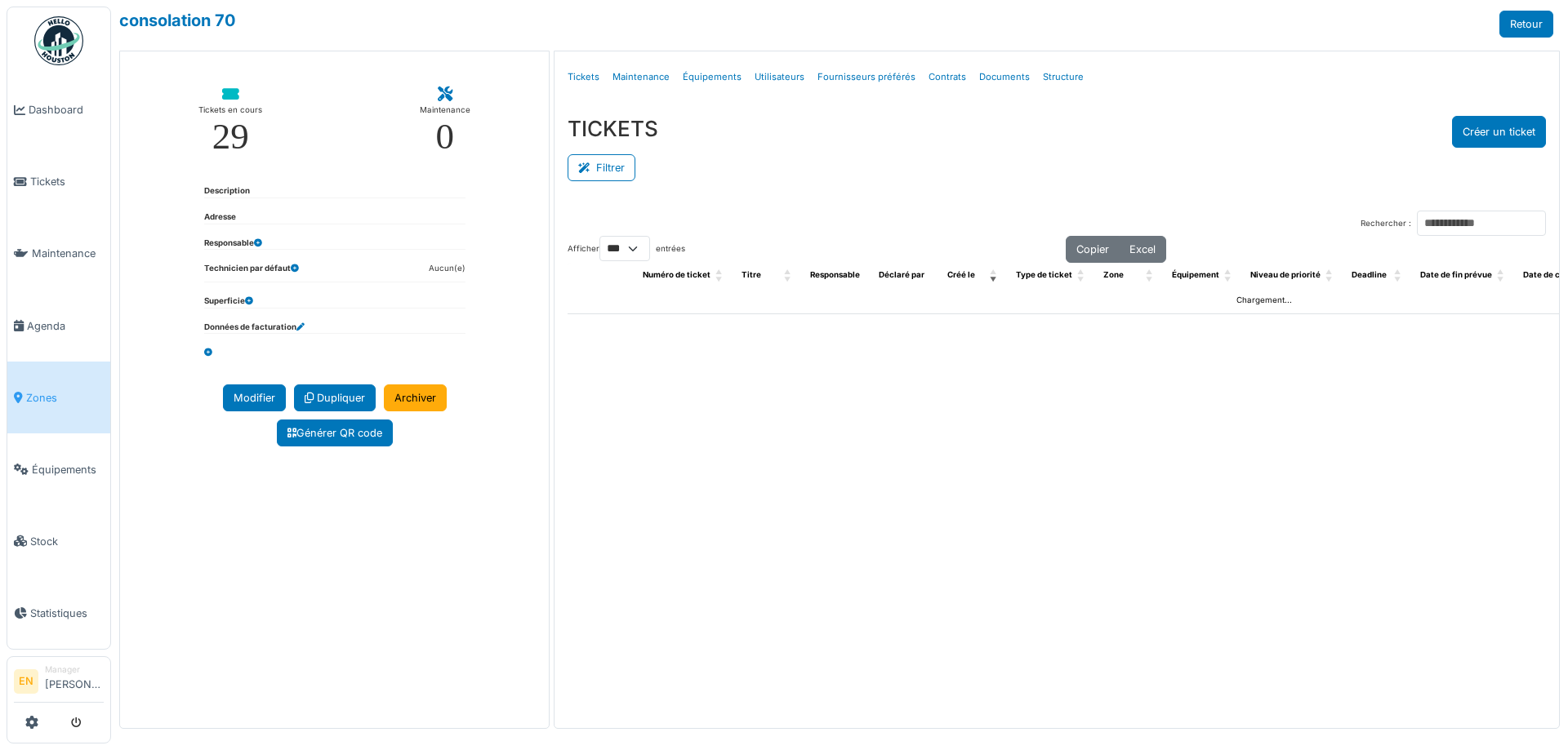
select select "***"
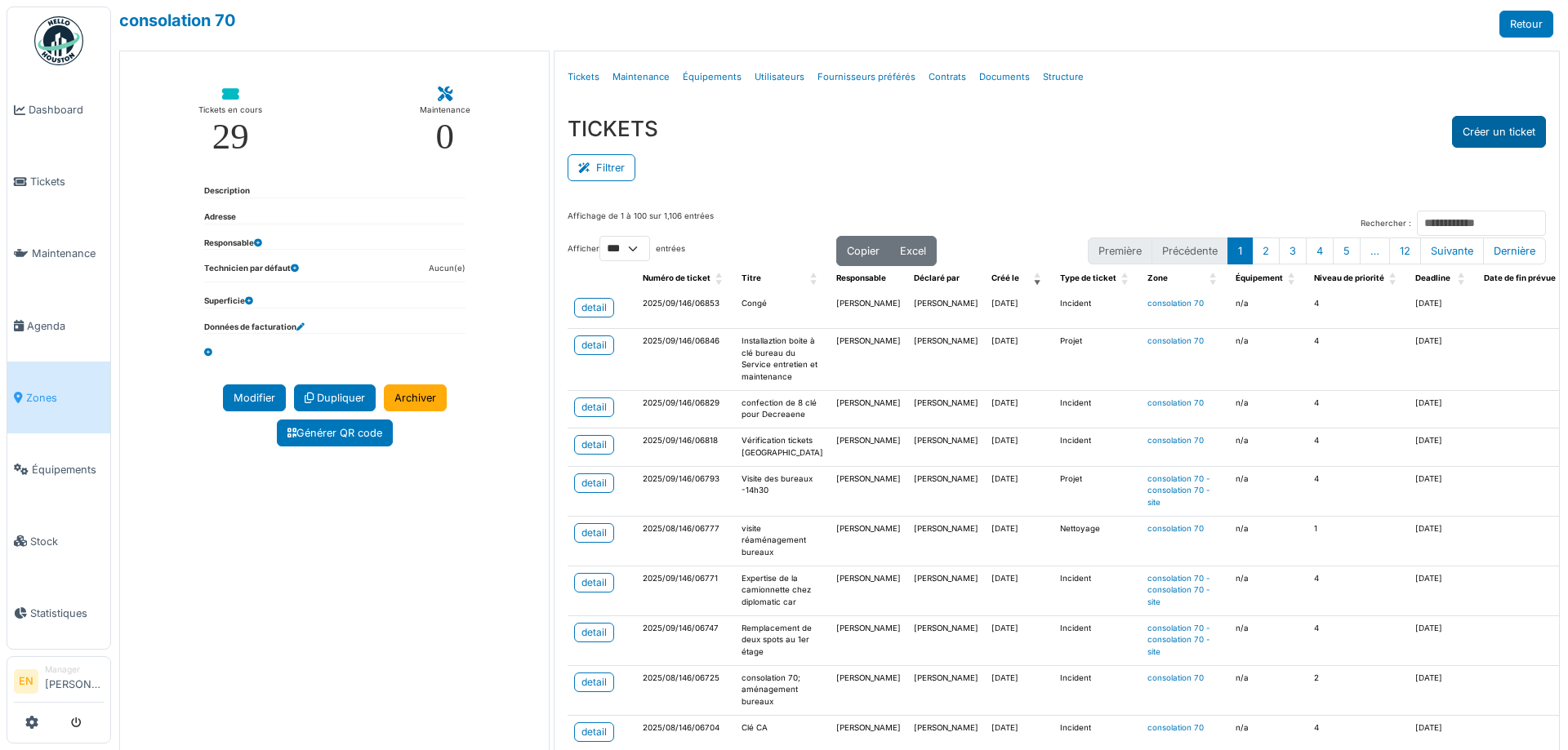
click at [1493, 136] on button "Créer un ticket" at bounding box center [1499, 131] width 94 height 31
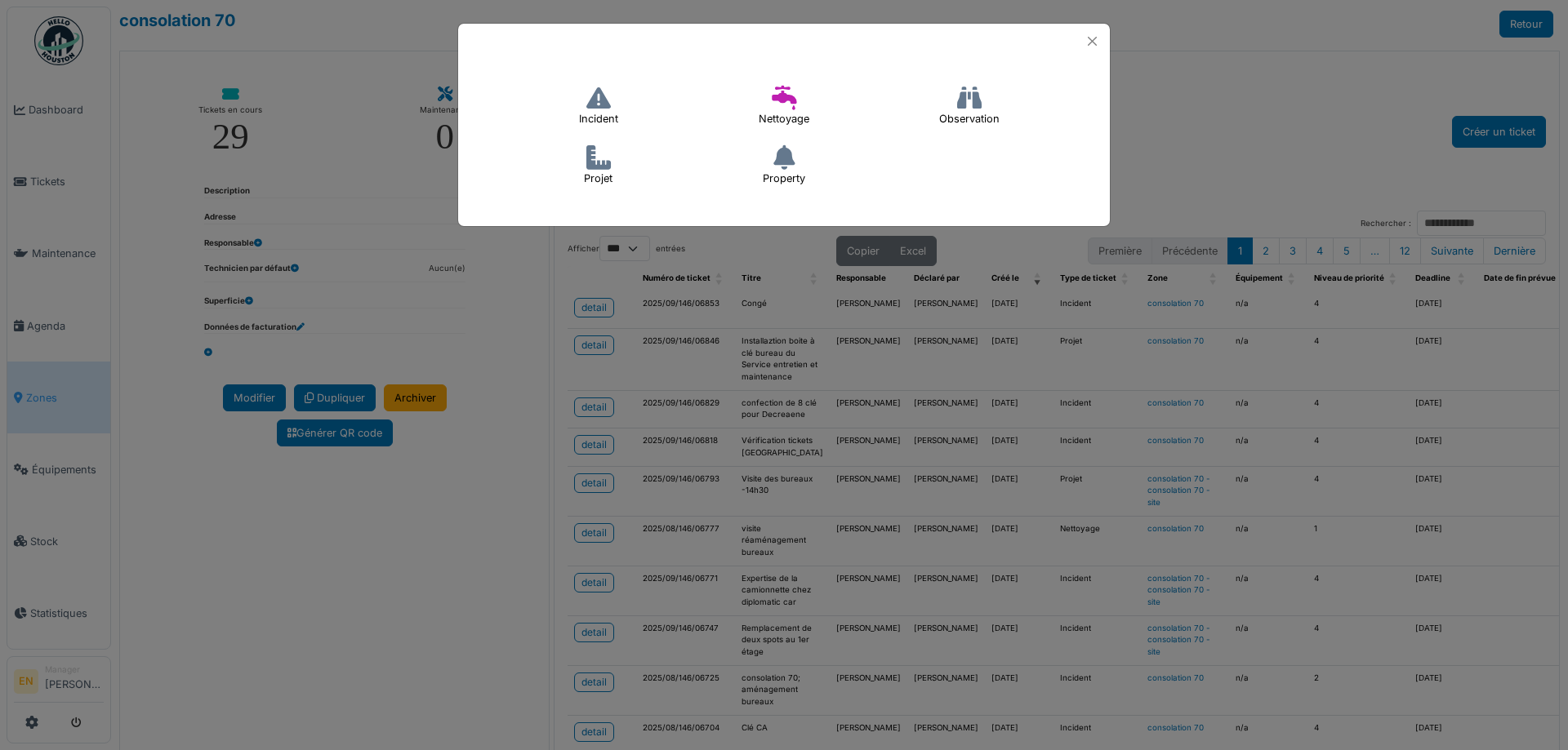
click at [609, 110] on icon at bounding box center [599, 98] width 25 height 25
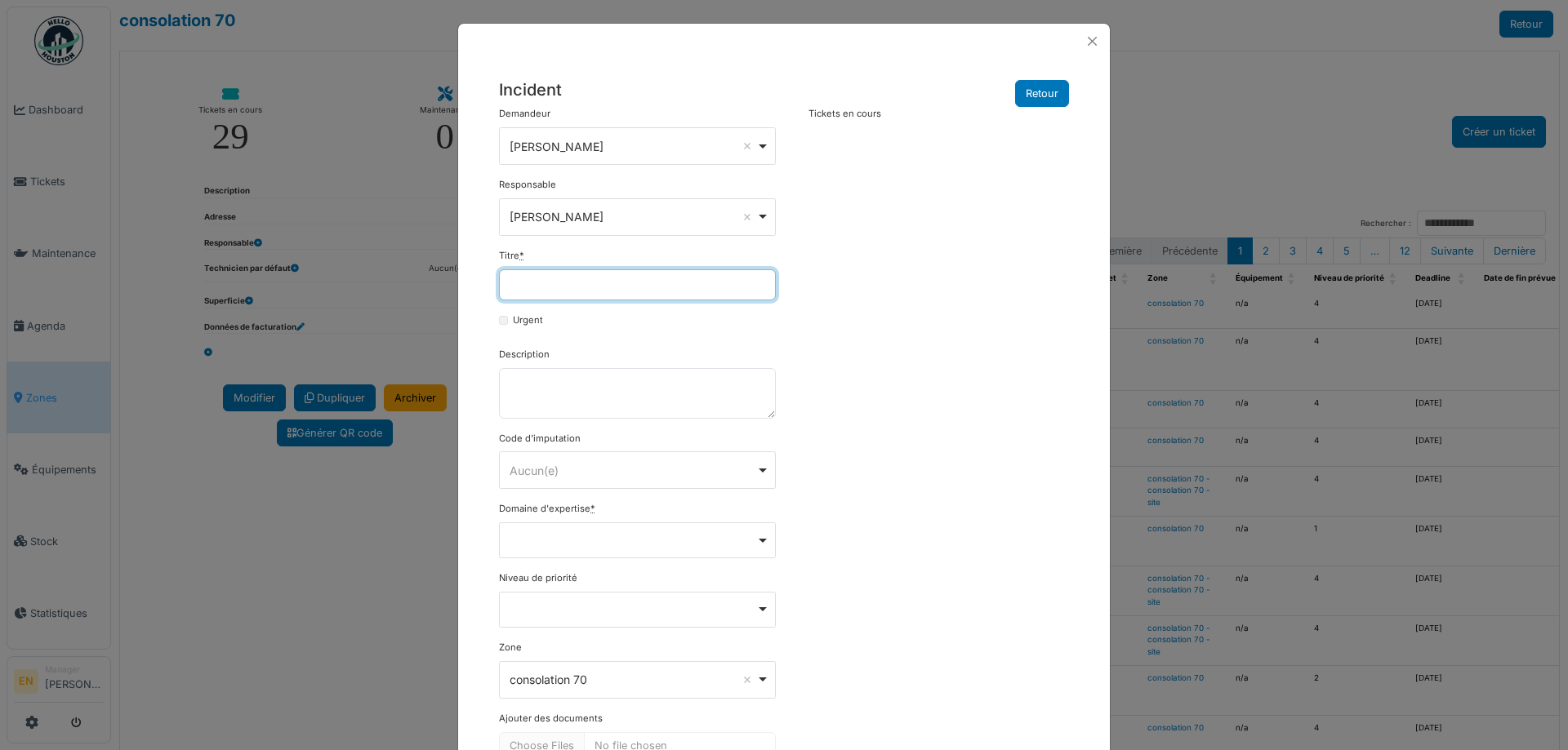
click at [610, 289] on input "Titre *" at bounding box center [637, 285] width 277 height 31
click at [540, 288] on input "**********" at bounding box center [637, 285] width 277 height 31
click at [712, 287] on input "**********" at bounding box center [637, 285] width 277 height 31
type input "**********"
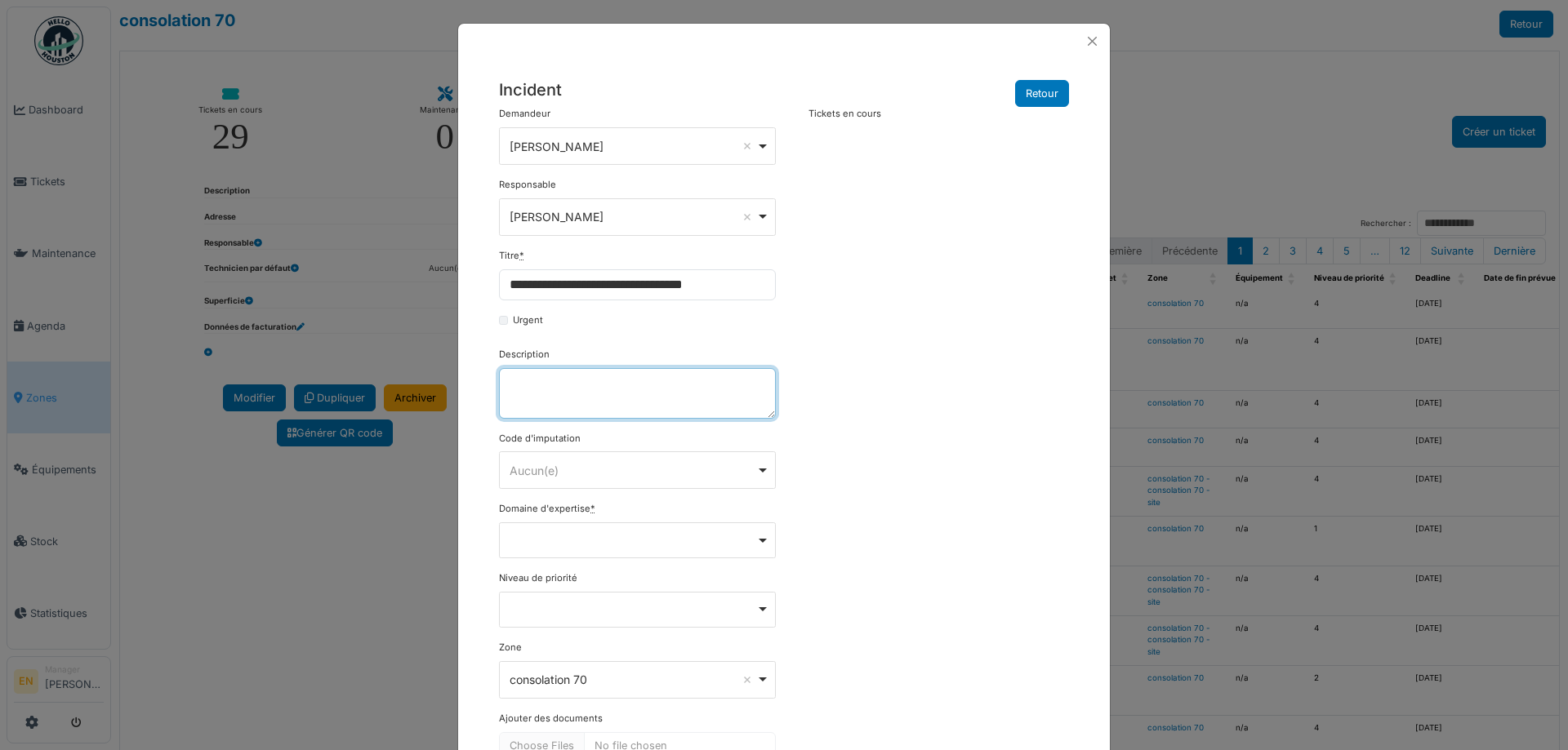
click at [652, 400] on textarea "Description" at bounding box center [637, 393] width 277 height 50
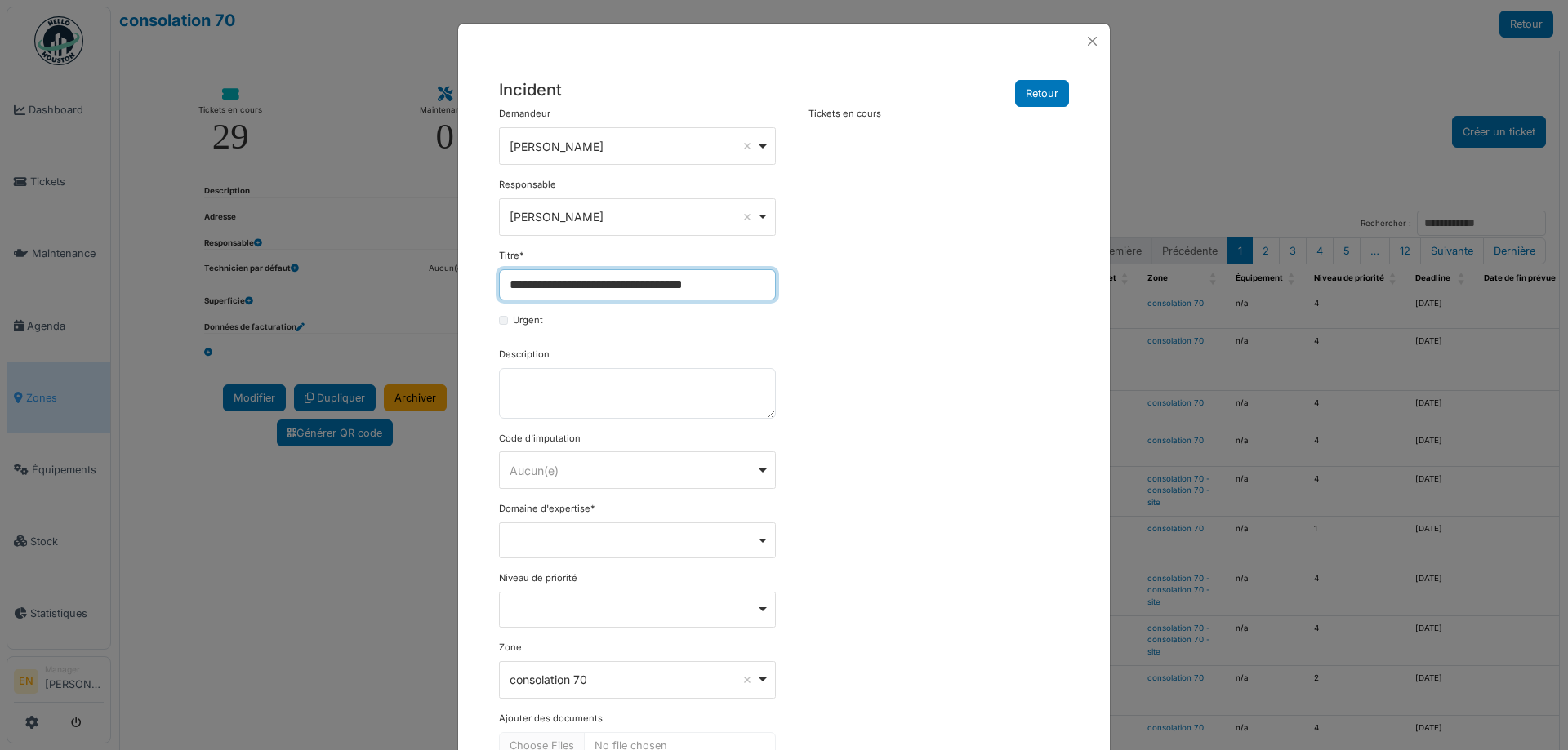
drag, startPoint x: 738, startPoint y: 283, endPoint x: 450, endPoint y: 282, distance: 288.0
click at [450, 282] on div "**********" at bounding box center [784, 375] width 1568 height 750
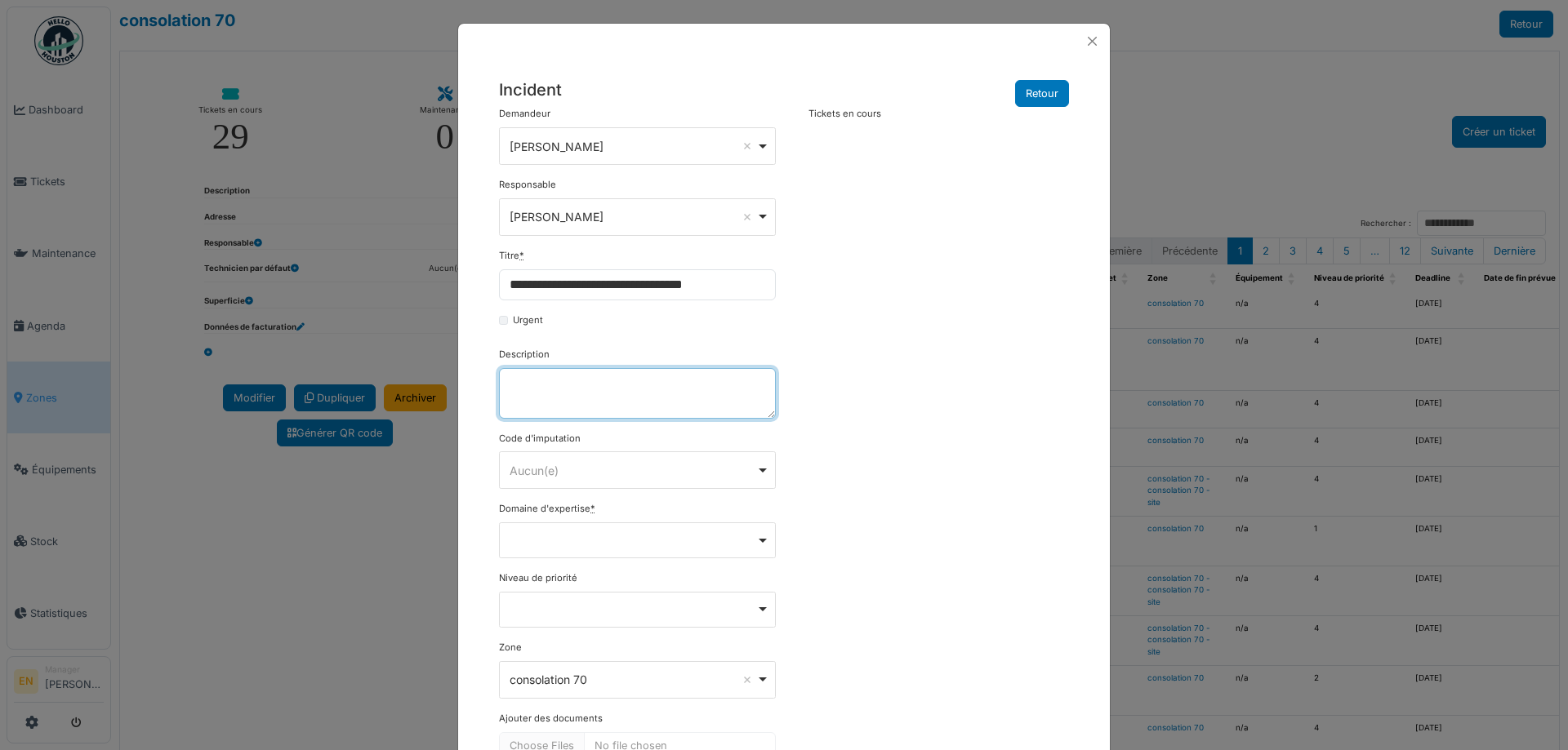
click at [569, 389] on textarea "Description" at bounding box center [637, 393] width 277 height 50
paste textarea "**********"
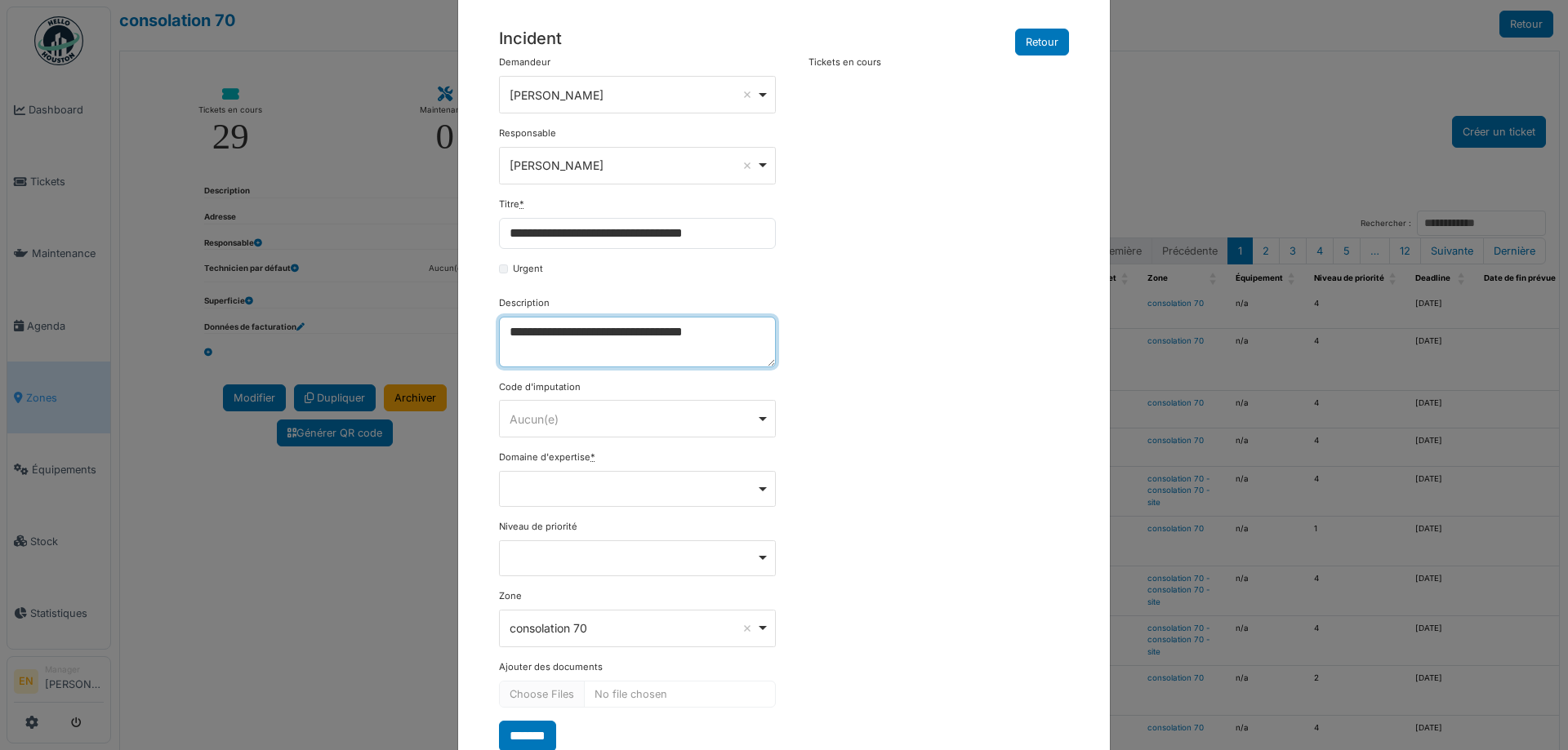
scroll to position [105, 0]
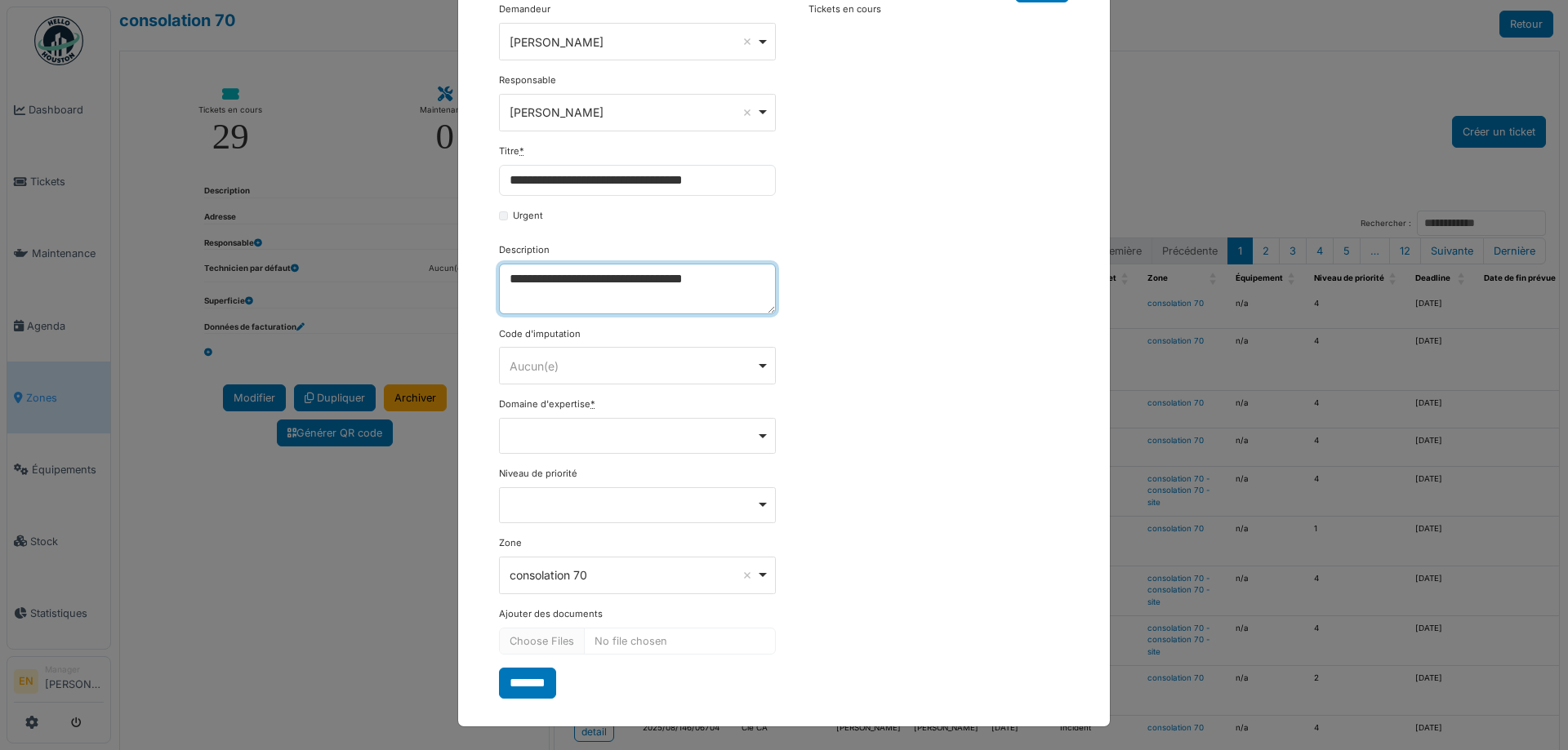
click at [761, 435] on div "Remove item" at bounding box center [638, 435] width 263 height 7
type textarea "**********"
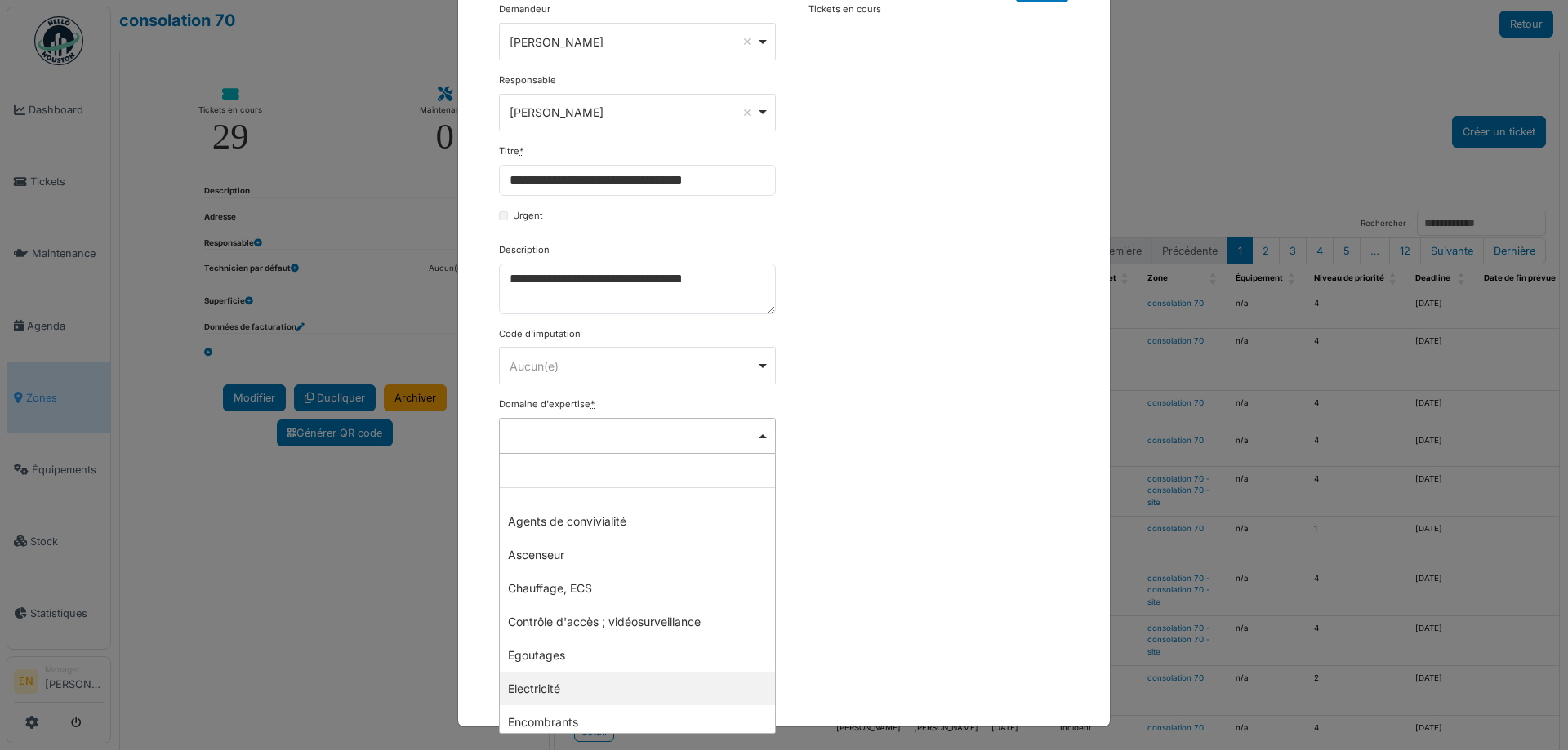
select select "***"
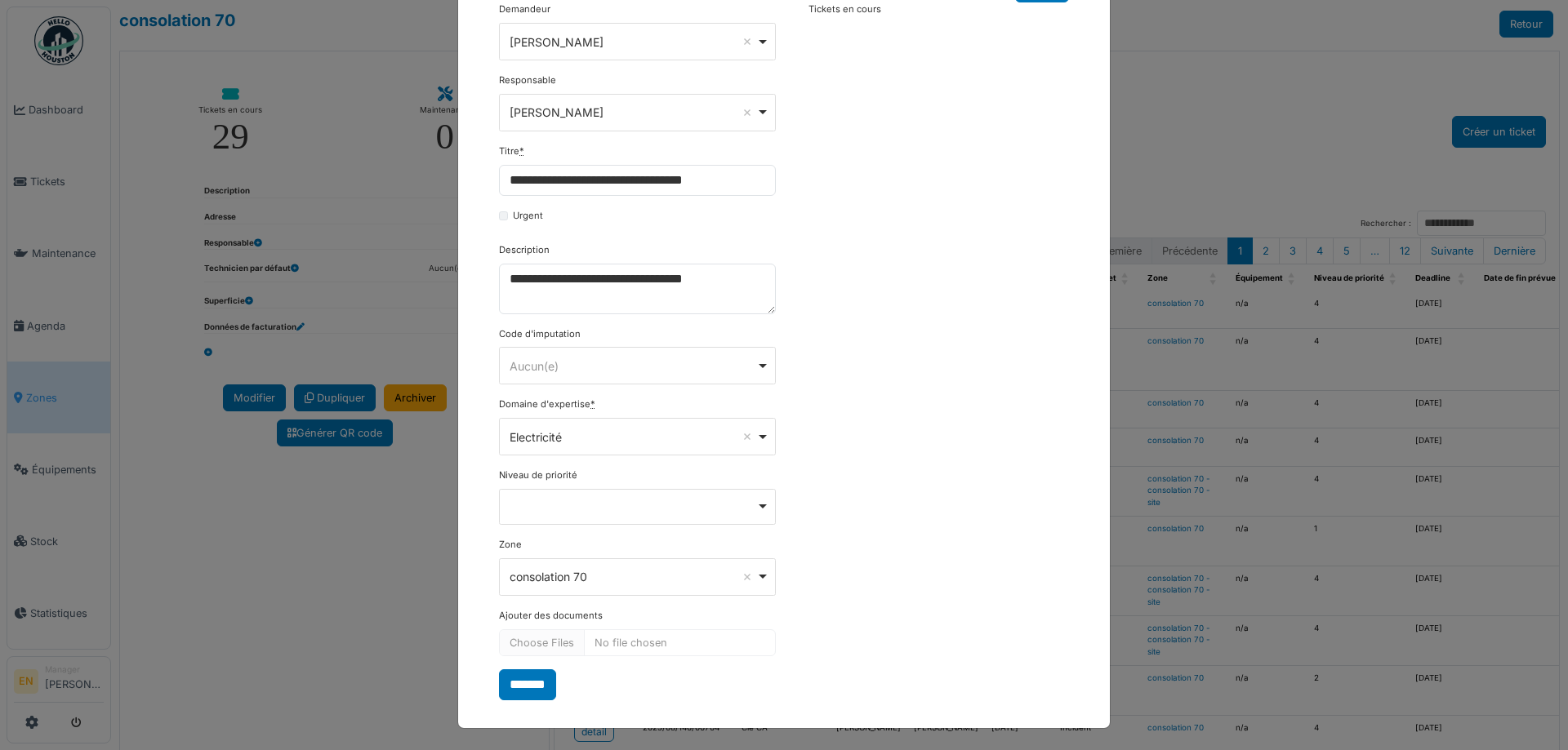
click at [820, 545] on div "**********" at bounding box center [784, 351] width 587 height 697
click at [513, 685] on input "*******" at bounding box center [527, 684] width 57 height 31
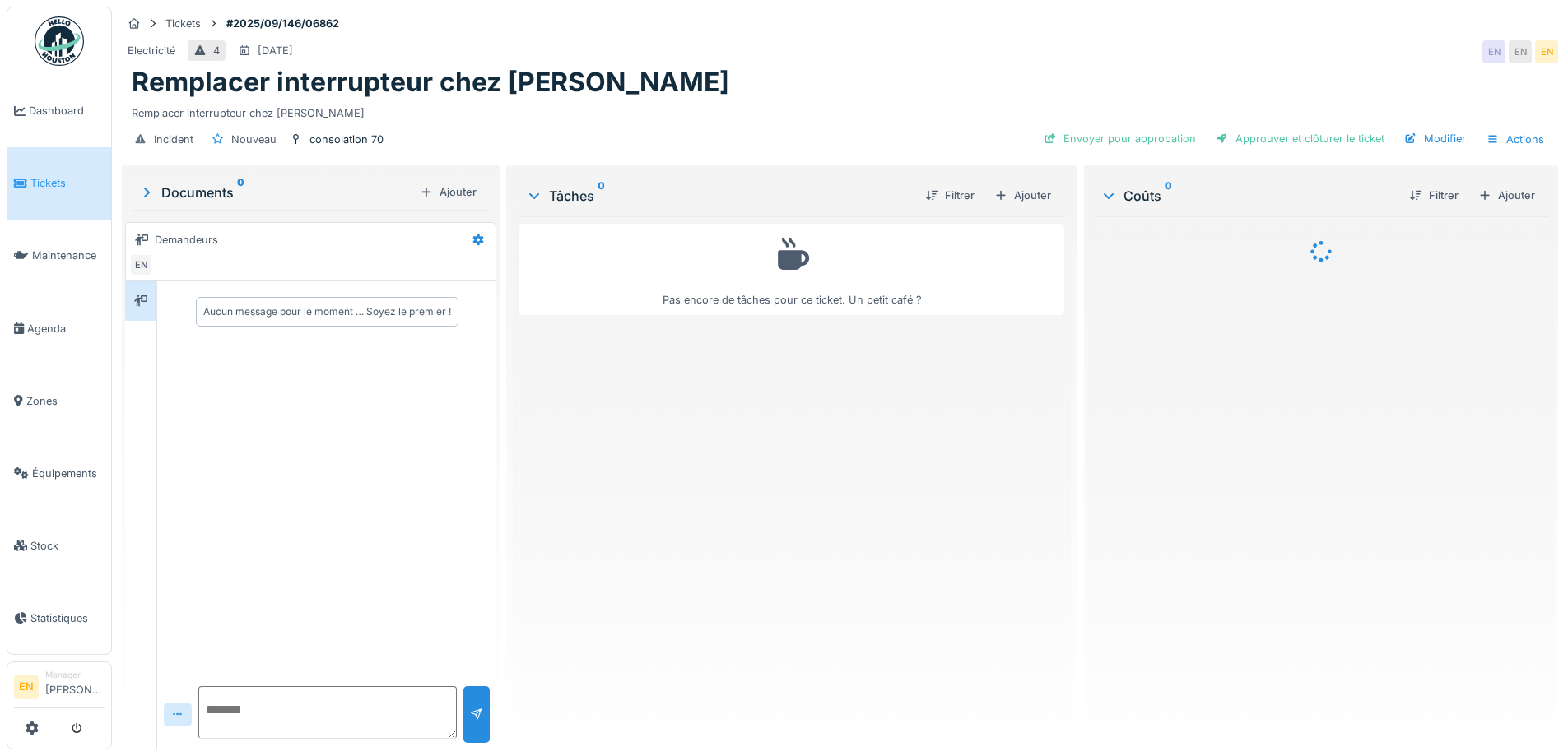
click at [651, 536] on div "Pas encore de tâches pour ce ticket. Un petit café ?" at bounding box center [791, 476] width 544 height 520
click at [700, 520] on div "Pas encore de tâches pour ce ticket. Un petit café ?" at bounding box center [791, 476] width 544 height 520
click at [1025, 196] on div "Ajouter" at bounding box center [1023, 196] width 70 height 22
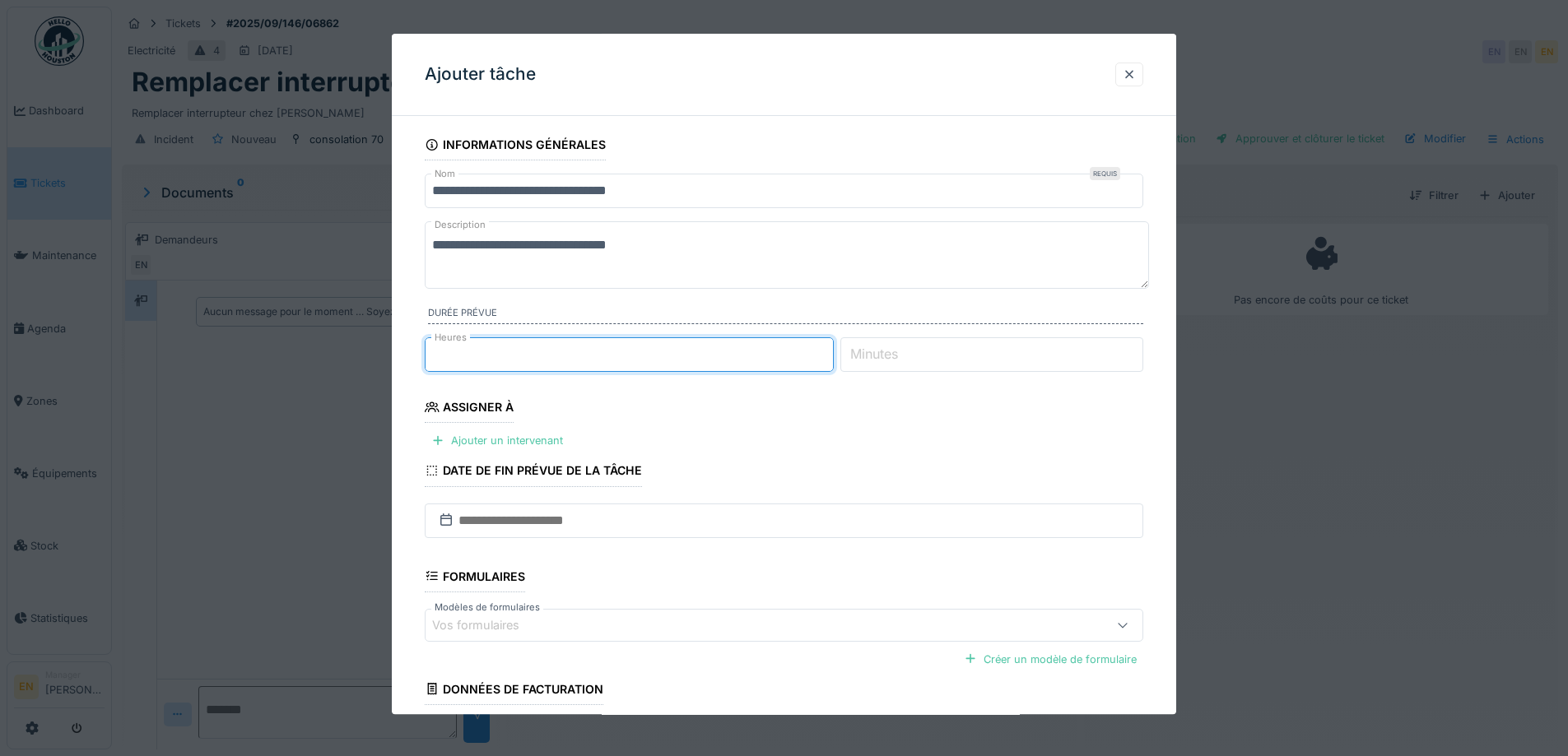
type input "*"
click at [834, 350] on input "*" at bounding box center [629, 354] width 409 height 34
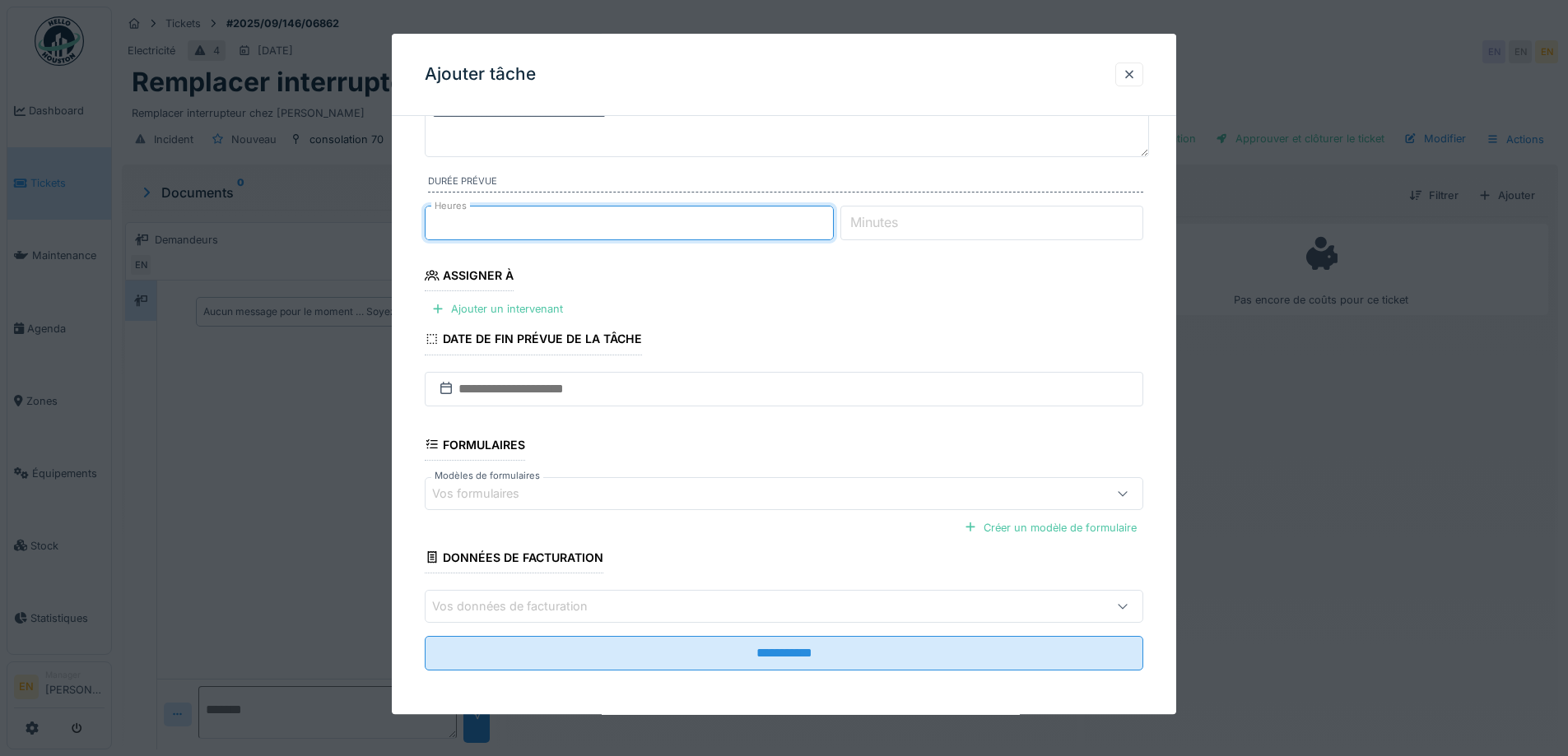
scroll to position [134, 0]
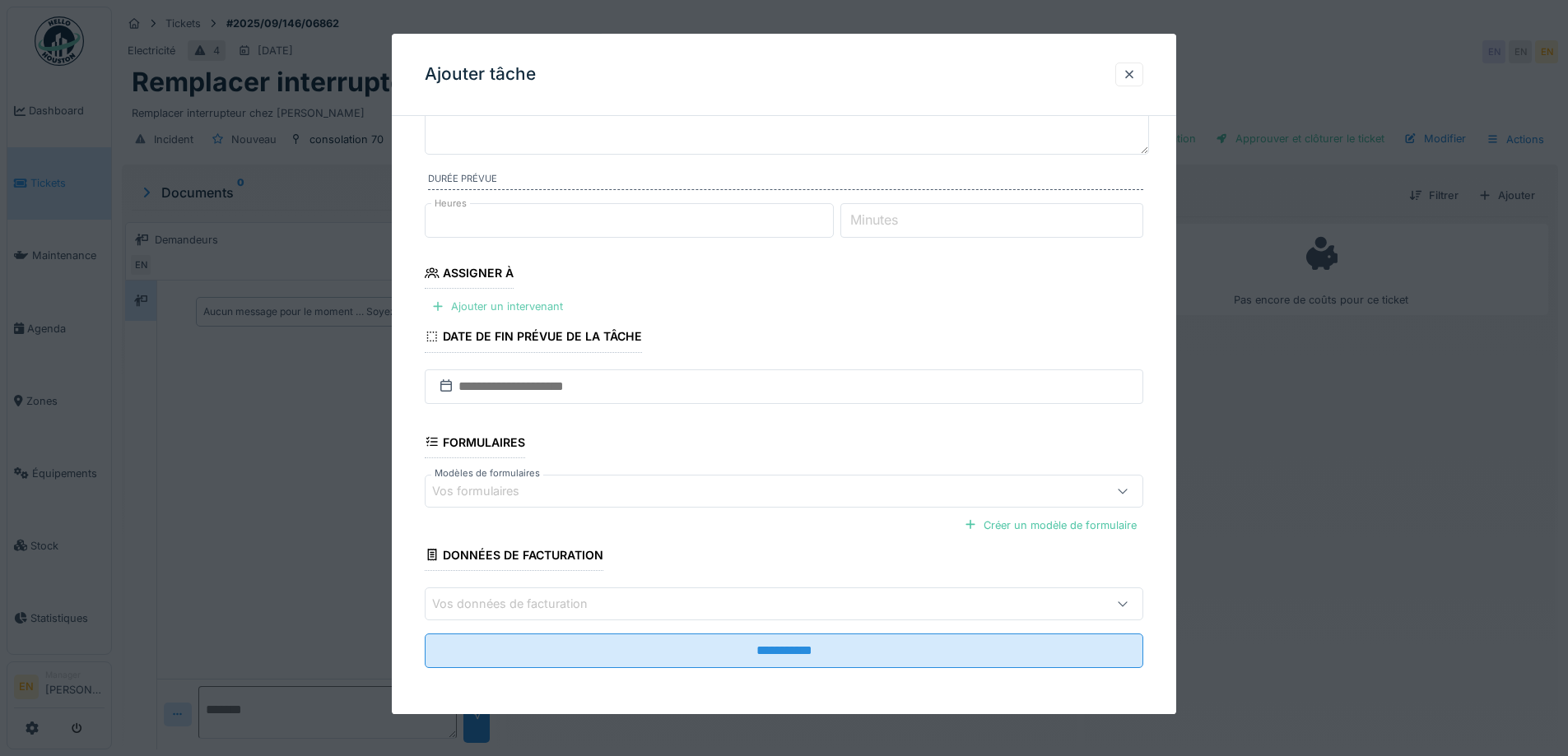
click at [521, 310] on div "Ajouter un intervenant" at bounding box center [497, 307] width 145 height 22
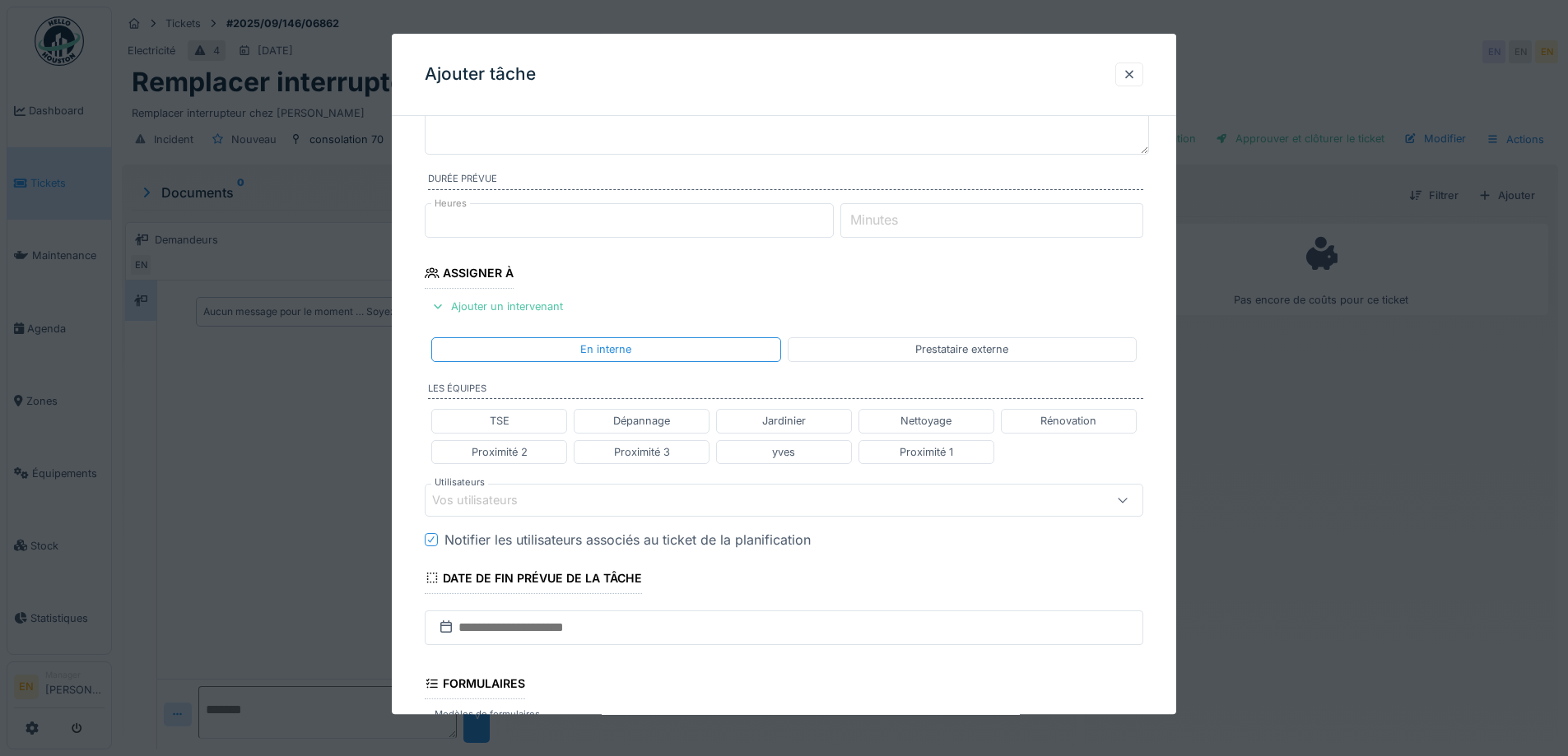
click at [607, 502] on div "Vos utilisateurs" at bounding box center [742, 500] width 620 height 18
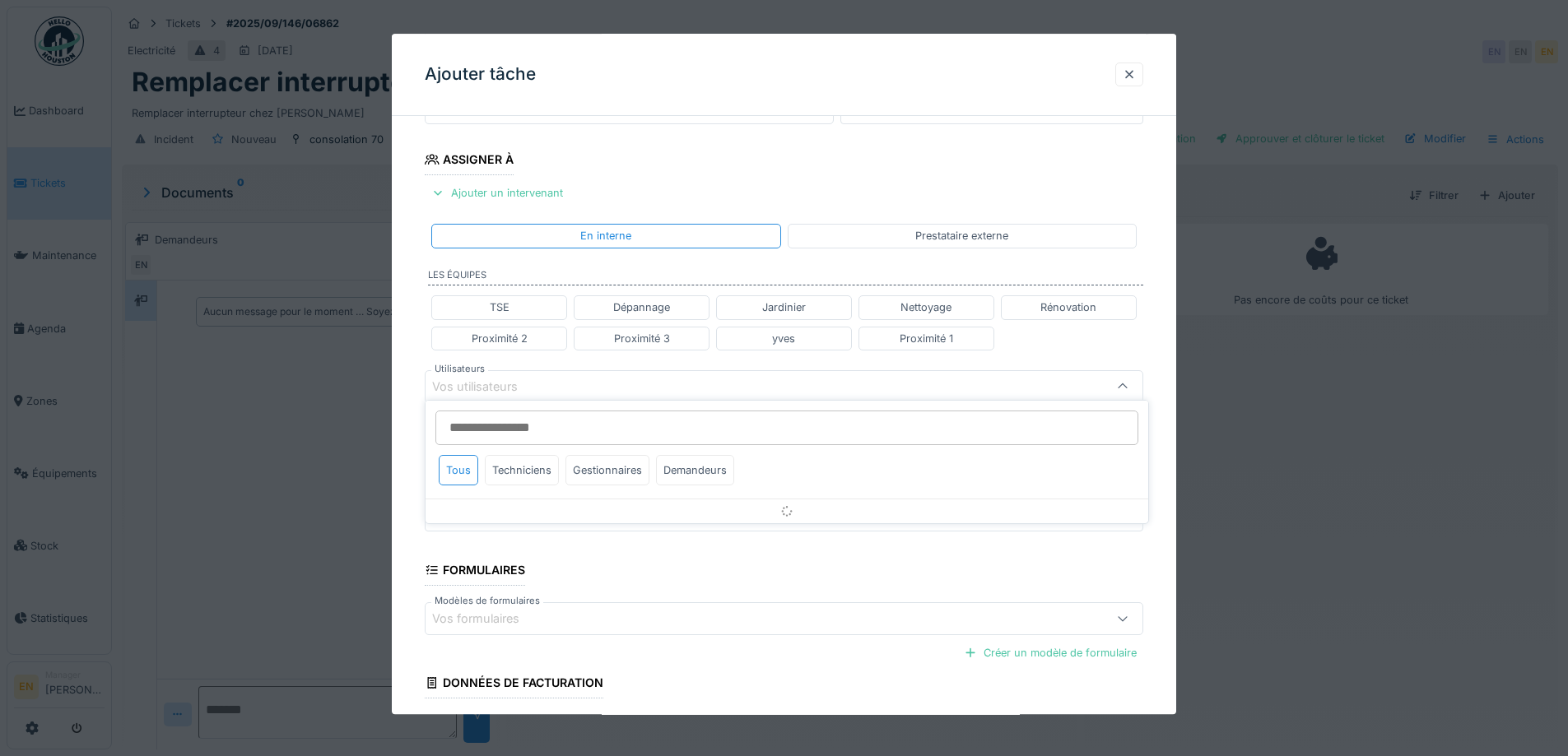
scroll to position [260, 0]
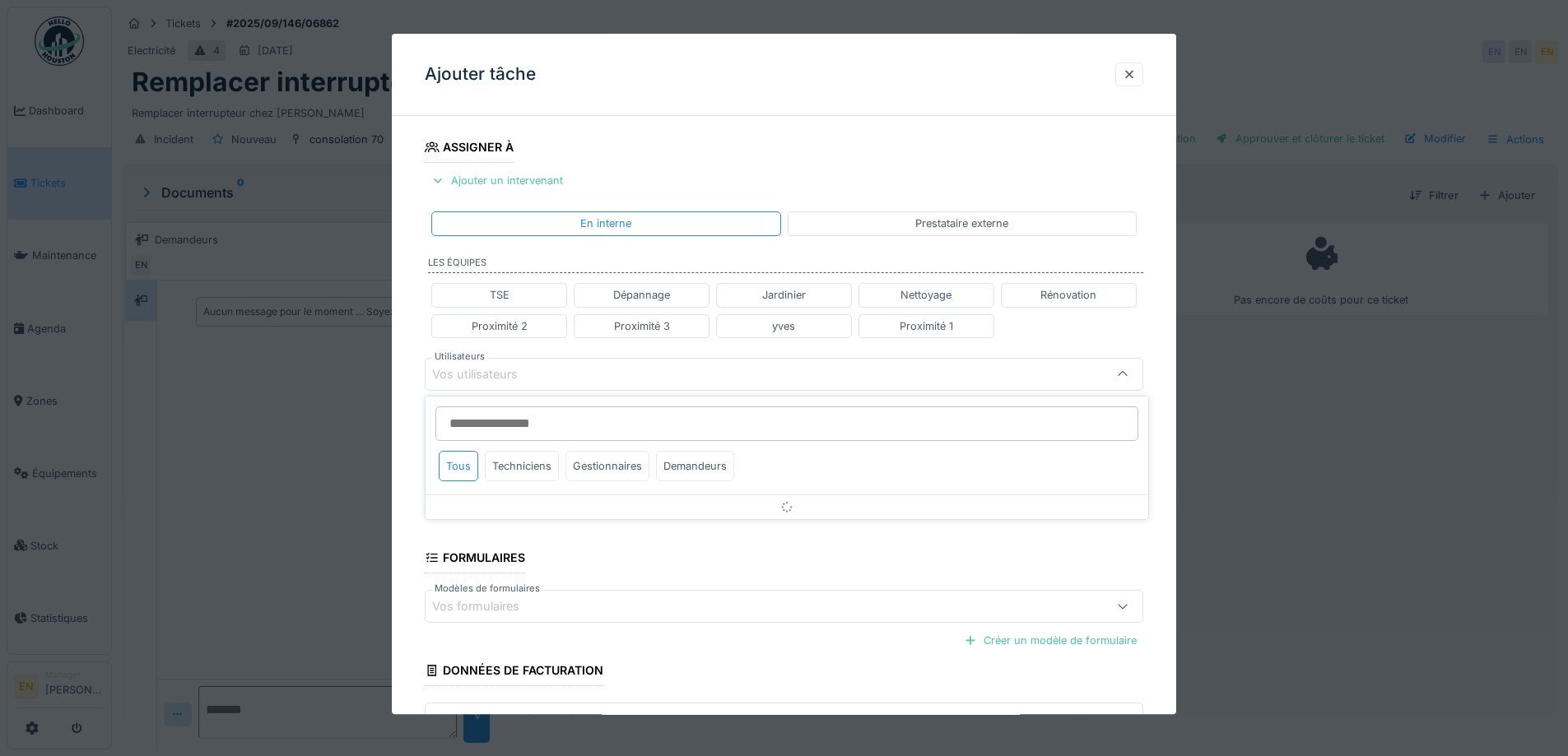
click at [556, 440] on input "Utilisateurs" at bounding box center [786, 424] width 703 height 34
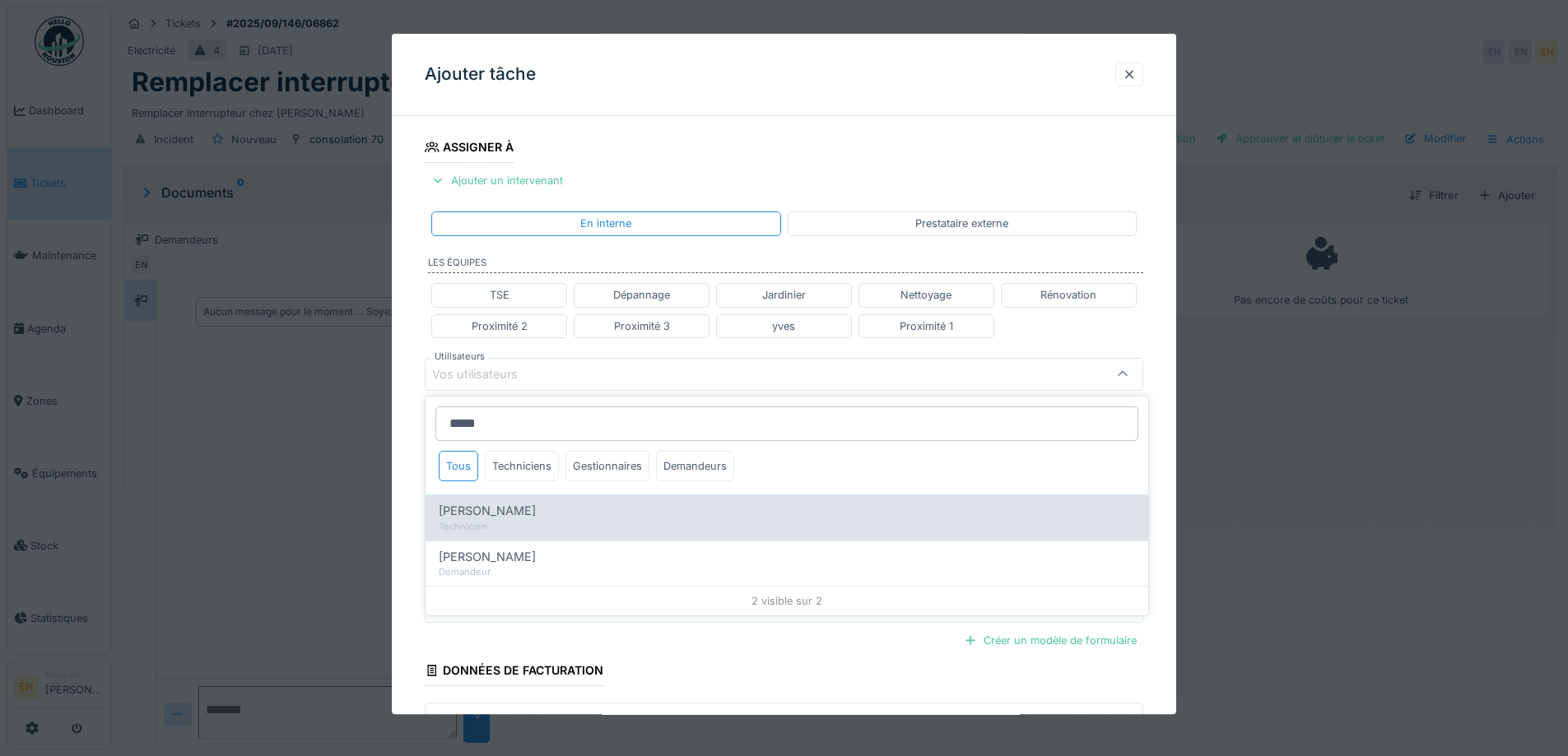
type input "*****"
click at [582, 520] on div "Technicien" at bounding box center [786, 527] width 696 height 14
type input "****"
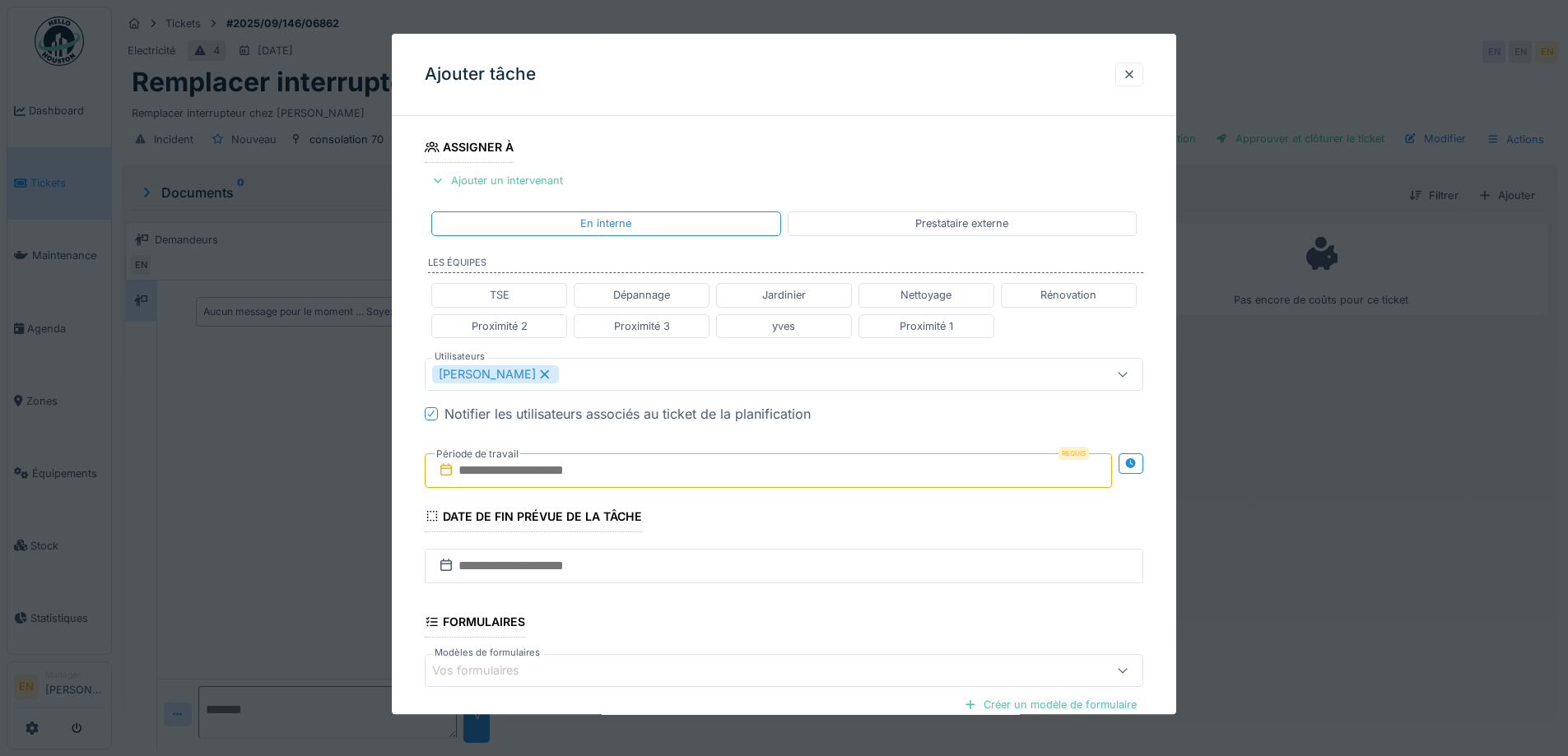
click at [1171, 473] on div "**********" at bounding box center [784, 382] width 784 height 1025
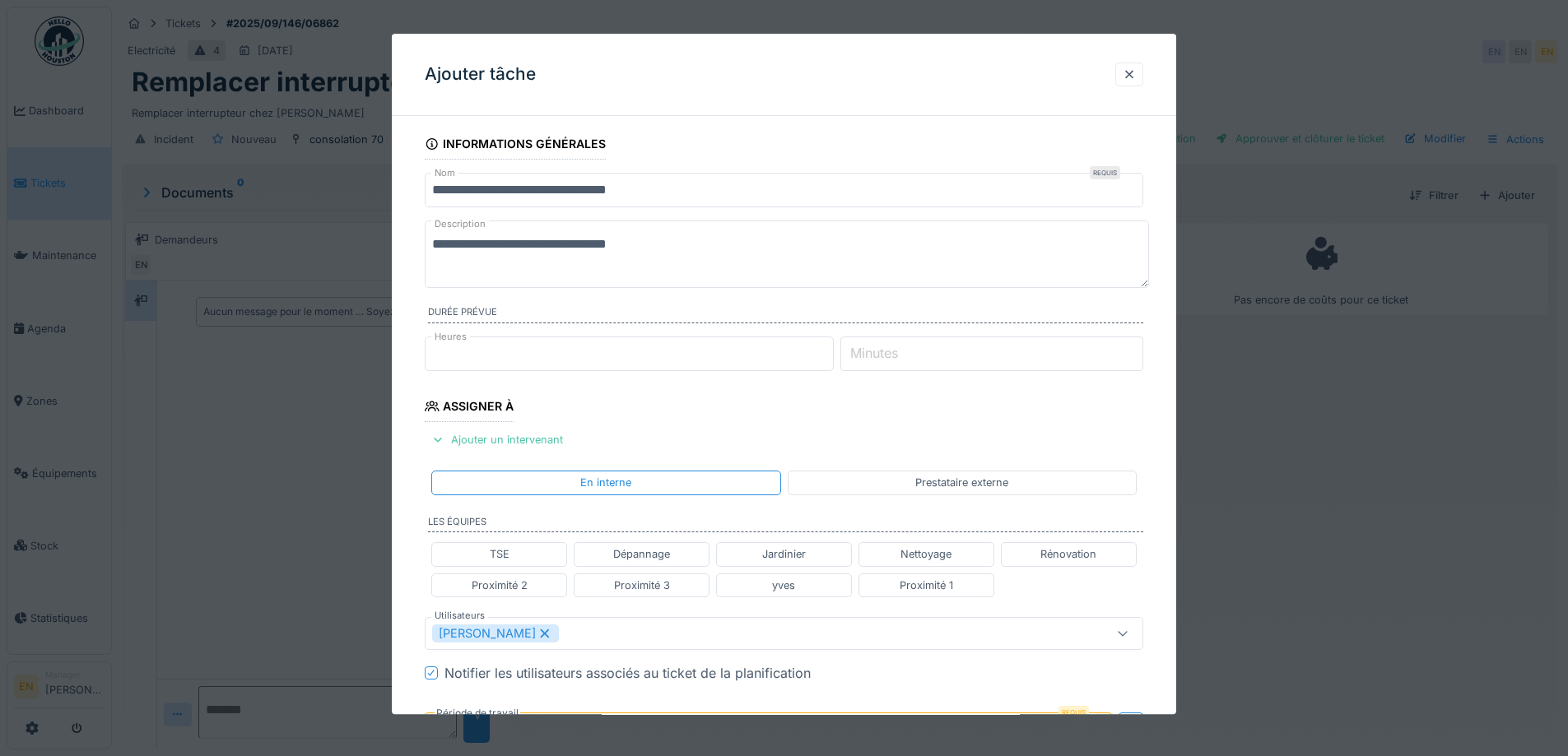
scroll to position [0, 0]
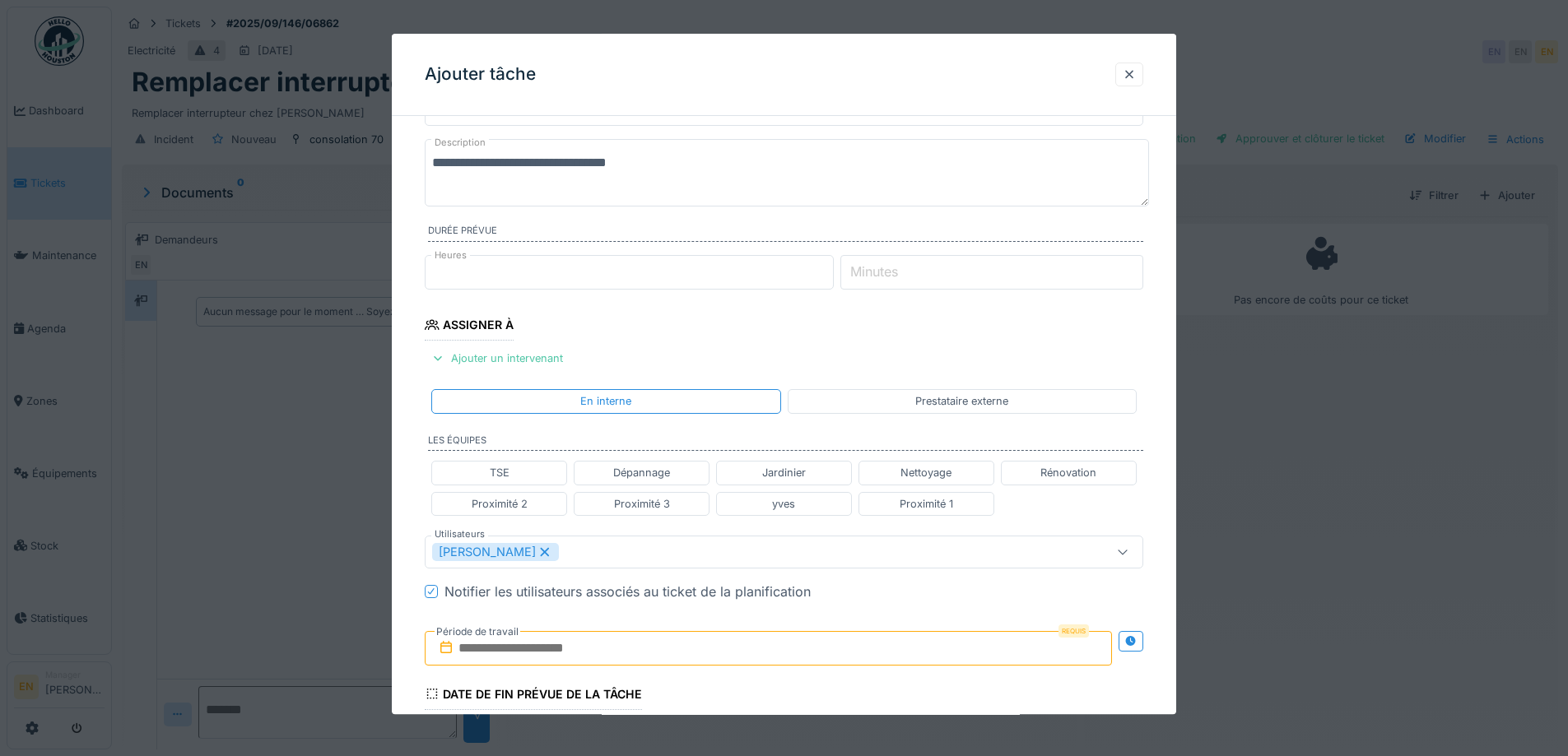
click at [631, 550] on div "Robert Gaspar" at bounding box center [742, 552] width 620 height 18
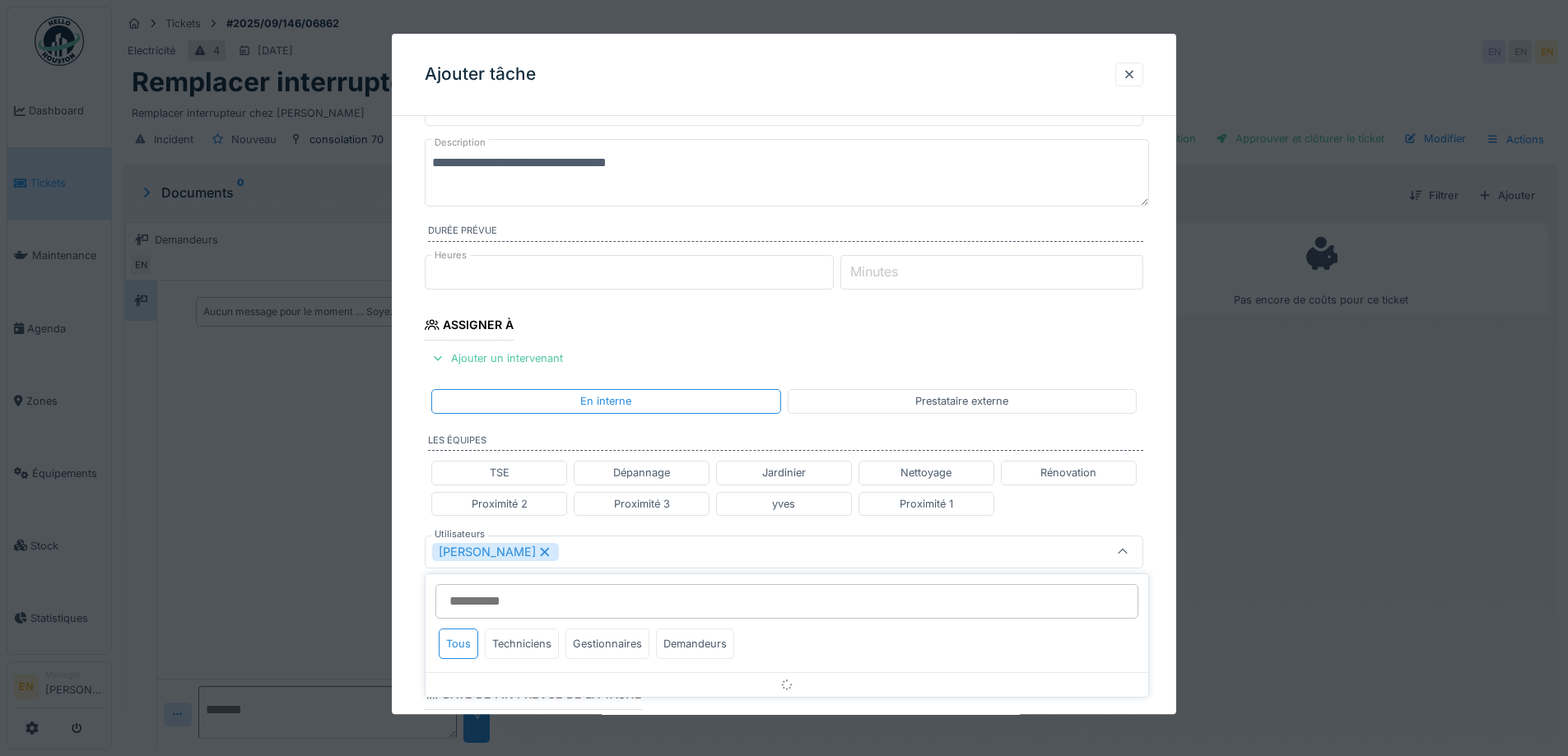
scroll to position [260, 0]
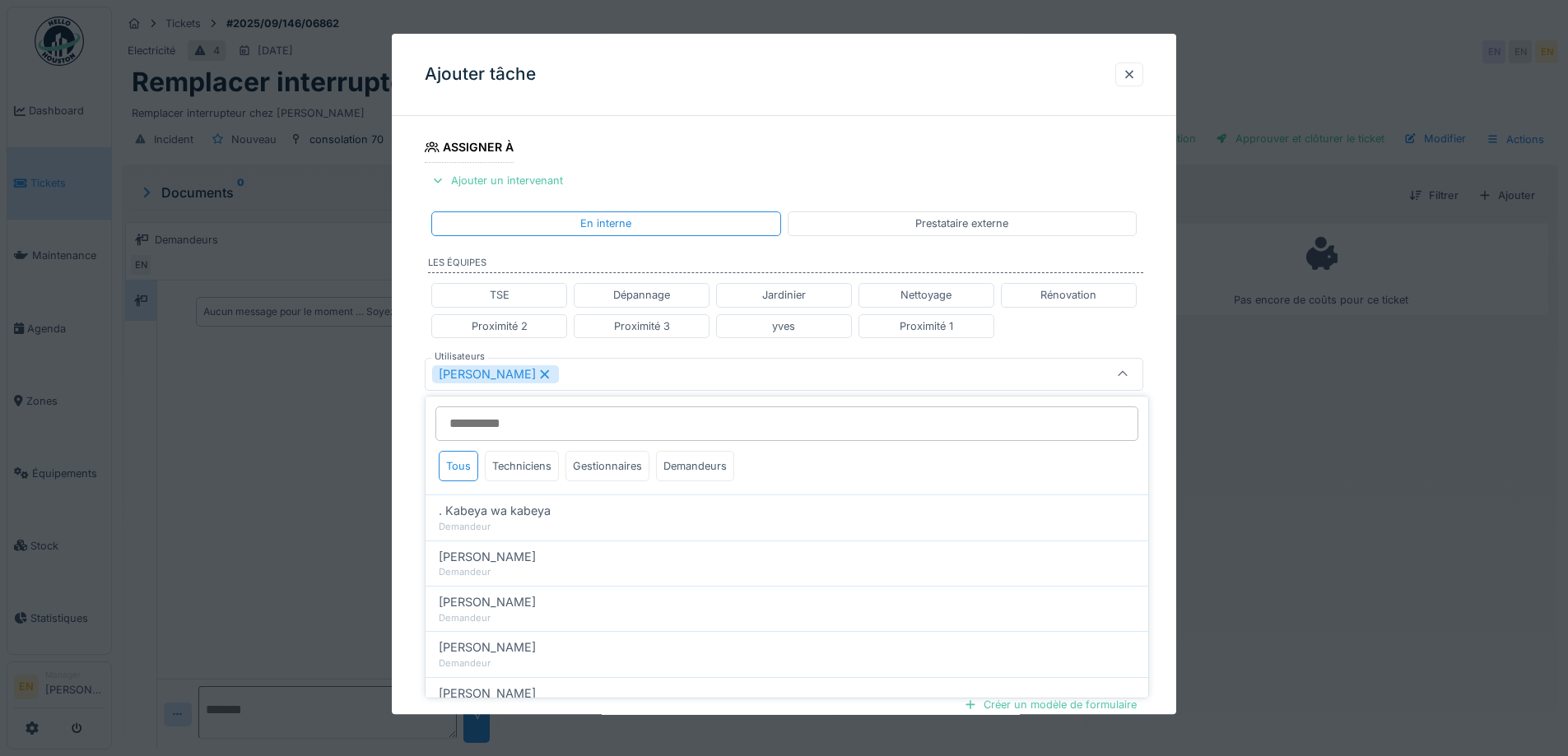
click at [571, 429] on input "Utilisateurs" at bounding box center [786, 424] width 703 height 34
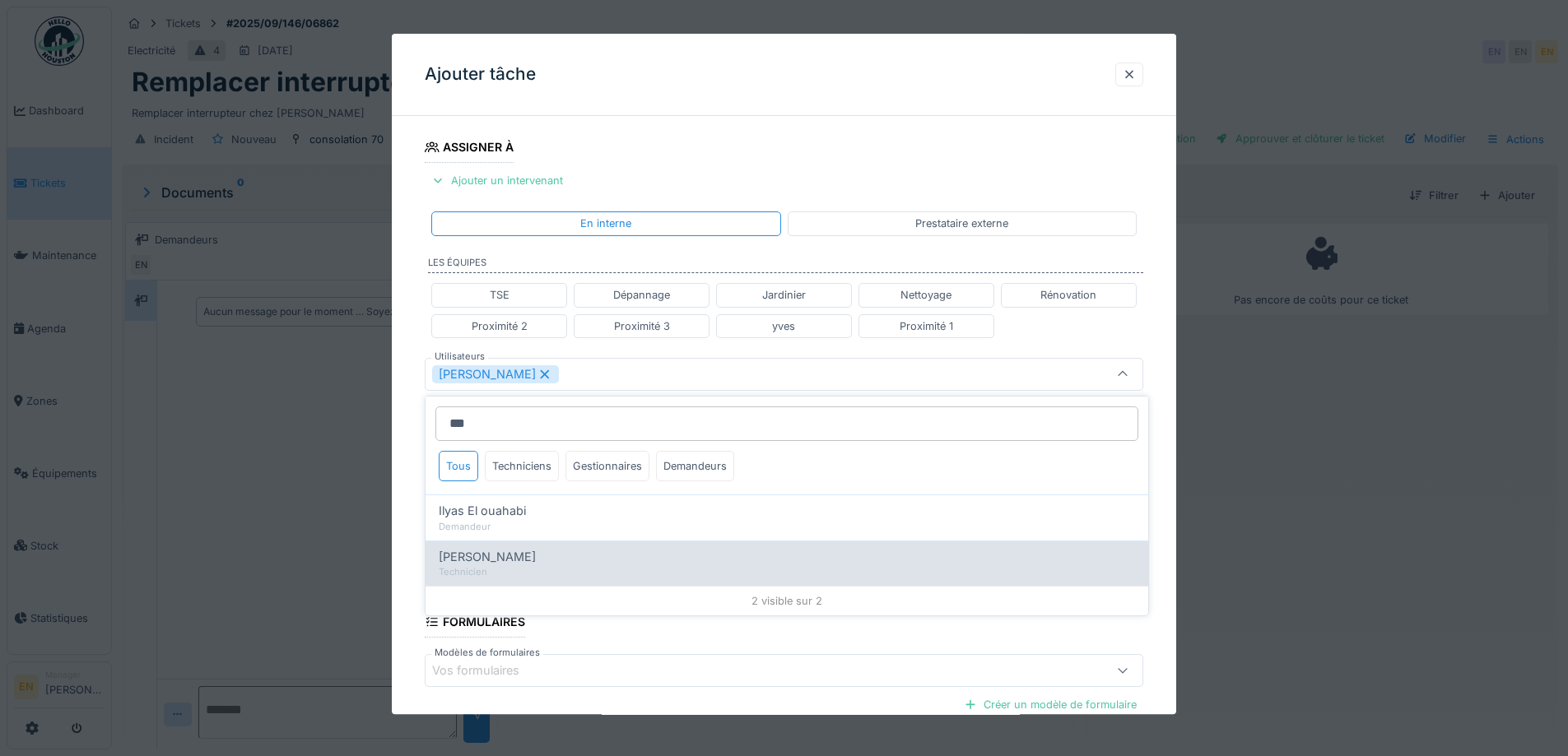
type input "***"
click at [512, 559] on span "Ilyas Allam hanin" at bounding box center [487, 557] width 97 height 18
type input "**********"
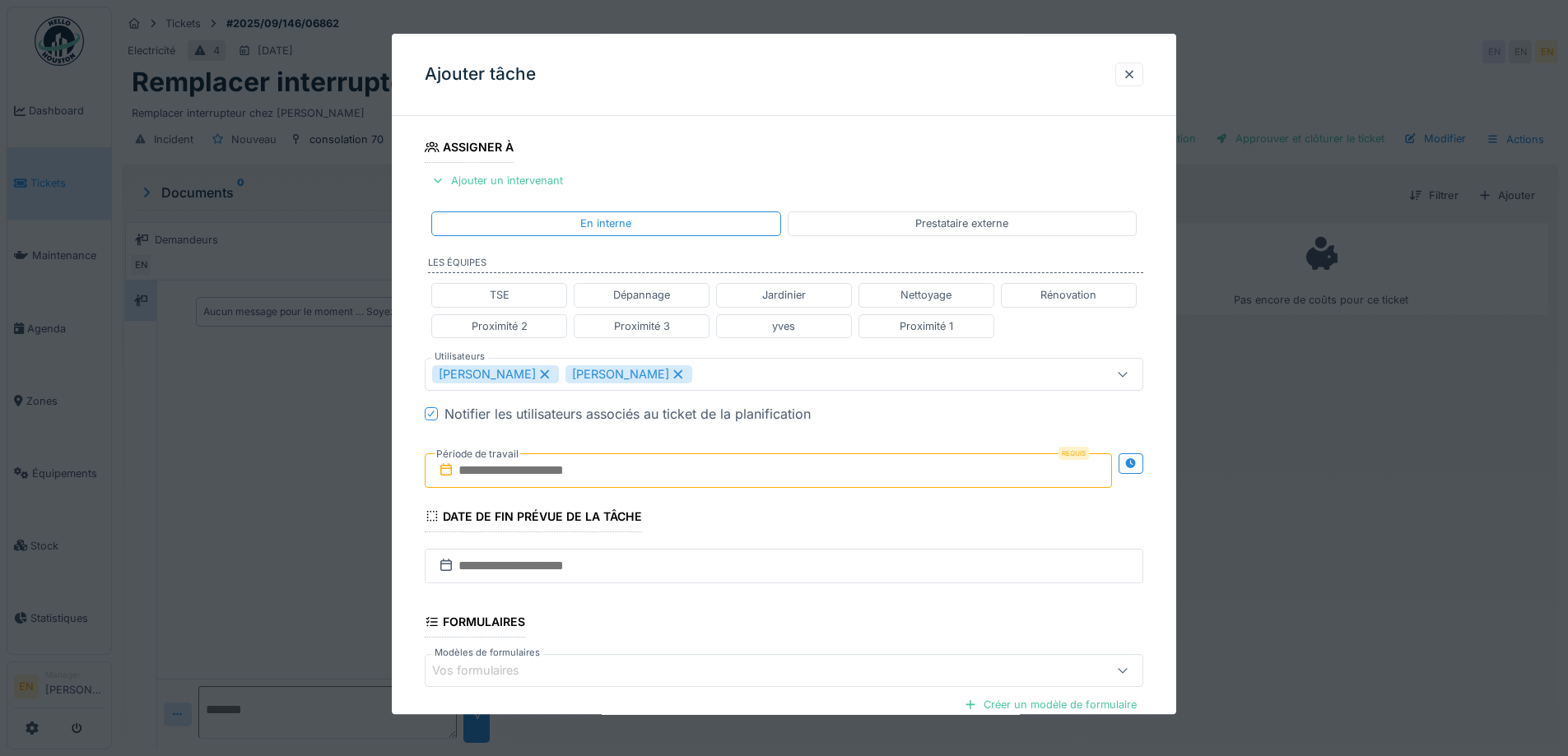
click at [1171, 529] on div "**********" at bounding box center [784, 382] width 784 height 1025
click at [1136, 463] on icon at bounding box center [1130, 463] width 10 height 10
click at [569, 476] on input "text" at bounding box center [590, 470] width 332 height 34
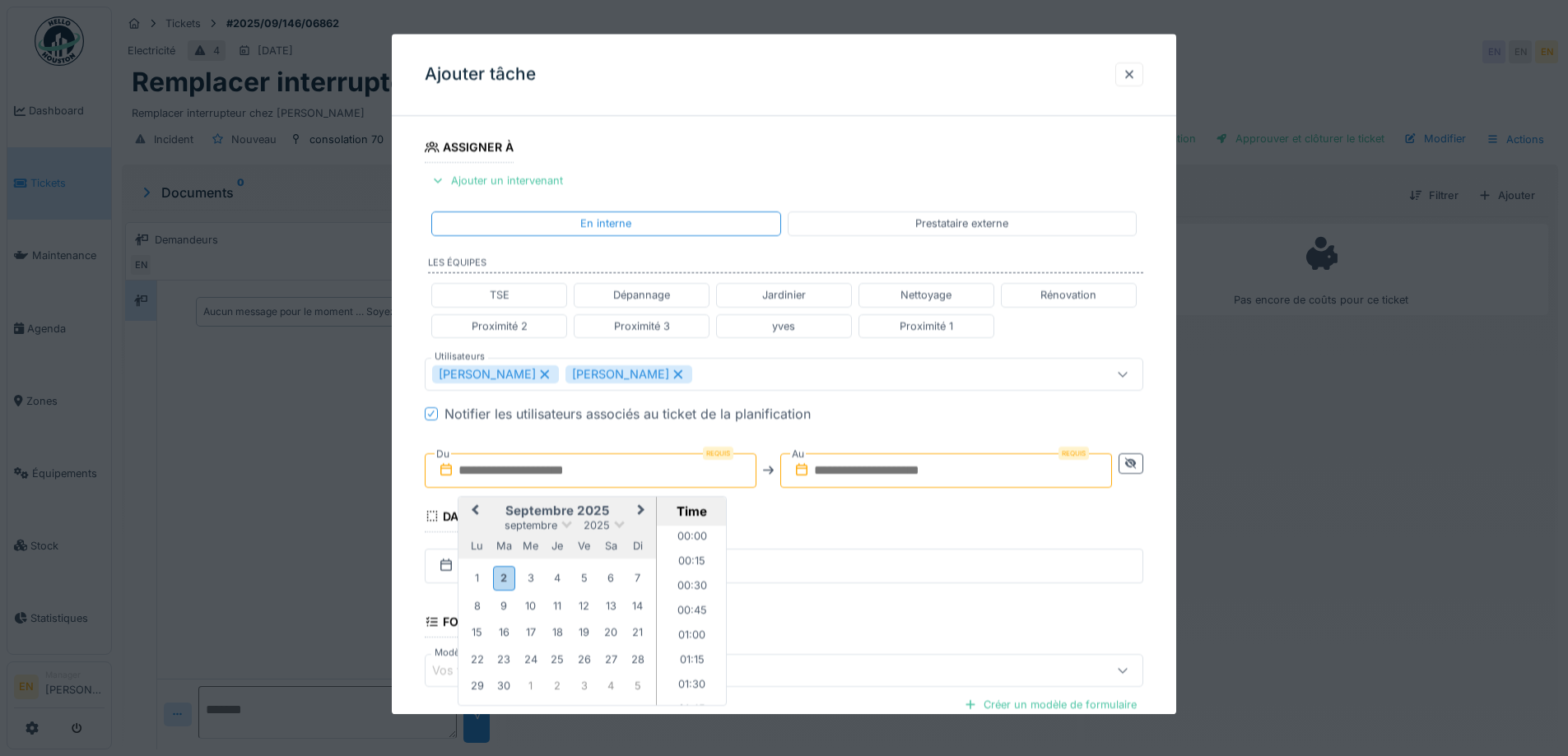
scroll to position [910, 0]
click at [494, 581] on div "2" at bounding box center [505, 579] width 22 height 24
click at [688, 547] on li "11:00" at bounding box center [692, 549] width 70 height 25
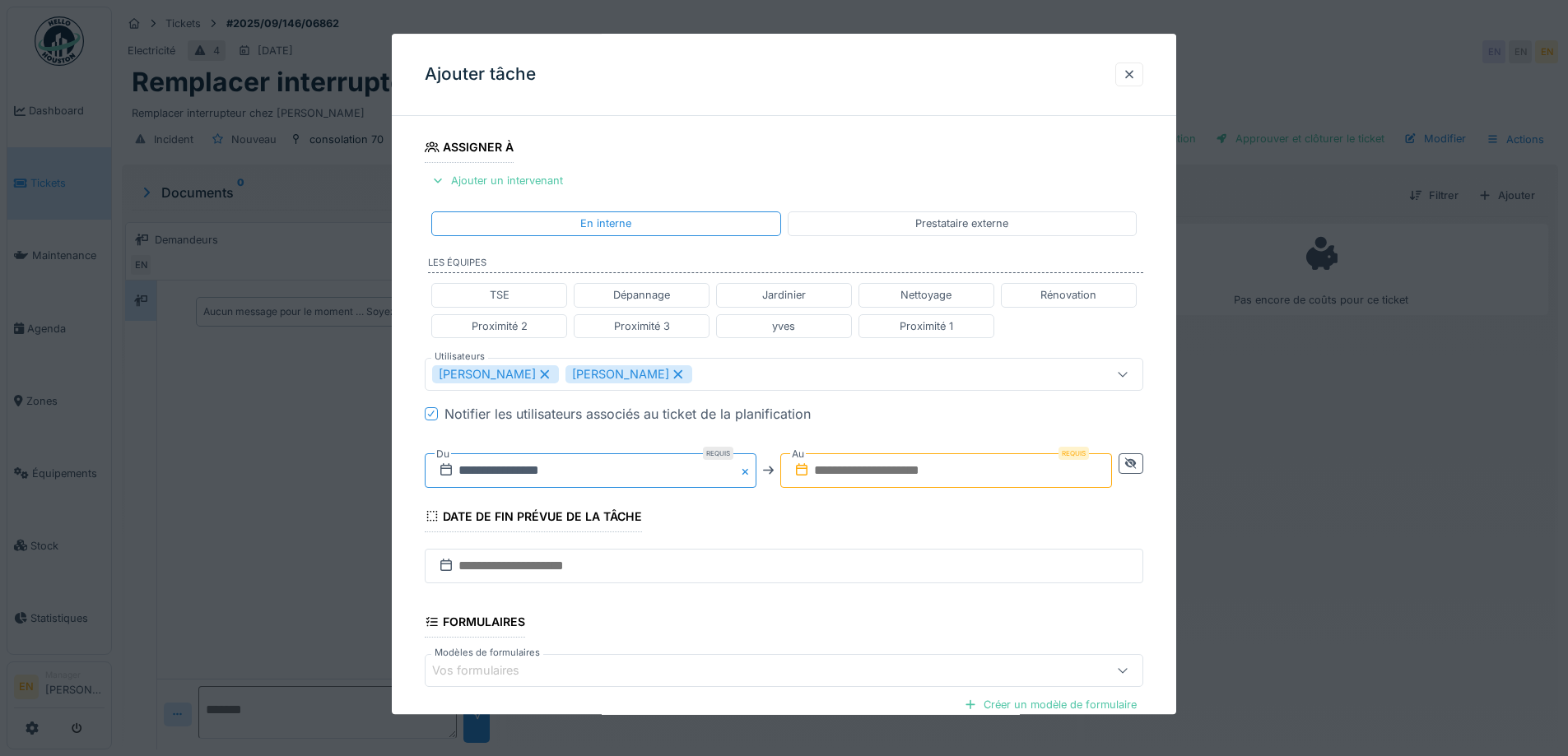
click at [569, 472] on input "**********" at bounding box center [590, 470] width 332 height 34
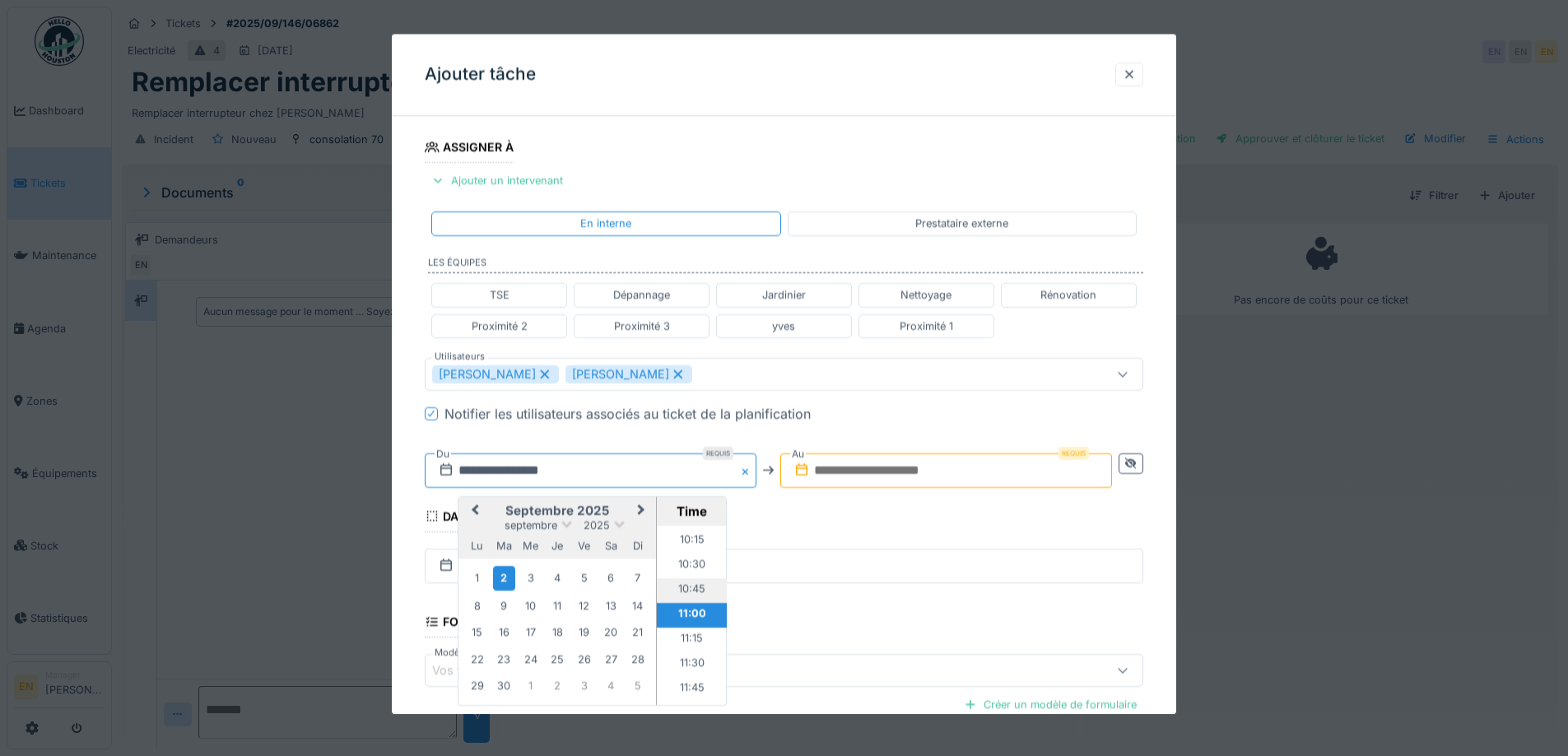
scroll to position [927, 0]
click at [688, 596] on li "10:00" at bounding box center [692, 599] width 70 height 25
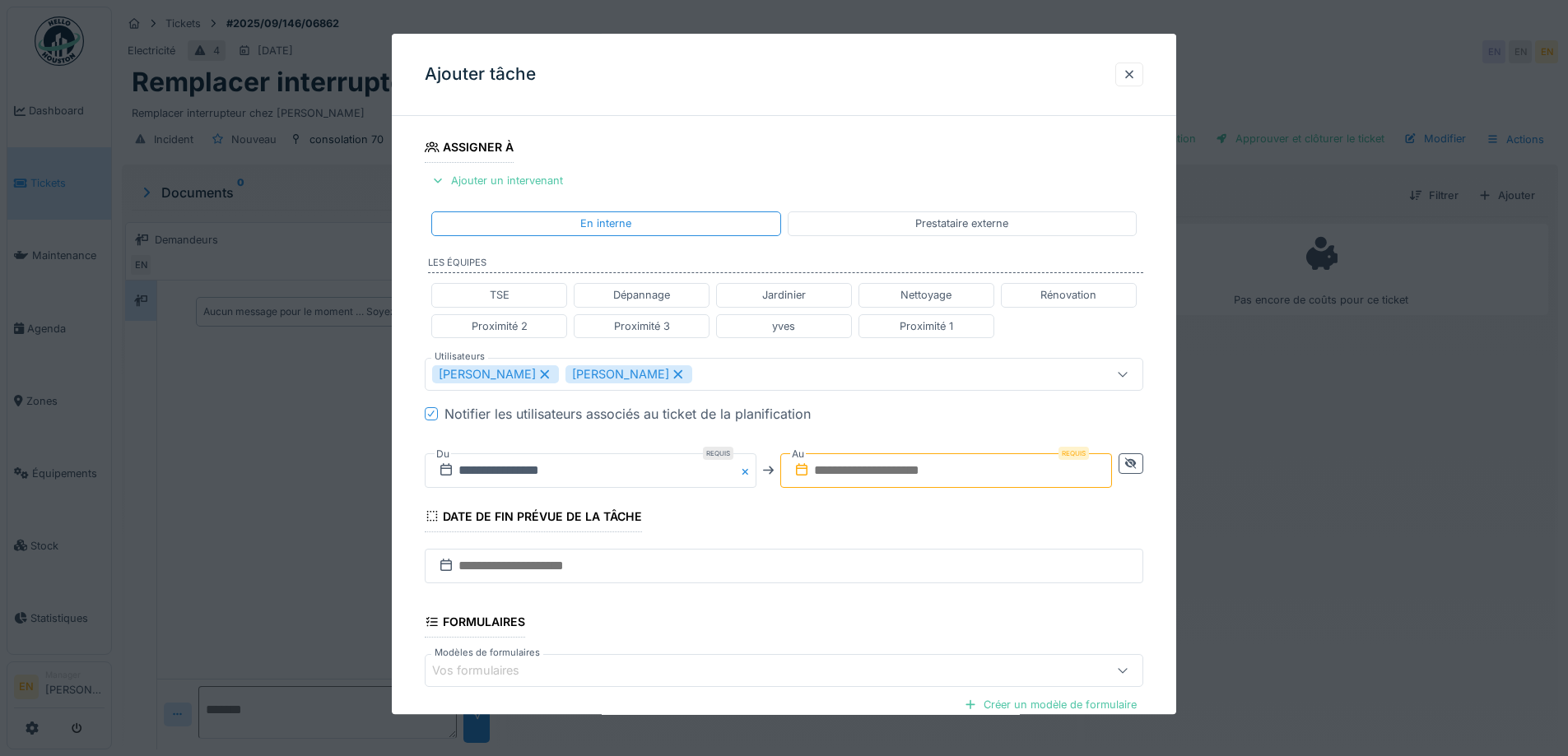
click at [913, 464] on input "text" at bounding box center [946, 470] width 332 height 34
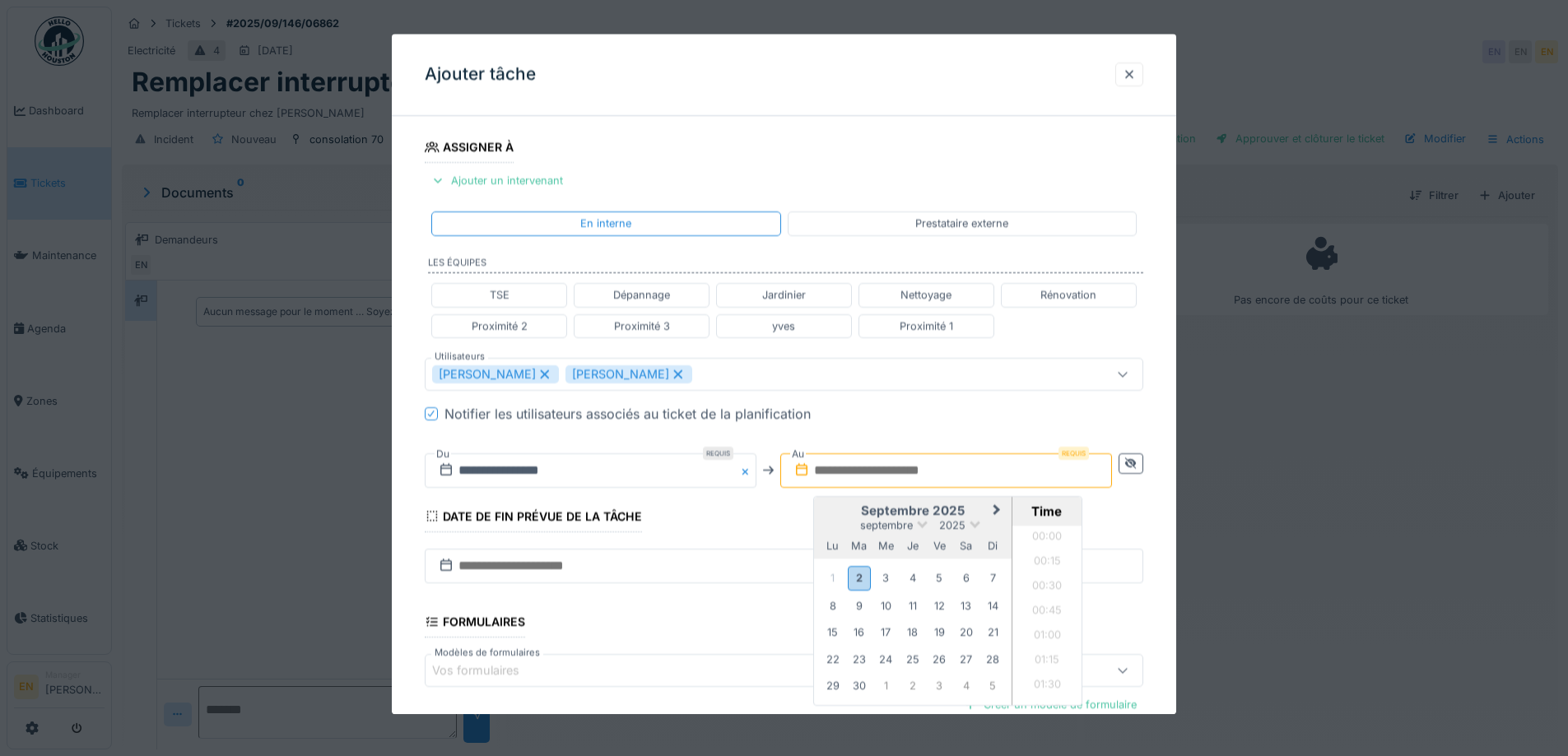
scroll to position [910, 0]
click at [856, 576] on div "2" at bounding box center [859, 579] width 22 height 24
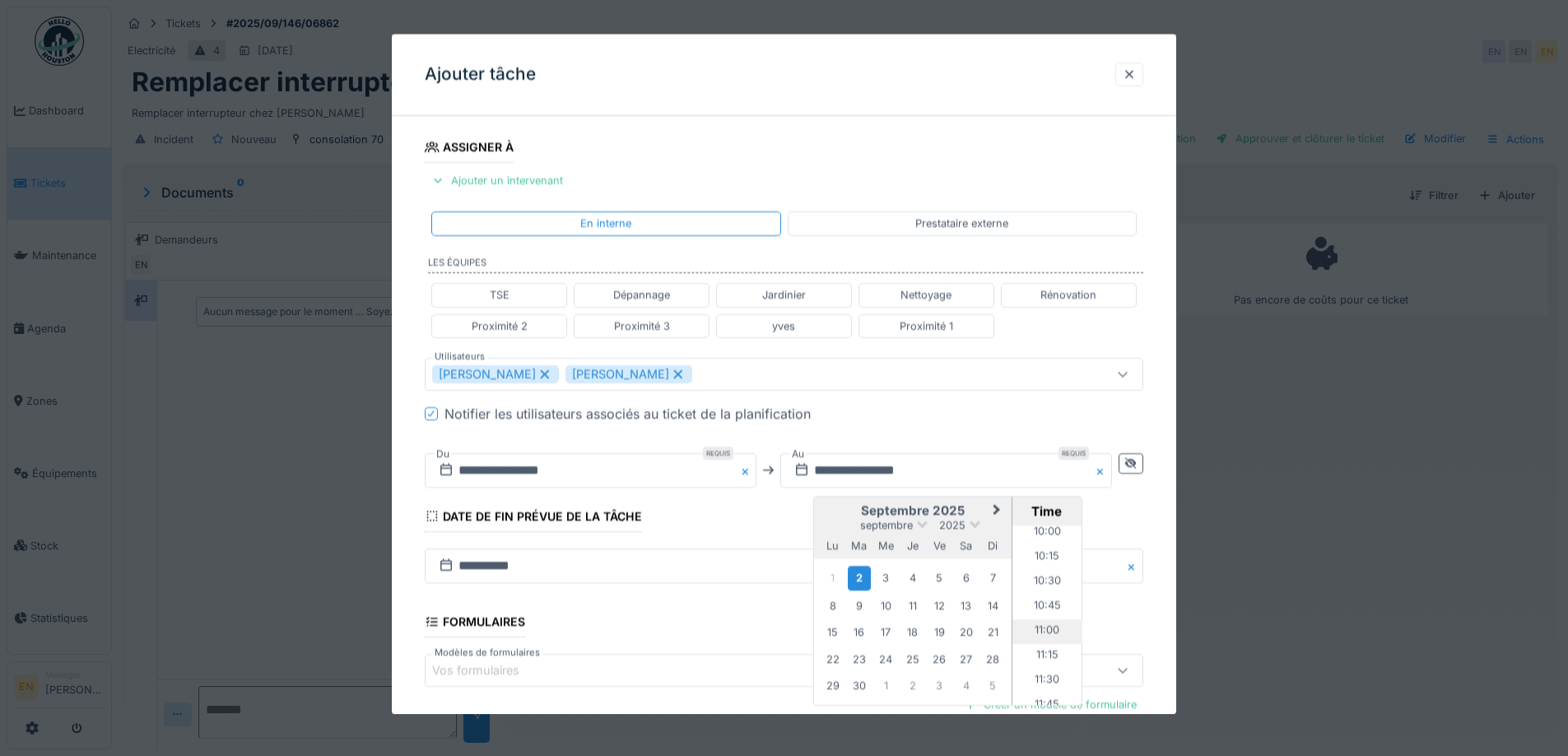
click at [1044, 631] on li "11:00" at bounding box center [1048, 632] width 70 height 25
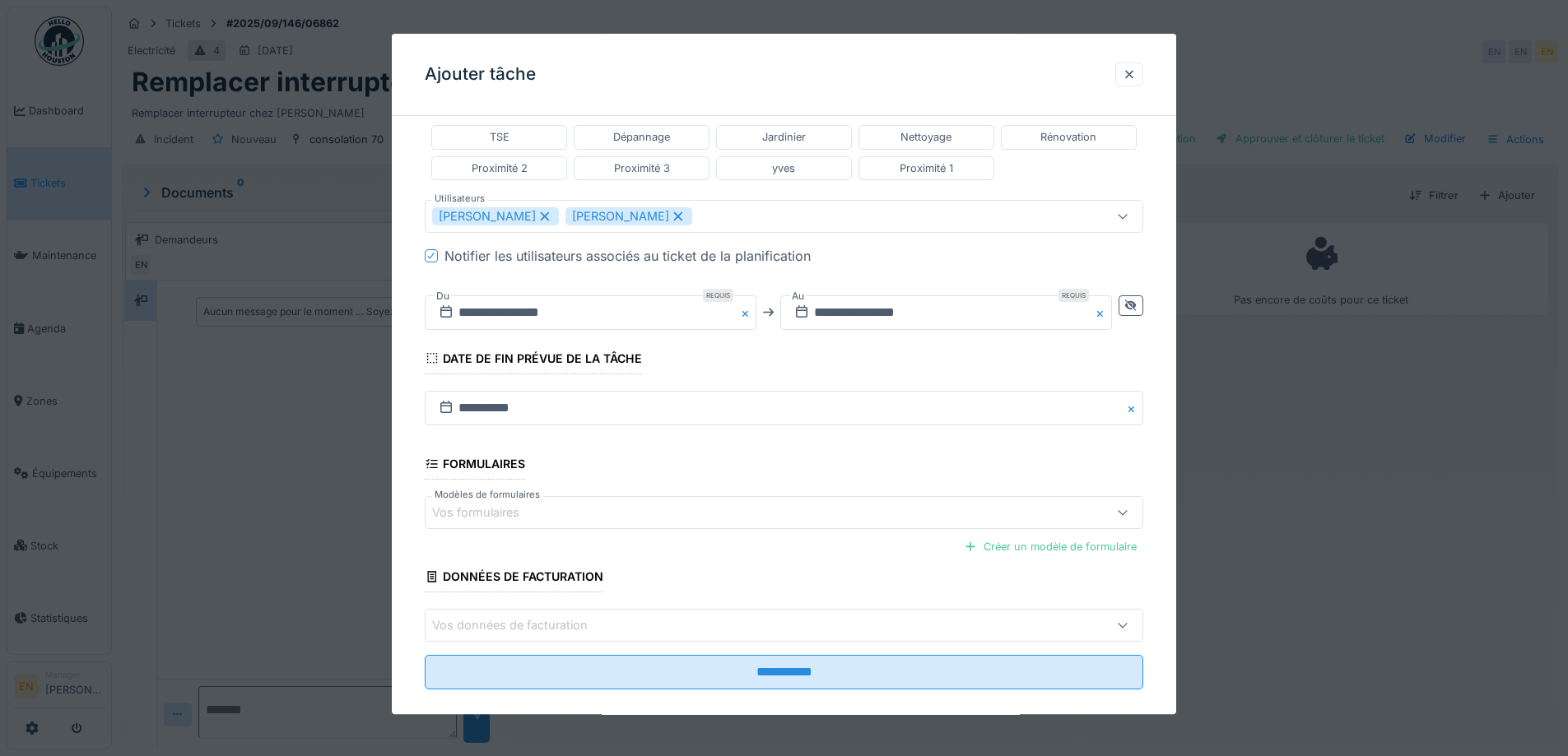
scroll to position [439, 0]
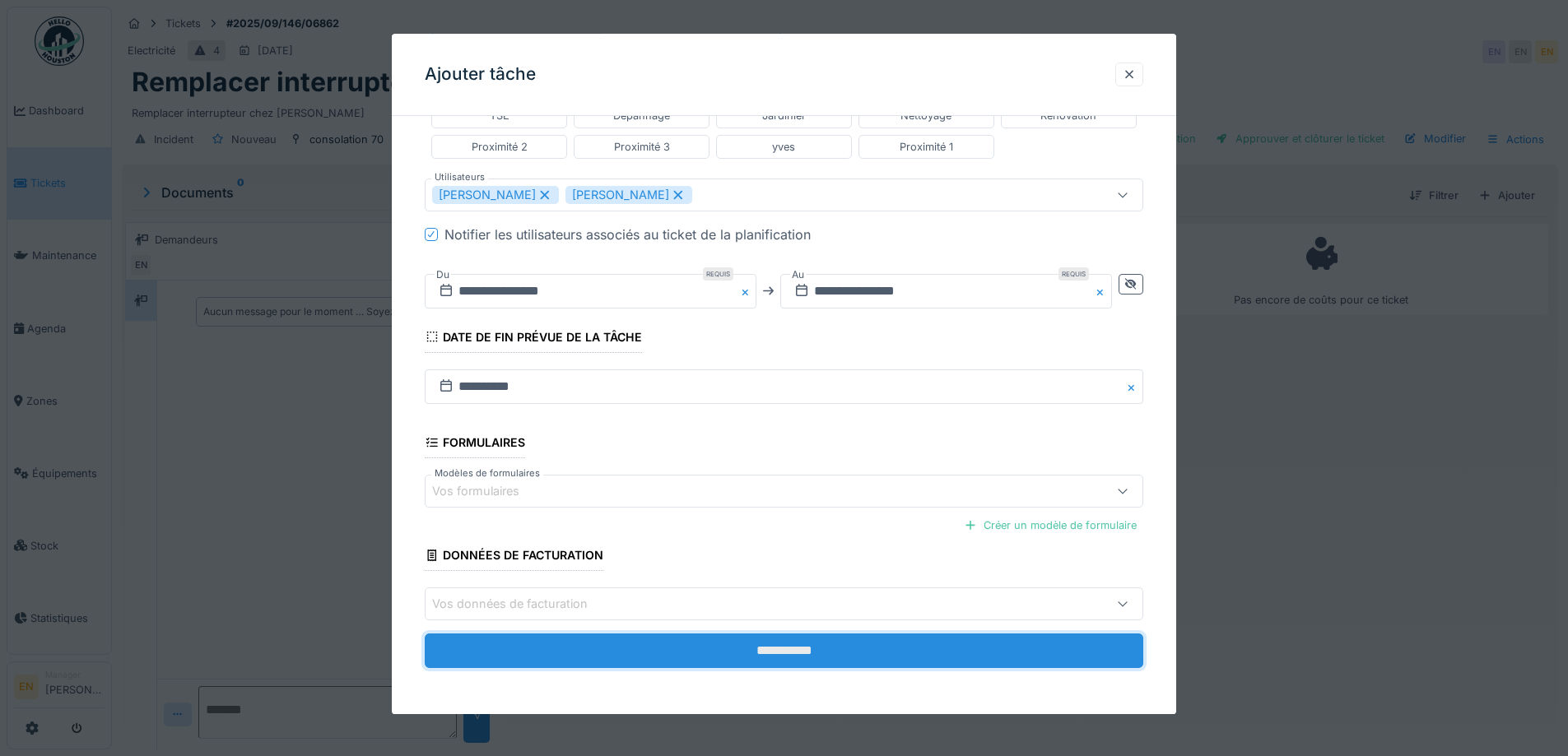
click at [782, 643] on input "**********" at bounding box center [784, 651] width 718 height 34
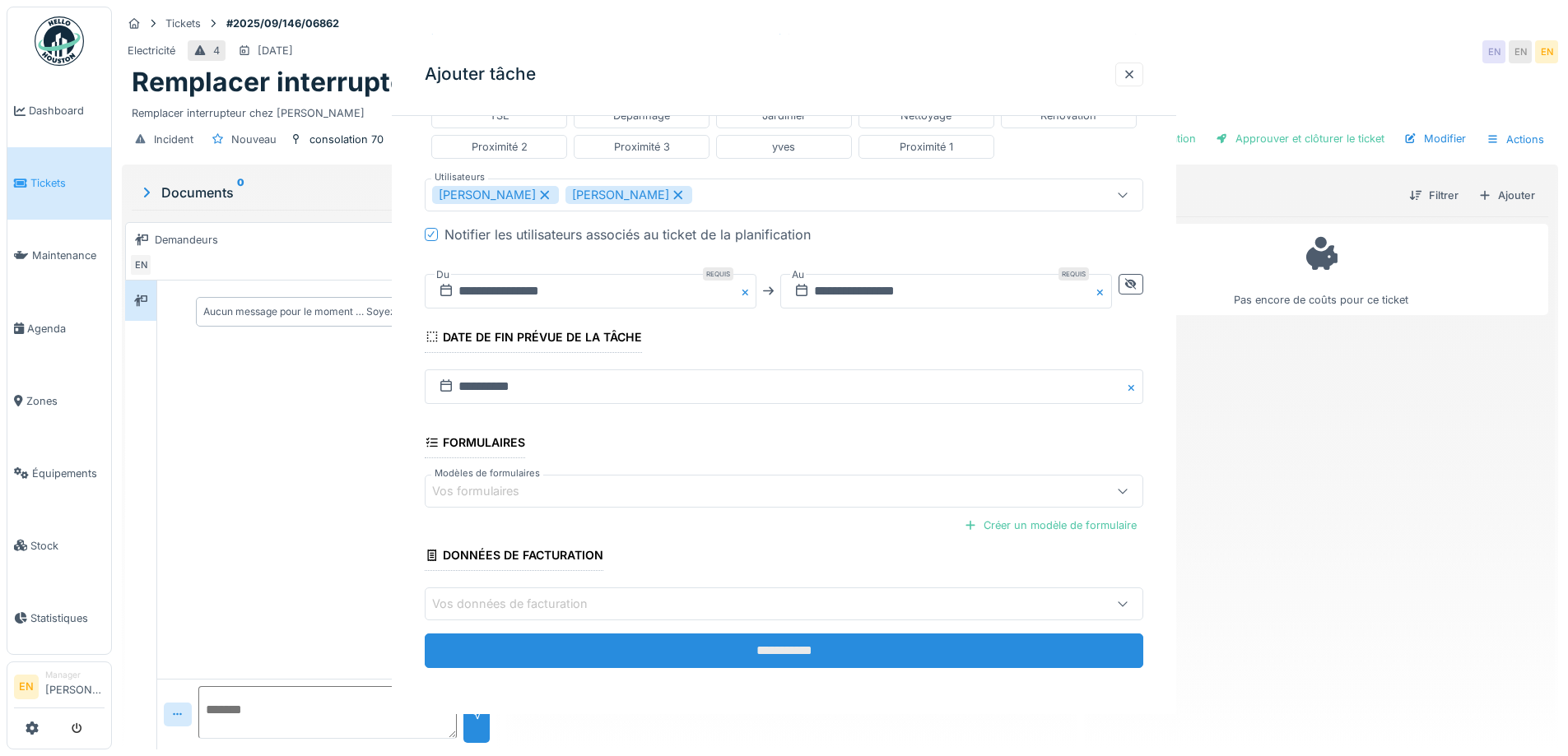
scroll to position [0, 0]
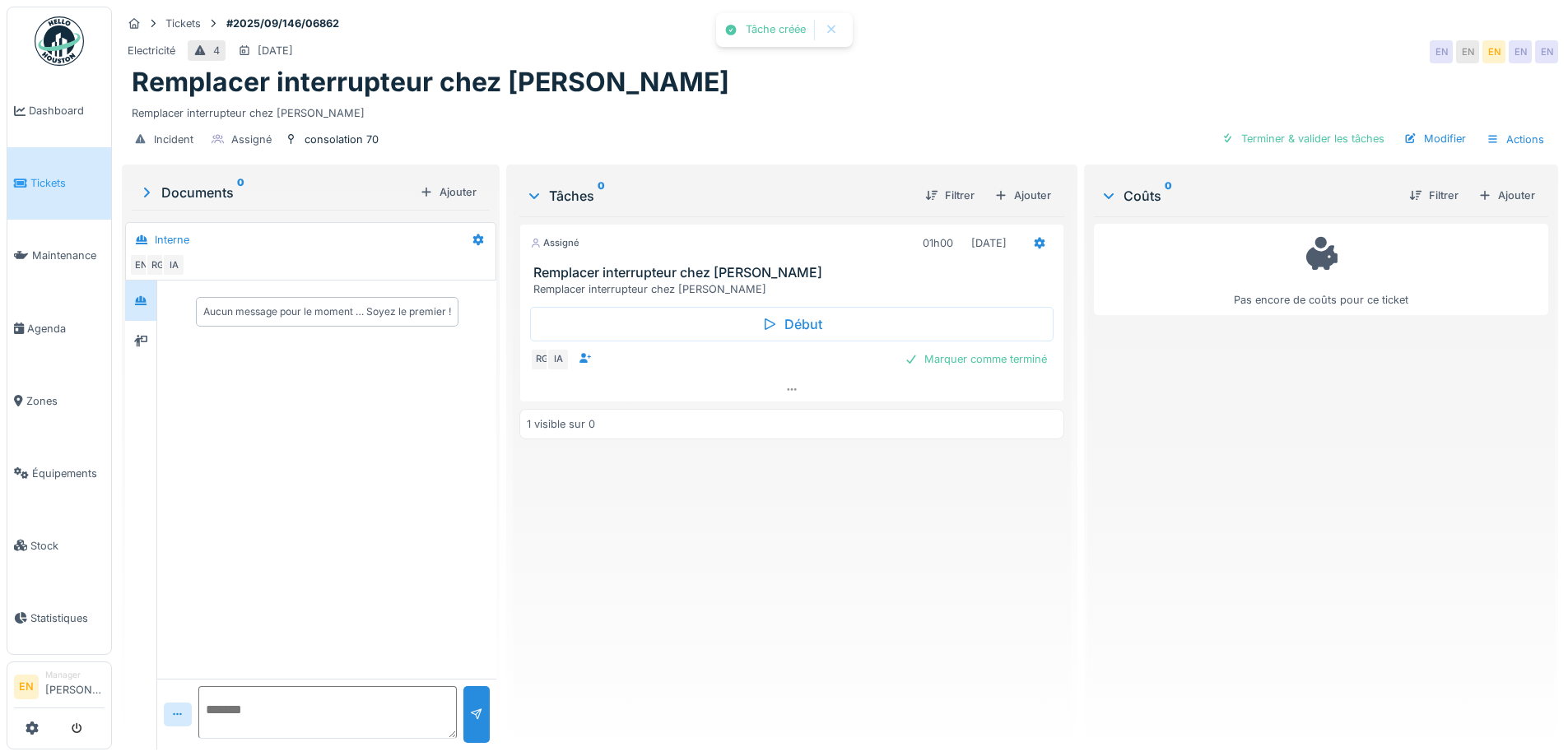
click at [790, 638] on div "Assigné 01h00 02/09/2025 Remplacer interrupteur chez Pascale Remplacer interrup…" at bounding box center [791, 476] width 544 height 520
click at [908, 614] on div "Assigné 01h00 02/09/2025 Remplacer interrupteur chez Pascale Remplacer interrup…" at bounding box center [791, 476] width 544 height 520
drag, startPoint x: 1246, startPoint y: 532, endPoint x: 1347, endPoint y: 224, distance: 324.1
click at [1246, 517] on div "Pas encore de coûts pour ce ticket" at bounding box center [1321, 476] width 454 height 520
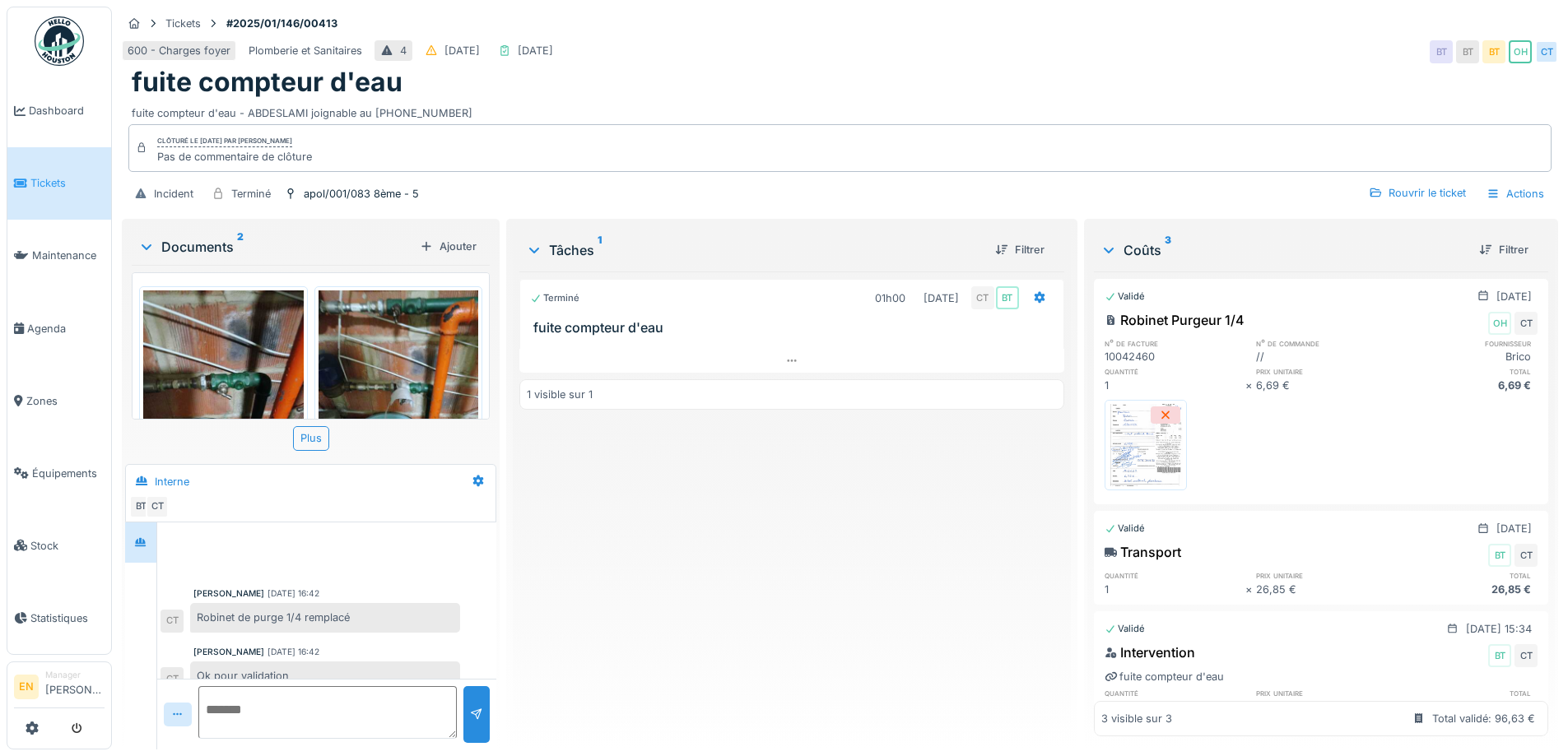
scroll to position [19, 0]
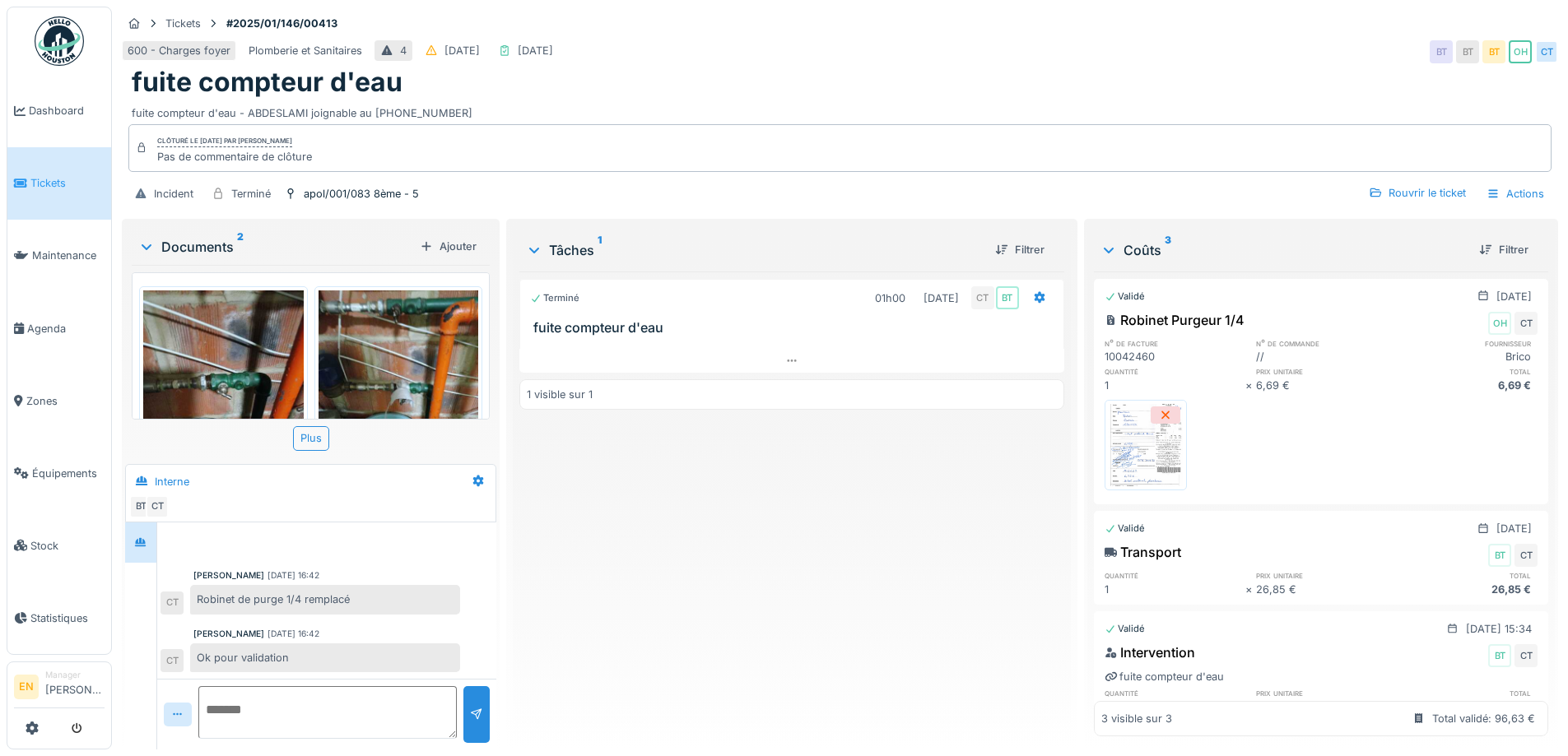
click at [891, 51] on div "600 - Charges foyer Plomberie et Sanitaires 4 [DATE] [DATE] [GEOGRAPHIC_DATA]" at bounding box center [840, 51] width 1437 height 30
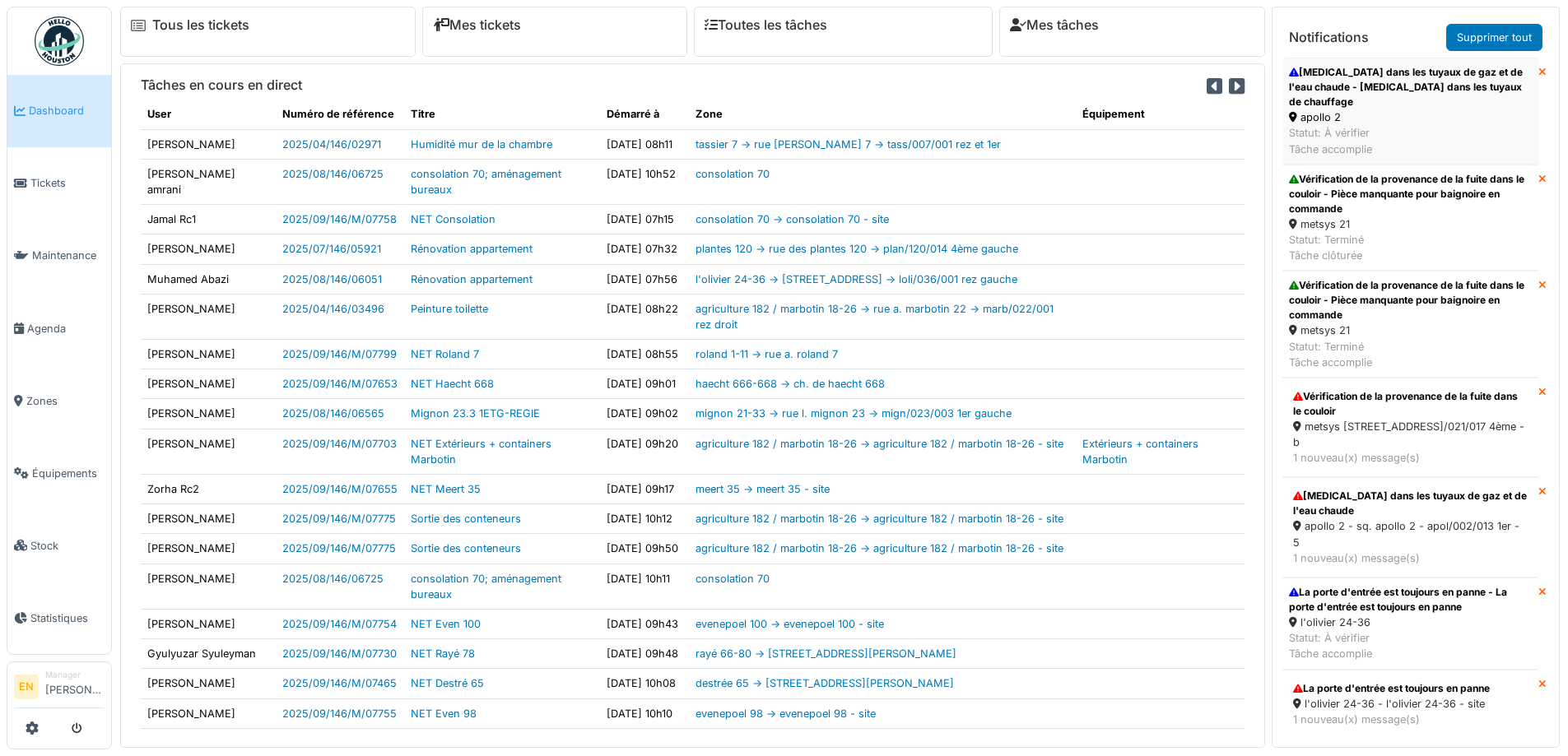
click at [1360, 85] on div "[MEDICAL_DATA] dans les tuyaux de gaz et de l'eau chaude - [MEDICAL_DATA] dans …" at bounding box center [1410, 88] width 243 height 45
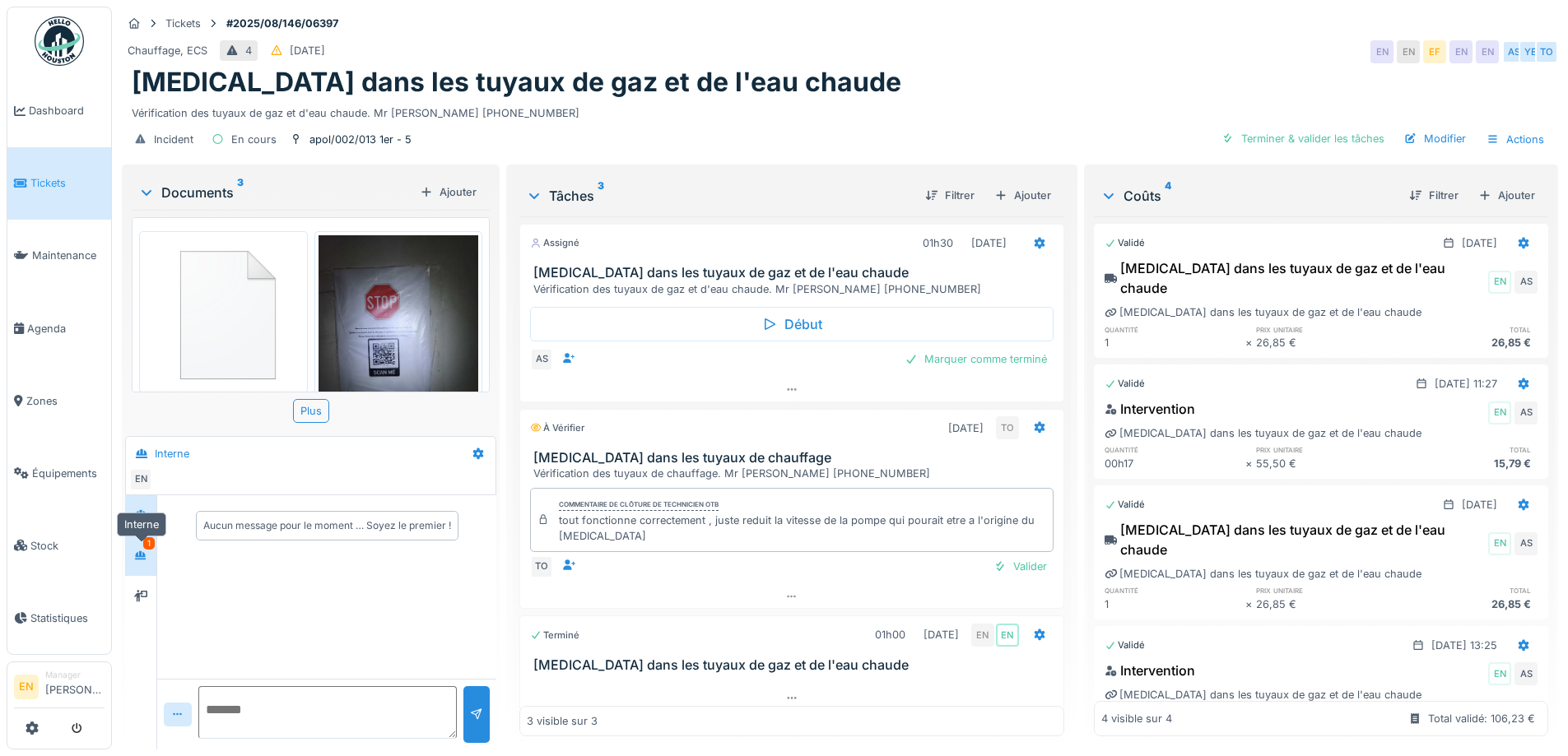
click at [143, 555] on icon at bounding box center [140, 556] width 13 height 10
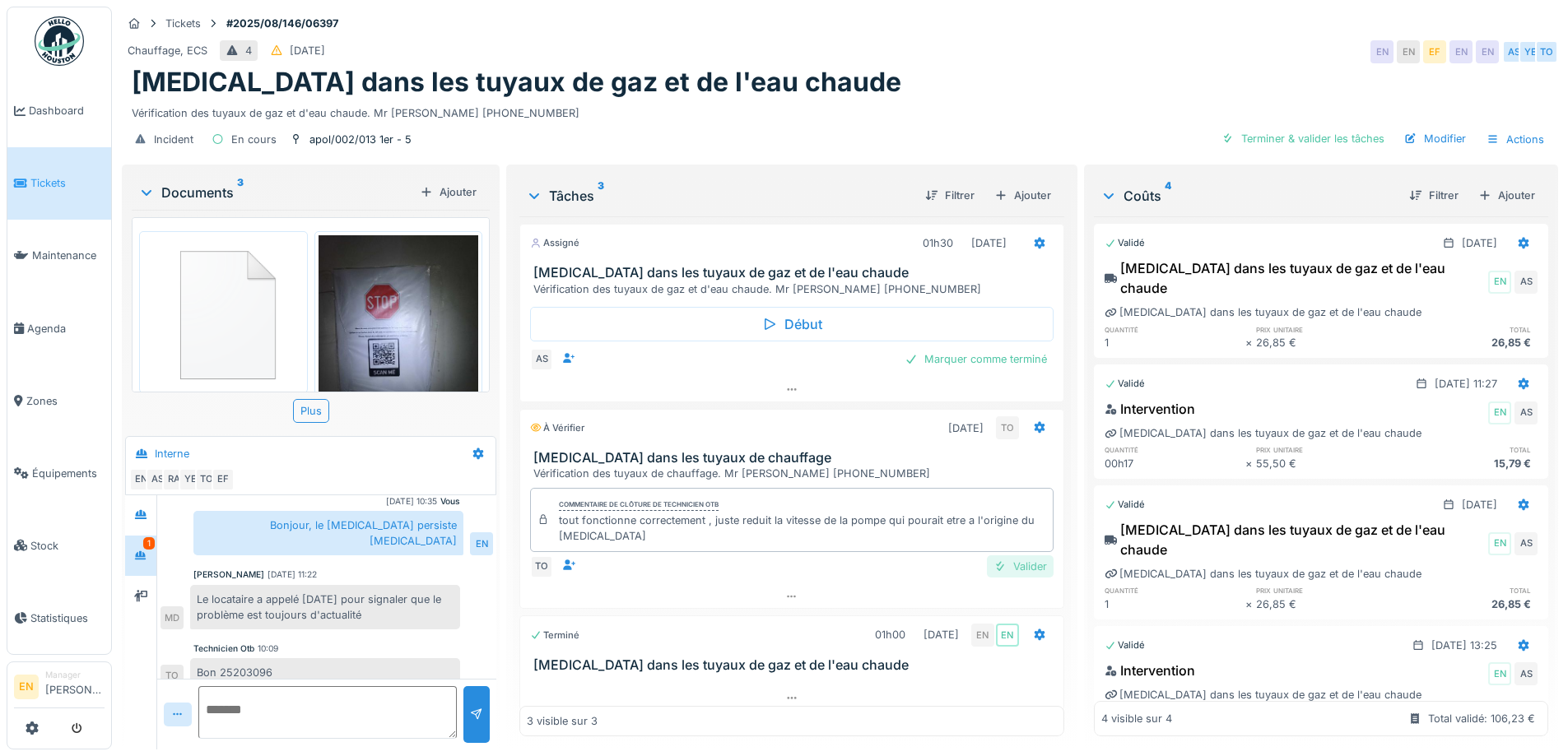
click at [1001, 558] on div "Valider" at bounding box center [1020, 566] width 67 height 22
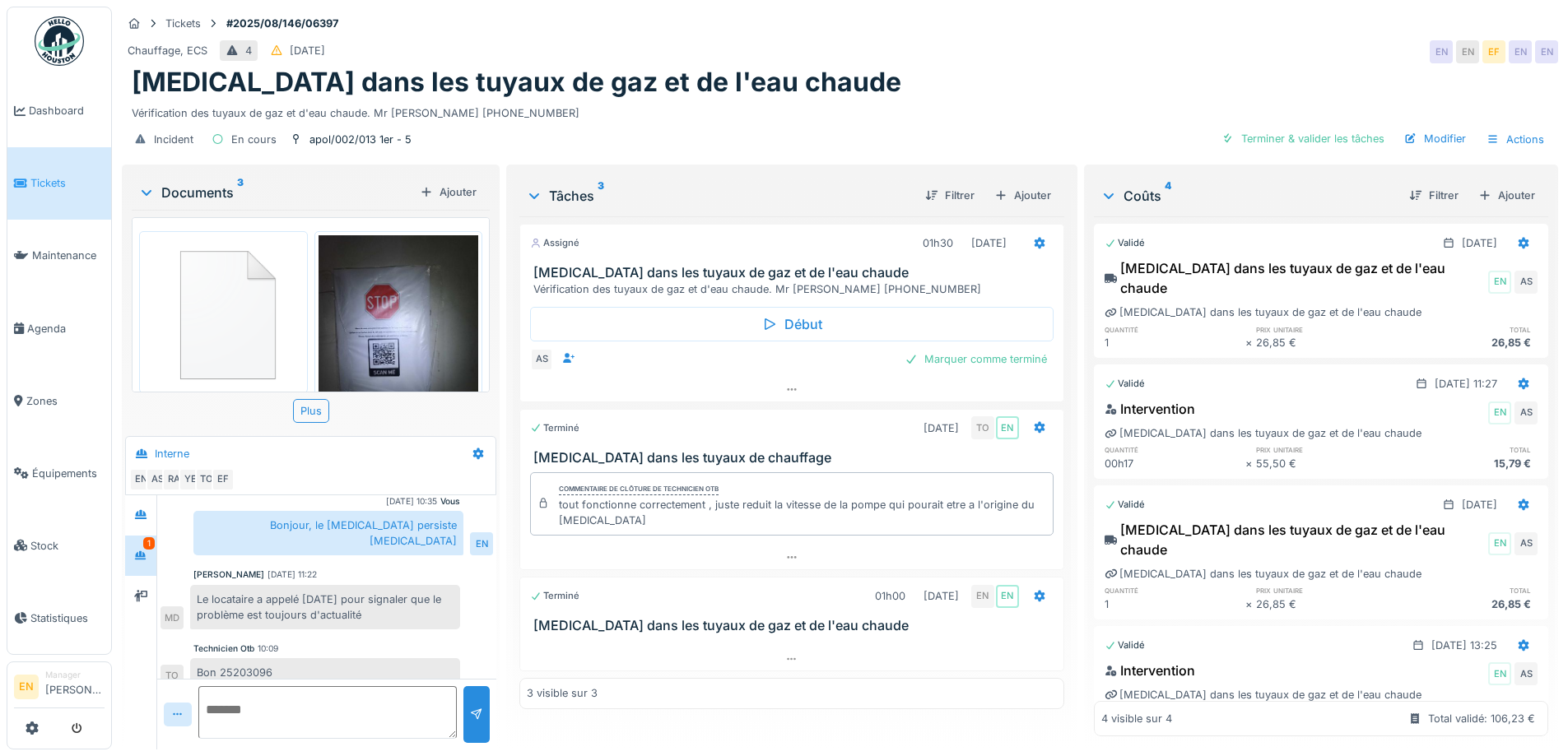
click at [833, 85] on div "[MEDICAL_DATA] dans les tuyaux de gaz et de l'eau chaude" at bounding box center [839, 82] width 1417 height 31
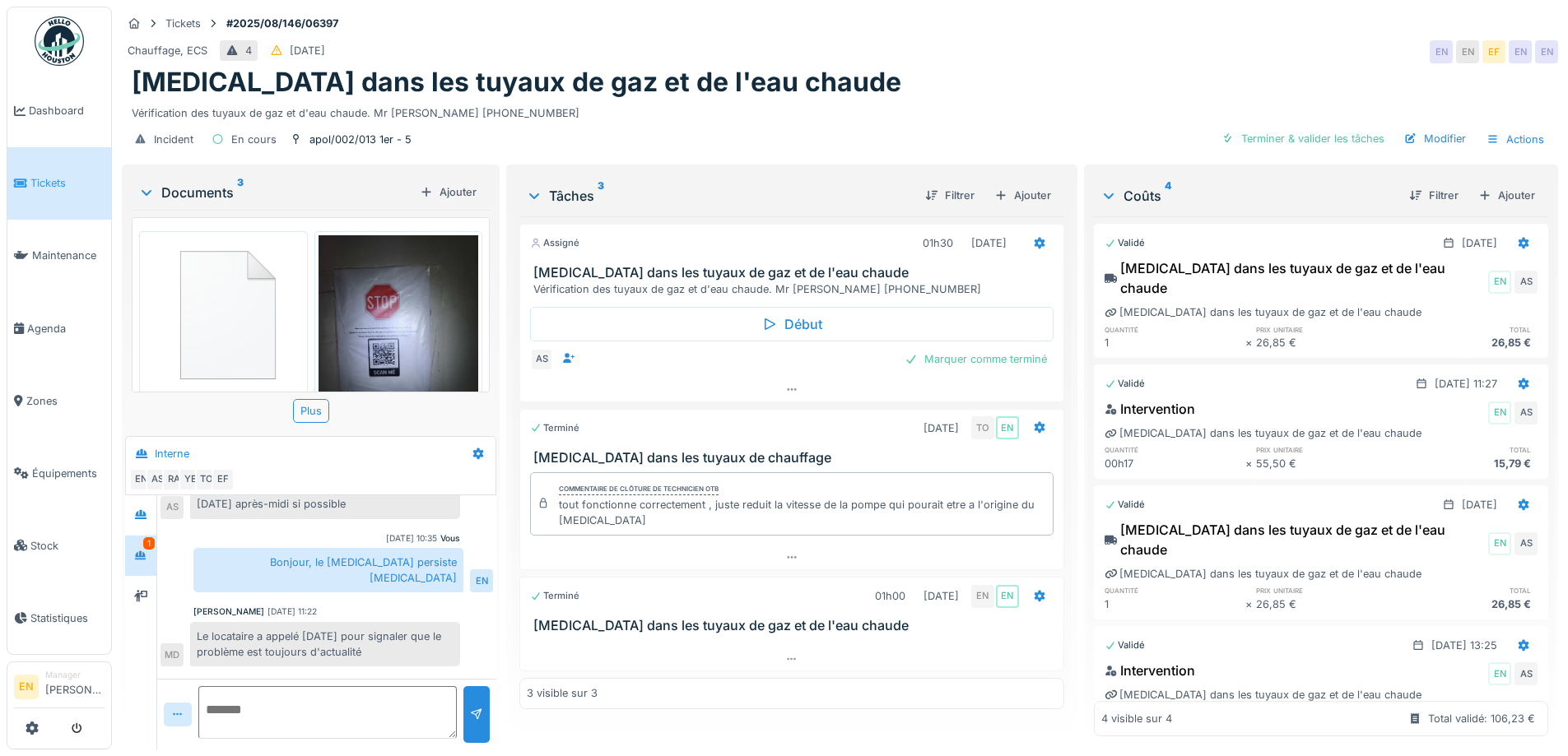
scroll to position [154, 0]
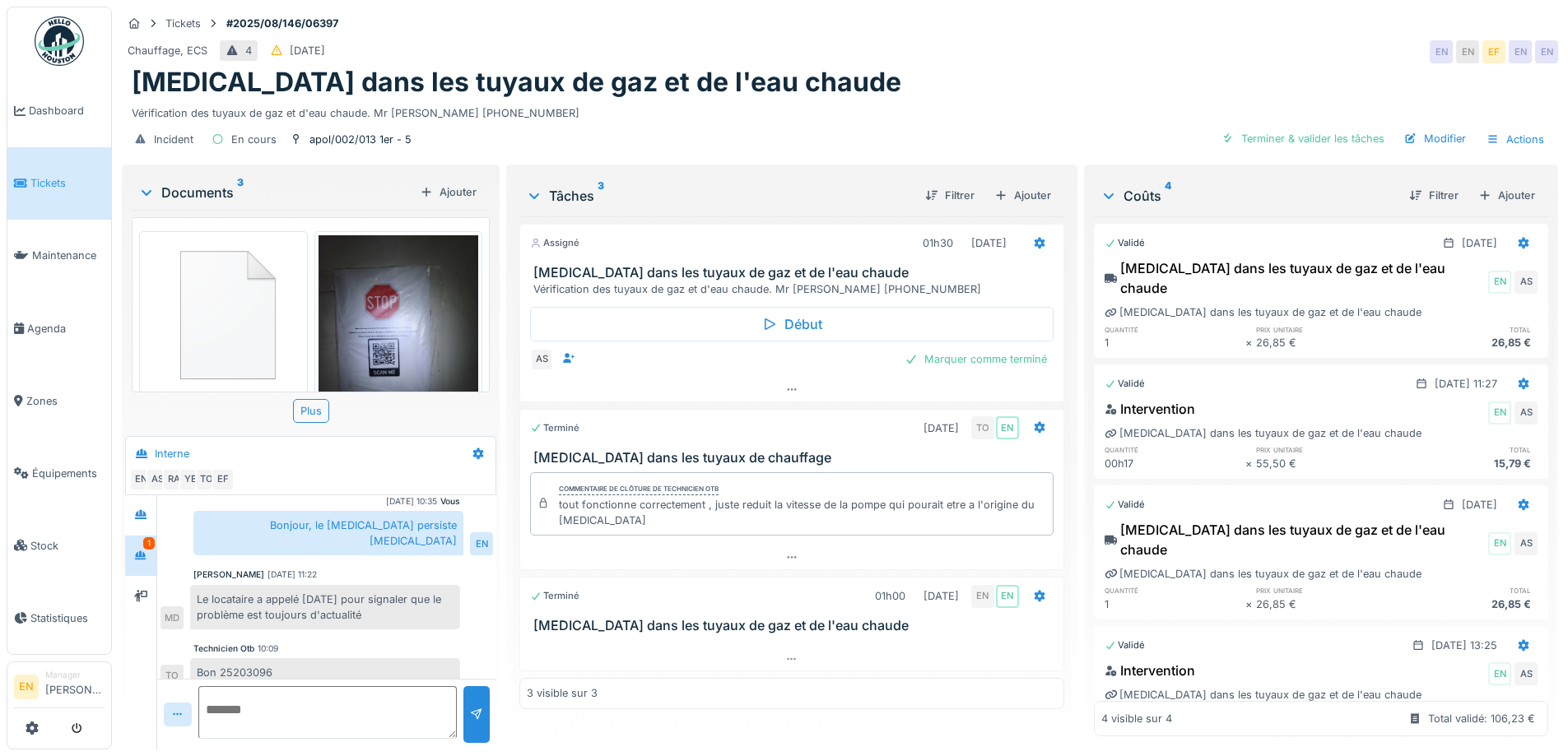
click at [1141, 67] on div "[MEDICAL_DATA] dans les tuyaux de gaz et de l'eau chaude" at bounding box center [839, 82] width 1417 height 31
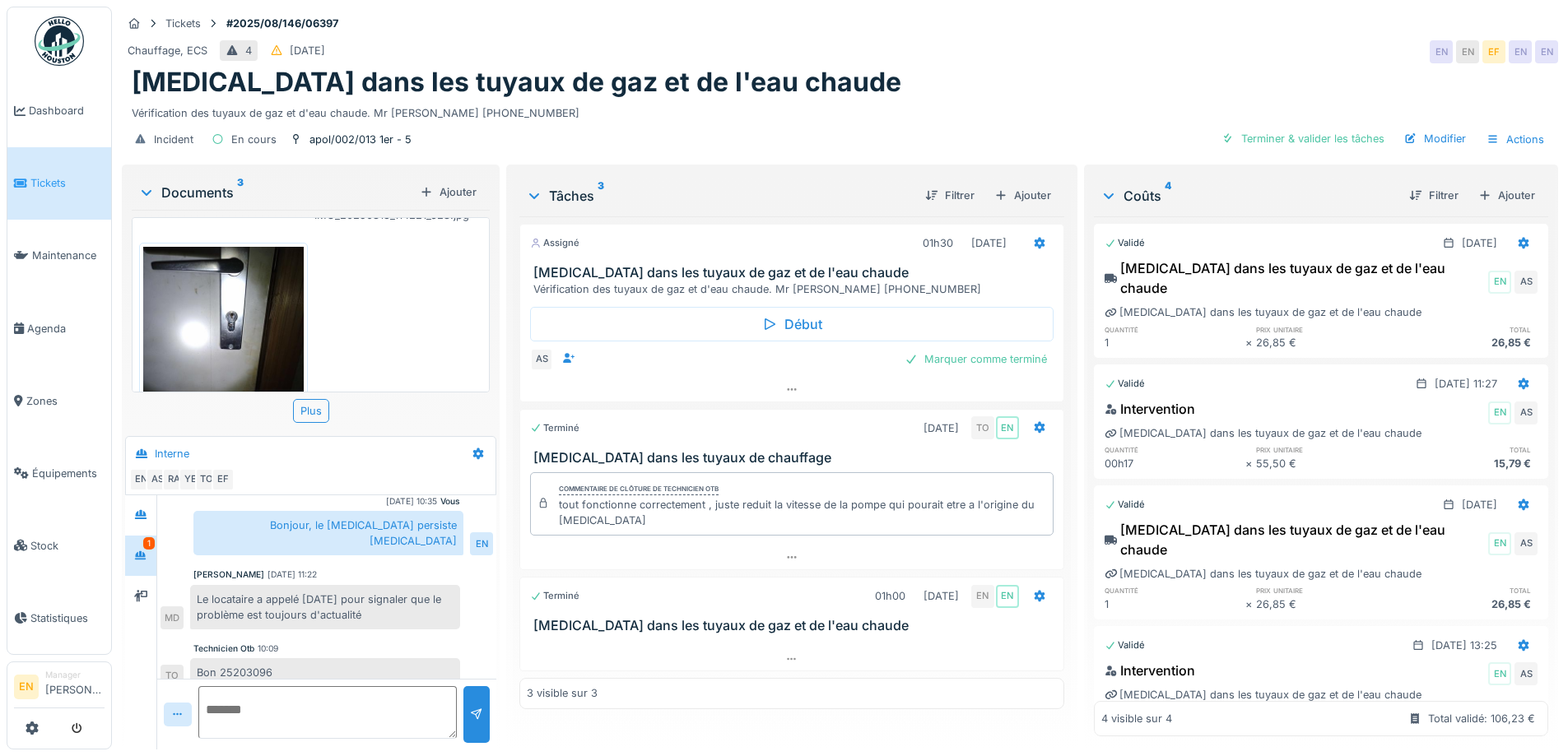
scroll to position [327, 0]
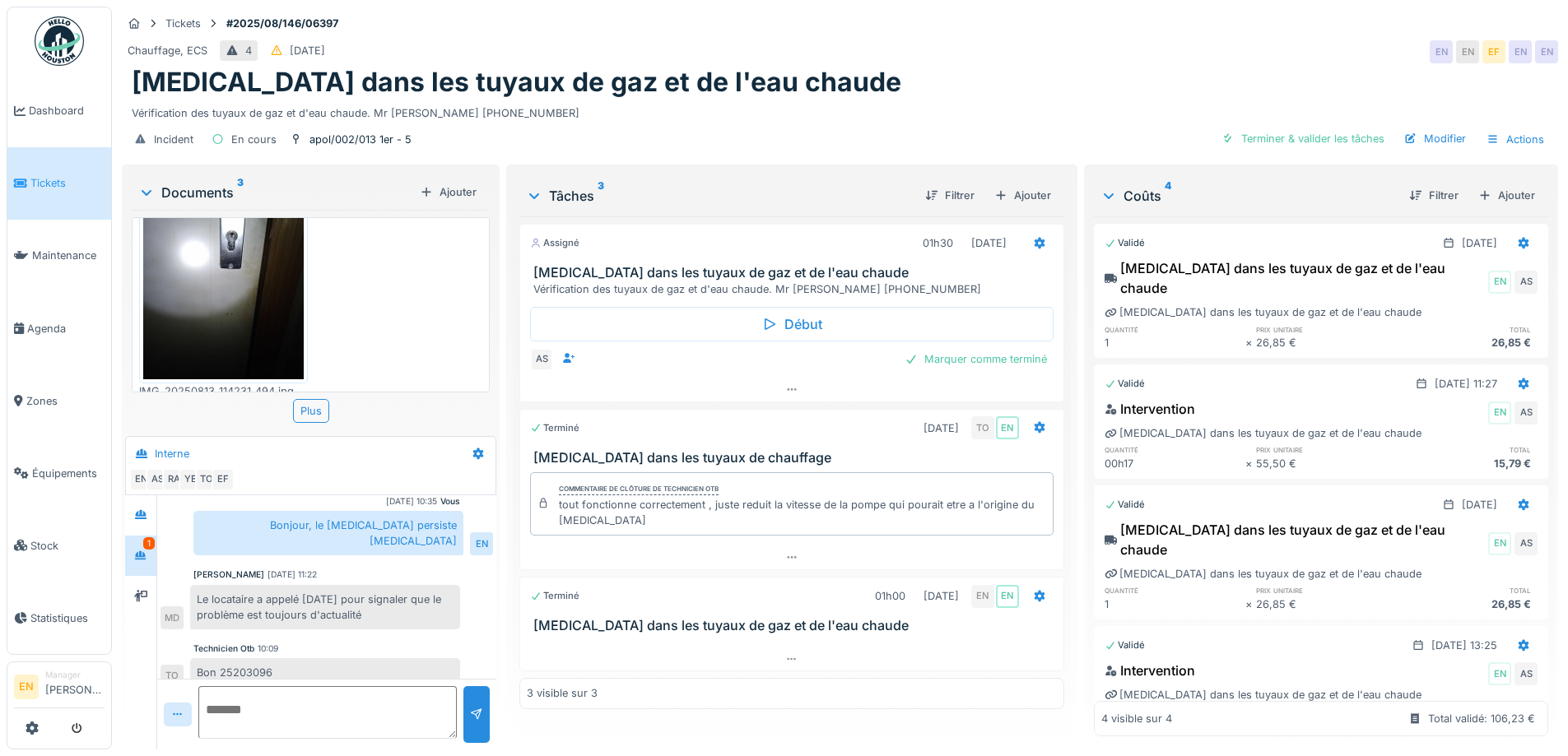
click at [796, 70] on div "Bruit dans les tuyaux de gaz et de l'eau chaude" at bounding box center [839, 82] width 1417 height 31
click at [817, 99] on div "Vérification des tuyaux de gaz et d'eau chaude. Mr AKONZADA 0484.63.49.33" at bounding box center [839, 110] width 1417 height 22
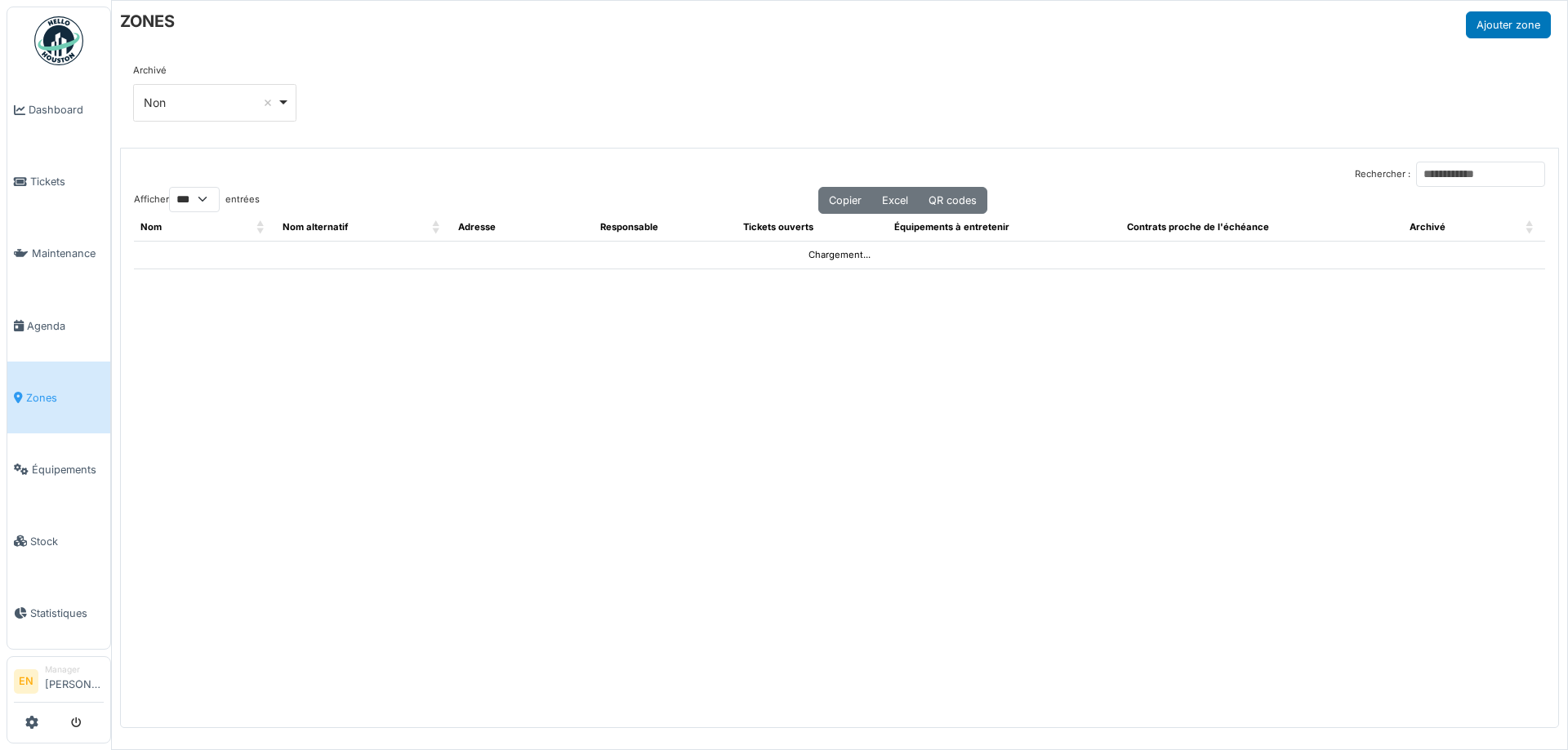
select select "***"
click at [1459, 168] on input "Rechercher :" at bounding box center [1481, 175] width 129 height 26
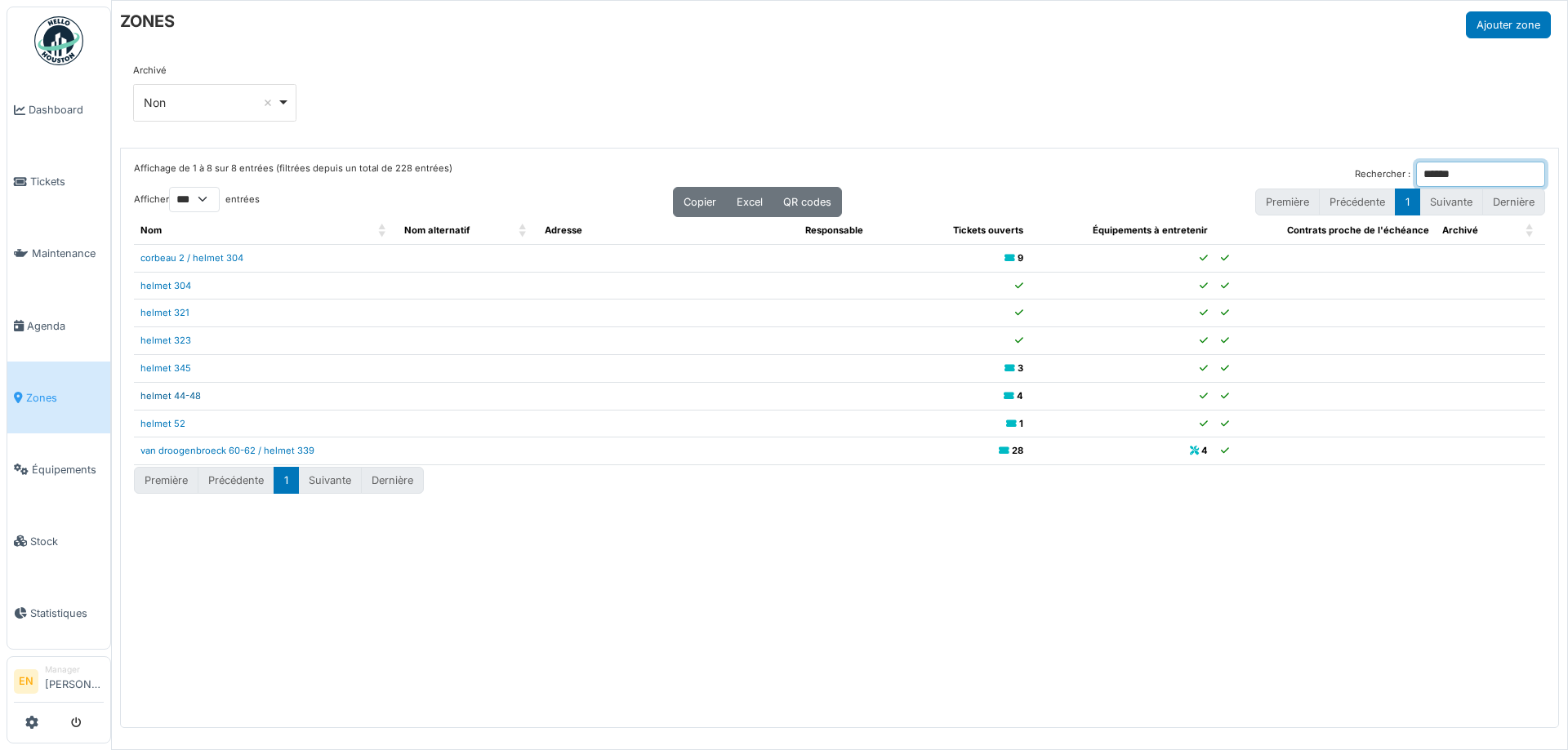
type input "******"
click at [185, 393] on link "helmet 44-48" at bounding box center [170, 395] width 60 height 11
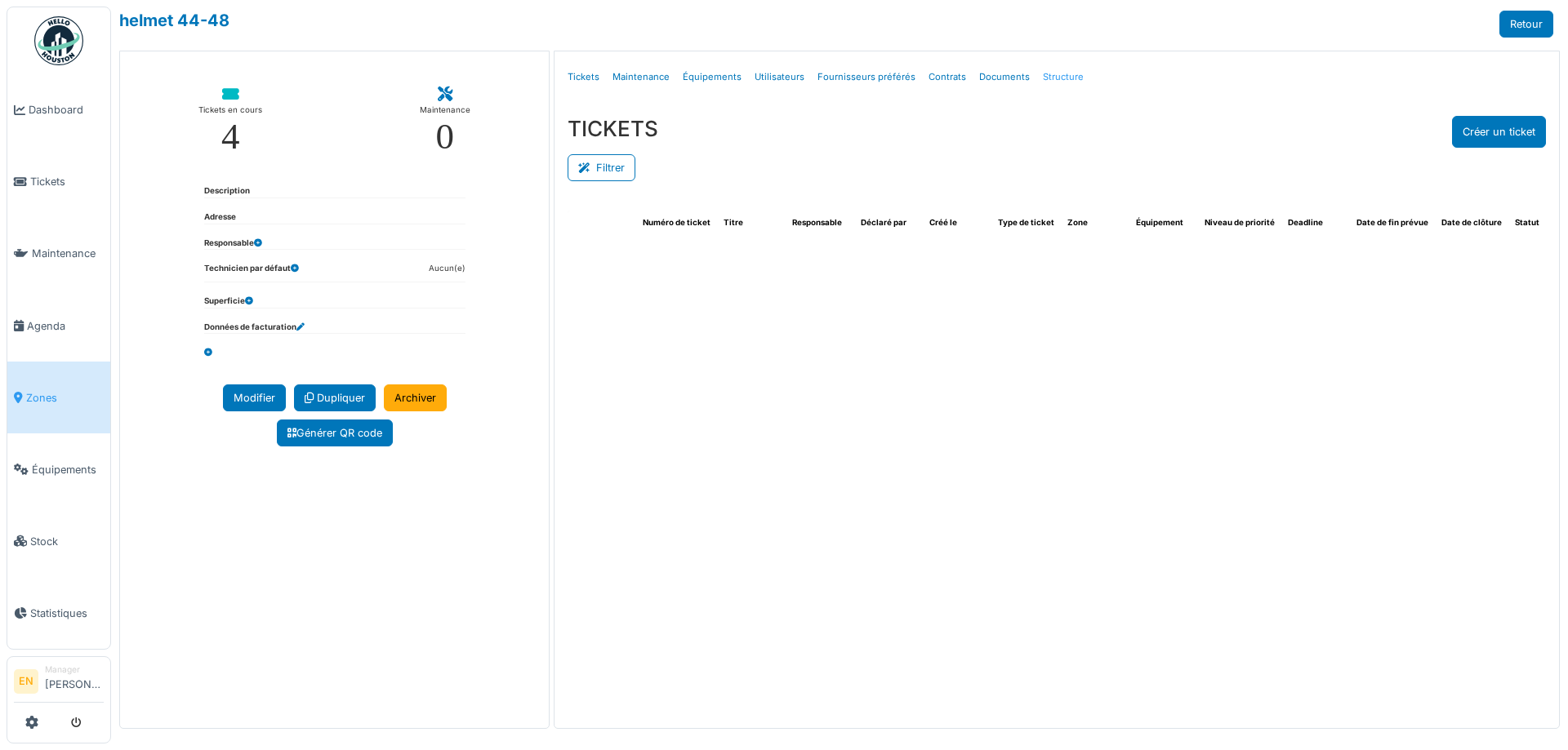
select select "***"
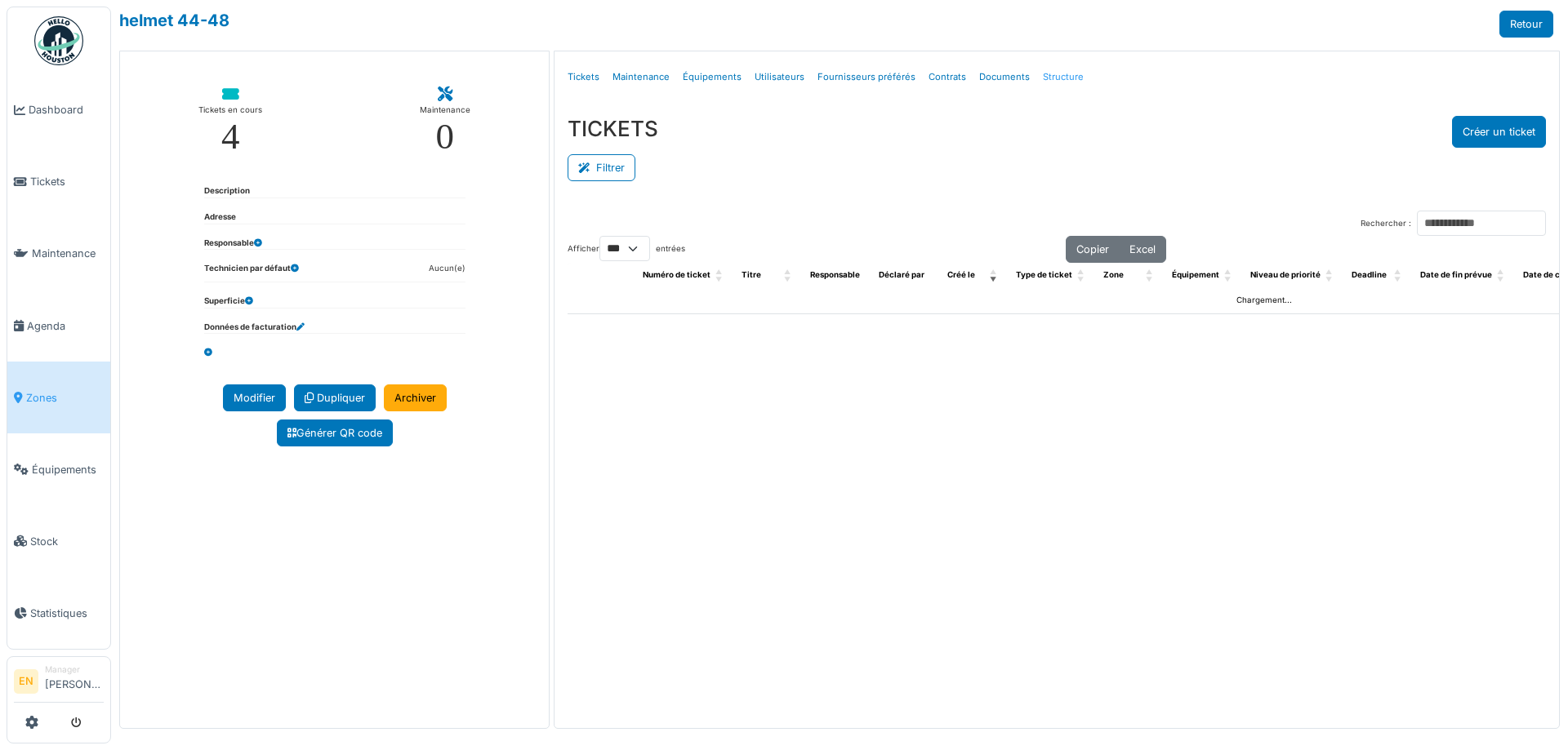
click at [1056, 77] on link "Structure" at bounding box center [1063, 77] width 54 height 38
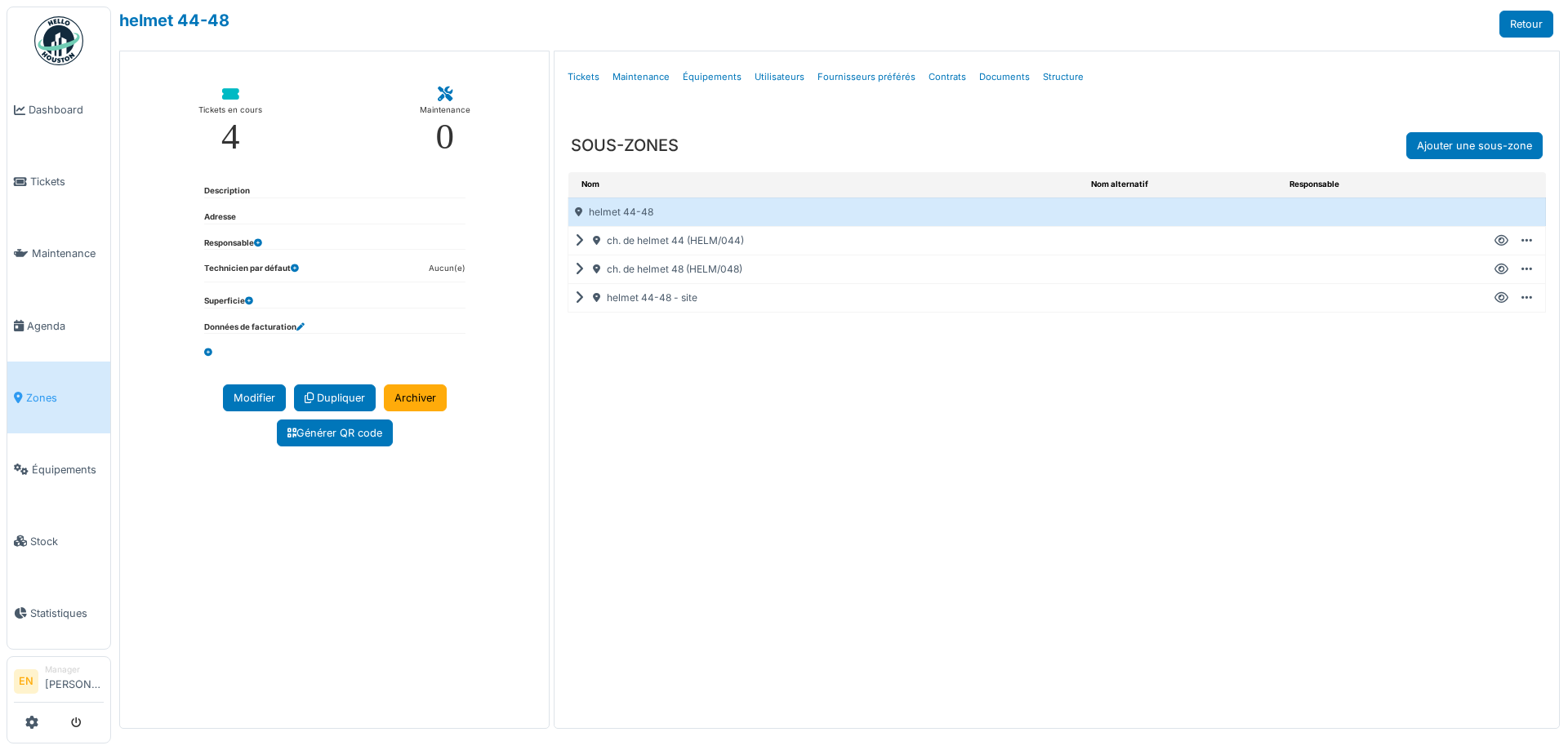
click at [1501, 270] on icon at bounding box center [1502, 270] width 14 height 1
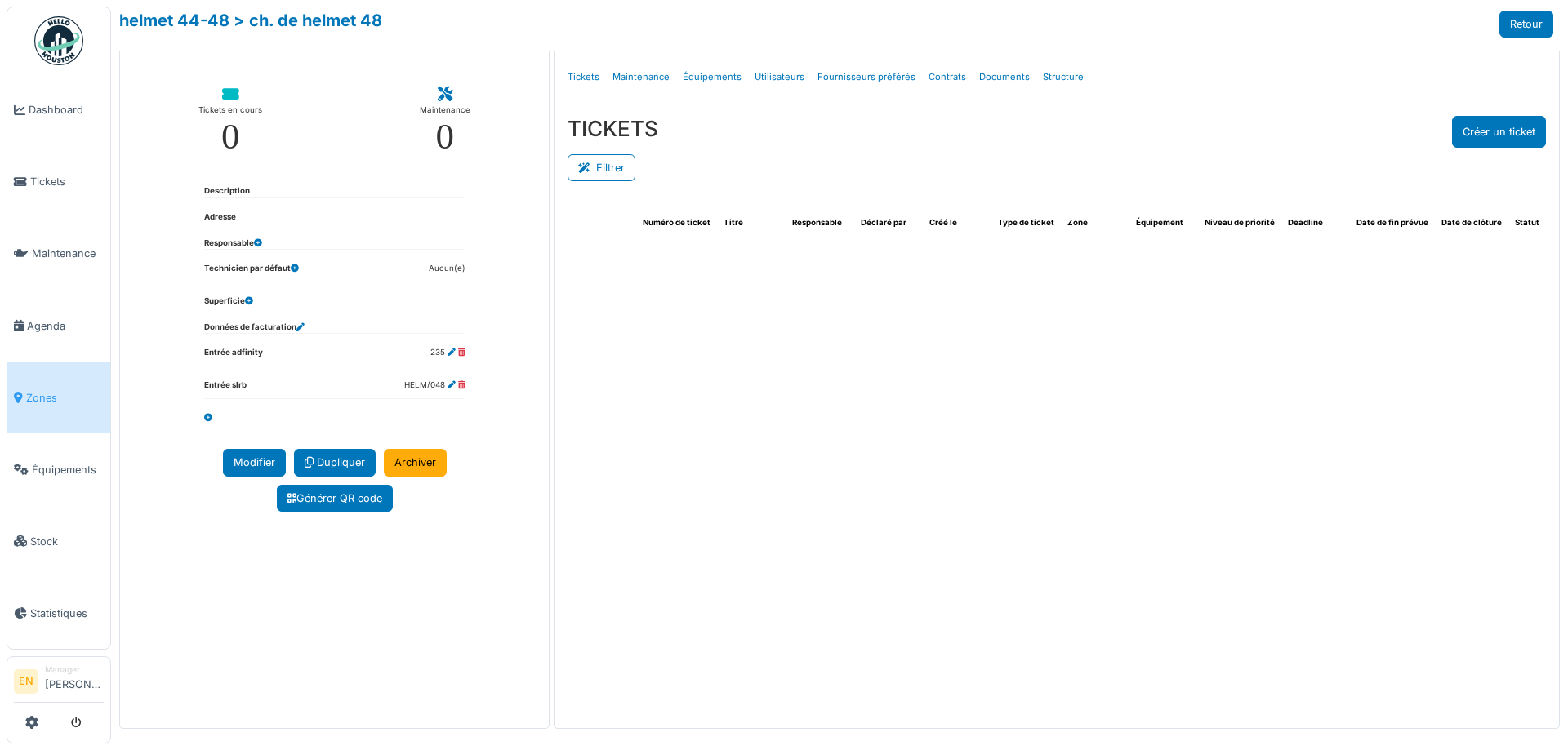
select select "***"
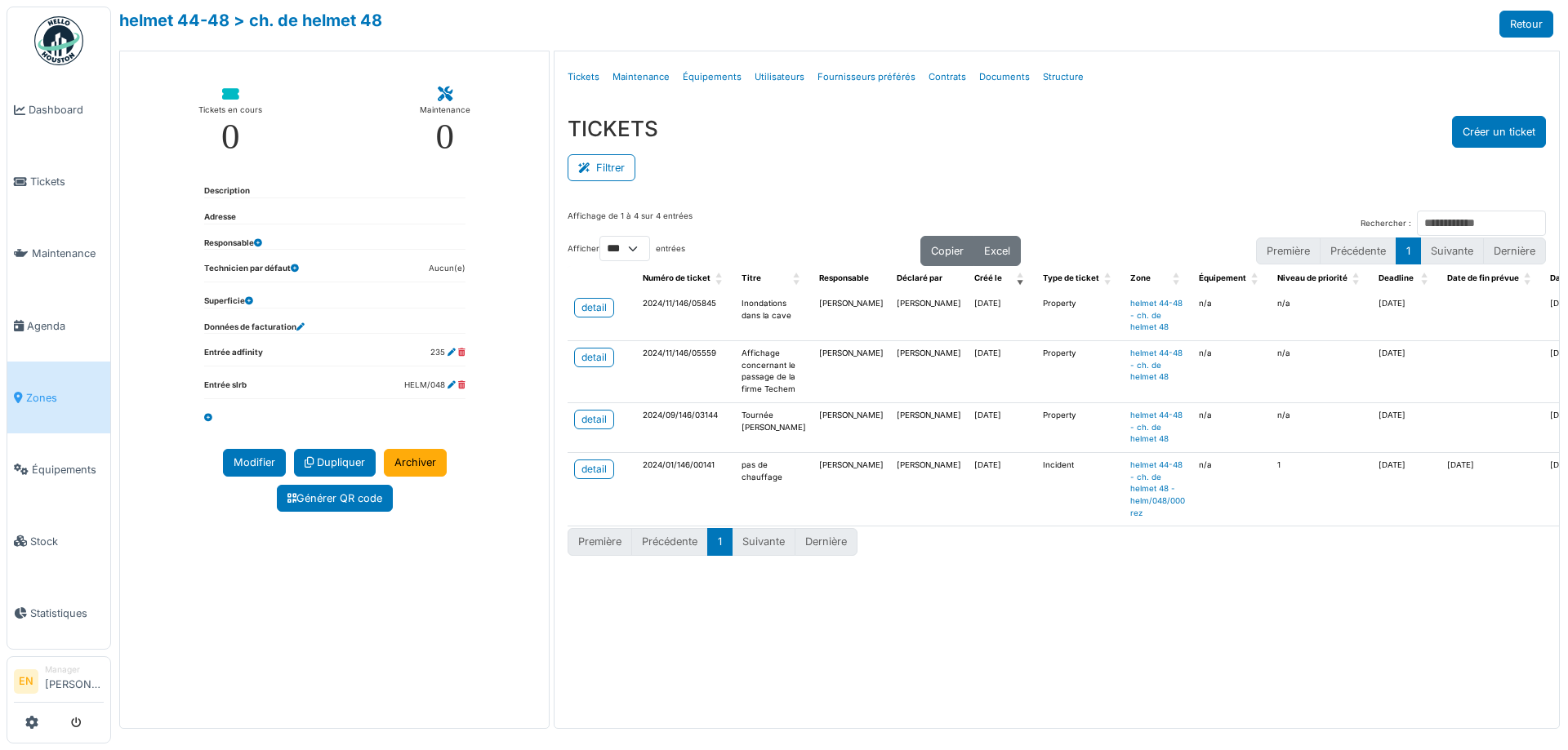
click at [807, 189] on div "TICKETS Créer un ticket Filtrer Responsable **** Tous Remove item Tous Ahmed Be…" at bounding box center [1057, 150] width 1005 height 94
click at [842, 163] on div "Filtrer" at bounding box center [1057, 166] width 979 height 37
click at [838, 190] on div "TICKETS Créer un ticket Filtrer Responsable **** Tous Remove item Tous Ahmed Be…" at bounding box center [1057, 150] width 1005 height 94
click at [778, 188] on div "TICKETS Créer un ticket Filtrer Responsable **** Tous Remove item Tous Ahmed Be…" at bounding box center [1057, 150] width 1005 height 94
click at [1046, 79] on link "Structure" at bounding box center [1063, 77] width 54 height 38
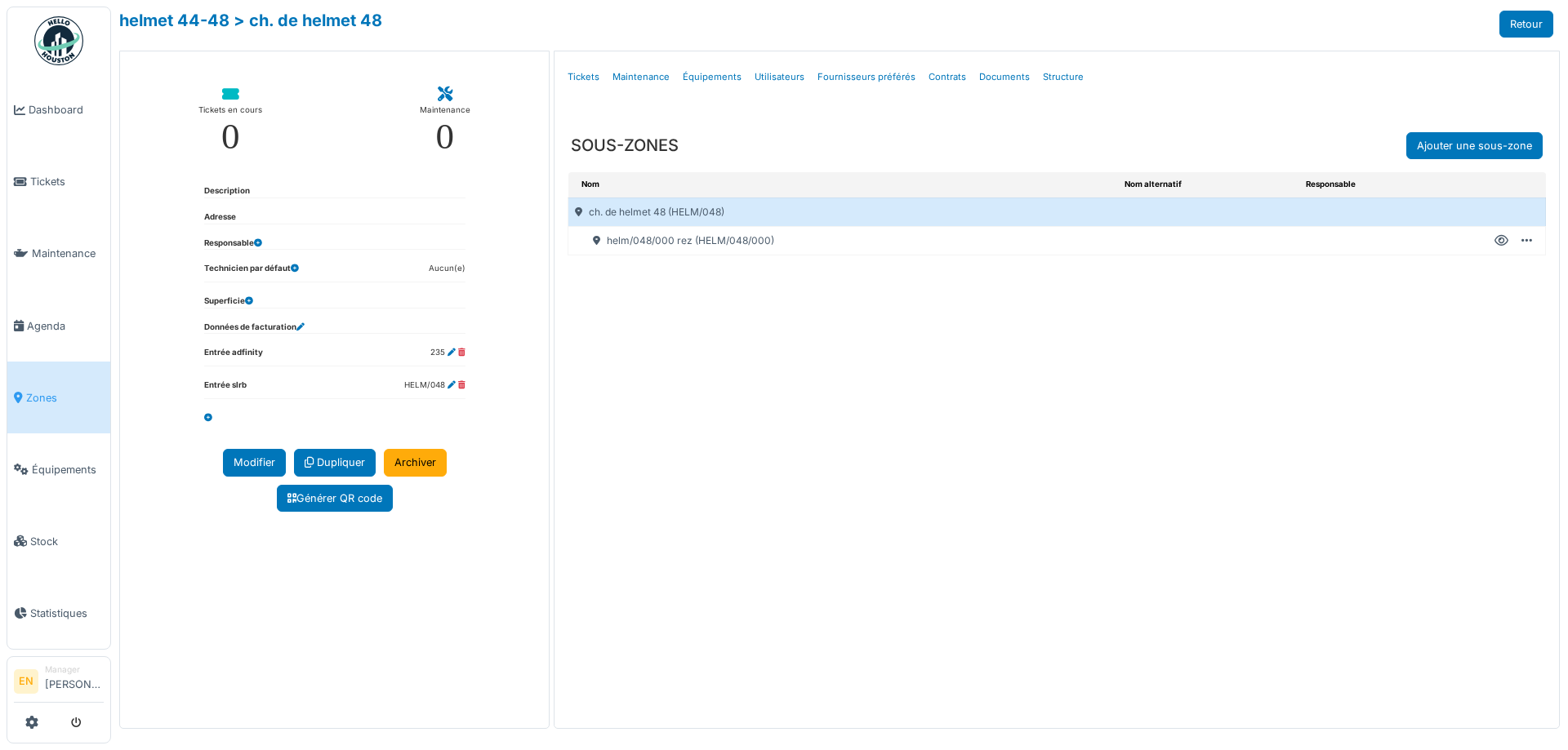
select select "***"
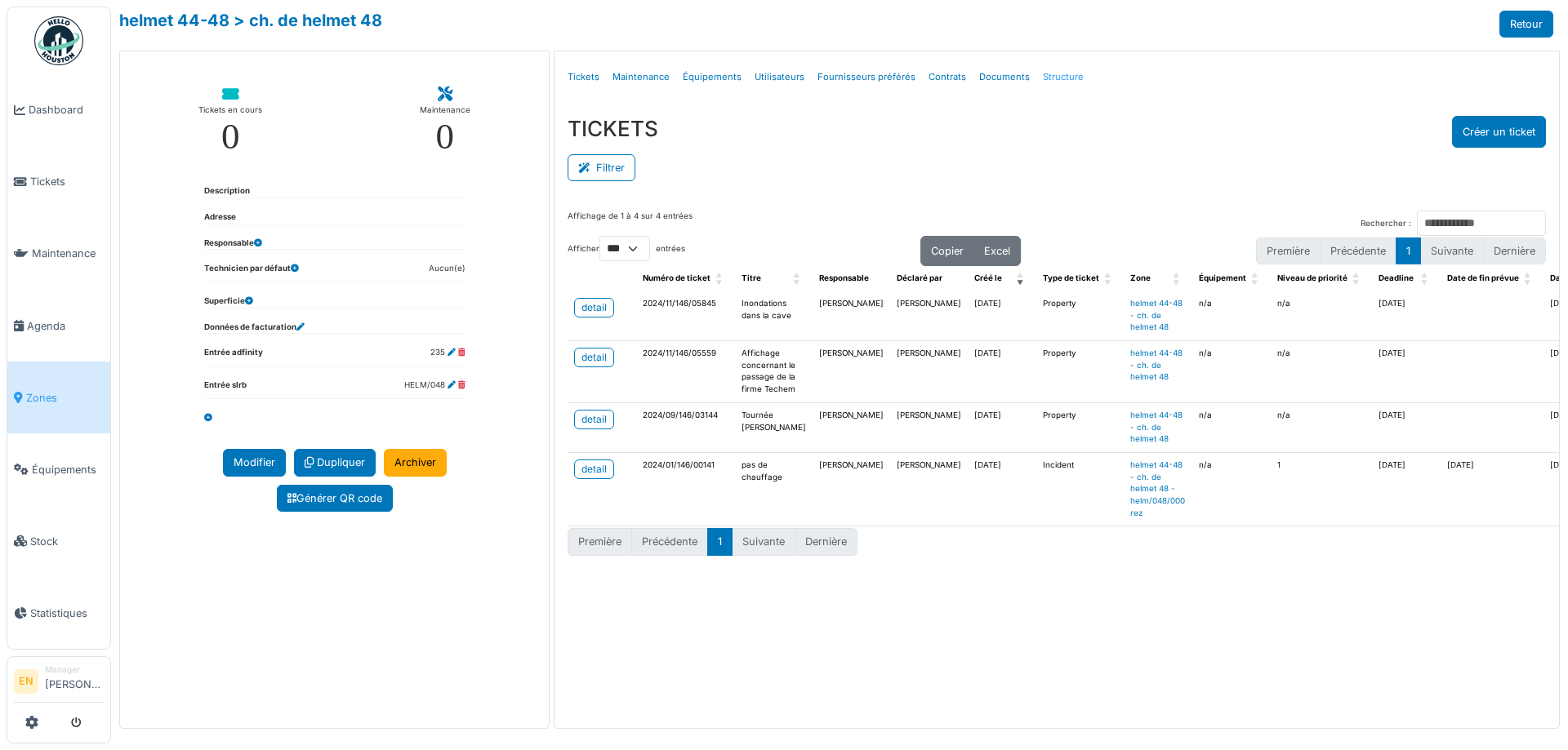
click at [1054, 72] on link "Structure" at bounding box center [1063, 77] width 54 height 38
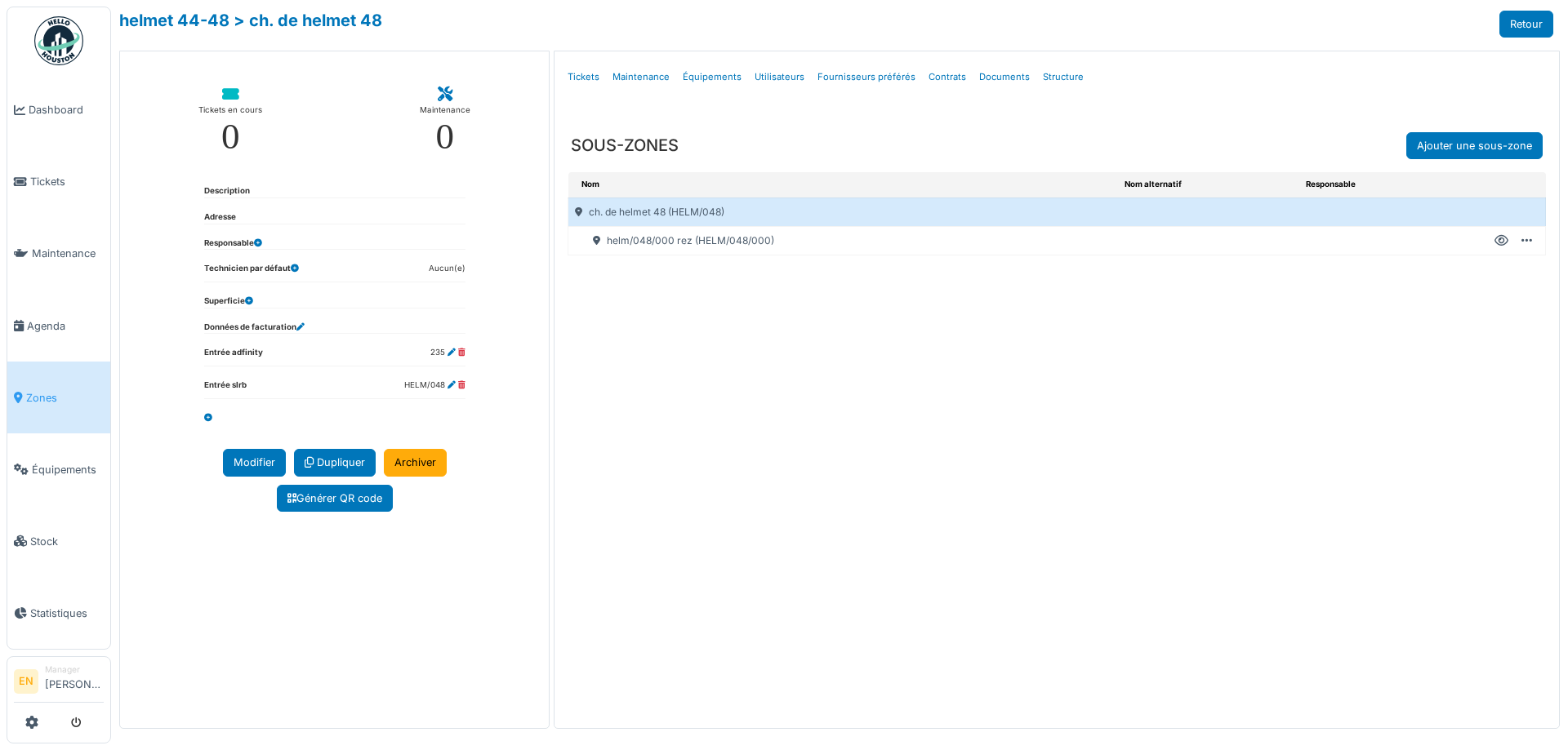
click at [1507, 242] on icon at bounding box center [1502, 241] width 14 height 1
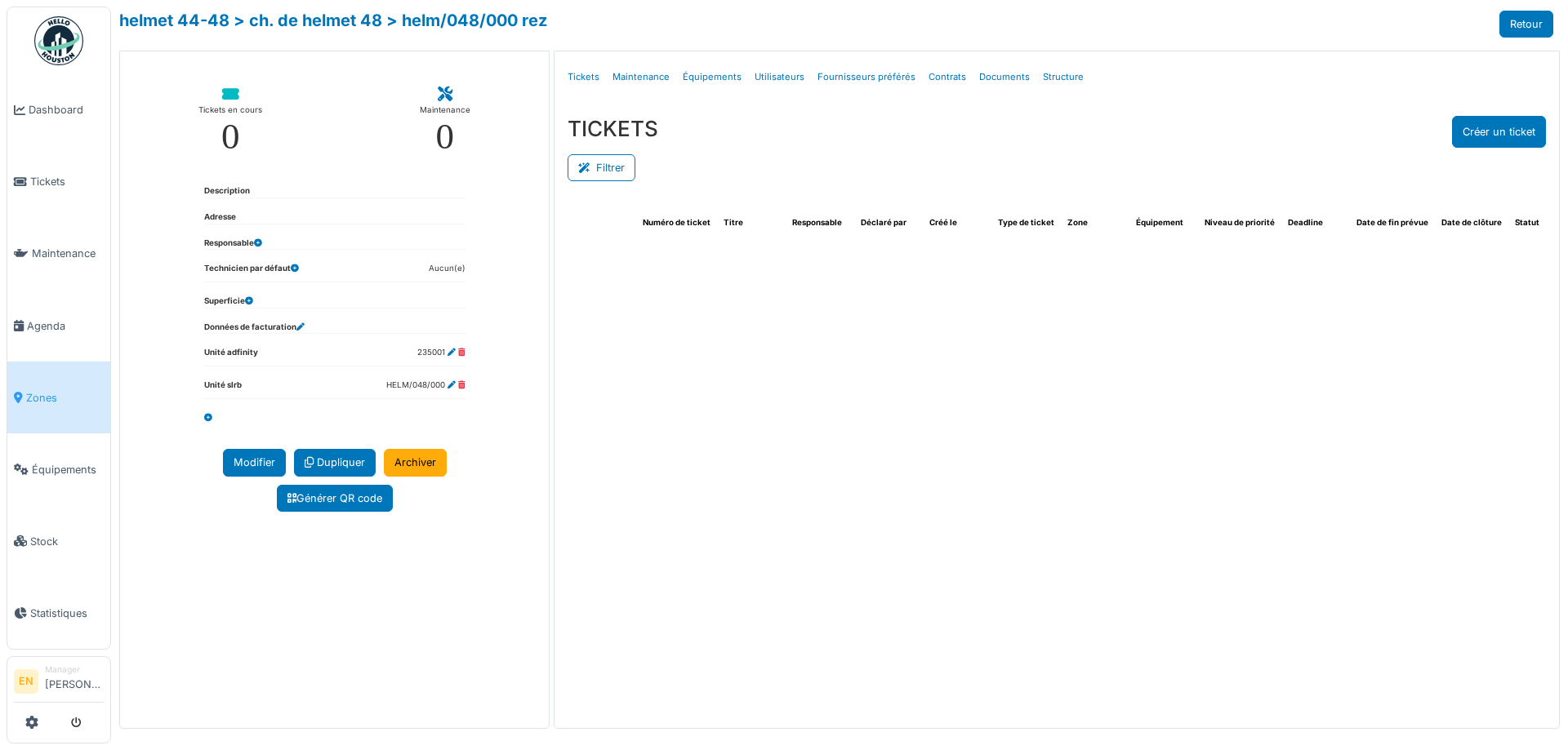
select select "***"
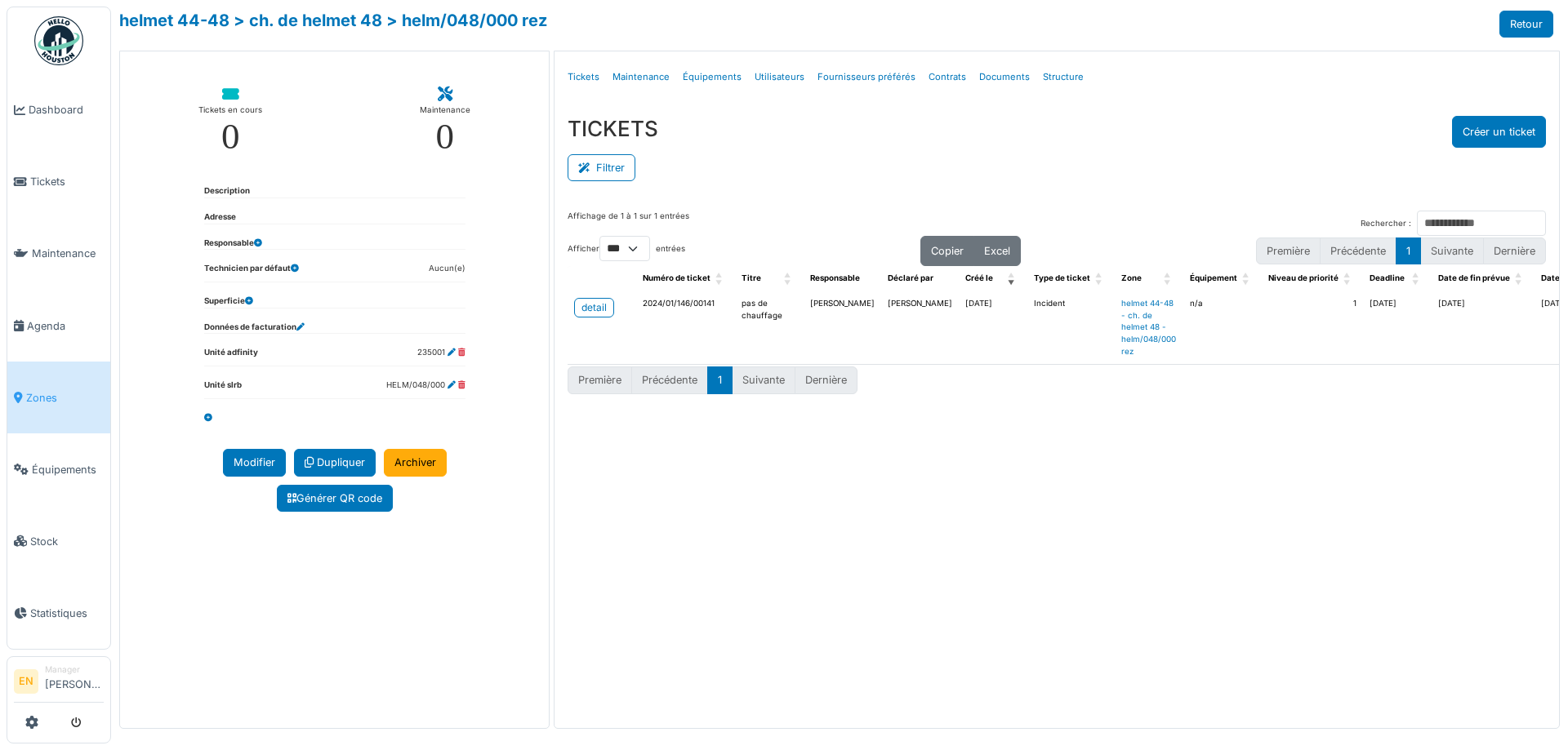
click at [974, 131] on div "TICKETS Créer un ticket" at bounding box center [1057, 131] width 979 height 31
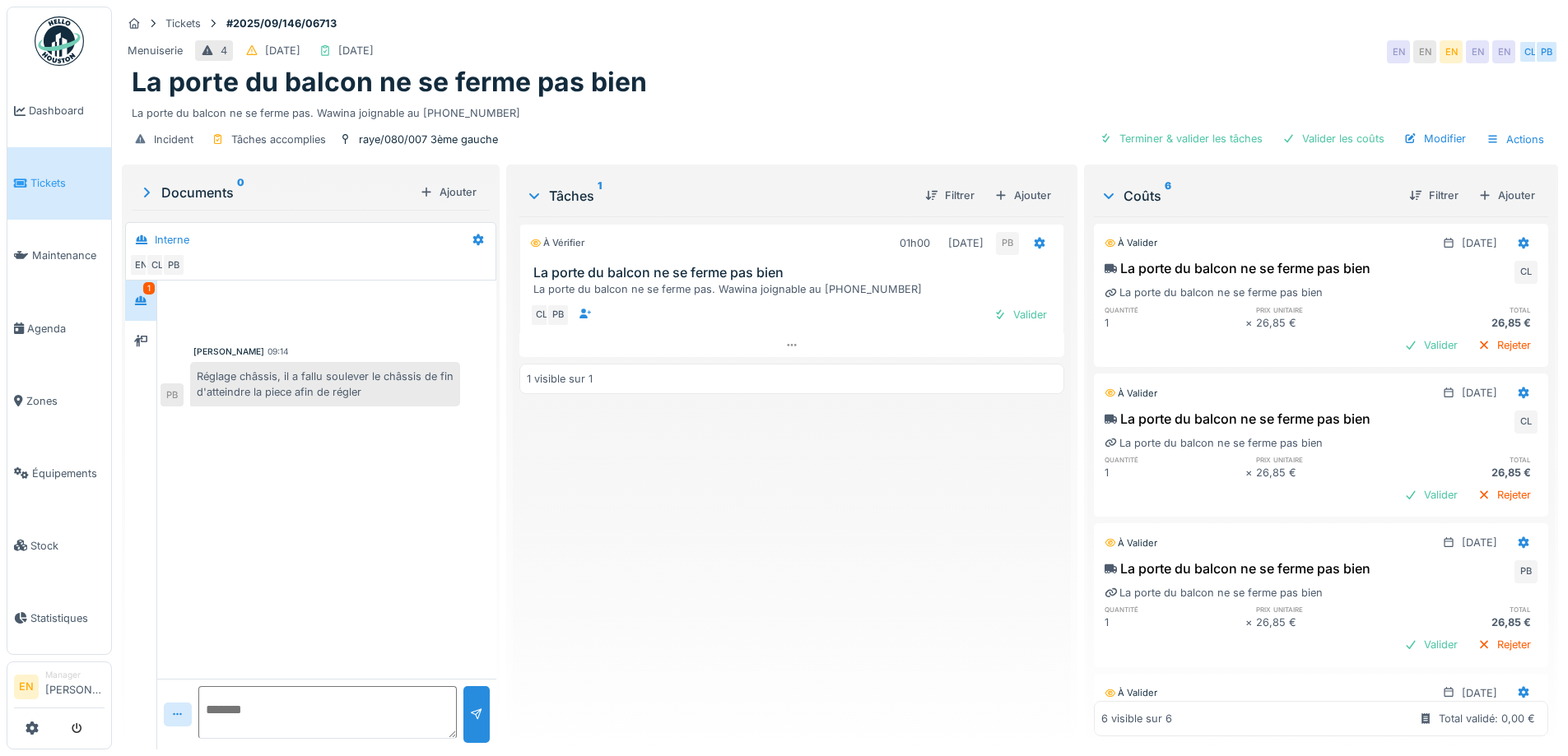
click at [846, 439] on div "À vérifier 01h00 [DATE] PB La porte du balcon ne se ferme pas bien La porte du …" at bounding box center [791, 476] width 544 height 520
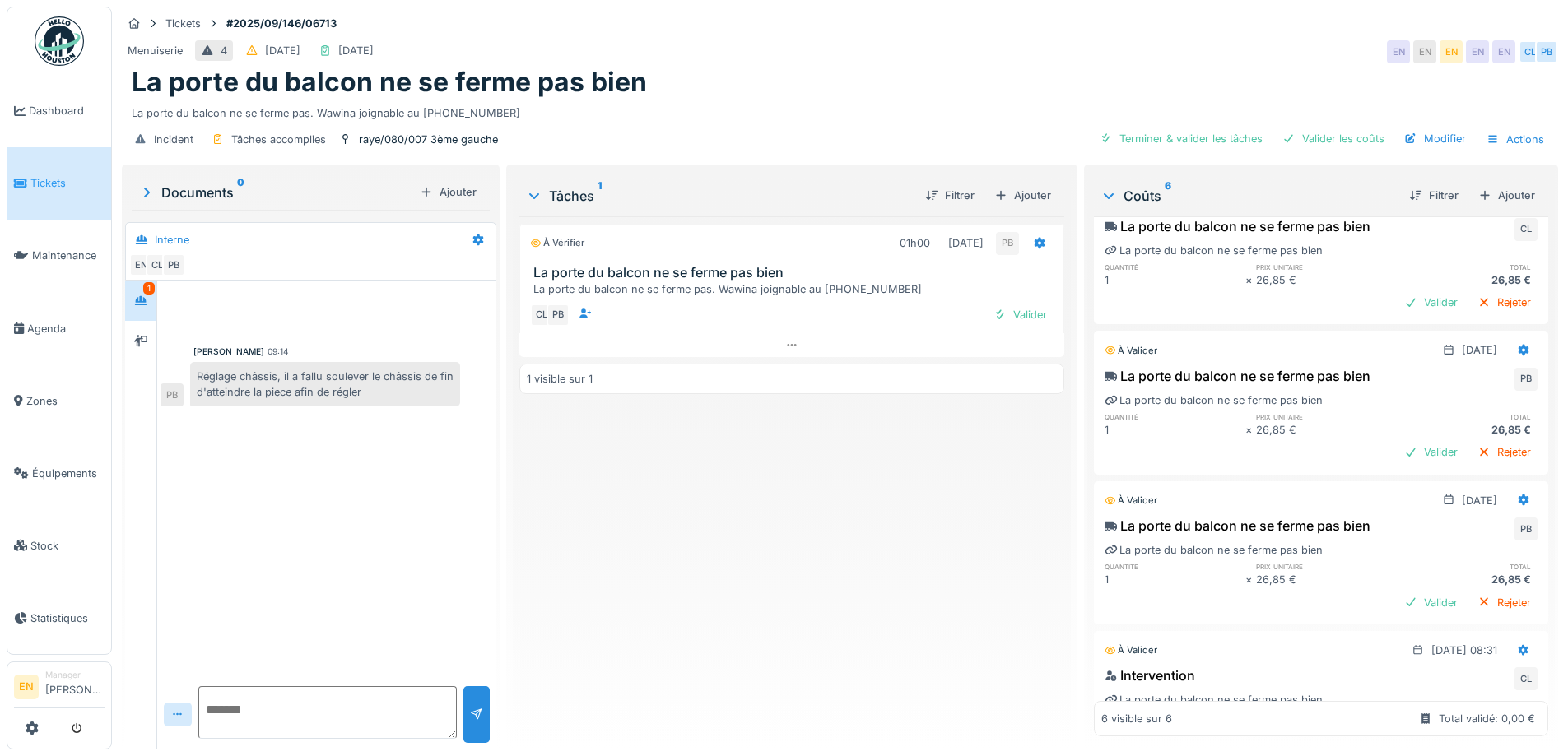
scroll to position [247, 0]
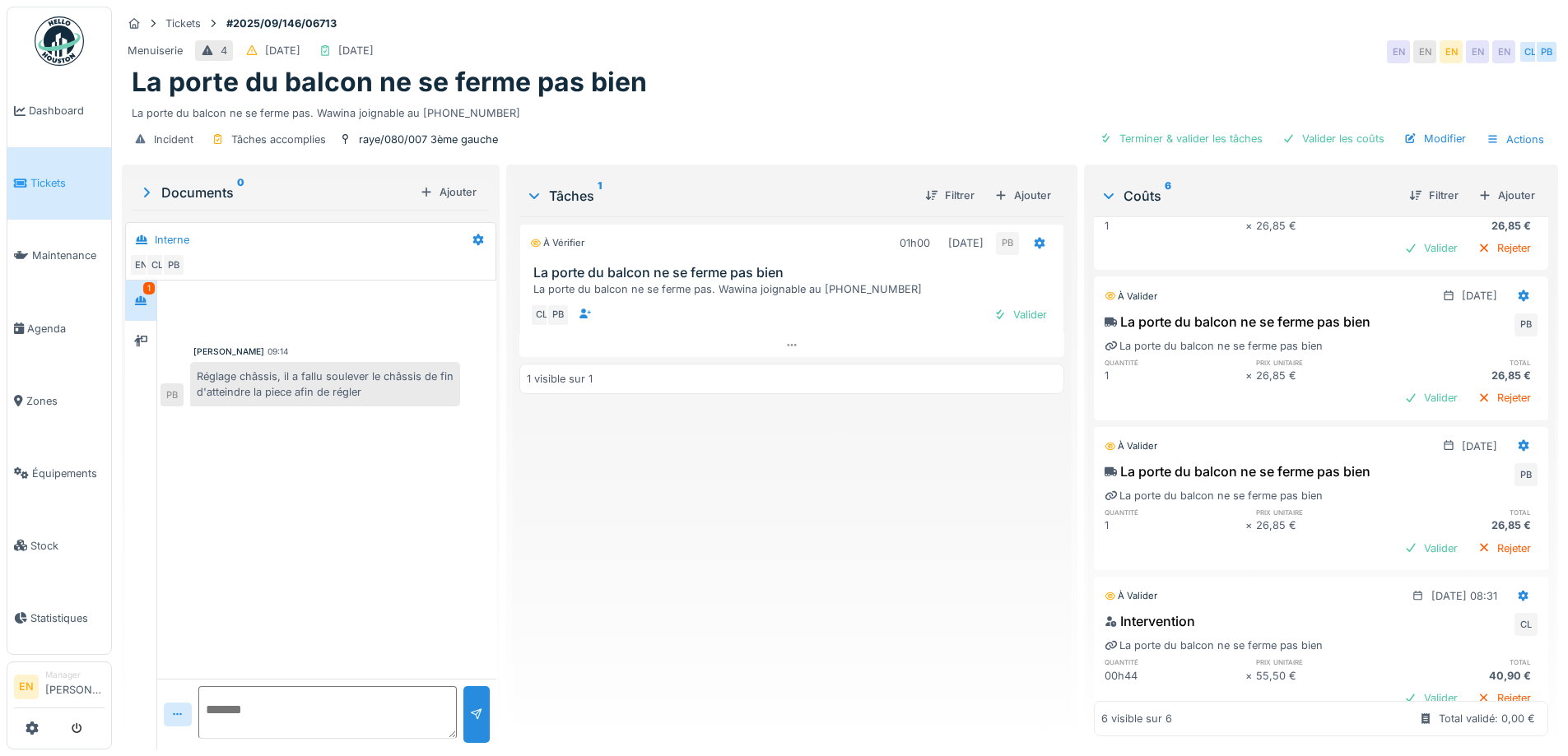
drag, startPoint x: 808, startPoint y: 510, endPoint x: 813, endPoint y: 531, distance: 21.6
click at [812, 530] on div "À vérifier 01h00 [DATE] PB La porte du balcon ne se ferme pas bien La porte du …" at bounding box center [791, 476] width 544 height 520
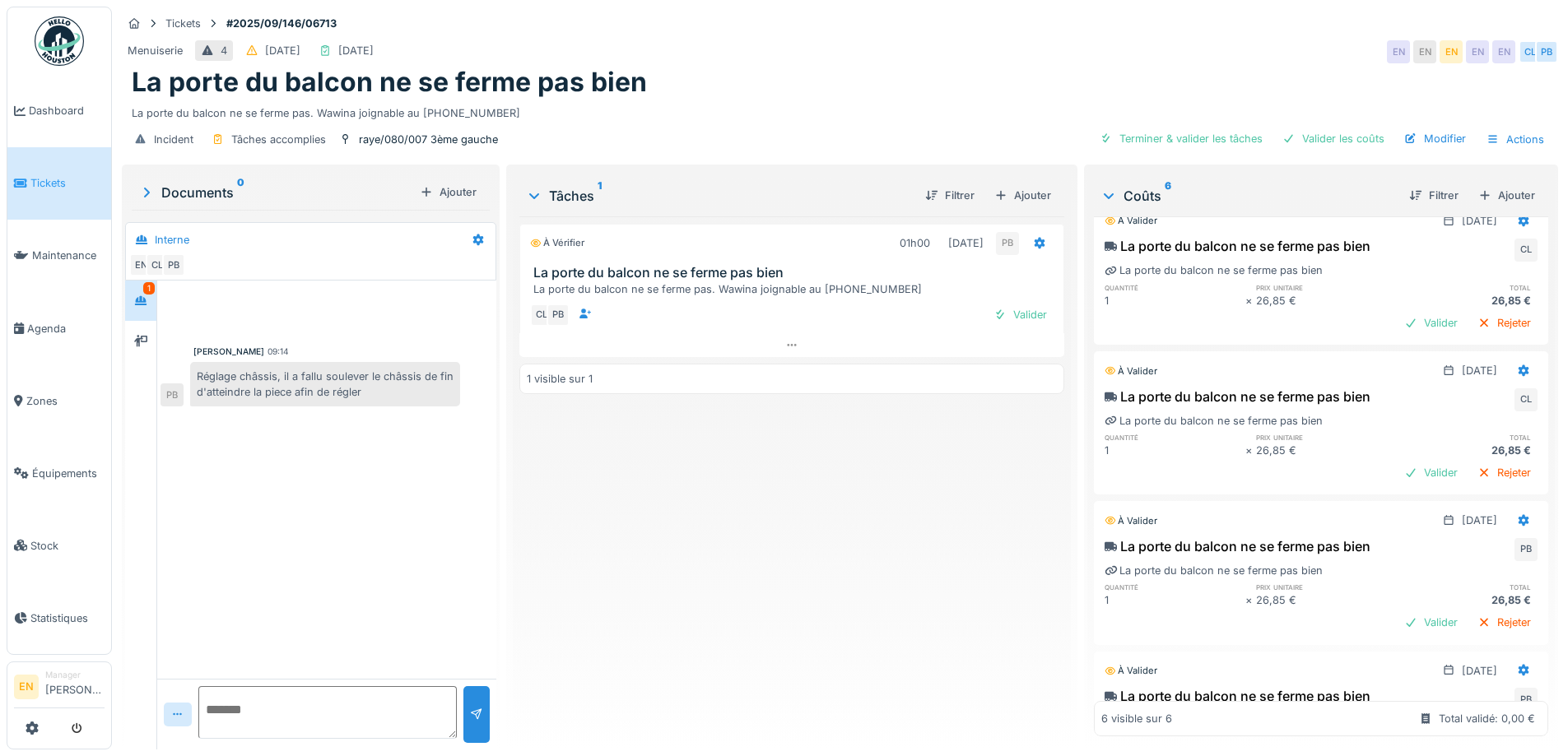
scroll to position [0, 0]
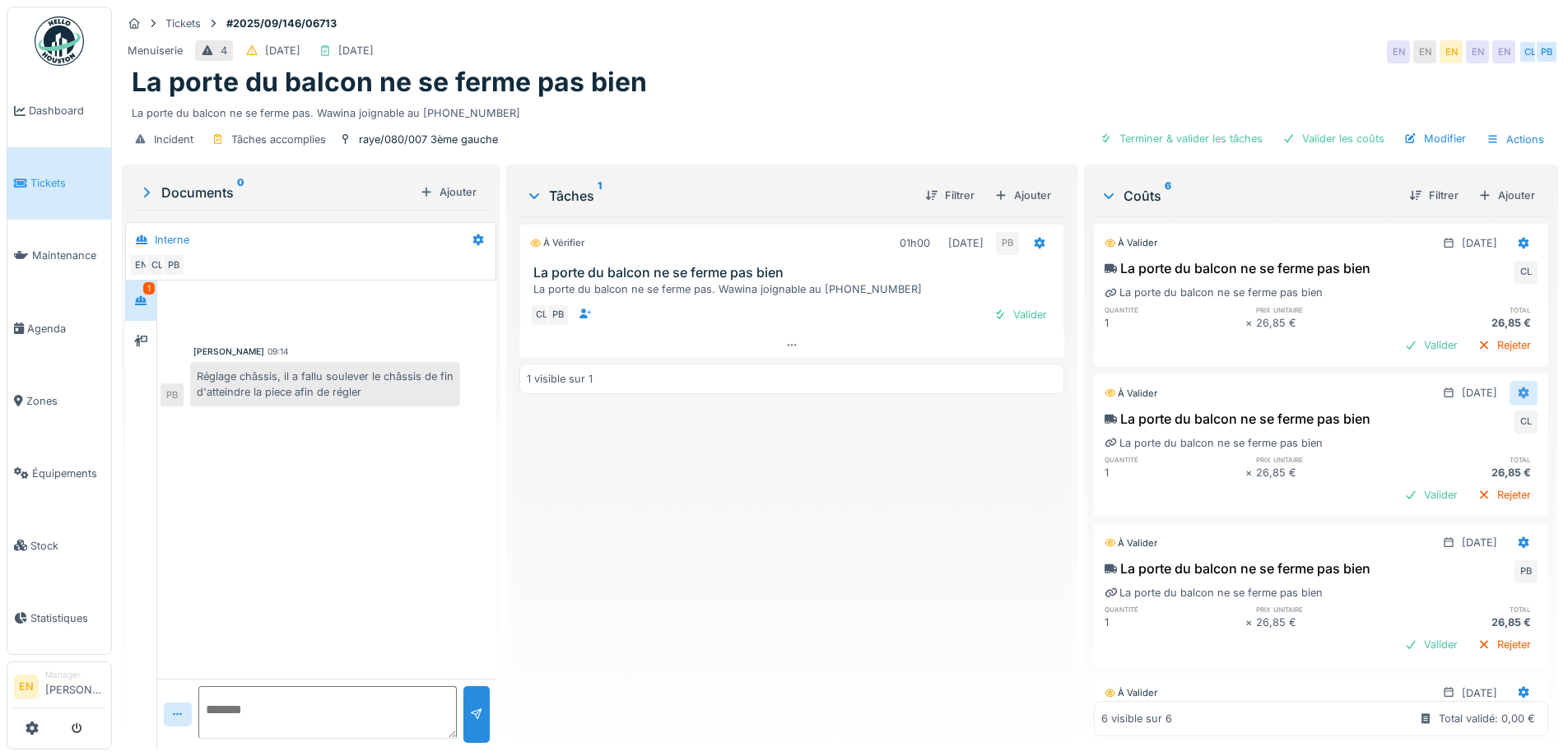
click at [1519, 394] on icon at bounding box center [1524, 393] width 10 height 11
click at [1457, 450] on div "Supprimer" at bounding box center [1443, 454] width 80 height 25
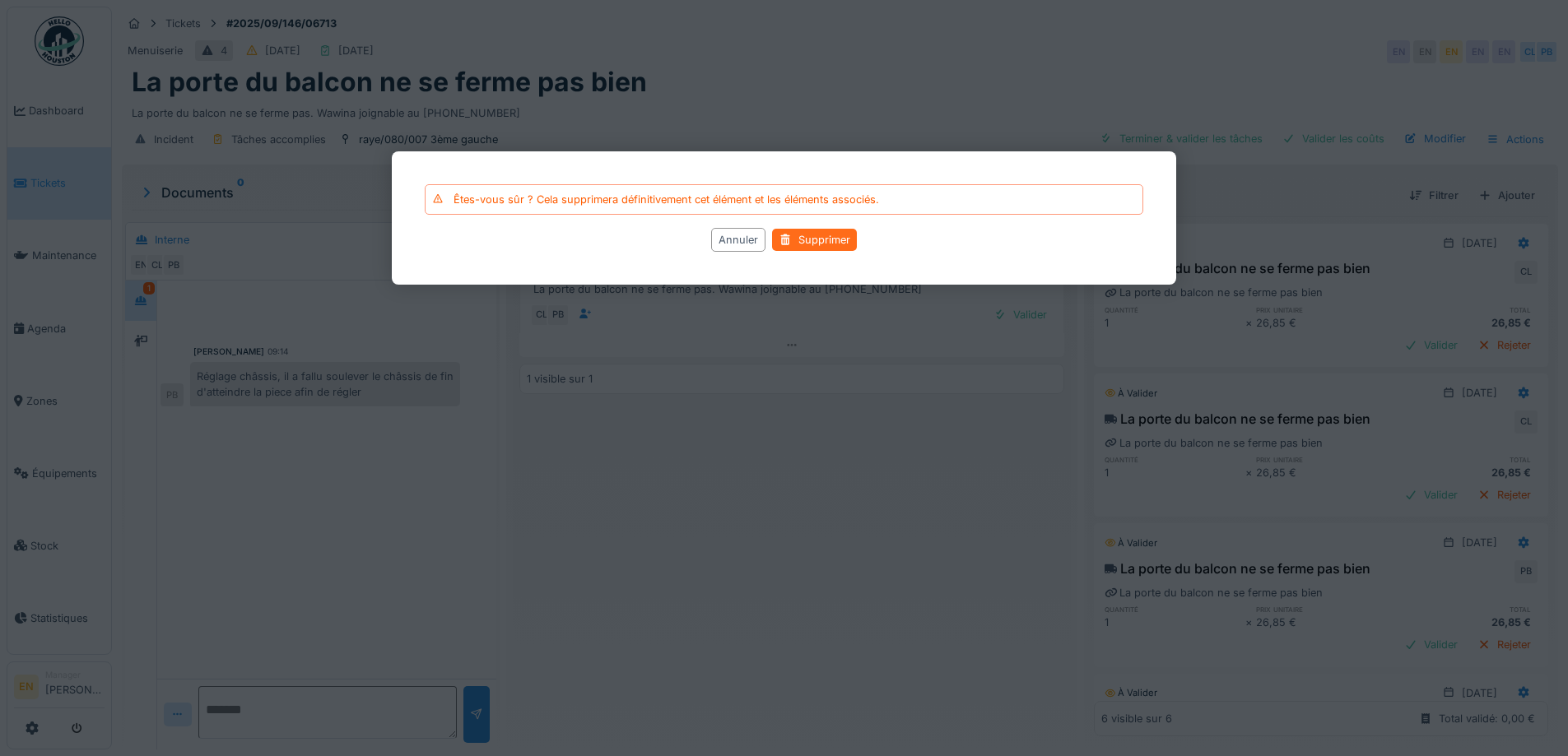
click at [837, 239] on div "Supprimer" at bounding box center [814, 240] width 85 height 22
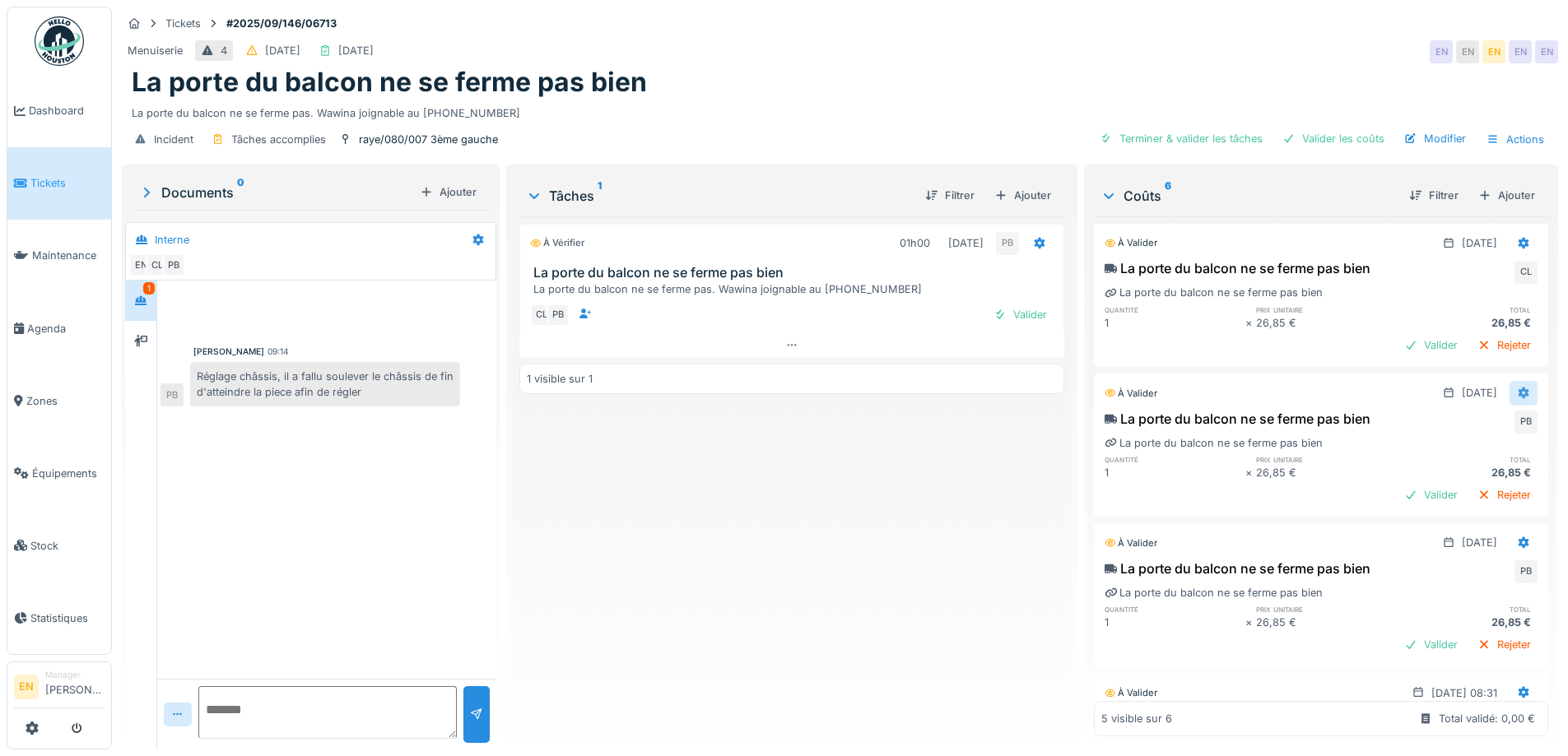
click at [1519, 391] on icon at bounding box center [1524, 393] width 10 height 11
click at [910, 550] on div "À vérifier 01h00 [DATE] PB La porte du balcon ne se ferme pas bien La porte du …" at bounding box center [791, 476] width 544 height 520
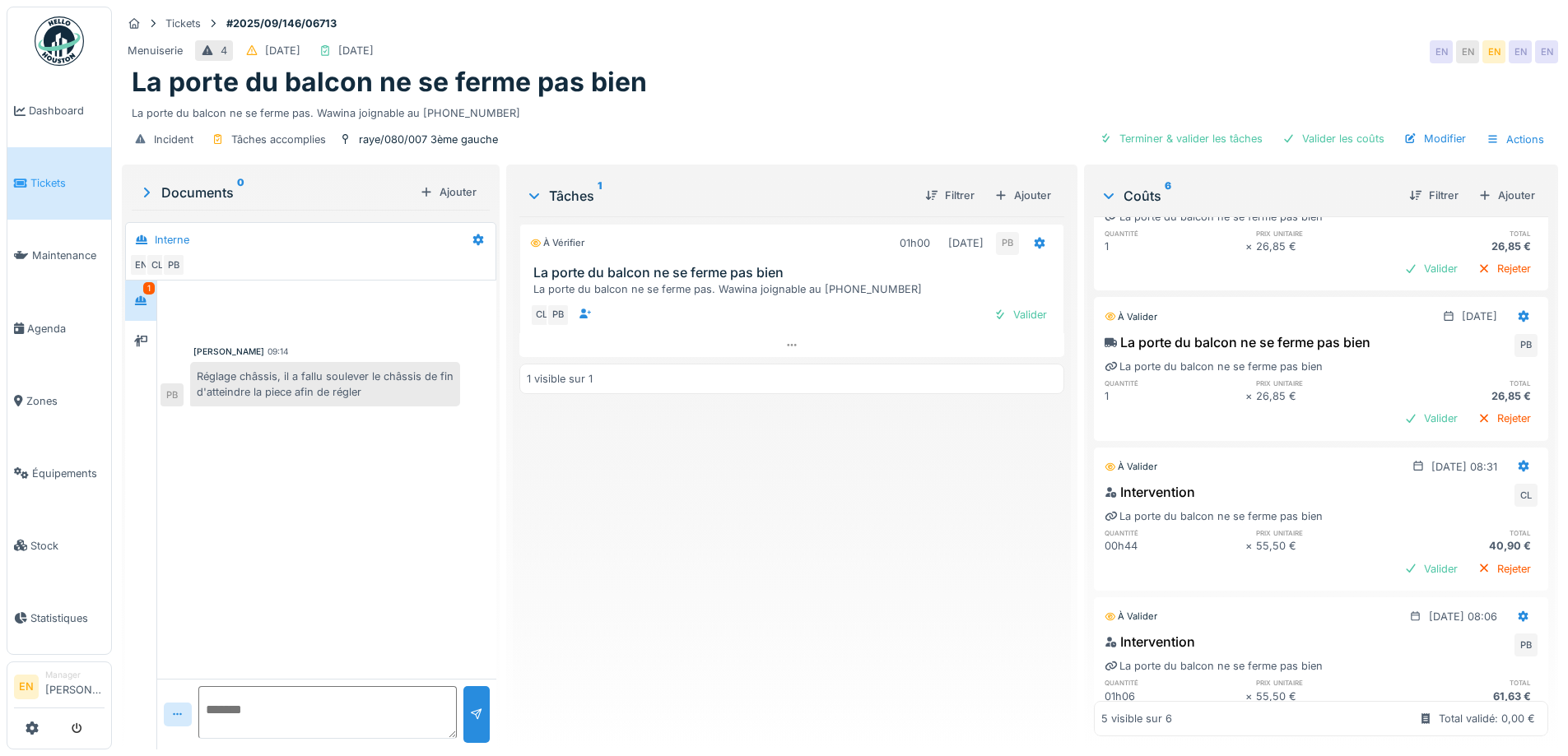
scroll to position [247, 0]
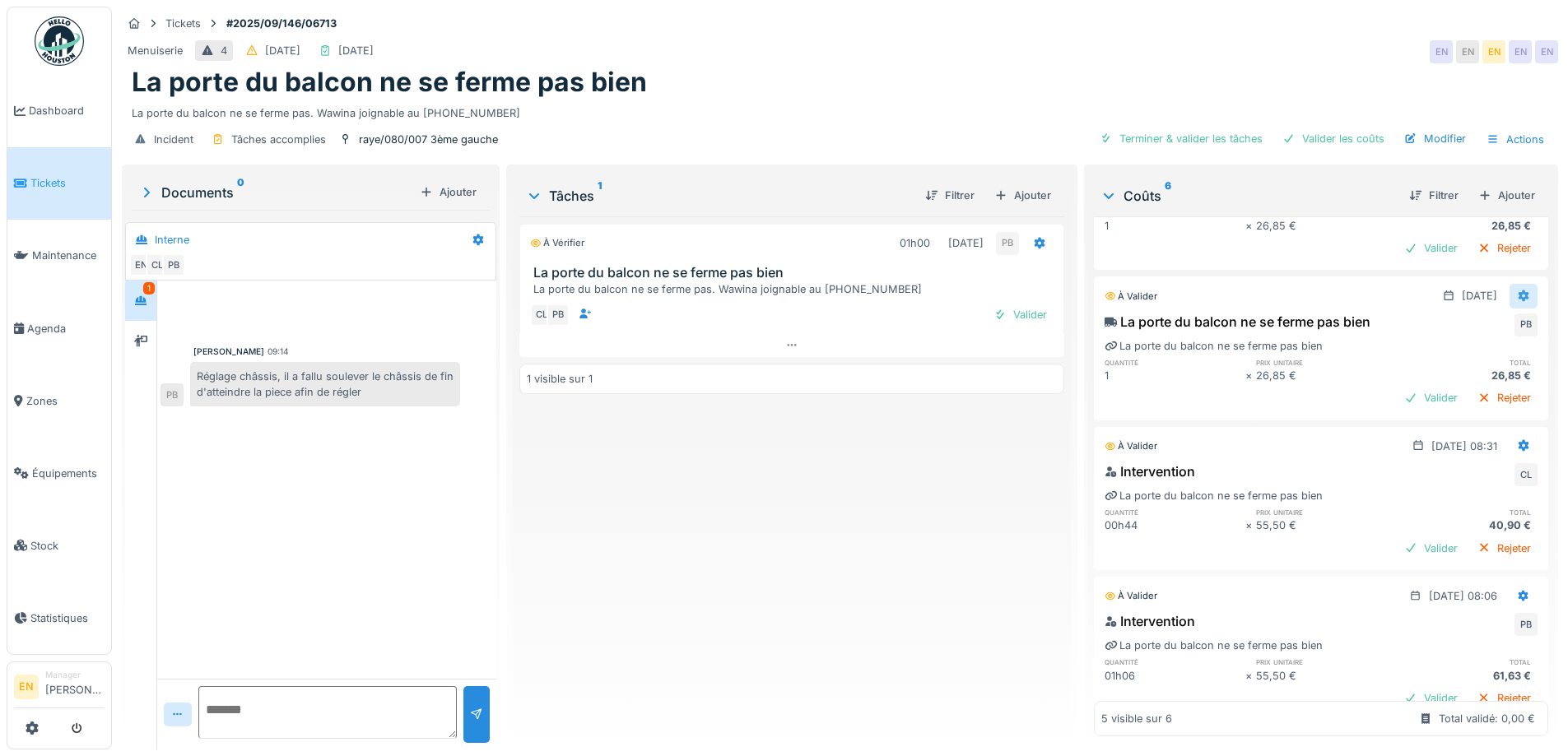
click at [1519, 292] on icon at bounding box center [1524, 296] width 10 height 11
click at [1438, 360] on div "Supprimer" at bounding box center [1443, 357] width 80 height 25
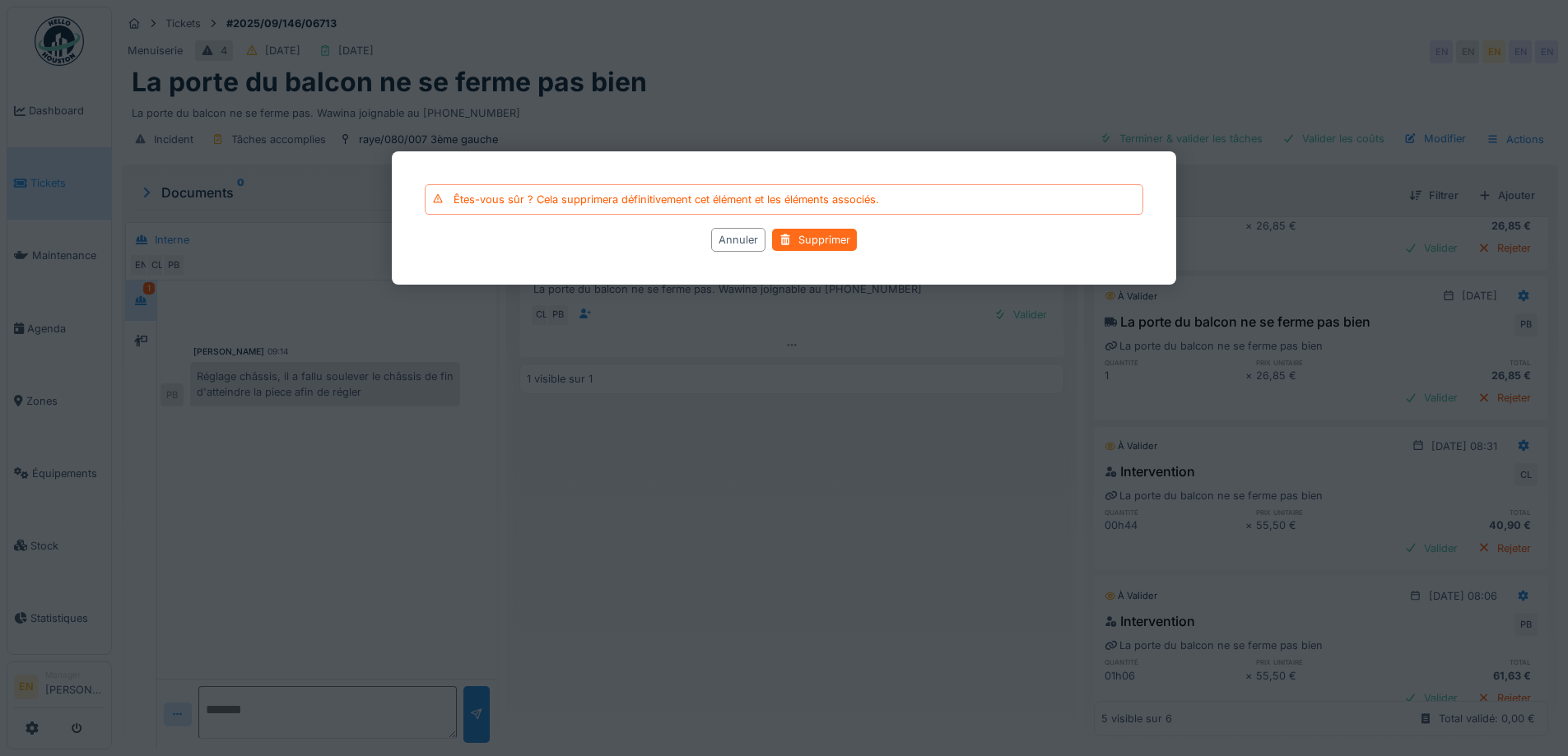
click at [809, 237] on div "Supprimer" at bounding box center [814, 240] width 85 height 22
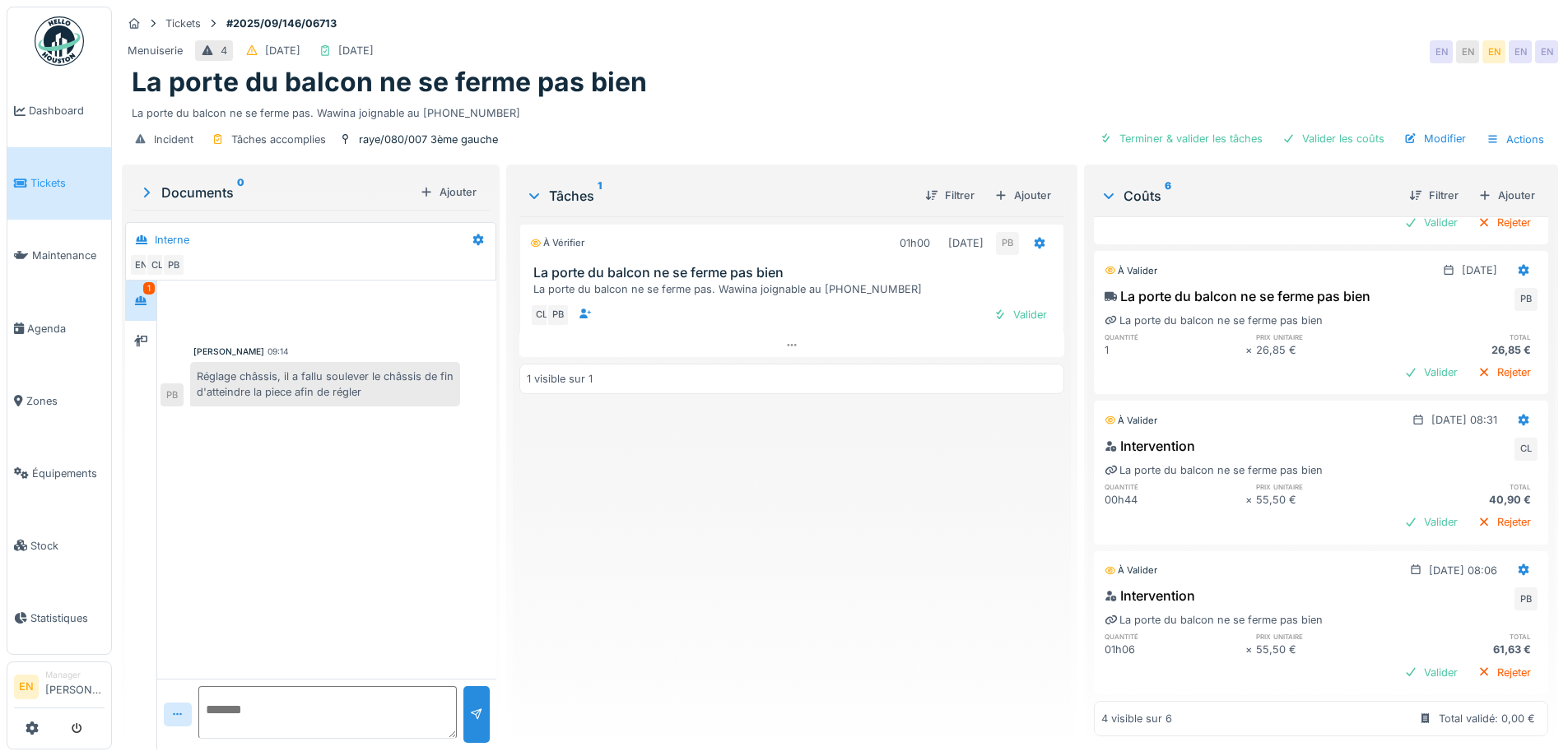
scroll to position [0, 0]
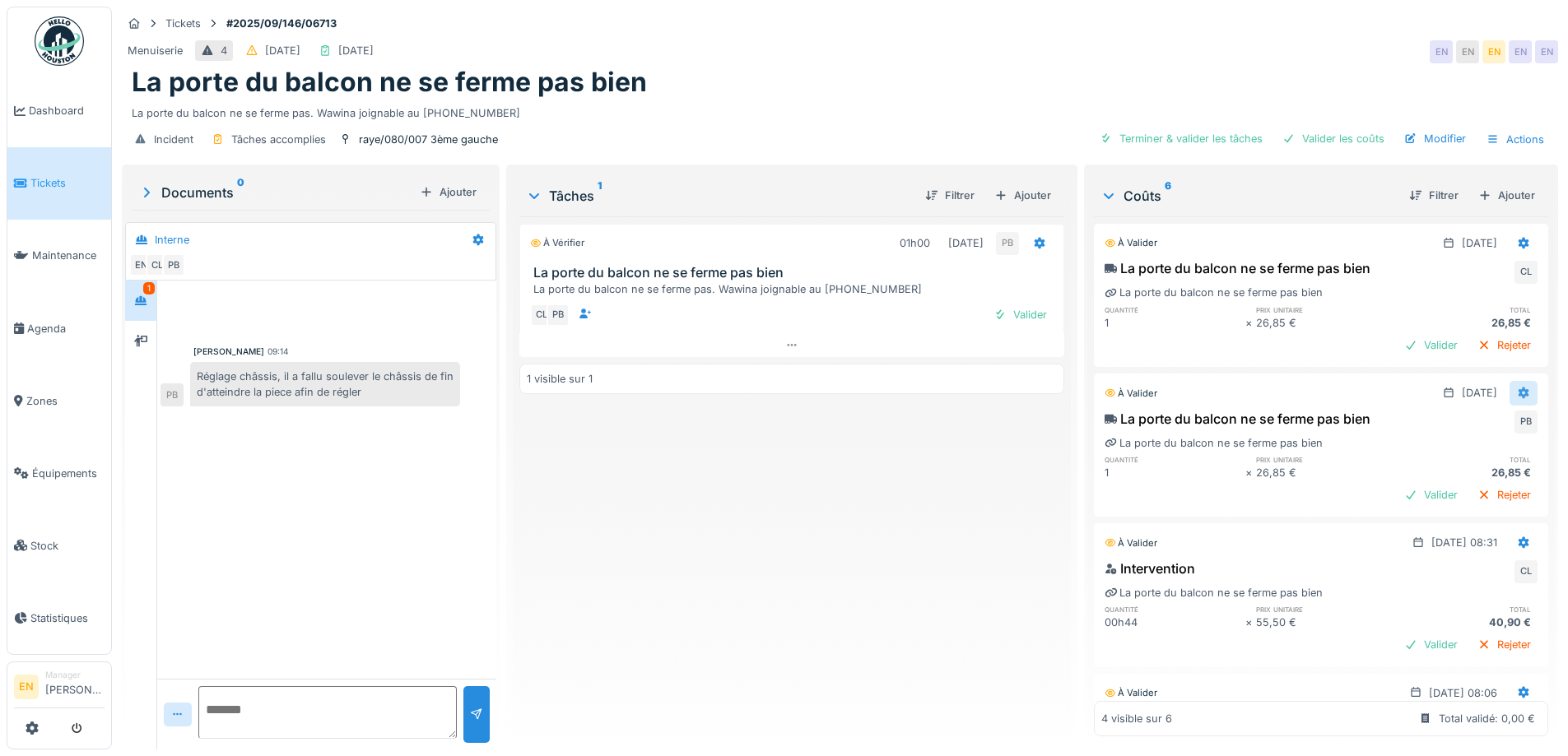
click at [1519, 388] on icon at bounding box center [1524, 393] width 10 height 11
click at [1459, 447] on div "Supprimer" at bounding box center [1443, 454] width 80 height 25
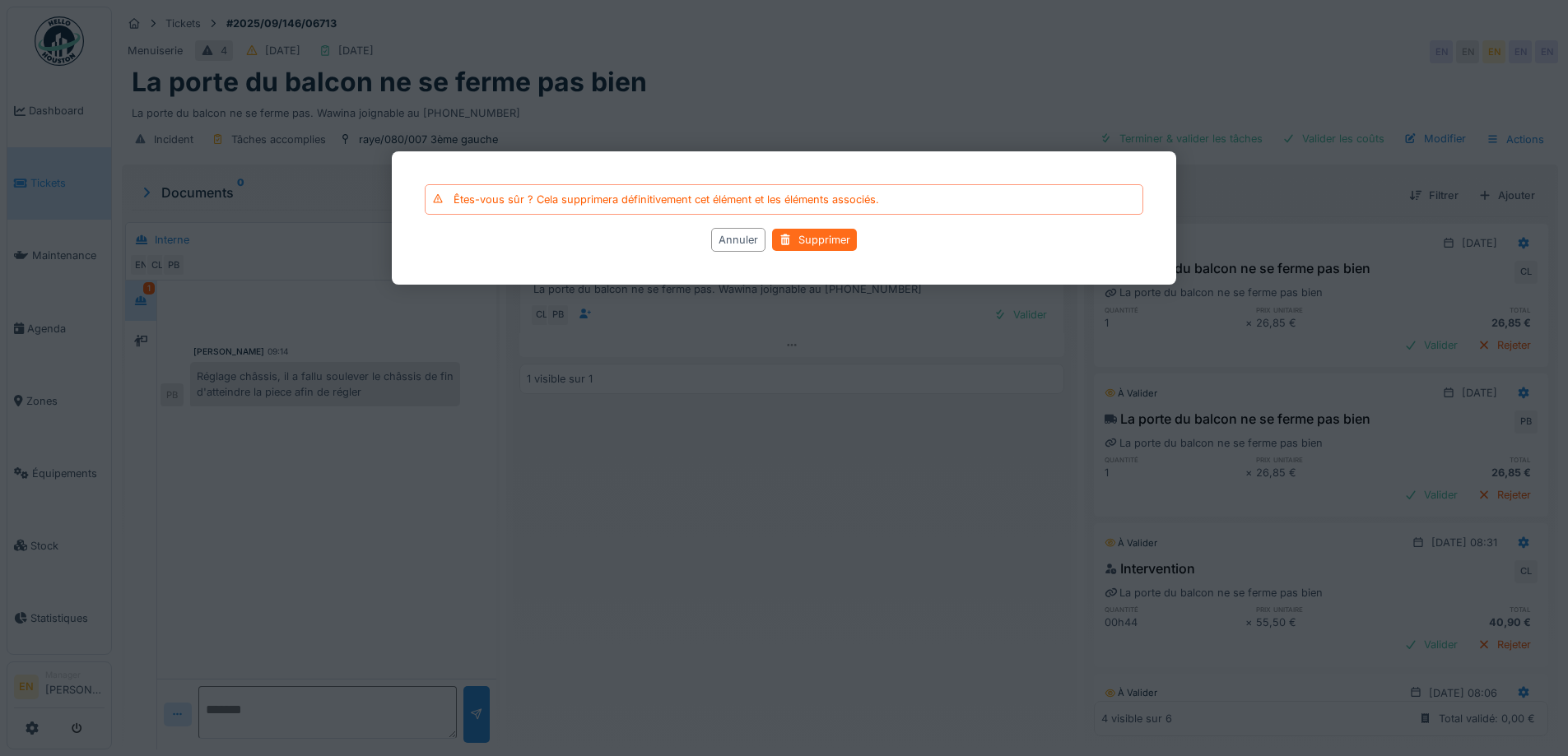
click at [819, 237] on div "Supprimer" at bounding box center [814, 240] width 85 height 22
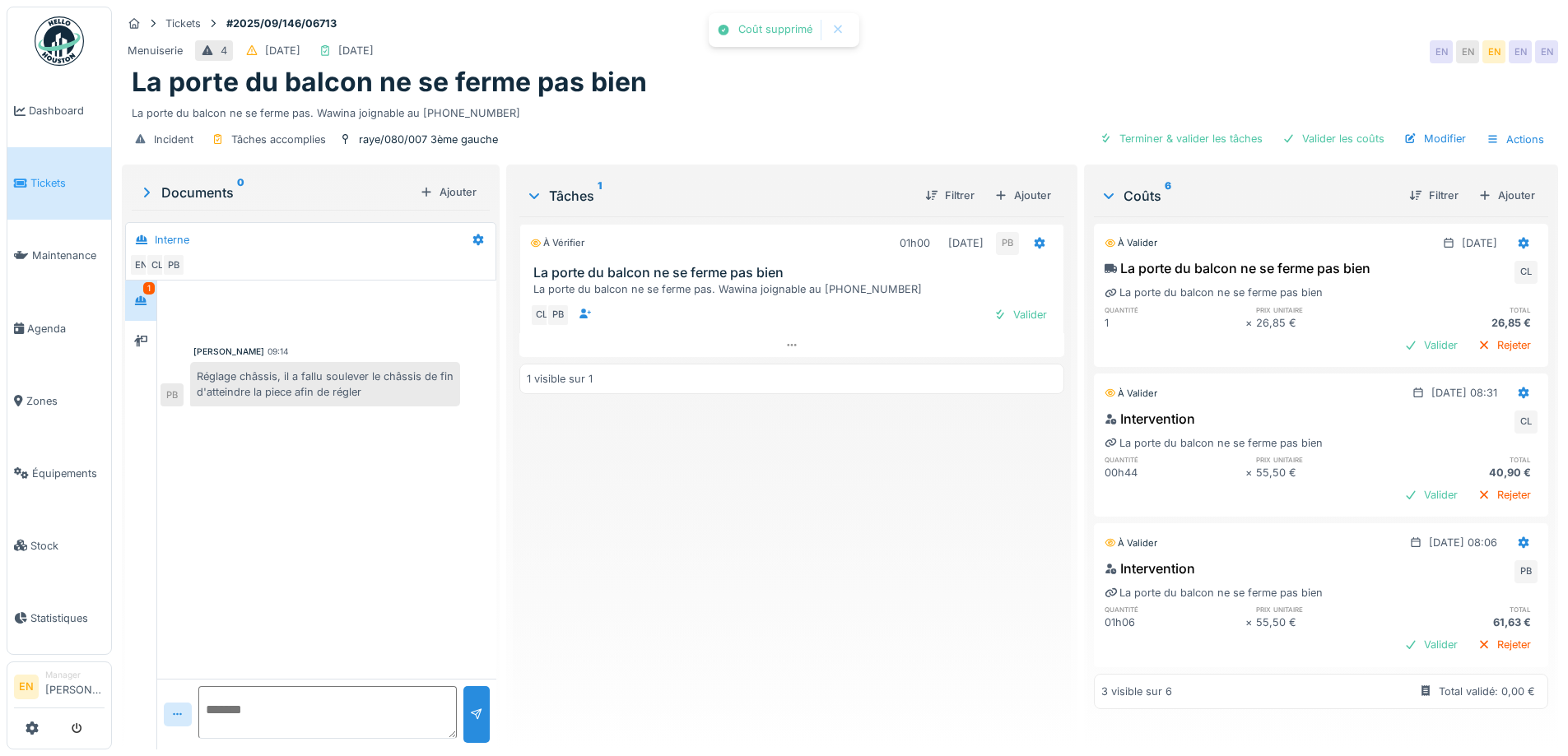
click at [887, 544] on div "À vérifier 01h00 [DATE] PB La porte du balcon ne se ferme pas bien La porte du …" at bounding box center [791, 476] width 544 height 520
click at [1321, 128] on div "Valider les coûts" at bounding box center [1334, 139] width 115 height 22
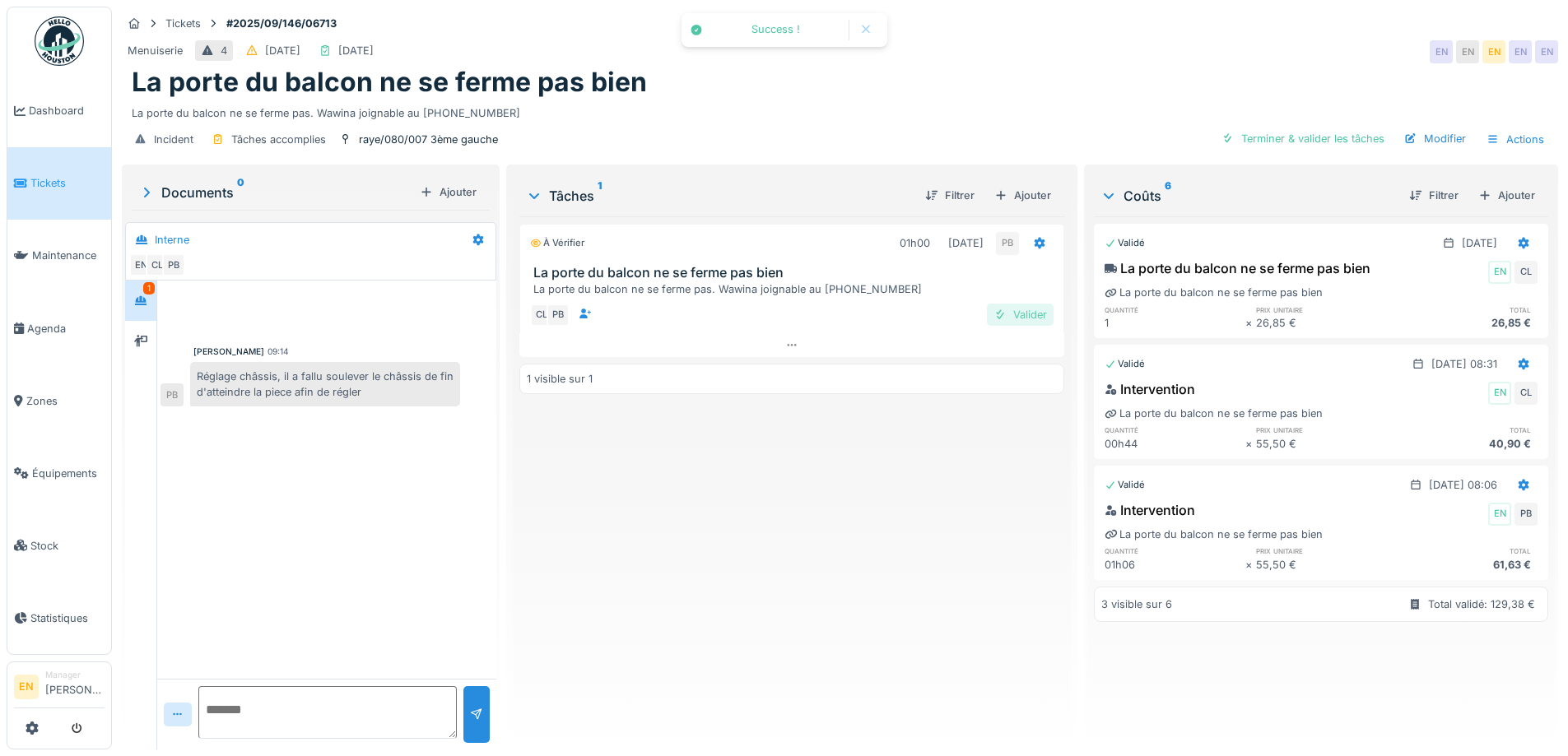
click at [1017, 304] on div "Valider" at bounding box center [1020, 315] width 67 height 22
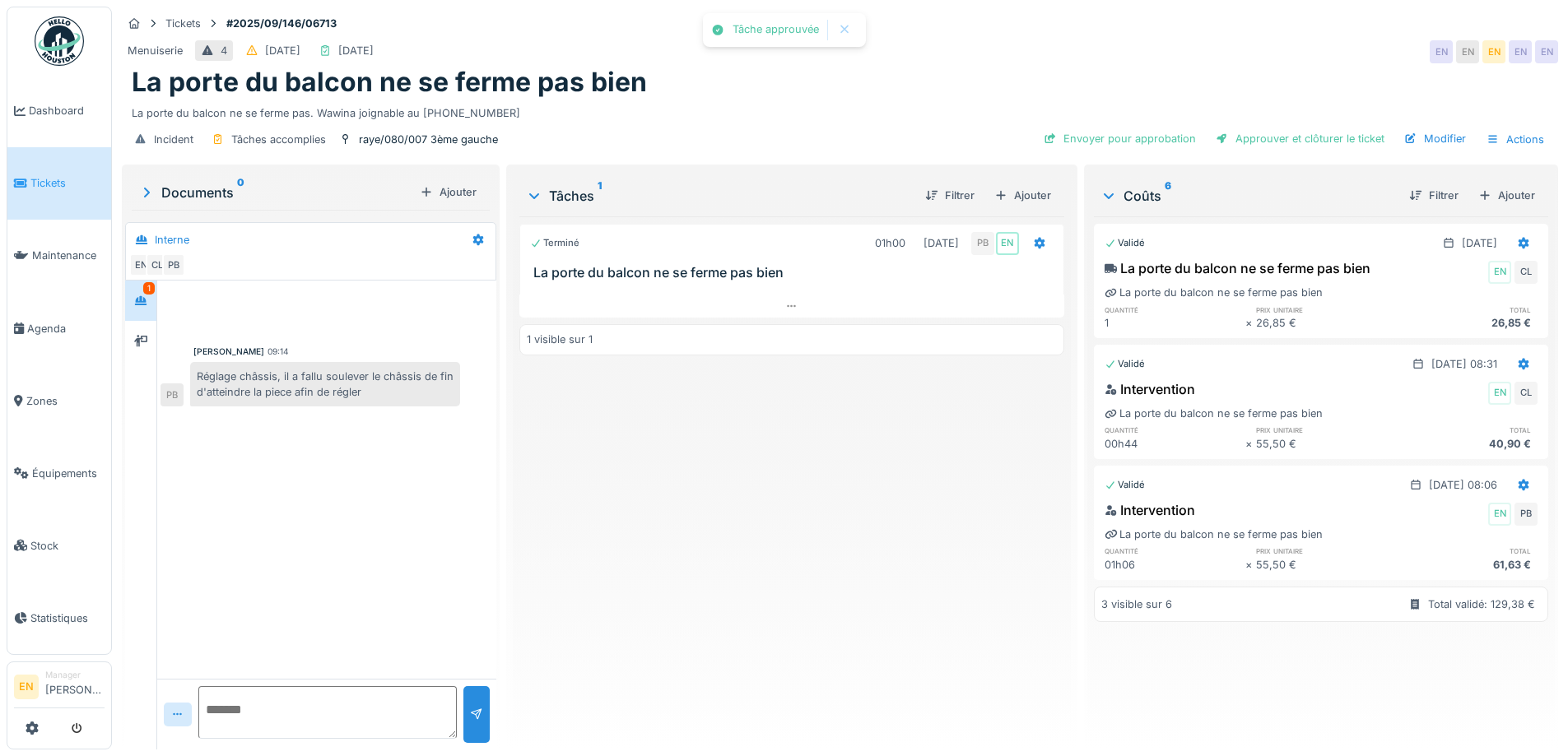
click at [903, 511] on div "Terminé 01h00 [DATE] PB EN La porte du balcon ne se ferme pas bien 1 visible su…" at bounding box center [791, 476] width 544 height 520
click at [790, 531] on div "Terminé 01h00 [DATE] PB EN La porte du balcon ne se ferme pas bien 1 visible su…" at bounding box center [791, 476] width 544 height 520
click at [1278, 134] on div "Approuver et clôturer le ticket" at bounding box center [1300, 139] width 182 height 22
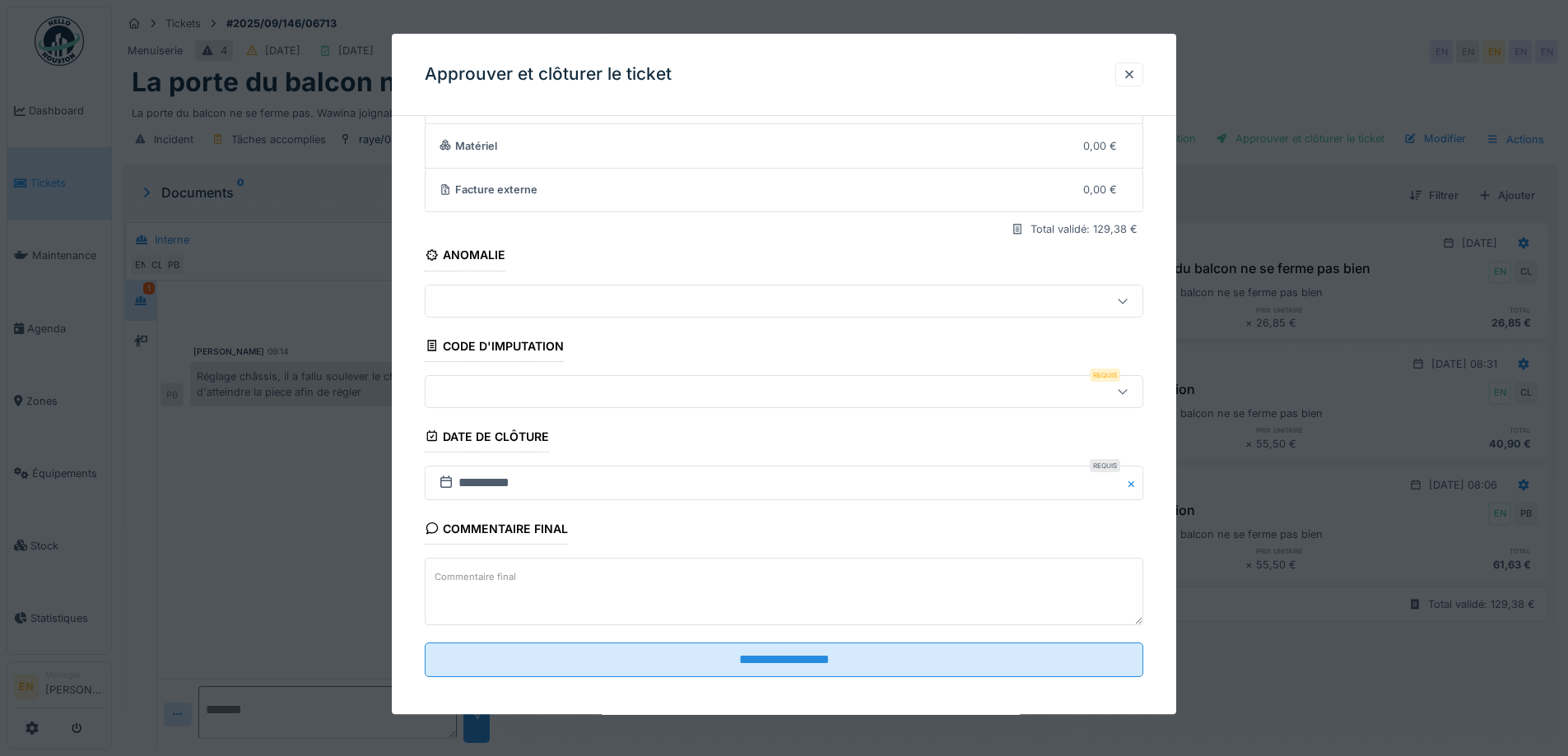
scroll to position [142, 0]
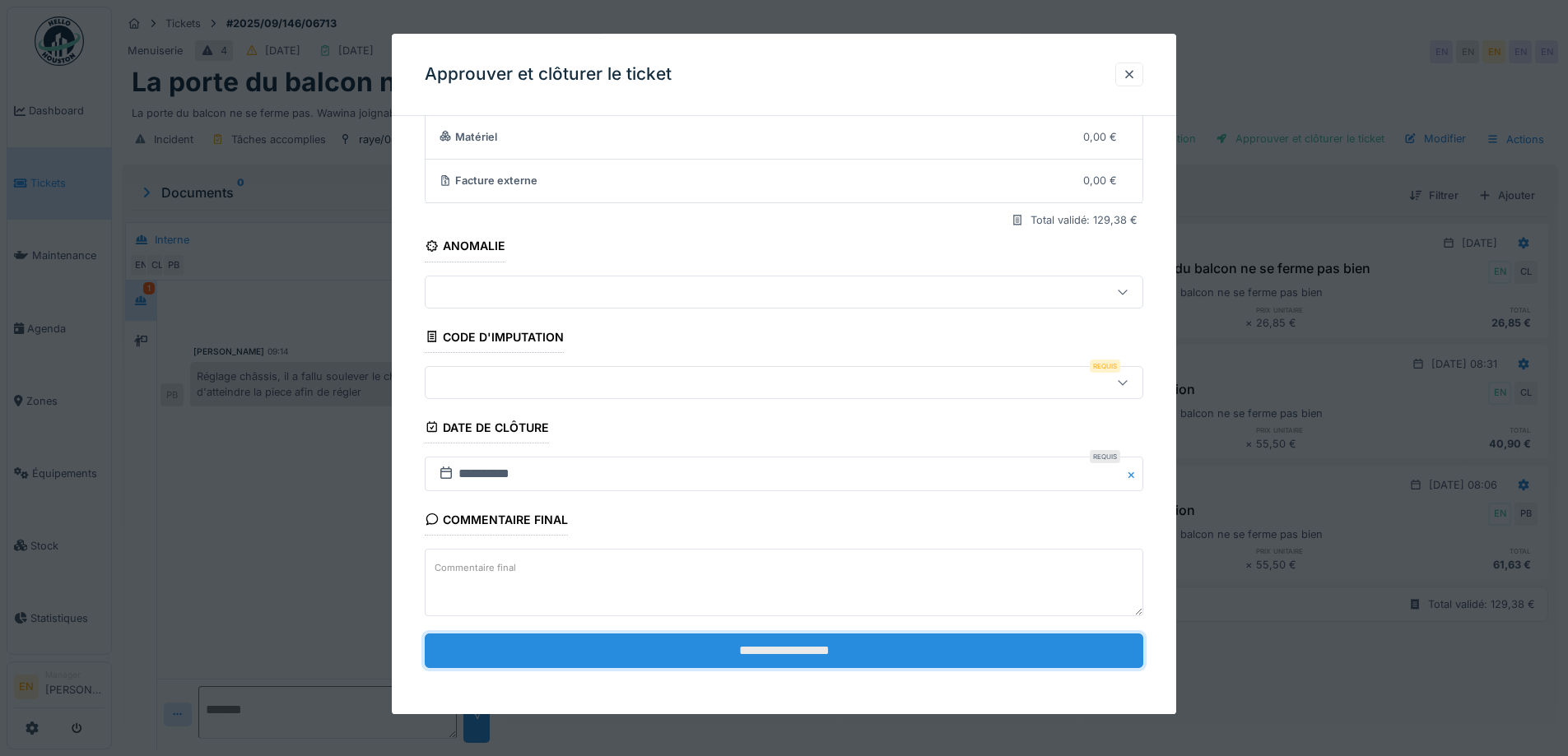
drag, startPoint x: 820, startPoint y: 657, endPoint x: 838, endPoint y: 659, distance: 18.1
click at [813, 676] on fieldset "**********" at bounding box center [784, 335] width 718 height 694
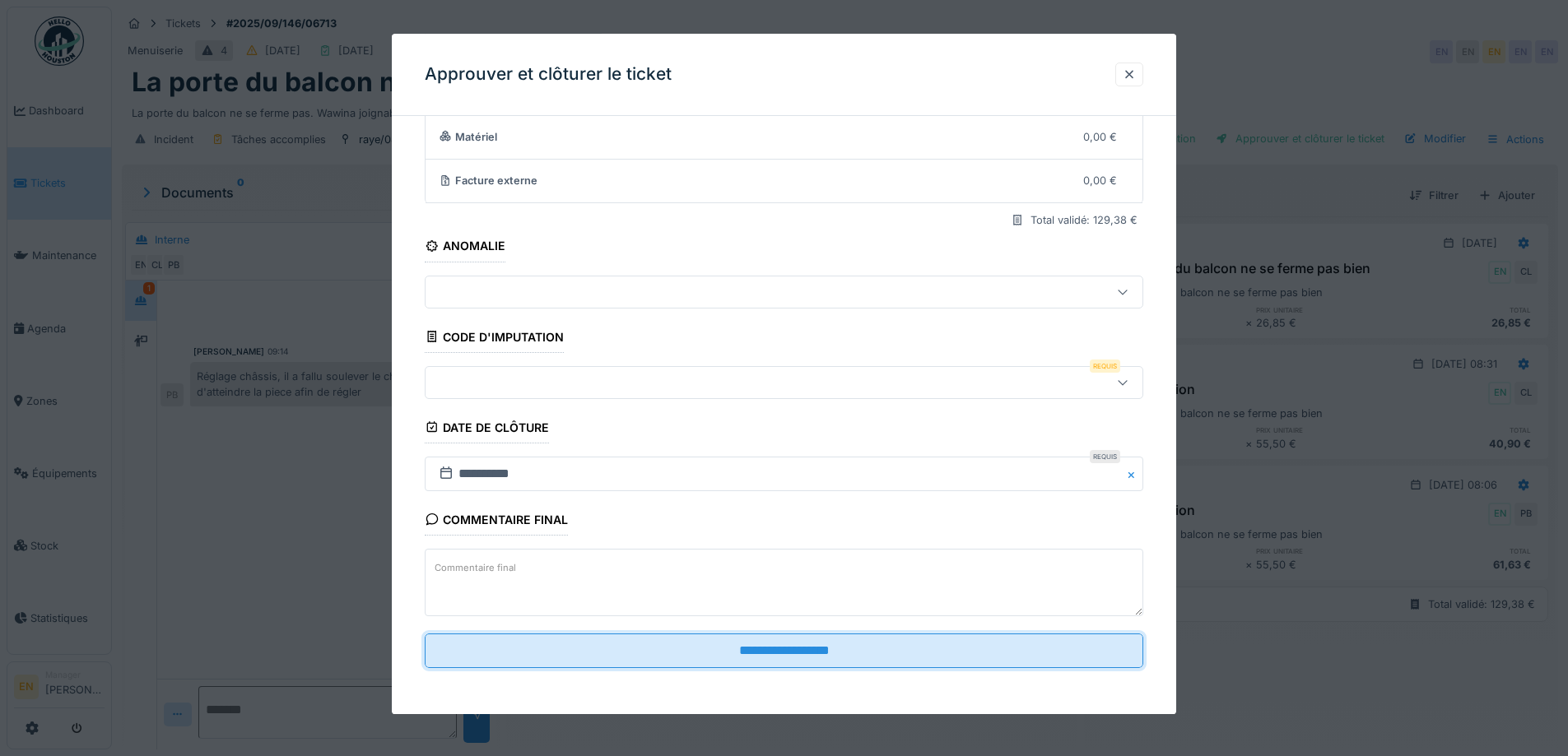
click at [1129, 379] on icon at bounding box center [1123, 382] width 13 height 10
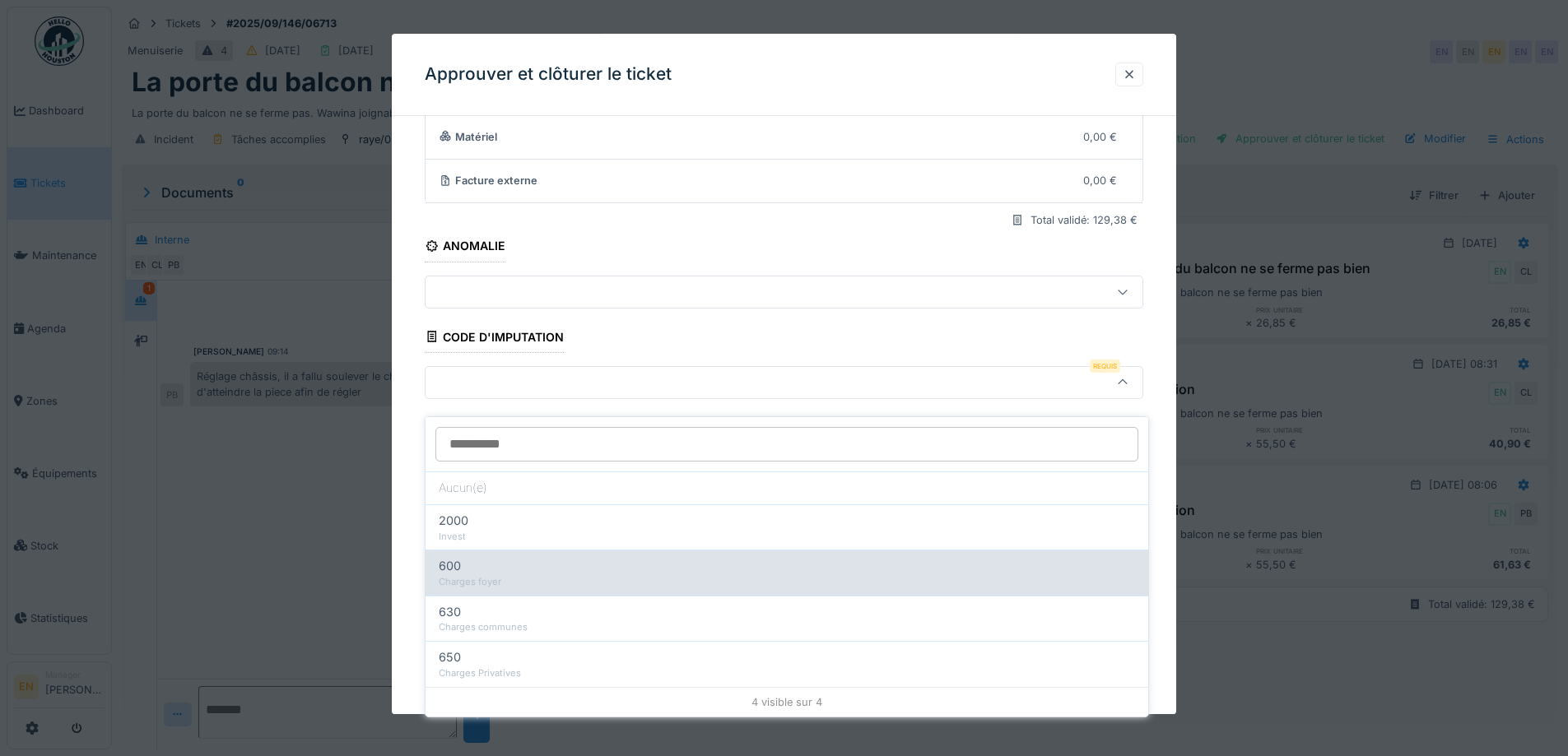
click at [530, 562] on div "600" at bounding box center [786, 565] width 696 height 18
type input "***"
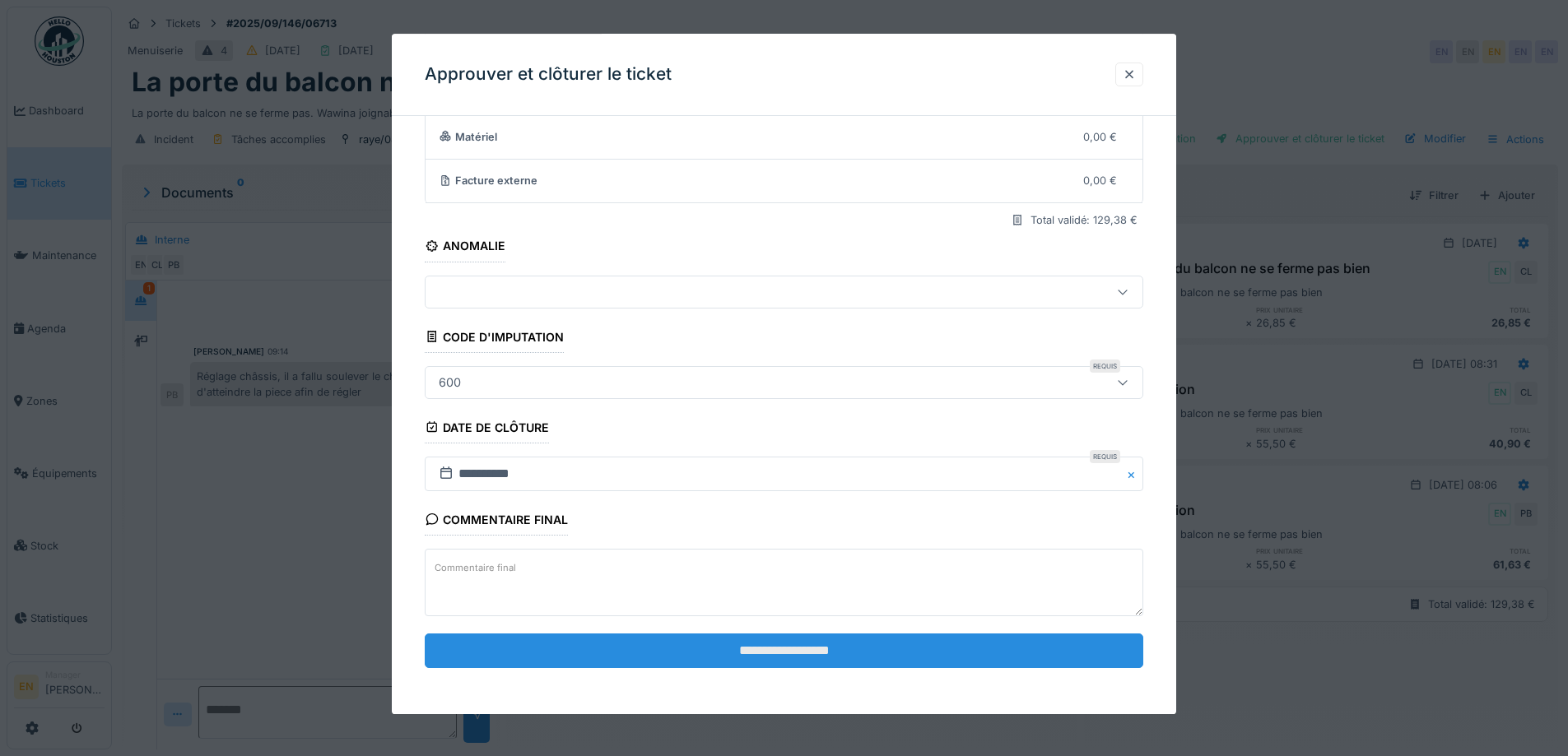
click at [802, 656] on input "**********" at bounding box center [784, 651] width 718 height 34
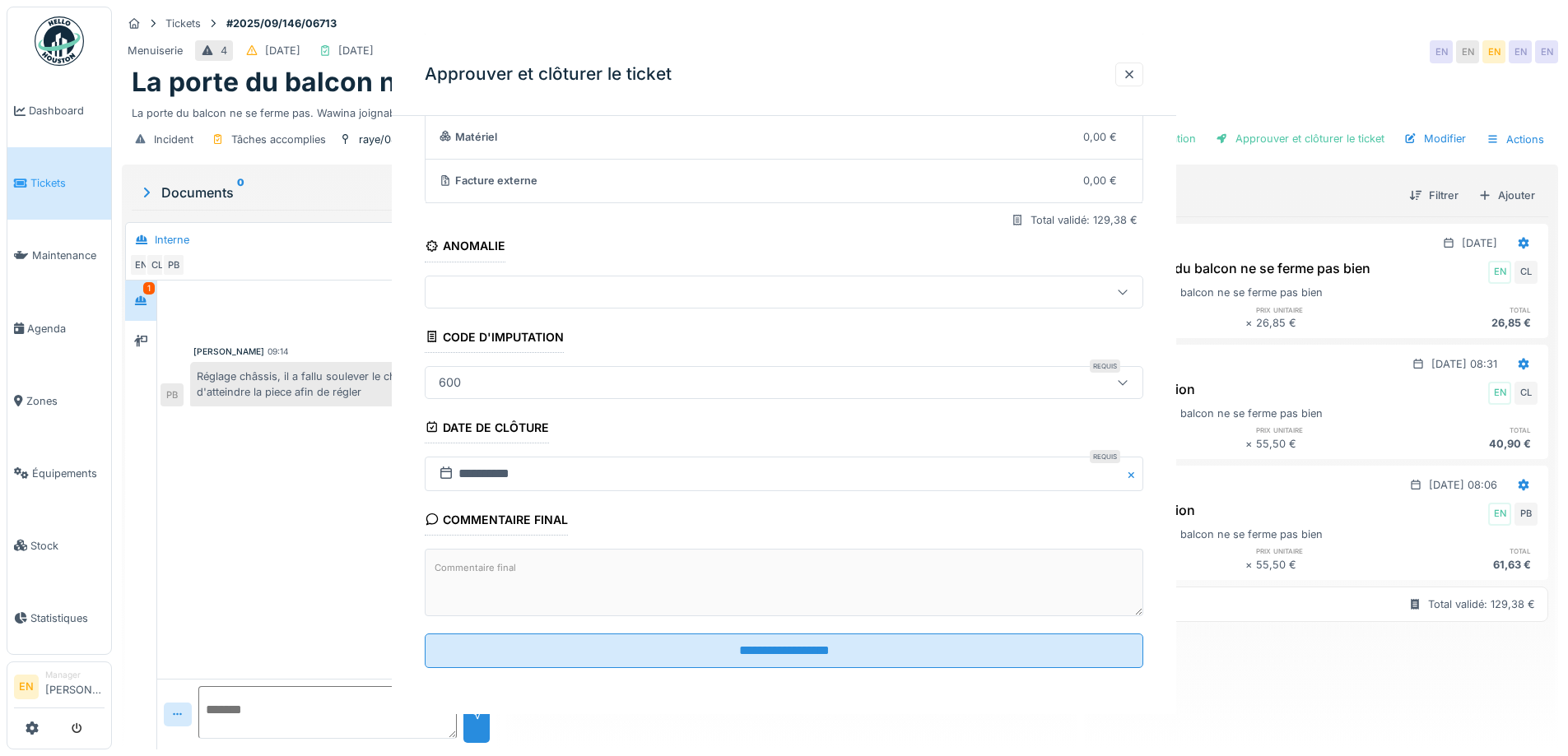
scroll to position [0, 0]
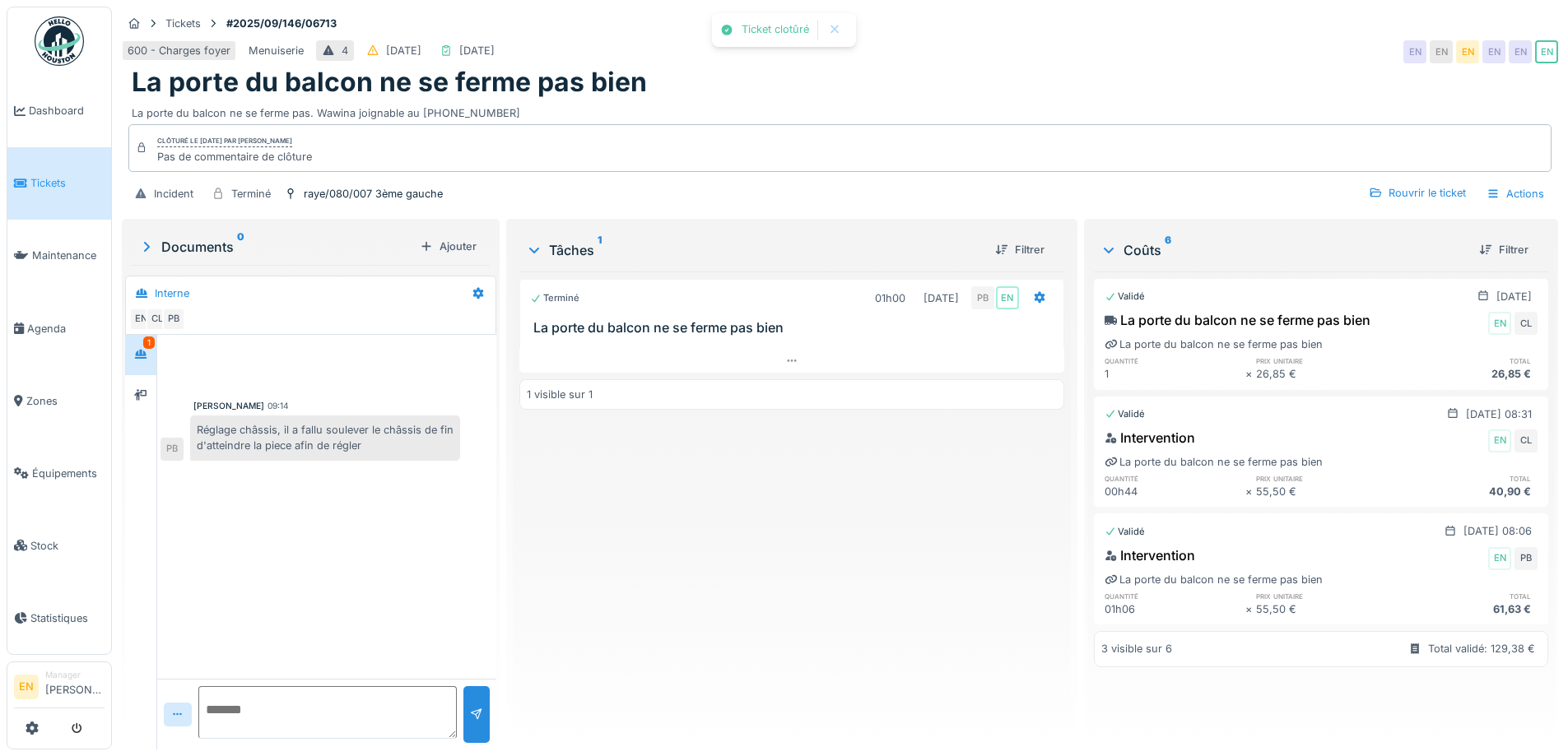
click at [823, 613] on div "Terminé 01h00 [DATE] PB EN La porte du balcon ne se ferme pas bien 1 visible su…" at bounding box center [791, 505] width 544 height 465
click at [63, 30] on img at bounding box center [59, 41] width 50 height 50
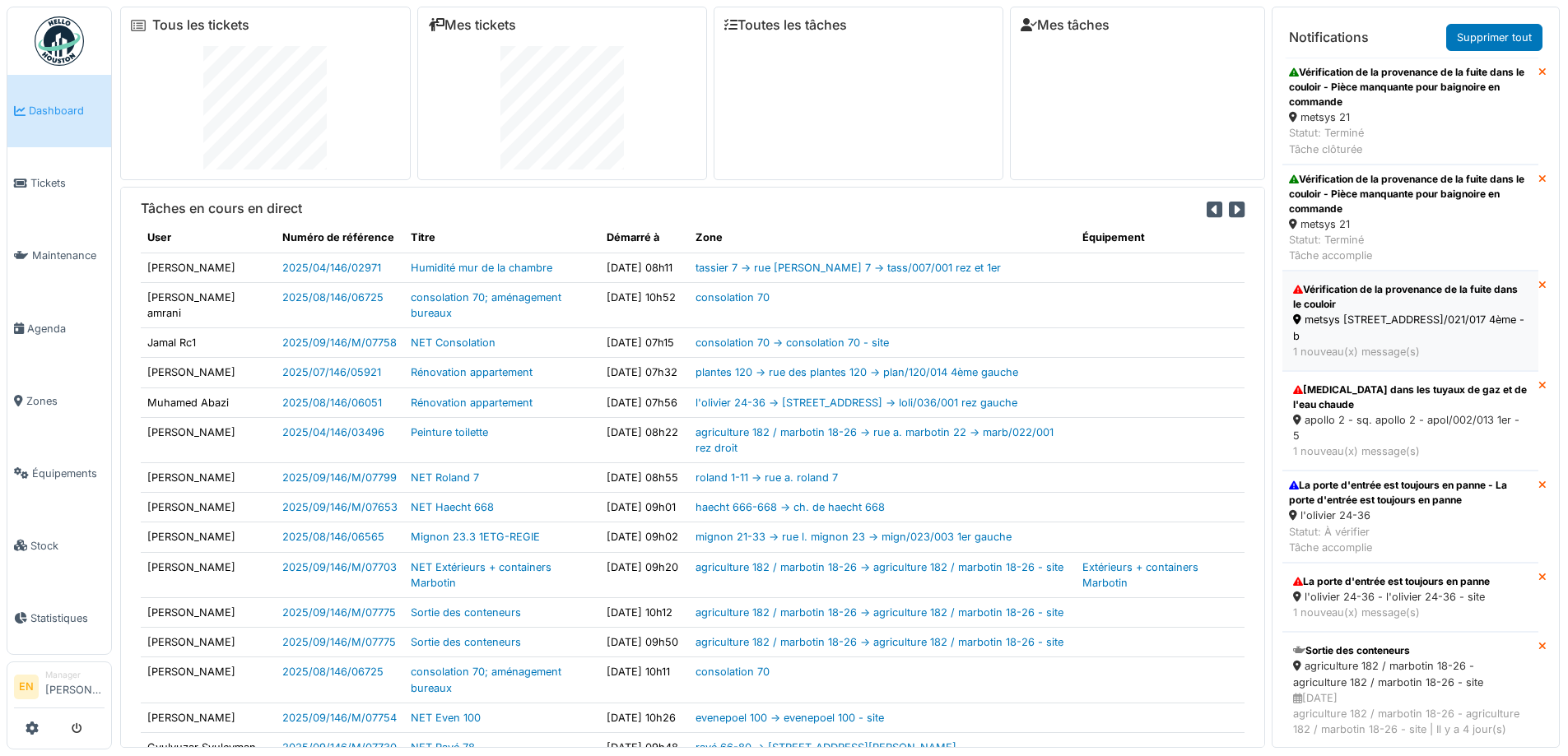
click at [1341, 319] on div "metsys [STREET_ADDRESS]/021/017 4ème - b" at bounding box center [1410, 328] width 234 height 31
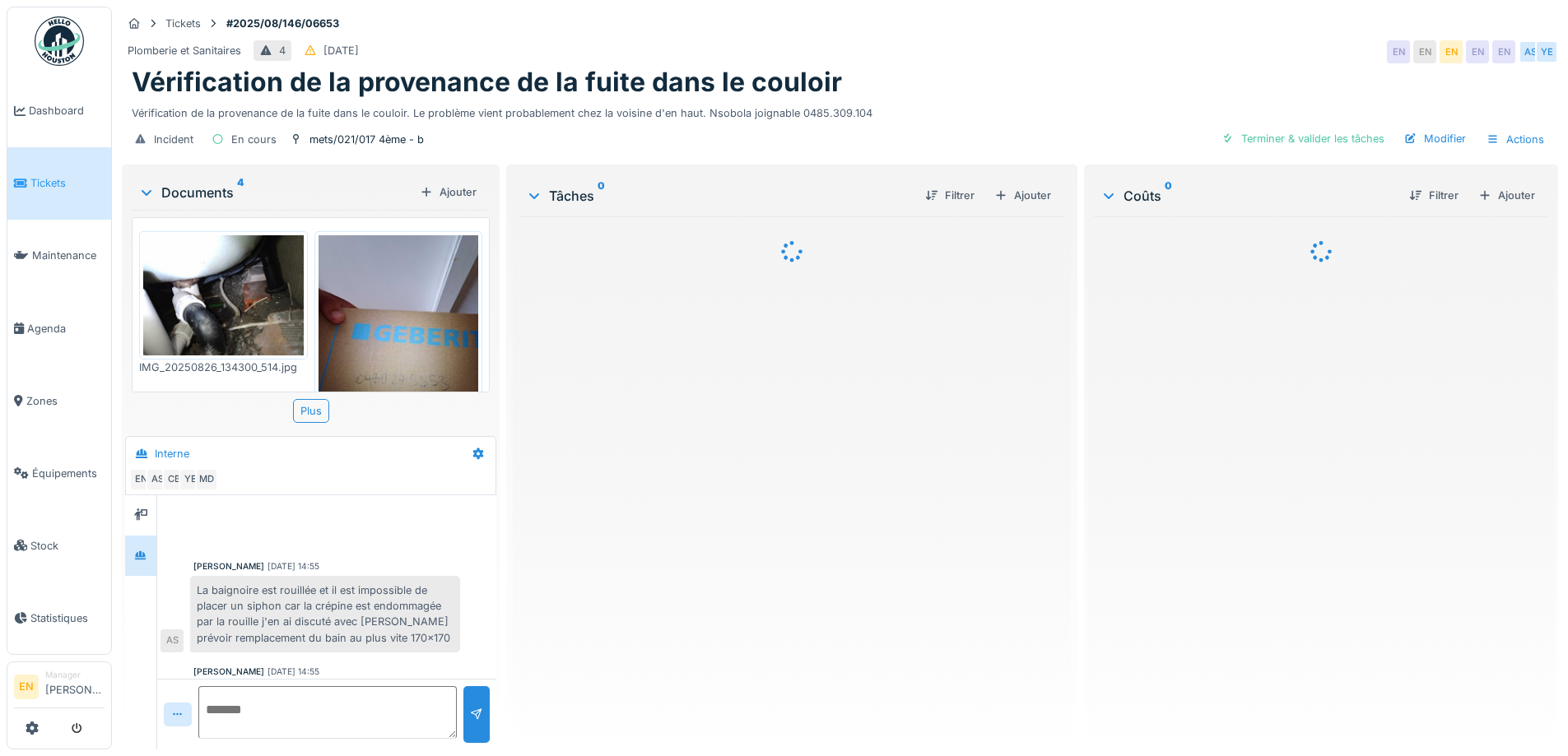
scroll to position [334, 0]
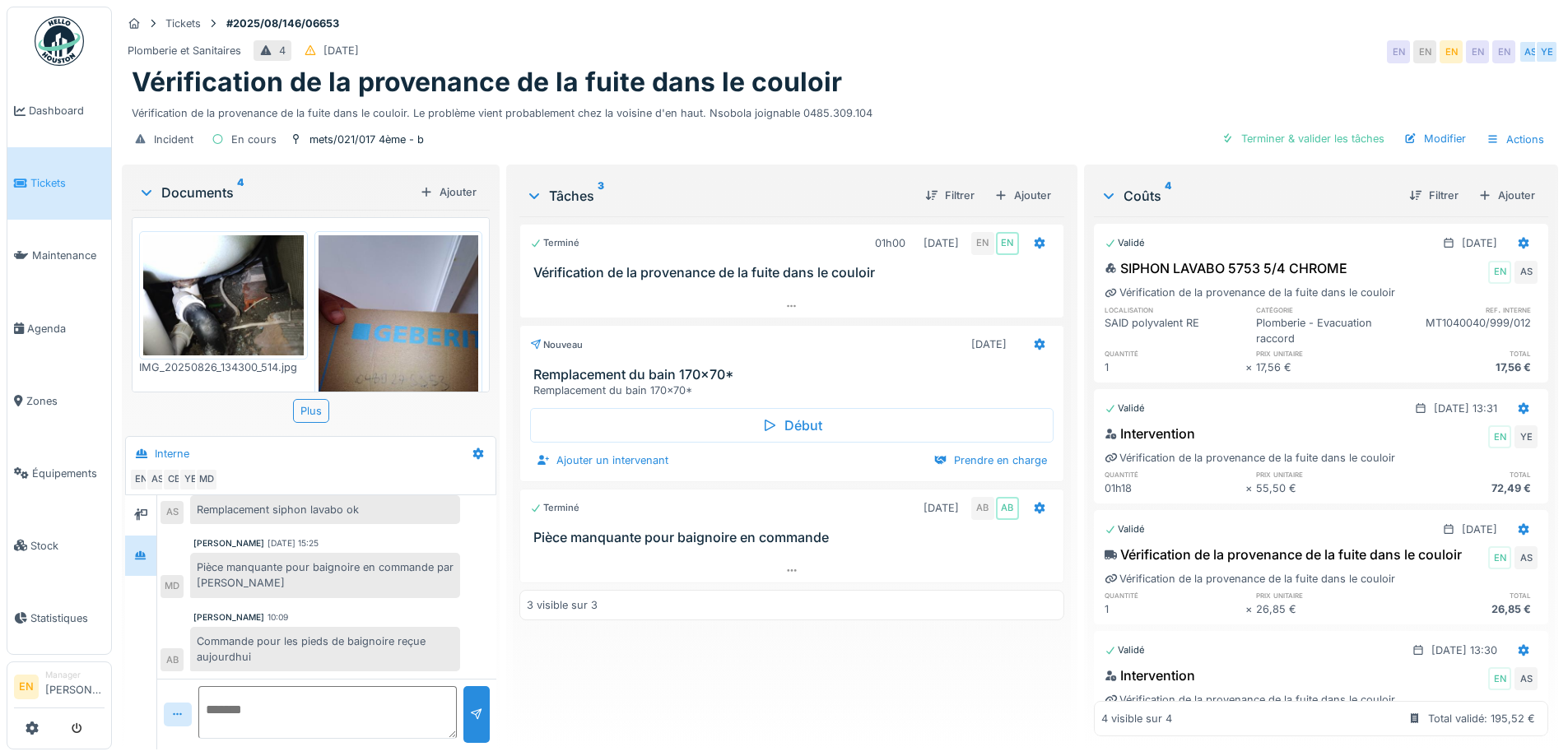
click at [1005, 66] on div "Plomberie et Sanitaires 4 30/08/2025 EN EN EN EN EN AS YE" at bounding box center [840, 51] width 1437 height 30
click at [740, 681] on div "Terminé 01h00 26/08/2025 EN EN Vérification de la provenance de la fuite dans l…" at bounding box center [791, 476] width 544 height 520
drag, startPoint x: 797, startPoint y: 113, endPoint x: 871, endPoint y: 112, distance: 74.0
click at [871, 112] on div "Vérification de la provenance de la fuite dans le couloir. Le problème vient pr…" at bounding box center [839, 110] width 1417 height 22
click at [877, 101] on div "Vérification de la provenance de la fuite dans le couloir. Le problème vient pr…" at bounding box center [839, 110] width 1417 height 22
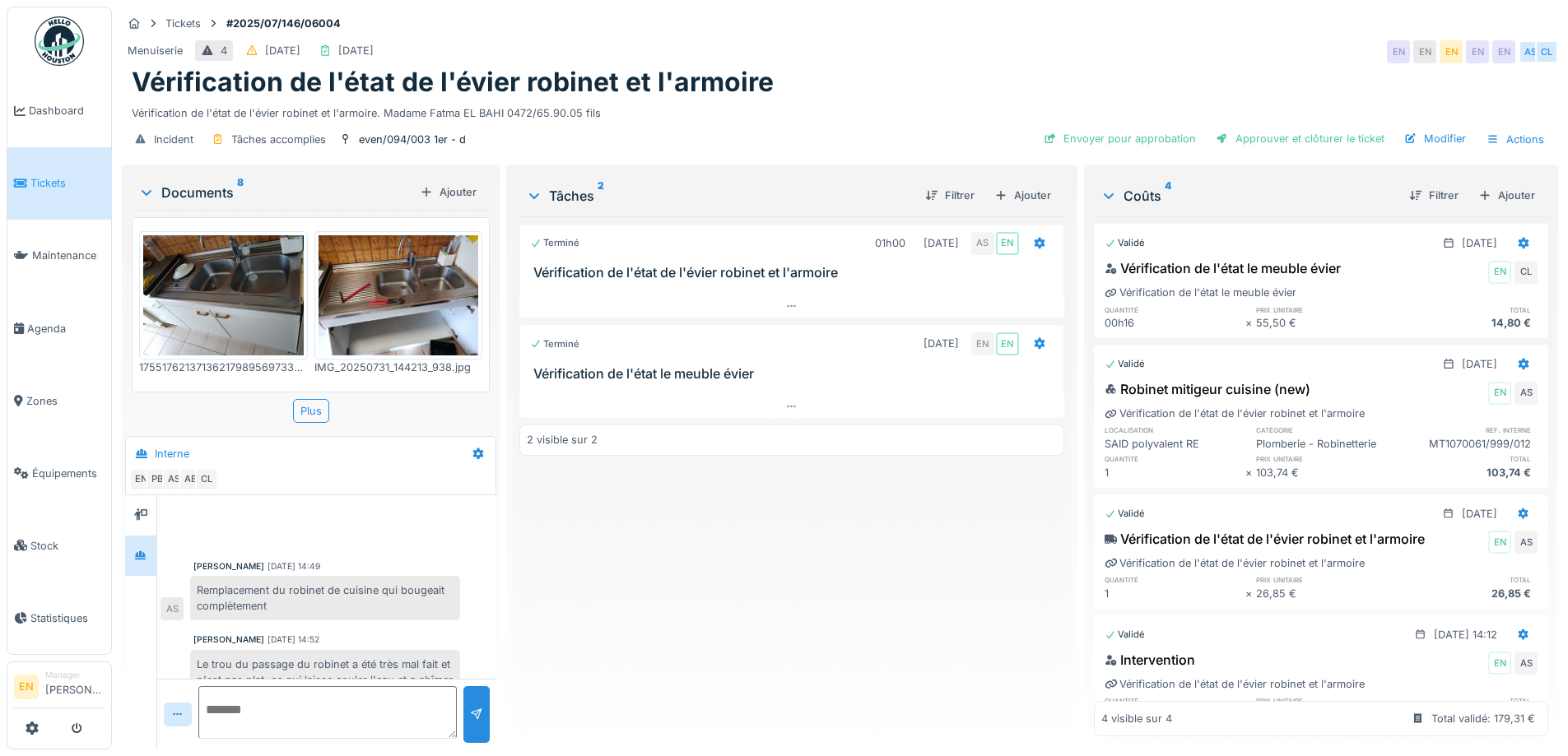
scroll to position [171, 0]
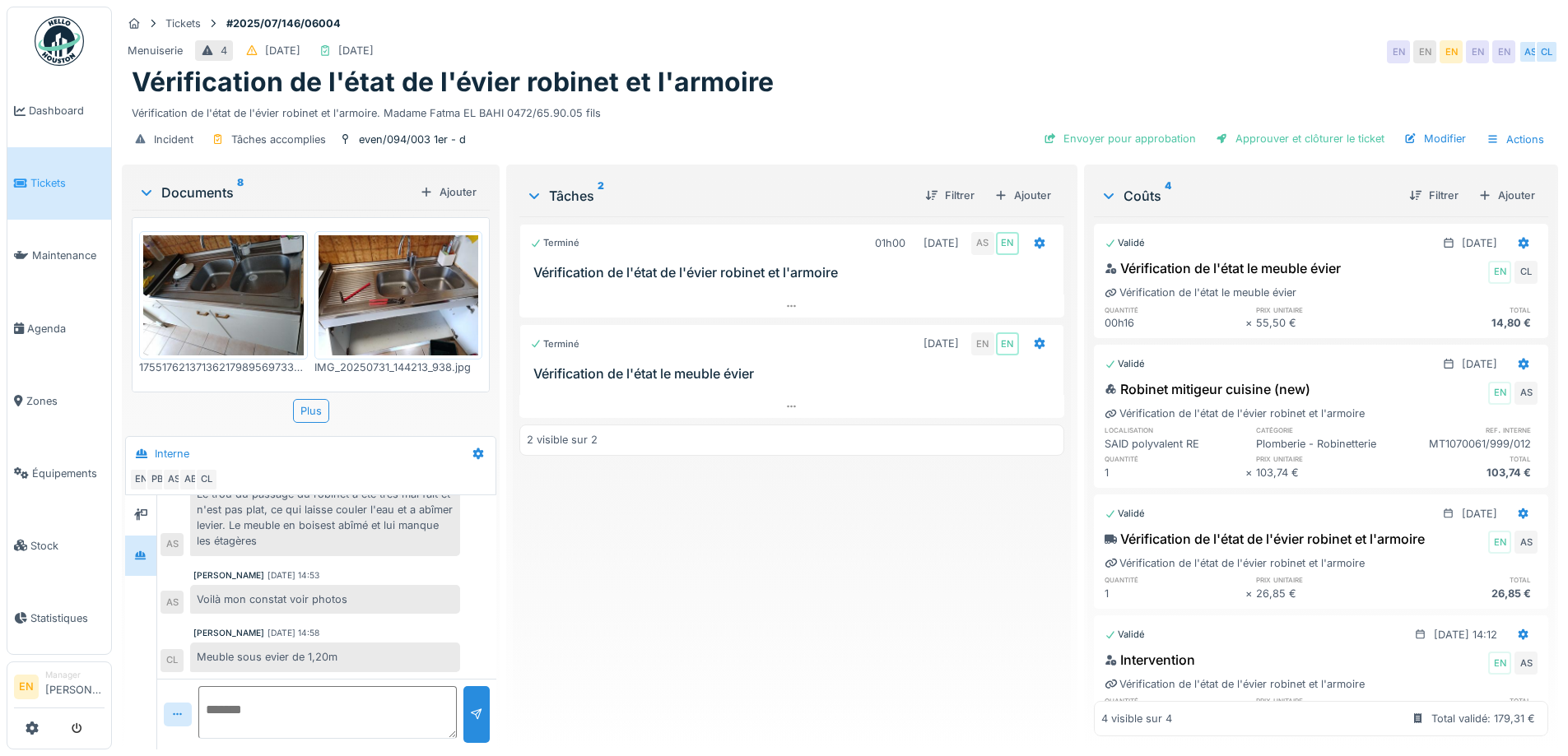
click at [676, 595] on div "Terminé 01h00 [DATE] AS EN Vérification de l'état de l'évier robinet et l'armoi…" at bounding box center [791, 476] width 544 height 520
click at [645, 587] on div "Terminé 01h00 [DATE] AS EN Vérification de l'état de l'évier robinet et l'armoi…" at bounding box center [791, 476] width 544 height 520
click at [778, 573] on div "Terminé 01h00 [DATE] AS EN Vérification de l'état de l'évier robinet et l'armoi…" at bounding box center [791, 476] width 544 height 520
click at [749, 620] on div "Terminé 01h00 [DATE] AS EN Vérification de l'état de l'évier robinet et l'armoi…" at bounding box center [791, 476] width 544 height 520
drag, startPoint x: 702, startPoint y: 462, endPoint x: 705, endPoint y: 474, distance: 12.4
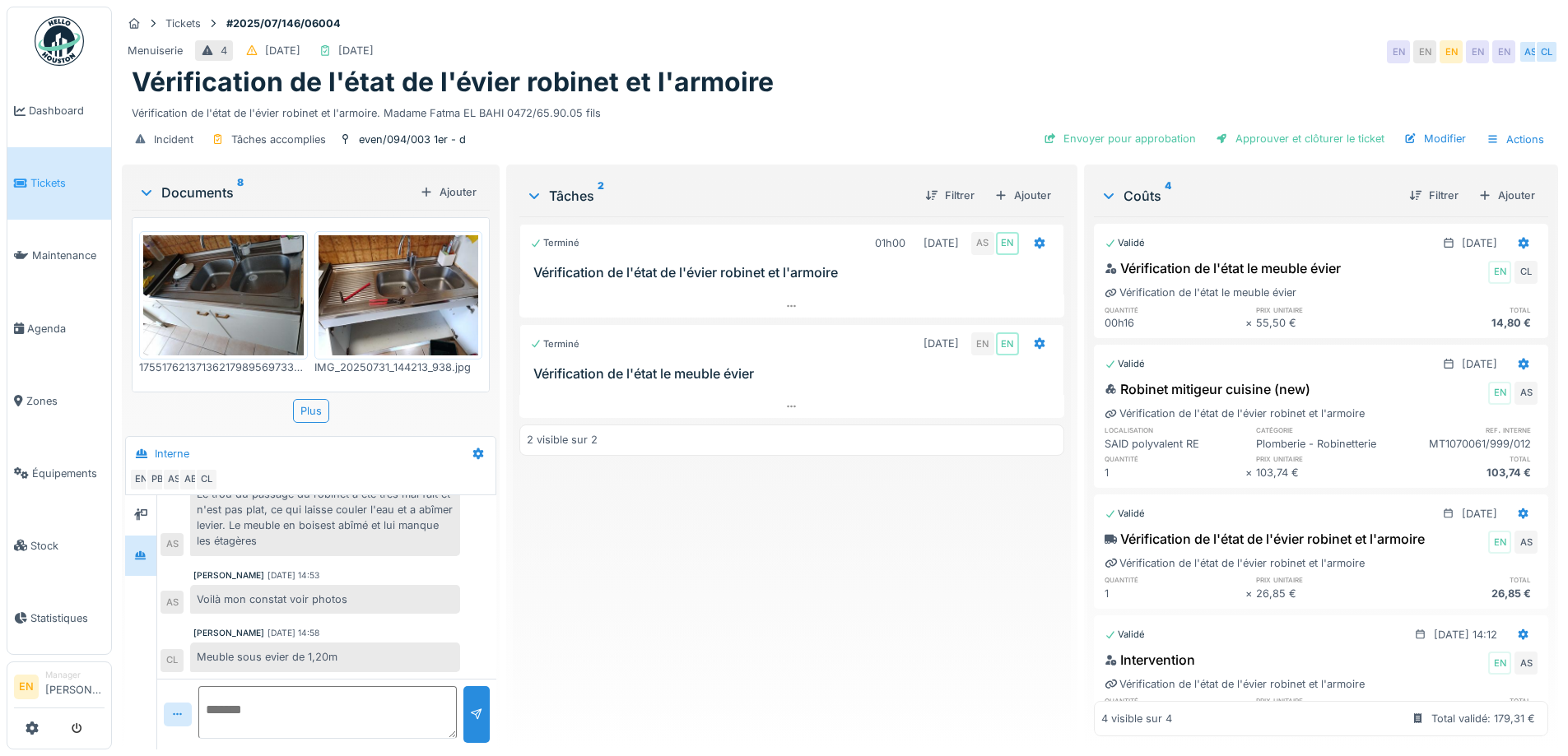
click at [702, 470] on div "Terminé 01h00 31/07/2025 AS EN Vérification de l'état de l'évier robinet et l'a…" at bounding box center [791, 476] width 544 height 520
drag, startPoint x: 702, startPoint y: 481, endPoint x: 283, endPoint y: 34, distance: 612.7
click at [676, 453] on div "Terminé 01h00 31/07/2025 AS EN Vérification de l'état de l'évier robinet et l'a…" at bounding box center [791, 476] width 544 height 520
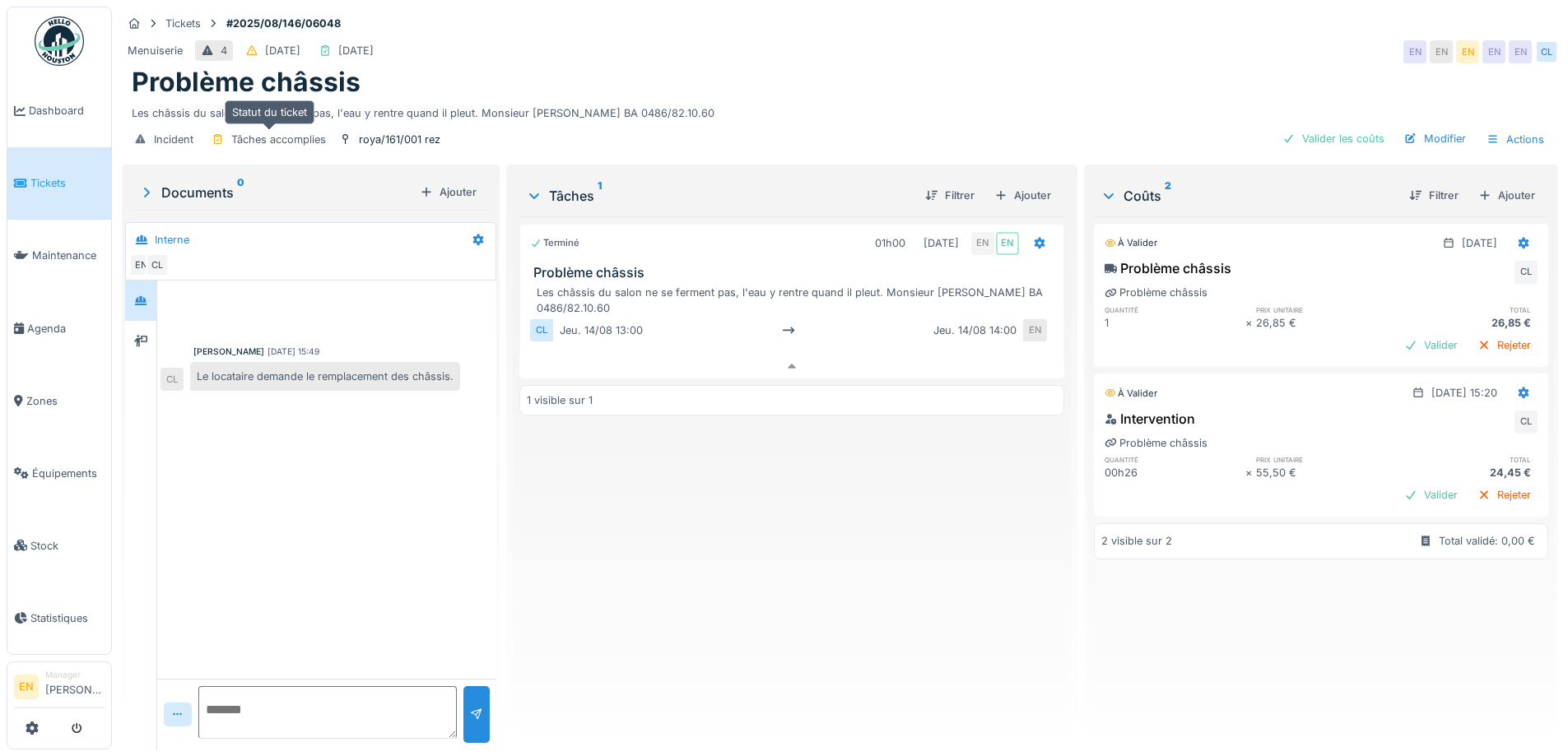
scroll to position [12, 0]
click at [723, 541] on div "Terminé 01h00 [DATE] EN EN Problème châssis Les châssis du salon ne se ferment …" at bounding box center [791, 476] width 544 height 520
click at [718, 540] on div "Terminé 01h00 [DATE] EN EN Problème châssis Les châssis du salon ne se ferment …" at bounding box center [791, 476] width 544 height 520
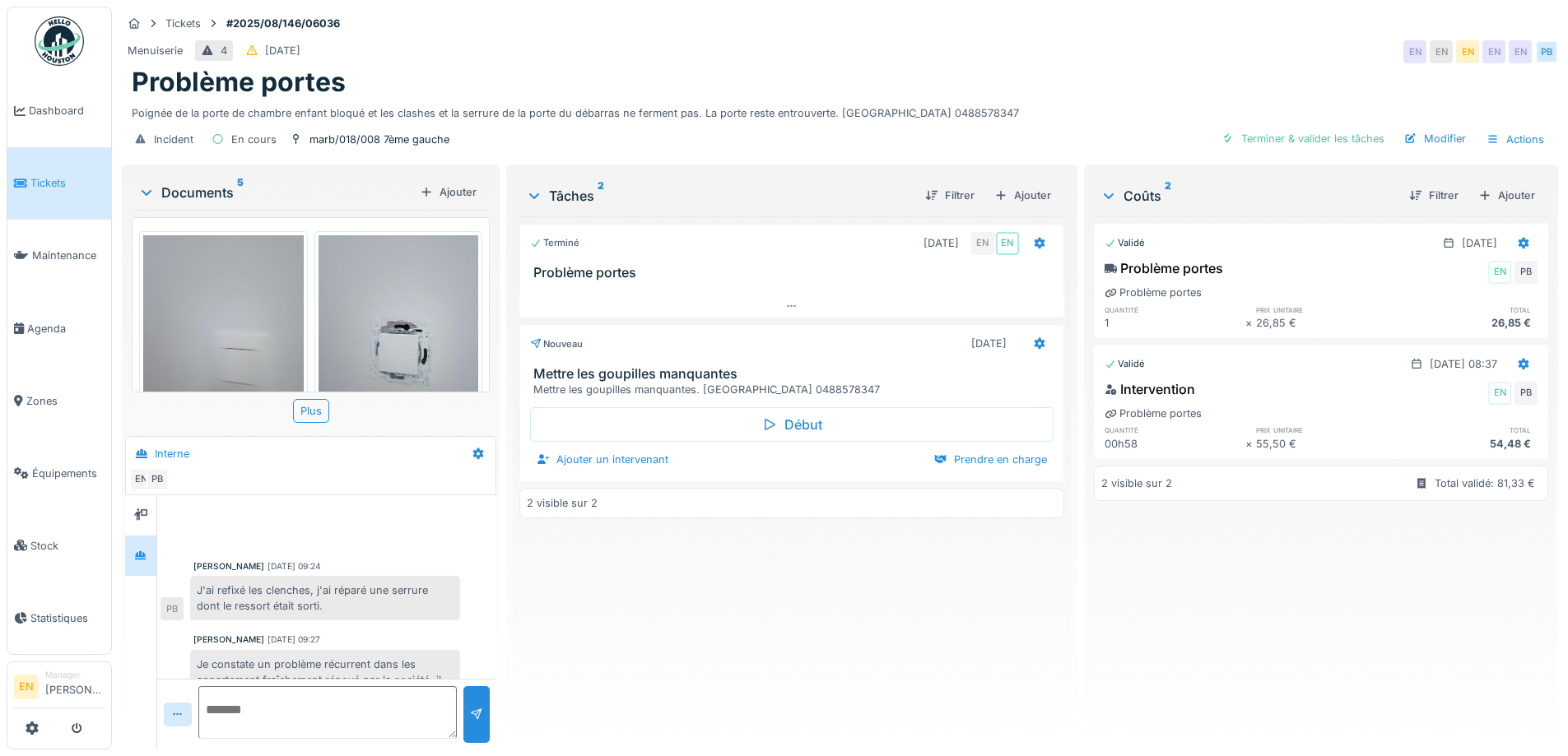
scroll to position [281, 0]
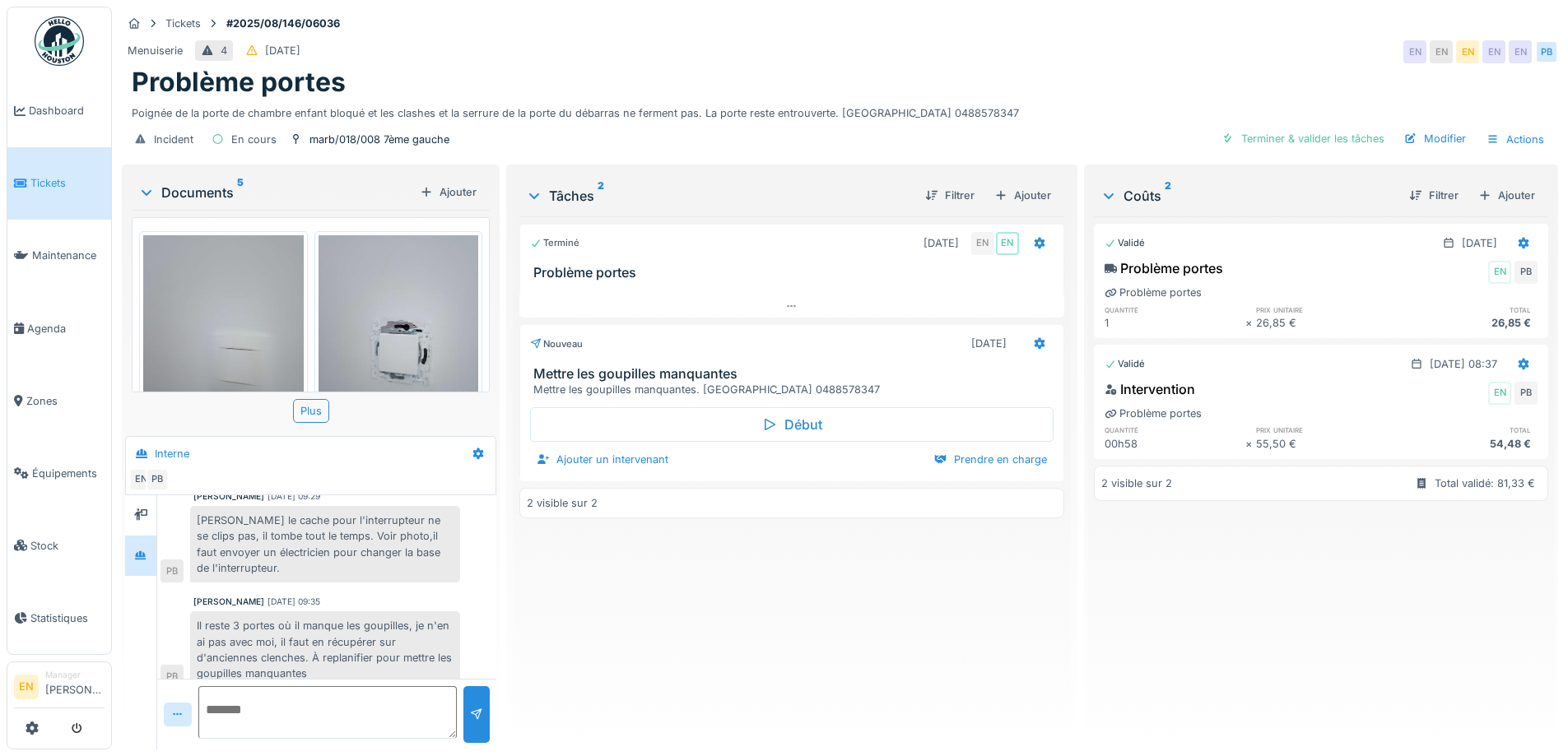
click at [633, 634] on div "Terminé 01/08/2025 EN EN Problème portes Nouveau 02/08/2025 Mettre les goupille…" at bounding box center [791, 476] width 544 height 520
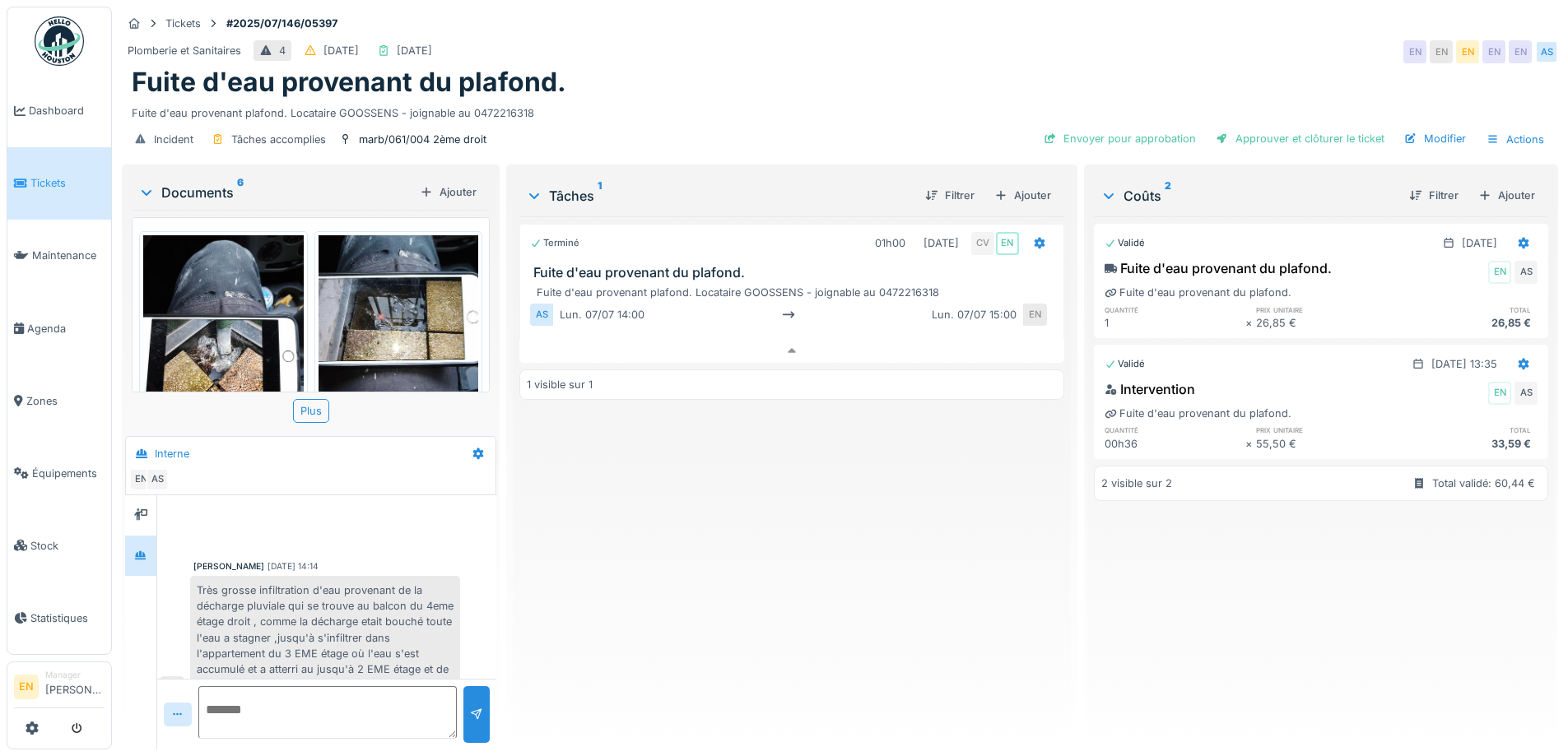
scroll to position [565, 0]
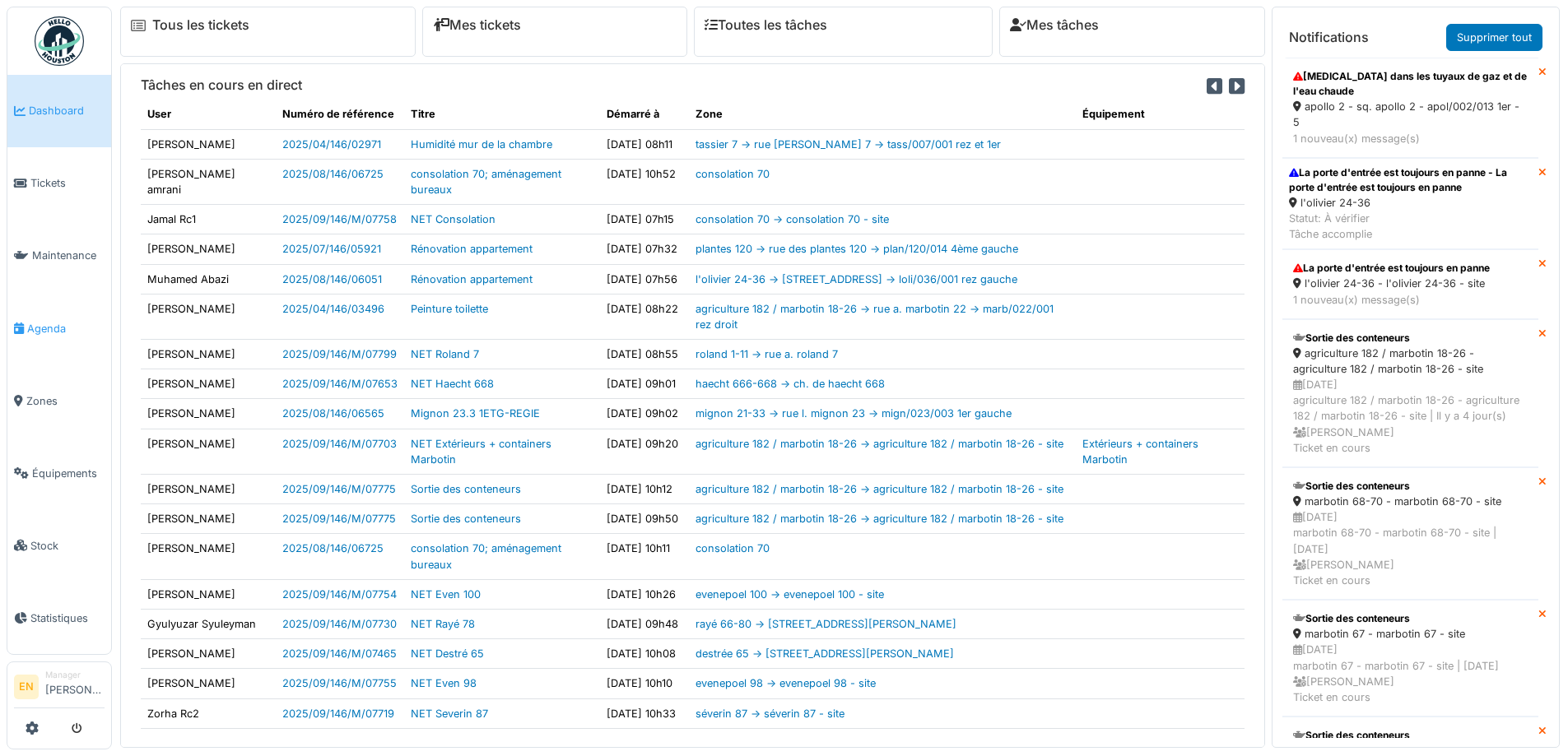
click at [48, 325] on span "Agenda" at bounding box center [66, 329] width 77 height 15
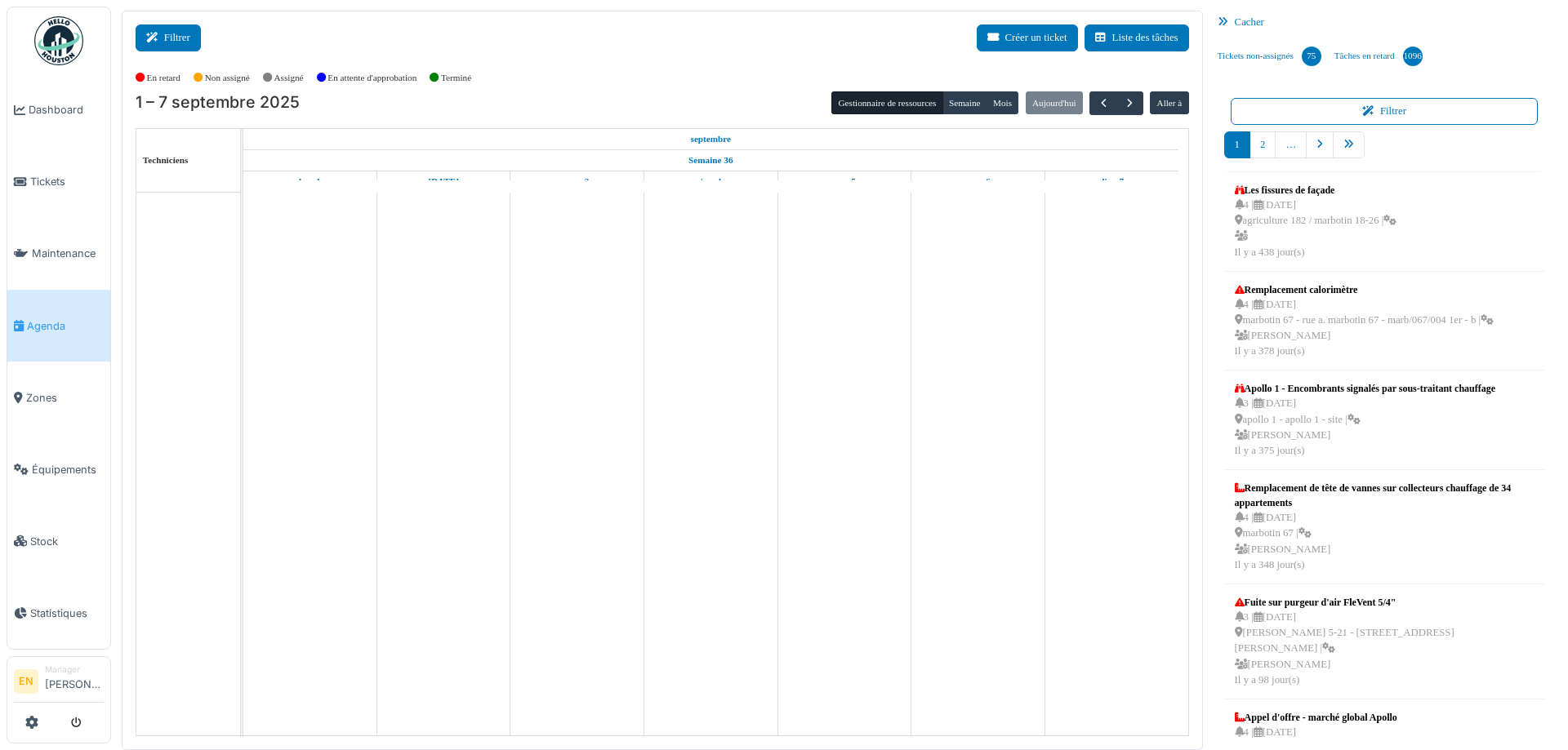
click at [173, 36] on button "Filtrer" at bounding box center [168, 38] width 66 height 27
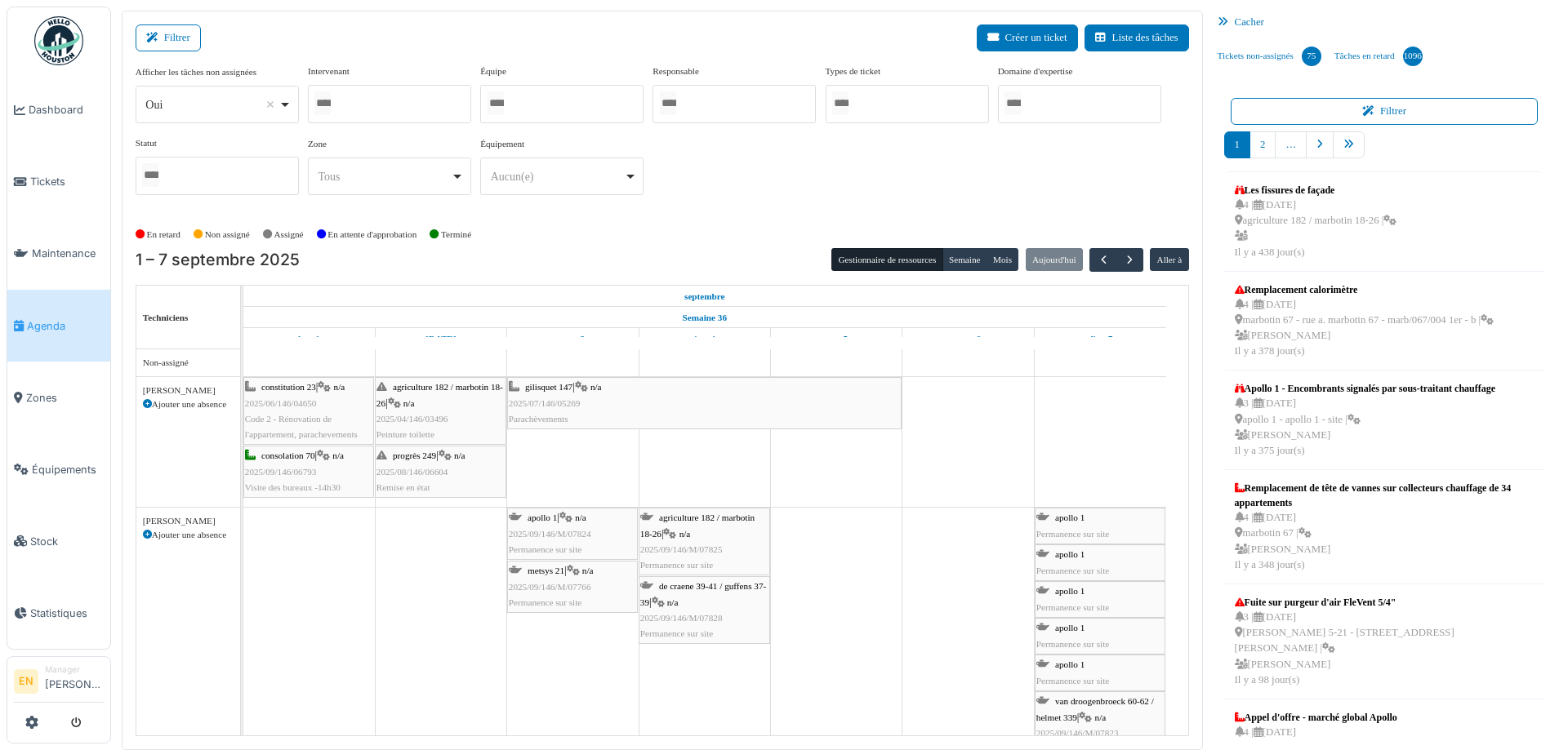
click at [288, 105] on div "Oui Remove item" at bounding box center [217, 105] width 150 height 24
select select "**"
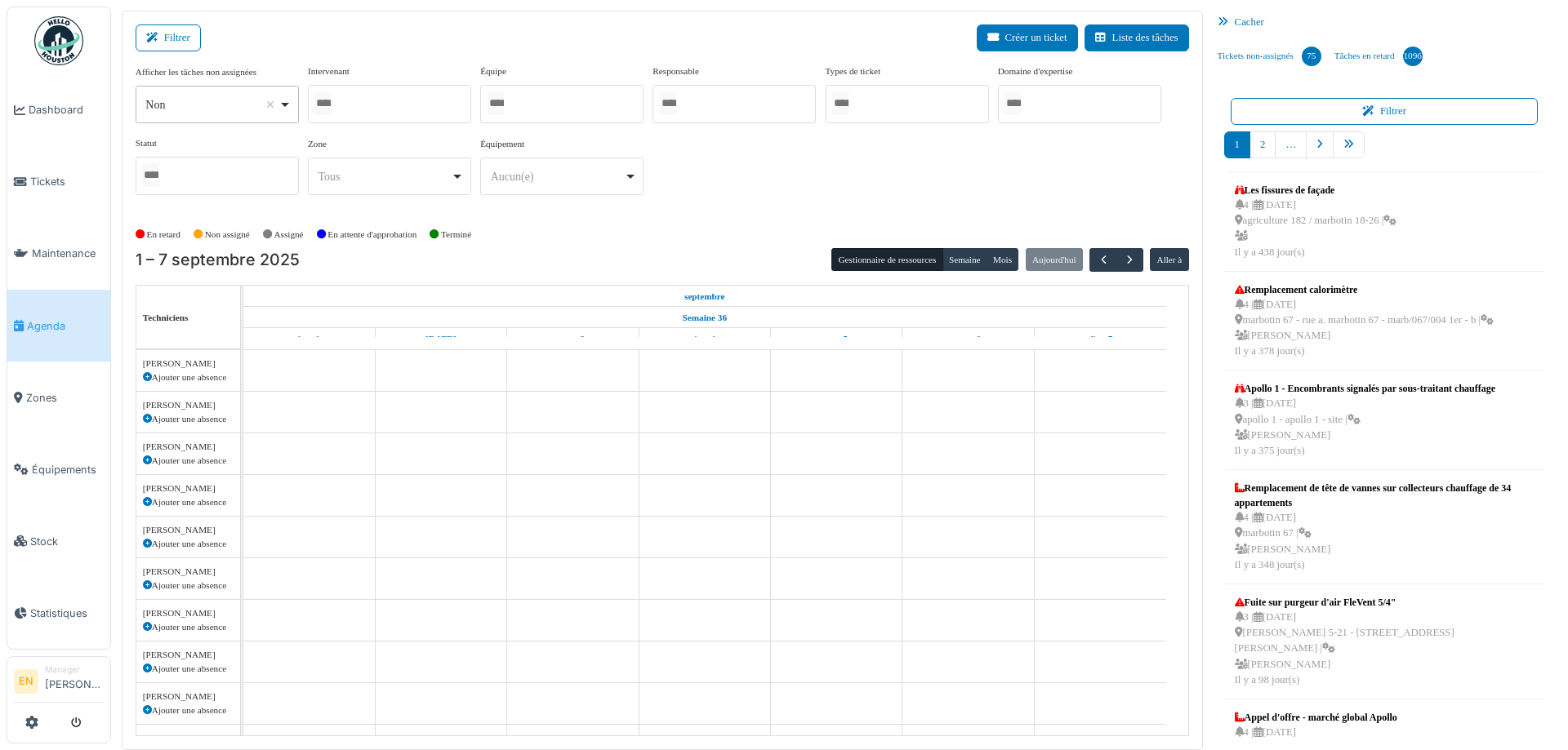
click at [372, 100] on div at bounding box center [390, 104] width 164 height 38
click at [372, 99] on div at bounding box center [390, 104] width 164 height 38
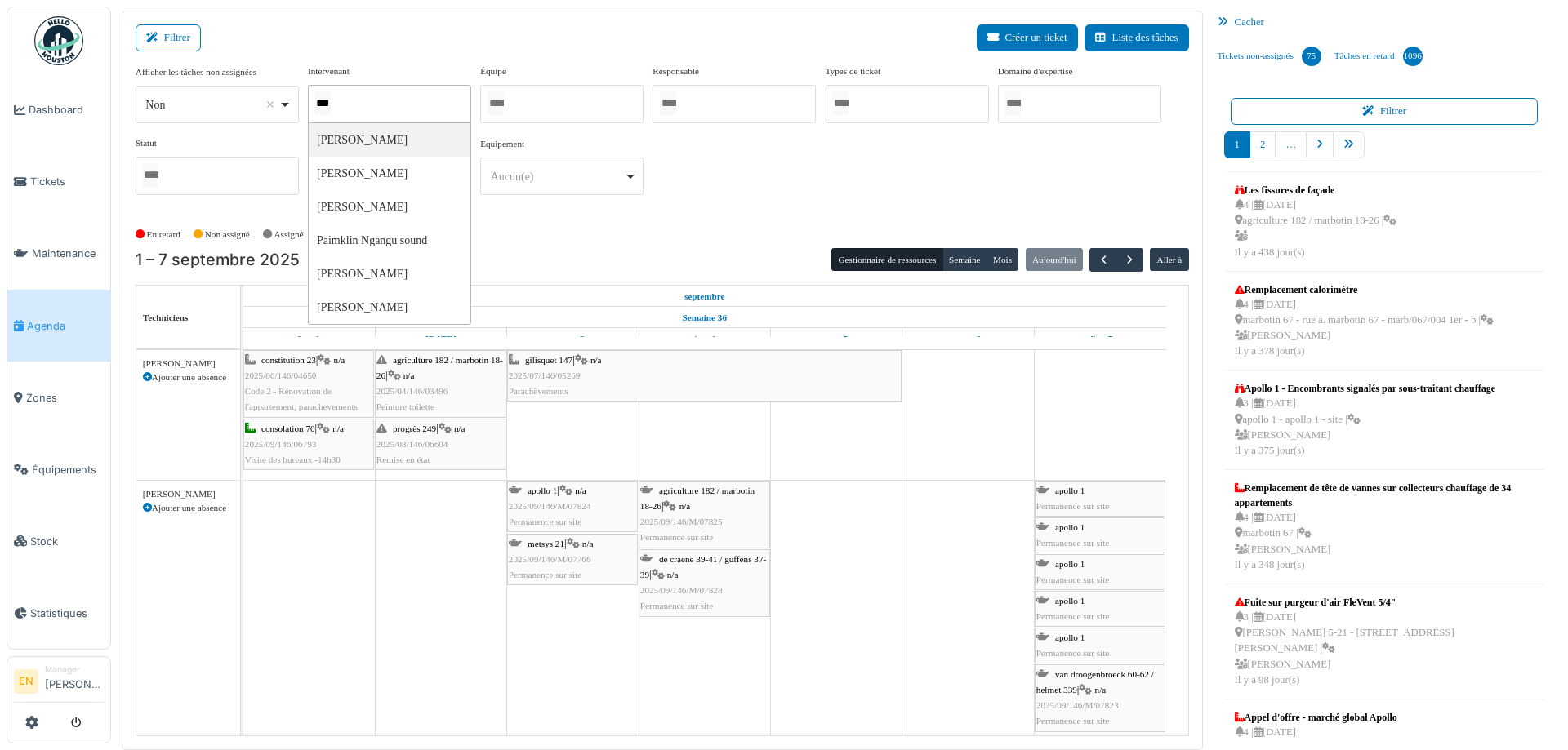
type input "****"
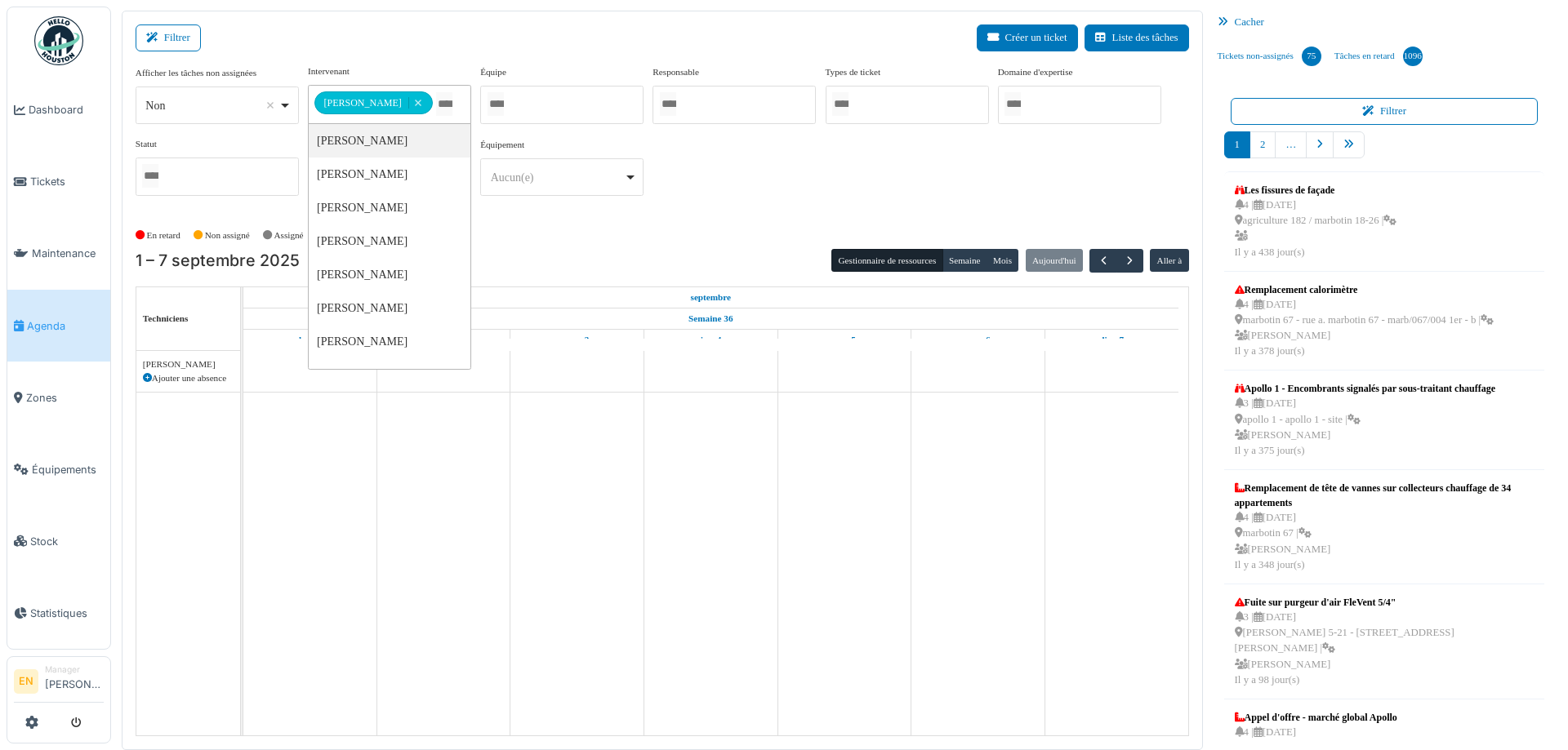
click at [773, 191] on div "**********" at bounding box center [662, 137] width 1054 height 145
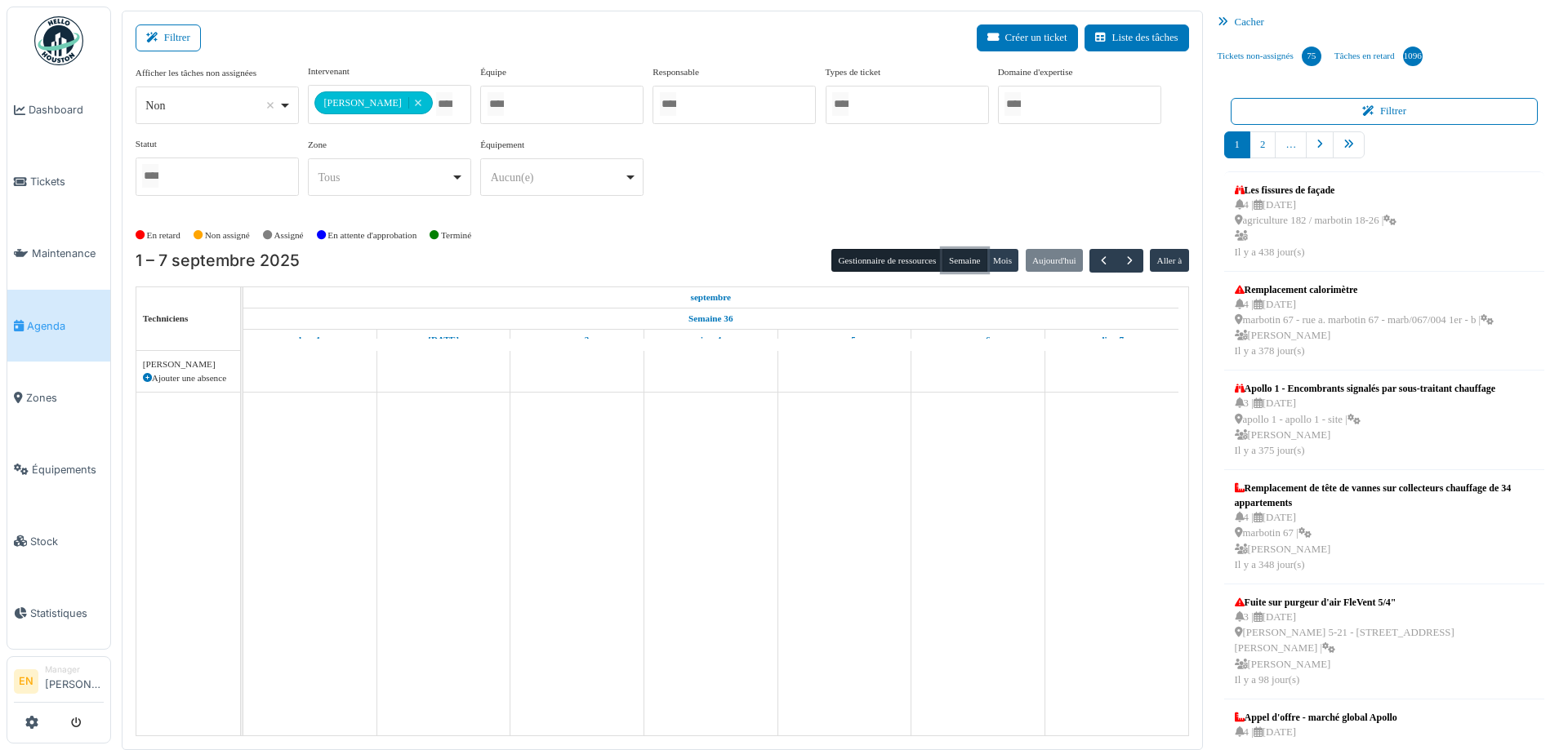
click at [965, 260] on button "Semaine" at bounding box center [965, 260] width 45 height 23
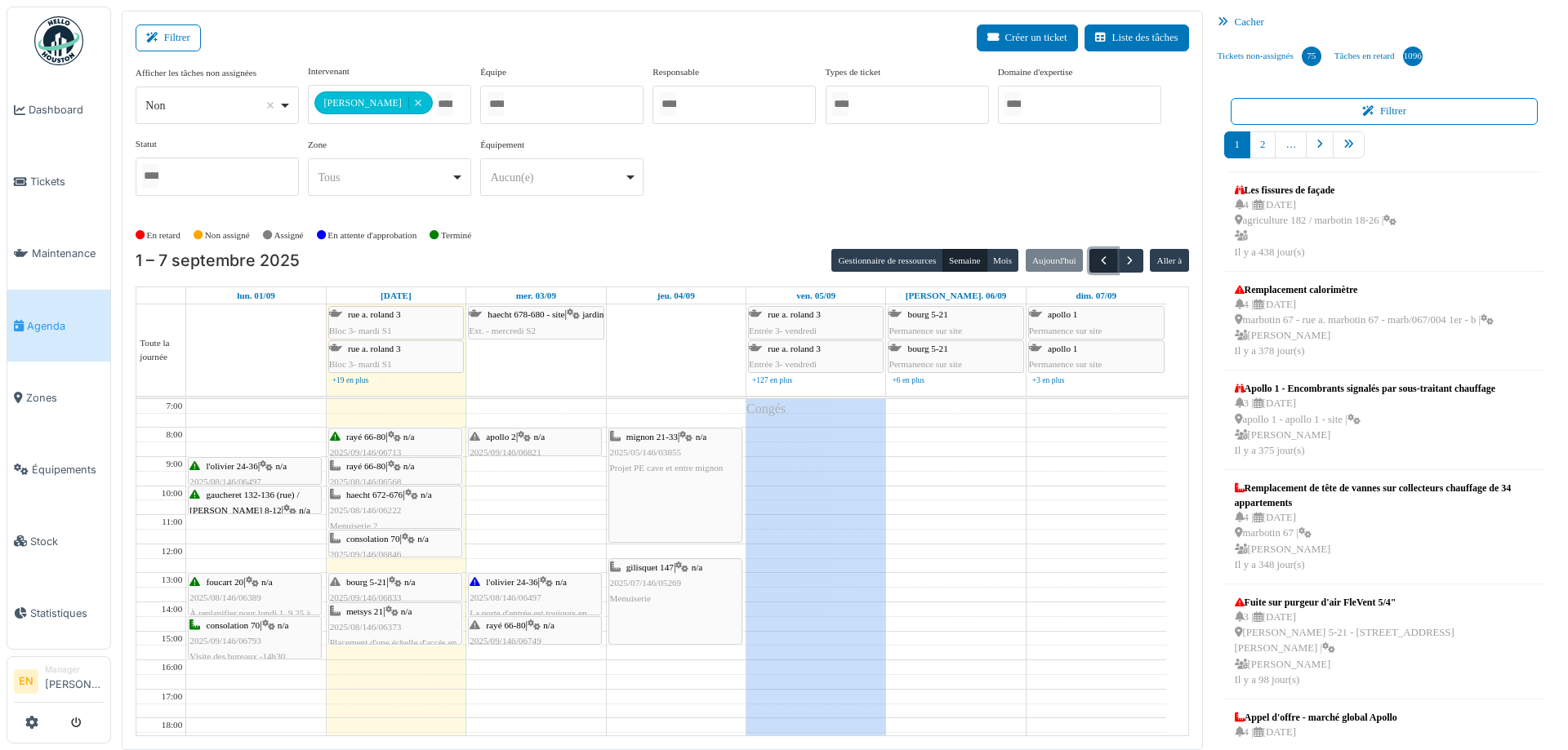
click at [1097, 261] on span "button" at bounding box center [1104, 260] width 14 height 14
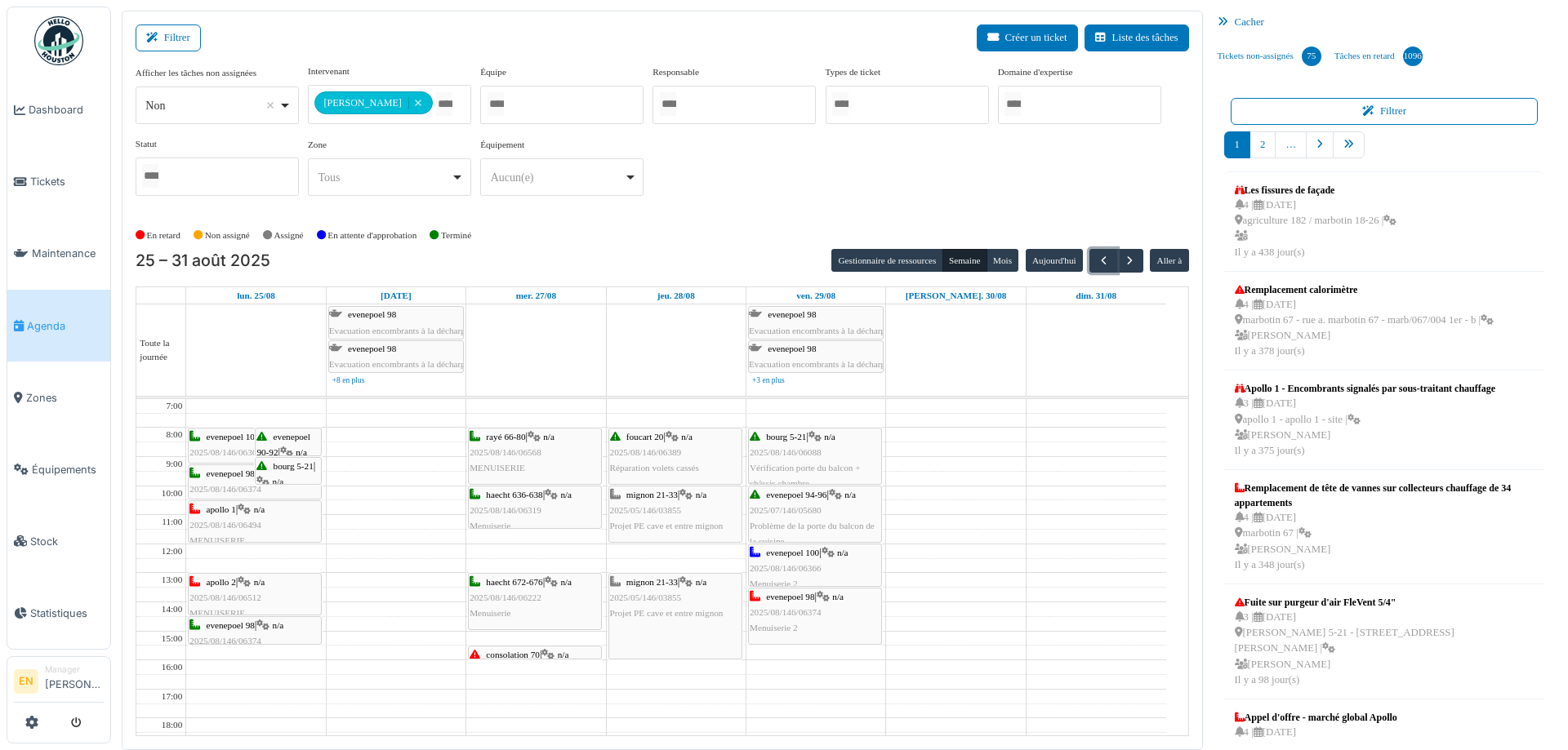
click at [541, 588] on div "haecht 672-676 | n/a 2025/08/146/06222 Menuiserie" at bounding box center [534, 598] width 130 height 48
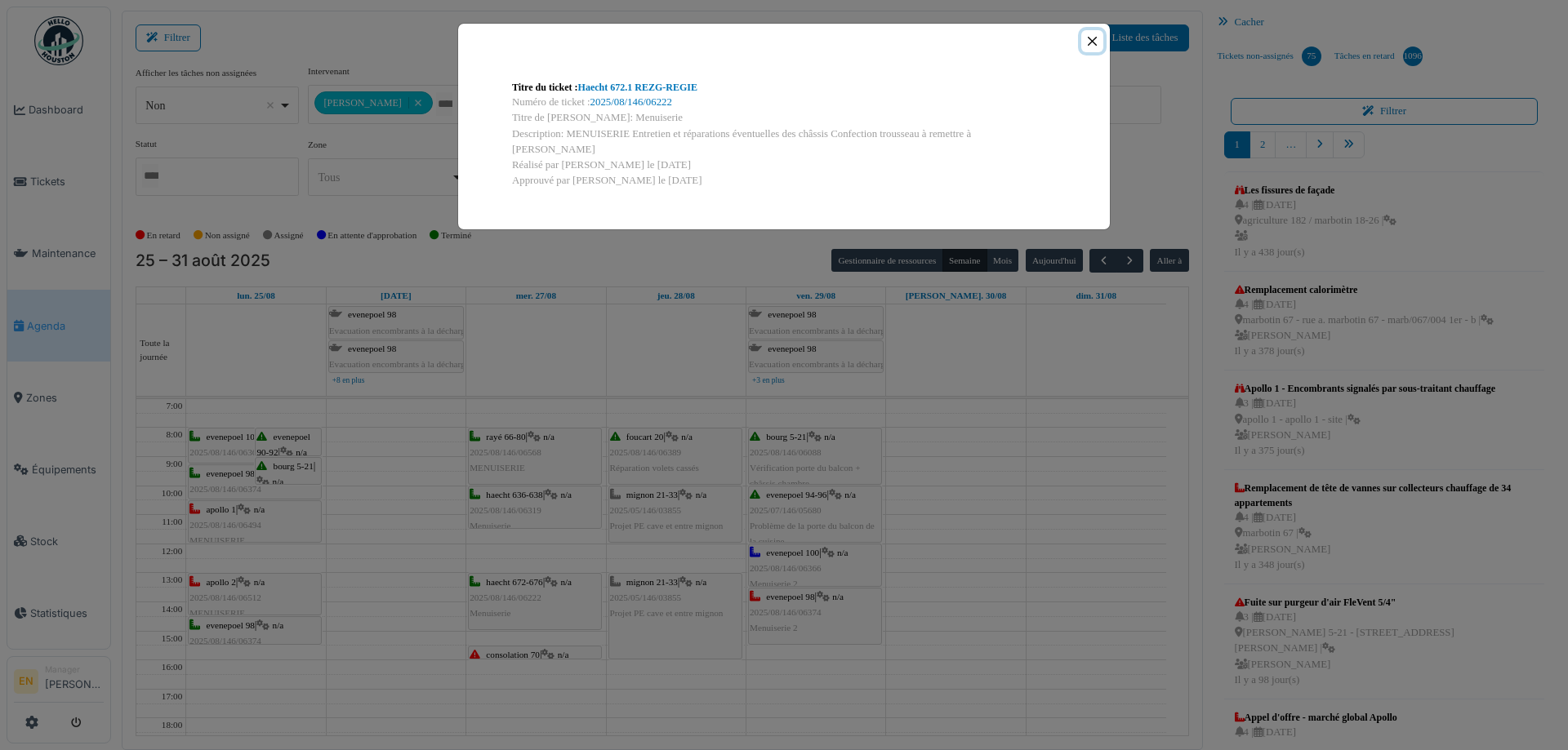
click at [1088, 43] on button "Close" at bounding box center [1093, 41] width 22 height 22
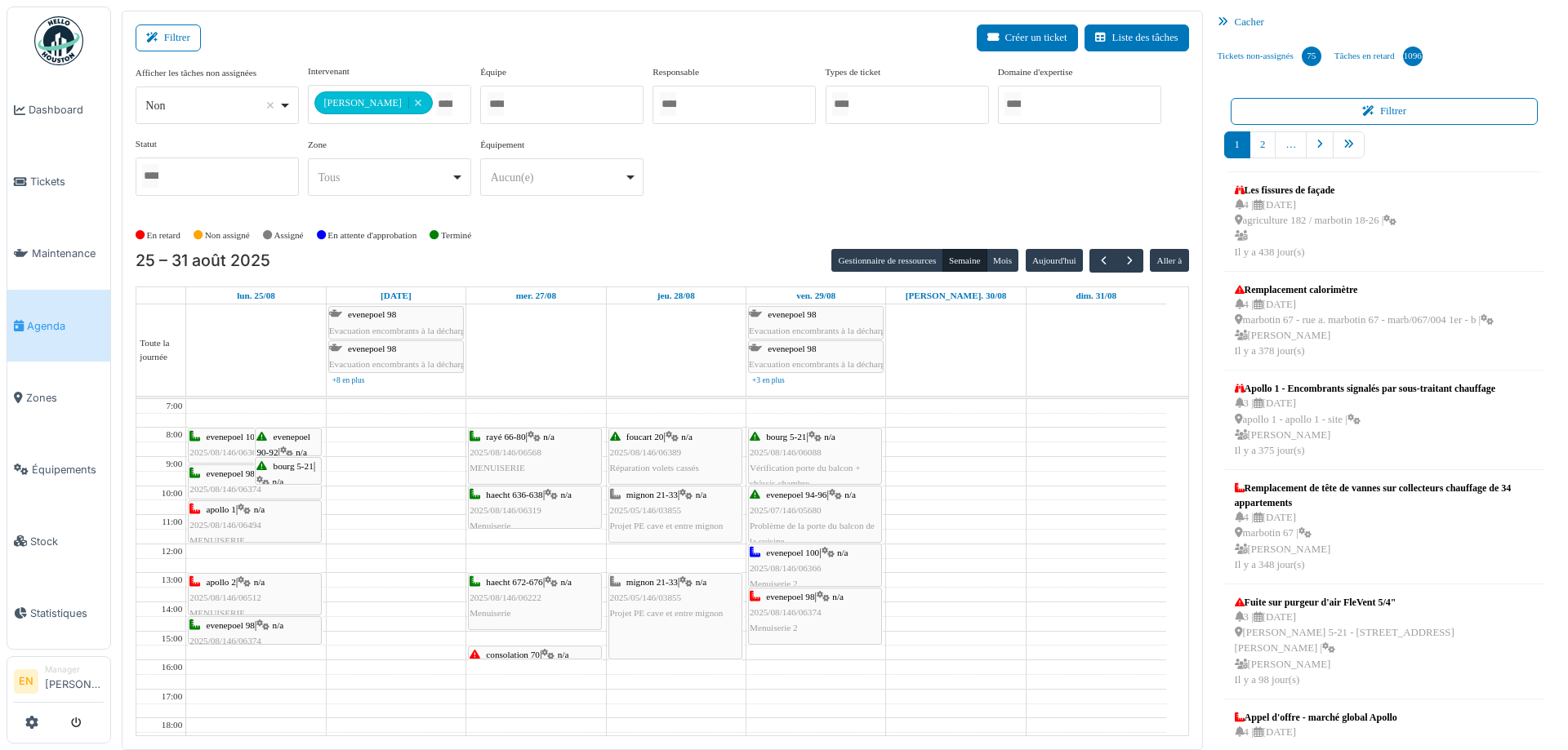
click at [529, 497] on span "haecht 636-638" at bounding box center [514, 495] width 56 height 10
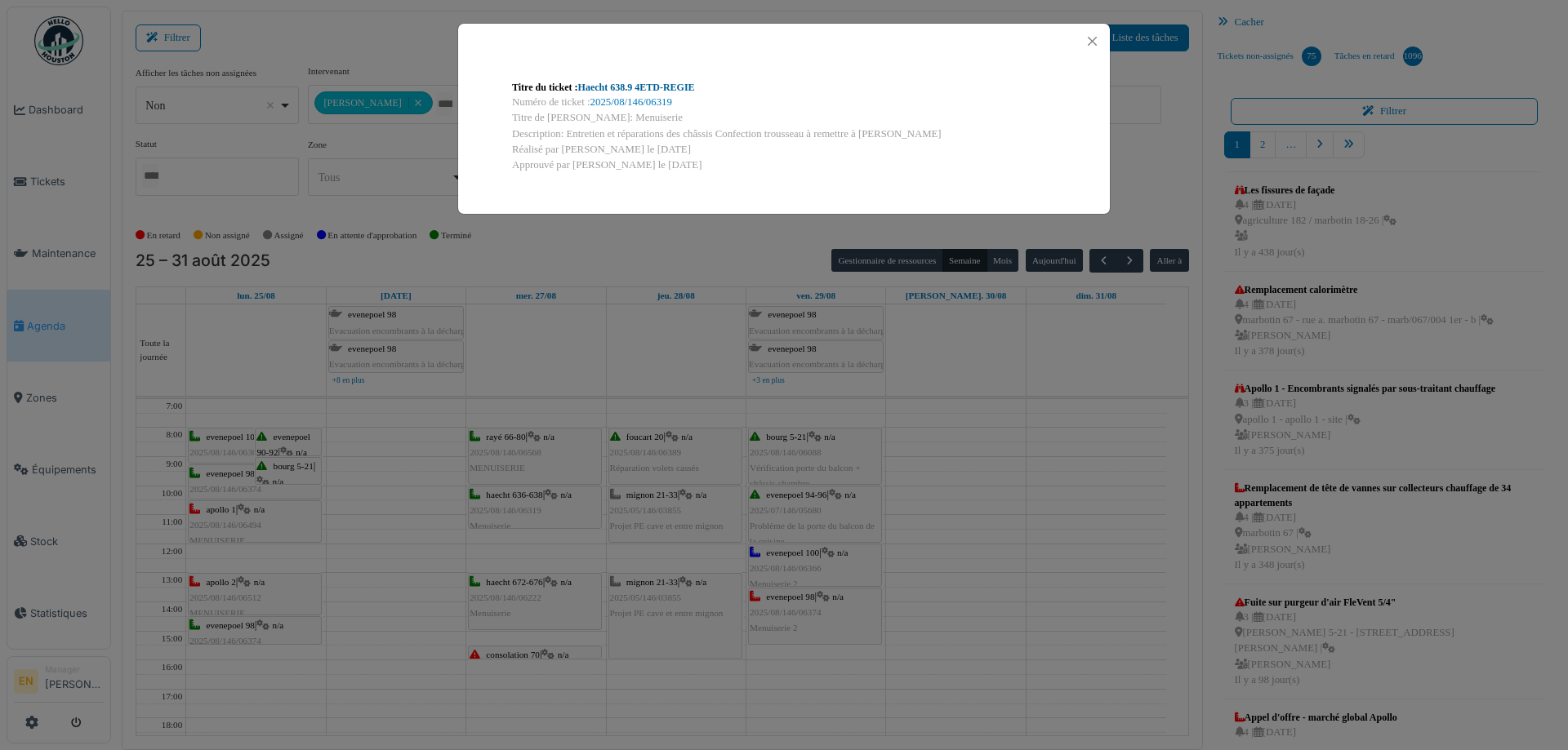
click at [671, 88] on link "Haecht 638.9 4ETD-REGIE" at bounding box center [636, 87] width 117 height 11
drag, startPoint x: 1090, startPoint y: 41, endPoint x: 1085, endPoint y: 77, distance: 36.3
click at [1089, 41] on button "Close" at bounding box center [1093, 41] width 22 height 22
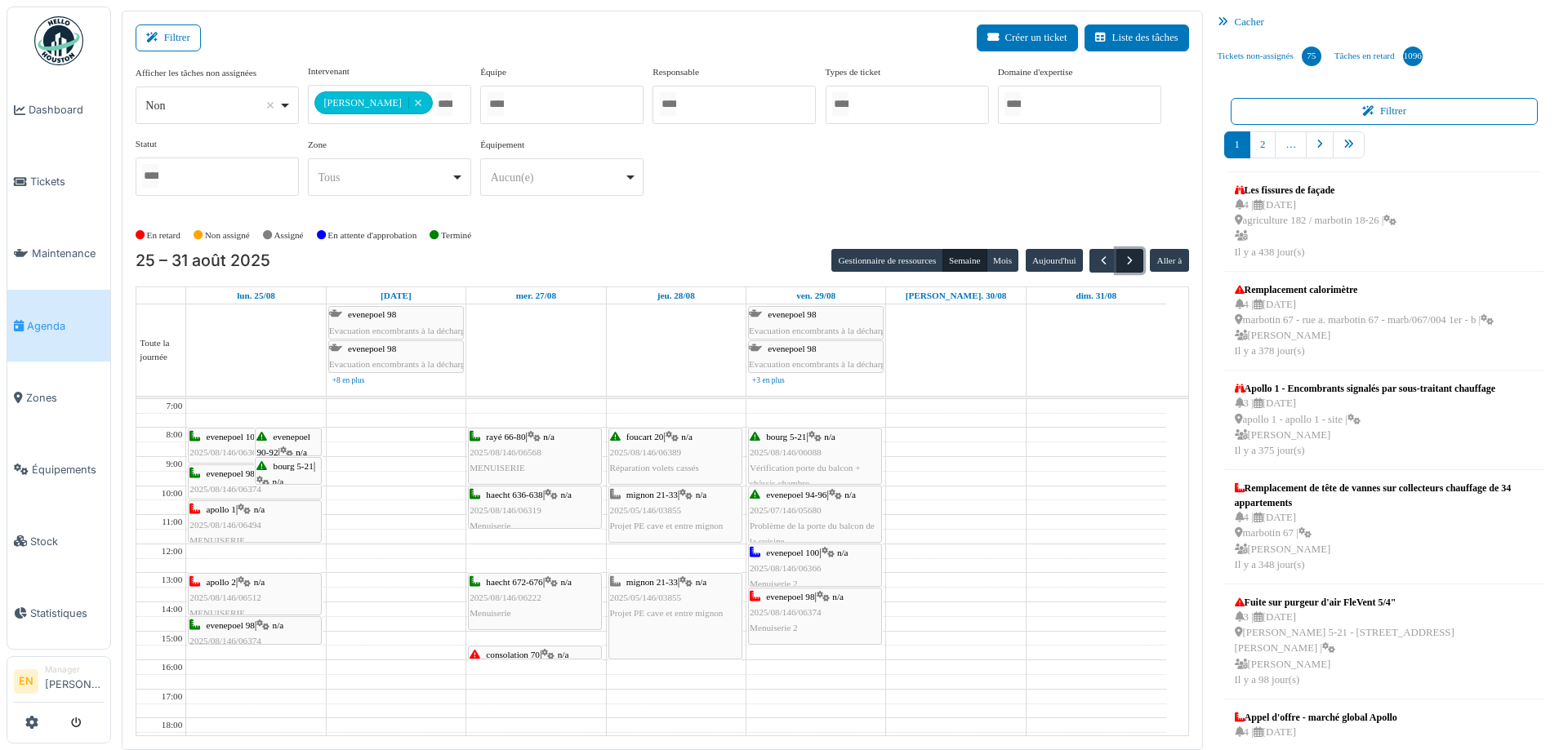
click at [1123, 261] on span "button" at bounding box center [1130, 260] width 14 height 14
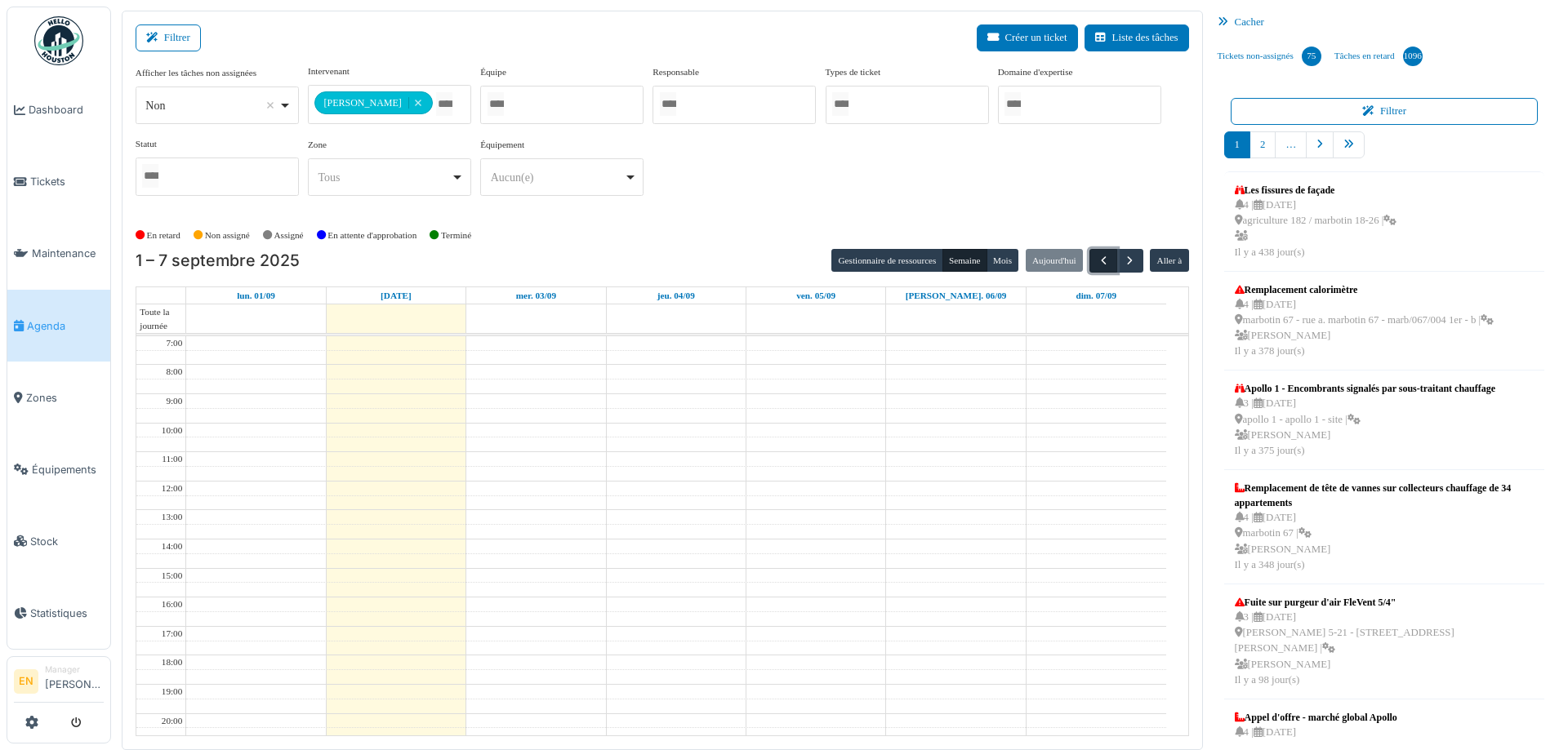
click at [1097, 262] on span "button" at bounding box center [1104, 260] width 14 height 14
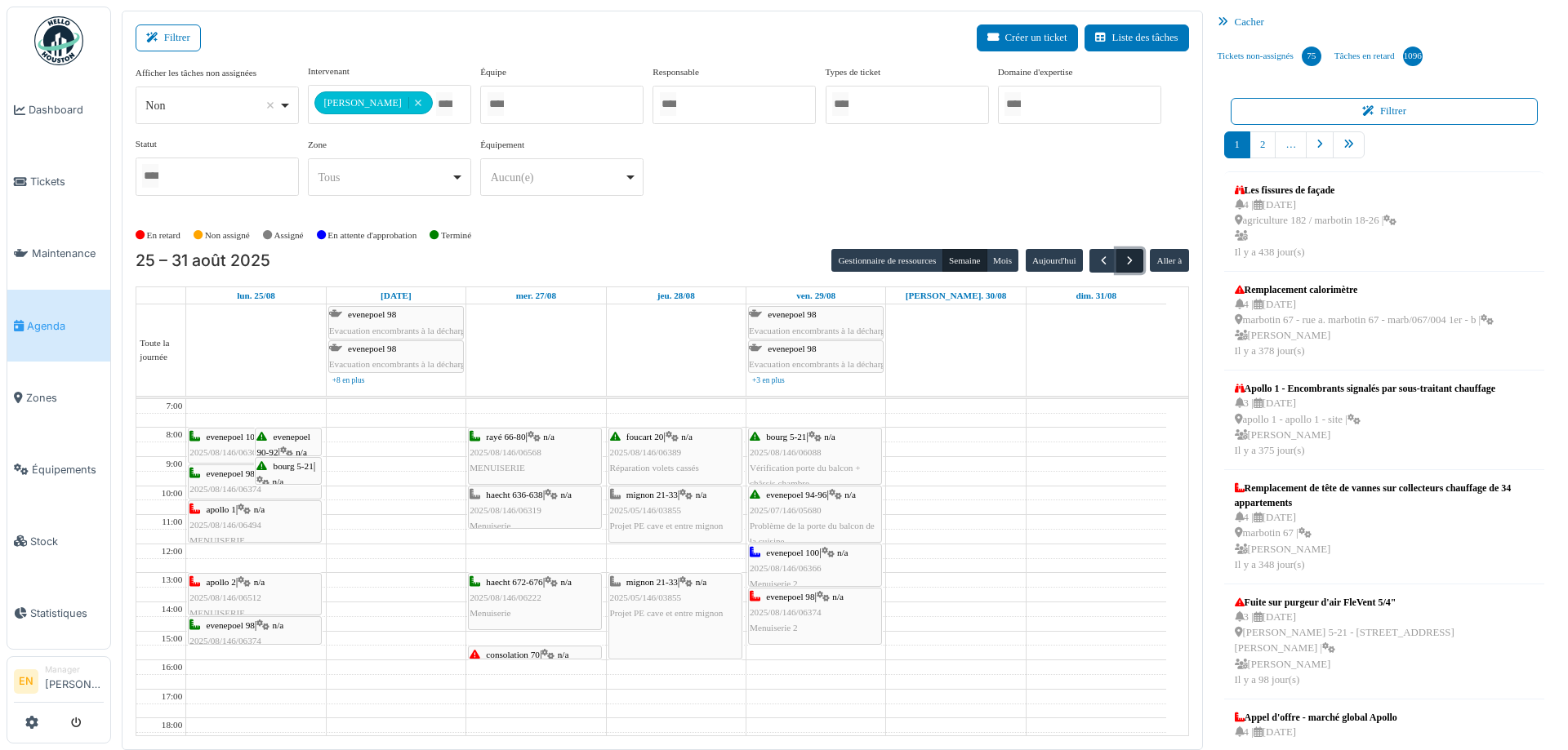
click at [1125, 258] on span "button" at bounding box center [1130, 260] width 14 height 14
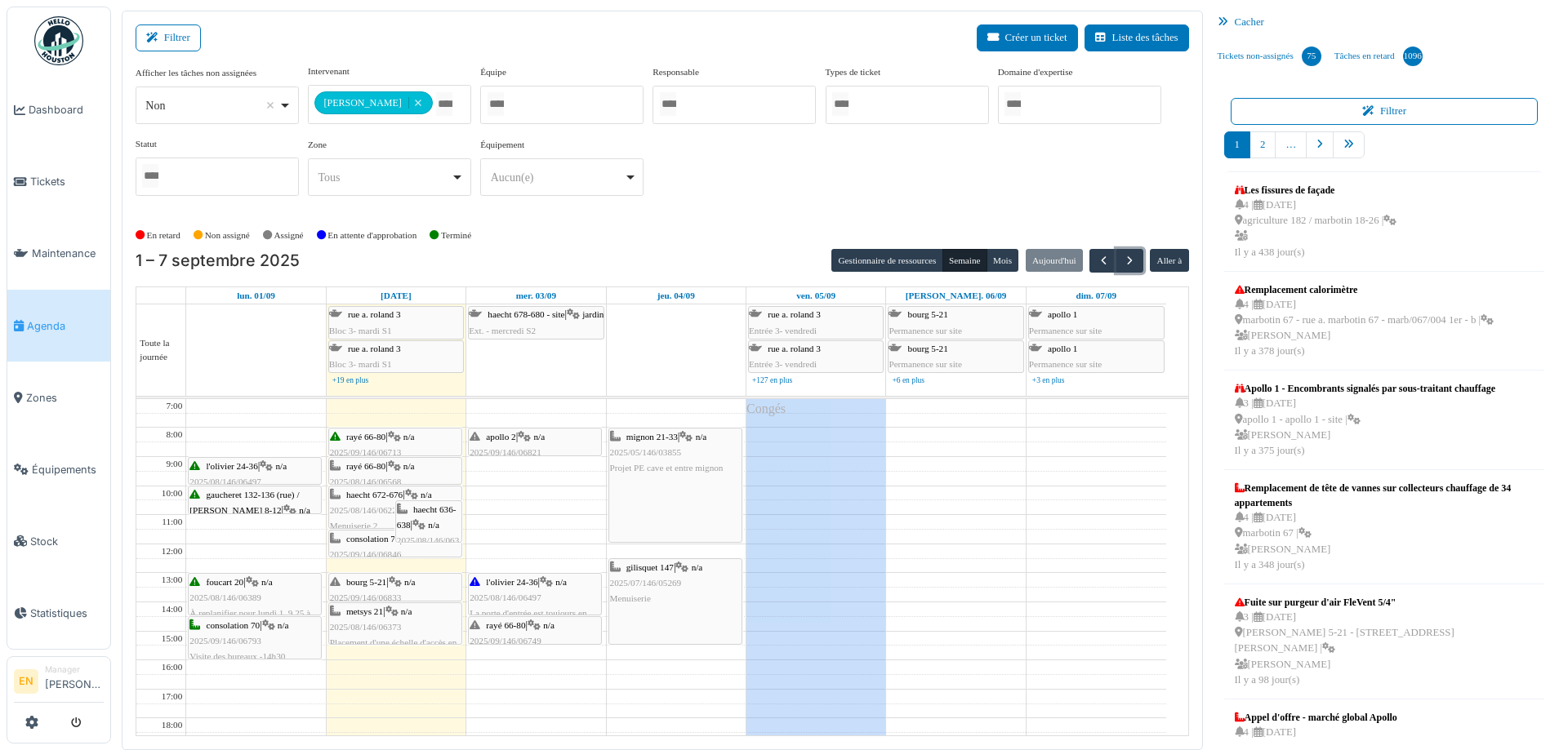
click at [422, 515] on div "haecht 636-638 | n/a 2025/08/146/06319 Menuiserie" at bounding box center [428, 541] width 64 height 78
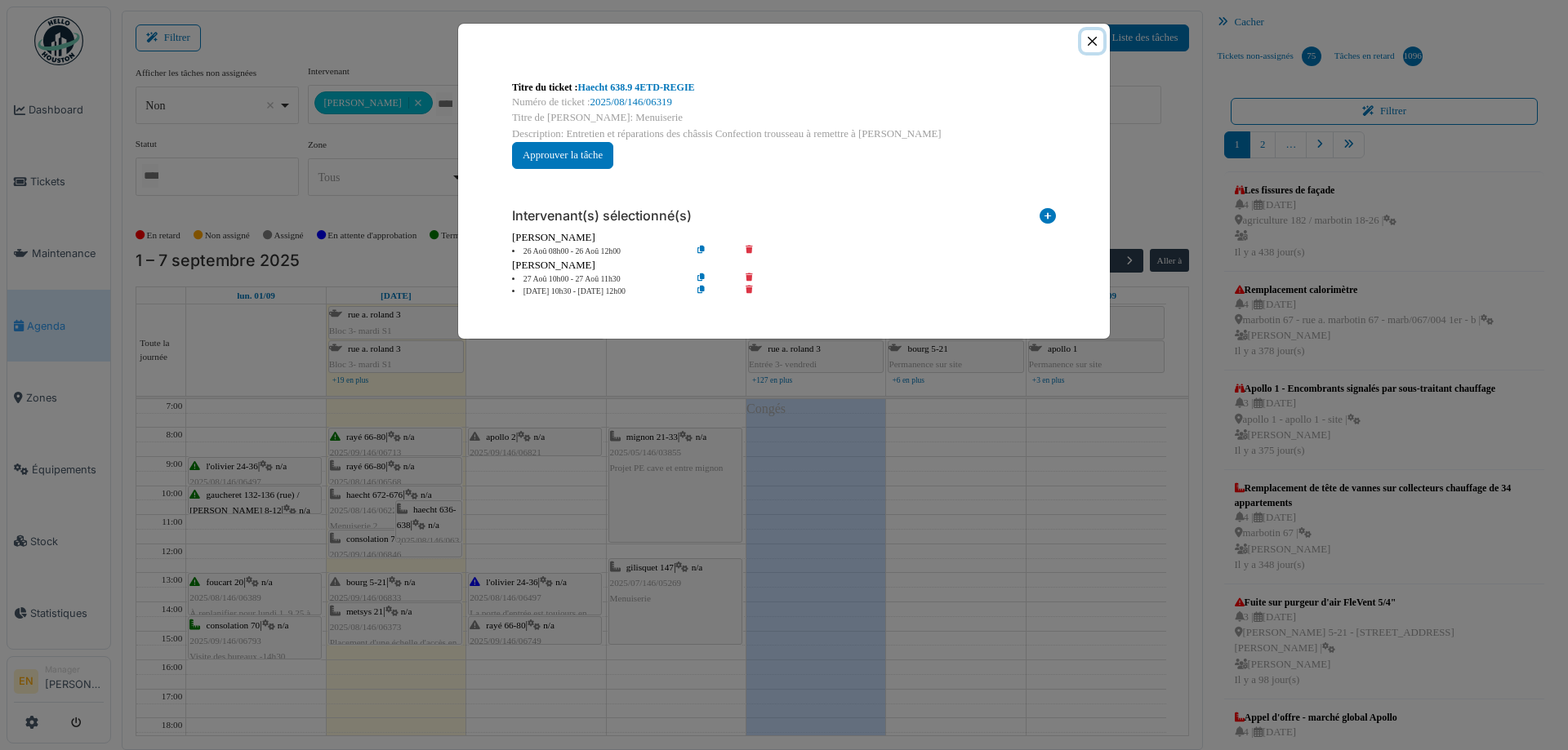
click at [1094, 37] on button "Close" at bounding box center [1093, 41] width 22 height 22
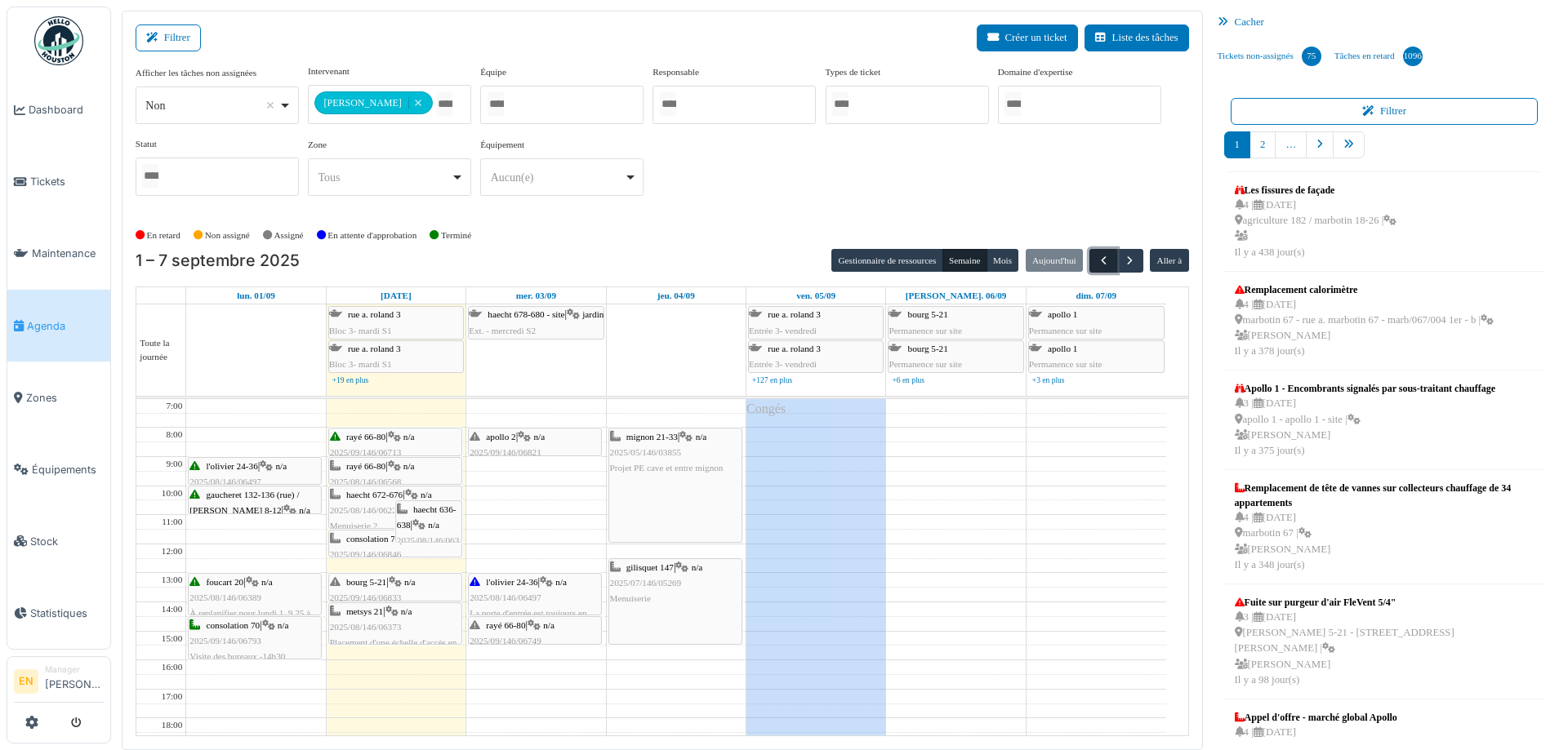
click at [1097, 257] on span "button" at bounding box center [1104, 260] width 14 height 14
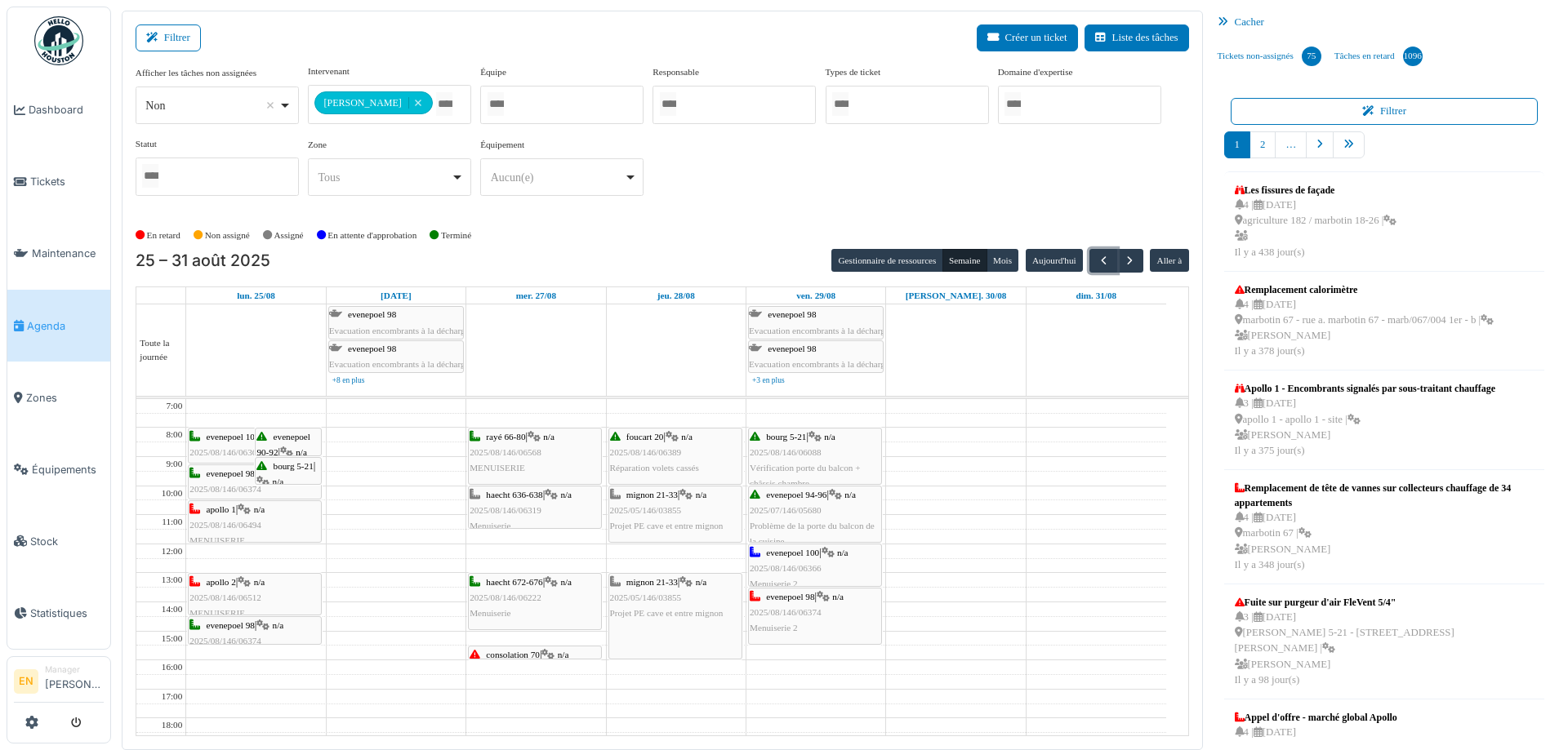
click at [521, 603] on div "haecht 672-676 | n/a 2025/08/146/06222 Menuiserie" at bounding box center [534, 598] width 130 height 48
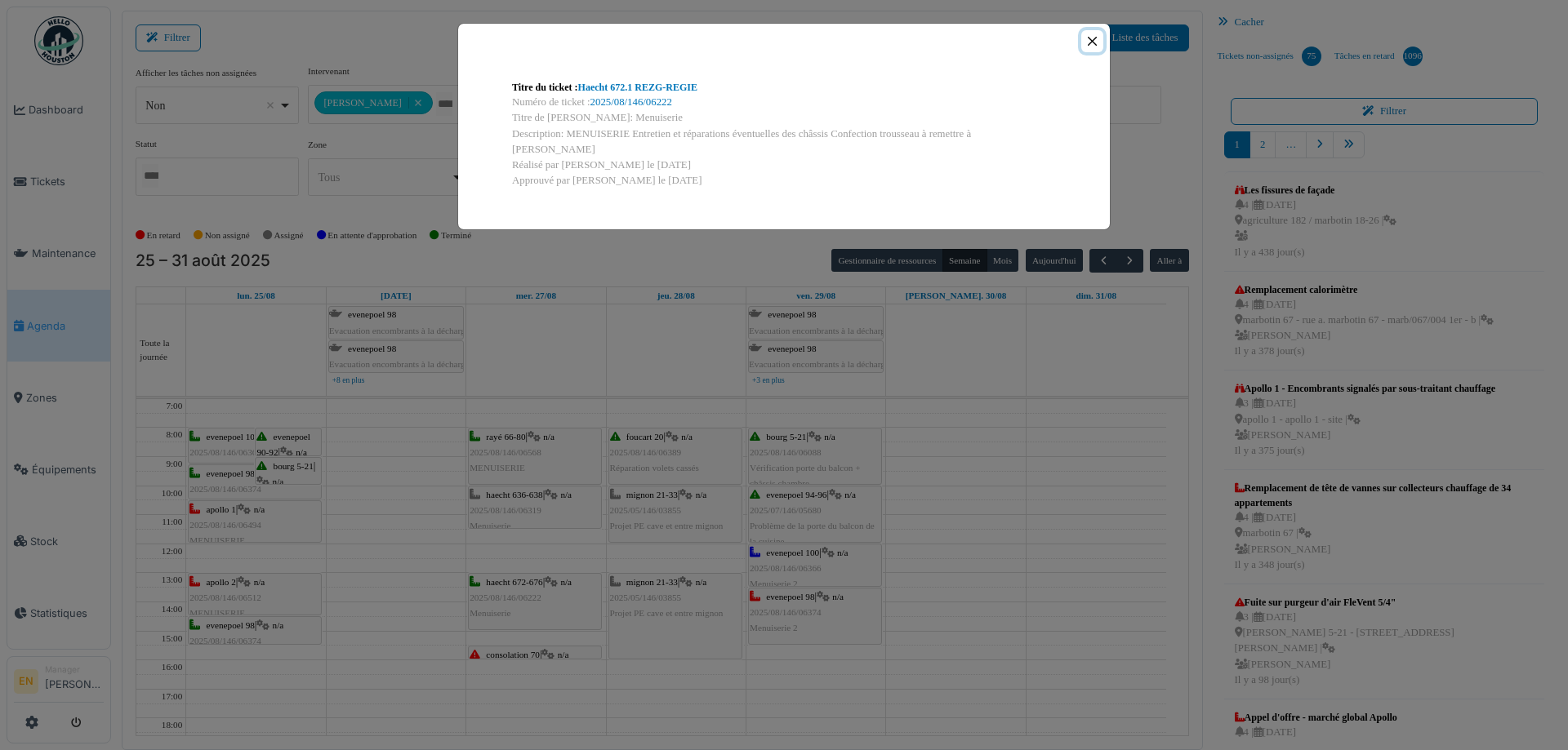
click at [1094, 42] on button "Close" at bounding box center [1093, 41] width 22 height 22
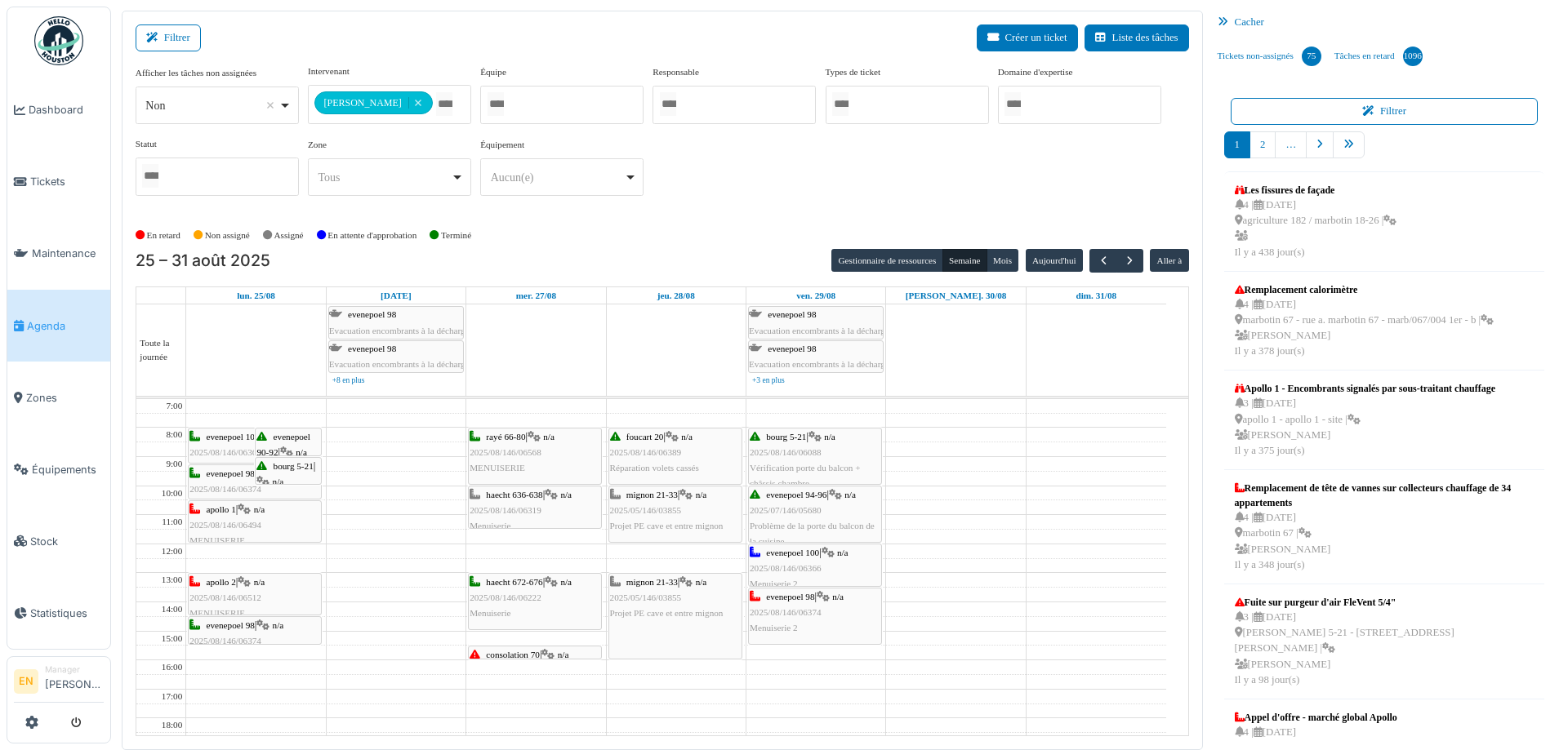
click at [538, 509] on span "2025/08/146/06319" at bounding box center [505, 511] width 72 height 10
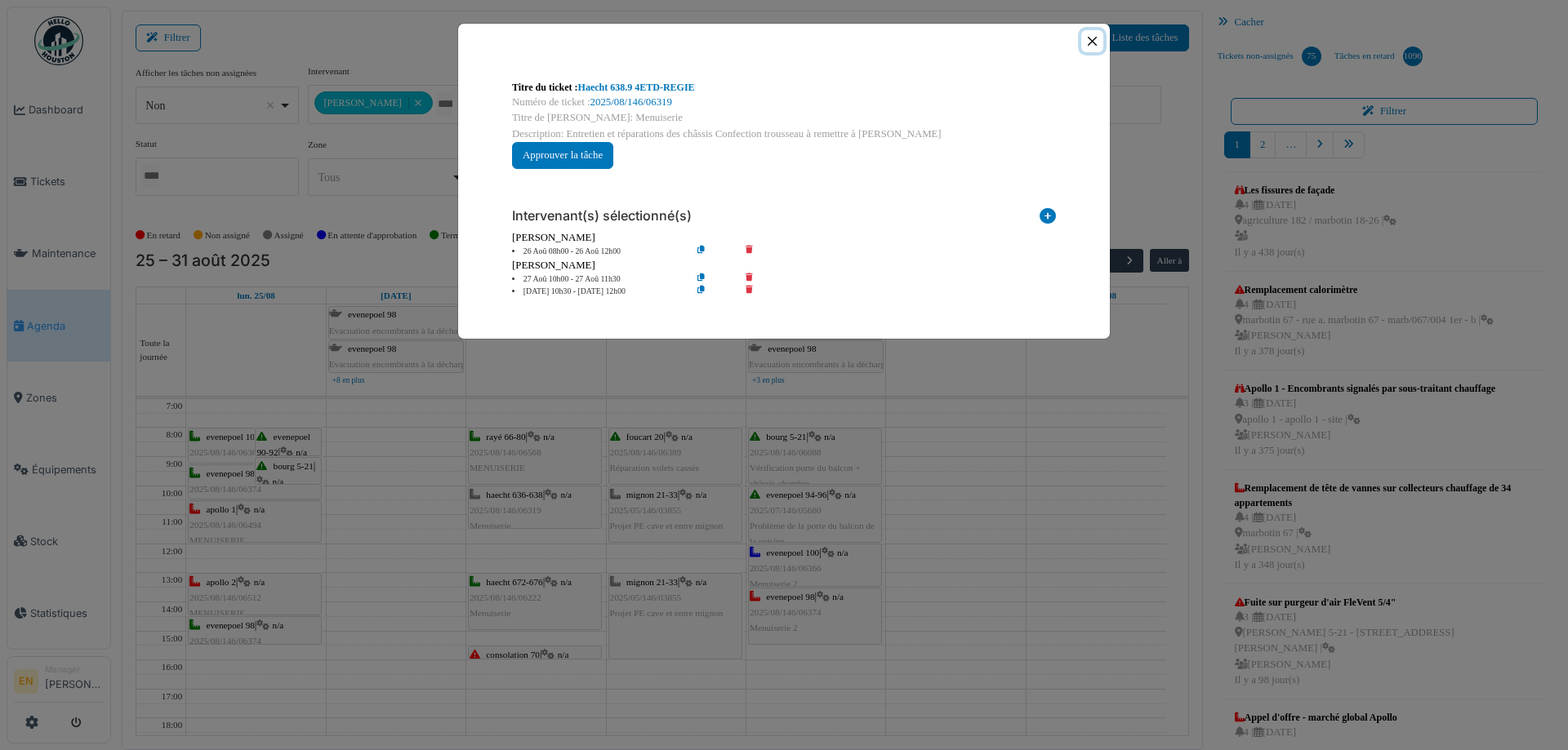
click at [1089, 39] on button "Close" at bounding box center [1093, 41] width 22 height 22
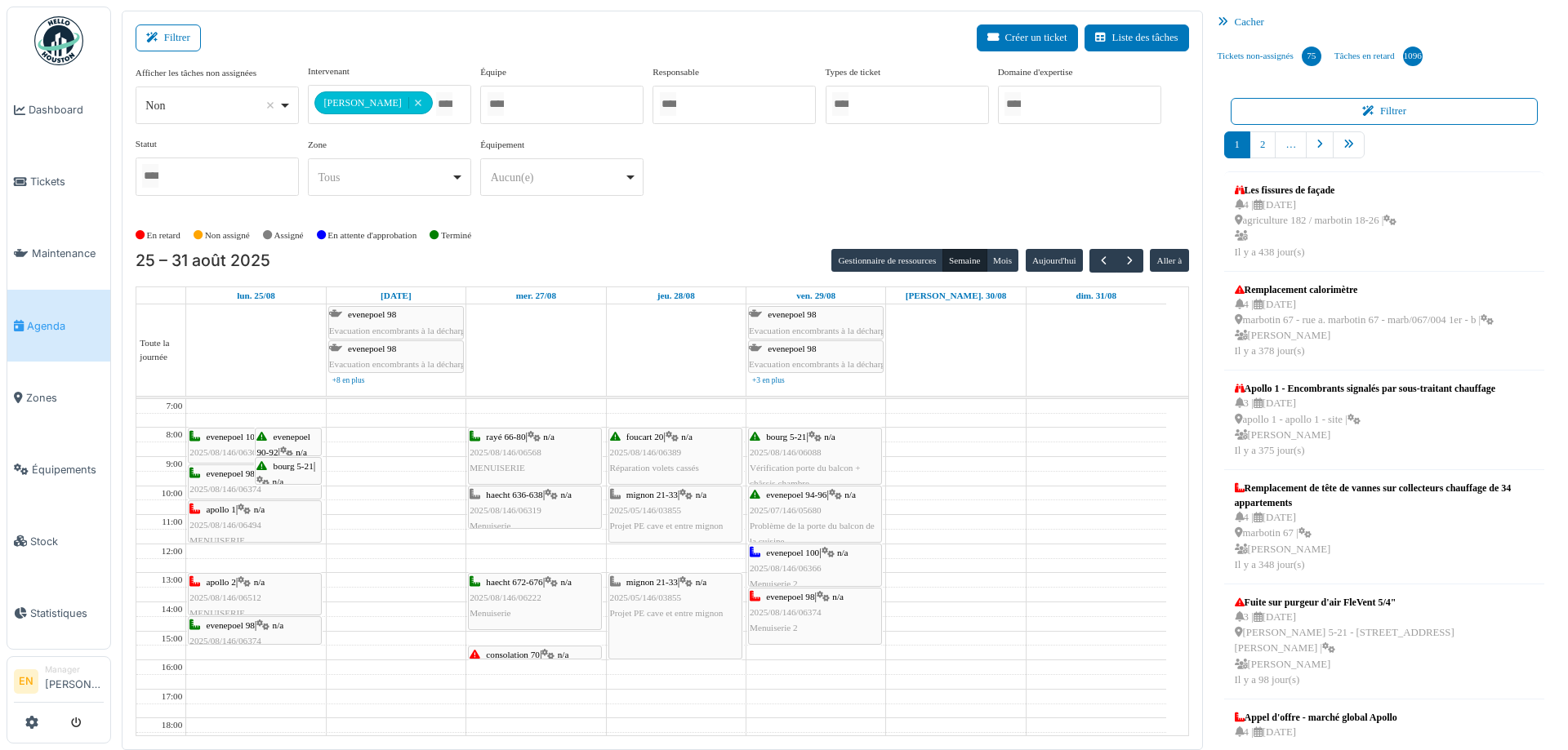
click at [904, 174] on div "**********" at bounding box center [662, 137] width 1054 height 145
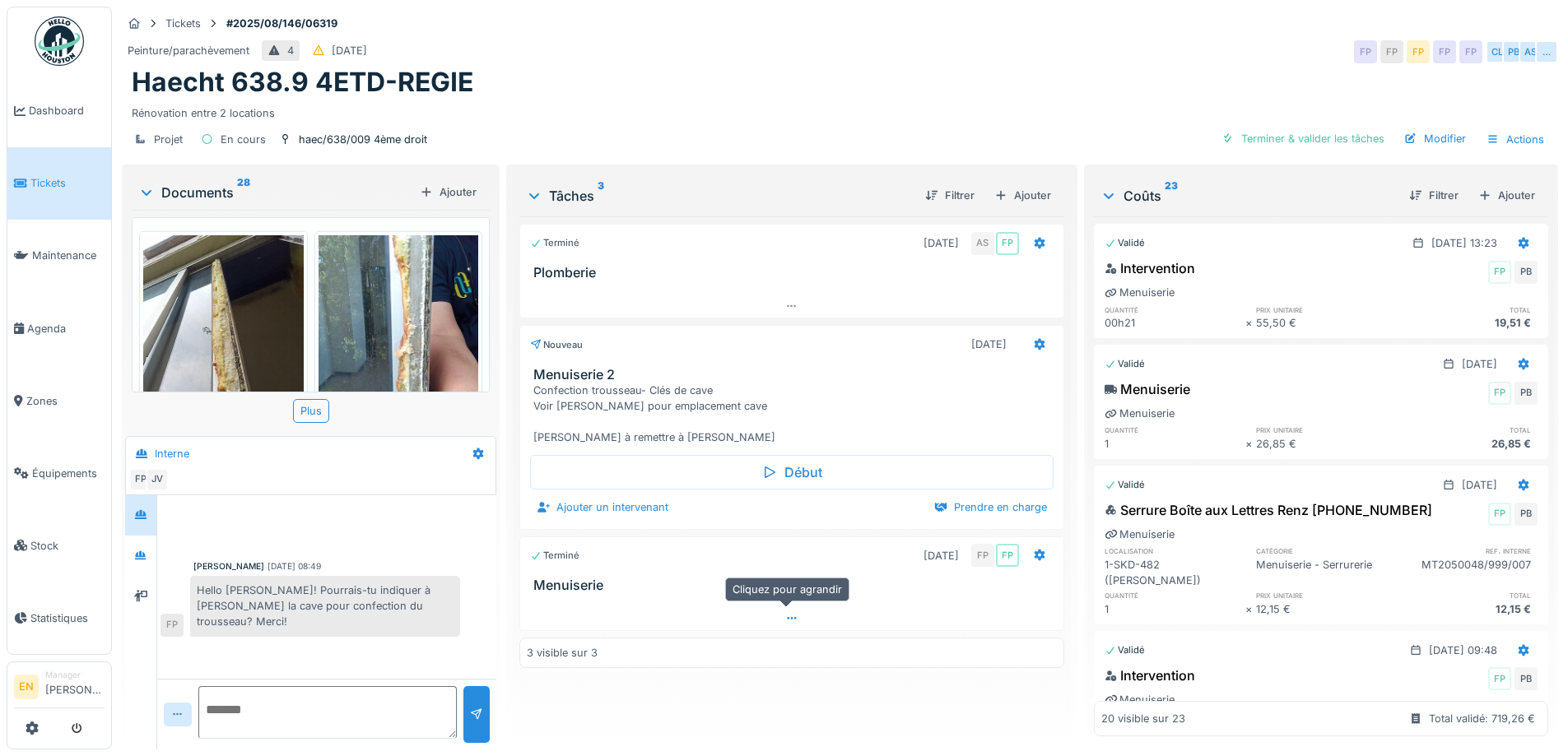
click at [785, 616] on icon at bounding box center [791, 619] width 13 height 10
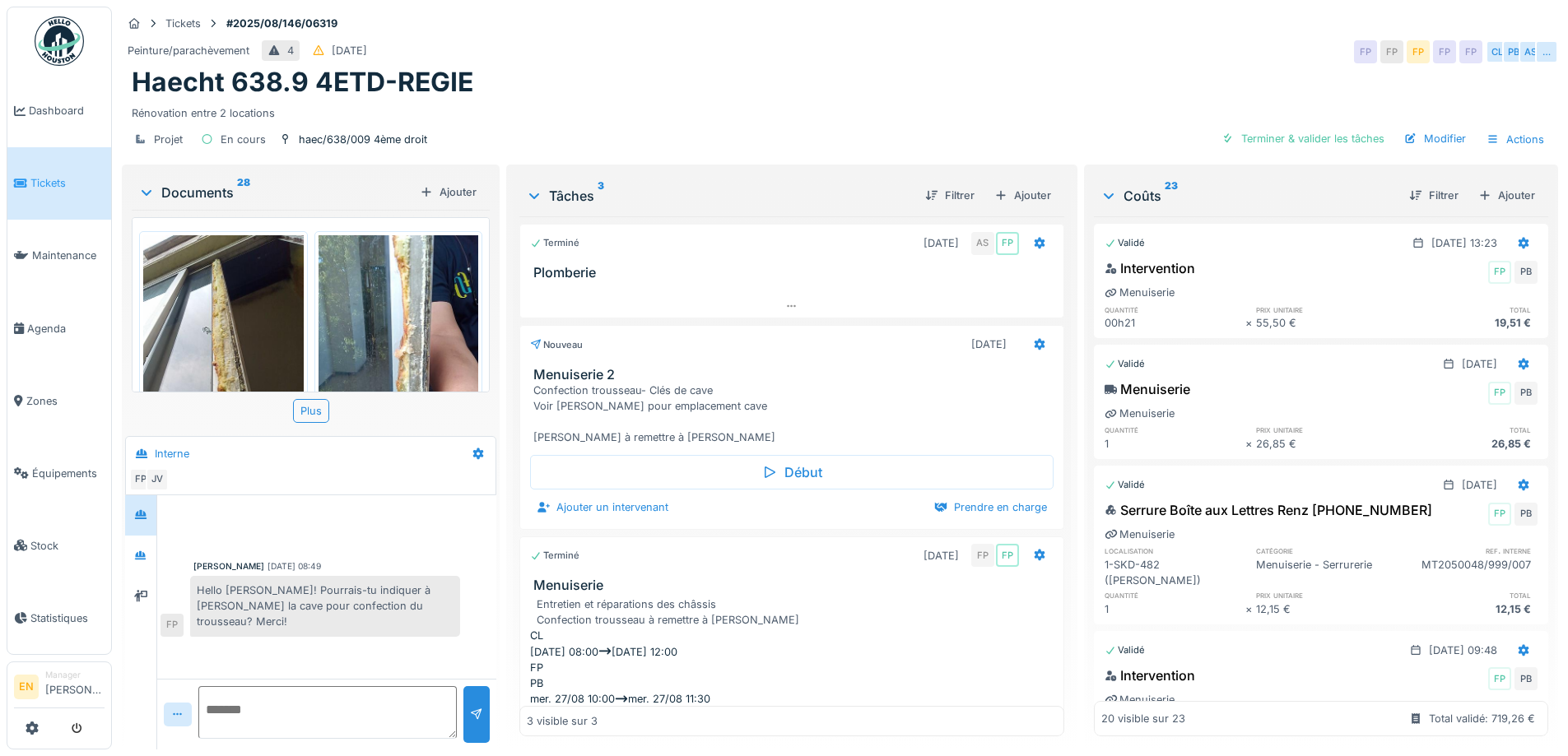
scroll to position [25, 0]
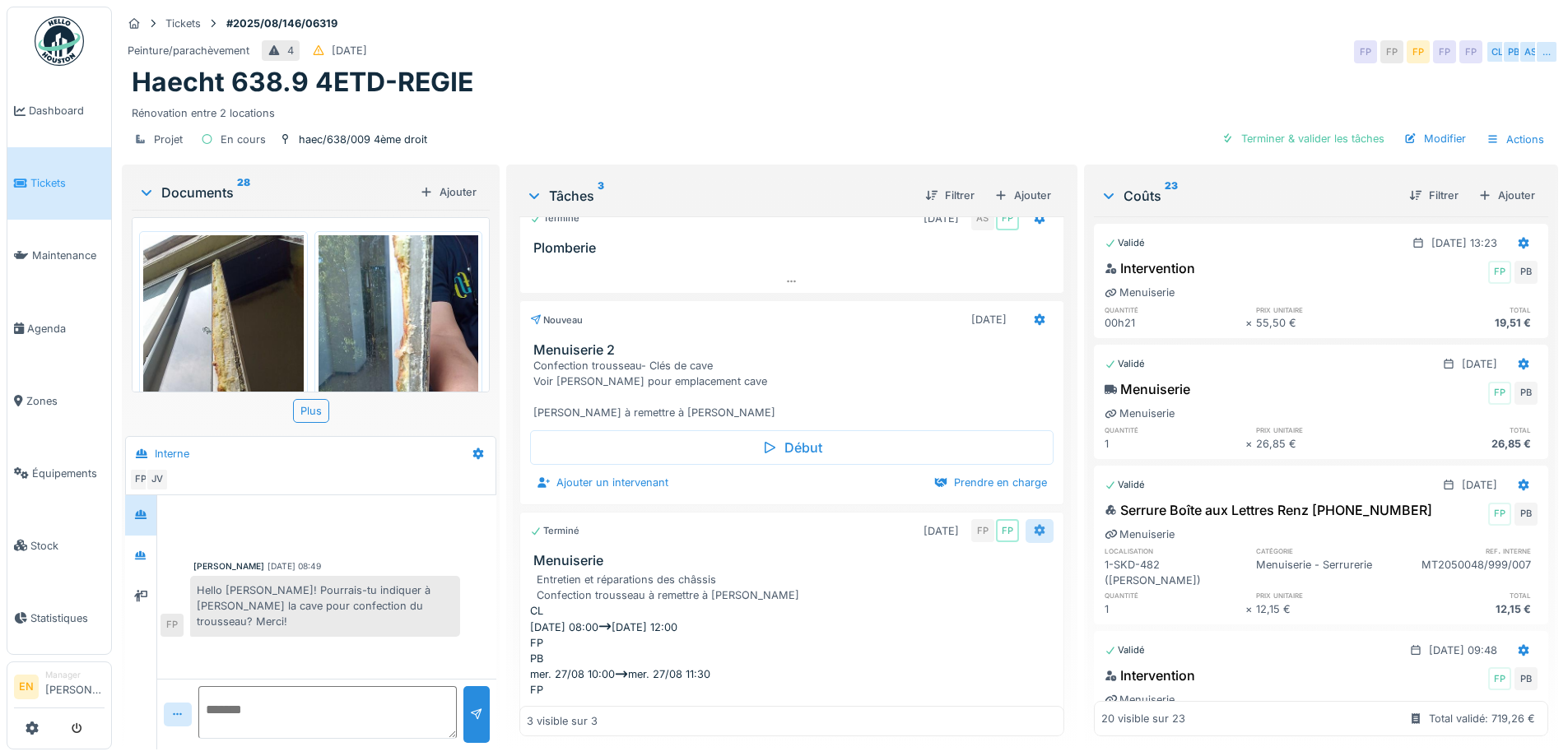
click at [1034, 525] on icon at bounding box center [1039, 530] width 10 height 11
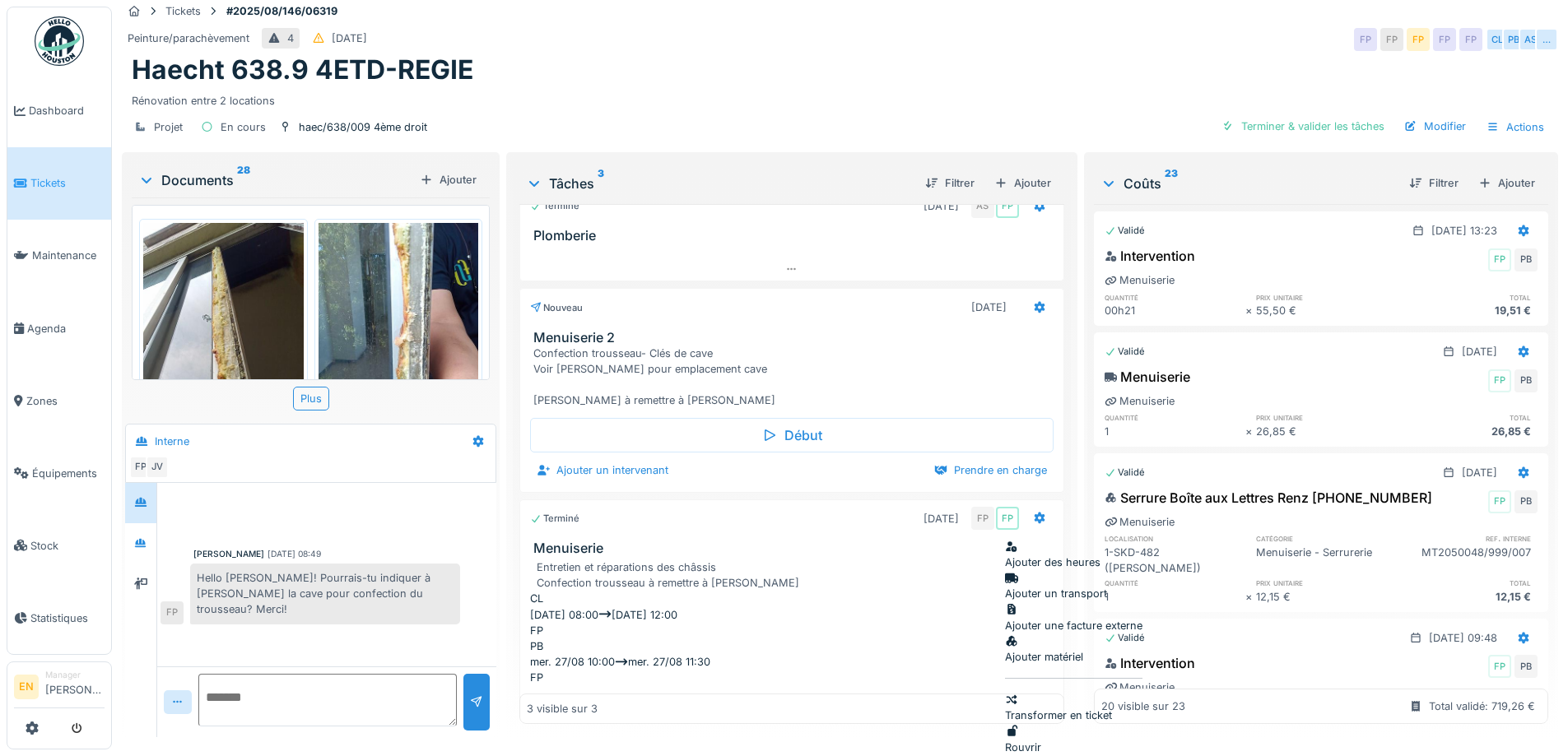
click at [1066, 724] on div "Rouvrir" at bounding box center [1074, 740] width 137 height 31
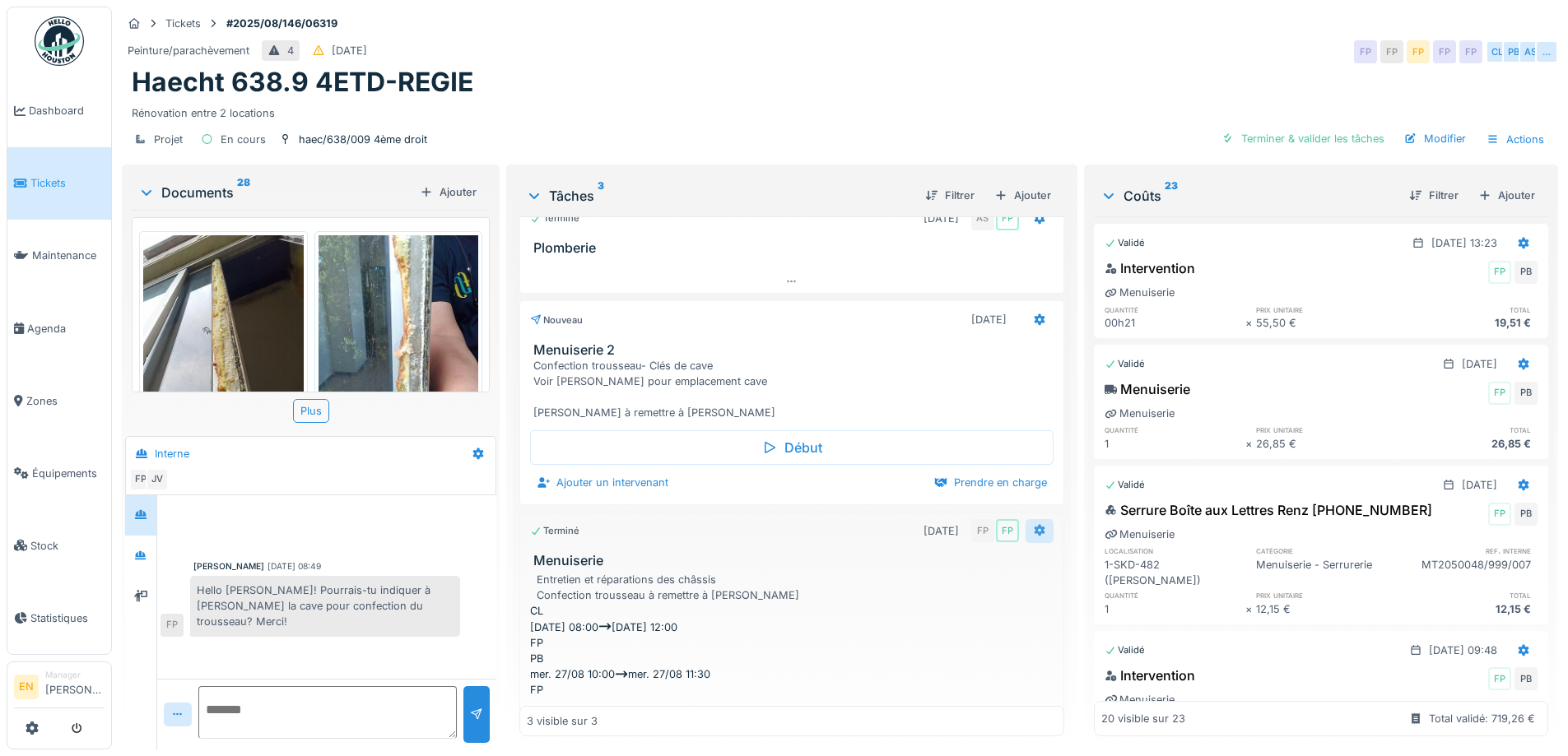
click at [1034, 525] on icon at bounding box center [1039, 530] width 10 height 11
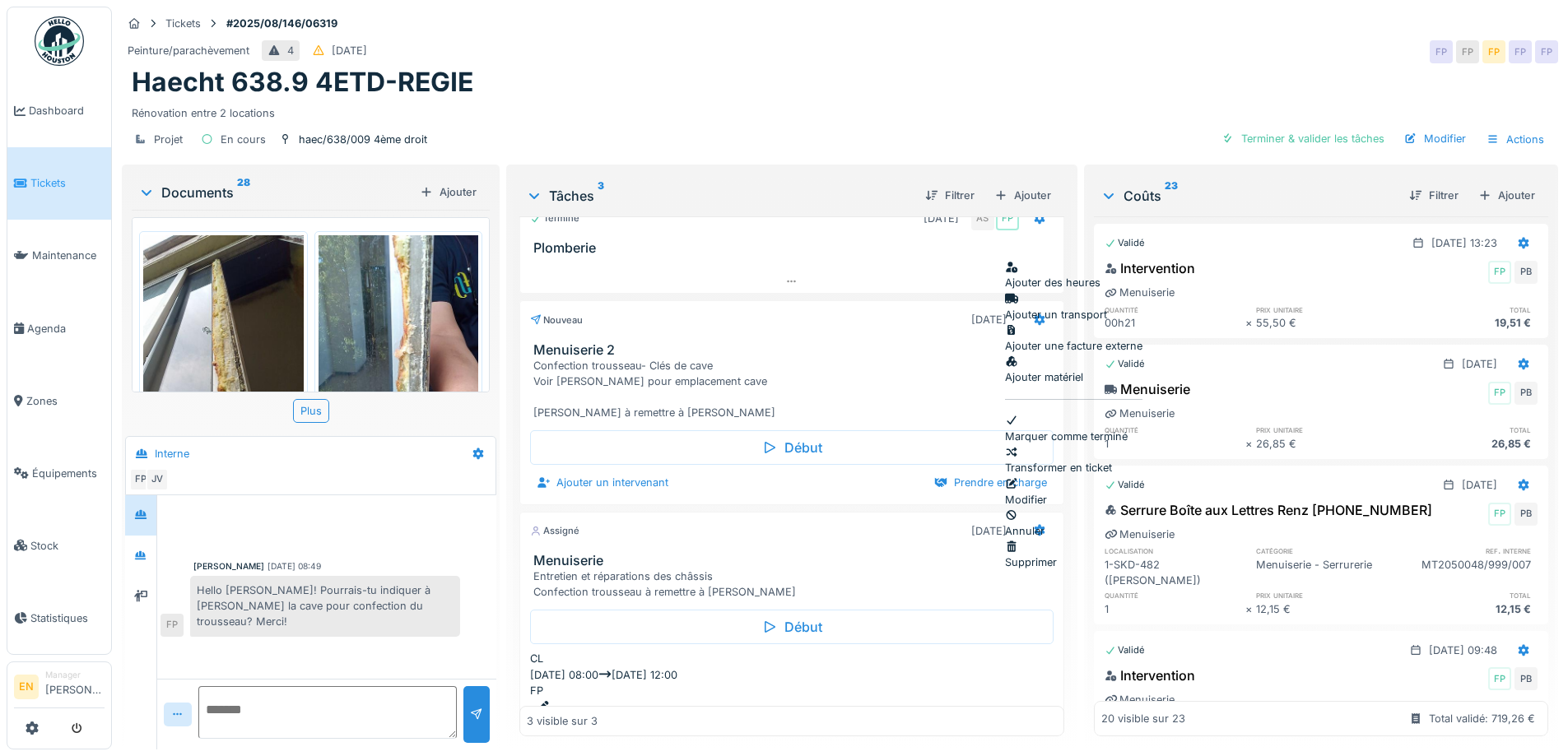
scroll to position [94, 0]
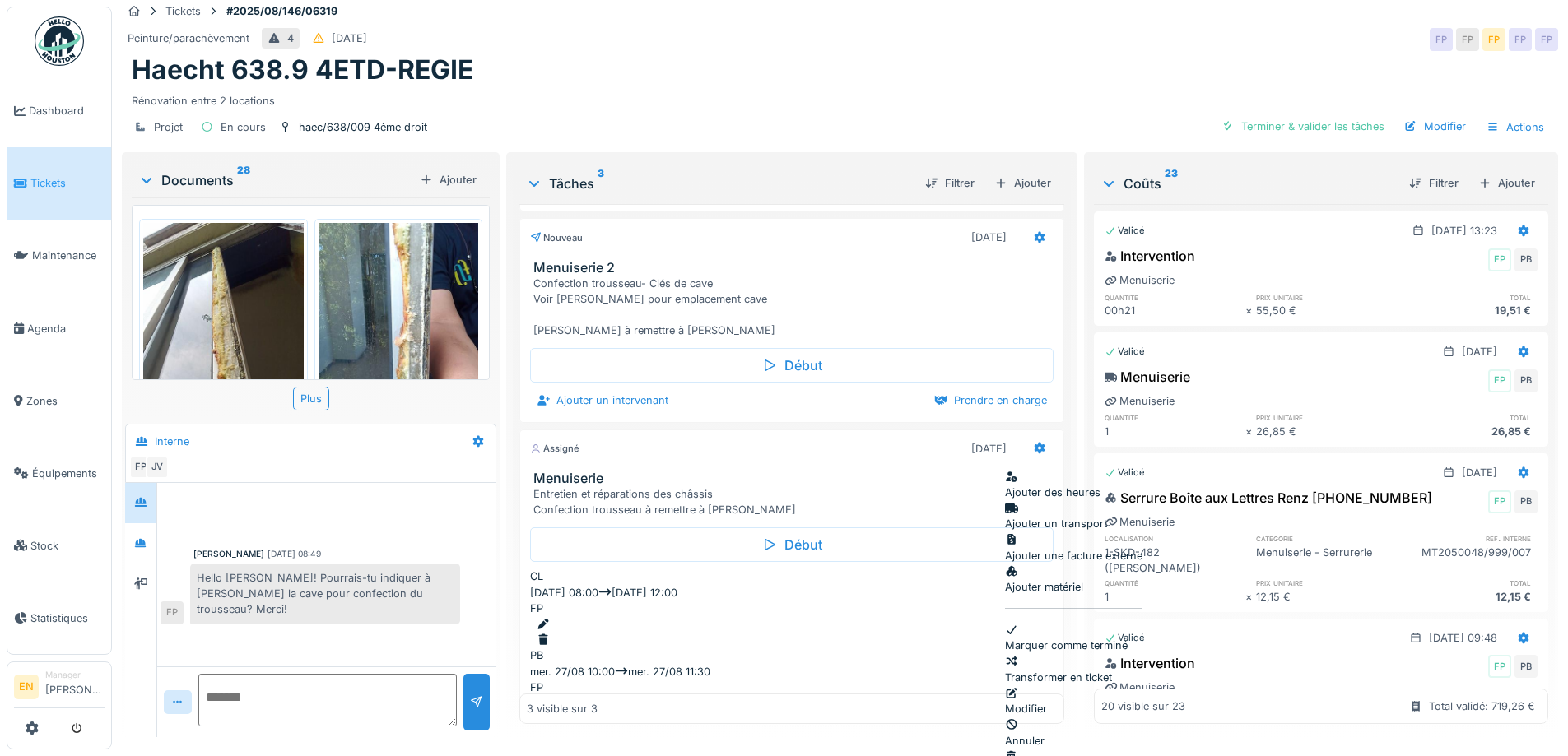
click at [1019, 106] on div "Rénovation entre 2 locations" at bounding box center [839, 98] width 1417 height 22
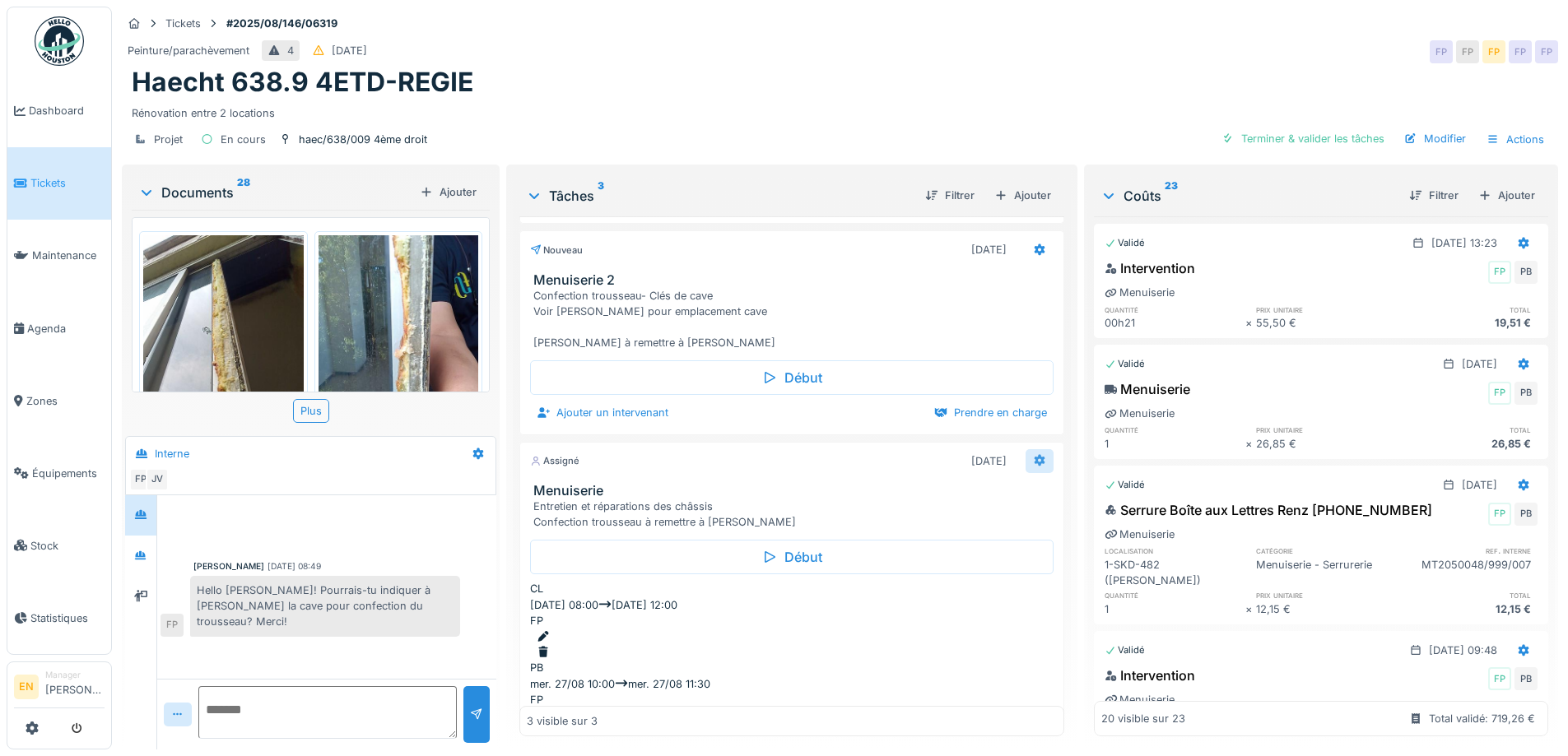
click at [1033, 455] on icon at bounding box center [1039, 460] width 13 height 10
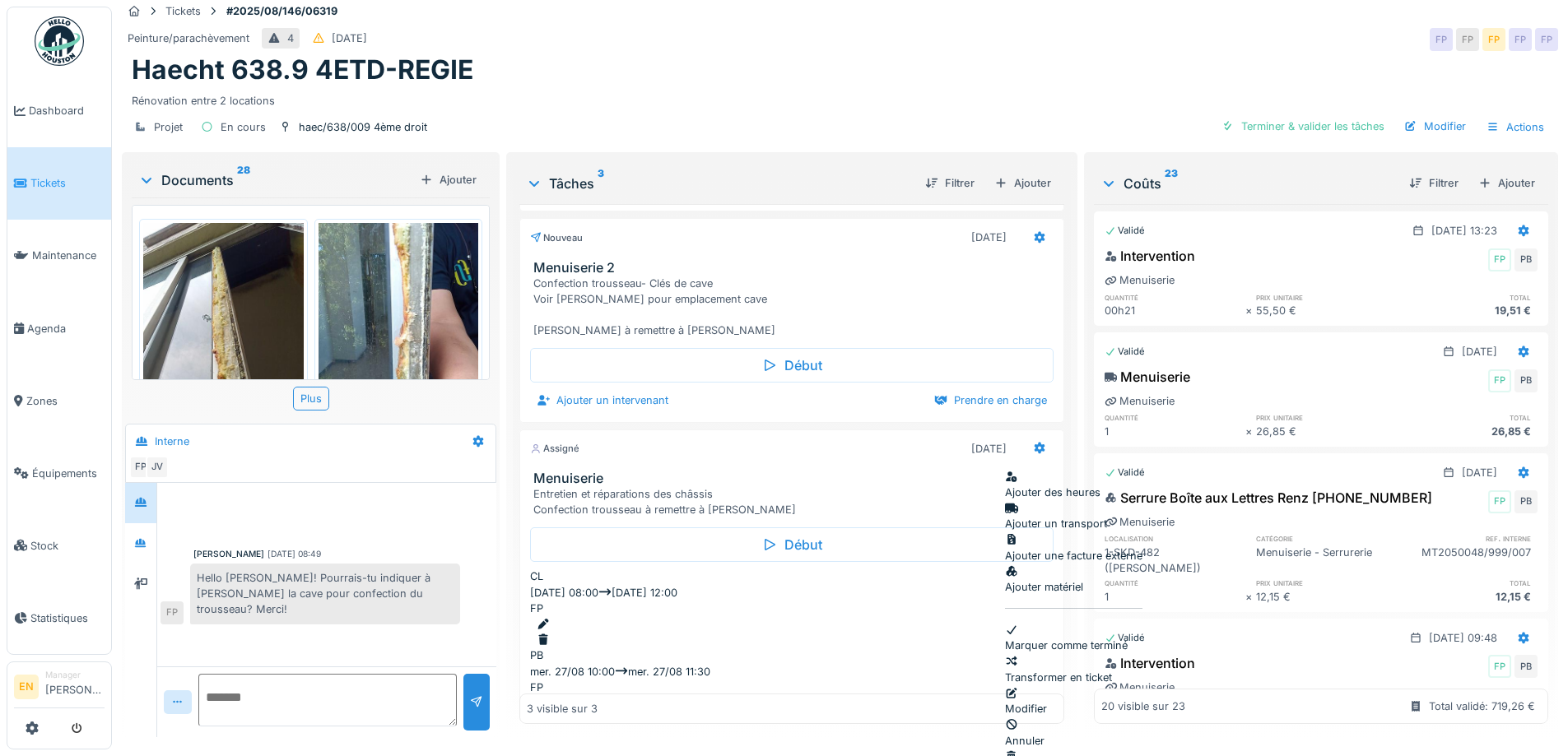
click at [1064, 686] on div "Modifier" at bounding box center [1074, 701] width 137 height 31
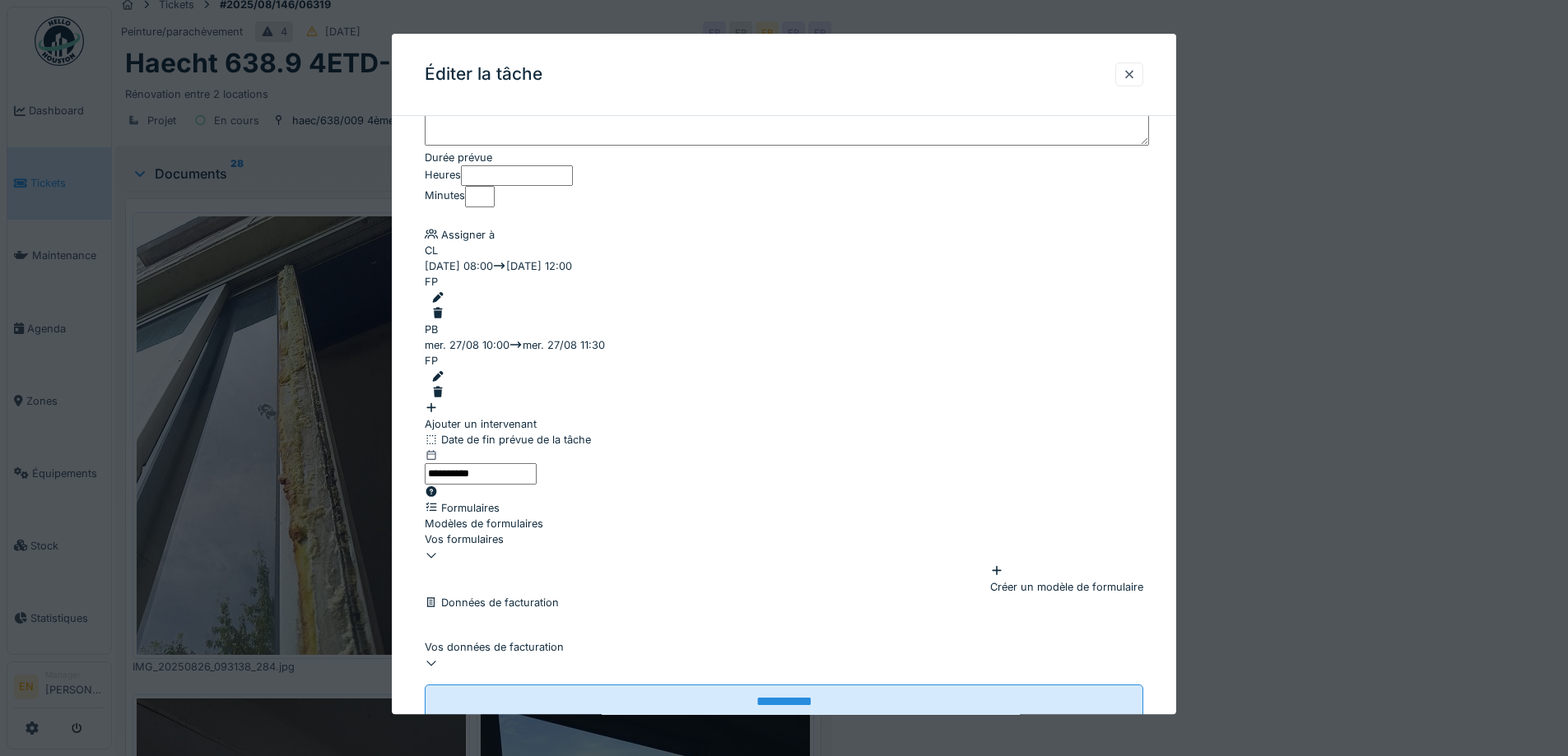
scroll to position [165, 0]
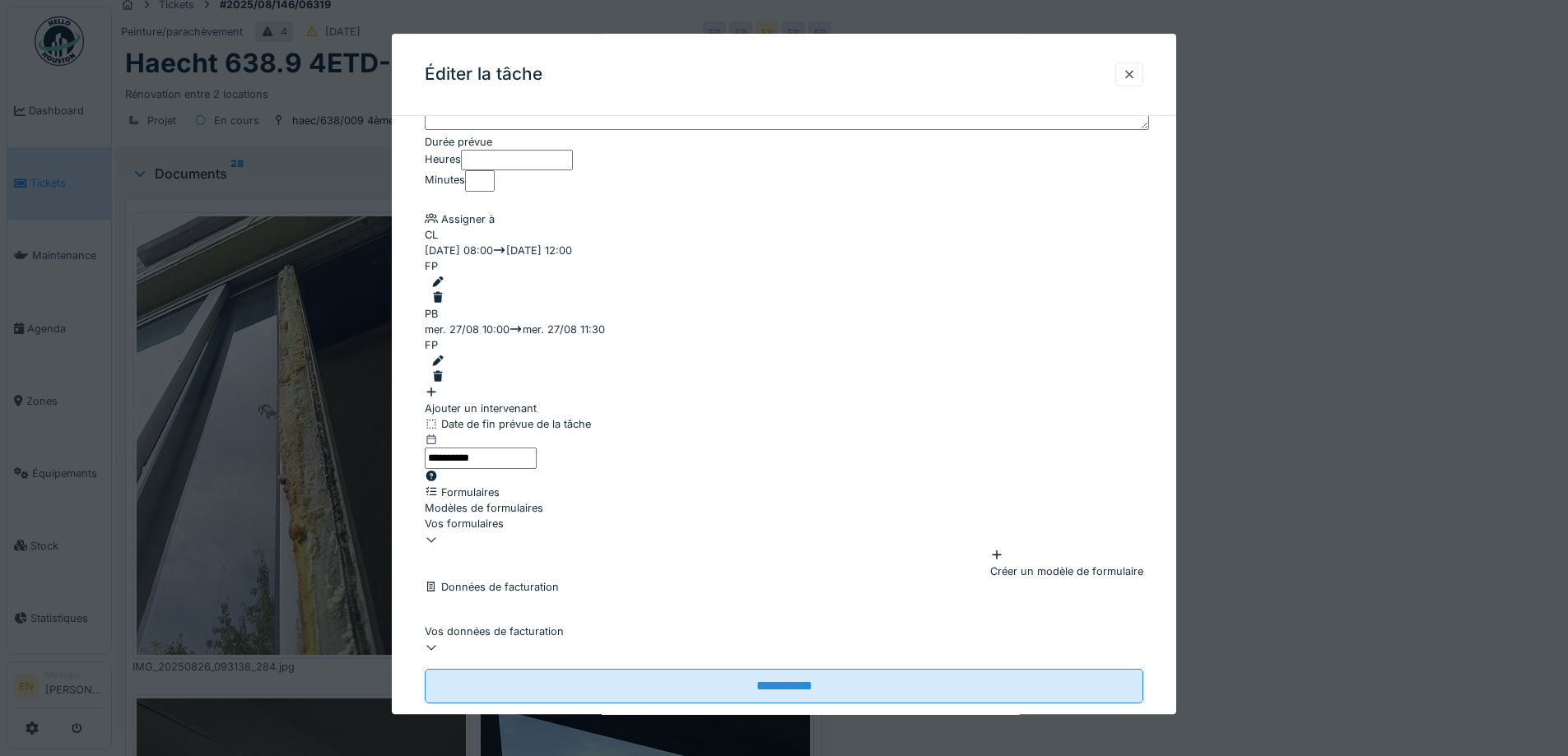
click at [495, 385] on div "Ajouter un intervenant" at bounding box center [784, 401] width 718 height 31
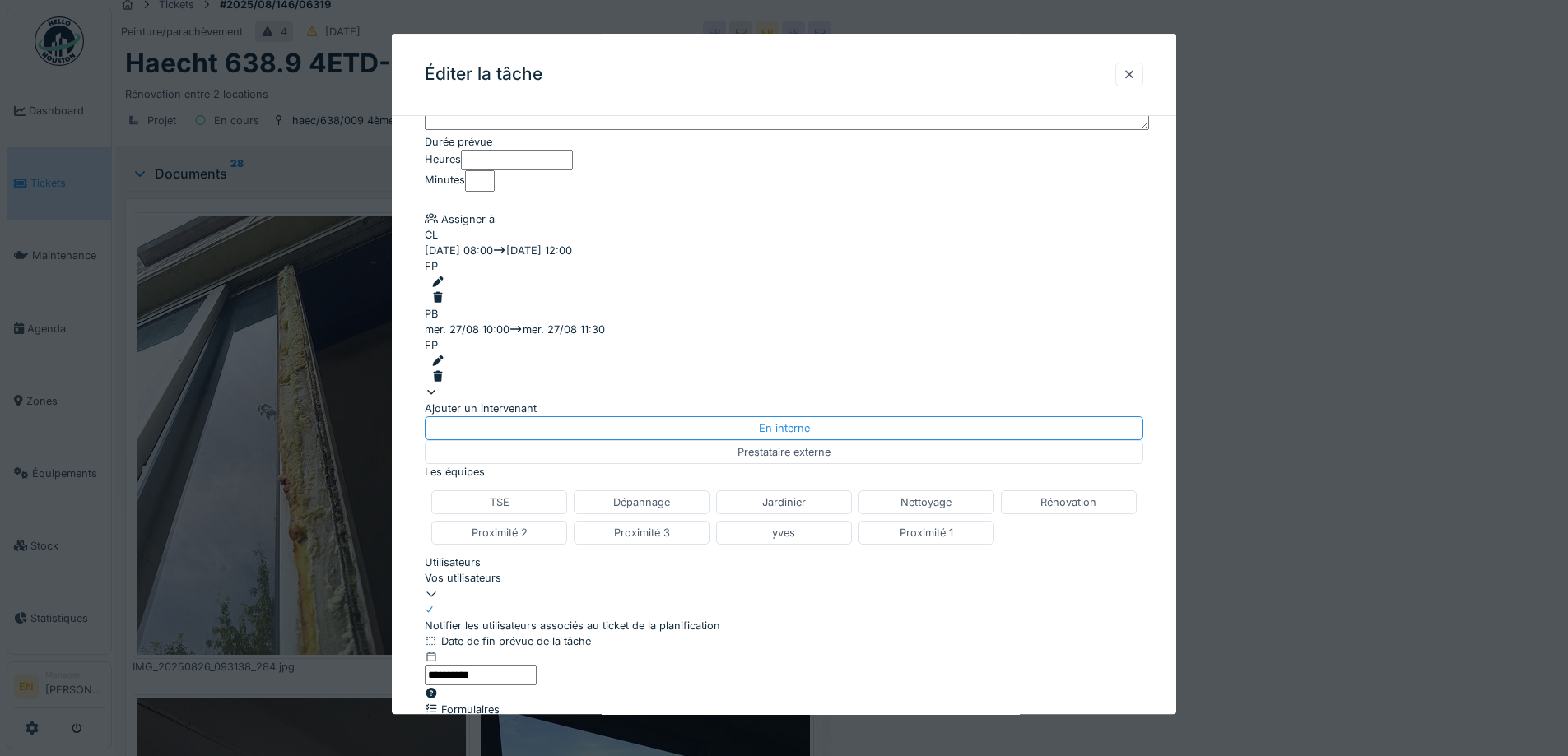
click at [627, 571] on div "Vos utilisateurs" at bounding box center [784, 578] width 718 height 15
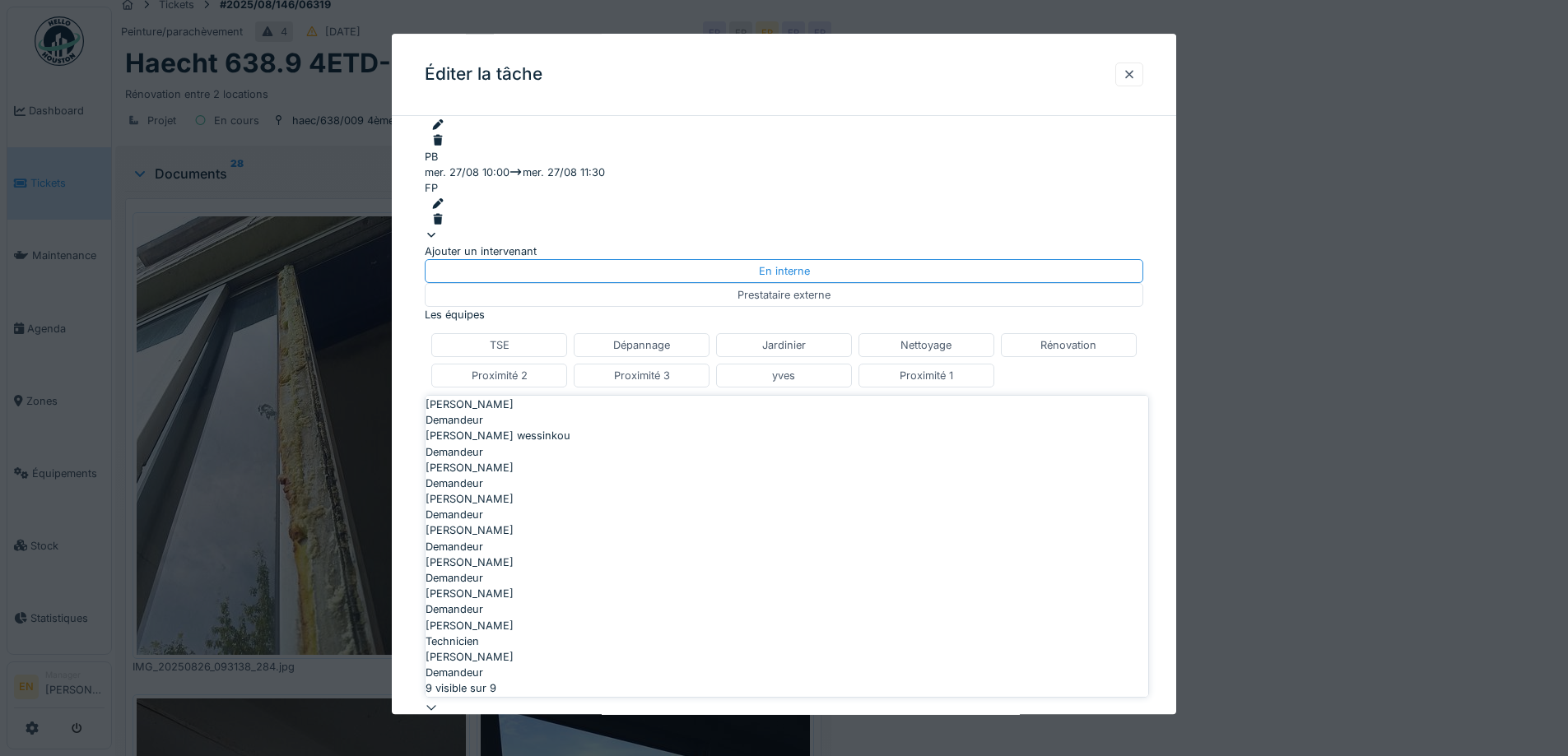
scroll to position [237, 0]
type input "****"
click at [477, 634] on div "Technicien" at bounding box center [787, 642] width 723 height 15
type input "****"
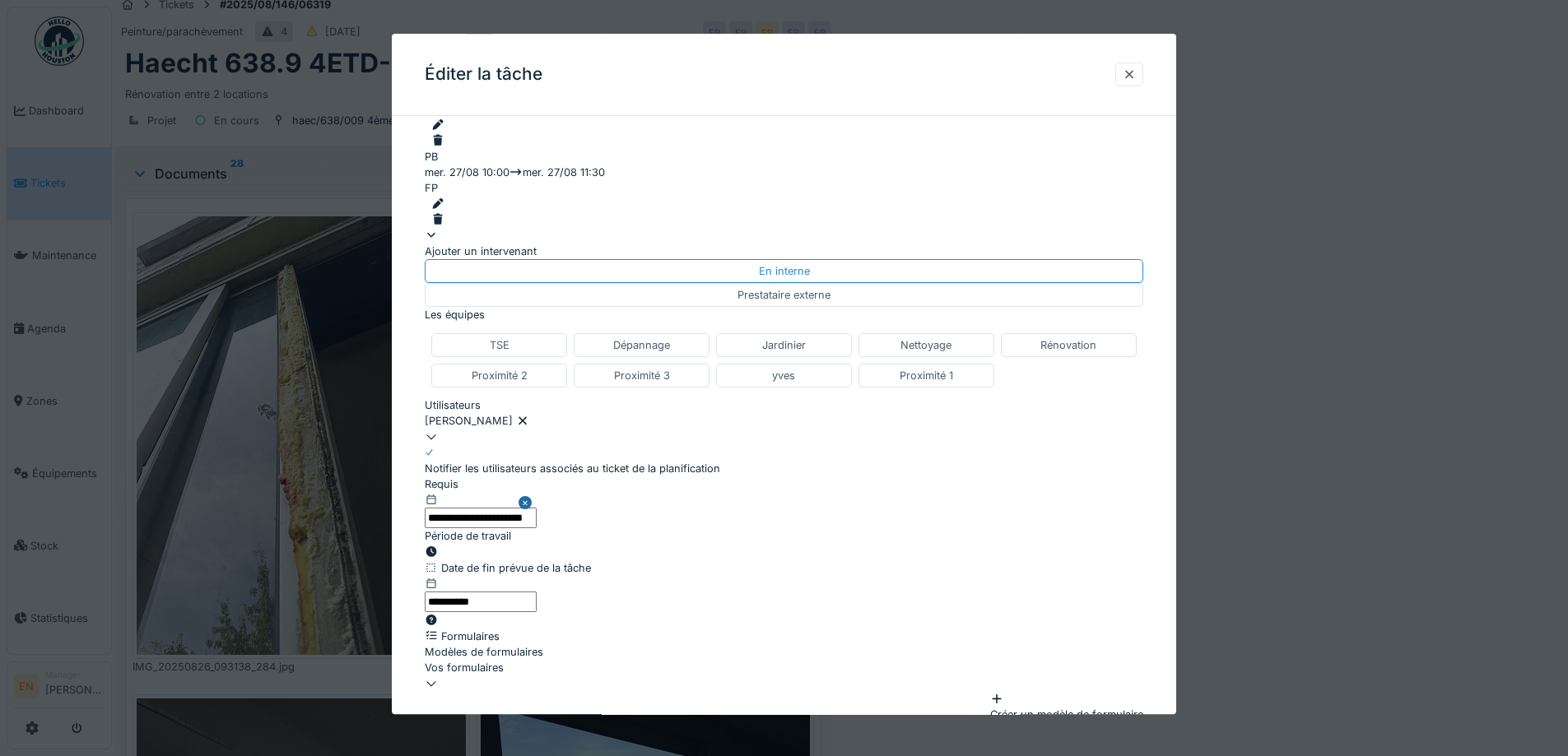
click at [1170, 475] on div "**********" at bounding box center [784, 344] width 784 height 1073
click at [437, 547] on icon at bounding box center [432, 553] width 10 height 10
click at [536, 509] on input "**********" at bounding box center [481, 519] width 112 height 21
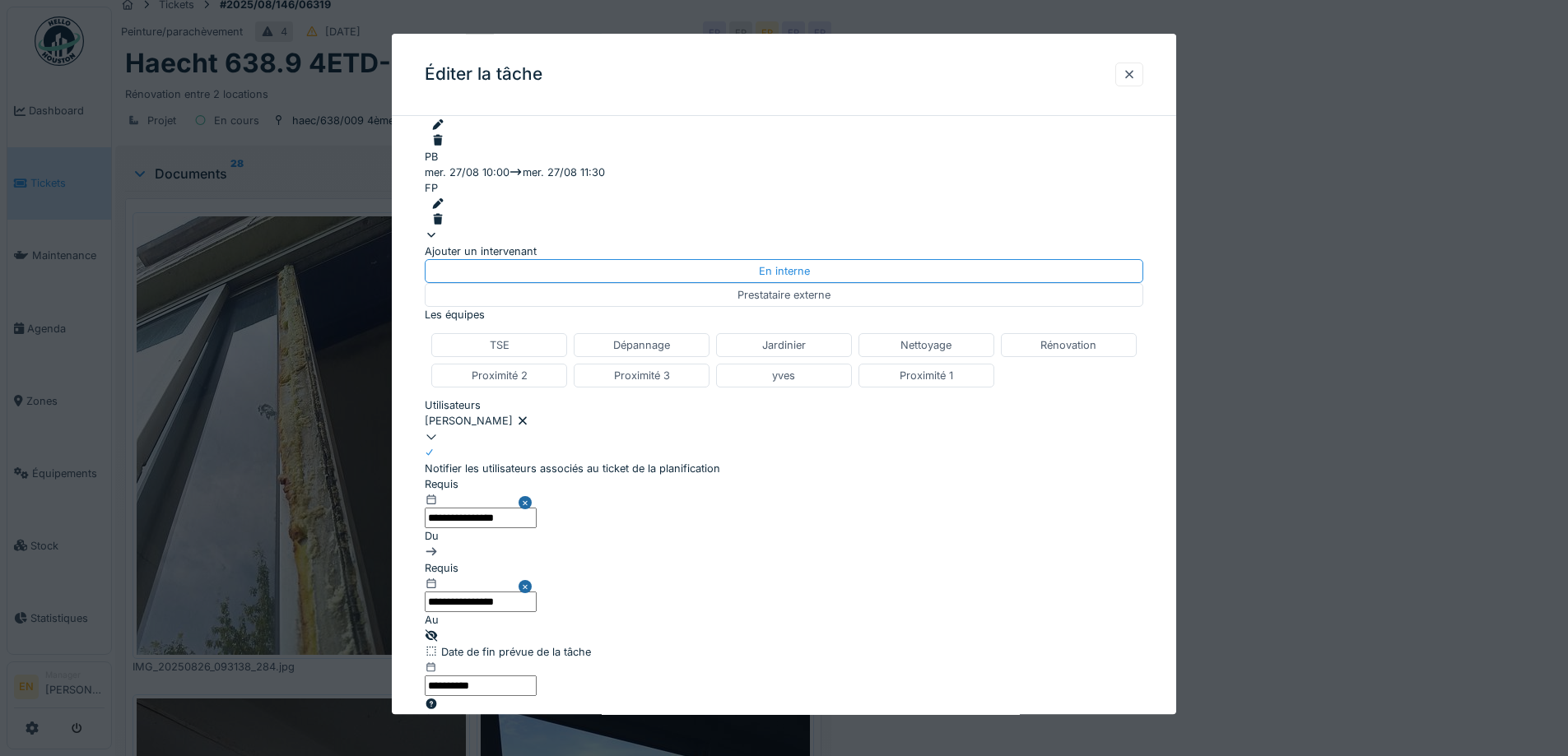
click at [536, 592] on input "text" at bounding box center [481, 602] width 112 height 21
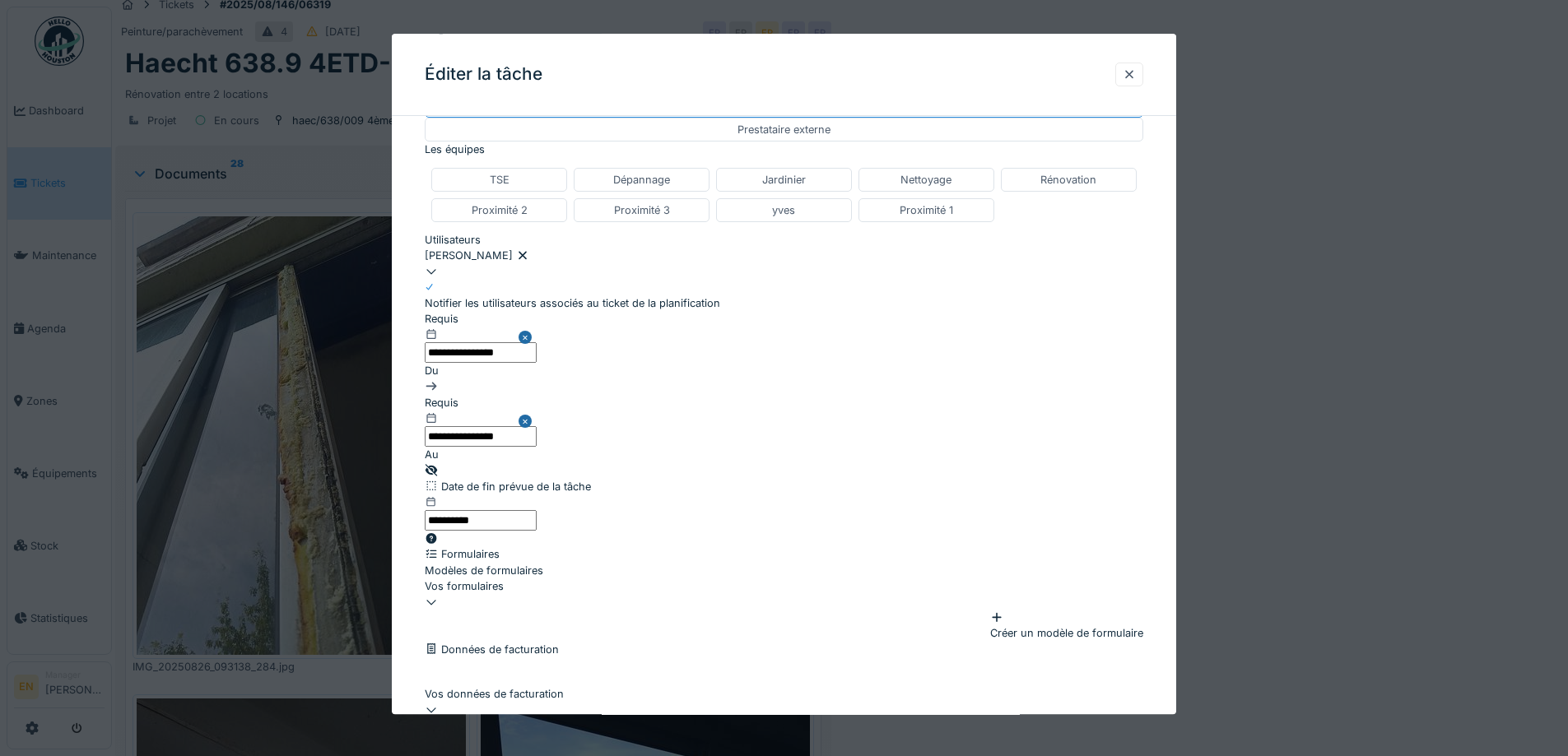
scroll to position [501, 0]
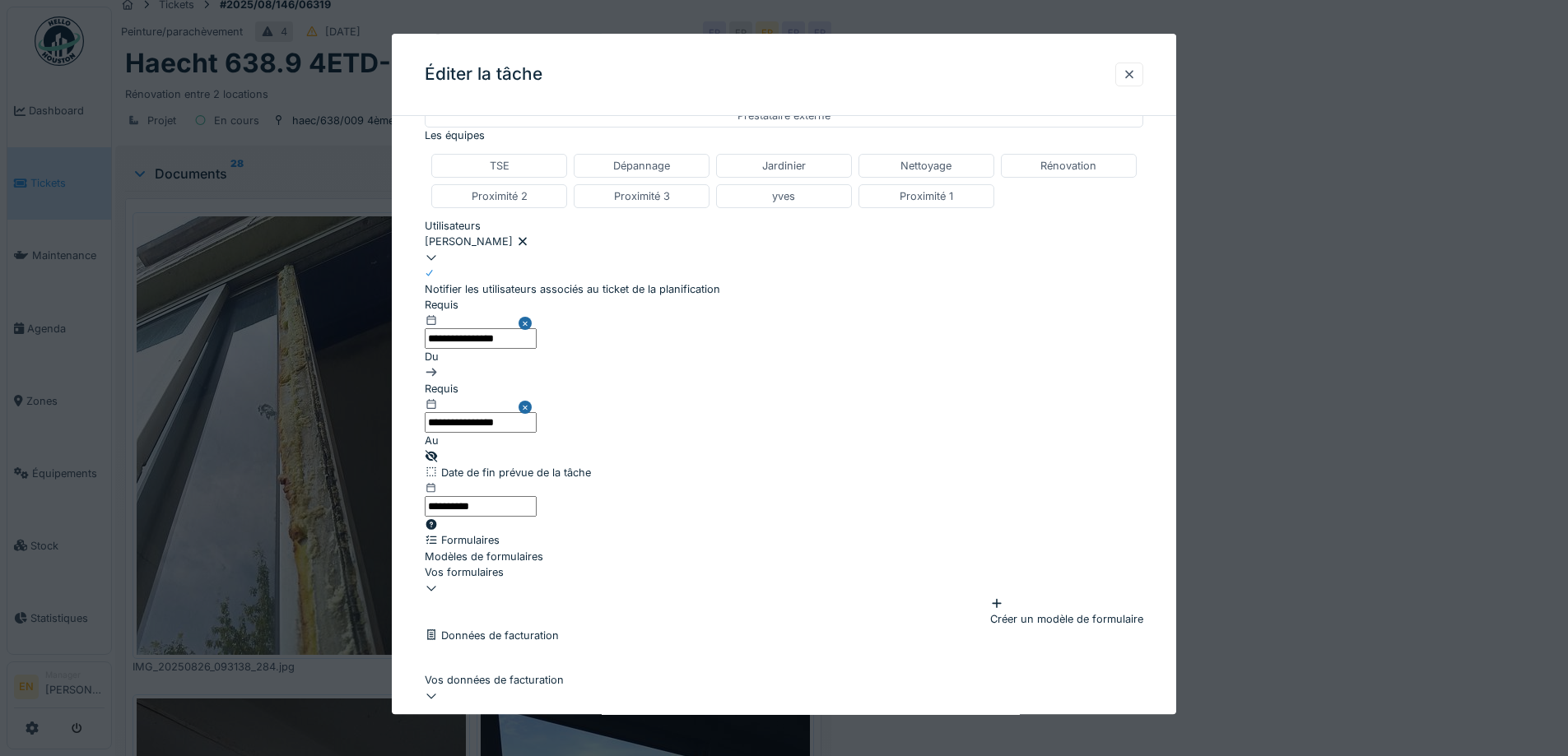
click at [493, 717] on input "**********" at bounding box center [459, 729] width 70 height 25
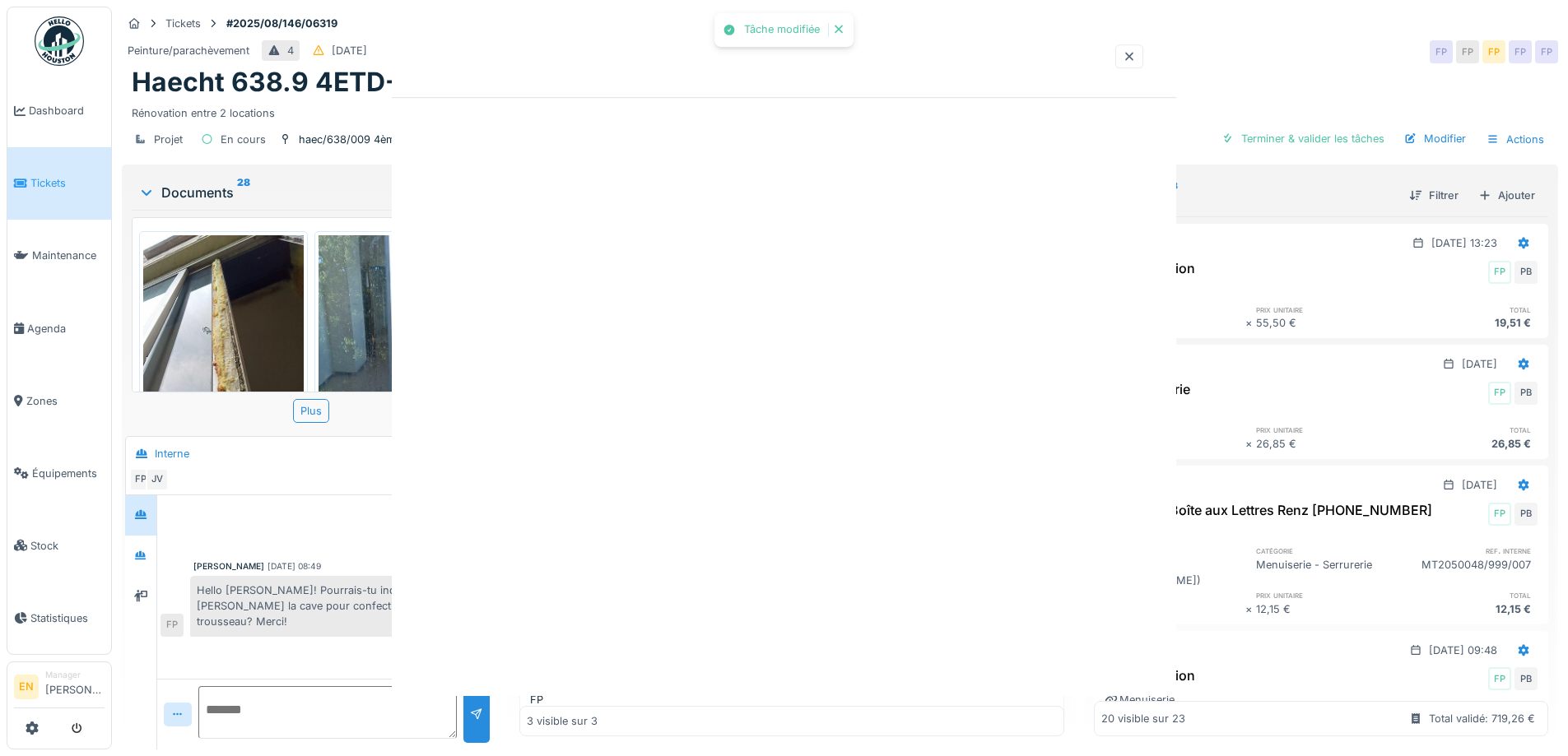
scroll to position [0, 0]
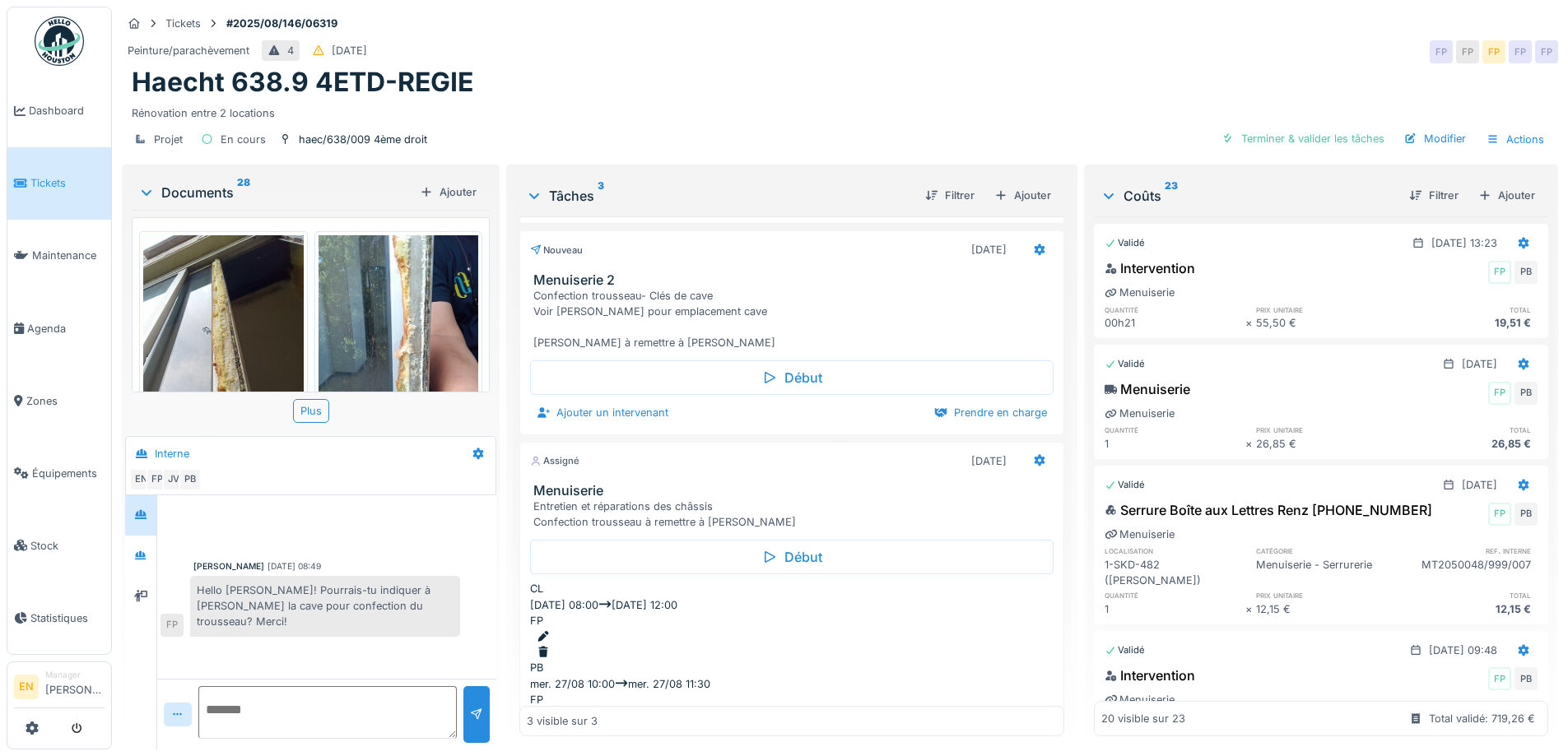
click at [384, 284] on img at bounding box center [398, 342] width 160 height 213
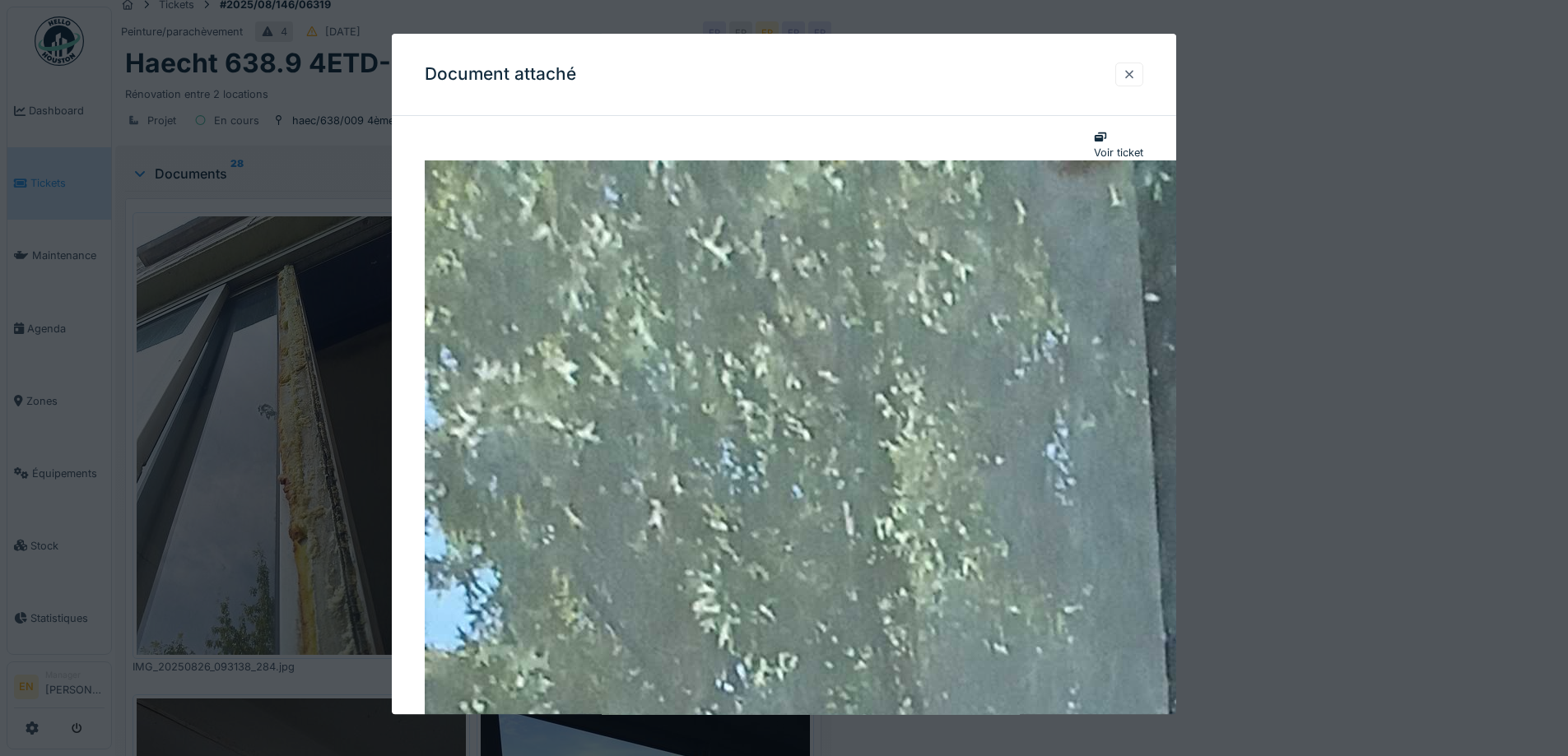
click at [1136, 70] on div at bounding box center [1129, 75] width 13 height 15
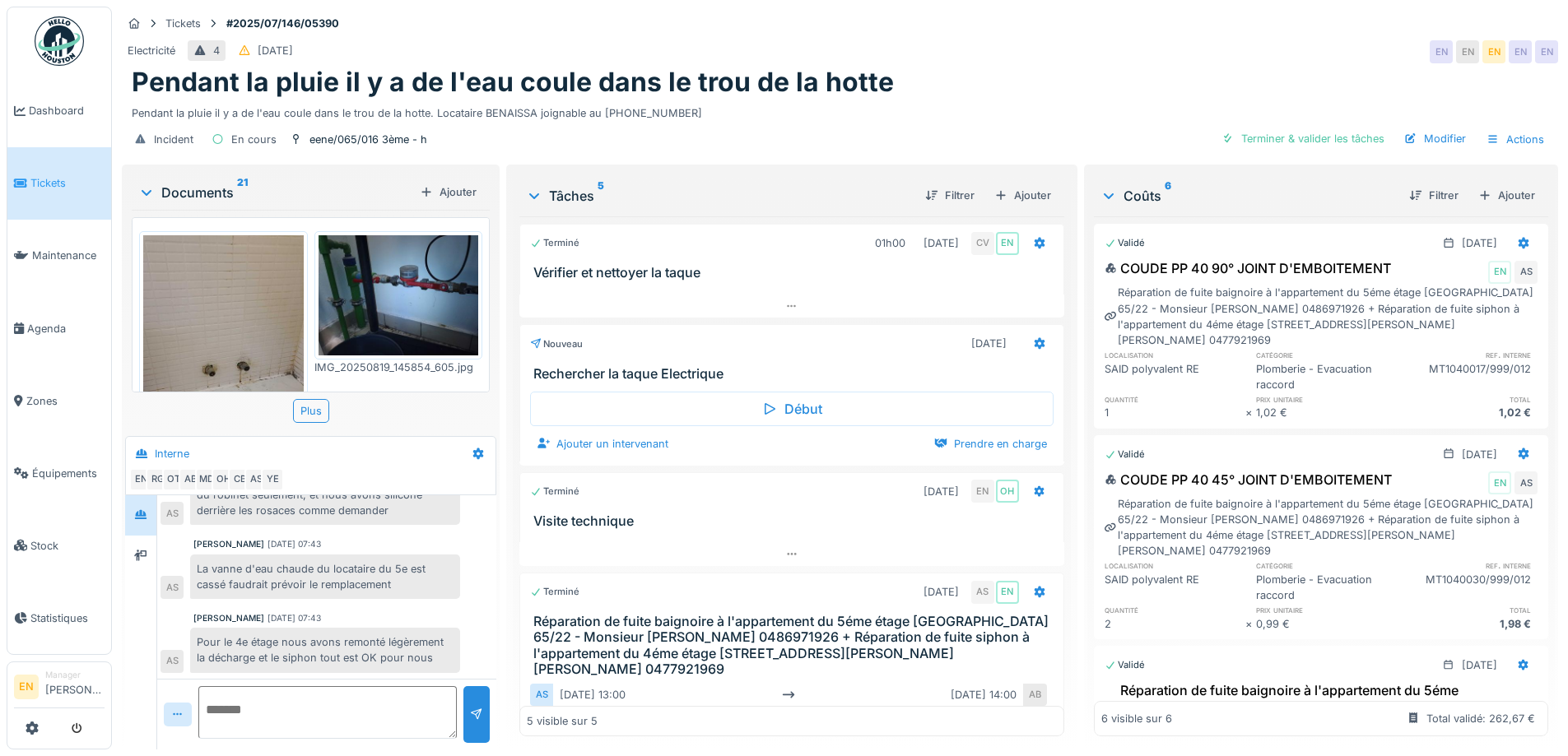
scroll to position [539, 0]
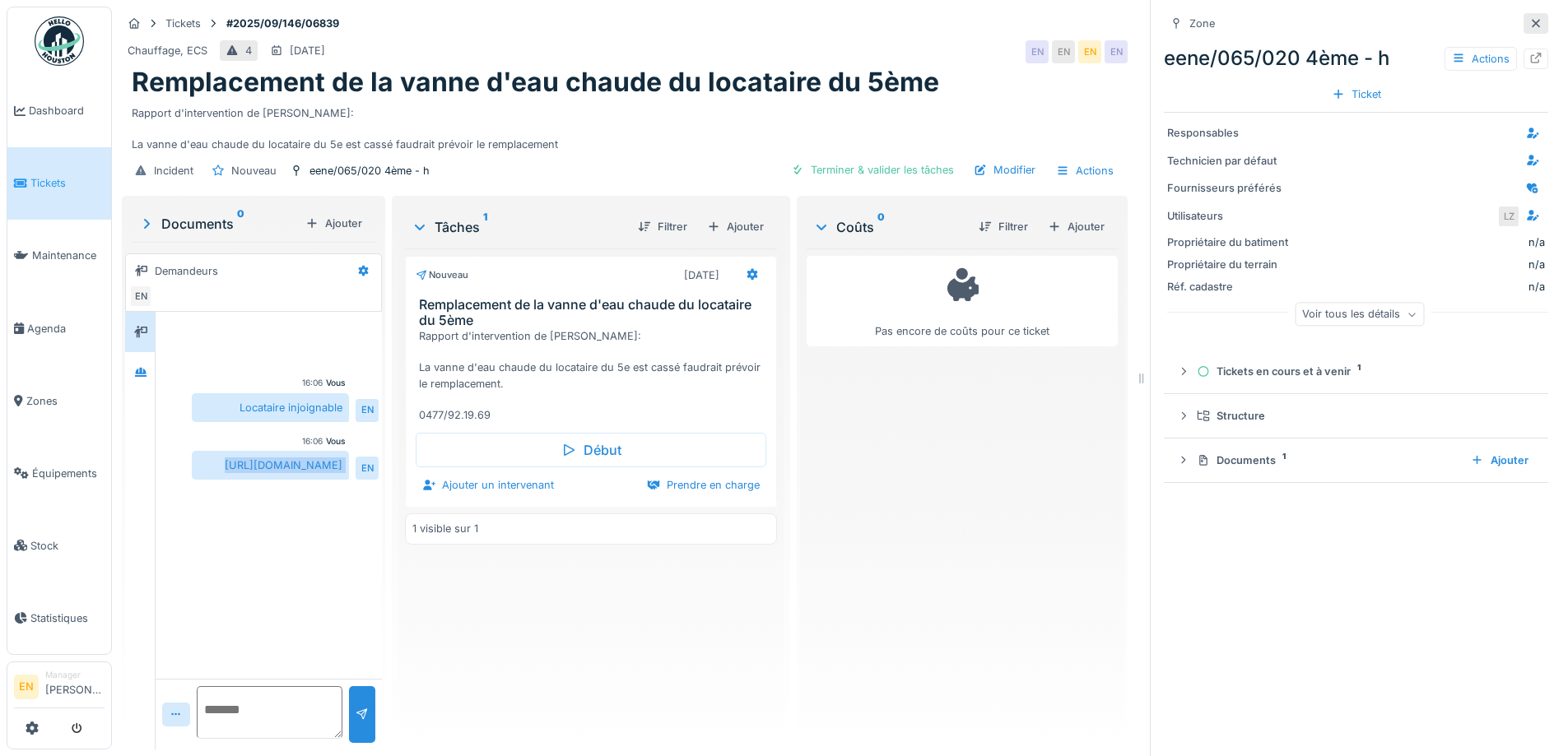
click at [1529, 22] on icon at bounding box center [1535, 23] width 13 height 10
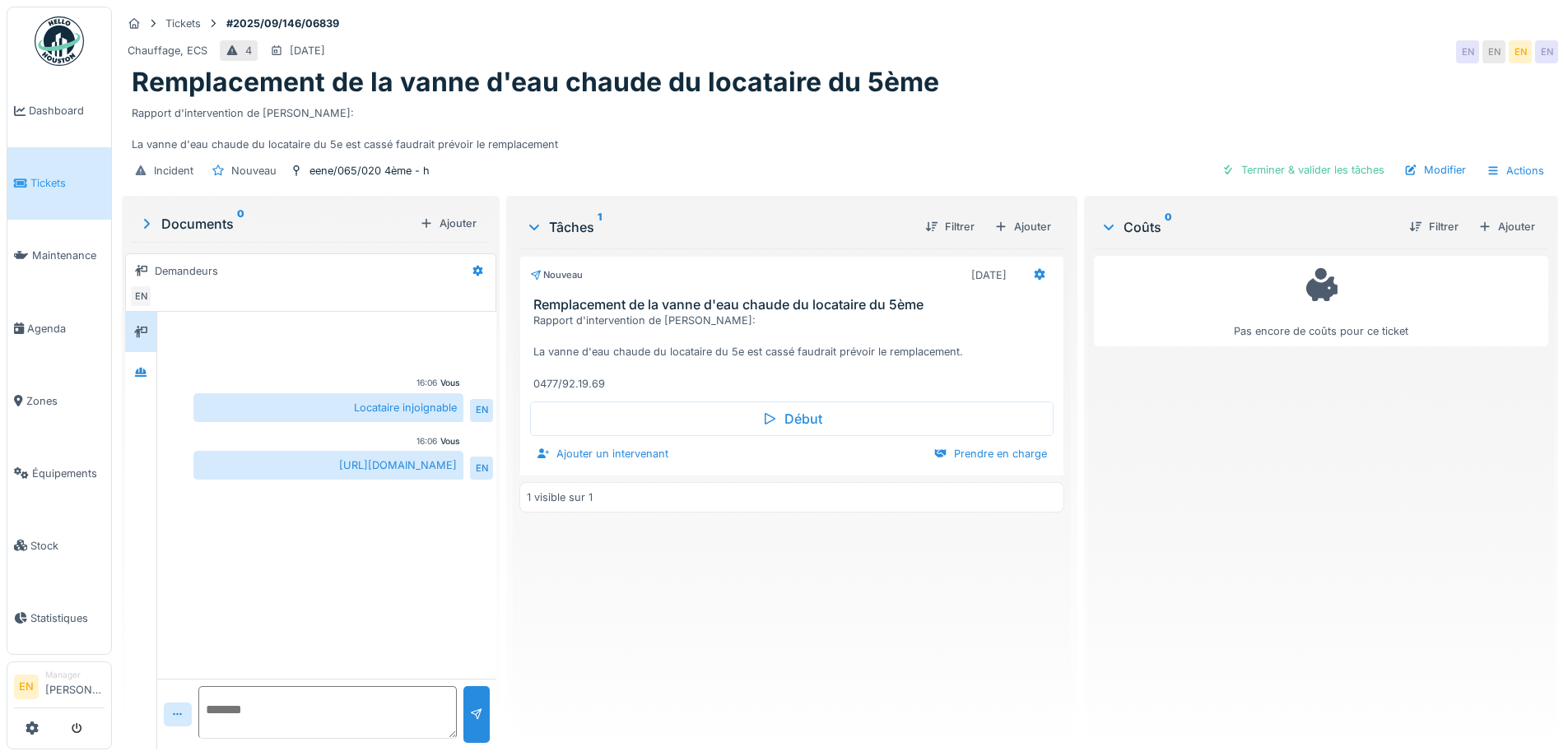
click at [808, 634] on div "Nouveau [DATE] Remplacement de la vanne d'eau chaude du locataire du 5ème Rappo…" at bounding box center [791, 493] width 544 height 488
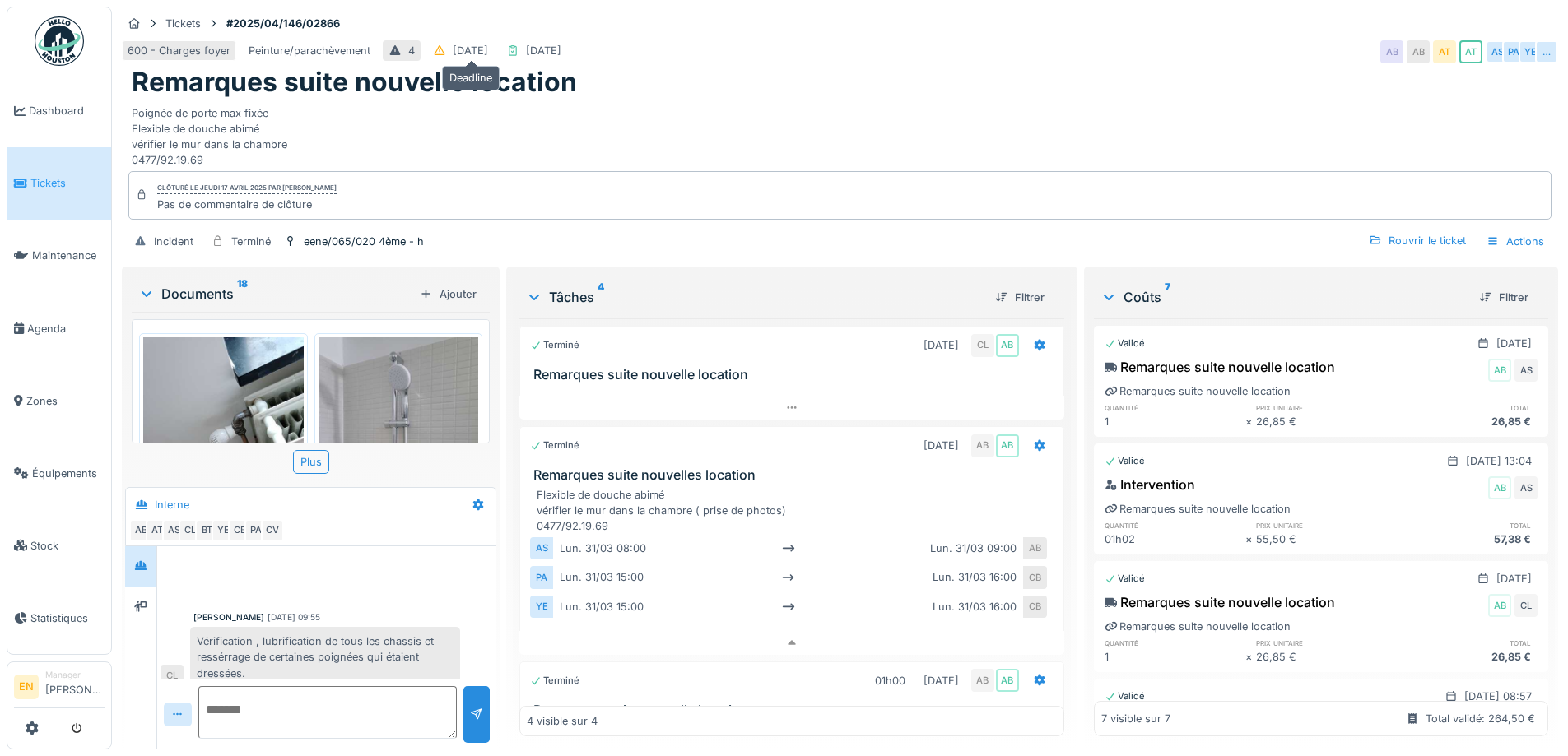
scroll to position [273, 0]
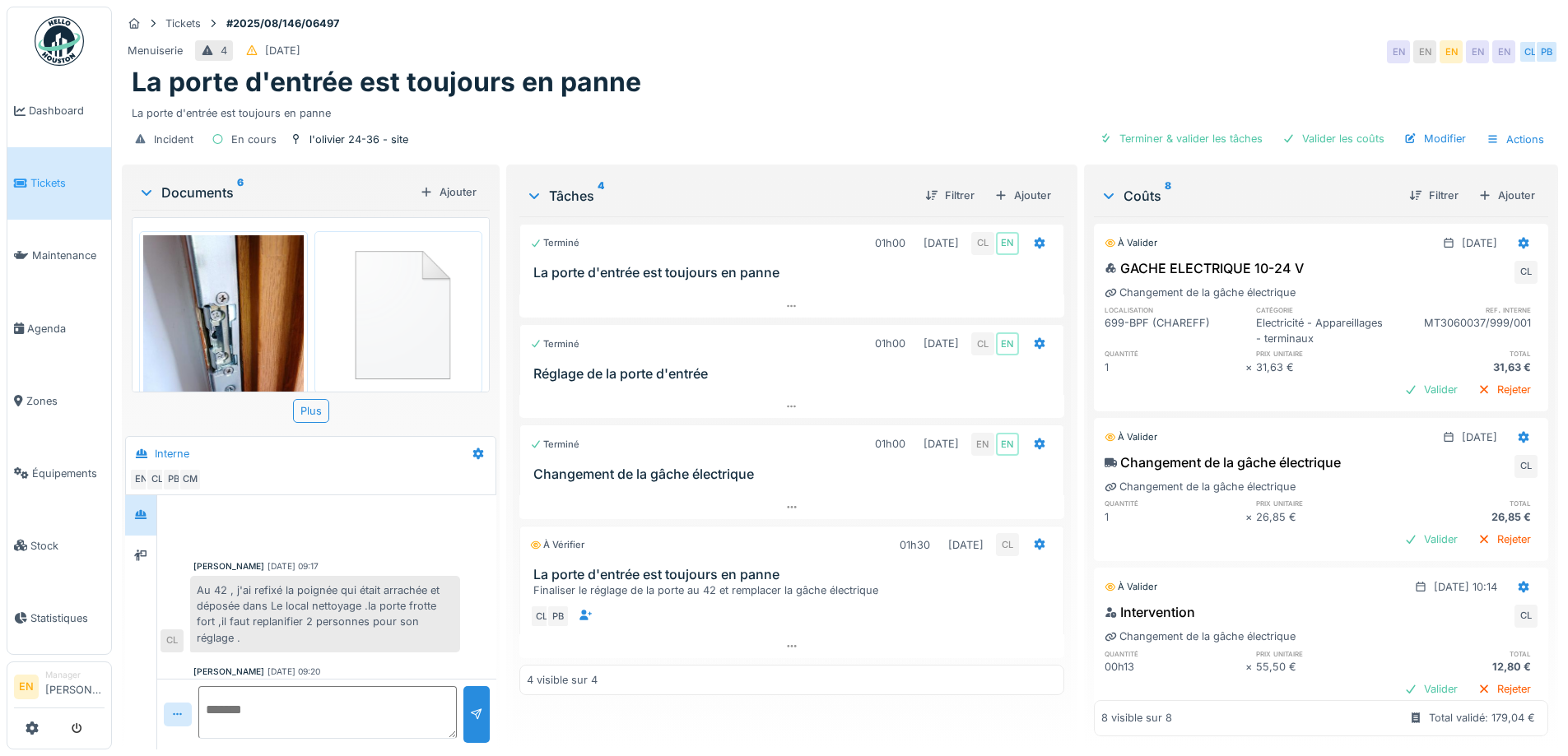
click at [889, 70] on div "La porte d'entrée est toujours en panne" at bounding box center [839, 82] width 1417 height 31
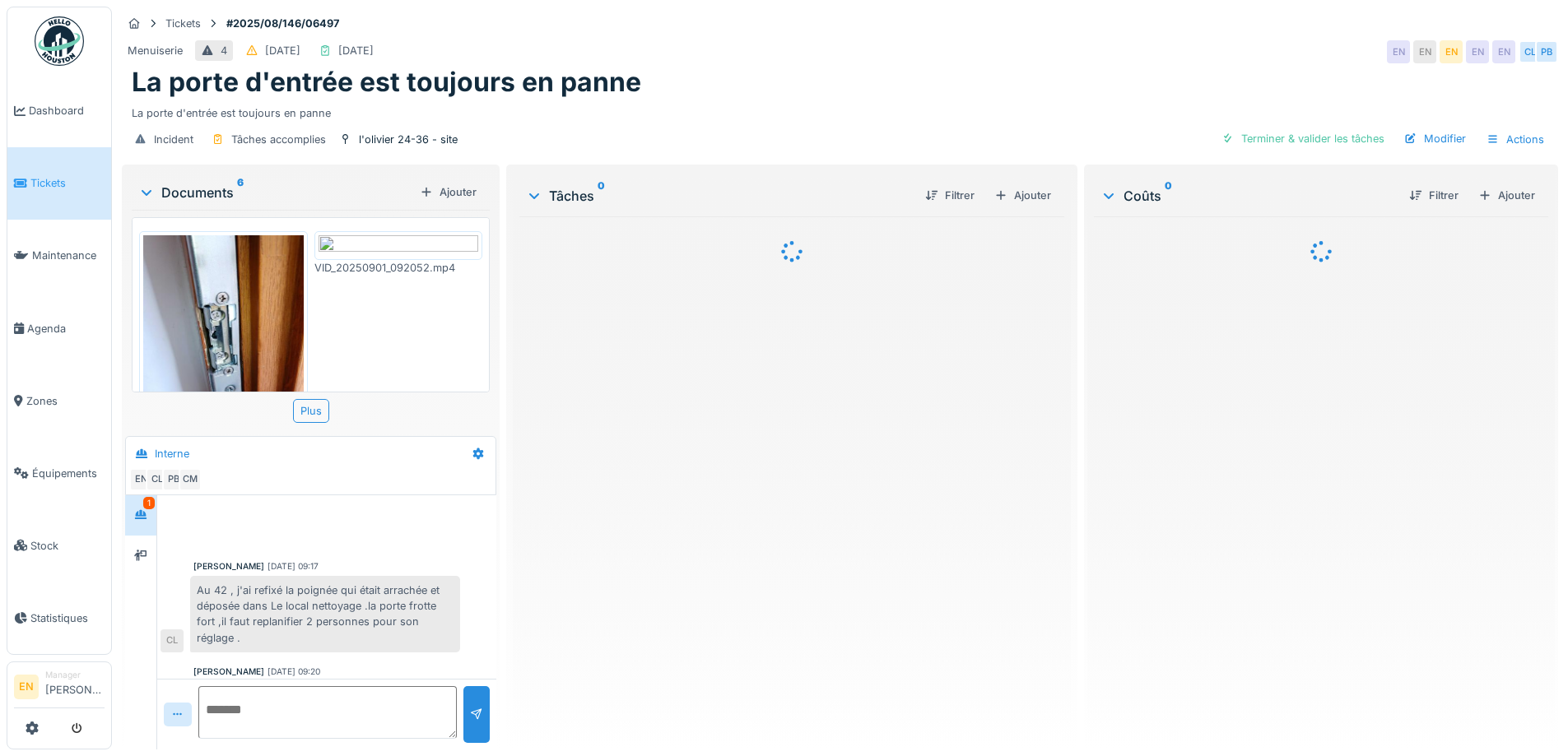
scroll to position [160, 0]
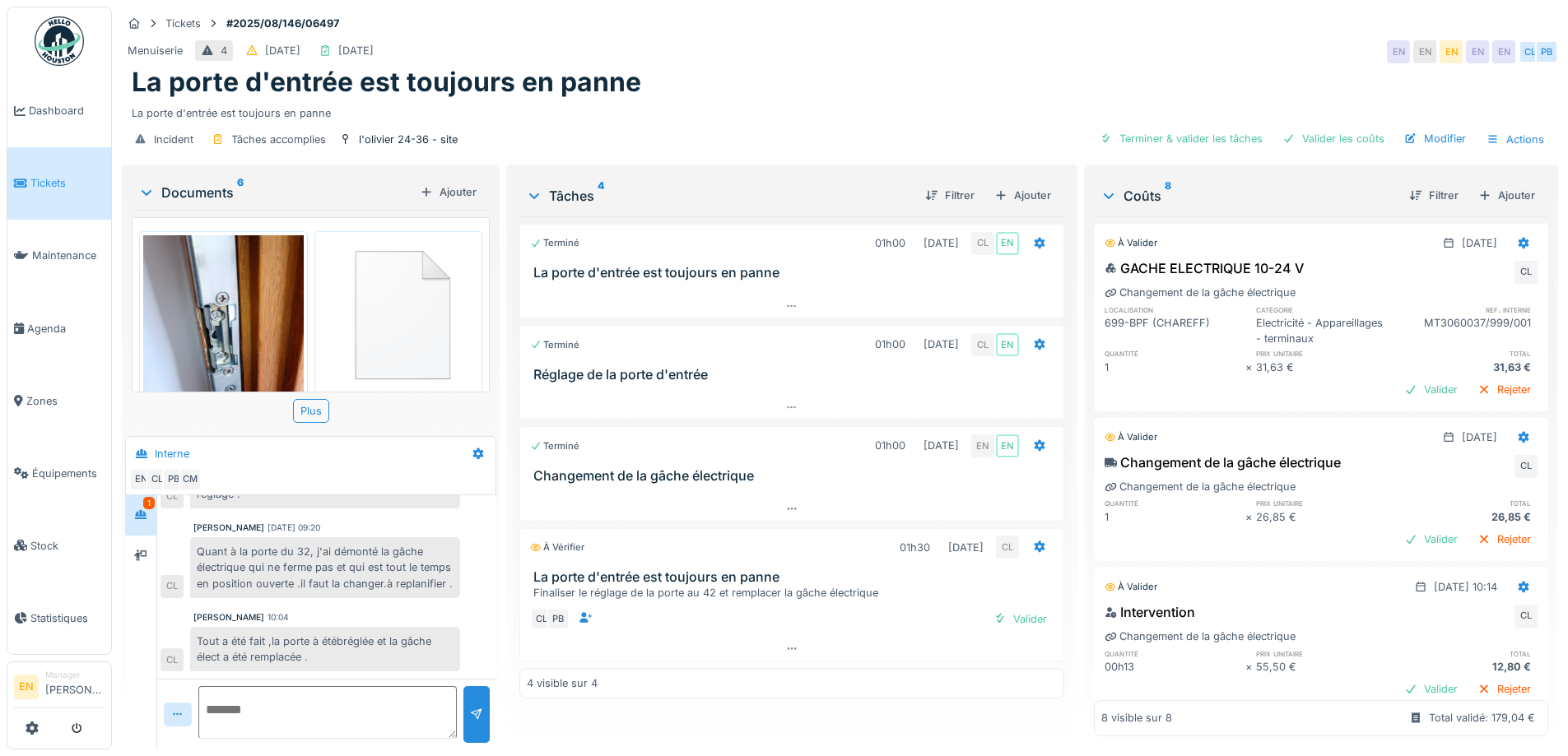
click at [360, 641] on div "Tout a été fait ,la porte à étébréglée et la gâche élect a été remplacée ." at bounding box center [325, 650] width 270 height 45
click at [1023, 628] on div "Valider" at bounding box center [1020, 620] width 67 height 22
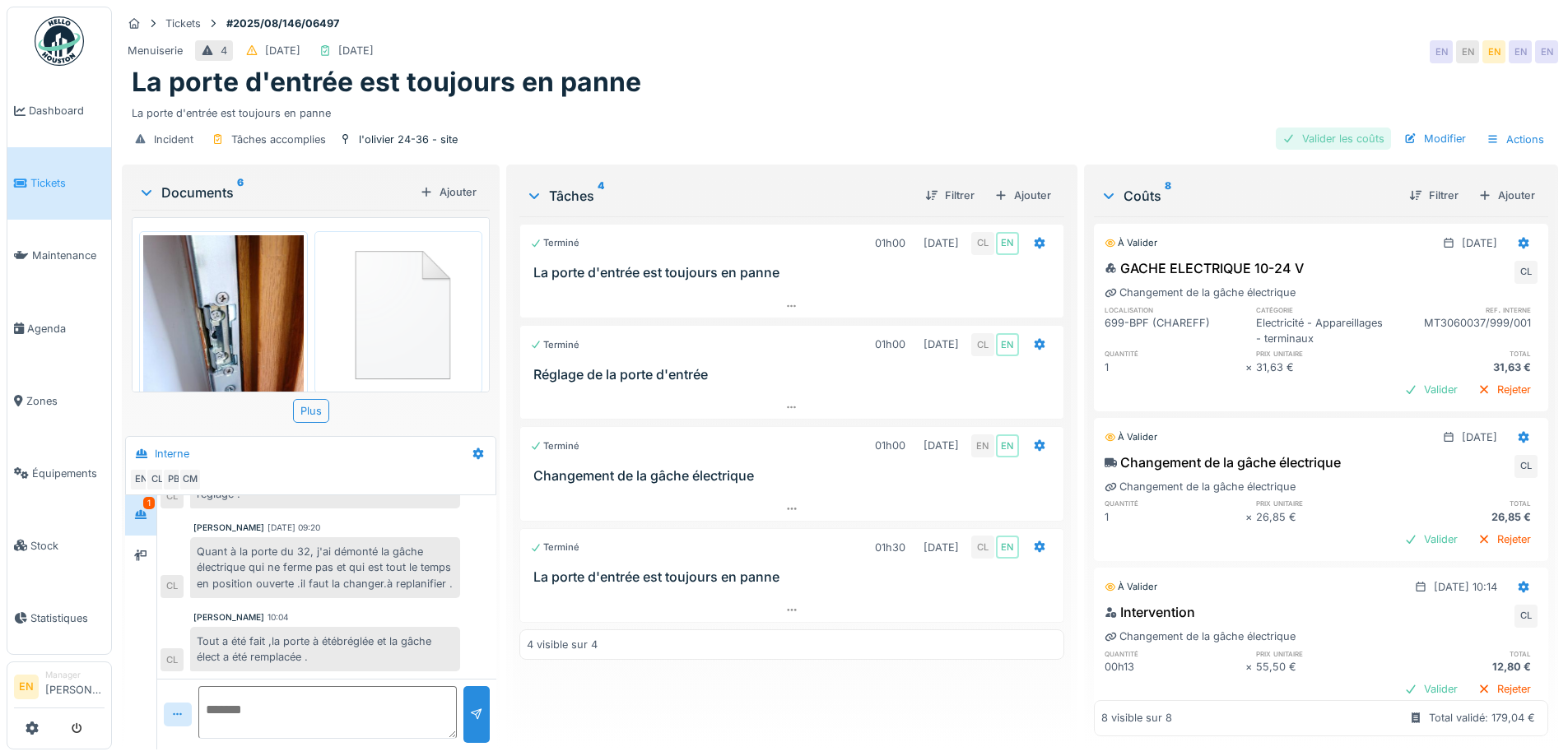
click at [1335, 132] on div "Valider les coûts" at bounding box center [1334, 139] width 115 height 22
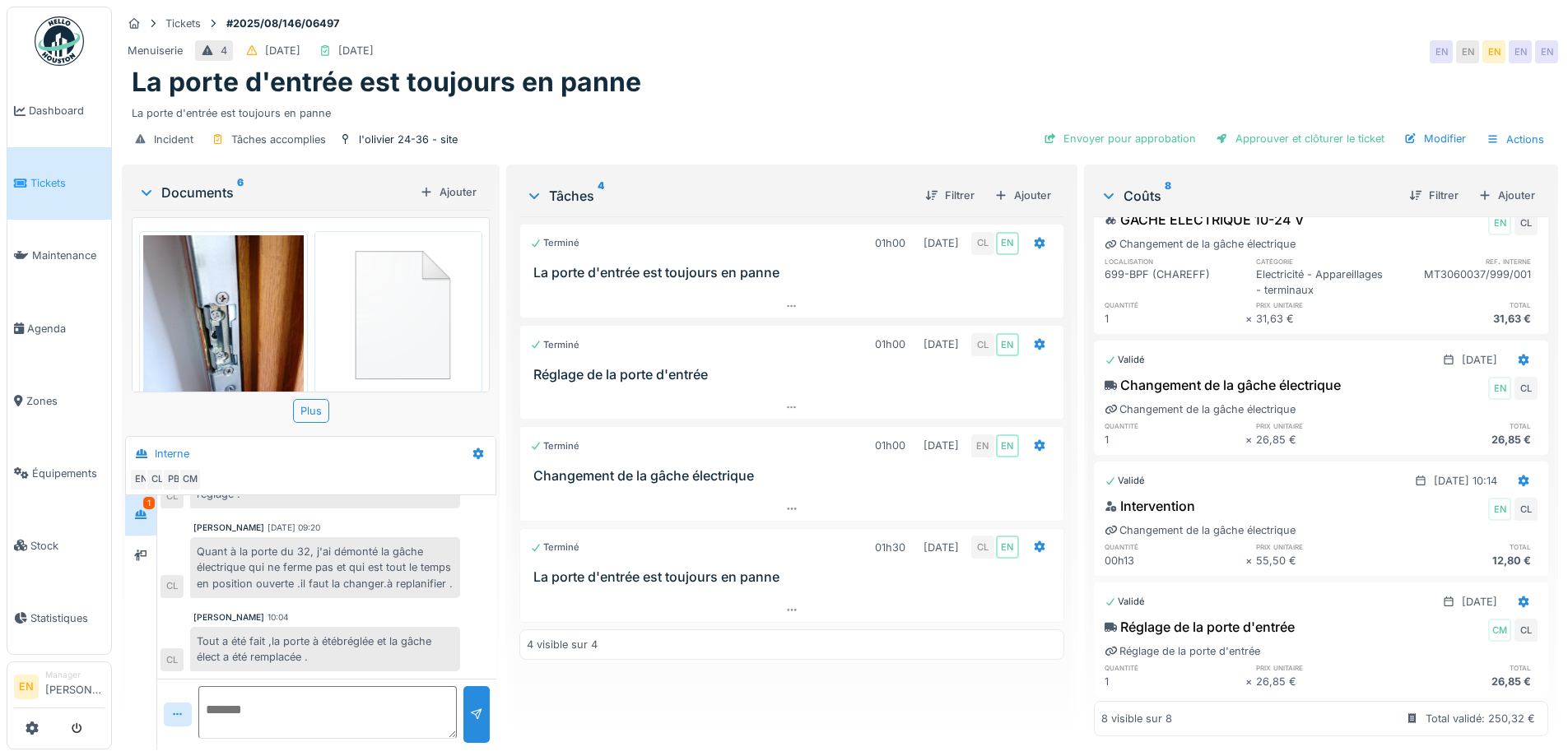
scroll to position [0, 0]
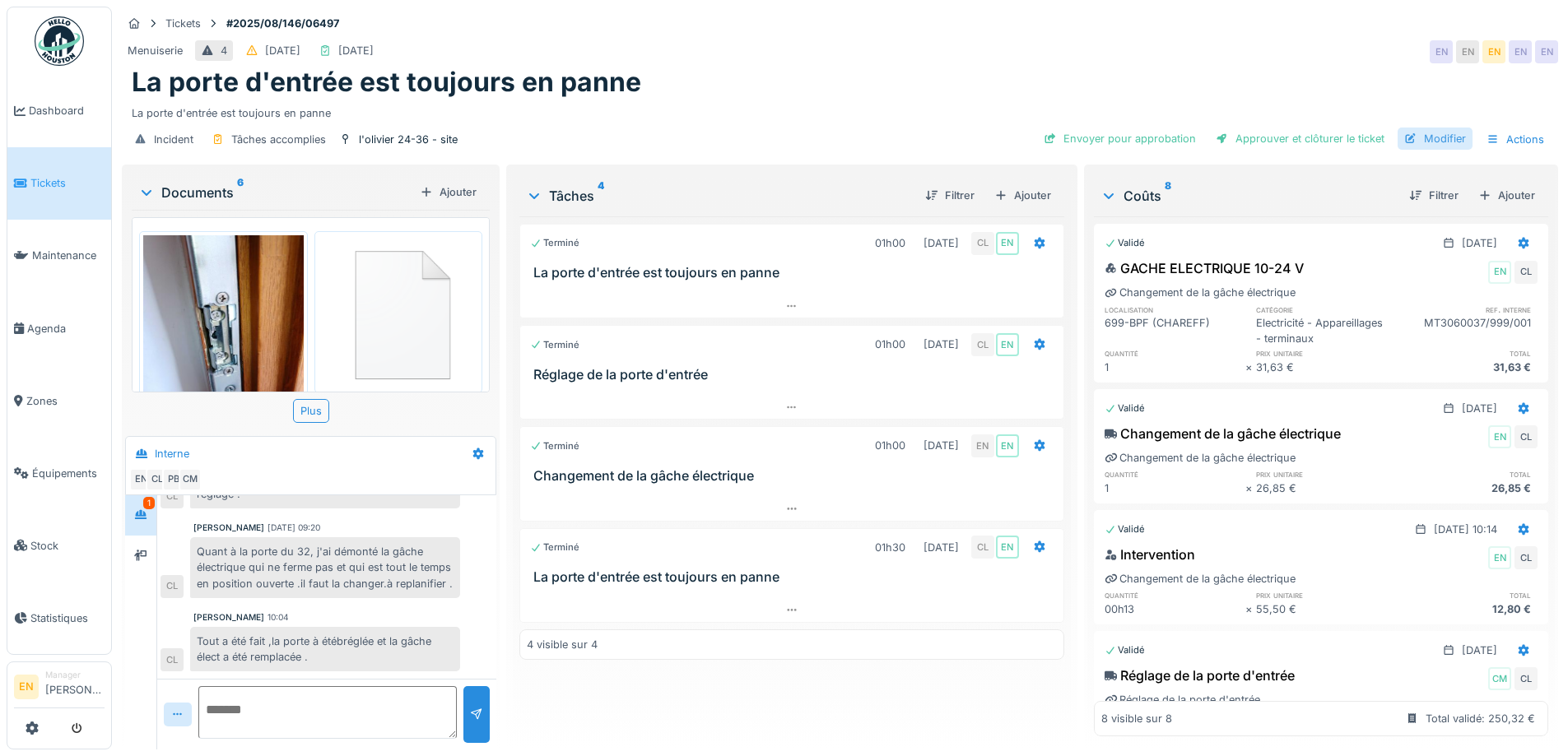
click at [1426, 142] on div "Modifier" at bounding box center [1435, 139] width 75 height 22
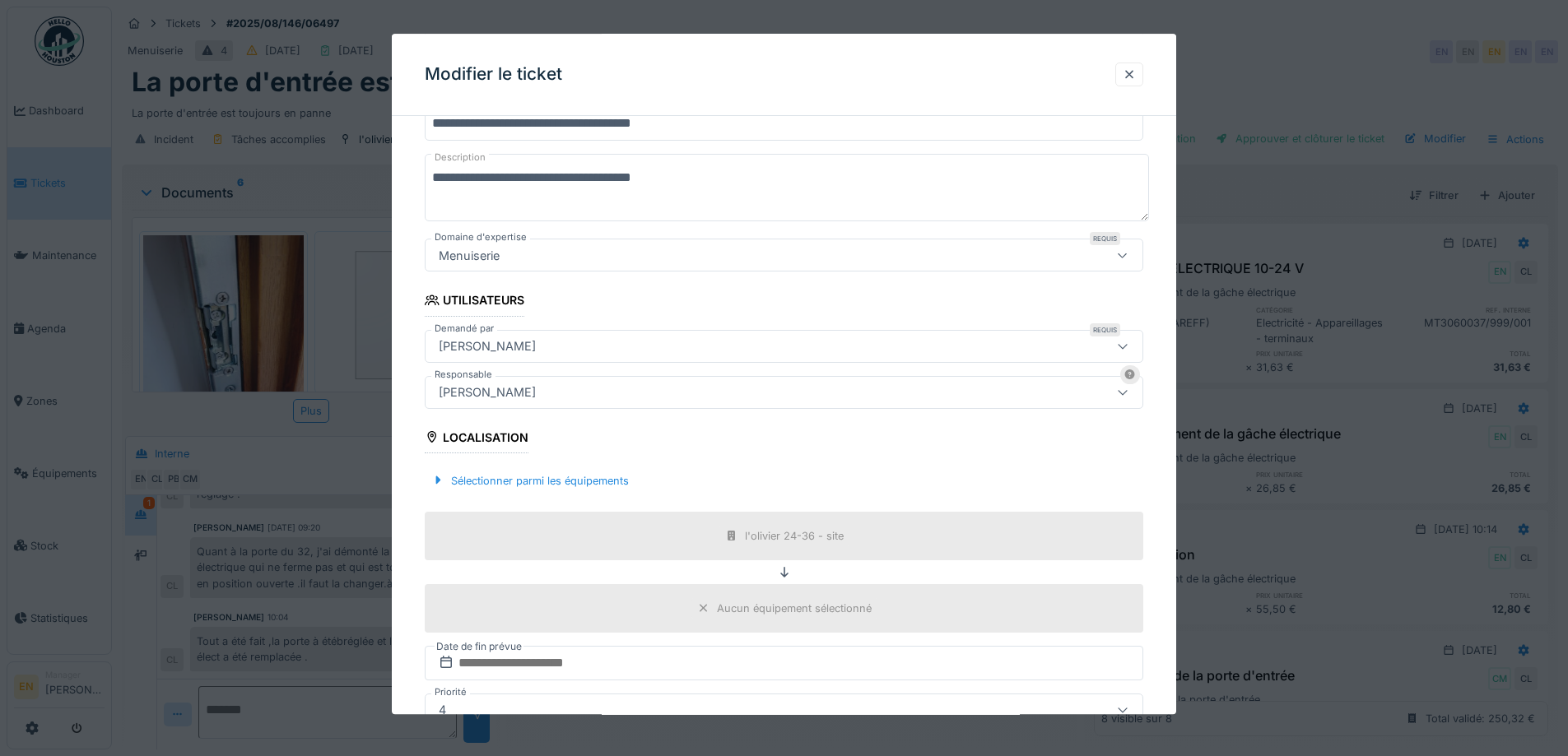
click at [608, 393] on div "[PERSON_NAME]" at bounding box center [742, 392] width 620 height 18
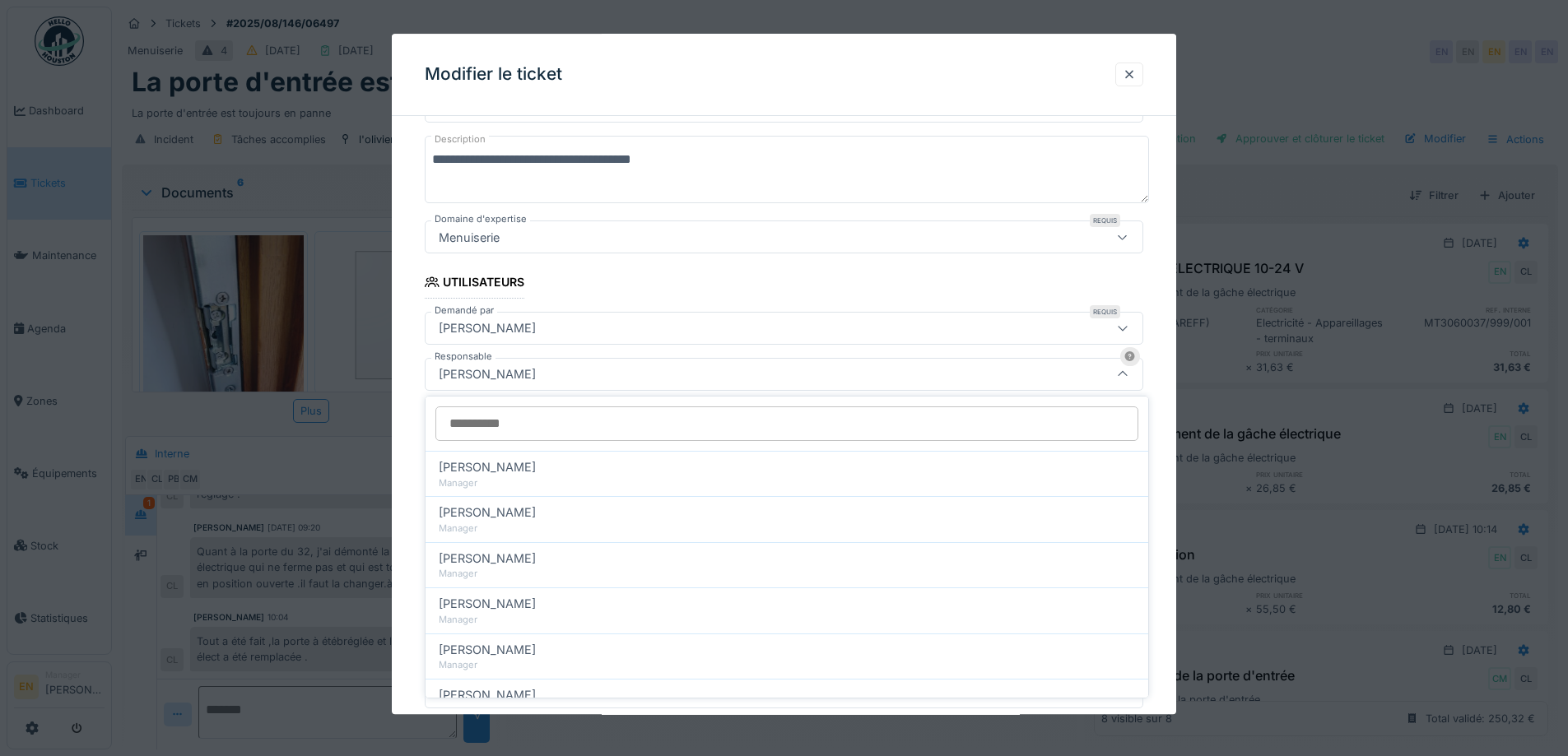
click at [578, 425] on input "Responsable" at bounding box center [786, 424] width 703 height 34
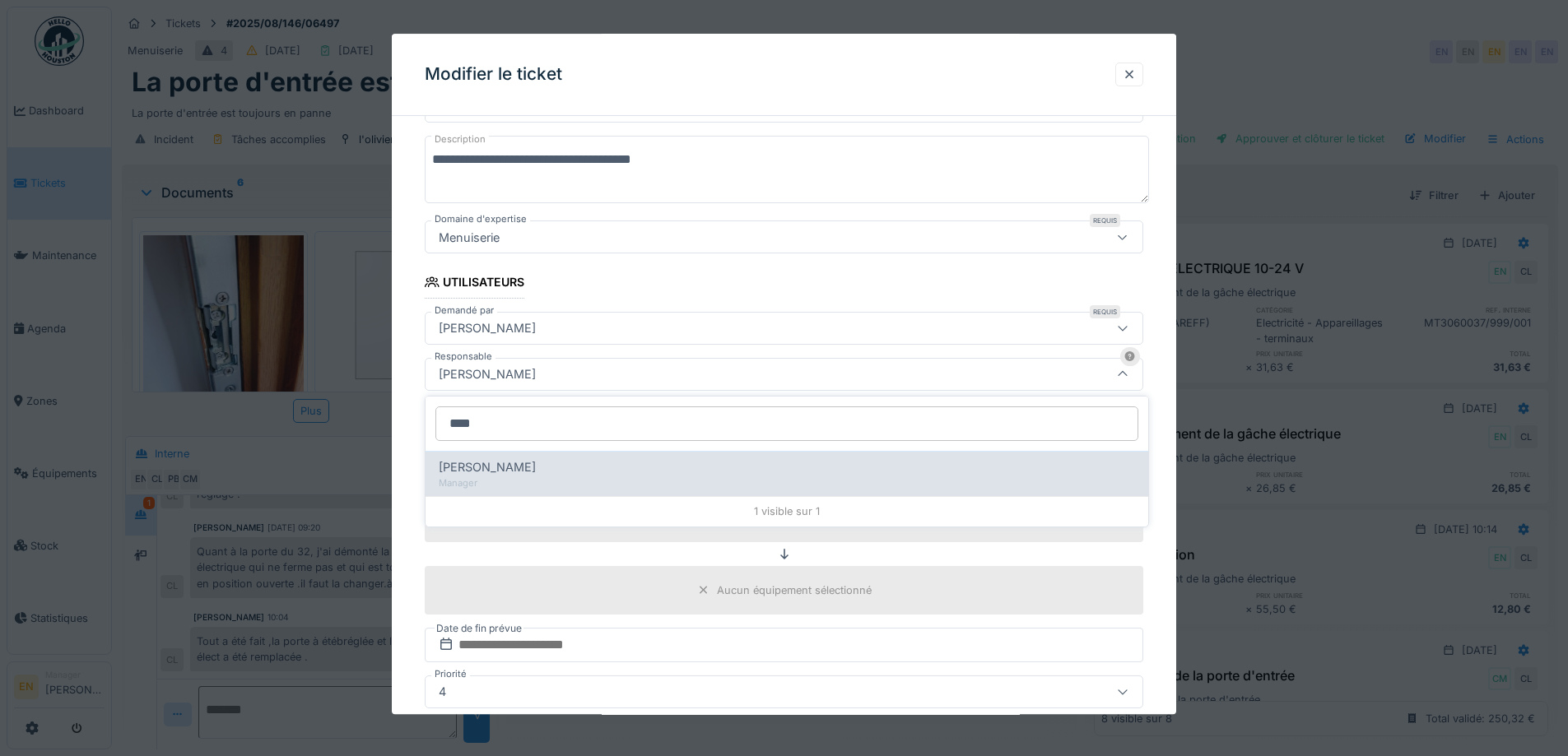
type input "****"
click at [545, 468] on div "[PERSON_NAME]" at bounding box center [786, 467] width 696 height 18
type input "****"
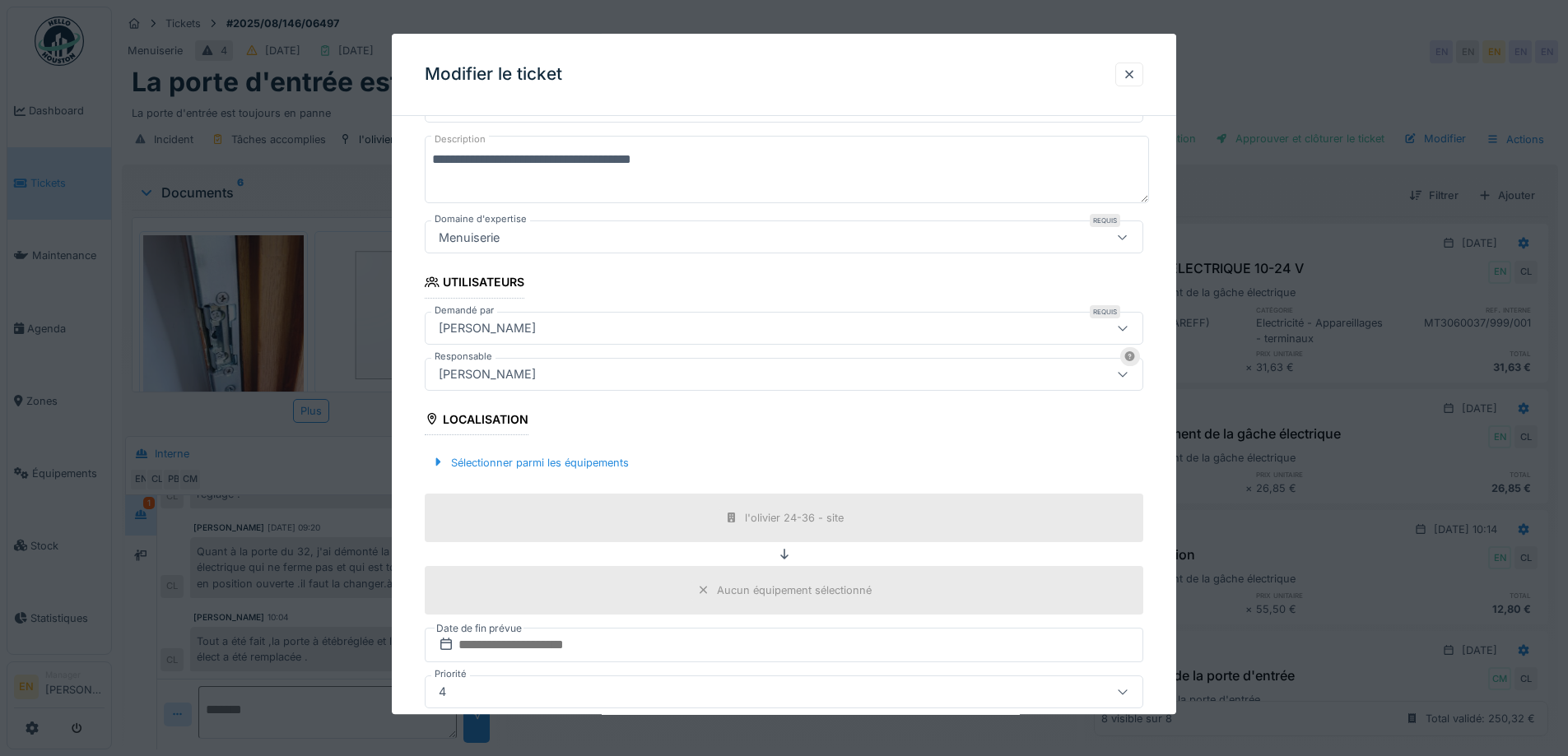
scroll to position [397, 0]
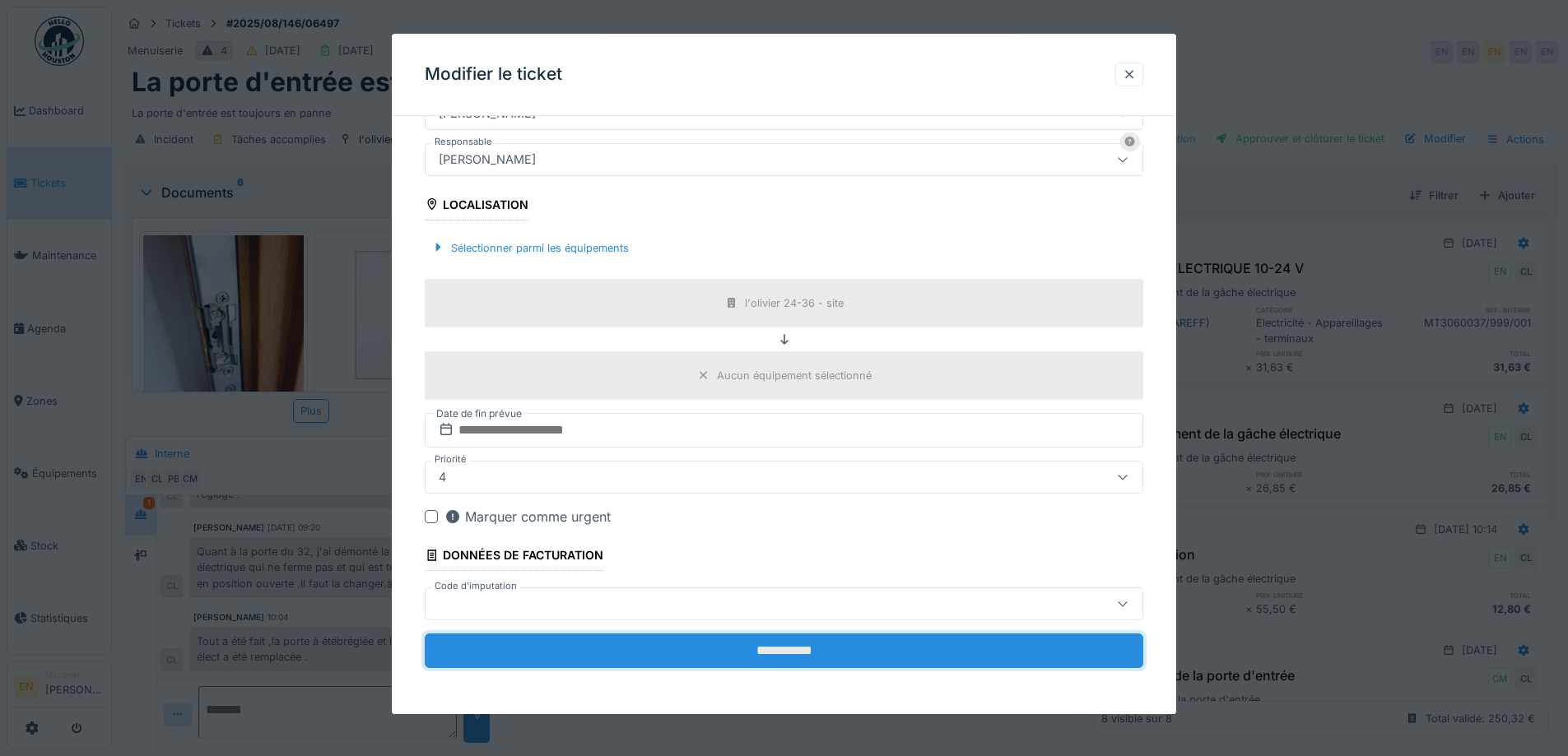
click at [775, 656] on input "**********" at bounding box center [784, 651] width 718 height 34
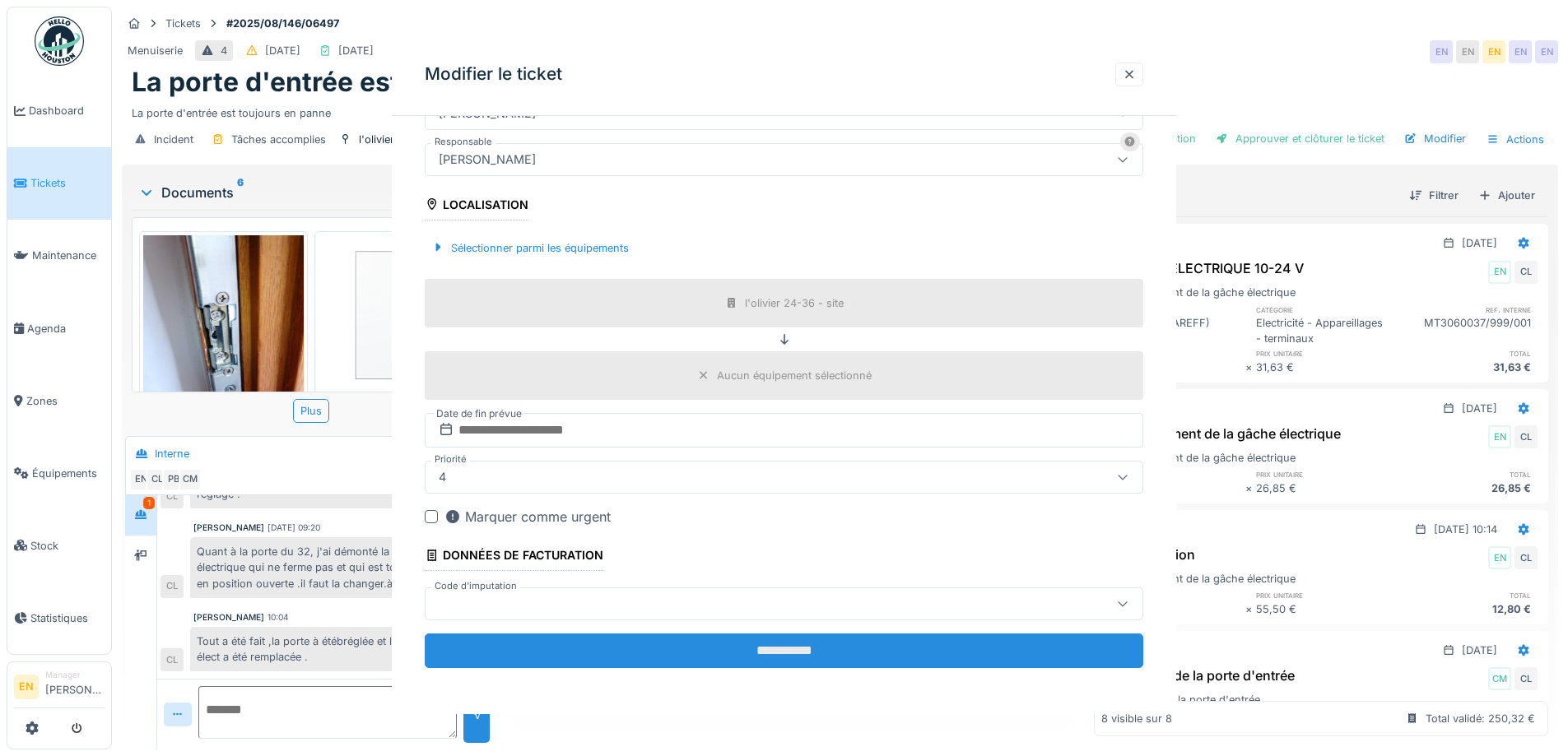
scroll to position [0, 0]
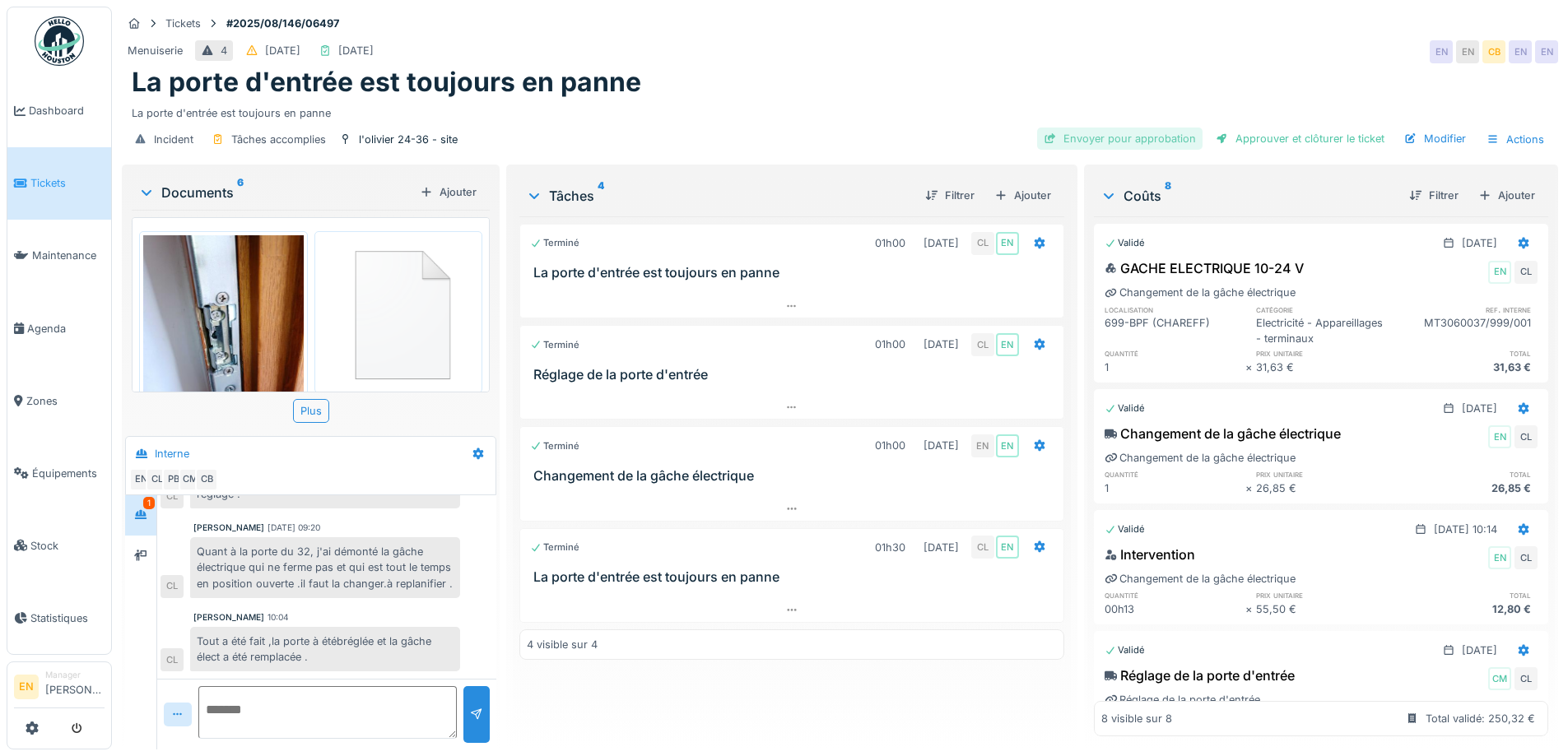
click at [1157, 138] on div "Envoyer pour approbation" at bounding box center [1119, 139] width 166 height 22
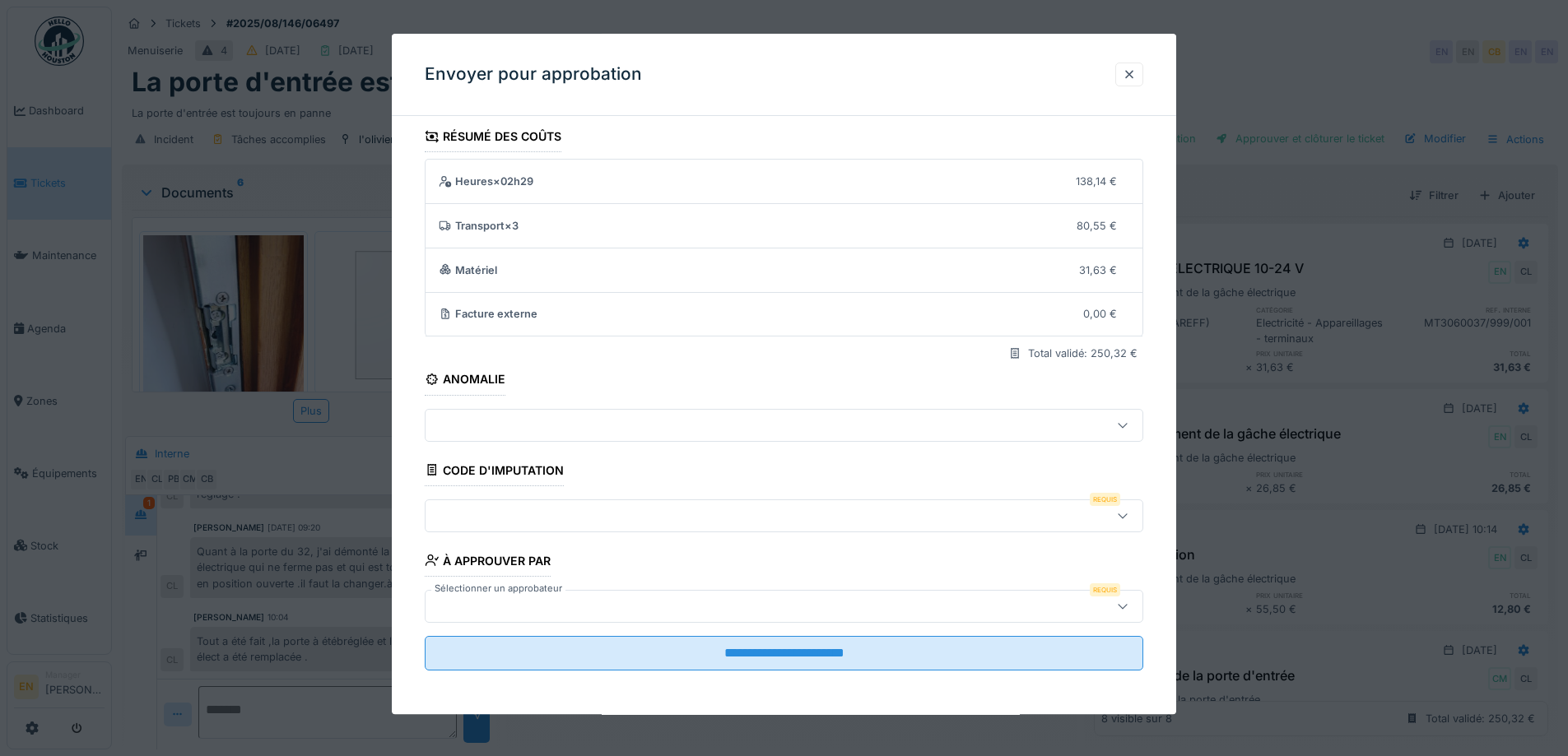
scroll to position [10, 0]
click at [1129, 512] on icon at bounding box center [1123, 513] width 13 height 10
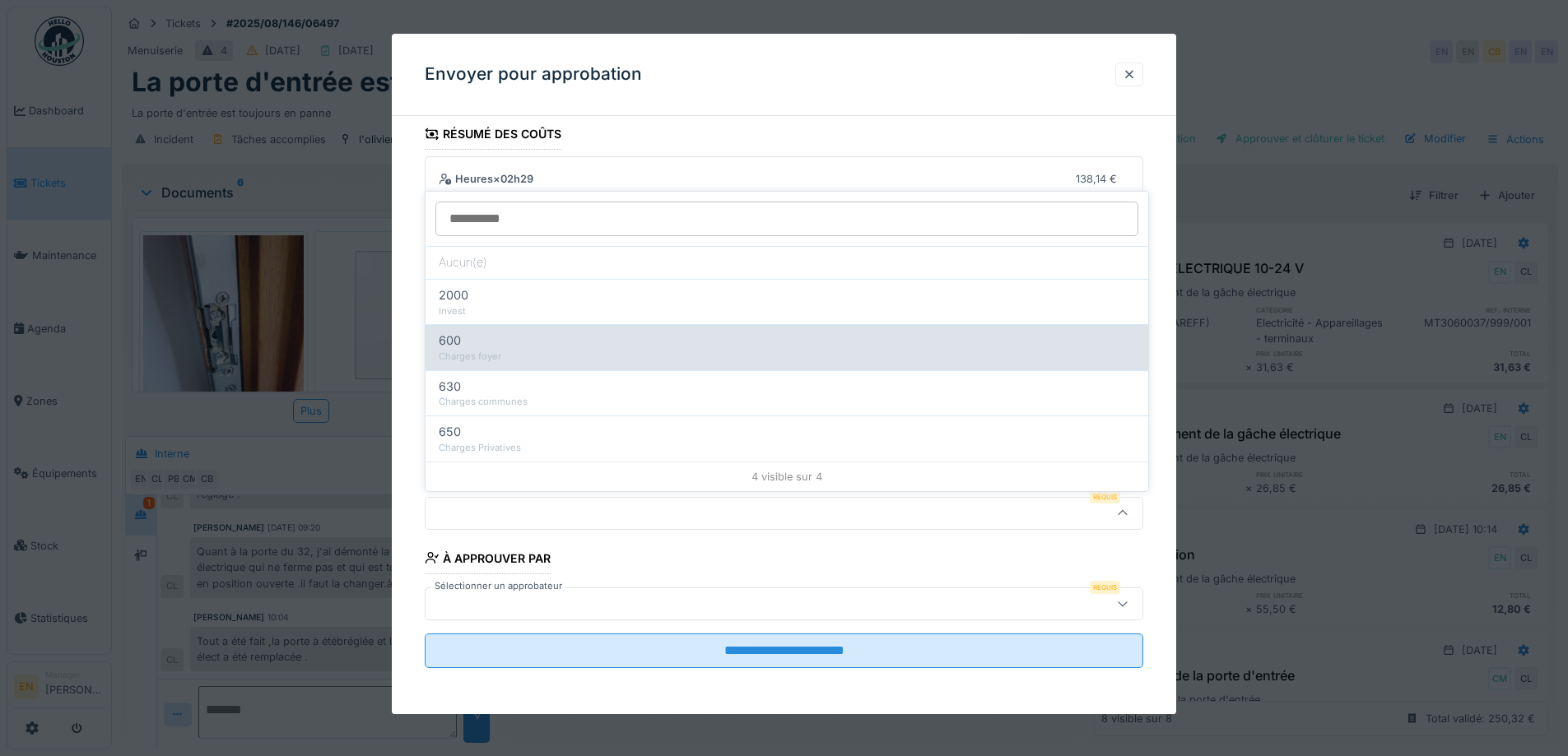
click at [456, 351] on div "Charges foyer" at bounding box center [786, 357] width 696 height 14
type input "***"
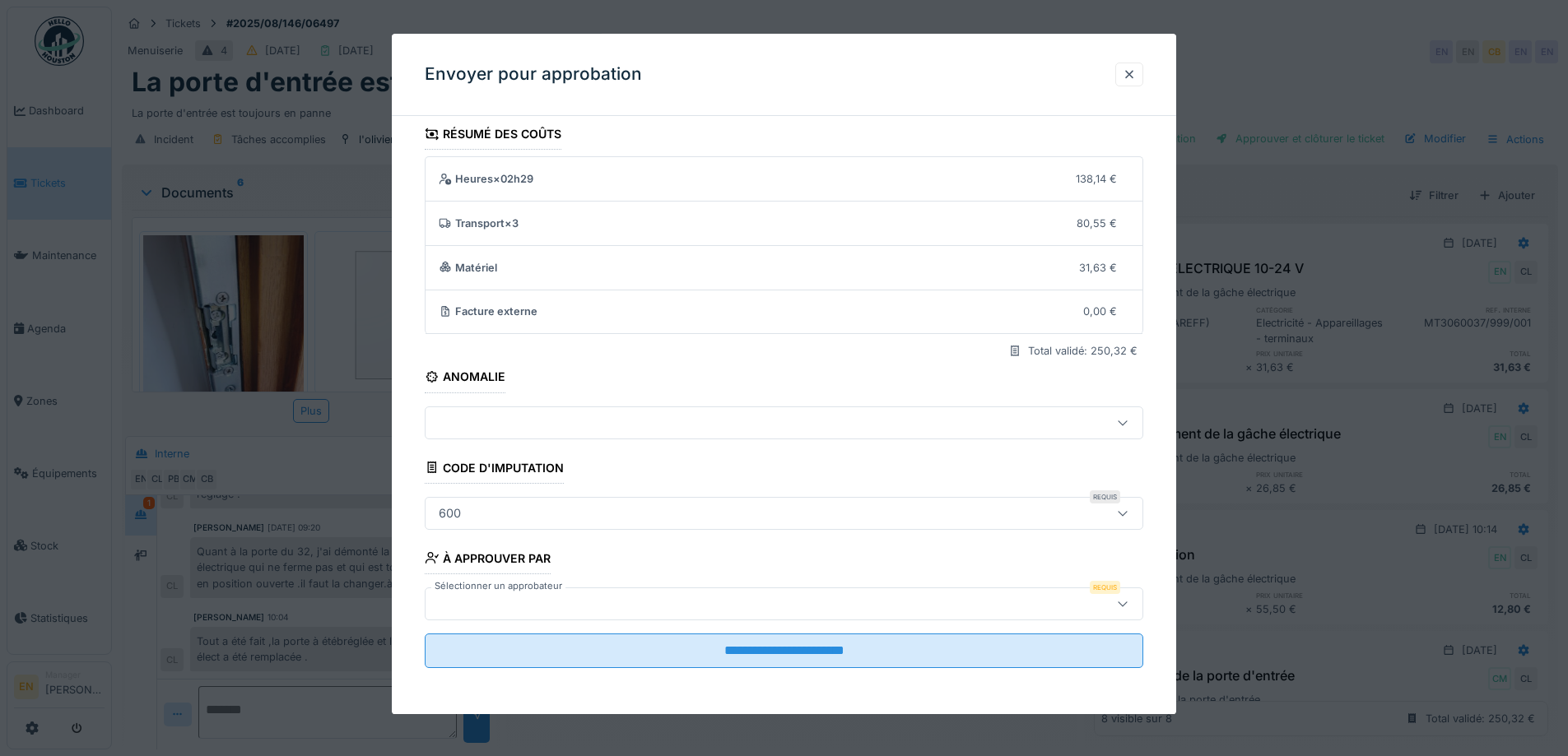
click at [1079, 605] on div at bounding box center [784, 604] width 718 height 33
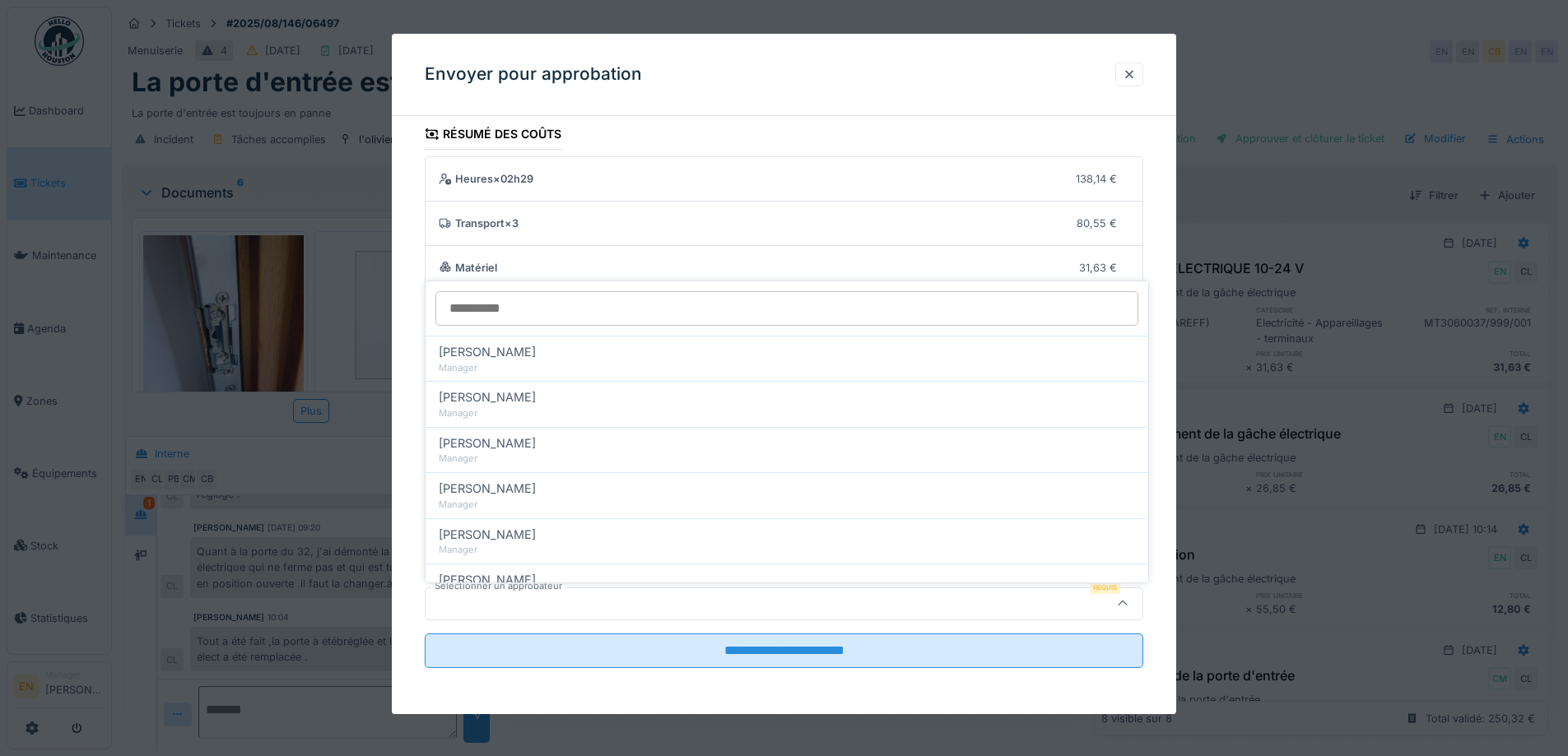
click at [467, 311] on input "Sélectionner un approbateur" at bounding box center [786, 309] width 703 height 34
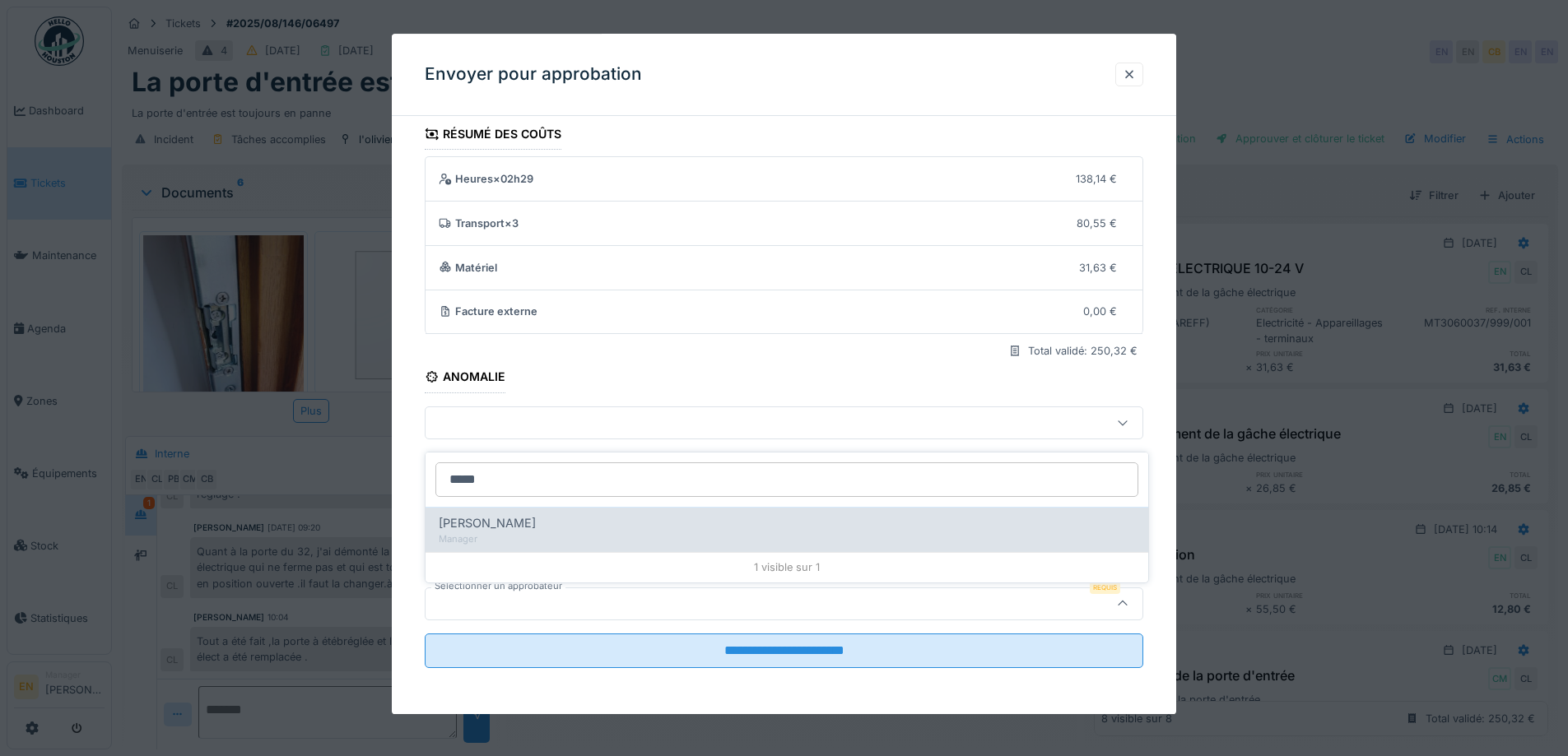
type input "*****"
click at [518, 533] on div "Manager" at bounding box center [786, 540] width 696 height 14
type input "****"
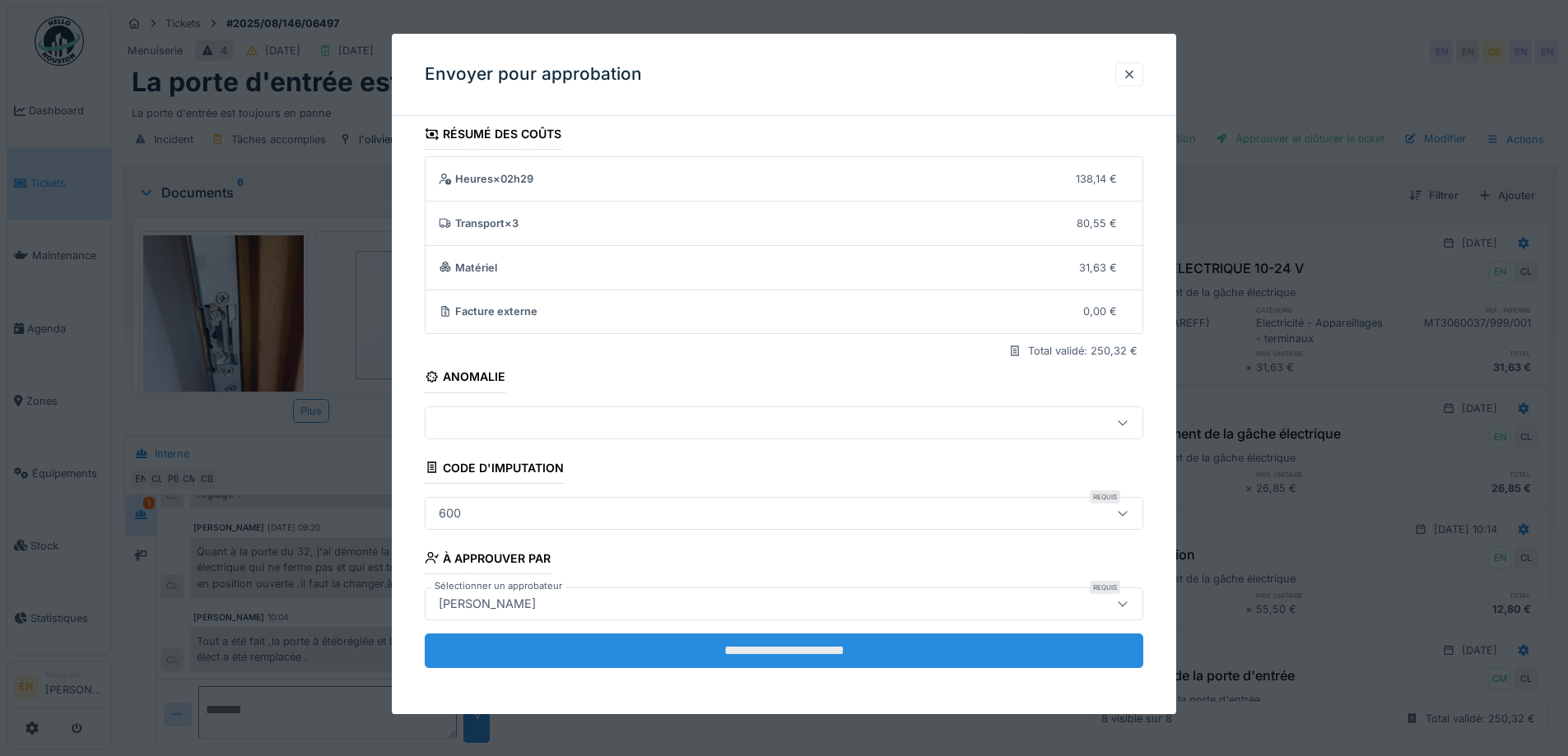
click at [750, 648] on input "**********" at bounding box center [784, 651] width 718 height 34
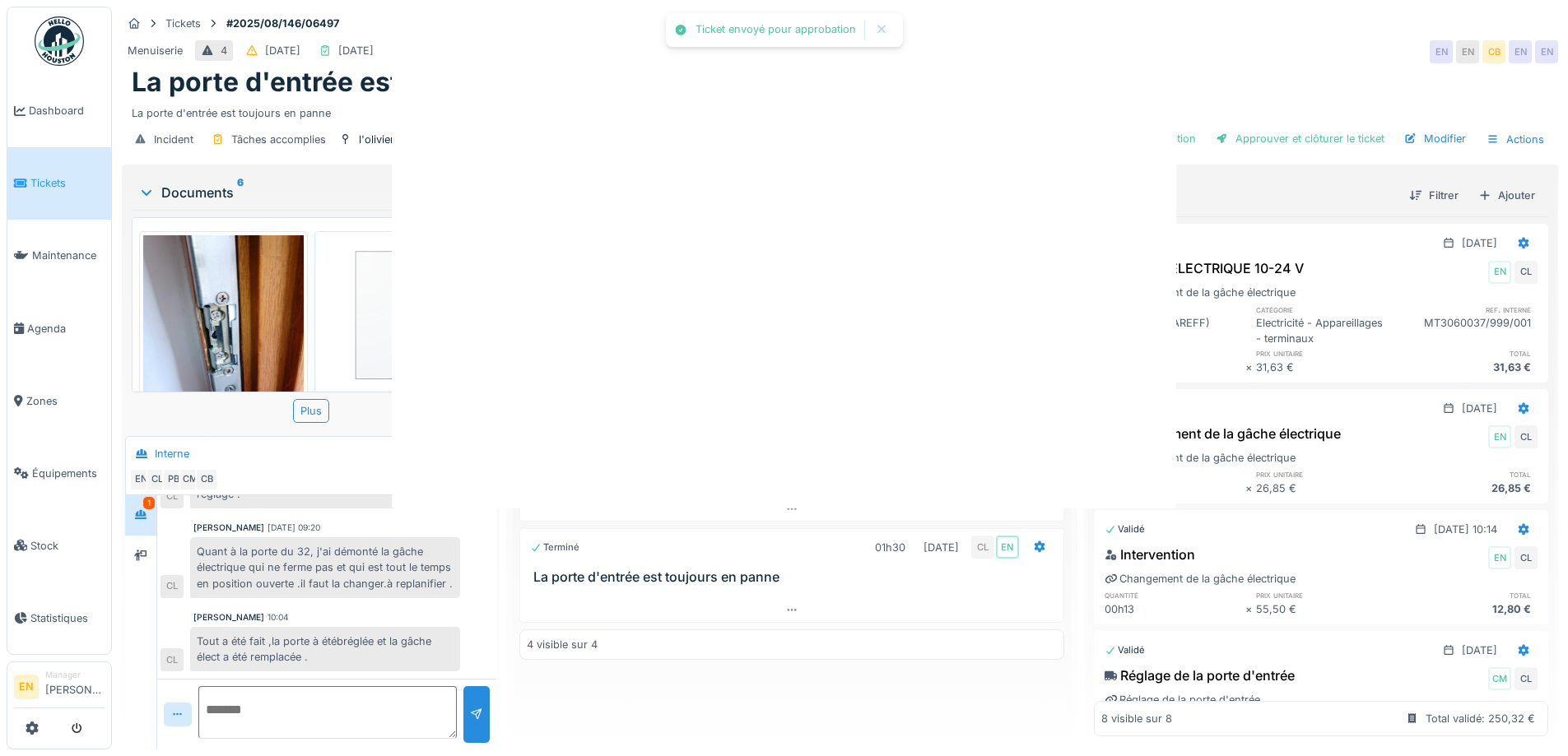
scroll to position [0, 0]
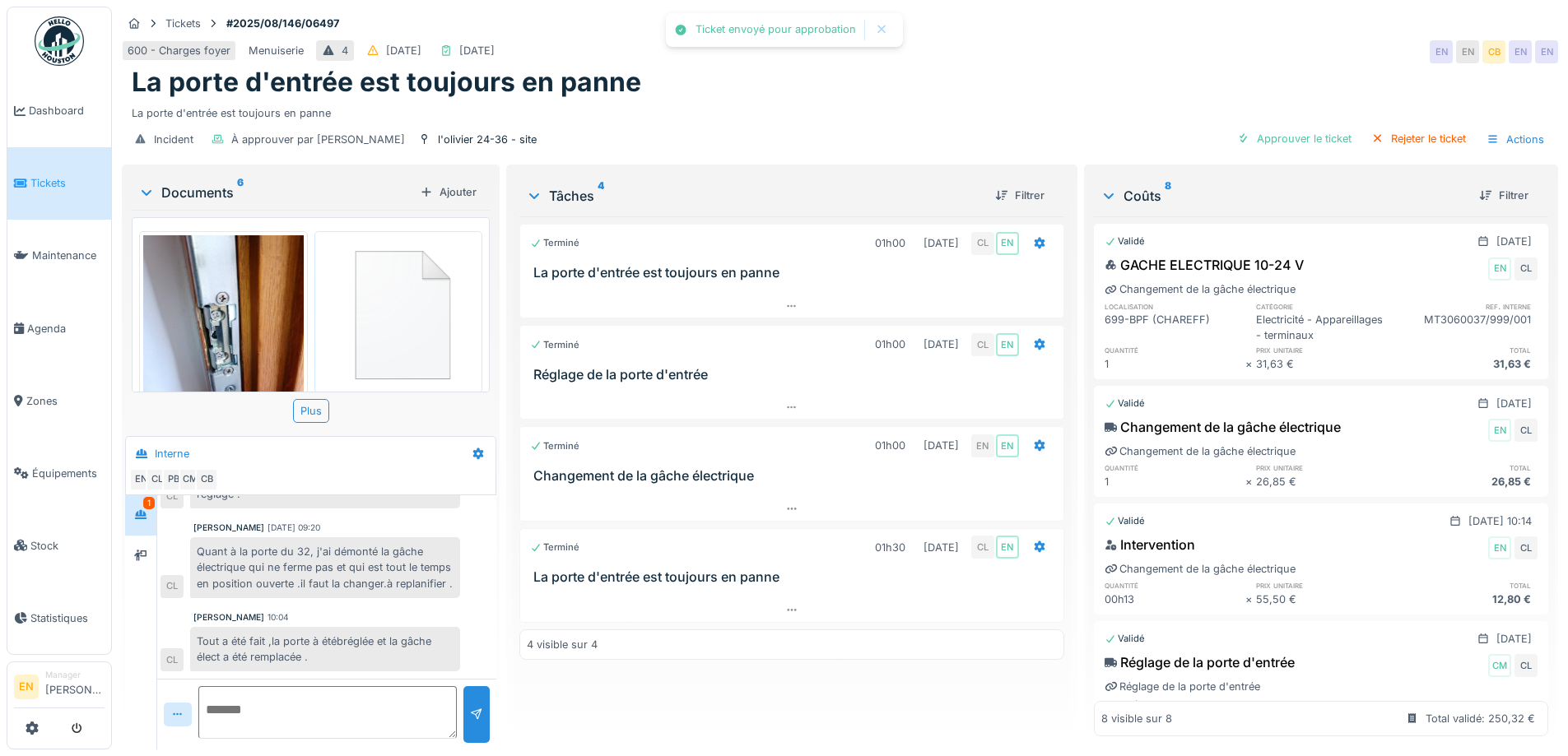
click at [712, 691] on div "Terminé 01h00 [DATE] CL EN La porte d'entrée est toujours en panne Terminé 01h0…" at bounding box center [791, 476] width 544 height 520
click at [56, 40] on img at bounding box center [59, 41] width 50 height 50
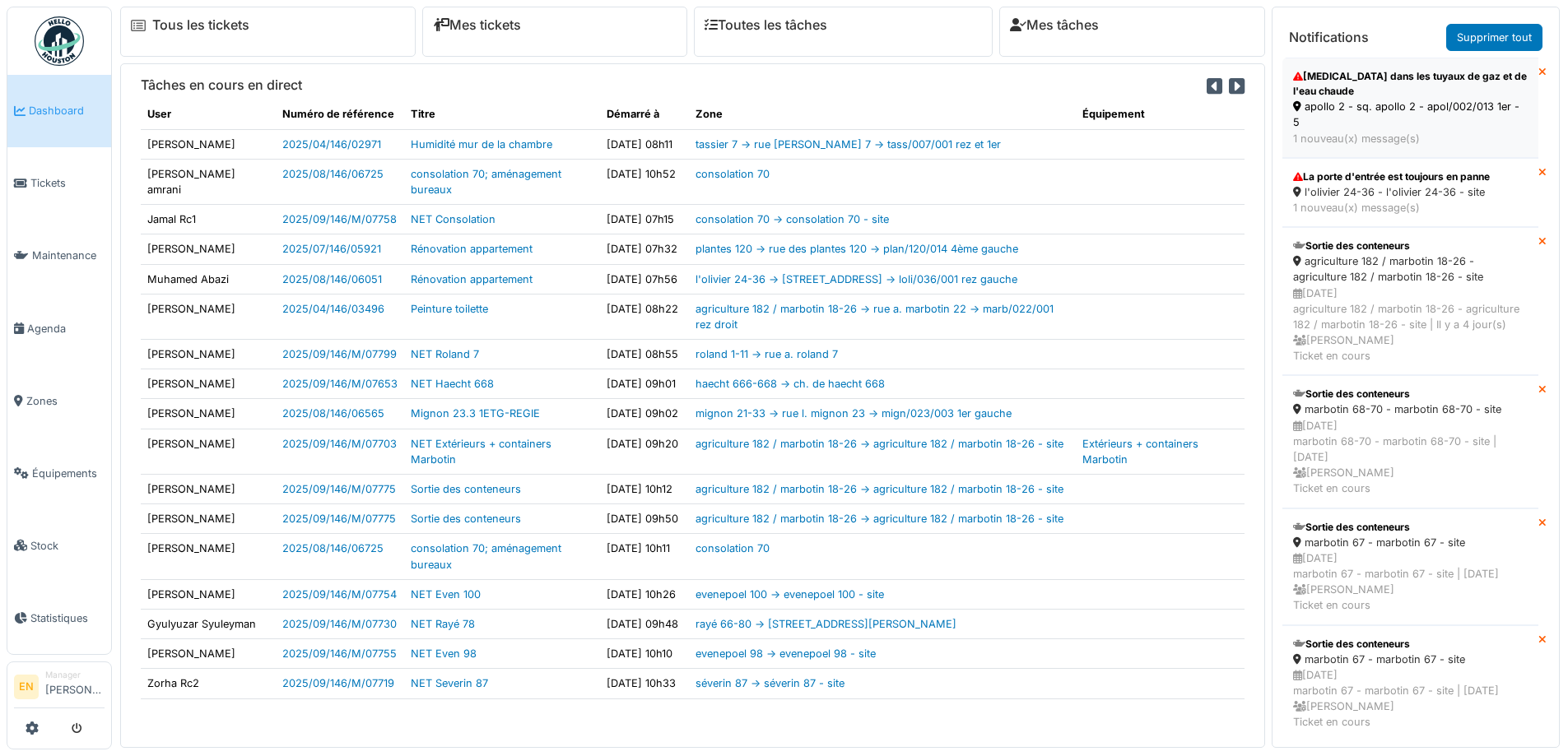
click at [1324, 101] on div "apollo 2 - sq. apollo 2 - apol/002/013 1er - 5" at bounding box center [1410, 114] width 234 height 31
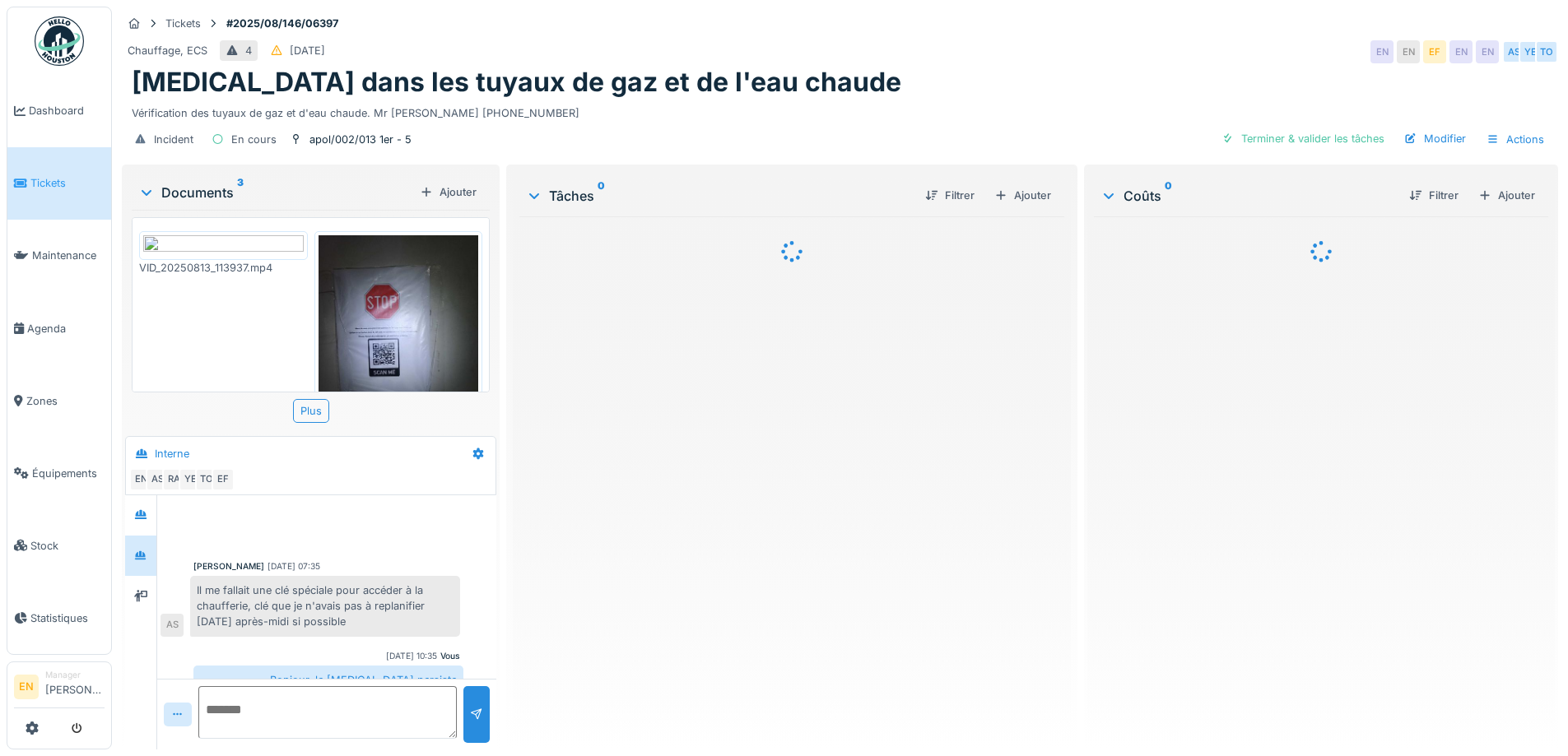
scroll to position [154, 0]
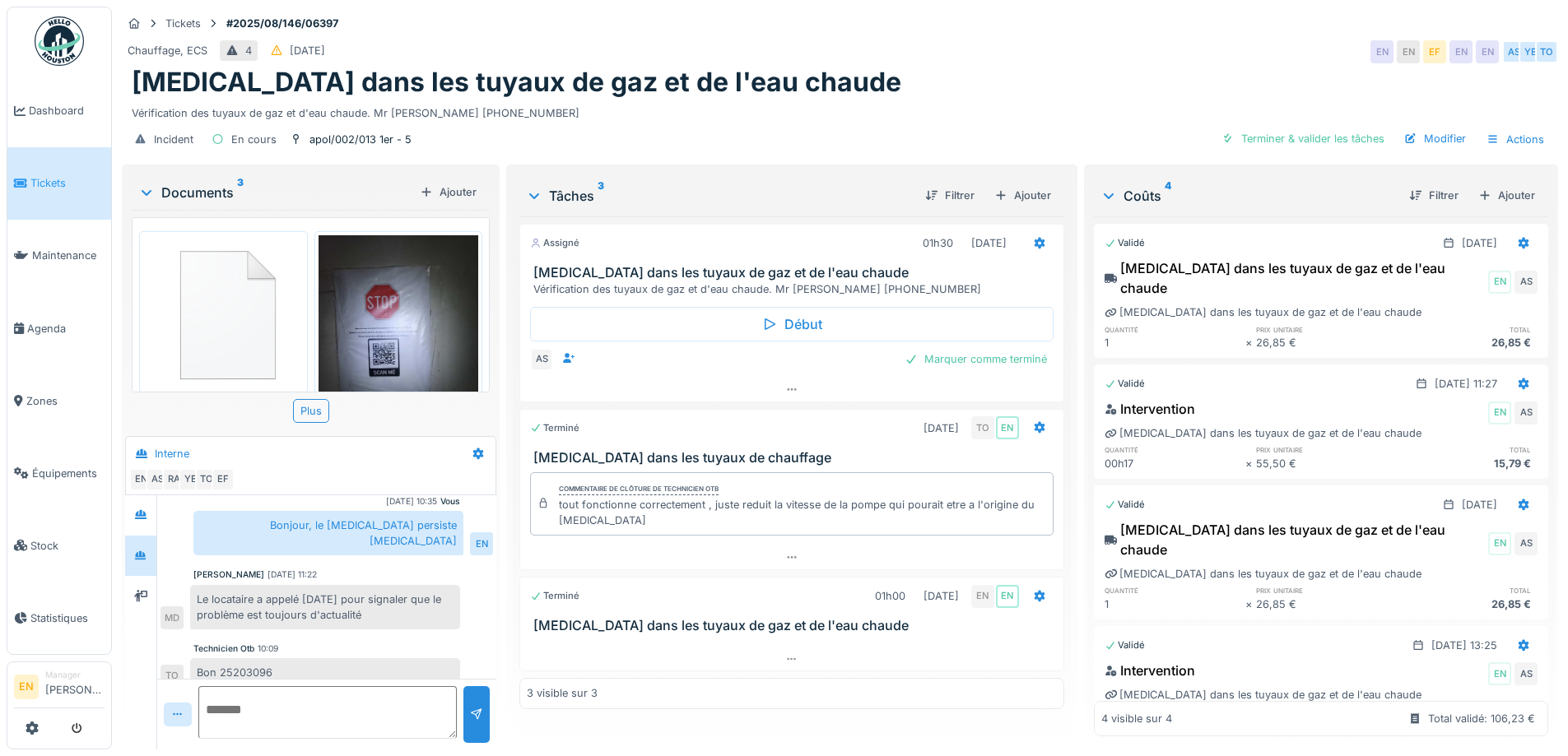
click at [64, 44] on img at bounding box center [59, 41] width 50 height 50
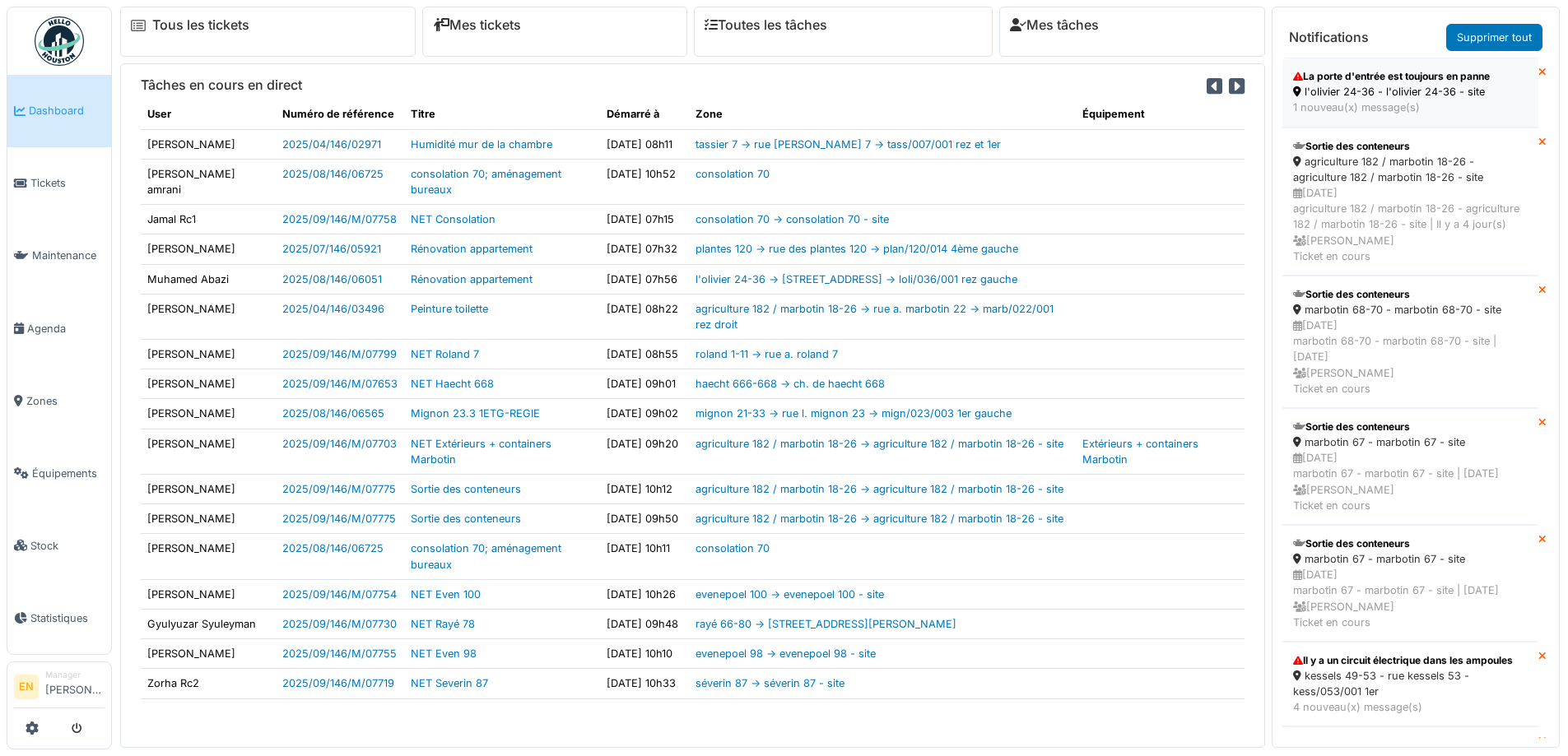
click at [1356, 94] on div "l'olivier 24-36 - l'olivier 24-36 - site" at bounding box center [1410, 92] width 234 height 15
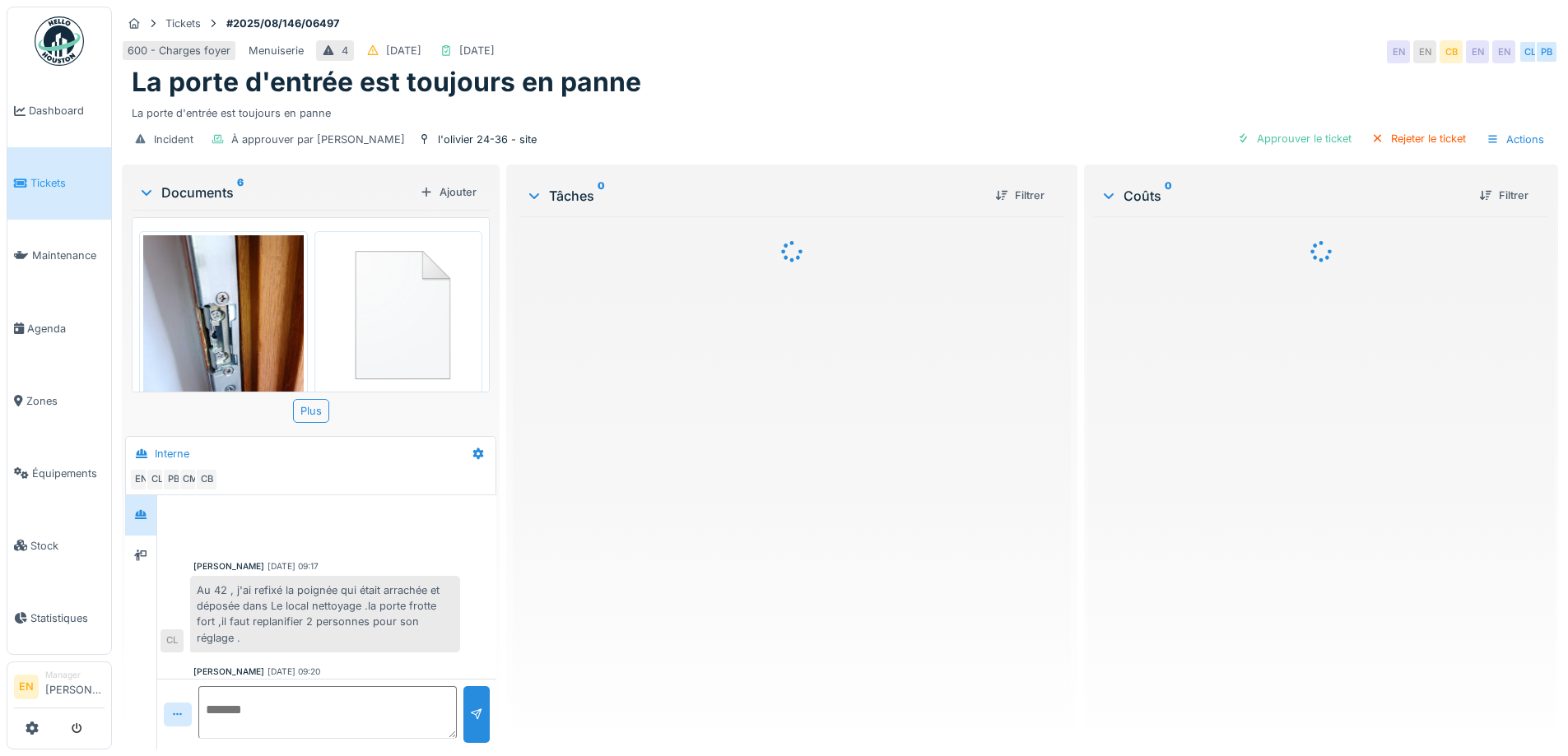
scroll to position [160, 0]
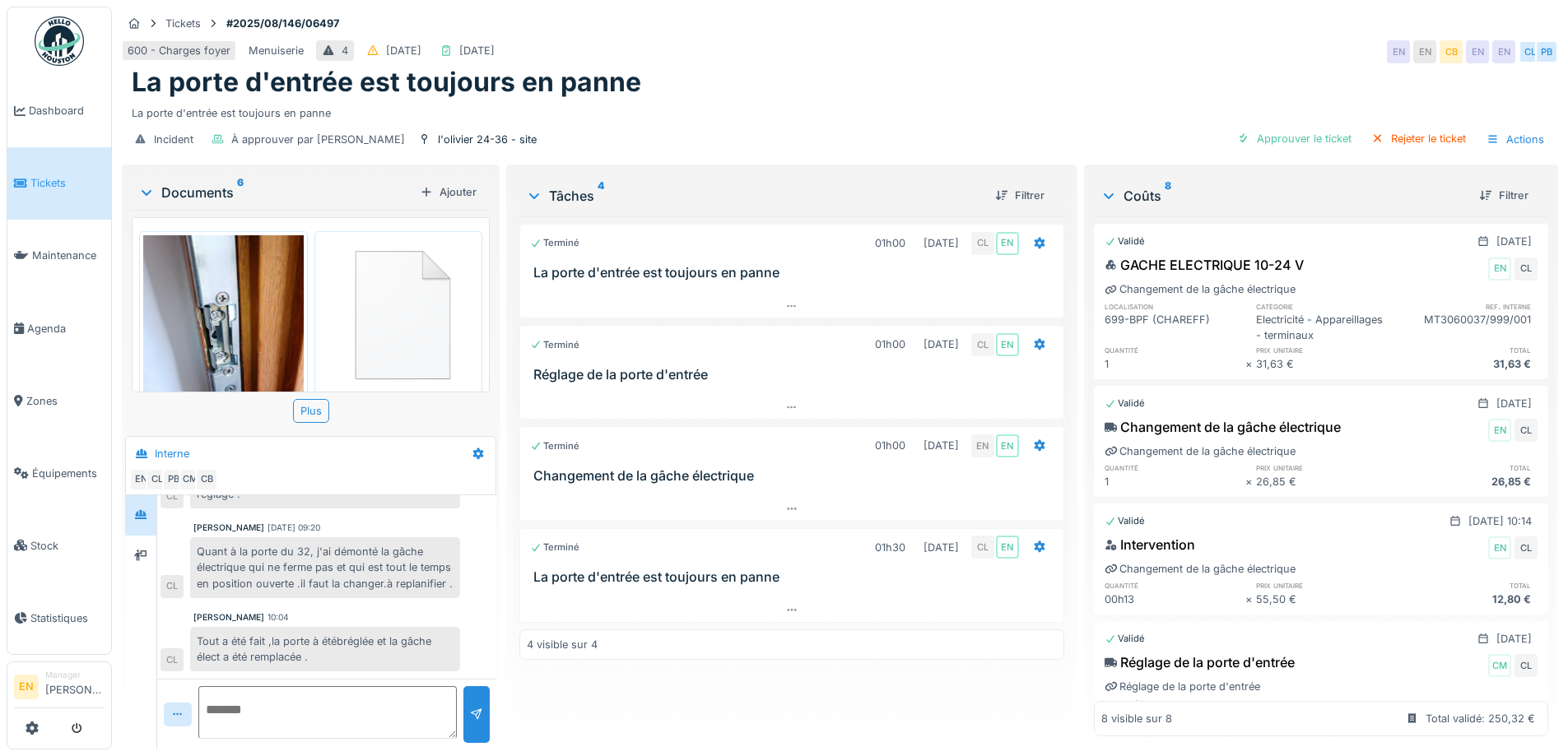
click at [58, 48] on img at bounding box center [59, 41] width 50 height 50
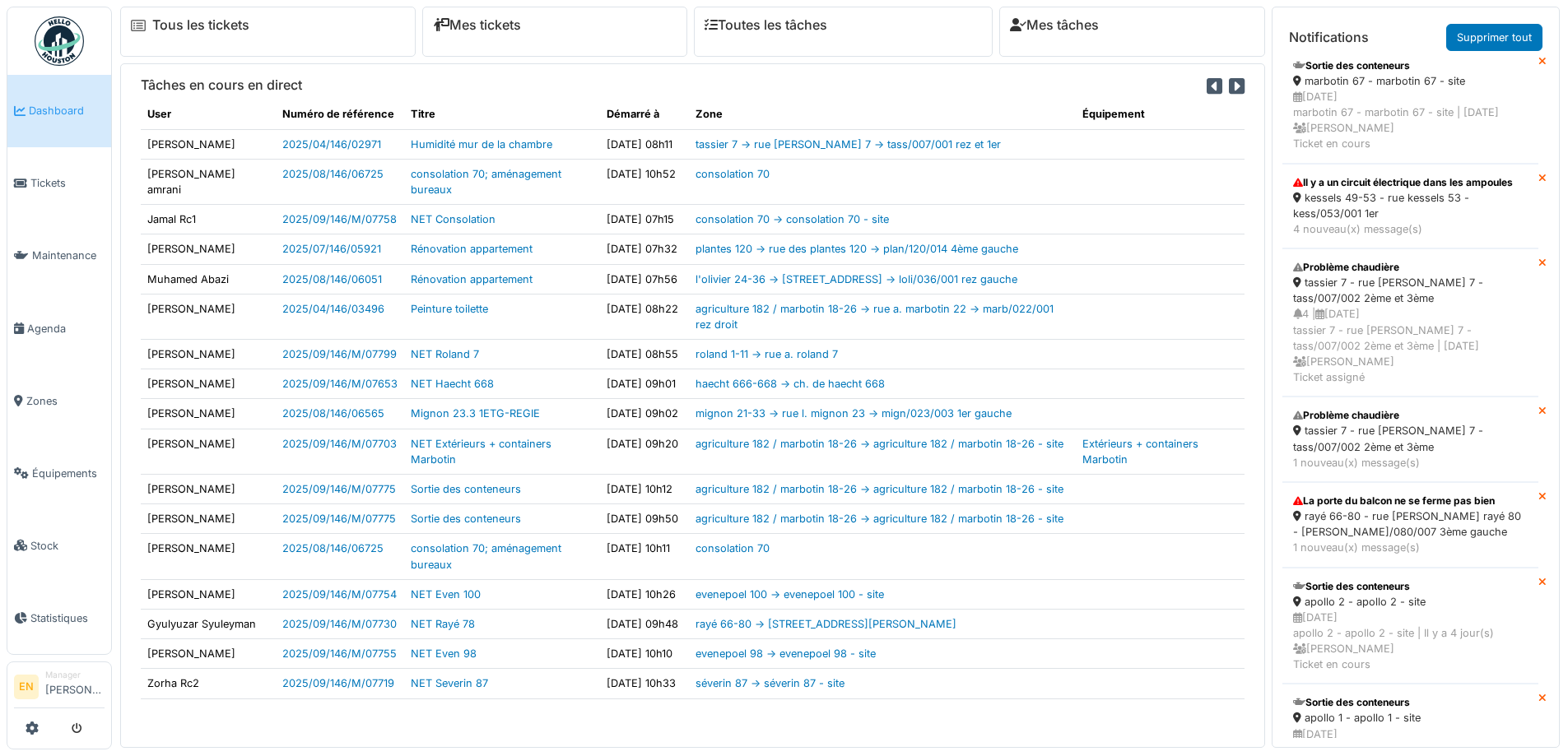
scroll to position [412, 0]
click at [1342, 219] on div "kessels 49-53 - rue kessels 53 - kess/053/001 1er" at bounding box center [1410, 203] width 234 height 31
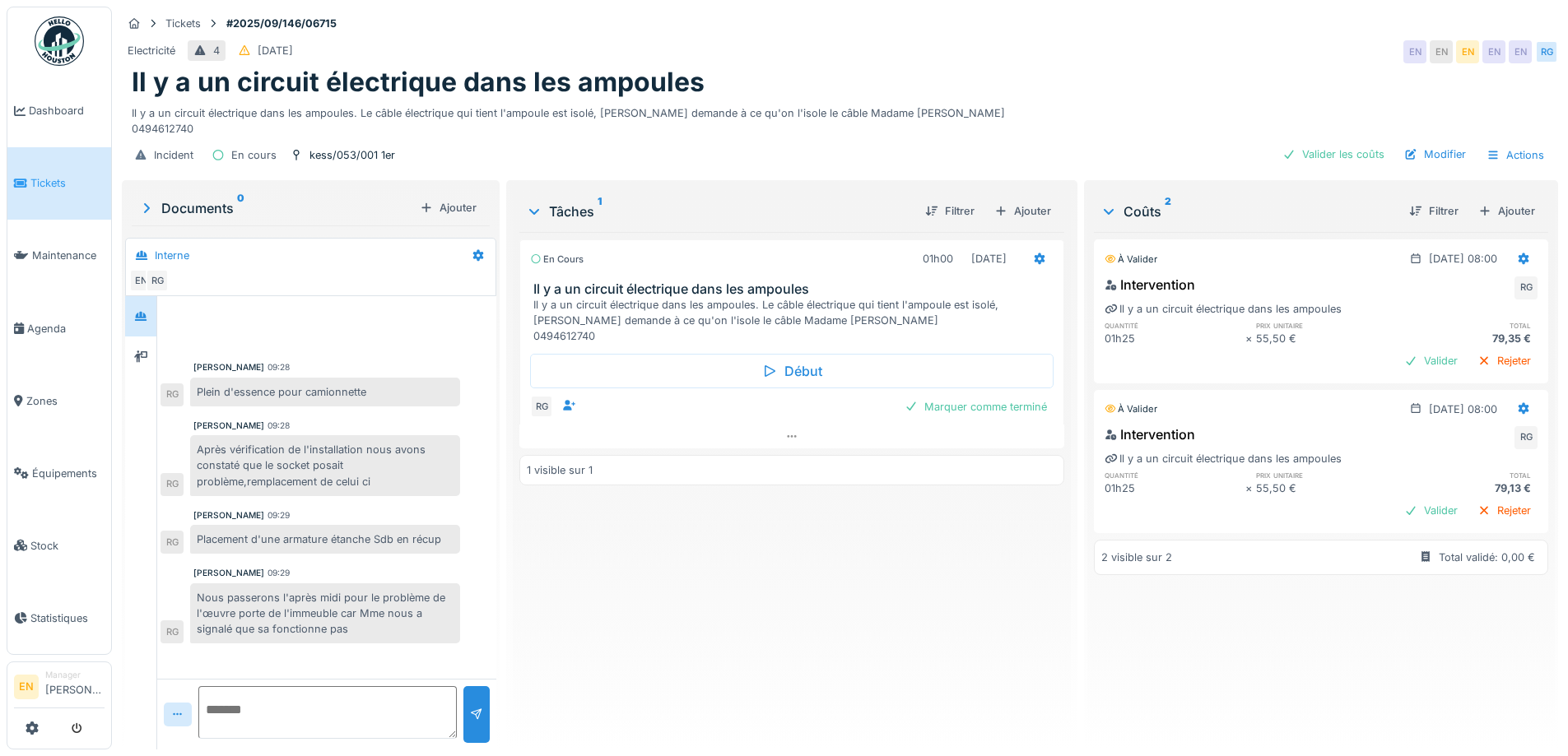
click at [709, 607] on div "En cours 01h00 [DATE] Il y a un circuit électrique dans les ampoules Il y a un …" at bounding box center [791, 484] width 544 height 505
click at [699, 611] on div "En cours 01h00 02/09/2025 Il y a un circuit électrique dans les ampoules Il y a…" at bounding box center [791, 484] width 544 height 505
click at [693, 590] on div "En cours 01h00 02/09/2025 Il y a un circuit électrique dans les ampoules Il y a…" at bounding box center [791, 484] width 544 height 505
click at [62, 51] on img at bounding box center [59, 41] width 50 height 50
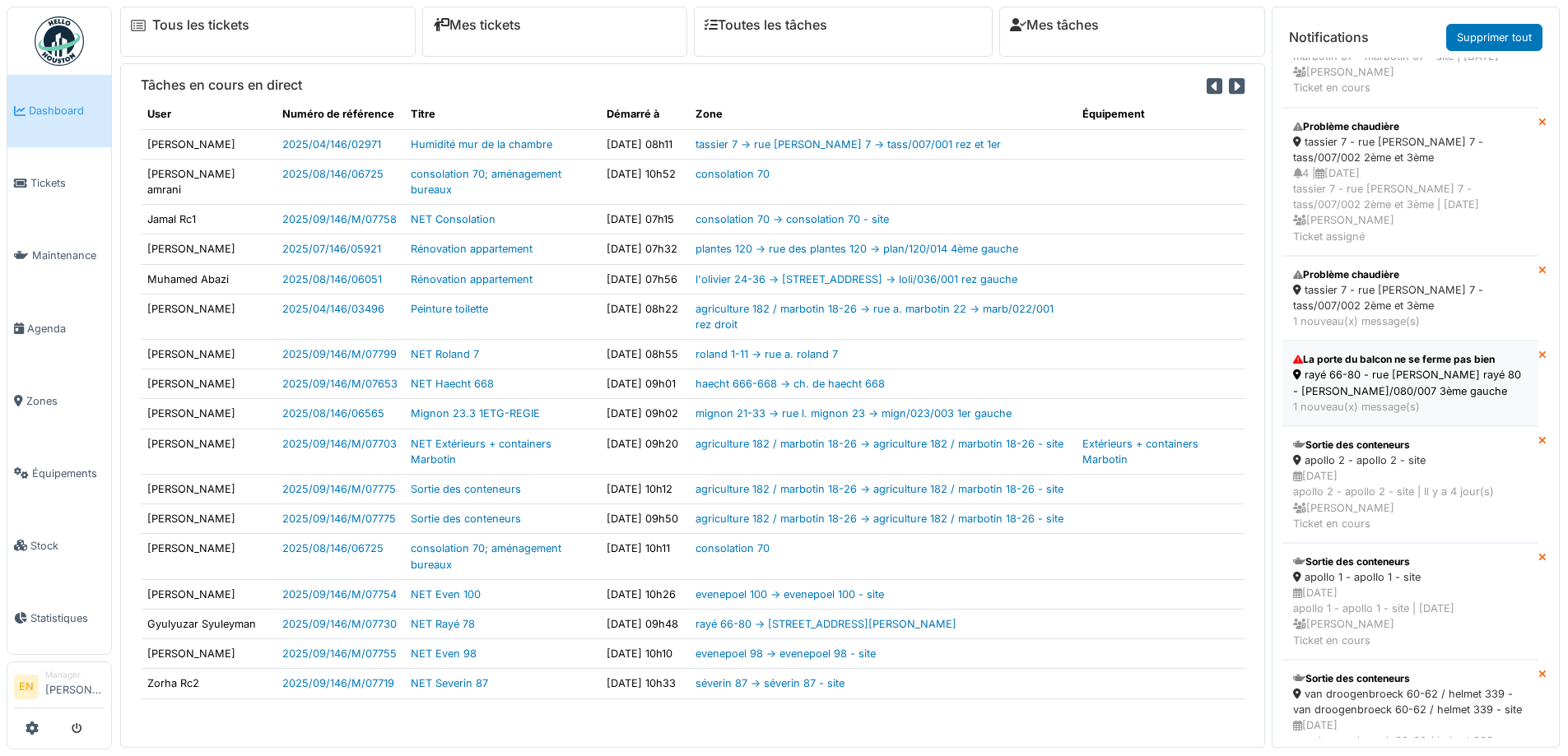
scroll to position [493, 0]
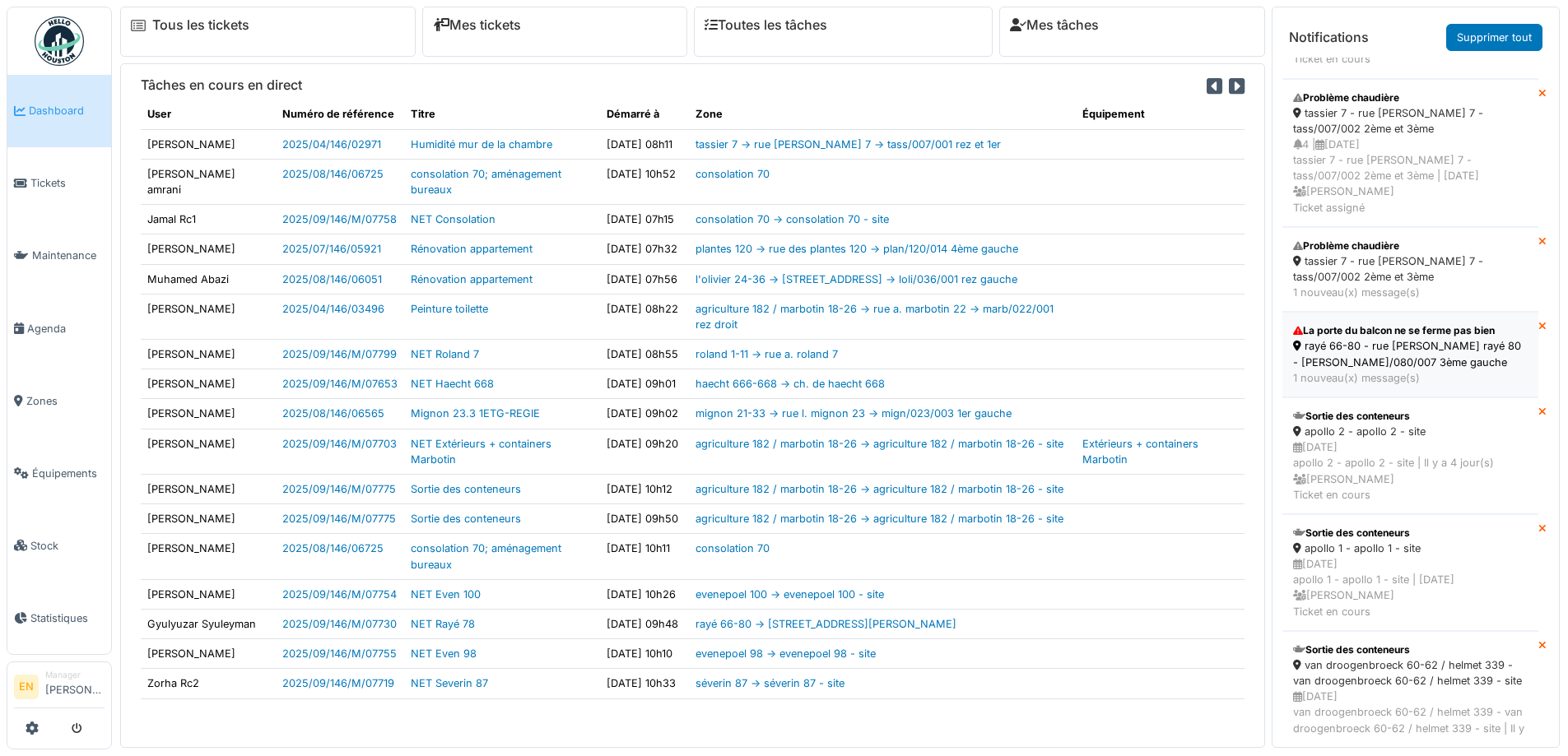
click at [1371, 370] on div "rayé 66-80 - rue [PERSON_NAME] rayé 80 - [PERSON_NAME]/080/007 3ème gauche" at bounding box center [1410, 354] width 234 height 31
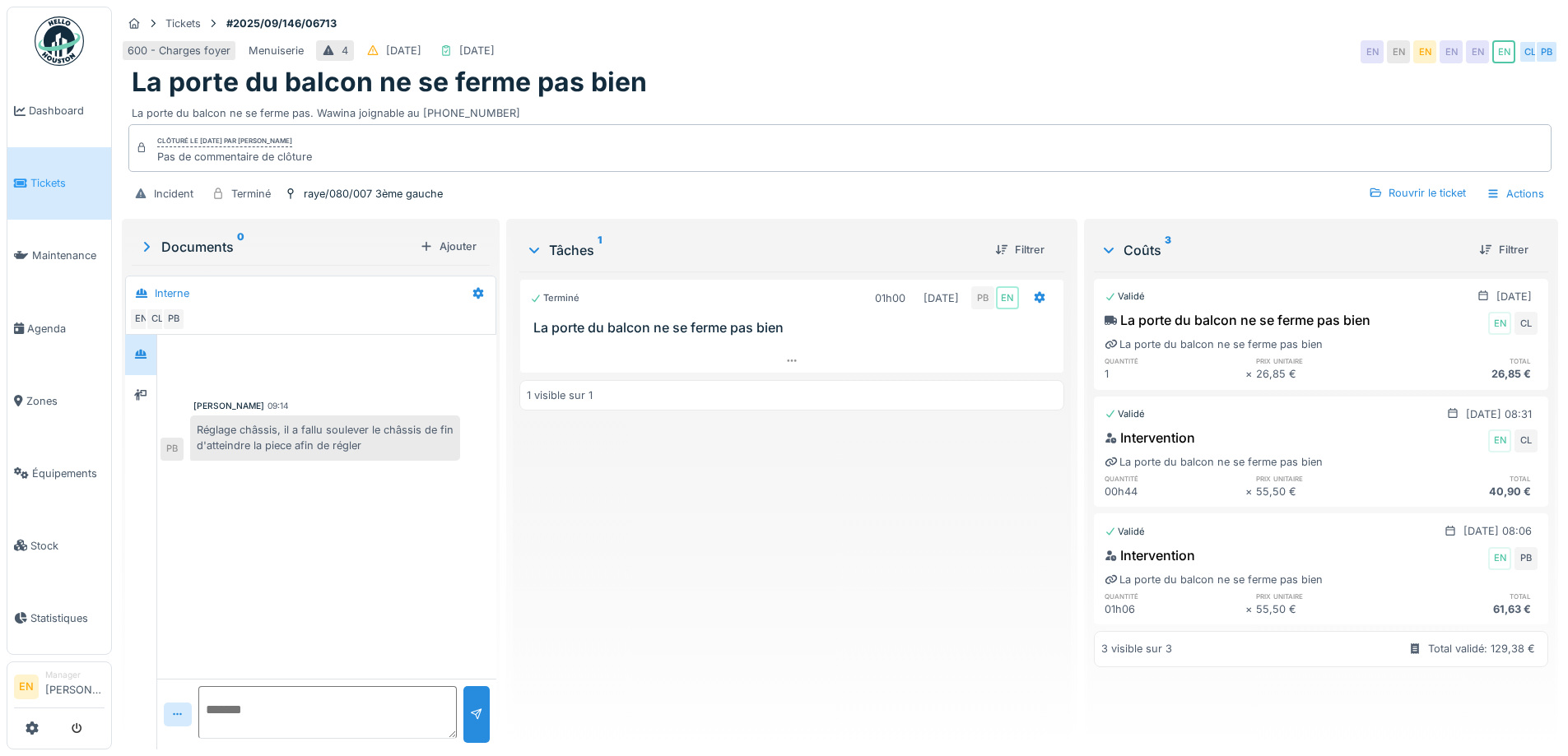
click at [856, 553] on div "Terminé 01h00 02/09/2025 PB EN La porte du balcon ne se ferme pas bien 1 visibl…" at bounding box center [791, 505] width 544 height 465
click at [55, 54] on img at bounding box center [59, 41] width 50 height 50
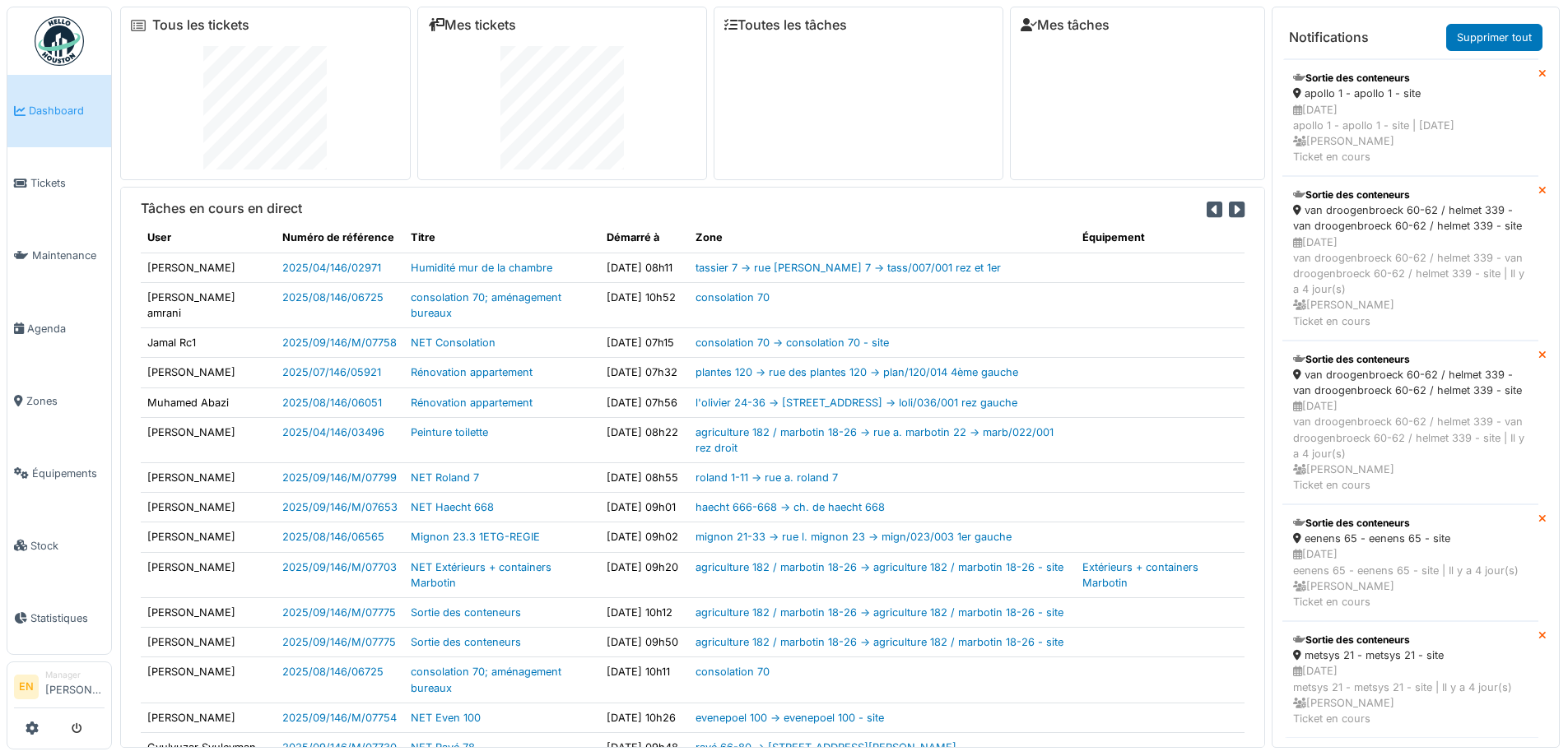
scroll to position [955, 0]
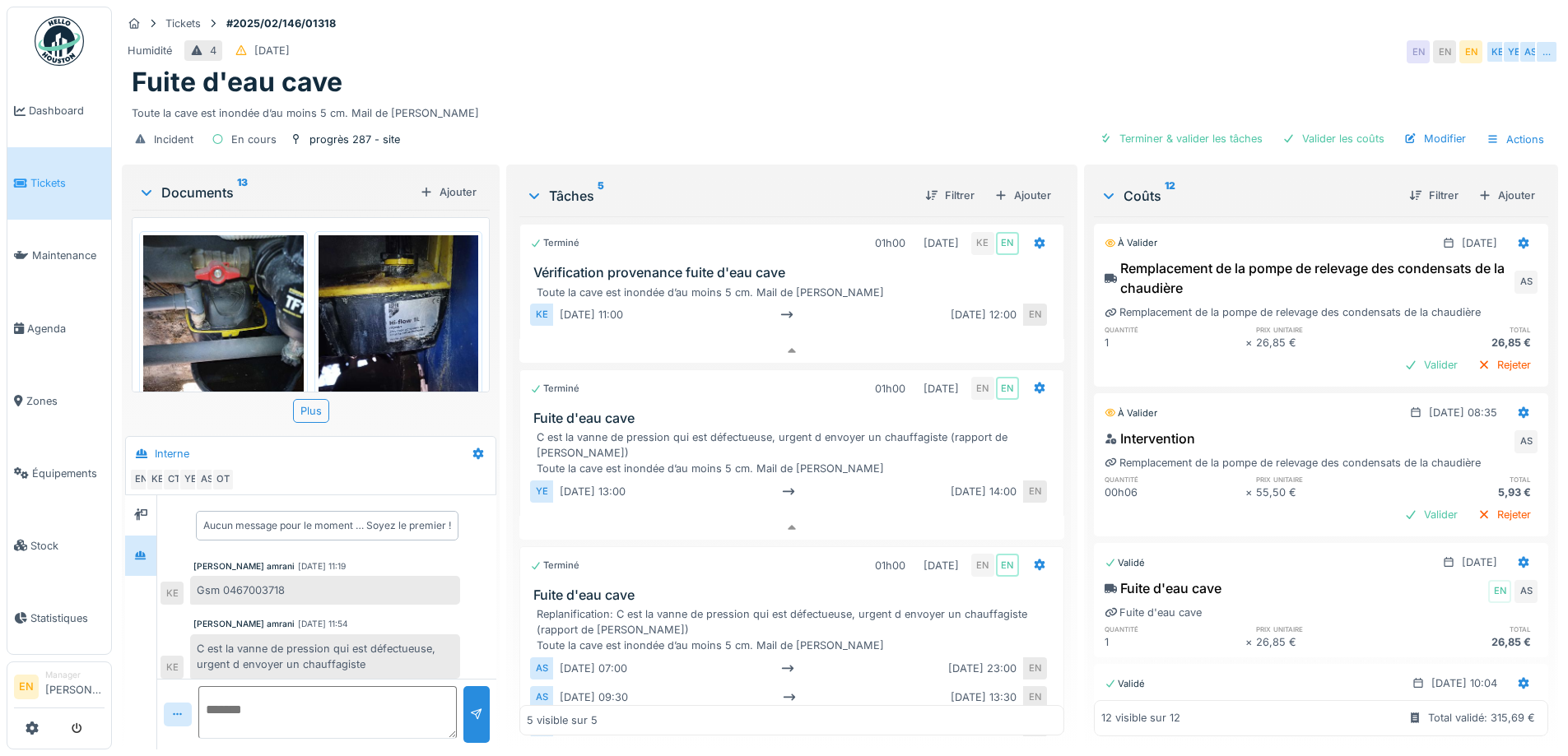
scroll to position [474, 0]
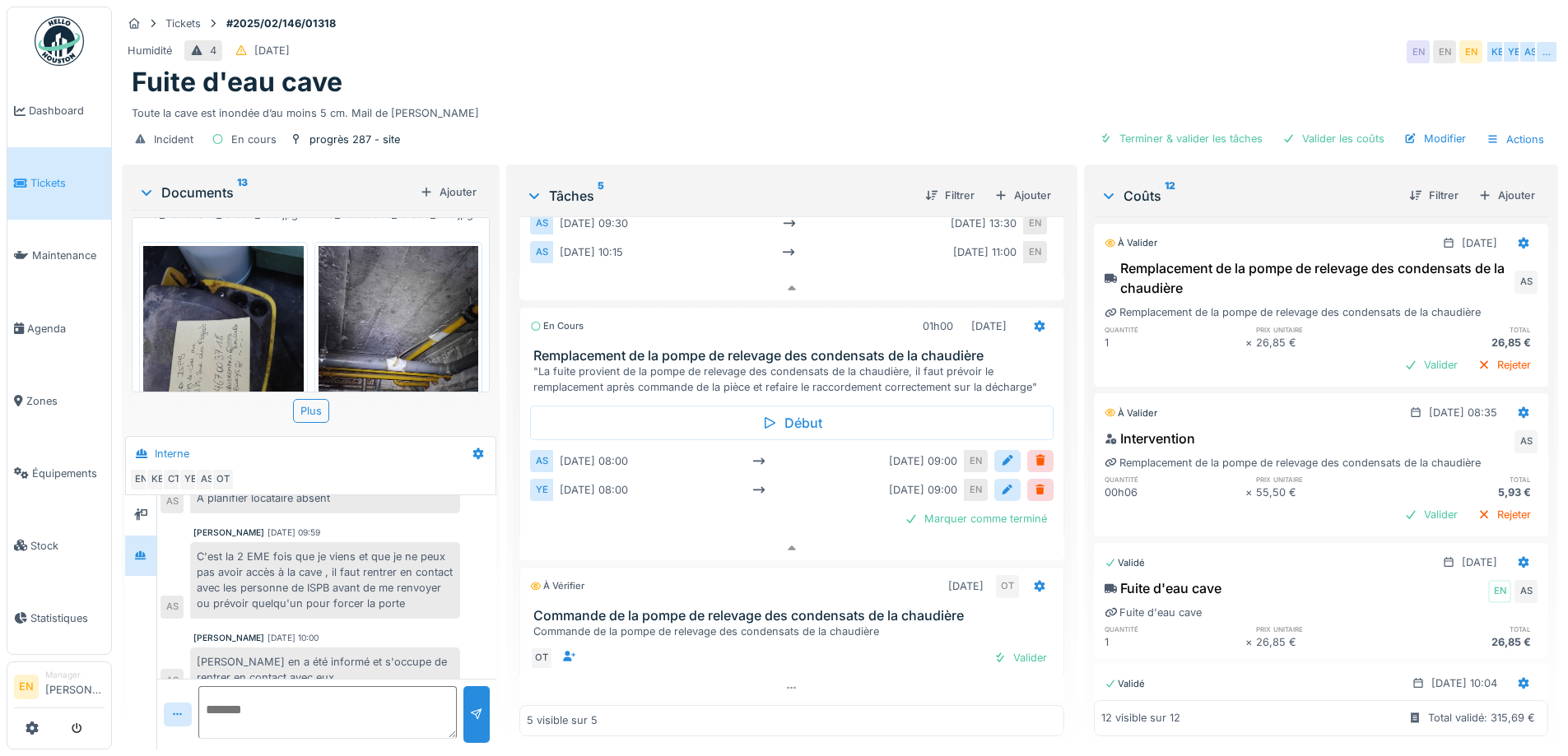
click at [194, 325] on img at bounding box center [223, 353] width 160 height 213
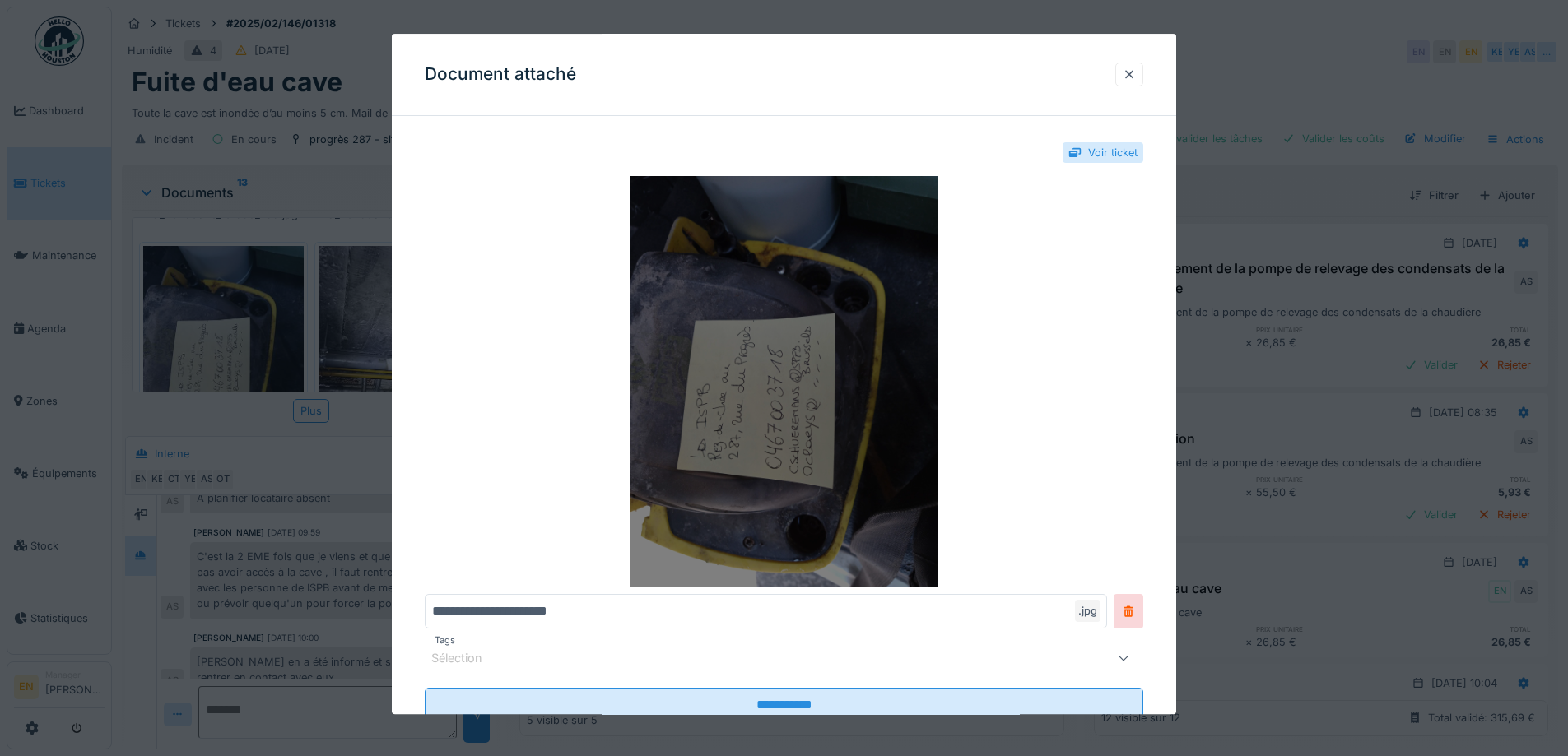
click at [778, 413] on img at bounding box center [784, 383] width 718 height 412
click at [739, 352] on img at bounding box center [784, 383] width 718 height 412
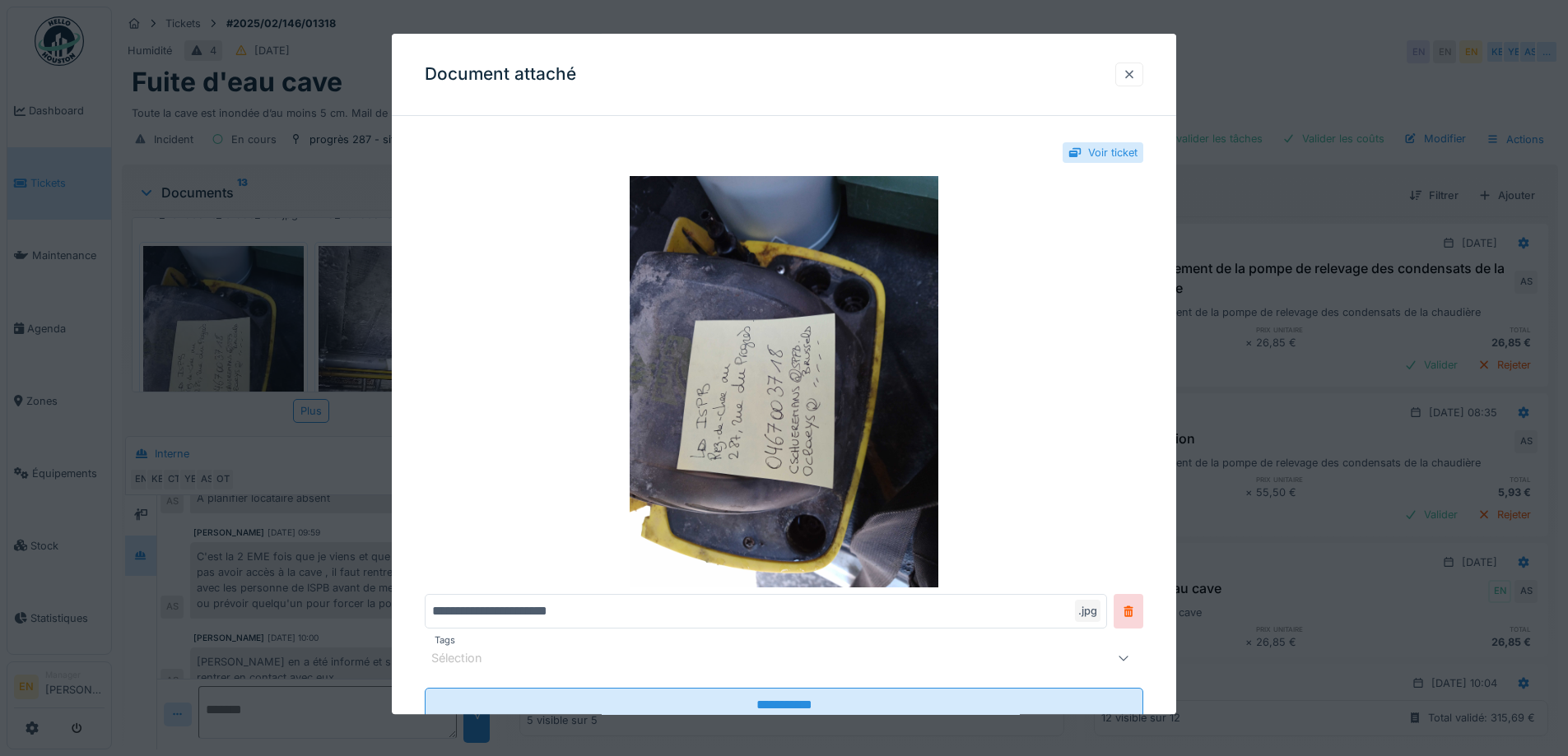
click at [1135, 69] on div at bounding box center [1129, 75] width 13 height 15
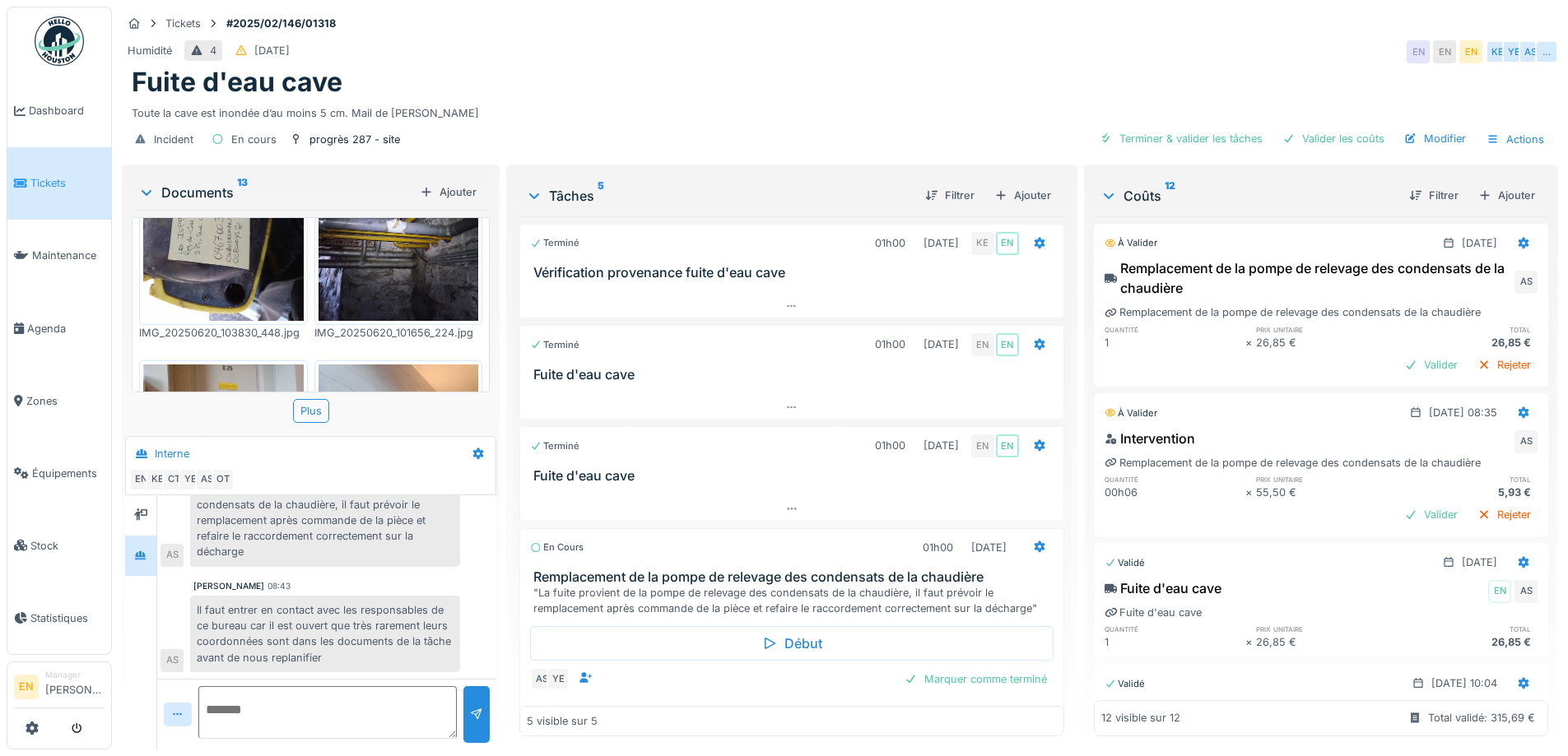
scroll to position [412, 0]
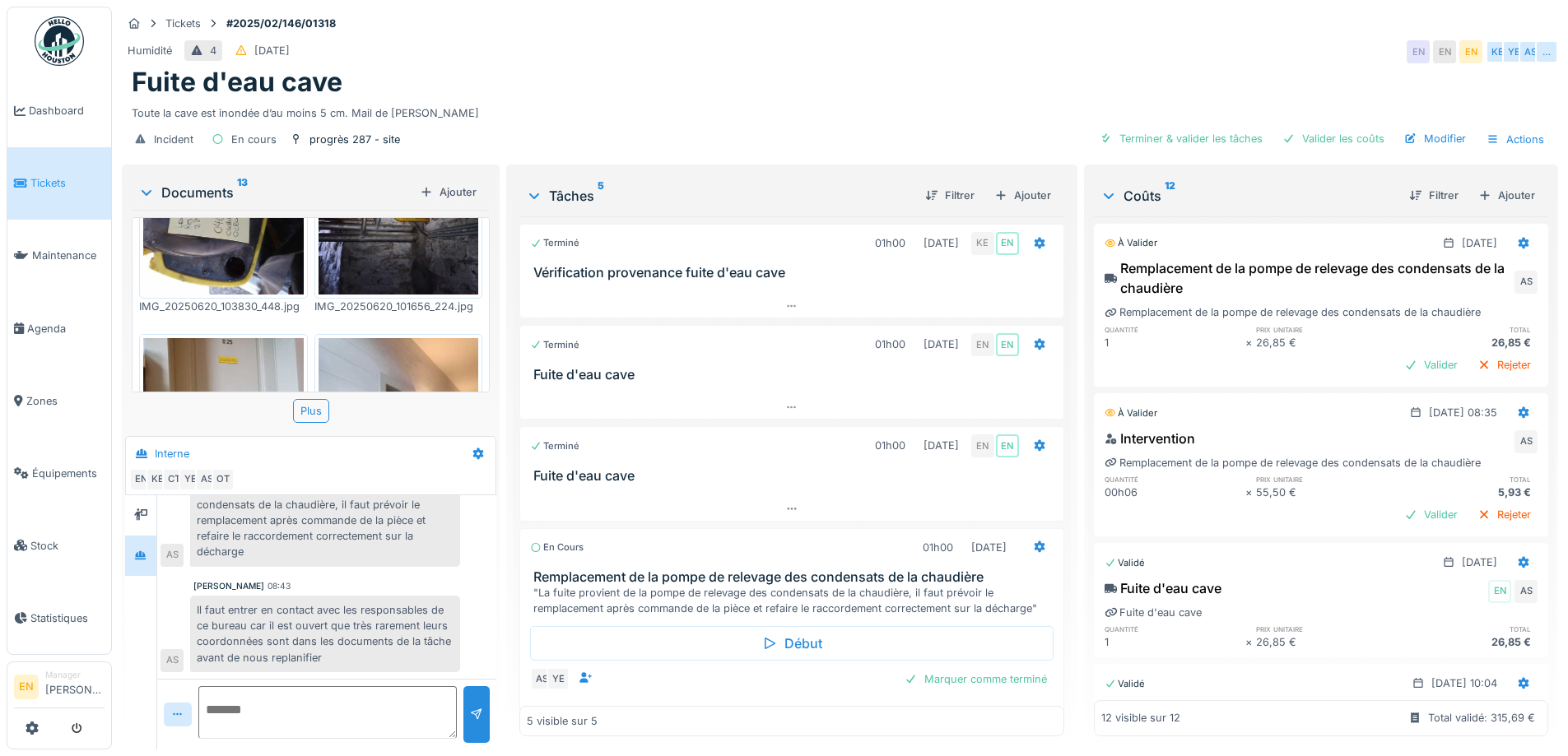
click at [207, 258] on img at bounding box center [223, 188] width 160 height 213
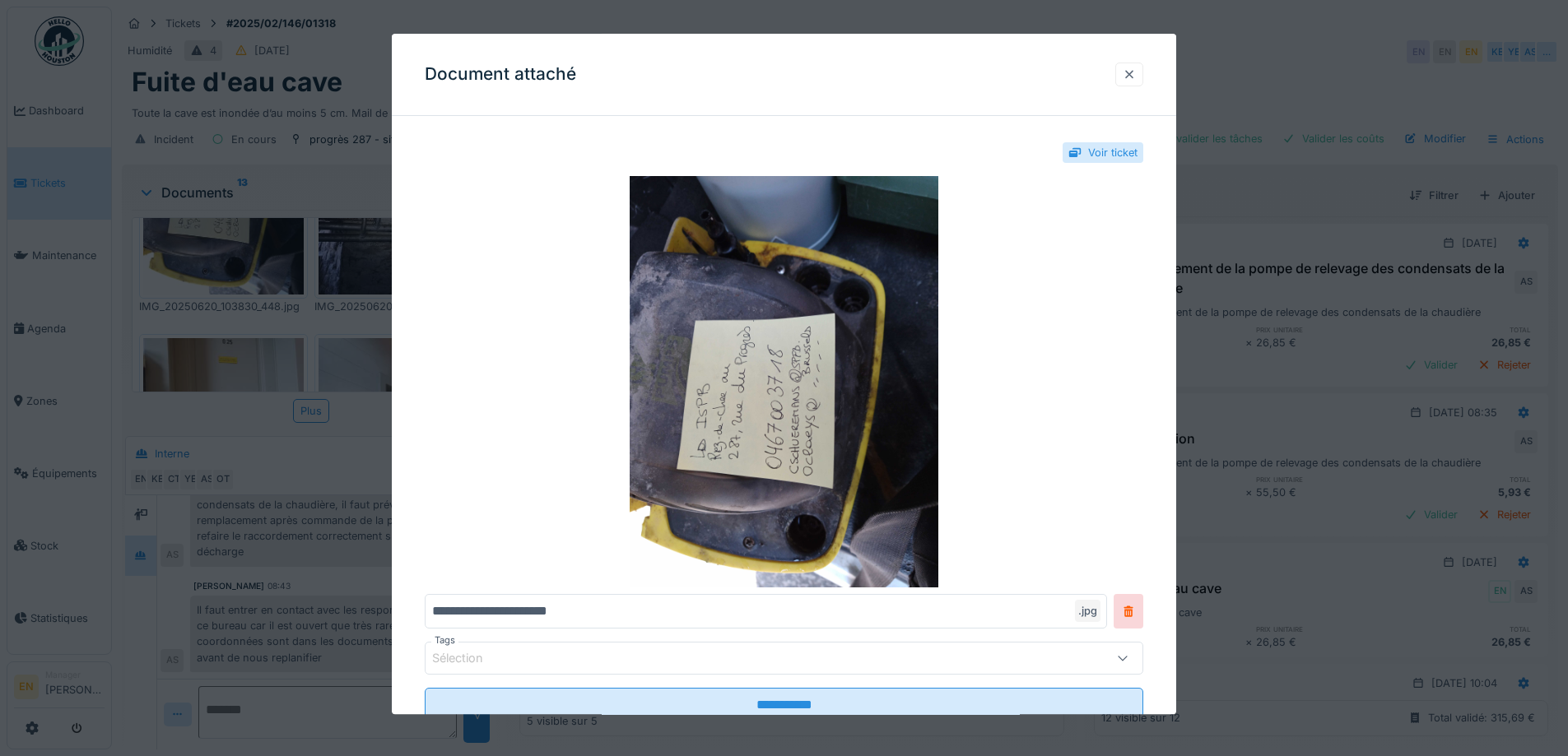
click at [1136, 76] on div at bounding box center [1129, 75] width 13 height 15
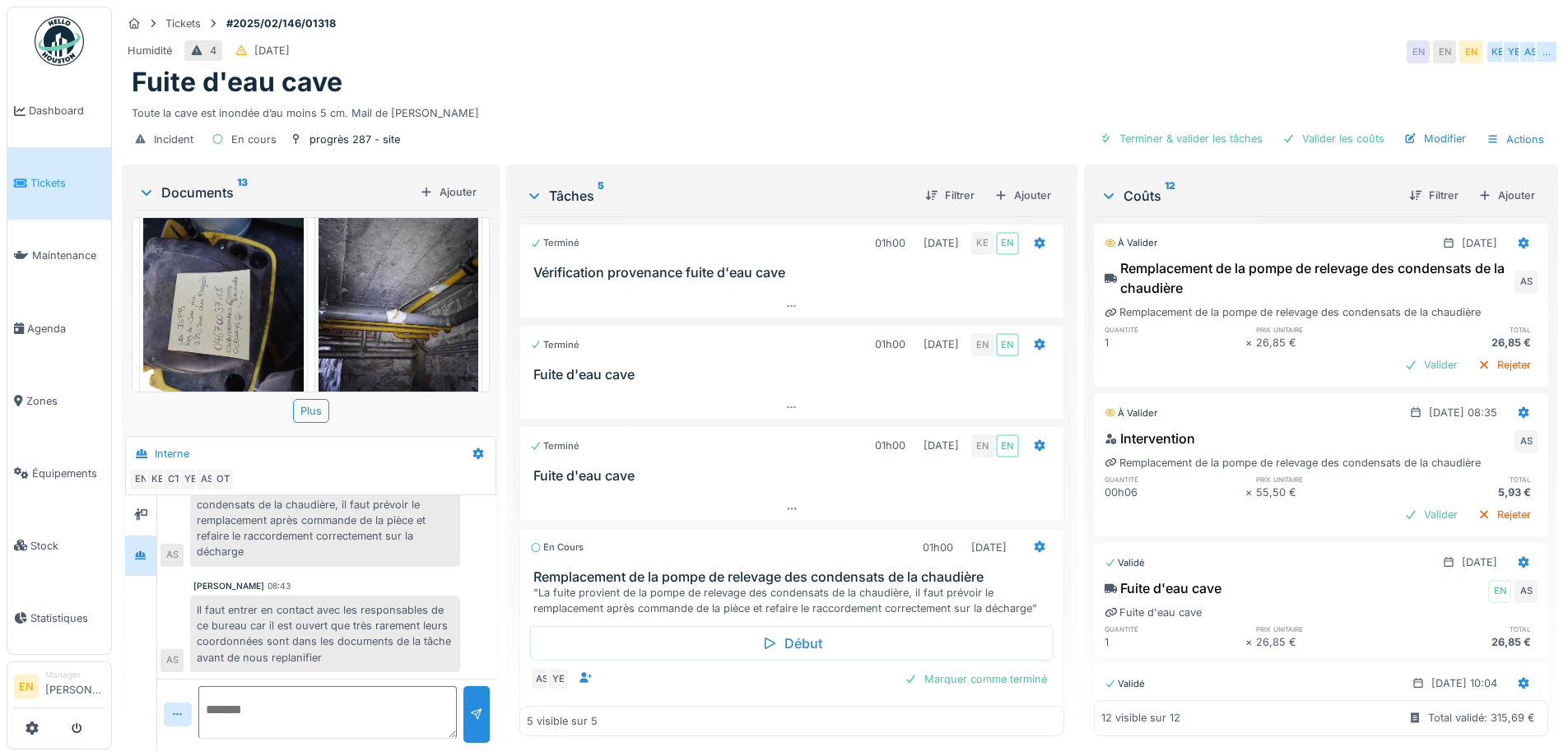
scroll to position [247, 0]
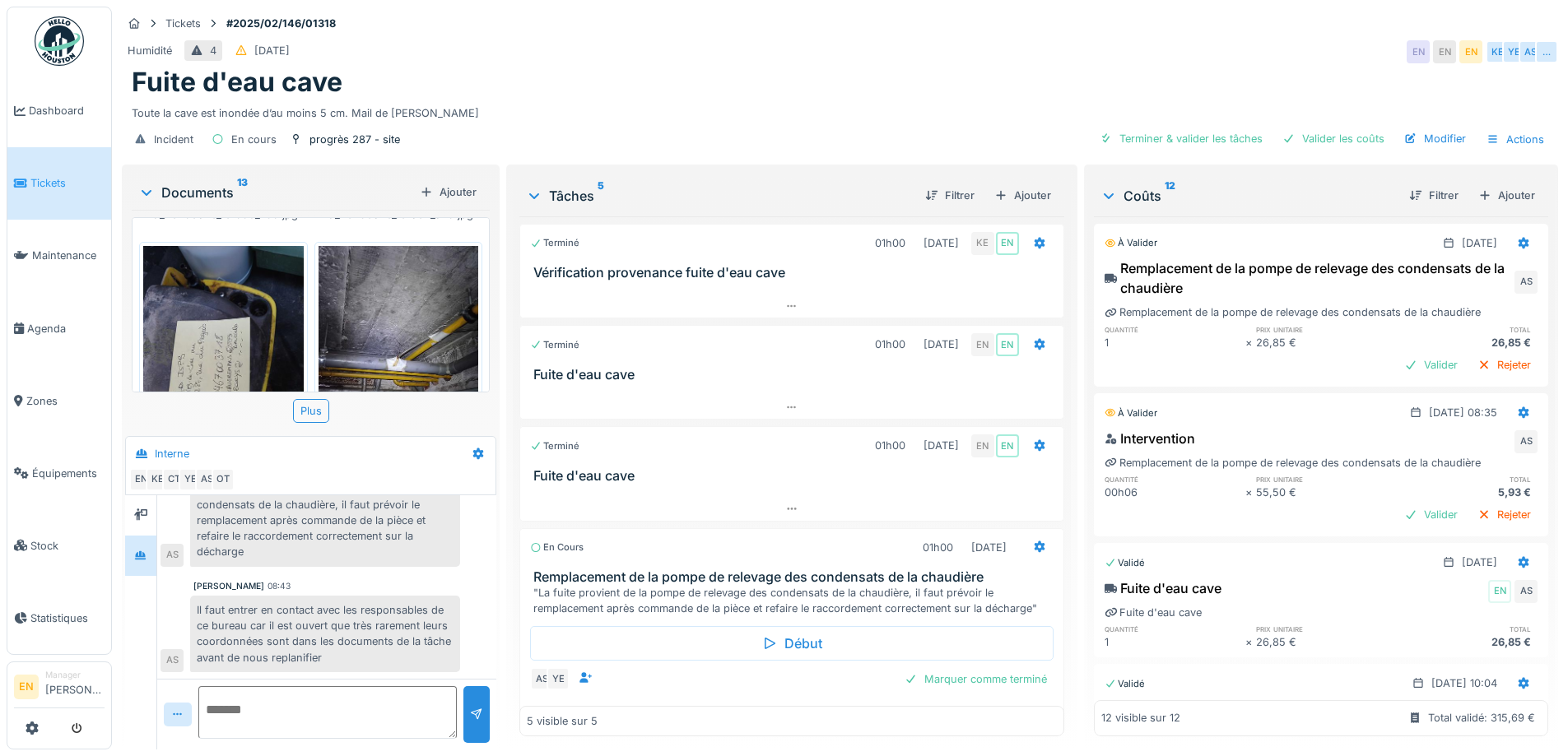
click at [199, 312] on img at bounding box center [223, 353] width 160 height 213
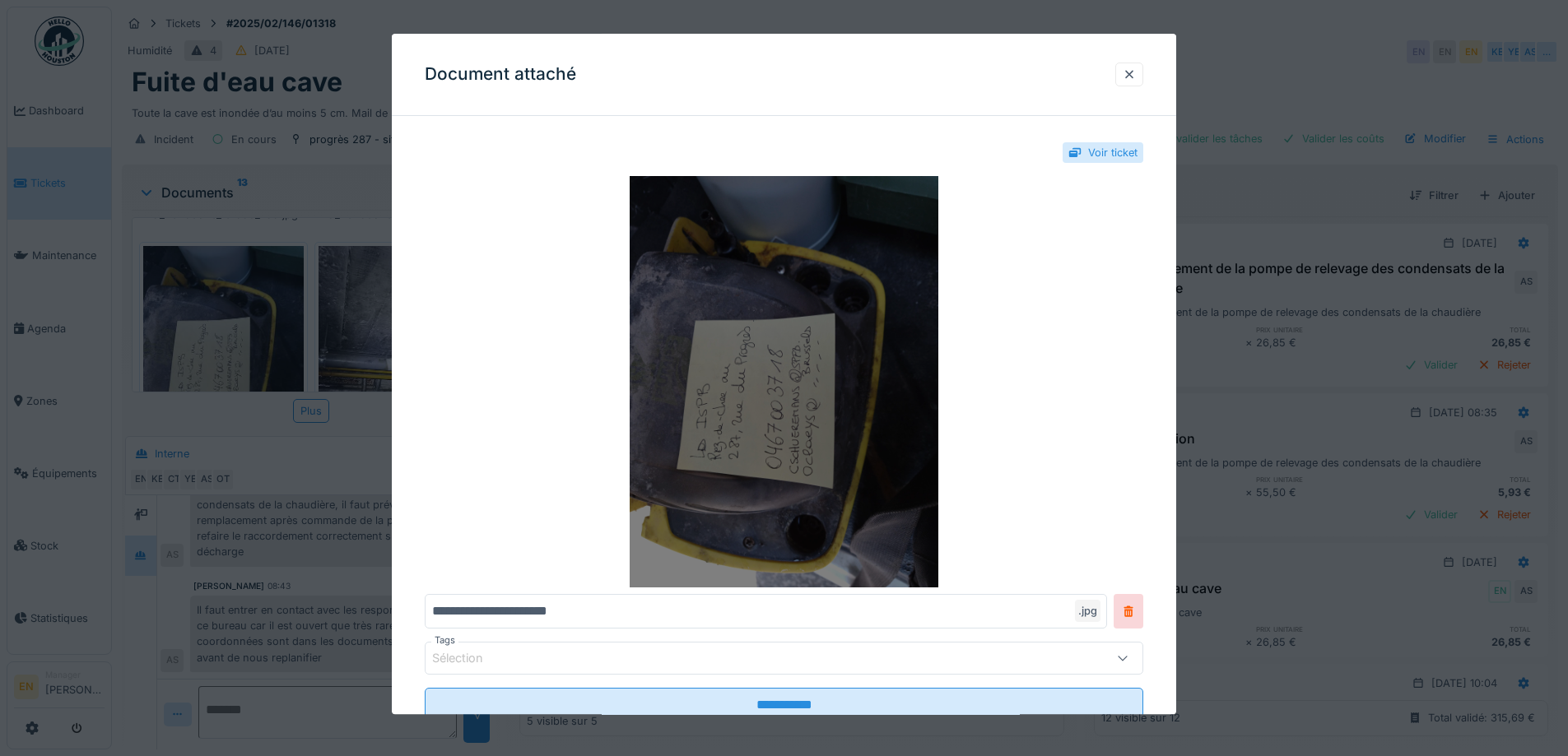
click at [1082, 475] on img at bounding box center [784, 383] width 718 height 412
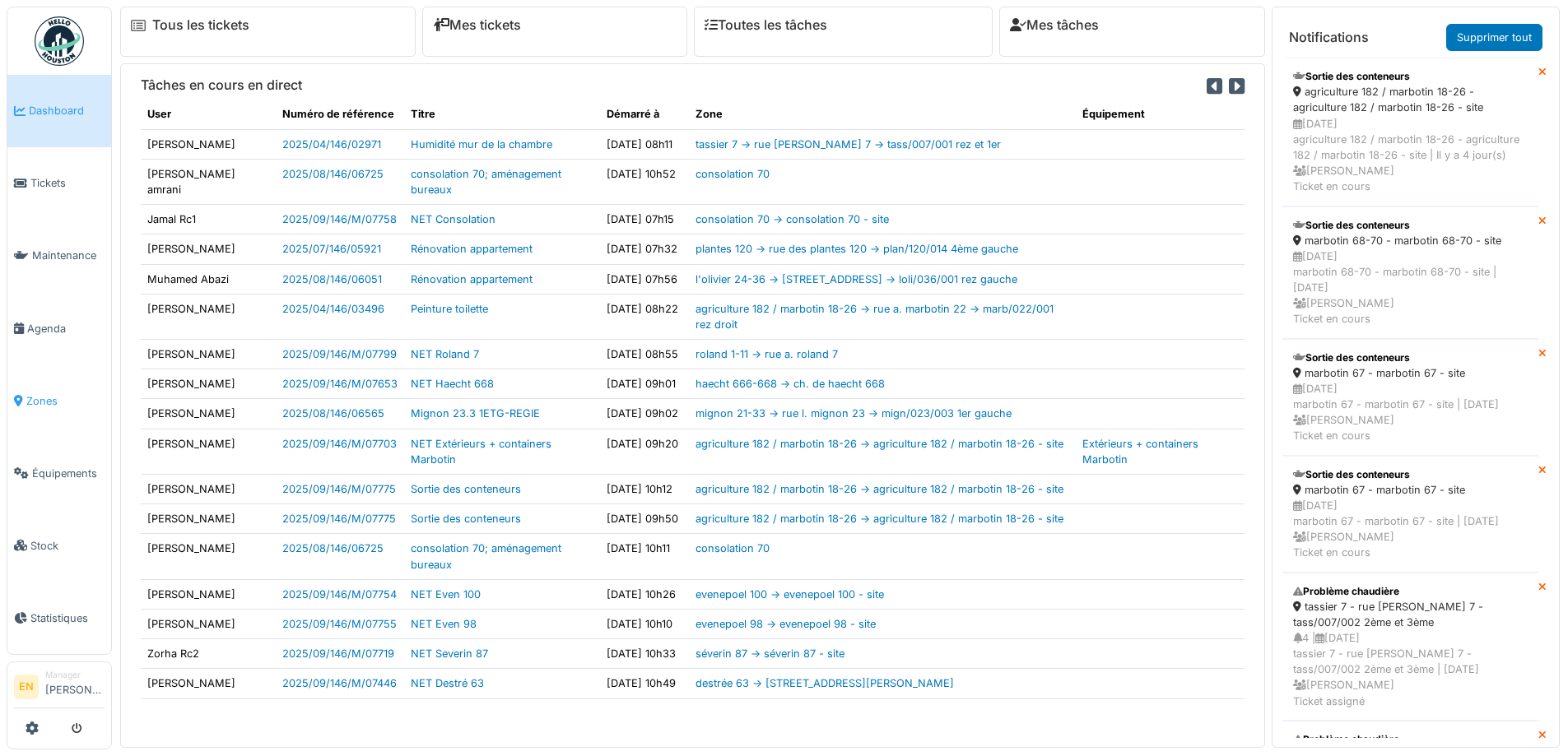
click at [48, 393] on span "Zones" at bounding box center [65, 401] width 78 height 15
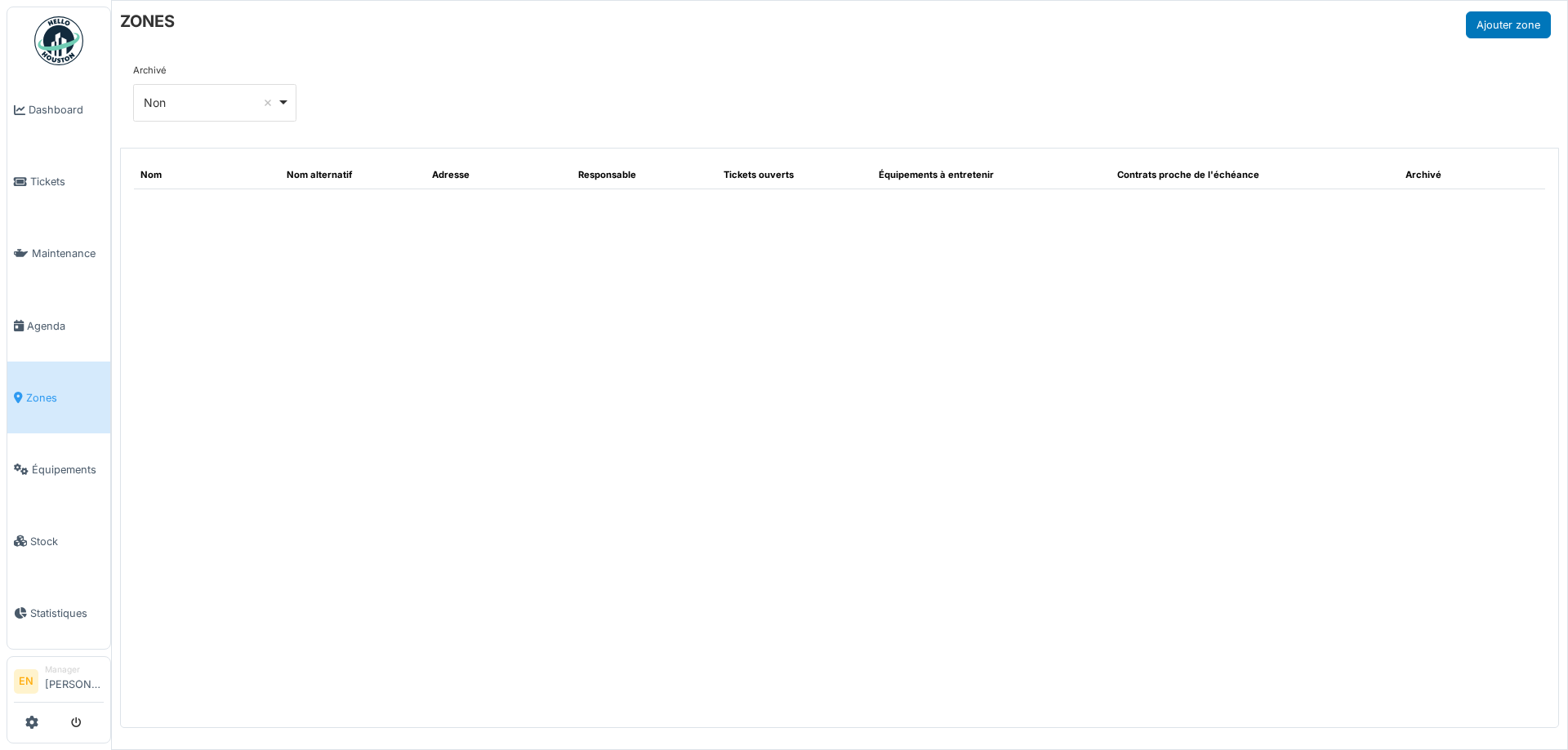
select select "***"
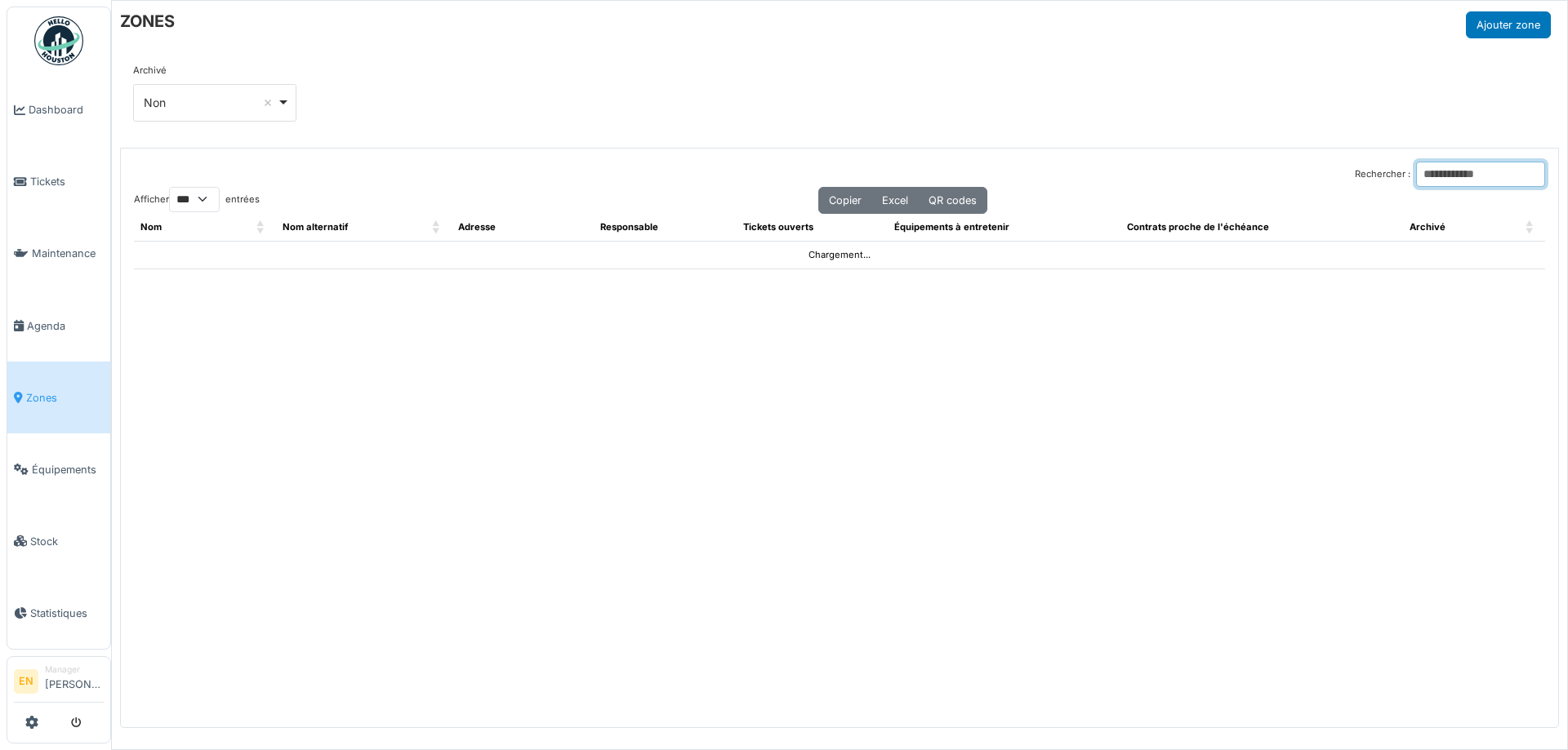
click at [1442, 175] on input "Rechercher :" at bounding box center [1481, 175] width 129 height 26
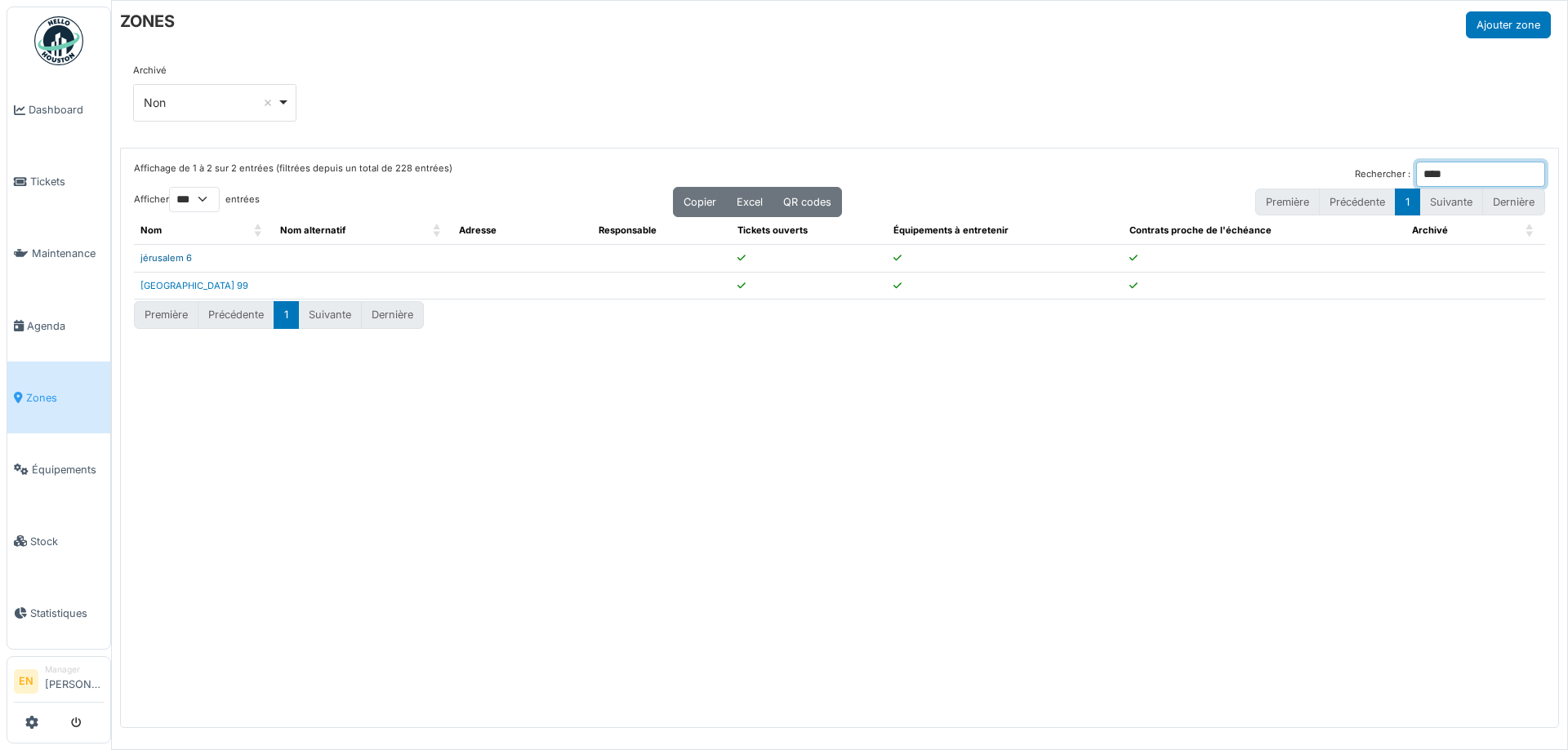
type input "****"
click at [162, 258] on link "jérusalem 6" at bounding box center [166, 257] width 51 height 11
click at [55, 327] on span "Agenda" at bounding box center [66, 326] width 77 height 15
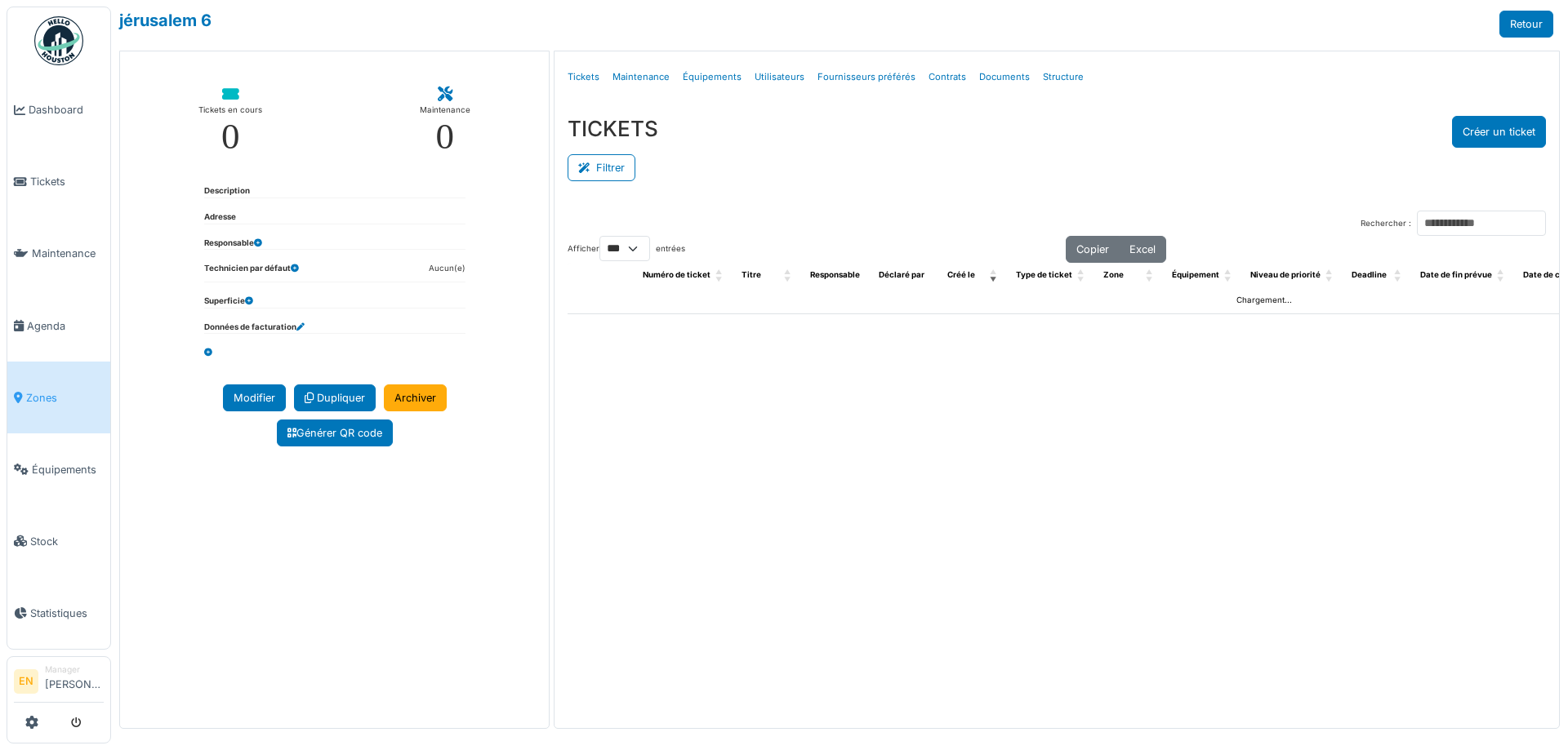
select select "***"
click at [1042, 78] on link "Structure" at bounding box center [1063, 77] width 54 height 38
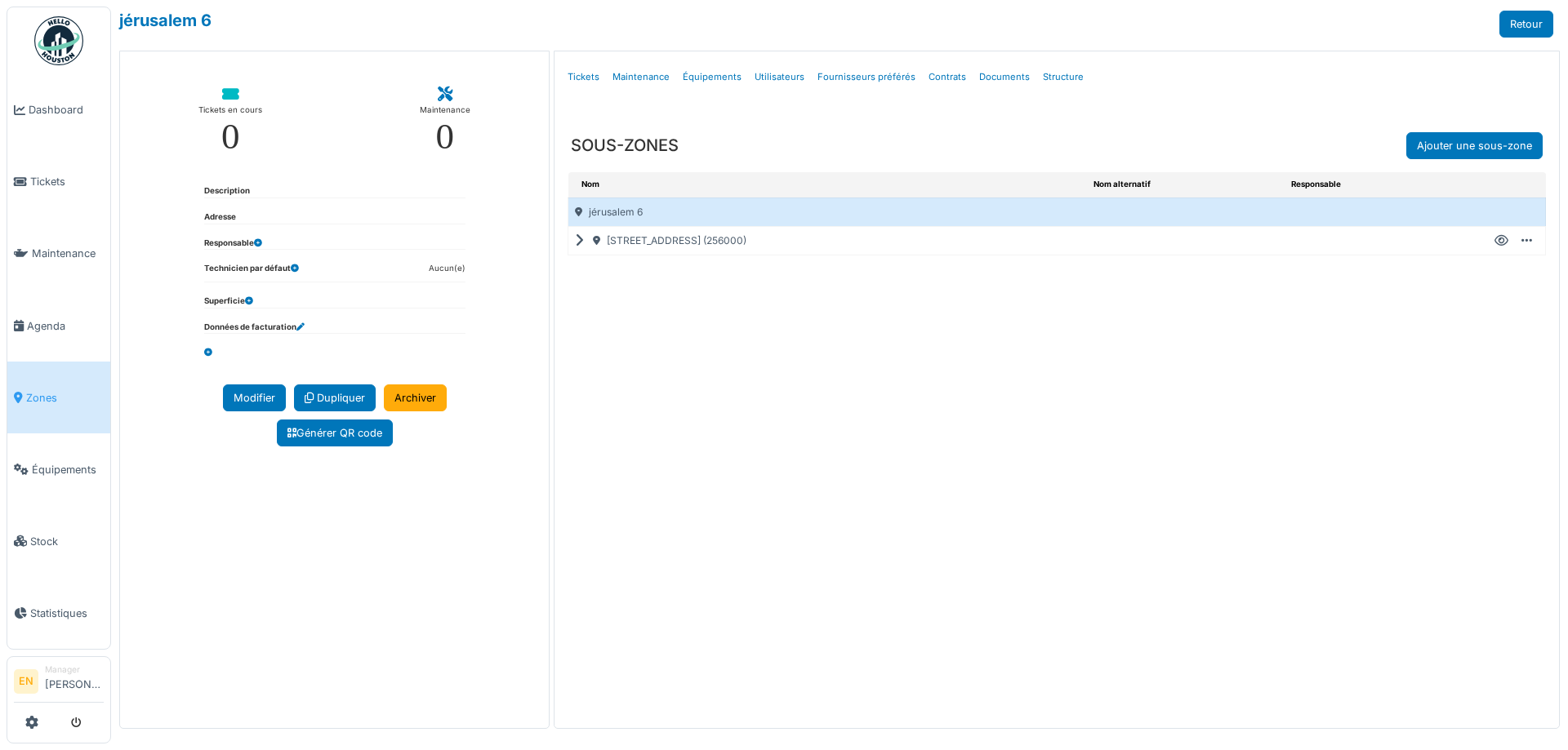
click at [583, 242] on icon at bounding box center [583, 241] width 15 height 1
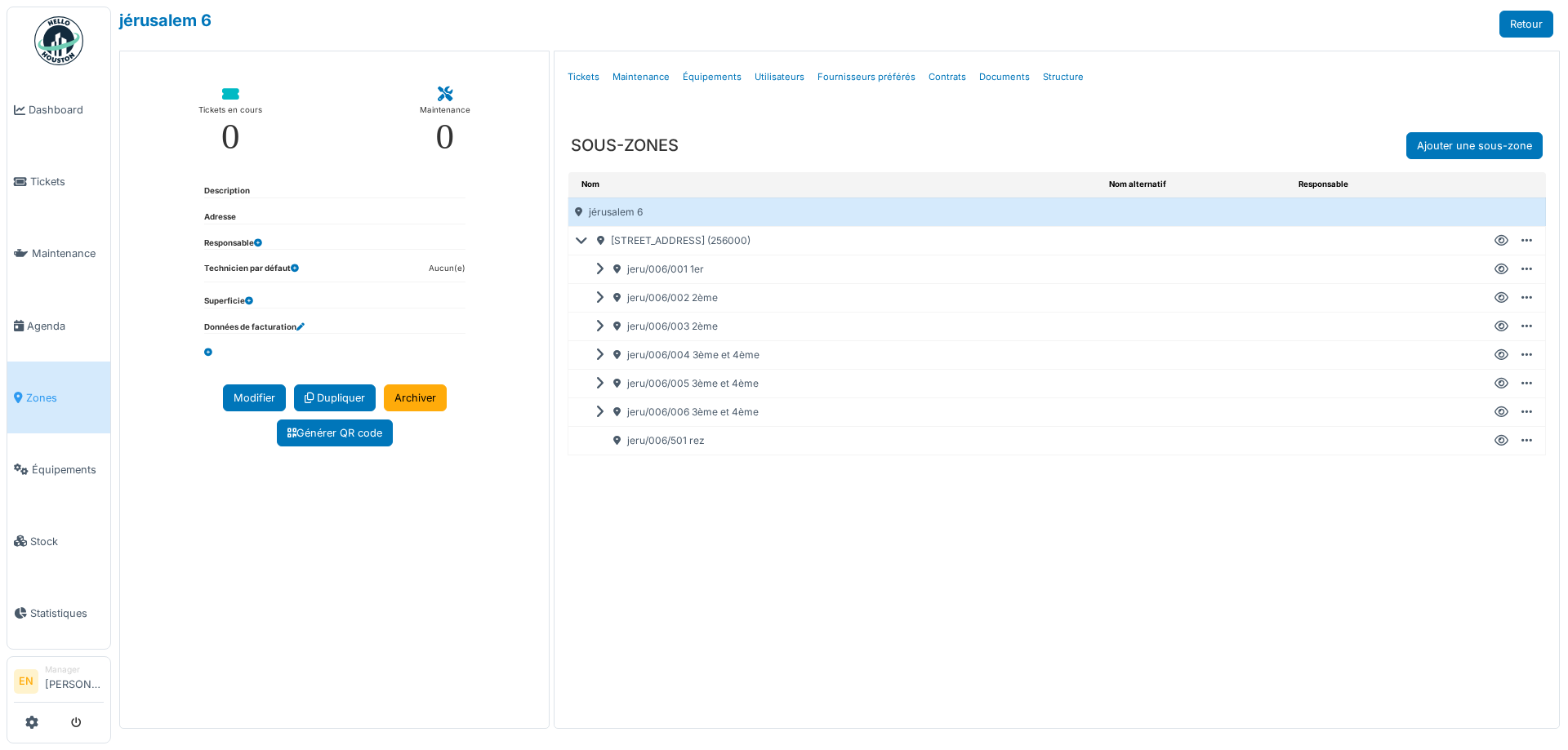
click at [1500, 327] on icon at bounding box center [1502, 327] width 14 height 1
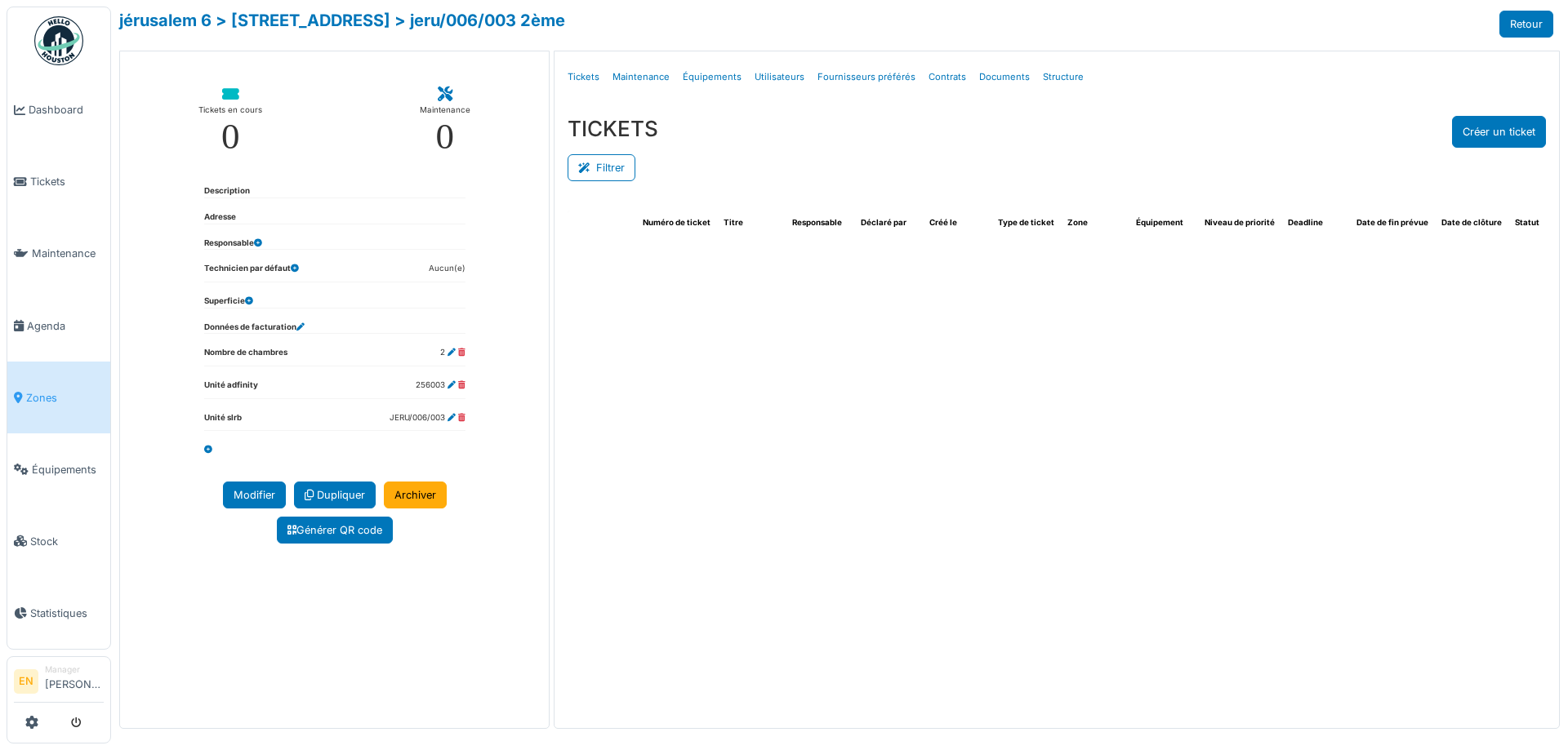
select select "***"
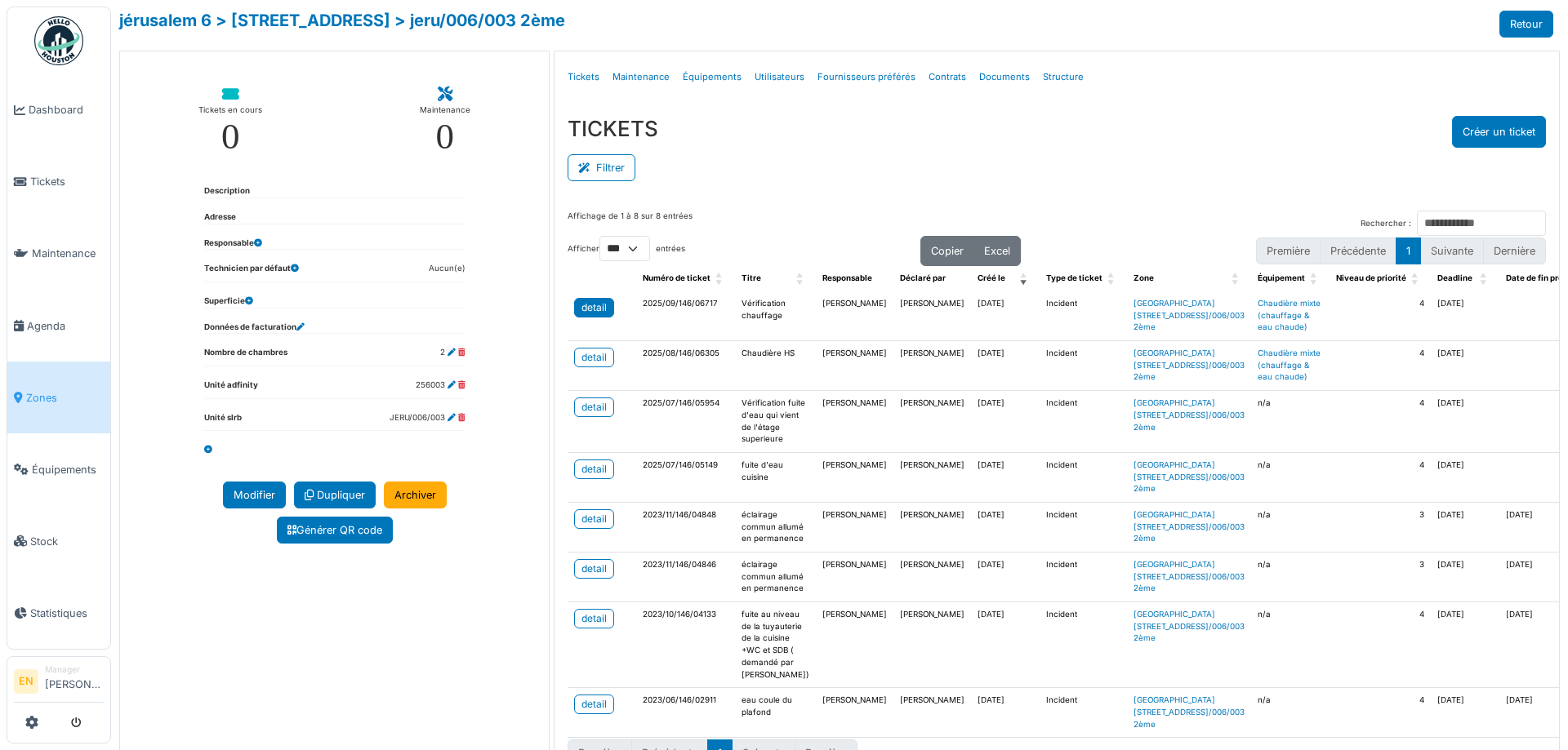
click at [586, 302] on div "detail" at bounding box center [594, 307] width 26 height 14
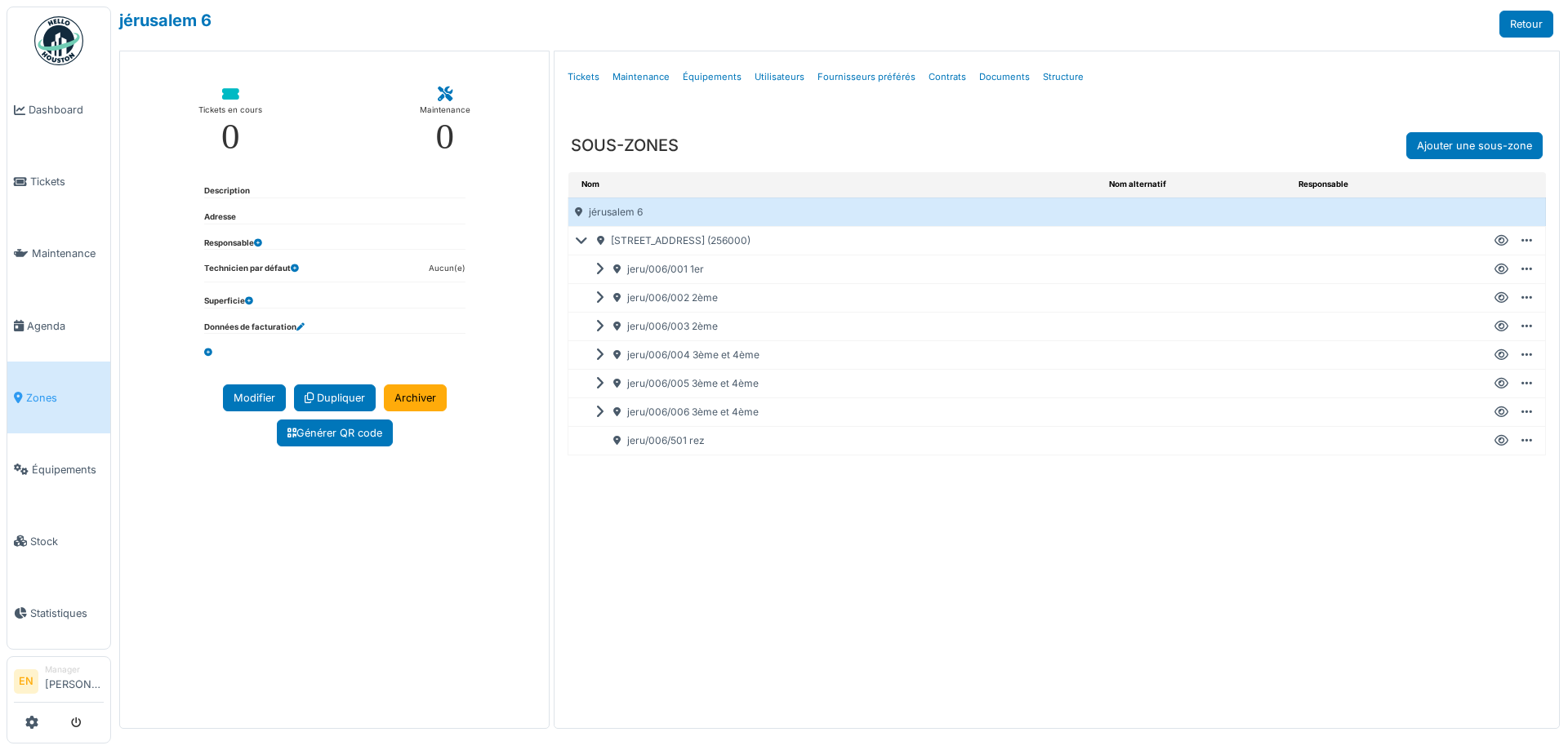
click at [49, 390] on span "Zones" at bounding box center [65, 398] width 78 height 15
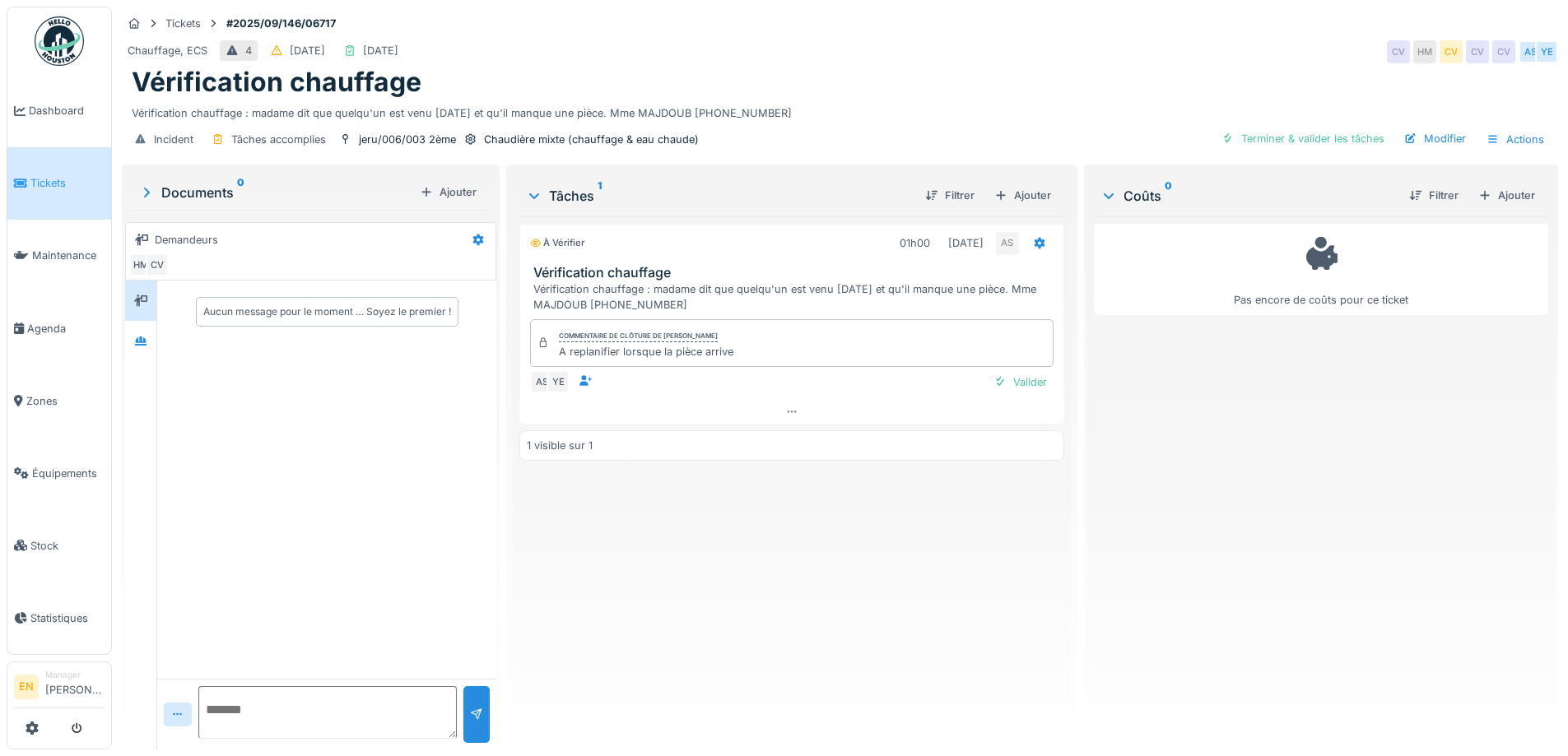
click at [745, 515] on div "À vérifier 01h00 02/09/2025 AS Vérification chauffage Vérification chauffage : …" at bounding box center [791, 476] width 544 height 520
click at [785, 414] on icon at bounding box center [791, 412] width 13 height 10
click at [1189, 501] on div "Pas encore de coûts pour ce ticket" at bounding box center [1321, 476] width 454 height 520
click at [137, 335] on div at bounding box center [140, 341] width 13 height 15
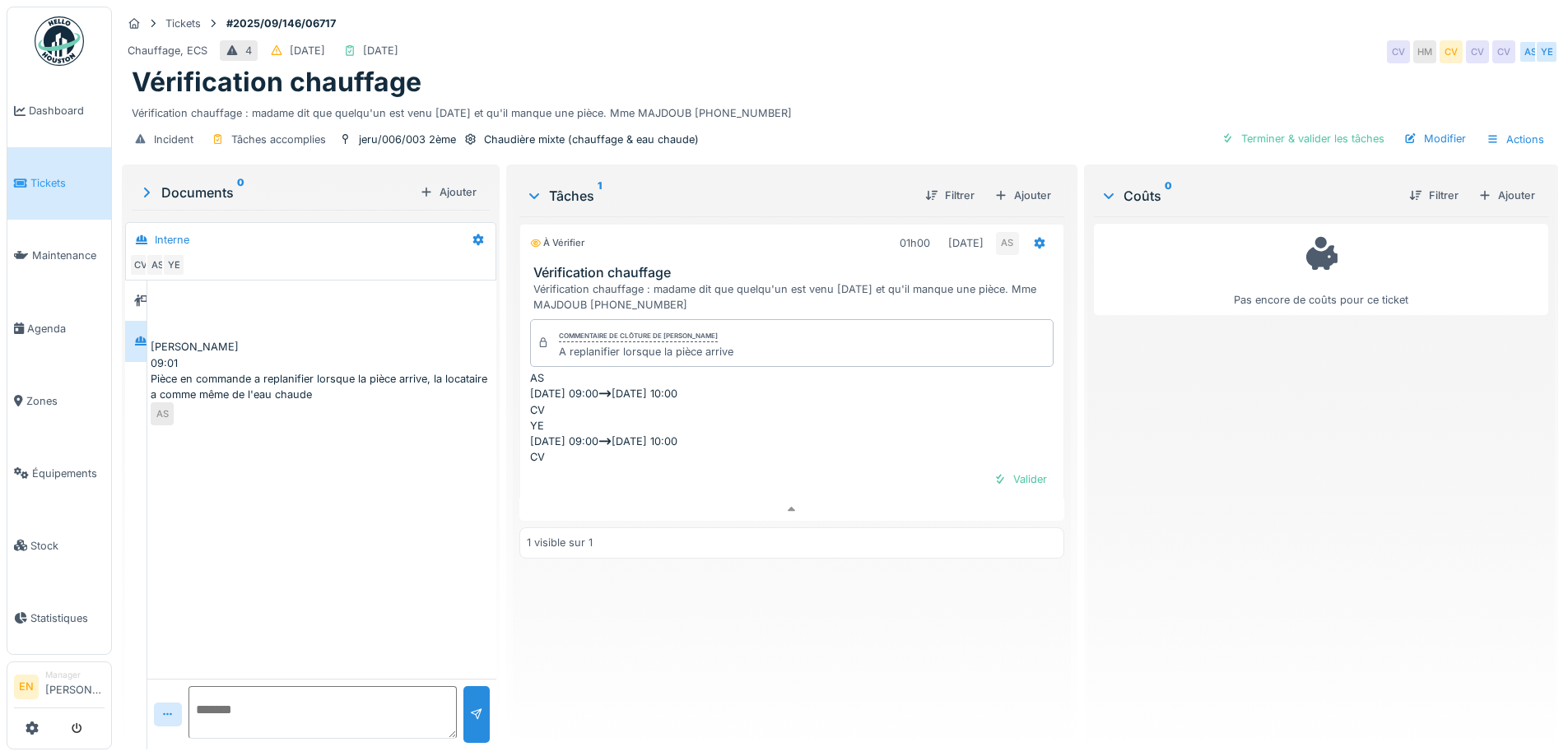
click at [255, 504] on div "Anouar Serifi 09:01 Pièce en commande a replanifier lorsque la pièce arrive, la…" at bounding box center [322, 480] width 349 height 398
click at [281, 512] on div "Anouar Serifi 09:01 Pièce en commande a replanifier lorsque la pièce arrive, la…" at bounding box center [322, 480] width 349 height 398
click at [585, 656] on div "À vérifier 01h00 02/09/2025 AS Vérification chauffage Vérification chauffage : …" at bounding box center [791, 476] width 544 height 520
click at [596, 612] on div "À vérifier 01h00 02/09/2025 AS Vérification chauffage Vérification chauffage : …" at bounding box center [791, 476] width 544 height 520
click at [398, 571] on div "Anouar Serifi 09:01 Pièce en commande a replanifier lorsque la pièce arrive, la…" at bounding box center [322, 480] width 349 height 398
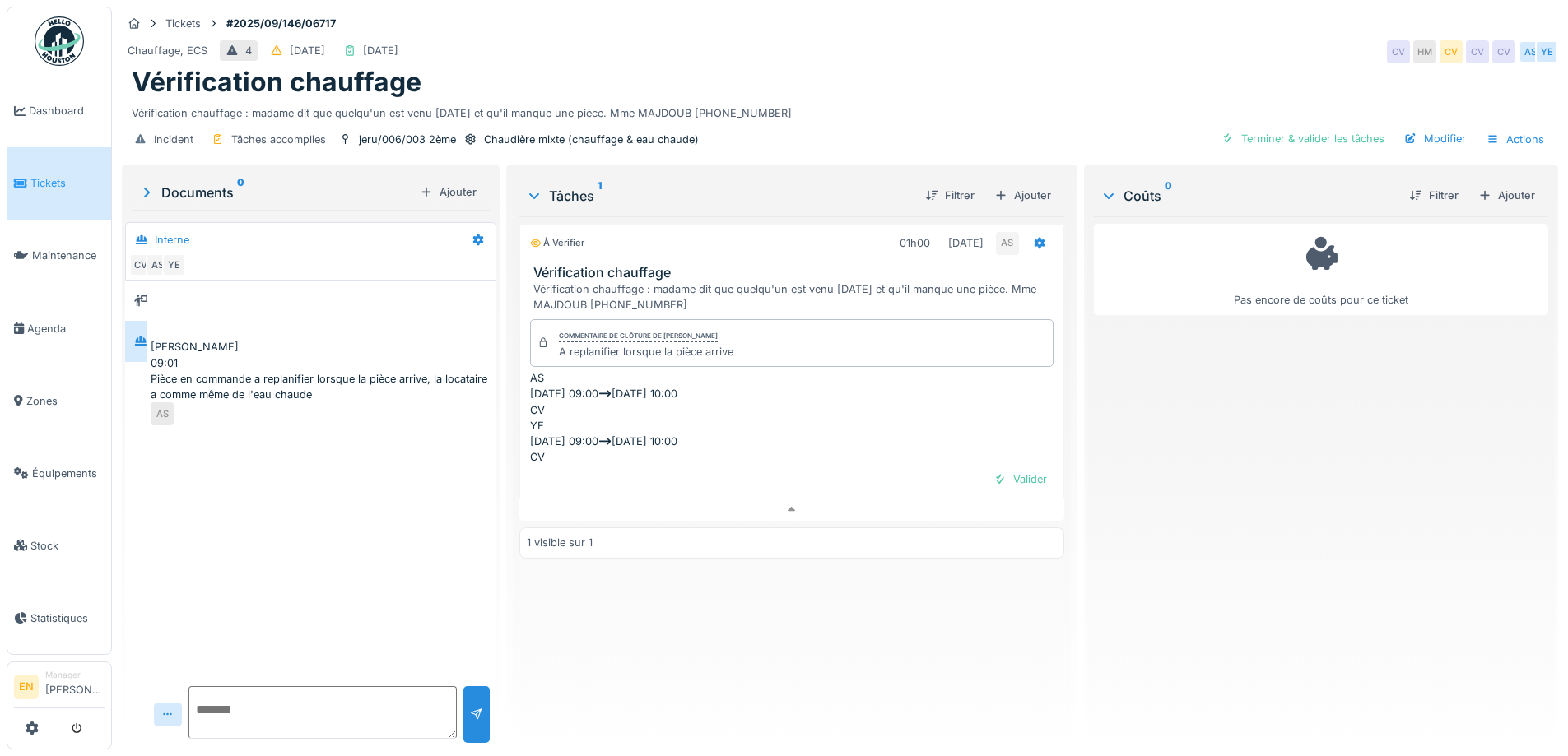
click at [1170, 67] on div "Vérification chauffage" at bounding box center [839, 82] width 1417 height 31
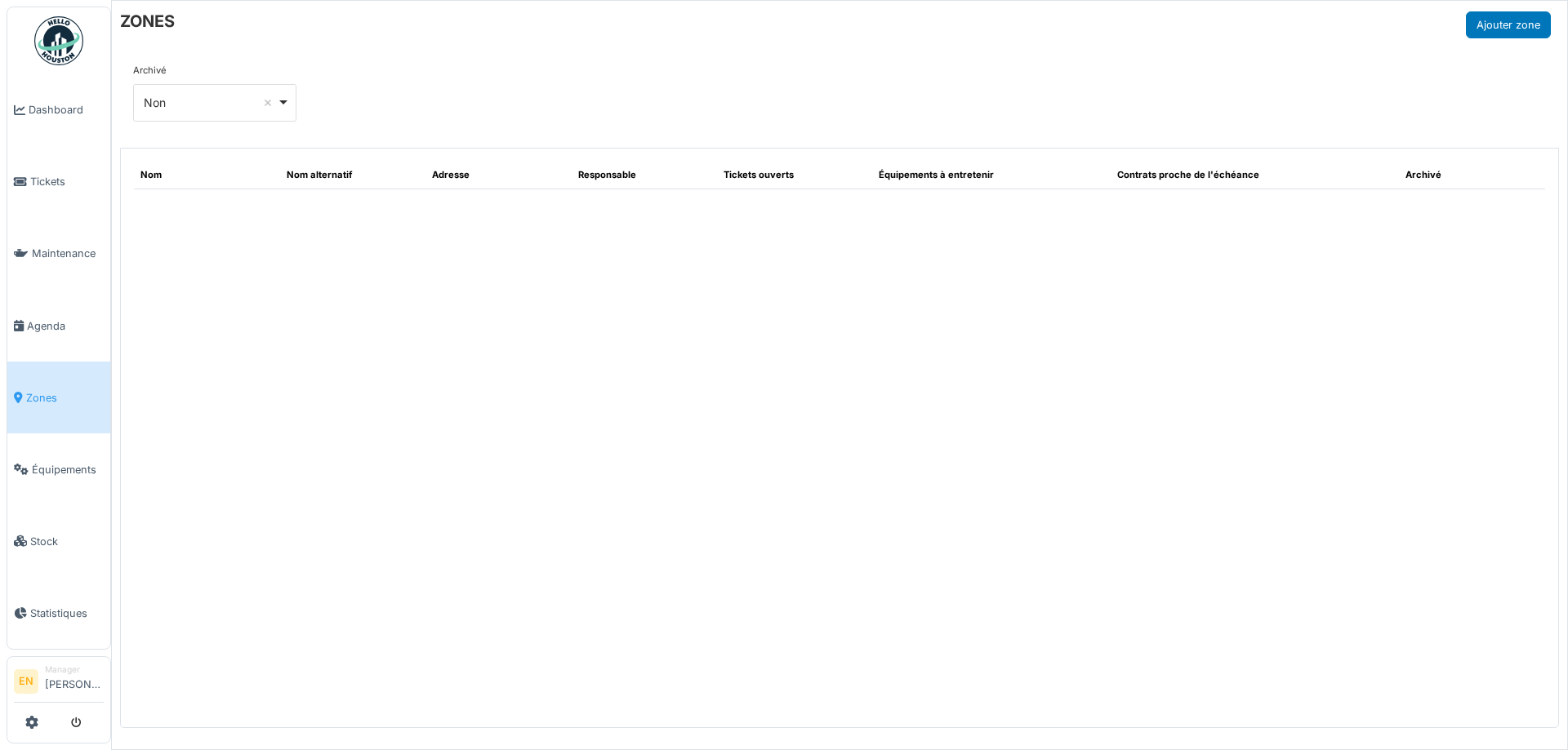
select select "***"
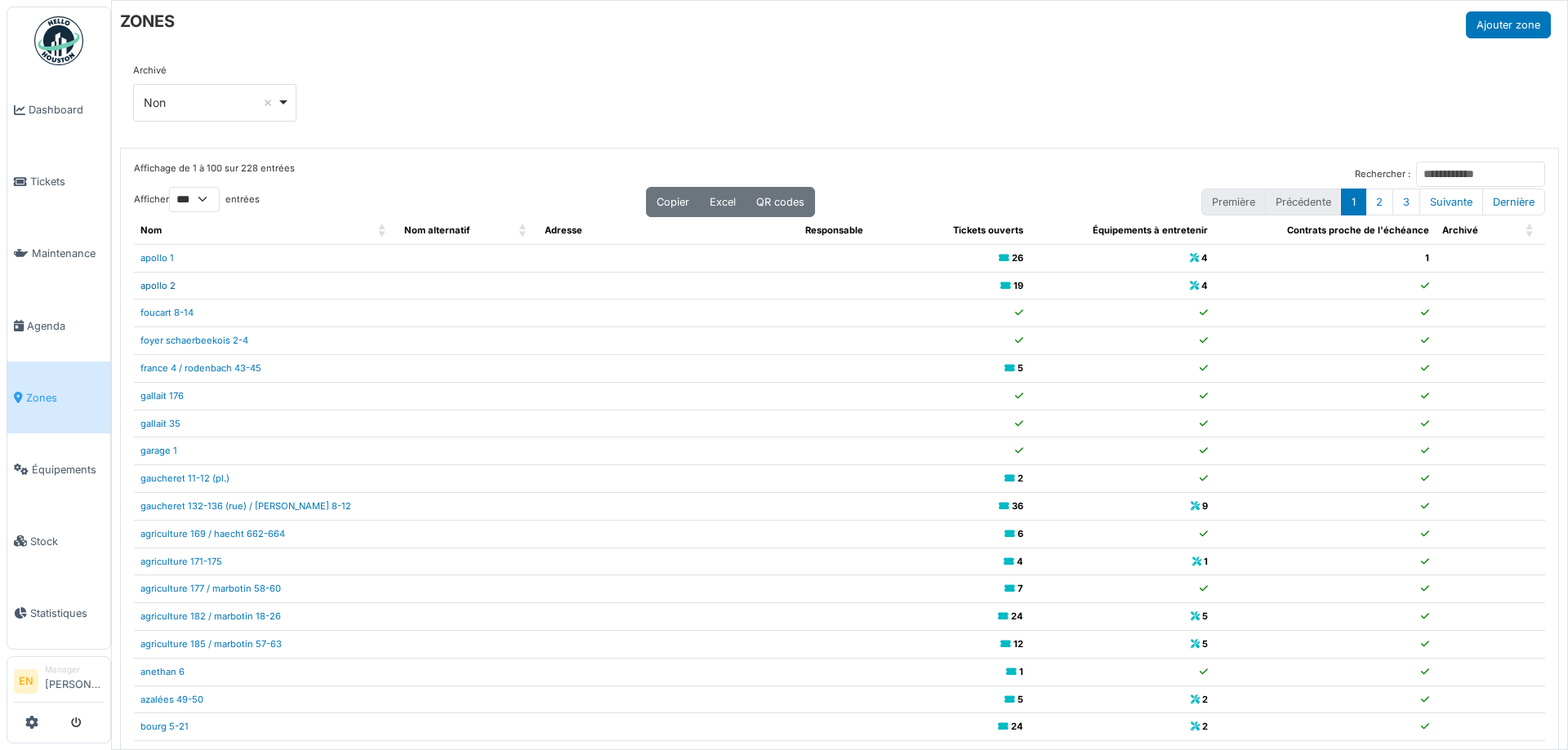
click at [158, 284] on link "apollo 2" at bounding box center [158, 285] width 35 height 11
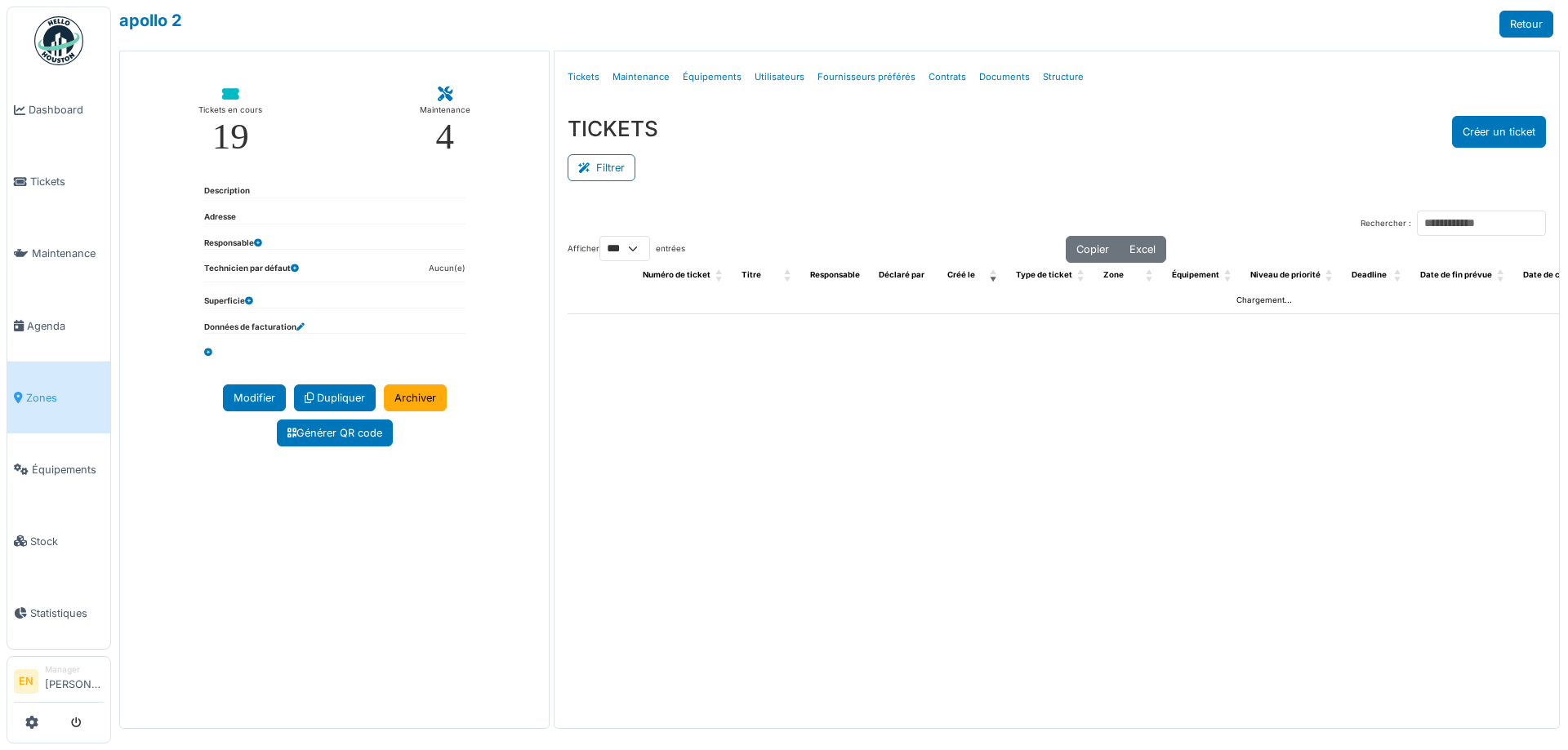
select select "***"
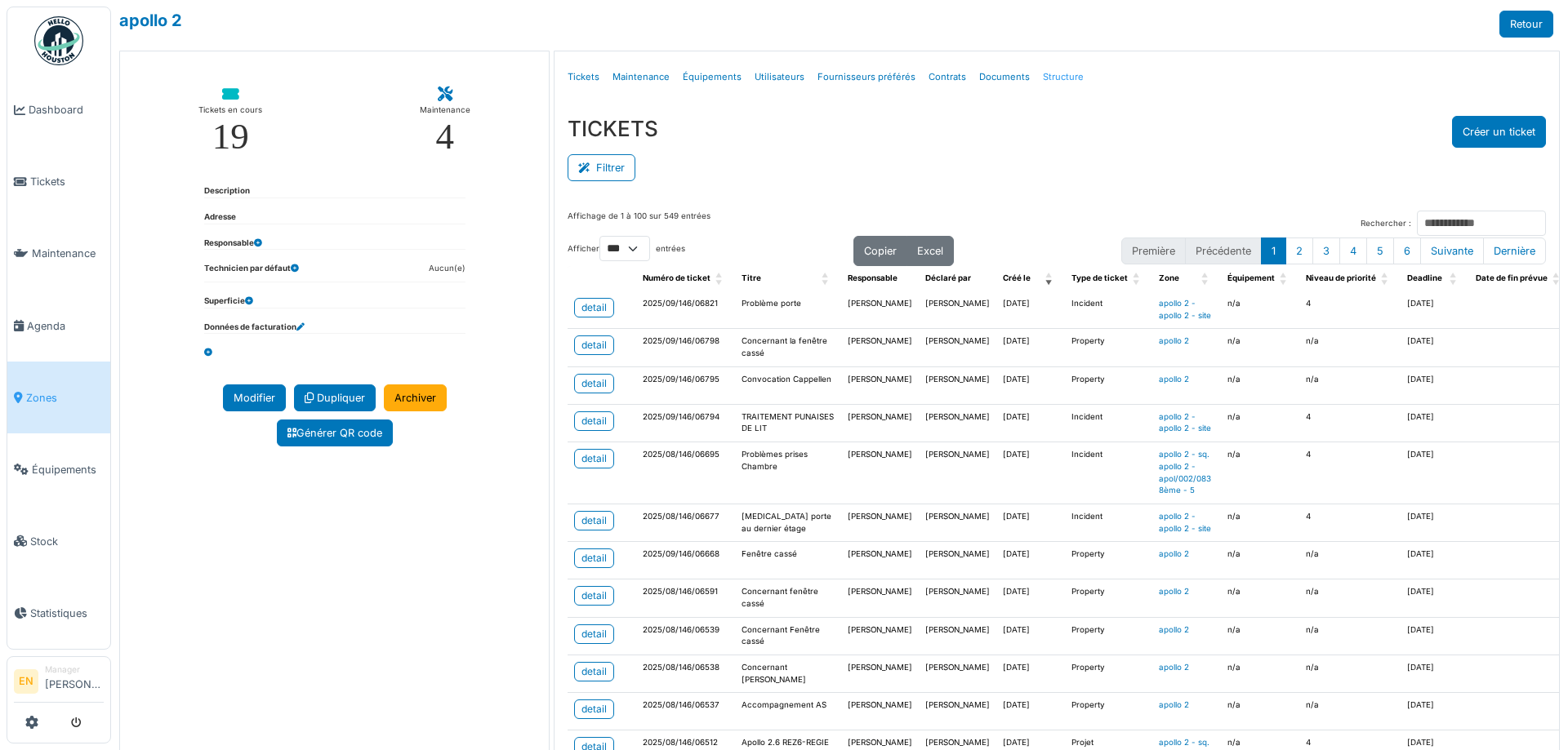
click at [1049, 80] on link "Structure" at bounding box center [1063, 77] width 54 height 38
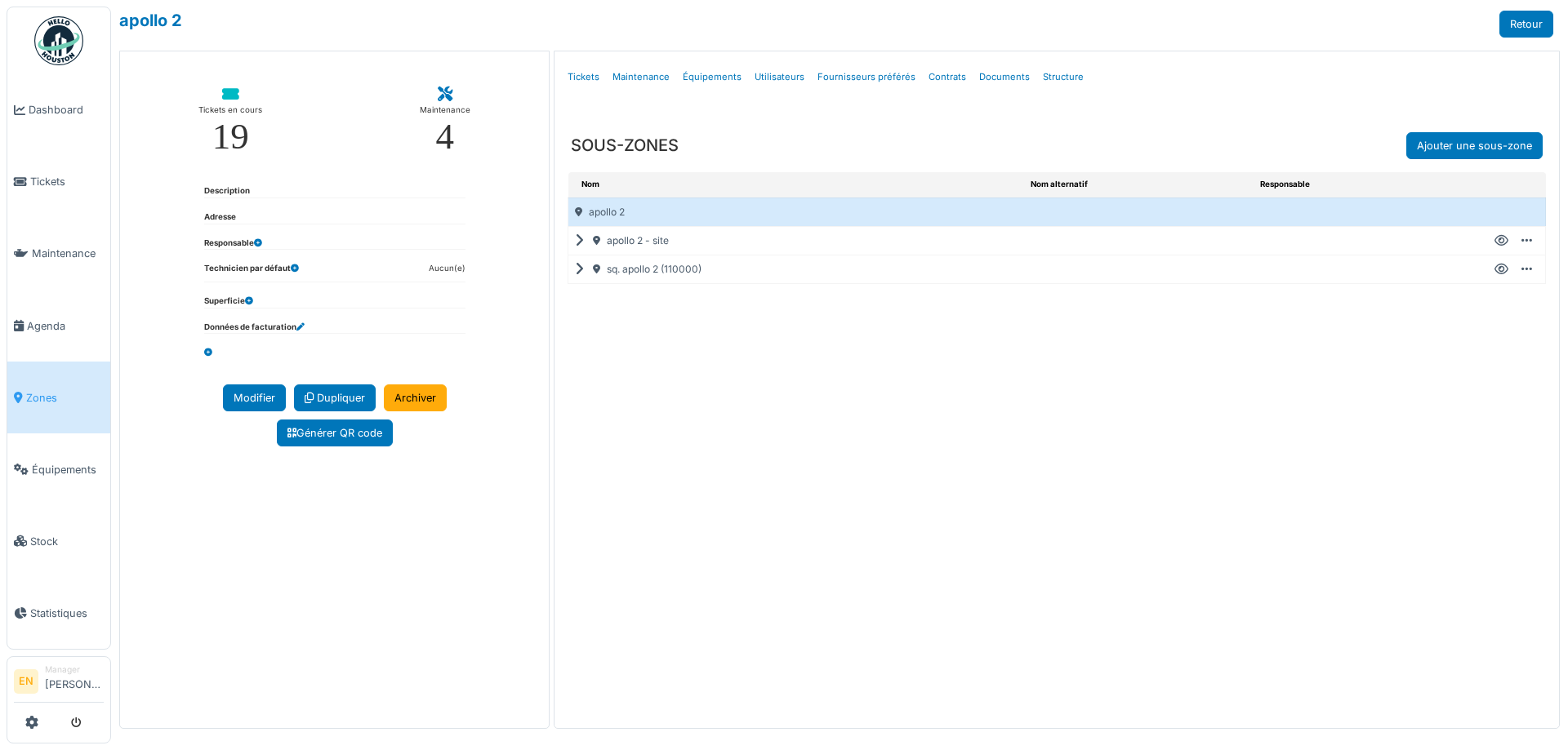
select select "***"
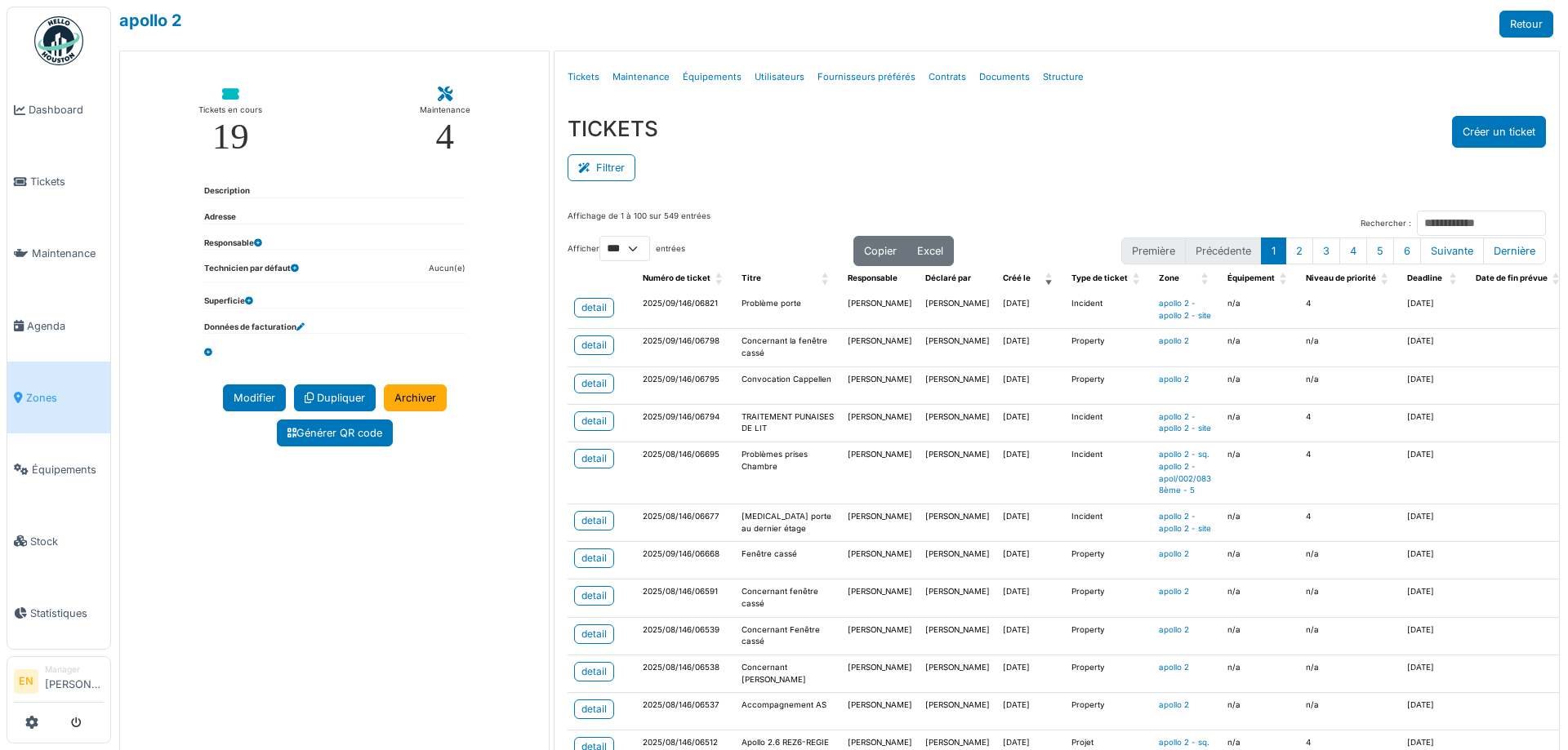
select select "***"
click at [1055, 77] on link "Structure" at bounding box center [1063, 77] width 54 height 38
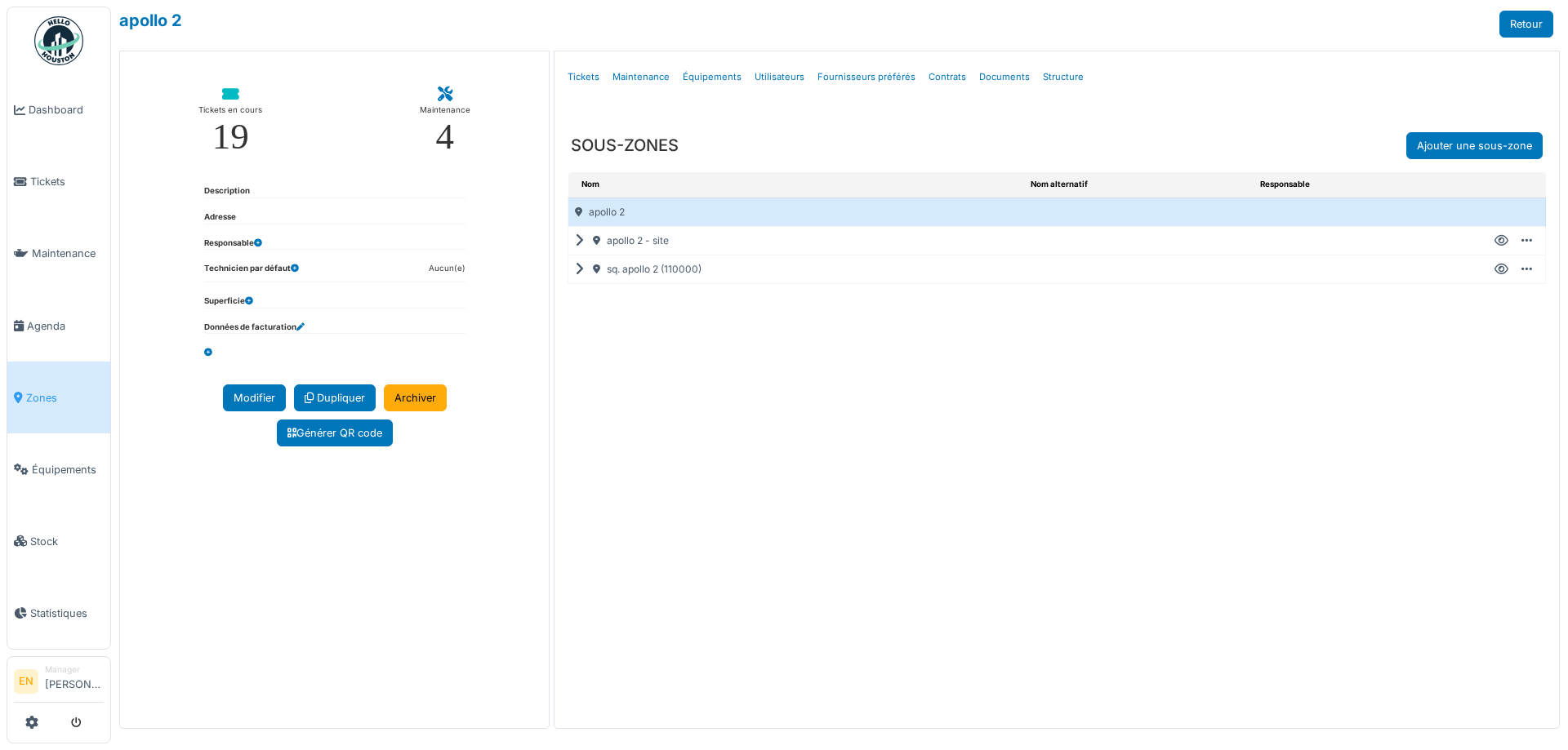
click at [1502, 241] on icon at bounding box center [1502, 241] width 14 height 1
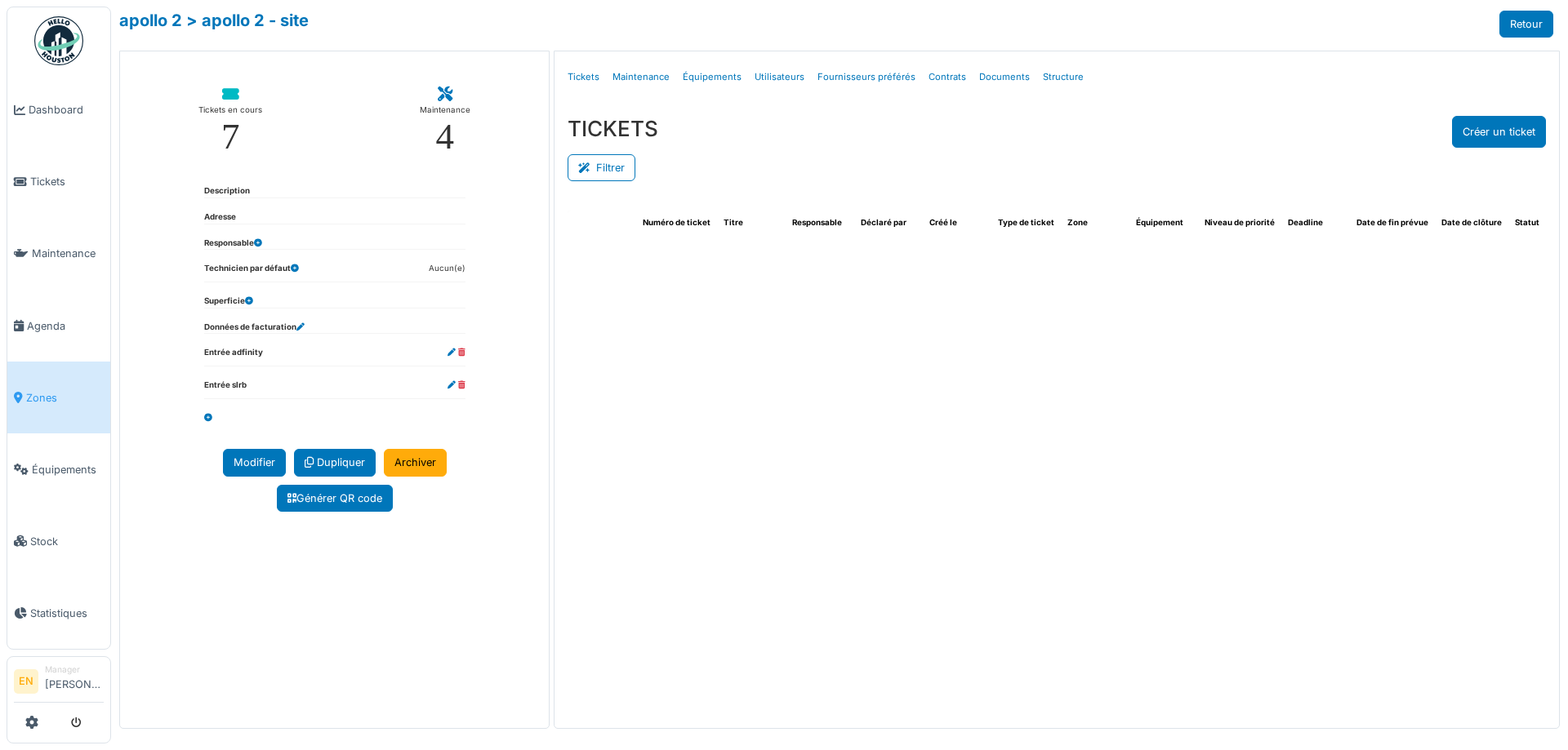
select select "***"
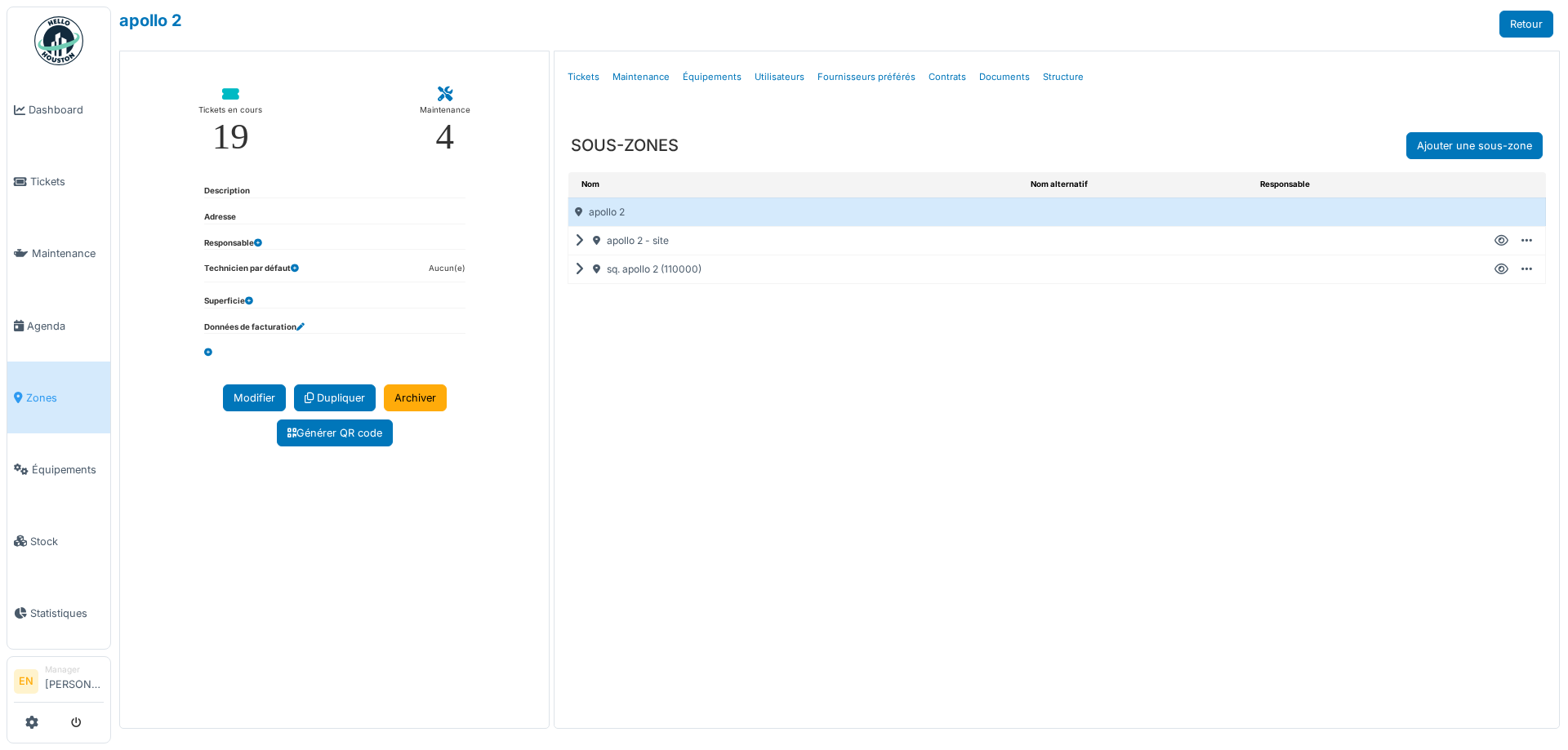
click at [1502, 270] on icon at bounding box center [1502, 270] width 14 height 1
select select "***"
click at [1505, 270] on icon at bounding box center [1502, 270] width 14 height 1
select select "***"
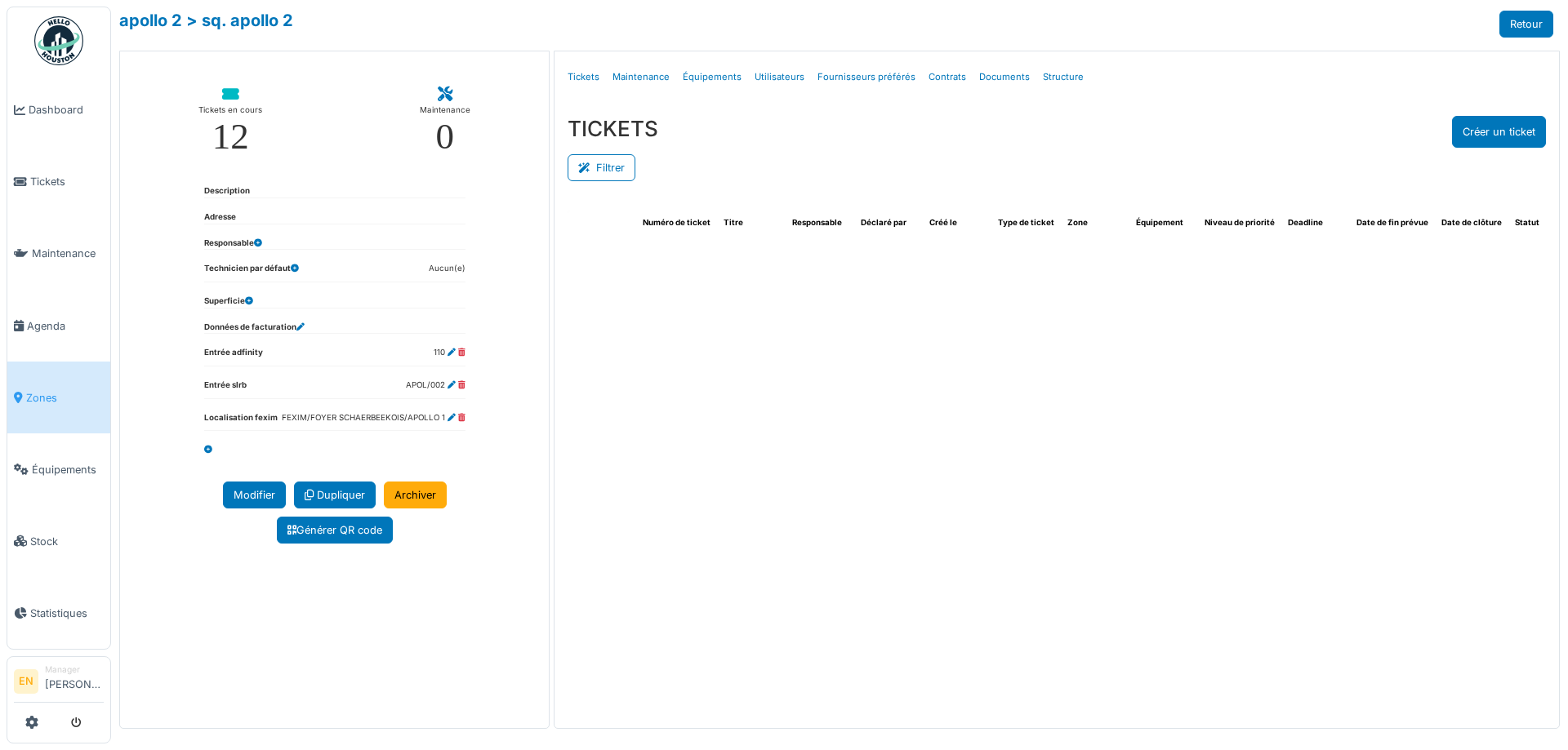
select select "***"
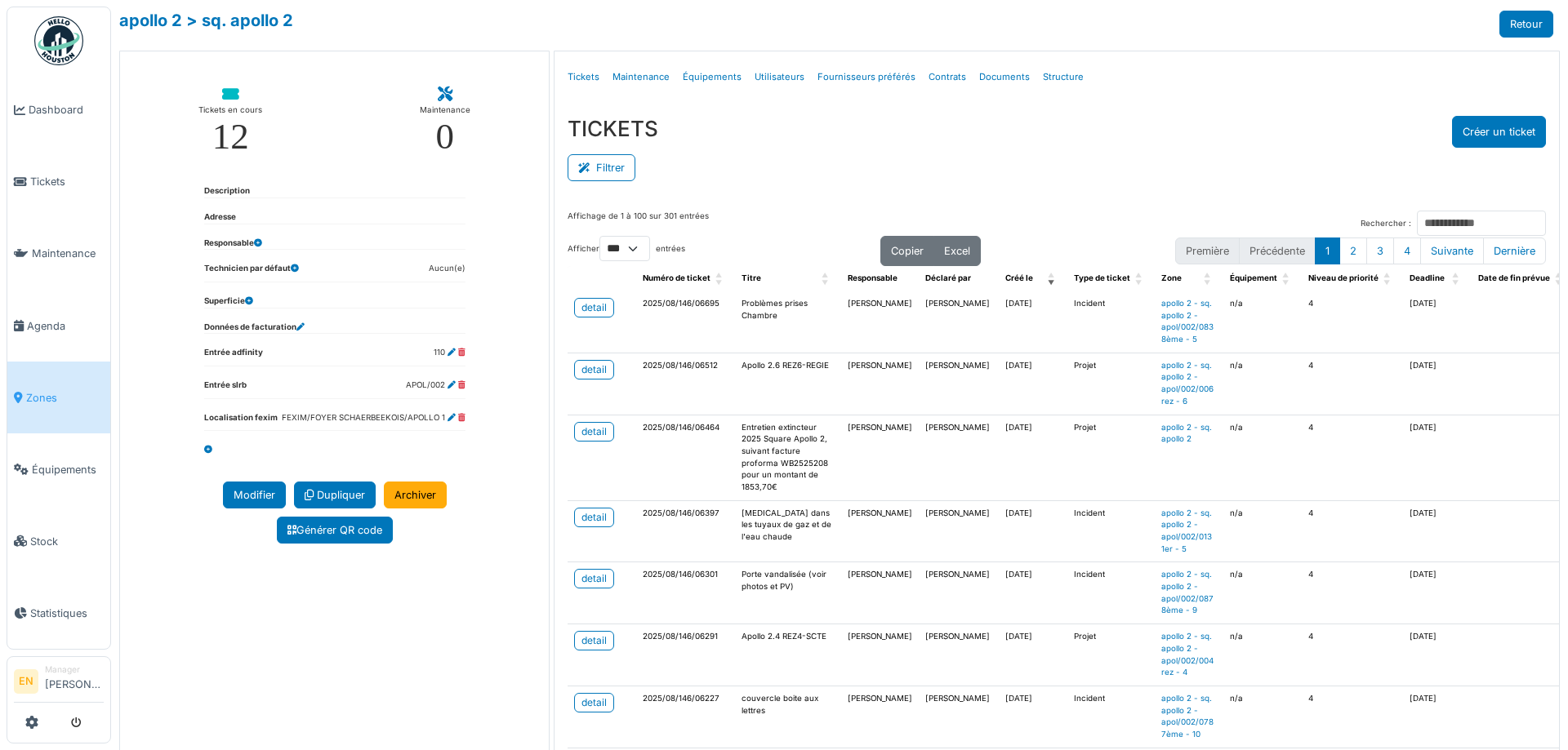
click at [748, 186] on div "TICKETS Créer un ticket Filtrer Responsable **** Tous Remove item Tous Ahmed Be…" at bounding box center [1057, 150] width 1005 height 94
click at [591, 525] on div "detail" at bounding box center [594, 517] width 26 height 14
click at [933, 142] on div "TICKETS Créer un ticket" at bounding box center [1057, 131] width 979 height 31
click at [772, 172] on div "Filtrer" at bounding box center [1057, 166] width 979 height 37
click at [813, 153] on div "Filtrer" at bounding box center [1057, 166] width 979 height 37
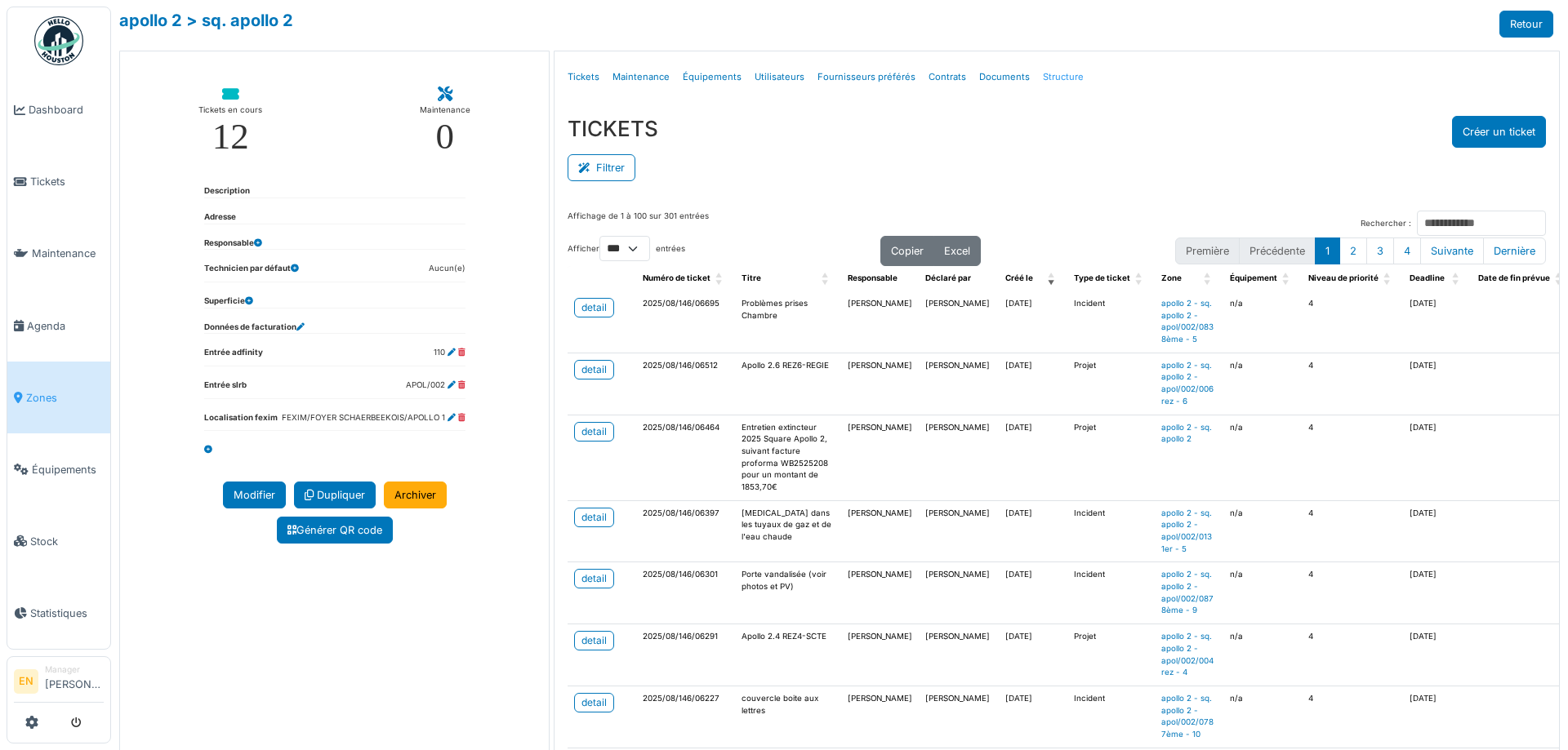
click at [1047, 73] on link "Structure" at bounding box center [1063, 77] width 54 height 38
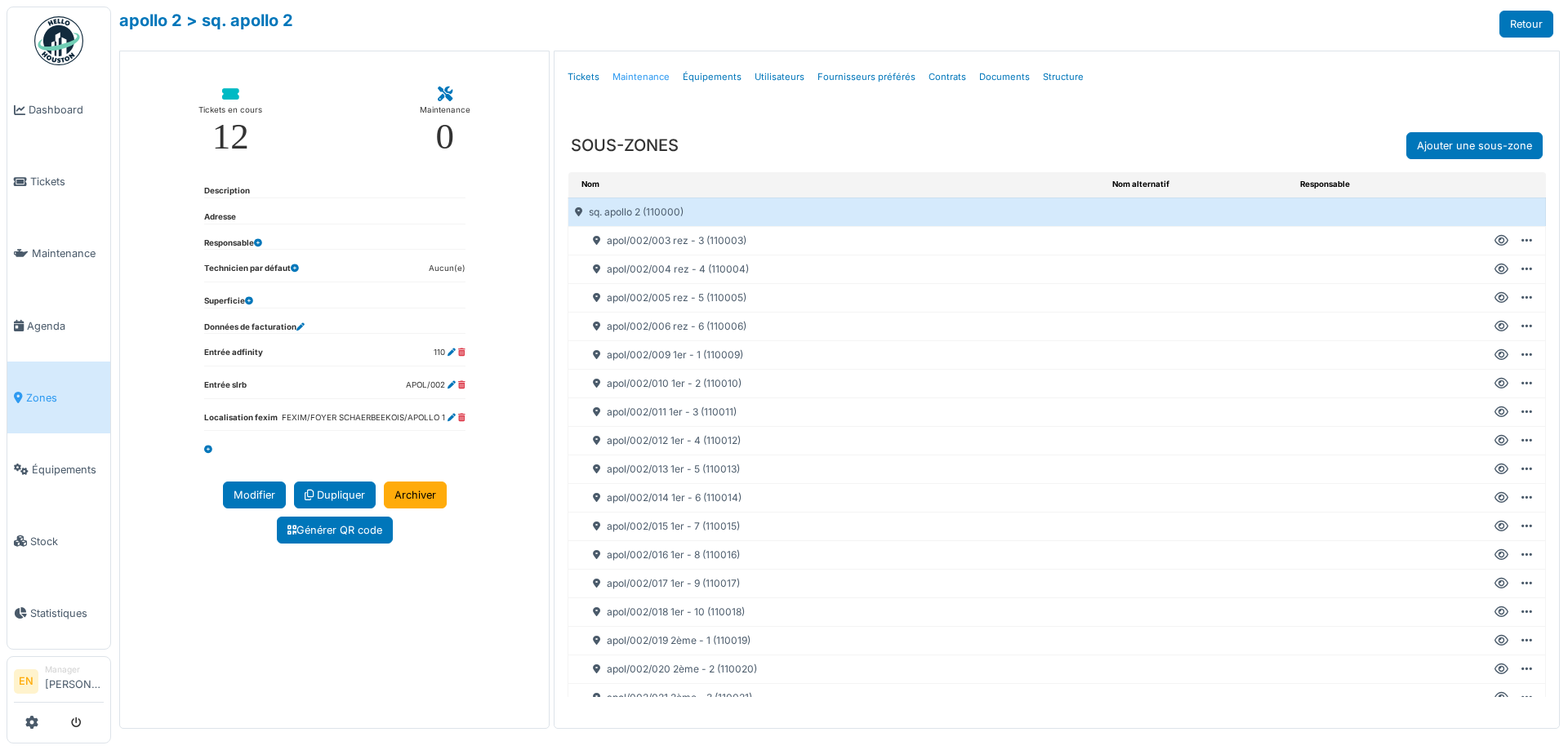
click at [643, 76] on link "Maintenance" at bounding box center [641, 77] width 70 height 38
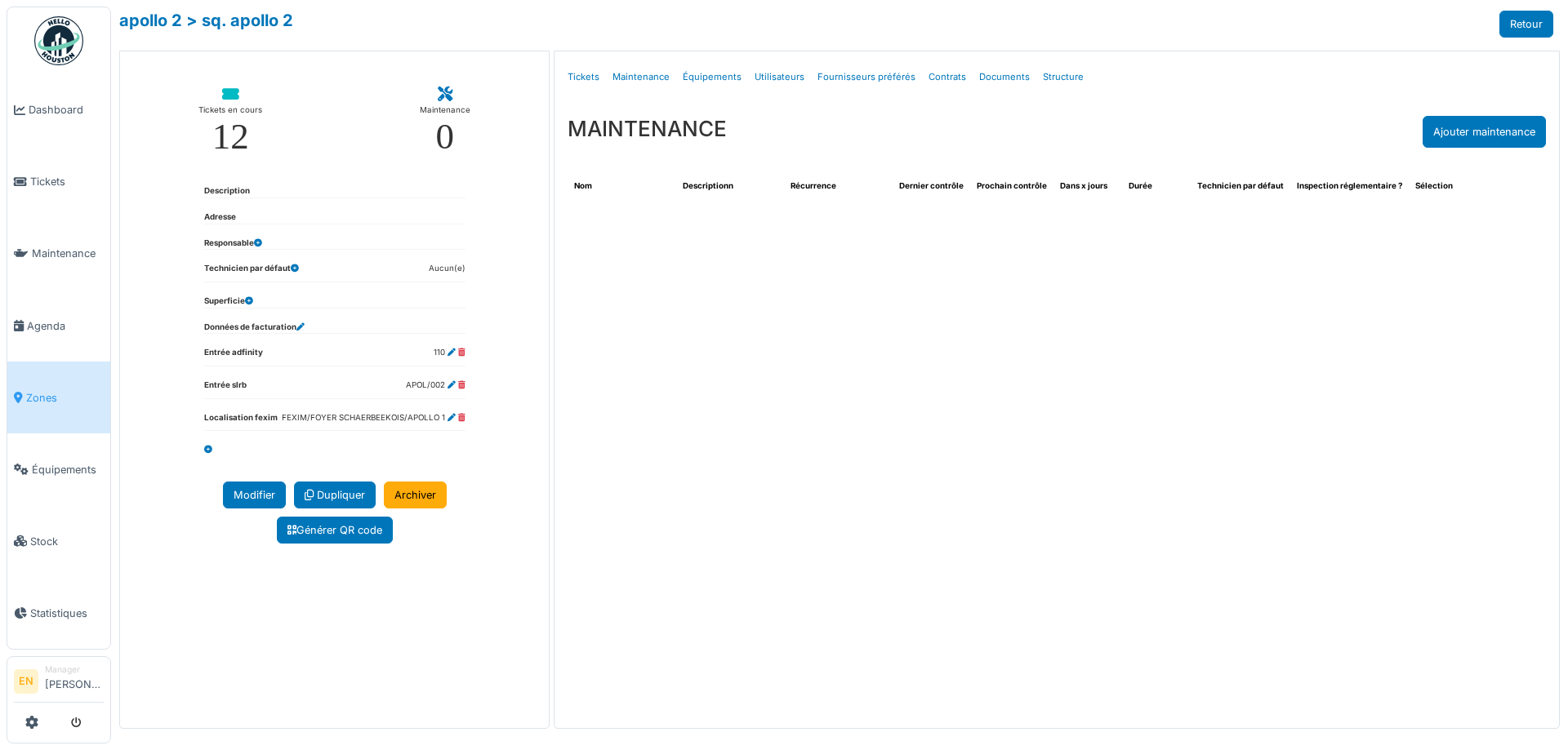
click at [1176, 366] on div "Nom Descriptionn Récurrence Dernier contrôle Prochain contrôle Dans x jours Dur…" at bounding box center [1057, 440] width 1005 height 558
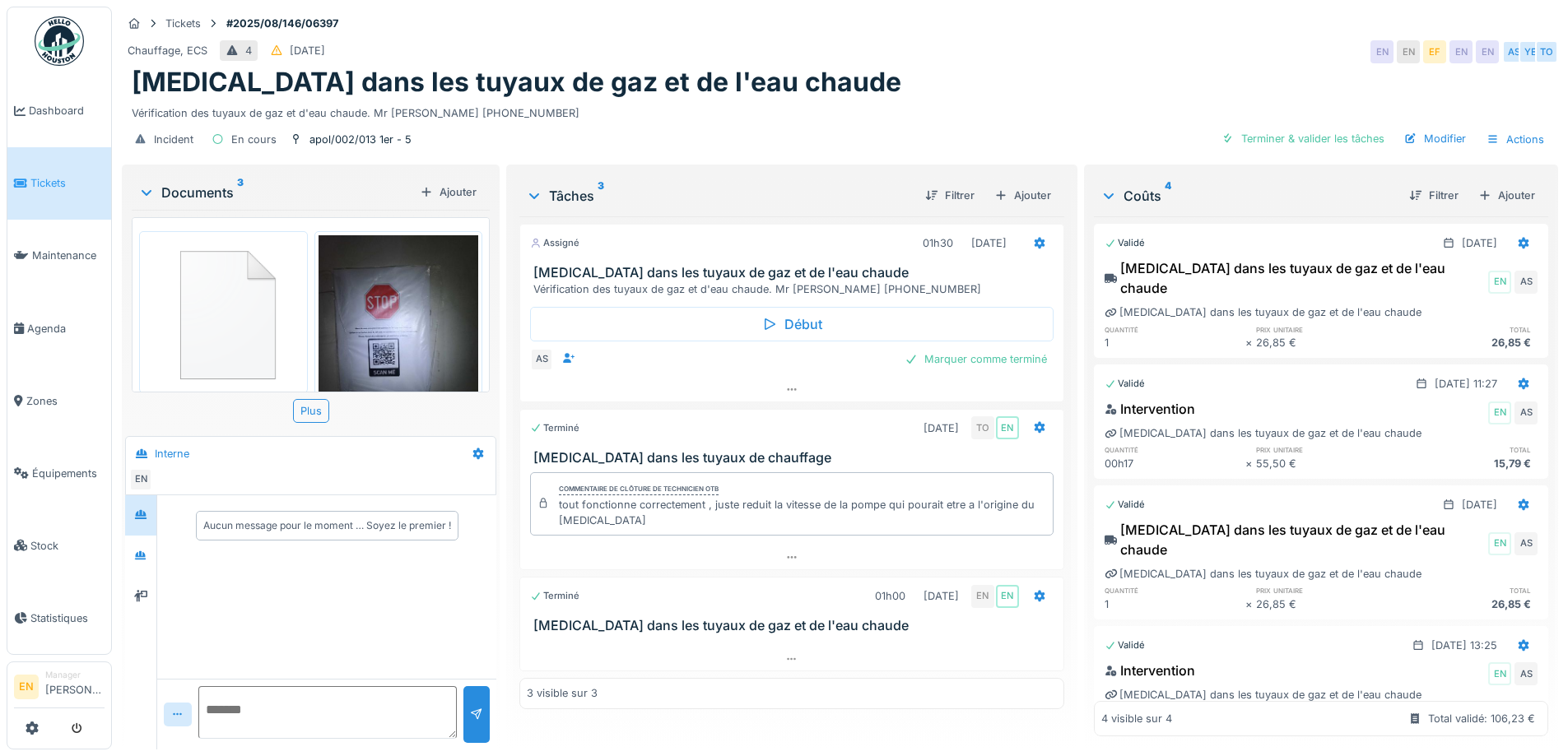
scroll to position [12, 0]
click at [136, 551] on icon at bounding box center [140, 556] width 13 height 10
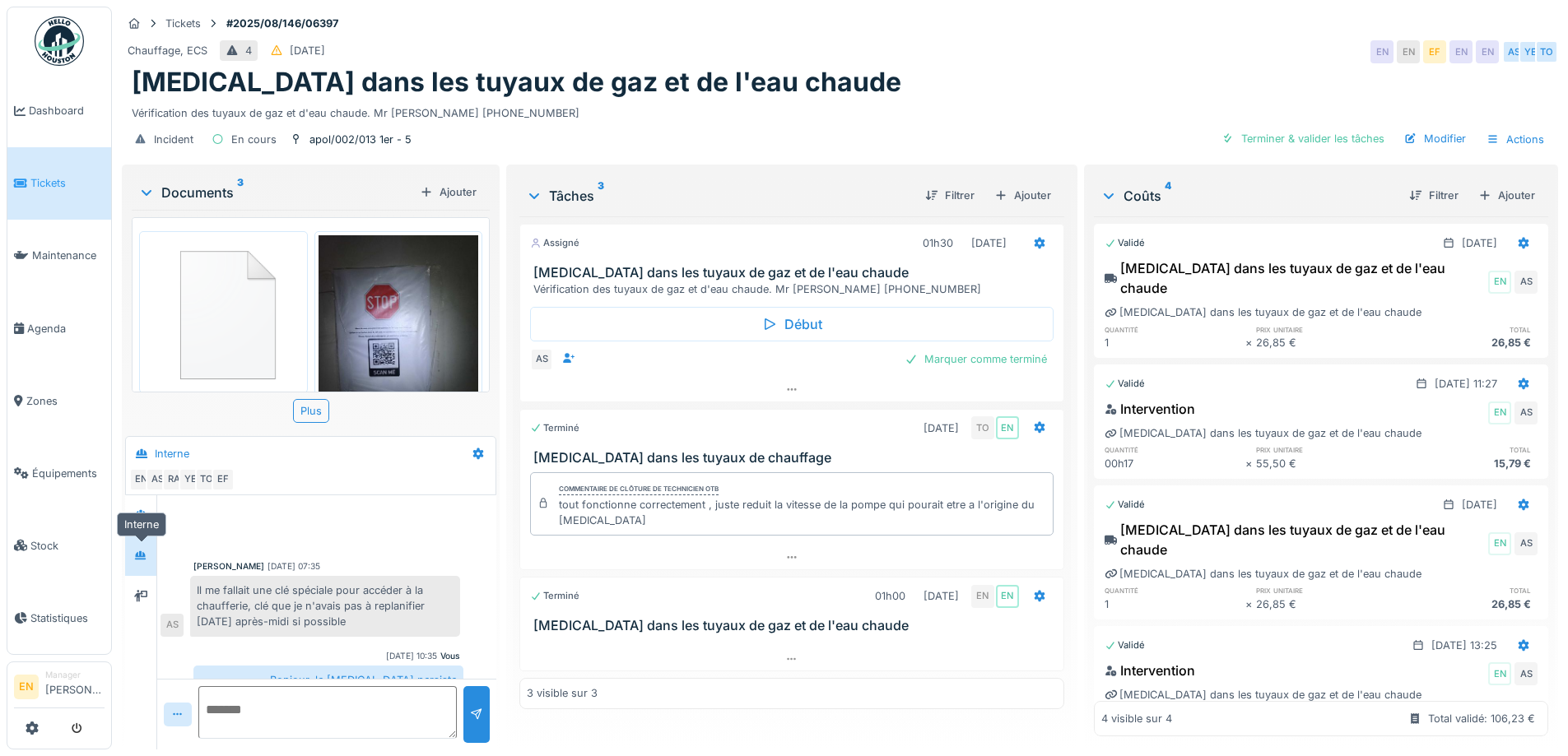
scroll to position [154, 0]
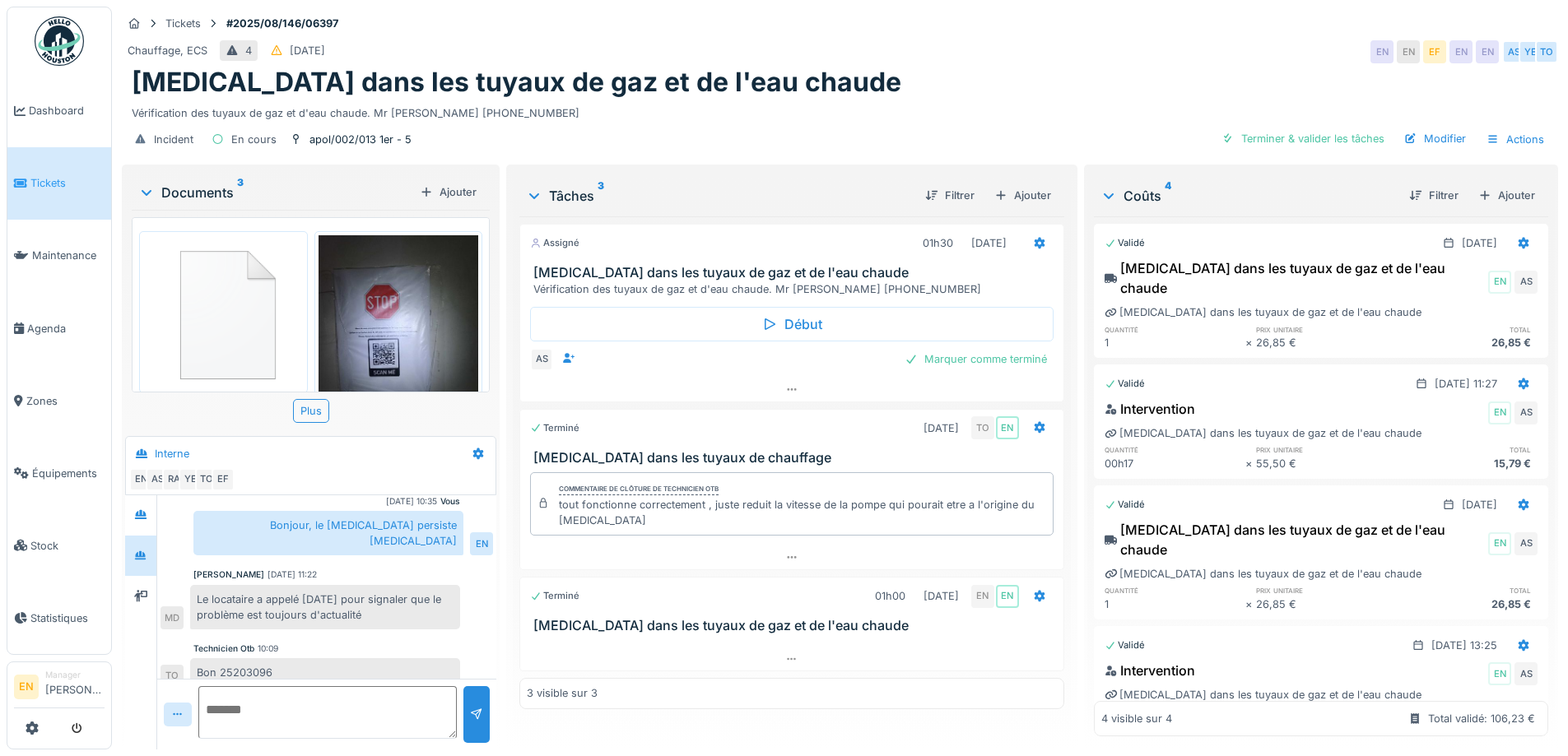
click at [375, 658] on div "Bon 25203096" at bounding box center [325, 673] width 270 height 29
drag, startPoint x: 373, startPoint y: 99, endPoint x: 555, endPoint y: 100, distance: 182.0
click at [555, 100] on div "Vérification des tuyaux de gaz et d'eau chaude. Mr AKONZADA 0484.63.49.33" at bounding box center [839, 110] width 1417 height 22
copy div "Mr AKONZADA 0484.63.49.33"
click at [1029, 67] on div "Bruit dans les tuyaux de gaz et de l'eau chaude" at bounding box center [839, 82] width 1417 height 31
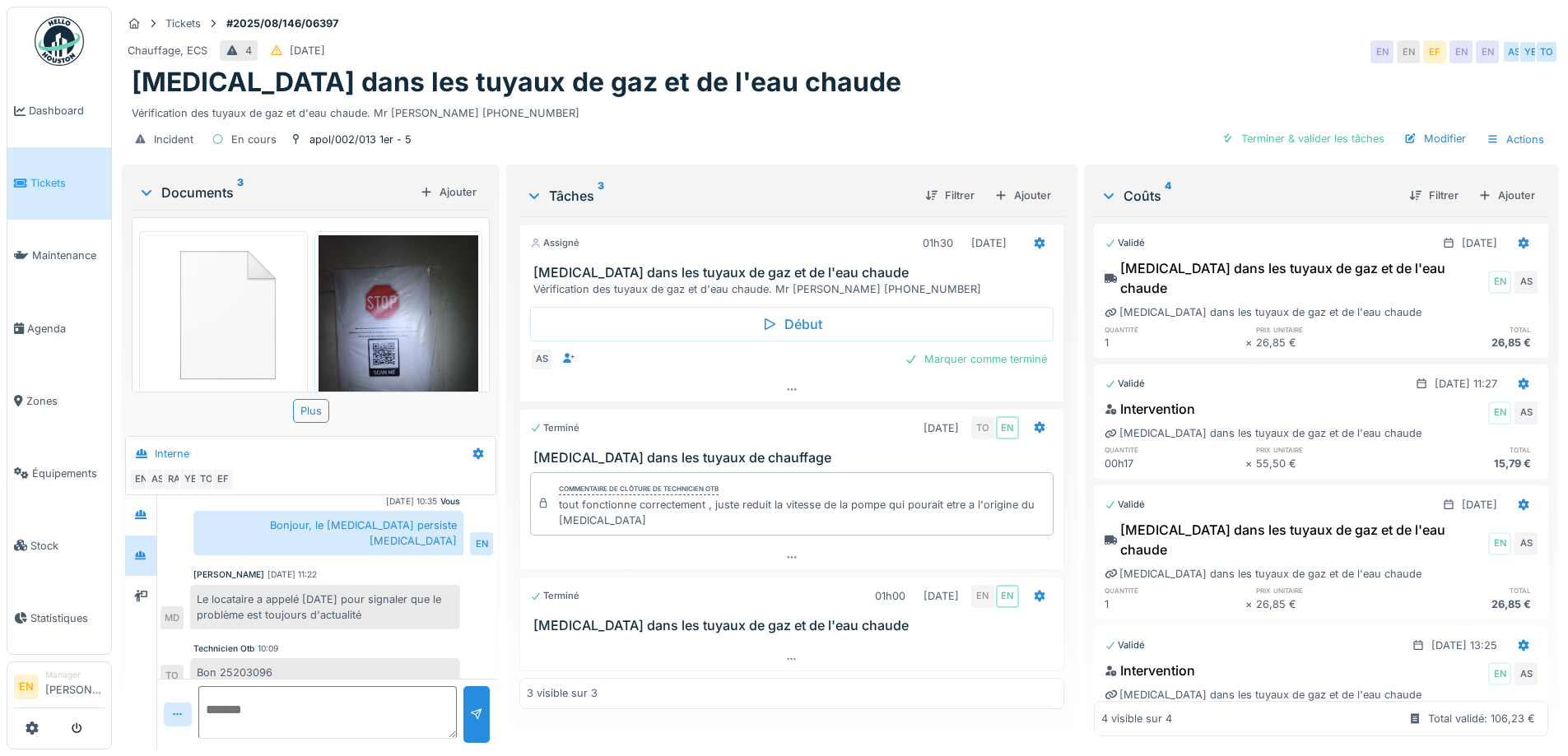
click at [866, 99] on div "Vérification des tuyaux de gaz et d'eau chaude. Mr AKONZADA 0484.63.49.33" at bounding box center [839, 110] width 1417 height 22
click at [1138, 51] on div "Chauffage, ECS 4 17/08/2025 EN EN EF EN EN AS YE TO" at bounding box center [840, 51] width 1437 height 30
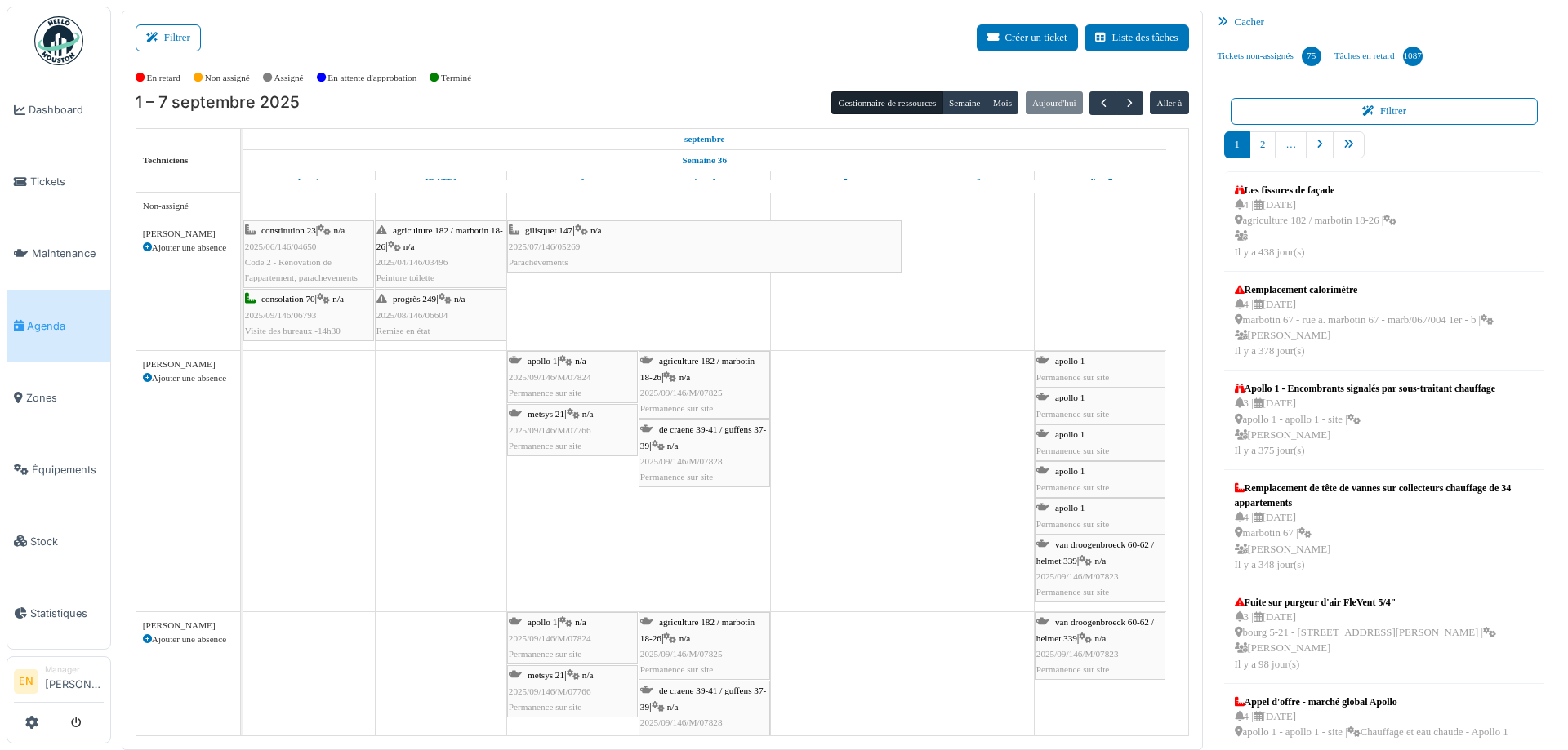
click at [58, 323] on span "Agenda" at bounding box center [66, 326] width 77 height 15
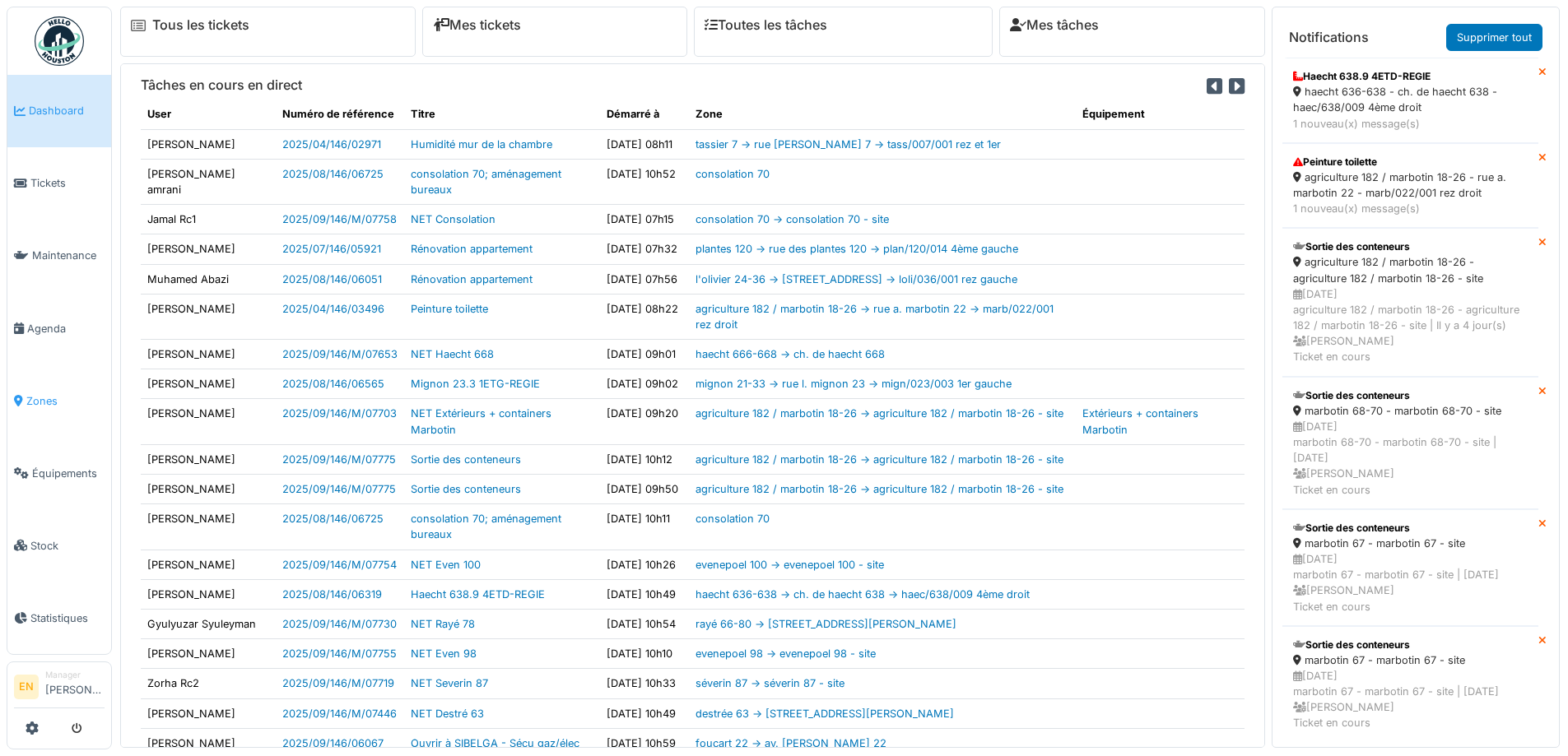
click at [41, 393] on span "Zones" at bounding box center [65, 401] width 78 height 15
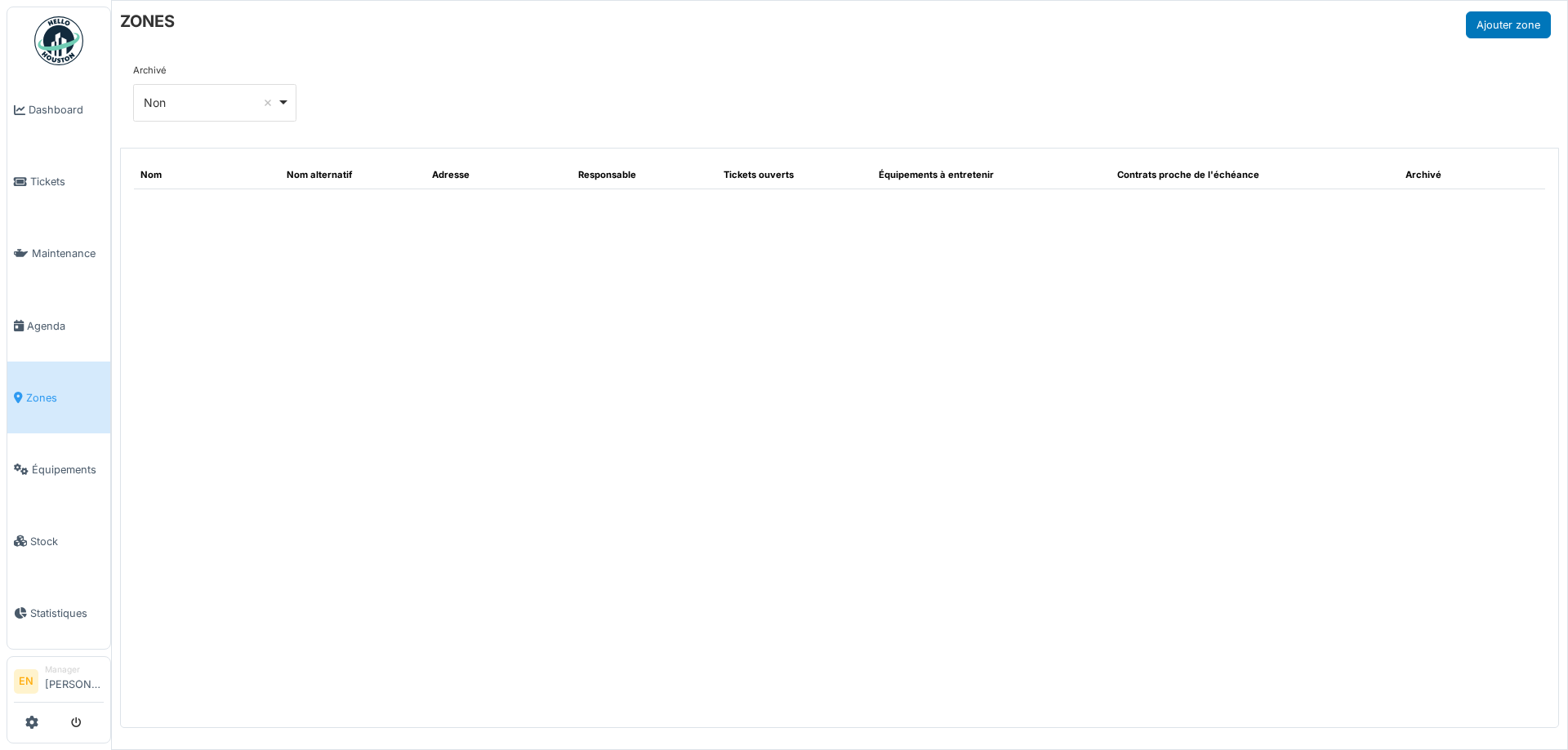
select select "***"
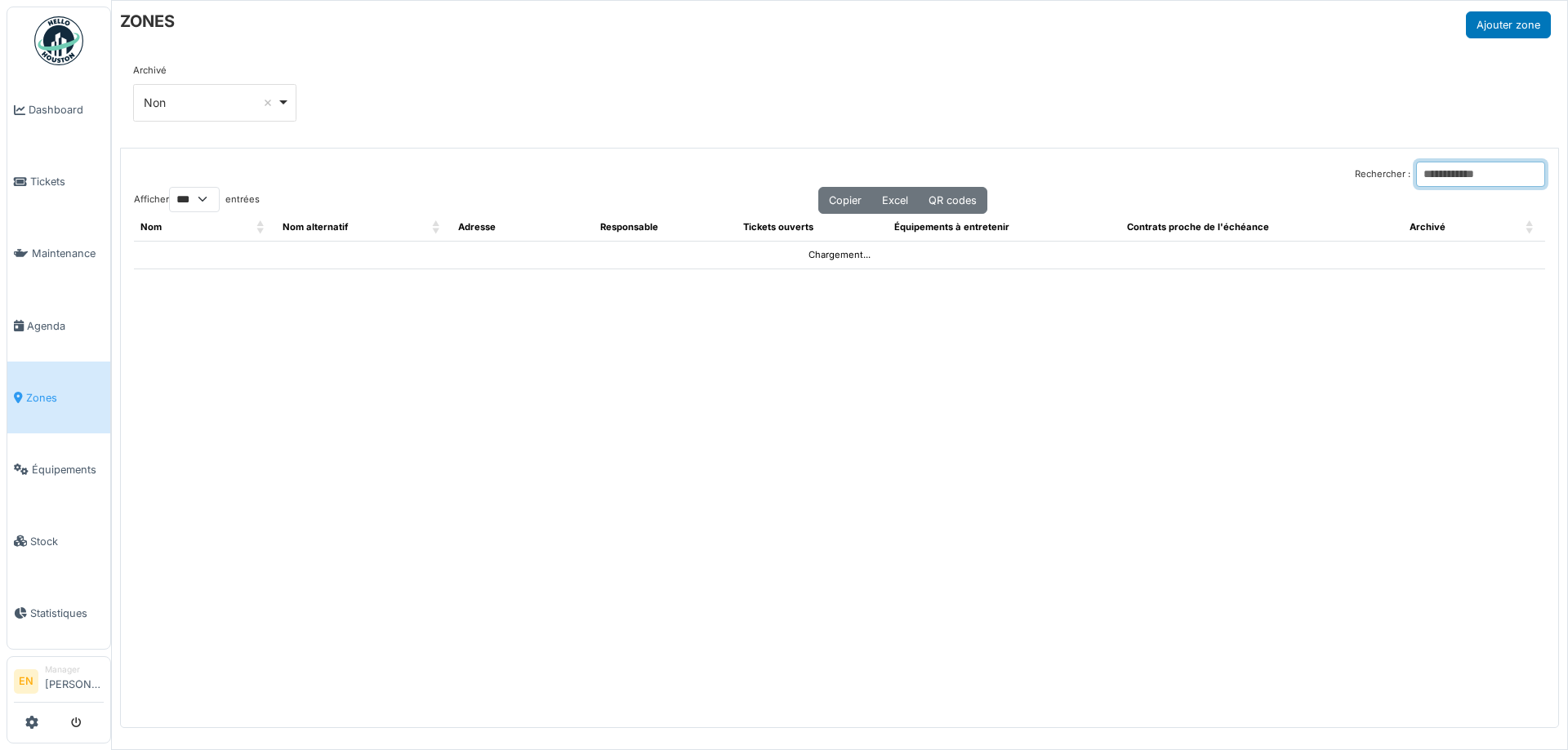
click at [1473, 178] on input "Rechercher :" at bounding box center [1481, 175] width 129 height 26
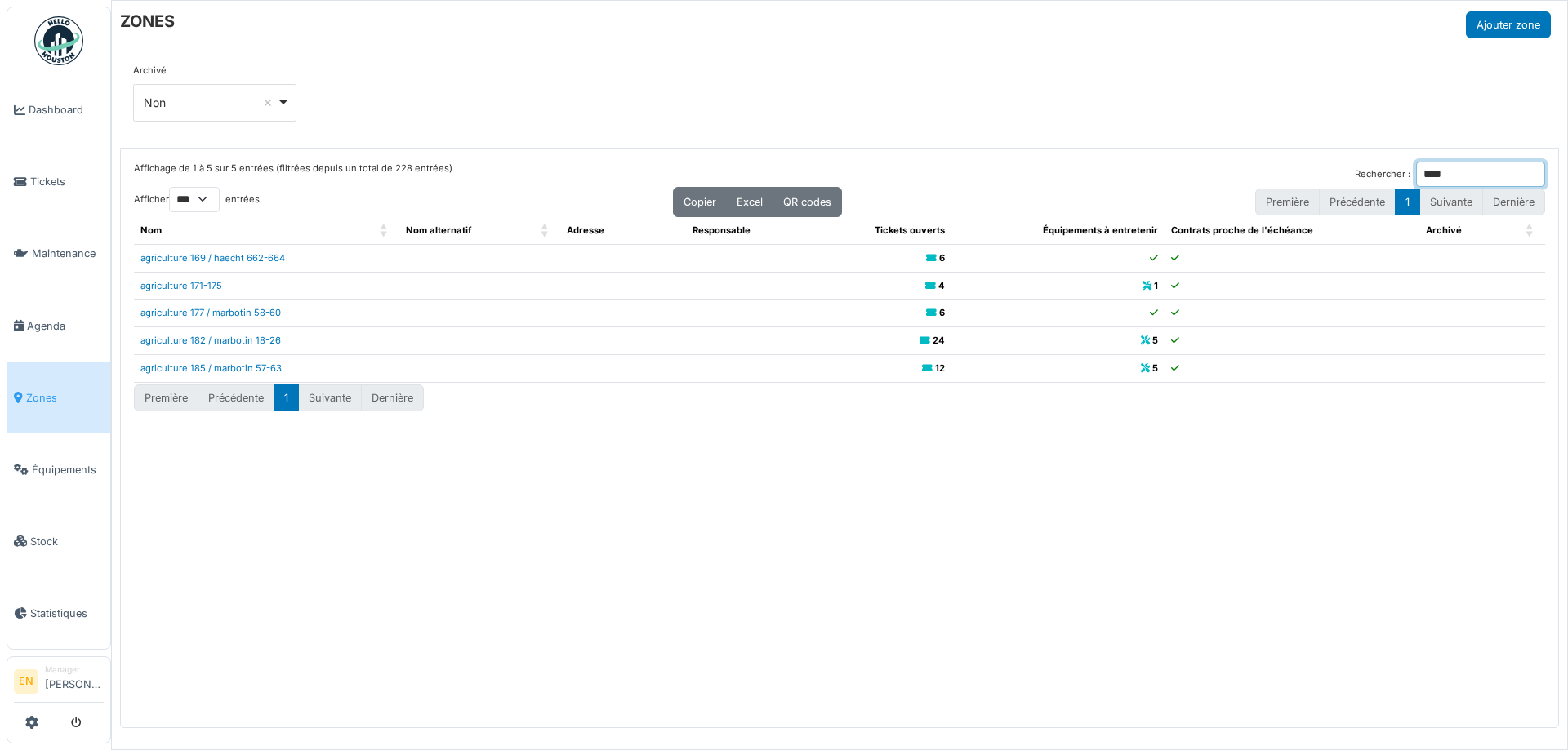
type input "****"
click at [204, 282] on link "agriculture 171-175" at bounding box center [181, 285] width 82 height 11
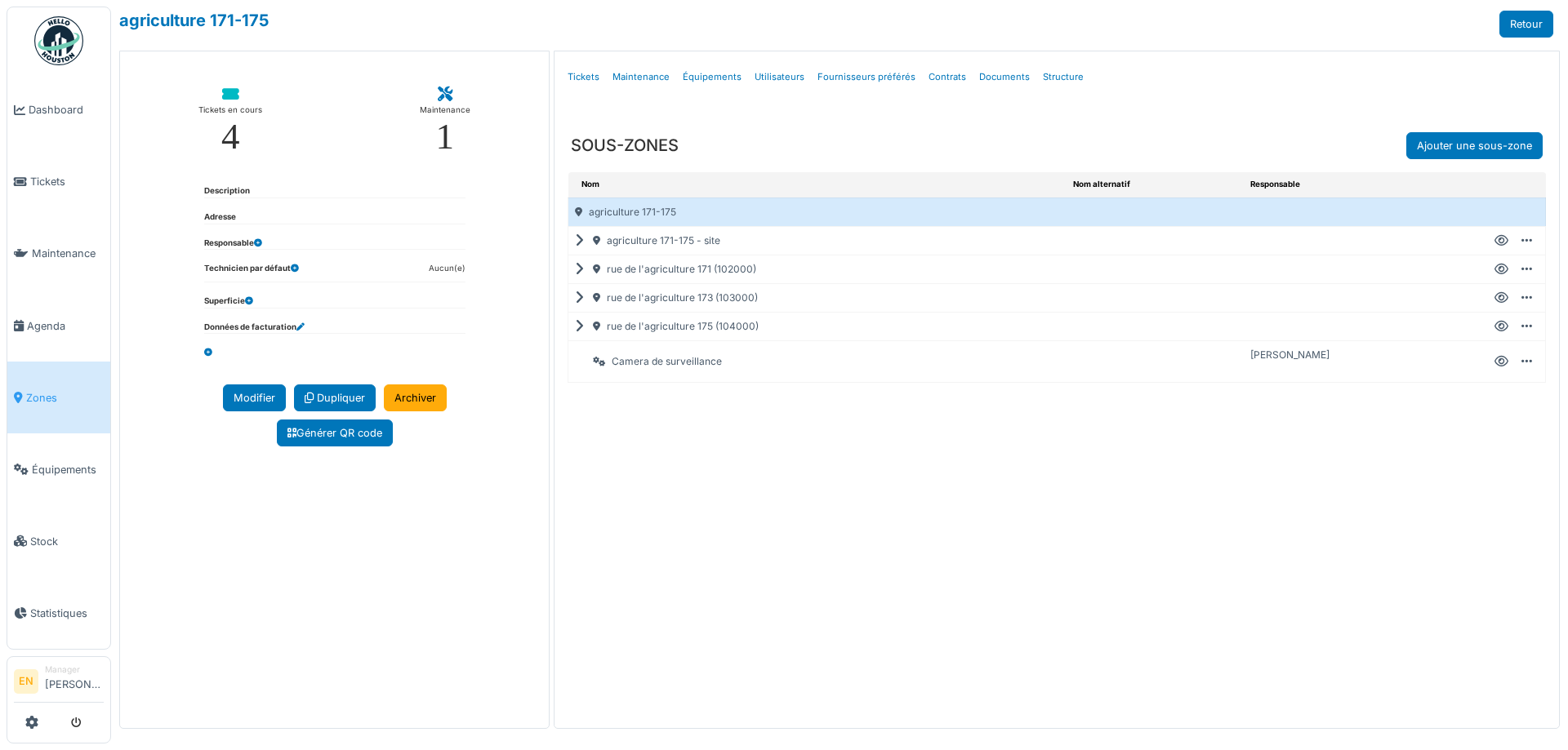
click at [577, 270] on icon at bounding box center [583, 270] width 15 height 1
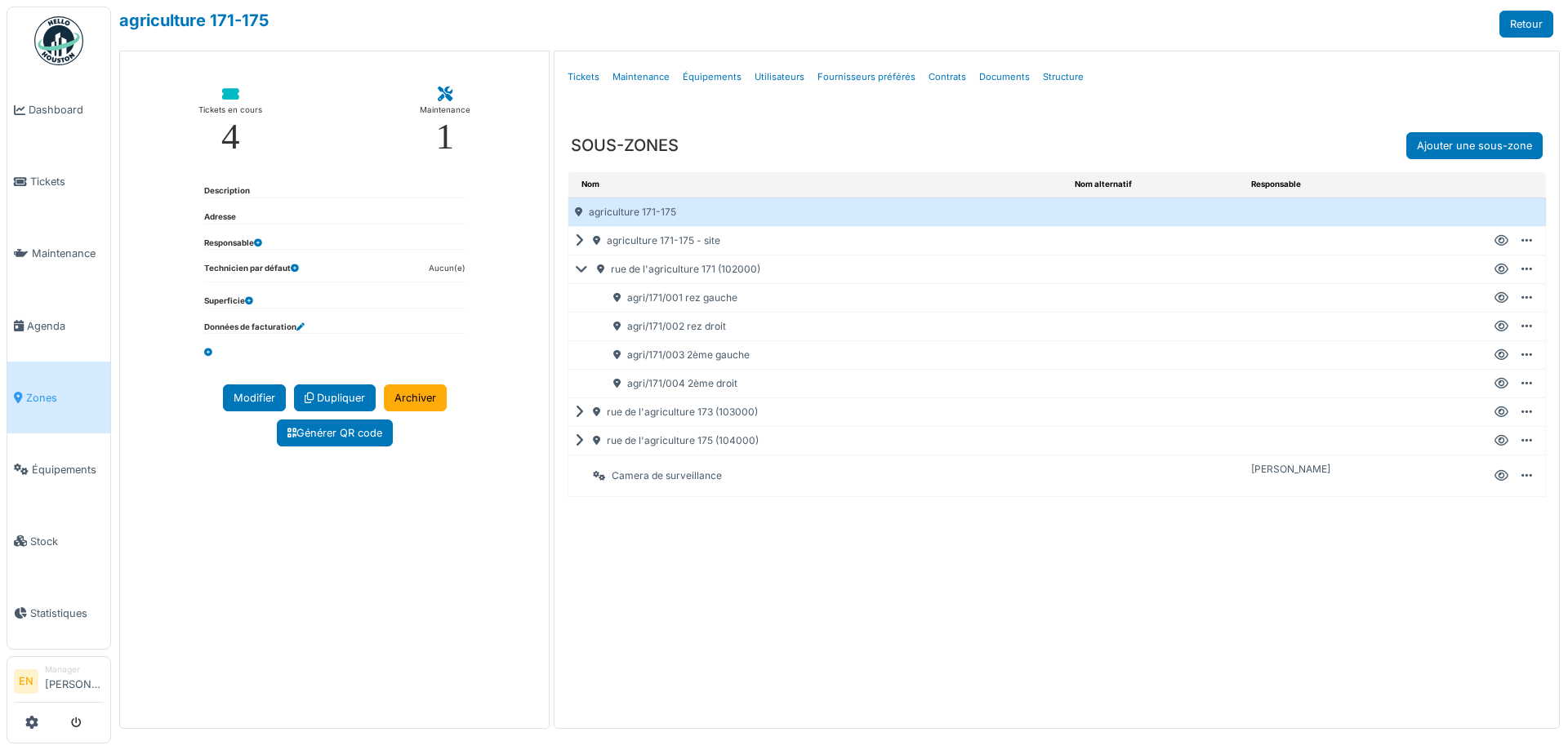
click at [1500, 385] on icon at bounding box center [1502, 384] width 14 height 1
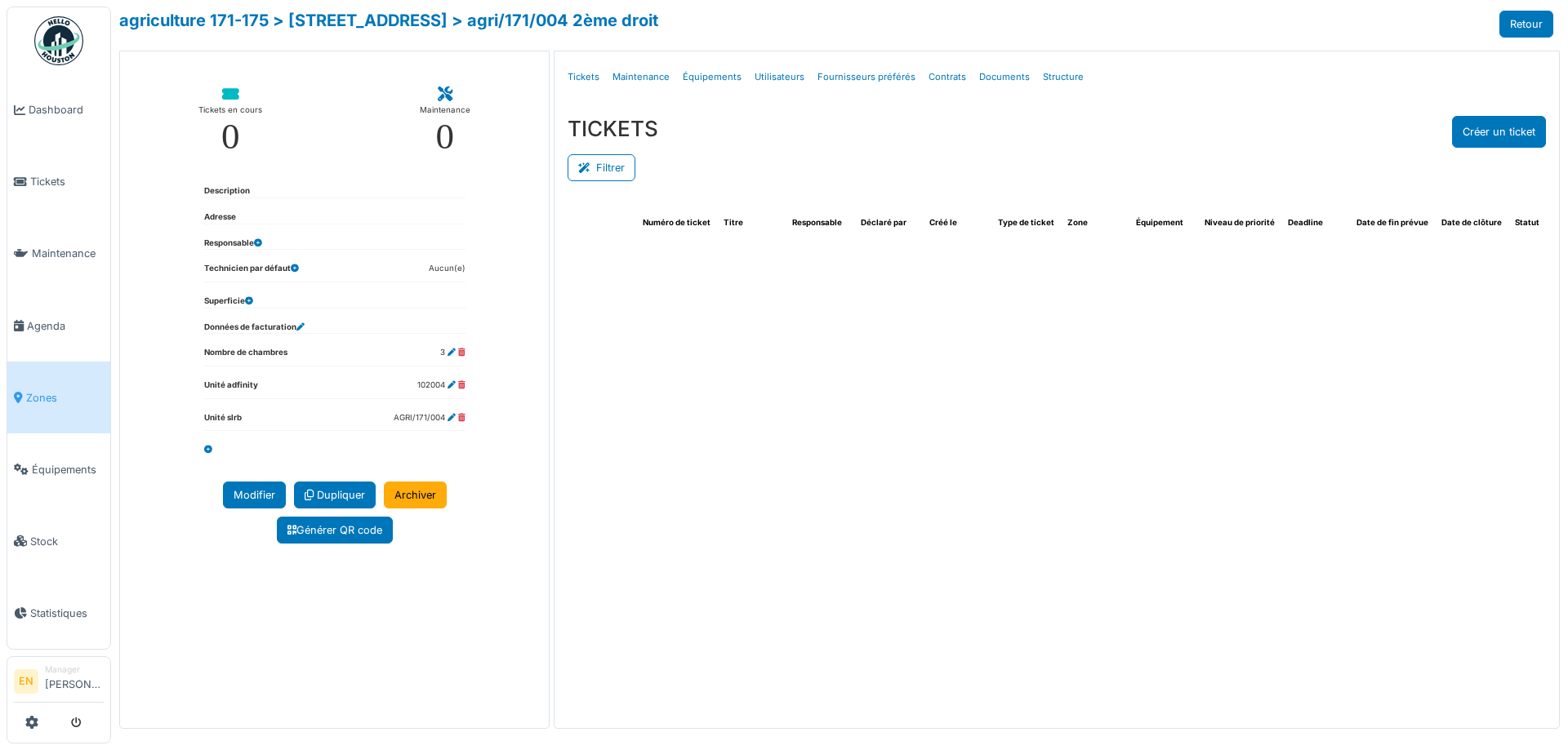
select select "***"
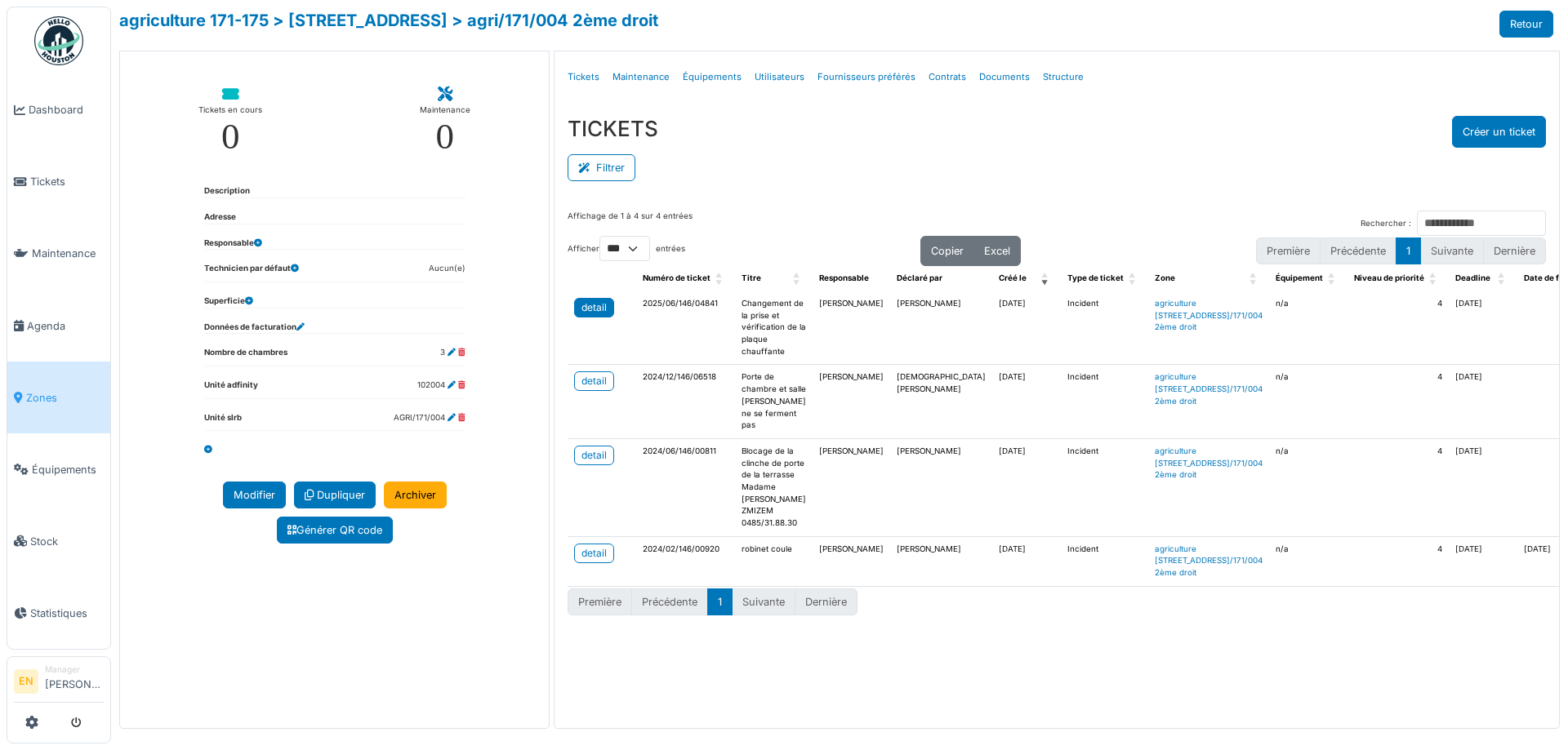
click at [589, 306] on div "detail" at bounding box center [594, 307] width 26 height 14
click at [49, 394] on span "Zones" at bounding box center [65, 398] width 78 height 15
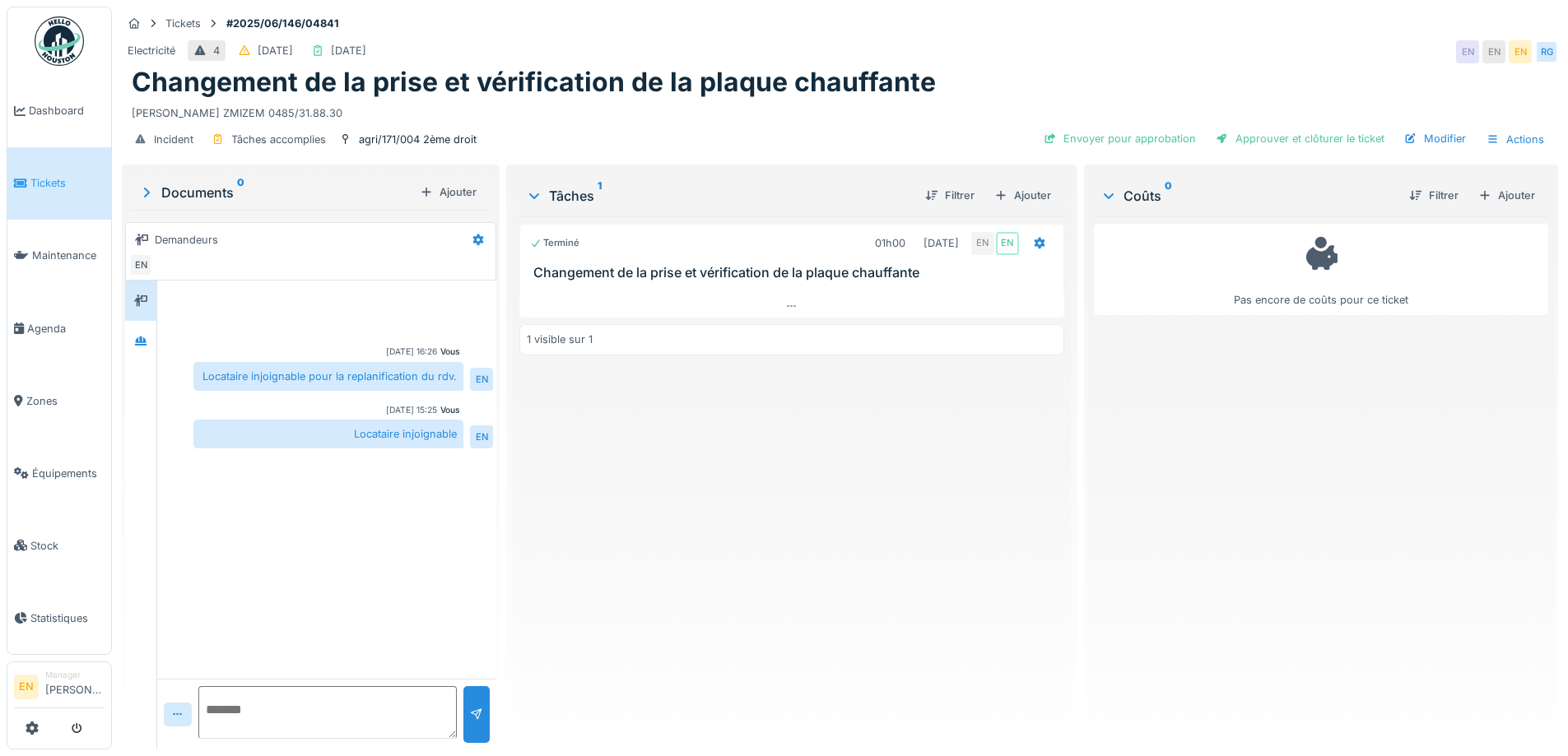
click at [682, 523] on div "Terminé 01h00 [DATE] EN EN Changement de la prise et vérification de la plaque …" at bounding box center [791, 476] width 544 height 520
click at [741, 483] on div "Terminé 01h00 [DATE] EN EN Changement de la prise et vérification de la plaque …" at bounding box center [791, 476] width 544 height 520
click at [1034, 249] on div at bounding box center [1039, 243] width 13 height 15
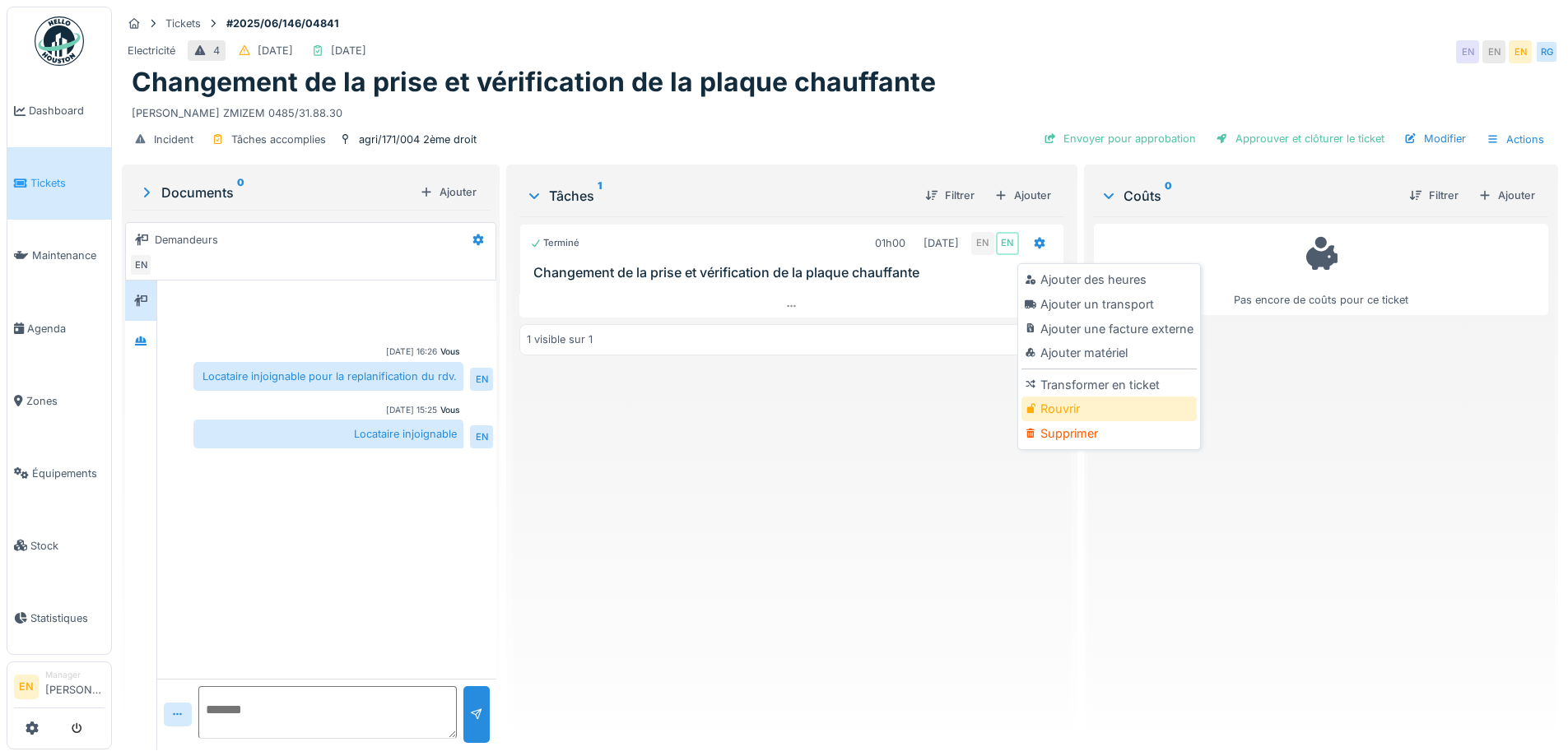
click at [1084, 402] on div "Rouvrir" at bounding box center [1109, 408] width 175 height 25
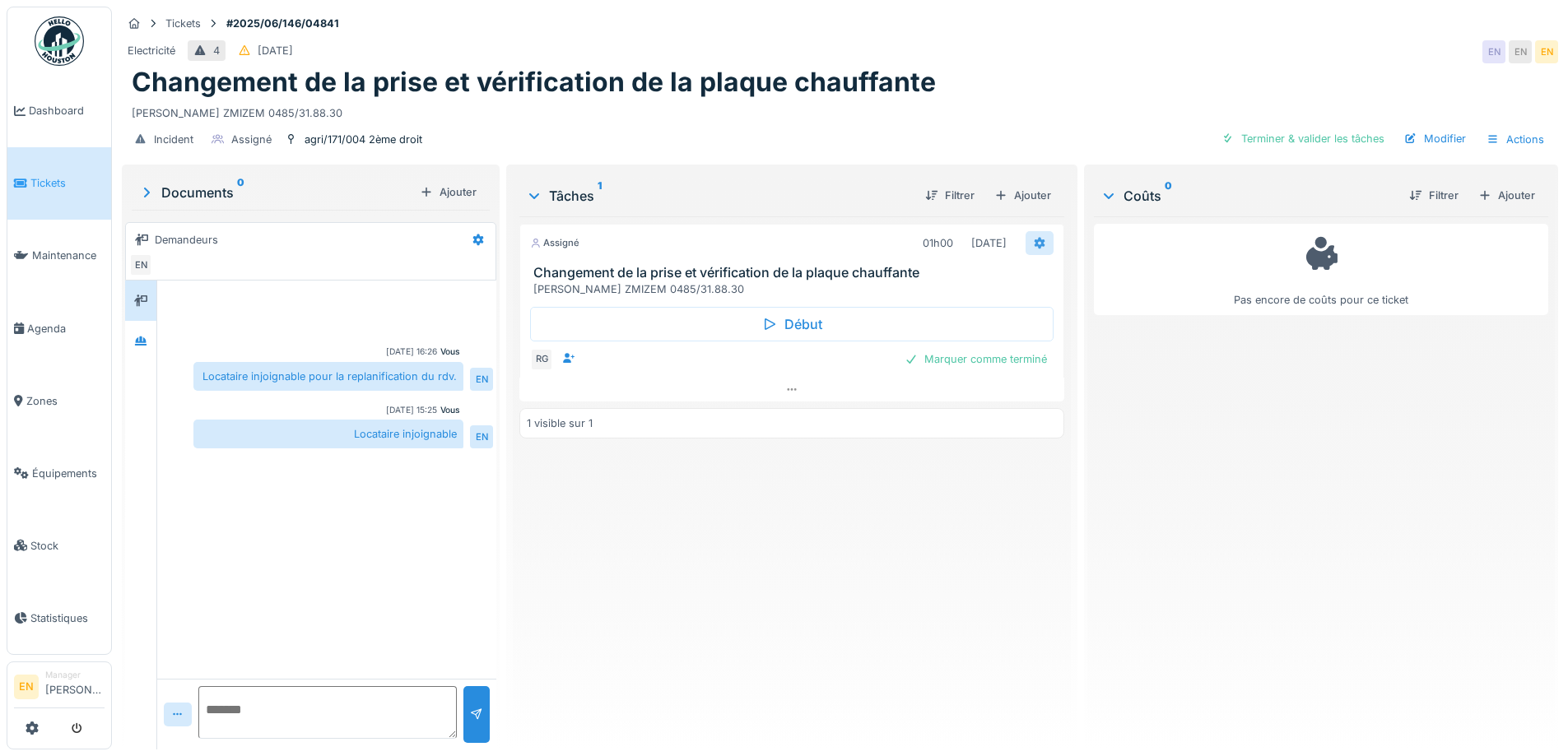
click at [1034, 241] on icon at bounding box center [1039, 243] width 10 height 11
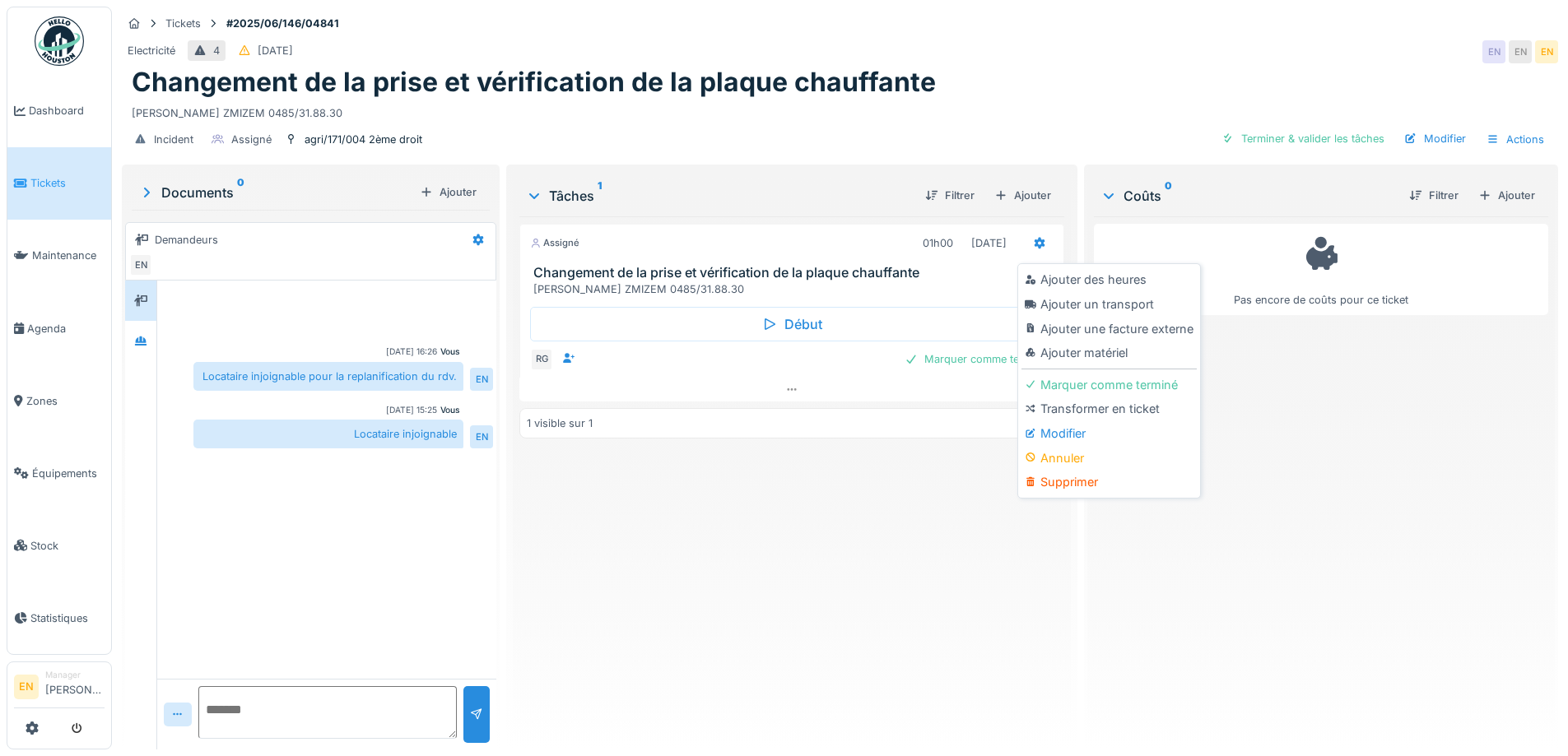
click at [1051, 434] on div "Modifier" at bounding box center [1109, 433] width 175 height 25
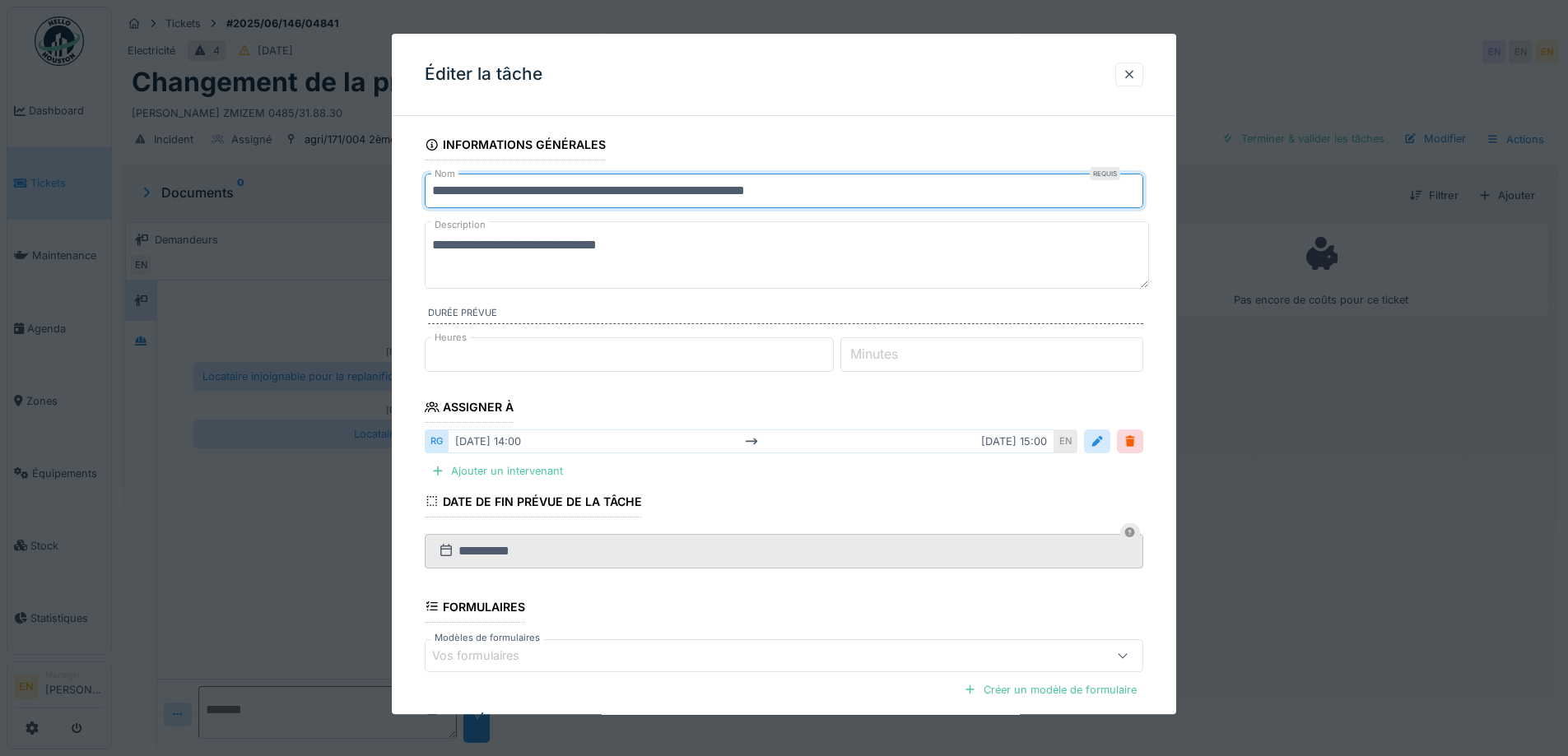
click at [832, 191] on input "**********" at bounding box center [784, 191] width 718 height 34
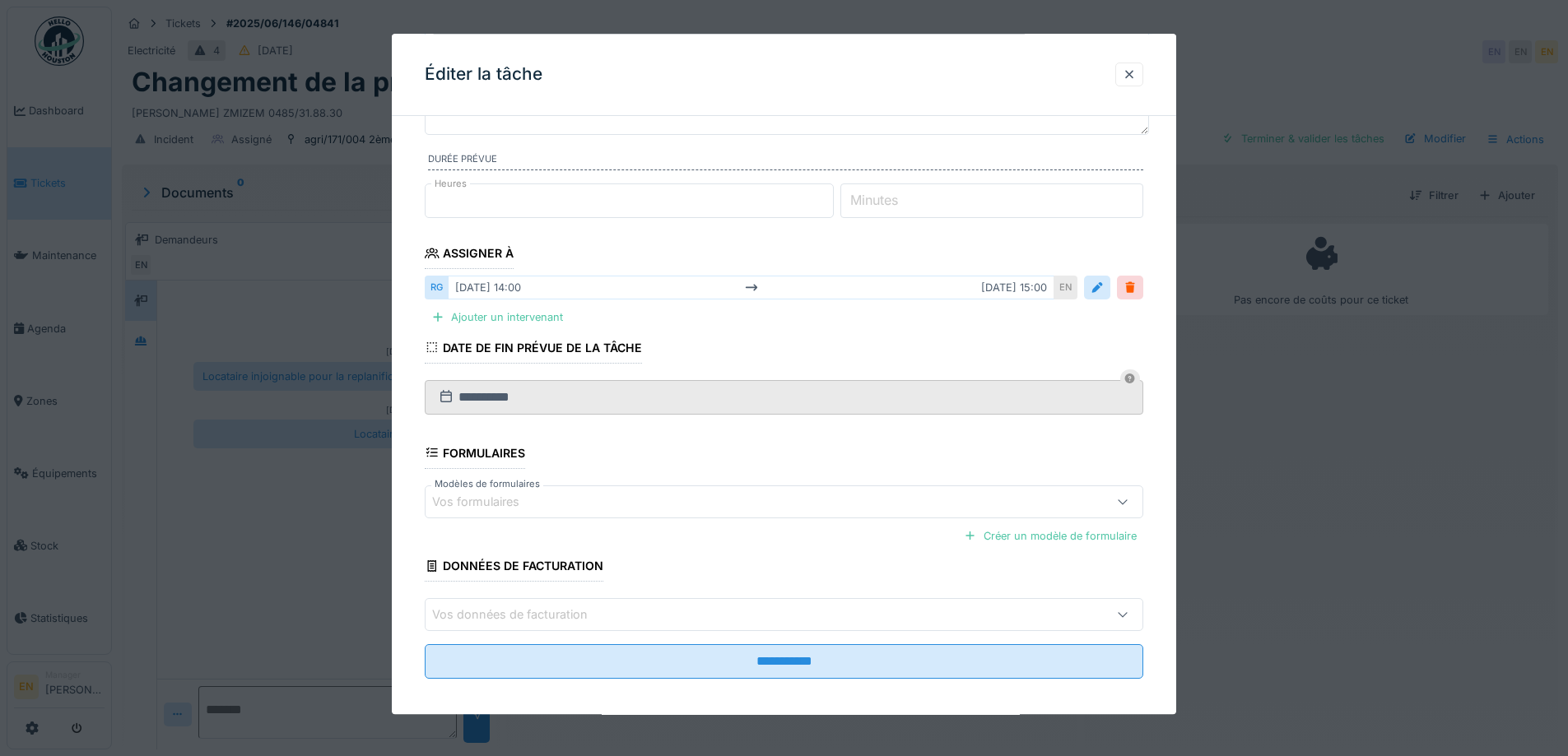
scroll to position [165, 0]
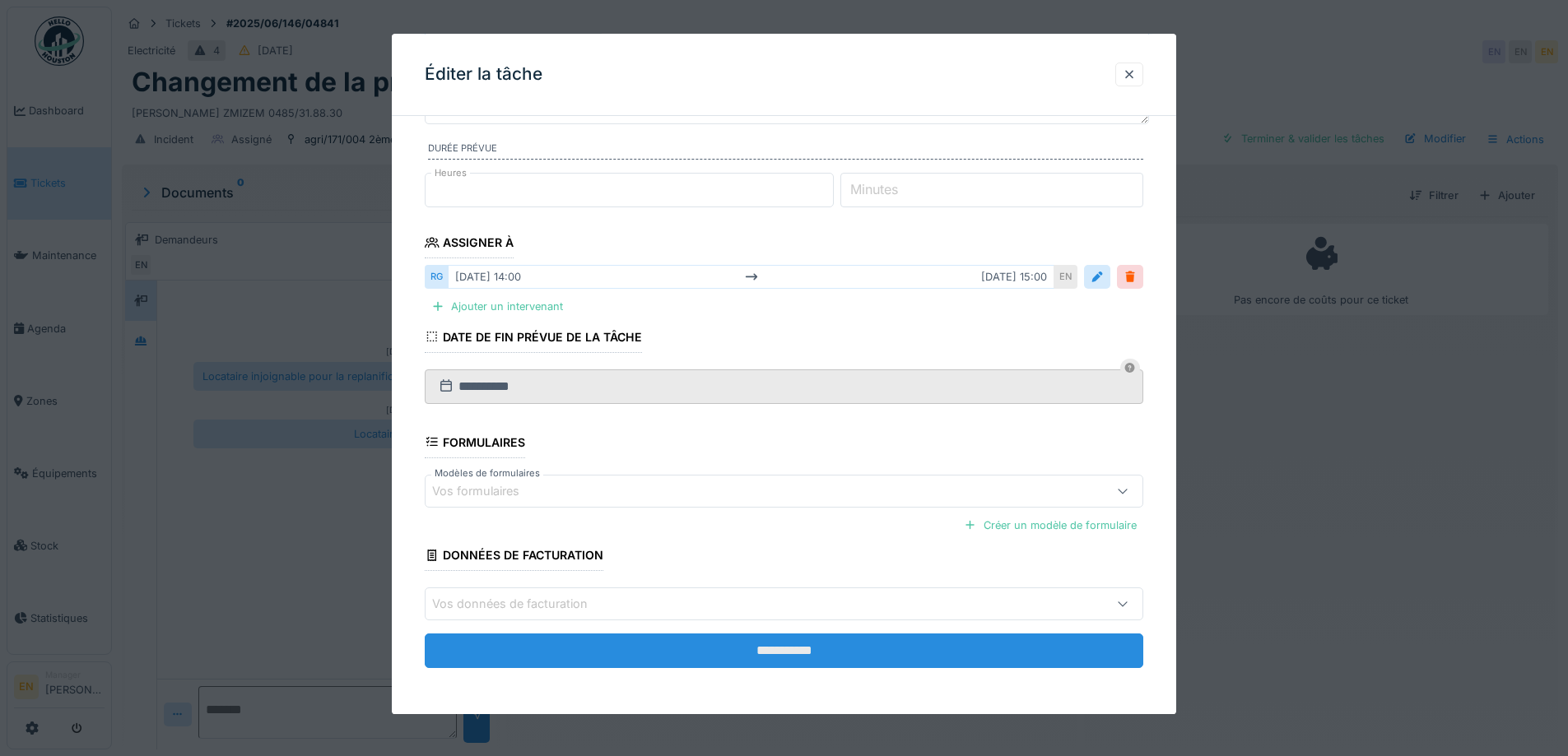
type input "**********"
click at [790, 648] on input "**********" at bounding box center [784, 651] width 718 height 34
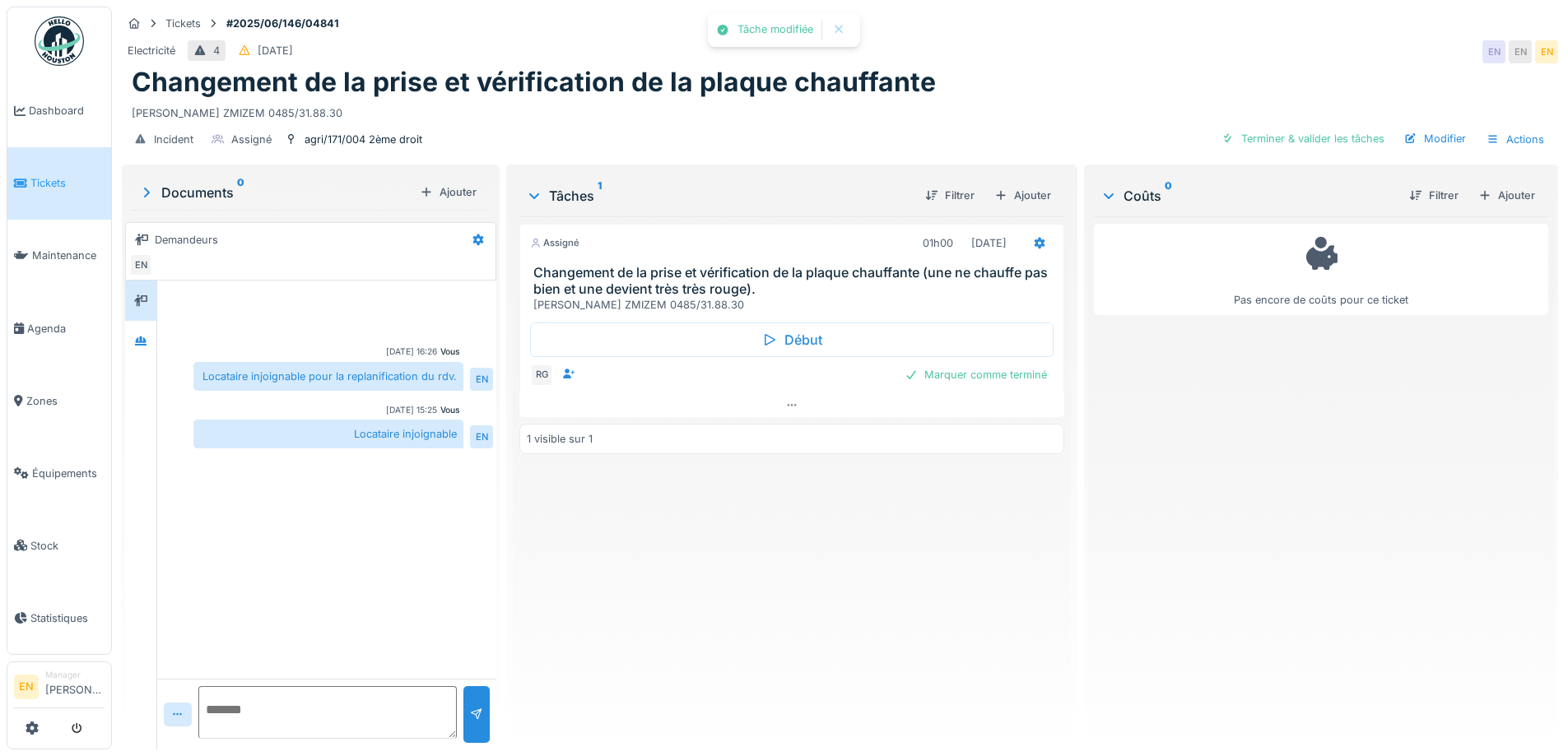
drag, startPoint x: 814, startPoint y: 606, endPoint x: 851, endPoint y: 584, distance: 43.0
click at [828, 599] on div "Assigné 01h00 02/07/2025 Changement de la prise et vérification de la plaque ch…" at bounding box center [791, 476] width 544 height 520
click at [1034, 245] on icon at bounding box center [1039, 243] width 10 height 11
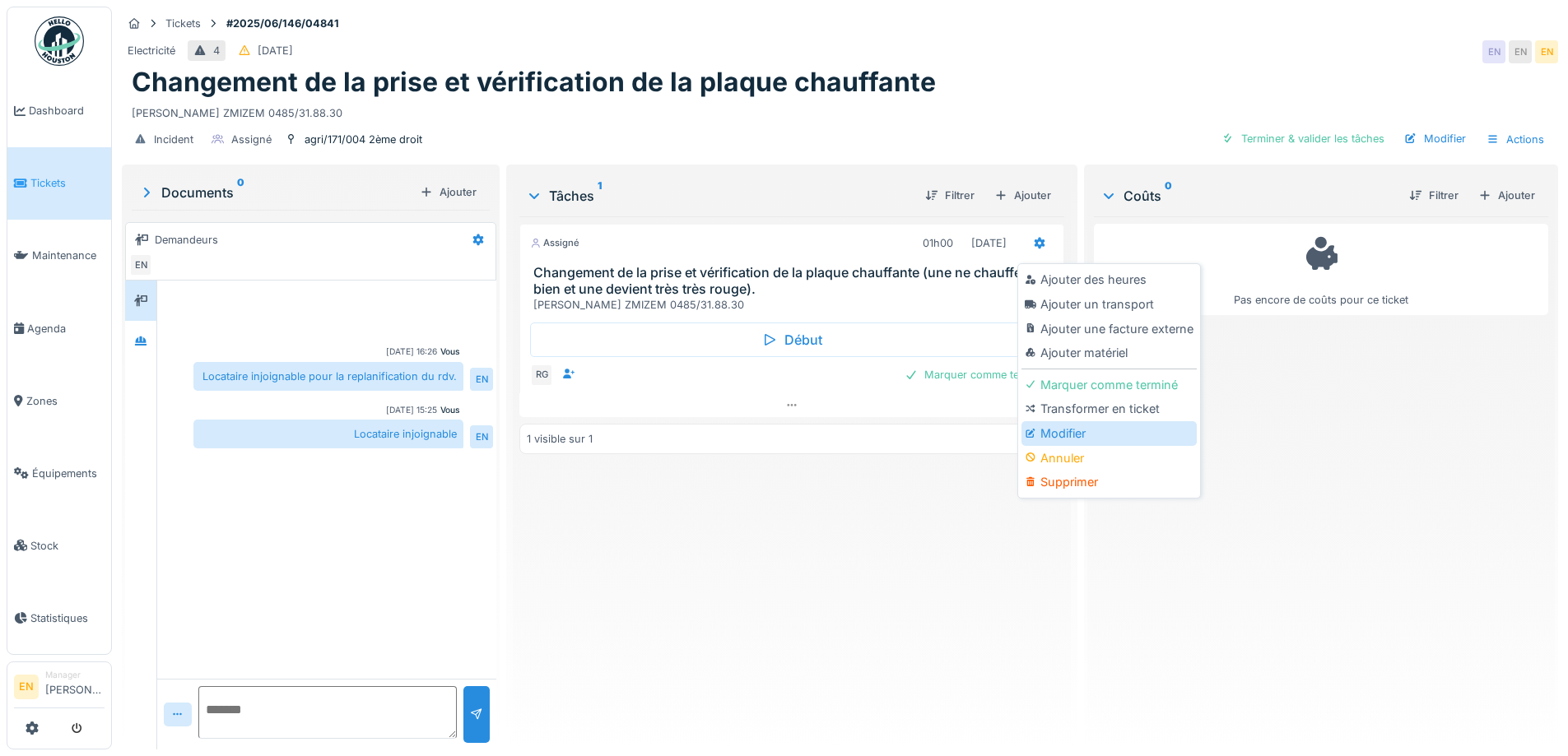
click at [1076, 435] on div "Modifier" at bounding box center [1109, 433] width 175 height 25
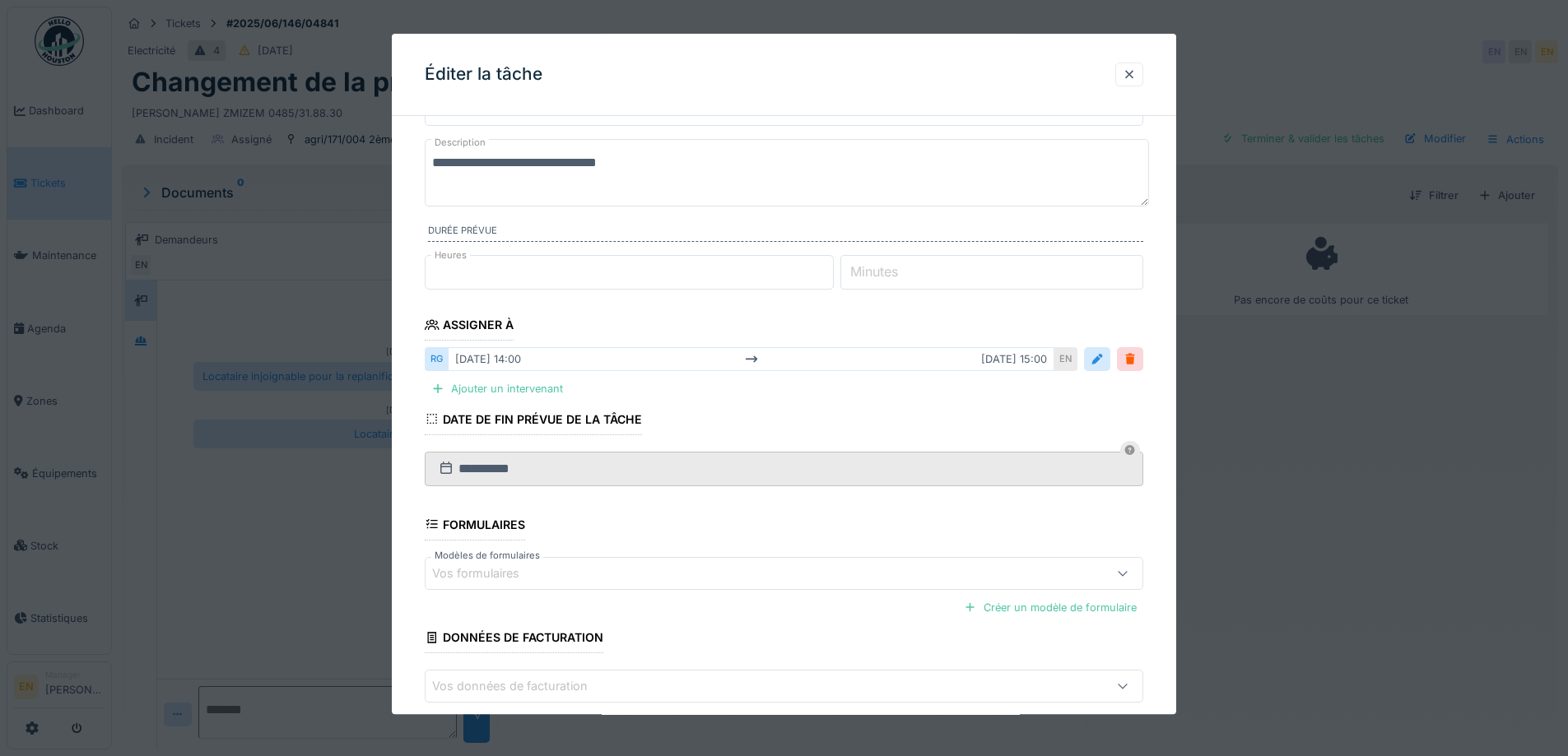
scroll to position [165, 0]
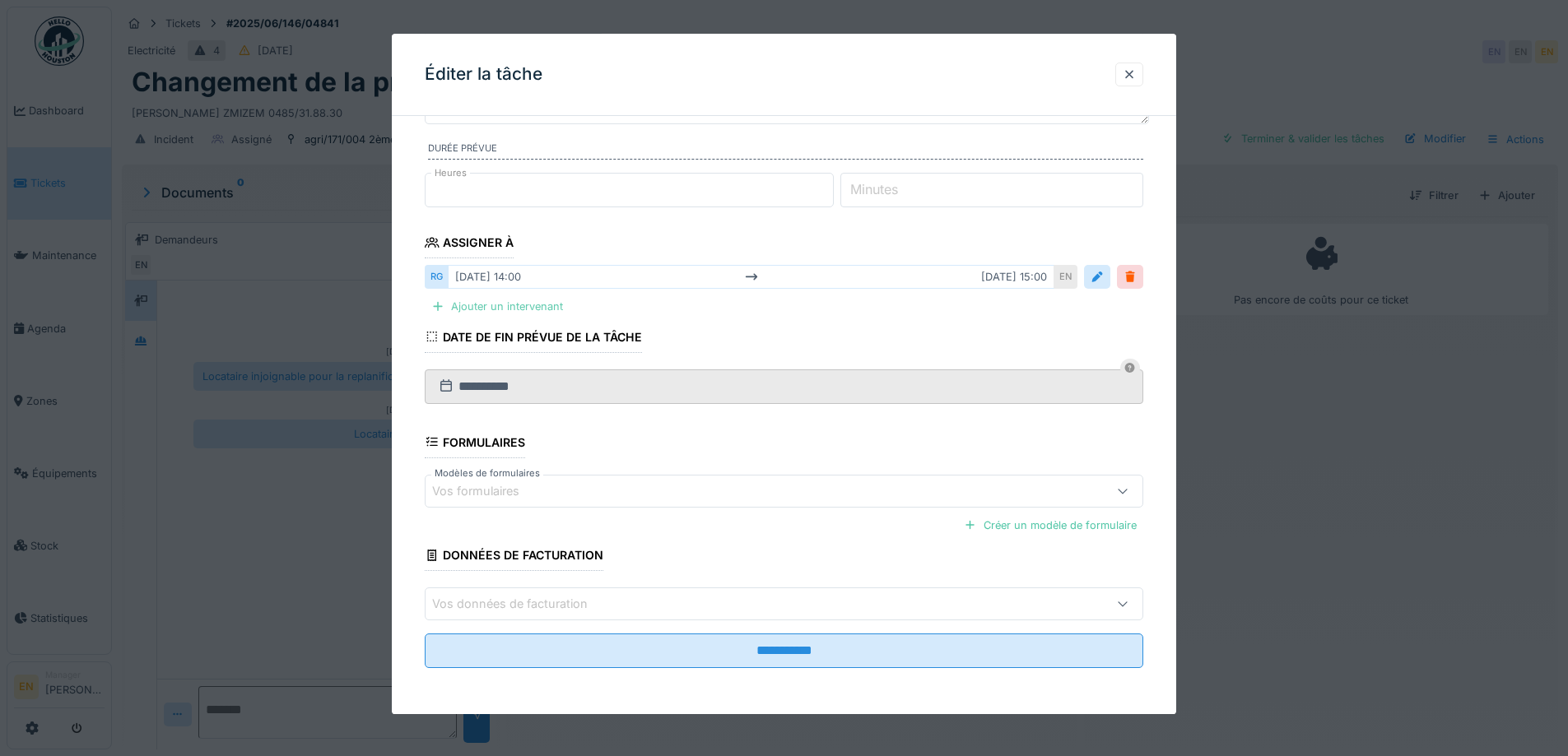
click at [517, 311] on div "Ajouter un intervenant" at bounding box center [497, 307] width 145 height 22
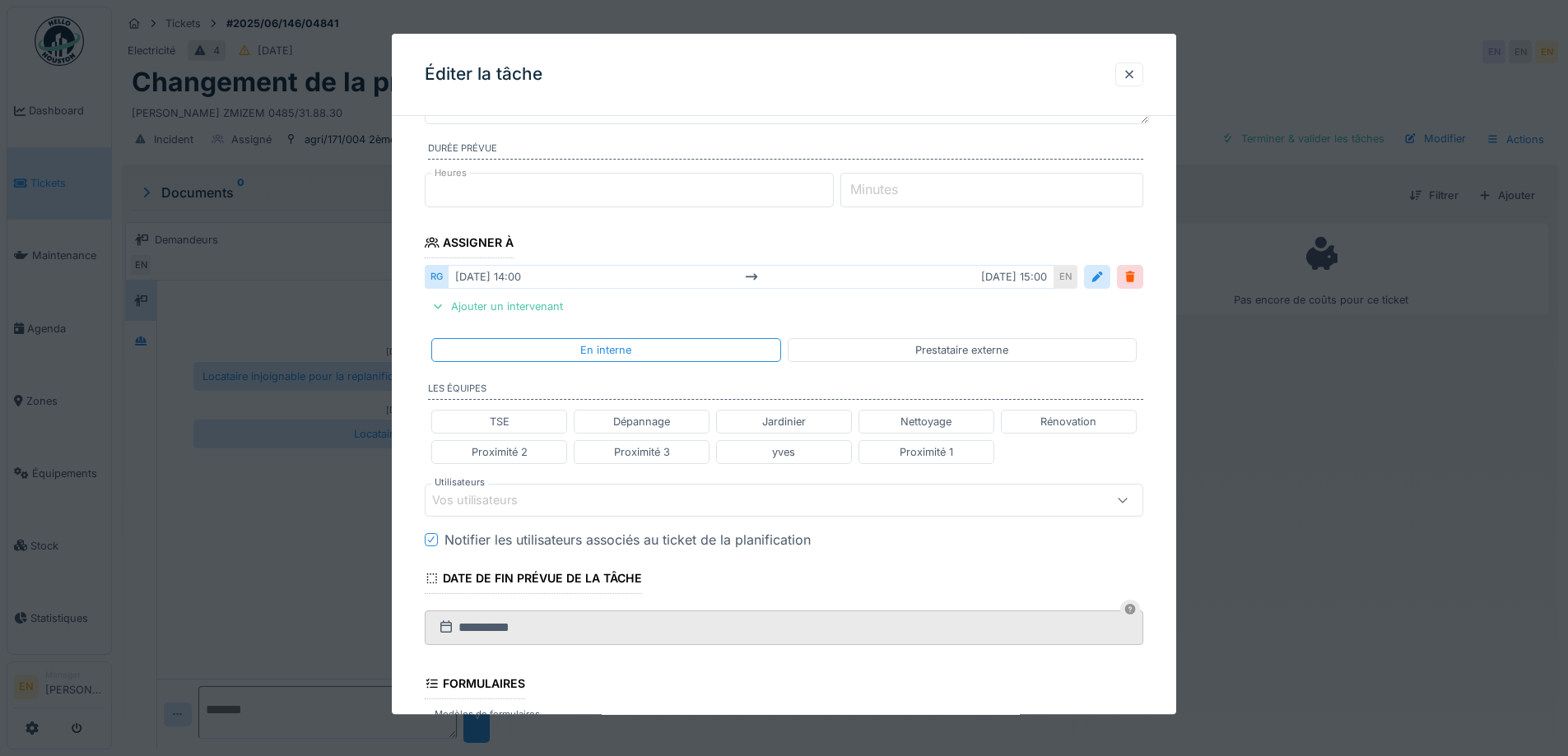
click at [621, 502] on div "Vos utilisateurs" at bounding box center [742, 500] width 620 height 18
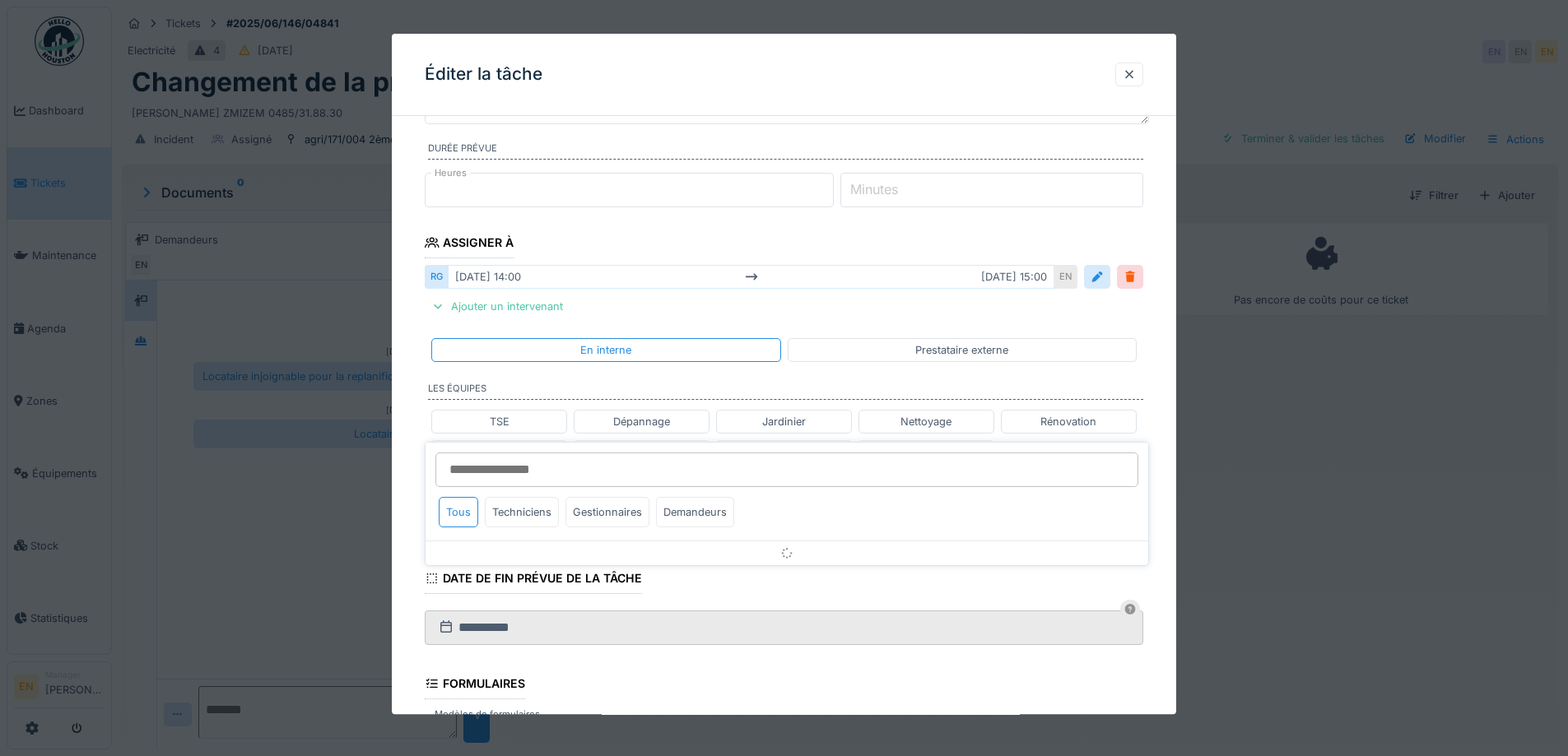
scroll to position [291, 0]
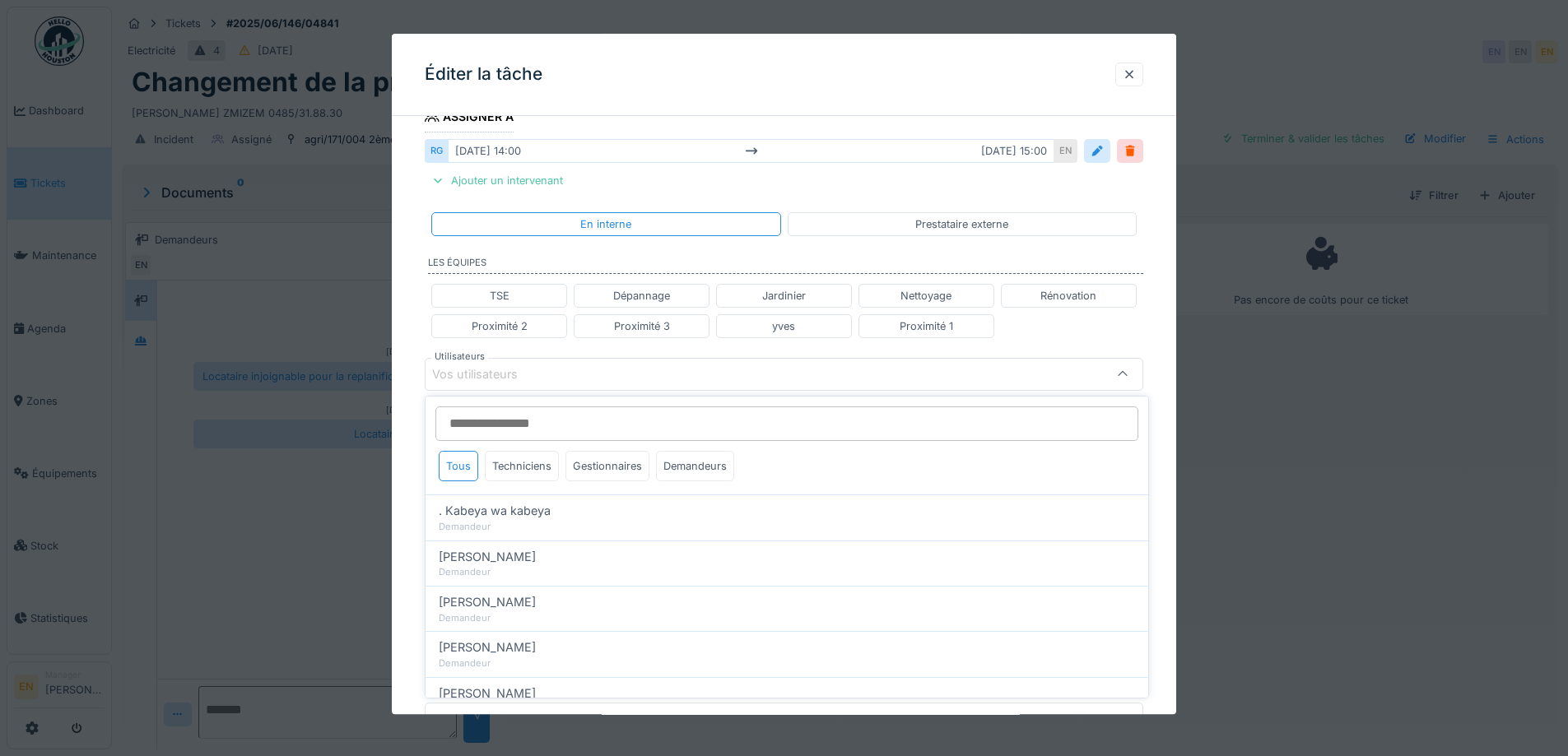
click at [560, 440] on input "Utilisateurs" at bounding box center [786, 424] width 703 height 34
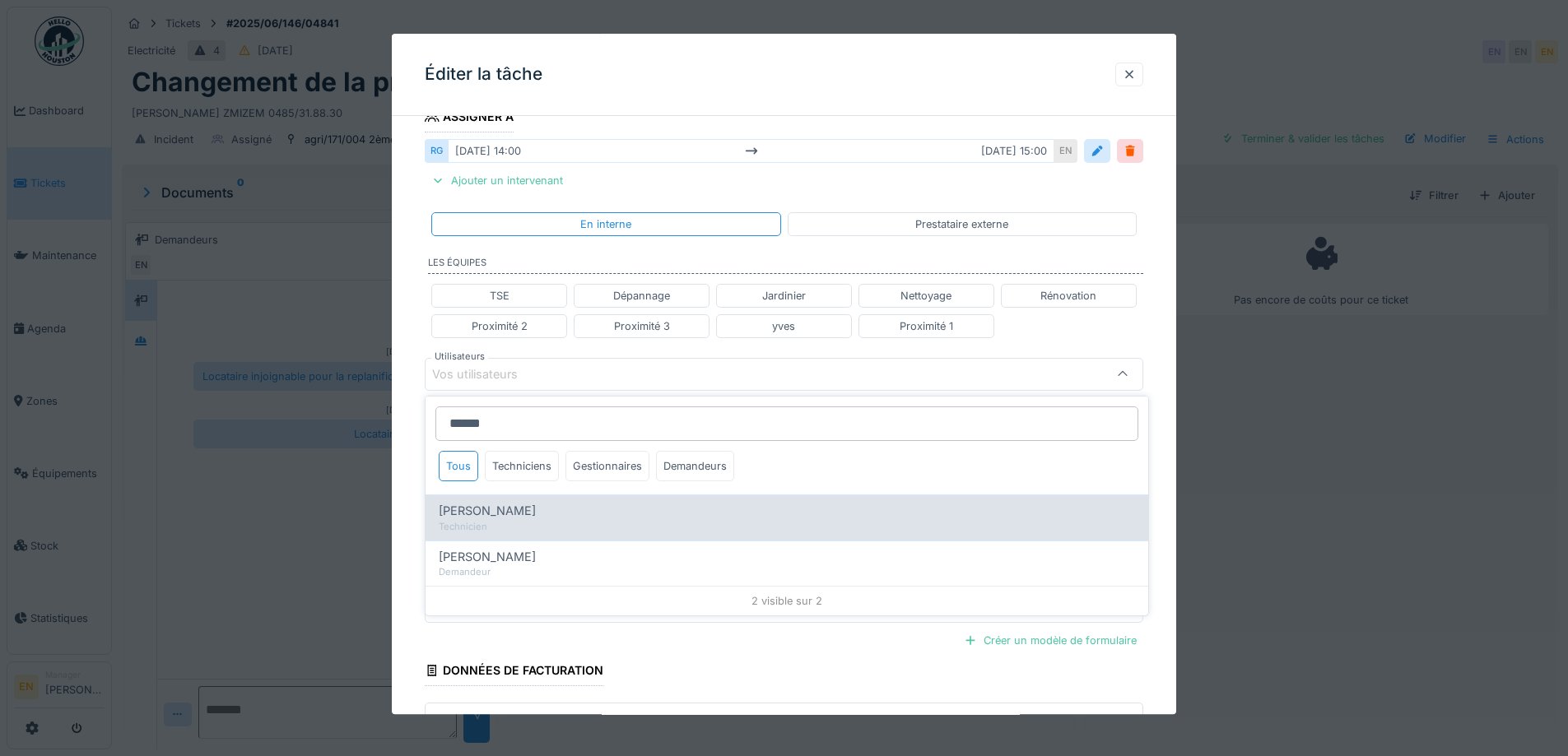
type input "******"
click at [514, 510] on span "Robert Gaspar" at bounding box center [487, 511] width 97 height 18
type input "****"
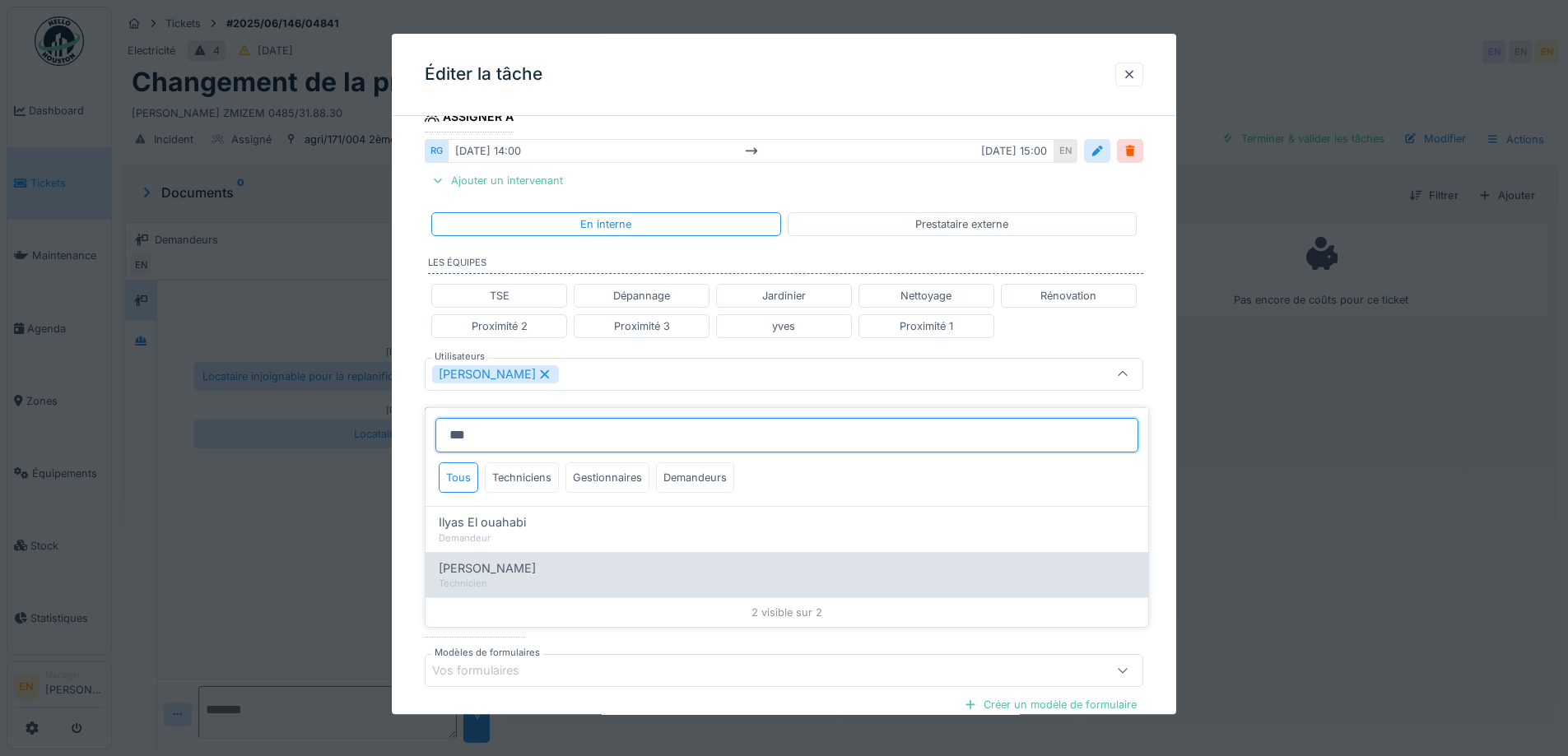
scroll to position [12, 0]
type input "***"
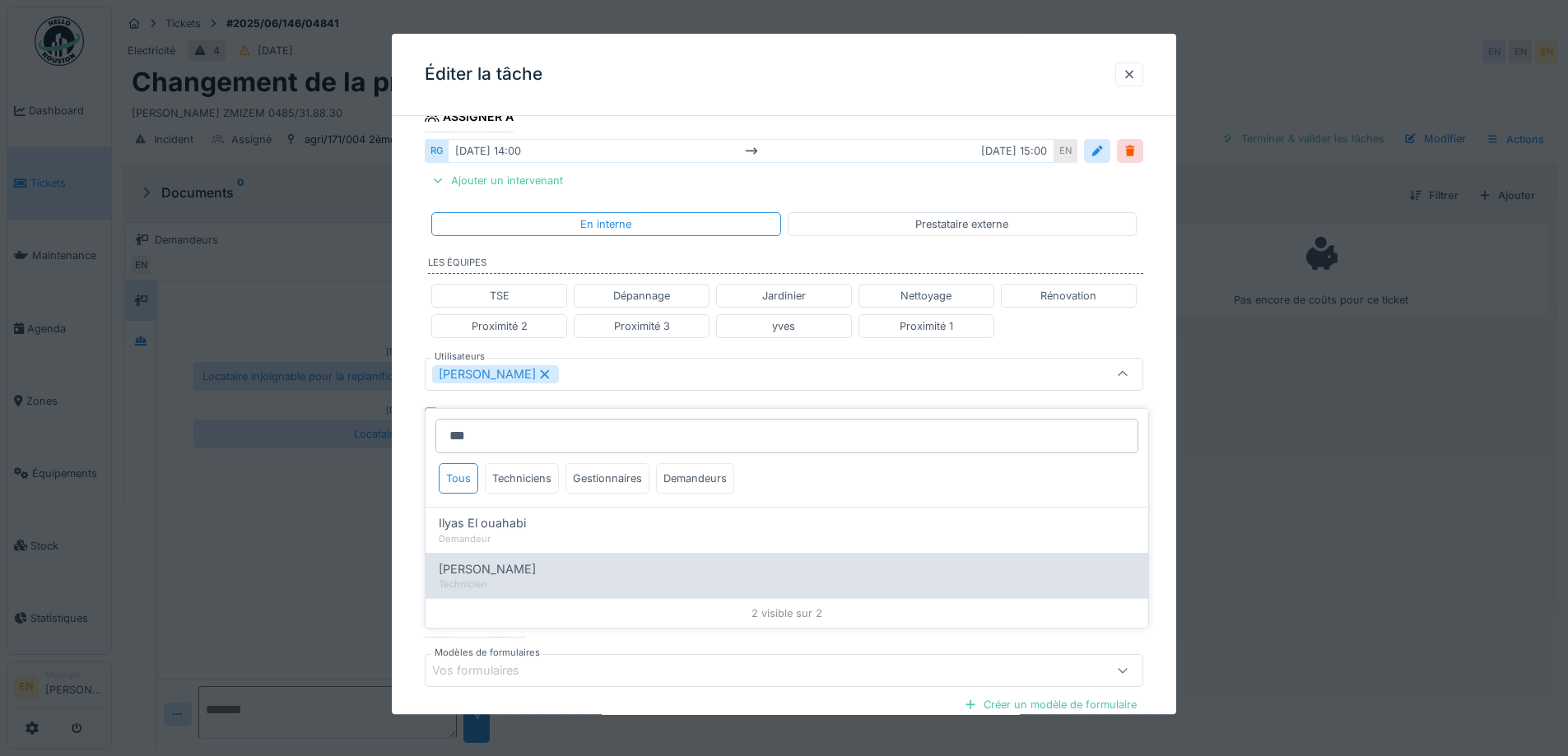
click at [518, 562] on span "Ilyas Allam hanin" at bounding box center [487, 569] width 97 height 18
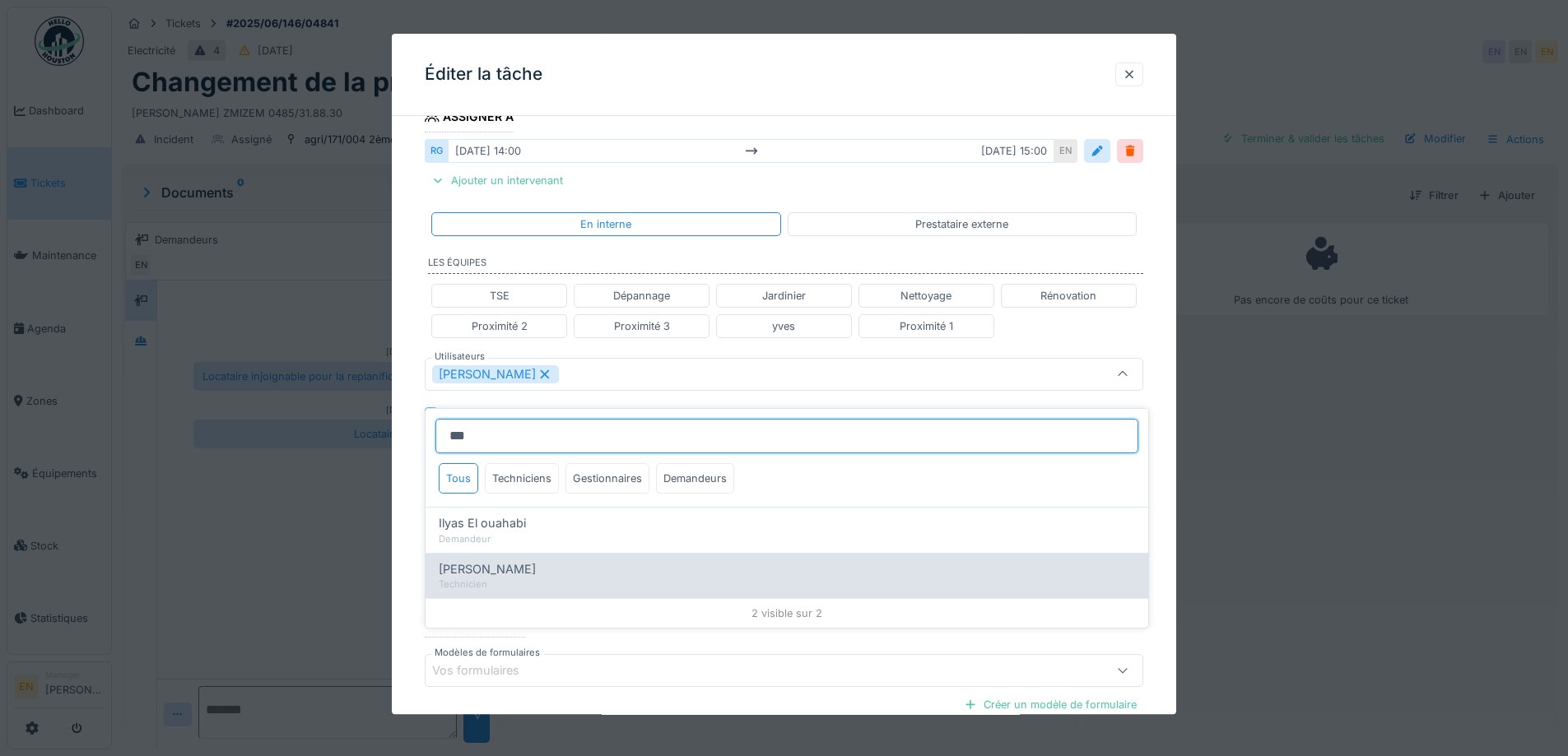
type input "**********"
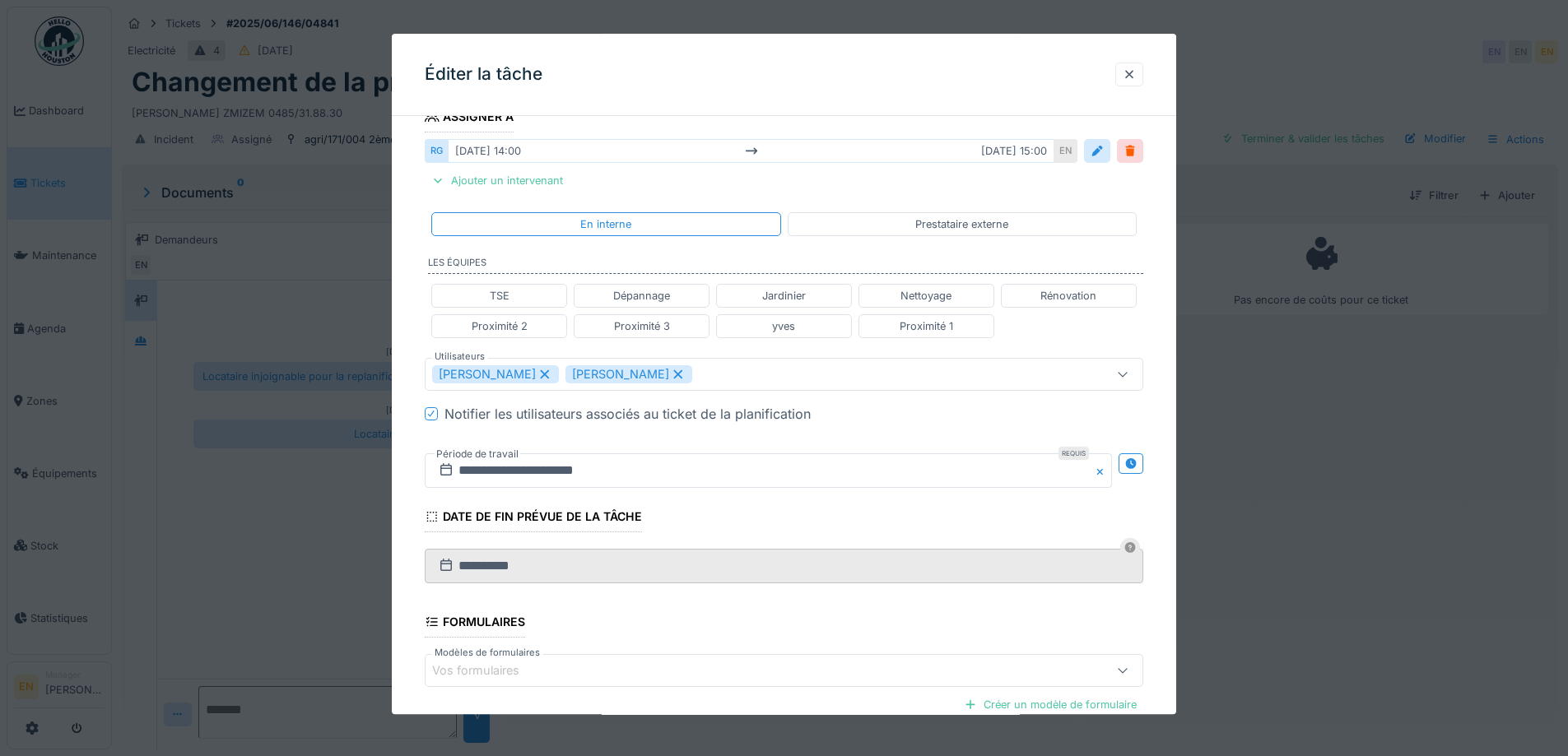
click at [1157, 538] on div "**********" at bounding box center [784, 366] width 784 height 1055
click at [558, 471] on input "**********" at bounding box center [768, 470] width 687 height 34
click at [915, 431] on fieldset "**********" at bounding box center [784, 349] width 718 height 1022
click at [1136, 466] on icon at bounding box center [1130, 463] width 10 height 10
click at [534, 475] on input "**********" at bounding box center [590, 470] width 332 height 34
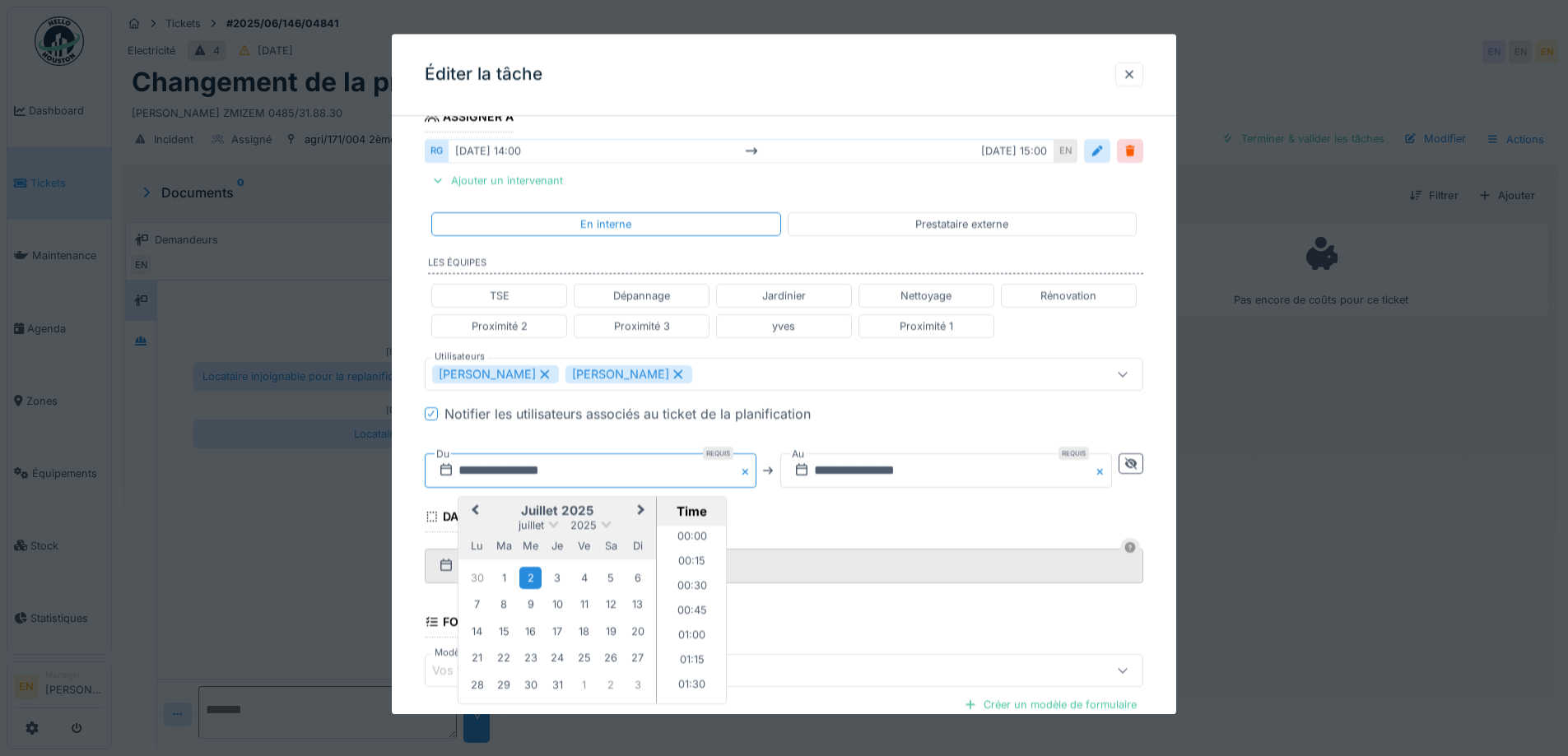
scroll to position [1306, 0]
click at [559, 604] on div "10" at bounding box center [558, 605] width 22 height 22
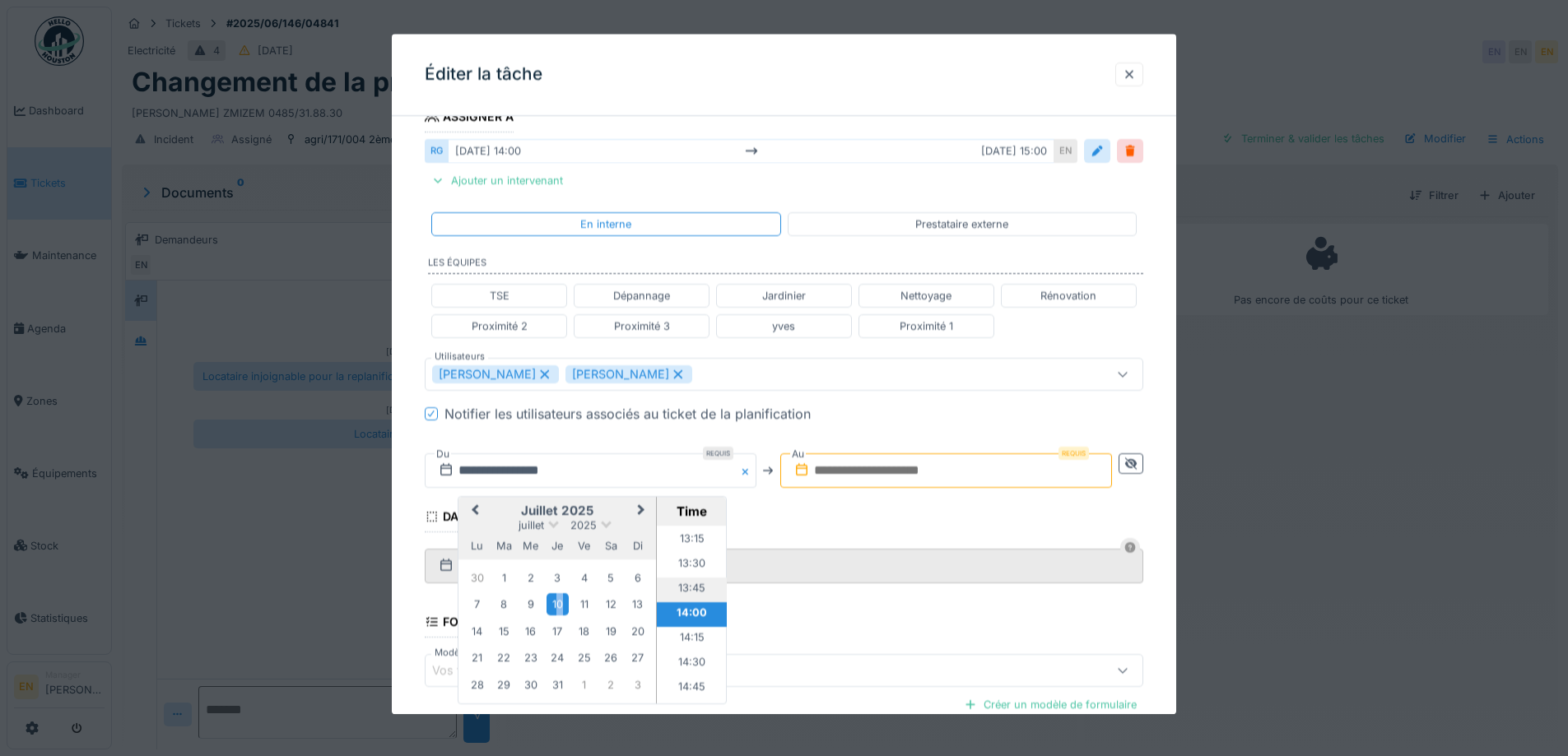
scroll to position [1224, 0]
click at [692, 596] on li "13:00" at bounding box center [692, 598] width 70 height 25
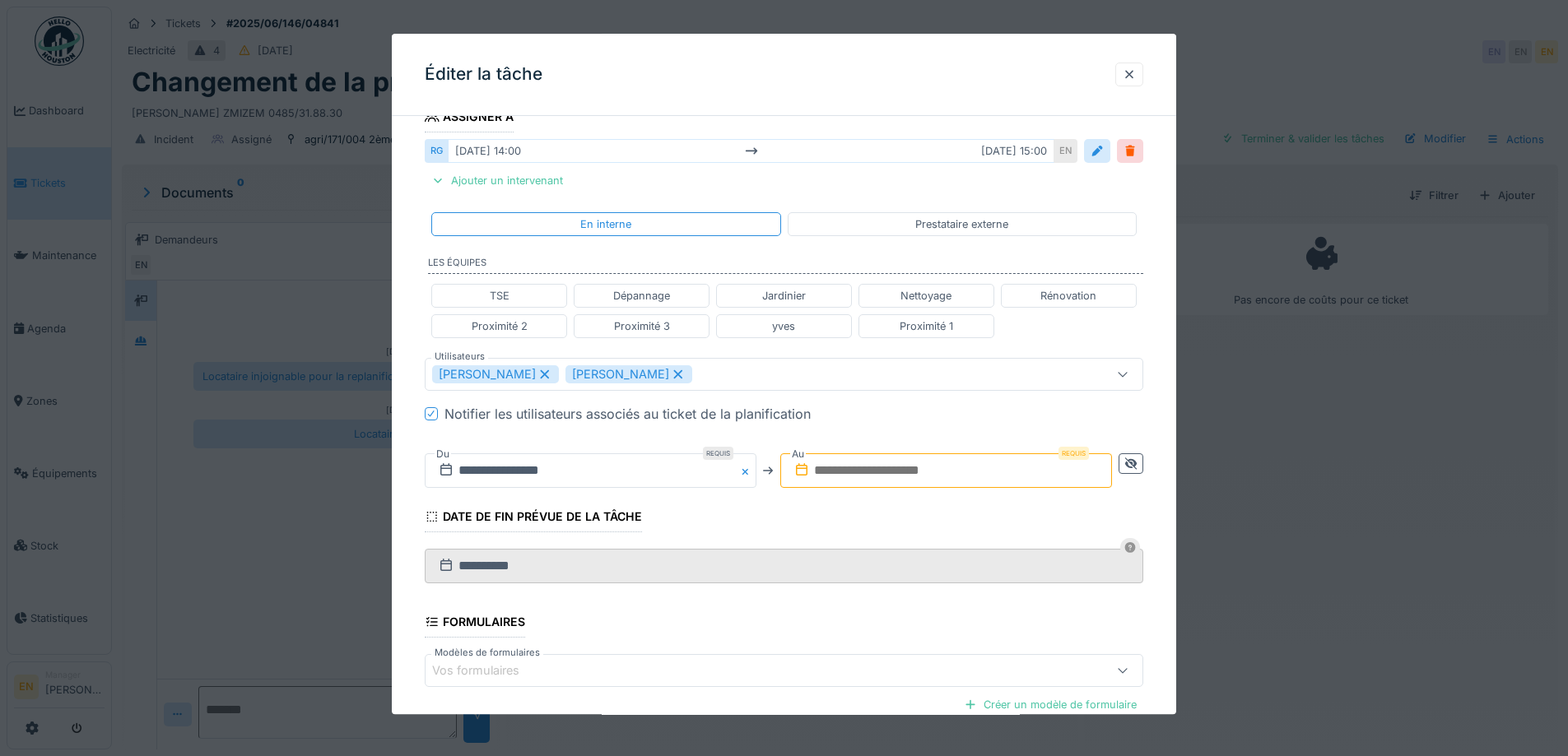
click at [913, 474] on input "text" at bounding box center [946, 470] width 332 height 34
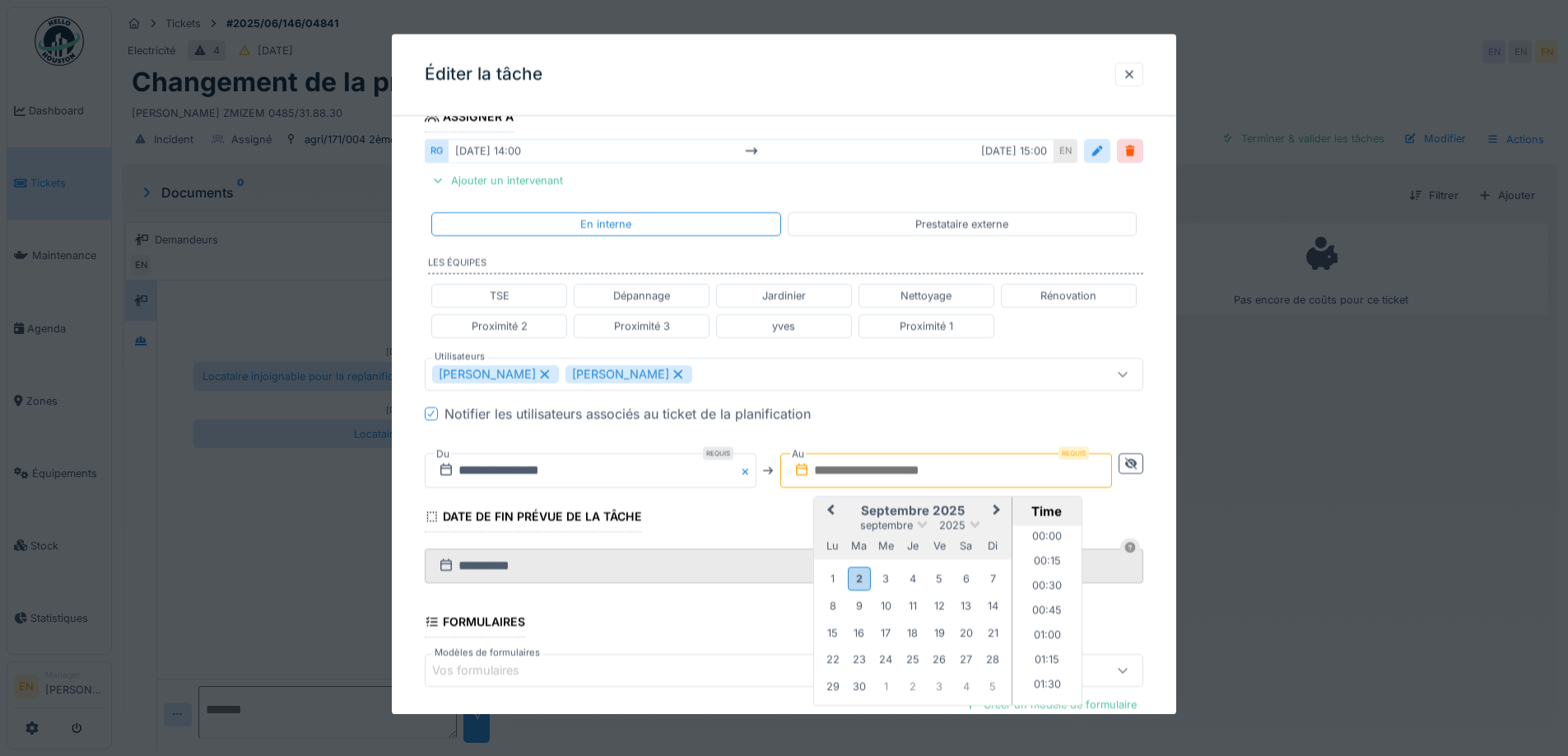
scroll to position [1009, 0]
click at [857, 584] on div "2" at bounding box center [859, 579] width 22 height 24
click at [1049, 582] on li "14:00" at bounding box center [1048, 583] width 70 height 25
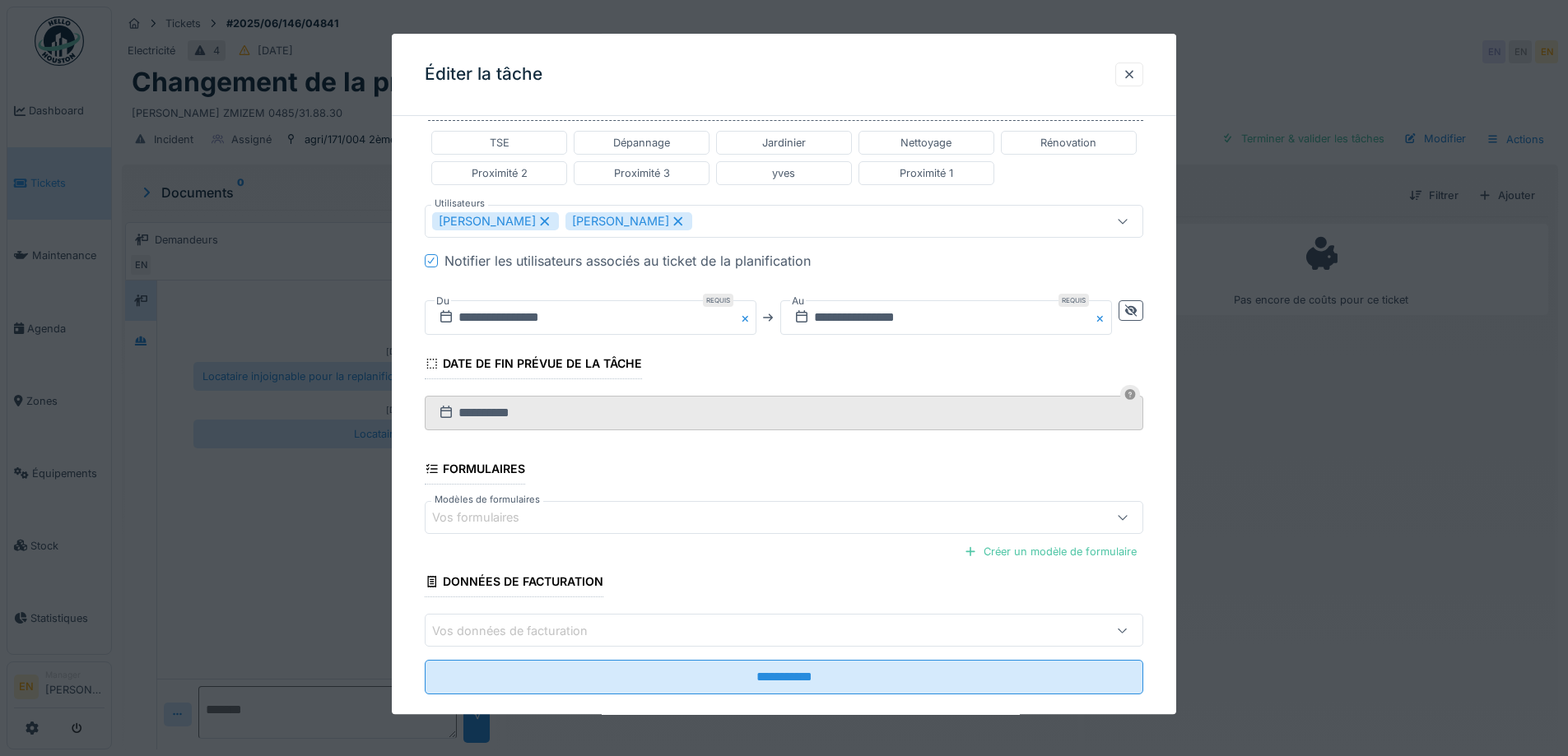
scroll to position [470, 0]
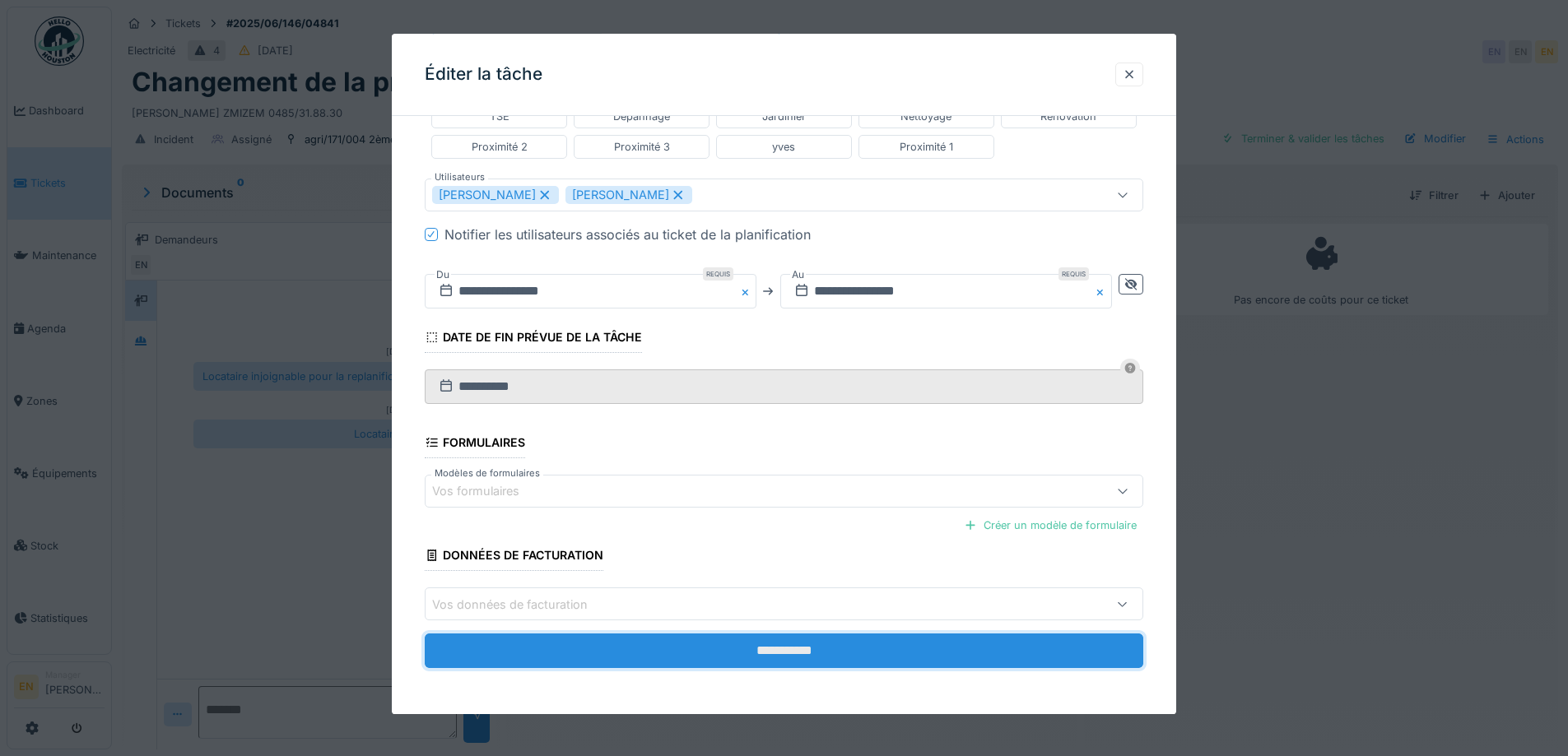
click at [793, 654] on input "**********" at bounding box center [784, 651] width 718 height 34
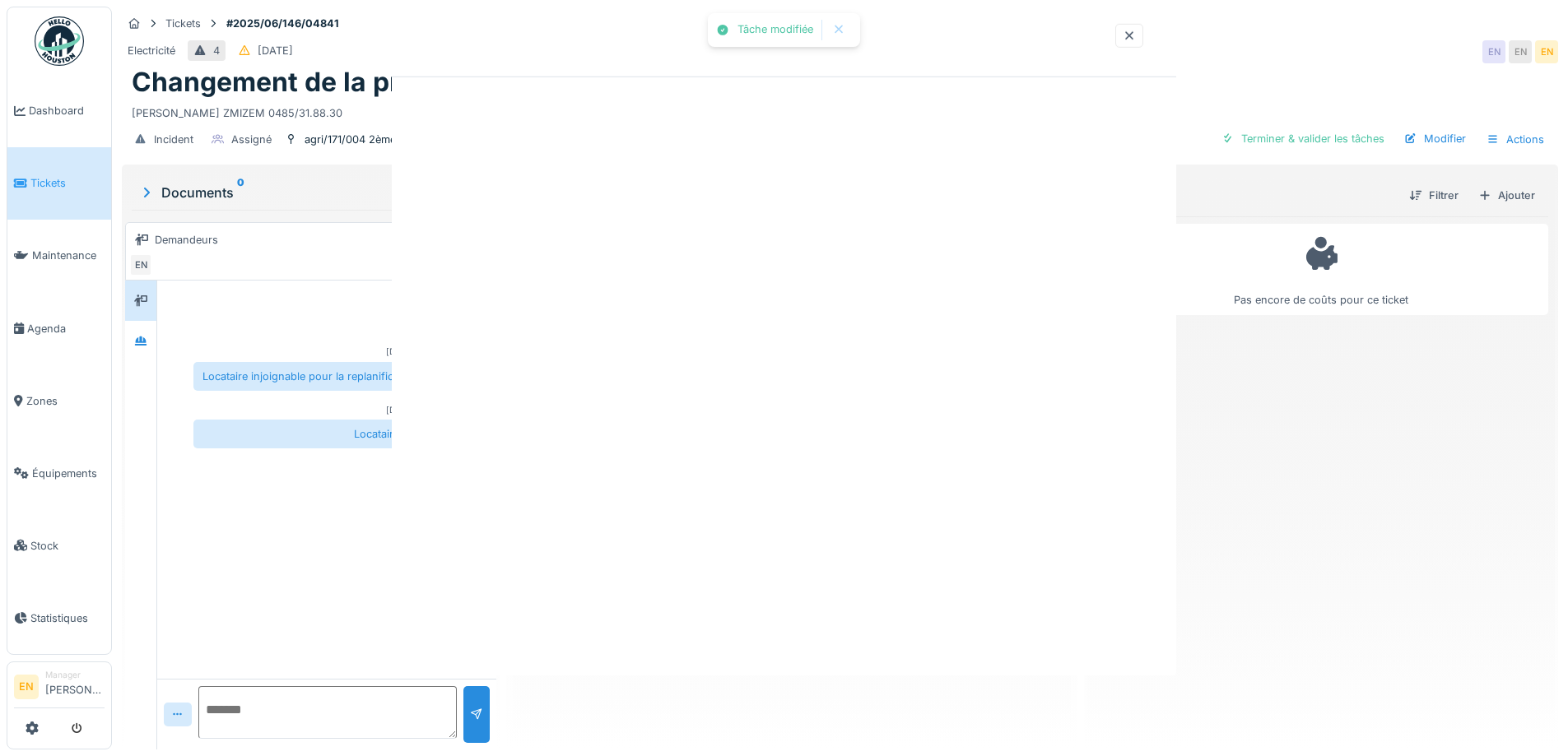
scroll to position [0, 0]
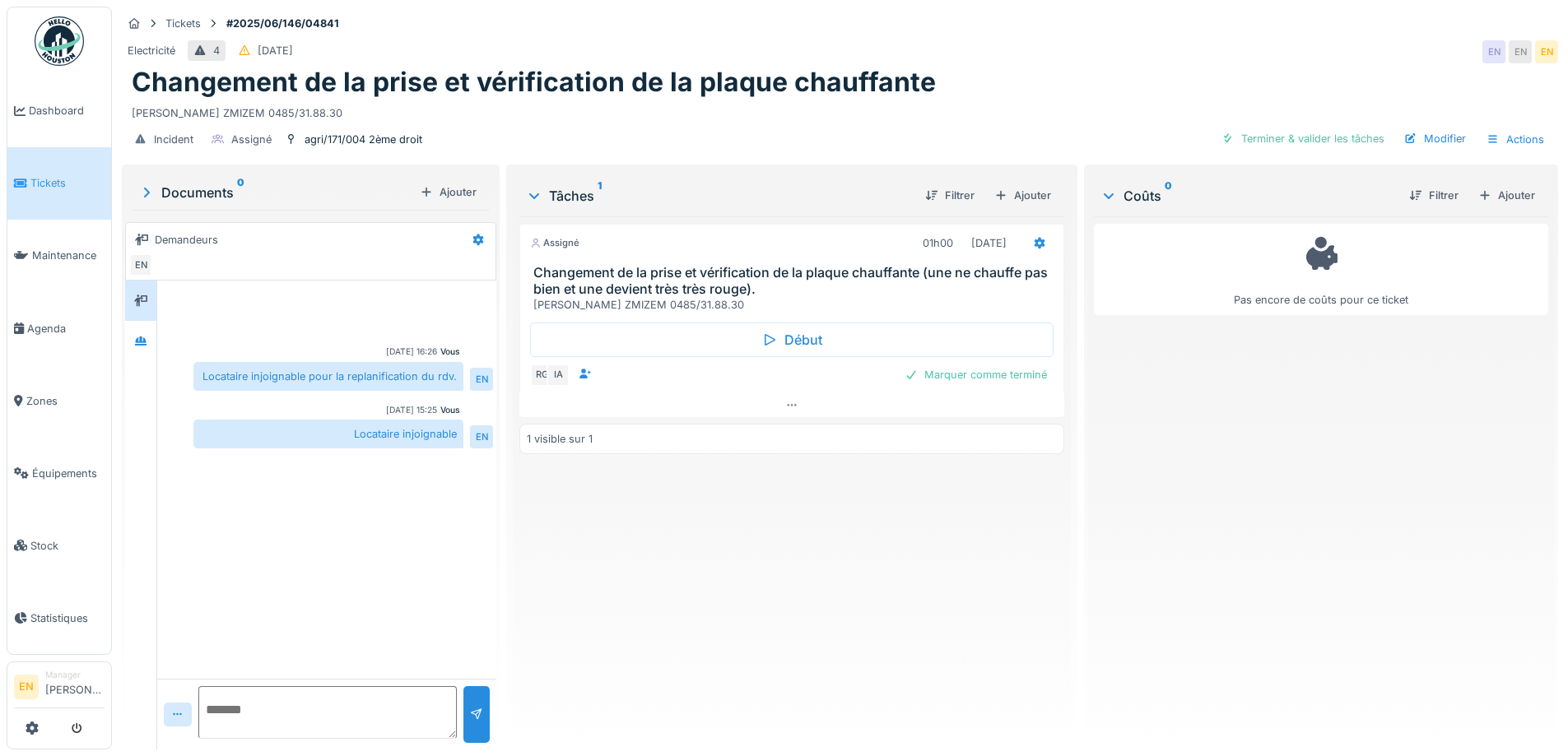
click at [1222, 68] on div "Changement de la prise et vérification de la plaque chauffante" at bounding box center [839, 82] width 1417 height 31
click at [1033, 238] on icon at bounding box center [1039, 243] width 13 height 10
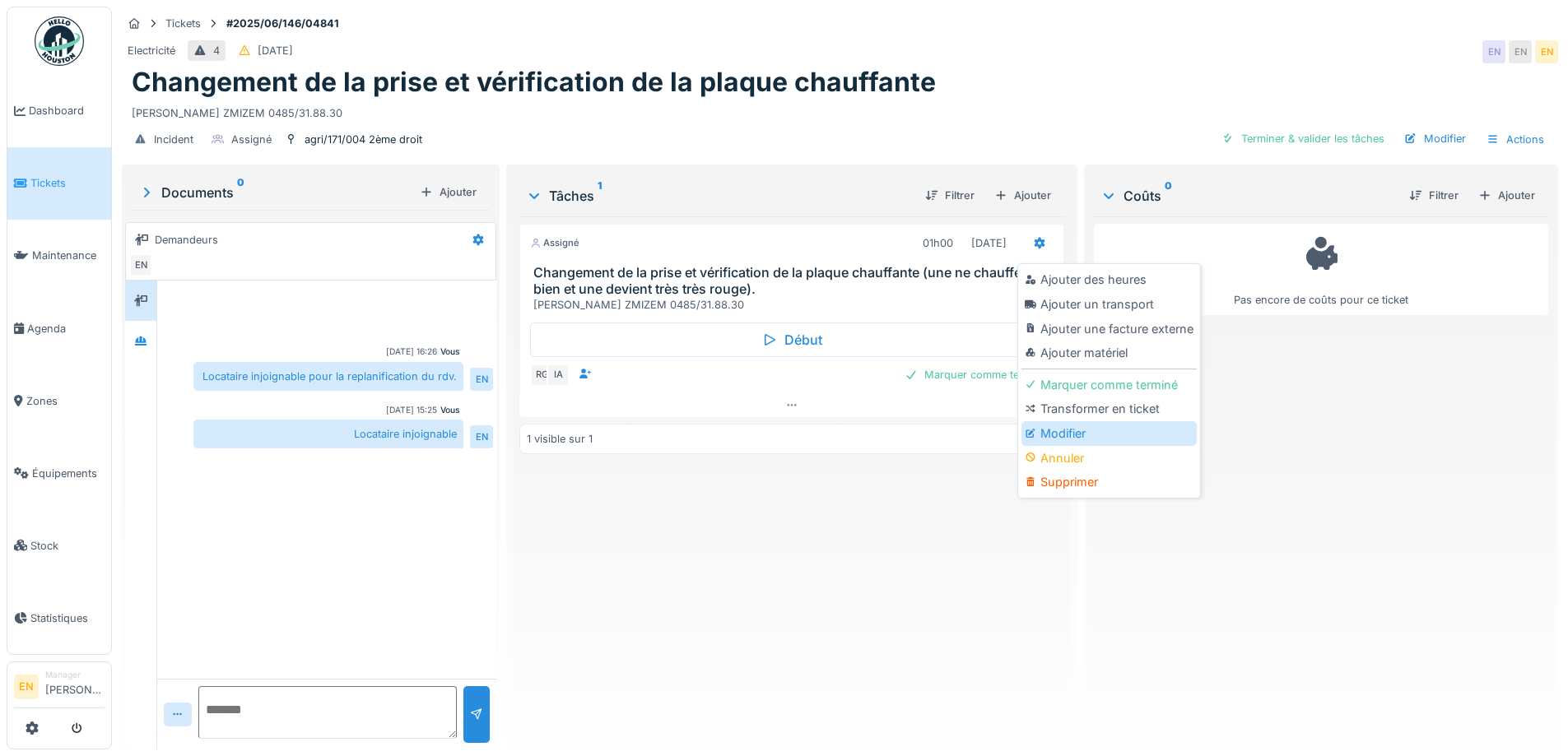
click at [1056, 426] on div "Modifier" at bounding box center [1109, 433] width 175 height 25
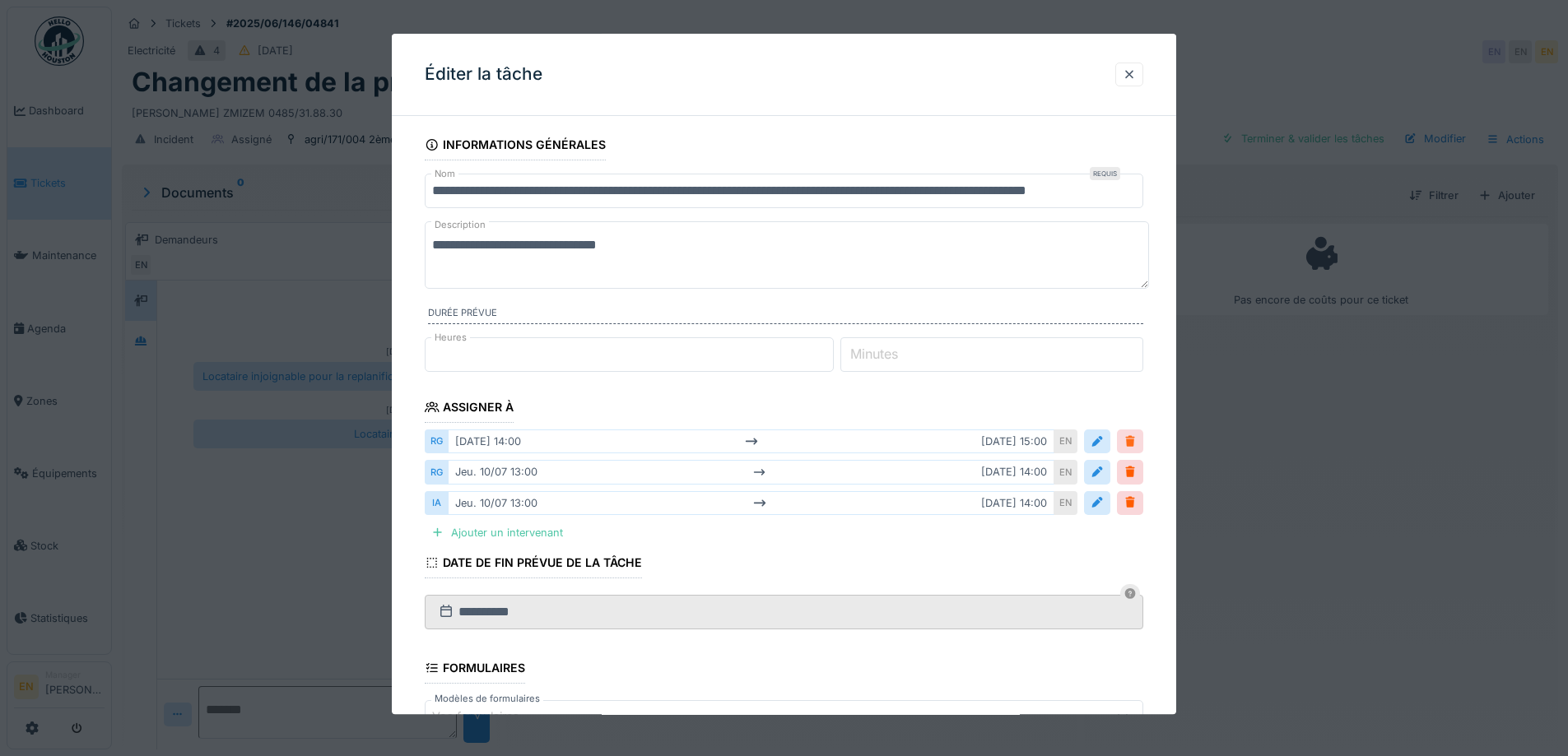
click at [1137, 445] on div at bounding box center [1129, 442] width 13 height 15
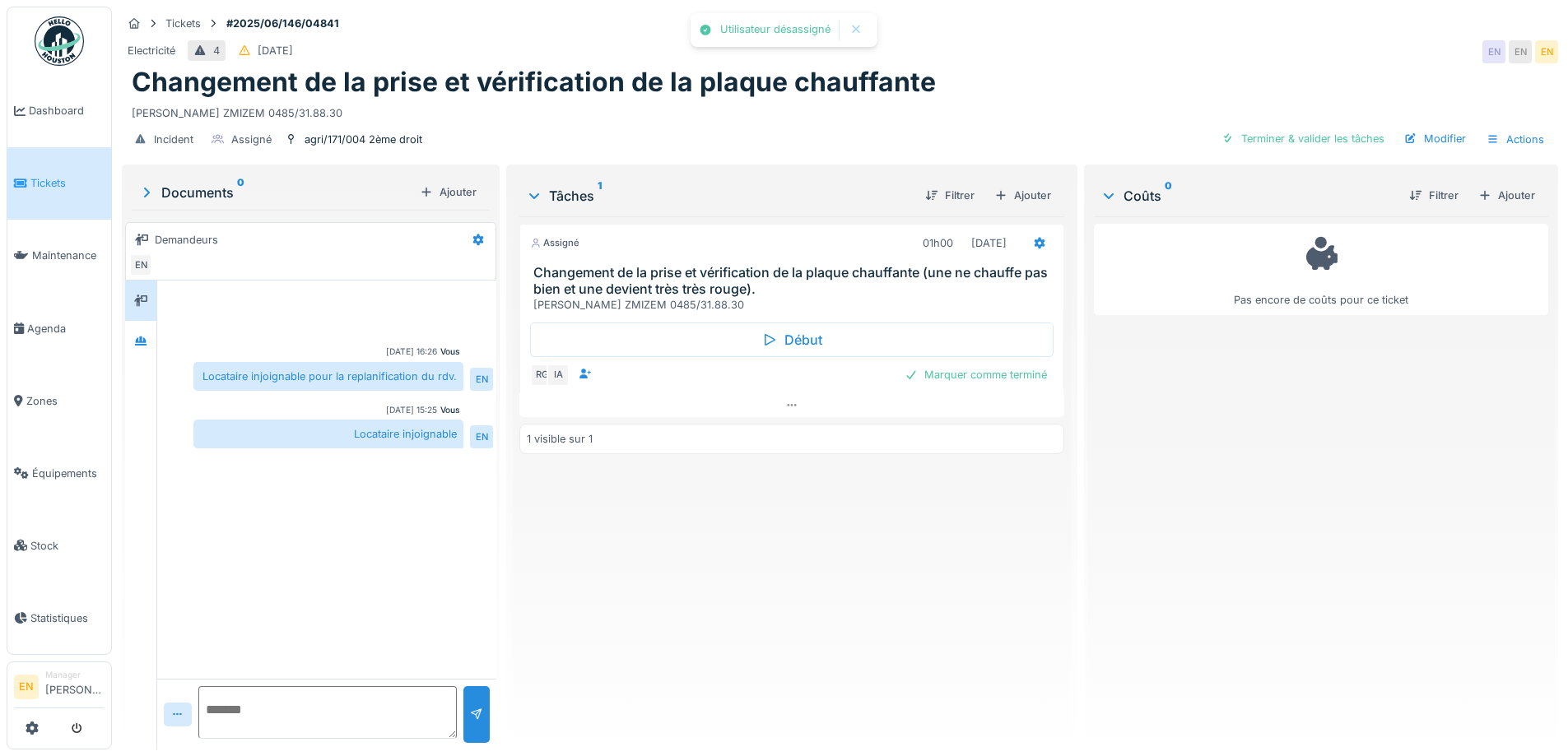
click at [863, 586] on div "Assigné 01h00 02/09/2025 Changement de la prise et vérification de la plaque ch…" at bounding box center [791, 476] width 544 height 520
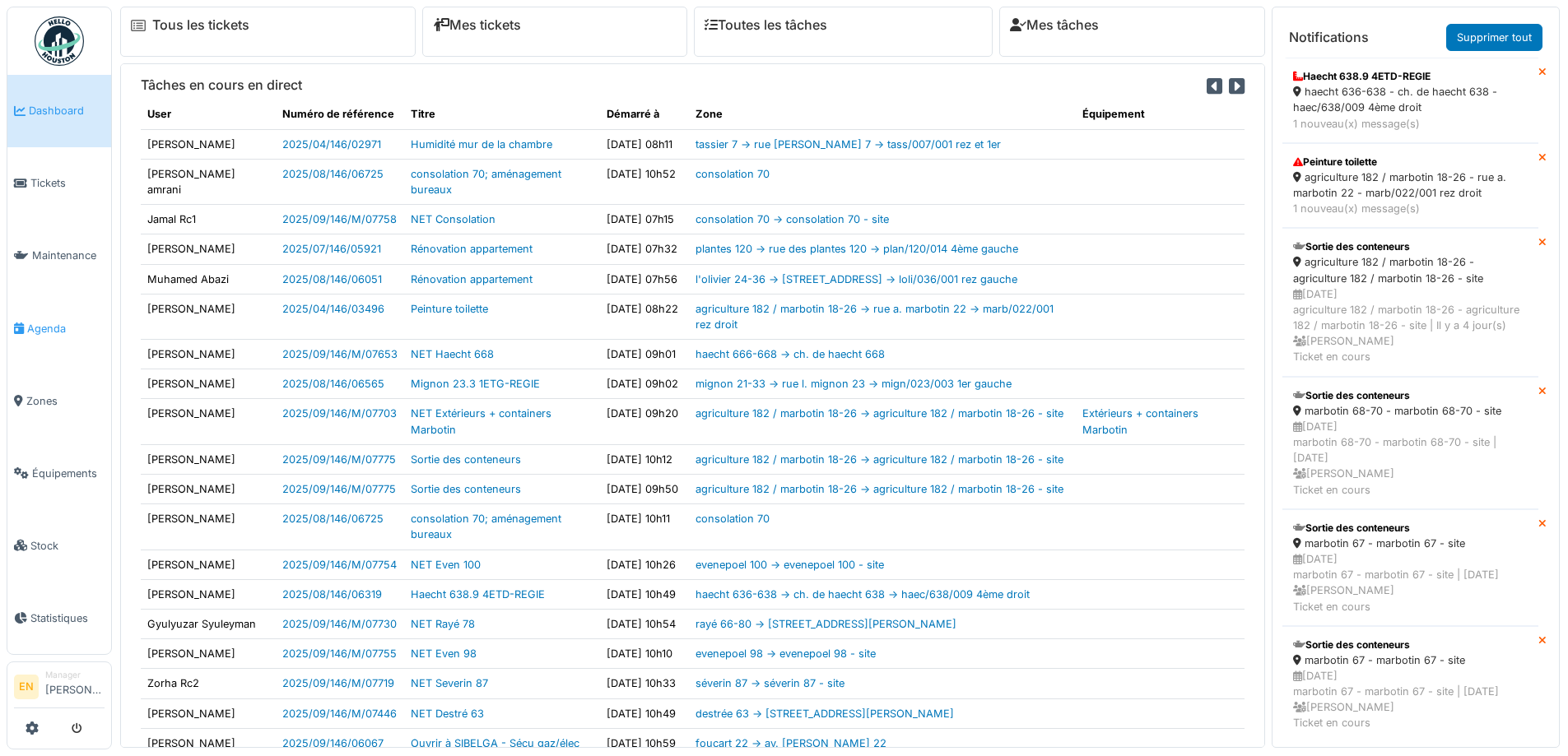
click at [44, 324] on span "Agenda" at bounding box center [66, 329] width 77 height 15
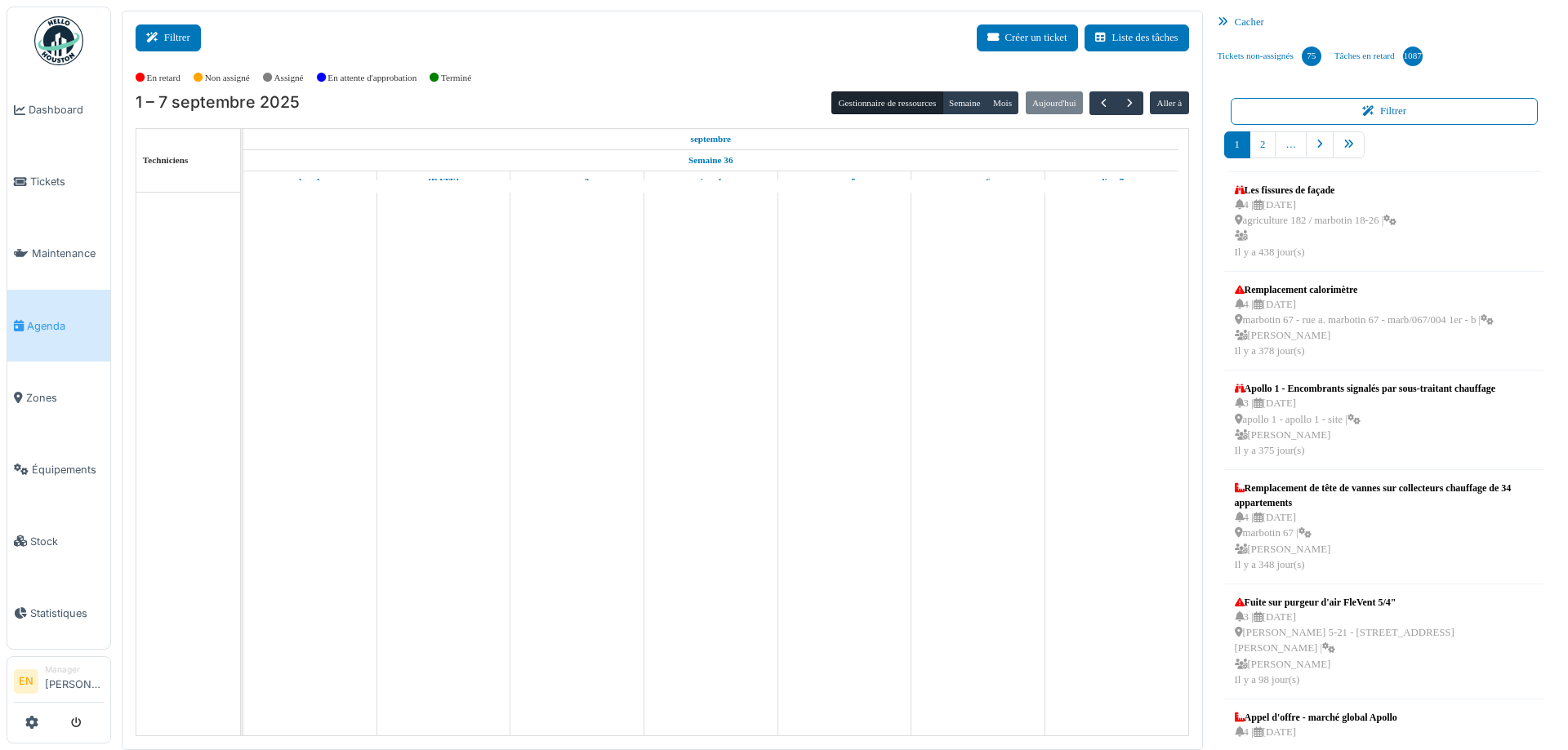
click at [175, 38] on button "Filtrer" at bounding box center [168, 38] width 66 height 27
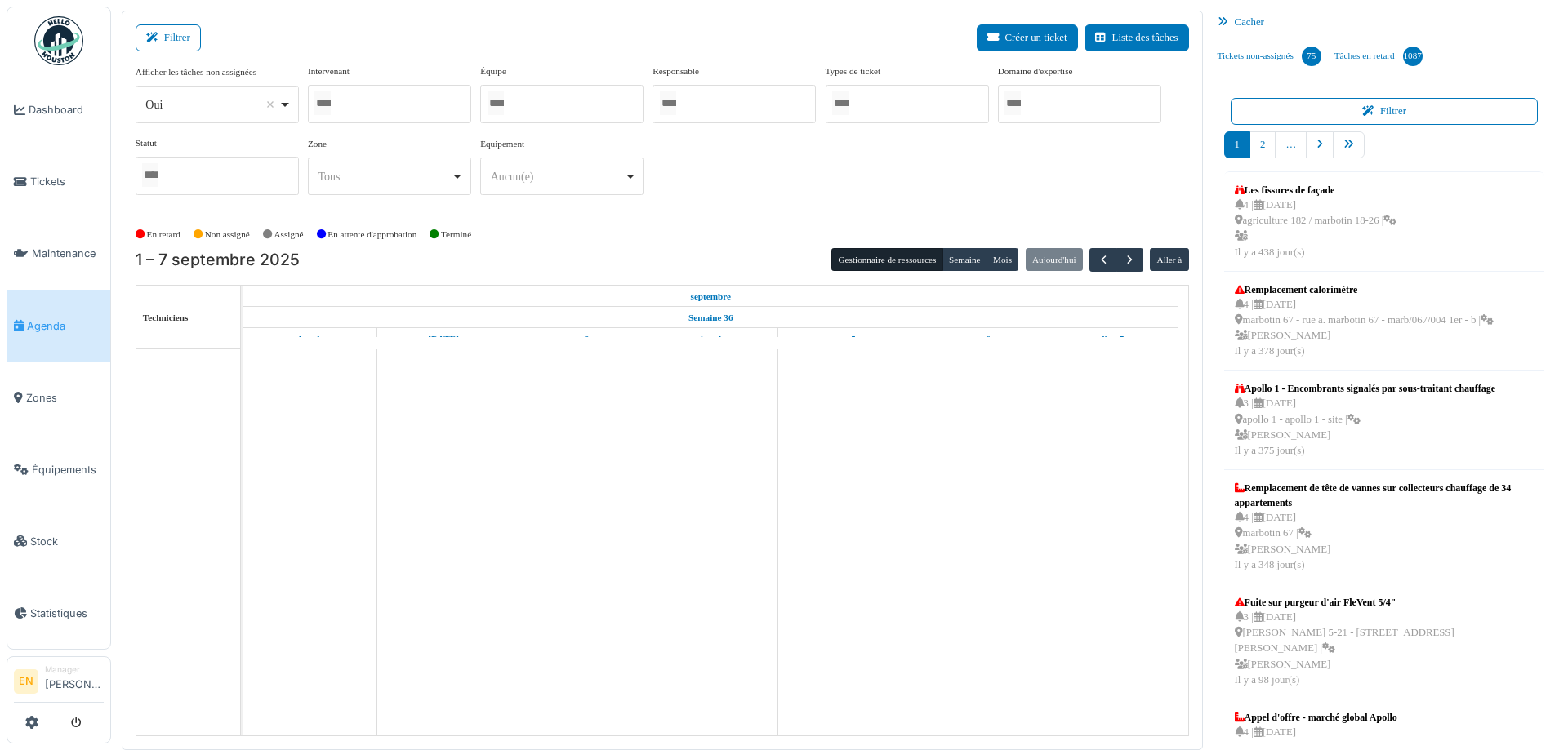
click at [284, 105] on div "Oui Remove item" at bounding box center [217, 105] width 150 height 24
select select "**"
click at [397, 109] on div at bounding box center [390, 104] width 164 height 38
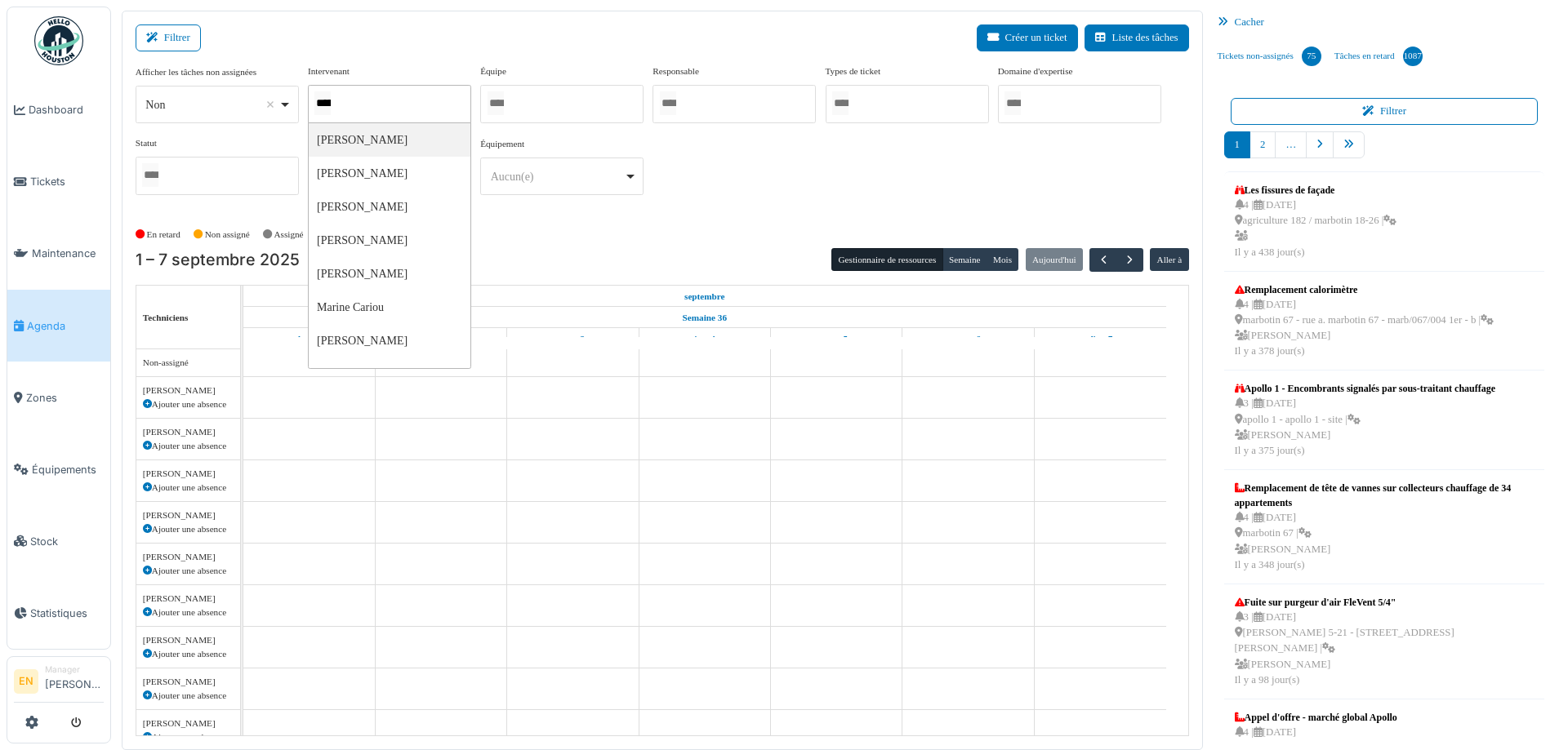
type input "******"
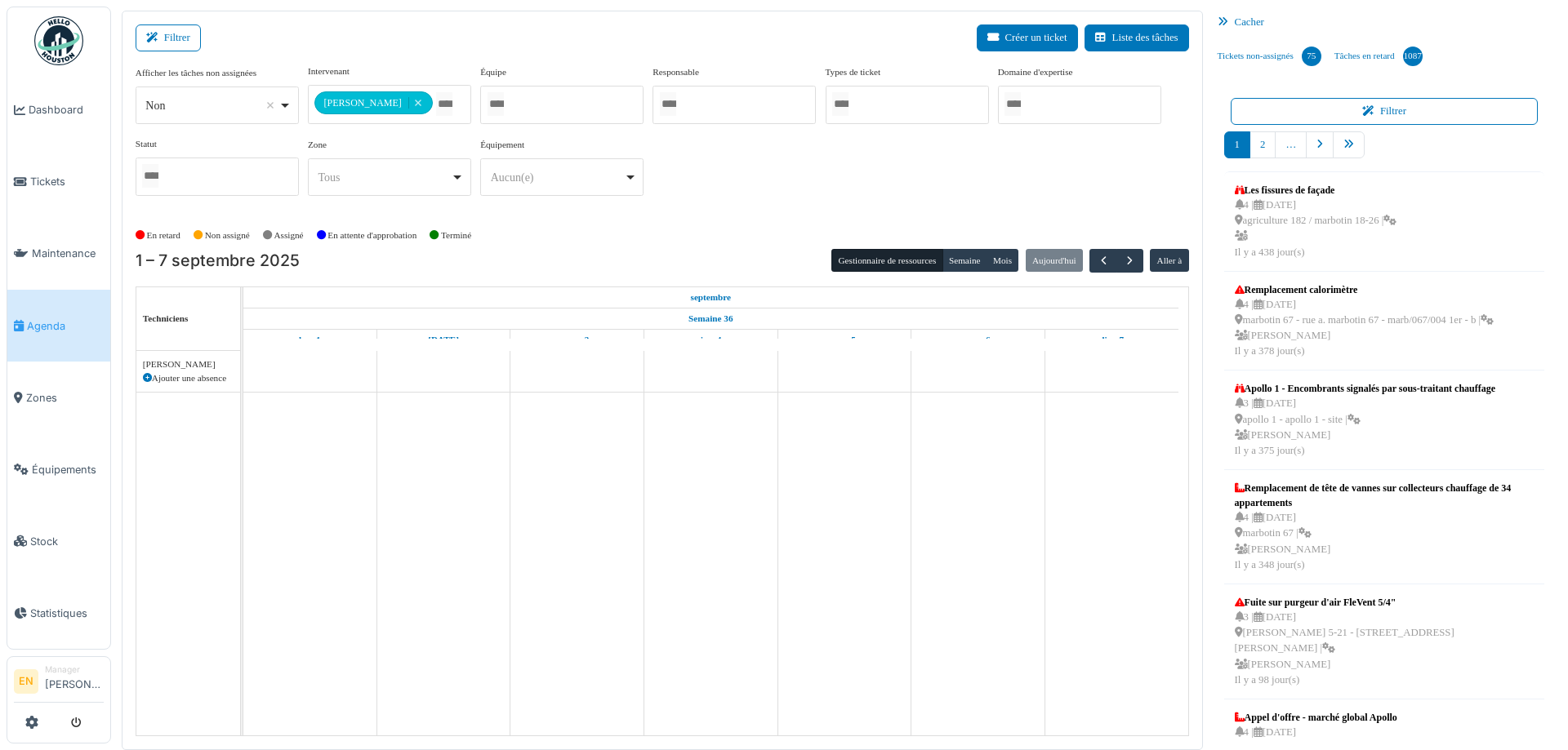
click at [725, 193] on div "**********" at bounding box center [662, 137] width 1054 height 145
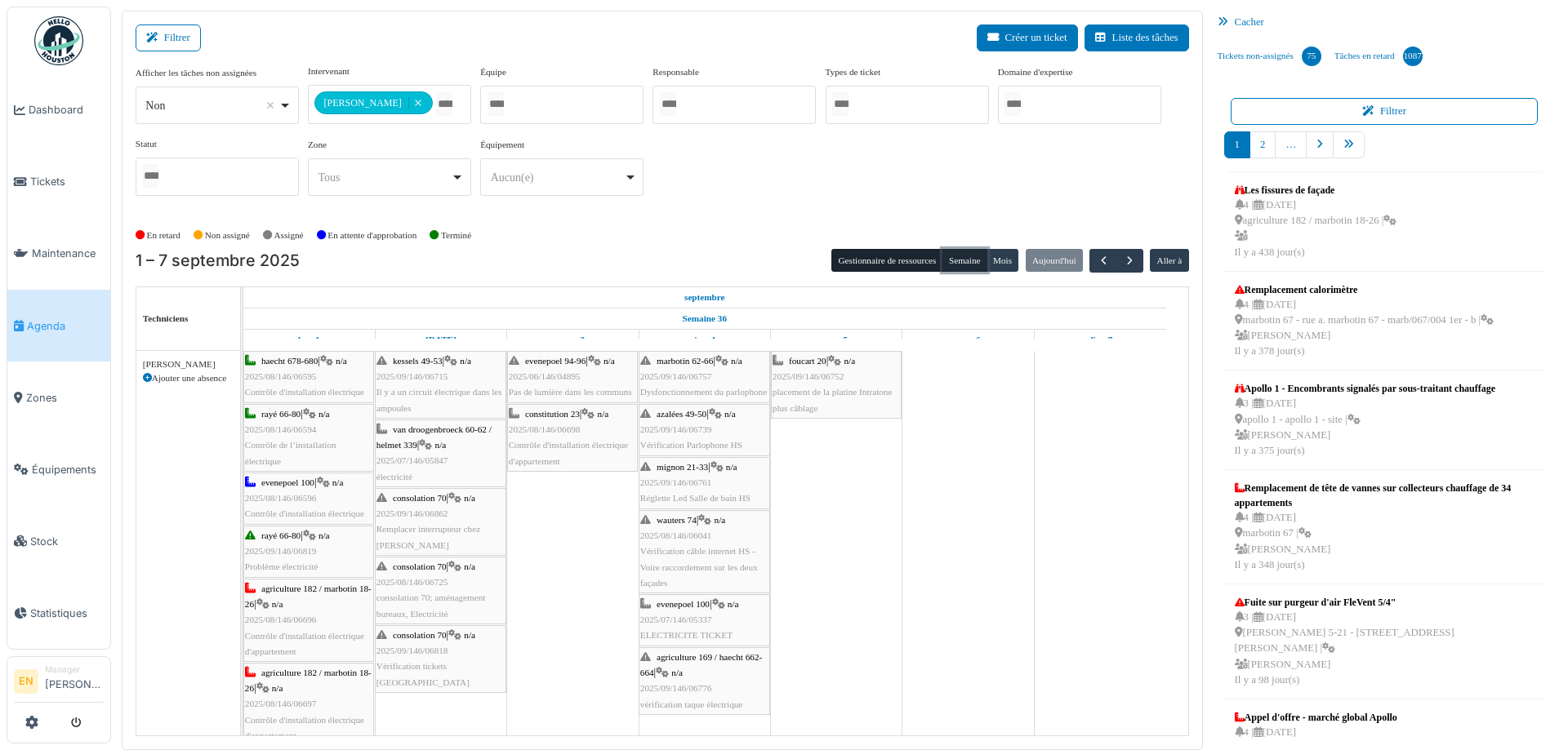
click at [959, 257] on button "Semaine" at bounding box center [965, 260] width 45 height 23
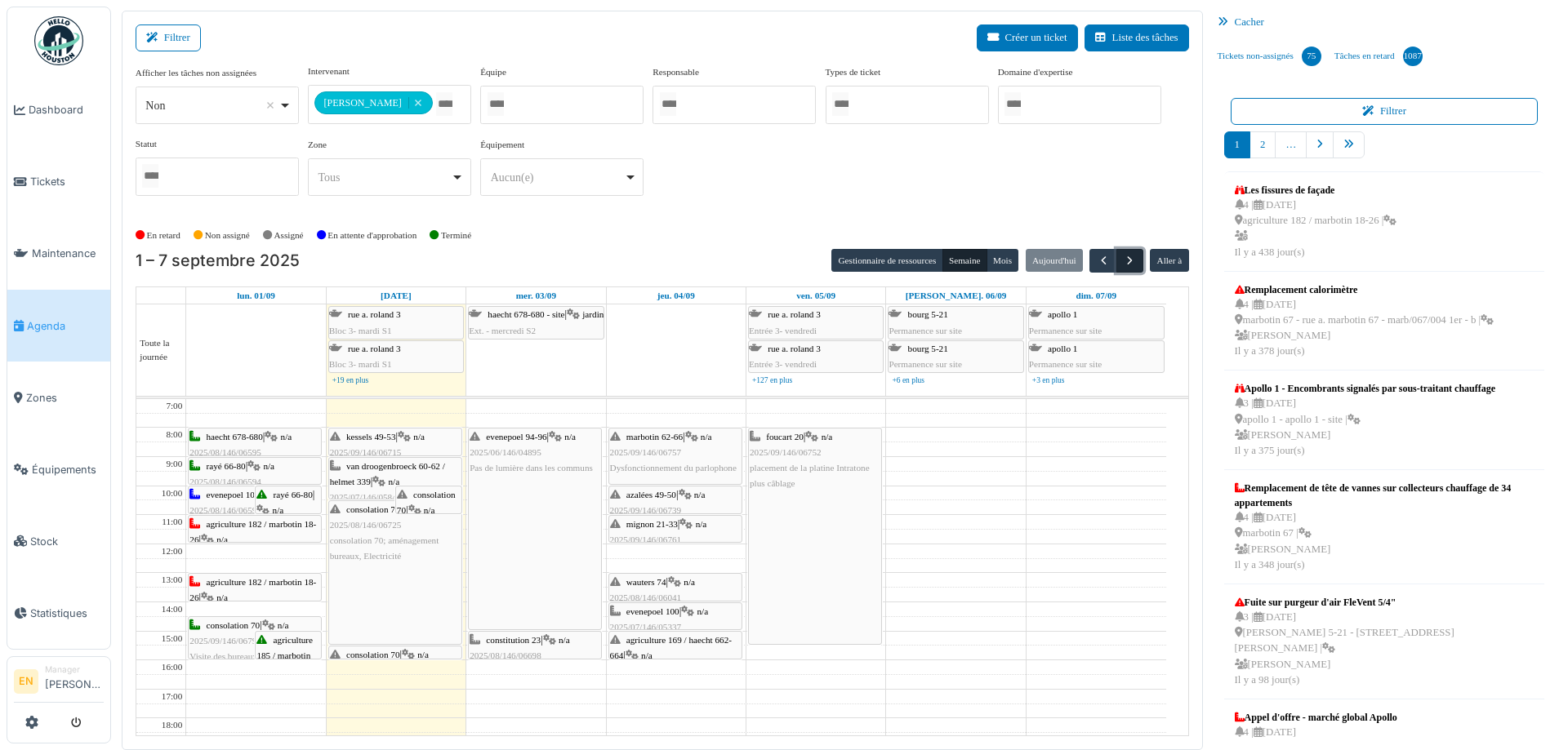
click at [1123, 256] on span "button" at bounding box center [1130, 260] width 14 height 14
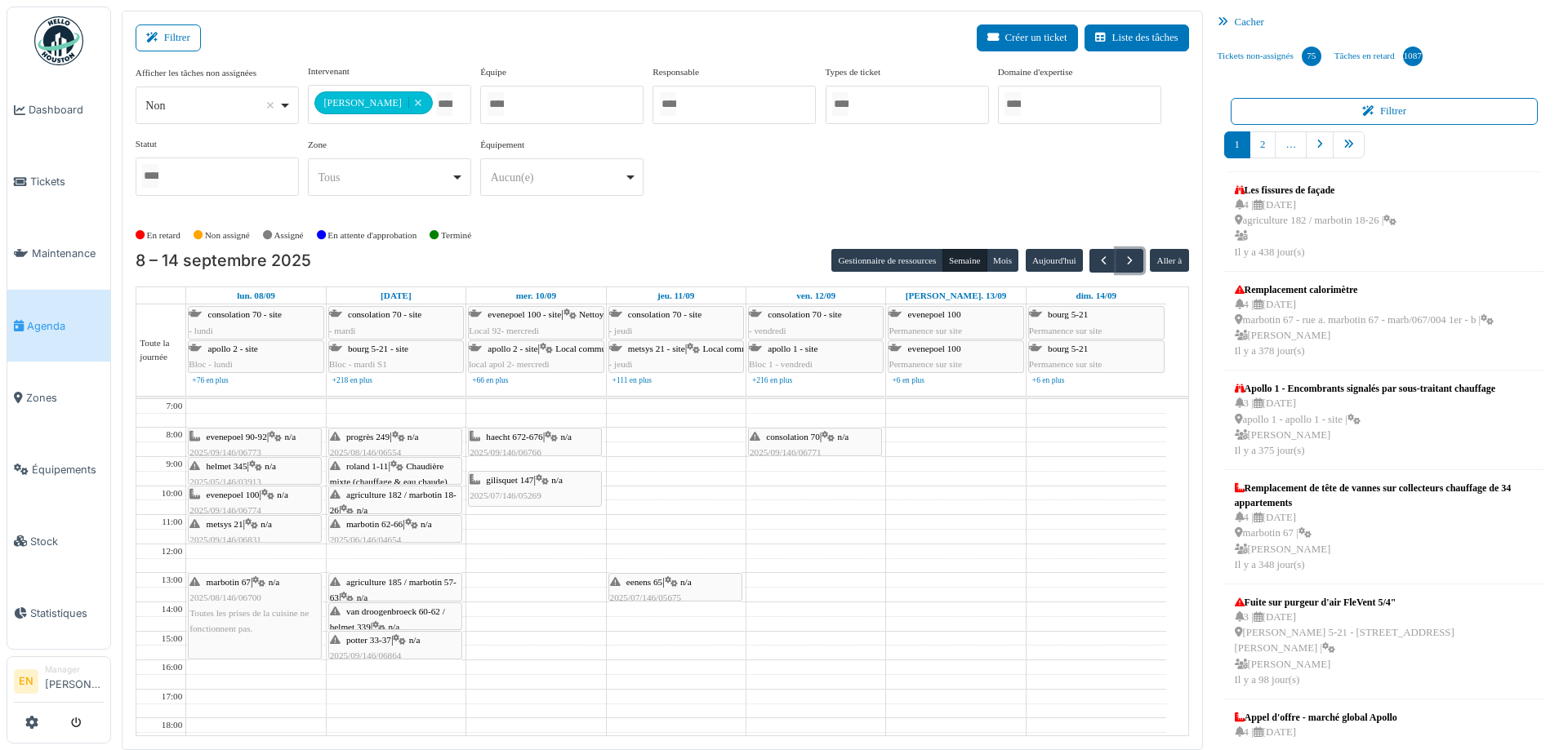
click at [520, 530] on td at bounding box center [676, 536] width 980 height 14
click at [1097, 266] on span "button" at bounding box center [1104, 260] width 14 height 14
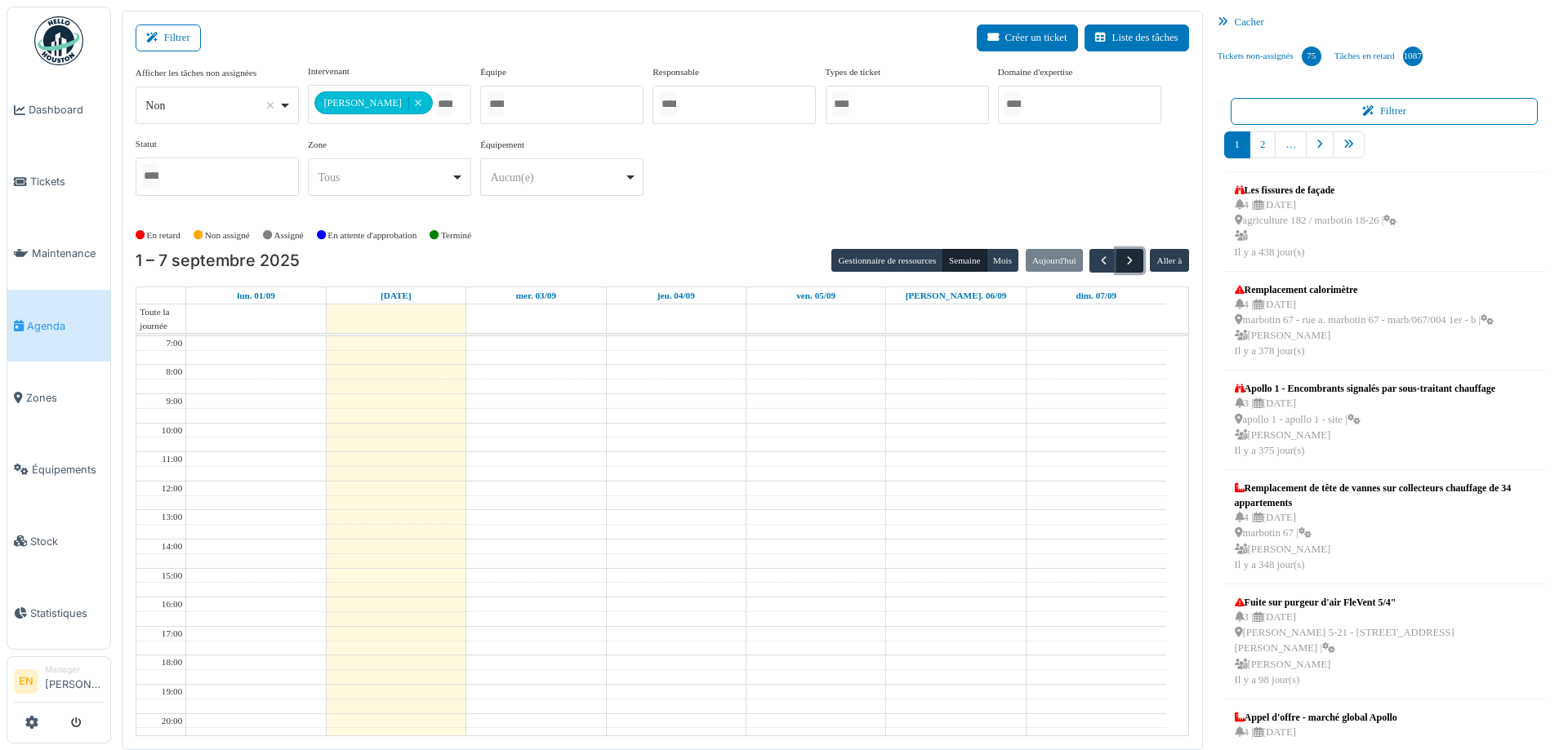
click at [1129, 259] on button "button" at bounding box center [1130, 261] width 27 height 24
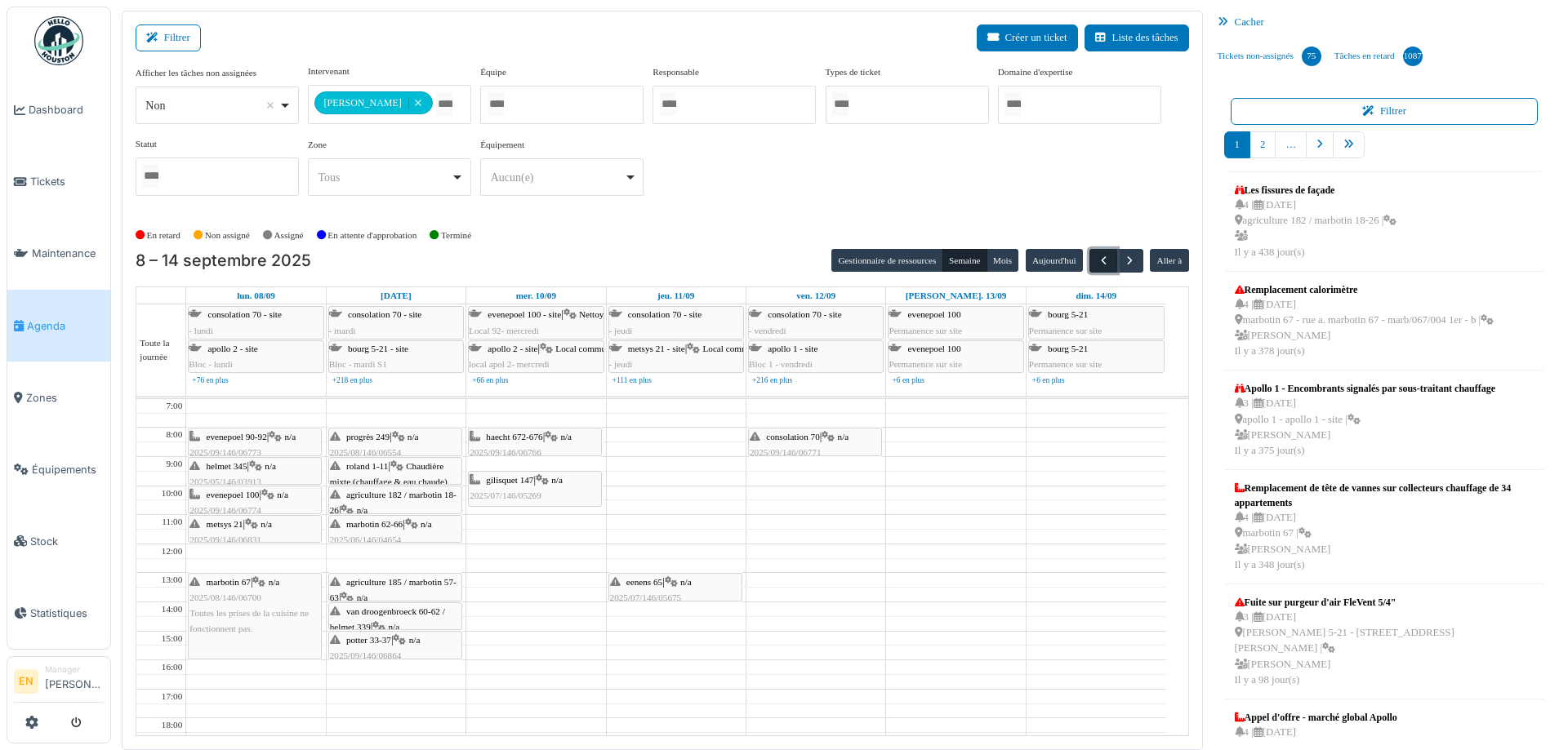
click at [1097, 258] on span "button" at bounding box center [1104, 260] width 14 height 14
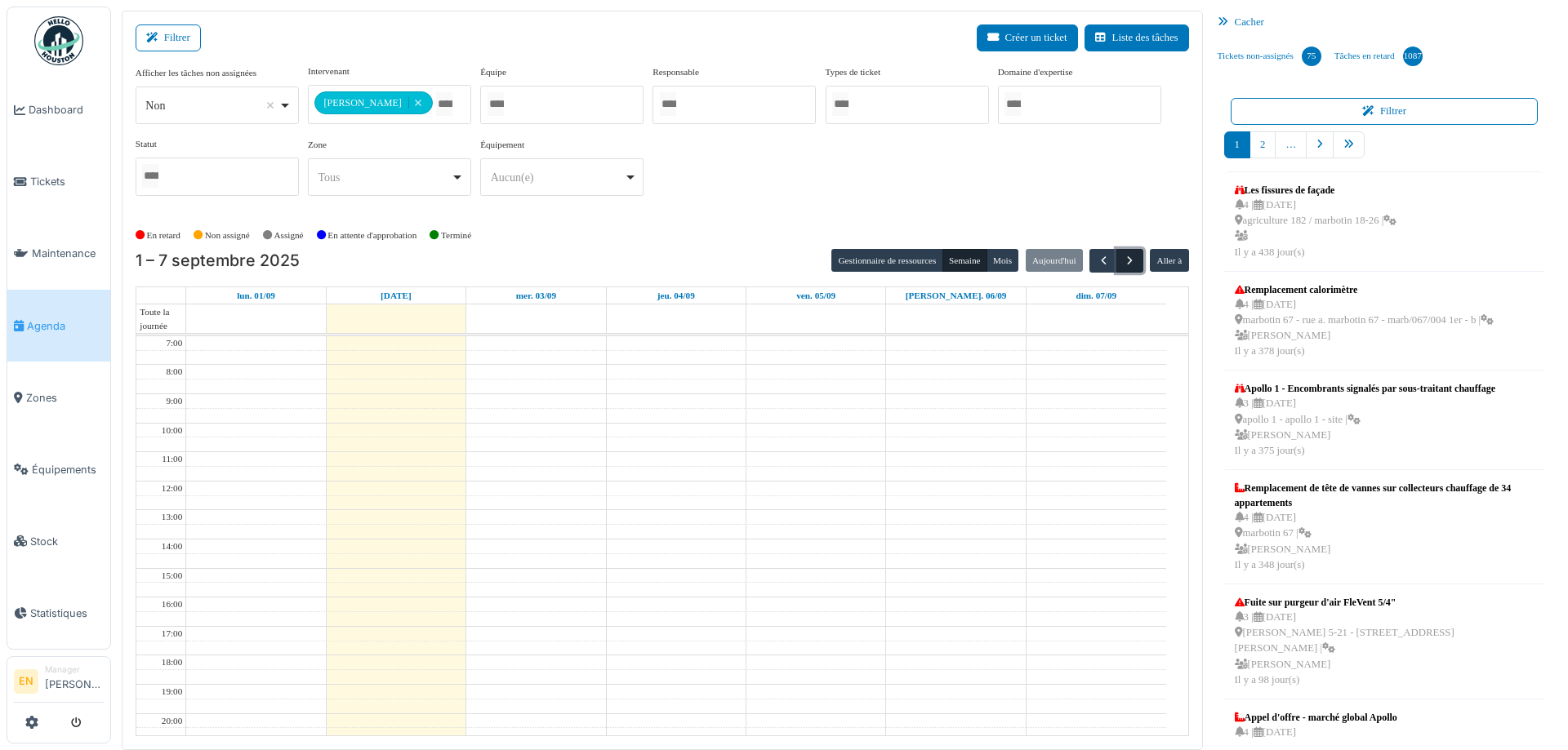
click at [1123, 256] on span "button" at bounding box center [1130, 260] width 14 height 14
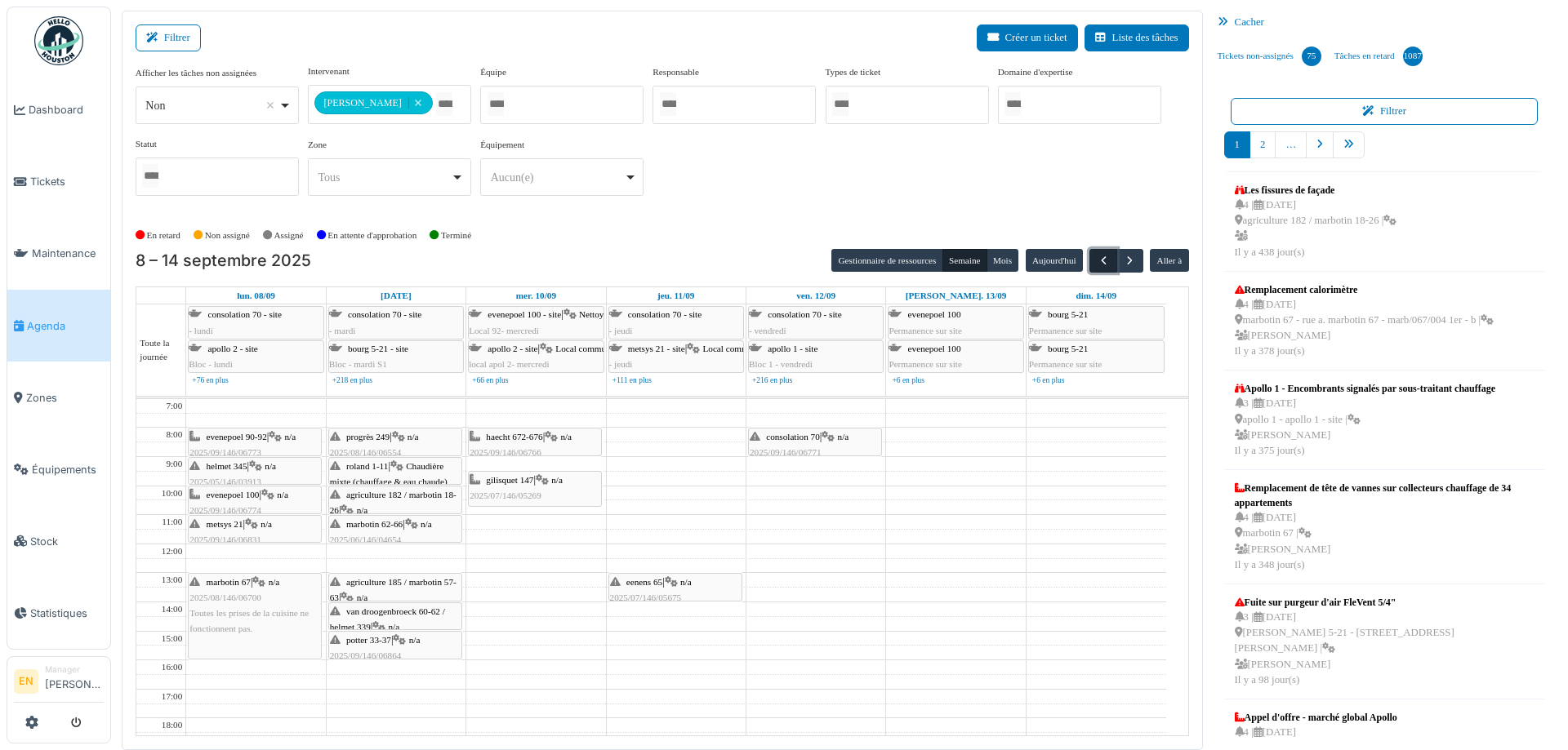
click at [1097, 257] on span "button" at bounding box center [1104, 260] width 14 height 14
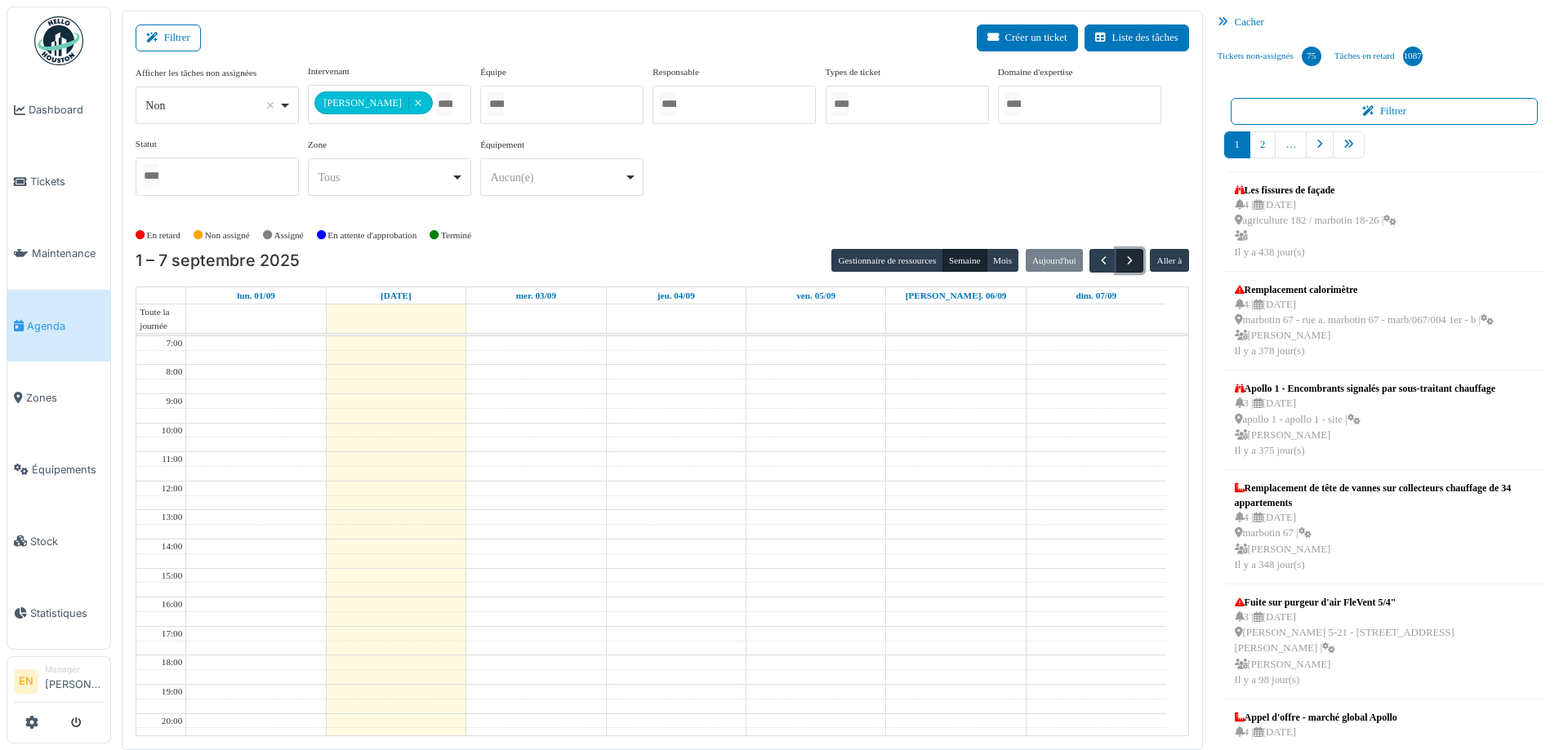
click at [1128, 260] on span "button" at bounding box center [1130, 260] width 14 height 14
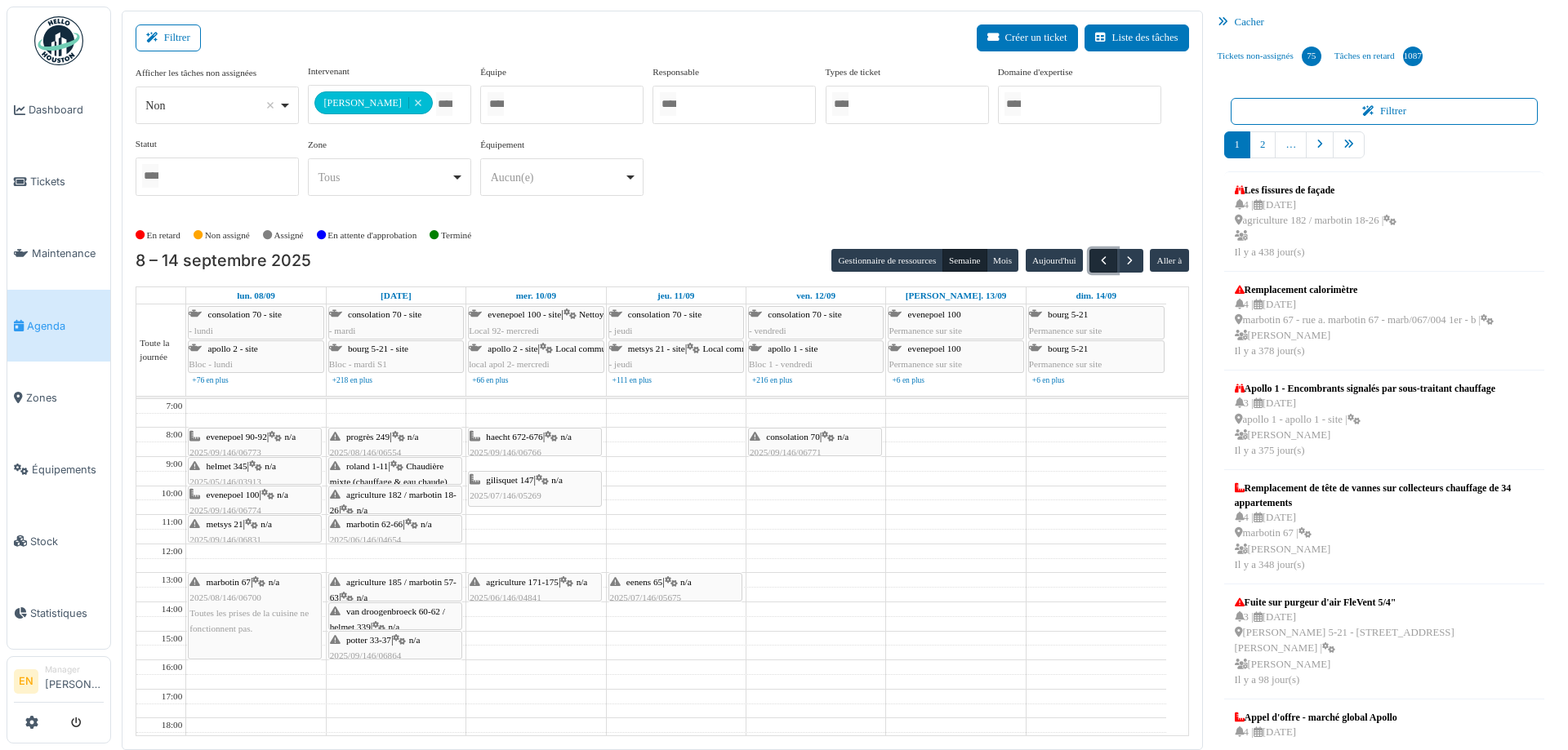
click at [1097, 255] on span "button" at bounding box center [1104, 260] width 14 height 14
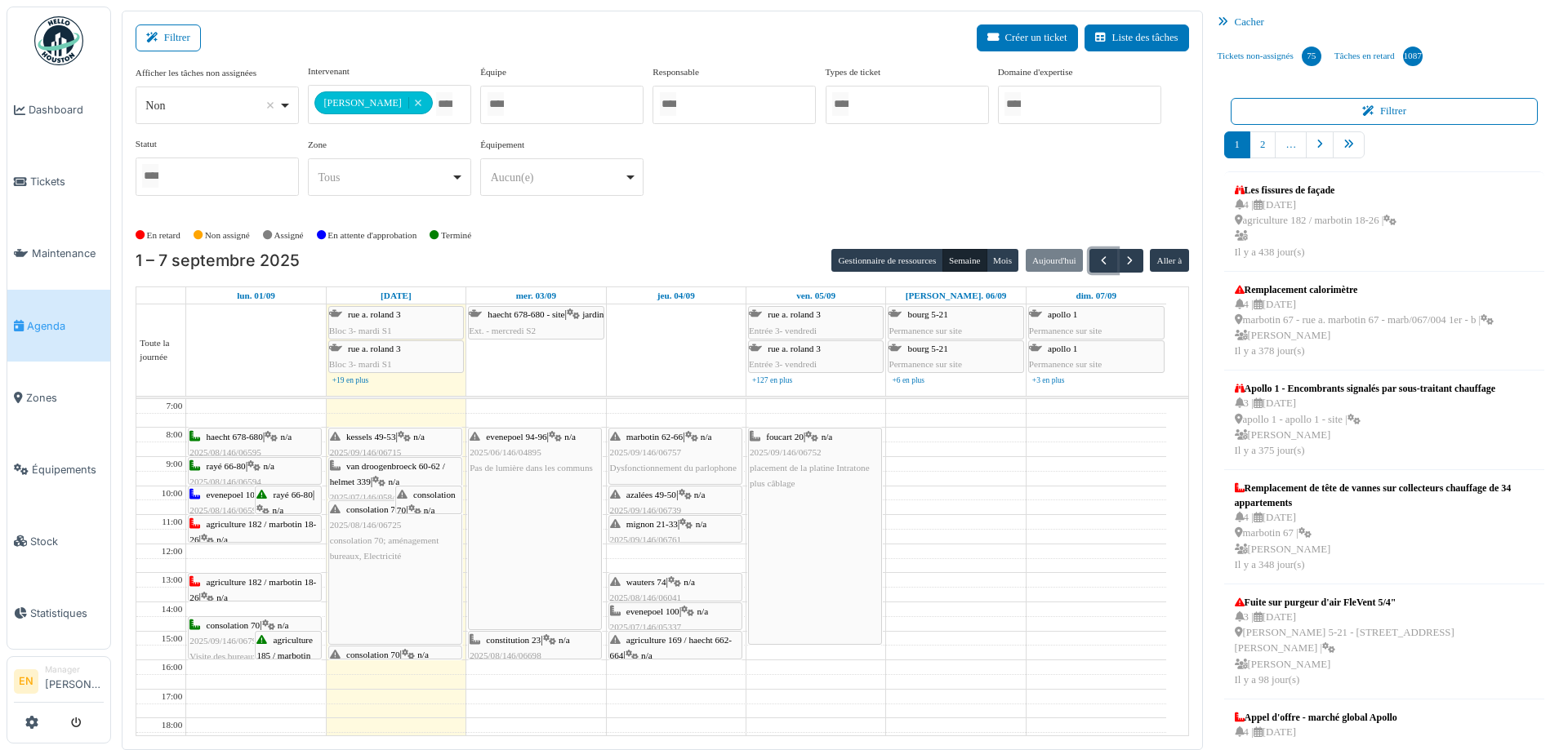
click at [422, 495] on span "consolation 70" at bounding box center [426, 502] width 59 height 26
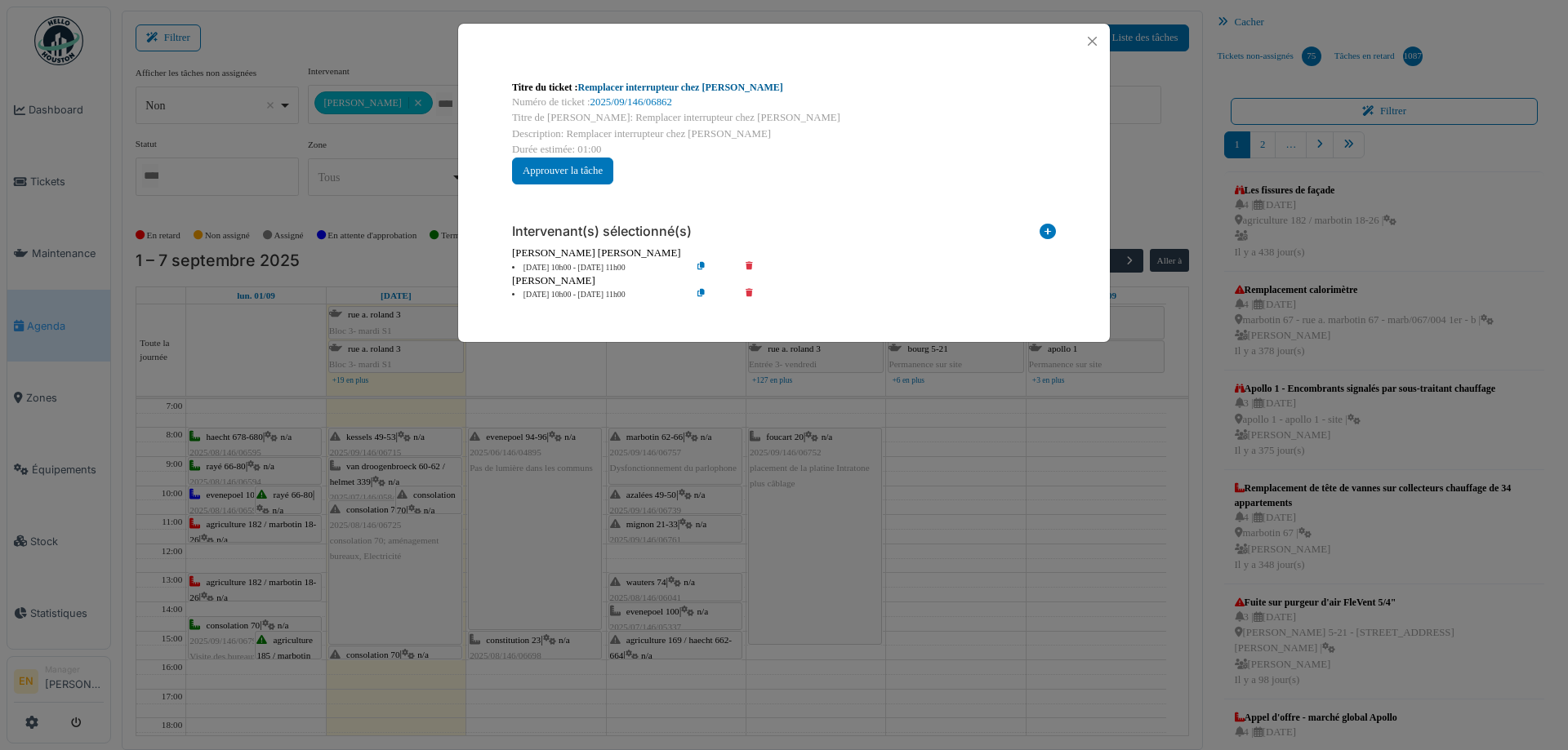
click at [689, 88] on link "Remplacer interrupteur chez Pascale" at bounding box center [681, 87] width 205 height 11
click at [1096, 43] on button "Close" at bounding box center [1093, 41] width 22 height 22
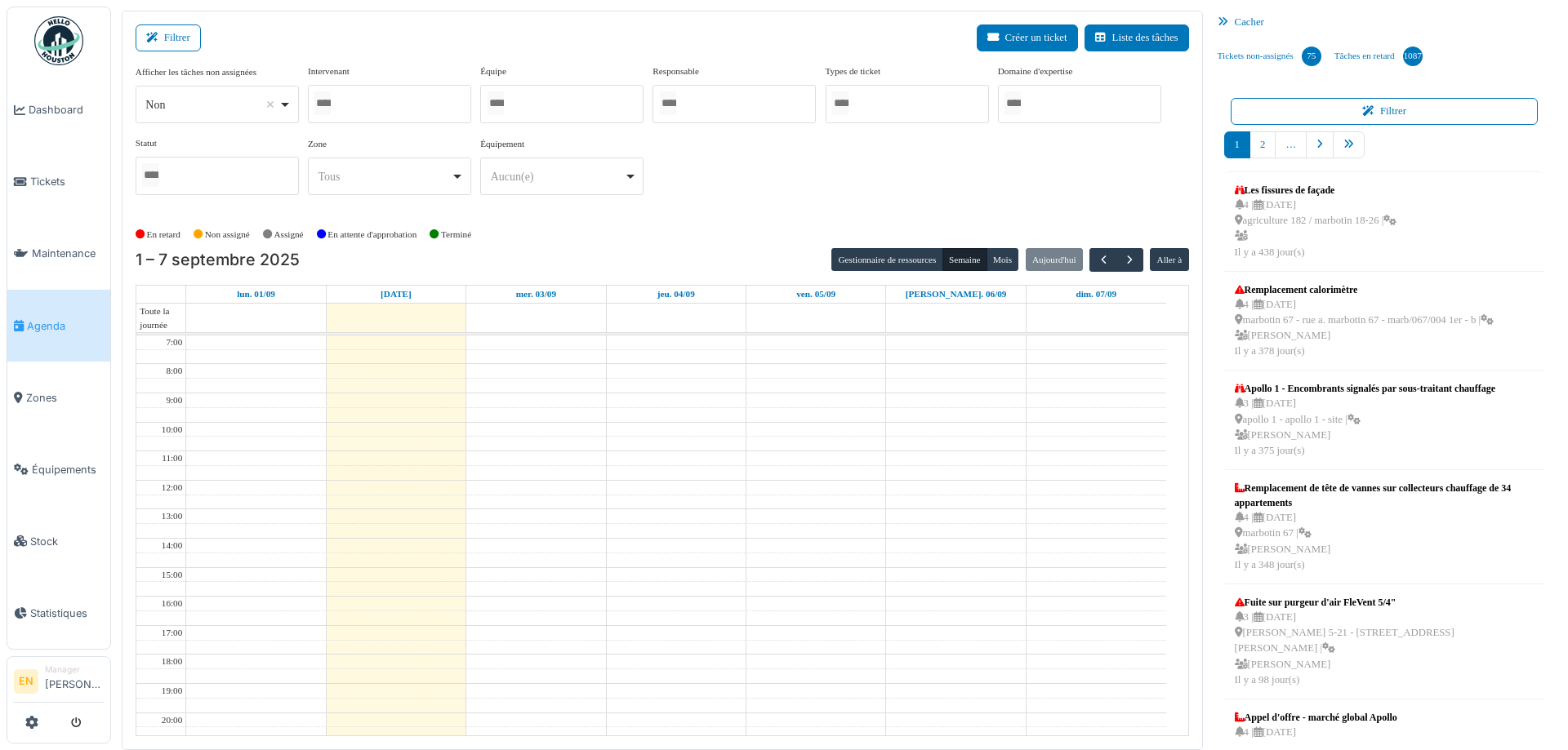
click at [363, 108] on div at bounding box center [390, 104] width 164 height 38
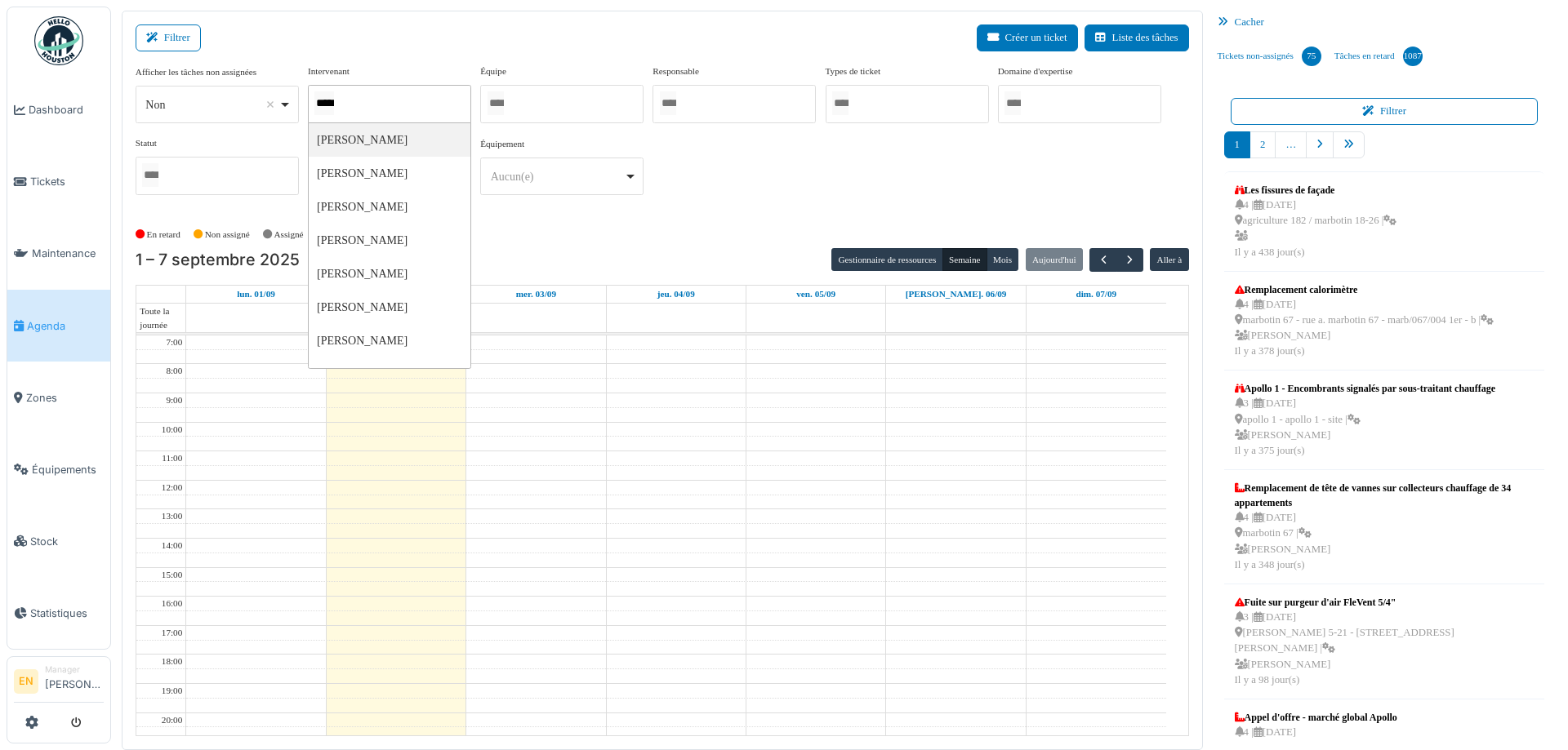
type input "******"
click at [887, 186] on div "**********" at bounding box center [662, 137] width 1054 height 145
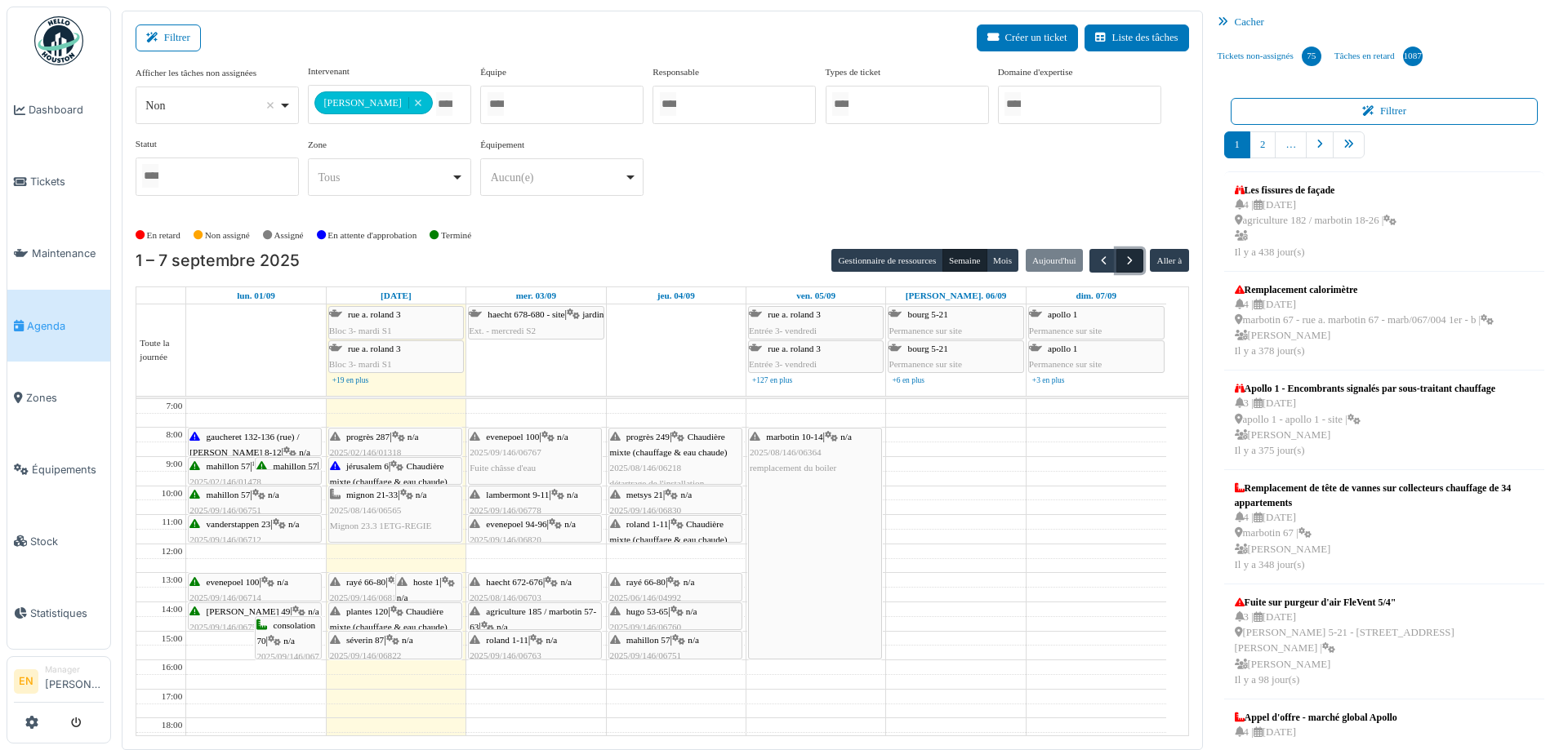
click at [1123, 264] on span "button" at bounding box center [1130, 260] width 14 height 14
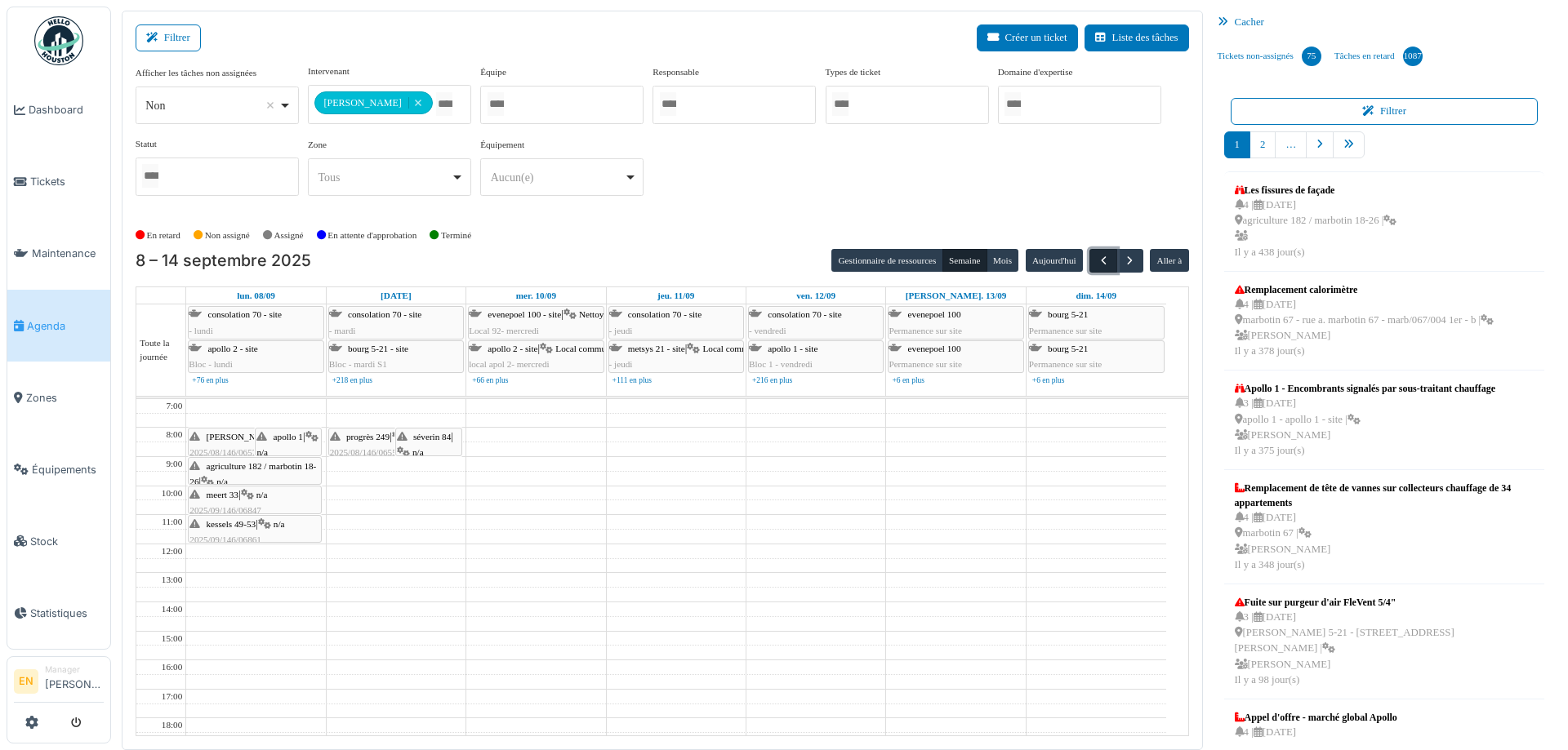
click at [1097, 260] on span "button" at bounding box center [1104, 260] width 14 height 14
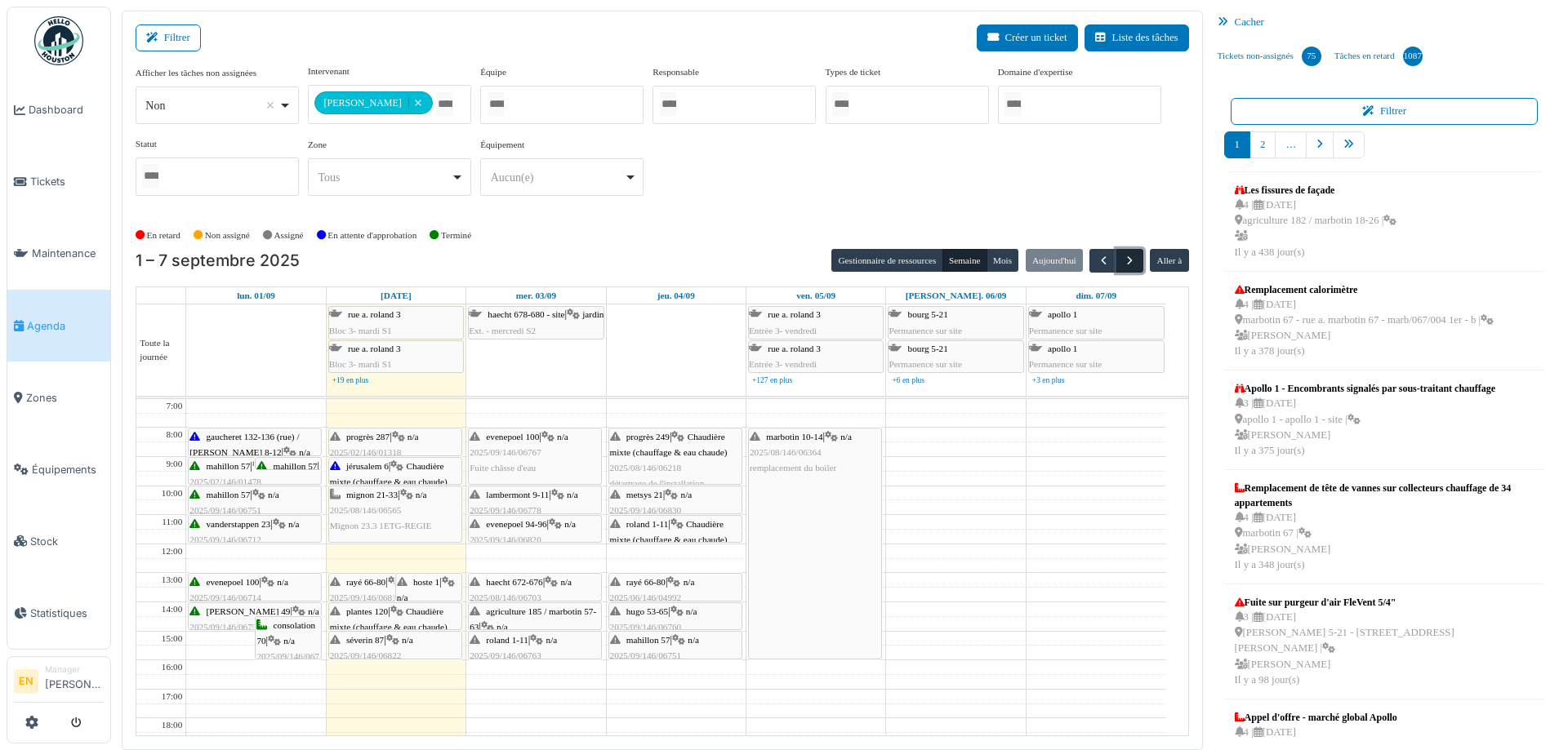
click at [1117, 268] on button "button" at bounding box center [1130, 261] width 27 height 24
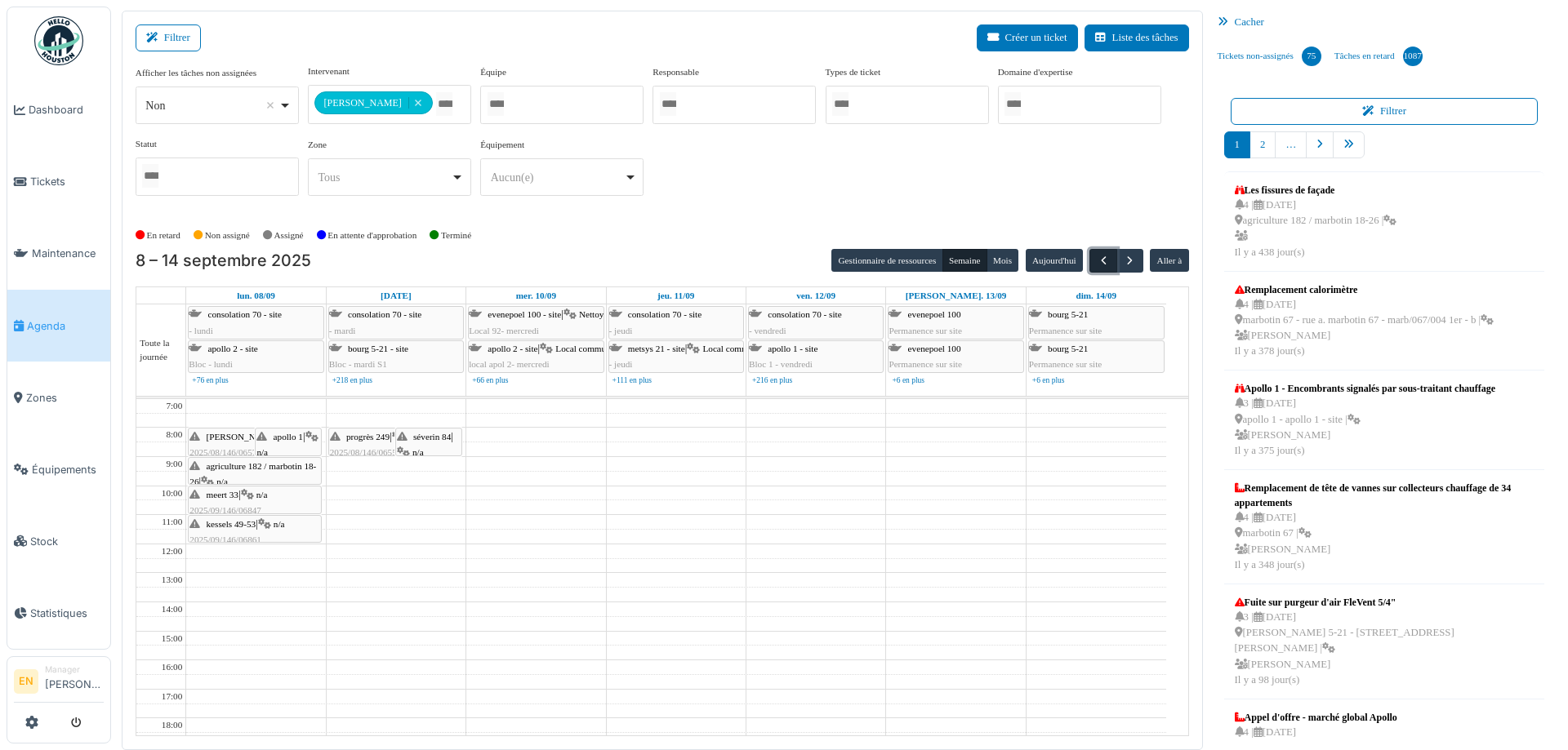
click at [1097, 260] on span "button" at bounding box center [1104, 260] width 14 height 14
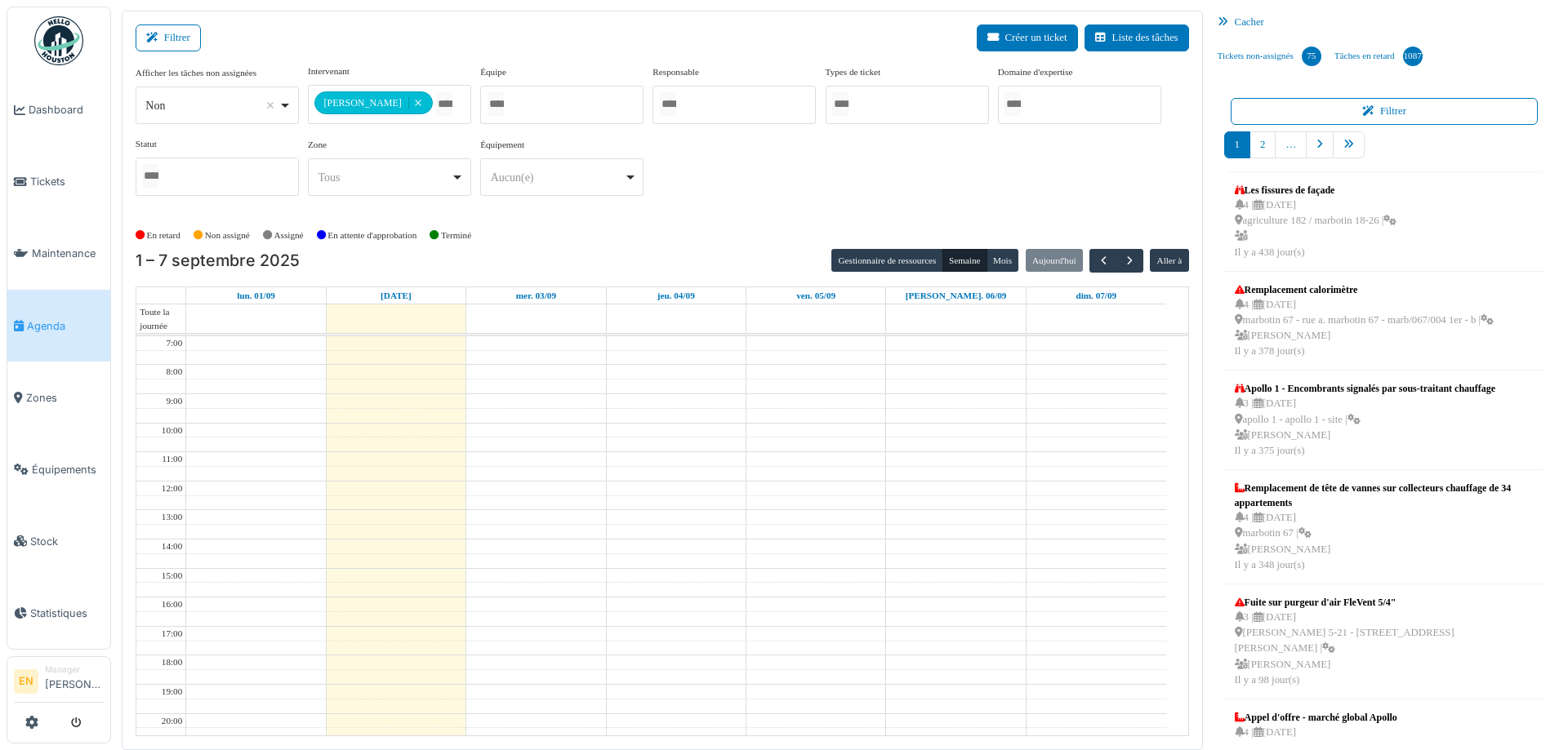
click at [688, 241] on div "En retard Non assigné Assigné En attente d'approbation Terminé" at bounding box center [662, 236] width 1054 height 27
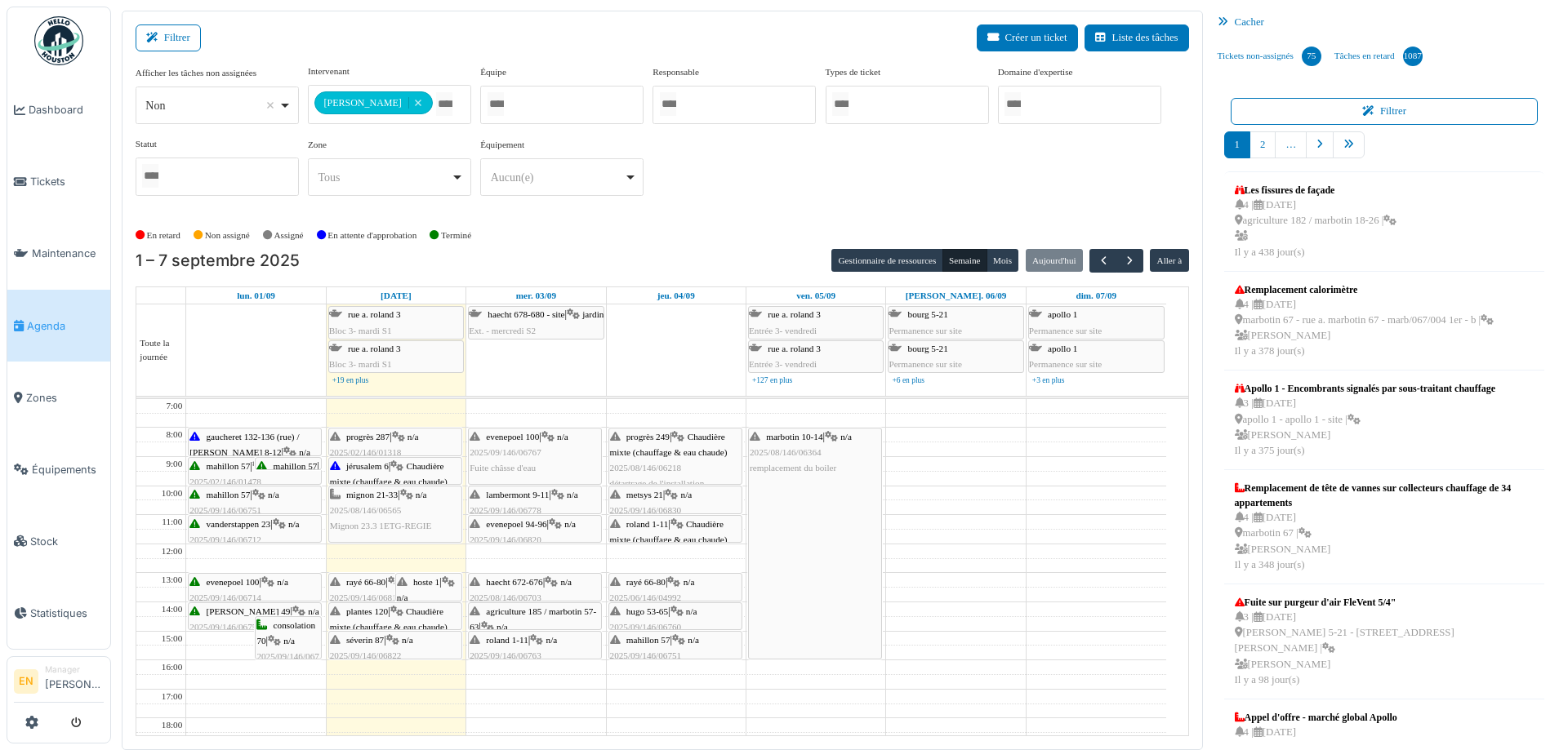
click at [544, 453] on div "evenepoel 100 | n/a 2025/09/146/06767 Fuite châsse d'eau" at bounding box center [534, 453] width 130 height 48
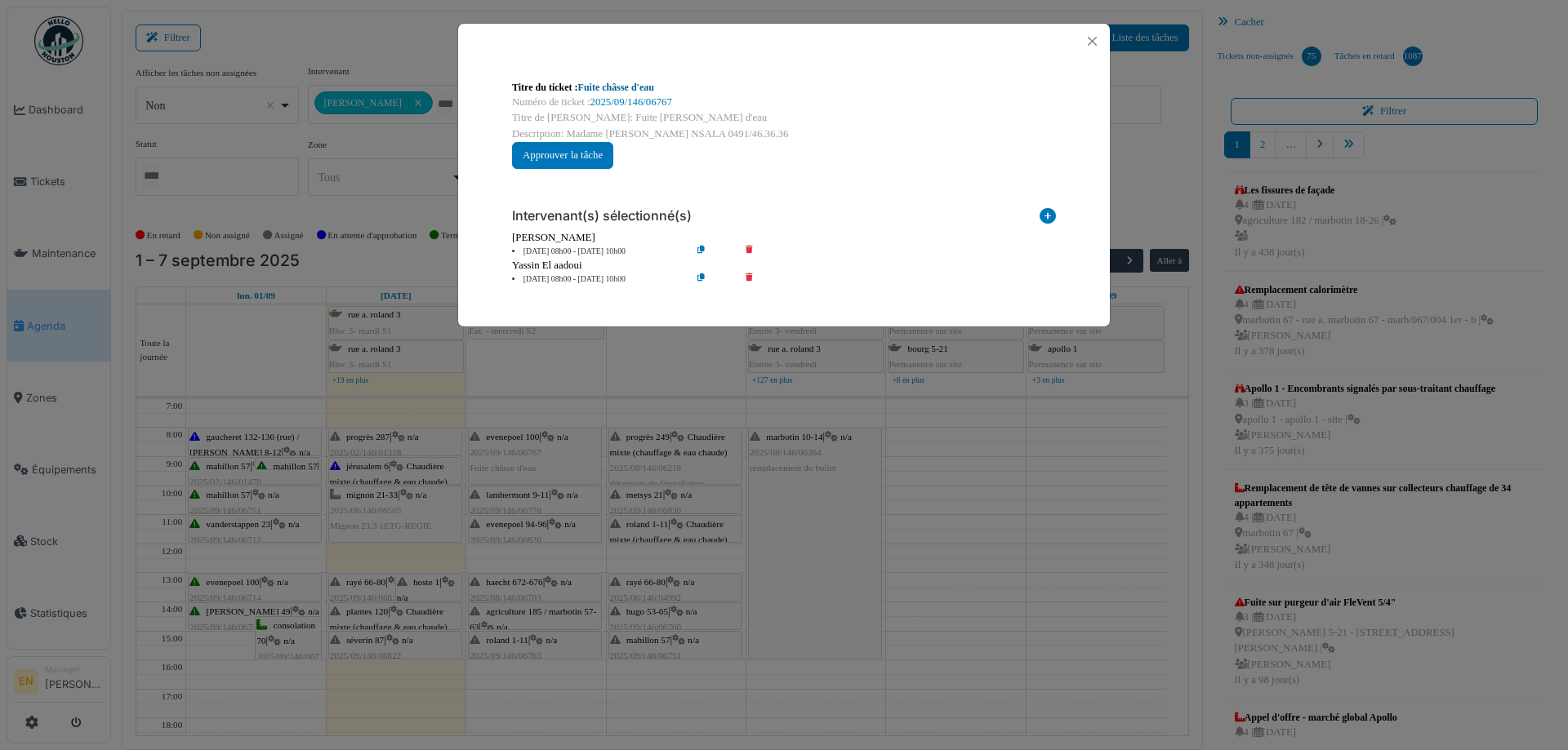
click at [632, 89] on link "Fuite châsse d'eau" at bounding box center [616, 87] width 76 height 11
click at [1093, 43] on button "Close" at bounding box center [1093, 41] width 22 height 22
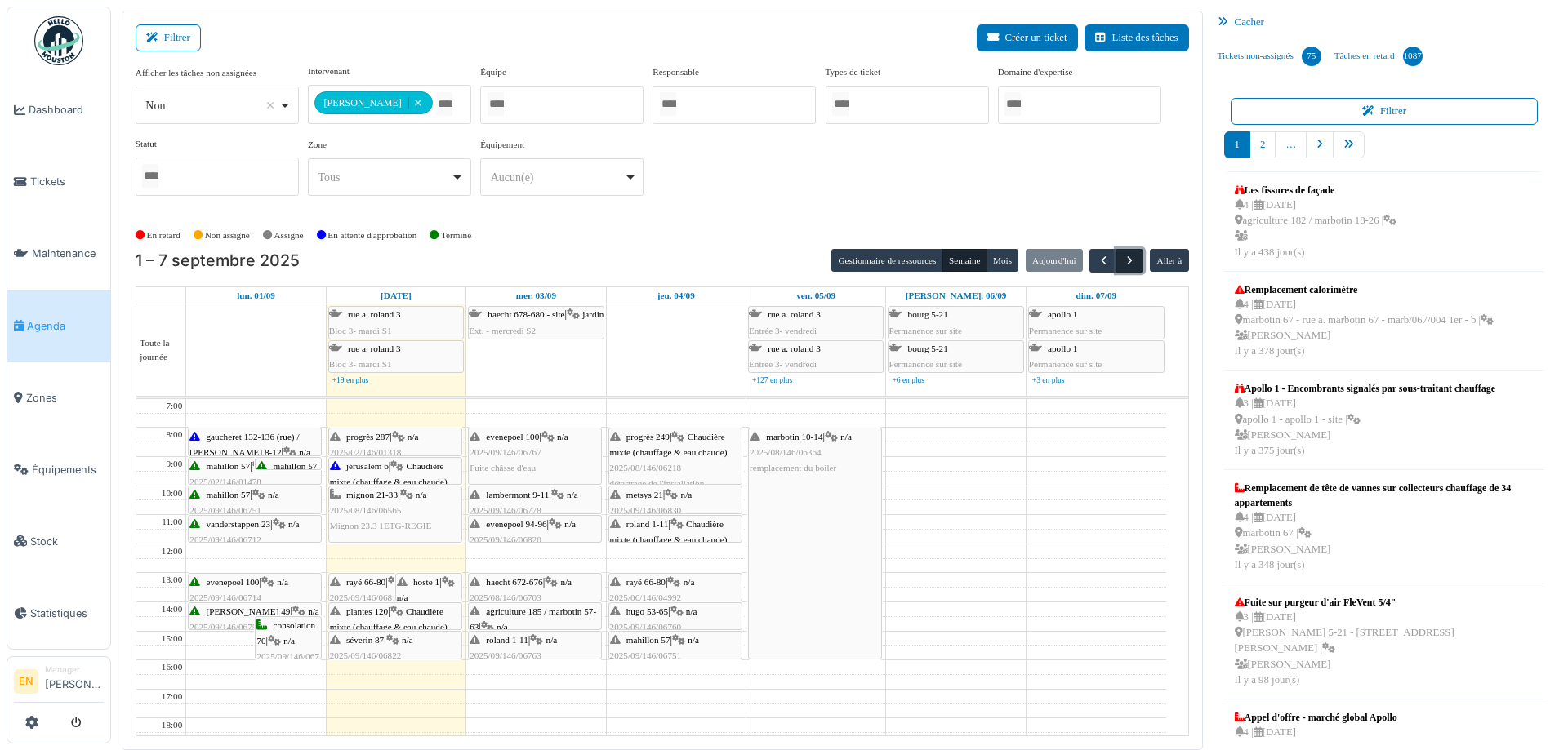
click at [1123, 262] on span "button" at bounding box center [1130, 260] width 14 height 14
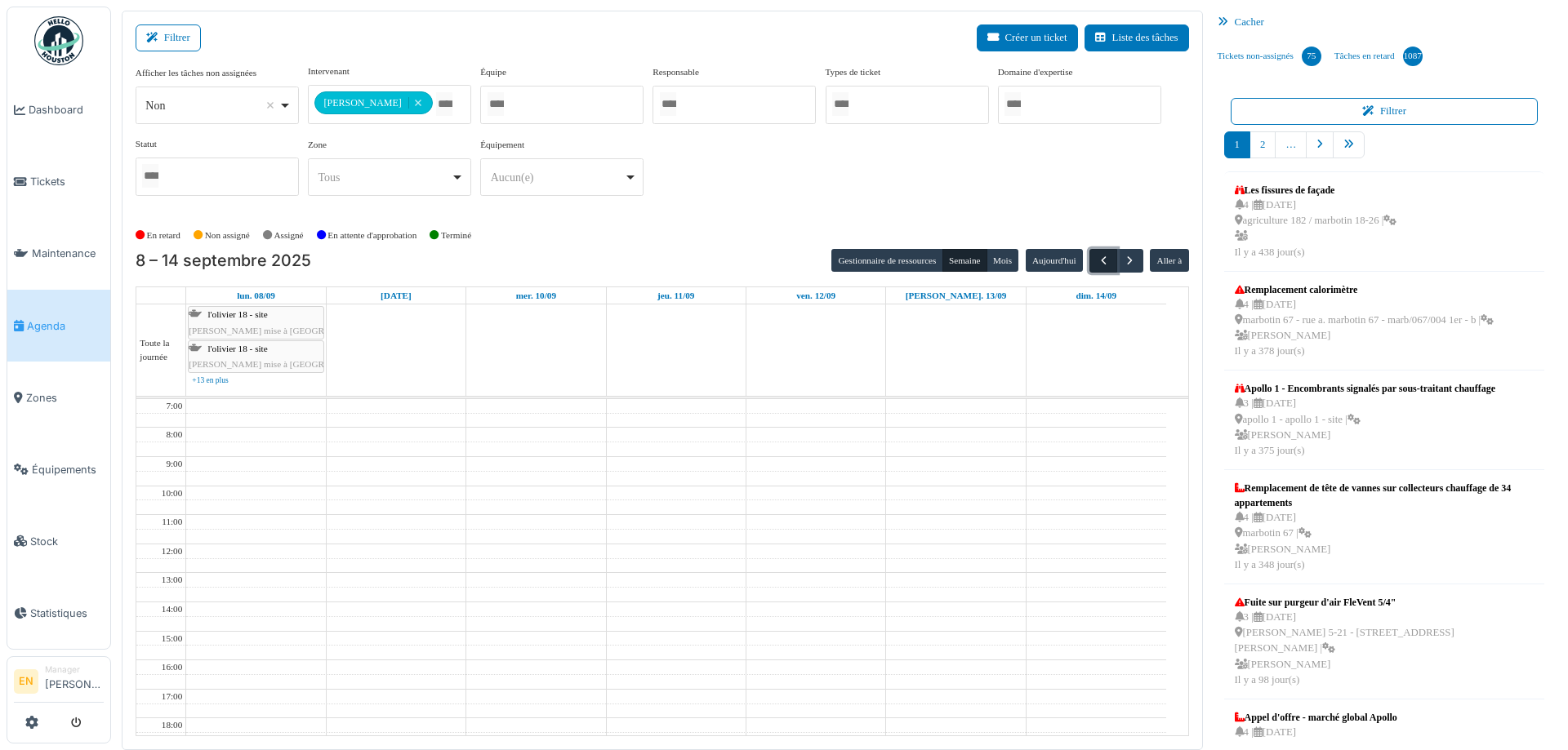
click at [1097, 262] on span "button" at bounding box center [1104, 260] width 14 height 14
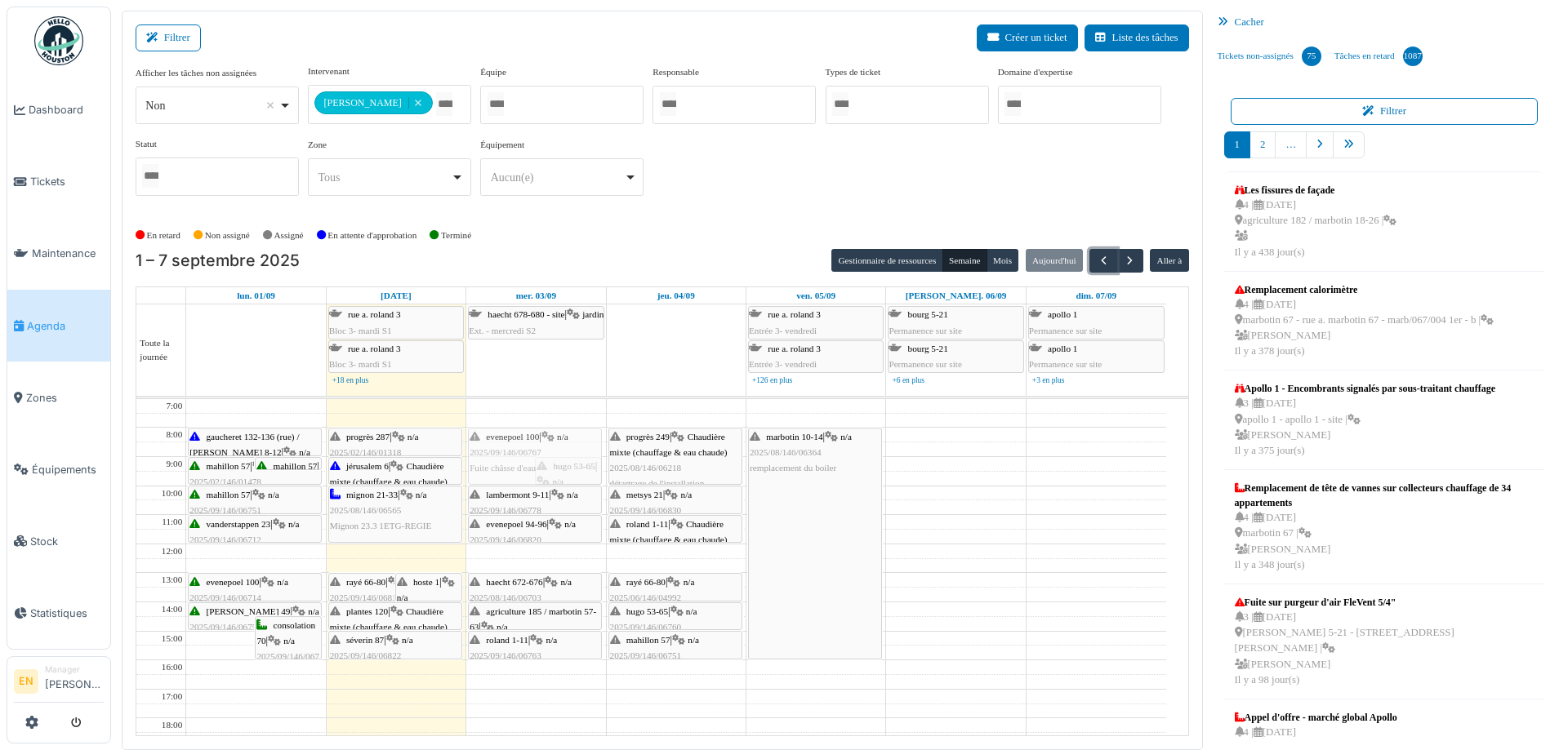
click at [491, 475] on div "evenepoel 100 | n/a 2025/09/146/06767 Fuite châsse d'eau hugo 53-65 | n/a 2025/…" at bounding box center [536, 645] width 139 height 493
drag, startPoint x: 503, startPoint y: 480, endPoint x: 502, endPoint y: 450, distance: 30.0
click at [502, 450] on div "evenepoel 100 | n/a 2025/09/146/06767 Fuite châsse d'eau hugo 53-65 | n/a 2025/…" at bounding box center [536, 645] width 139 height 493
click at [541, 523] on span "evenepoel 94-96" at bounding box center [516, 524] width 60 height 10
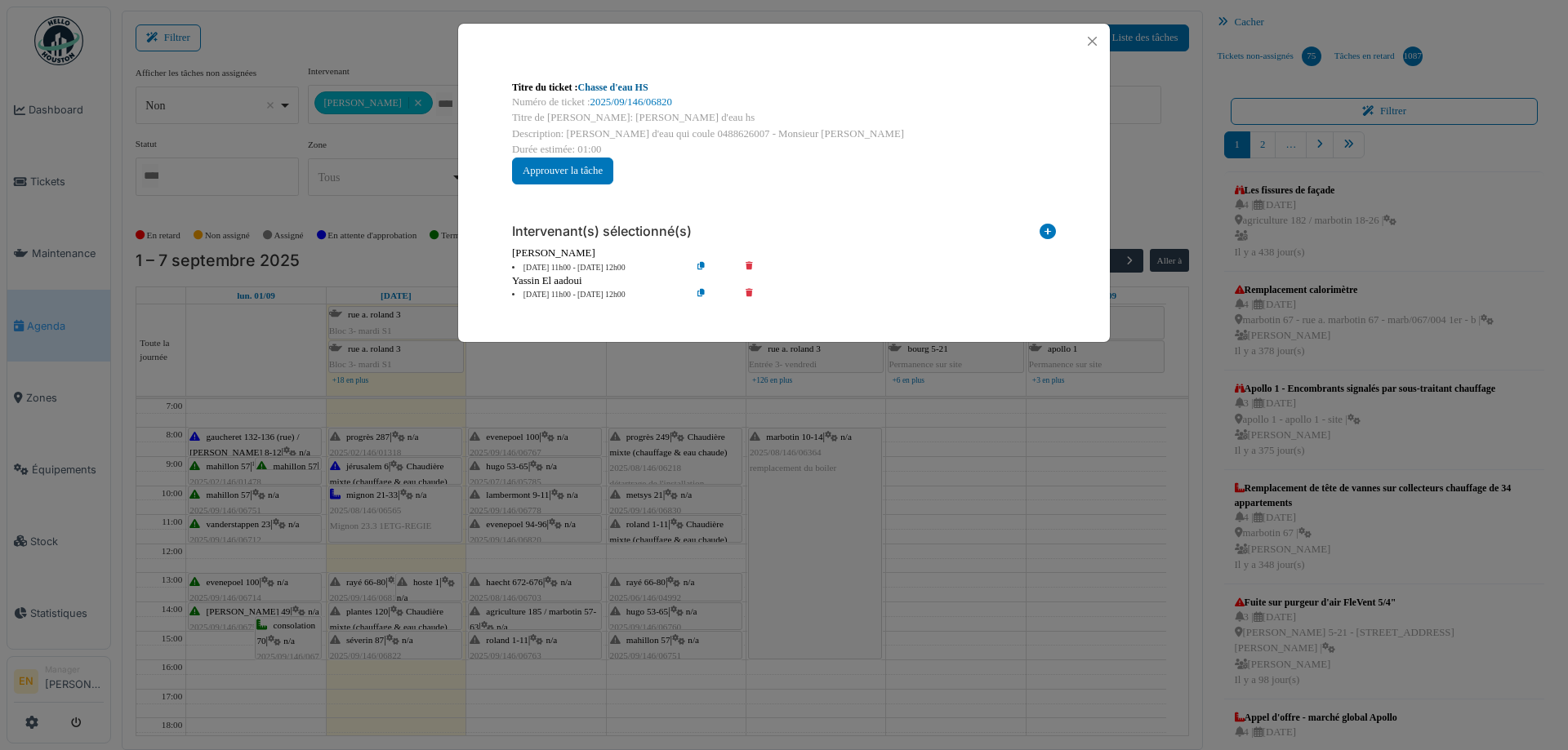
click at [634, 86] on link "Chasse d'eau HS" at bounding box center [613, 87] width 70 height 11
click at [1090, 43] on button "Close" at bounding box center [1093, 41] width 22 height 22
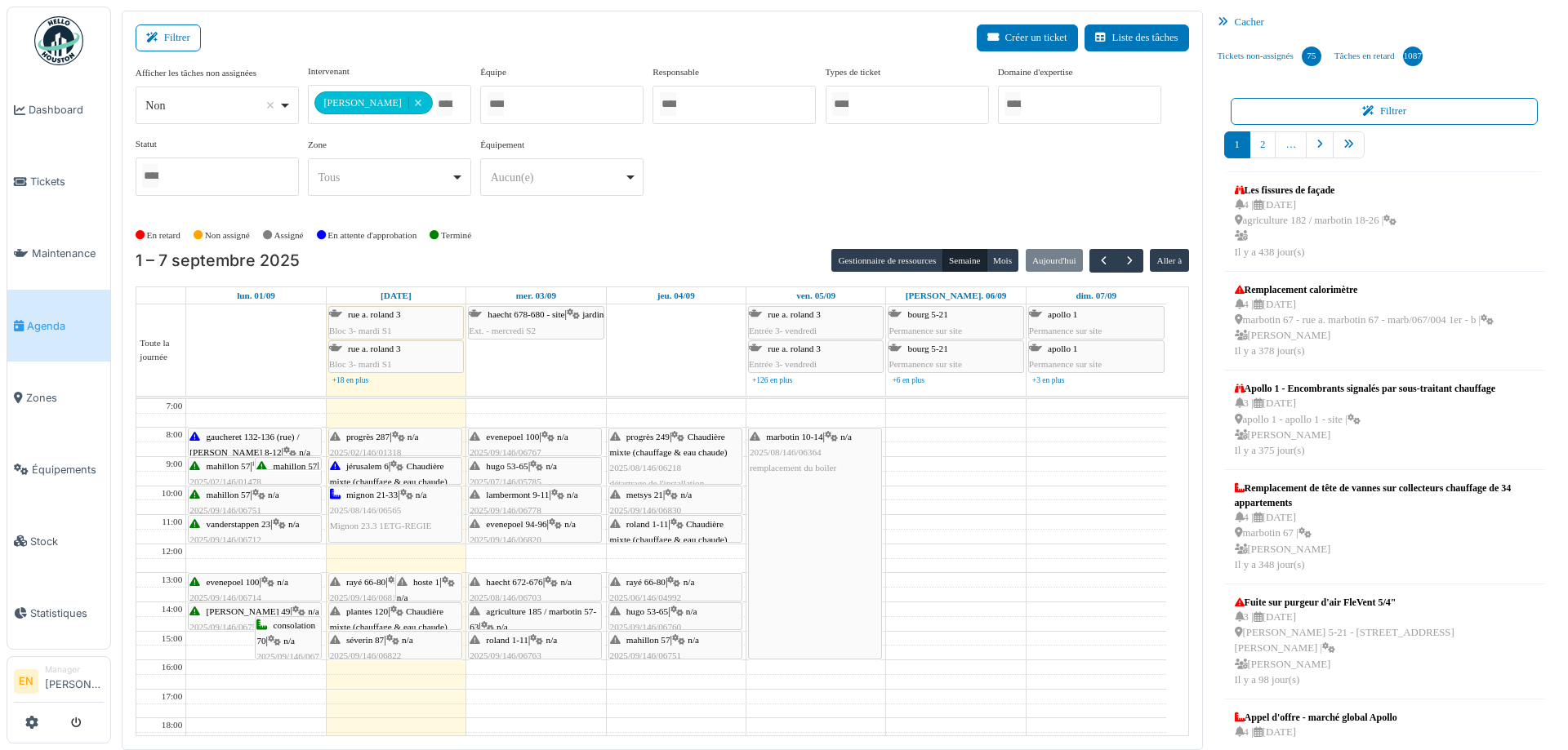
click at [535, 530] on div "evenepoel 94-96 | n/a 2025/09/146/06820 Chasse d'eau HS" at bounding box center [534, 541] width 130 height 48
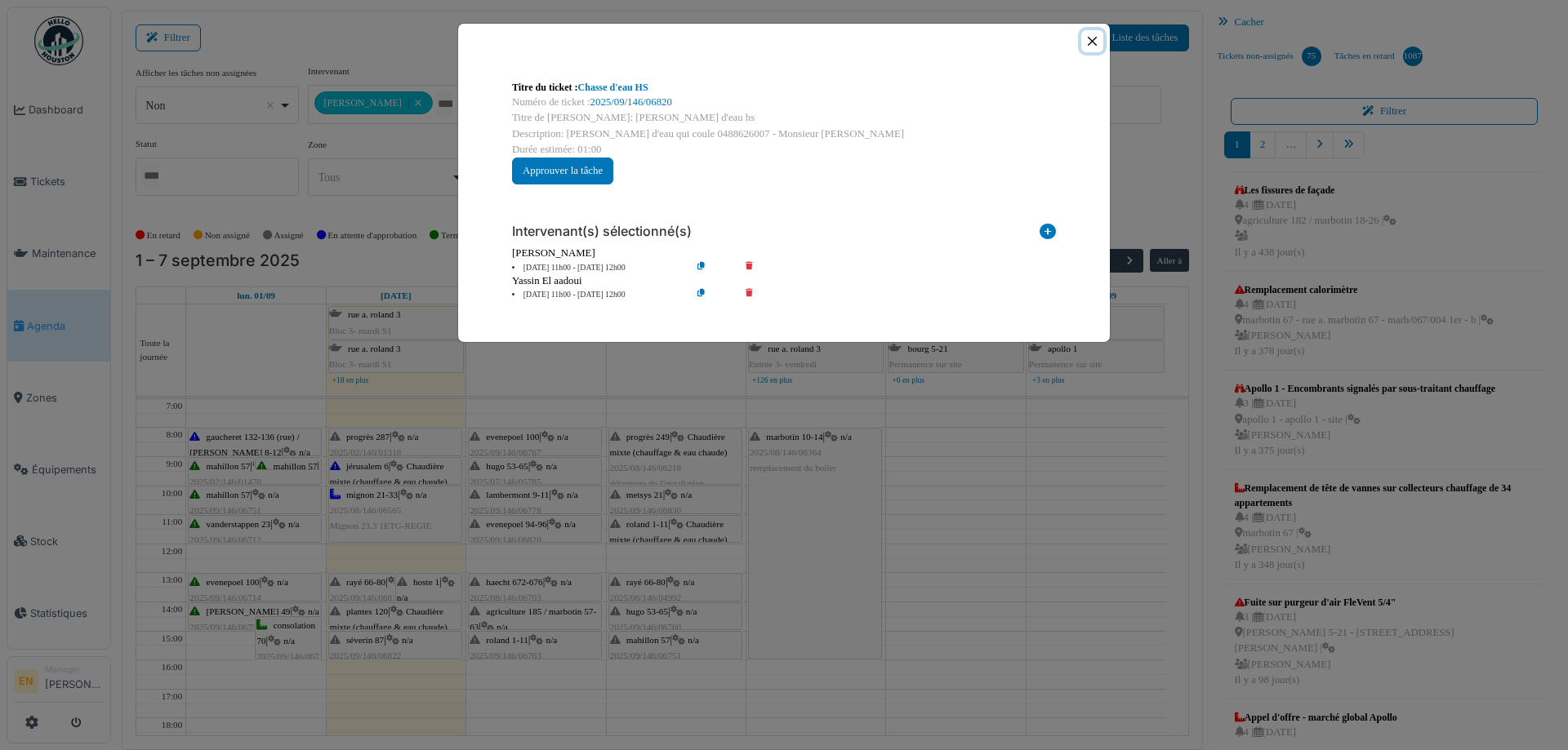
click at [1094, 45] on button "Close" at bounding box center [1093, 41] width 22 height 22
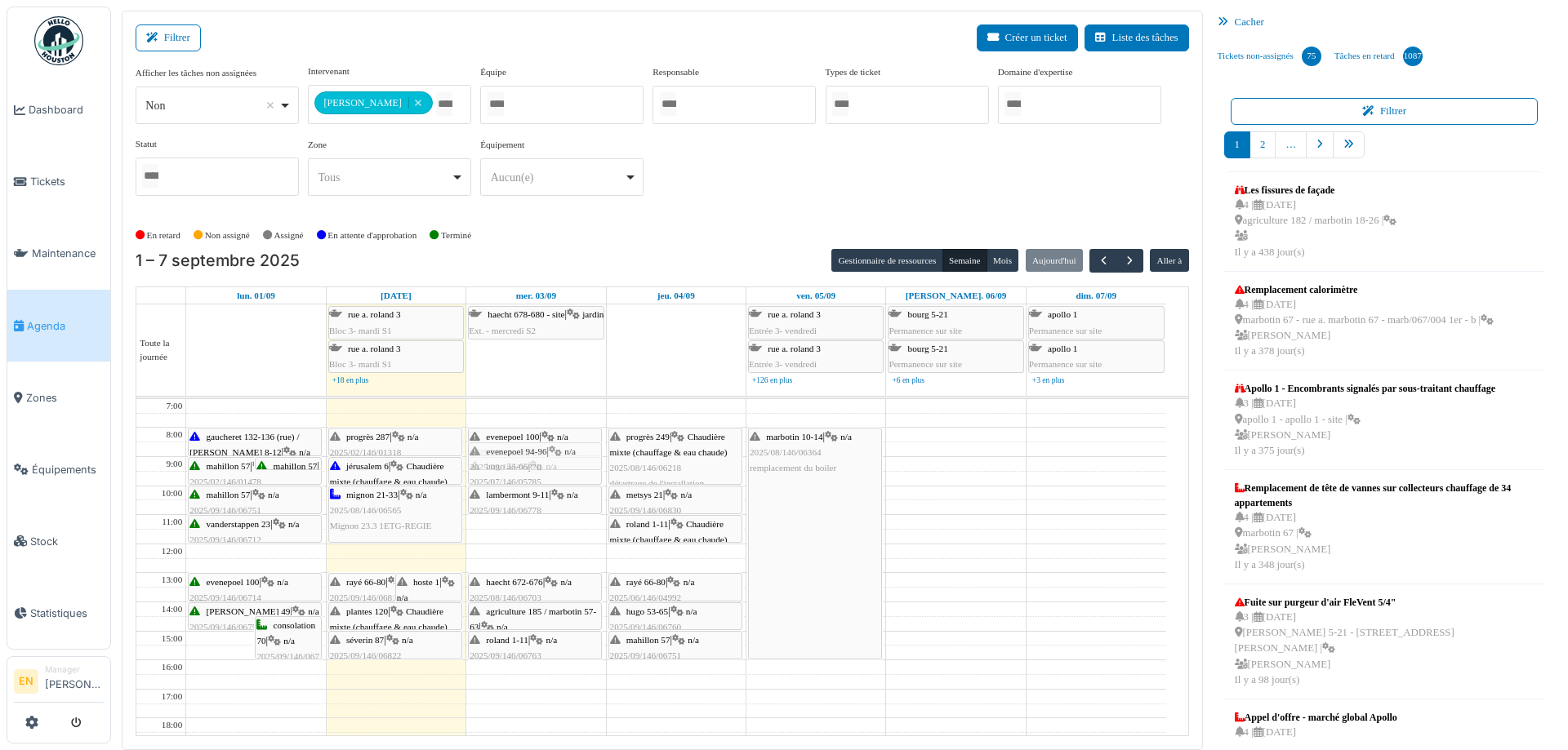
drag, startPoint x: 526, startPoint y: 522, endPoint x: 522, endPoint y: 454, distance: 68.1
click at [522, 454] on div "evenepoel 100 | n/a 2025/09/146/06767 Fuite châsse d'eau hugo 53-65 | n/a 2025/…" at bounding box center [536, 645] width 139 height 493
drag, startPoint x: 524, startPoint y: 499, endPoint x: 524, endPoint y: 522, distance: 23.0
click at [524, 522] on div "evenepoel 100 | n/a 2025/09/146/06767 Fuite châsse d'eau evenepoel 94-96 | n/a …" at bounding box center [536, 645] width 139 height 493
click at [515, 492] on div "evenepoel 100 | n/a 2025/09/146/06767 Fuite châsse d'eau evenepoel 94-96 | n/a …" at bounding box center [536, 645] width 139 height 493
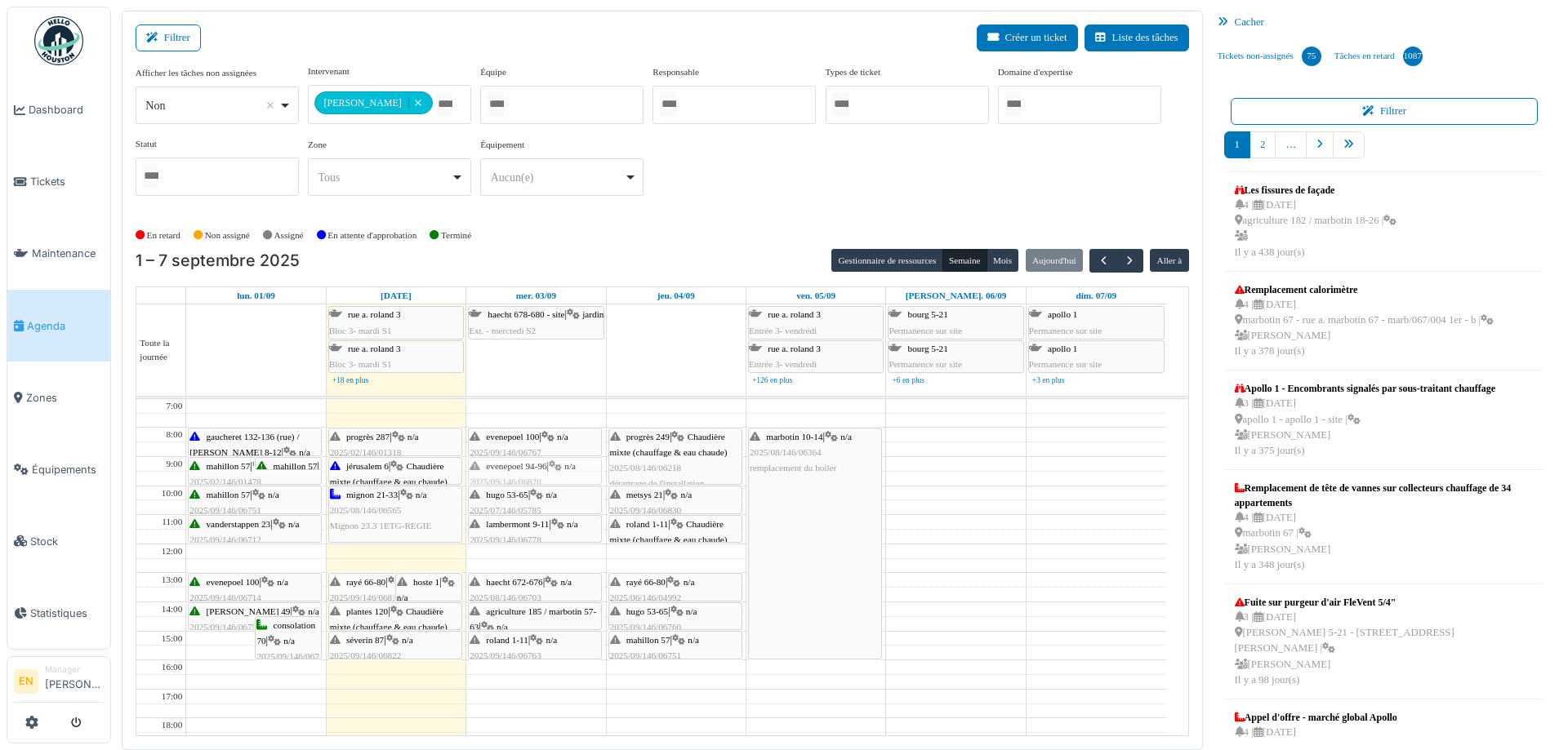
drag, startPoint x: 559, startPoint y: 454, endPoint x: 523, endPoint y: 471, distance: 39.8
click at [523, 471] on div "evenepoel 100 | n/a 2025/09/146/06767 Fuite châsse d'eau evenepoel 94-96 | n/a …" at bounding box center [536, 645] width 139 height 493
click at [725, 206] on div "**********" at bounding box center [662, 137] width 1054 height 145
click at [1123, 264] on span "button" at bounding box center [1130, 260] width 14 height 14
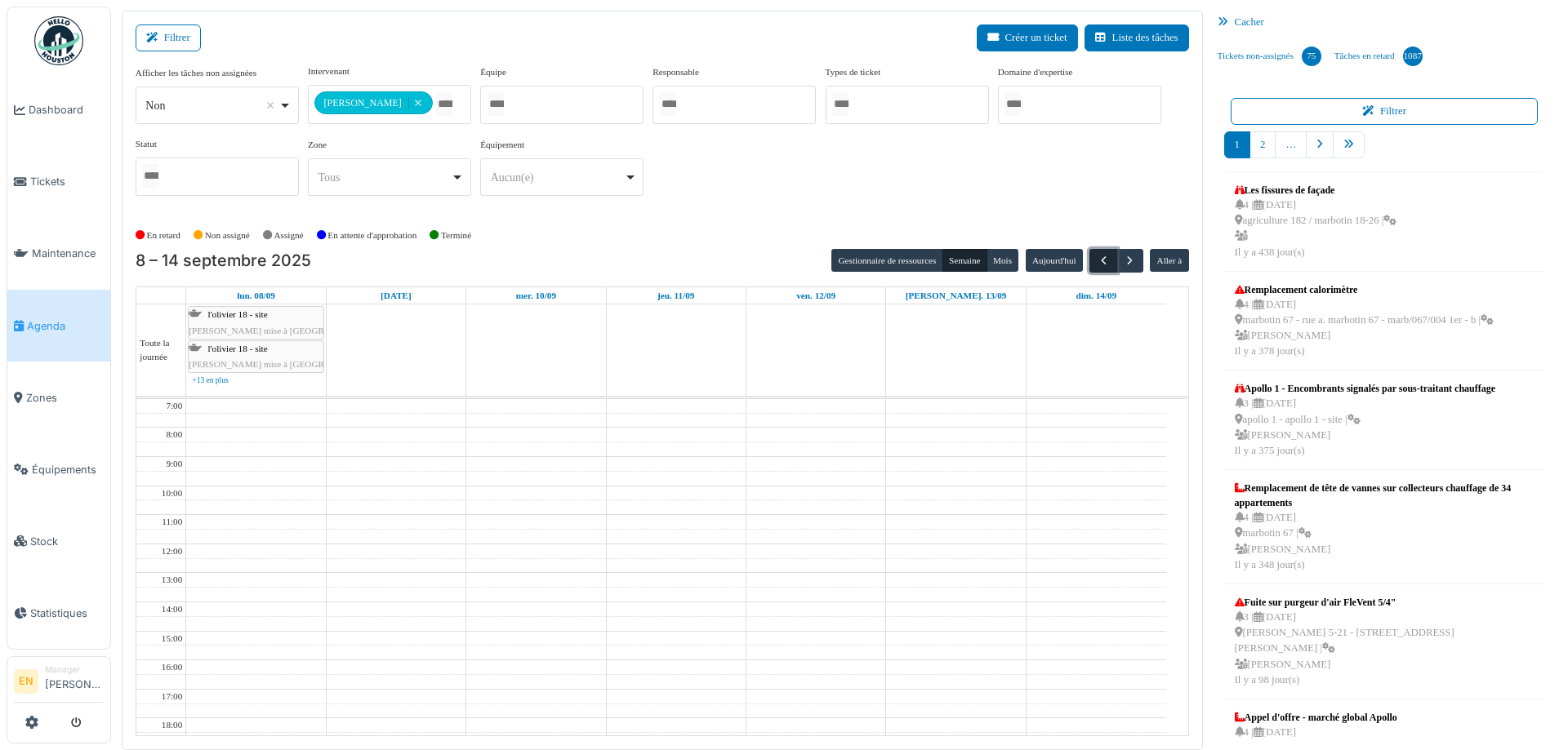
click at [1097, 265] on span "button" at bounding box center [1104, 260] width 14 height 14
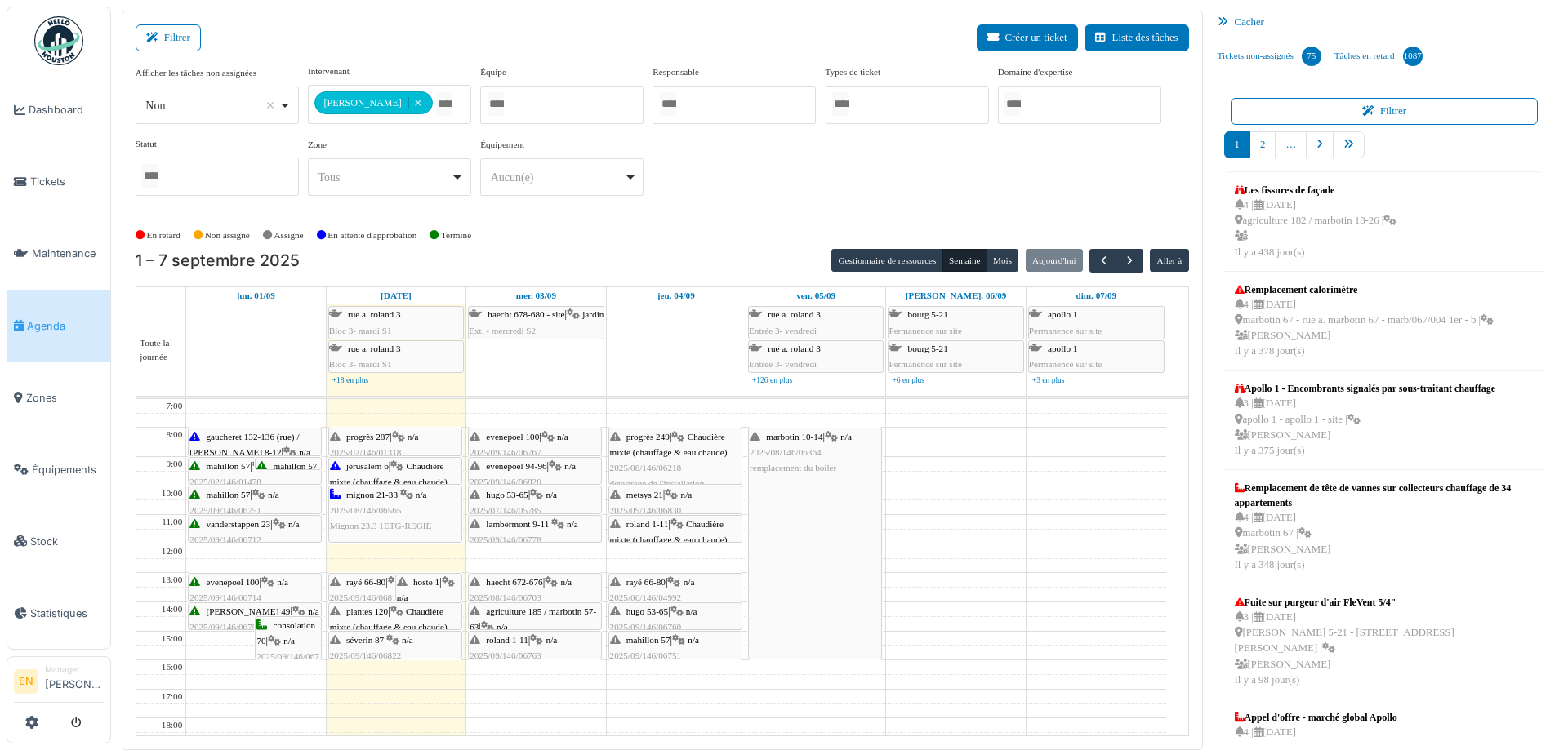
click at [709, 226] on div "En retard Non assigné Assigné En attente d'approbation Terminé" at bounding box center [662, 236] width 1054 height 27
click at [709, 226] on div "En retard Non assigné Assigné En attente d'approbation Terminé" at bounding box center [662, 236] width 1054 height 27
click at [902, 210] on div "**********" at bounding box center [662, 143] width 1054 height 157
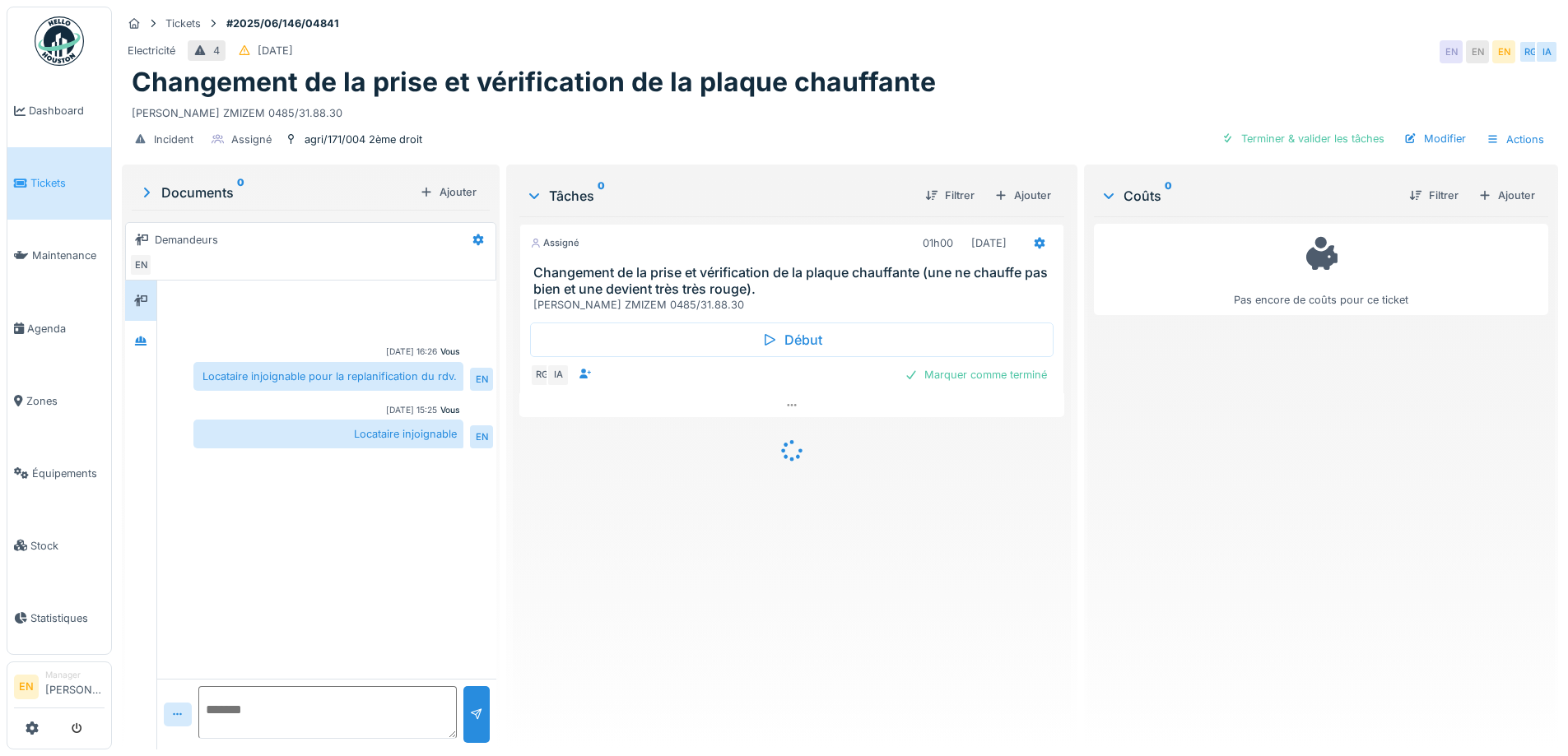
scroll to position [12, 0]
click at [856, 562] on div "Assigné 01h00 [DATE] Changement de la prise et vérification de la plaque chauff…" at bounding box center [791, 476] width 544 height 520
click at [788, 400] on icon at bounding box center [791, 405] width 13 height 10
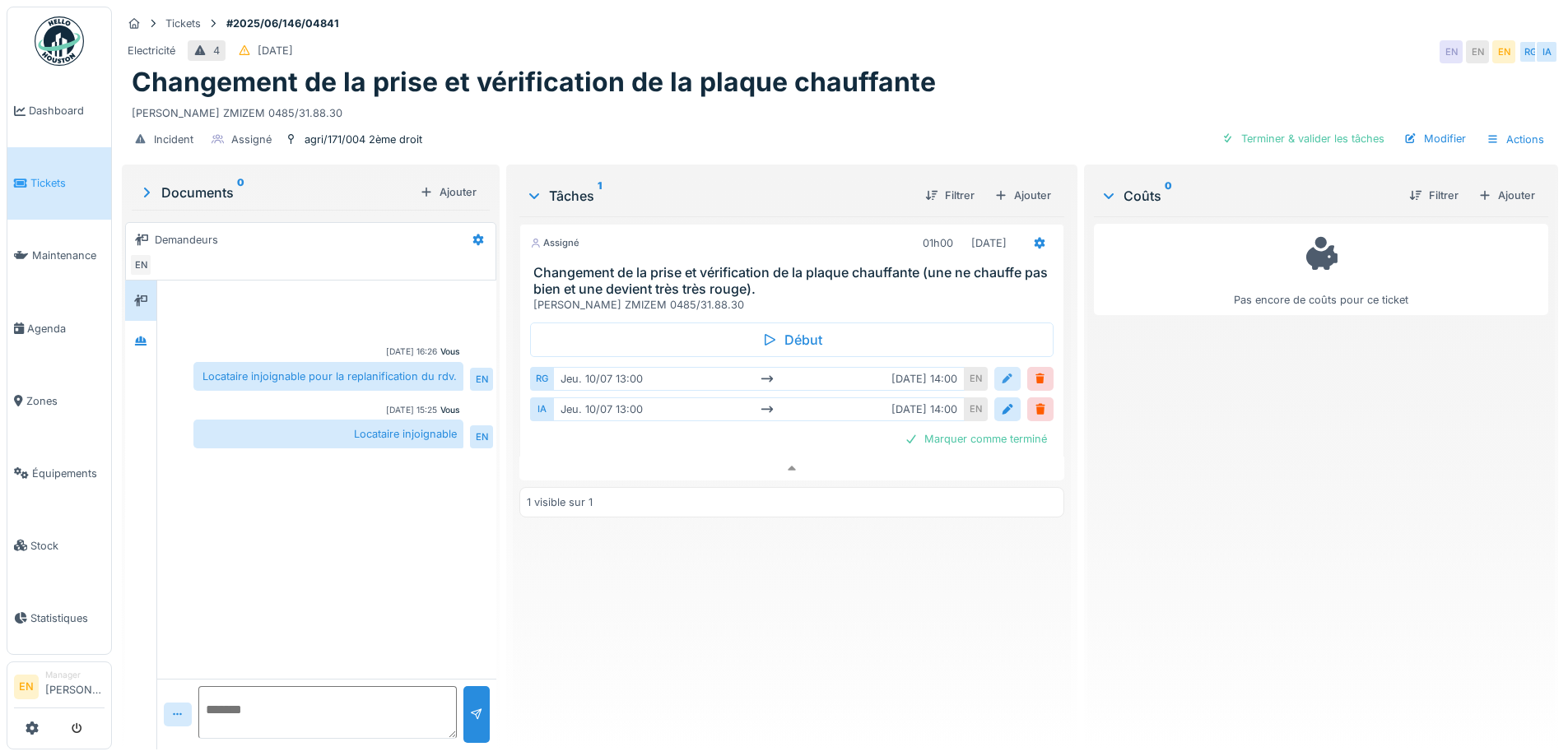
click at [1001, 372] on div at bounding box center [1007, 379] width 13 height 15
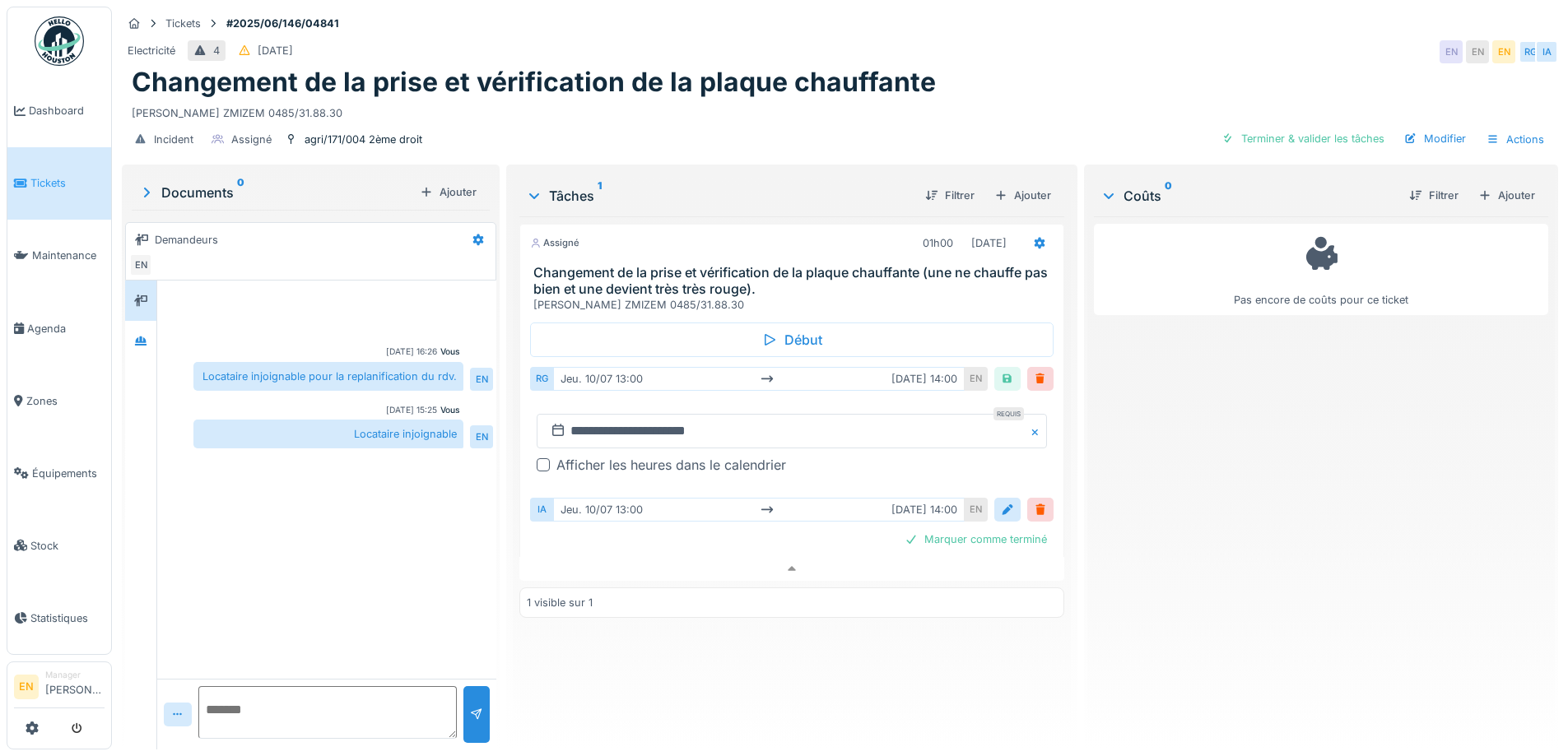
click at [541, 458] on div at bounding box center [542, 464] width 13 height 13
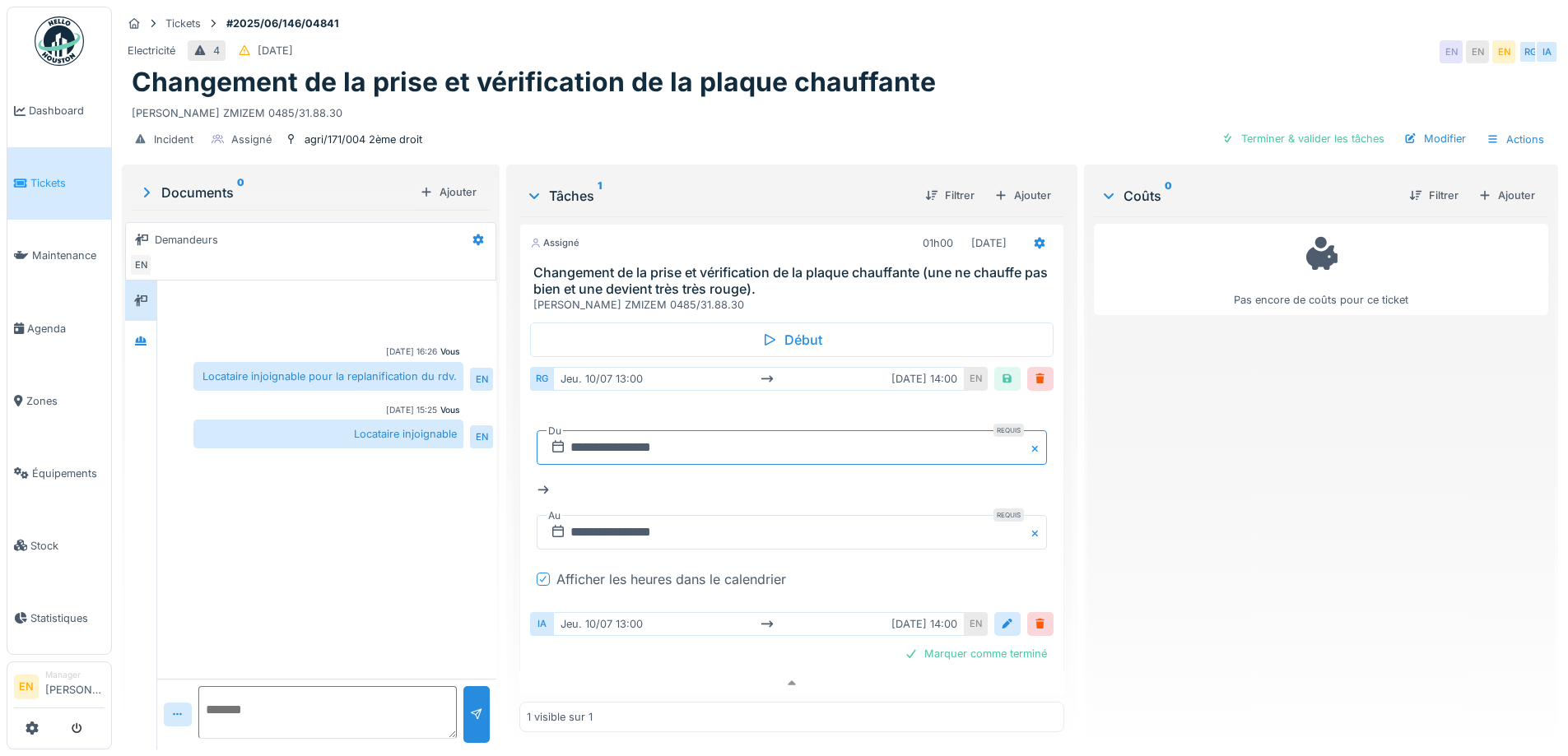
click at [597, 431] on input "**********" at bounding box center [791, 448] width 510 height 34
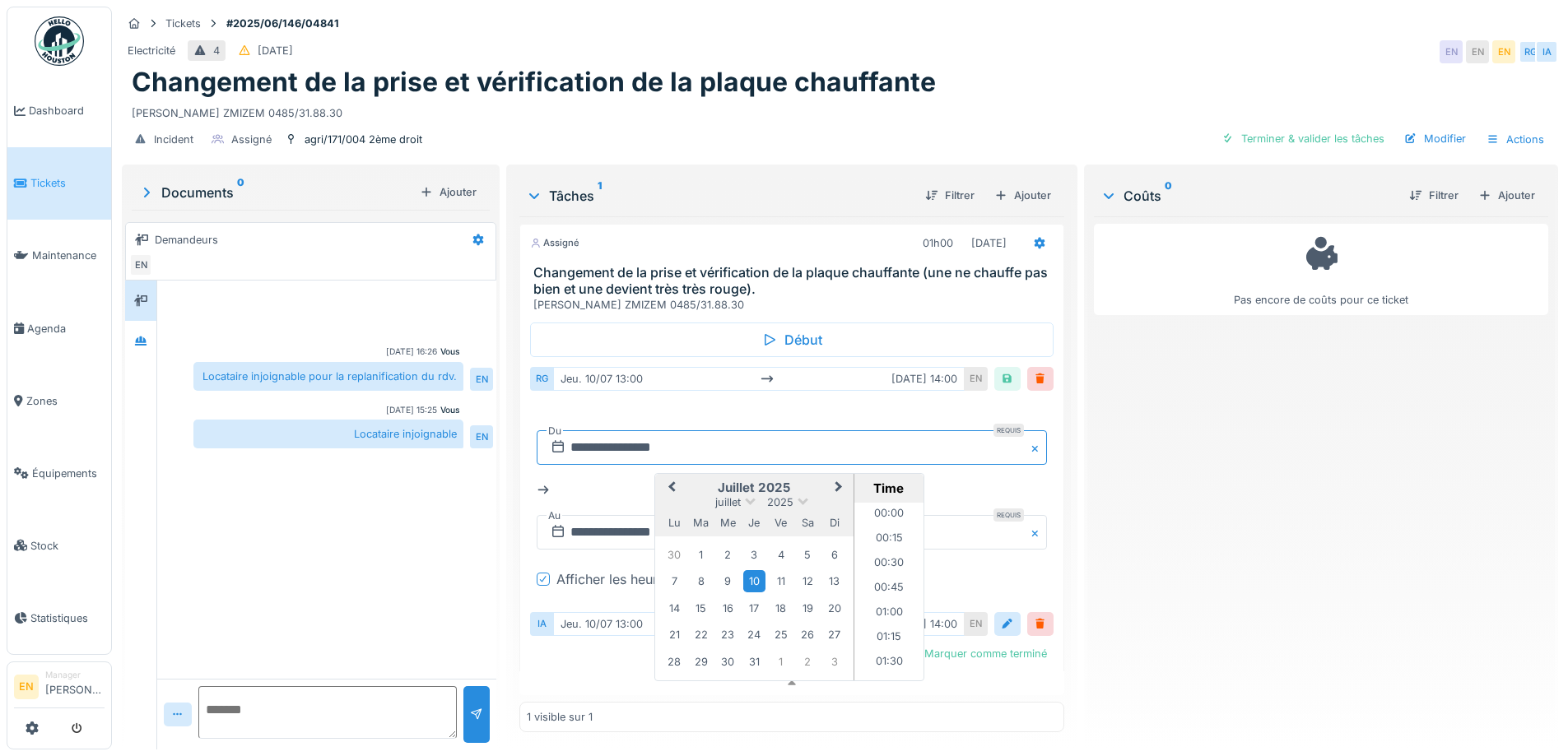
scroll to position [1207, 0]
click at [838, 478] on span "Next Month" at bounding box center [838, 487] width 0 height 20
click at [730, 574] on div "10" at bounding box center [727, 584] width 22 height 22
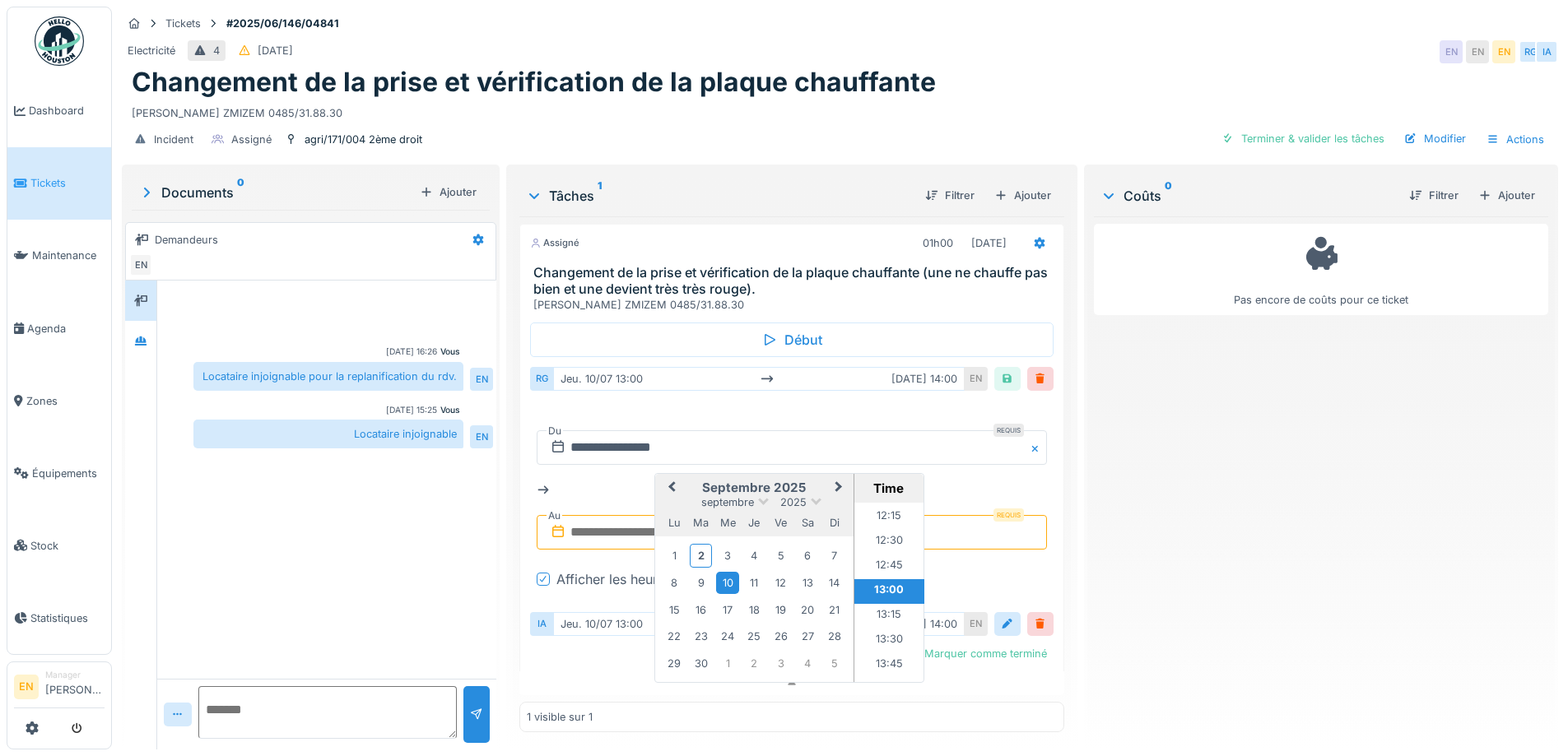
click at [1042, 467] on div "**********" at bounding box center [791, 501] width 523 height 202
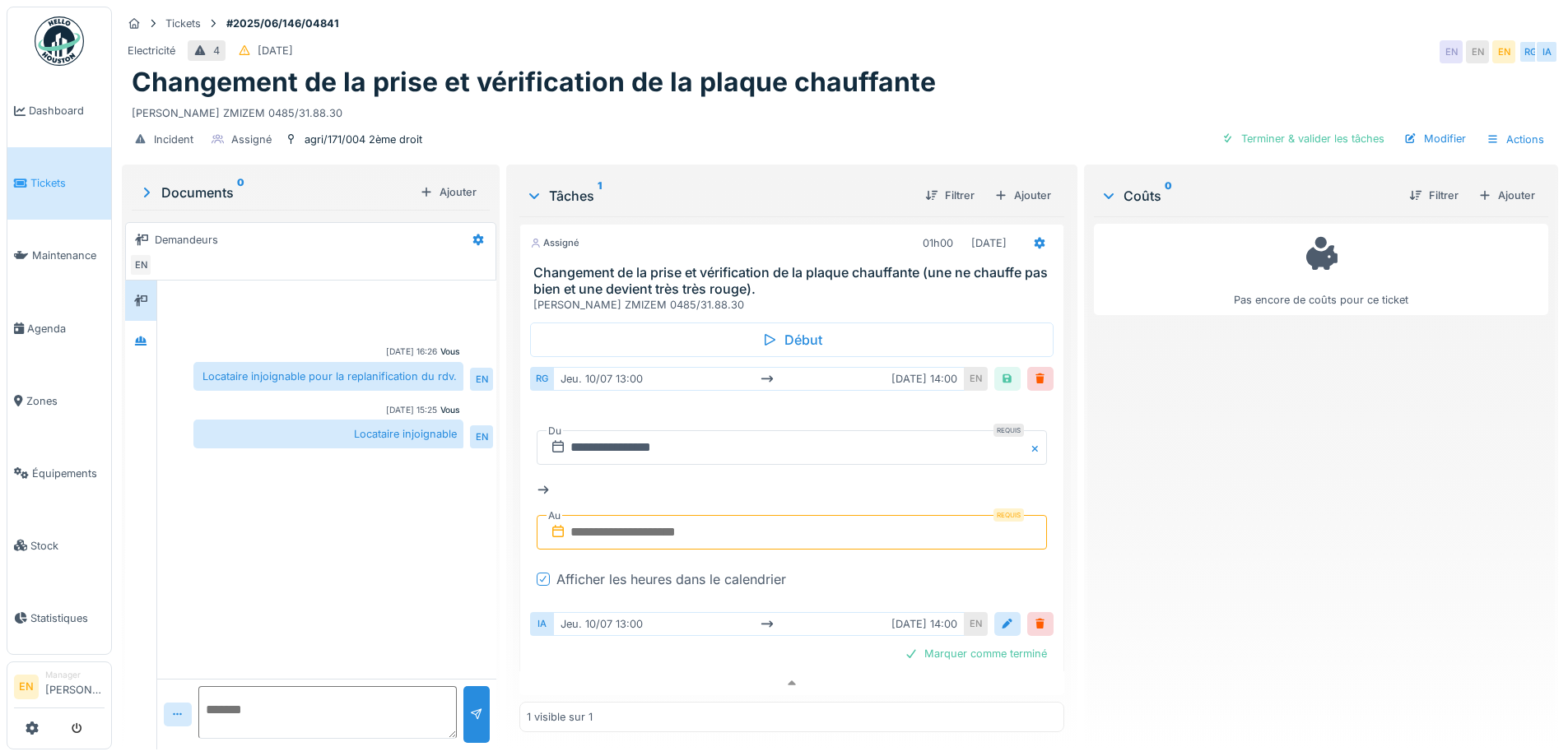
click at [648, 519] on input "text" at bounding box center [791, 532] width 510 height 34
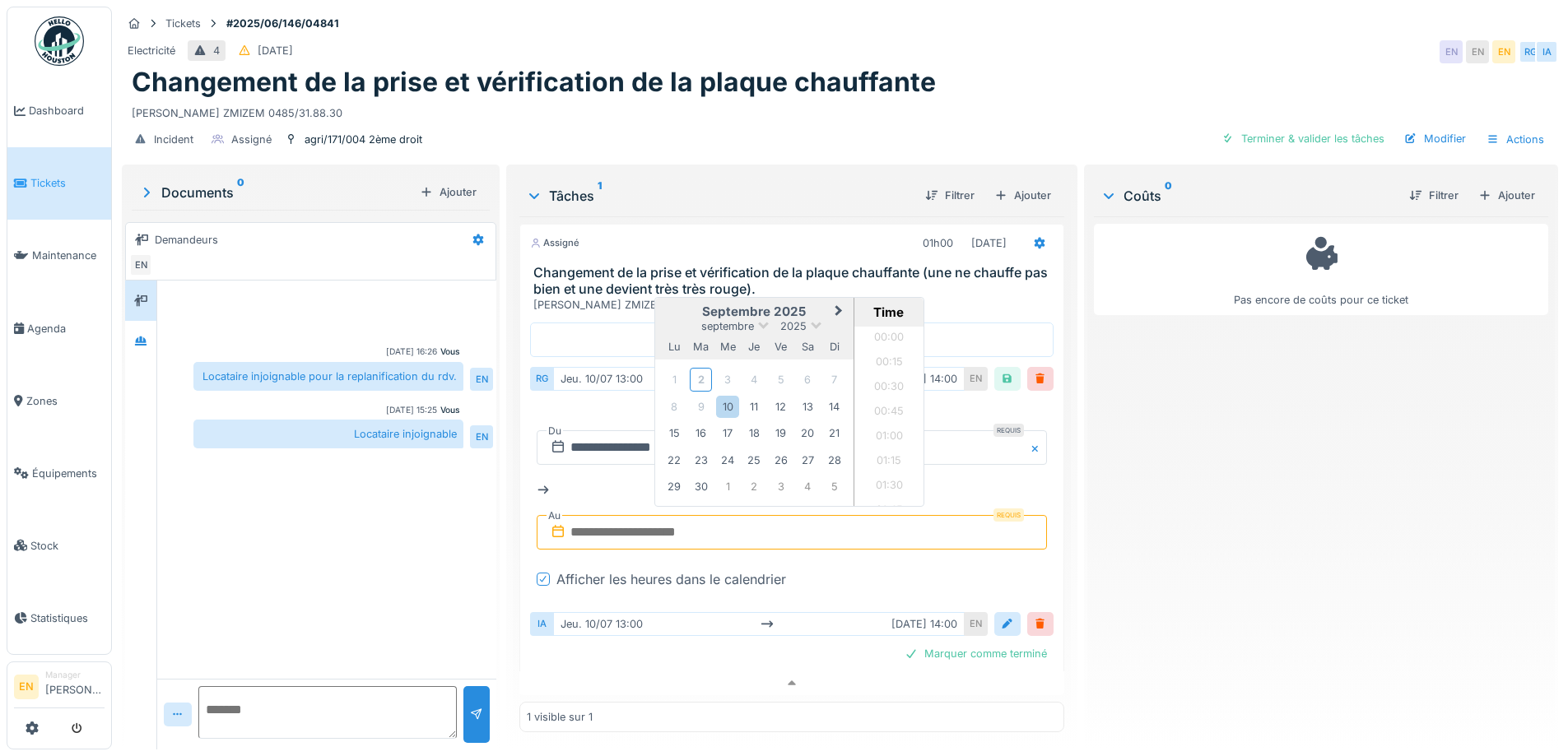
scroll to position [1009, 0]
click at [728, 396] on div "10" at bounding box center [727, 407] width 22 height 22
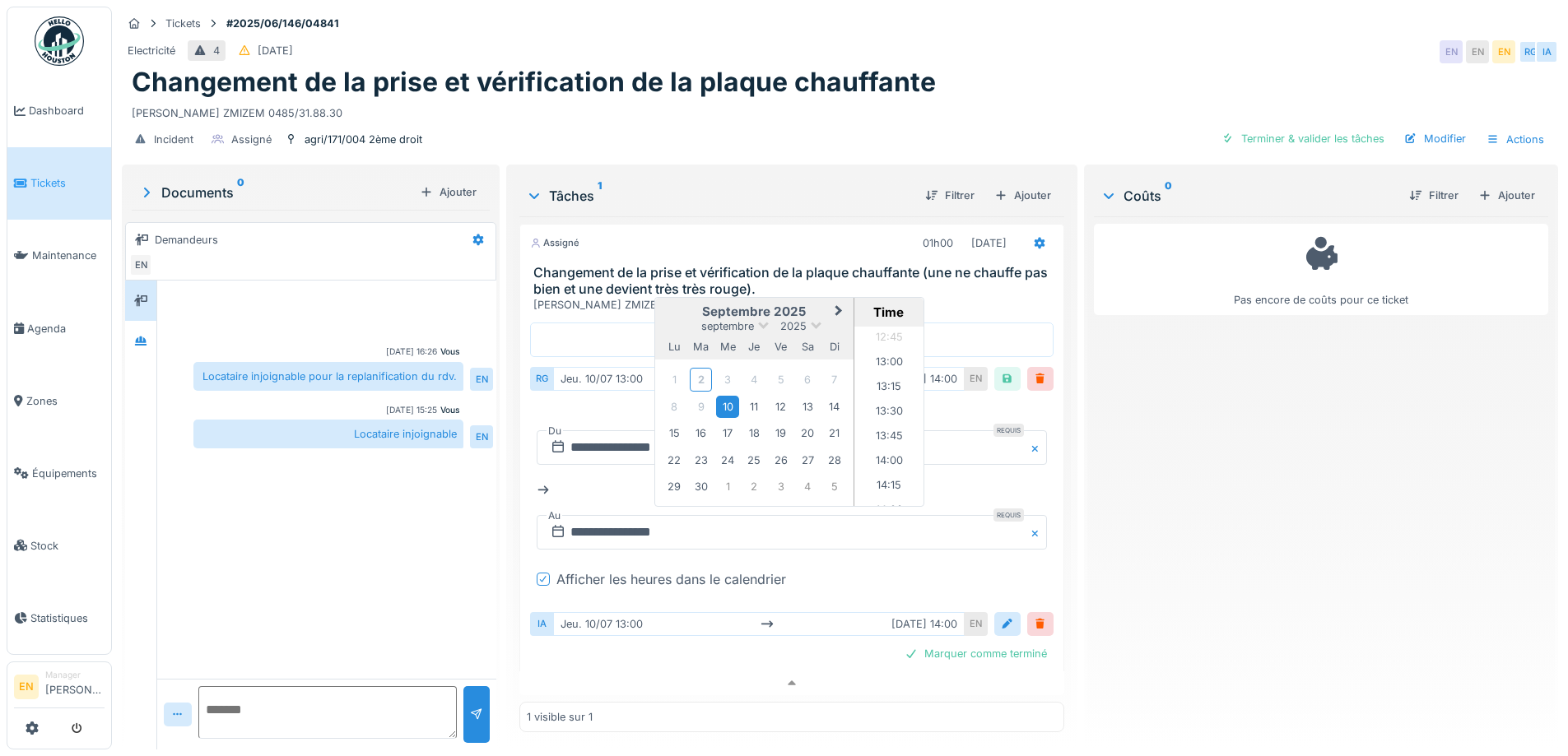
scroll to position [1321, 0]
click at [885, 388] on li "14:00" at bounding box center [890, 400] width 70 height 25
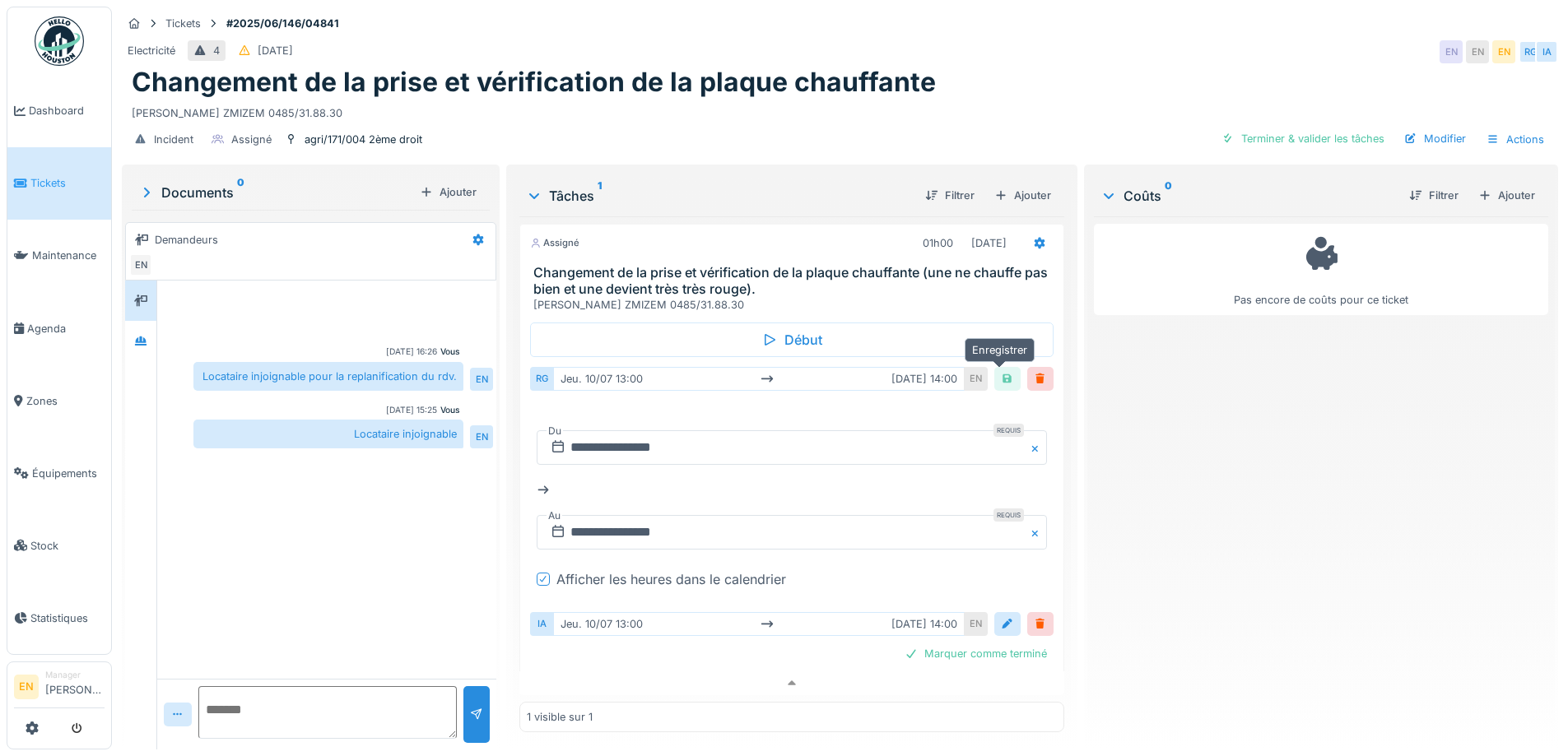
click at [1001, 372] on div at bounding box center [1007, 379] width 13 height 15
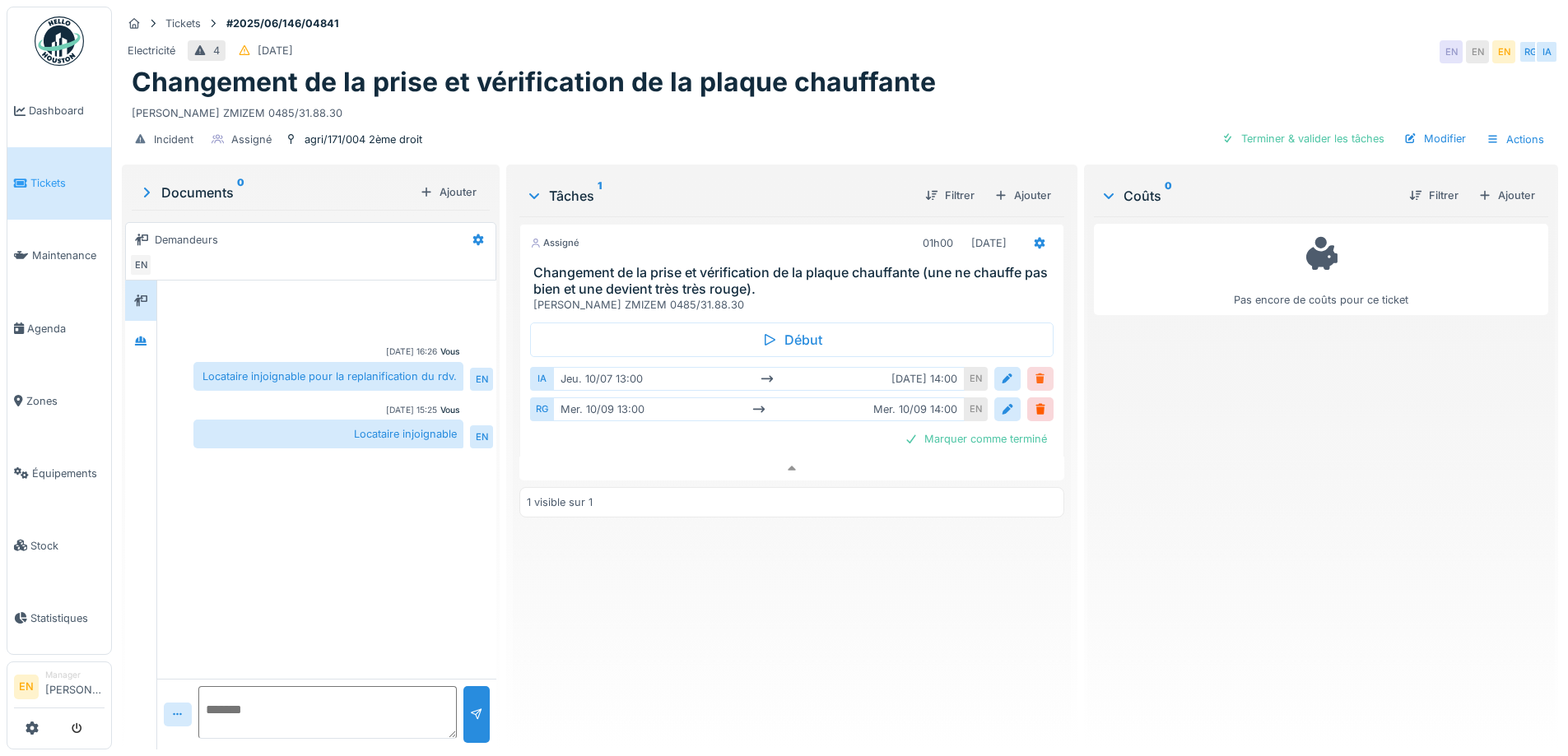
click at [1034, 372] on div at bounding box center [1040, 379] width 13 height 15
click at [1237, 433] on div "Pas encore de coûts pour ce ticket" at bounding box center [1321, 476] width 454 height 520
click at [1139, 19] on div "Tickets #2025/06/146/04841" at bounding box center [840, 23] width 1437 height 21
click at [1145, 50] on div "Electricité 4 [DATE] EN EN EN" at bounding box center [840, 51] width 1437 height 30
click at [1073, 79] on div "Changement de la prise et vérification de la plaque chauffante" at bounding box center [839, 82] width 1417 height 31
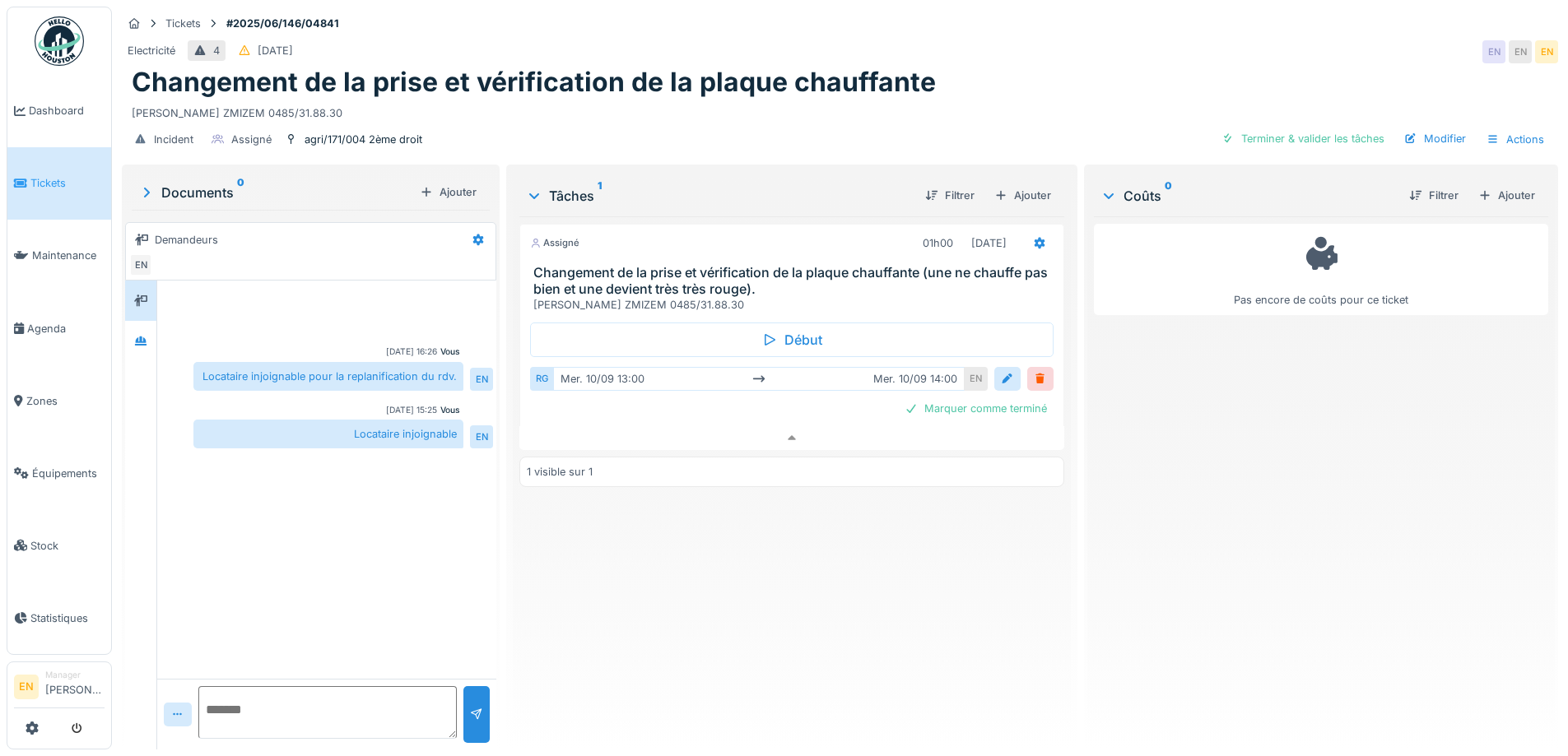
click at [1081, 75] on div "Changement de la prise et vérification de la plaque chauffante" at bounding box center [839, 82] width 1417 height 31
click at [1089, 67] on div "Changement de la prise et vérification de la plaque chauffante" at bounding box center [839, 82] width 1417 height 31
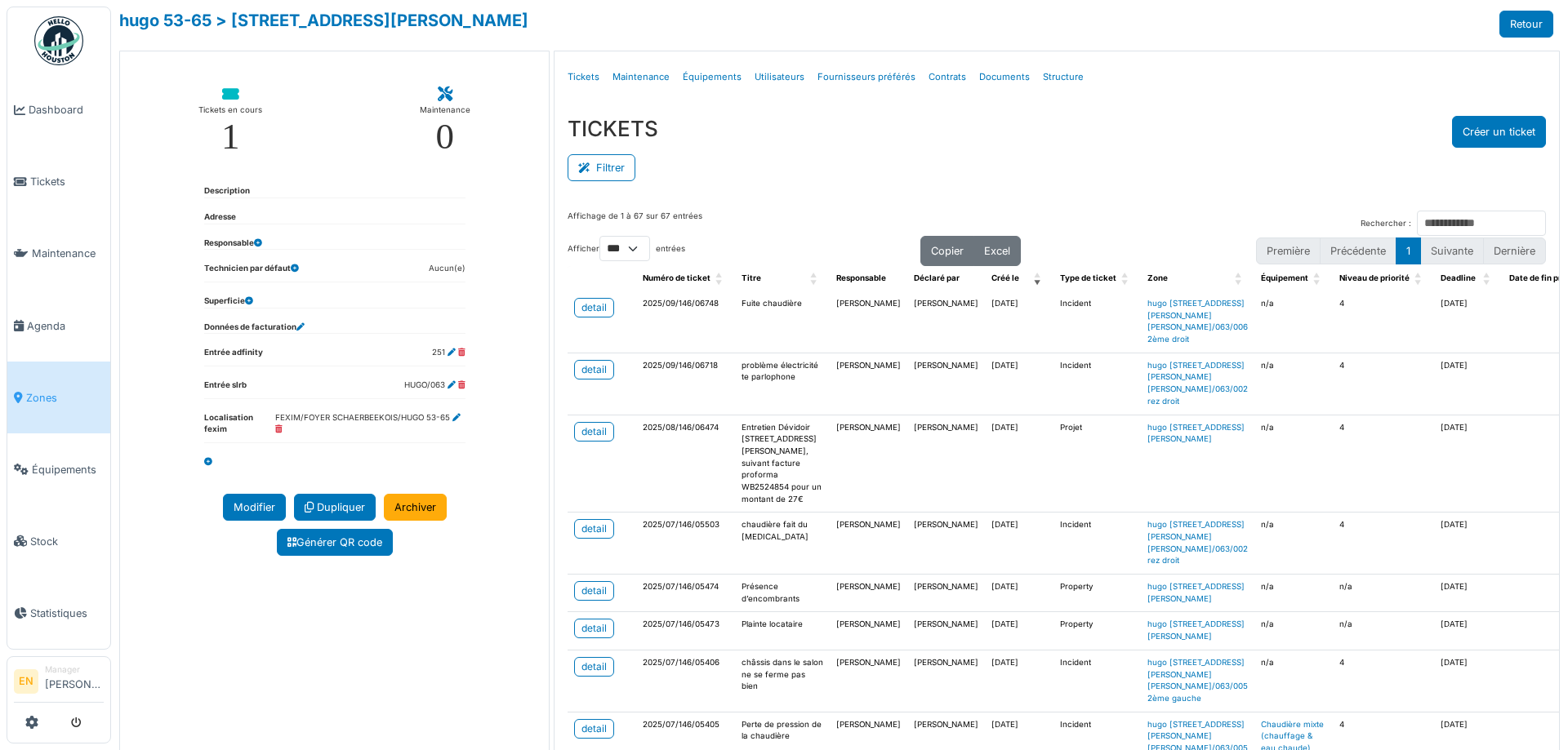
select select "***"
click at [53, 390] on span "Zones" at bounding box center [65, 398] width 78 height 15
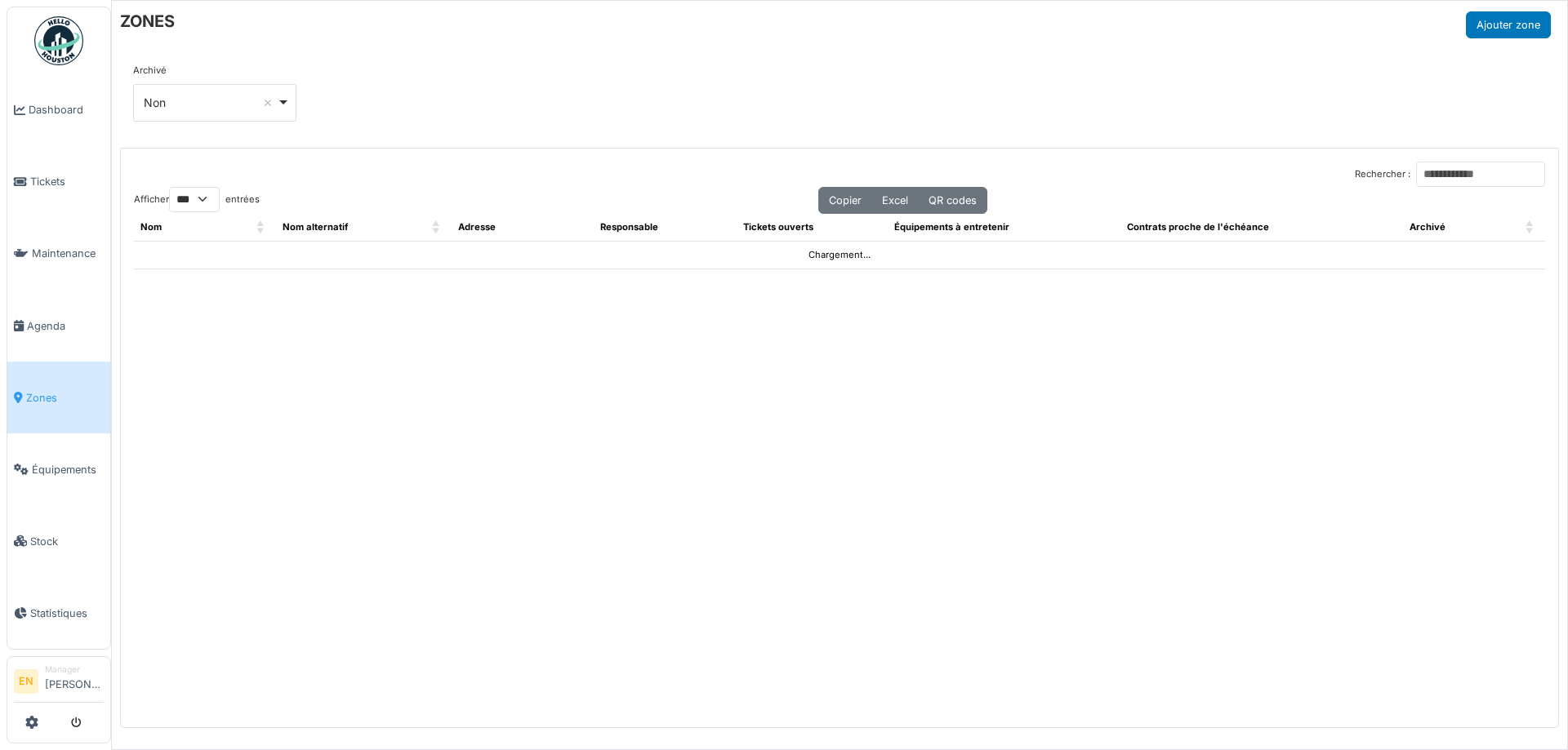
select select "***"
click at [1416, 171] on input "Rechercher :" at bounding box center [1481, 175] width 129 height 26
type input "***"
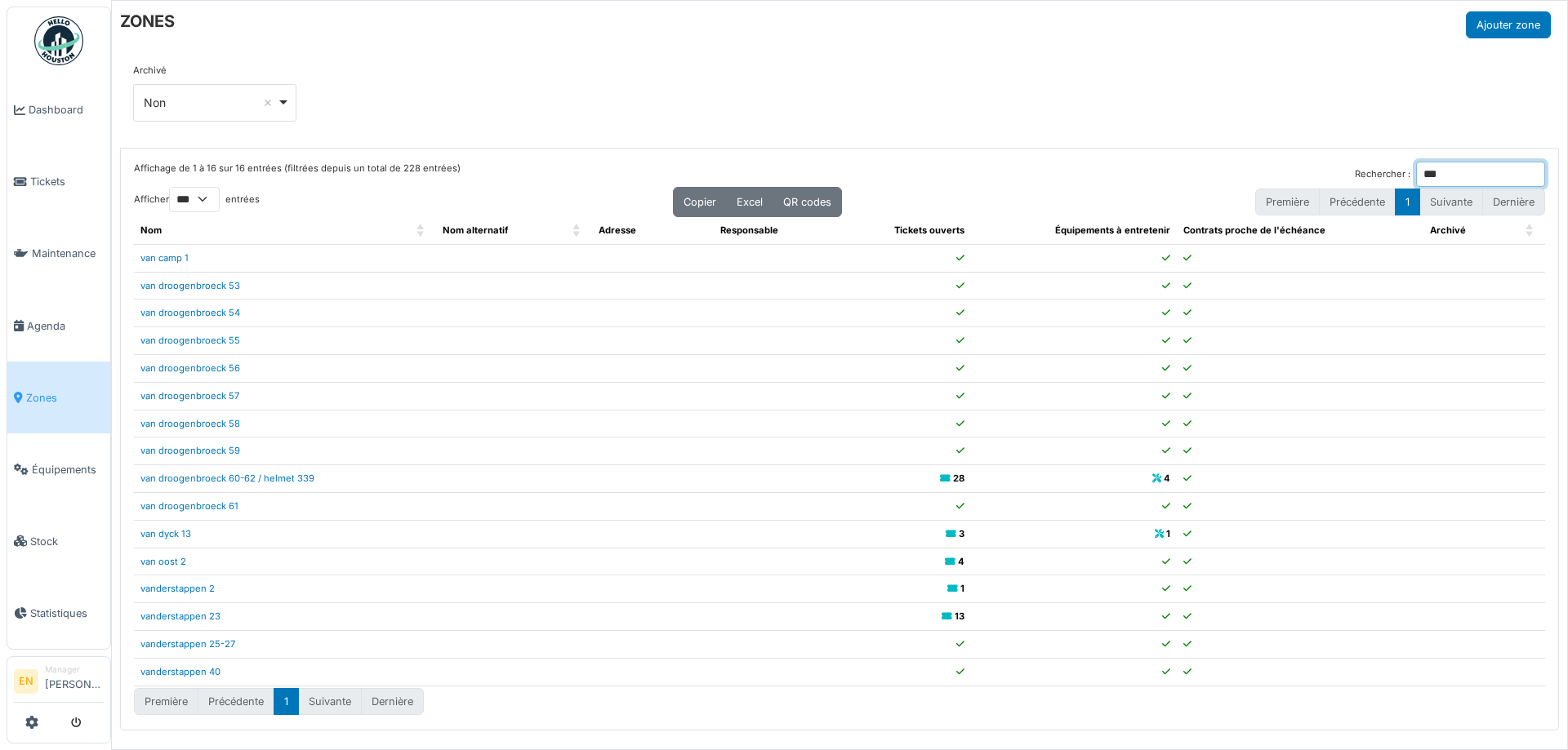
click at [1523, 175] on input "***" at bounding box center [1481, 175] width 129 height 26
click at [1483, 179] on input "Rechercher :" at bounding box center [1481, 175] width 129 height 26
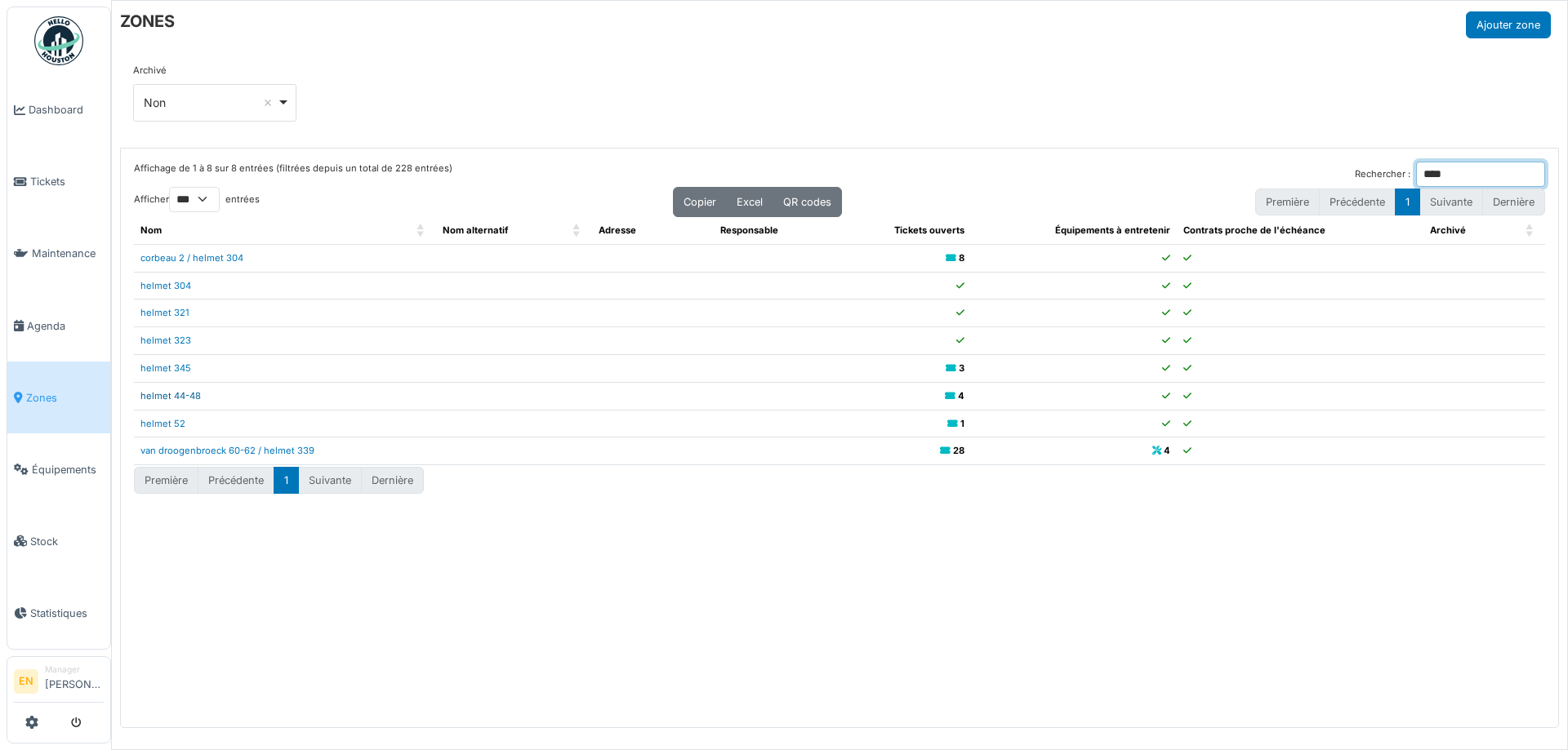
type input "****"
click at [184, 396] on link "helmet 44-48" at bounding box center [170, 395] width 60 height 11
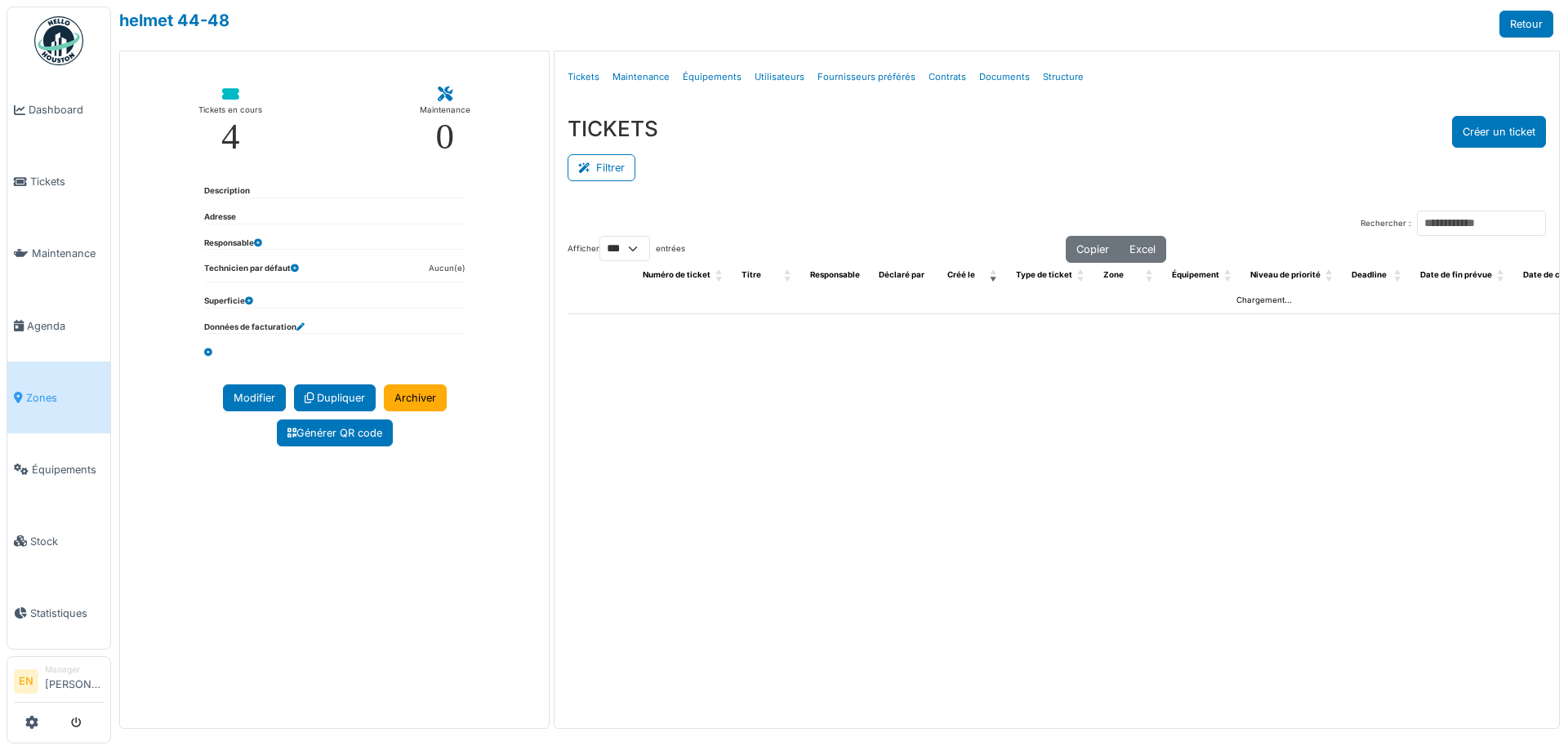
select select "***"
click at [1056, 76] on link "Structure" at bounding box center [1063, 77] width 54 height 38
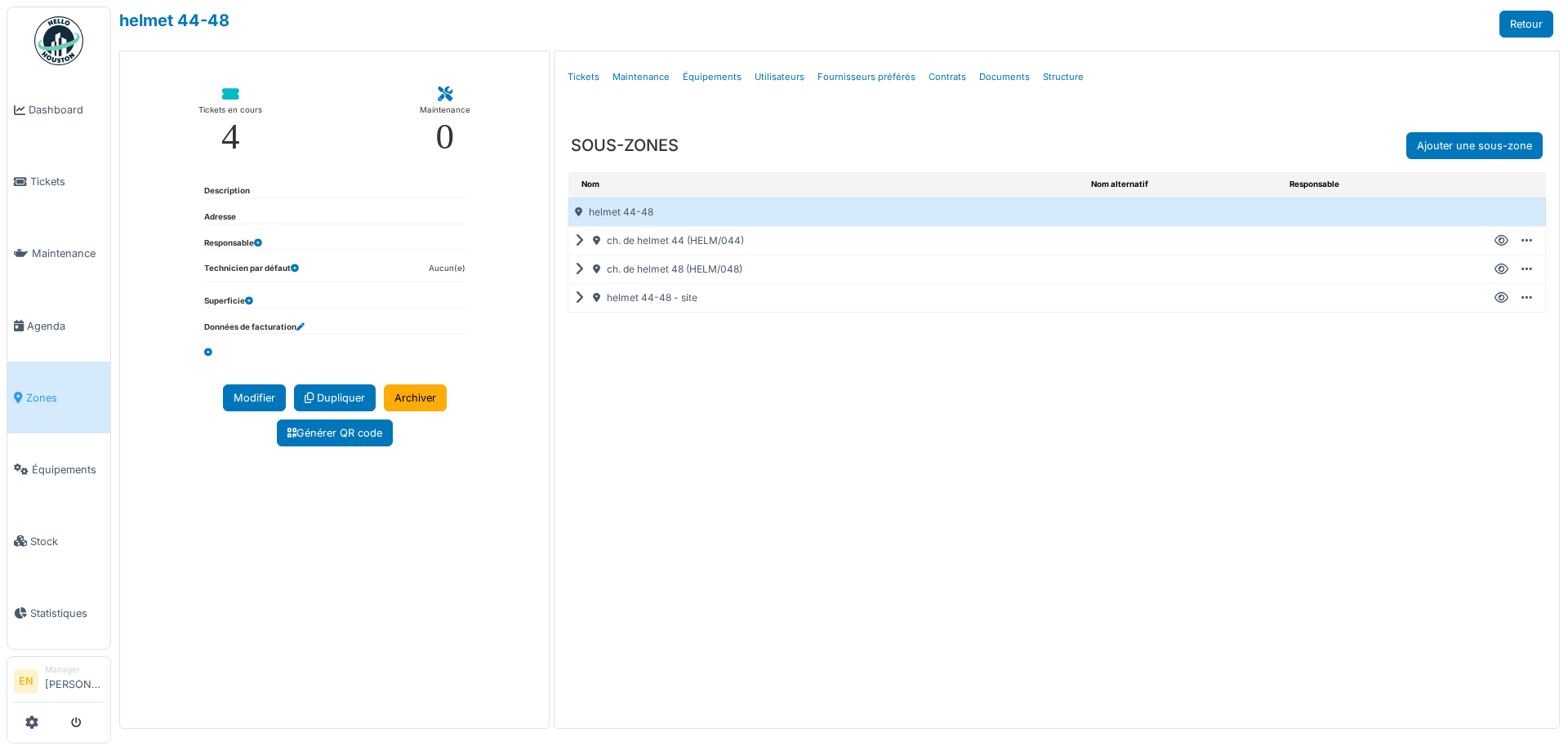
click at [1503, 298] on icon at bounding box center [1502, 298] width 14 height 1
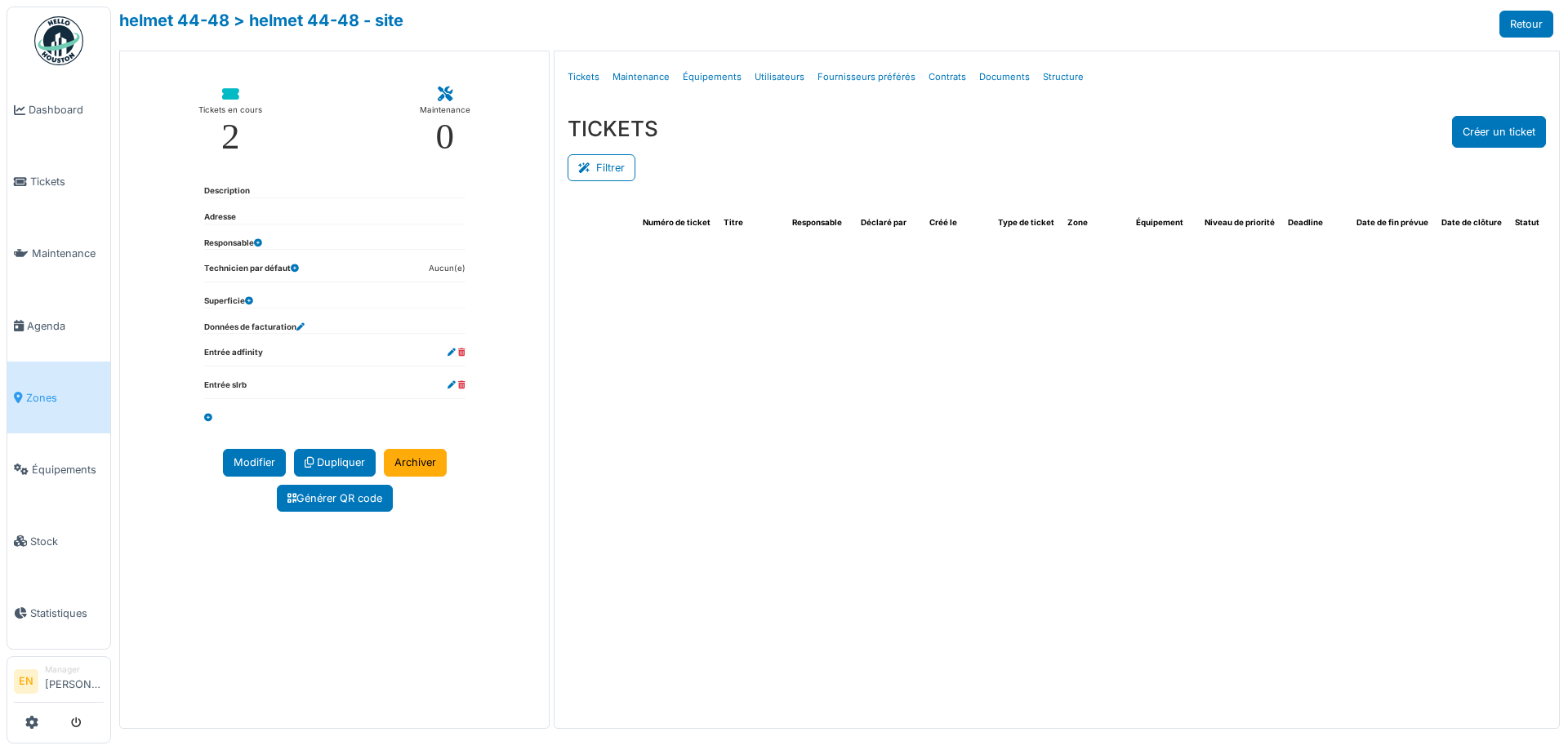
select select "***"
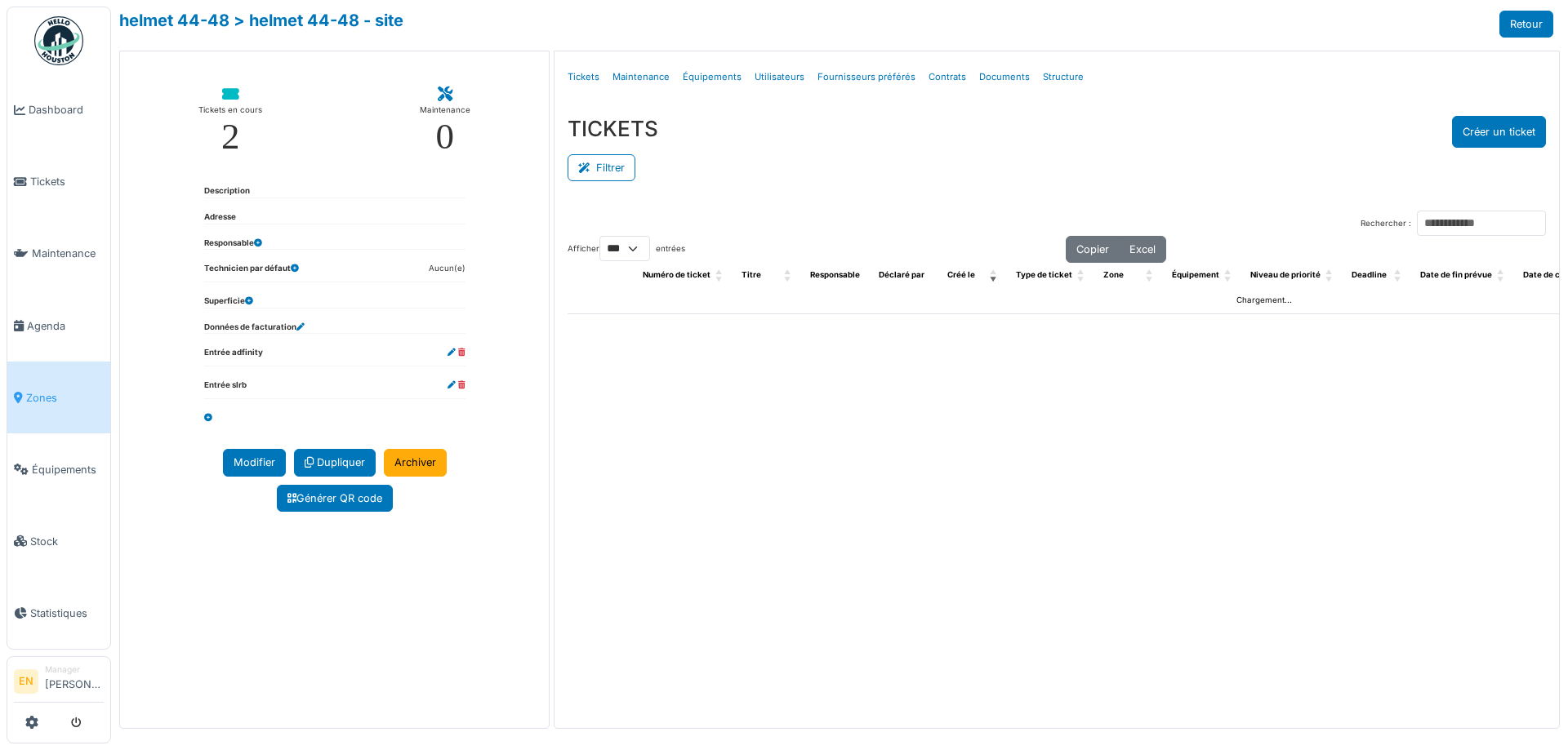
click at [741, 203] on div "Rechercher : Afficher ** ** *** *** entrées Copier Excel Numéro de ticket Titre…" at bounding box center [1057, 458] width 1005 height 522
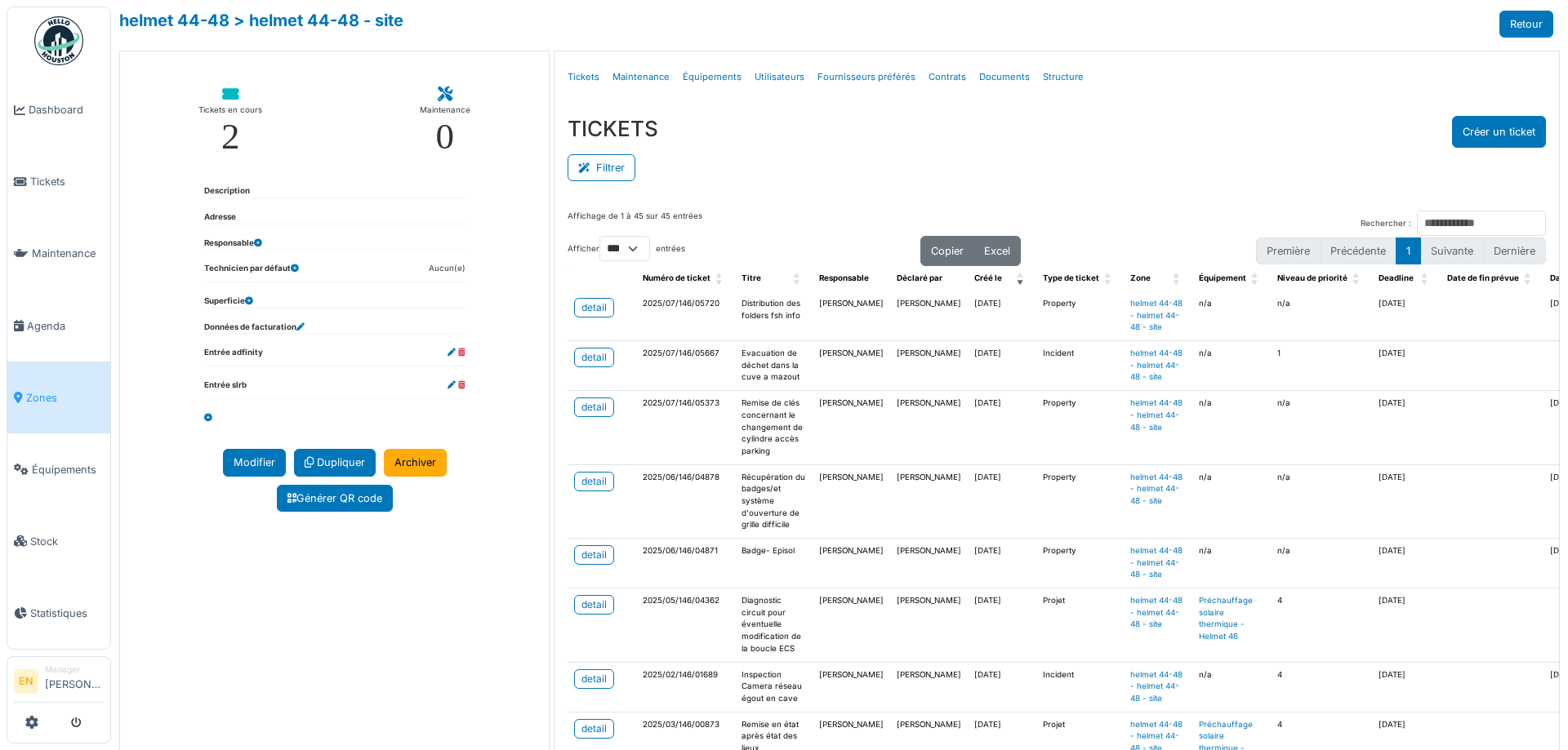
click at [754, 199] on div "Affichage de 1 à 45 sur 45 entrées Rechercher : Afficher ** ** *** *** entrées …" at bounding box center [1057, 561] width 1005 height 728
click at [795, 190] on div "TICKETS Créer un ticket Filtrer Responsable **** Tous Remove item Tous Ahmed Be…" at bounding box center [1057, 150] width 1005 height 94
click at [798, 184] on div "Filtrer" at bounding box center [1057, 166] width 979 height 37
click at [801, 186] on div "TICKETS Créer un ticket Filtrer Responsable **** Tous Remove item Tous Ahmed Be…" at bounding box center [1057, 150] width 1005 height 94
click at [1142, 100] on div "Menu Détails Tickets Maintenance Équipements Utilisateurs Fournisseurs préférés…" at bounding box center [1057, 77] width 1005 height 51
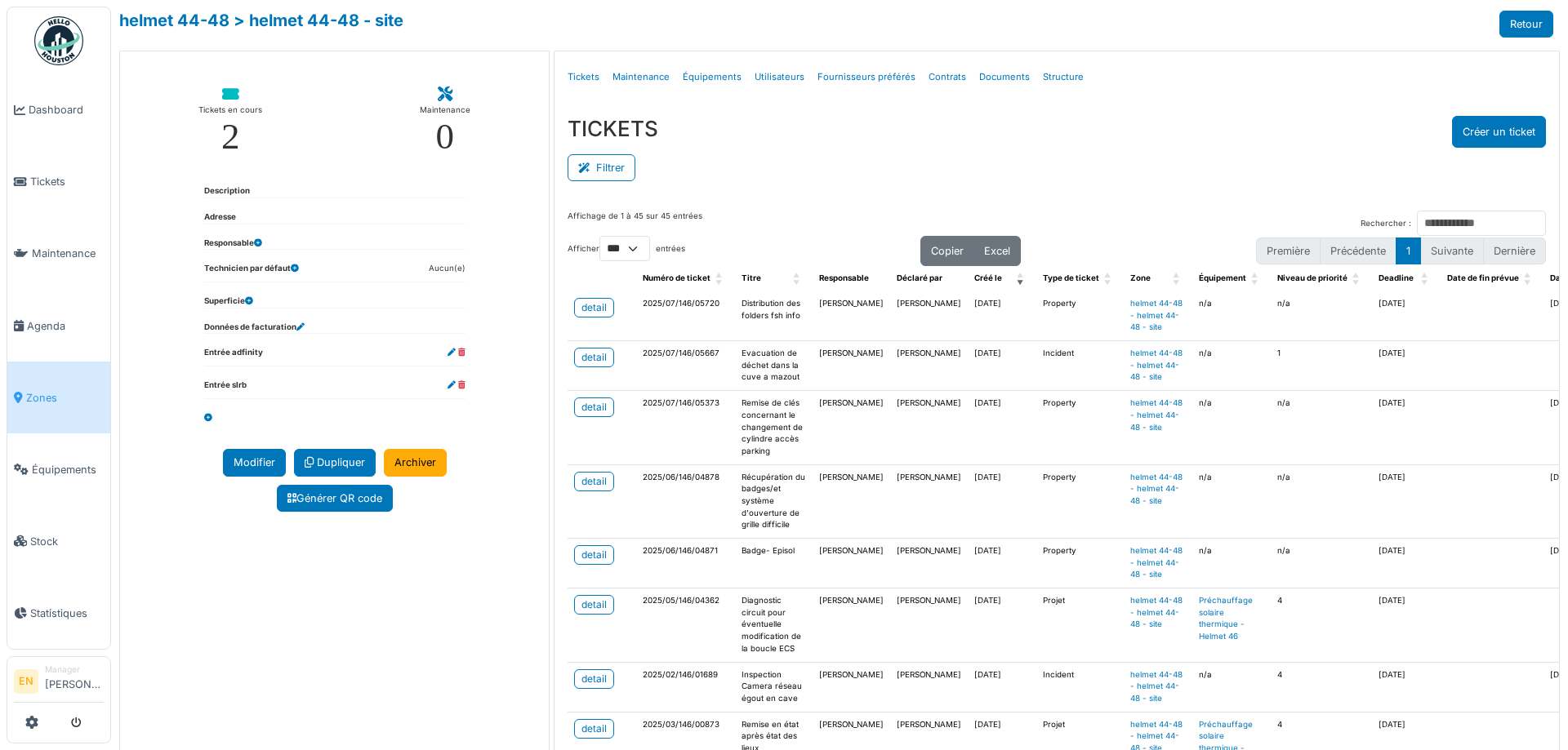
click at [1169, 131] on div "TICKETS Créer un ticket" at bounding box center [1057, 131] width 979 height 31
click at [1134, 163] on div "Filtrer" at bounding box center [1057, 166] width 979 height 37
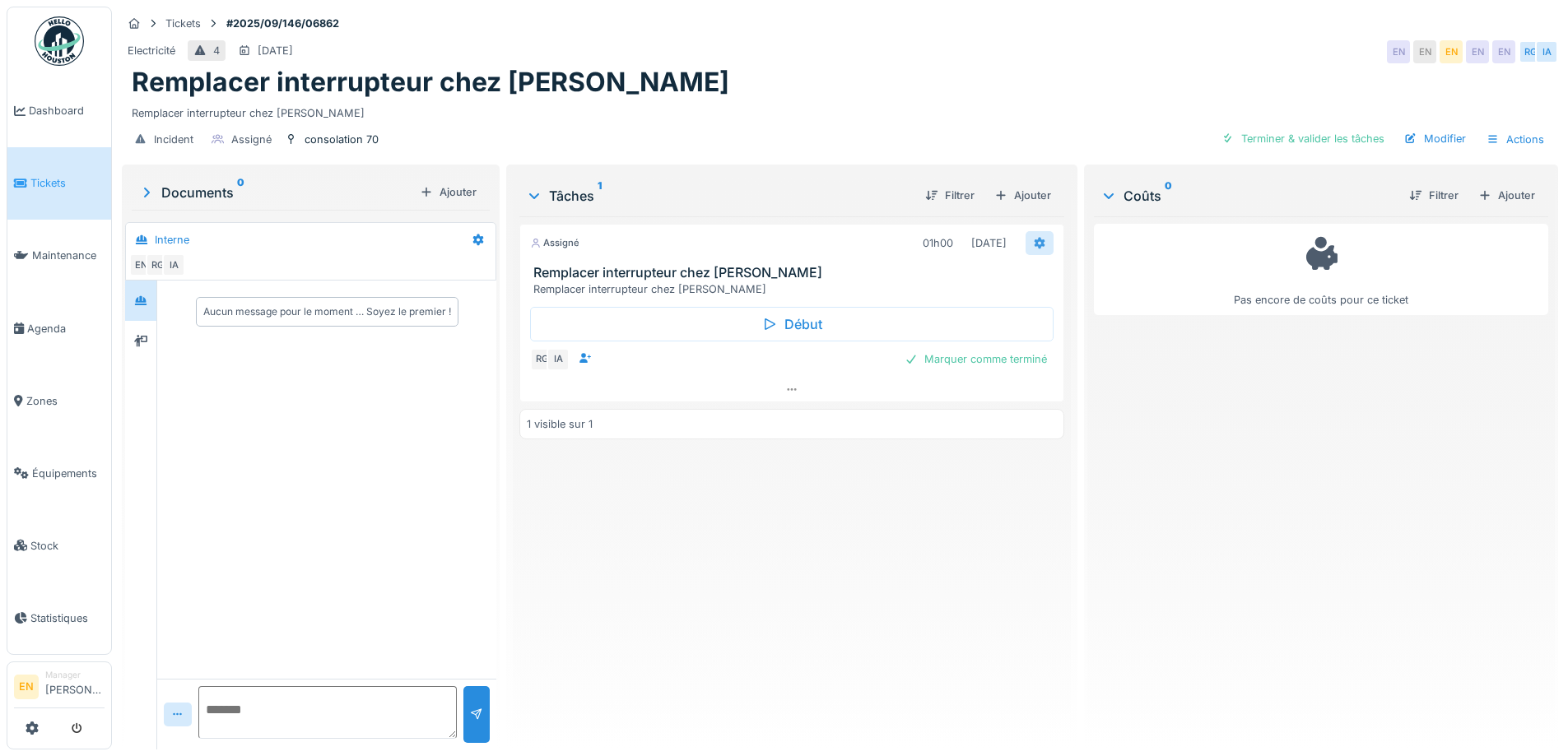
click at [1034, 242] on icon at bounding box center [1039, 243] width 10 height 11
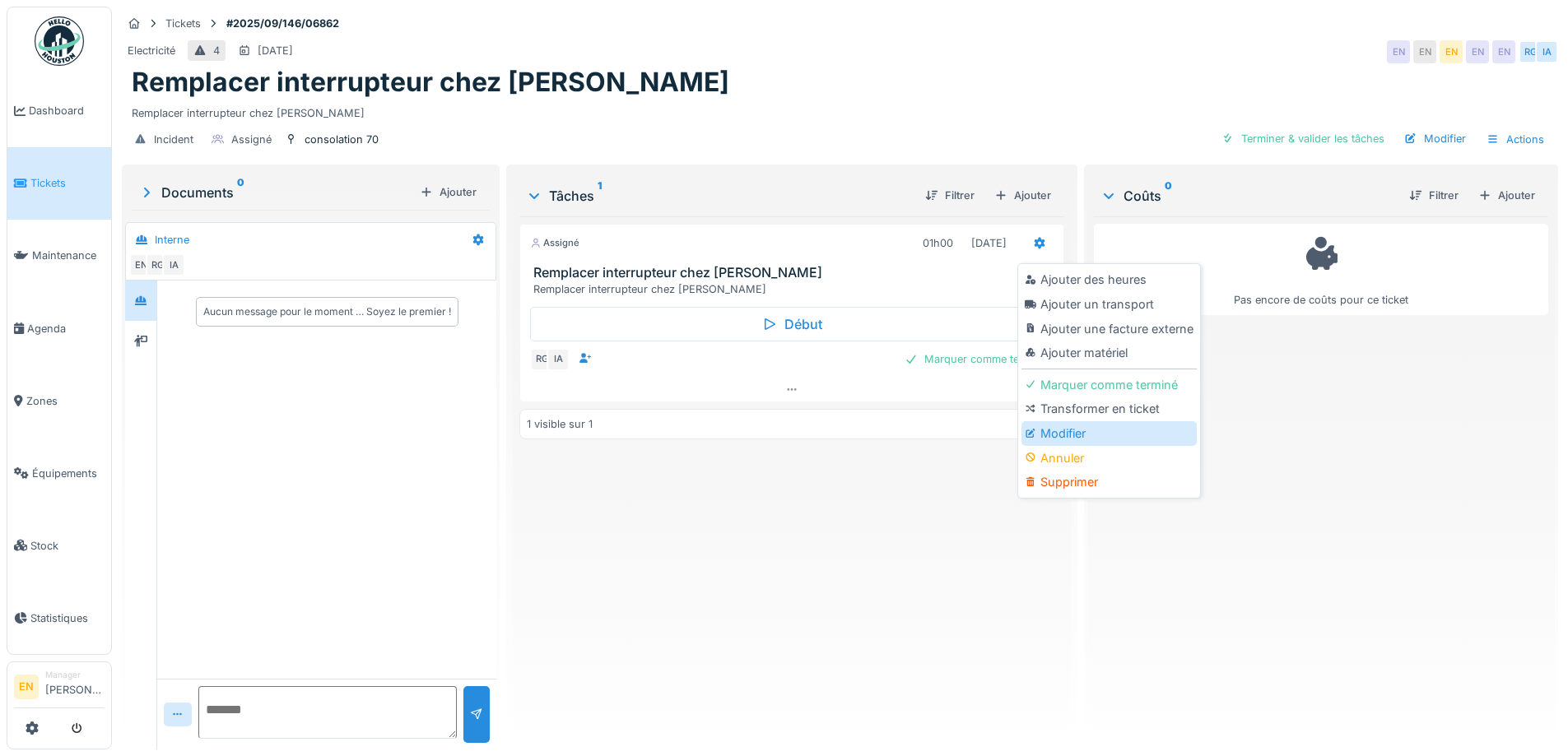
click at [1091, 438] on div "Modifier" at bounding box center [1109, 433] width 175 height 25
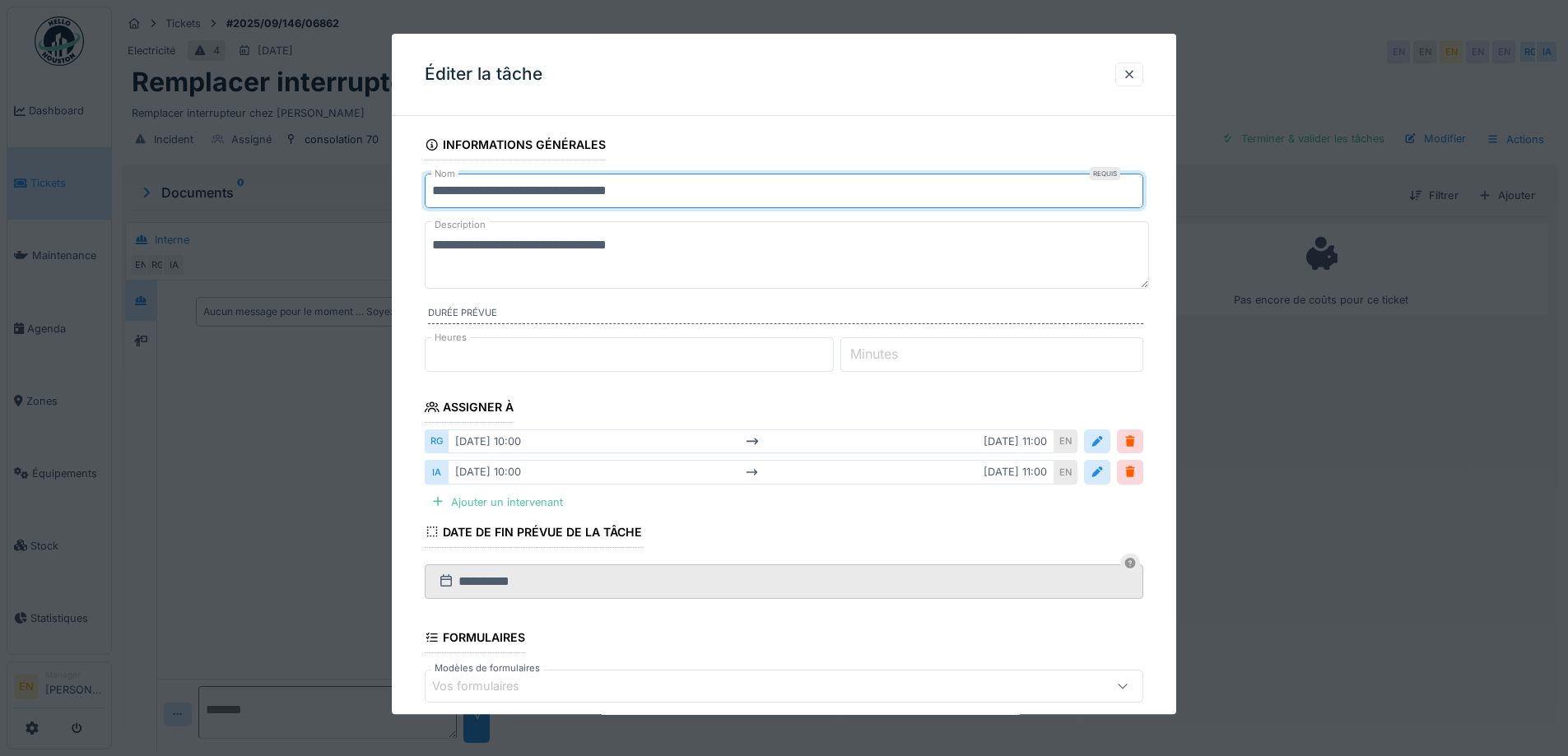
click at [680, 193] on input "**********" at bounding box center [784, 191] width 718 height 34
click at [915, 192] on input "**********" at bounding box center [784, 191] width 718 height 34
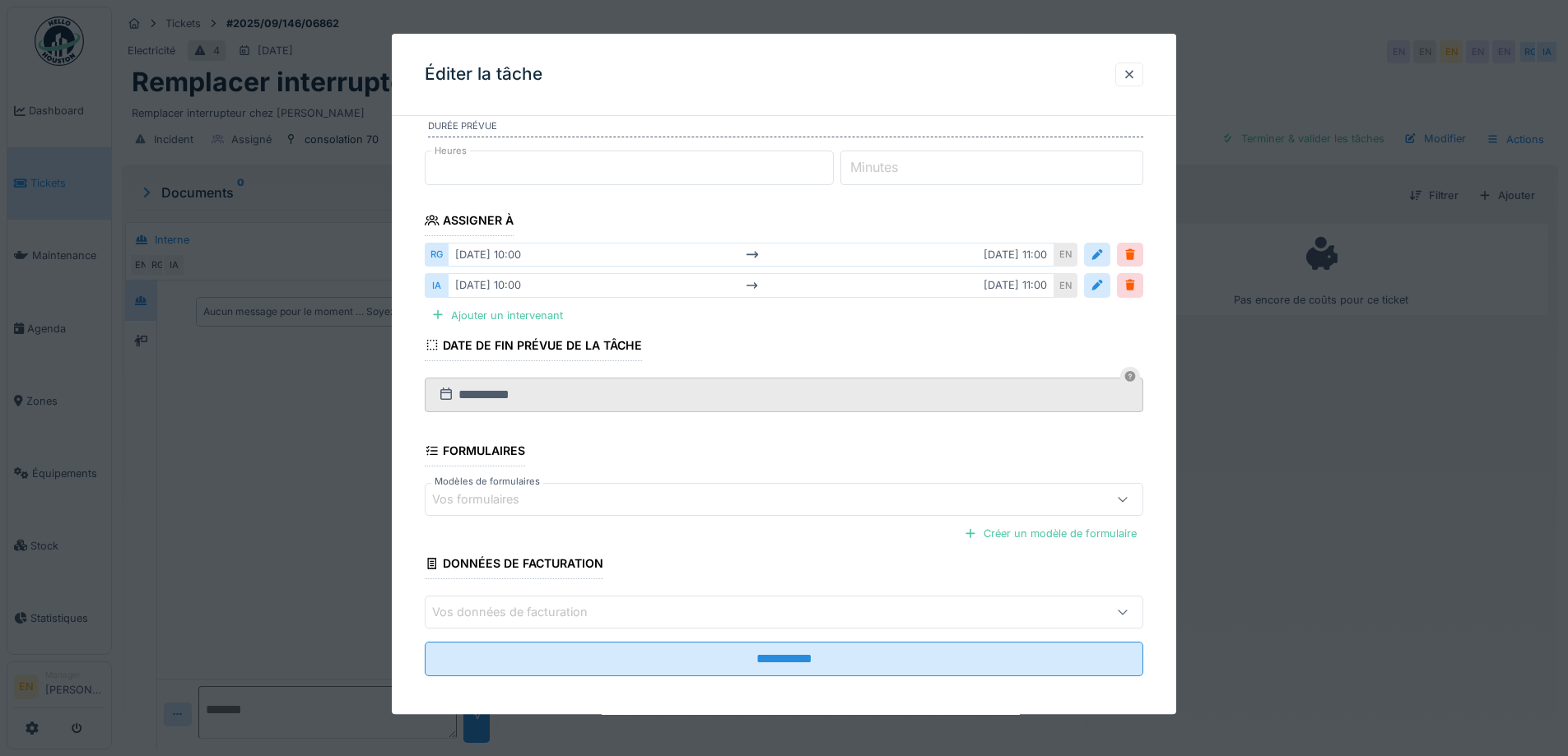
scroll to position [195, 0]
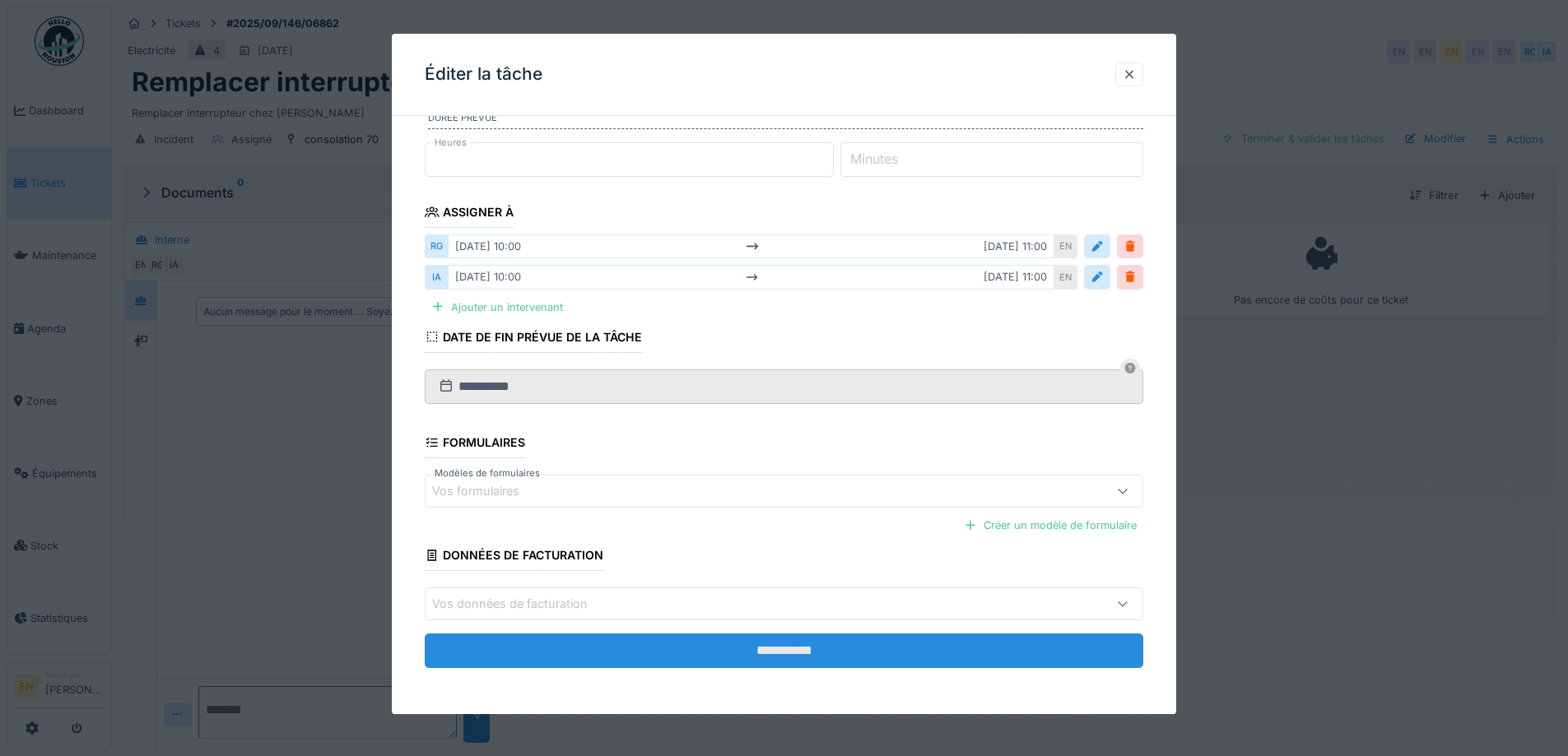
type input "**********"
click at [808, 657] on input "**********" at bounding box center [784, 651] width 718 height 34
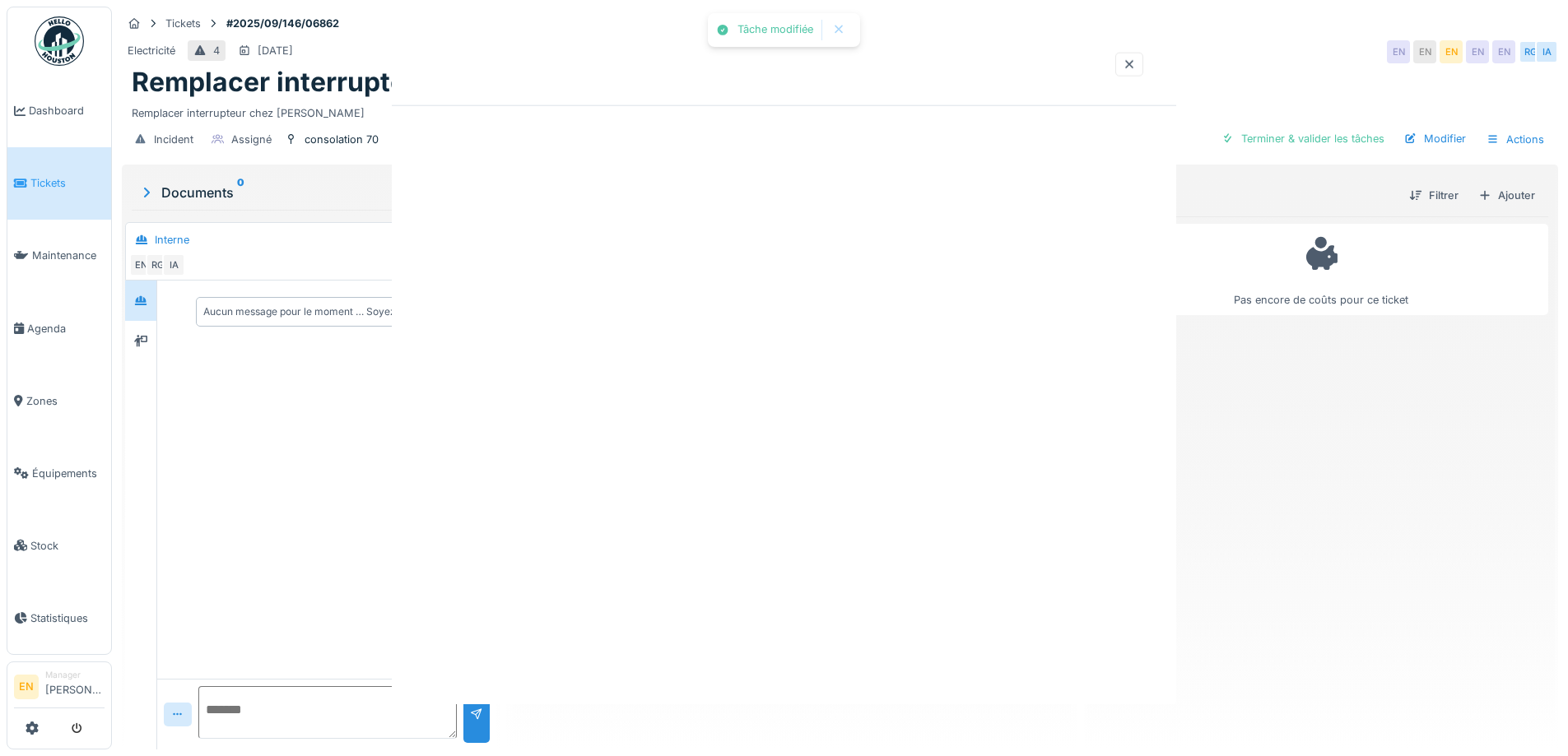
scroll to position [0, 0]
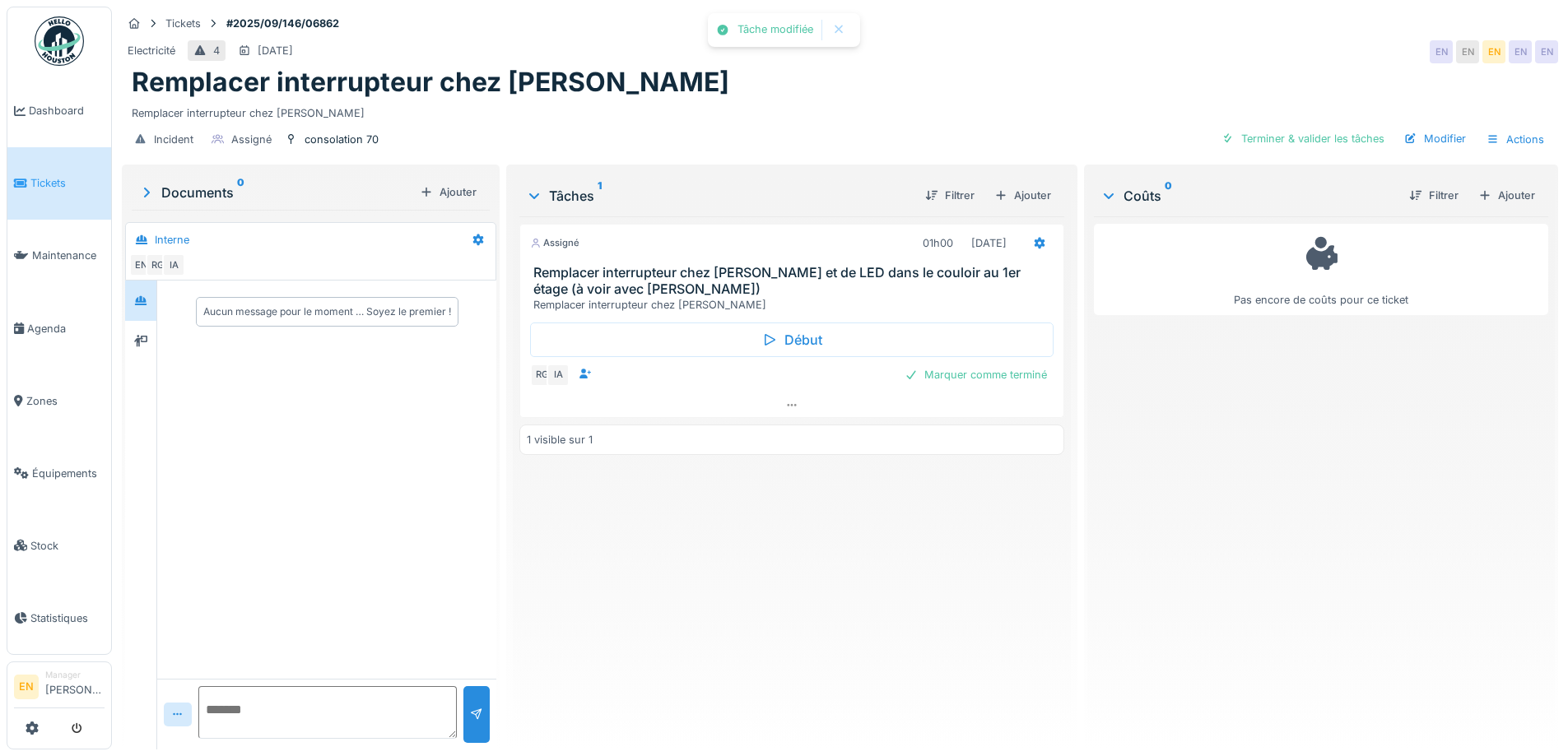
click at [796, 628] on div "Assigné 01h00 [DATE] Remplacer interrupteur chez [PERSON_NAME] et de LED dans l…" at bounding box center [791, 476] width 544 height 520
click at [711, 613] on div "Assigné 01h00 [DATE] Remplacer interrupteur chez [PERSON_NAME] et de LED dans l…" at bounding box center [791, 476] width 544 height 520
click at [1208, 418] on div "Pas encore de coûts pour ce ticket" at bounding box center [1321, 476] width 454 height 520
click at [796, 61] on div "Electricité 4 [DATE] EN EN EN EN EN" at bounding box center [840, 51] width 1437 height 30
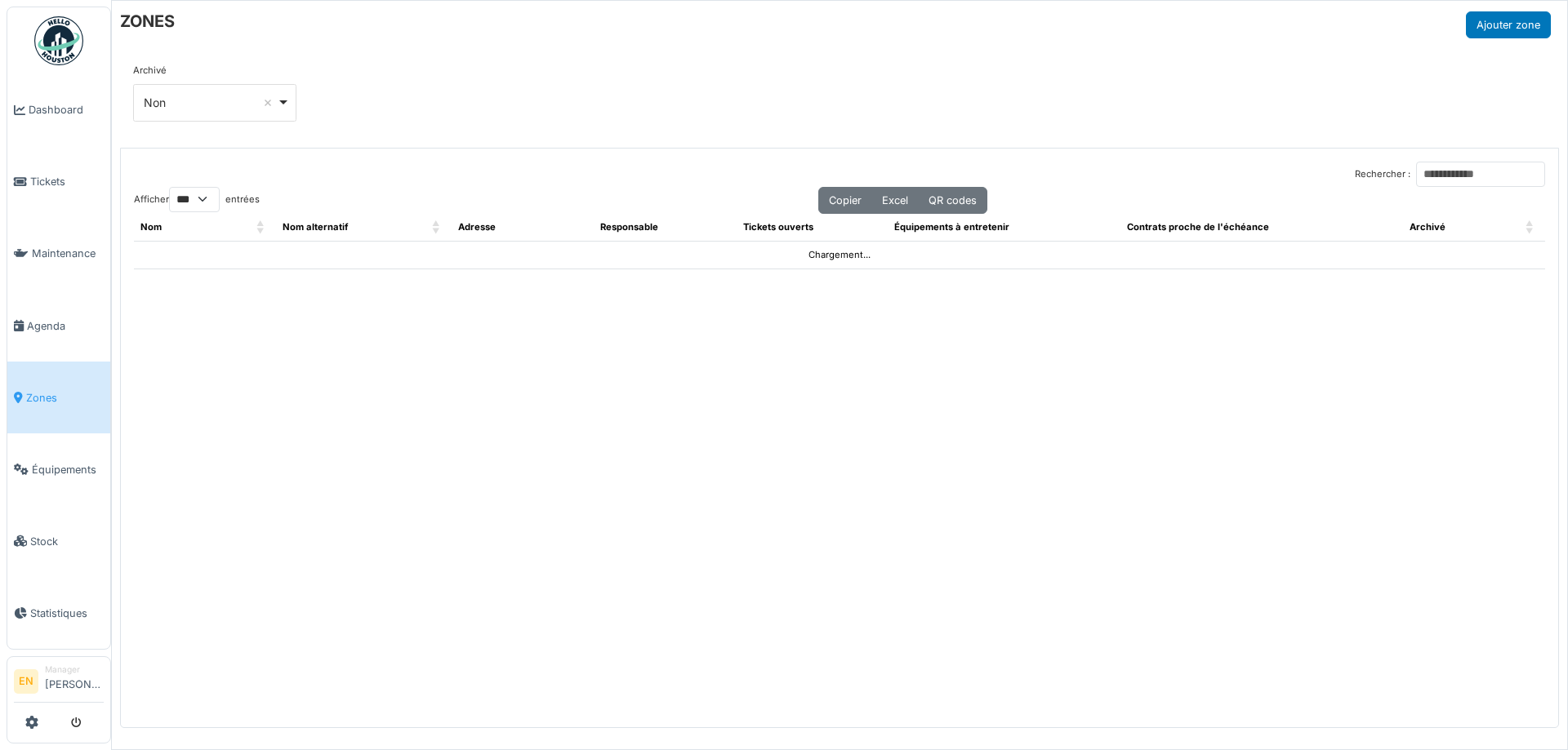
select select "***"
click at [1438, 175] on input "Rechercher :" at bounding box center [1481, 175] width 129 height 26
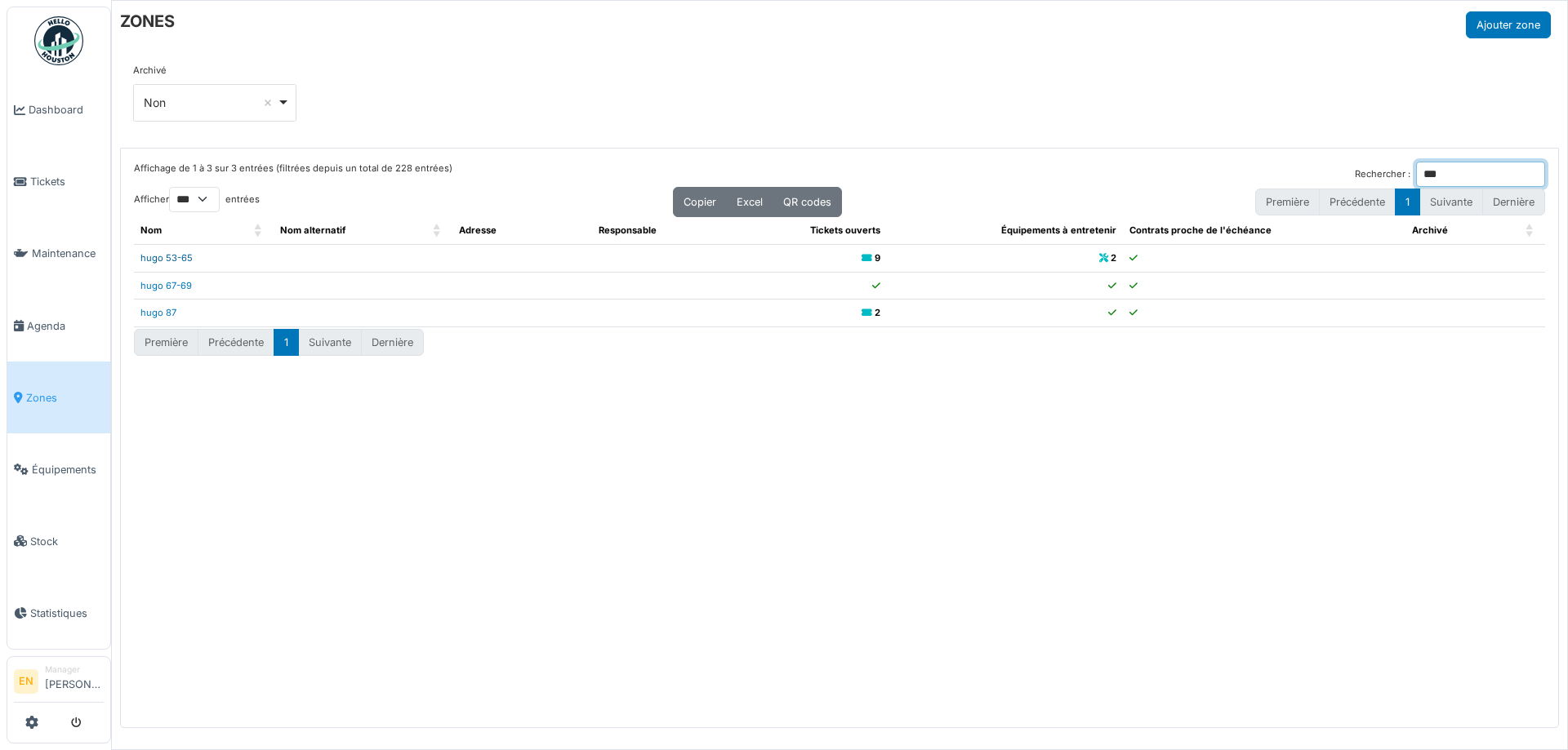
type input "***"
click at [181, 257] on link "hugo 53-65" at bounding box center [166, 257] width 52 height 11
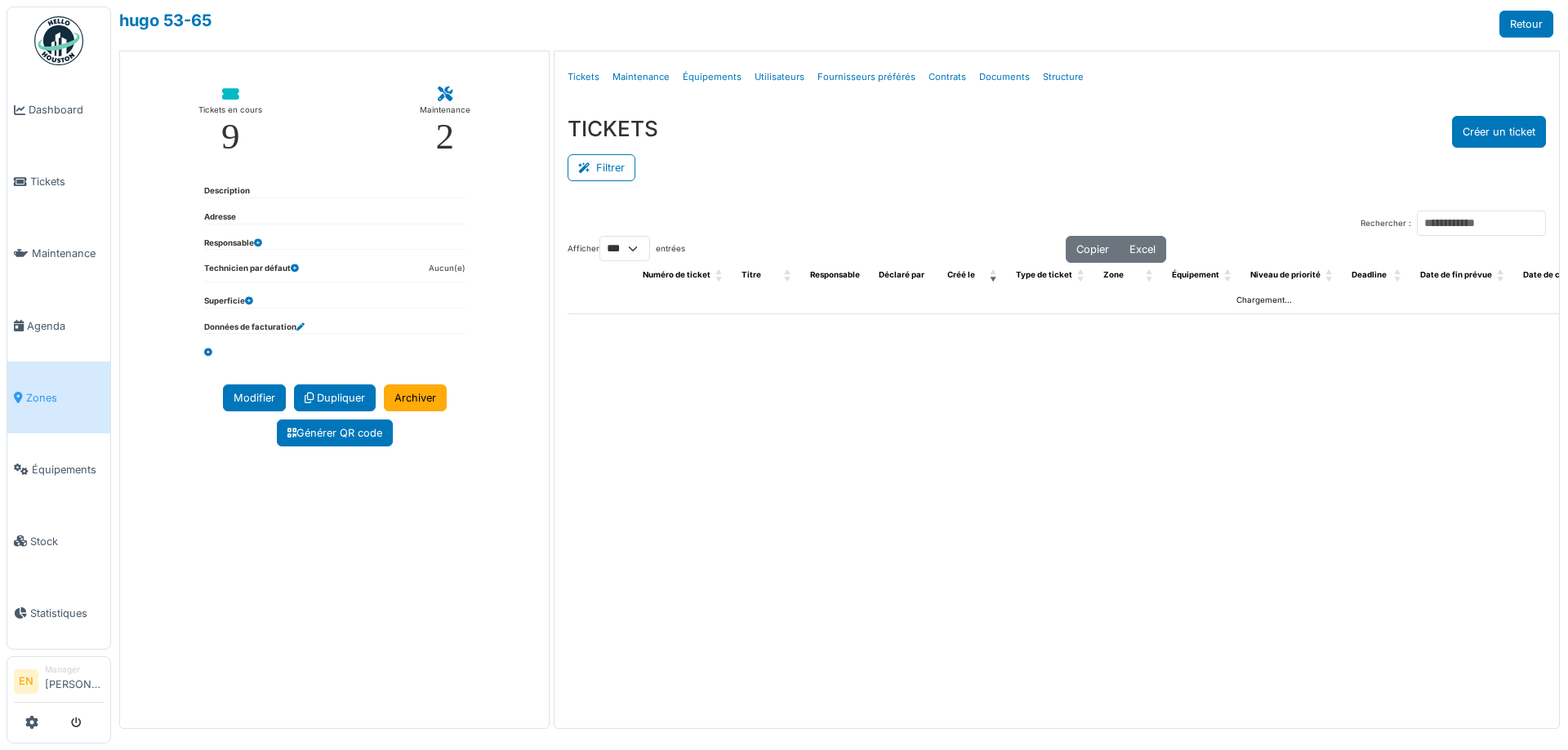
select select "***"
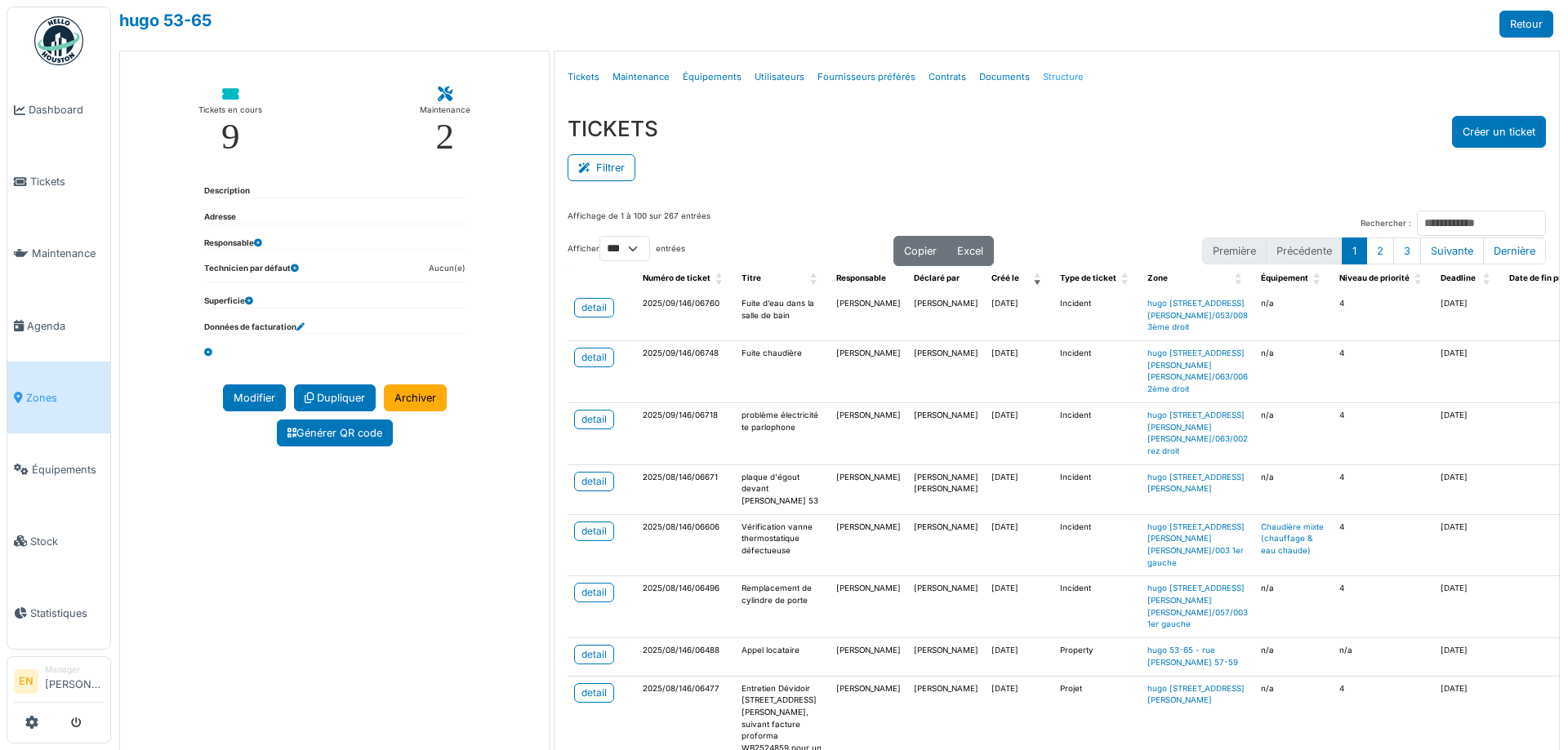
click at [1050, 78] on link "Structure" at bounding box center [1063, 77] width 54 height 38
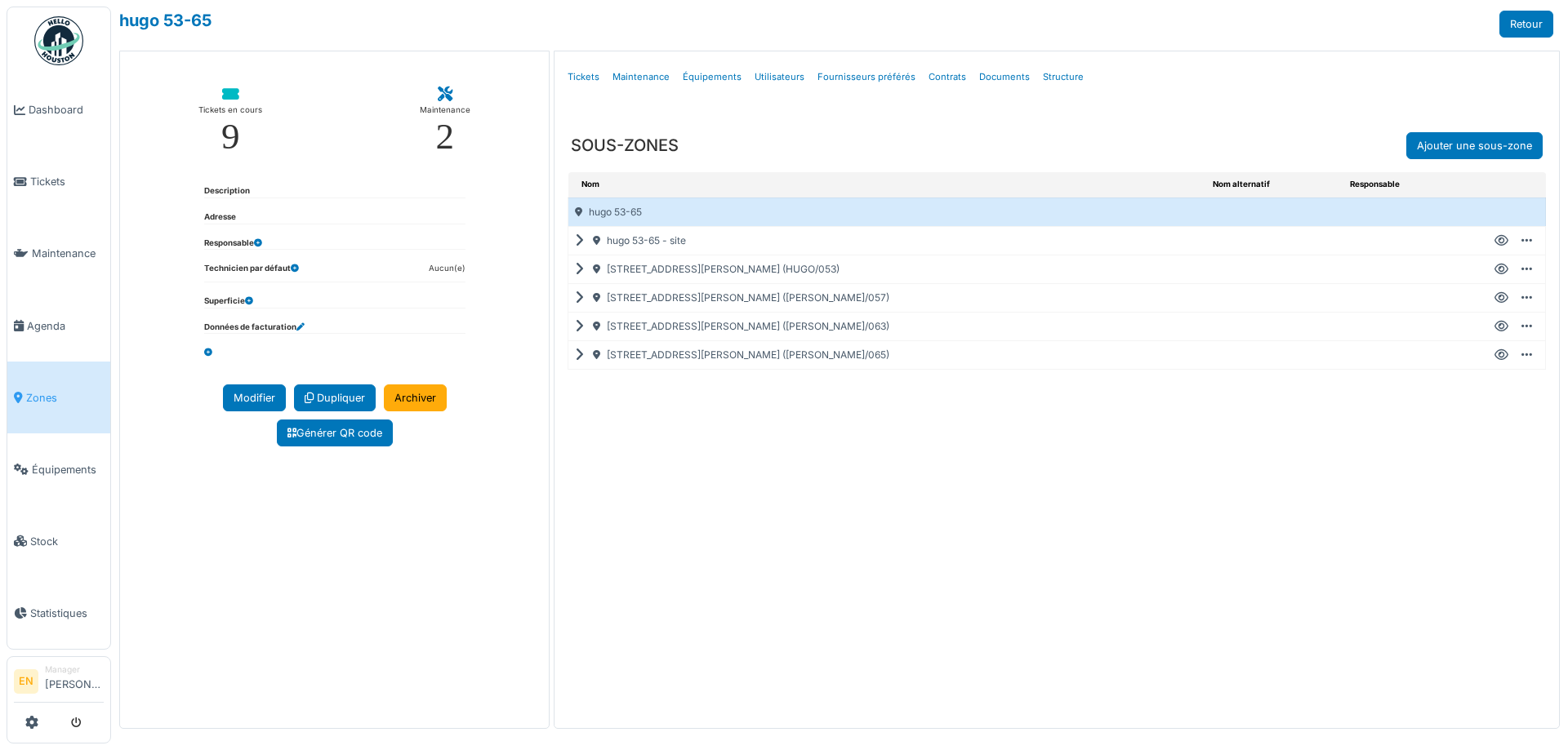
click at [582, 298] on icon at bounding box center [583, 298] width 15 height 1
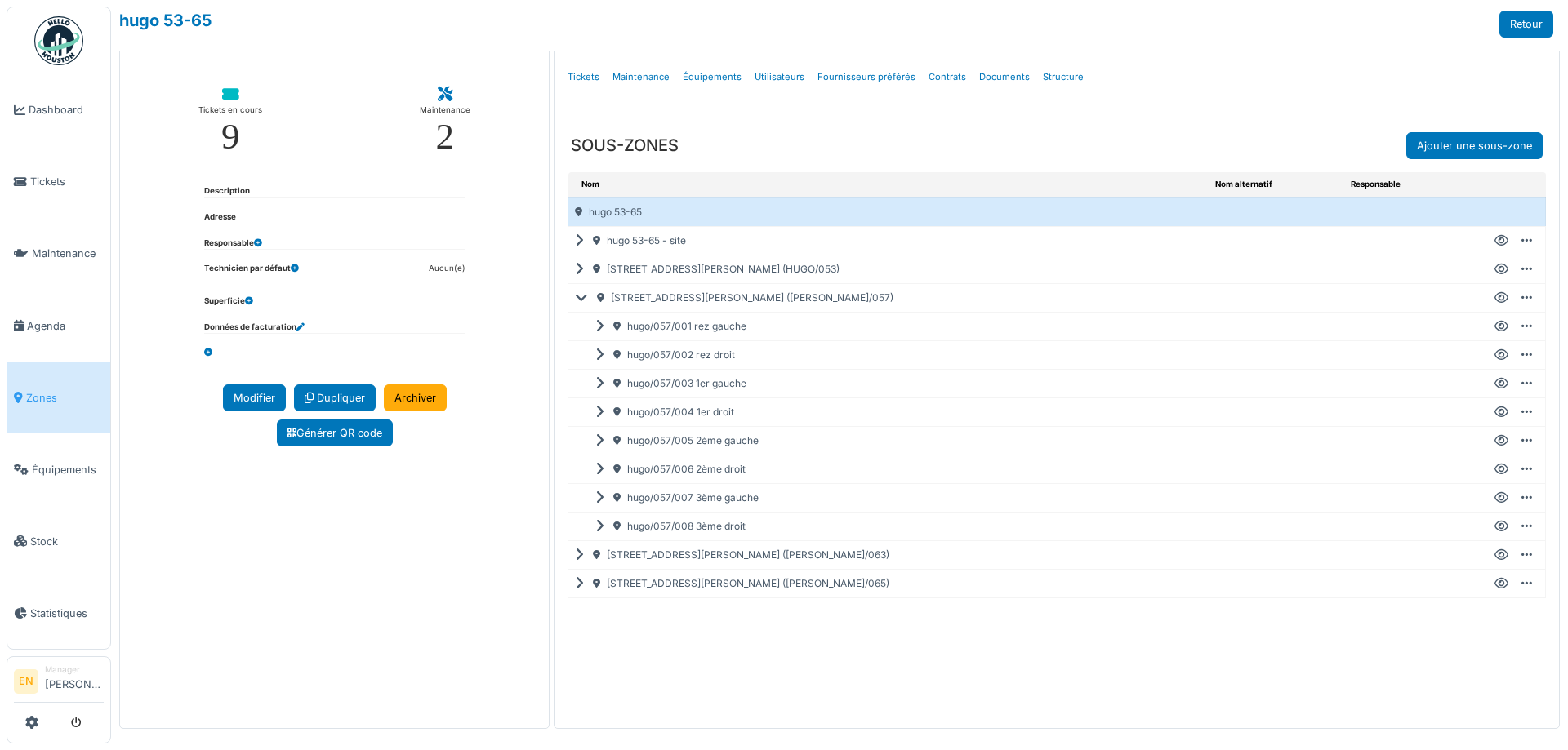
click at [1504, 356] on icon at bounding box center [1502, 355] width 14 height 1
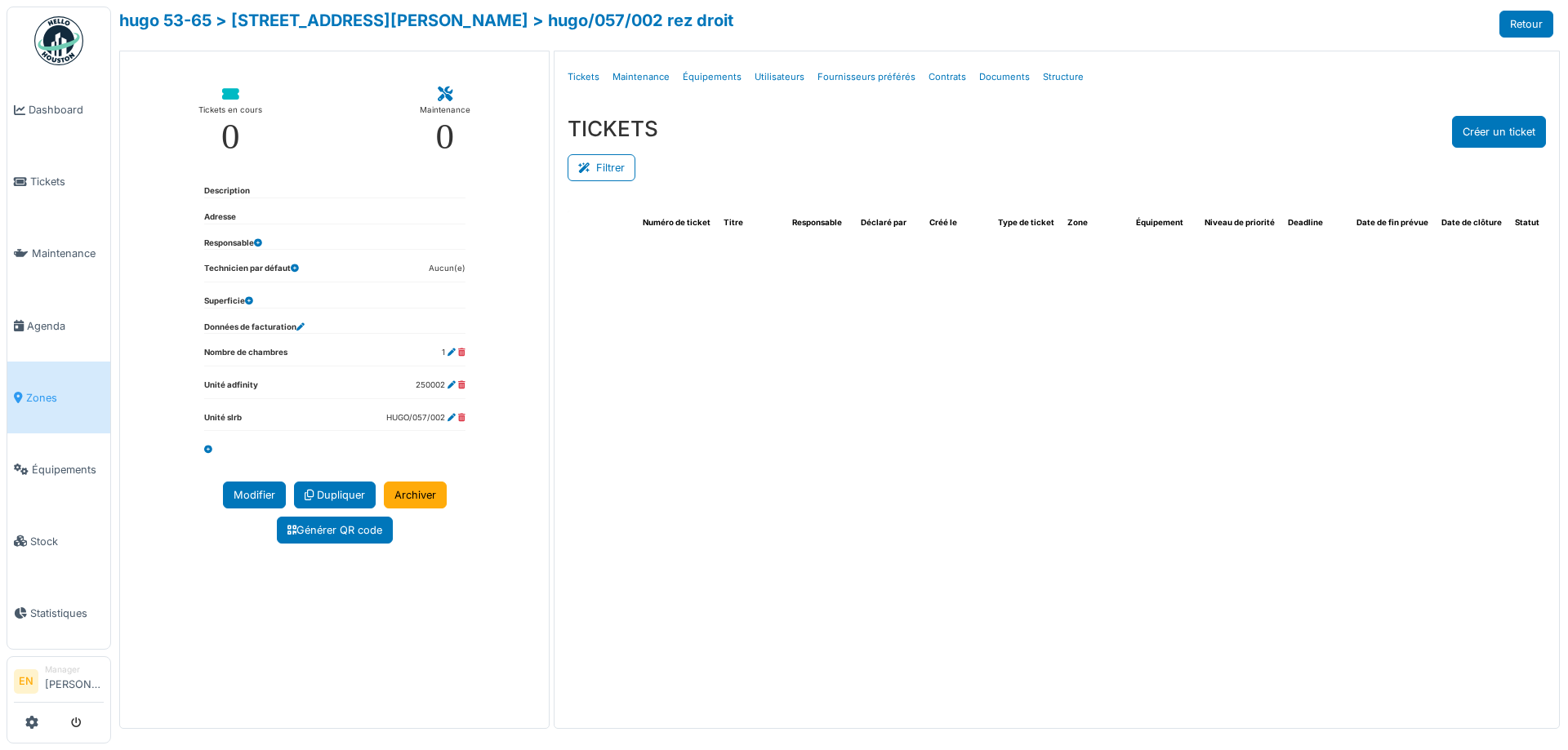
select select "***"
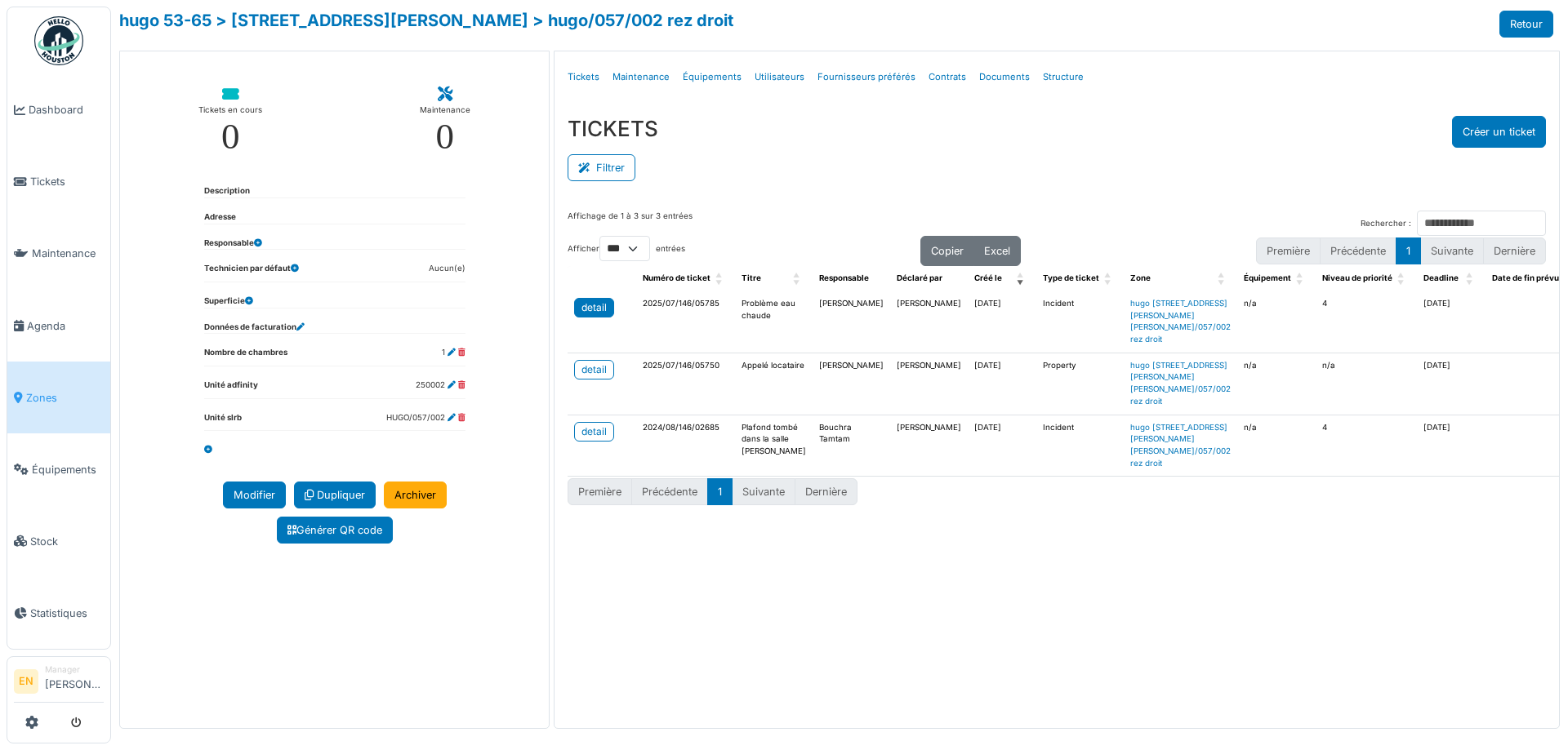
click at [590, 309] on div "detail" at bounding box center [594, 307] width 26 height 14
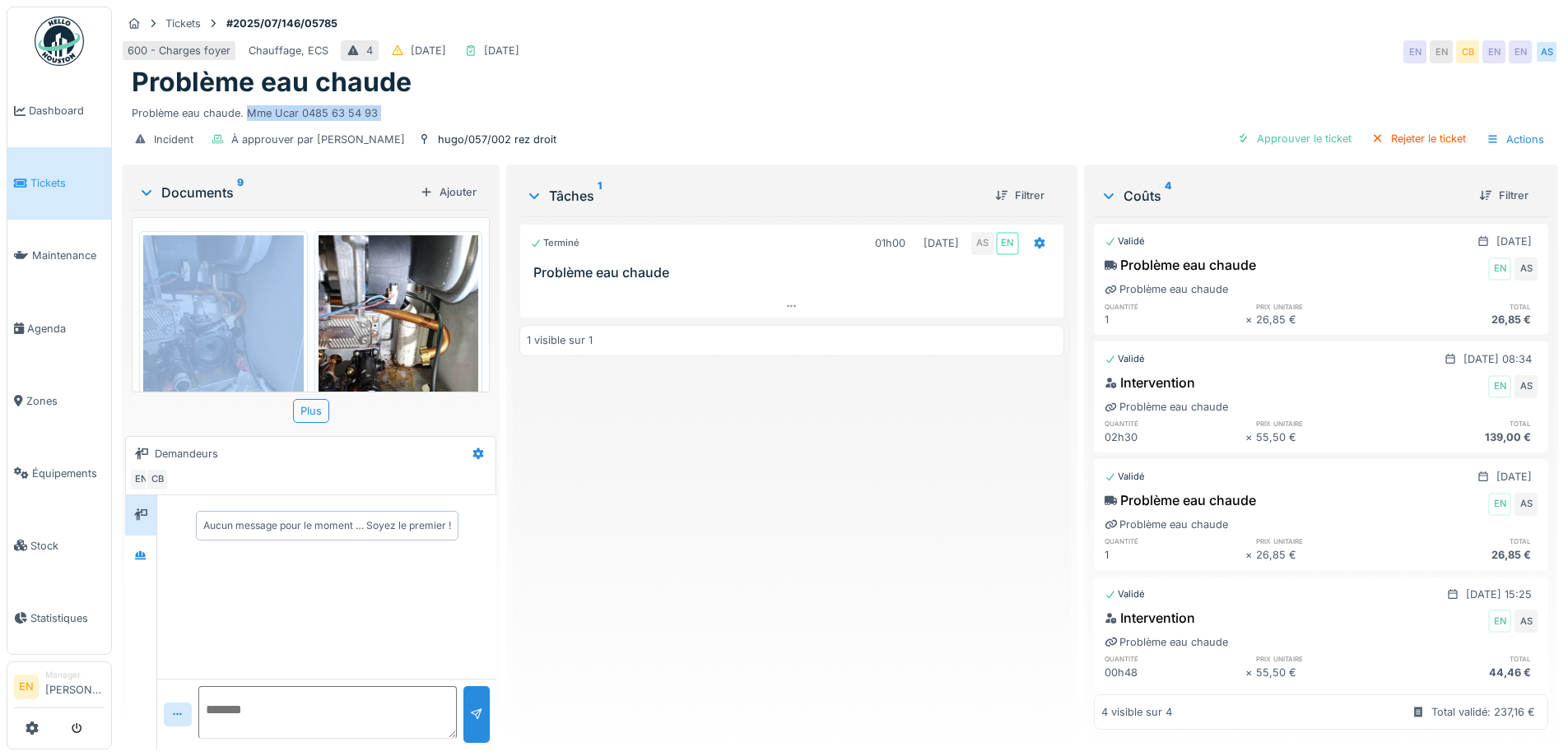
drag, startPoint x: 249, startPoint y: 111, endPoint x: 372, endPoint y: 121, distance: 123.4
click at [372, 121] on div "Tickets #2025/07/146/05785 600 - Charges foyer Chauffage, ECS 4 [DATE] [DATE] E…" at bounding box center [839, 84] width 1443 height 154
copy div "Mme Ucar 0485 63 54 93 Incident À approuver par Christian Bassette hugo/057/002…"
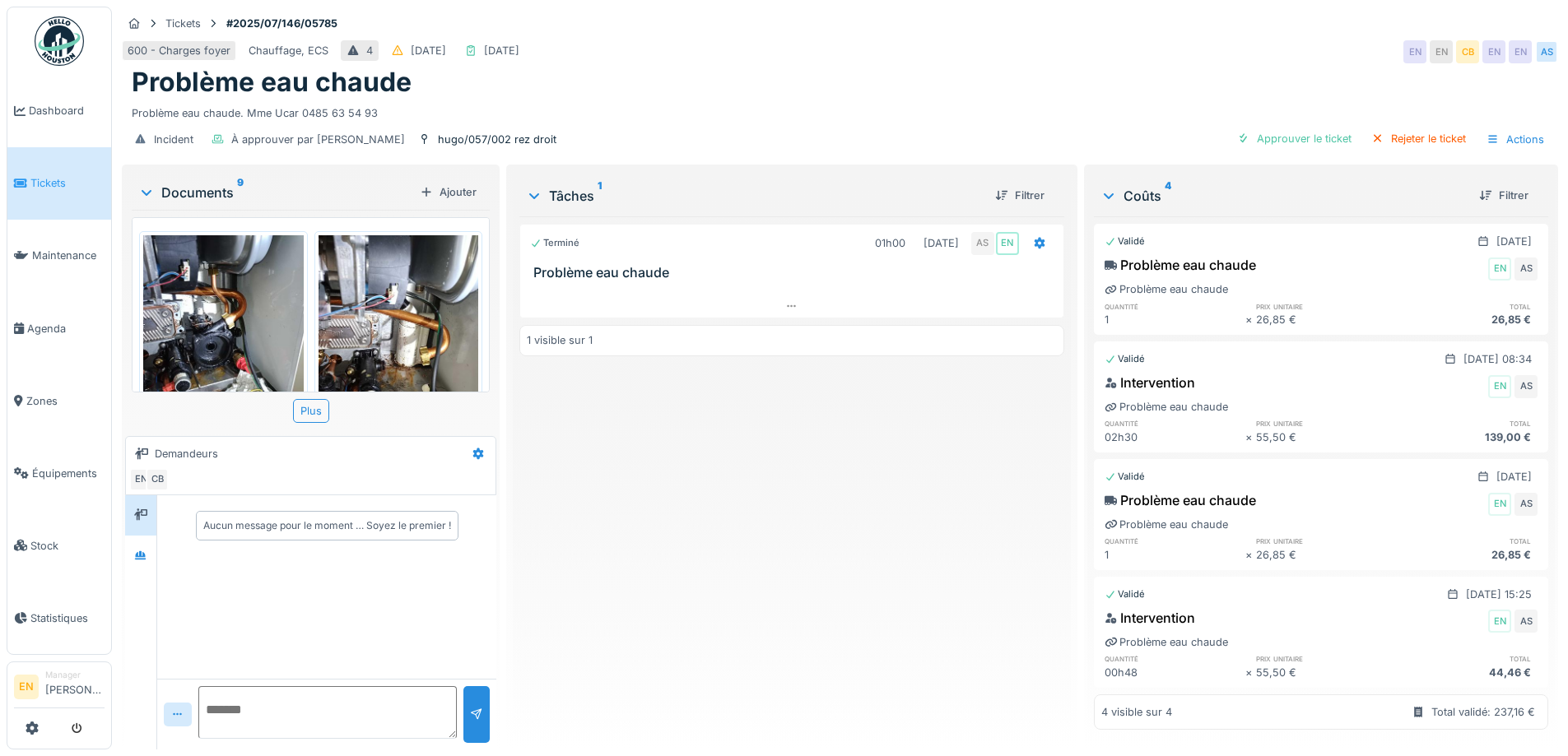
drag, startPoint x: 661, startPoint y: 564, endPoint x: 346, endPoint y: 564, distance: 315.0
click at [661, 562] on div "Terminé 01h00 17/07/2025 AS EN Problème eau chaude 1 visible sur 1" at bounding box center [791, 476] width 544 height 520
click at [137, 561] on div at bounding box center [140, 556] width 13 height 15
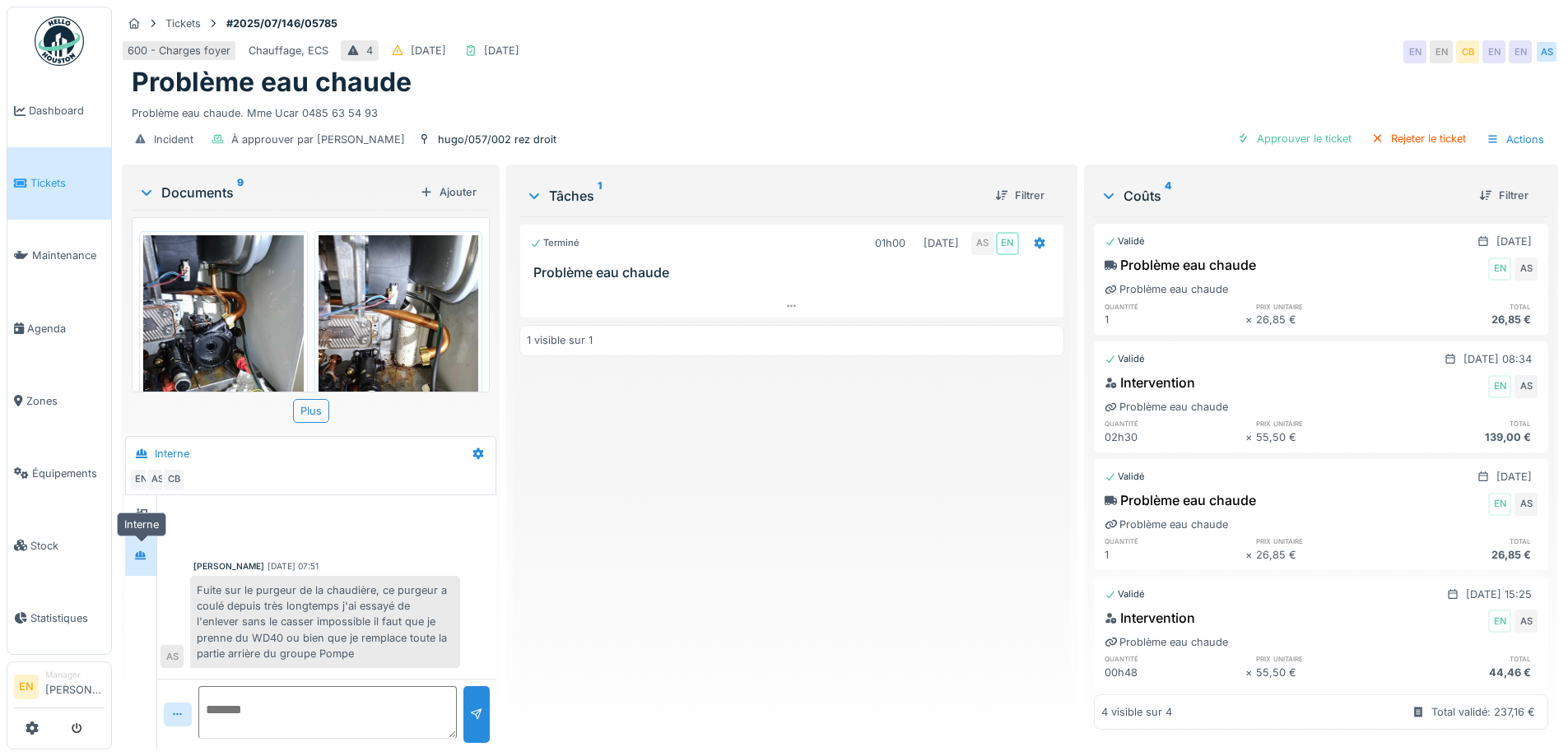
scroll to position [265, 0]
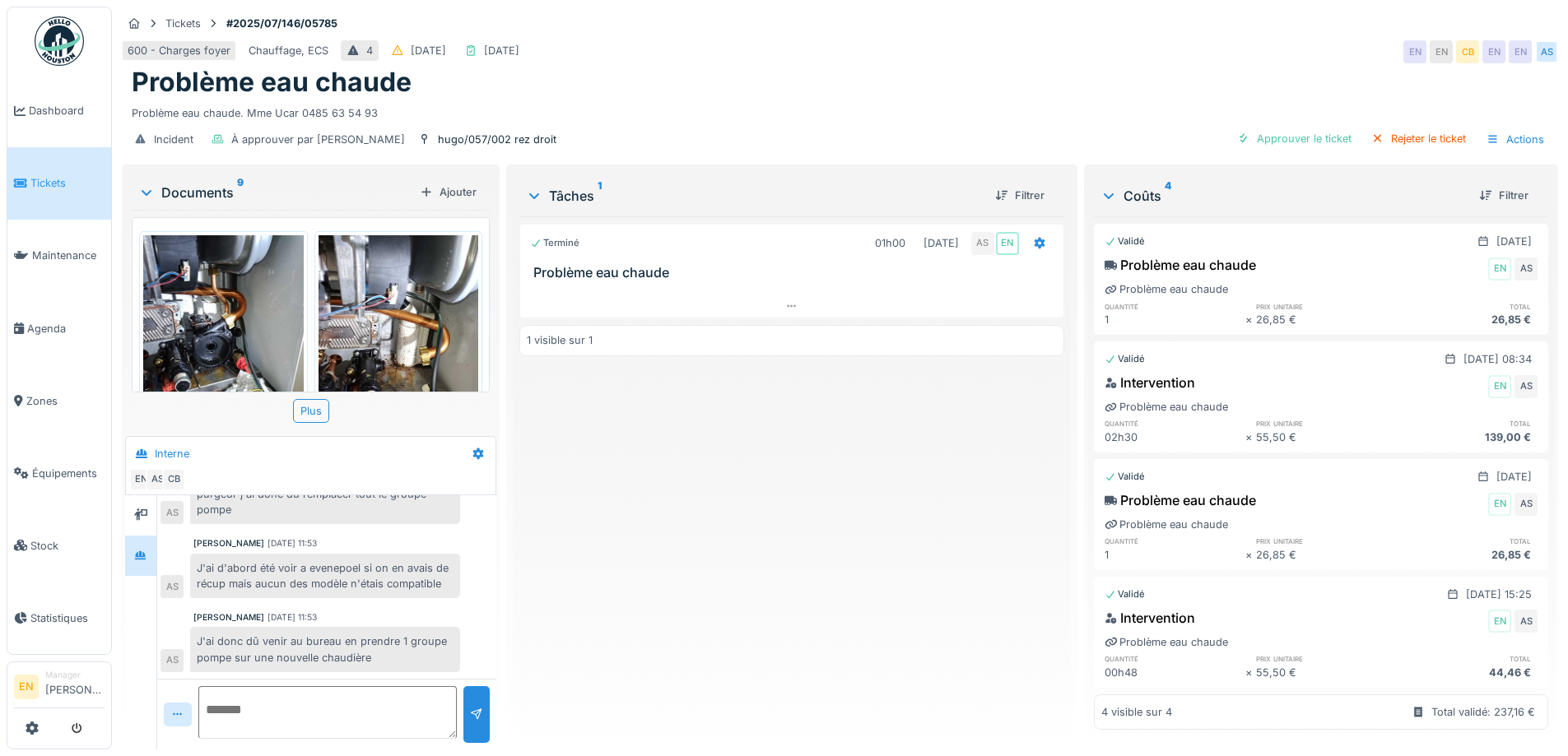
click at [625, 555] on div "Terminé 01h00 17/07/2025 AS EN Problème eau chaude 1 visible sur 1" at bounding box center [791, 476] width 544 height 520
click at [785, 306] on icon at bounding box center [791, 306] width 13 height 10
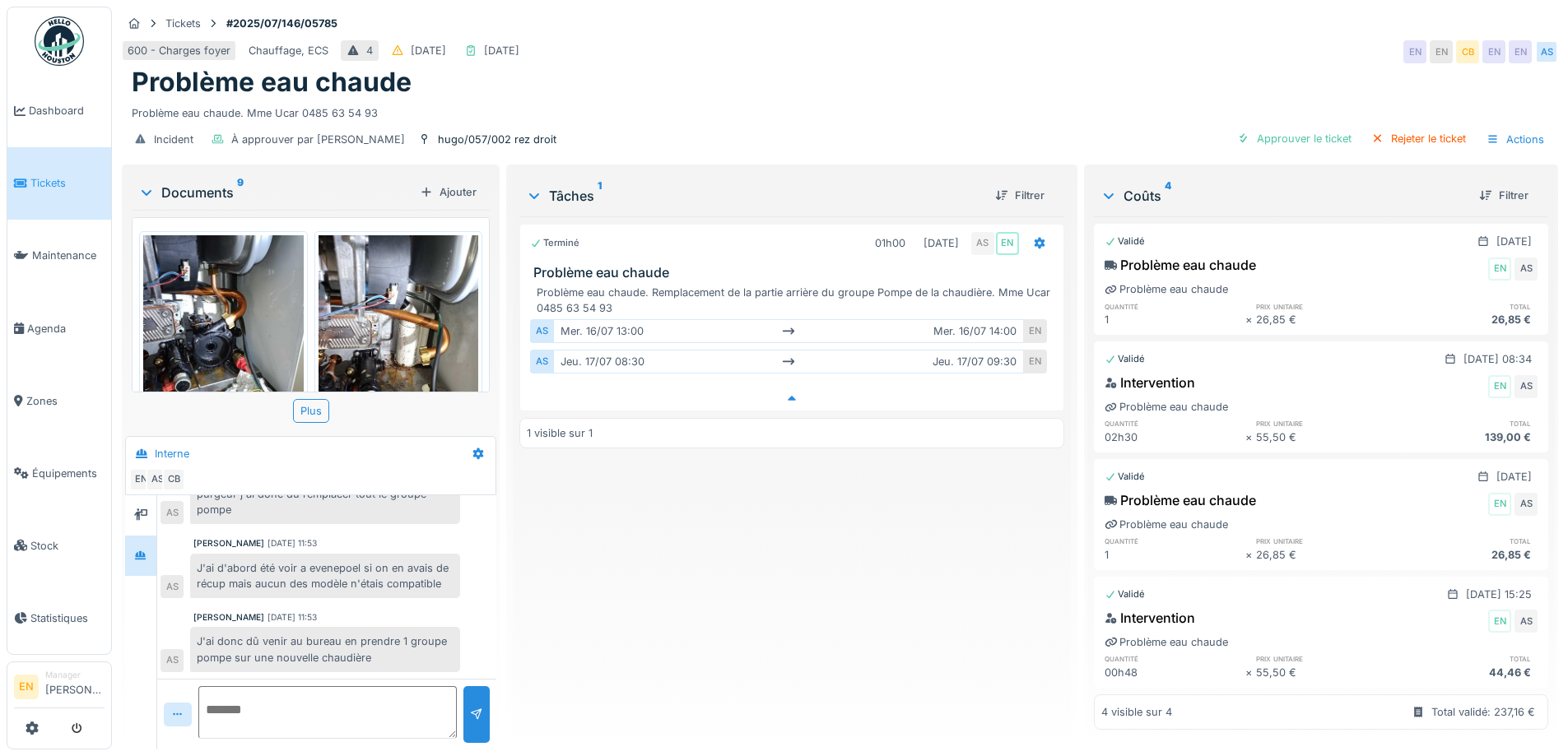
scroll to position [12, 0]
click at [1408, 130] on div "Rejeter le ticket" at bounding box center [1419, 139] width 108 height 22
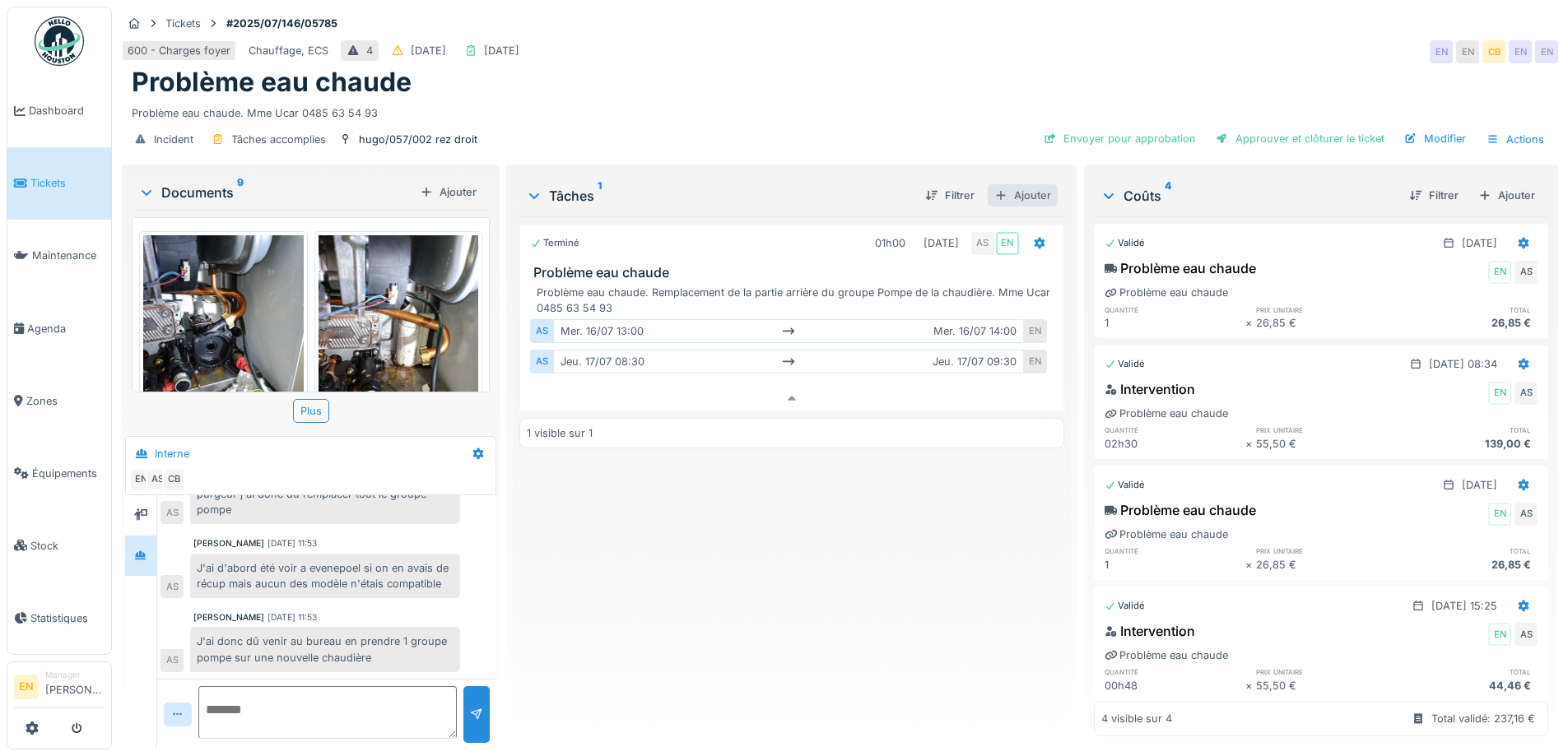
click at [1014, 184] on div "Ajouter" at bounding box center [1023, 196] width 70 height 22
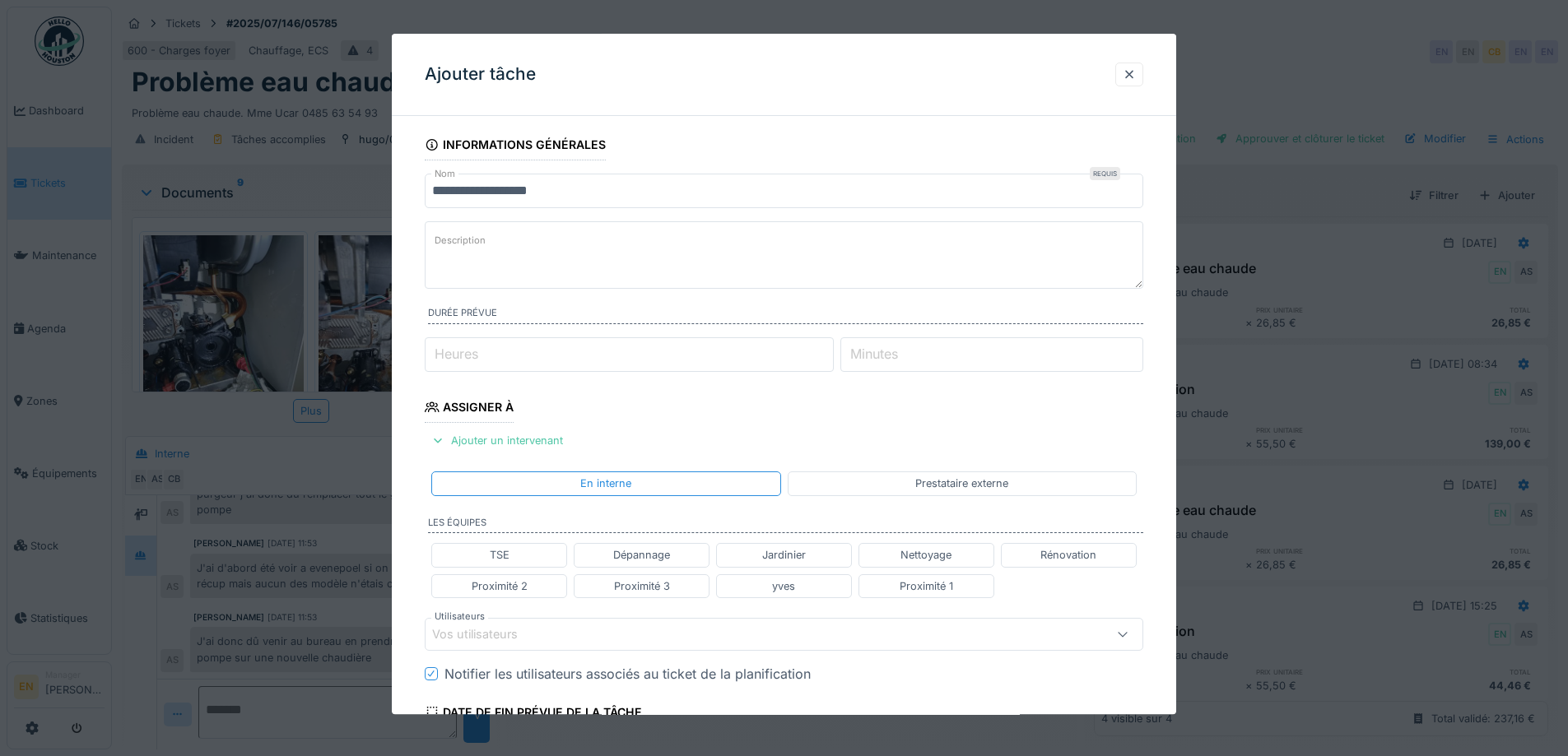
click at [510, 251] on textarea "Description" at bounding box center [784, 255] width 718 height 68
type textarea "**********"
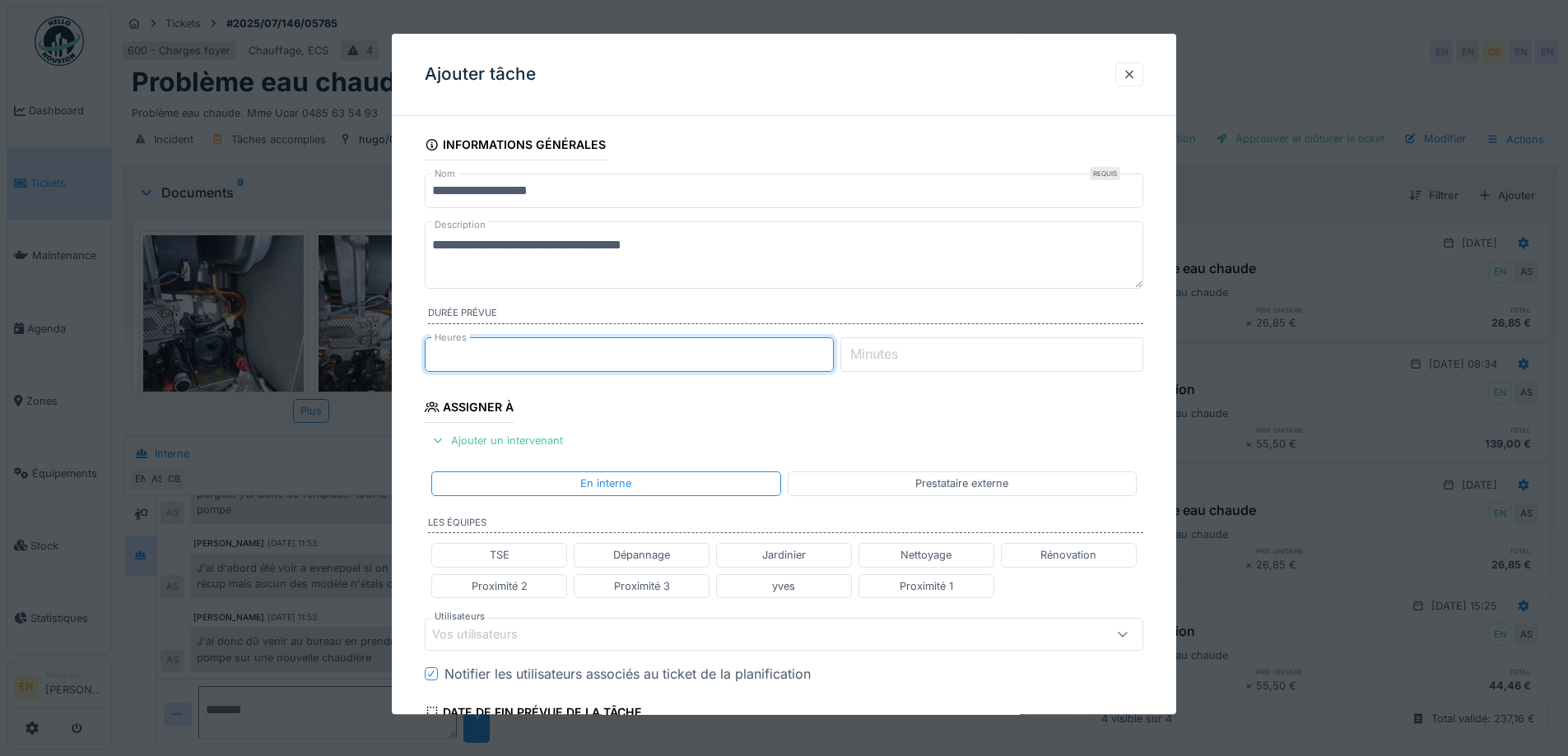
type input "*"
click at [832, 349] on input "*" at bounding box center [629, 354] width 409 height 34
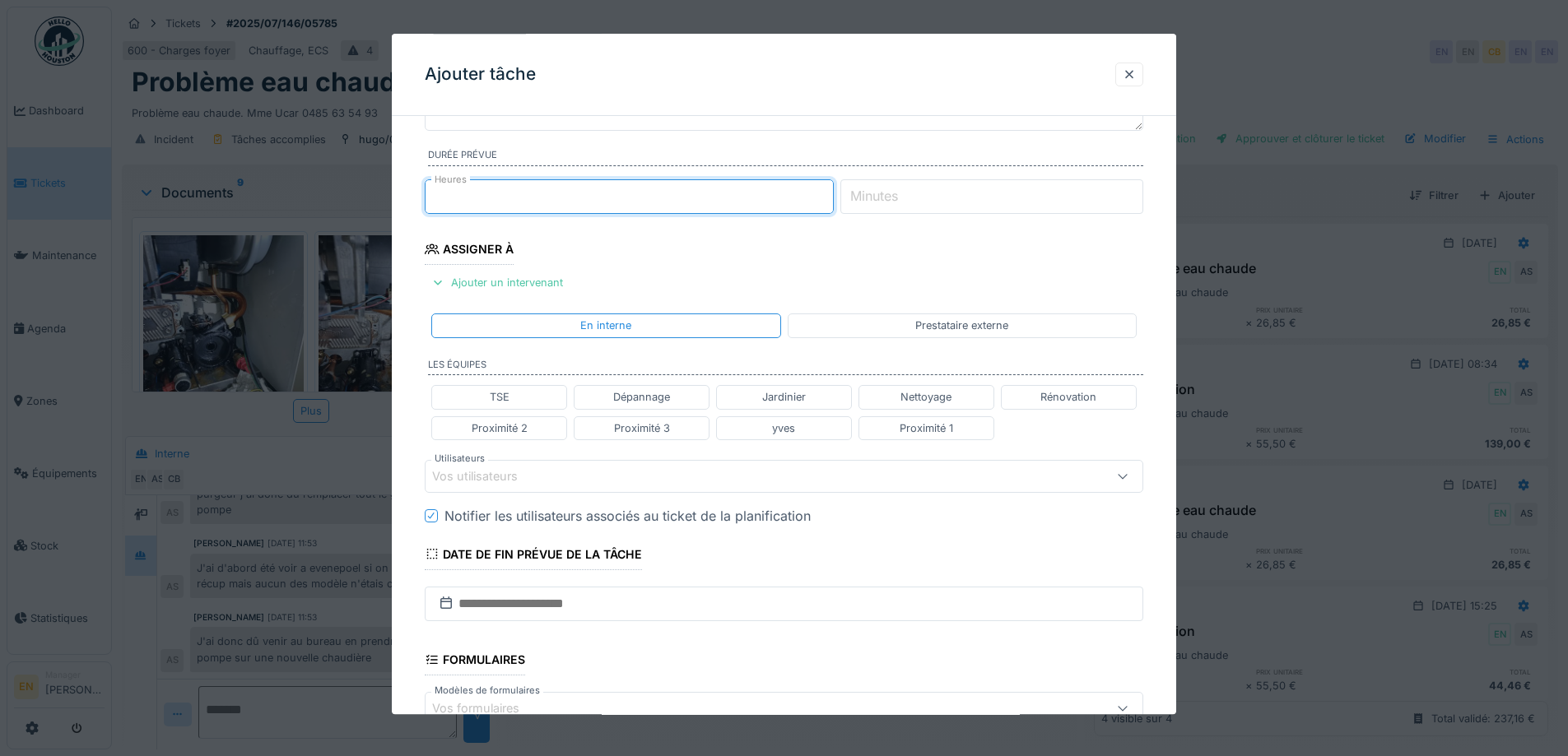
scroll to position [165, 0]
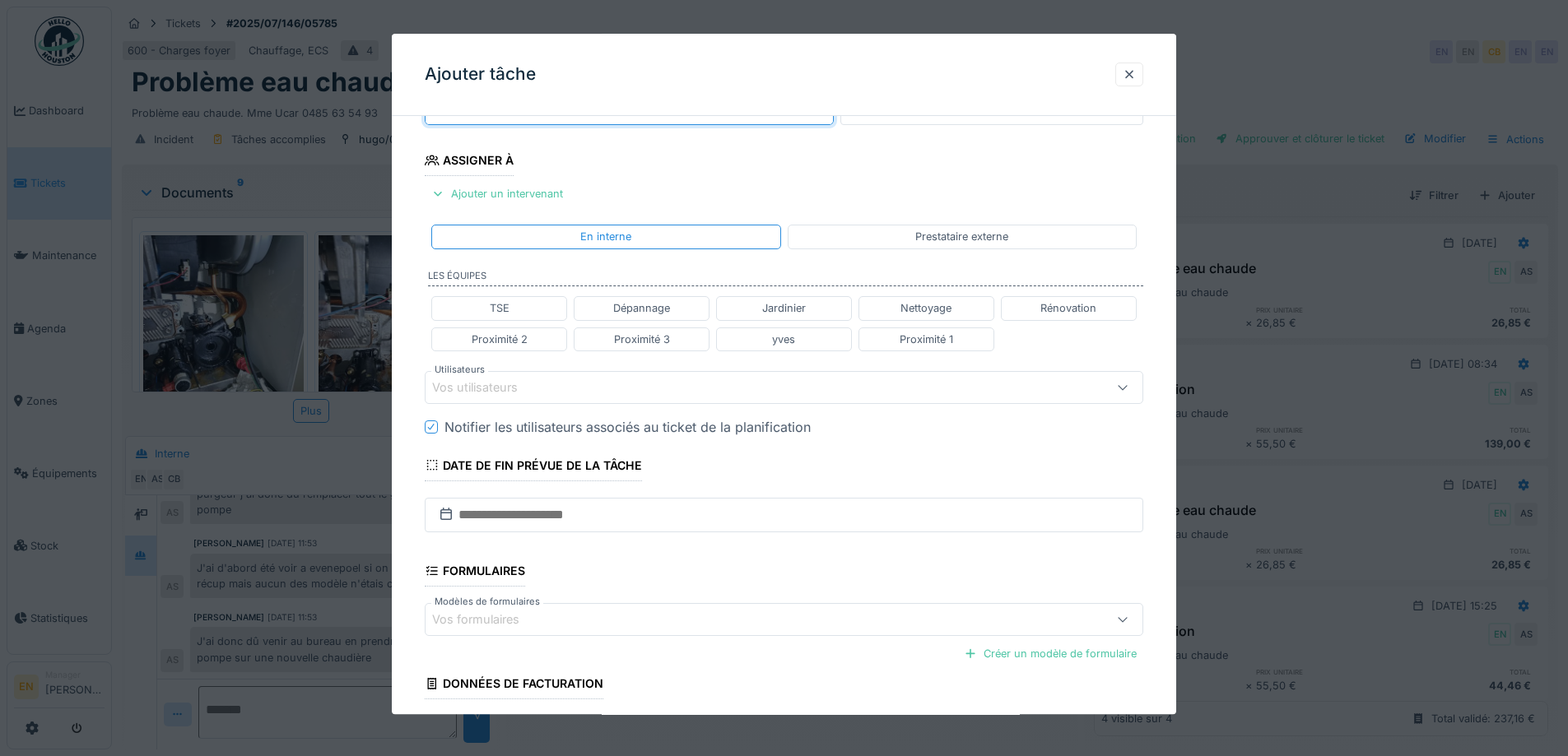
click at [560, 389] on div "Vos utilisateurs" at bounding box center [742, 387] width 620 height 18
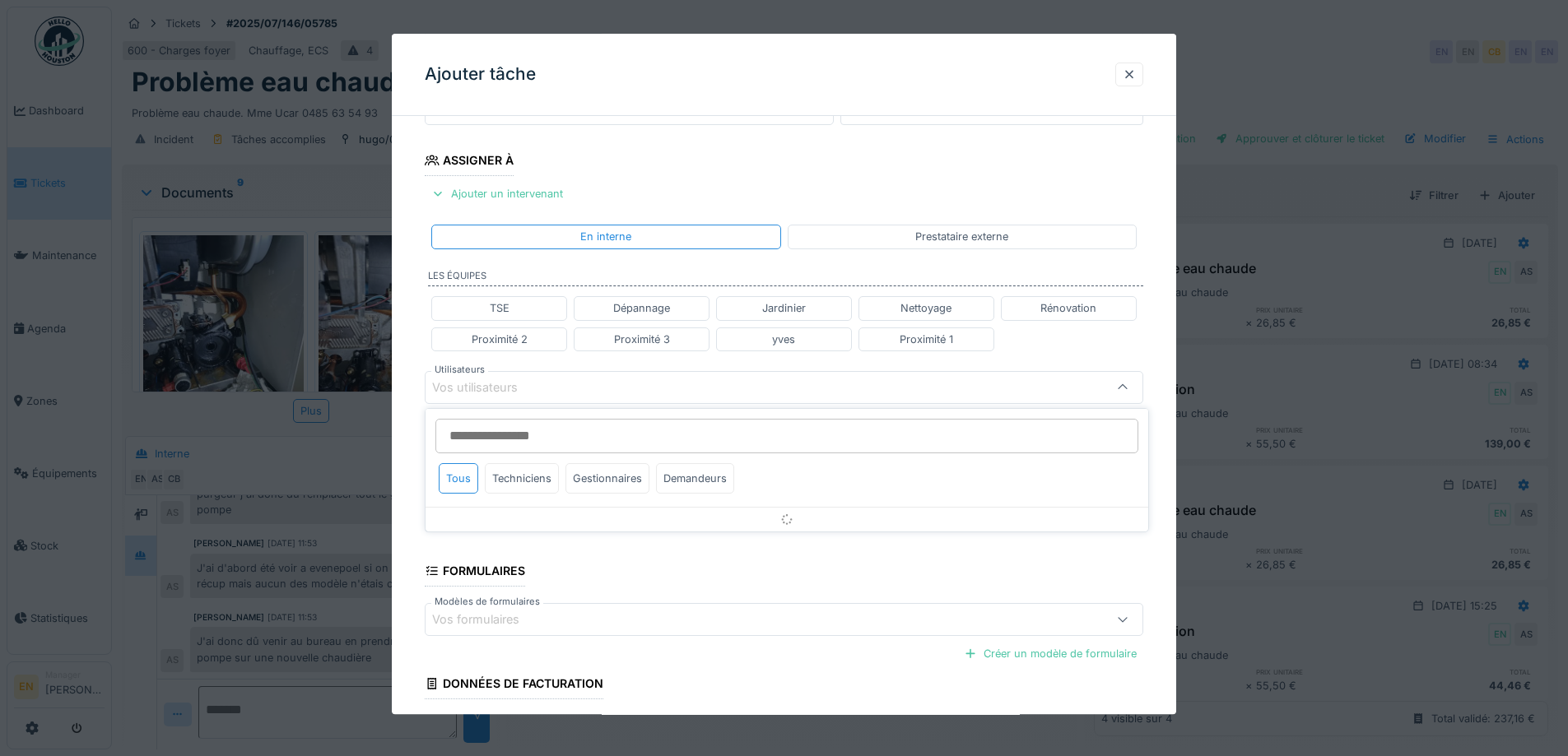
scroll to position [260, 0]
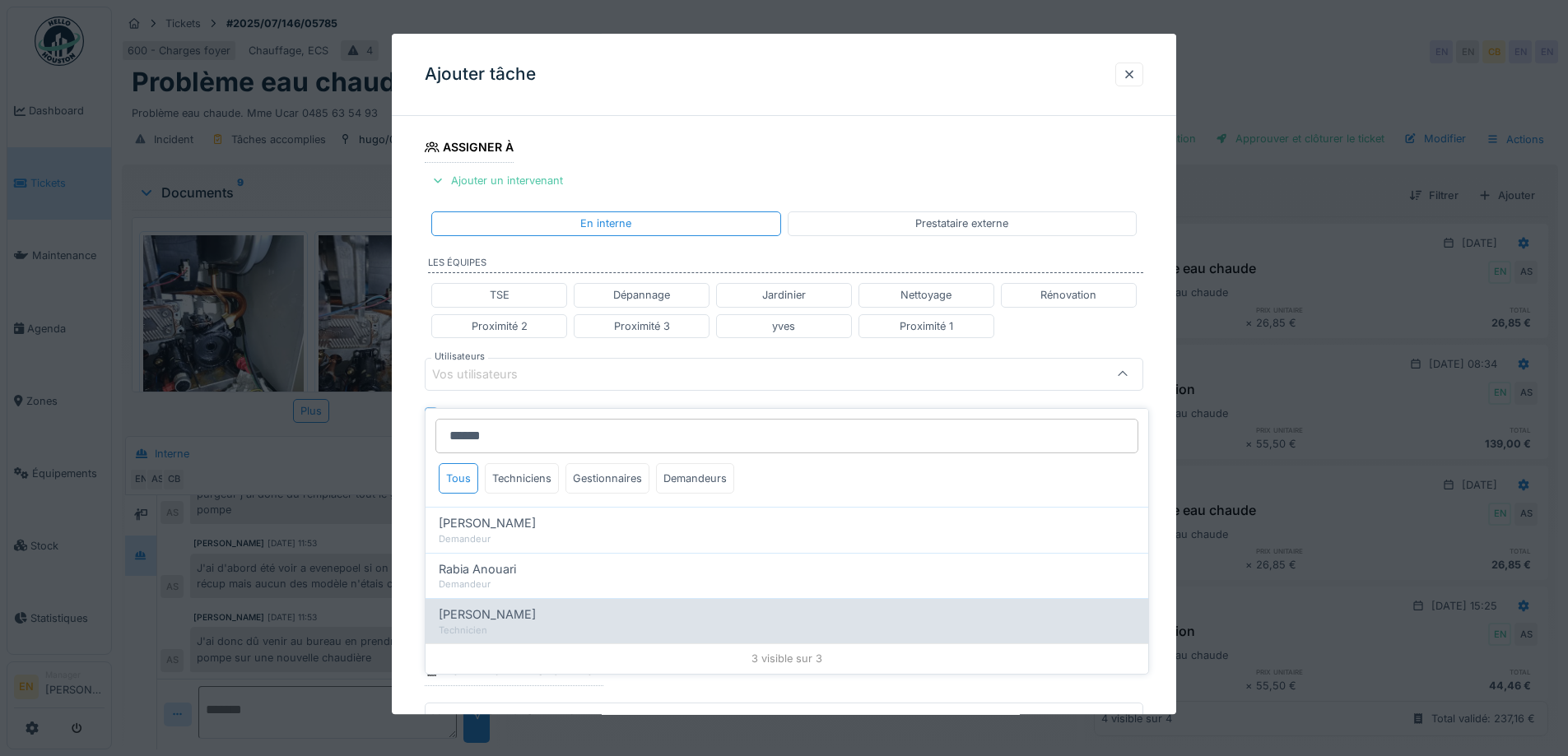
type input "******"
click at [499, 624] on div "Technicien" at bounding box center [786, 631] width 696 height 14
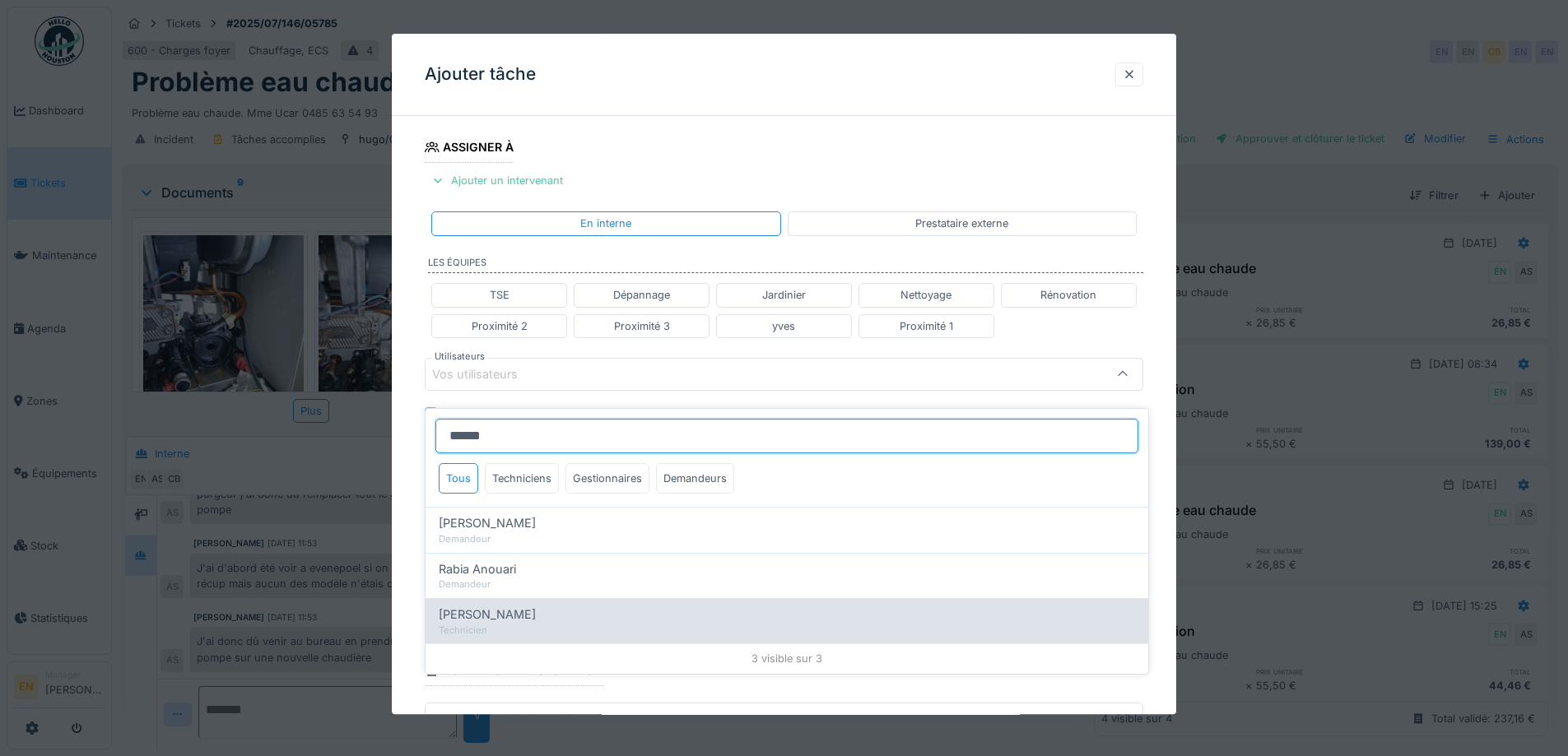
type input "*****"
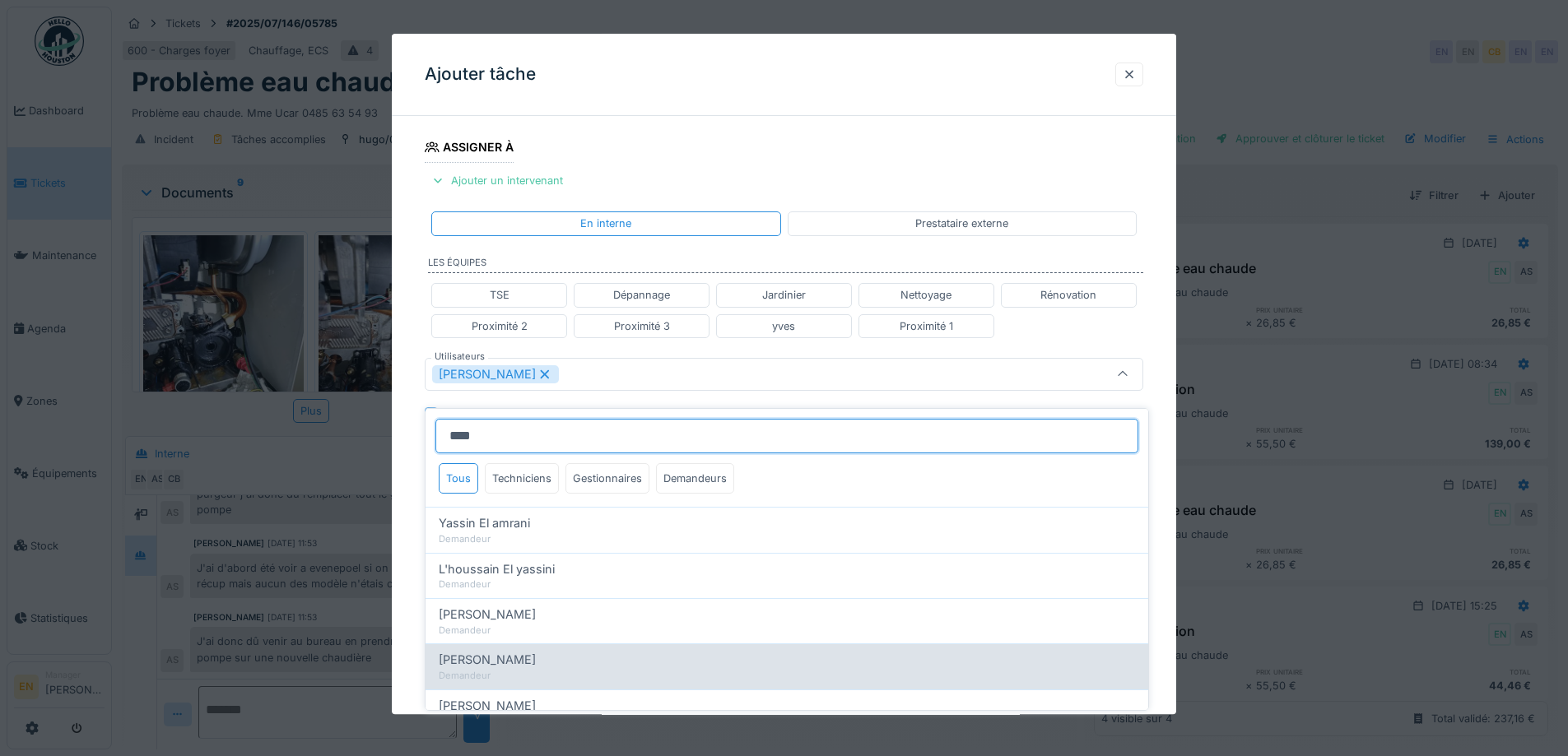
scroll to position [165, 0]
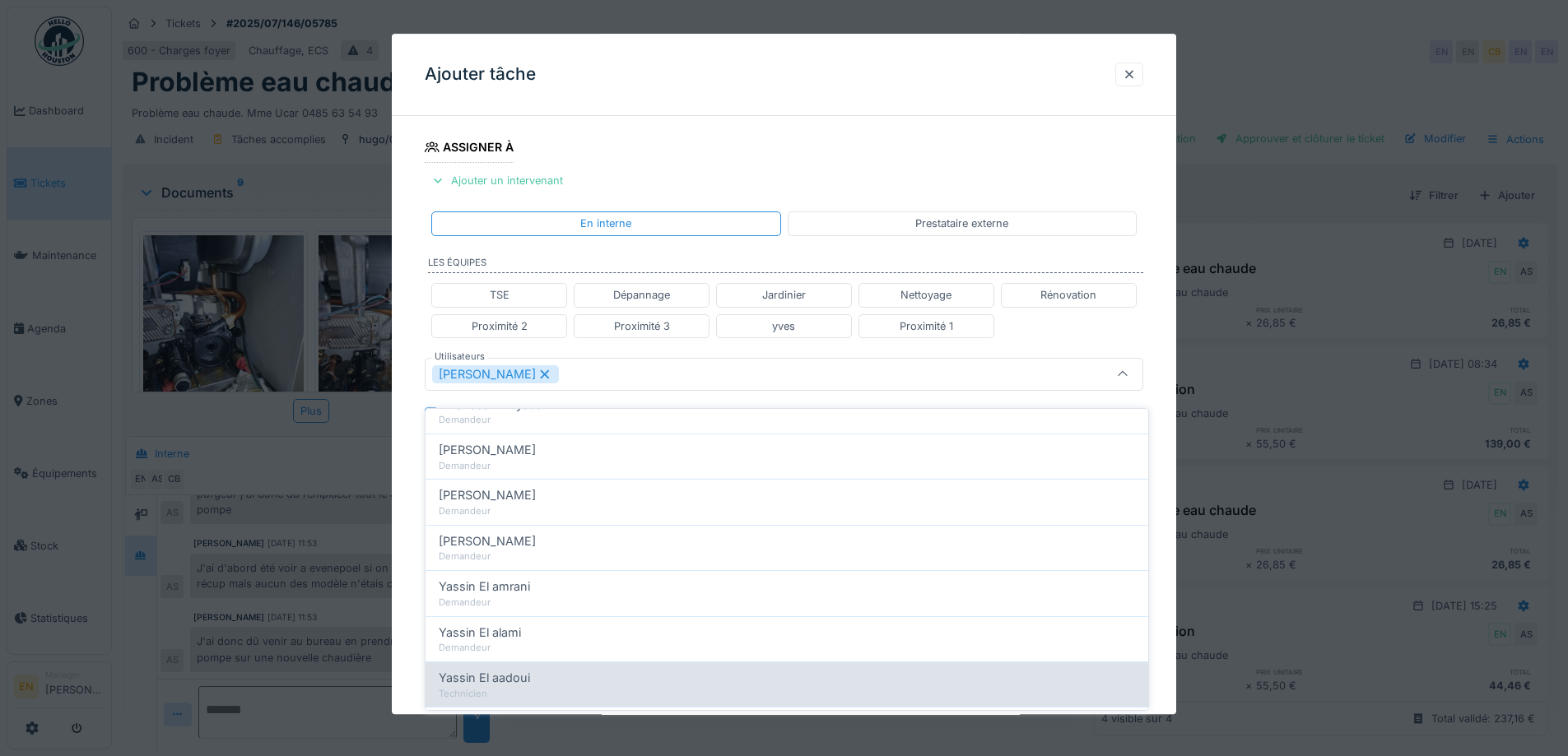
type input "****"
click at [512, 669] on span "Yassin El aadoui" at bounding box center [484, 678] width 91 height 18
type input "**********"
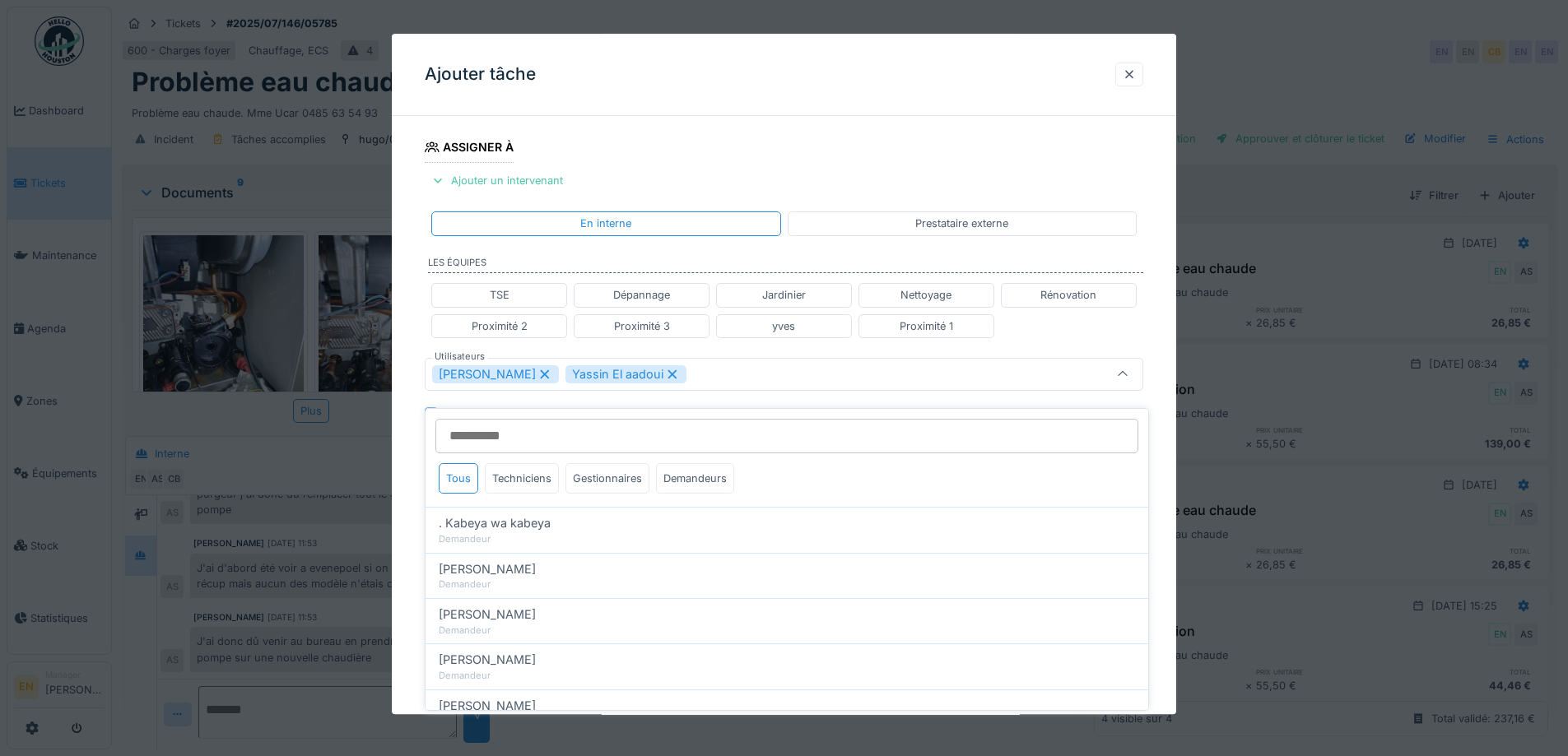
click at [1165, 469] on div "**********" at bounding box center [784, 382] width 784 height 1025
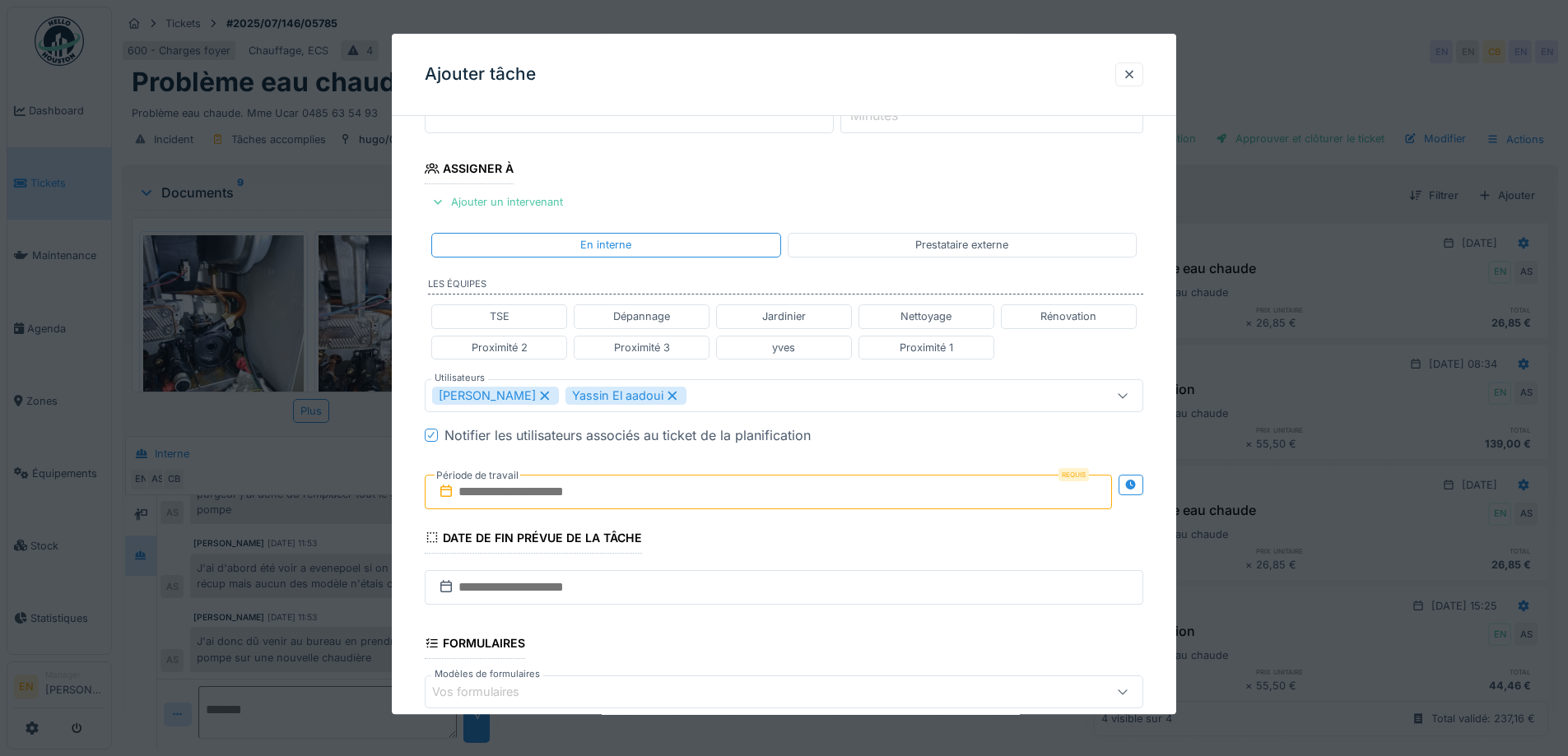
scroll to position [247, 0]
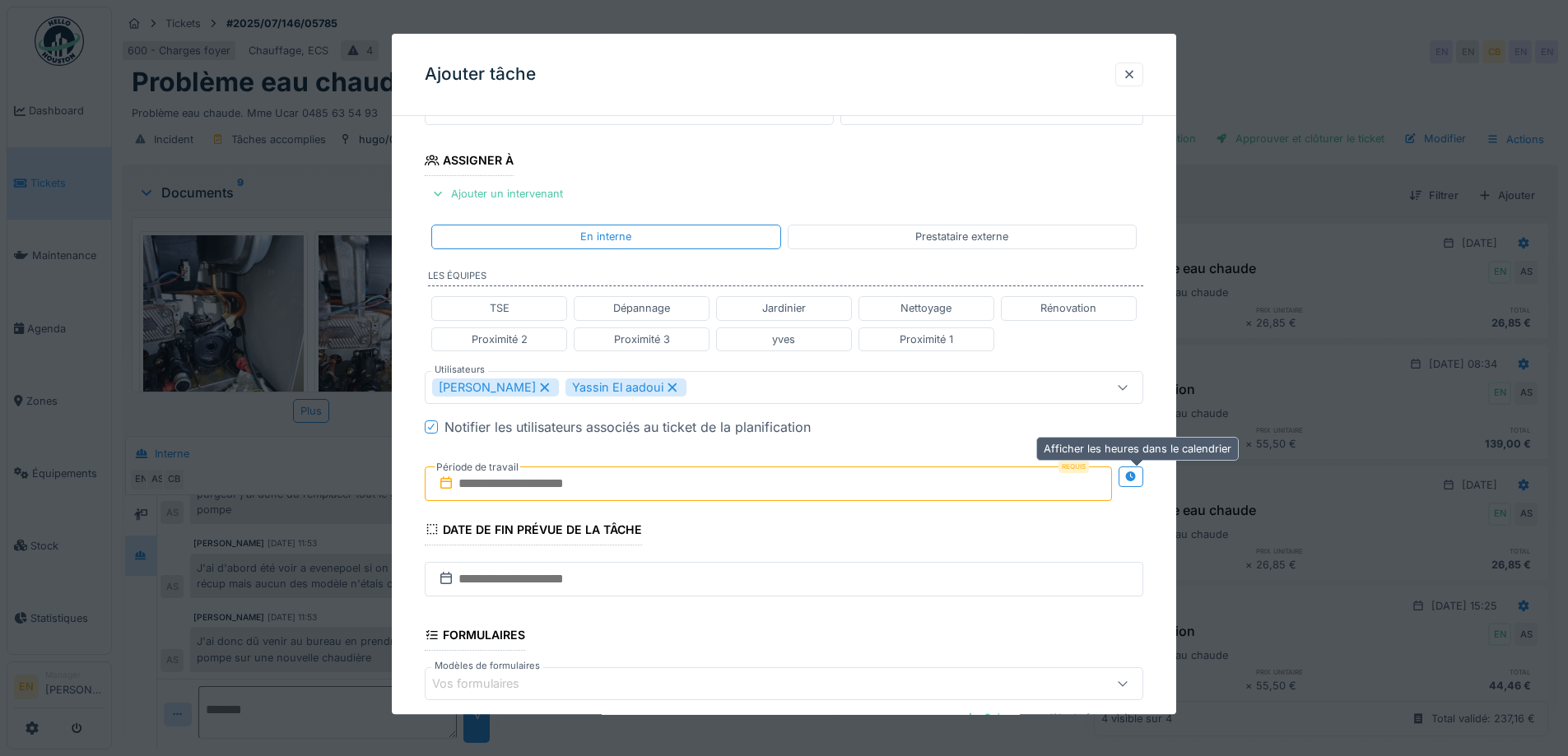
click at [1132, 473] on icon at bounding box center [1130, 477] width 13 height 10
click at [628, 486] on input "text" at bounding box center [590, 484] width 332 height 34
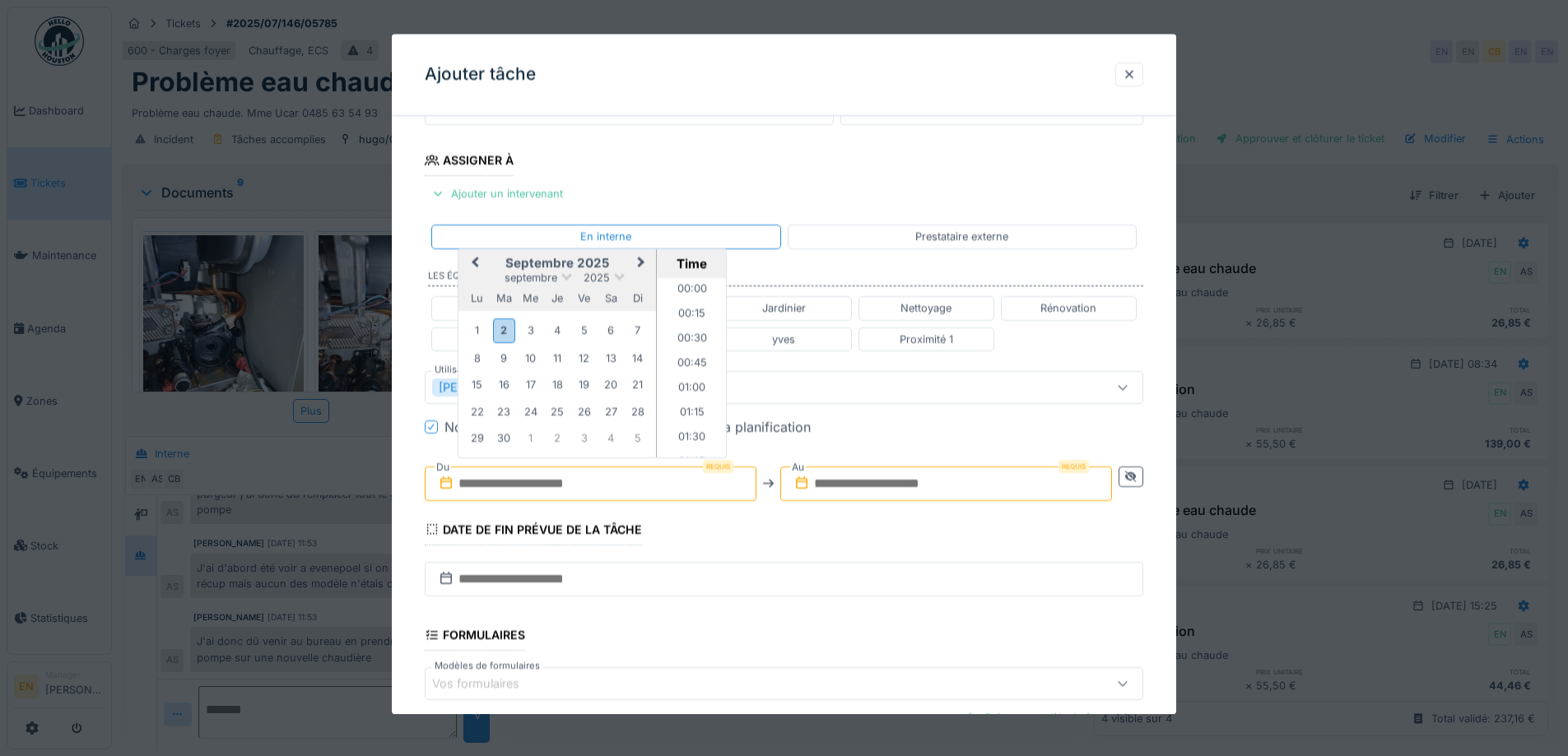
scroll to position [1034, 0]
click at [526, 333] on div "3" at bounding box center [530, 331] width 22 height 22
click at [687, 310] on li "09:00" at bounding box center [692, 310] width 70 height 25
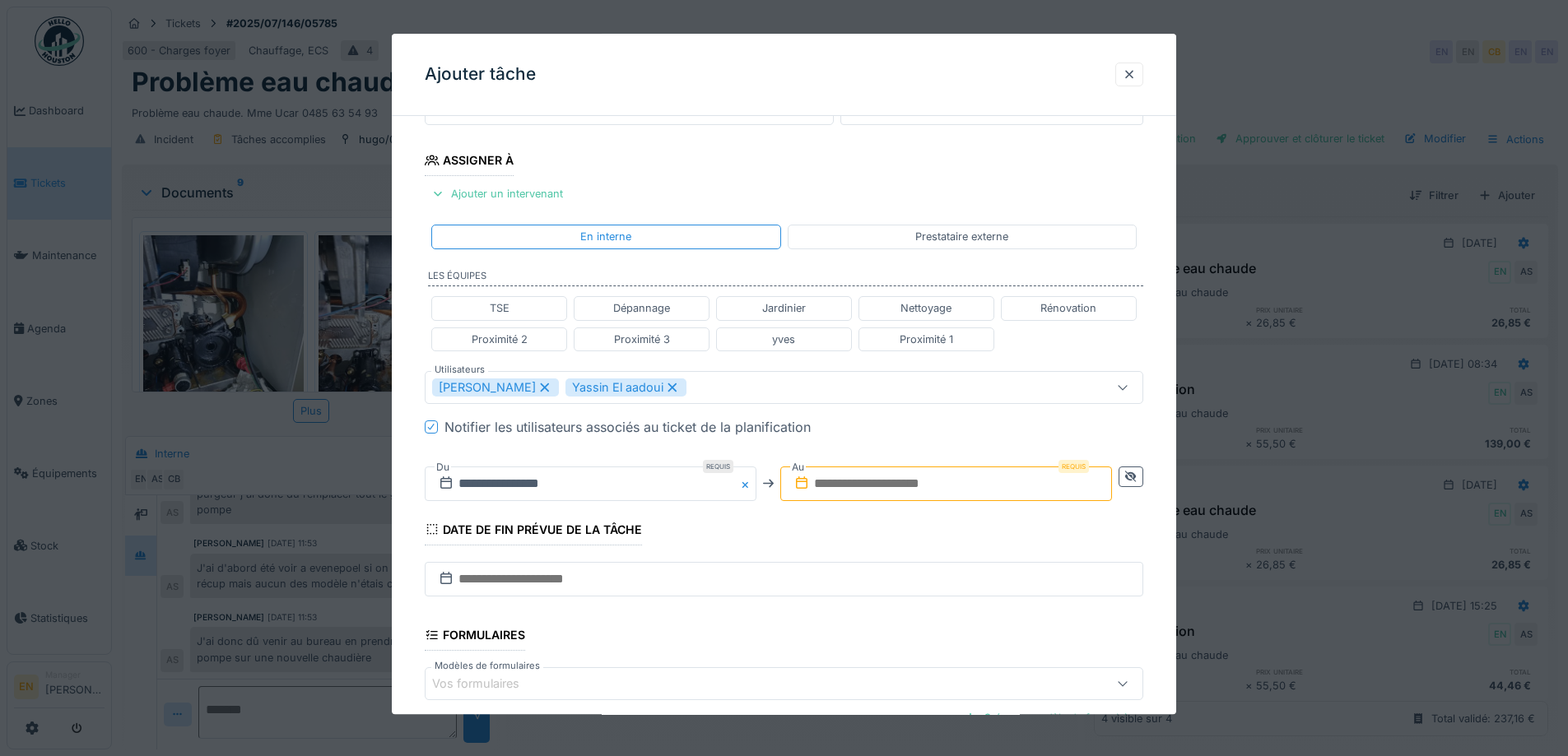
click at [929, 481] on input "text" at bounding box center [946, 484] width 332 height 34
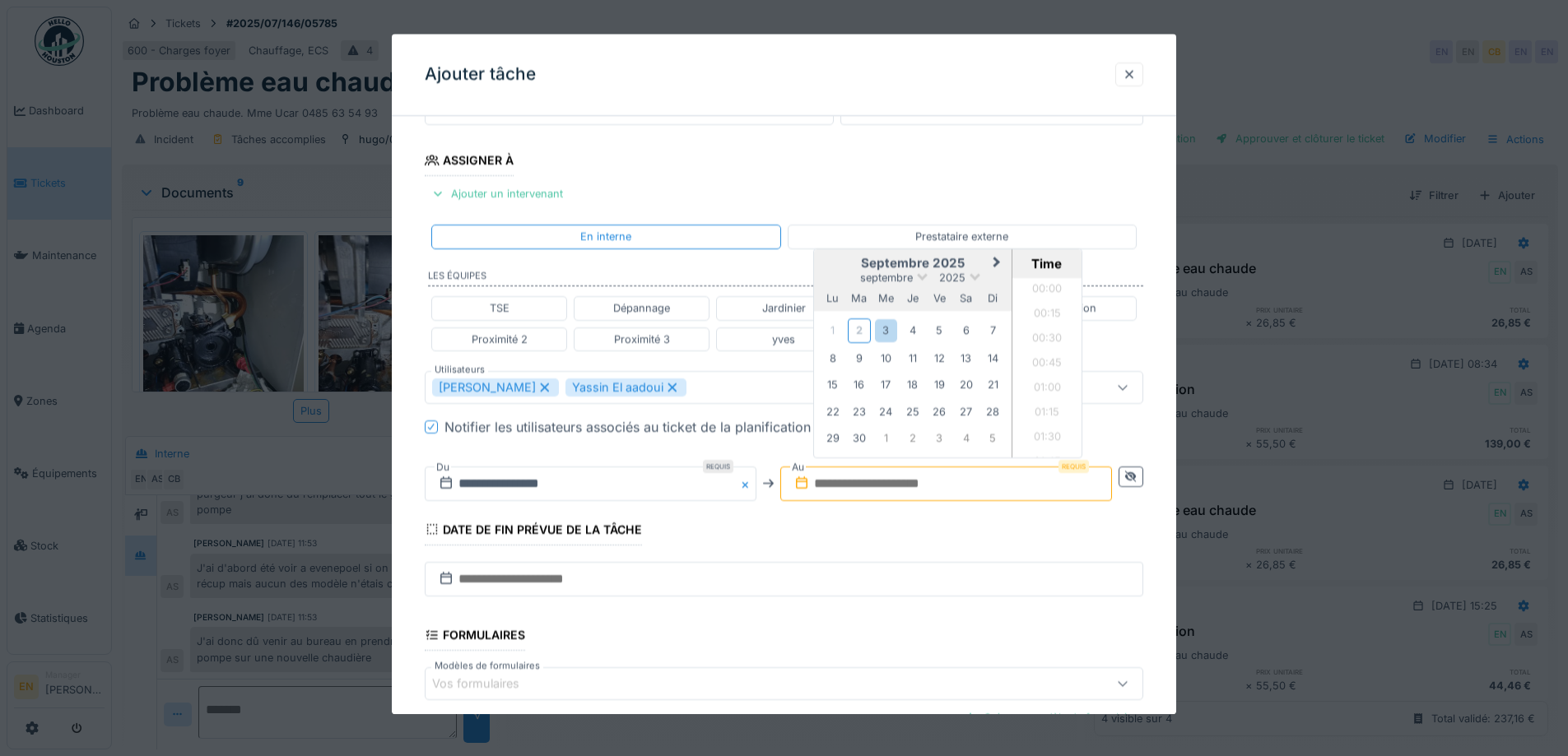
scroll to position [1034, 0]
click at [887, 334] on div "3" at bounding box center [887, 331] width 22 height 22
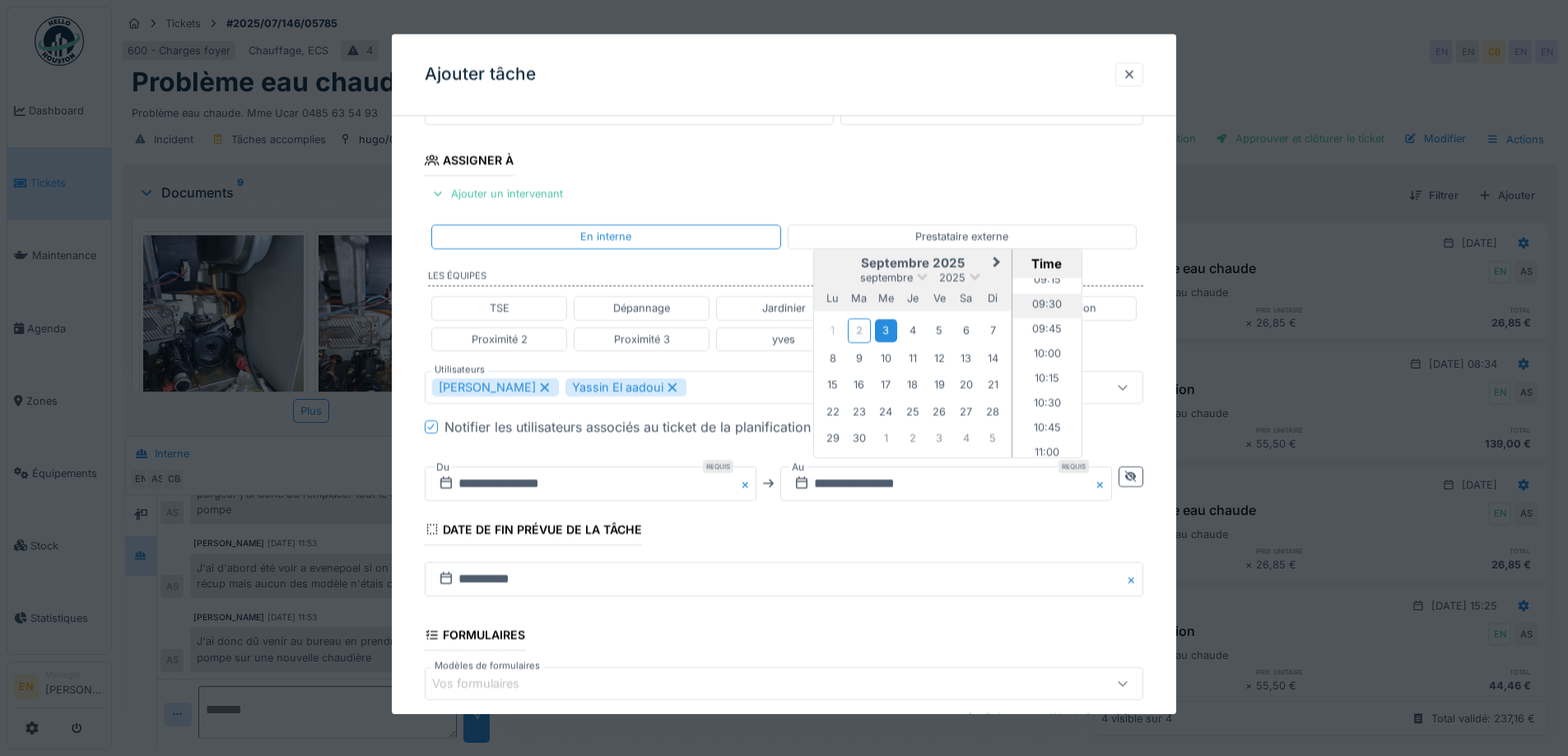
scroll to position [952, 0]
click at [1050, 329] on li "10:00" at bounding box center [1048, 326] width 70 height 25
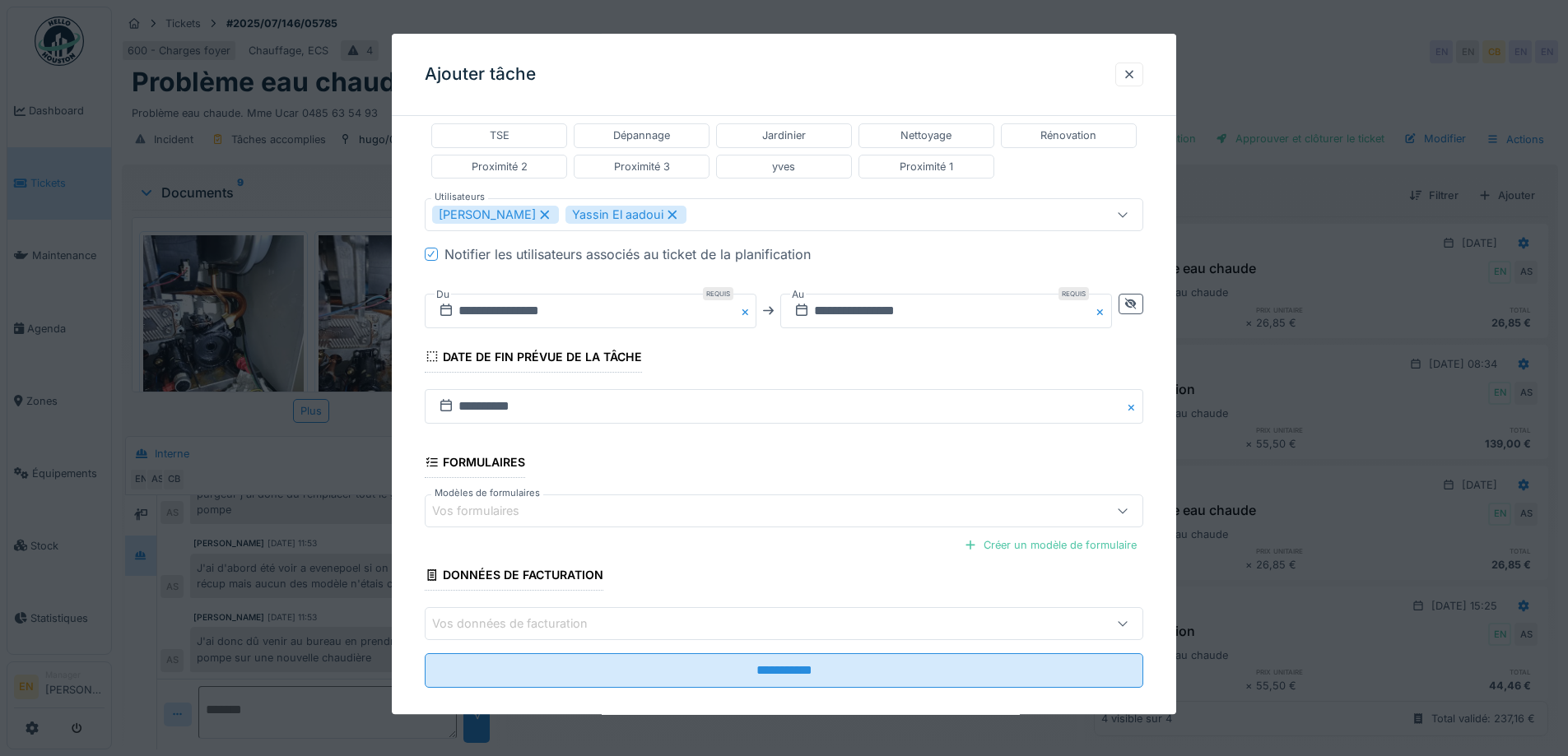
scroll to position [439, 0]
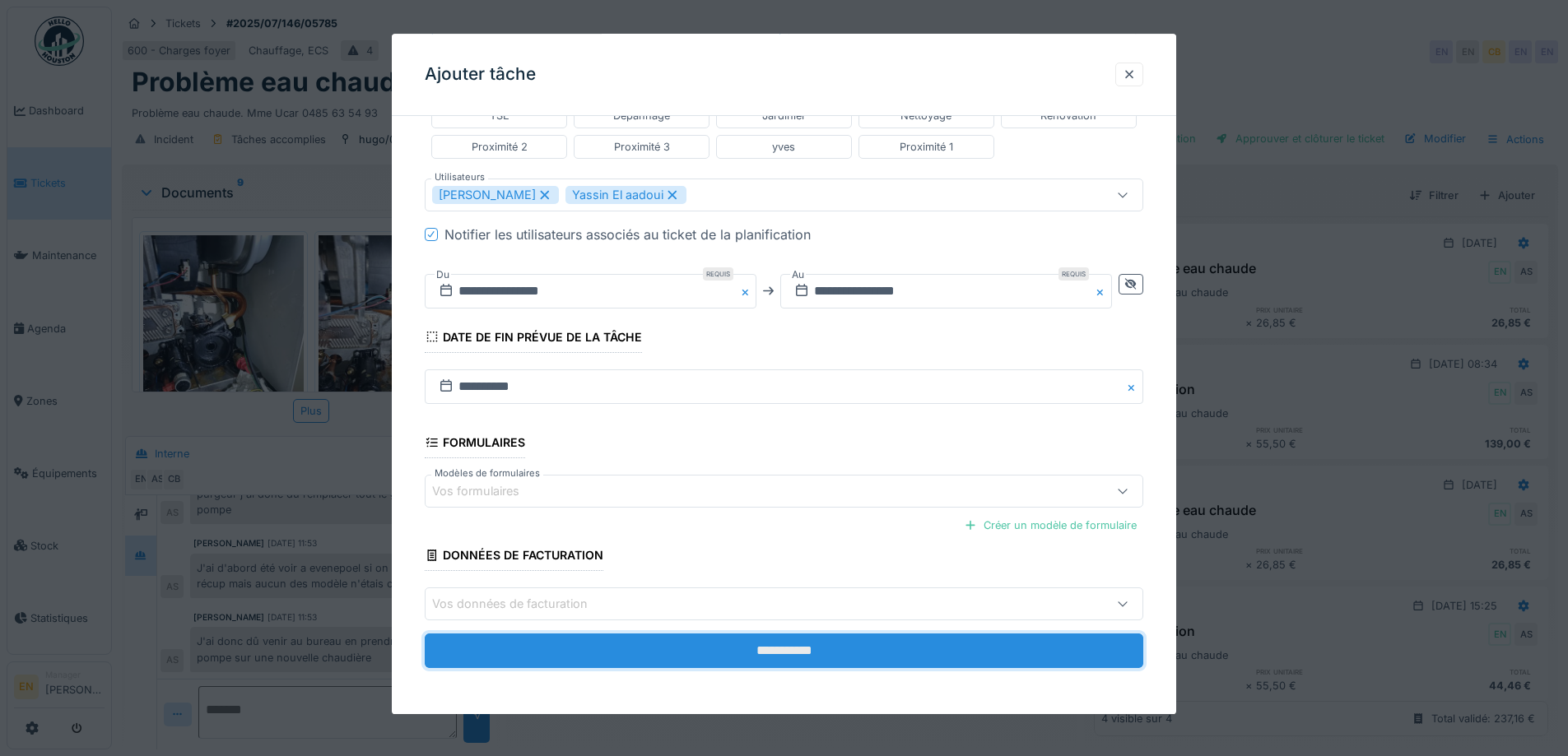
click at [797, 651] on input "**********" at bounding box center [784, 651] width 718 height 34
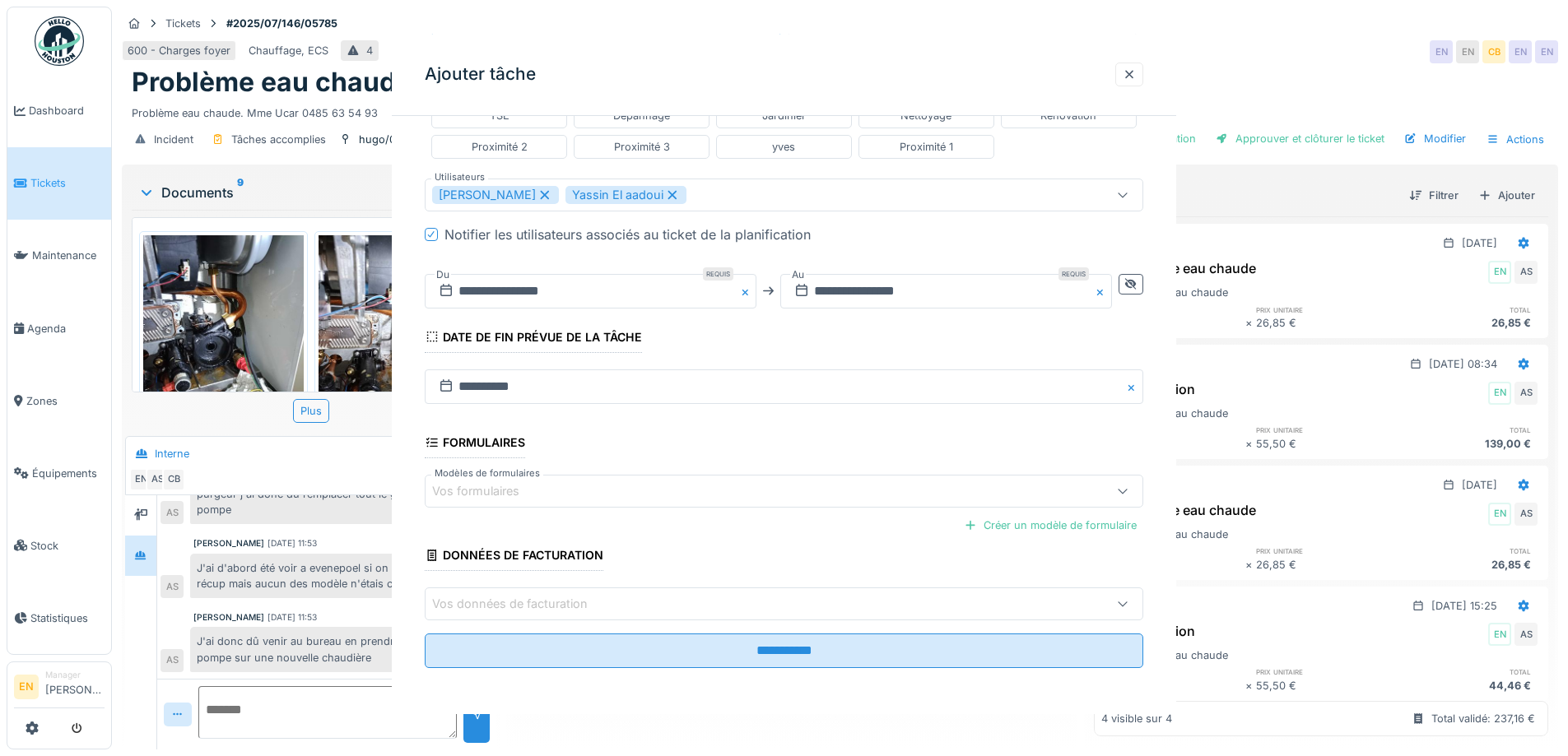
scroll to position [0, 0]
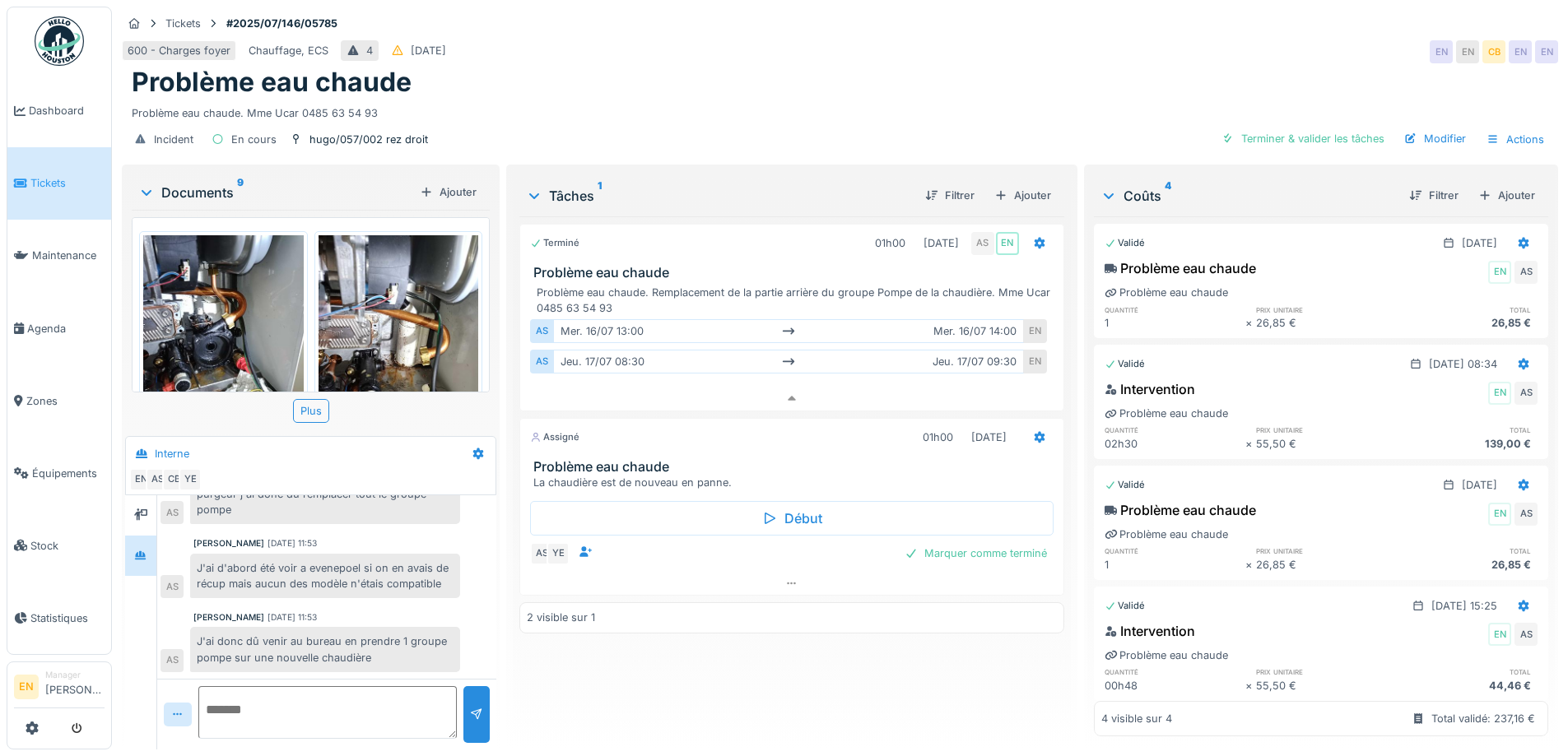
click at [759, 686] on div "Terminé 01h00 17/07/2025 AS EN Problème eau chaude Problème eau chaude. Remplac…" at bounding box center [791, 476] width 544 height 520
click at [335, 612] on div "Anouar Serifi 17/07/2025 11:53" at bounding box center [326, 618] width 267 height 12
click at [667, 704] on div "Terminé 01h00 17/07/2025 AS EN Problème eau chaude Problème eau chaude. Remplac…" at bounding box center [791, 476] width 544 height 520
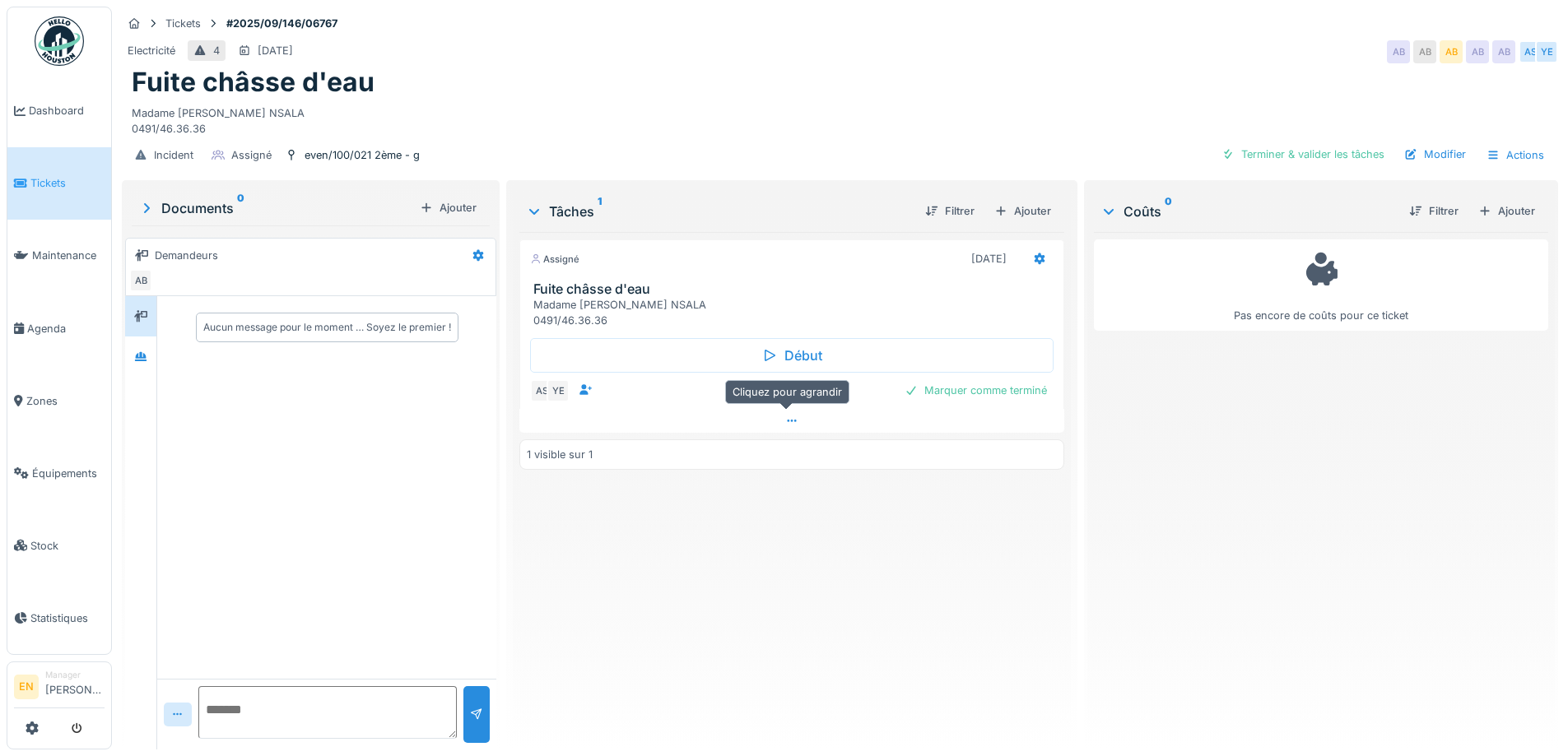
click at [787, 420] on icon at bounding box center [791, 420] width 9 height 3
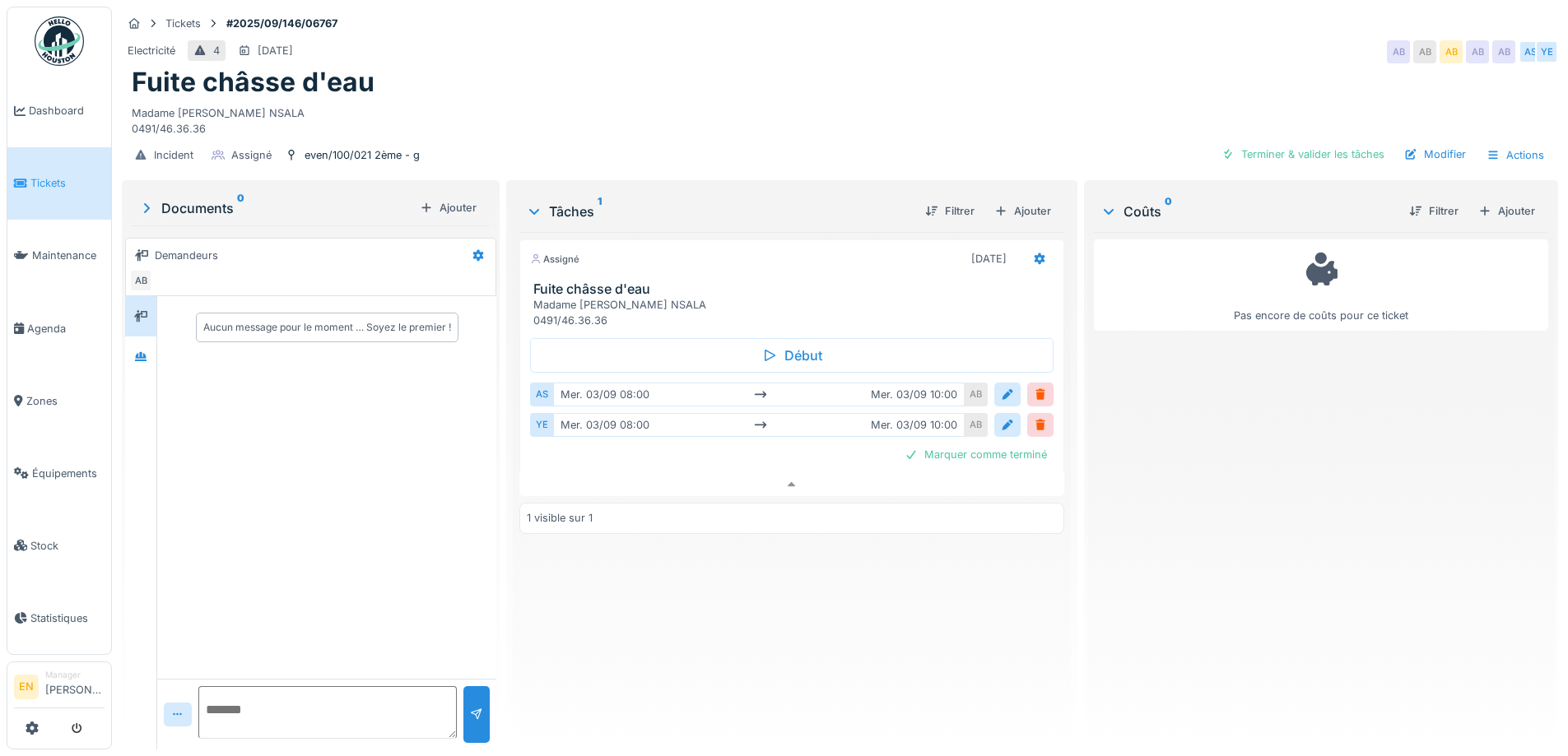
click at [1129, 484] on div "Pas encore de coûts pour ce ticket" at bounding box center [1321, 484] width 454 height 505
drag, startPoint x: 711, startPoint y: 639, endPoint x: 756, endPoint y: 51, distance: 589.7
click at [711, 633] on div "Assigné 03/09/2025 Fuite châsse d'eau Madame Marie-Jeanne NSALA 0491/46.36.36 D…" at bounding box center [791, 484] width 544 height 505
click at [827, 111] on div "Madame Marie-Jeanne NSALA 0491/46.36.36" at bounding box center [839, 118] width 1417 height 38
click at [1003, 37] on div "Electricité 4 03/09/2025 AB AB AB AB AB AS YE" at bounding box center [840, 51] width 1437 height 30
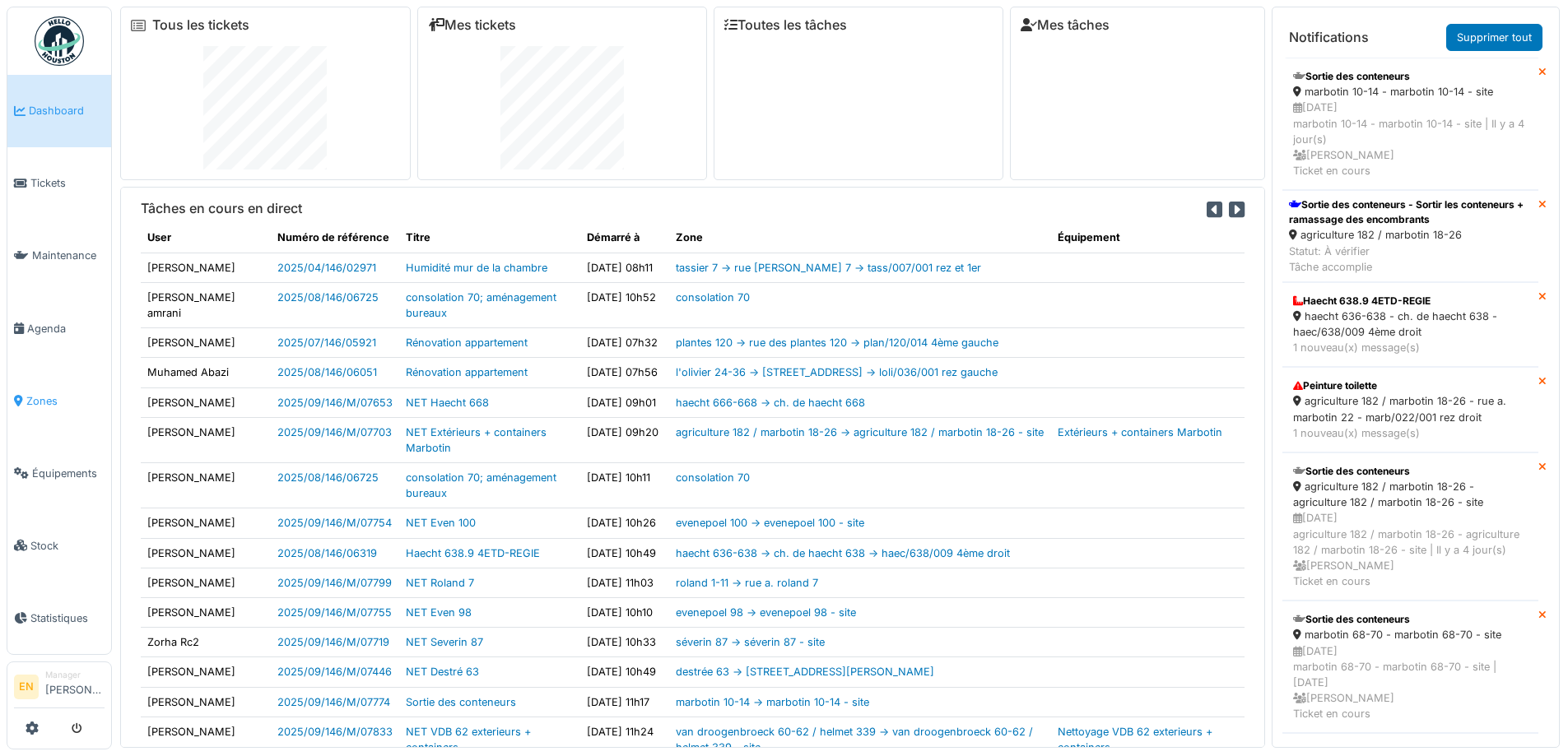
click at [38, 396] on span "Zones" at bounding box center [65, 401] width 78 height 15
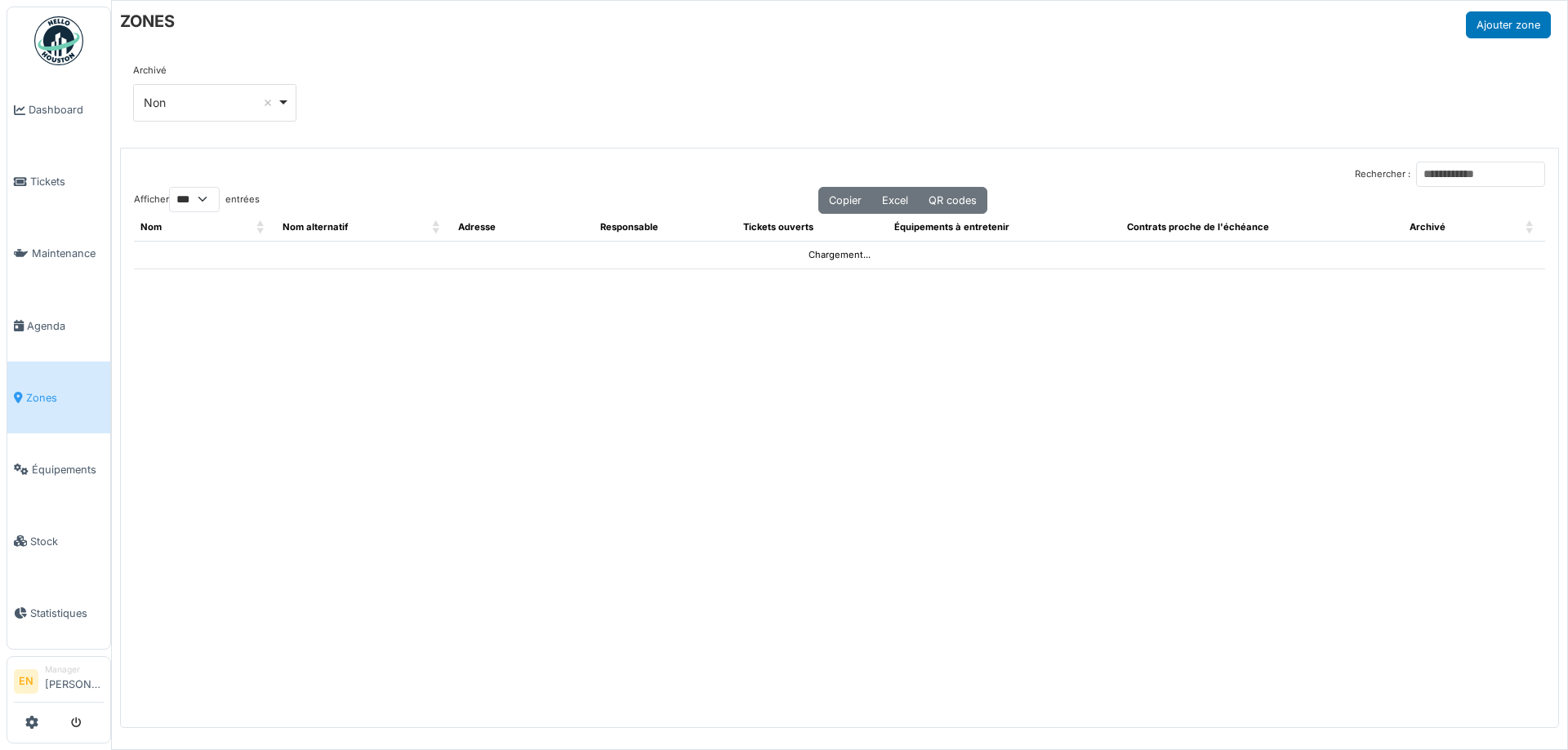
select select "***"
click at [1443, 174] on input "Rechercher :" at bounding box center [1481, 175] width 129 height 26
paste input "**********"
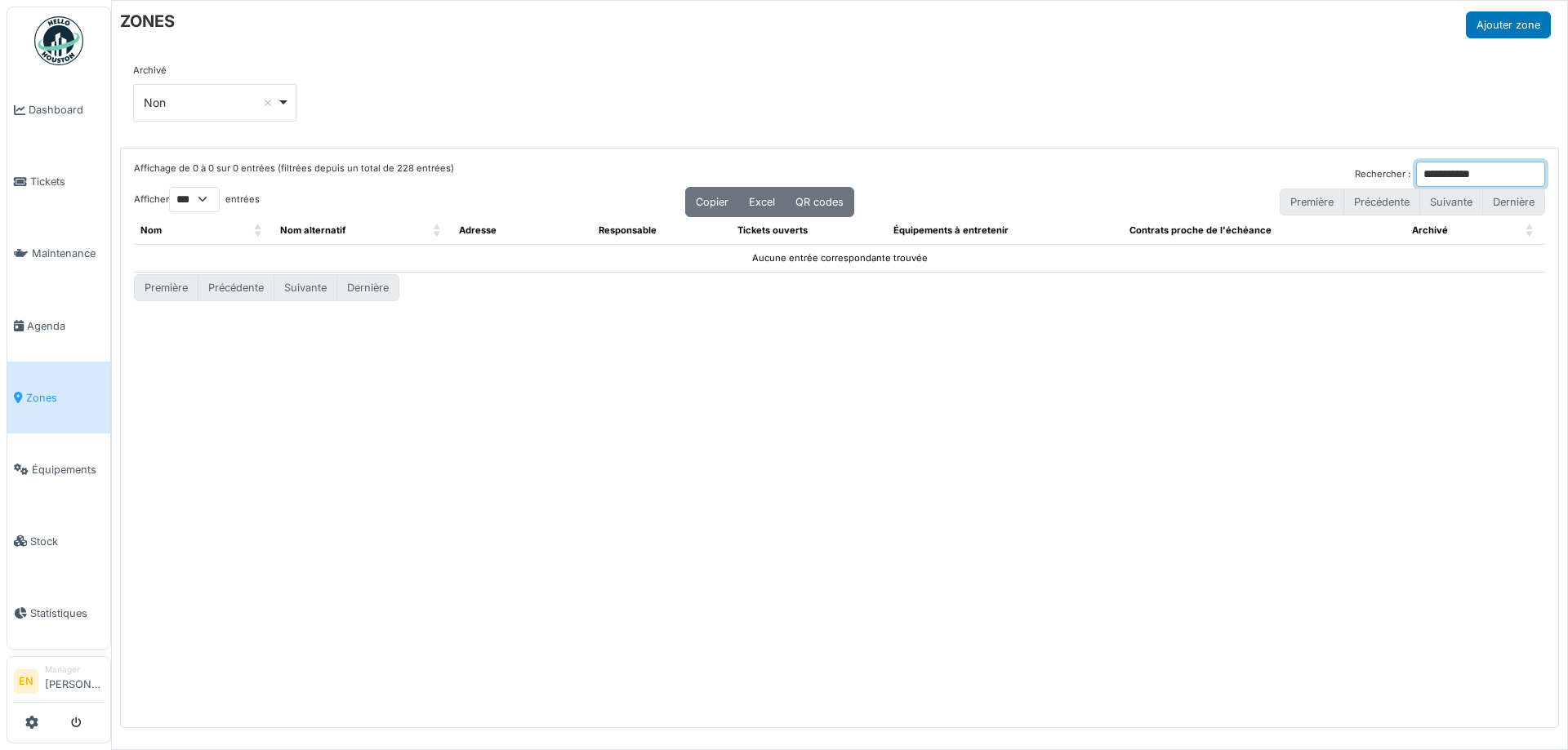
click at [1433, 175] on input "**********" at bounding box center [1481, 175] width 129 height 26
click at [1427, 176] on input "*******" at bounding box center [1481, 175] width 129 height 26
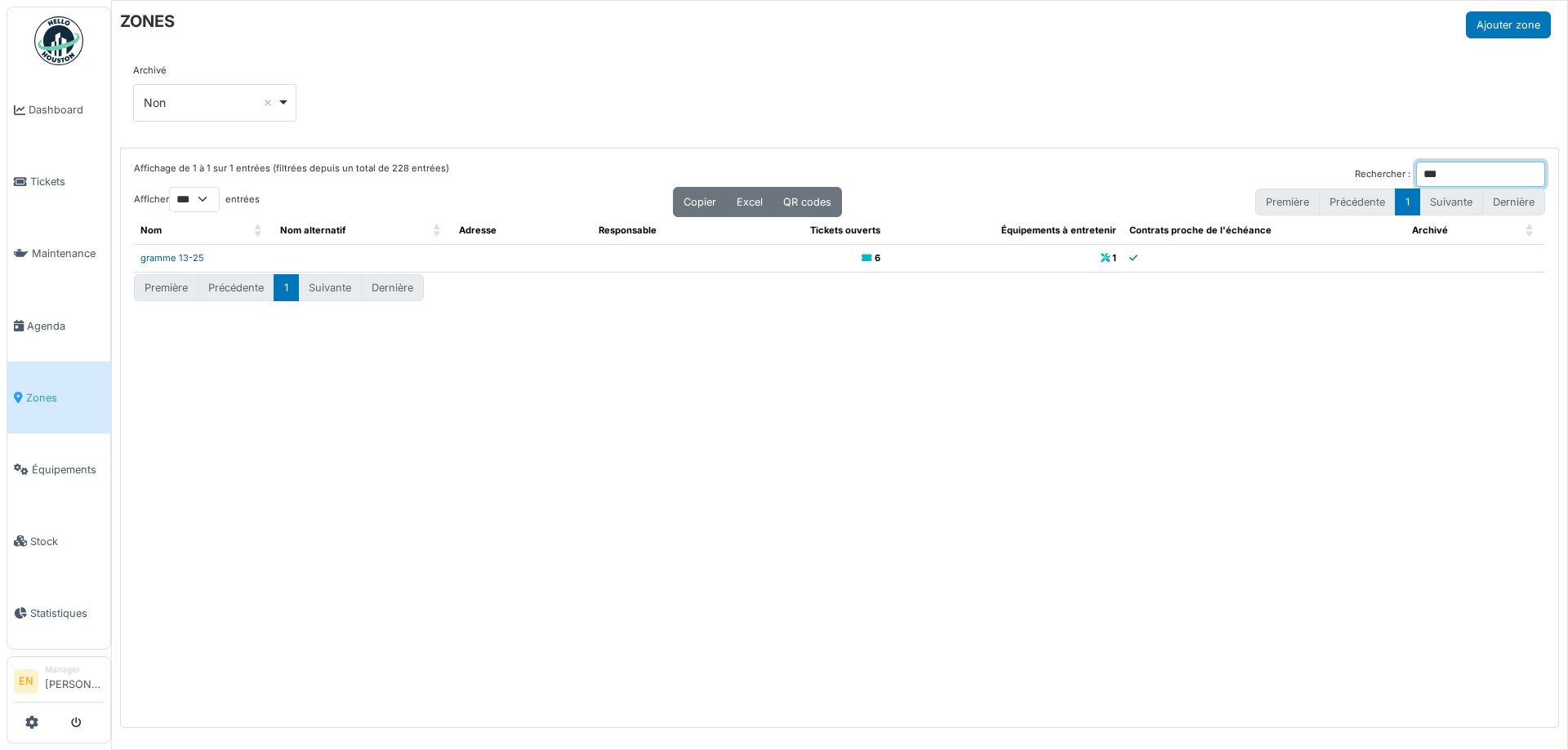
type input "***"
click at [181, 257] on link "gramme 13-25" at bounding box center [172, 257] width 64 height 11
click at [1069, 108] on div "Archivé *** Non Remove item Tous Oui Non" at bounding box center [839, 99] width 1413 height 71
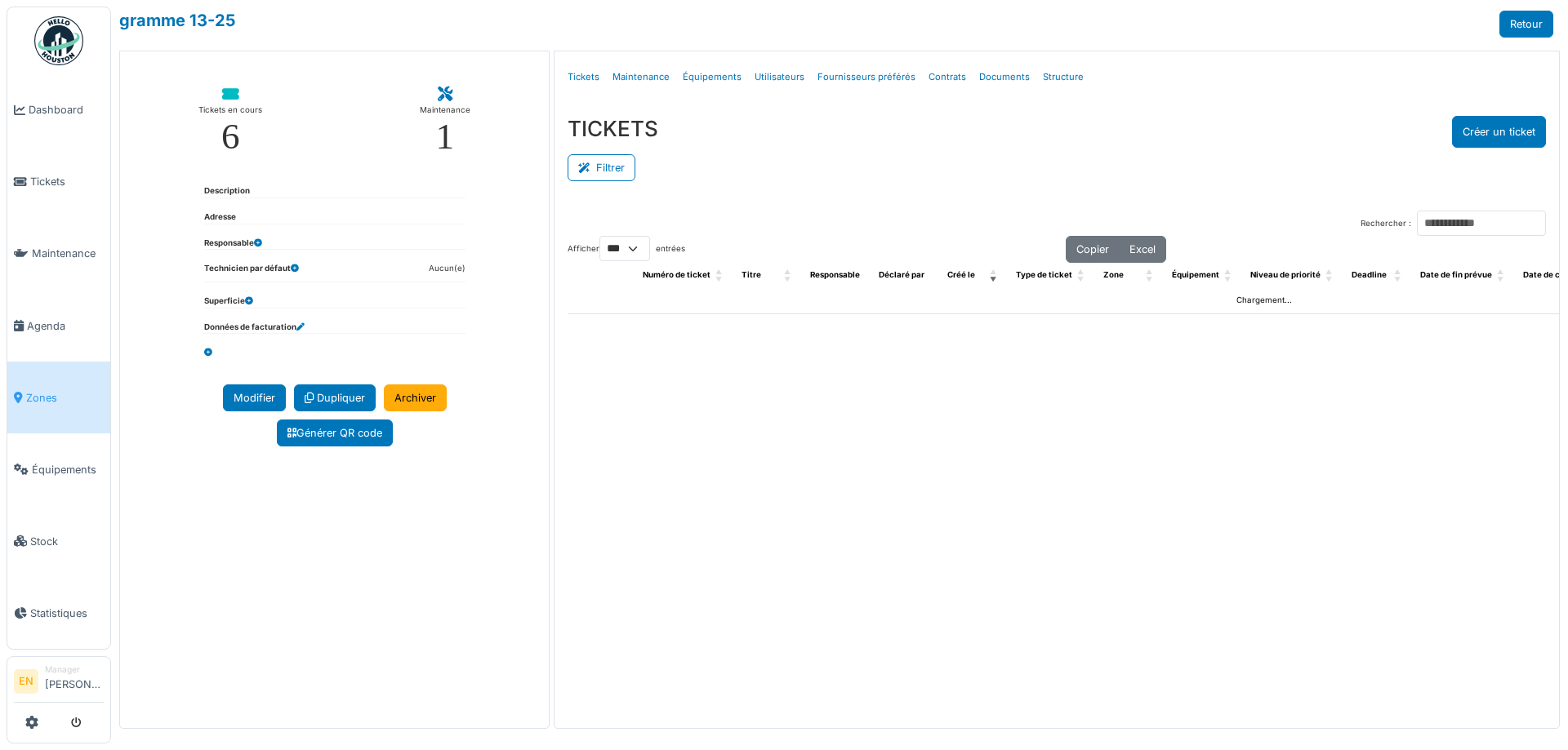
select select "***"
click at [1044, 76] on link "Structure" at bounding box center [1063, 77] width 54 height 38
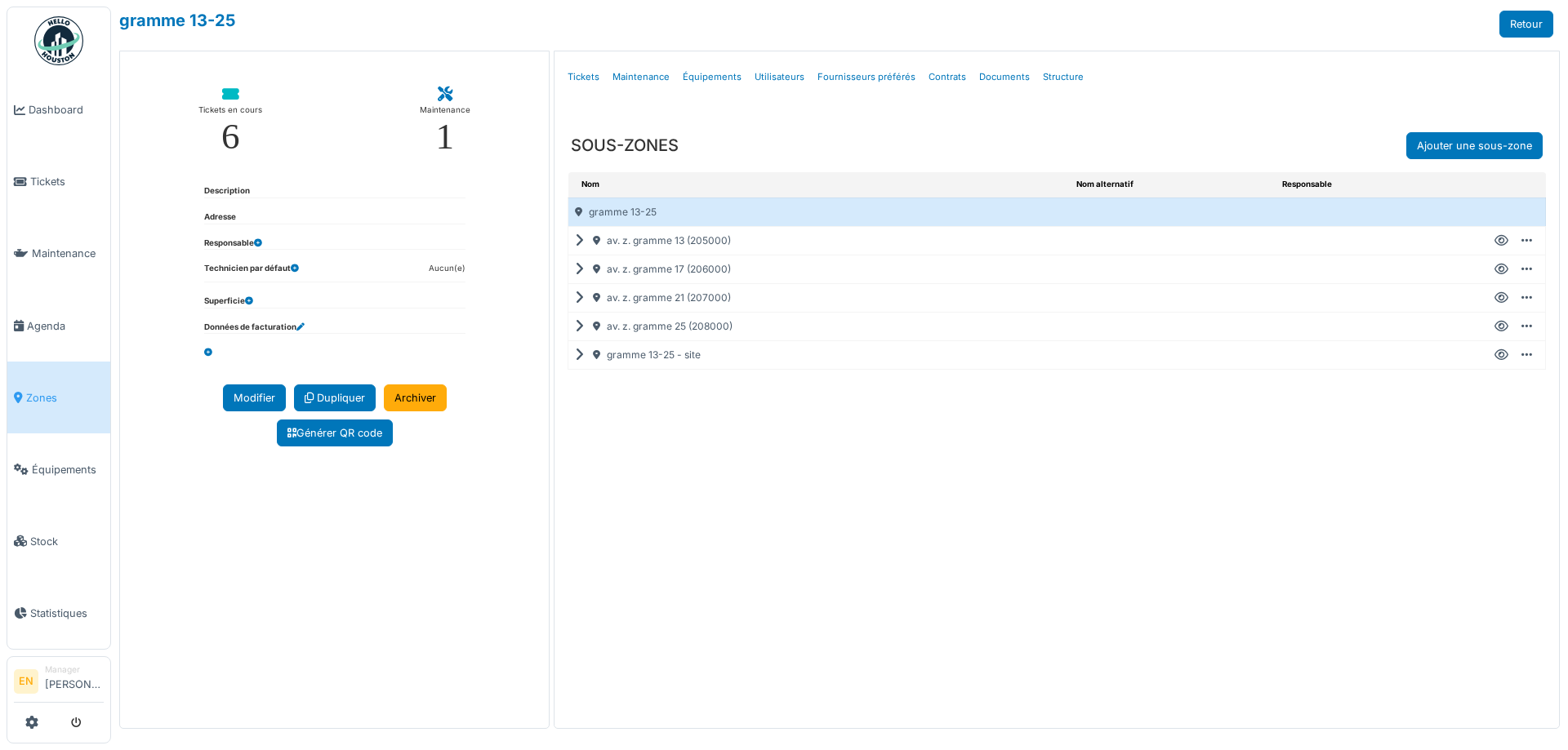
click at [578, 327] on icon at bounding box center [583, 327] width 15 height 1
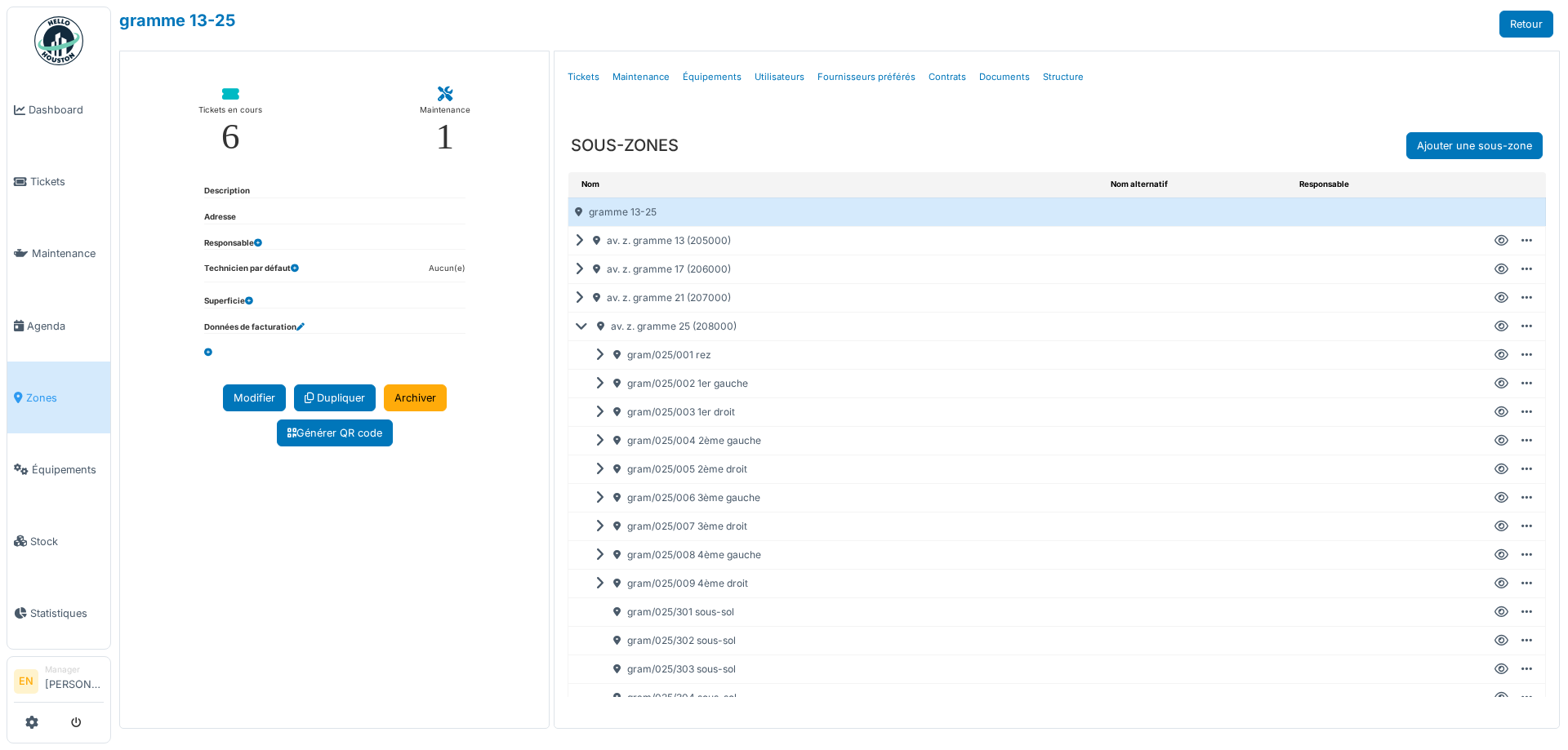
click at [1495, 527] on icon at bounding box center [1502, 527] width 14 height 1
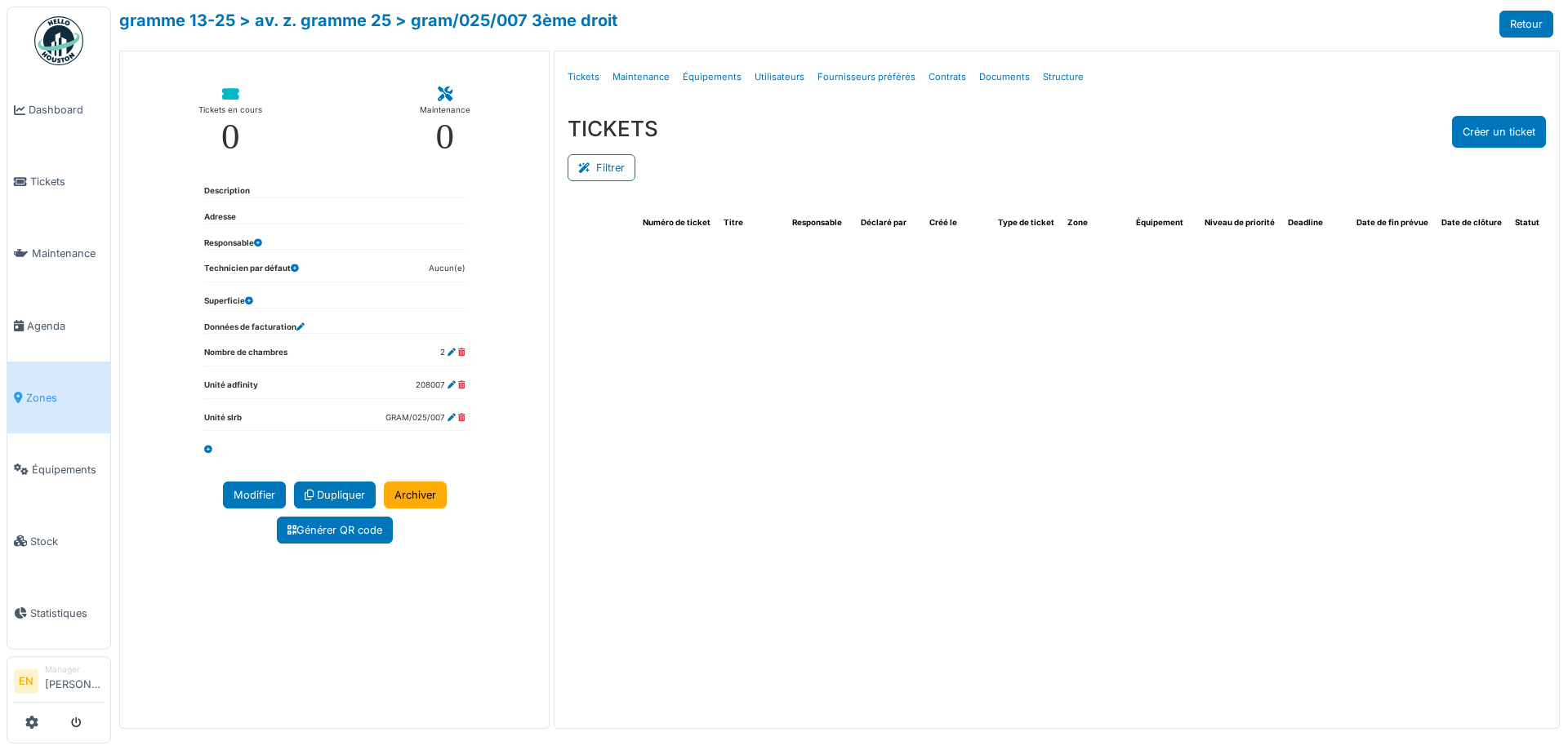
select select "***"
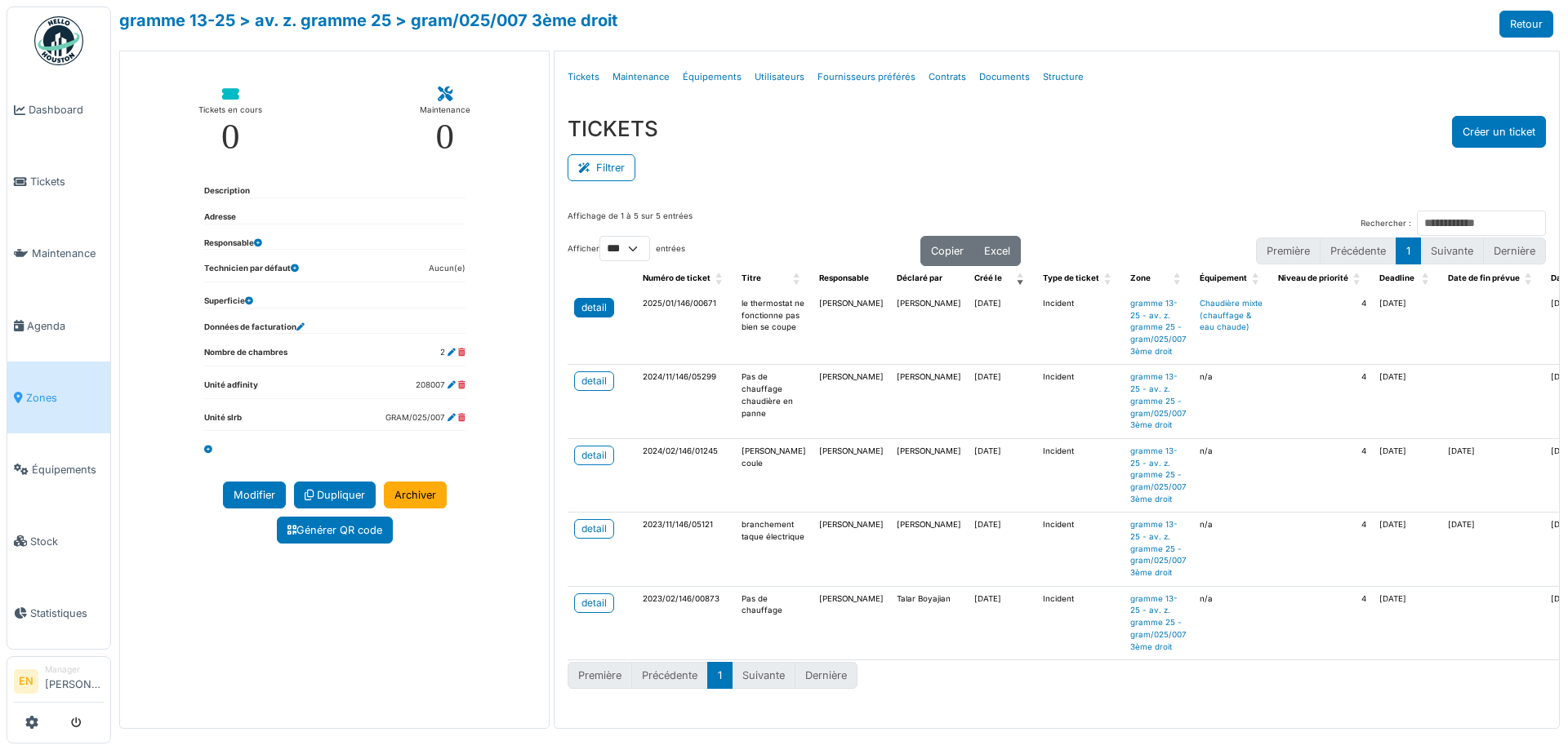
click at [596, 307] on div "detail" at bounding box center [594, 307] width 26 height 14
click at [598, 381] on div "detail" at bounding box center [594, 381] width 26 height 14
click at [1006, 186] on div "TICKETS Créer un ticket Filtrer Responsable **** Tous Remove item Tous Ahmed Be…" at bounding box center [1057, 150] width 1005 height 94
click at [1083, 122] on div "TICKETS Créer un ticket" at bounding box center [1057, 131] width 979 height 31
click at [809, 169] on div "Filtrer" at bounding box center [1057, 166] width 979 height 37
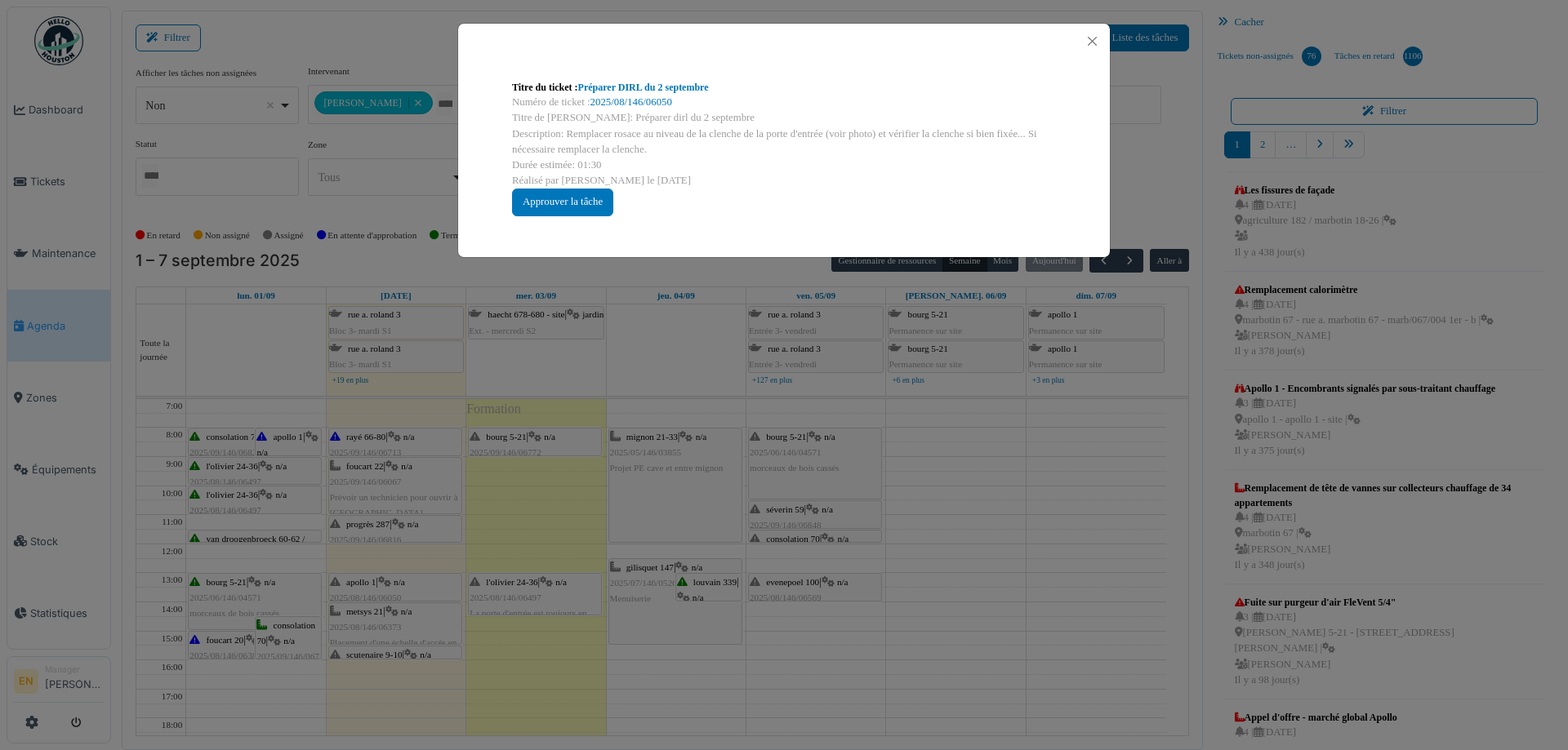
scroll to position [409, 0]
click at [1096, 42] on button "Close" at bounding box center [1093, 41] width 22 height 22
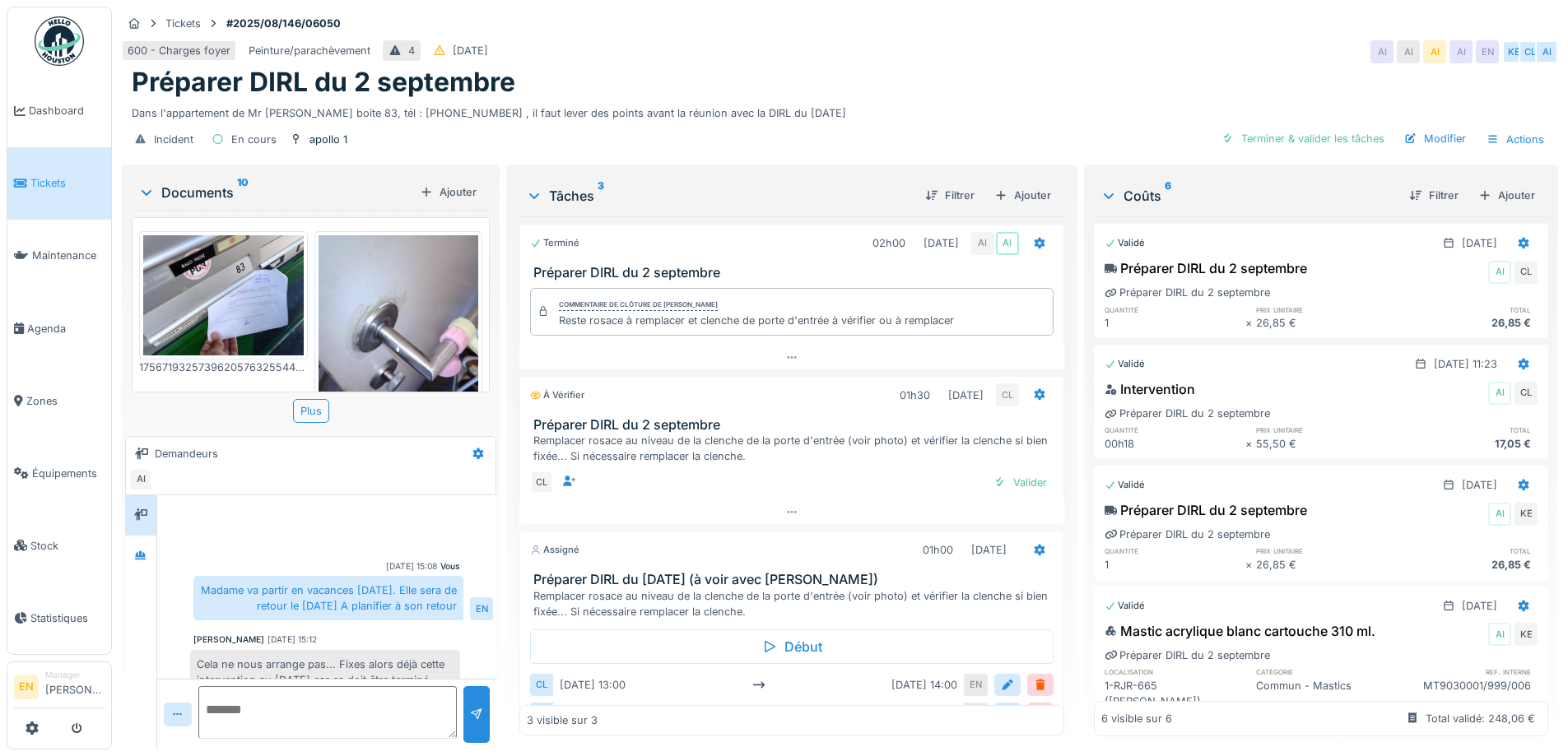
scroll to position [76, 0]
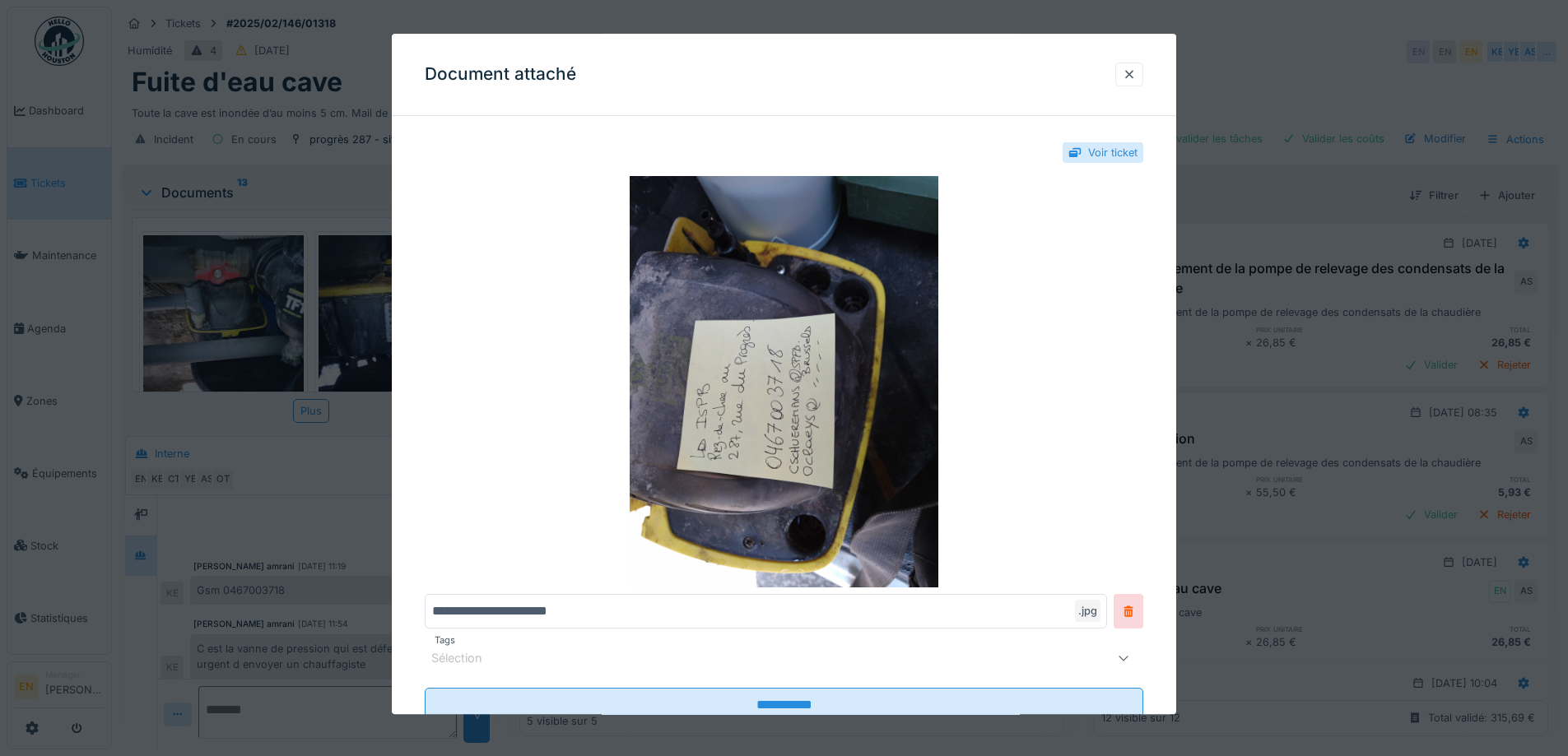
scroll to position [471, 0]
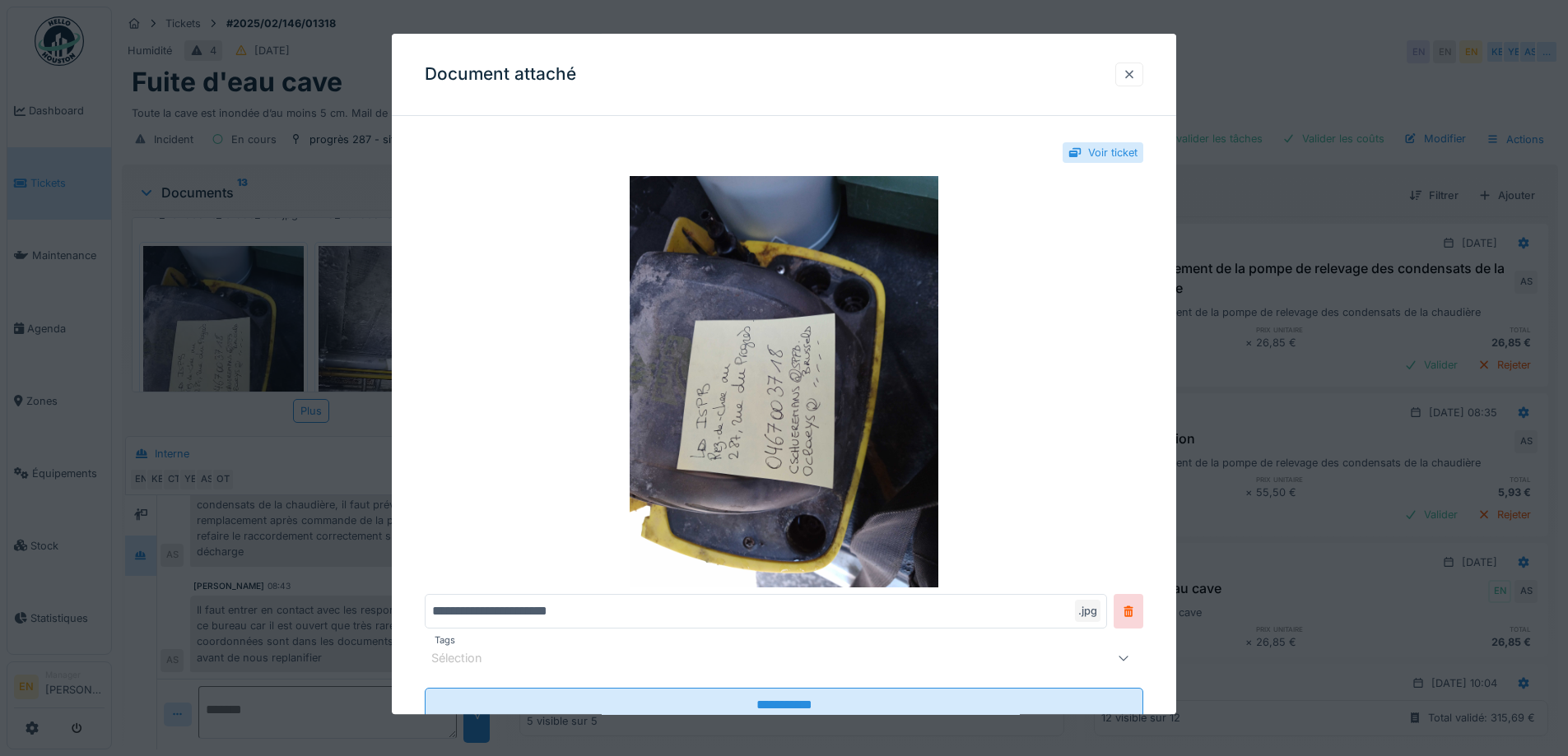
click at [1142, 75] on div at bounding box center [1129, 75] width 28 height 24
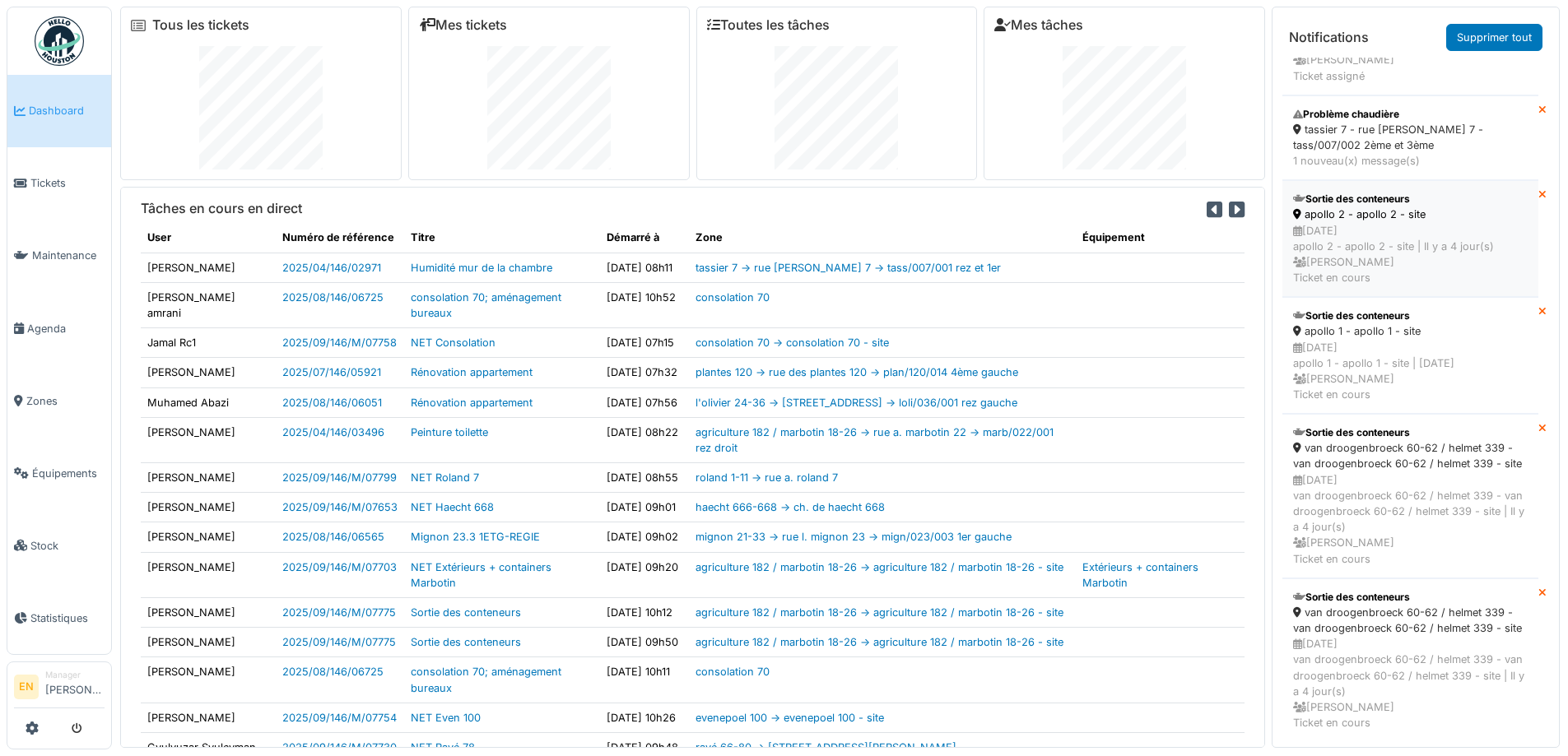
scroll to position [378, 0]
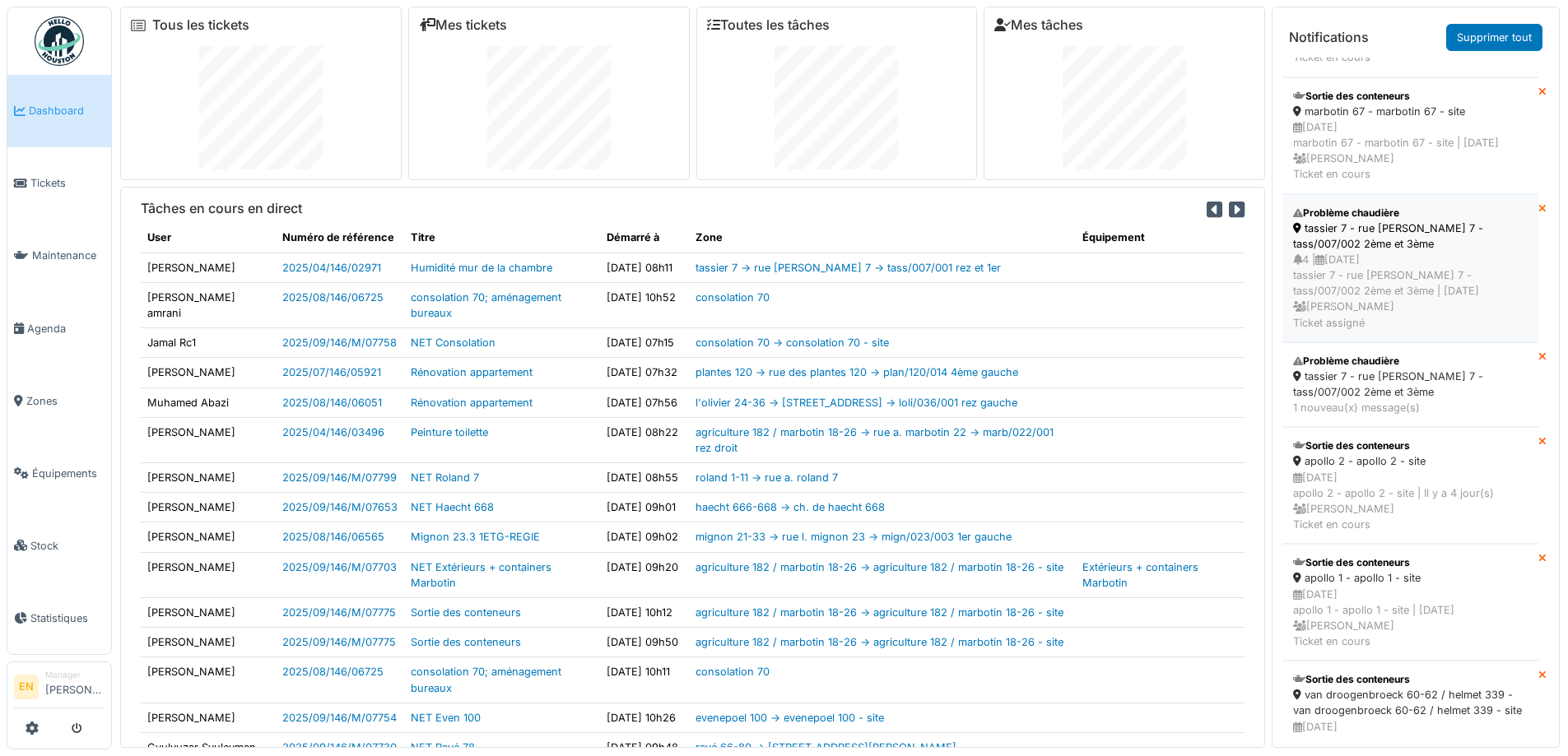
click at [1370, 251] on div "tassier 7 - rue [PERSON_NAME] 7 - tass/007/002 2ème et 3ème" at bounding box center [1410, 236] width 234 height 31
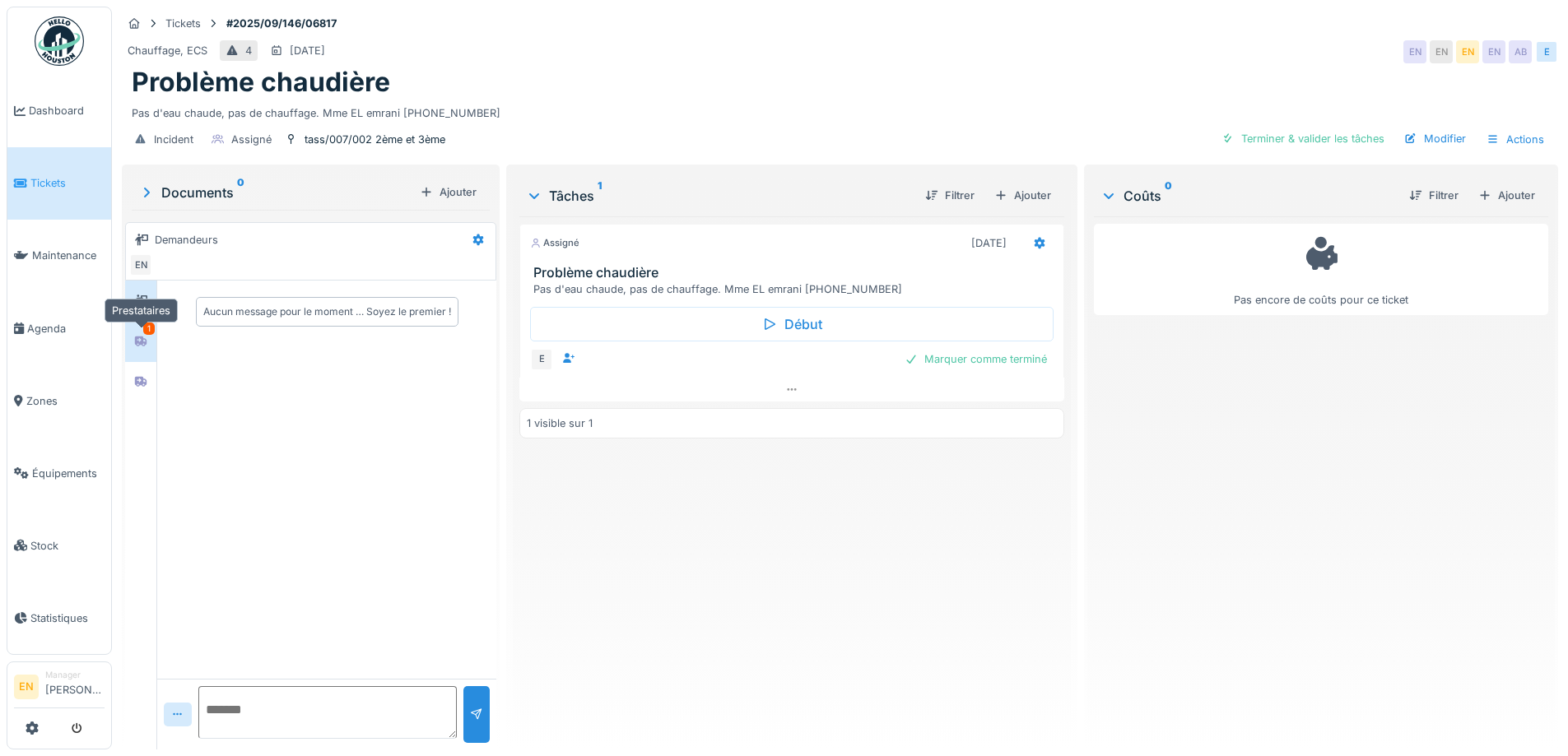
click at [136, 339] on icon at bounding box center [140, 342] width 11 height 10
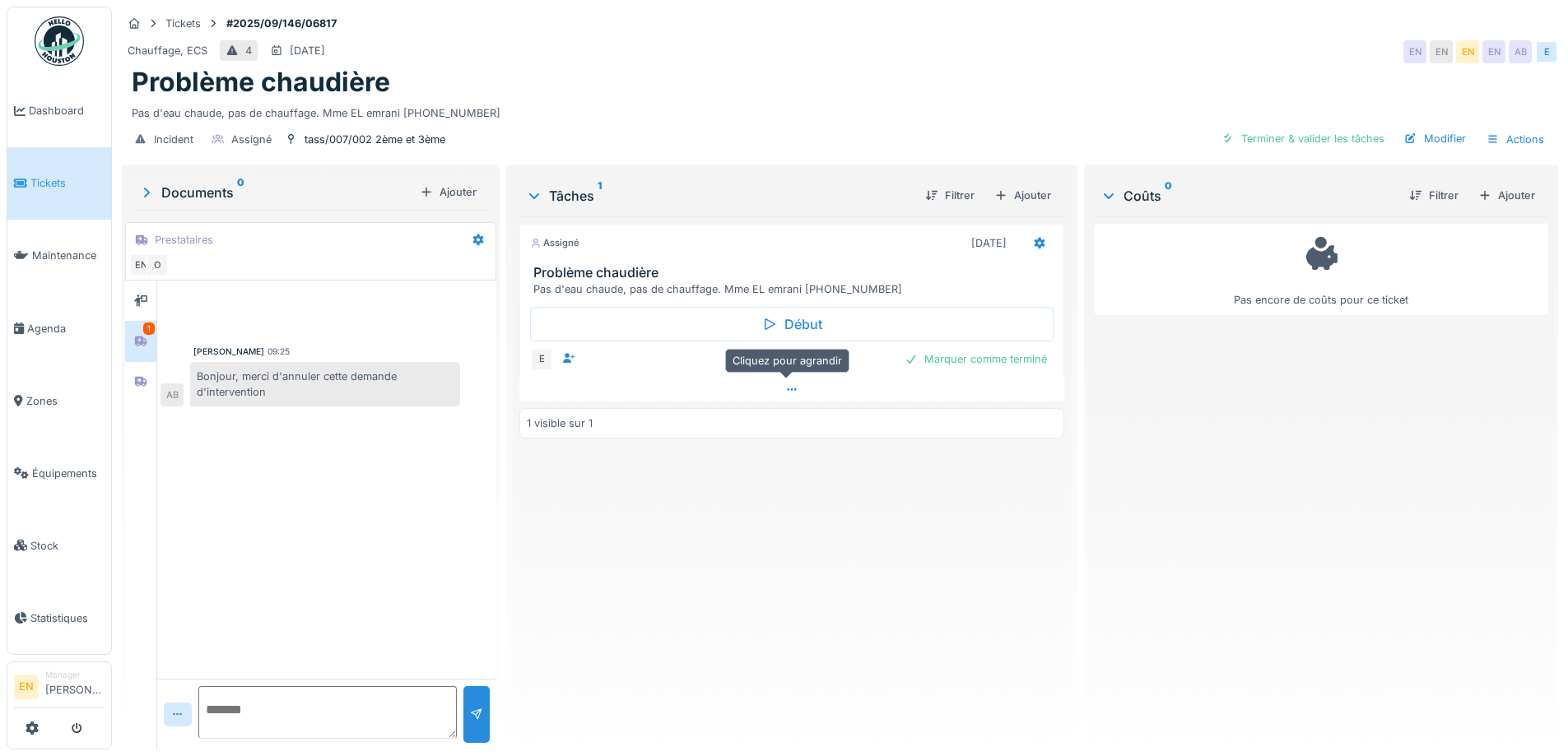
click at [785, 392] on icon at bounding box center [791, 390] width 13 height 10
click at [806, 561] on div "Assigné 02/09/2025 Problème chaudière Pas d'eau chaude, pas de chauffage. Mme E…" at bounding box center [791, 476] width 544 height 520
click at [675, 529] on div "Assigné 02/09/2025 Problème chaudière Pas d'eau chaude, pas de chauffage. Mme E…" at bounding box center [791, 476] width 544 height 520
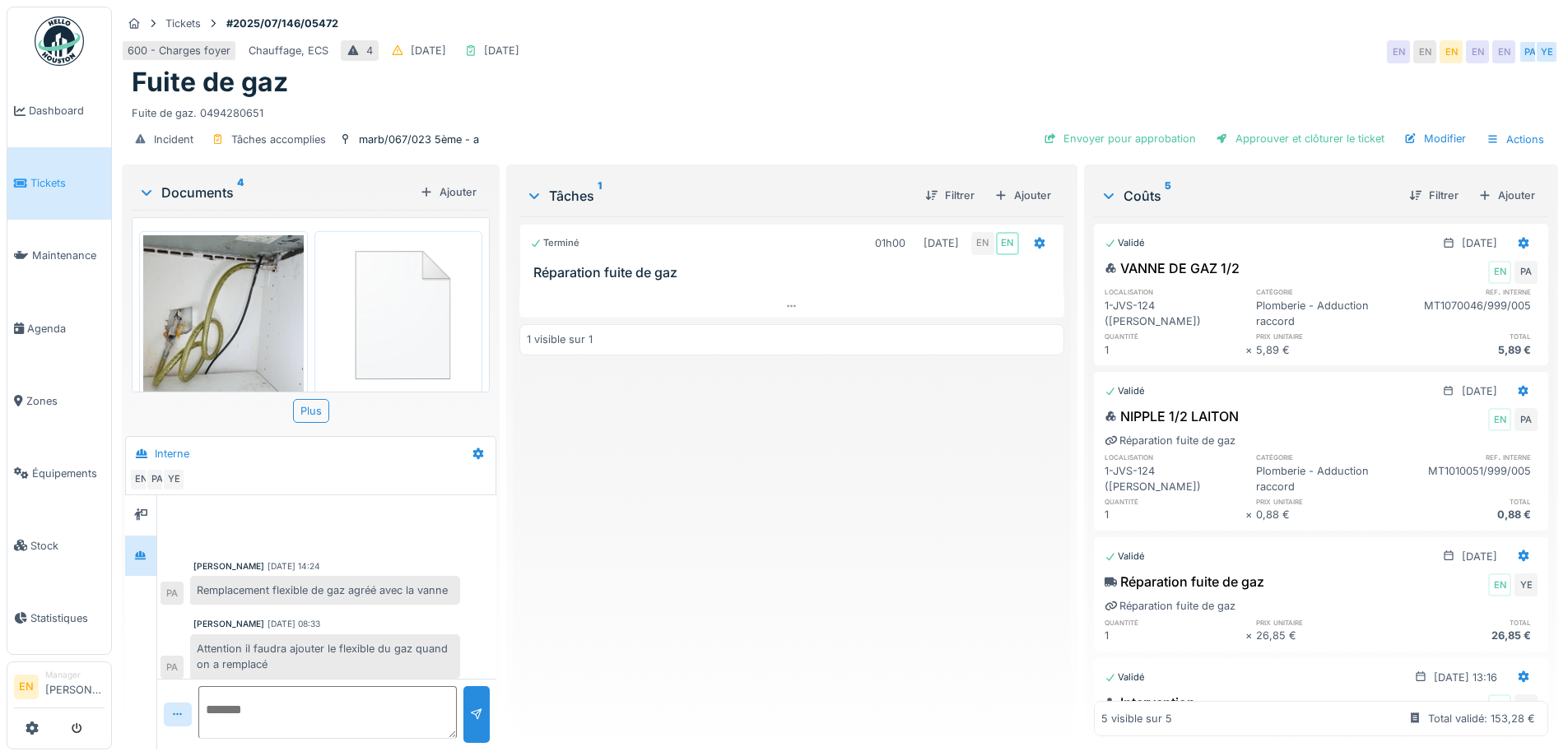
scroll to position [23, 0]
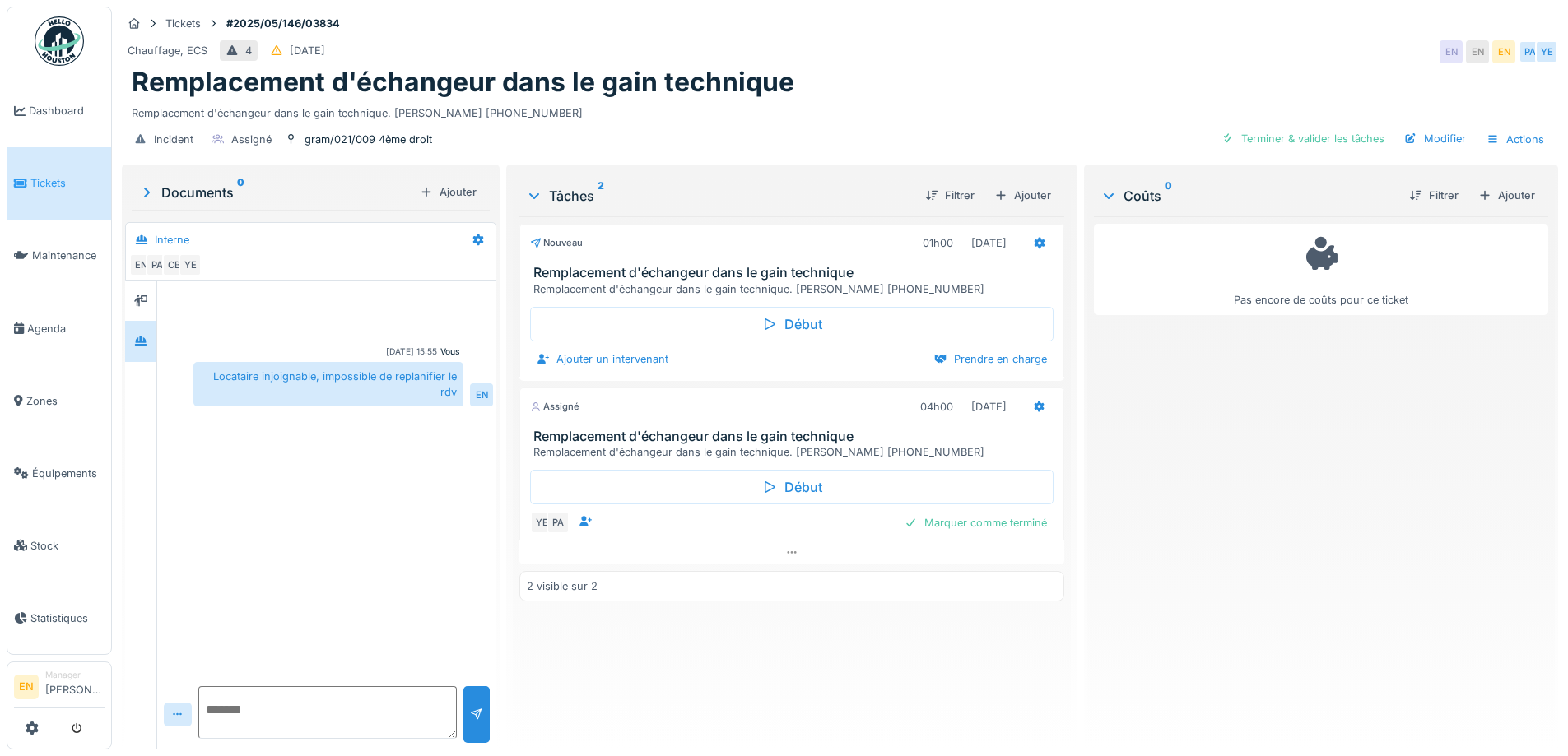
click at [920, 39] on div "Chauffage, ECS 4 12/05/2025 EN EN EN PA YE" at bounding box center [840, 51] width 1437 height 30
click at [919, 34] on div "Tickets #2025/05/146/03834 Chauffage, ECS 4 12/05/2025 EN EN EN PA YE Remplacem…" at bounding box center [839, 84] width 1443 height 154
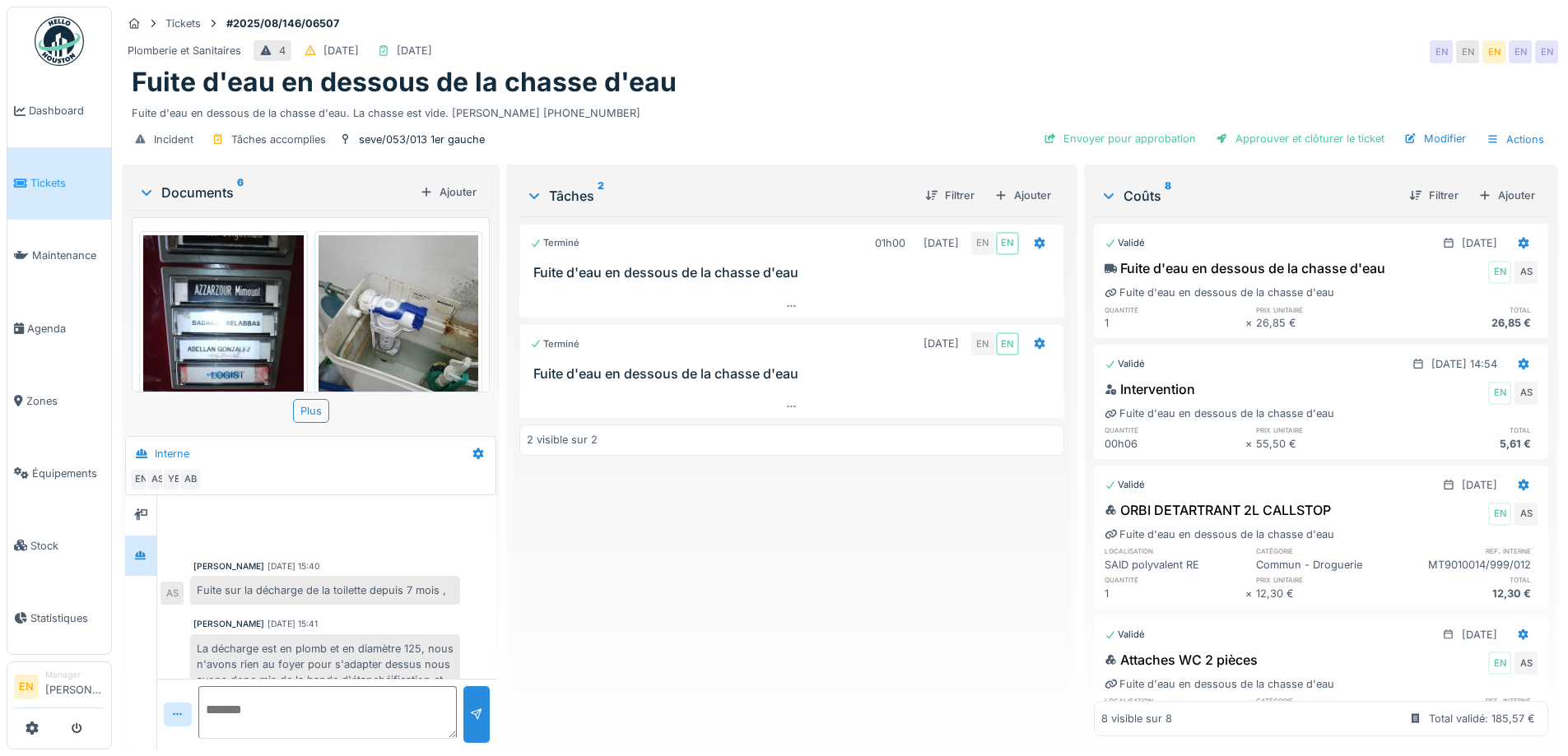
scroll to position [275, 0]
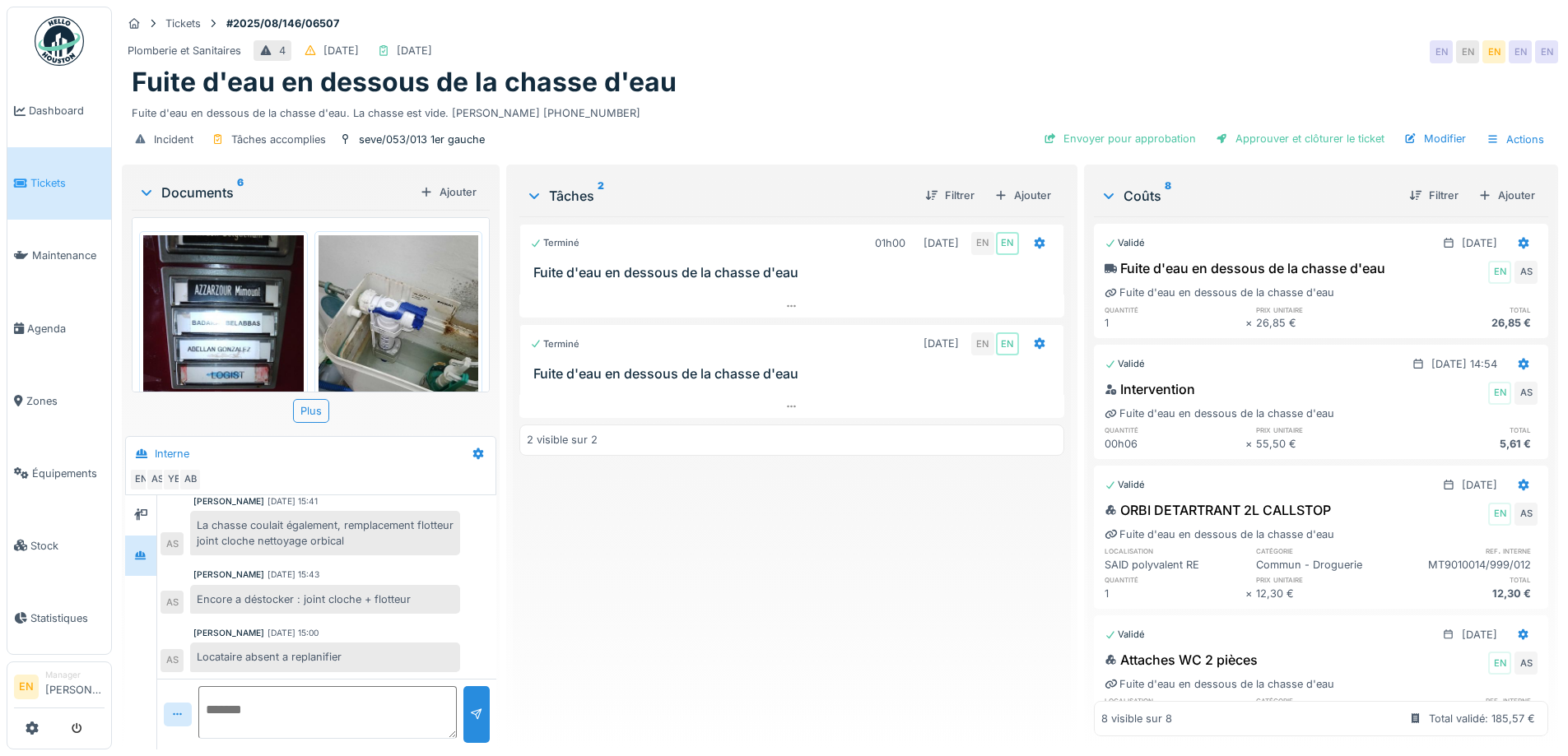
click at [1069, 29] on div "Tickets #2025/08/146/06507" at bounding box center [840, 23] width 1437 height 21
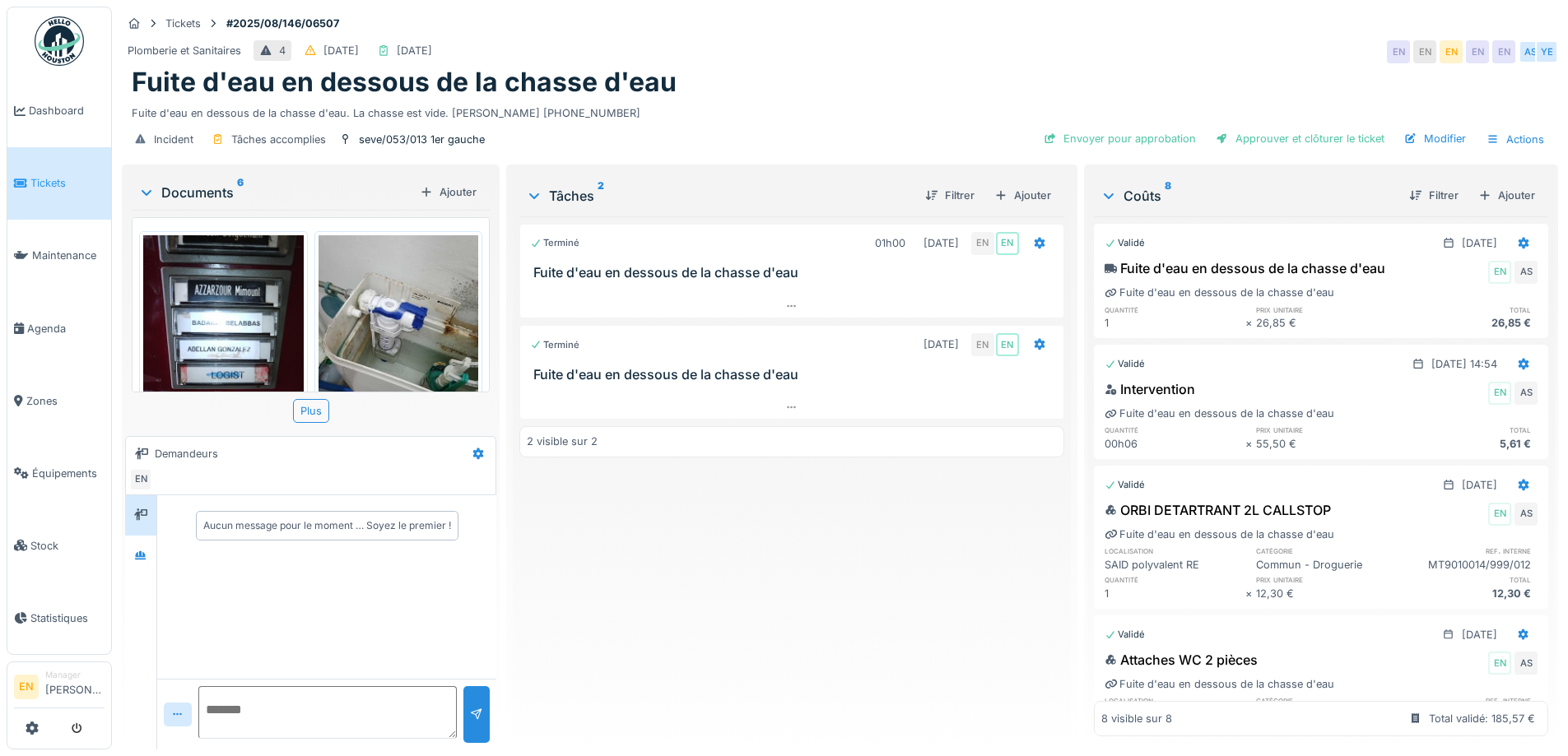
click at [726, 529] on div "Terminé 01h00 [DATE] EN EN Fuite d'eau en dessous de la chasse d'eau Terminé [D…" at bounding box center [791, 476] width 544 height 520
drag, startPoint x: 1187, startPoint y: 44, endPoint x: 1222, endPoint y: 28, distance: 38.5
click at [1188, 43] on div "Plomberie et Sanitaires 4 23/08/2025 01/09/2025 EN EN EN EN EN AS YE" at bounding box center [840, 51] width 1437 height 30
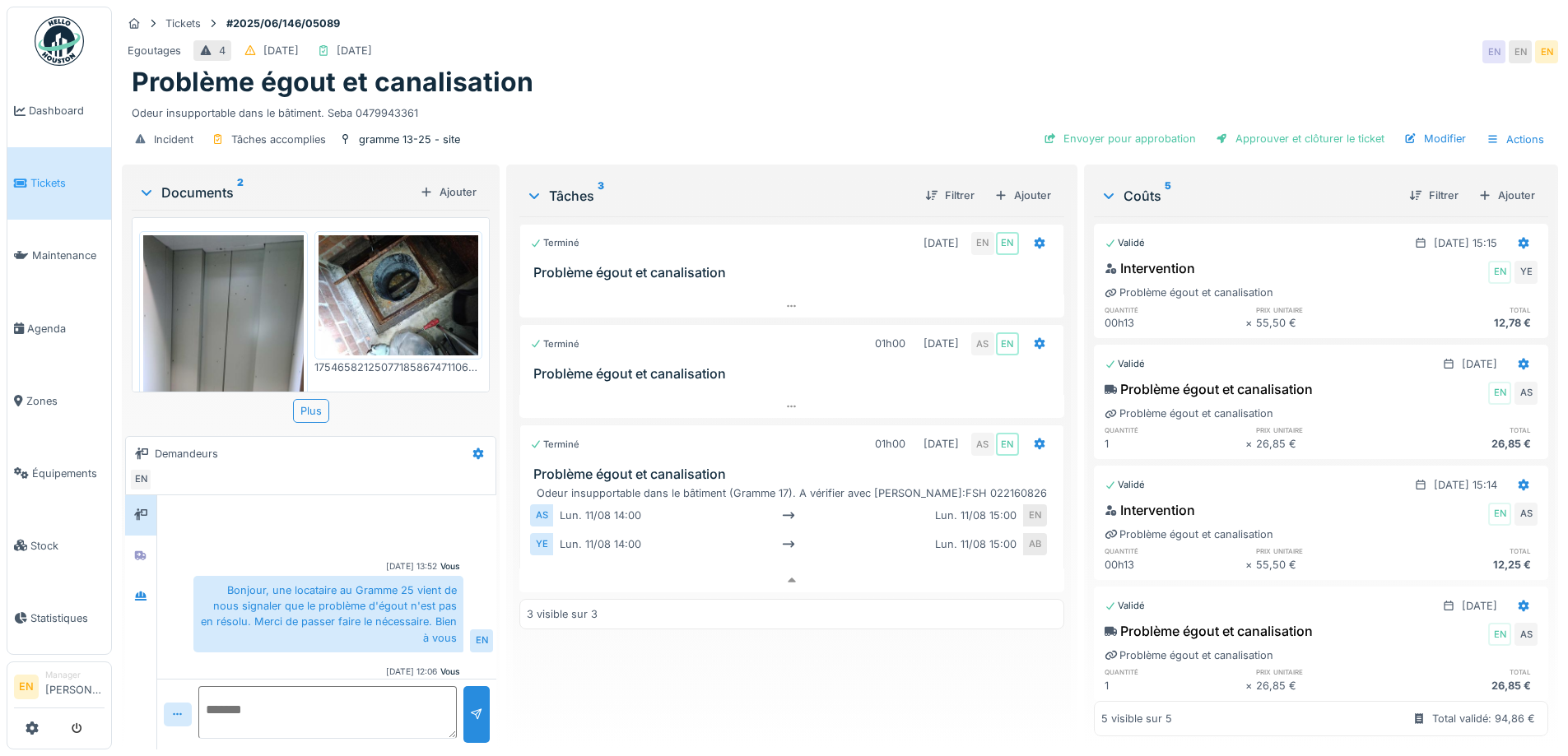
scroll to position [39, 0]
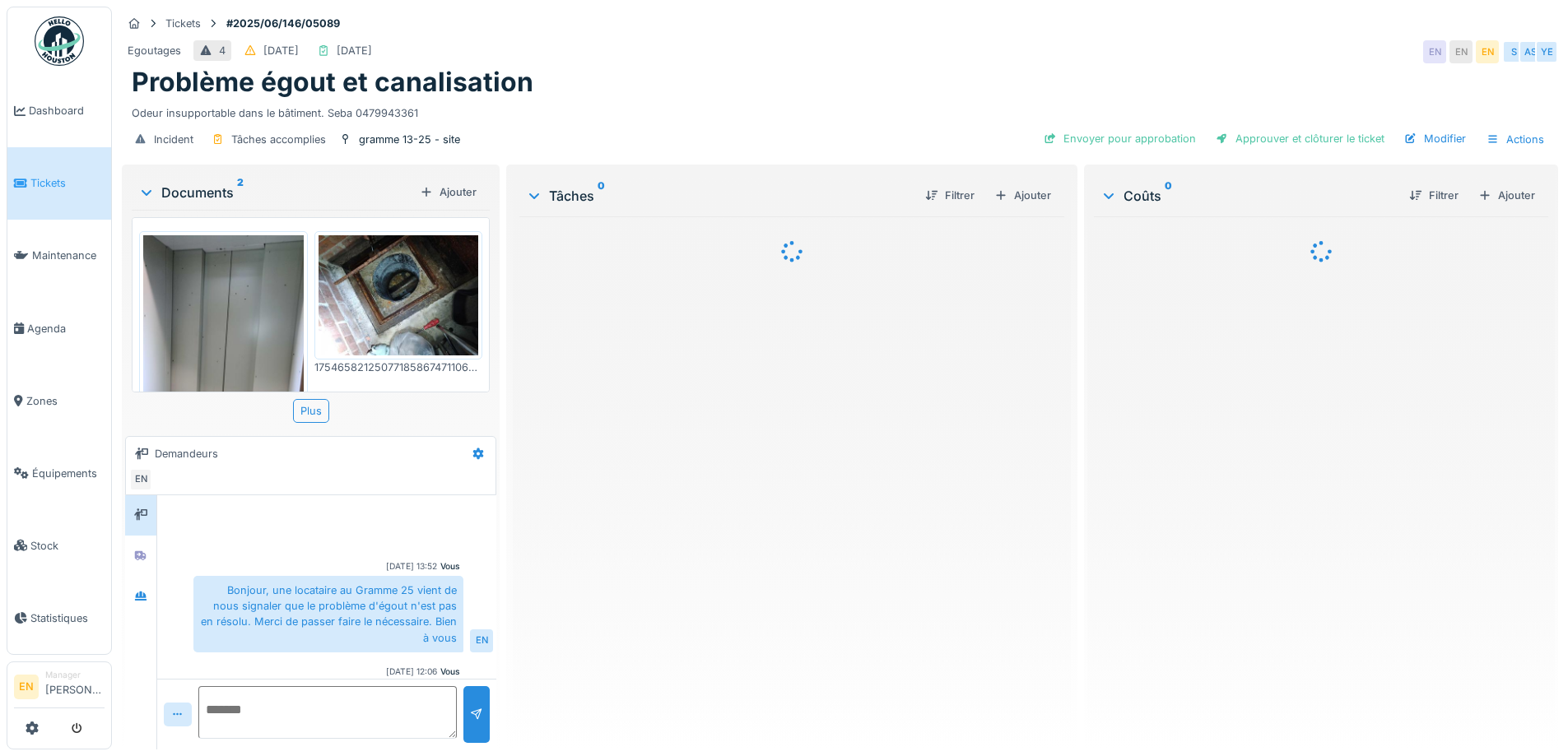
scroll to position [39, 0]
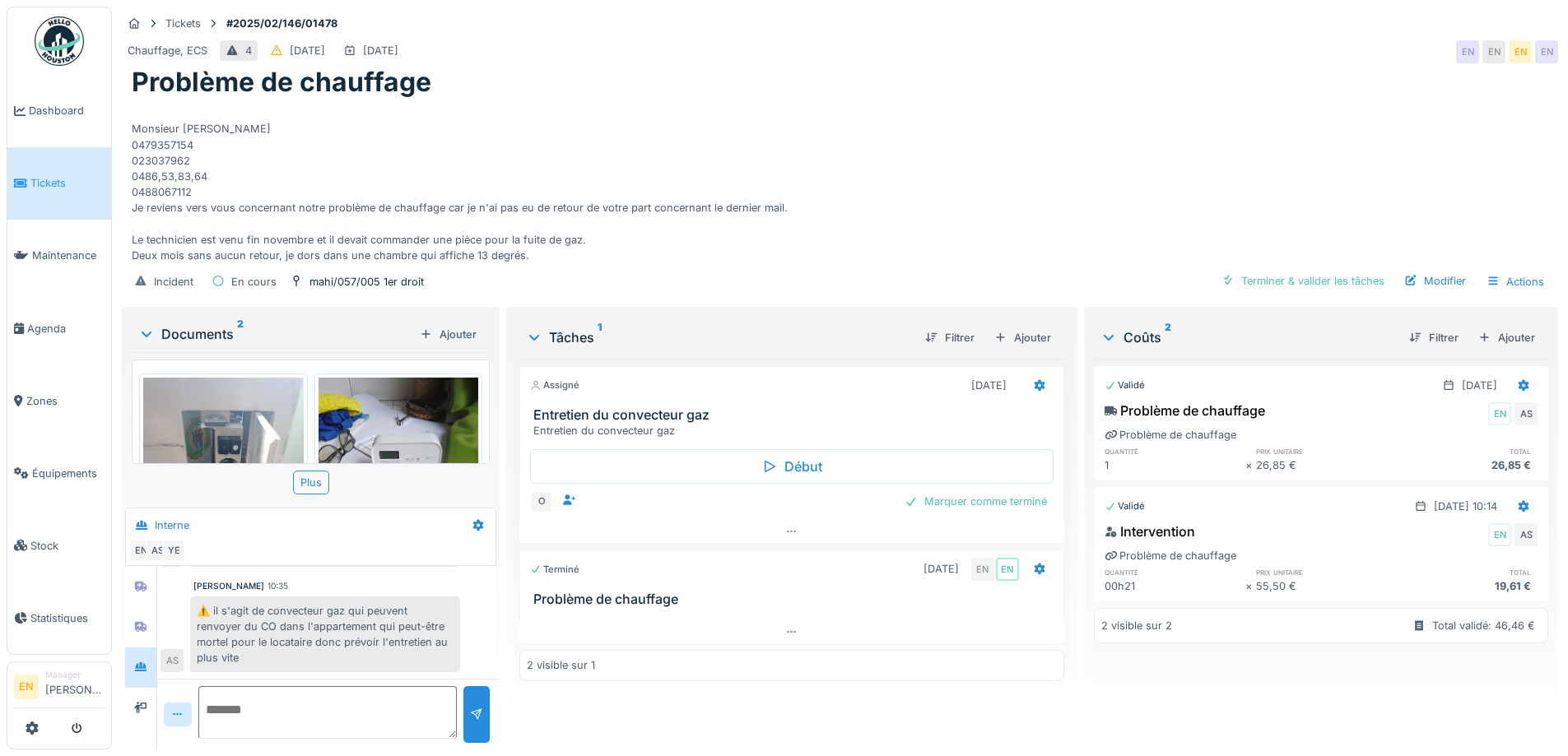
scroll to position [247, 0]
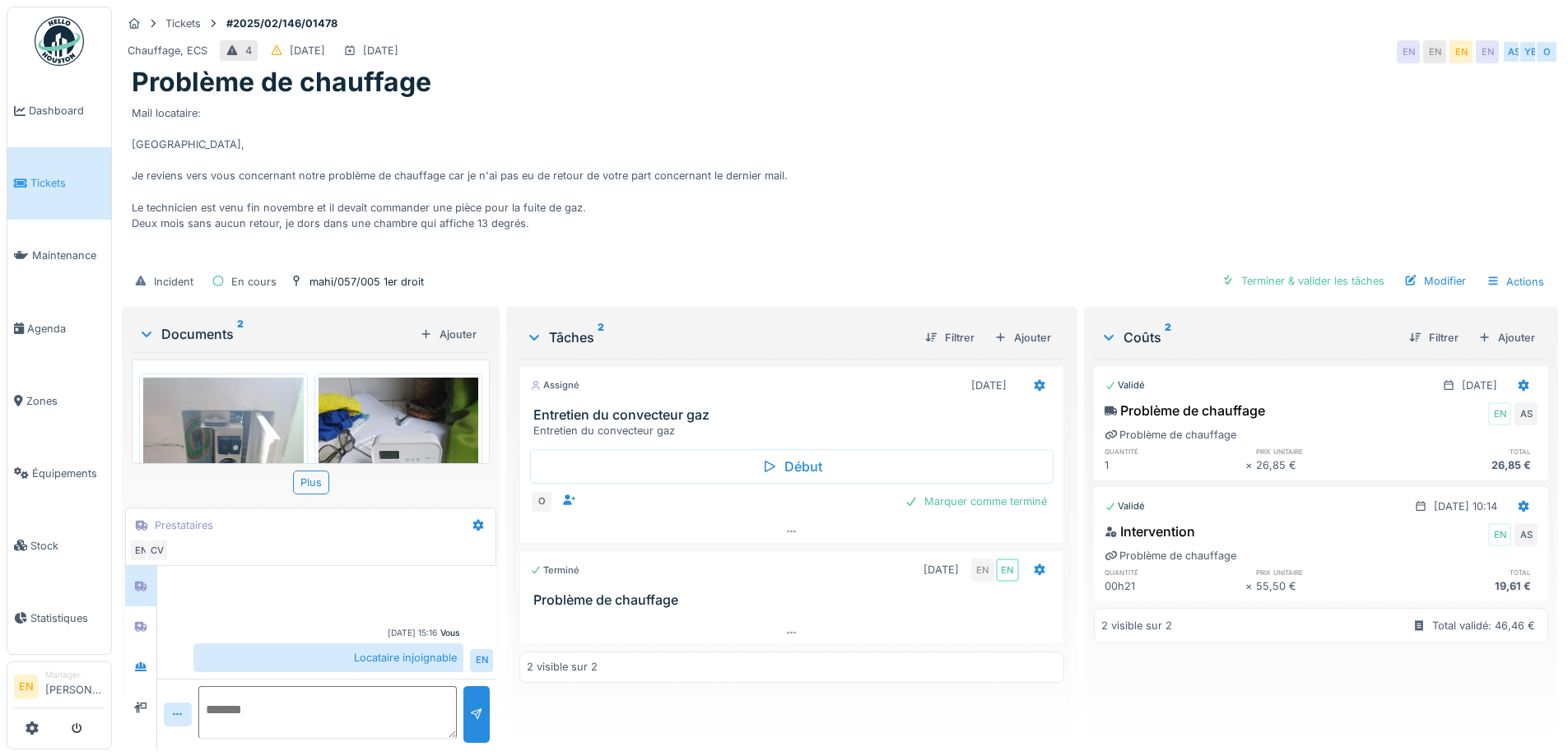
scroll to position [12, 0]
click at [142, 622] on icon at bounding box center [140, 627] width 11 height 10
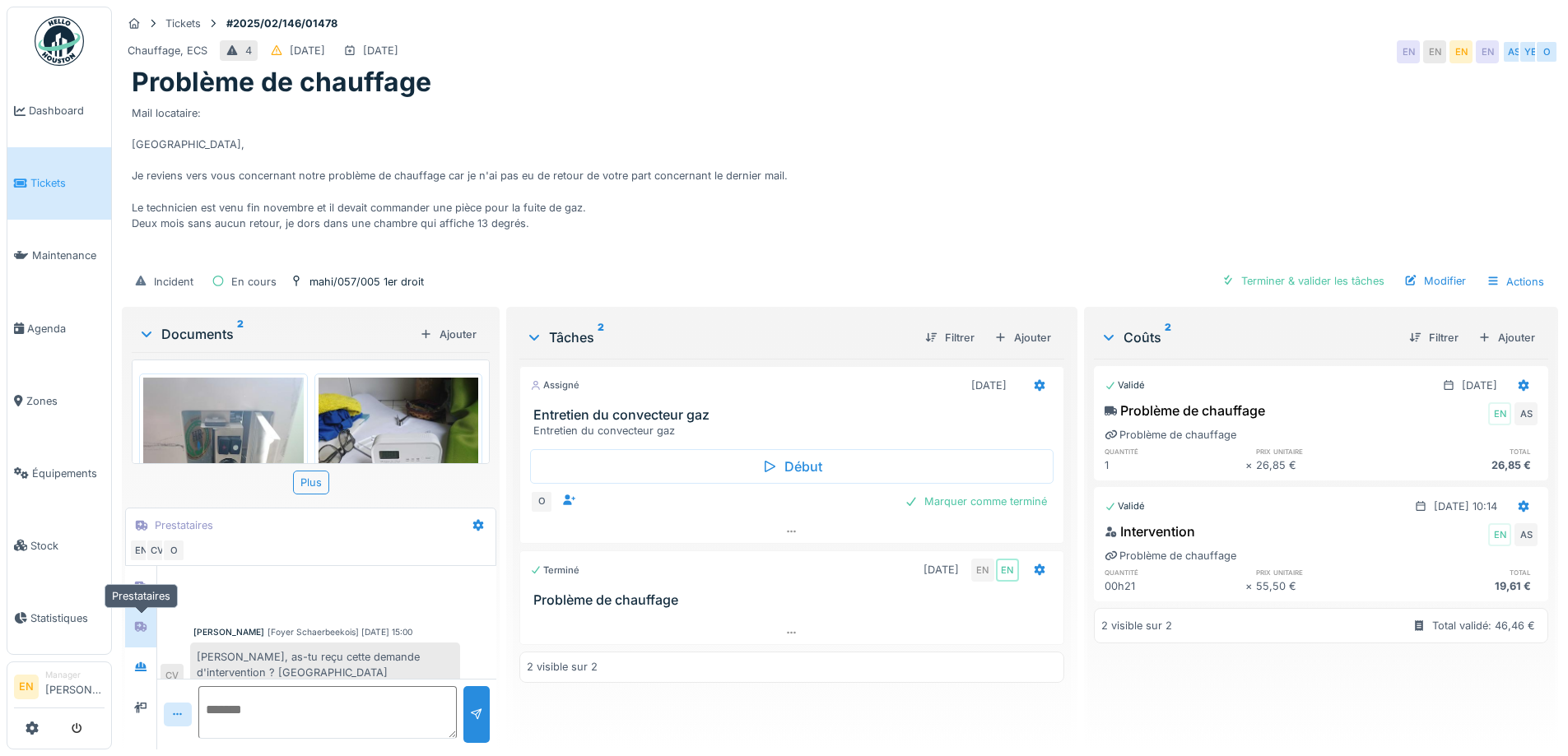
scroll to position [78, 0]
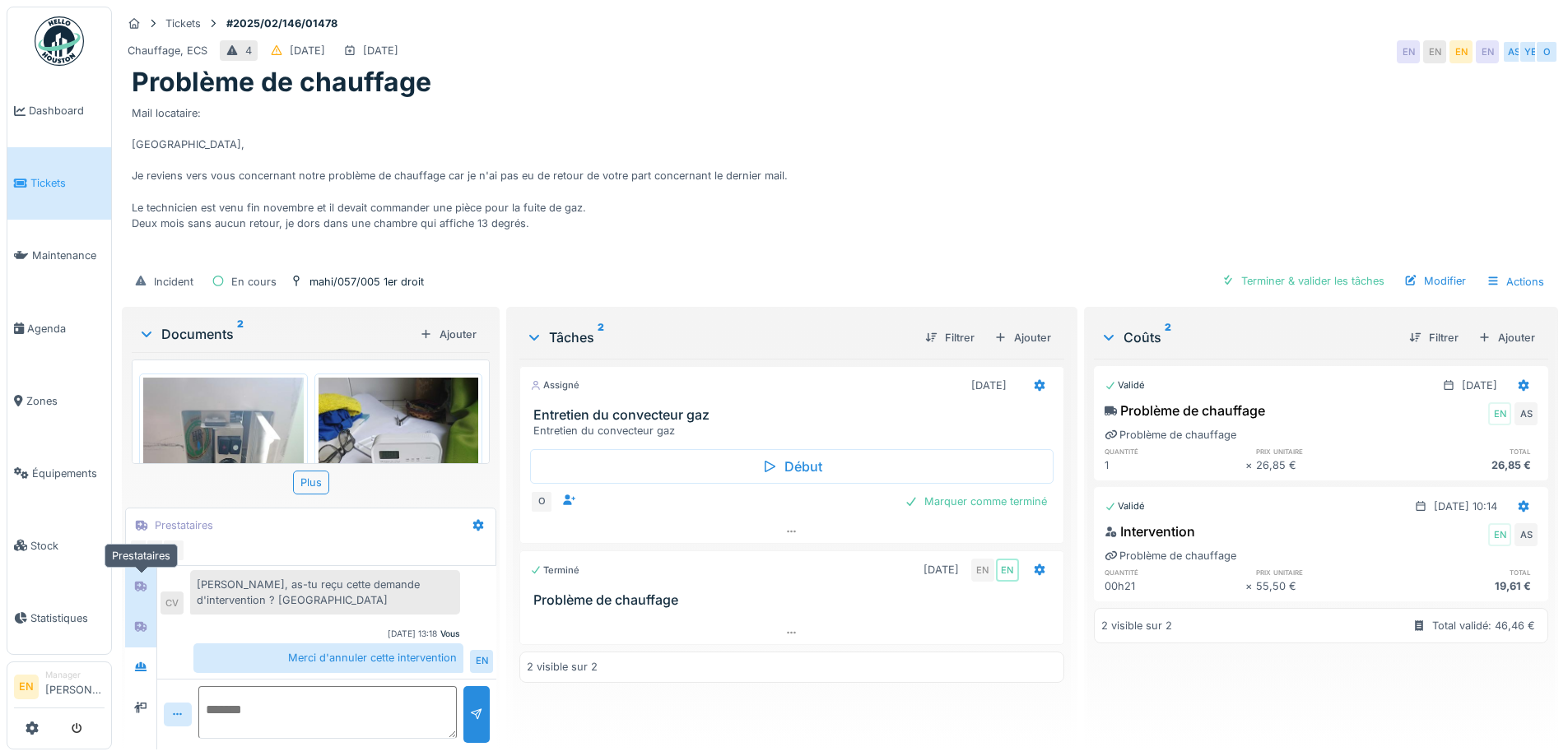
click at [136, 581] on icon at bounding box center [140, 586] width 13 height 10
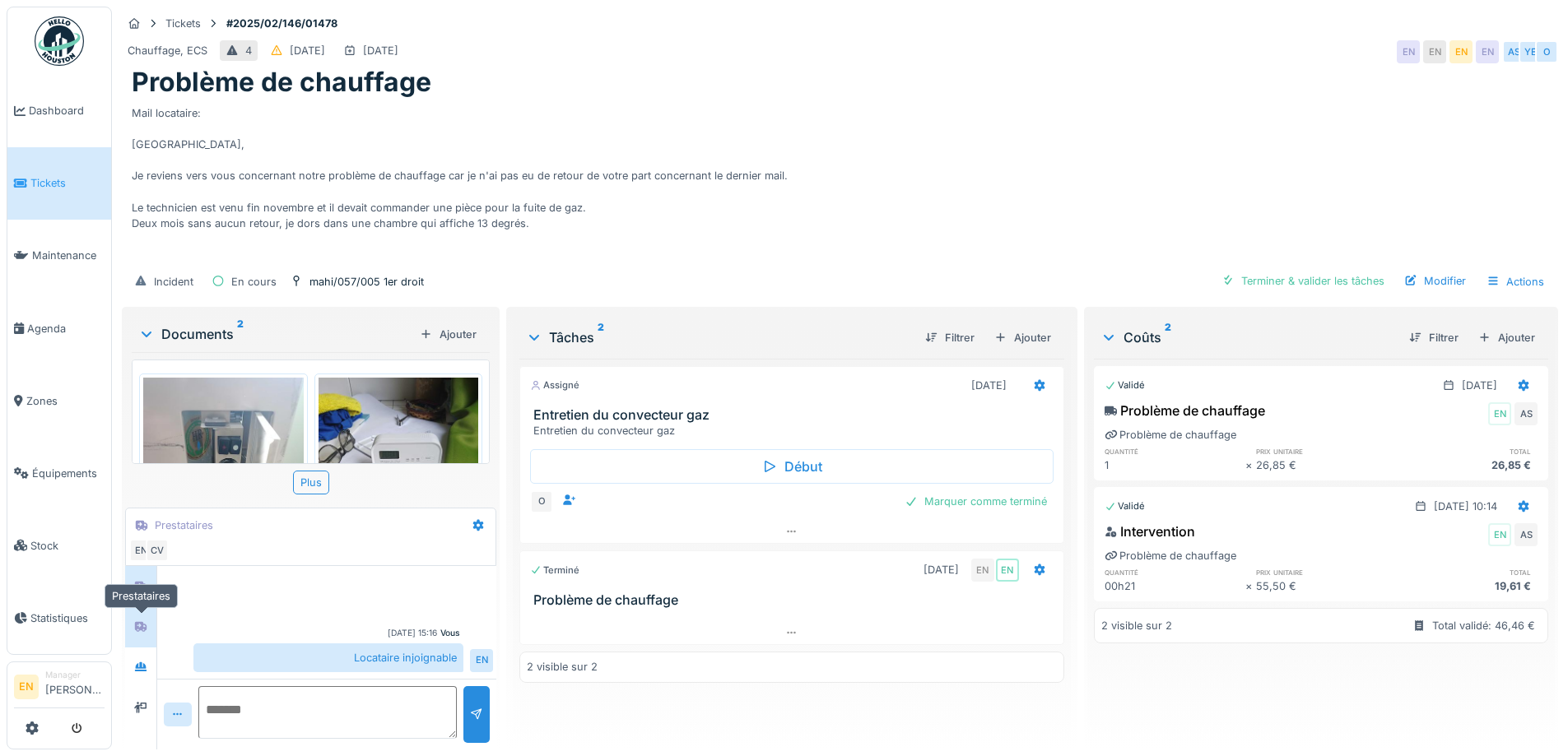
click at [138, 622] on icon at bounding box center [140, 627] width 11 height 10
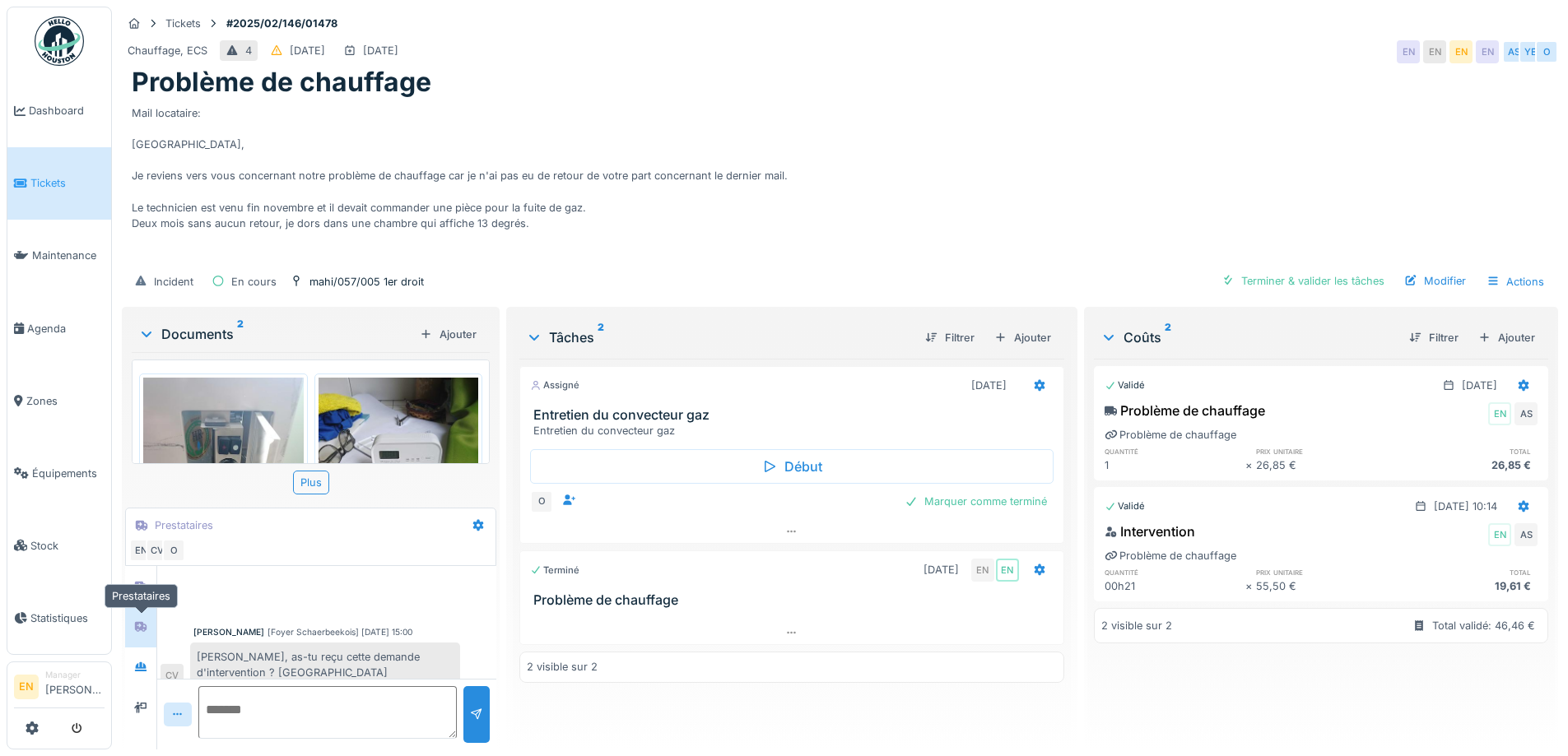
scroll to position [78, 0]
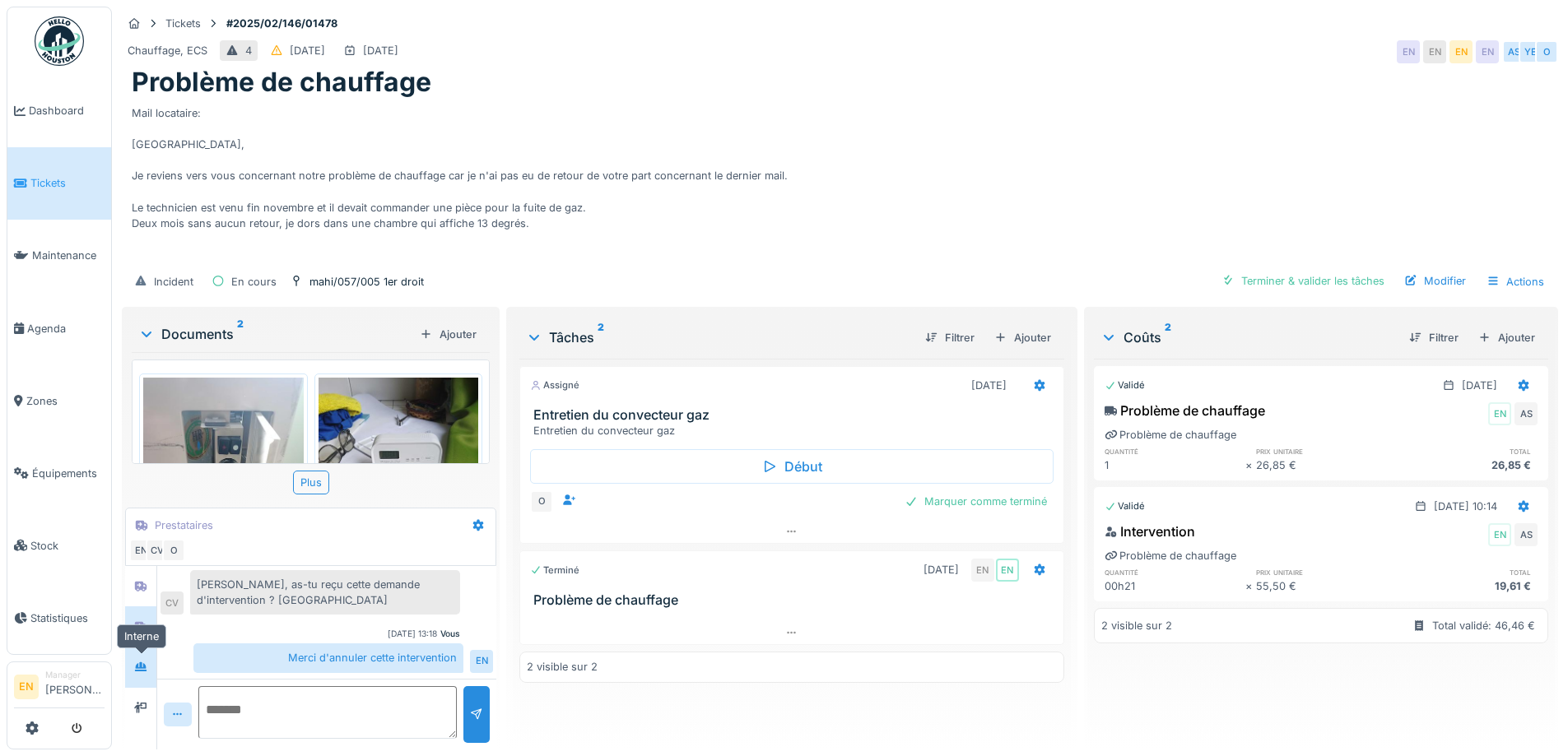
click at [146, 662] on icon at bounding box center [140, 667] width 11 height 9
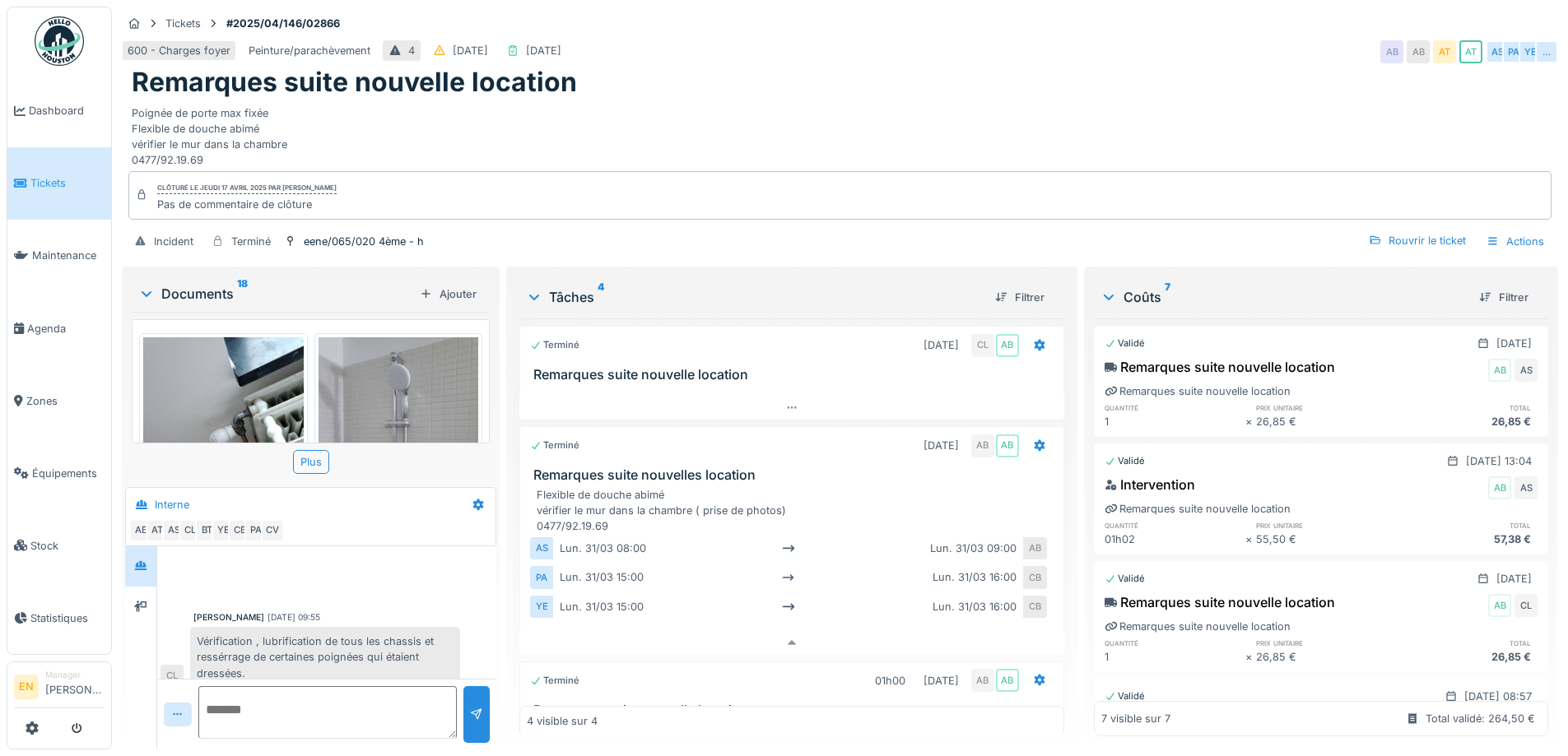
scroll to position [273, 0]
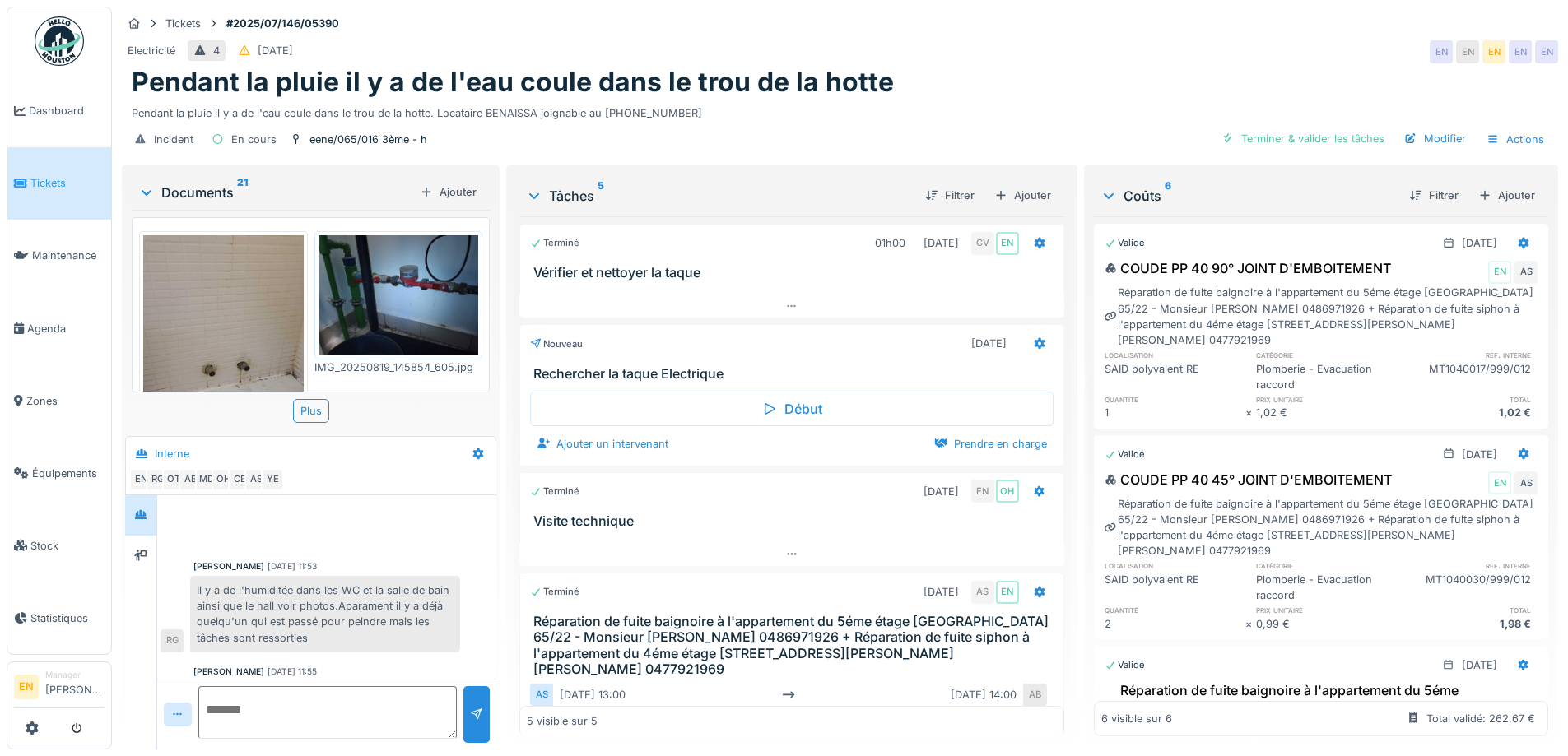
scroll to position [539, 0]
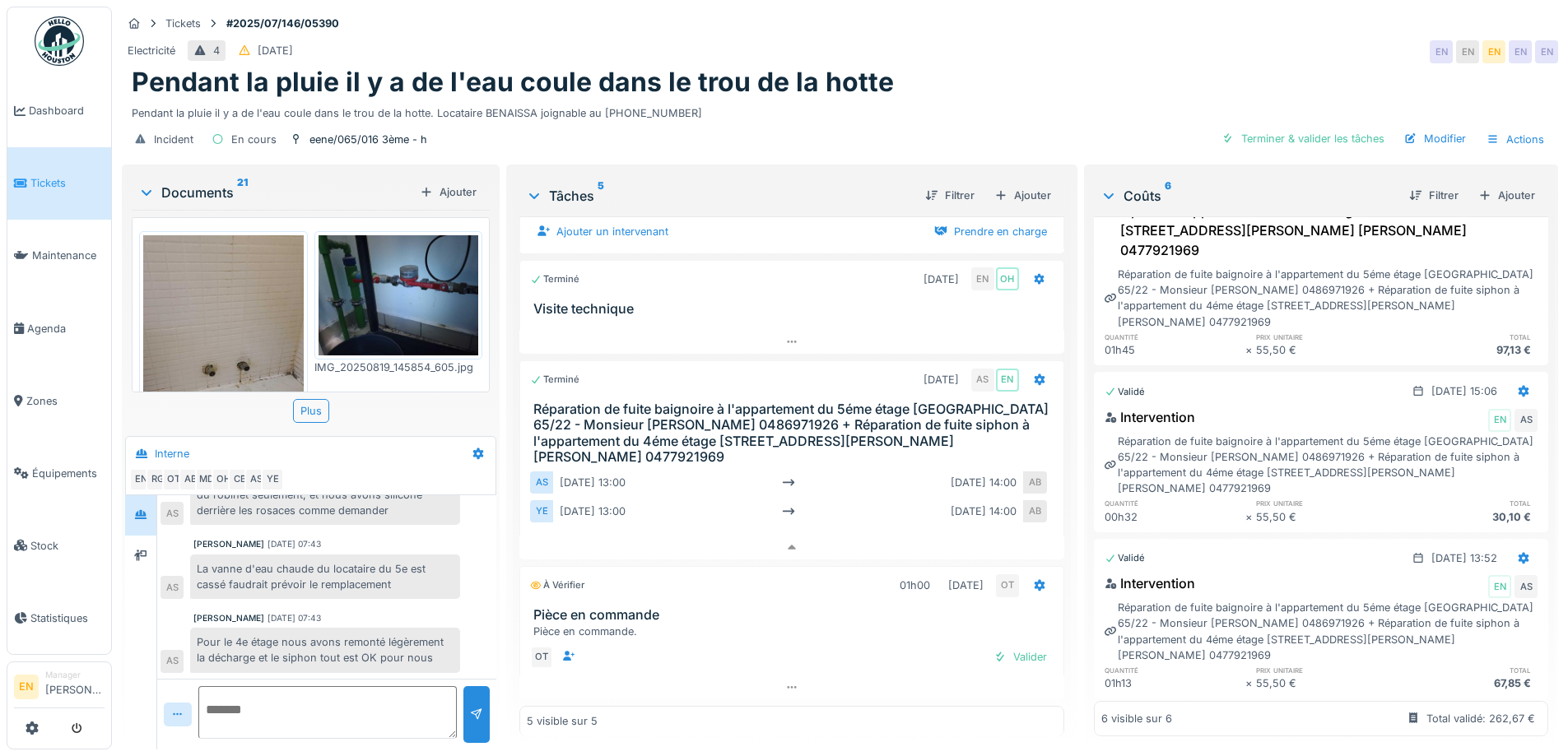
click at [961, 23] on div "Tickets #2025/07/146/05390 Electricité 4 12/07/2025 EN EN EN EN EN Pendant la p…" at bounding box center [839, 84] width 1443 height 154
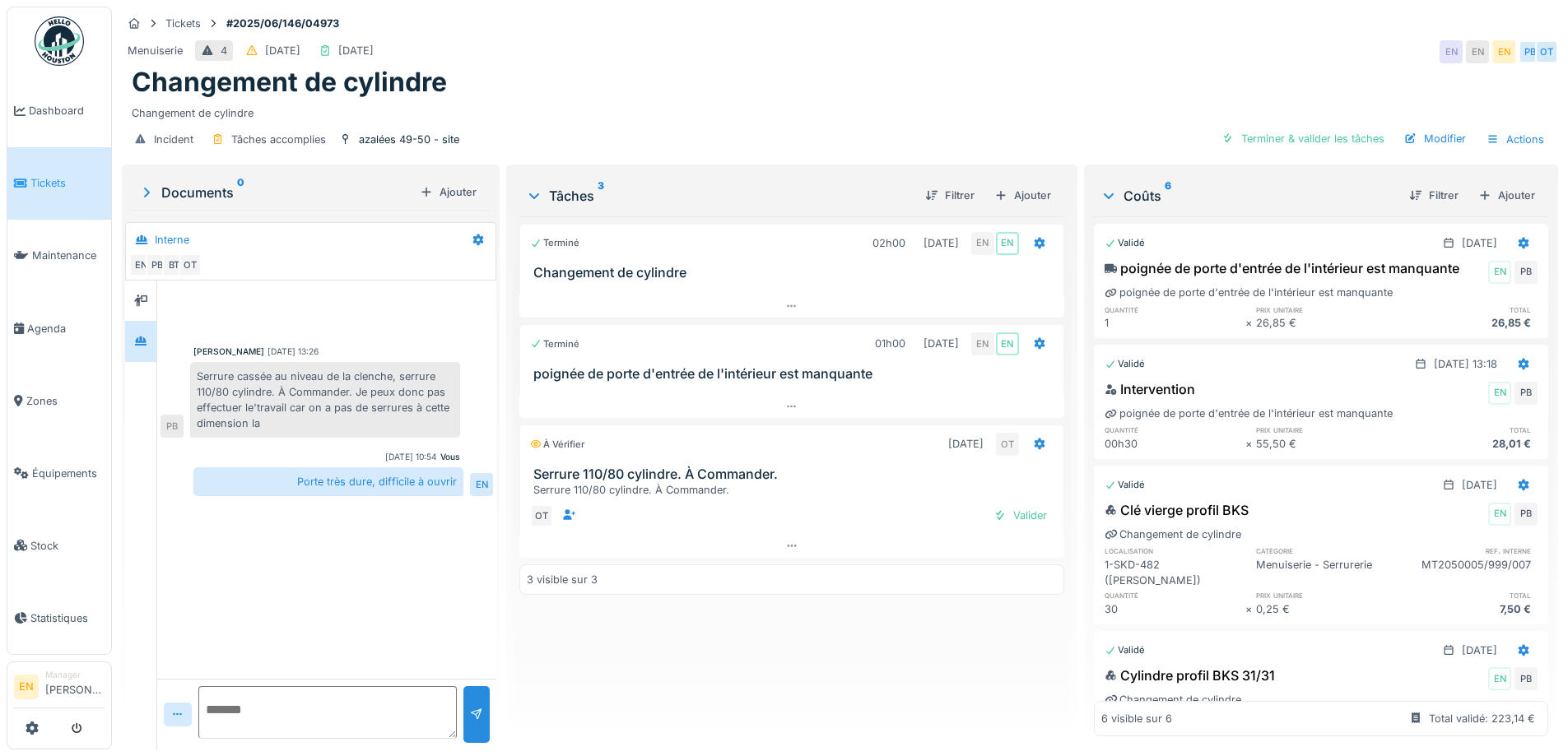
click at [633, 660] on div "Terminé 02h00 [DATE] EN EN Changement de cylindre Terminé 01h00 [DATE] EN EN po…" at bounding box center [791, 476] width 544 height 520
click at [433, 593] on div "[PERSON_NAME] [DATE] 13:26 Serrure cassée au niveau de la clenche, serrure 110/…" at bounding box center [326, 480] width 339 height 398
click at [702, 686] on div "Terminé 02h00 [DATE] EN EN Changement de cylindre Terminé 01h00 [DATE] EN EN po…" at bounding box center [791, 476] width 544 height 520
